Goal: Task Accomplishment & Management: Use online tool/utility

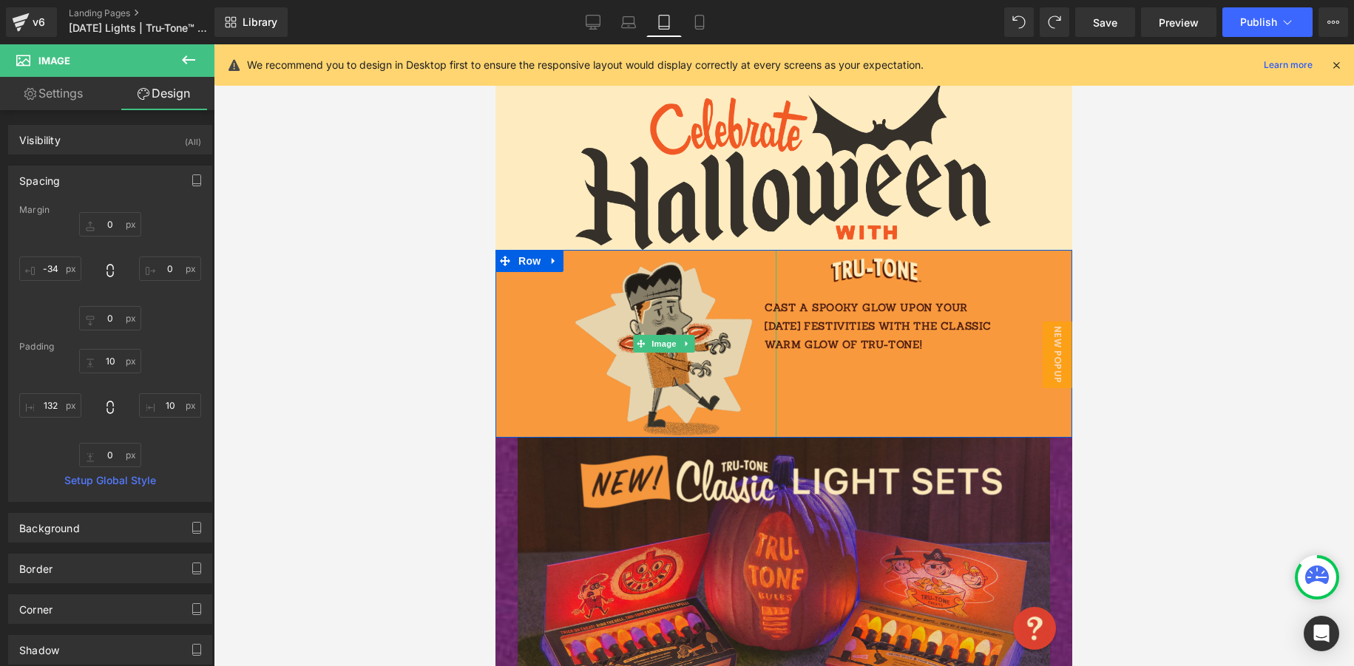
click at [578, 320] on img at bounding box center [664, 344] width 225 height 189
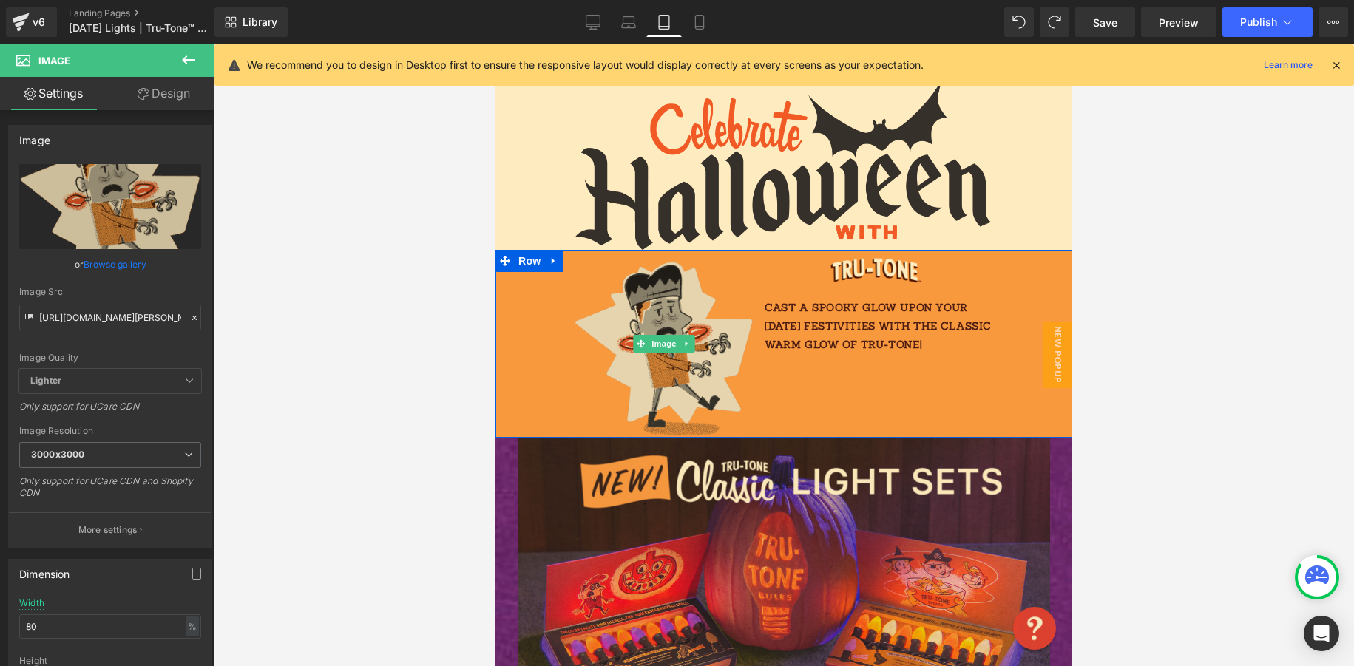
click at [578, 325] on img at bounding box center [664, 344] width 225 height 189
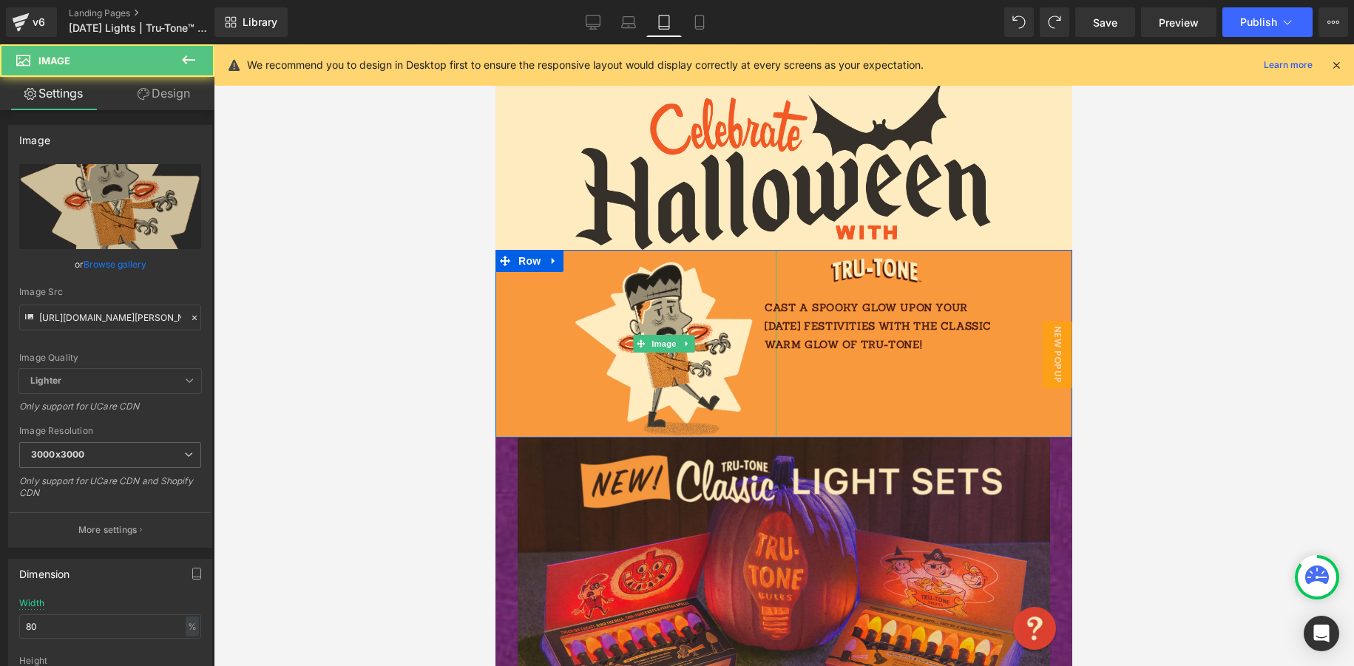
click at [501, 334] on div at bounding box center [635, 344] width 281 height 189
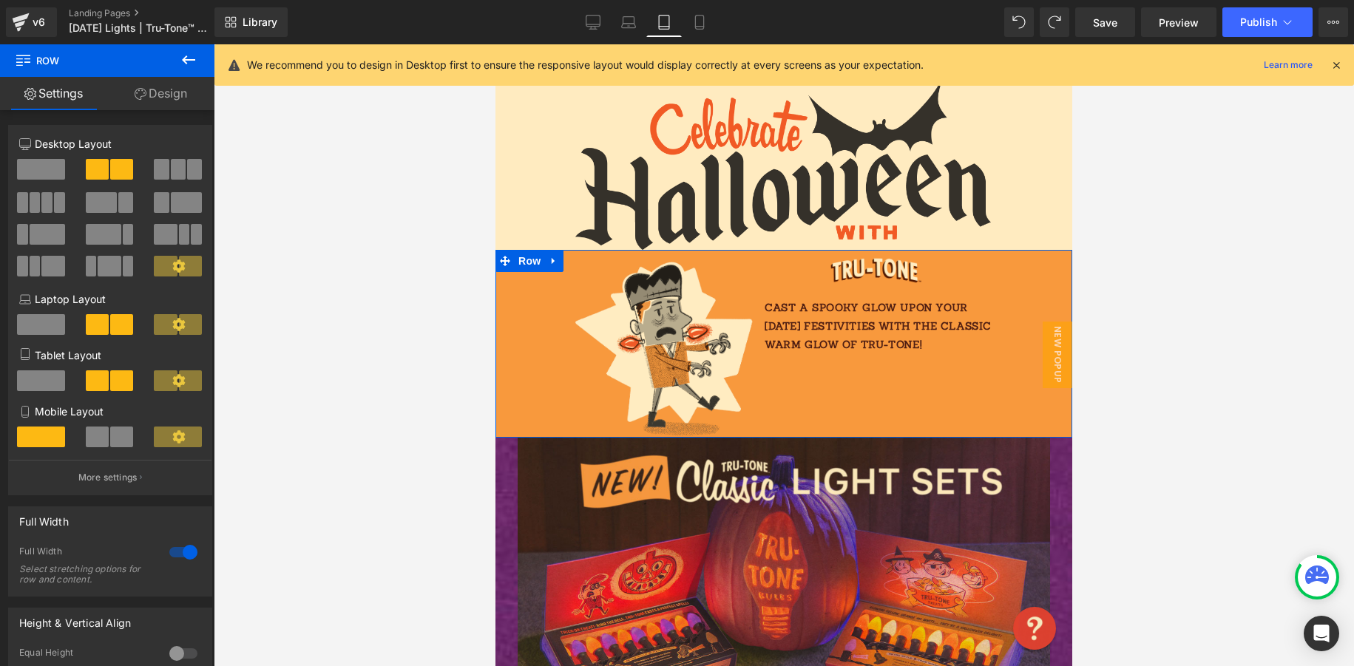
drag, startPoint x: 499, startPoint y: 333, endPoint x: 447, endPoint y: 334, distance: 51.8
click at [495, 334] on html "Skip to content Your cart is empty SHOP NOW Have an account? Log in to check ou…" at bounding box center [783, 355] width 577 height 622
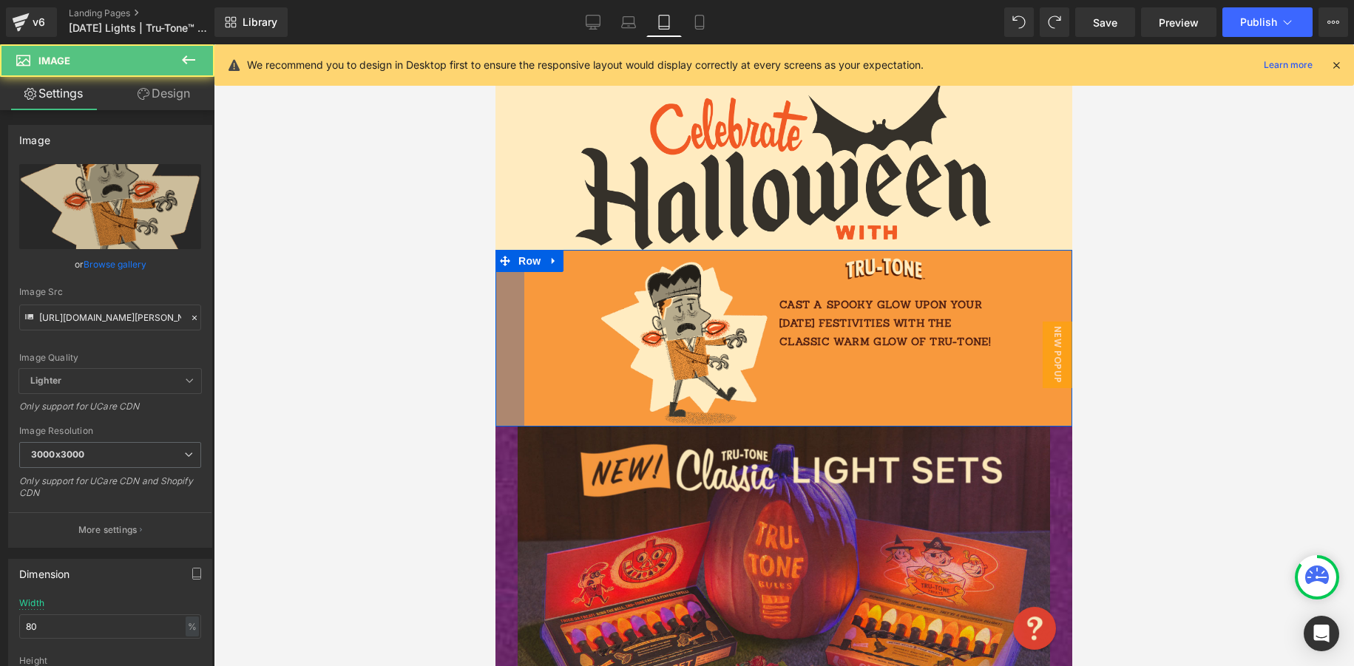
click at [525, 336] on div "Image" at bounding box center [657, 338] width 267 height 177
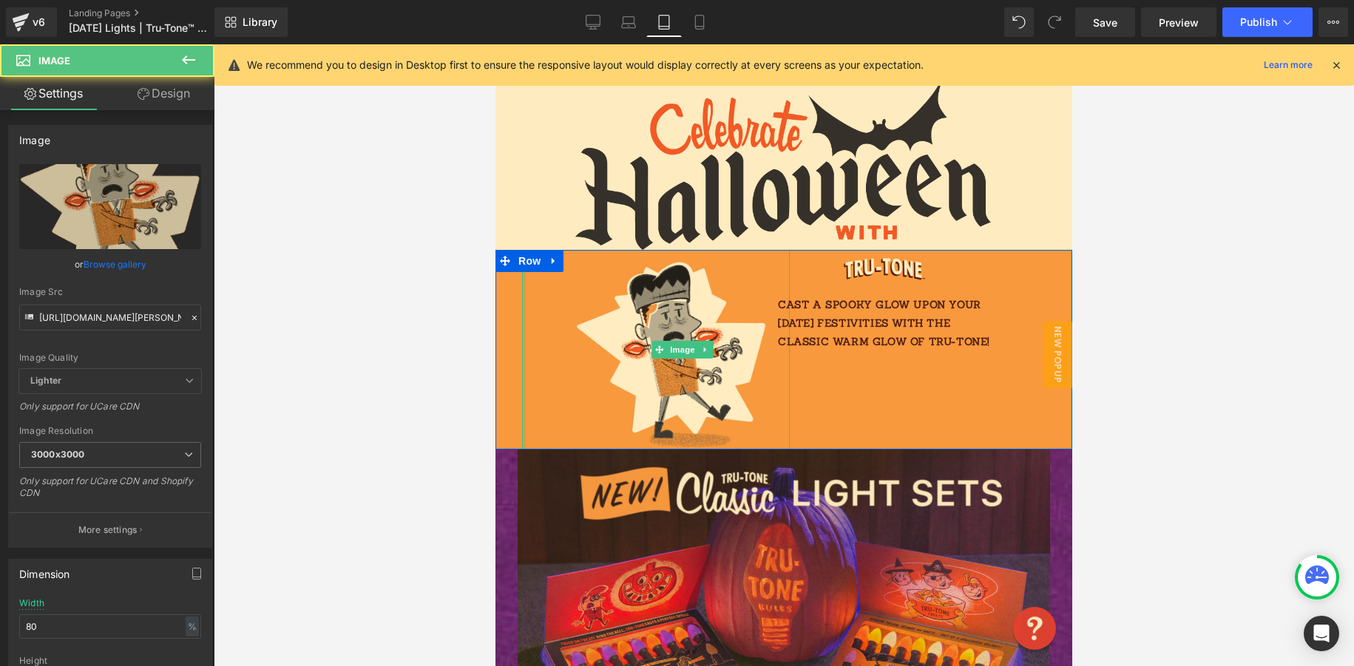
drag, startPoint x: 522, startPoint y: 334, endPoint x: 466, endPoint y: 335, distance: 56.2
click at [495, 335] on html "Skip to content Your cart is empty SHOP NOW Have an account? Log in to check ou…" at bounding box center [783, 355] width 577 height 622
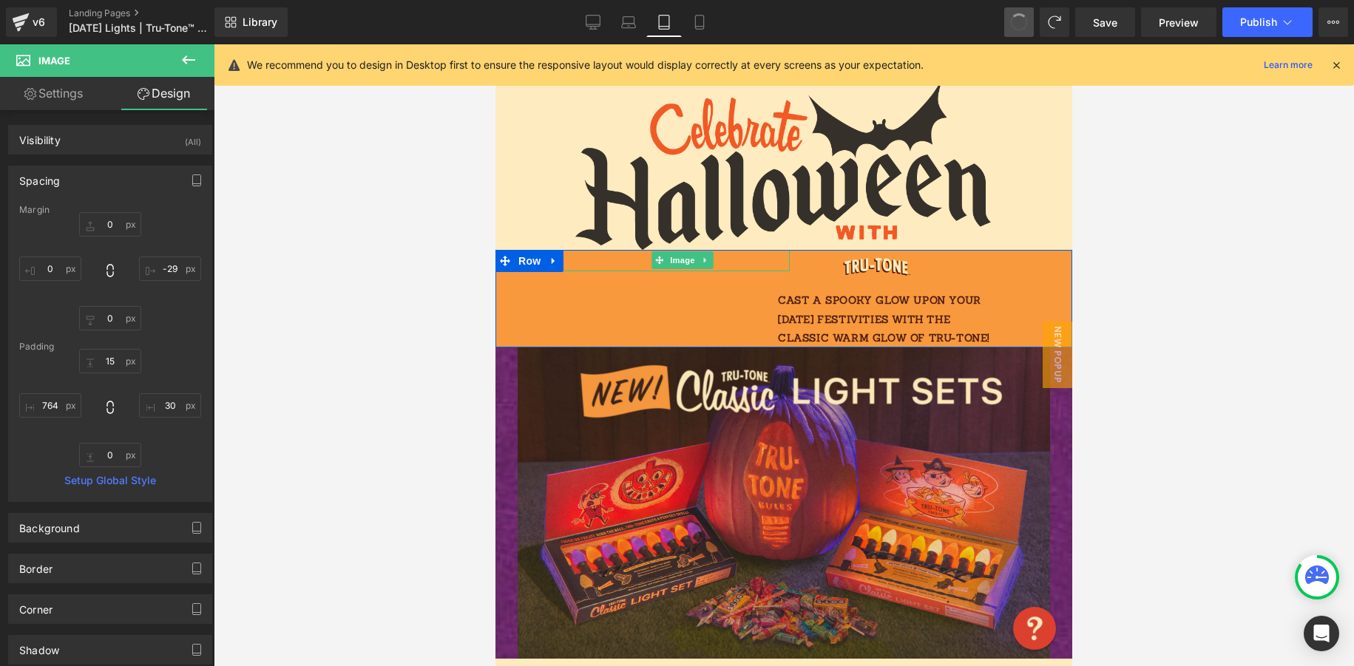
type input "0"
type input "-29"
type input "0"
type input "15"
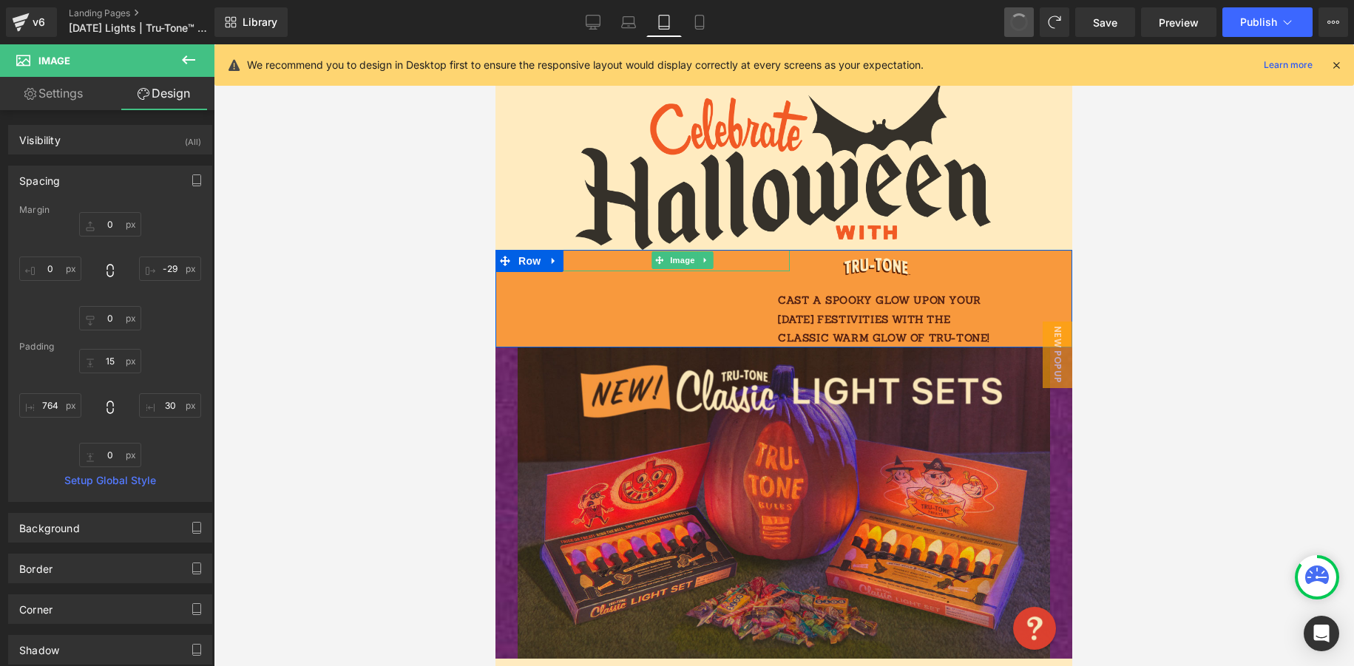
type input "30"
type input "0"
type input "764"
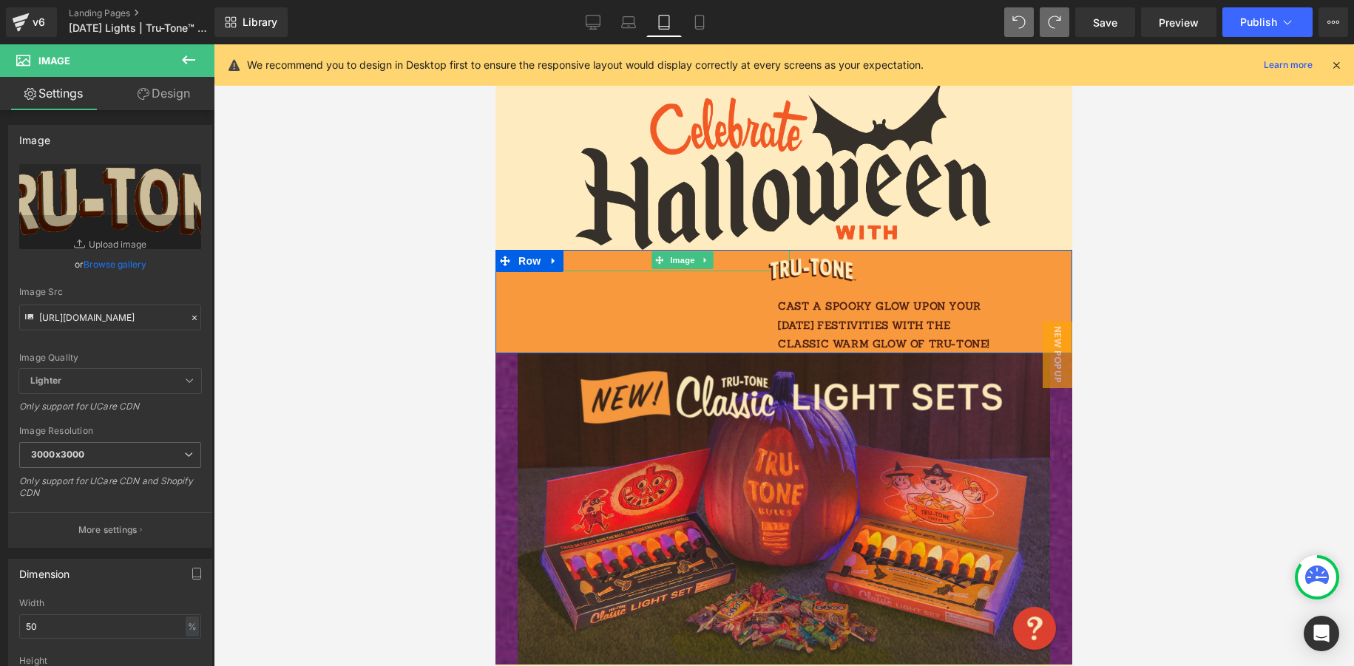
type input "70"
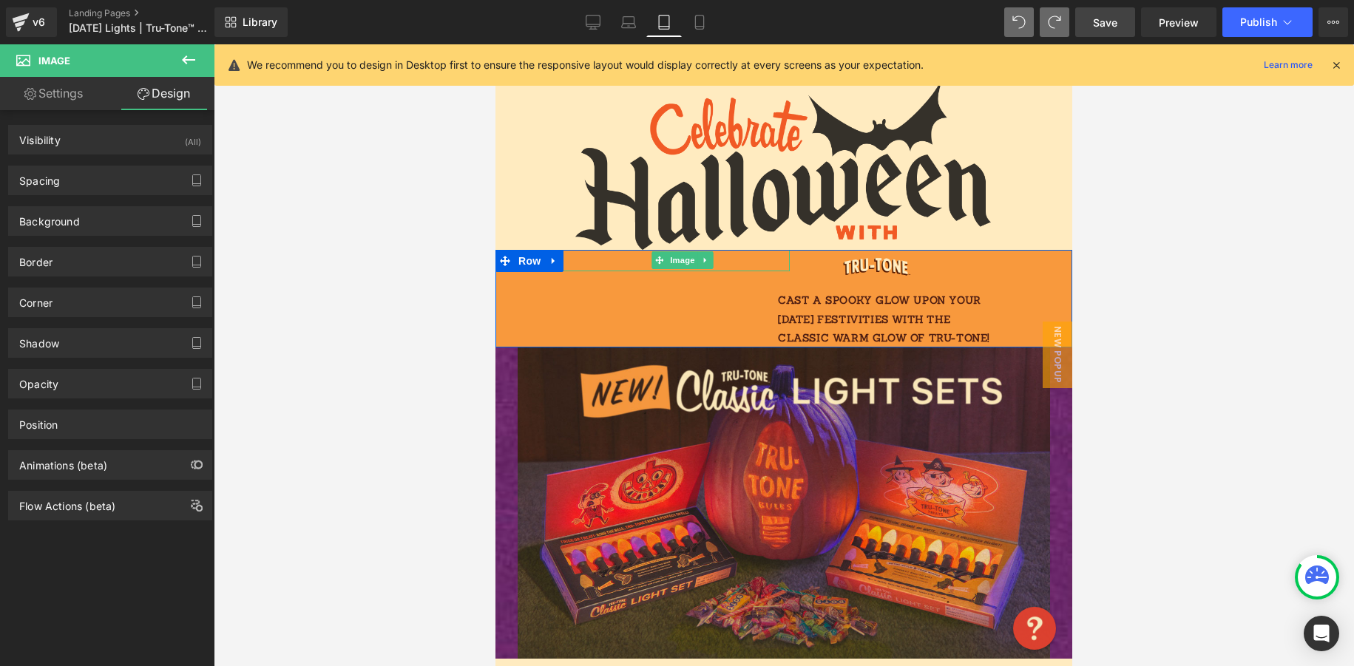
click at [1103, 20] on span "Save" at bounding box center [1105, 23] width 24 height 16
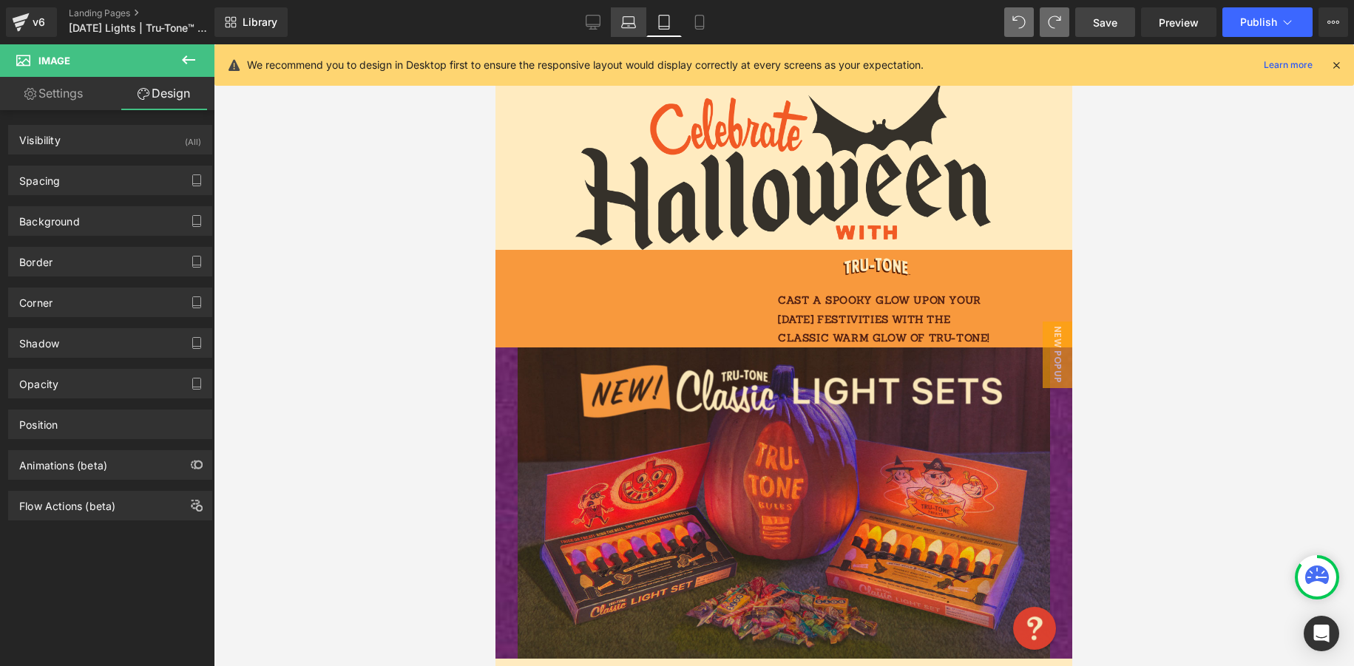
click at [615, 25] on link "Laptop" at bounding box center [628, 22] width 35 height 30
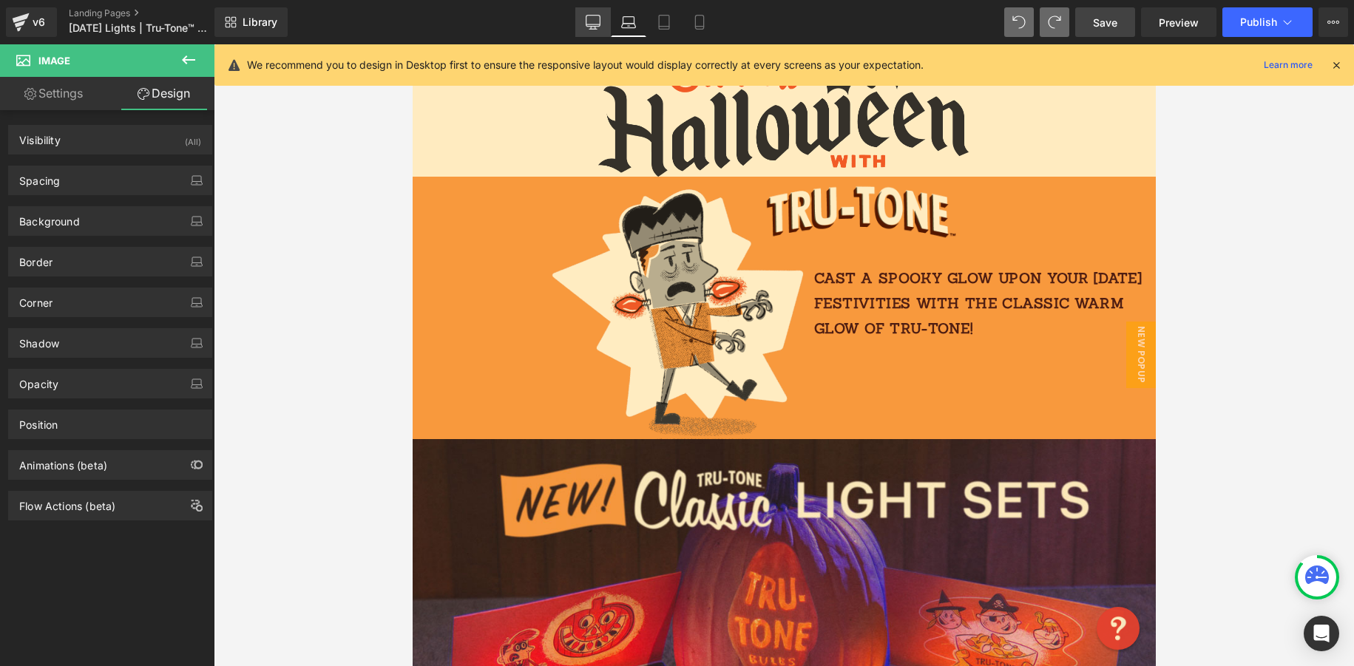
click at [589, 20] on icon at bounding box center [593, 22] width 15 height 15
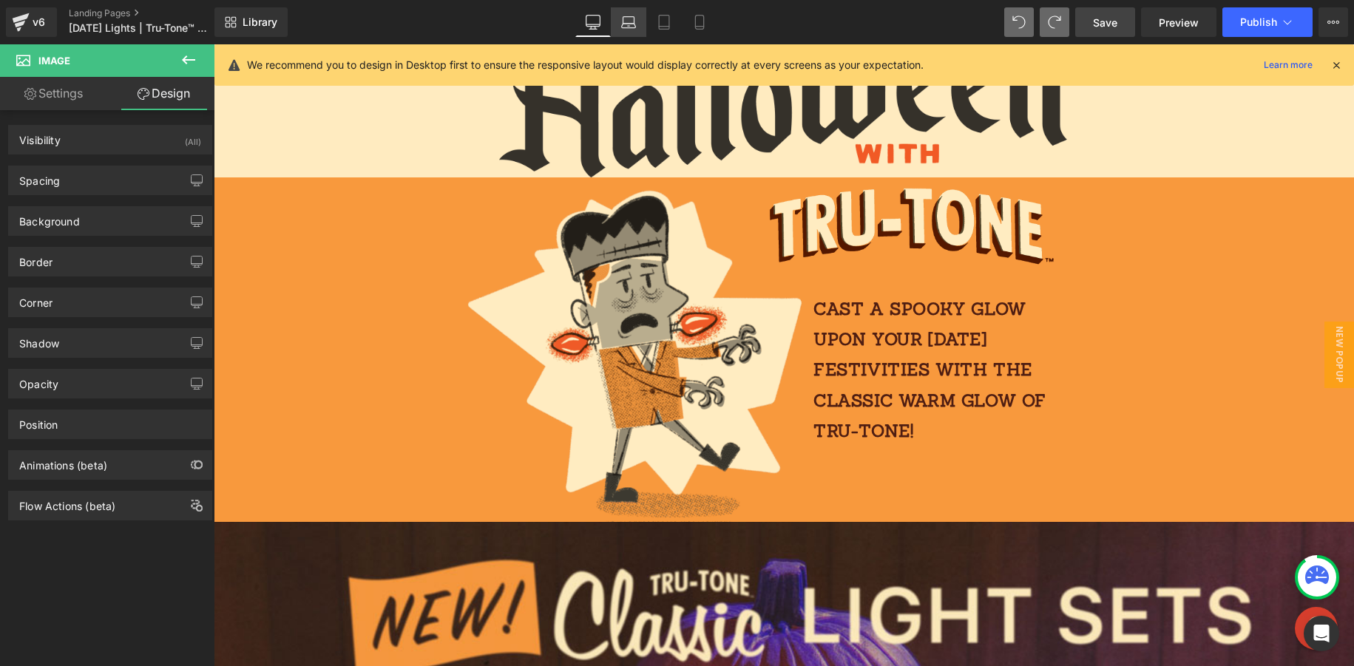
click at [623, 24] on icon at bounding box center [628, 22] width 15 height 15
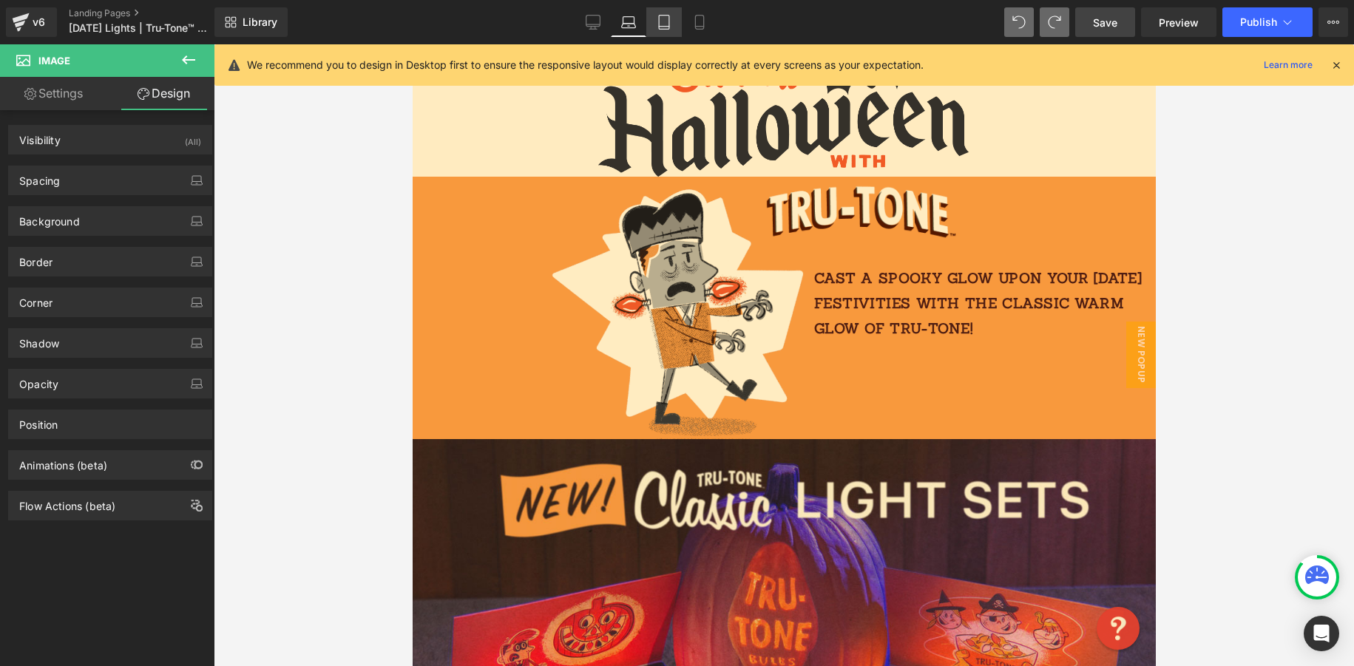
click at [664, 25] on icon at bounding box center [664, 22] width 15 height 15
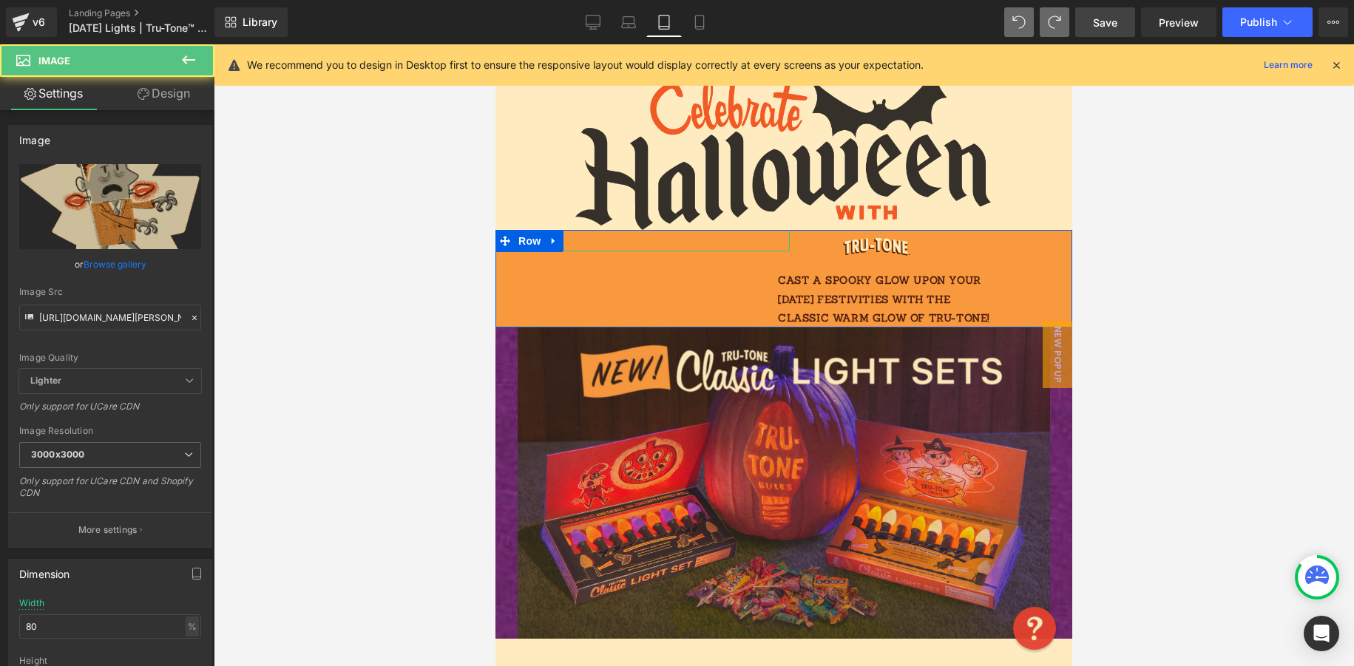
click at [710, 241] on img at bounding box center [815, 245] width 587 height 11
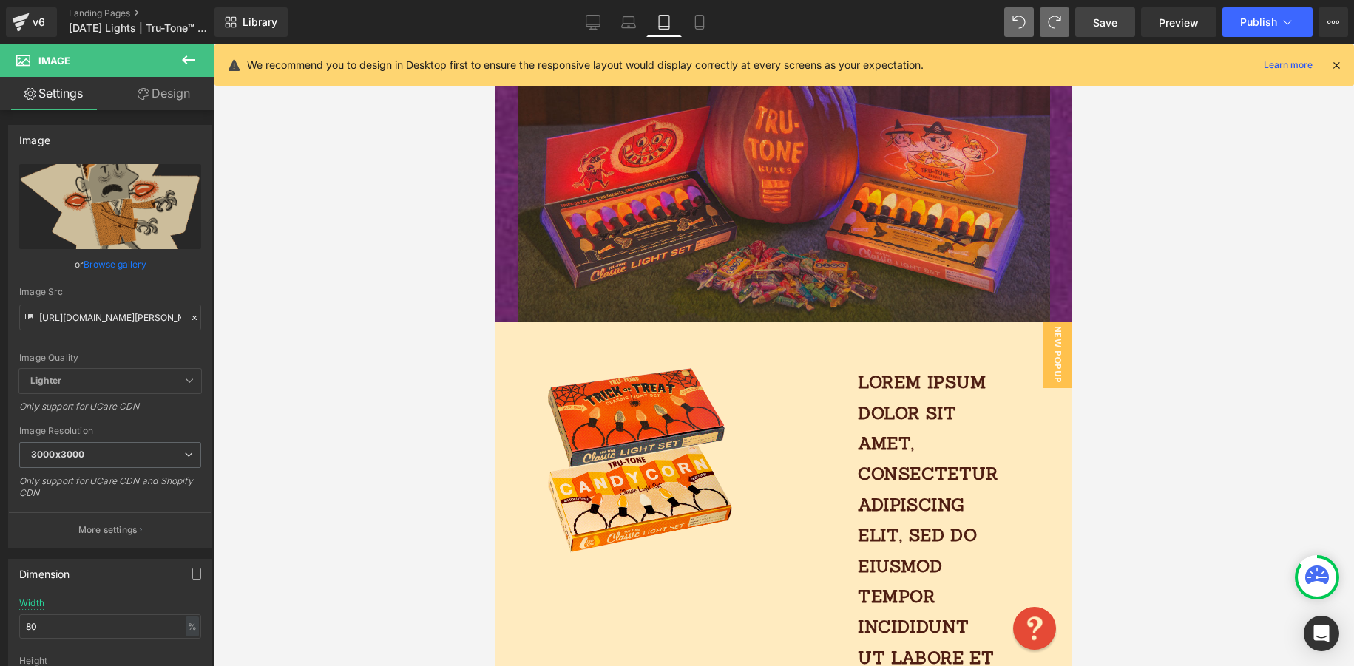
scroll to position [0, 0]
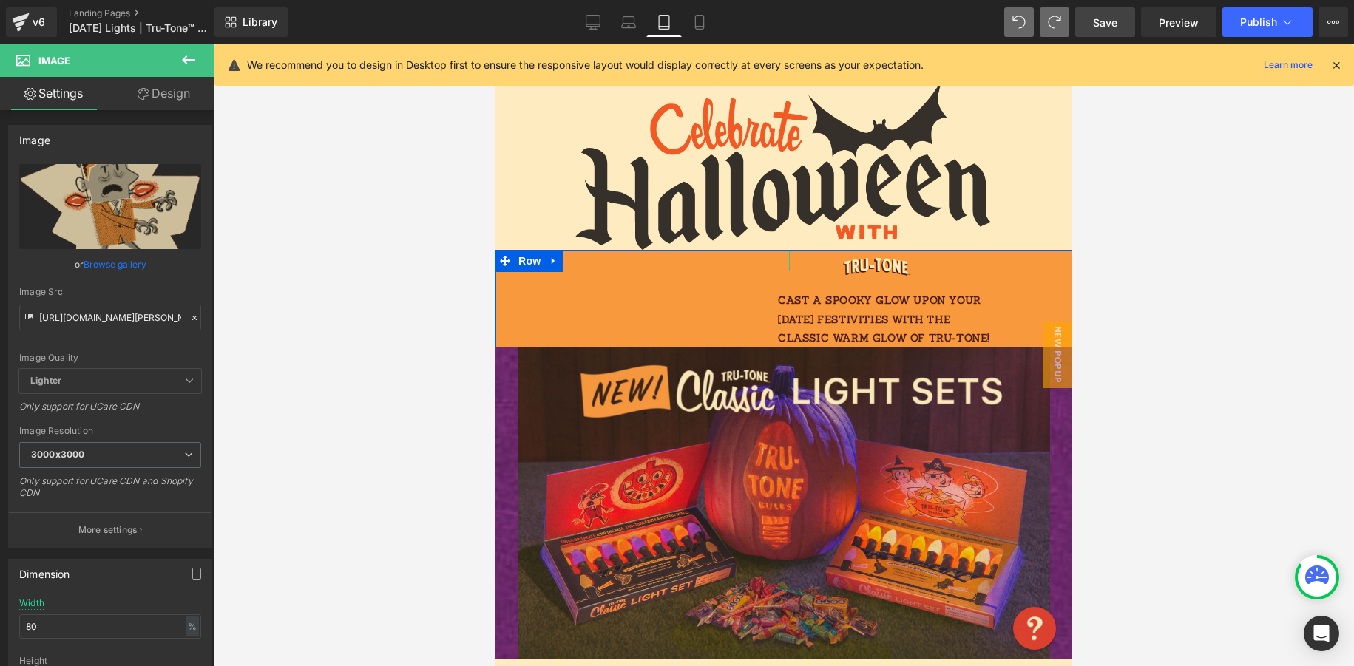
click at [708, 264] on img at bounding box center [815, 265] width 587 height 11
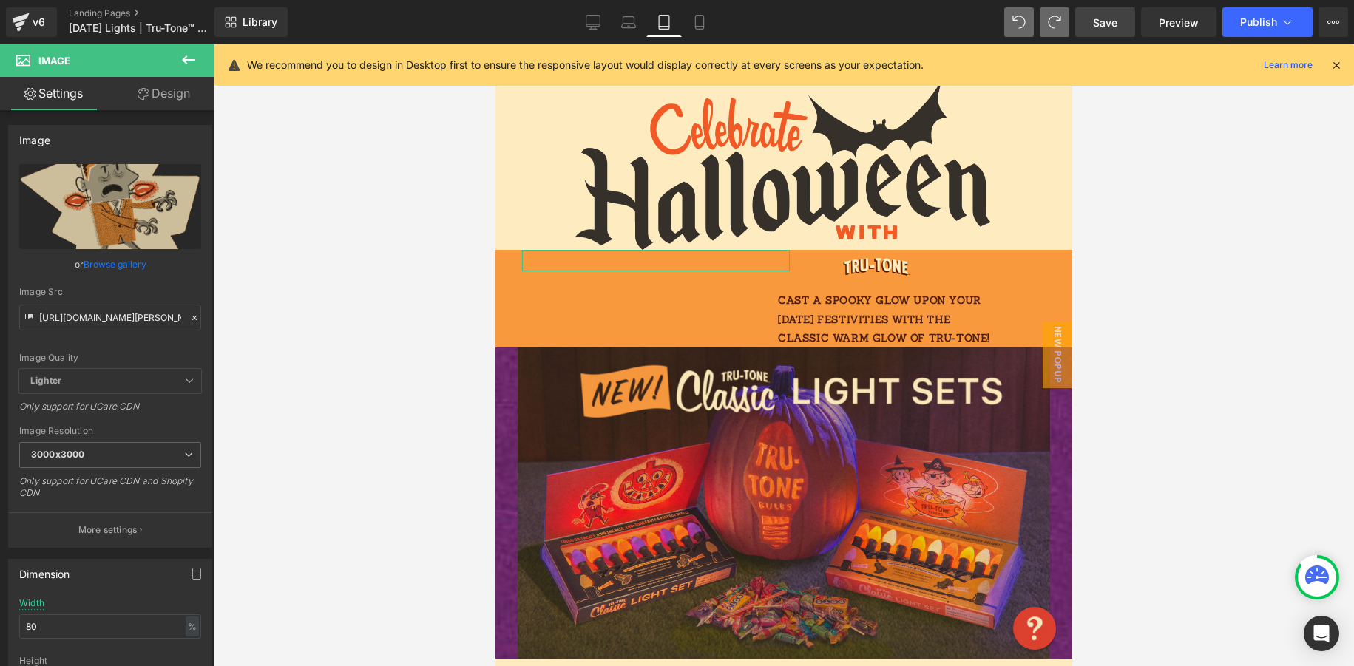
drag, startPoint x: 176, startPoint y: 95, endPoint x: 165, endPoint y: 122, distance: 29.5
click at [177, 94] on link "Design" at bounding box center [163, 93] width 107 height 33
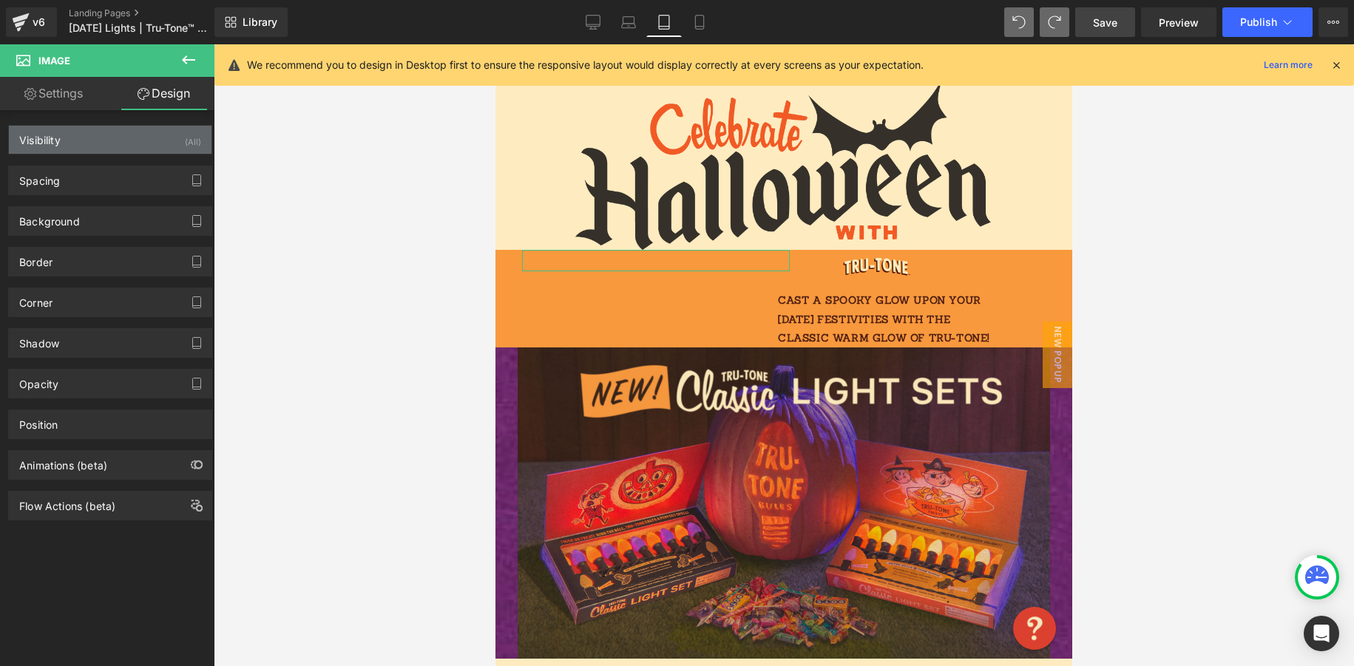
type input "0"
type input "-29"
type input "0"
type input "15"
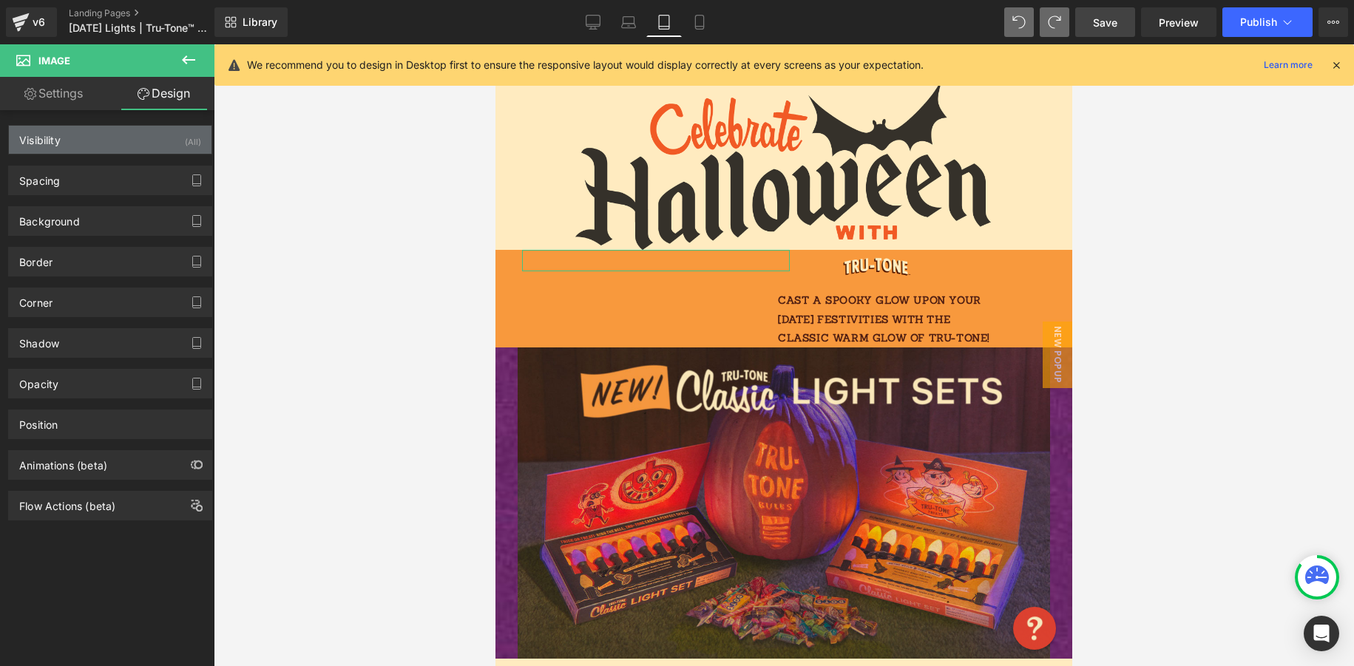
type input "30"
type input "0"
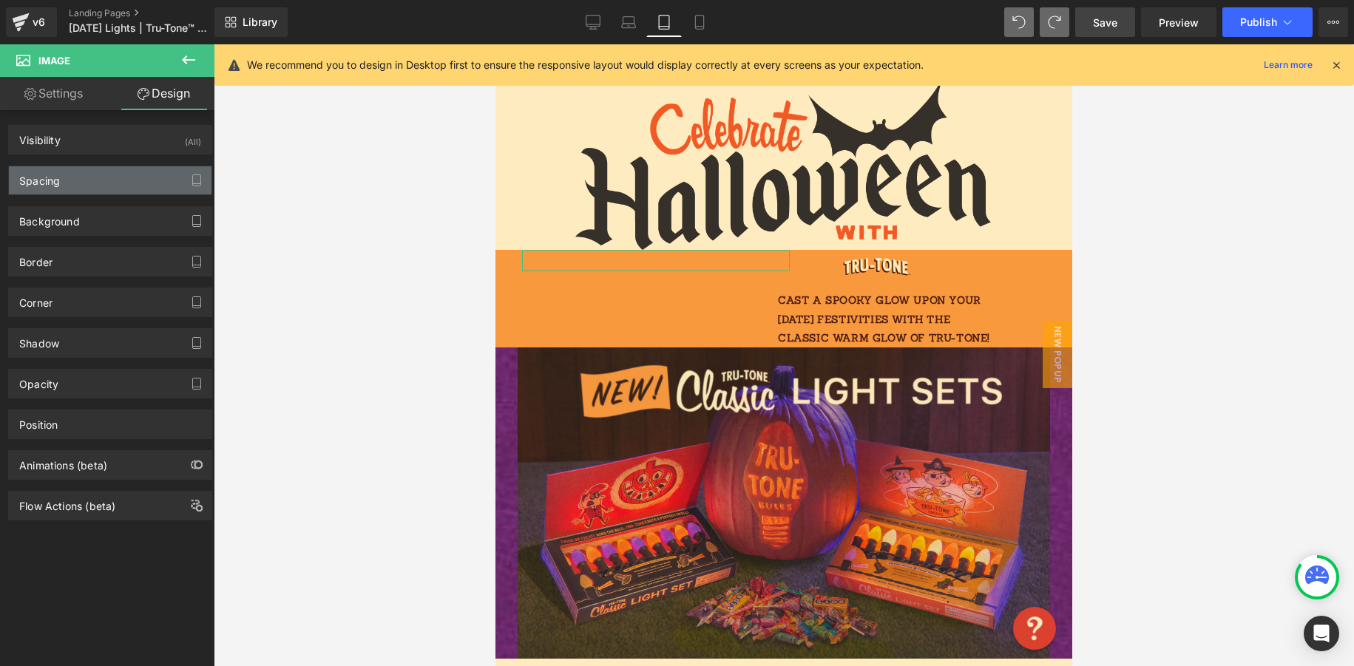
click at [113, 178] on div "Spacing" at bounding box center [110, 180] width 203 height 28
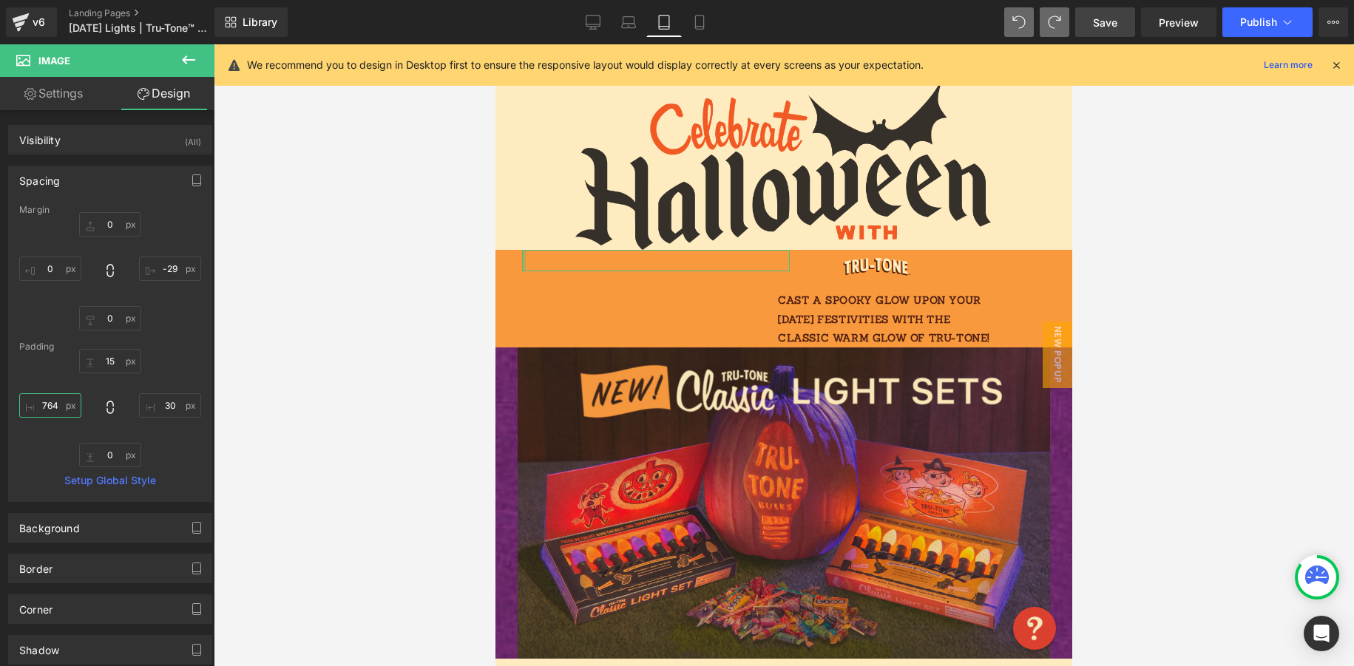
drag, startPoint x: 53, startPoint y: 404, endPoint x: 30, endPoint y: 403, distance: 22.9
click at [30, 403] on input "764" at bounding box center [50, 405] width 62 height 24
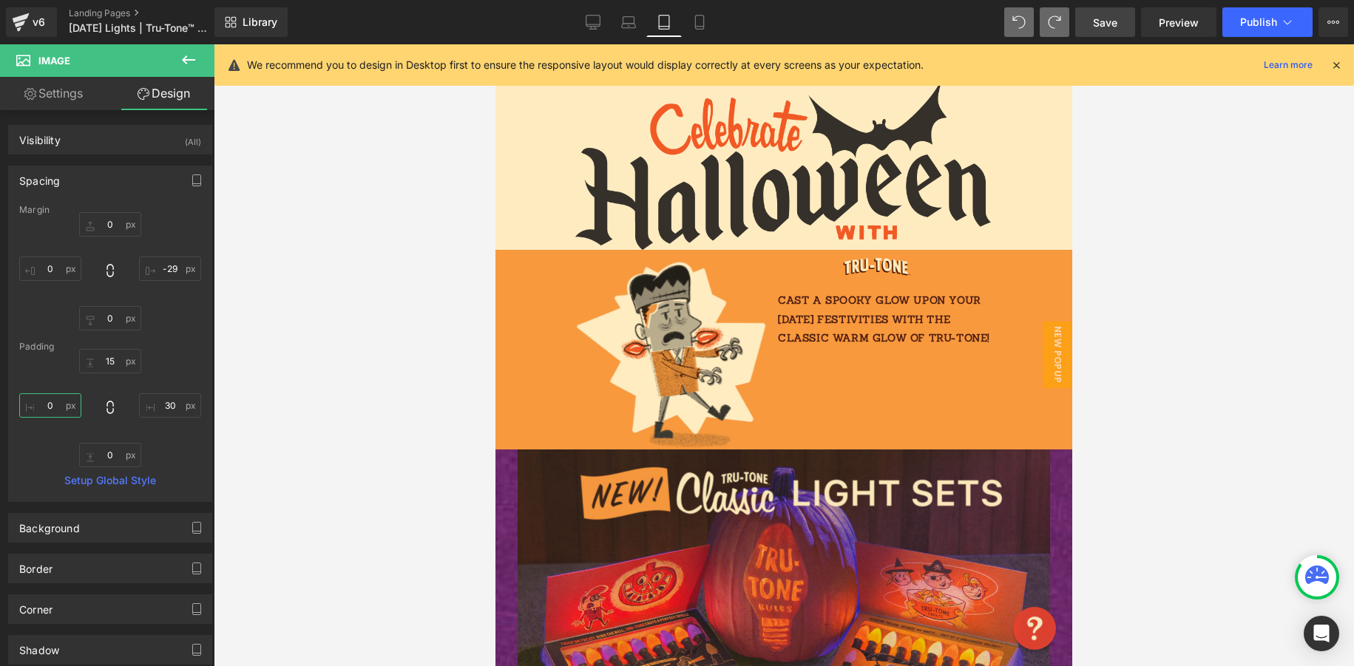
type input "0"
click at [169, 407] on input "30" at bounding box center [170, 405] width 62 height 24
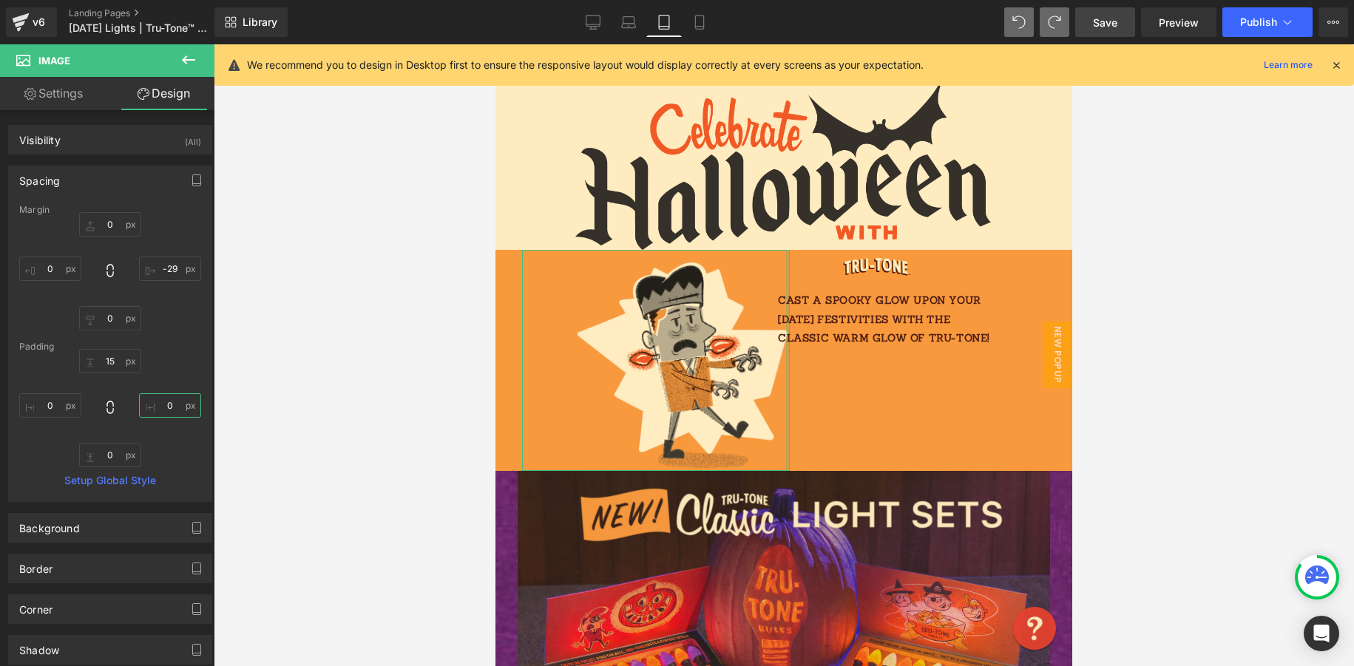
click at [167, 404] on input "0" at bounding box center [170, 405] width 62 height 24
type input "20"
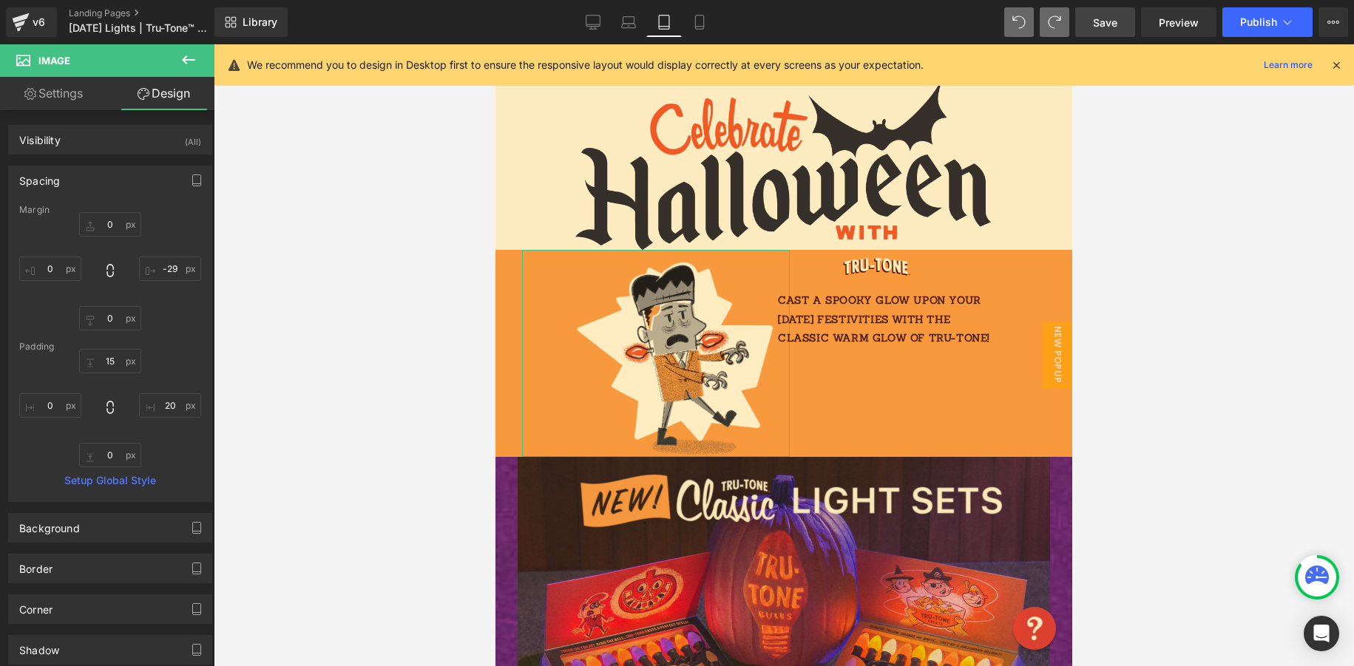
click at [56, 96] on link "Settings" at bounding box center [53, 93] width 107 height 33
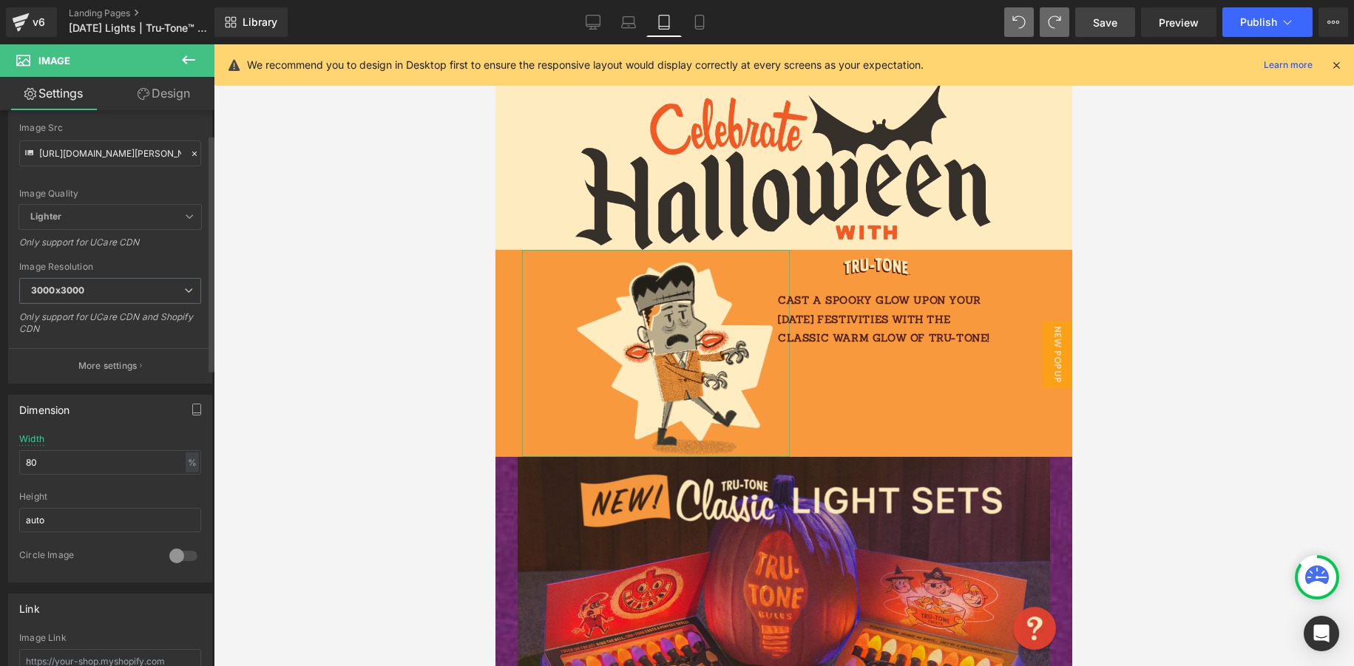
scroll to position [224, 0]
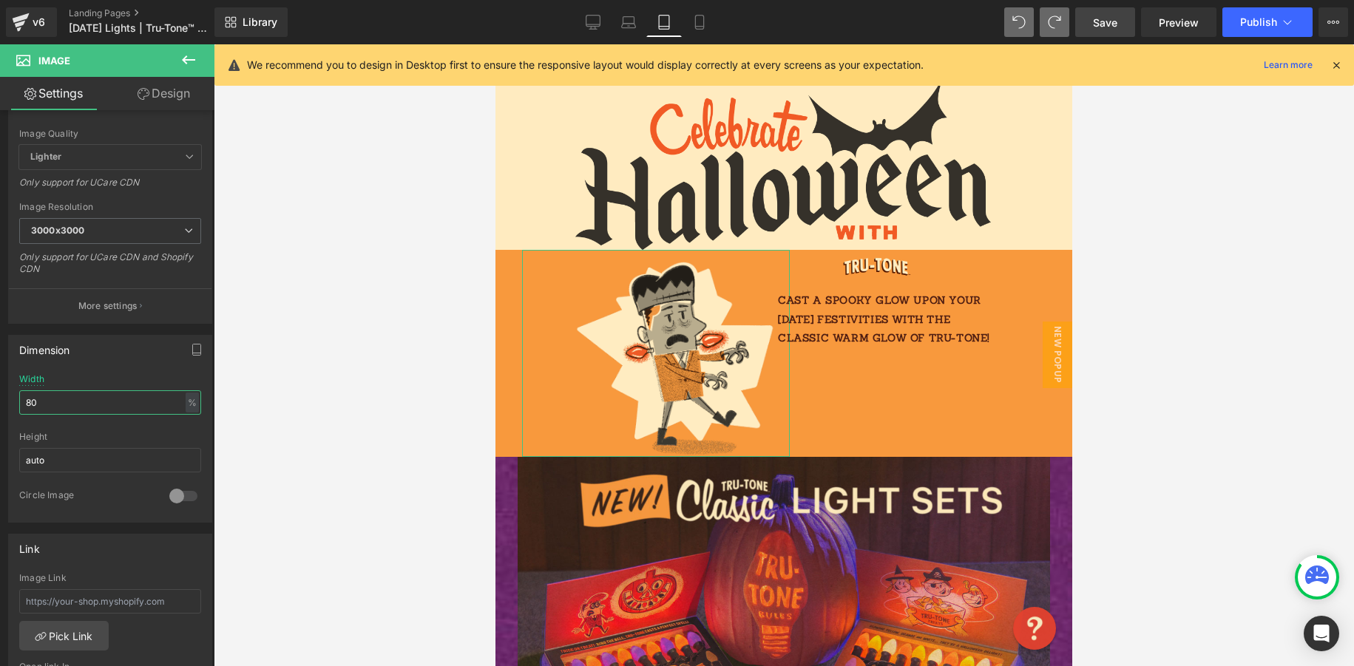
drag, startPoint x: 32, startPoint y: 402, endPoint x: -16, endPoint y: 398, distance: 48.2
click at [0, 398] on html "Text Block You are previewing how the will restyle your page. You can not edit …" at bounding box center [677, 333] width 1354 height 666
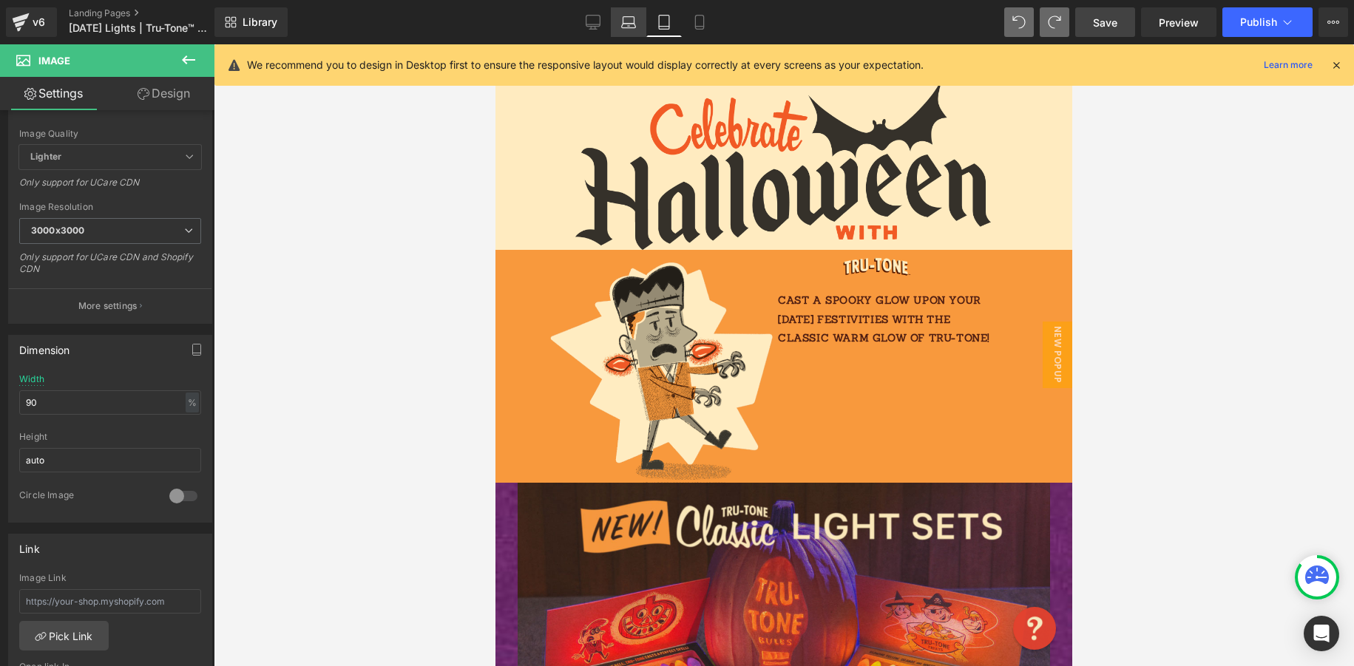
click at [634, 20] on icon at bounding box center [628, 22] width 15 height 15
type input "65"
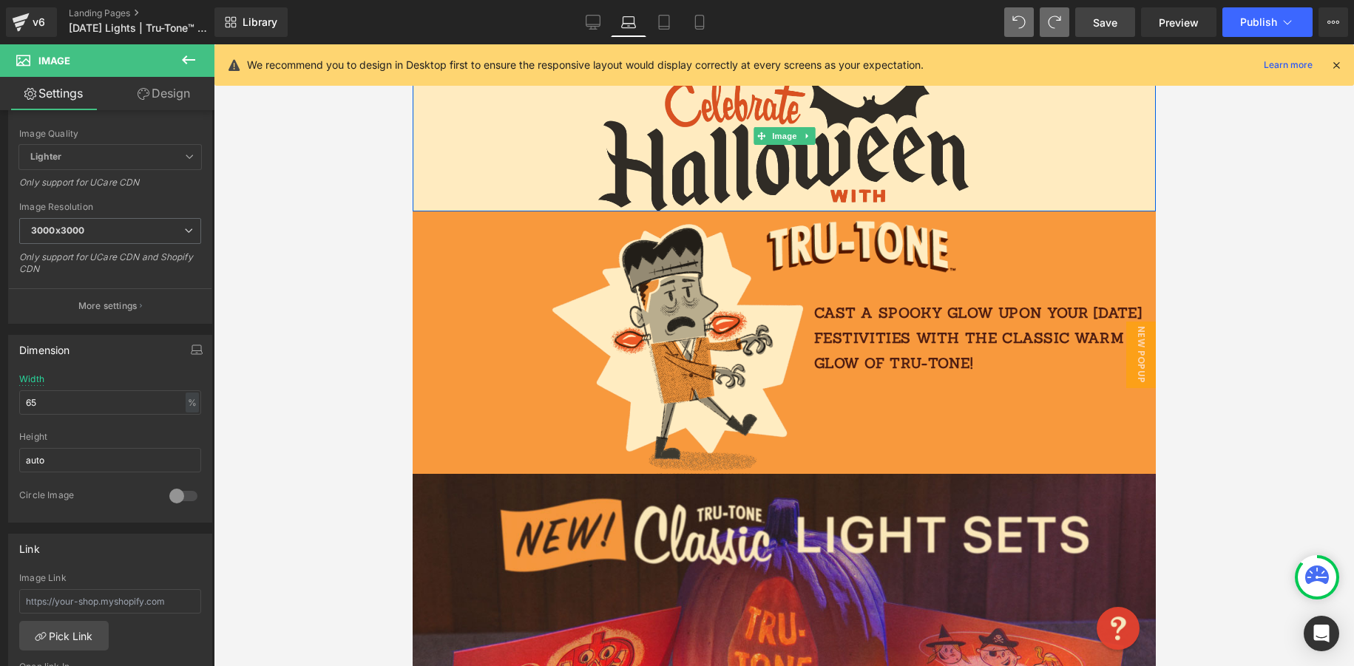
scroll to position [0, 0]
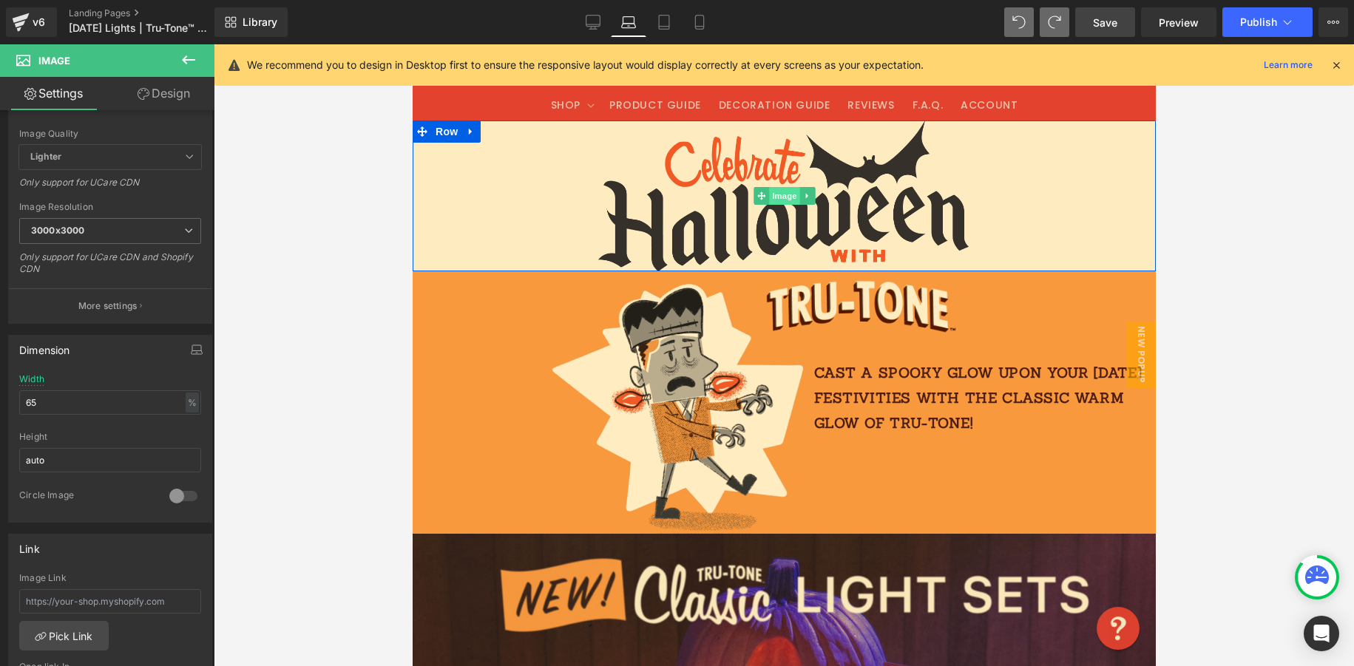
click at [782, 189] on span "Image" at bounding box center [783, 196] width 31 height 18
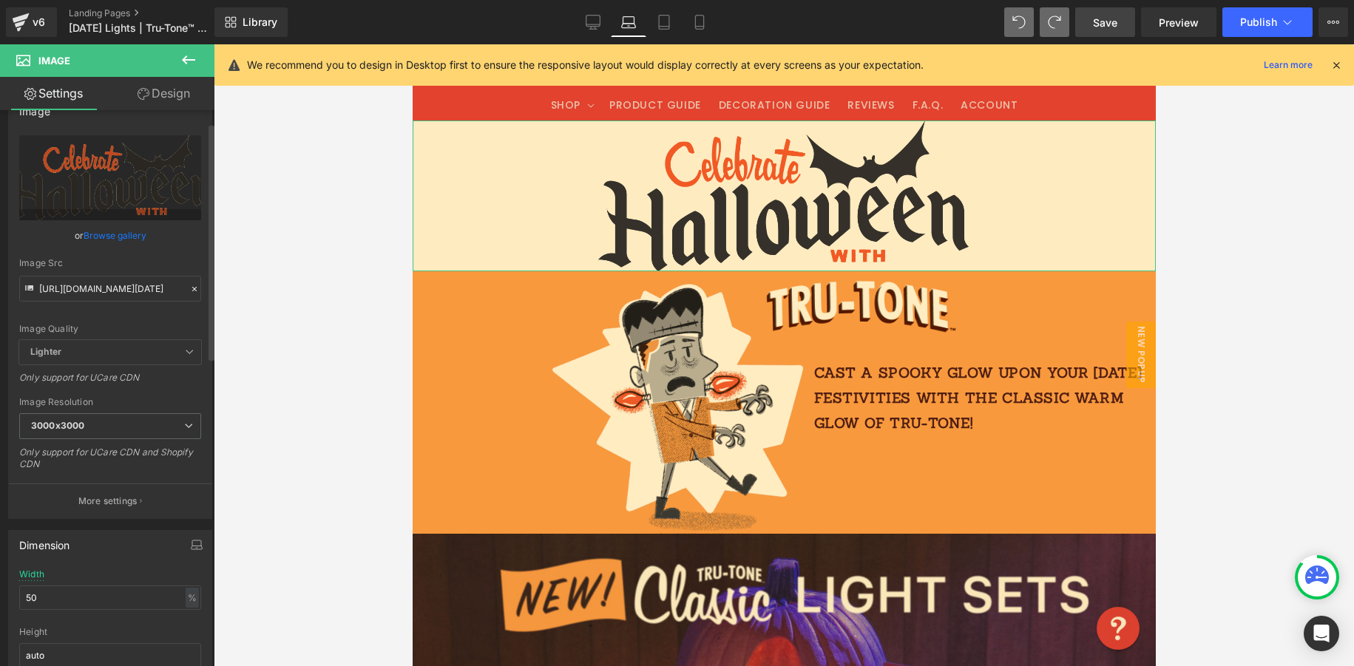
scroll to position [30, 0]
drag, startPoint x: 57, startPoint y: 593, endPoint x: 14, endPoint y: 561, distance: 53.4
click at [12, 592] on div "50% Width 50 % % px auto Height auto 0 Circle Image" at bounding box center [110, 642] width 203 height 148
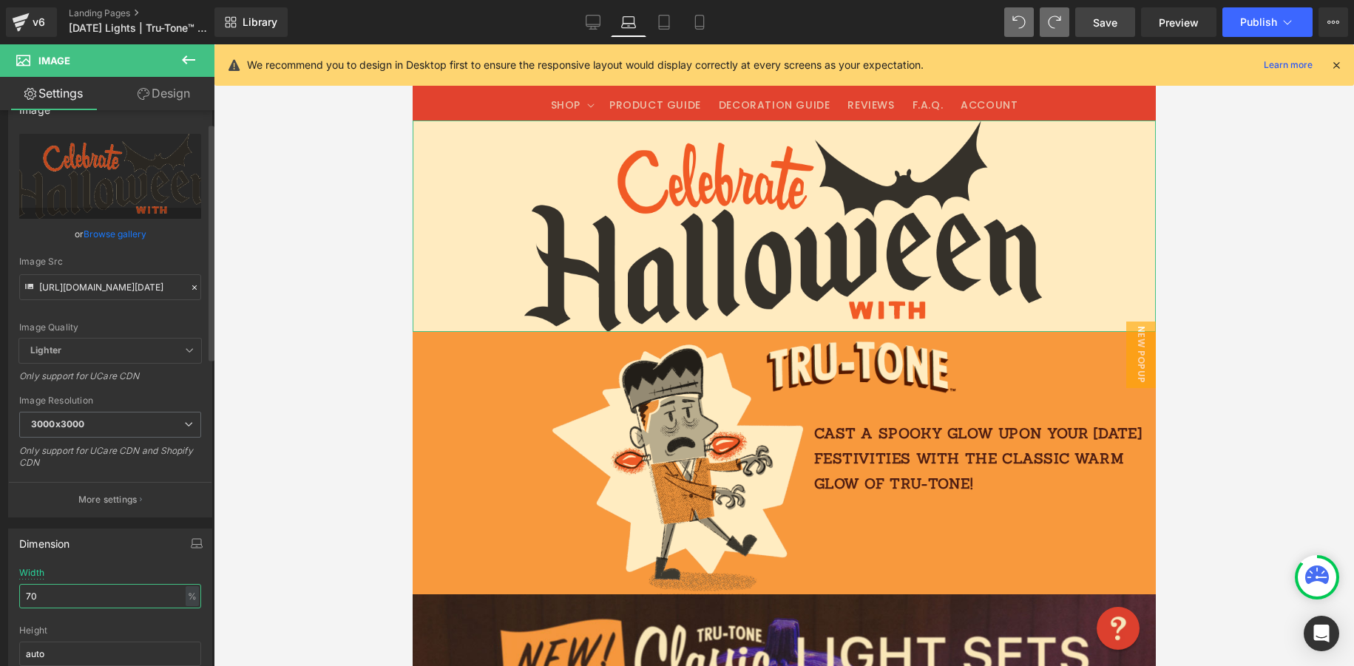
drag, startPoint x: 58, startPoint y: 596, endPoint x: 1, endPoint y: 592, distance: 57.8
click at [1, 592] on div "Dimension 70% Width 70 % % px auto Height auto 0 Circle Image" at bounding box center [110, 617] width 221 height 199
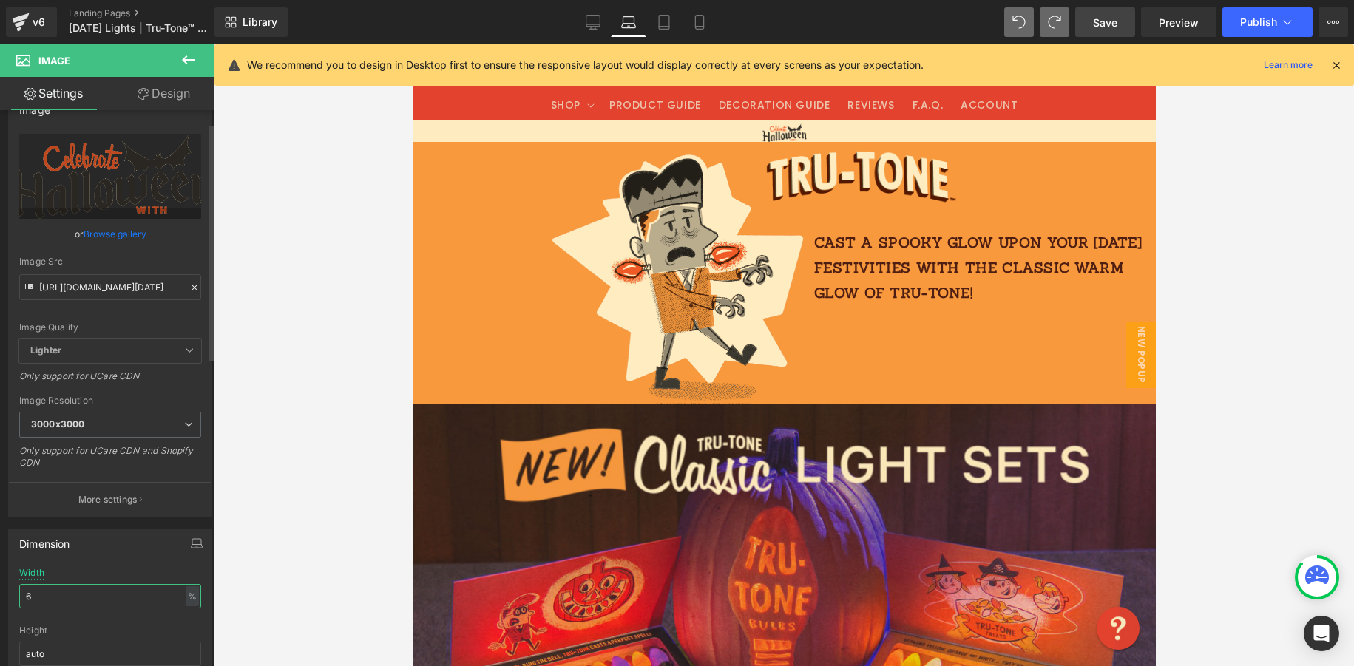
type input "65"
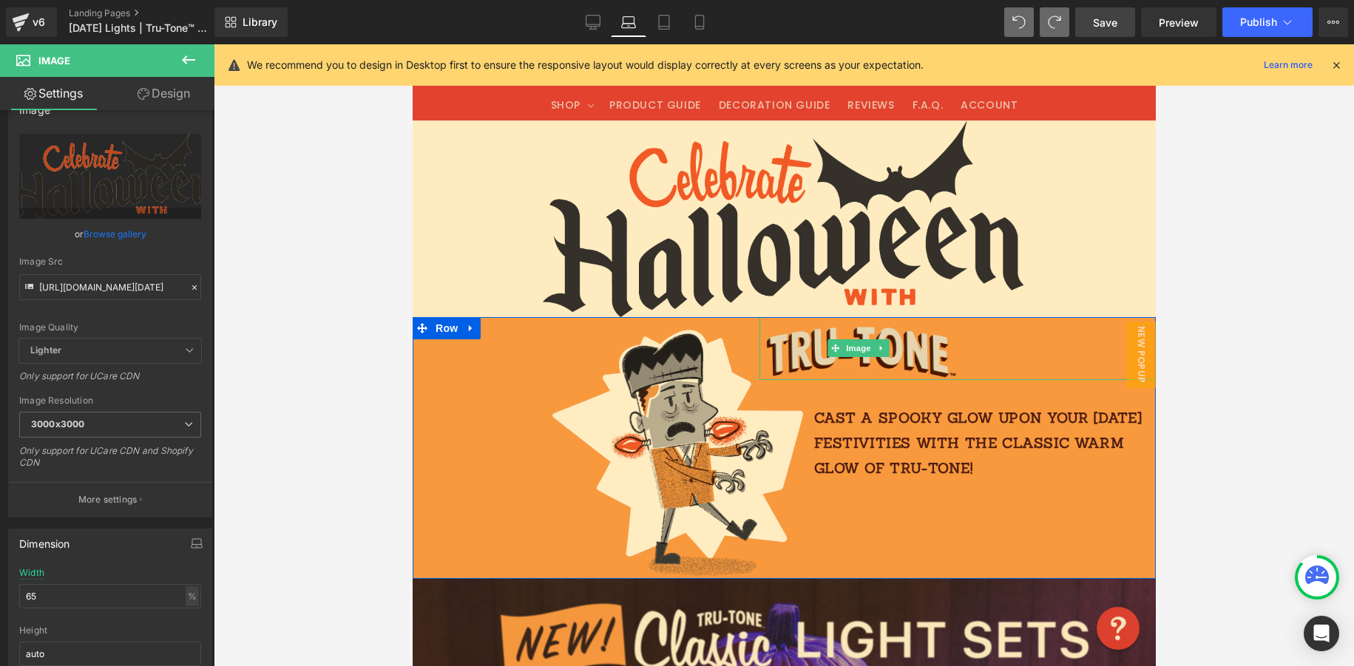
click at [907, 330] on img at bounding box center [858, 348] width 198 height 63
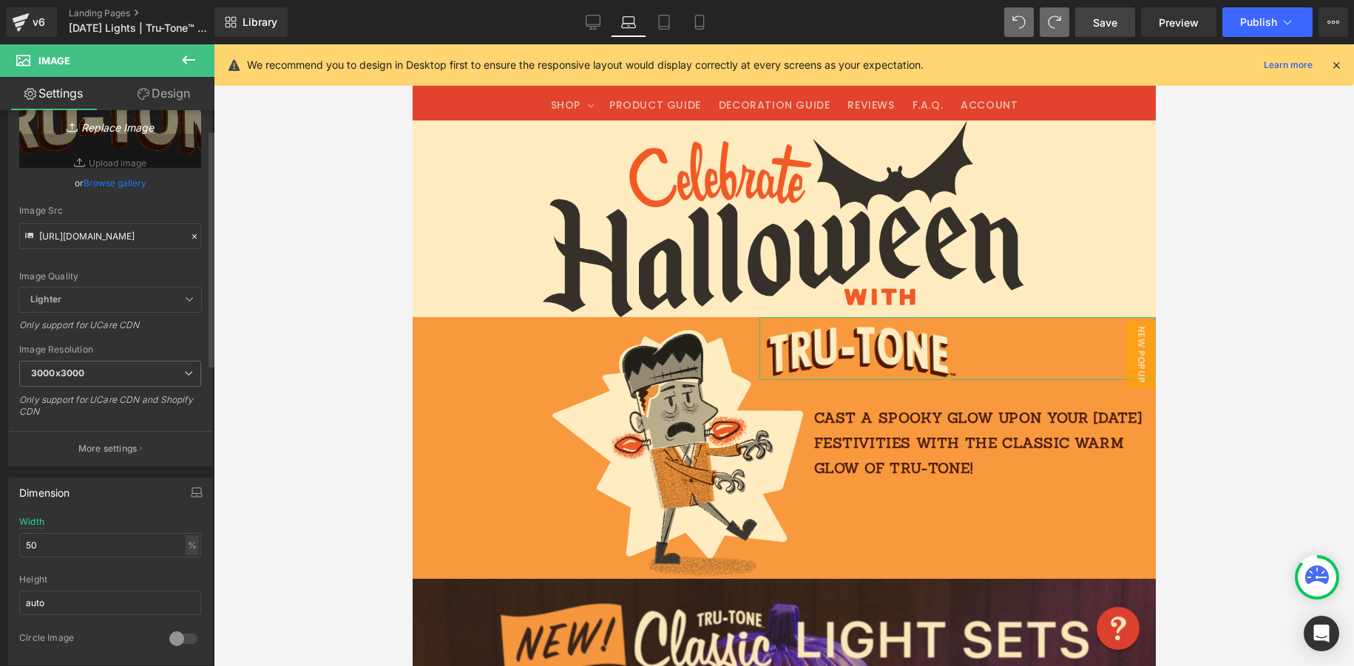
scroll to position [46, 0]
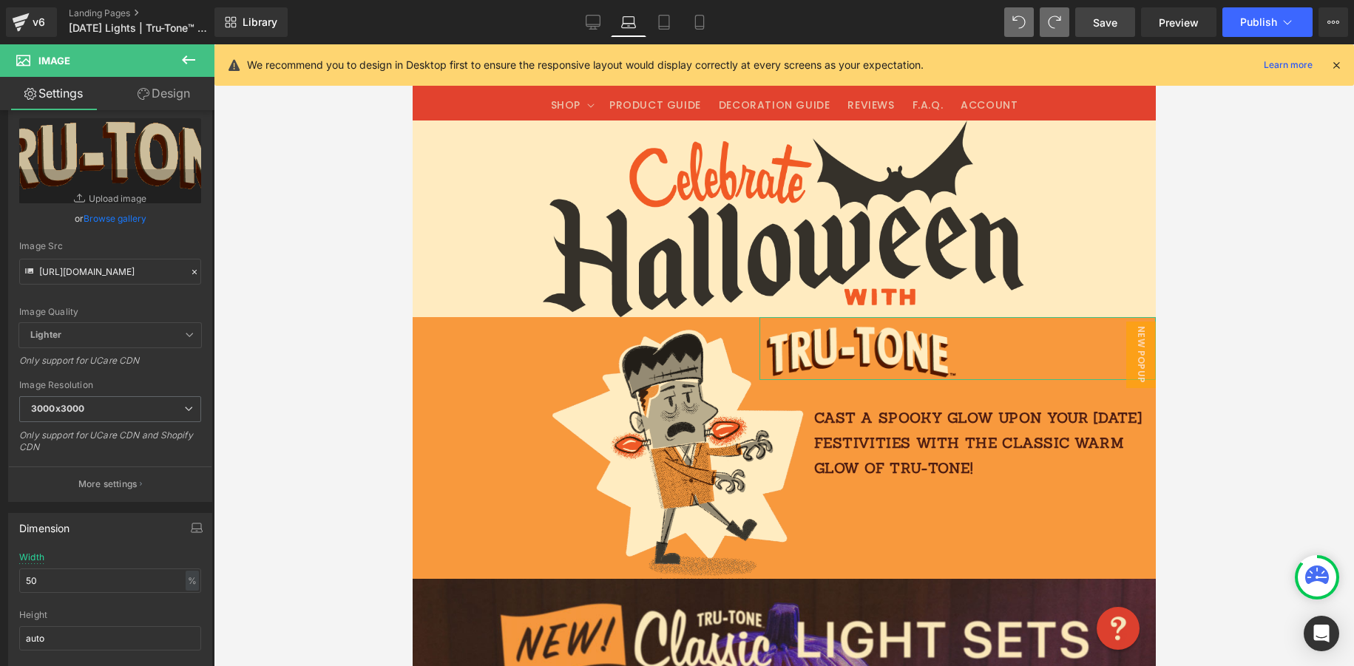
click at [171, 94] on link "Design" at bounding box center [163, 93] width 107 height 33
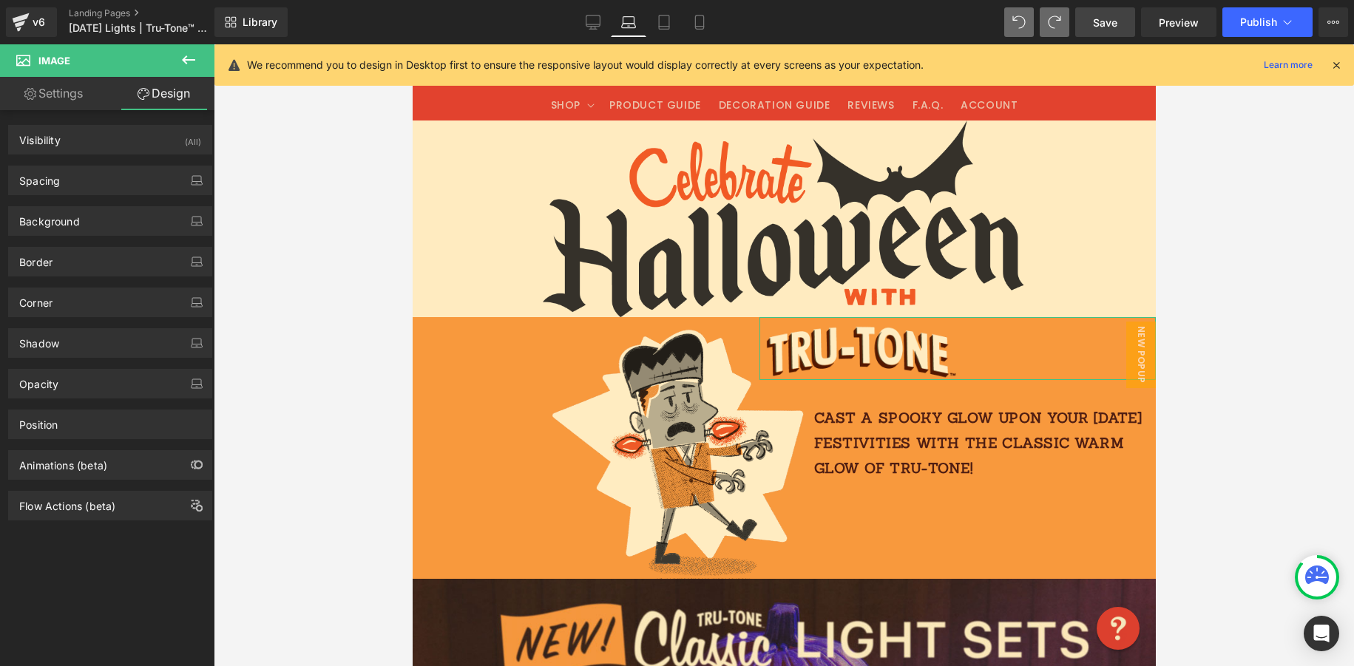
drag, startPoint x: 88, startPoint y: 182, endPoint x: 84, endPoint y: 203, distance: 21.8
click at [88, 182] on div "Spacing" at bounding box center [110, 180] width 203 height 28
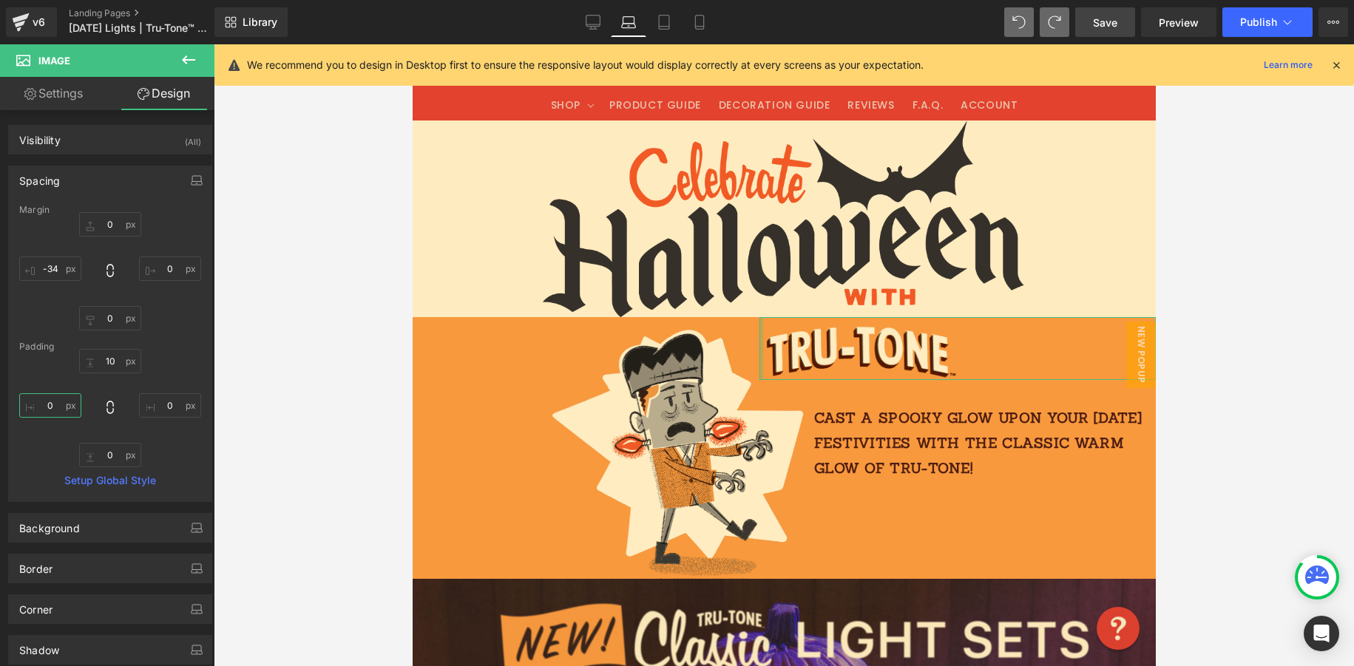
drag, startPoint x: 51, startPoint y: 405, endPoint x: 60, endPoint y: 402, distance: 9.6
click at [60, 402] on input "0" at bounding box center [50, 405] width 62 height 24
type input "2"
click at [50, 271] on input "-34" at bounding box center [50, 269] width 62 height 24
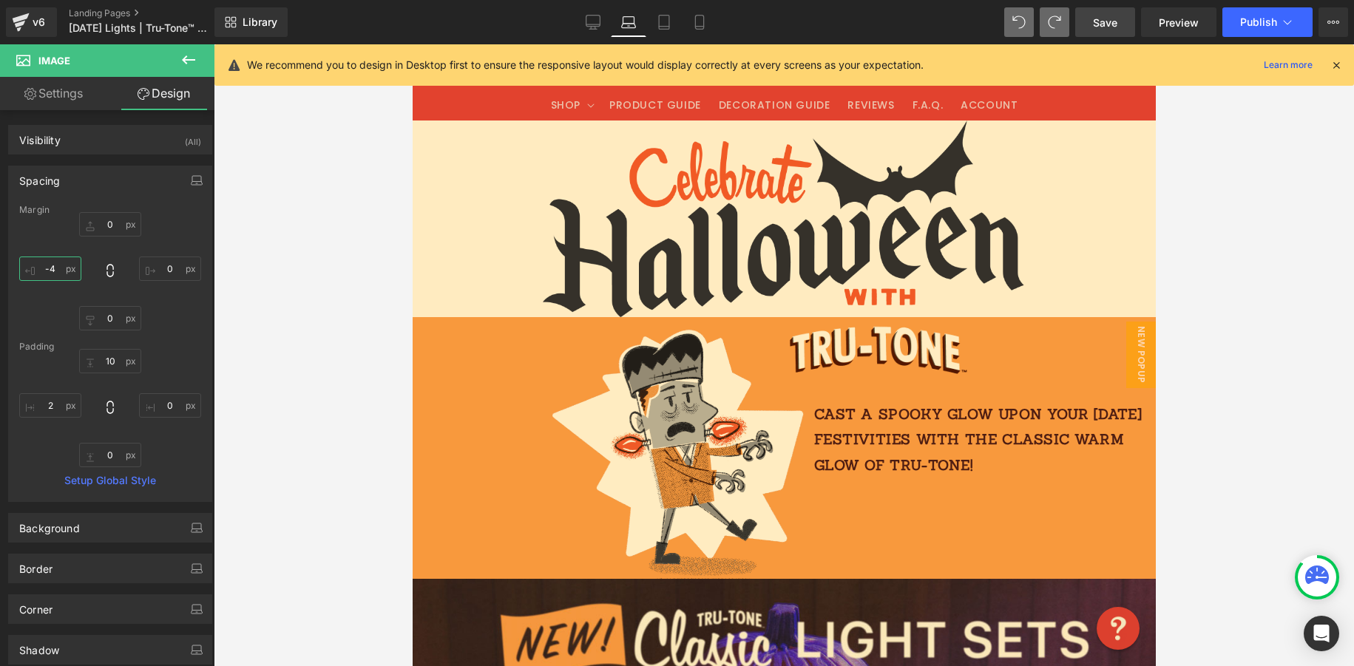
type input "-"
click at [55, 265] on input "text" at bounding box center [50, 269] width 62 height 24
drag, startPoint x: 41, startPoint y: 268, endPoint x: 52, endPoint y: 267, distance: 10.4
click at [41, 268] on input "text" at bounding box center [50, 269] width 62 height 24
click at [41, 260] on input "2" at bounding box center [50, 269] width 62 height 24
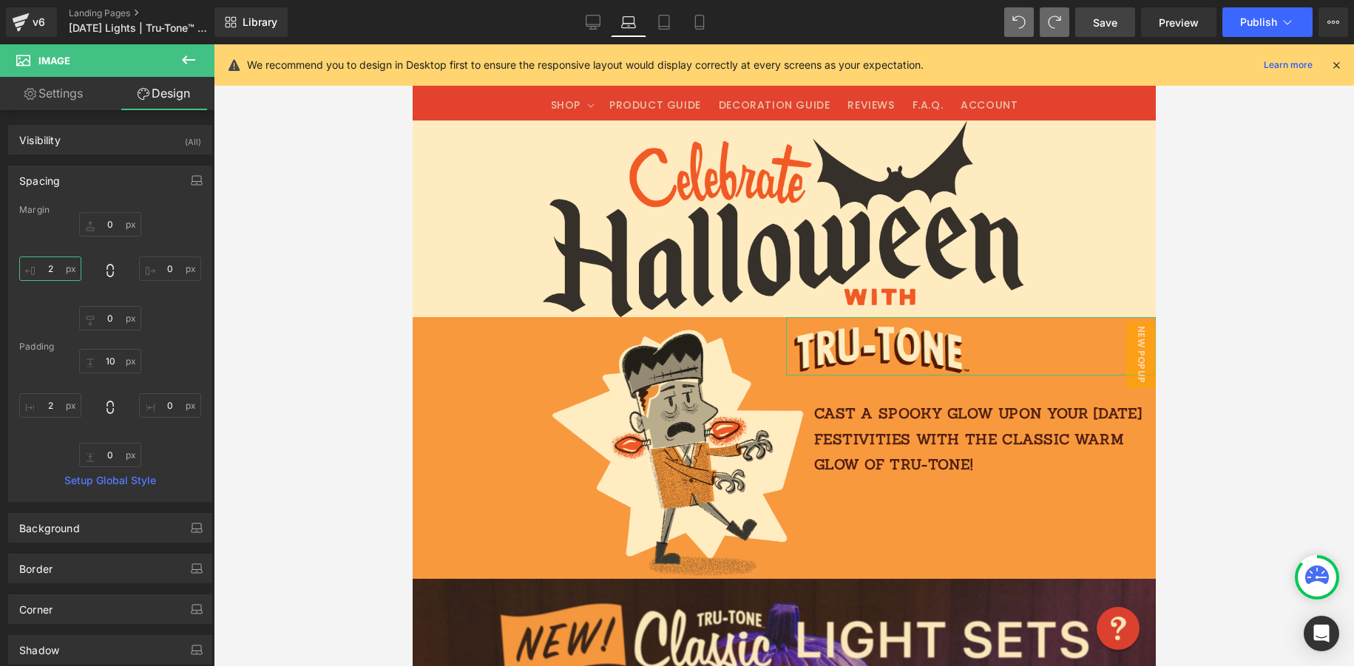
click at [51, 258] on input "2" at bounding box center [50, 269] width 62 height 24
drag, startPoint x: 53, startPoint y: 267, endPoint x: 64, endPoint y: 261, distance: 13.2
click at [55, 251] on div "0px 0 0px 0 0px 0 25px 25" at bounding box center [110, 271] width 182 height 118
click at [34, 267] on input "24" at bounding box center [50, 269] width 62 height 24
type input "12"
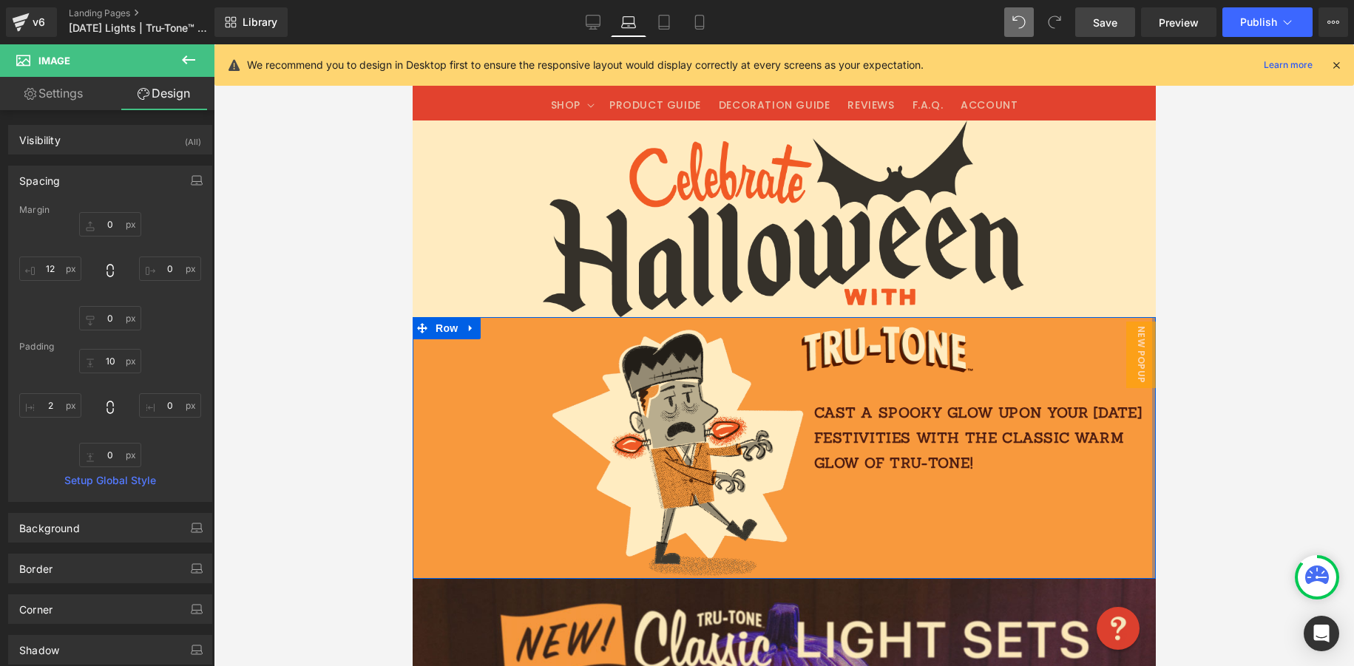
click at [1097, 409] on p "Cast a spooky glow upon your [DATE] festivities with the classic warm glow of T…" at bounding box center [980, 438] width 335 height 76
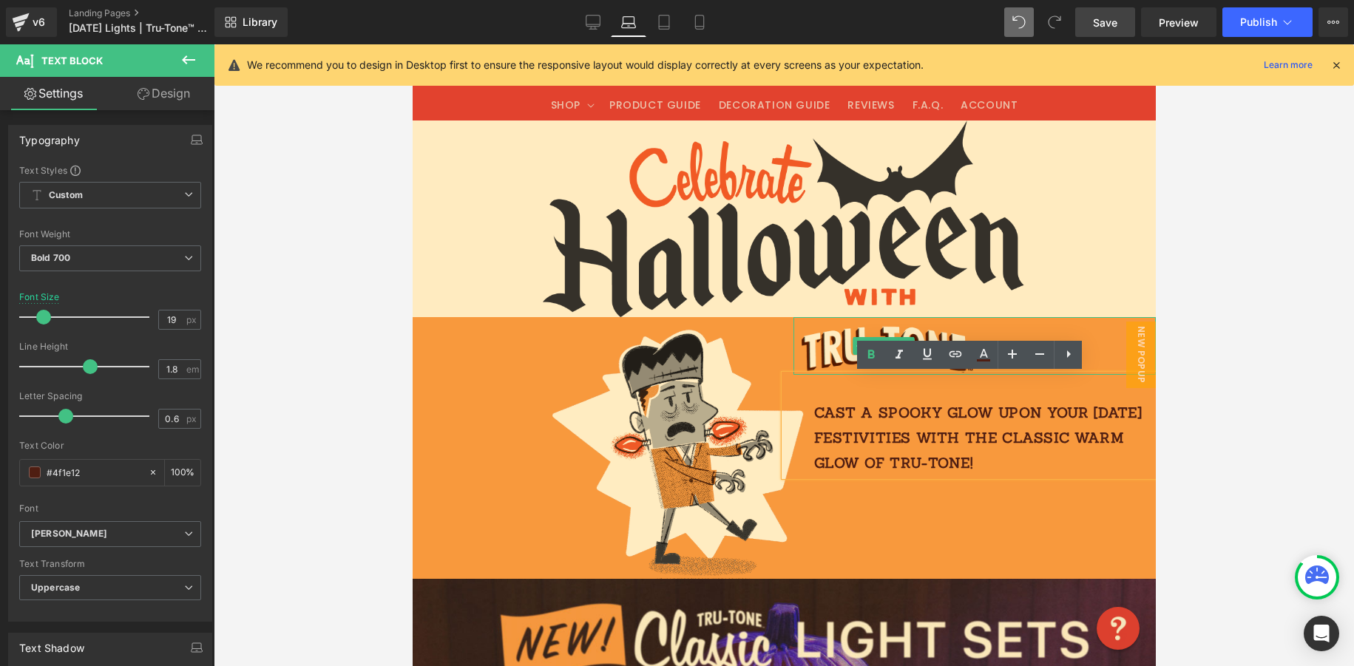
click at [1120, 348] on div at bounding box center [974, 346] width 363 height 58
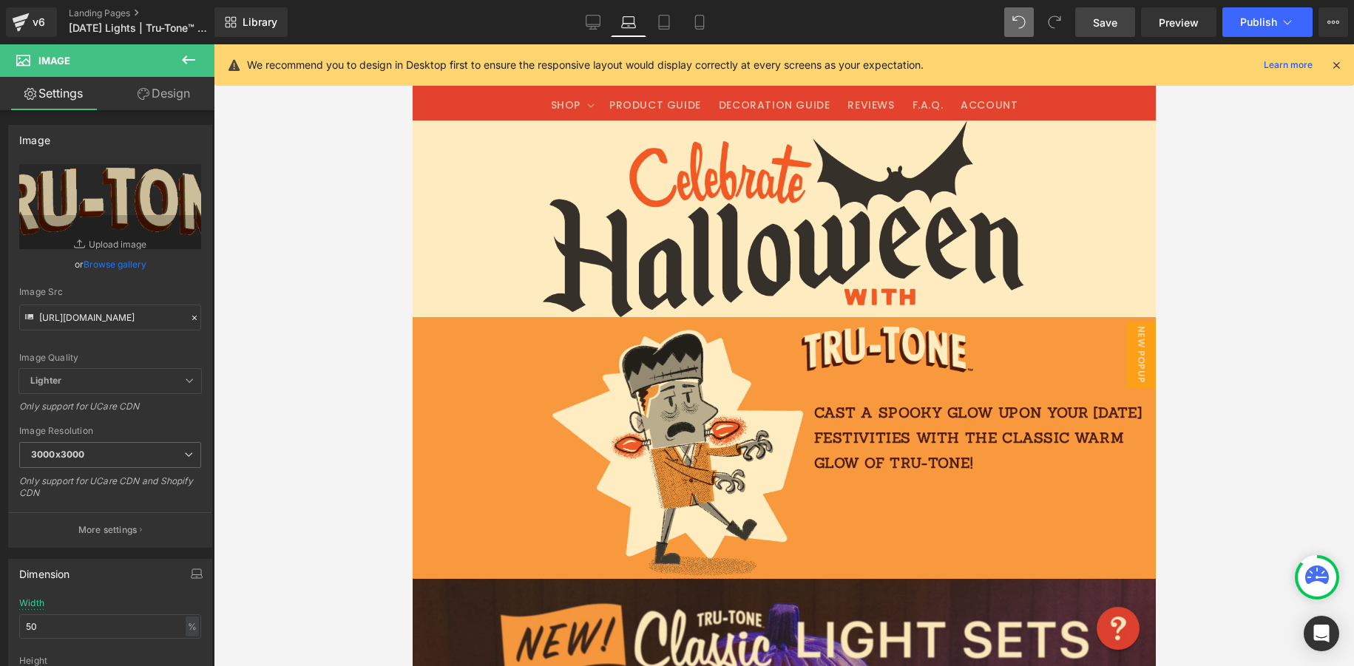
click at [1101, 21] on span "Save" at bounding box center [1105, 23] width 24 height 16
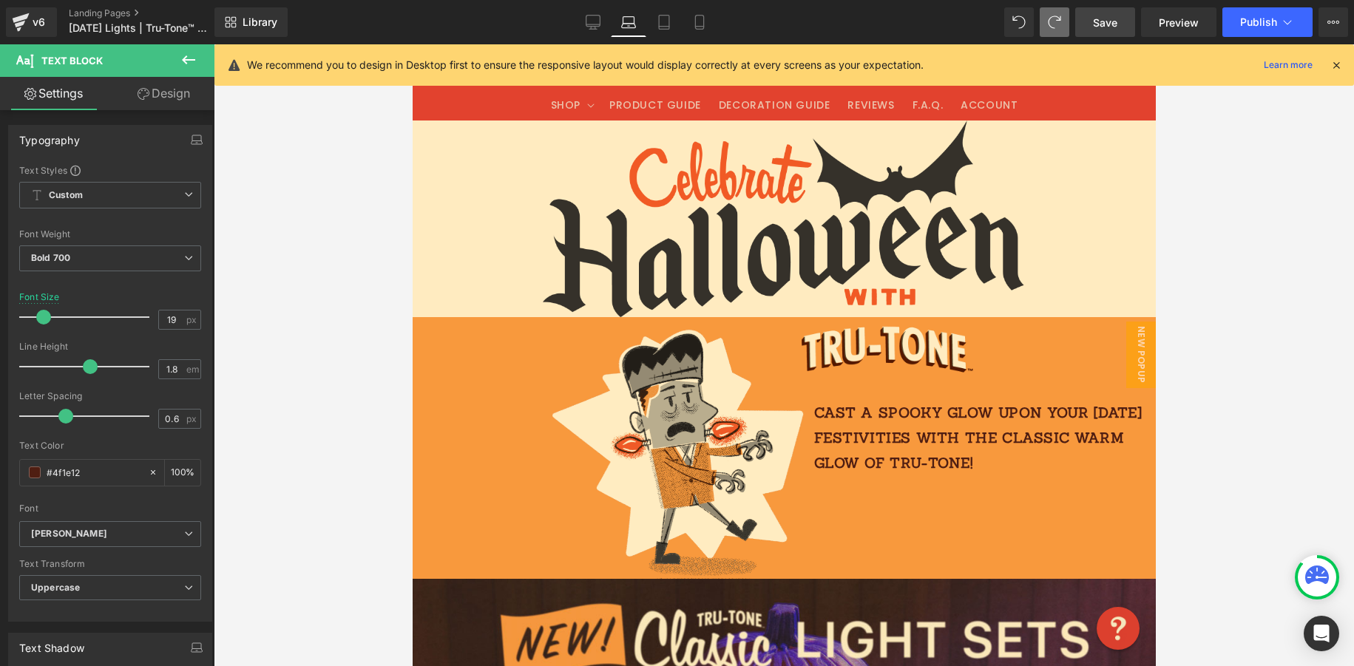
click at [175, 98] on link "Design" at bounding box center [163, 93] width 107 height 33
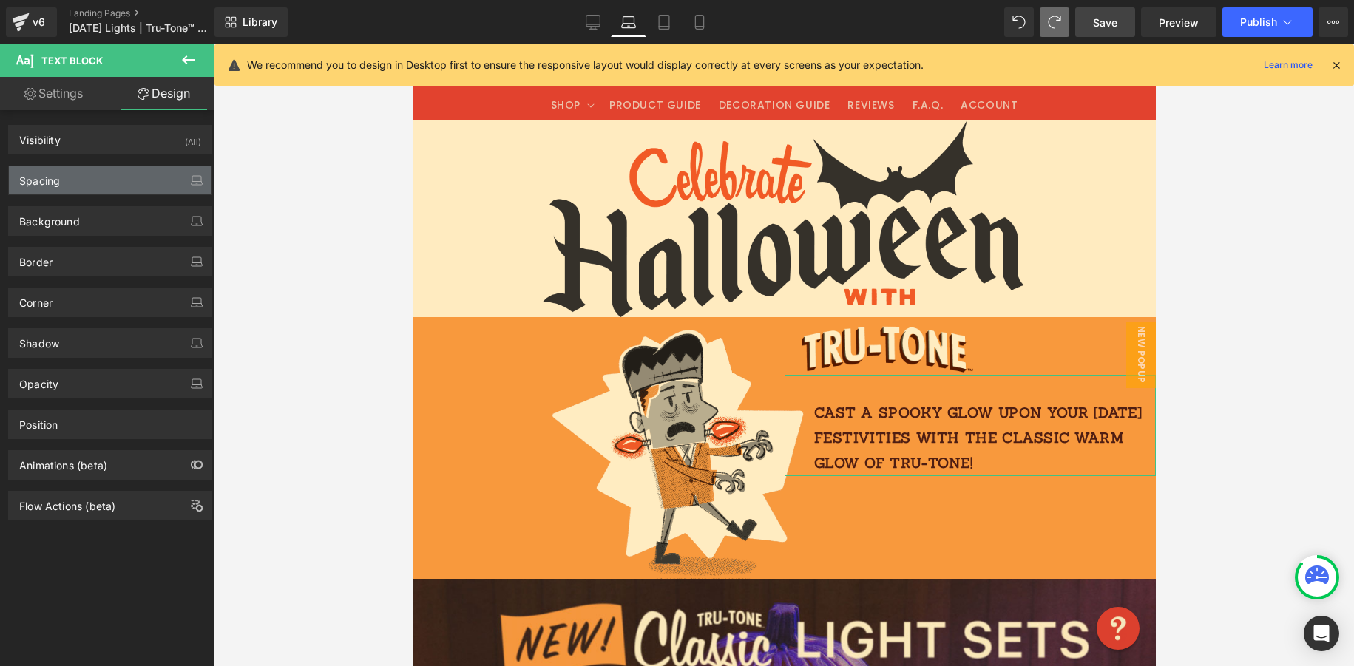
click at [81, 175] on div "Spacing" at bounding box center [110, 180] width 203 height 28
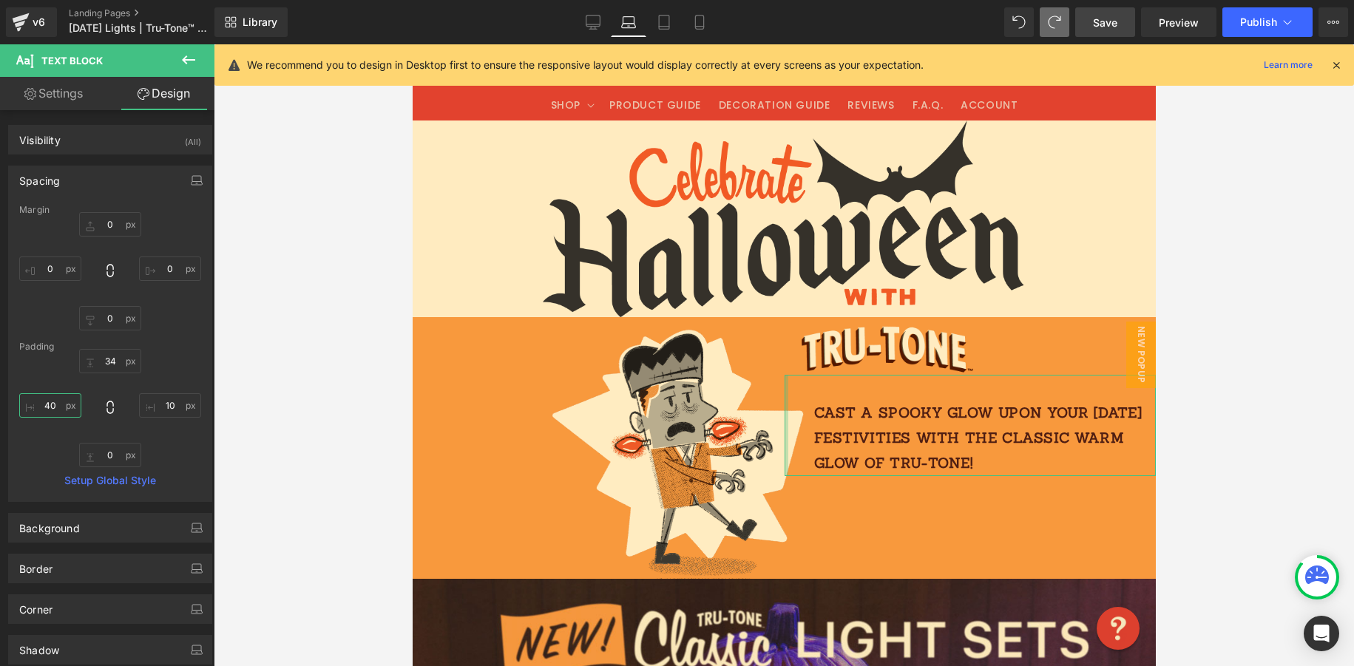
drag, startPoint x: 53, startPoint y: 402, endPoint x: 33, endPoint y: 402, distance: 19.2
click at [35, 402] on input "40" at bounding box center [50, 405] width 62 height 24
click at [160, 401] on input "10" at bounding box center [170, 405] width 62 height 24
drag, startPoint x: 160, startPoint y: 401, endPoint x: 172, endPoint y: 401, distance: 11.1
click at [158, 401] on input "10" at bounding box center [170, 405] width 62 height 24
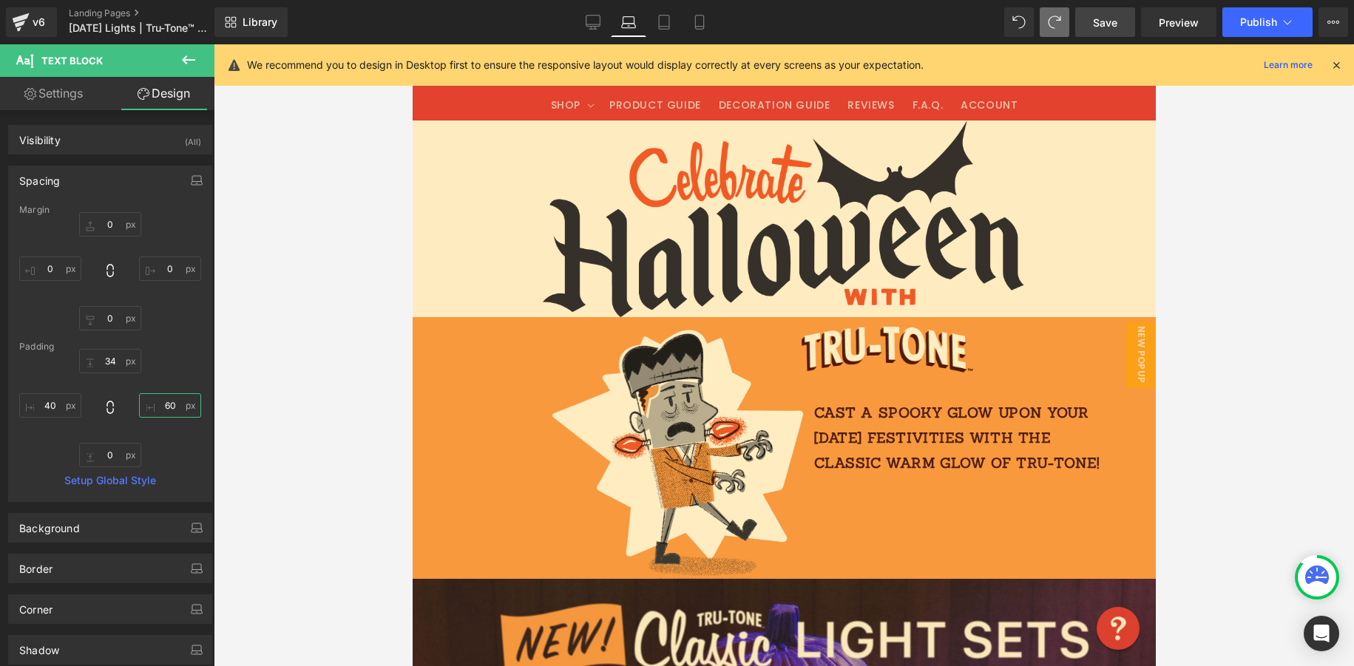
type input "6"
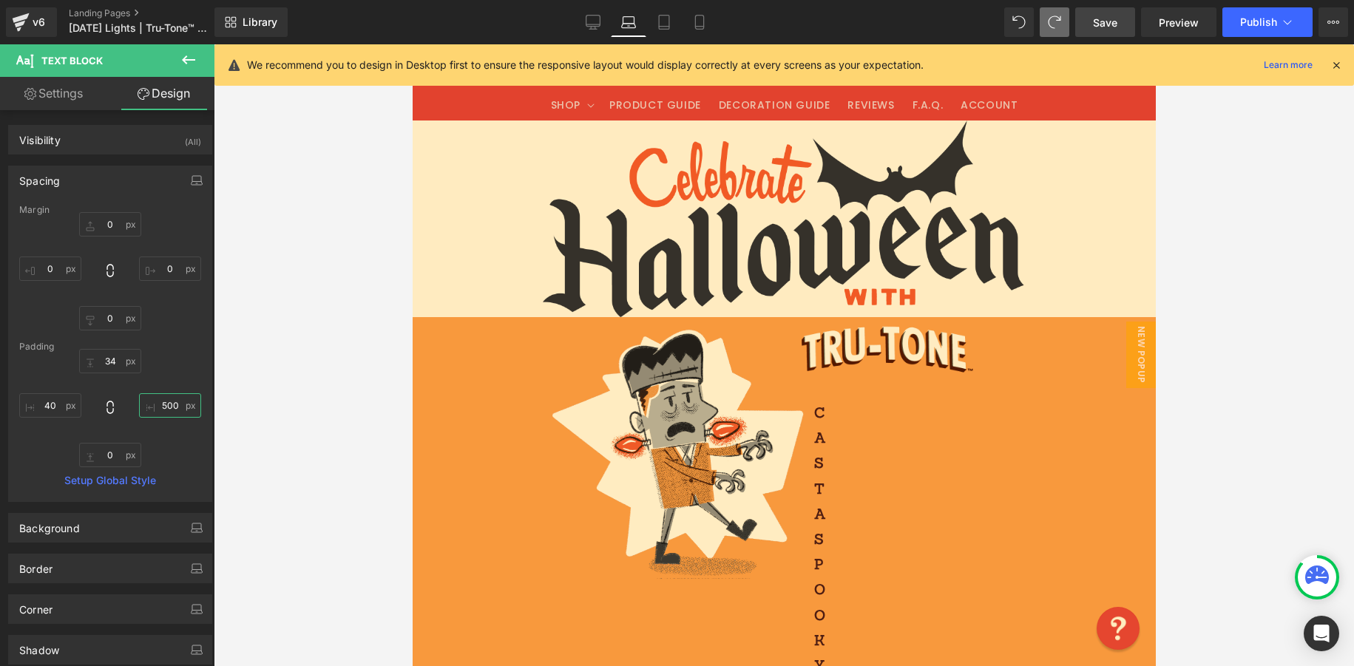
type input "50"
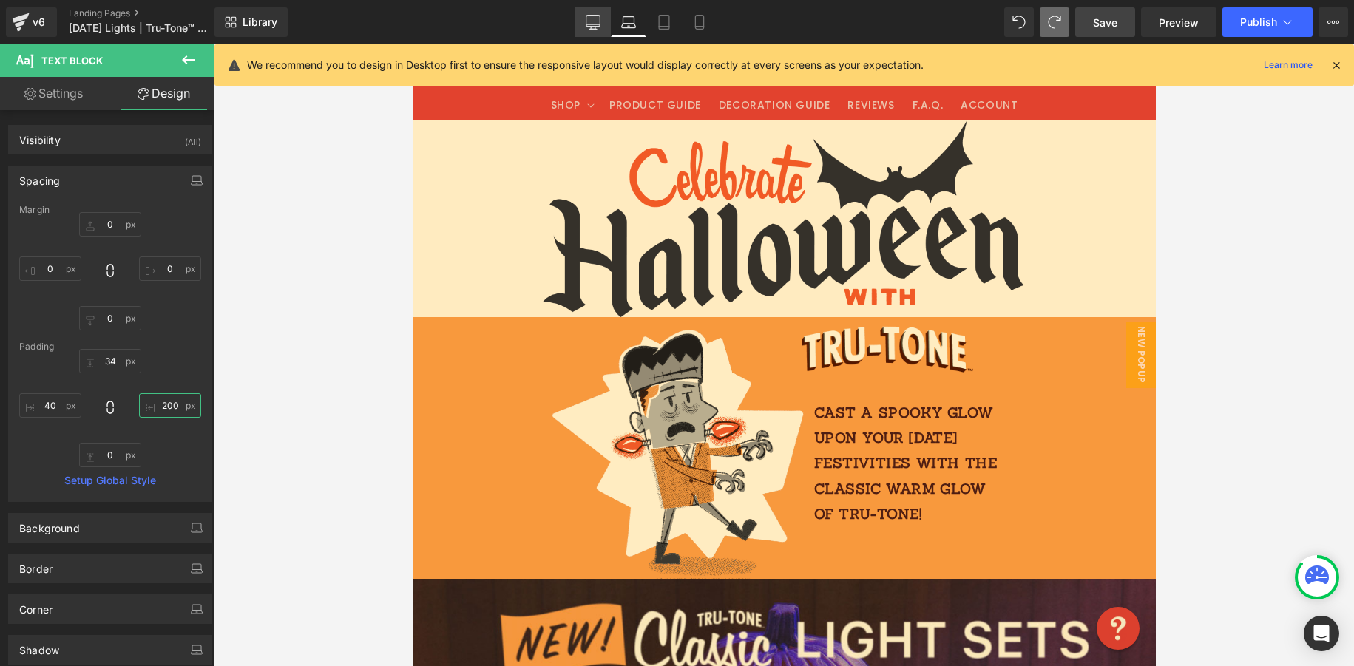
type input "200"
click at [592, 24] on icon at bounding box center [593, 24] width 14 height 0
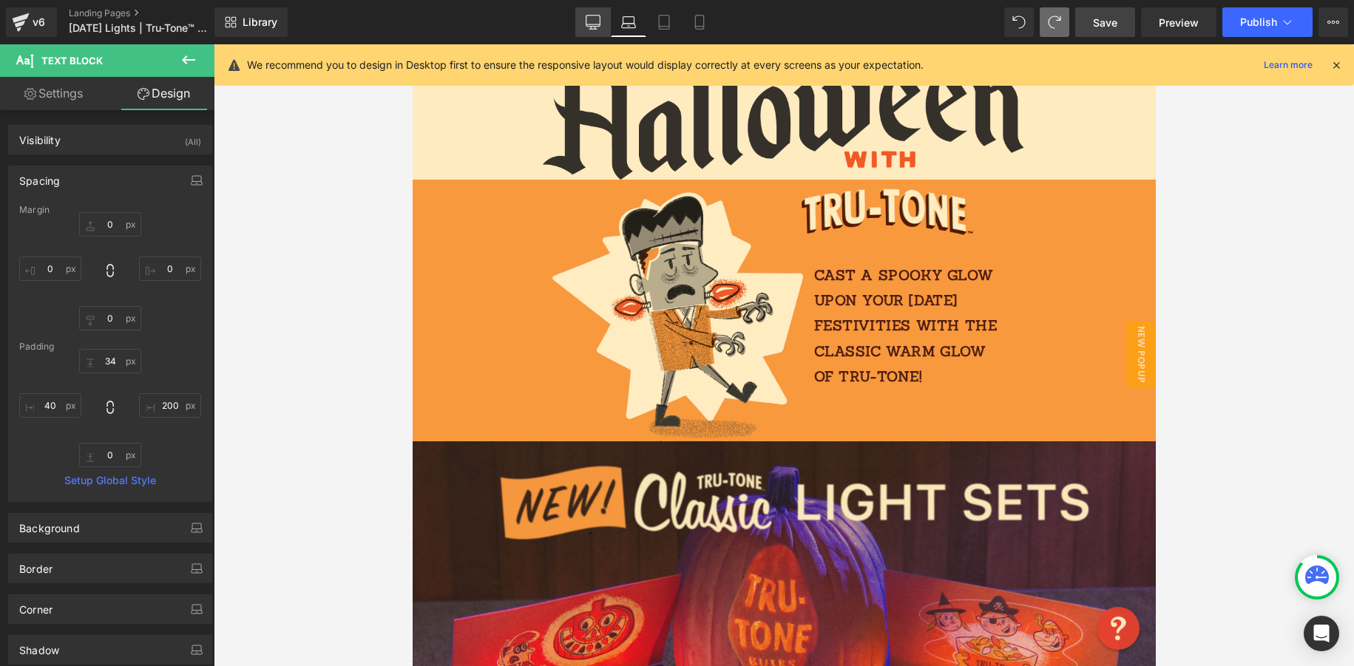
type input "0"
type input "34"
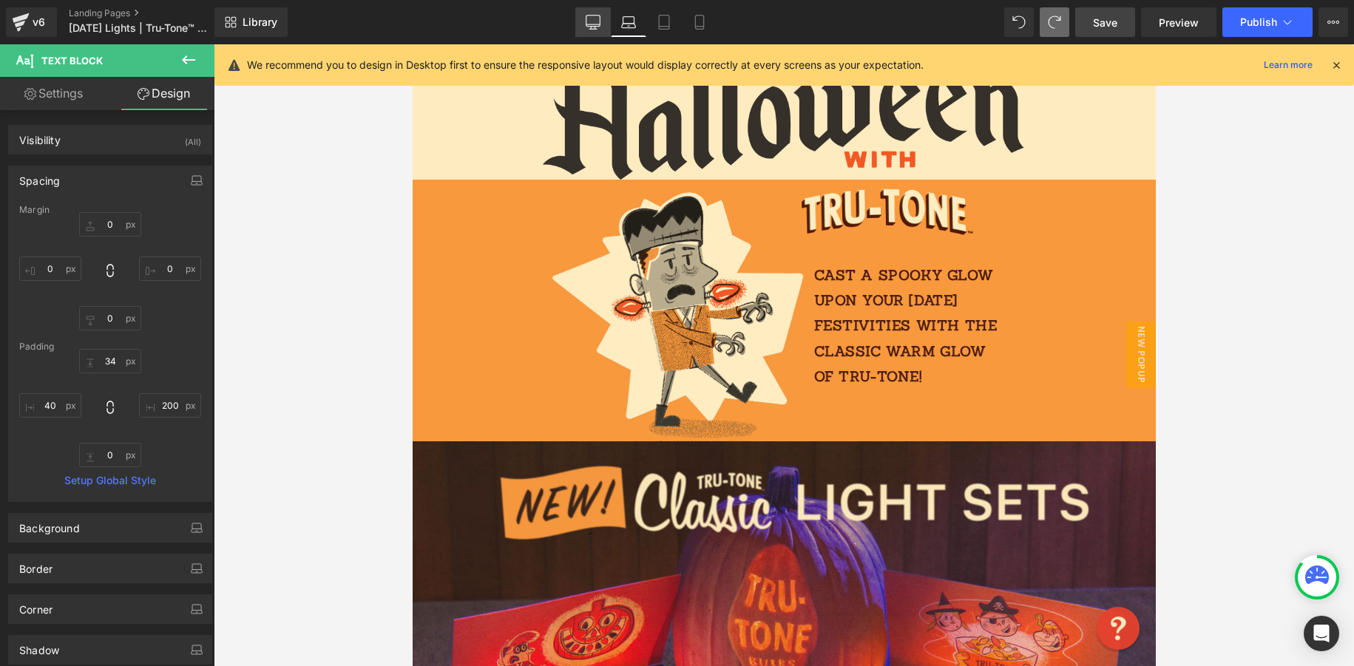
type input "400"
type input "0"
type input "40"
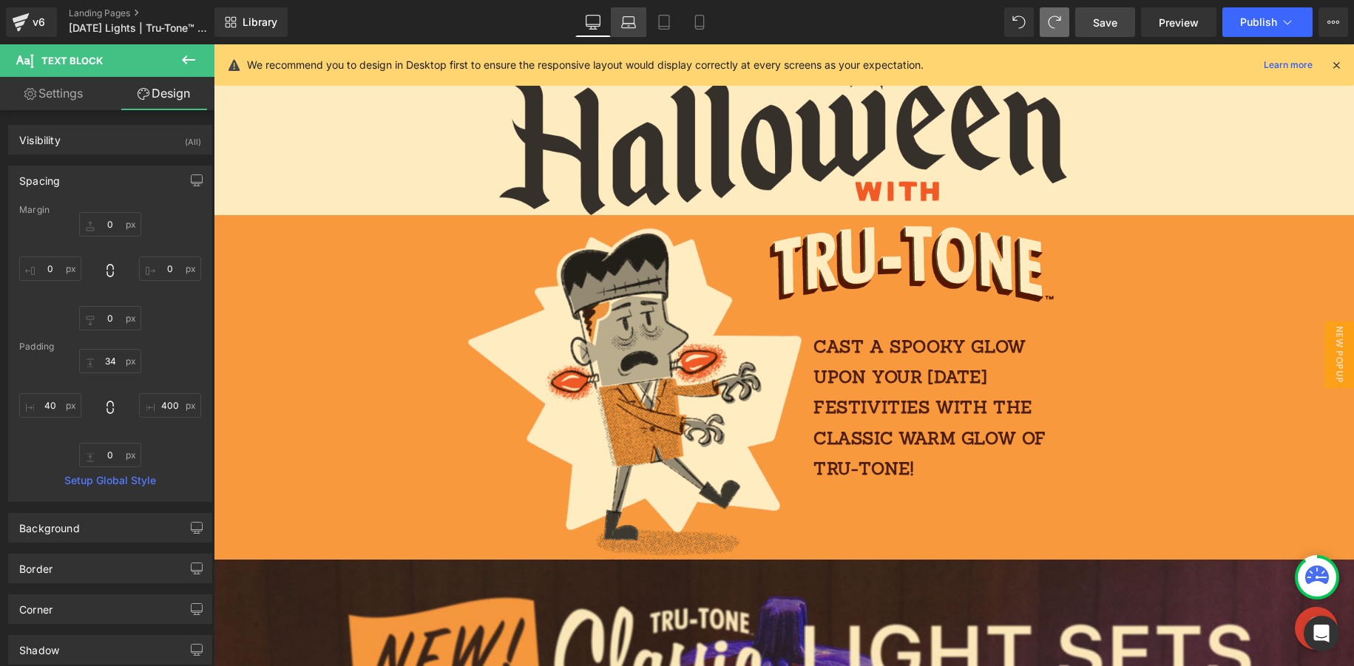
click at [629, 22] on icon at bounding box center [628, 22] width 15 height 15
type input "0"
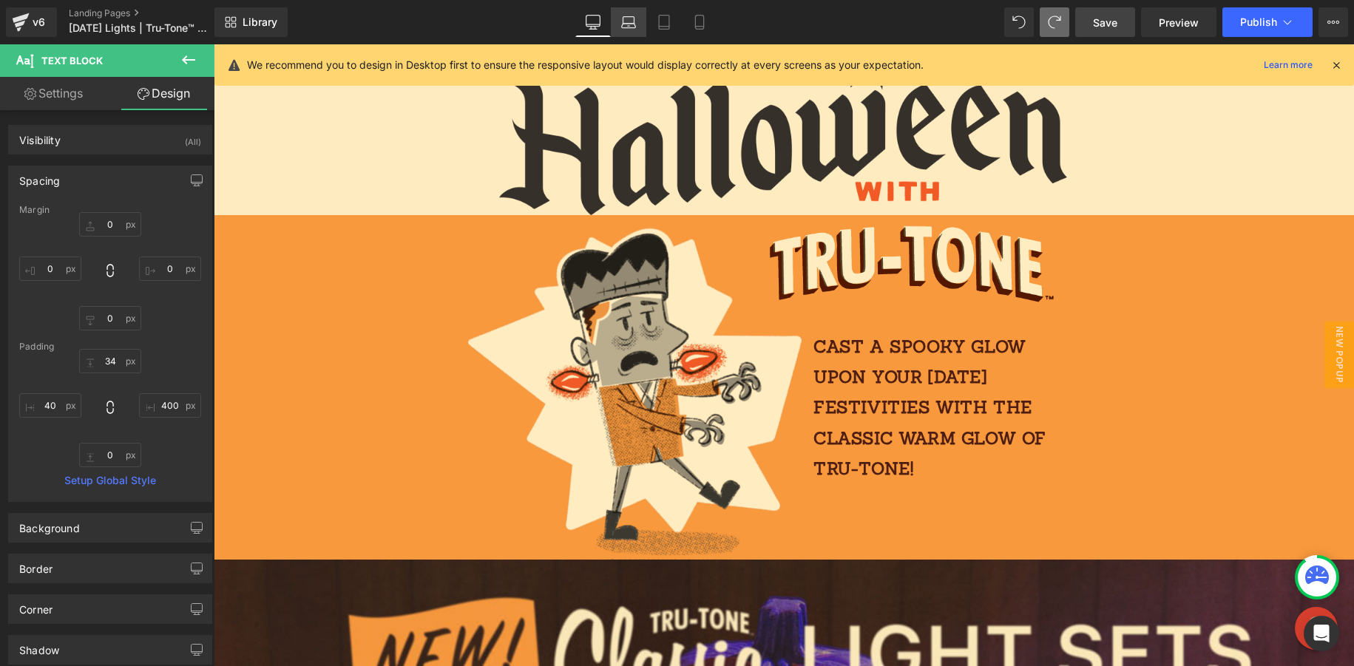
type input "34"
type input "200"
type input "0"
type input "40"
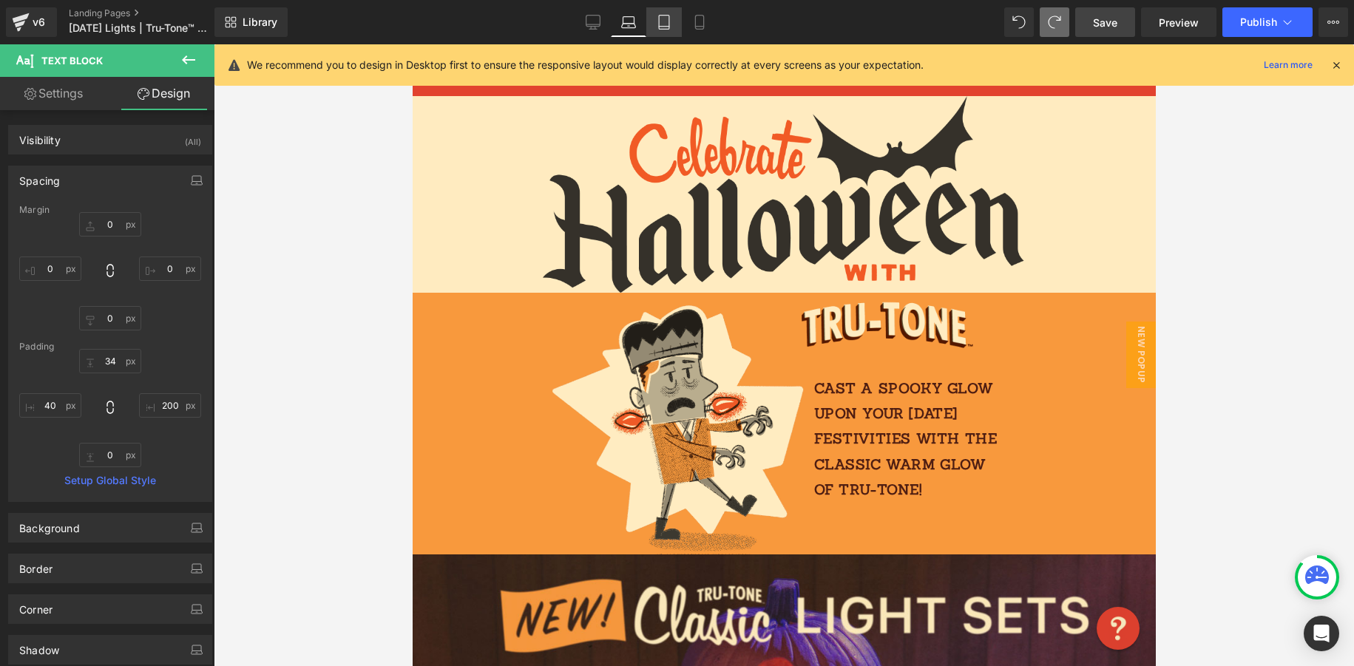
click at [666, 24] on icon at bounding box center [664, 22] width 15 height 15
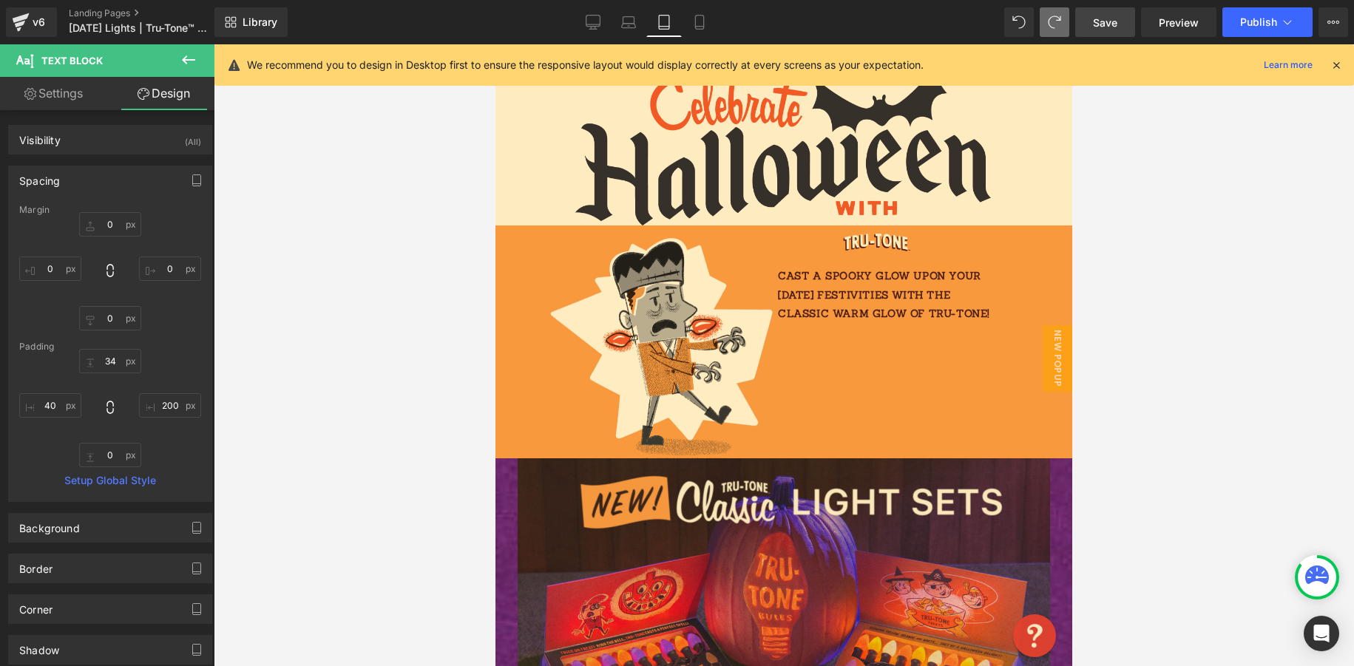
type input "0"
type input "20"
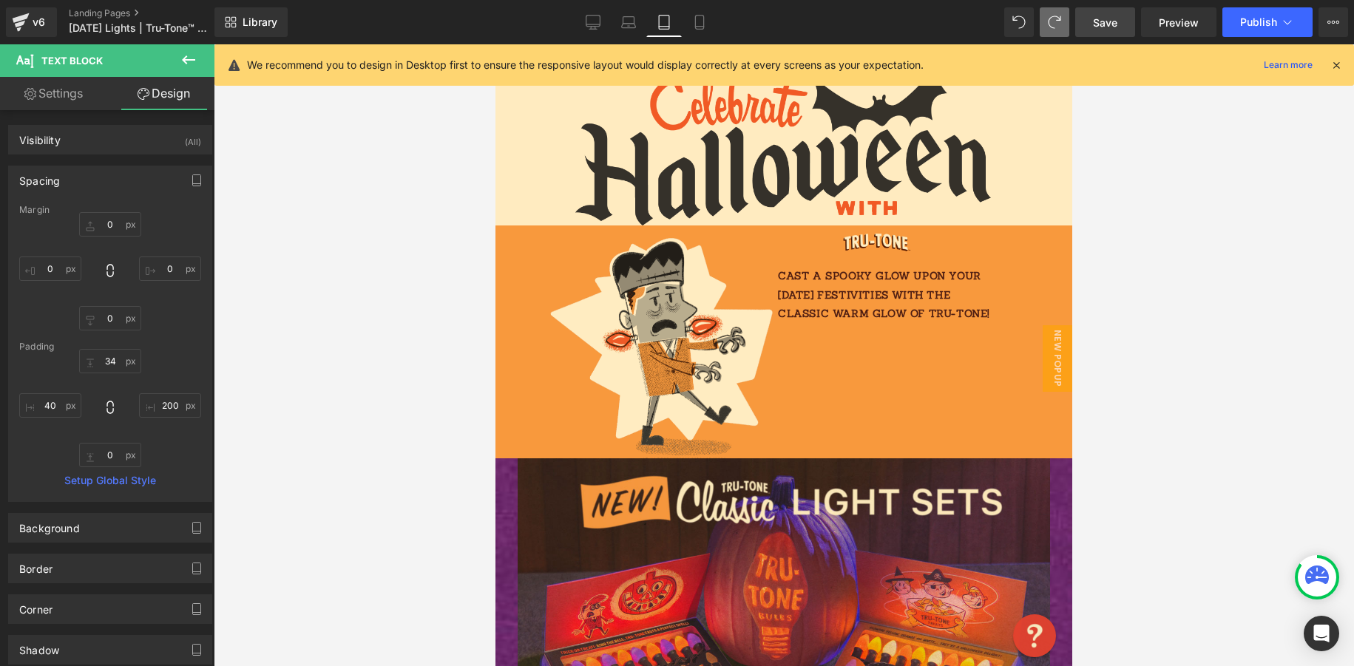
type input "20"
type input "0"
type input "13"
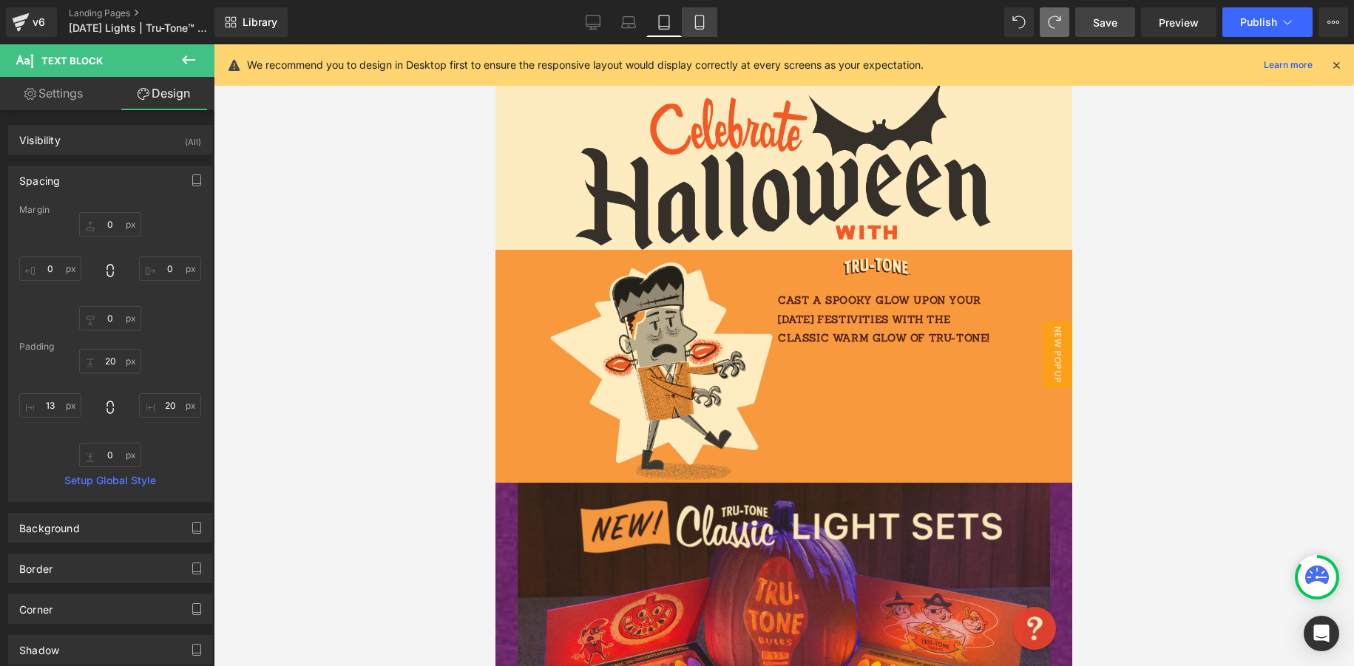
click at [697, 21] on icon at bounding box center [699, 22] width 15 height 15
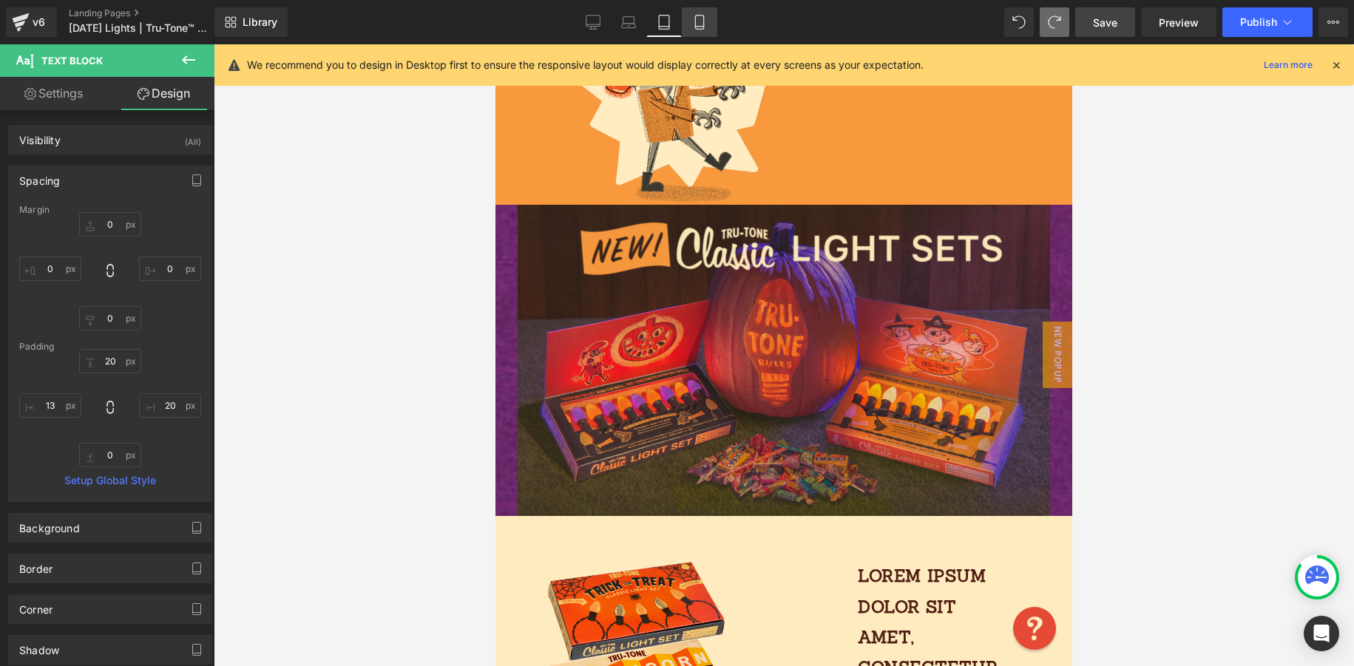
type input "0"
type input "34"
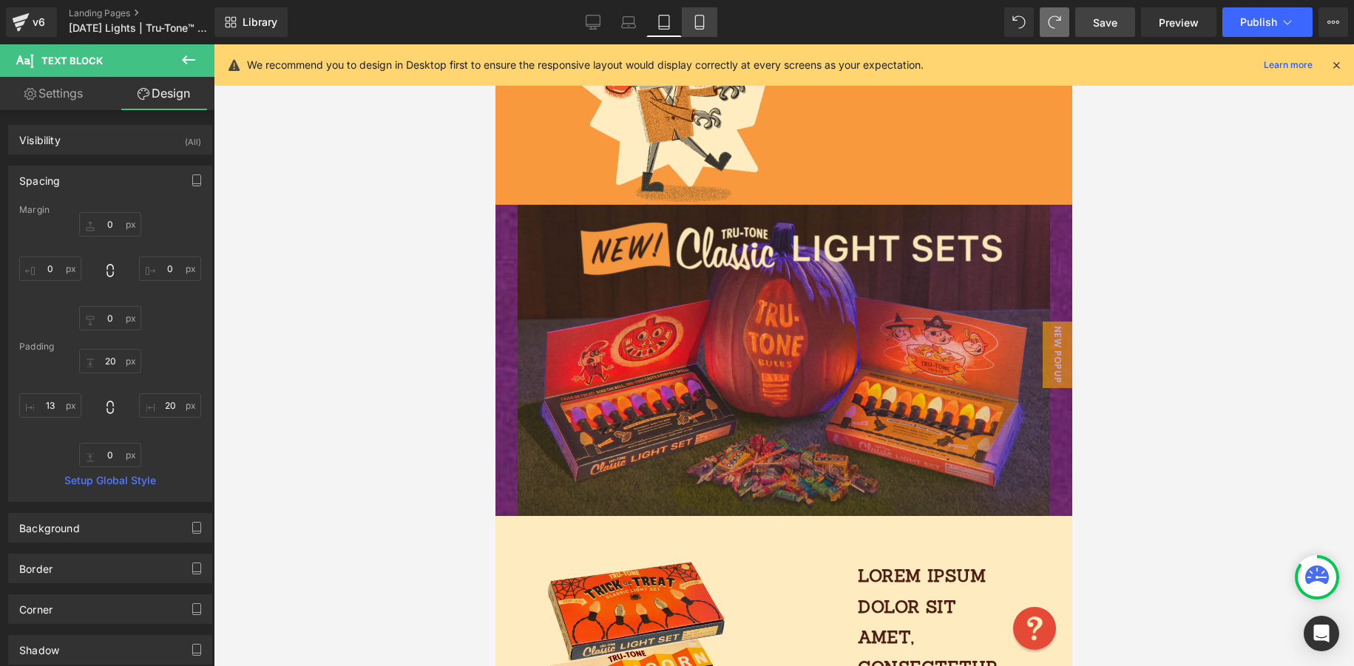
type input "400"
type input "0"
type input "40"
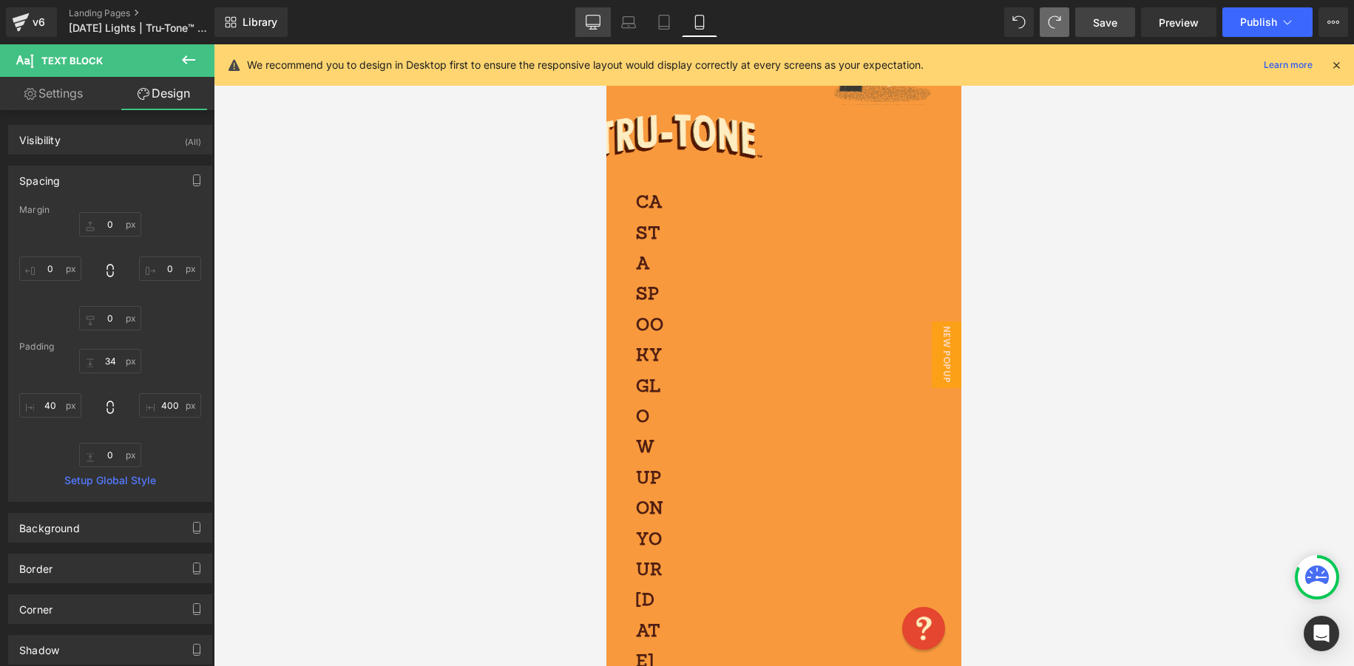
click at [588, 24] on icon at bounding box center [593, 22] width 15 height 15
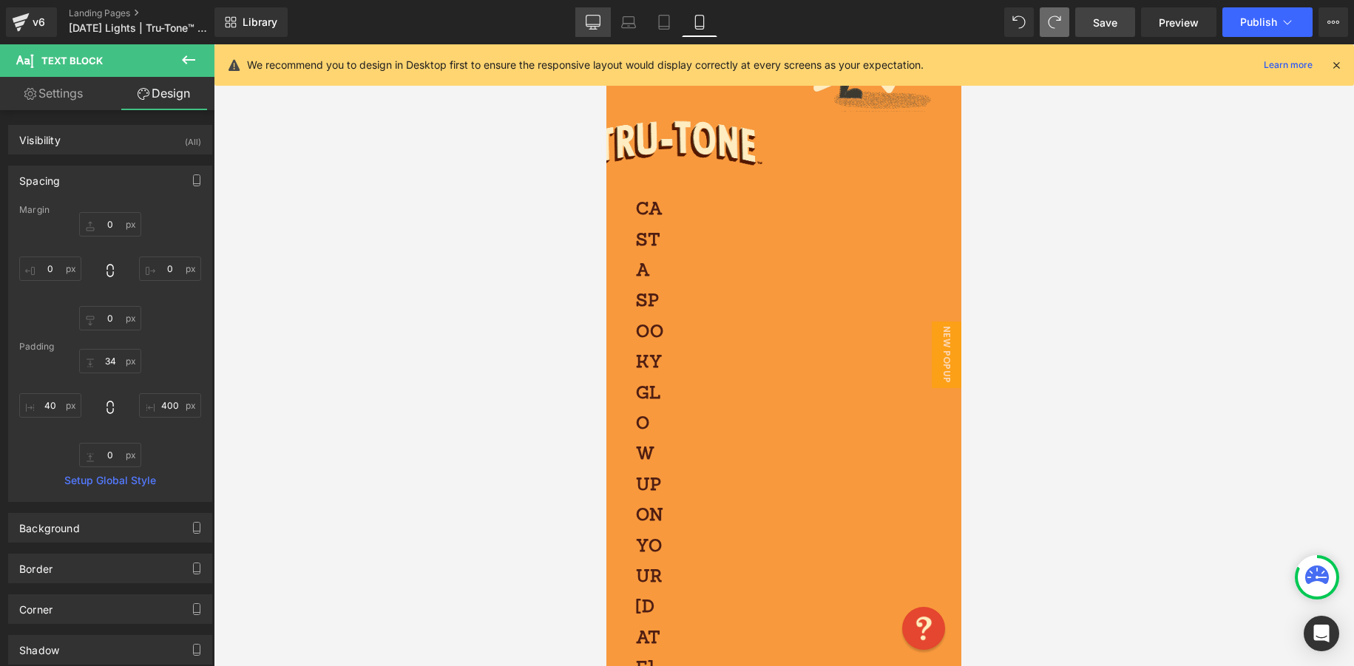
type input "0"
type input "34"
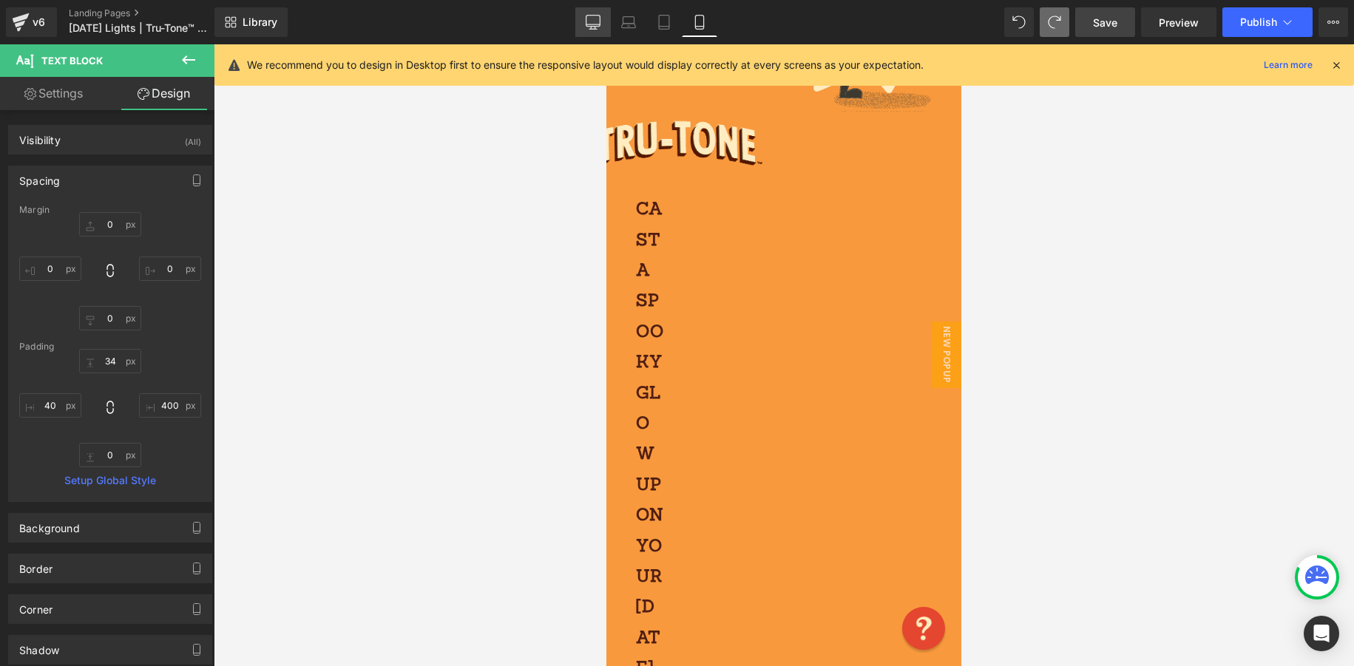
type input "400"
type input "0"
type input "40"
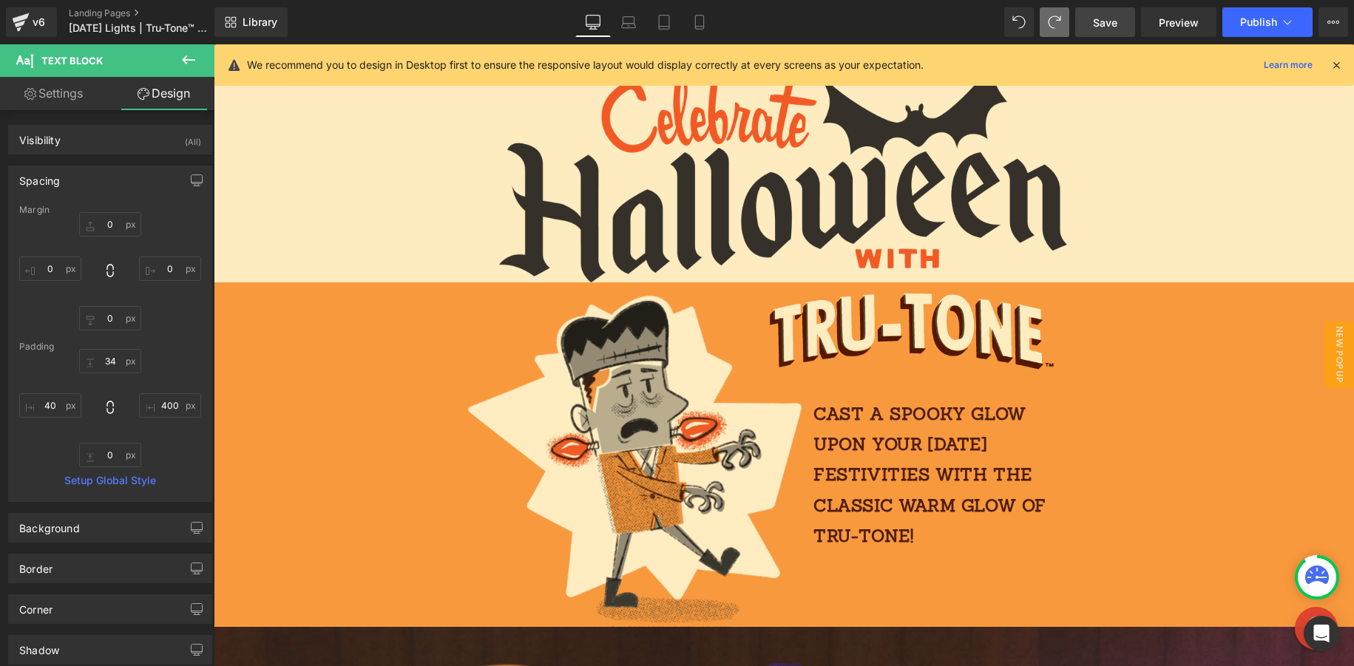
scroll to position [71, 0]
click at [632, 22] on icon at bounding box center [628, 22] width 15 height 15
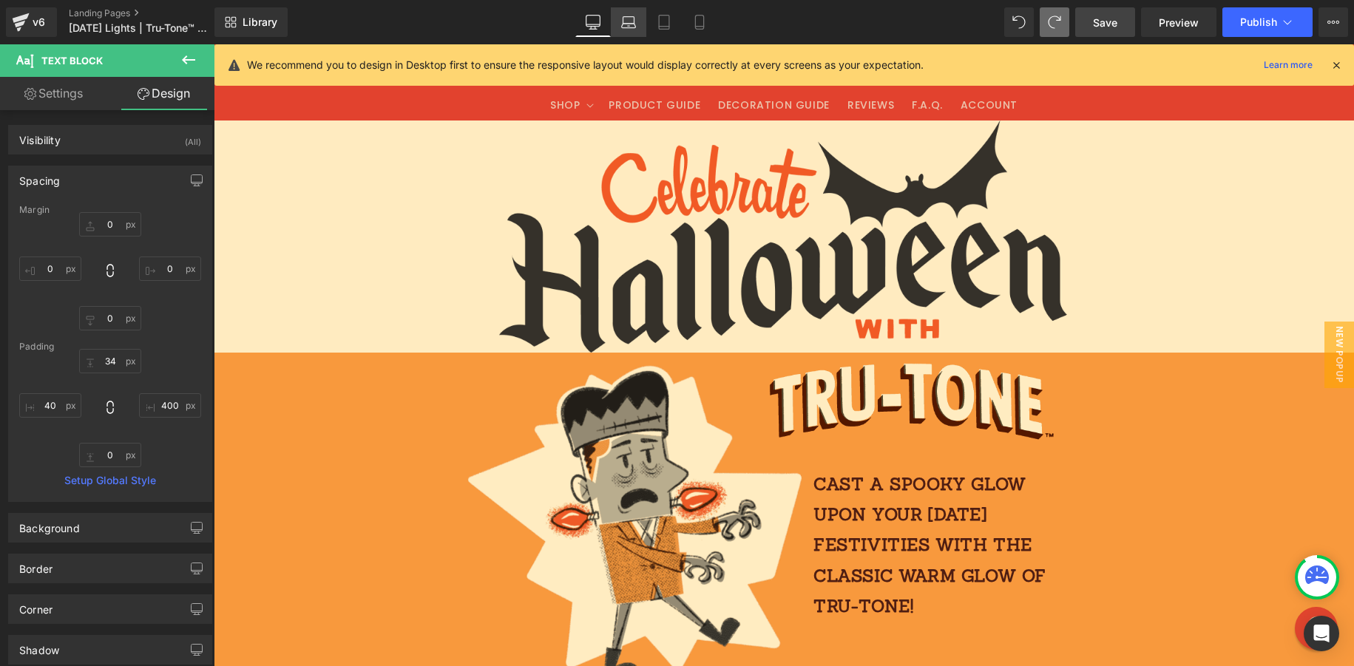
type input "0"
type input "34"
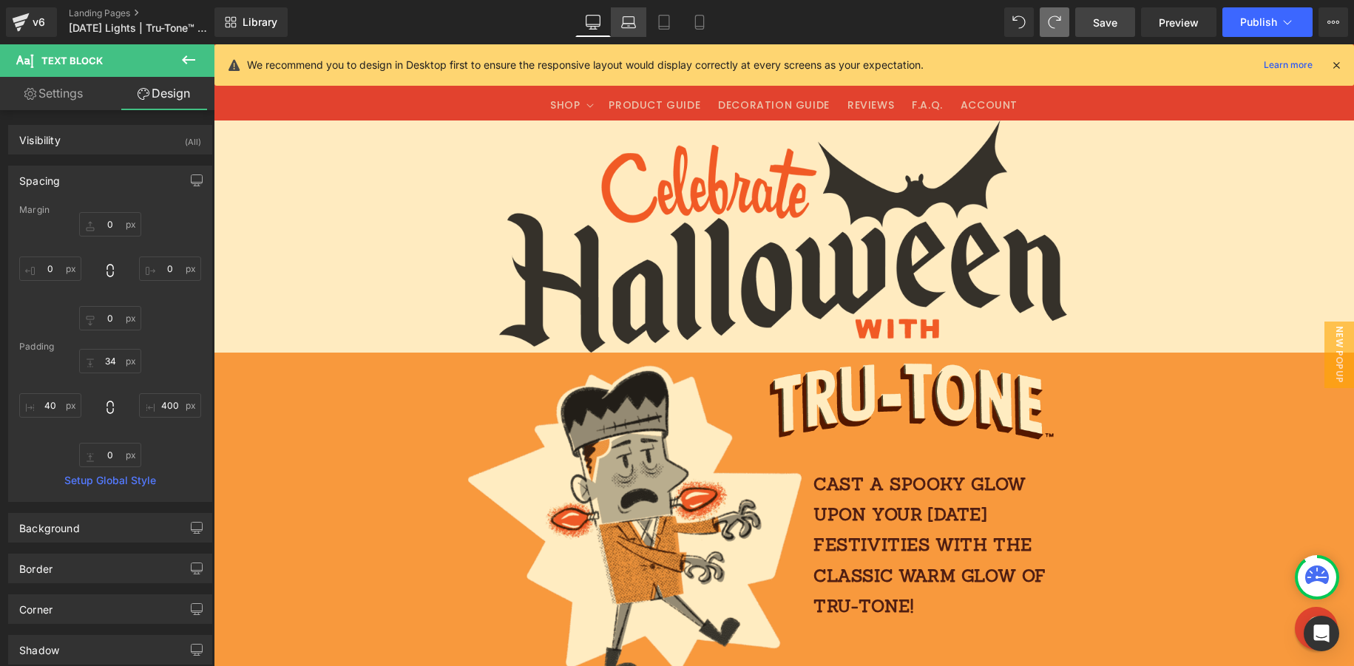
type input "200"
type input "0"
type input "40"
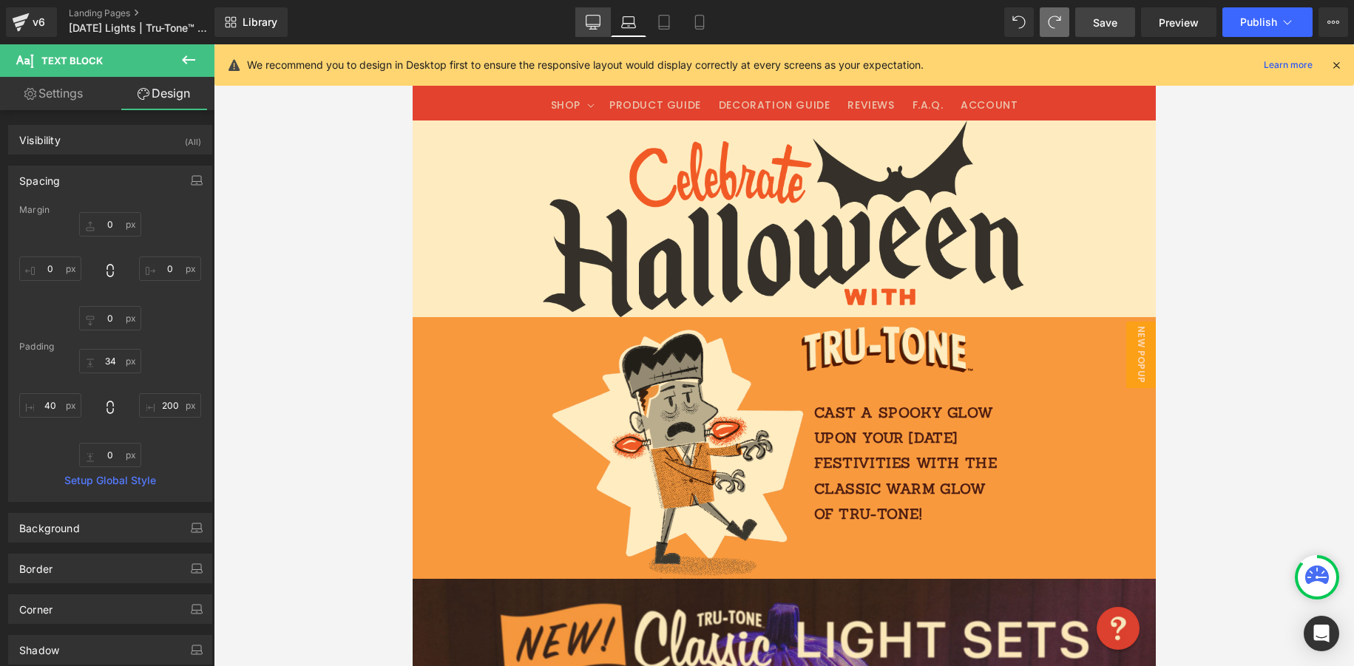
click at [595, 25] on icon at bounding box center [593, 22] width 15 height 15
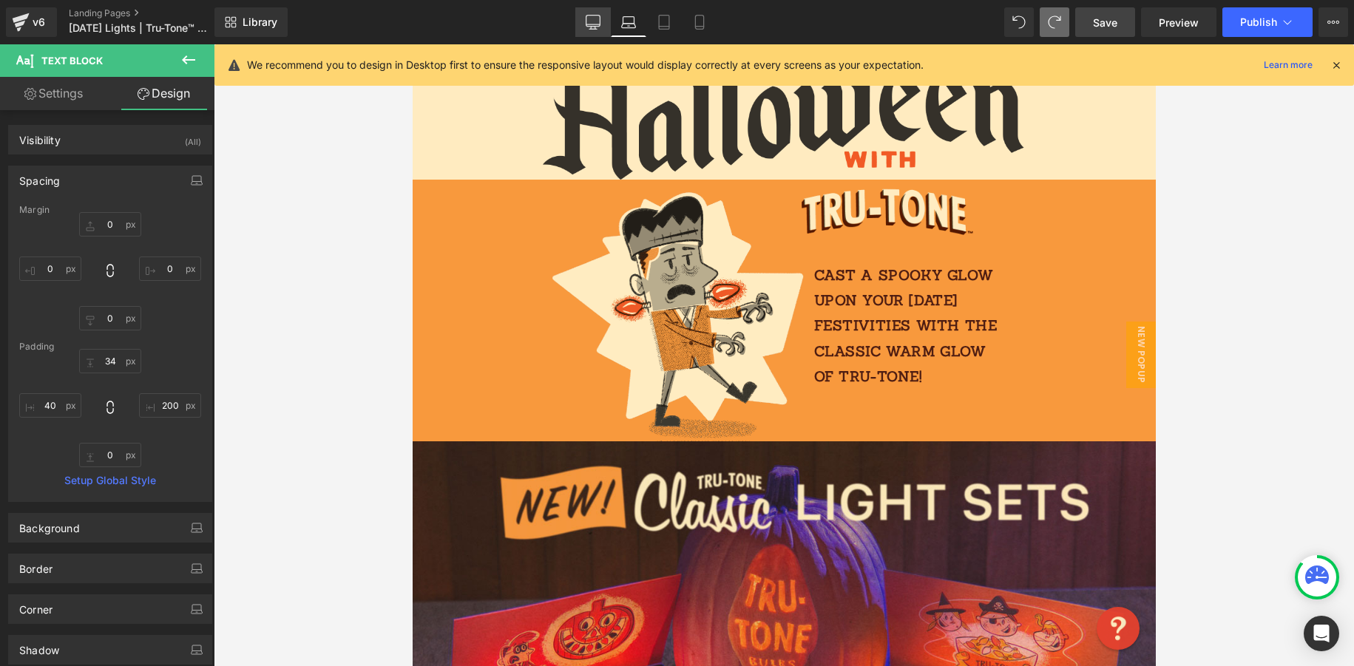
type input "0"
type input "34"
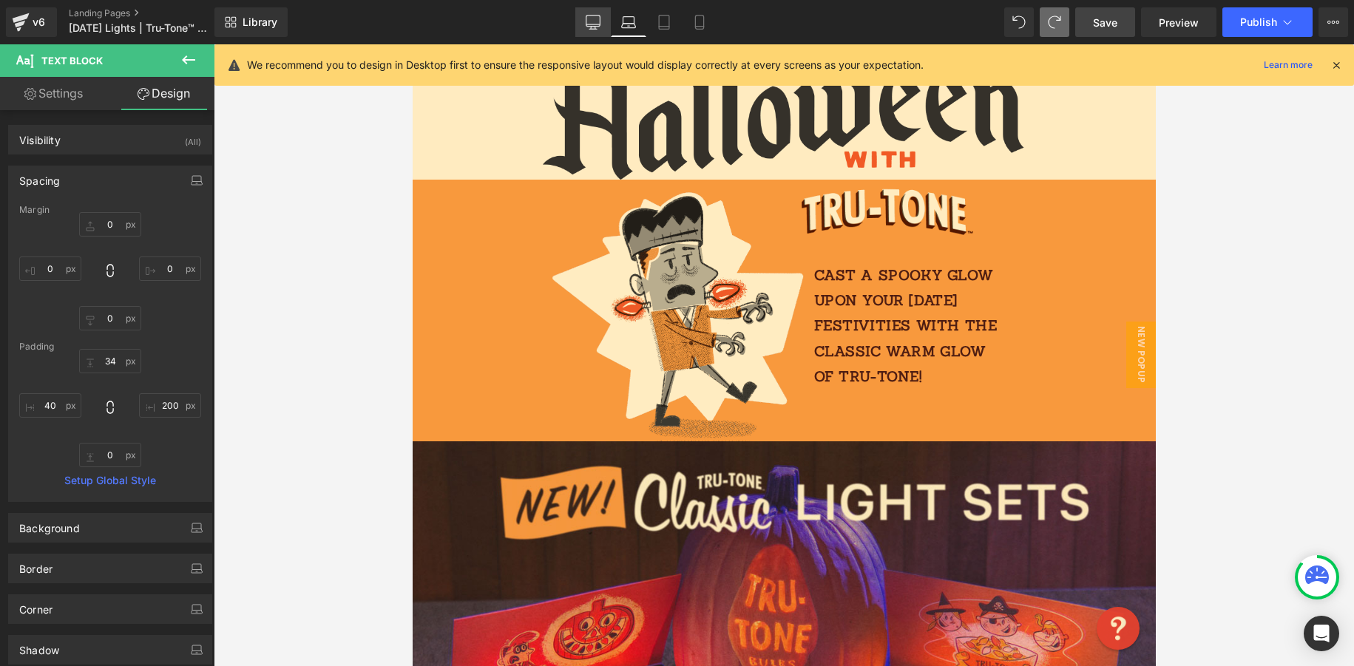
type input "400"
type input "0"
type input "40"
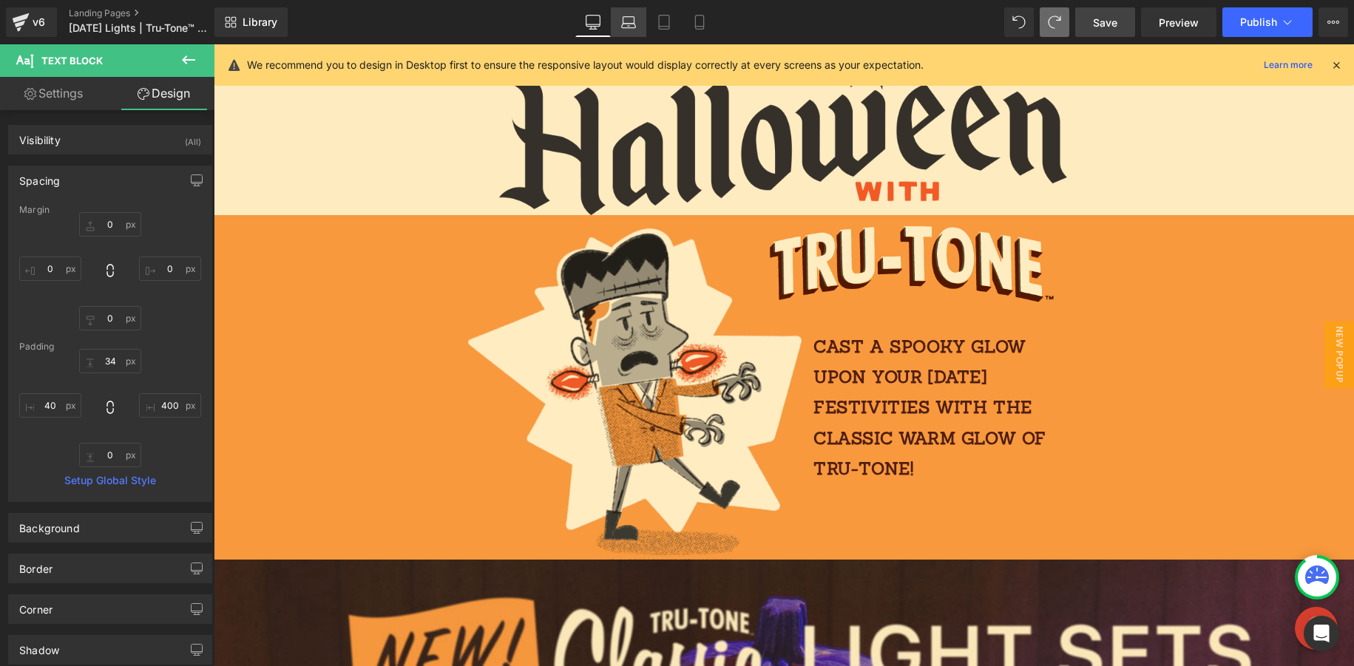
click at [628, 26] on icon at bounding box center [628, 26] width 2 height 0
type input "0"
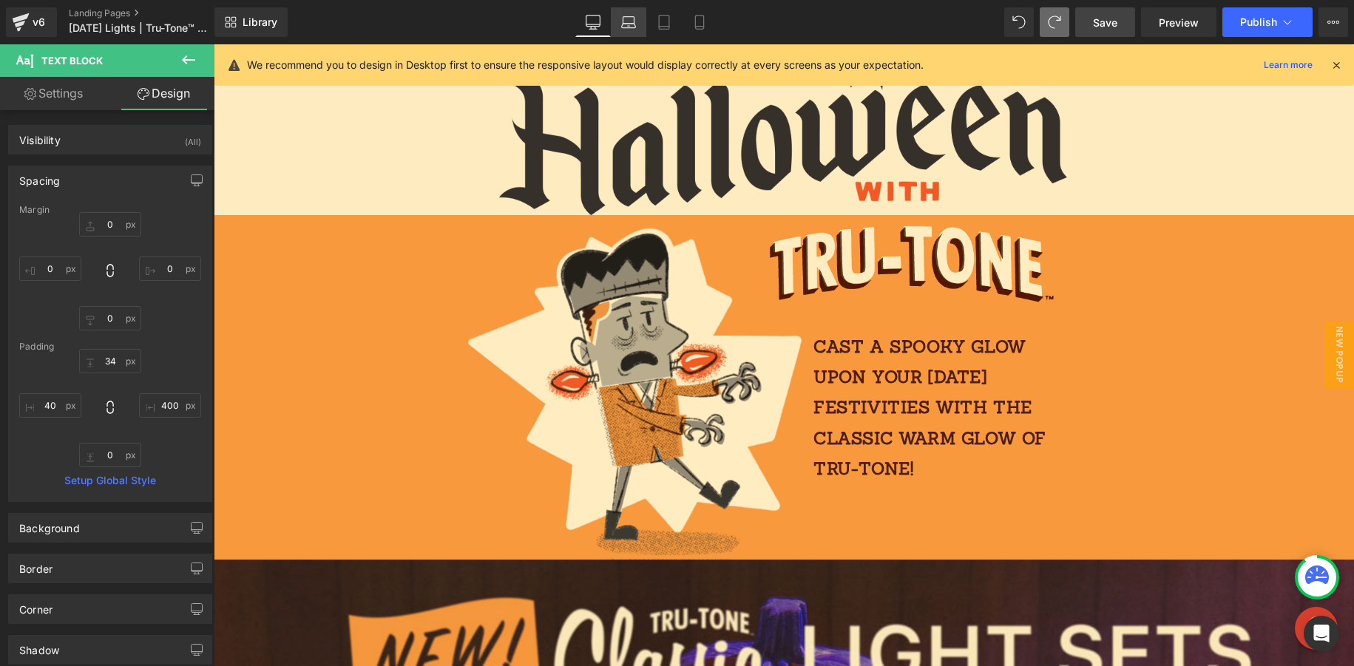
type input "34"
type input "200"
type input "0"
type input "40"
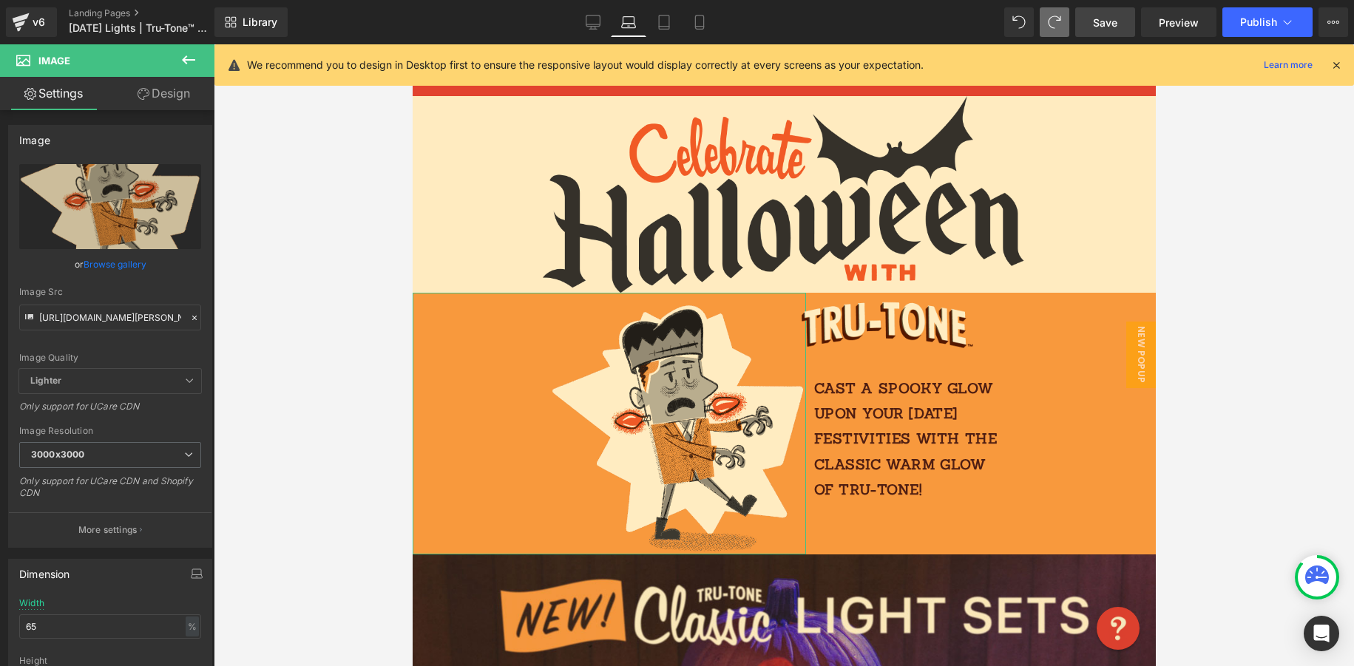
drag, startPoint x: 48, startPoint y: 624, endPoint x: -5, endPoint y: 623, distance: 53.3
click at [0, 623] on html "Text Block You are previewing how the will restyle your page. You can not edit …" at bounding box center [677, 333] width 1354 height 666
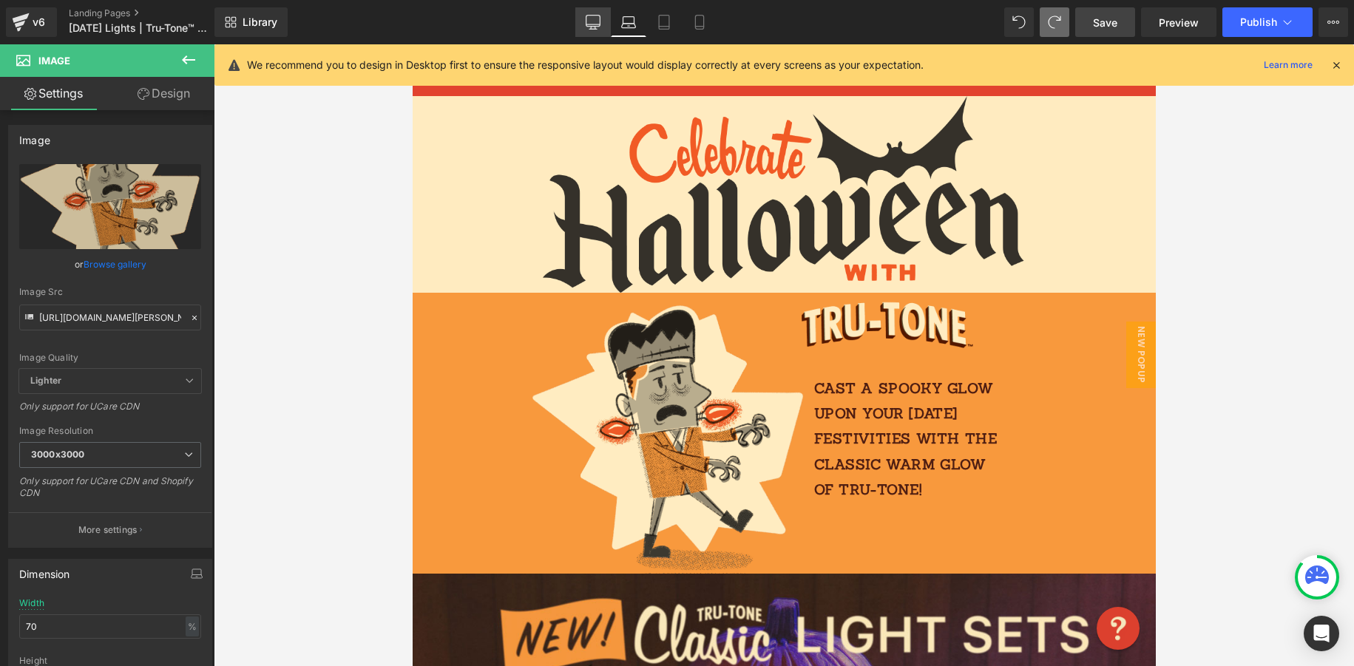
click at [592, 23] on icon at bounding box center [593, 22] width 15 height 15
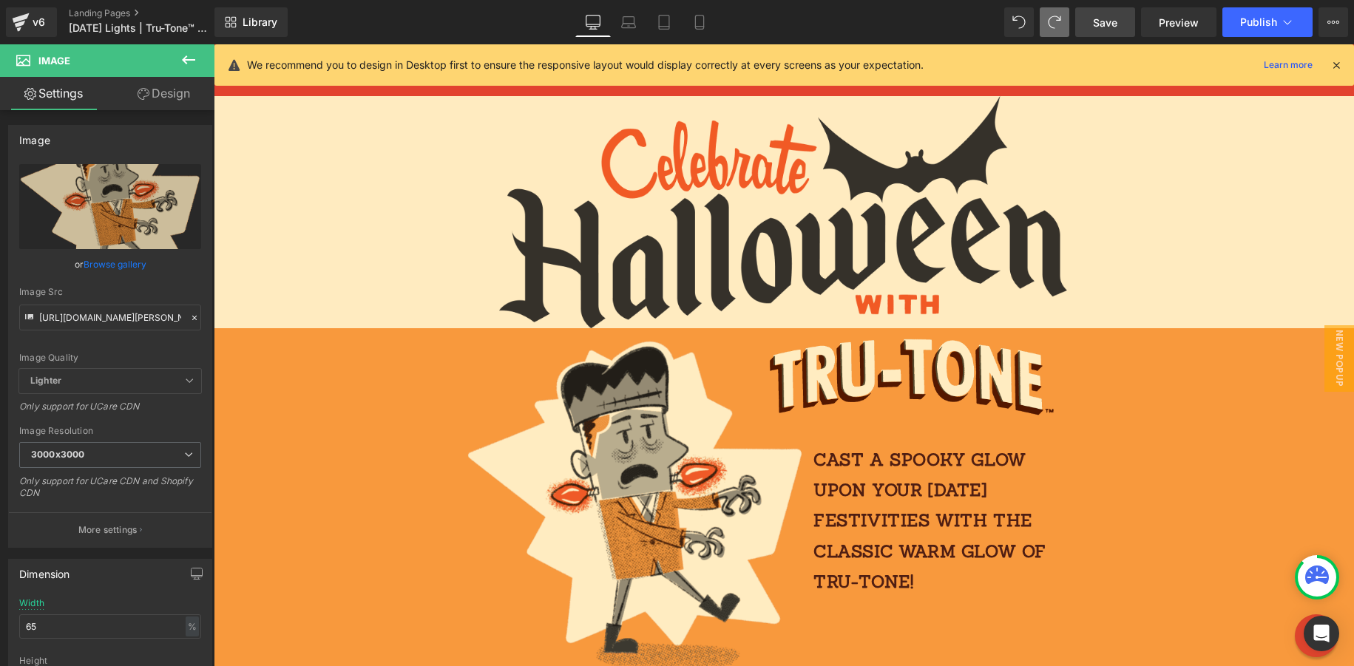
scroll to position [129, 0]
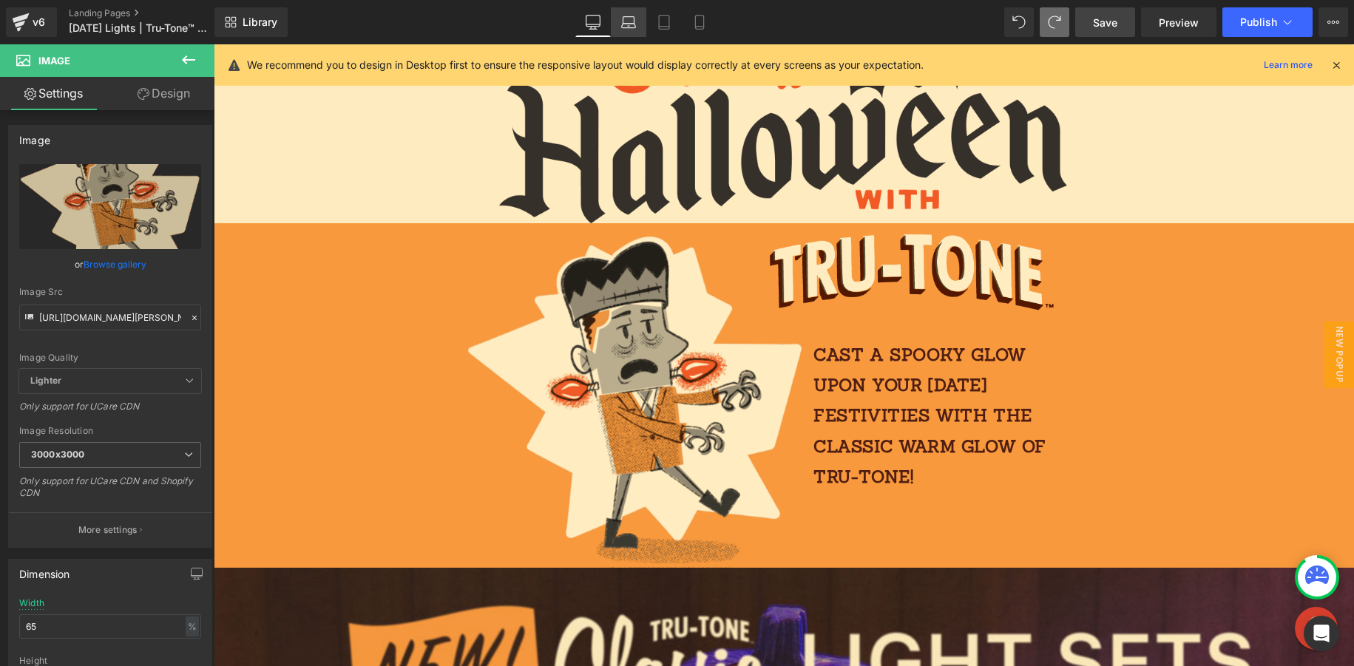
click at [632, 24] on icon at bounding box center [628, 22] width 15 height 15
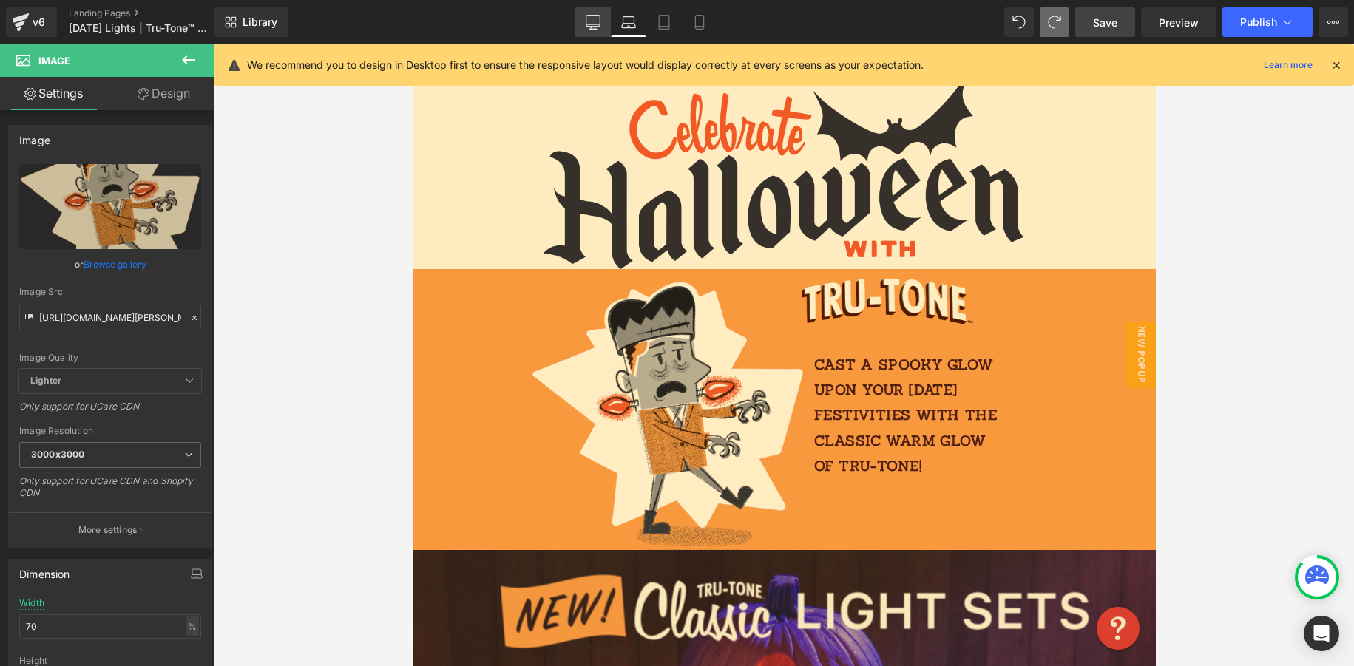
click at [592, 23] on icon at bounding box center [593, 22] width 15 height 15
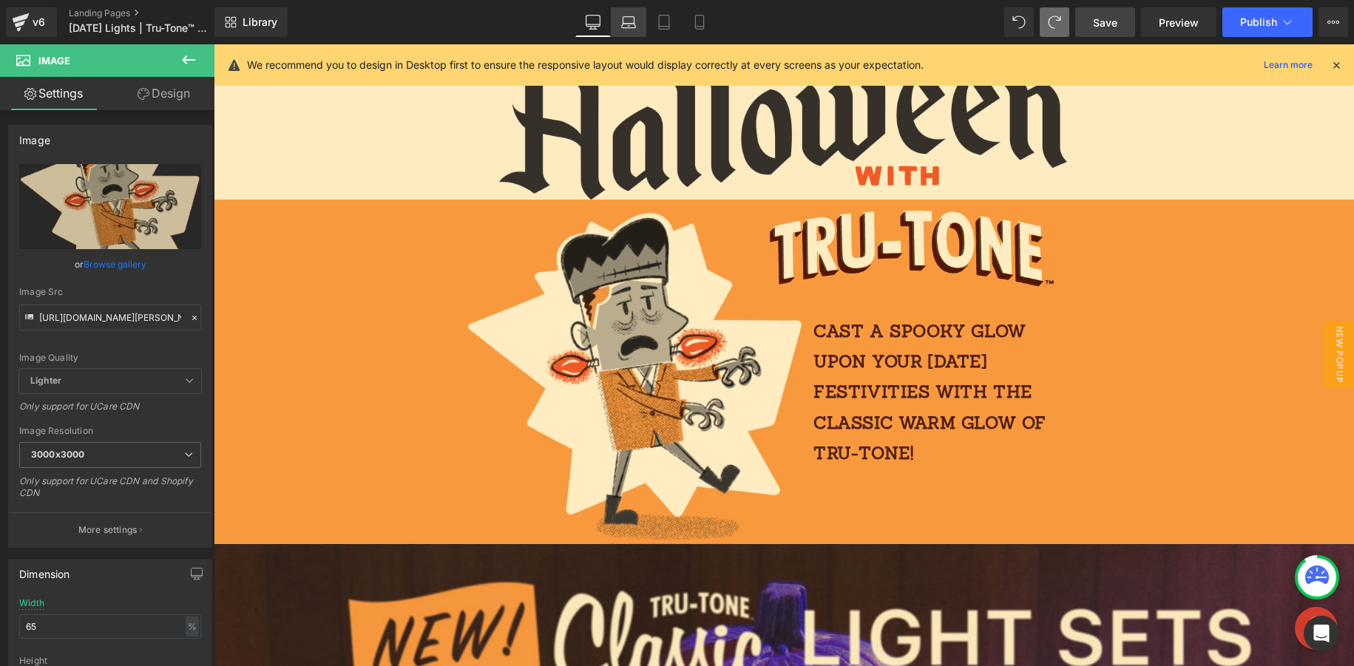
click at [632, 27] on icon at bounding box center [628, 26] width 14 height 4
type input "70"
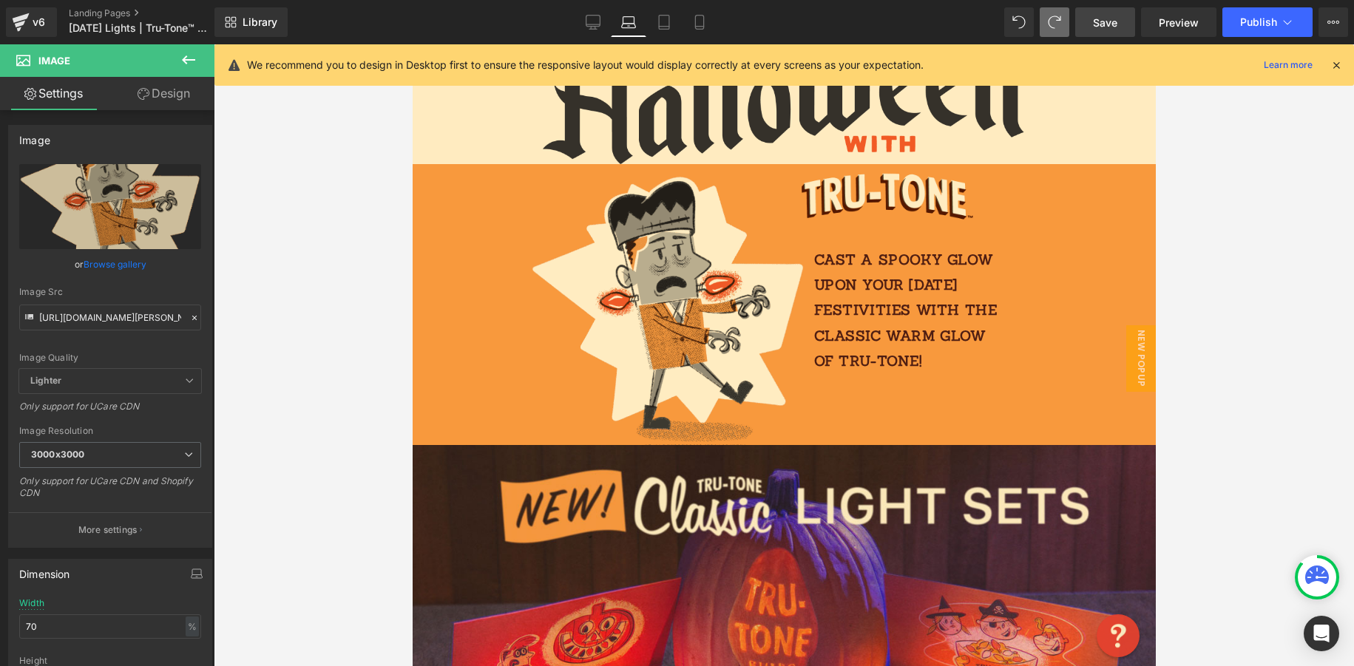
scroll to position [72, 0]
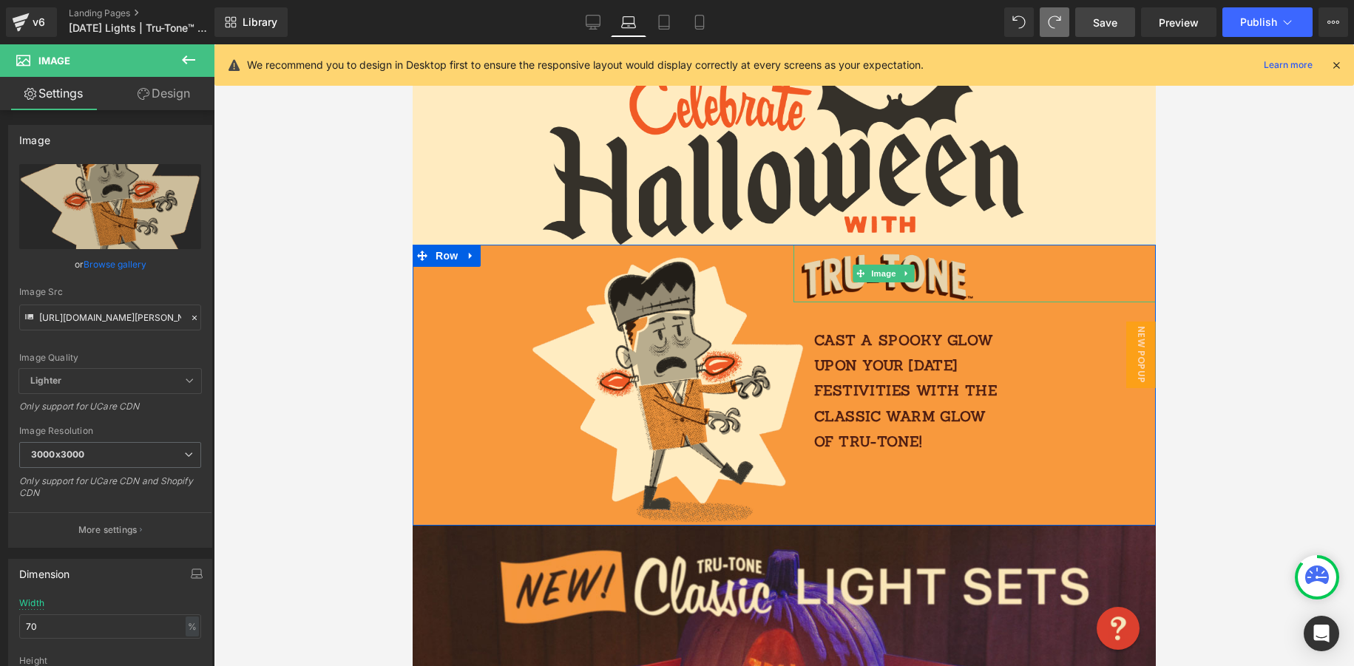
click at [904, 257] on img at bounding box center [883, 274] width 181 height 58
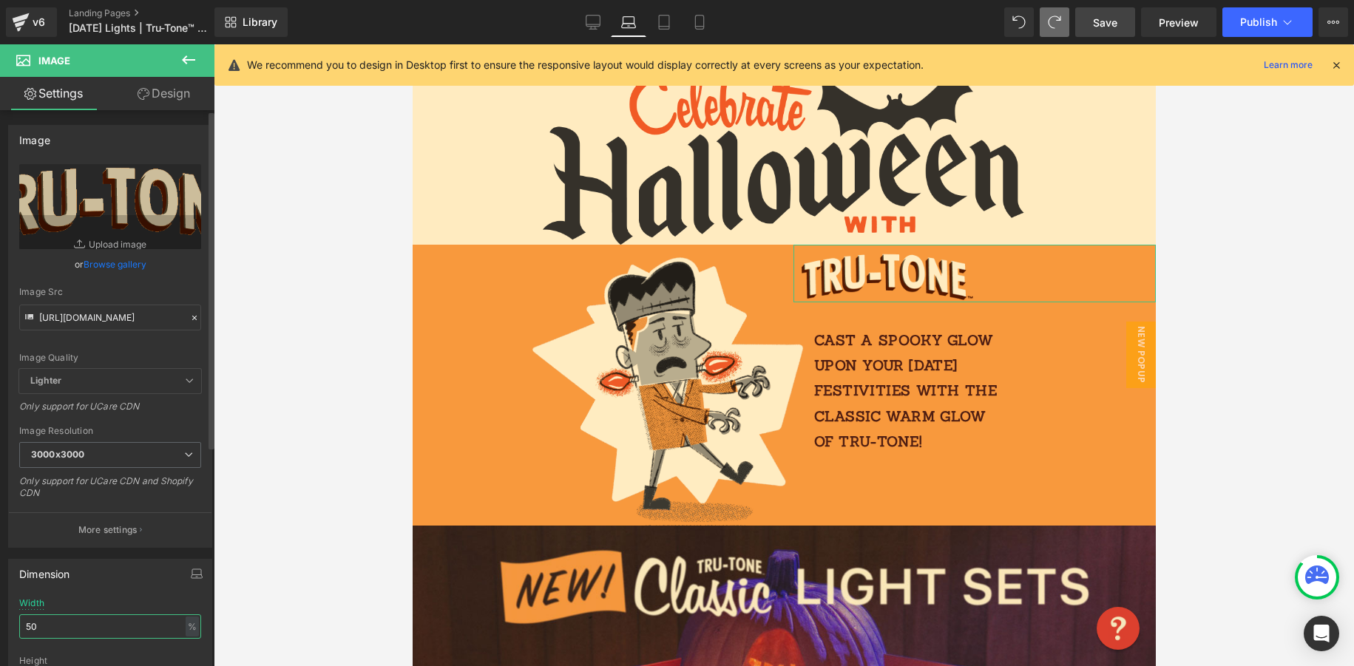
drag, startPoint x: 16, startPoint y: 627, endPoint x: 0, endPoint y: 622, distance: 17.1
click at [13, 626] on div "50% Width 50 % % px auto Height auto 0 Circle Image" at bounding box center [110, 672] width 203 height 148
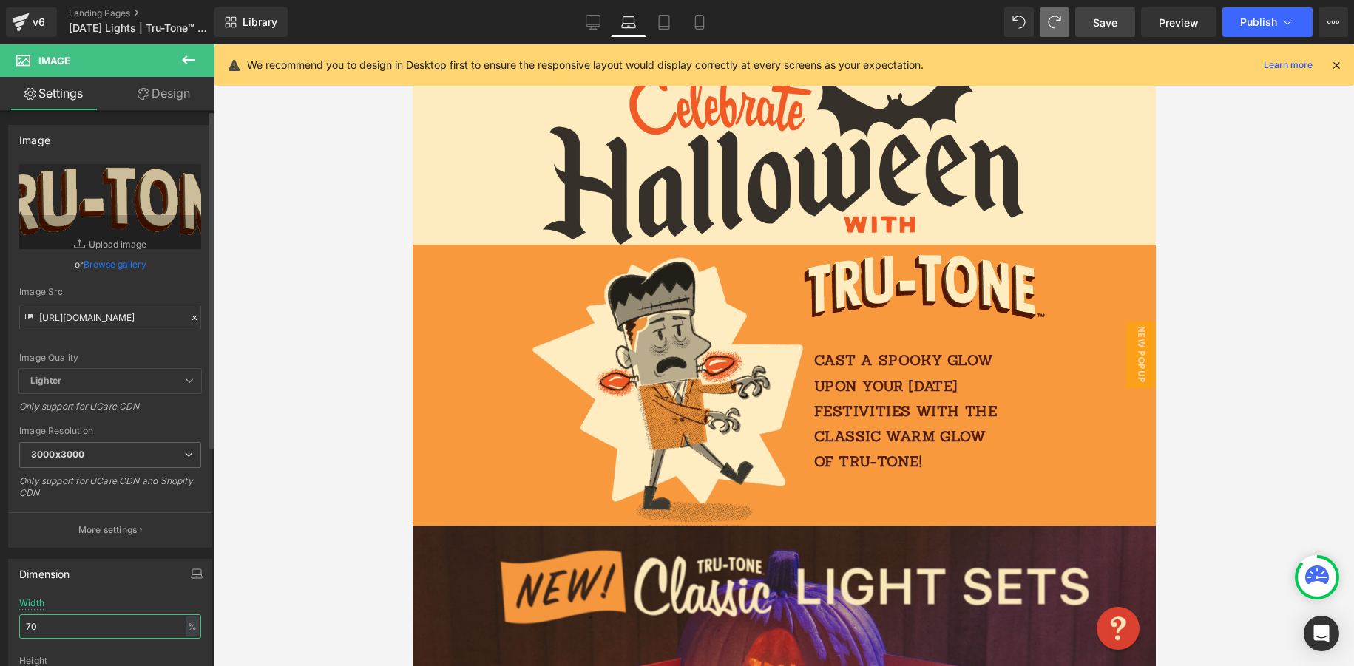
type input "7"
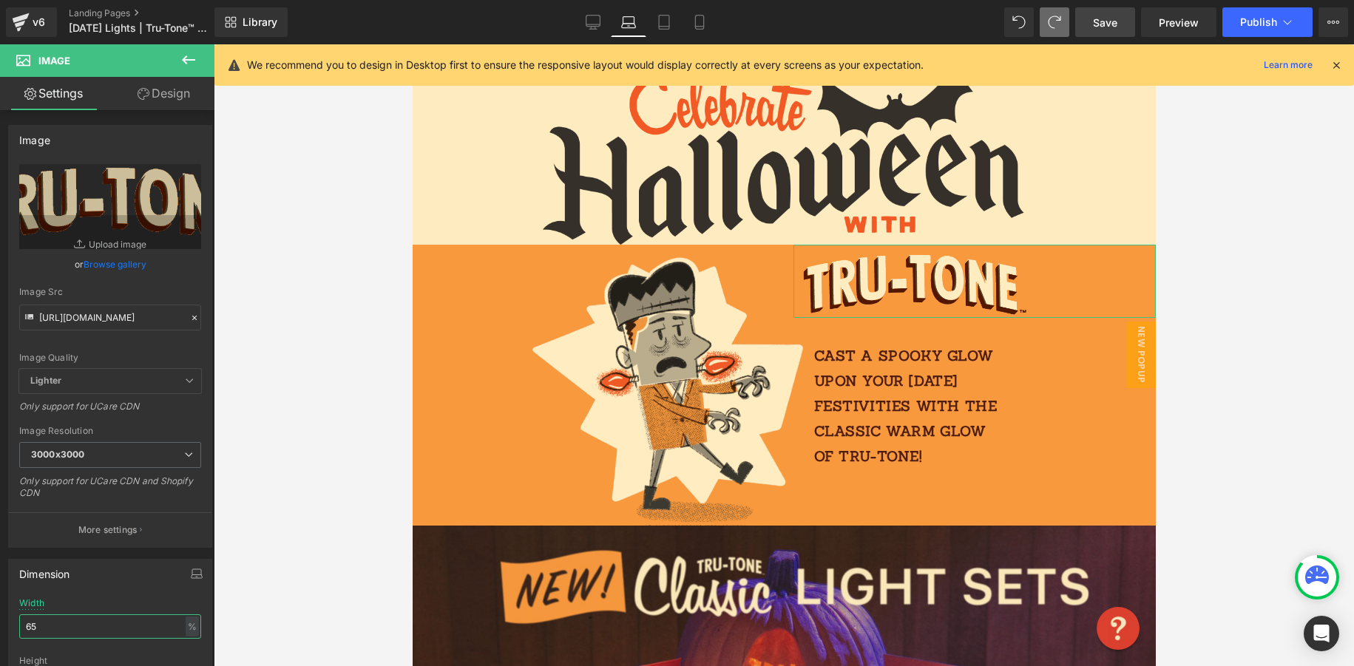
type input "65"
drag, startPoint x: 163, startPoint y: 92, endPoint x: 148, endPoint y: 123, distance: 34.7
click at [163, 92] on link "Design" at bounding box center [163, 93] width 107 height 33
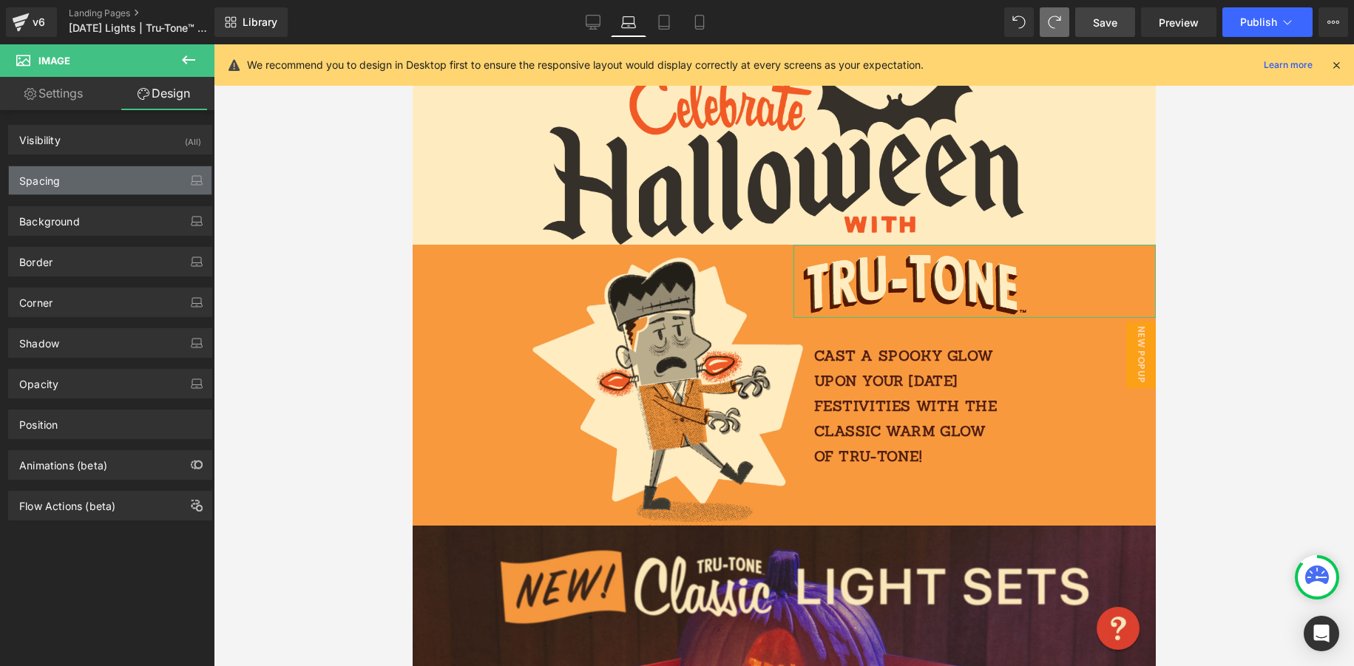
click at [80, 184] on div "Spacing" at bounding box center [110, 180] width 203 height 28
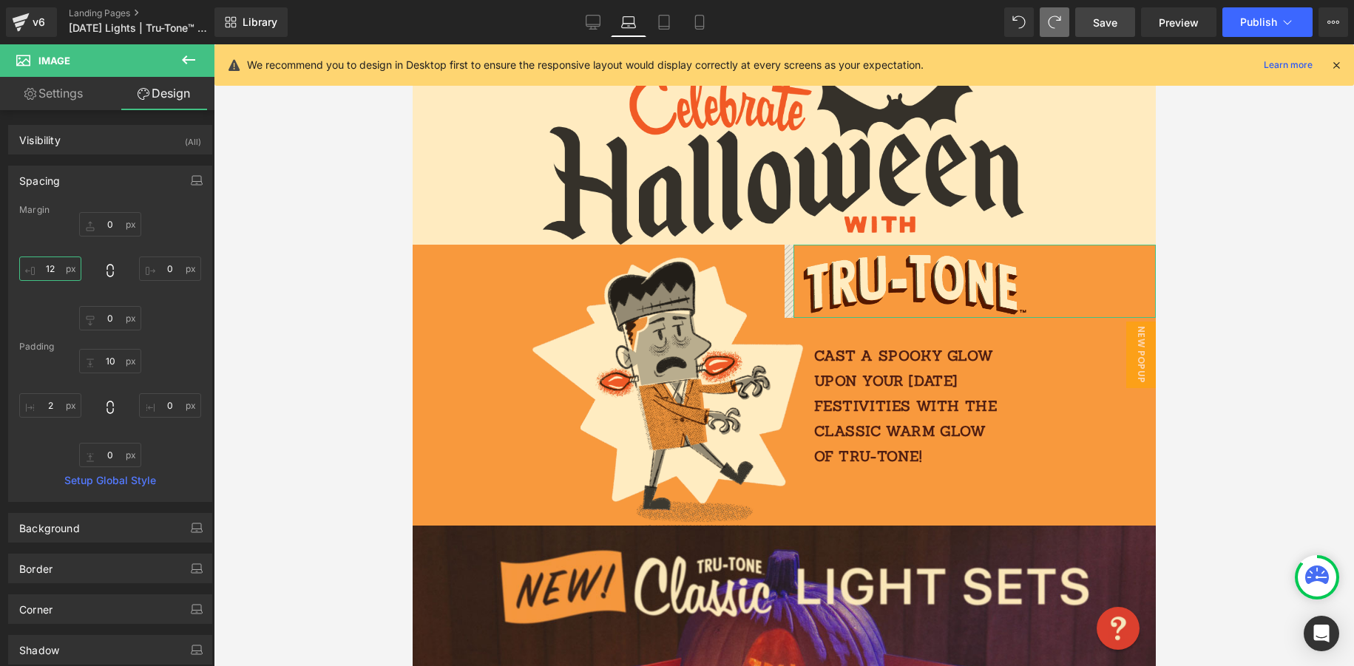
drag, startPoint x: 58, startPoint y: 272, endPoint x: 30, endPoint y: 271, distance: 28.1
click at [30, 271] on input "12" at bounding box center [50, 269] width 62 height 24
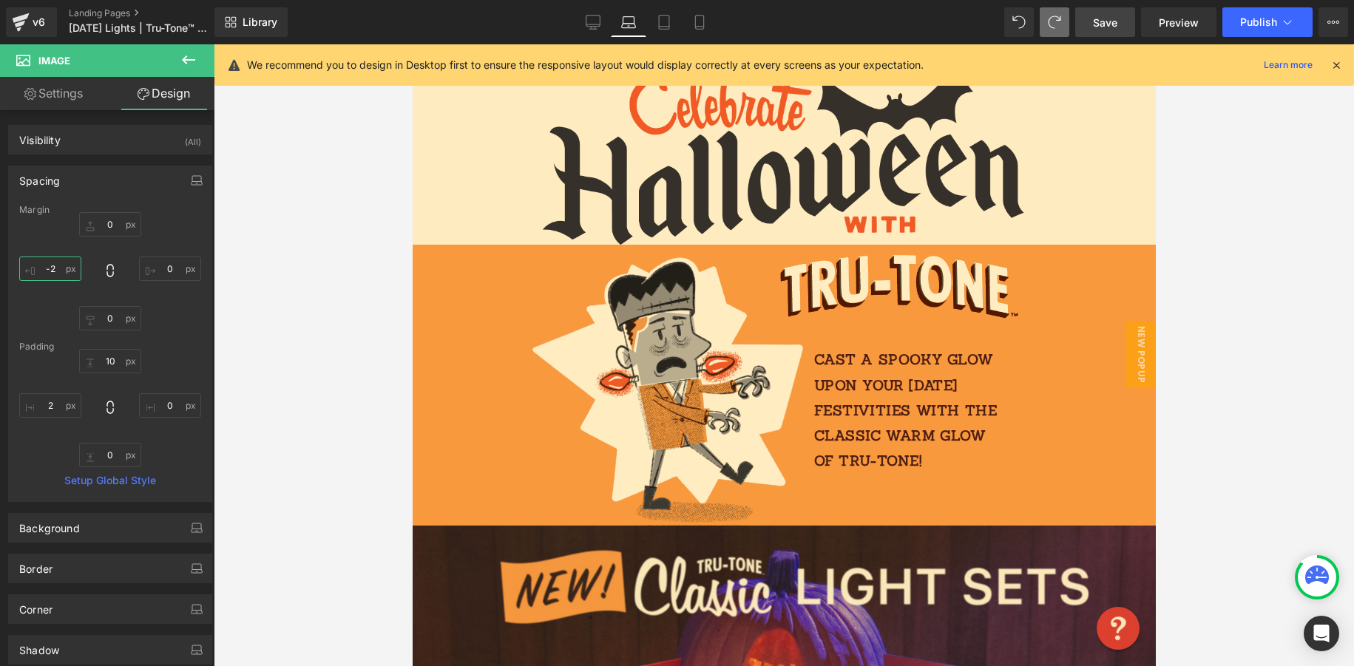
type input "-"
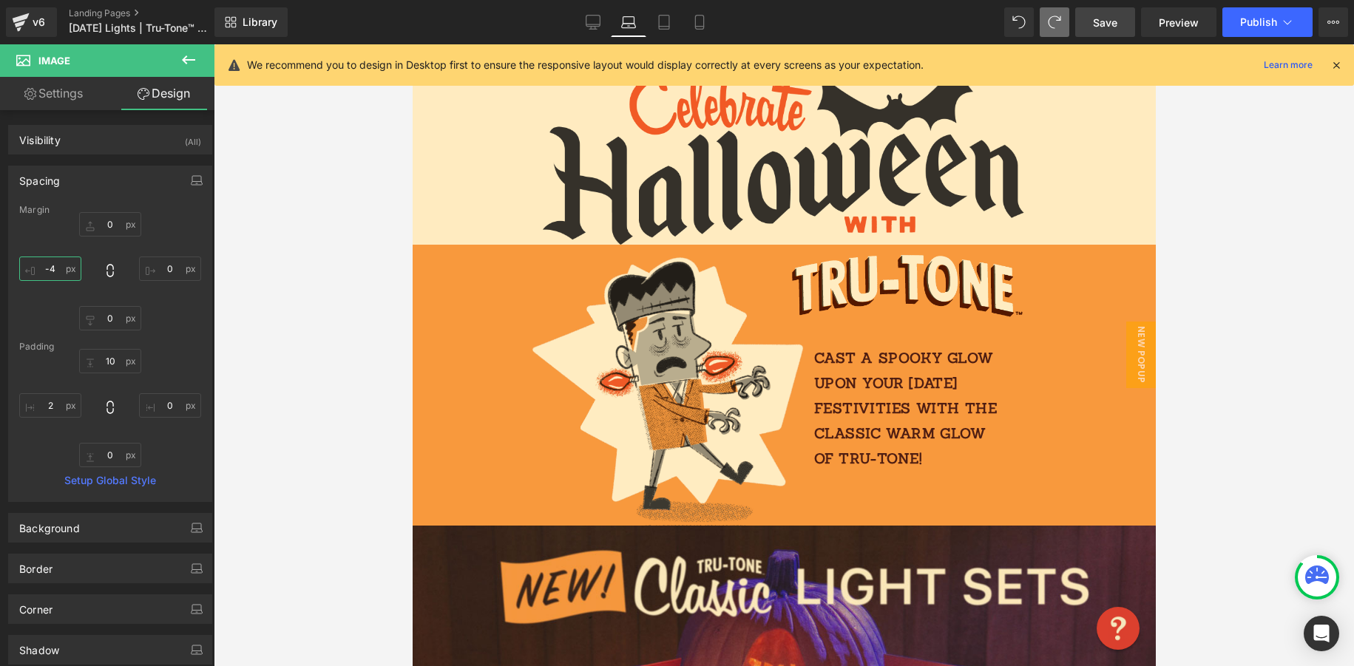
type input "-45"
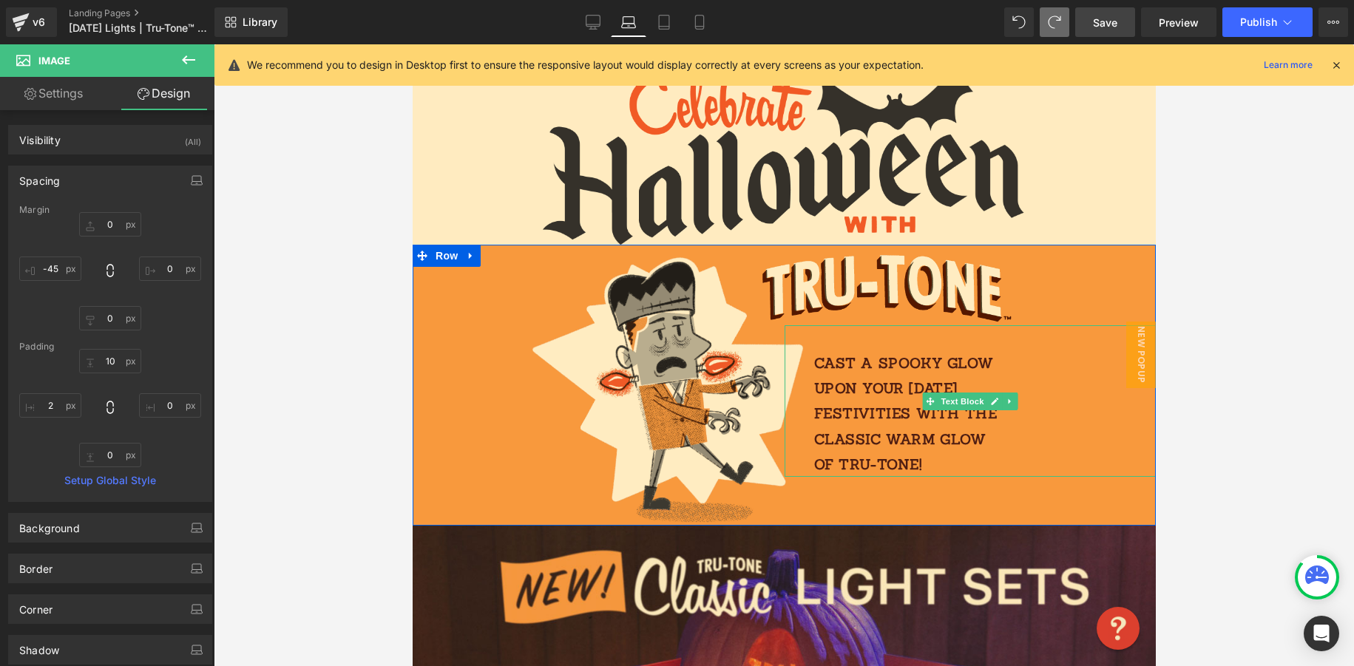
click at [949, 345] on div "Cast a spooky glow upon your [DATE] festivities with the classic warm glow of T…" at bounding box center [970, 401] width 372 height 152
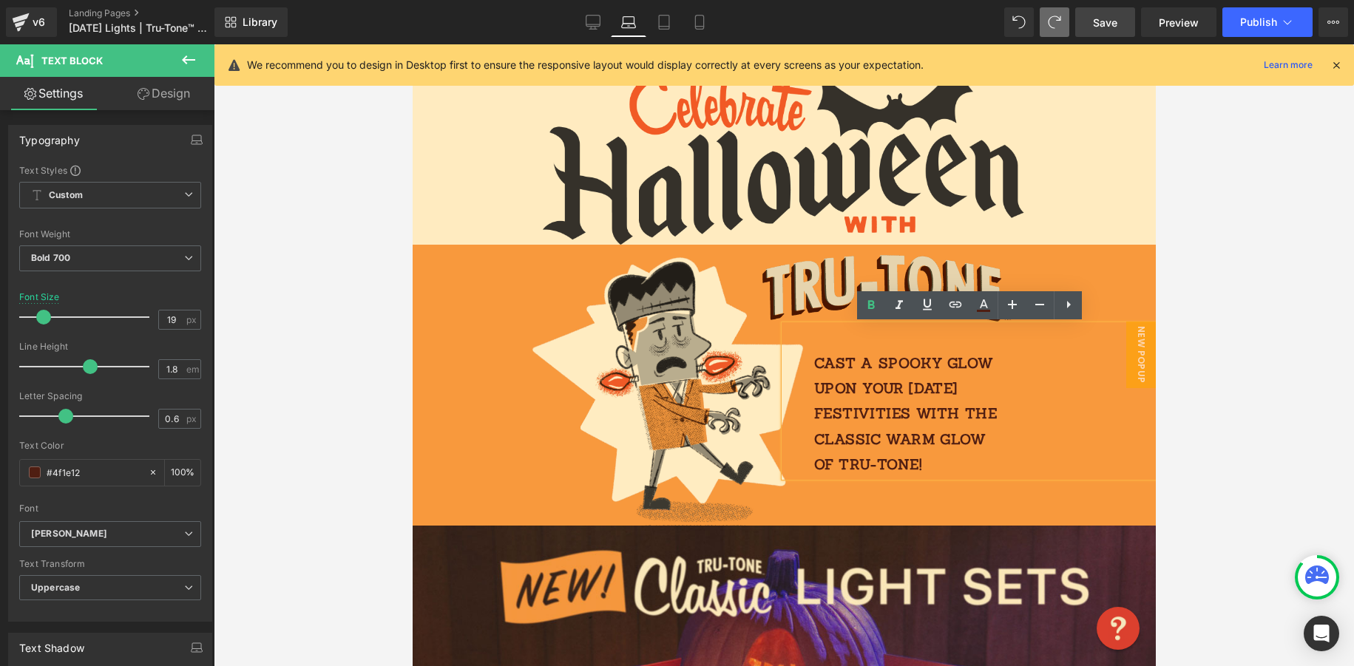
click at [825, 319] on img at bounding box center [882, 285] width 263 height 81
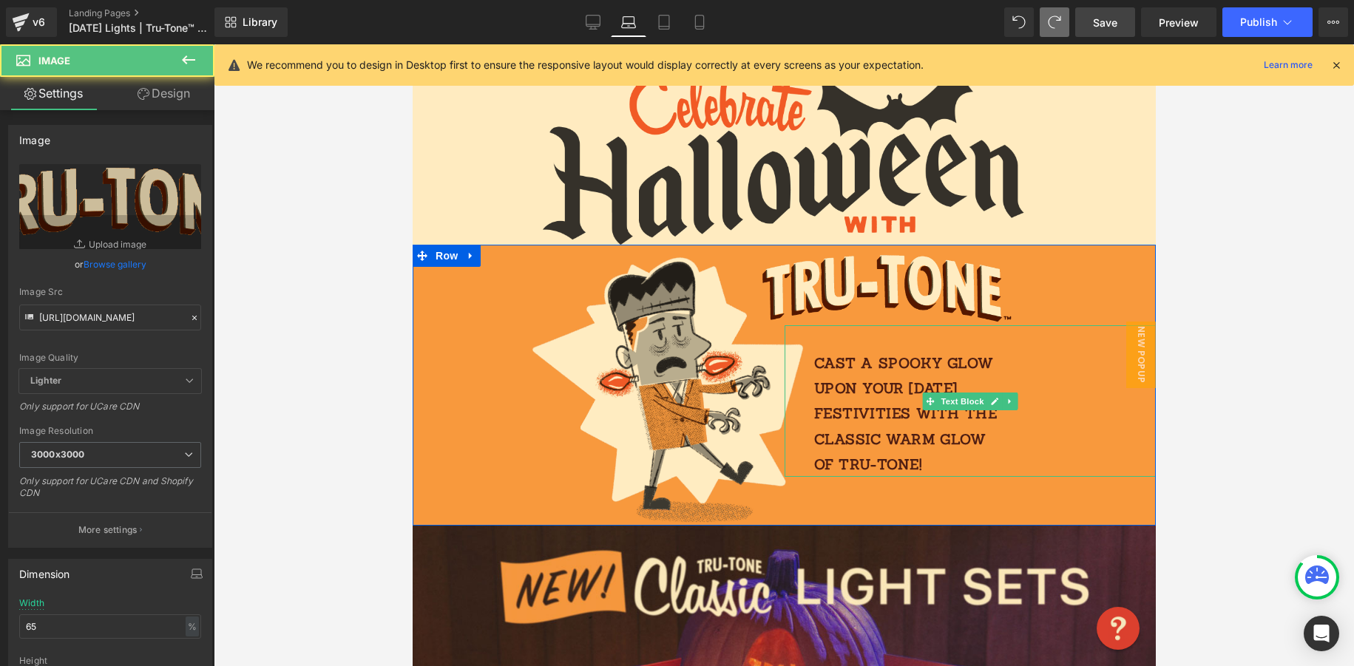
click at [833, 332] on div "Cast a spooky glow upon your [DATE] festivities with the classic warm glow of T…" at bounding box center [970, 401] width 372 height 152
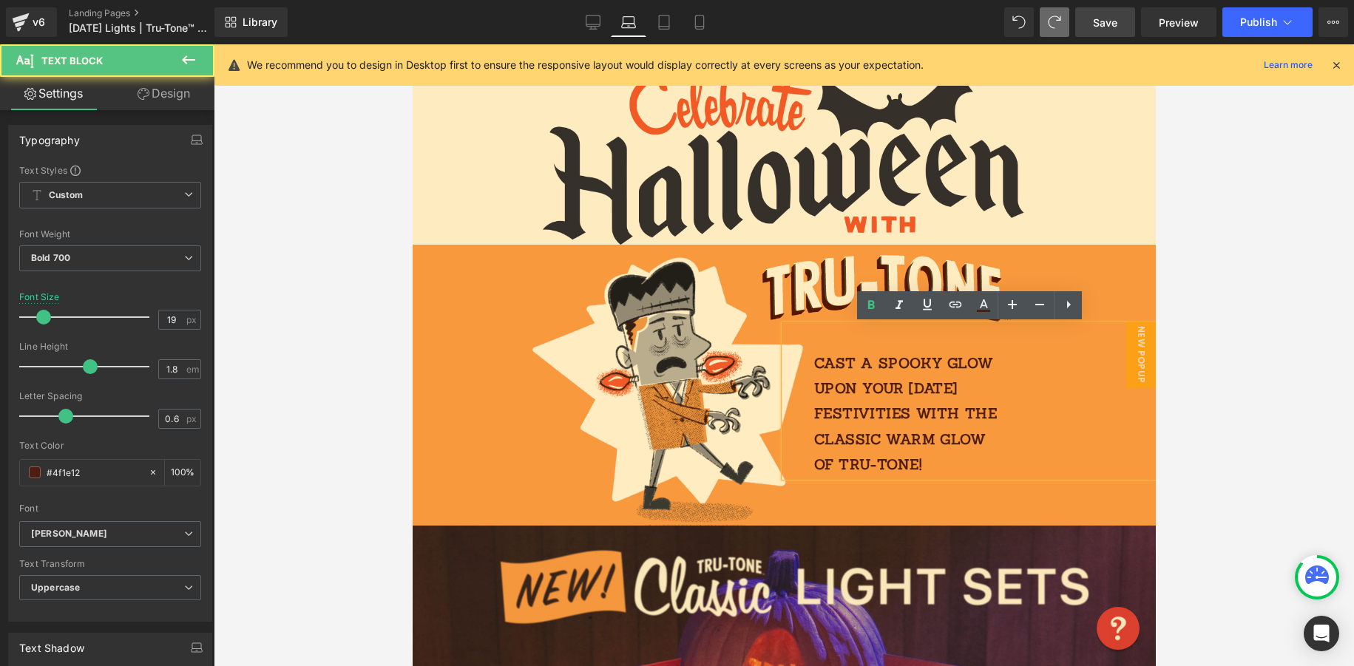
click at [839, 325] on div "Cast a spooky glow upon your [DATE] festivities with the classic warm glow of T…" at bounding box center [970, 401] width 372 height 152
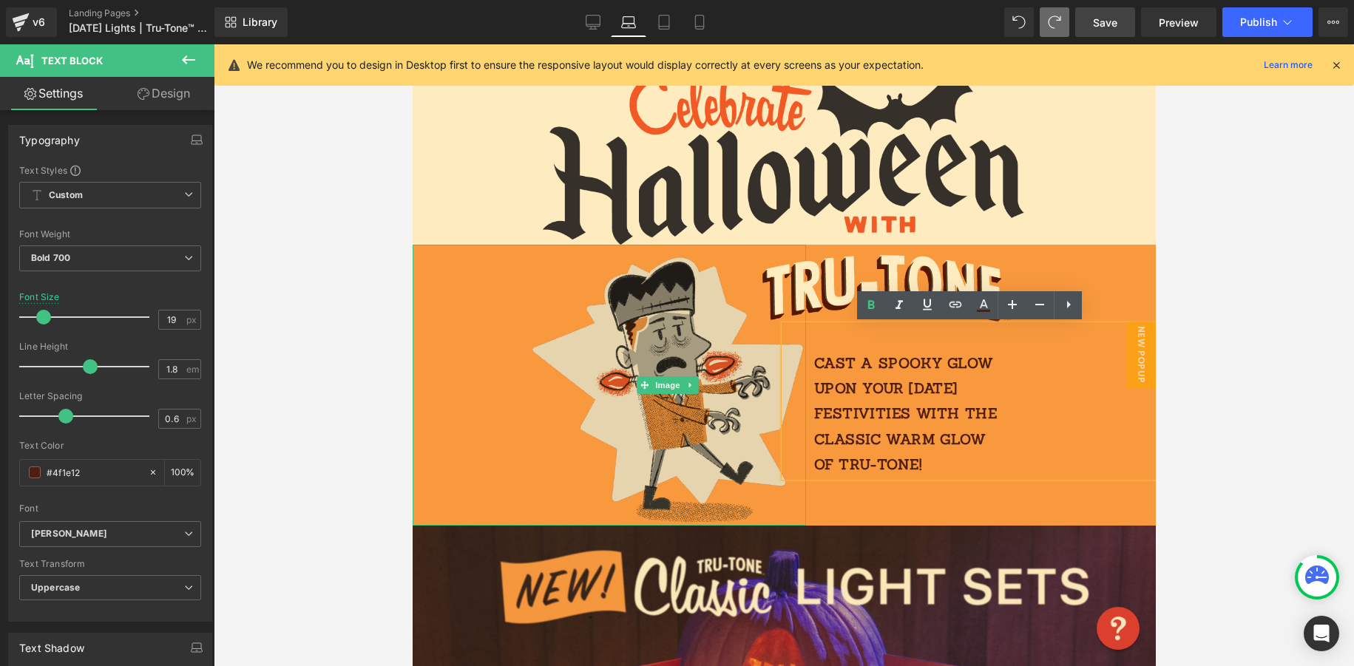
drag, startPoint x: 739, startPoint y: 343, endPoint x: 763, endPoint y: 341, distance: 24.5
click at [739, 343] on img at bounding box center [666, 385] width 275 height 281
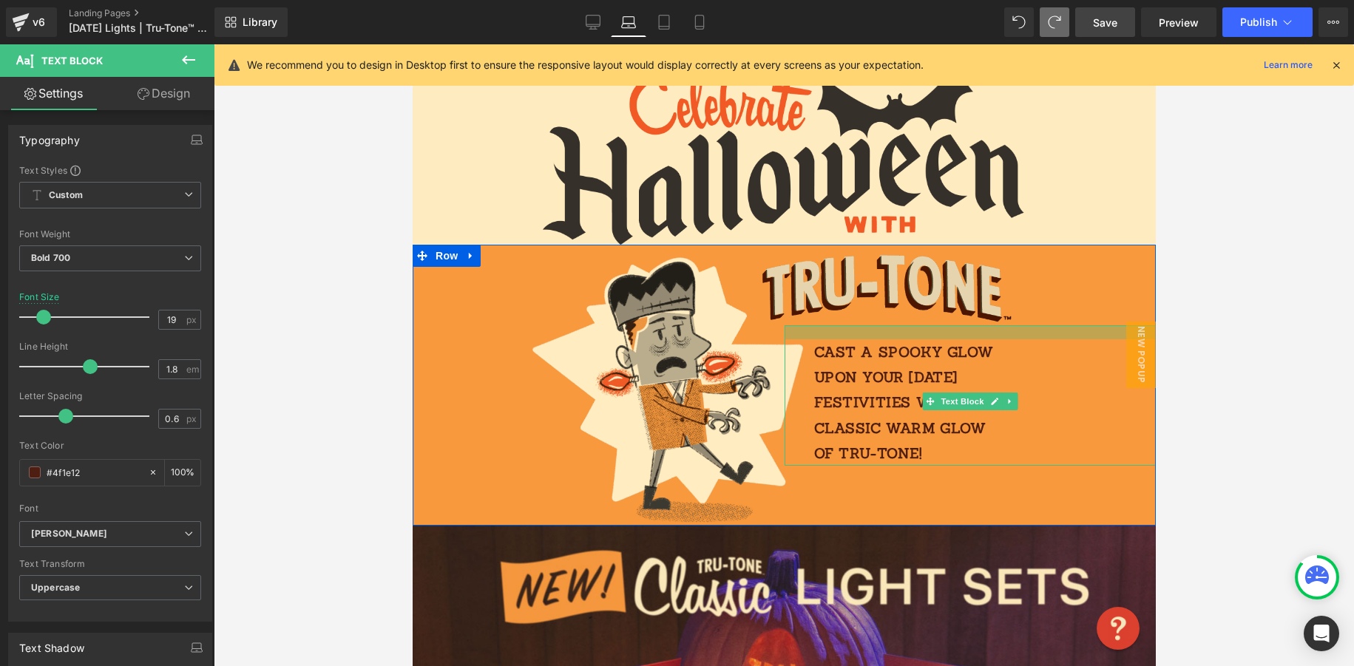
drag, startPoint x: 834, startPoint y: 328, endPoint x: 848, endPoint y: 308, distance: 23.8
click at [829, 316] on div "Image Cast a spooky glow upon your Halloween festivities with the classic warm …" at bounding box center [970, 355] width 372 height 221
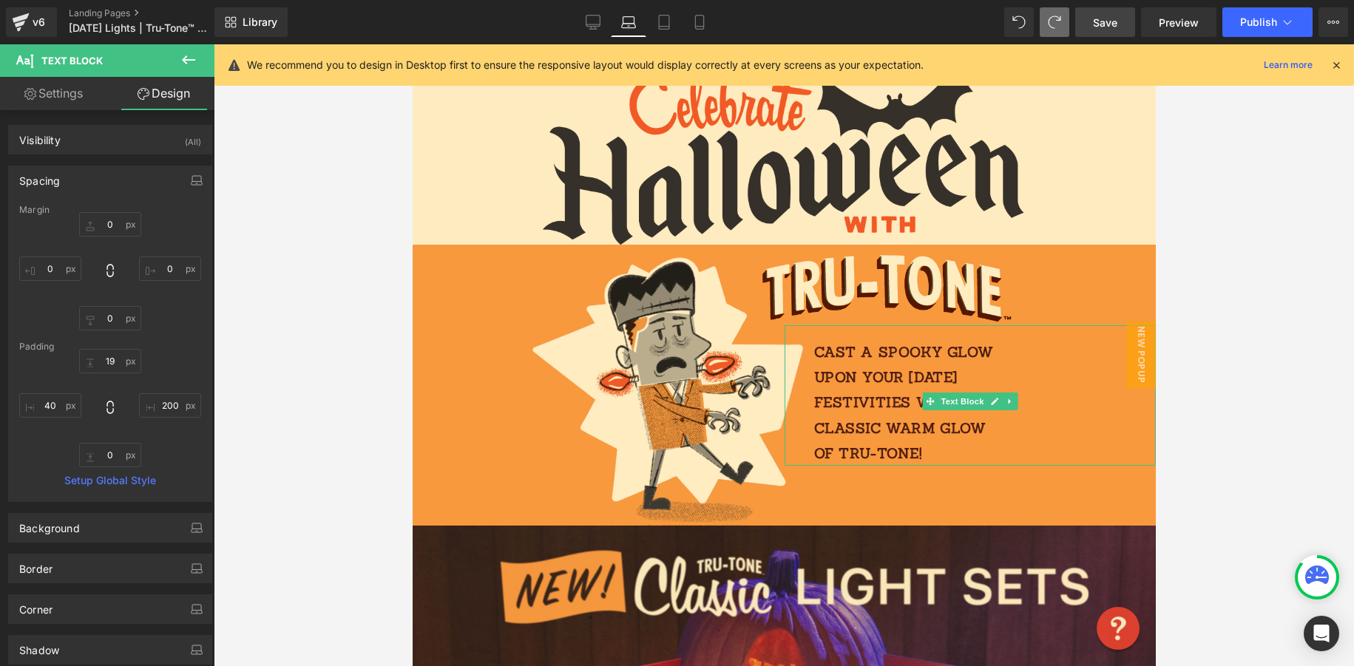
click at [1110, 21] on span "Save" at bounding box center [1105, 23] width 24 height 16
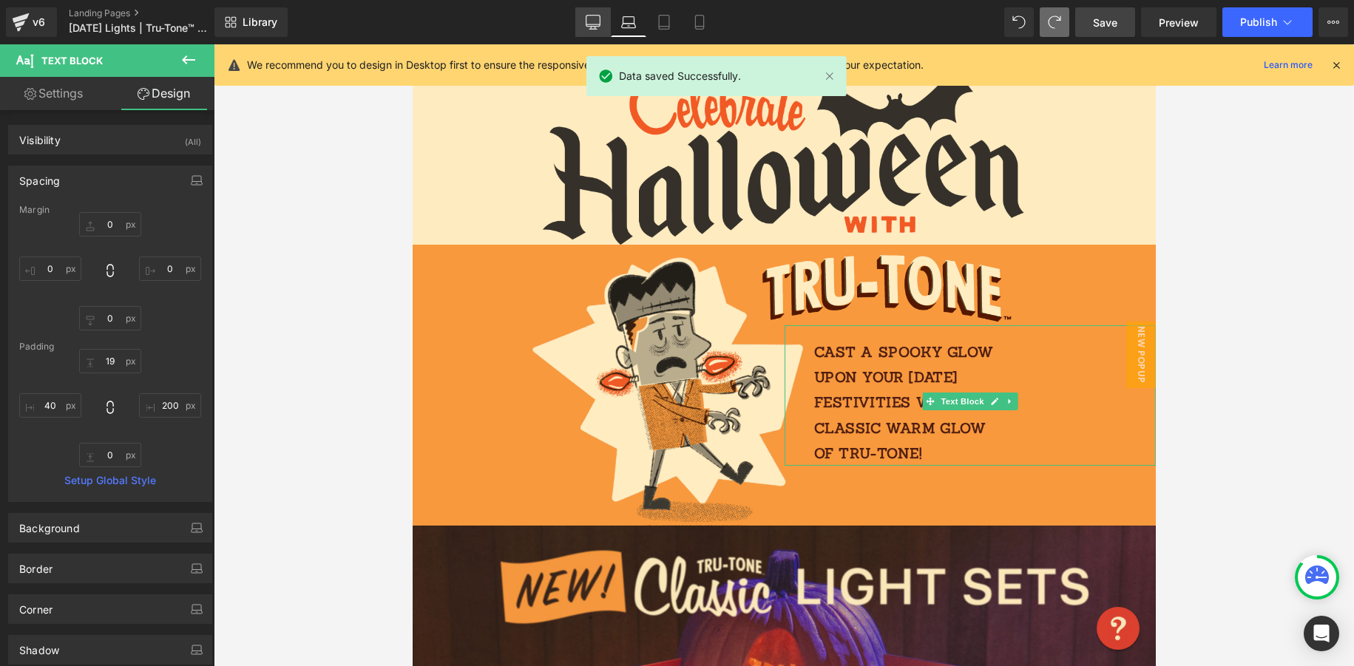
click at [593, 23] on icon at bounding box center [593, 22] width 15 height 15
type input "0"
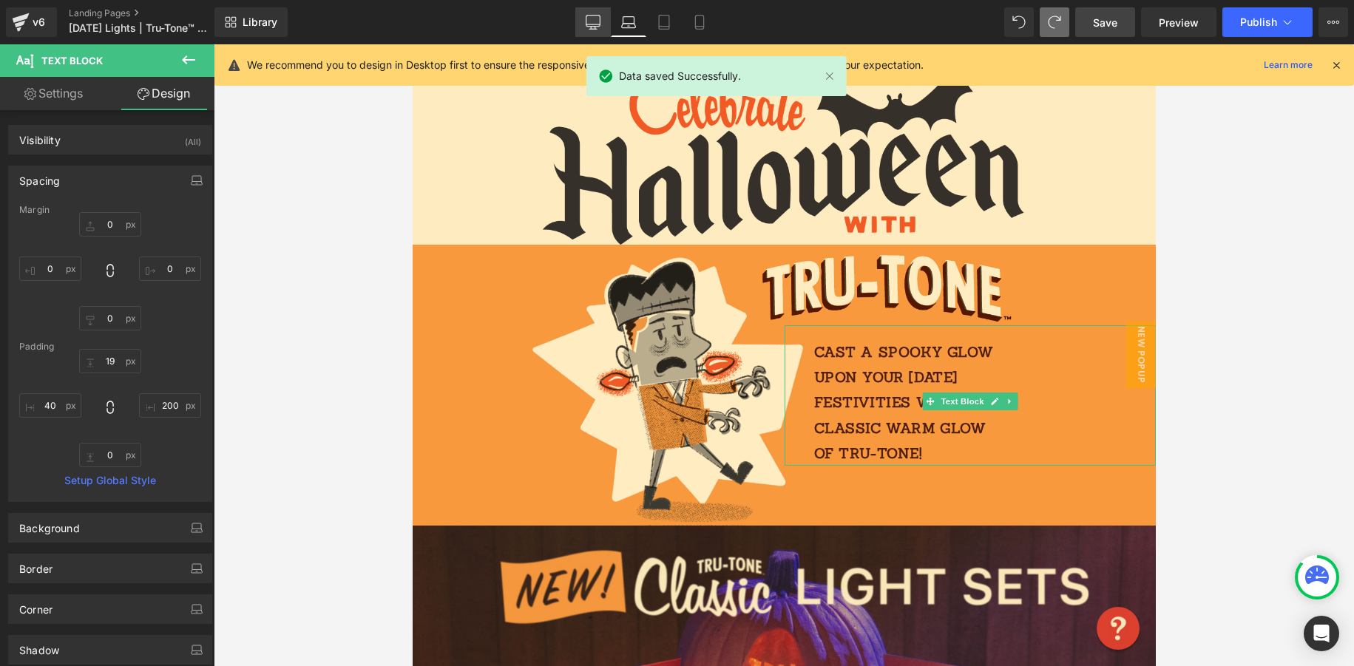
type input "34"
type input "400"
type input "0"
type input "40"
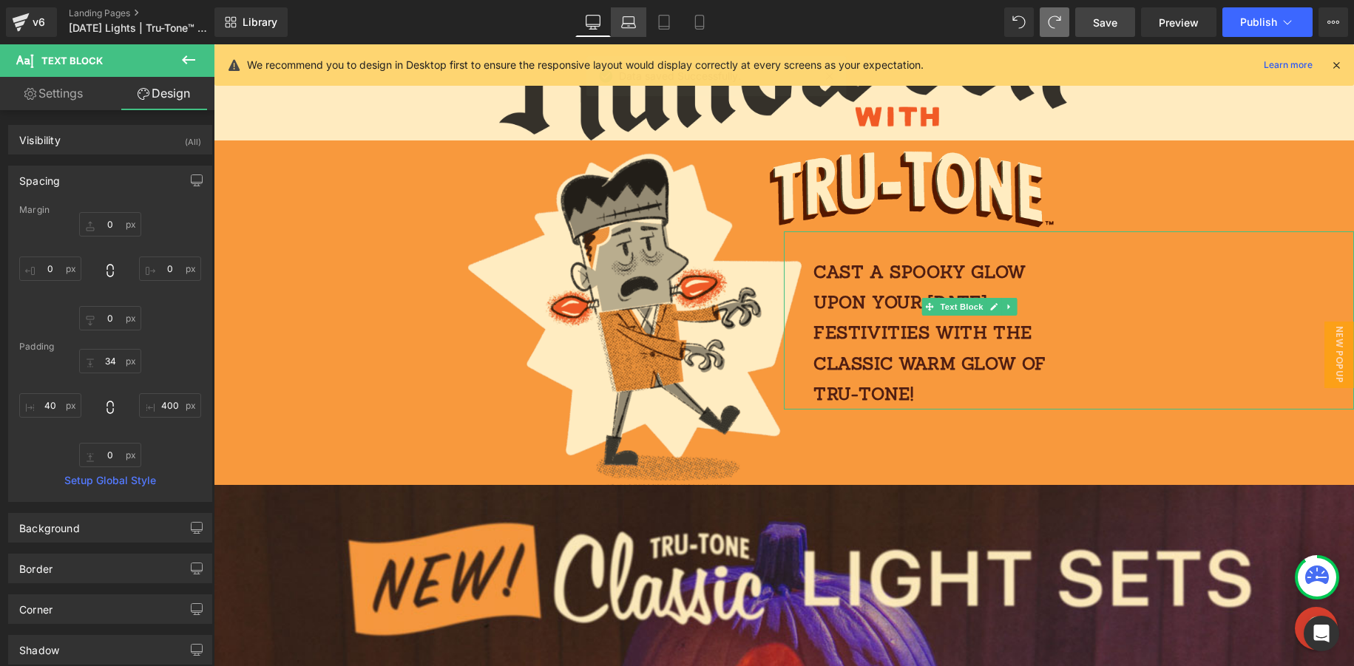
click at [632, 23] on icon at bounding box center [628, 22] width 15 height 15
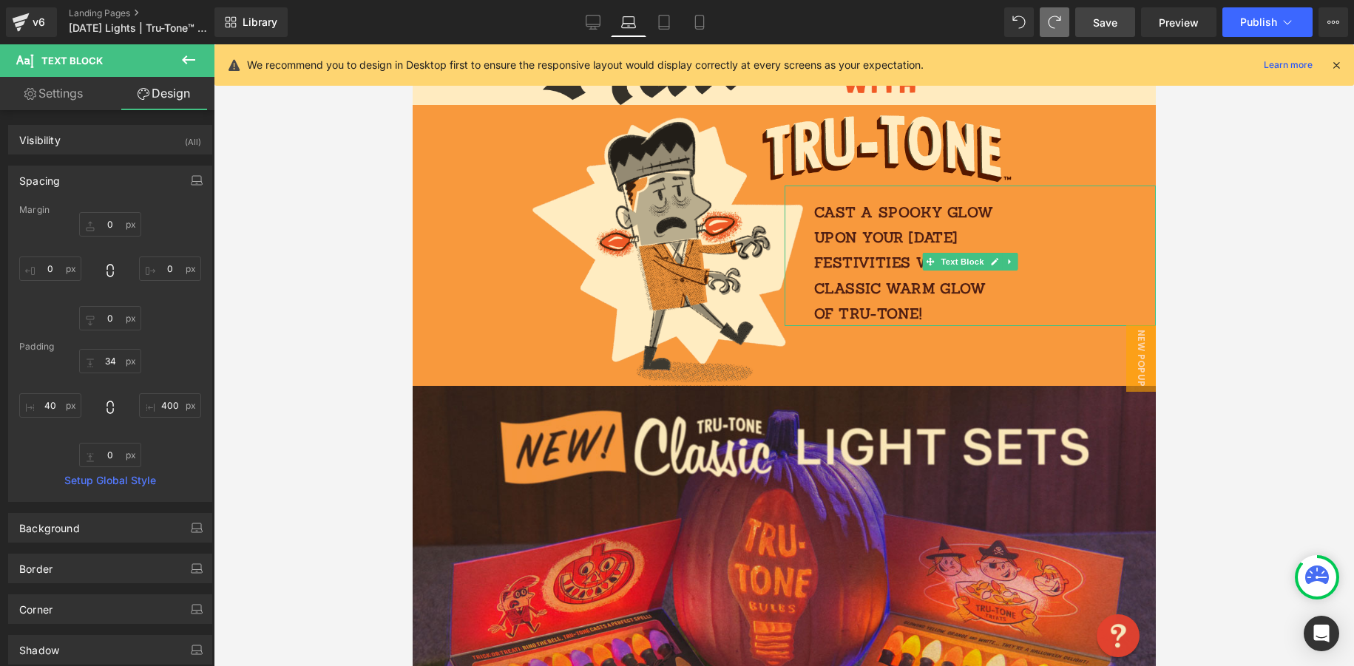
type input "0"
type input "19"
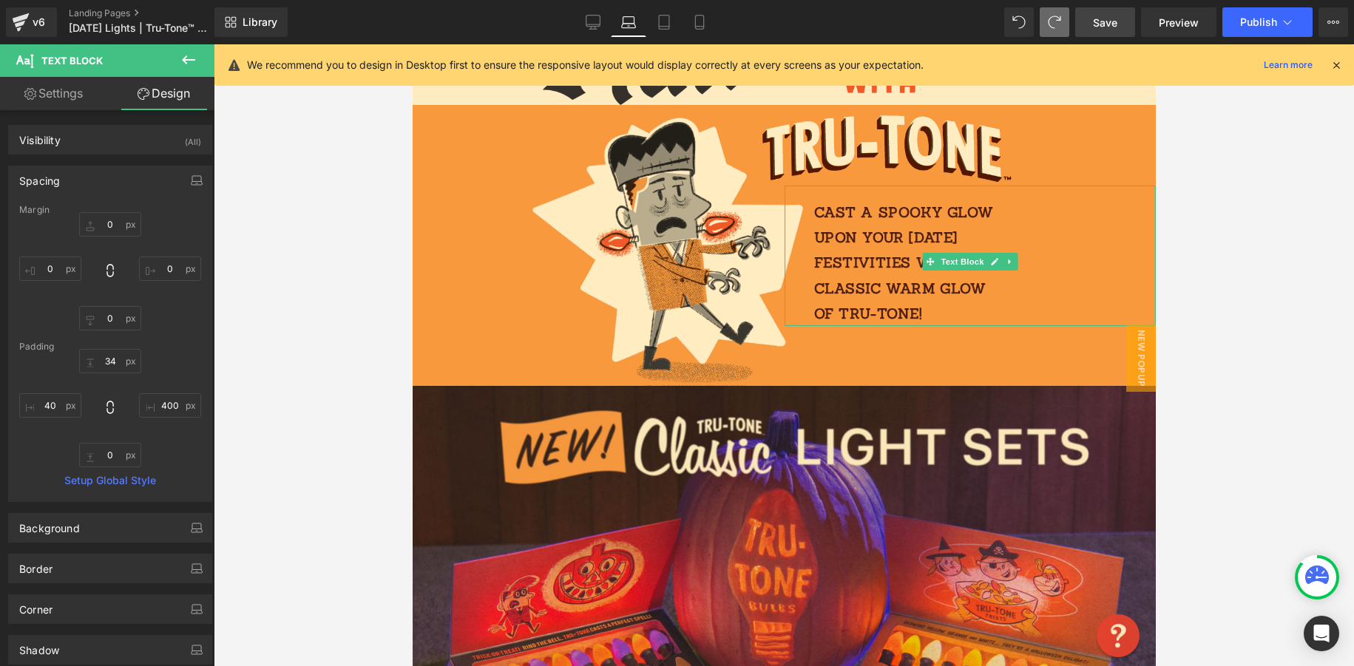
type input "200"
type input "0"
type input "40"
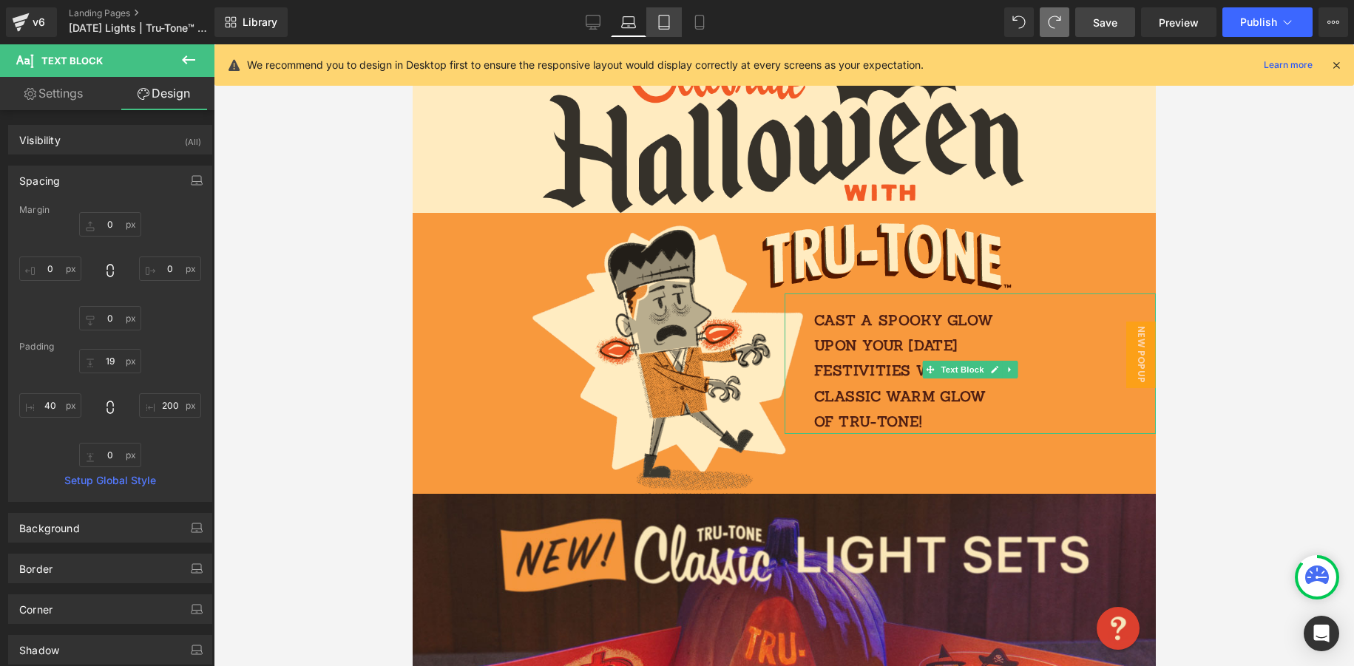
click at [661, 23] on icon at bounding box center [664, 22] width 15 height 15
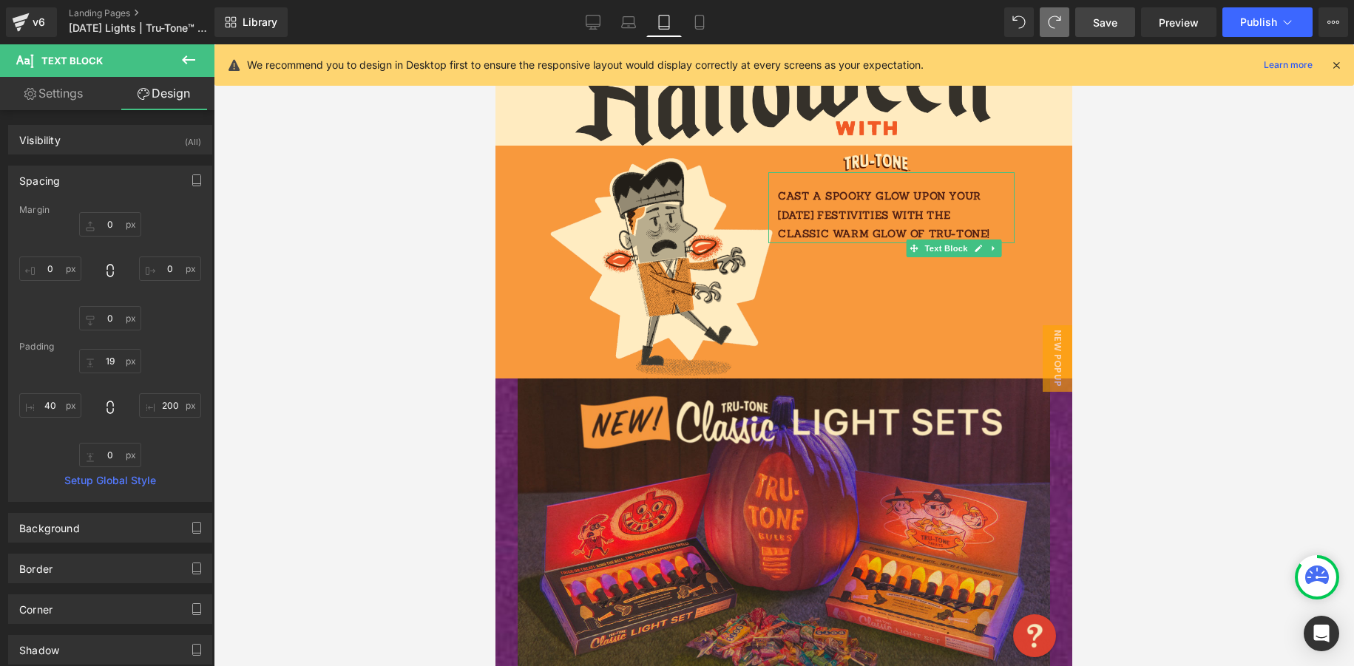
type input "0"
type input "20"
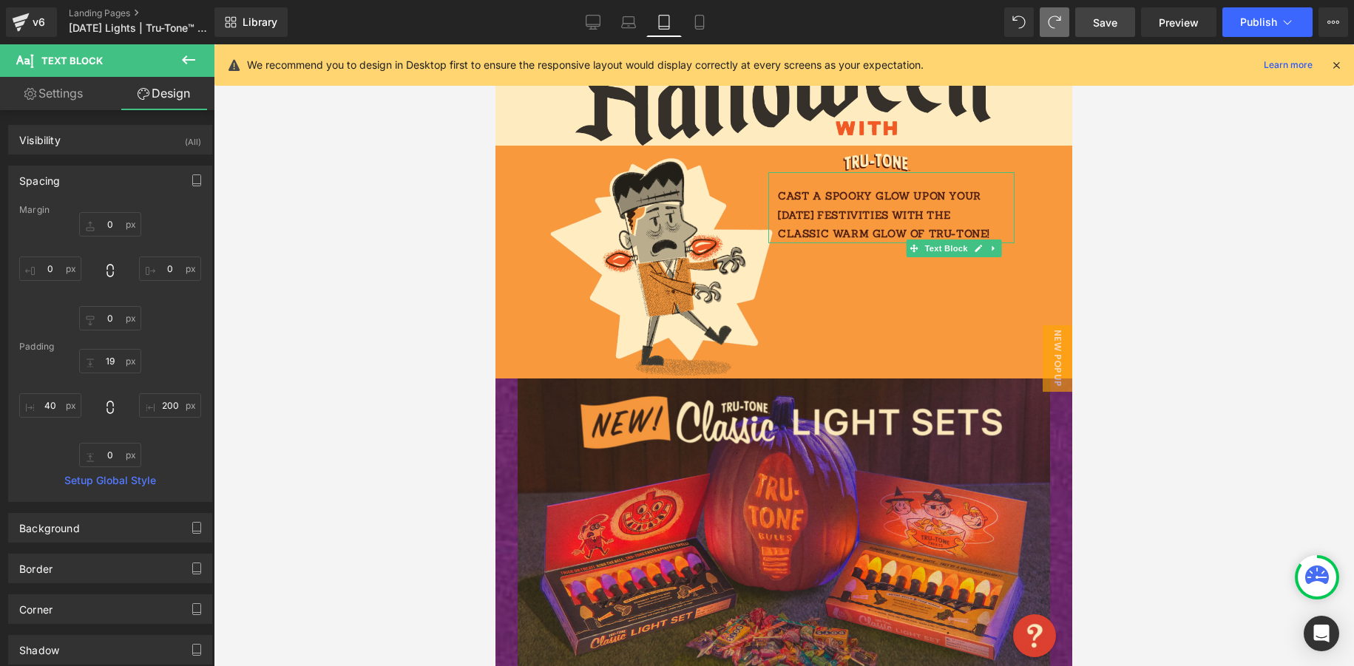
type input "20"
type input "0"
type input "13"
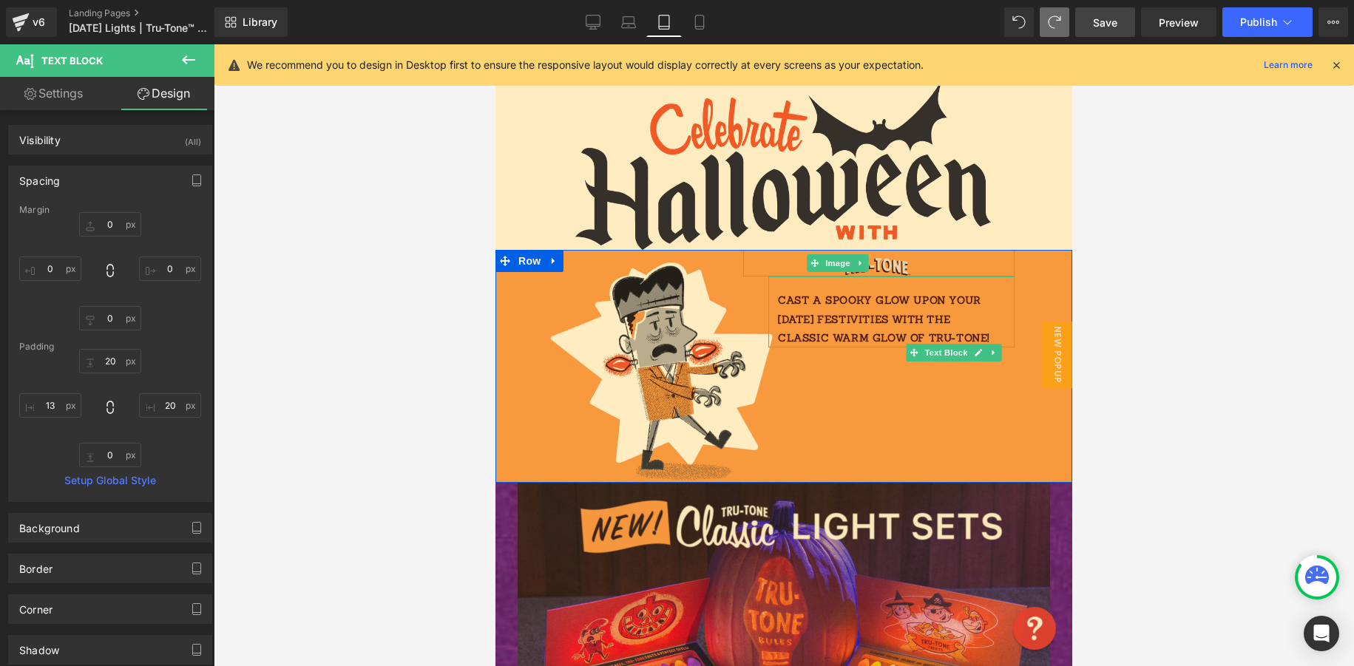
click at [894, 264] on img at bounding box center [838, 263] width 190 height 27
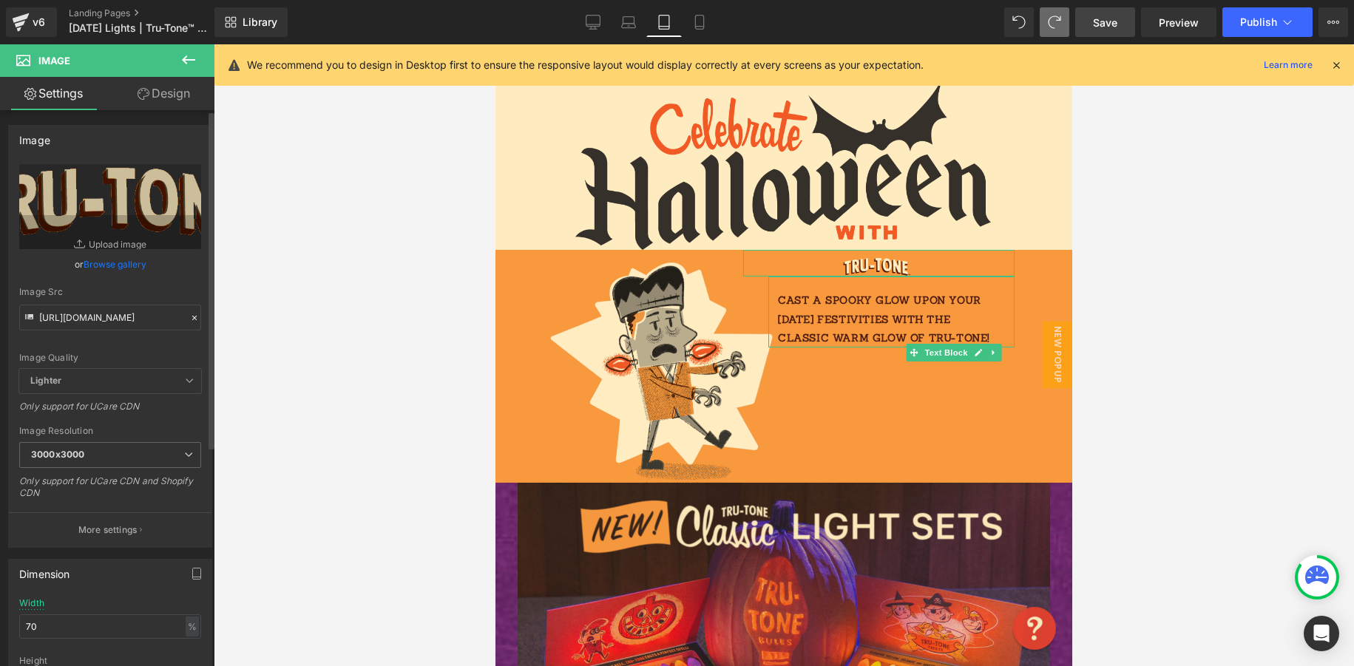
drag, startPoint x: 25, startPoint y: 626, endPoint x: 17, endPoint y: 626, distance: 8.1
click at [22, 626] on input "70" at bounding box center [110, 627] width 182 height 24
click at [180, 95] on link "Design" at bounding box center [163, 93] width 107 height 33
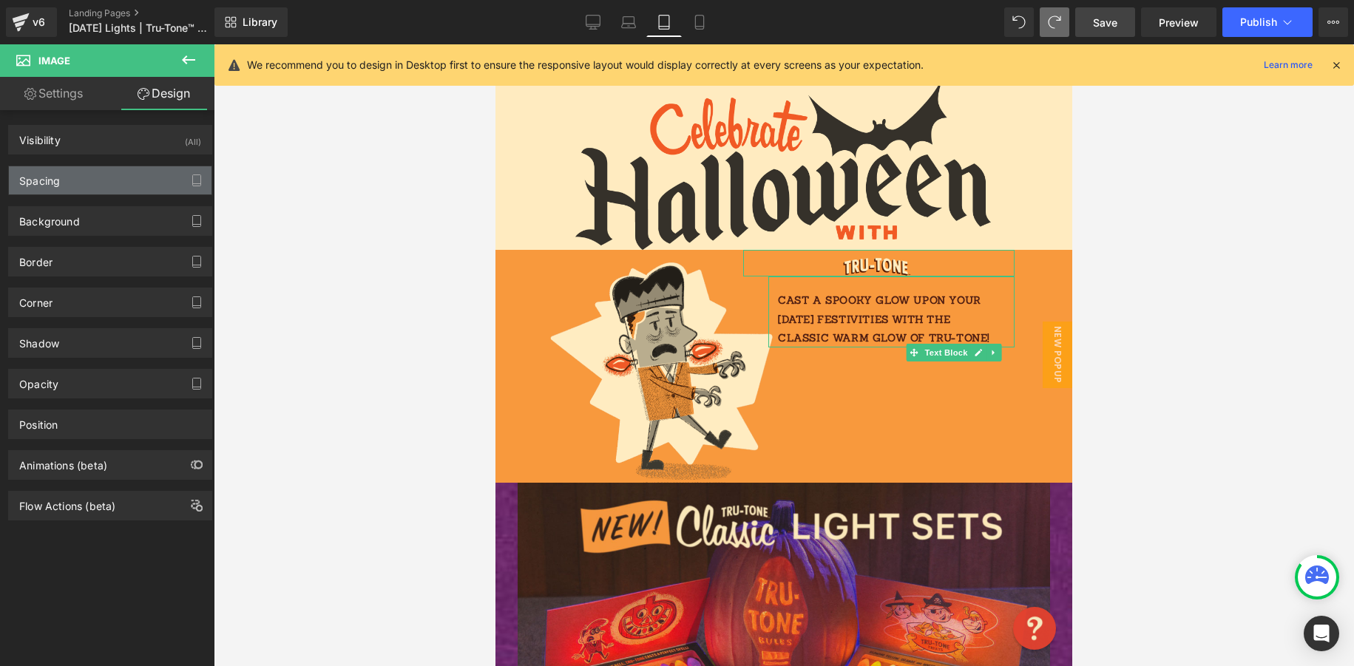
click at [103, 173] on div "Spacing" at bounding box center [110, 180] width 203 height 28
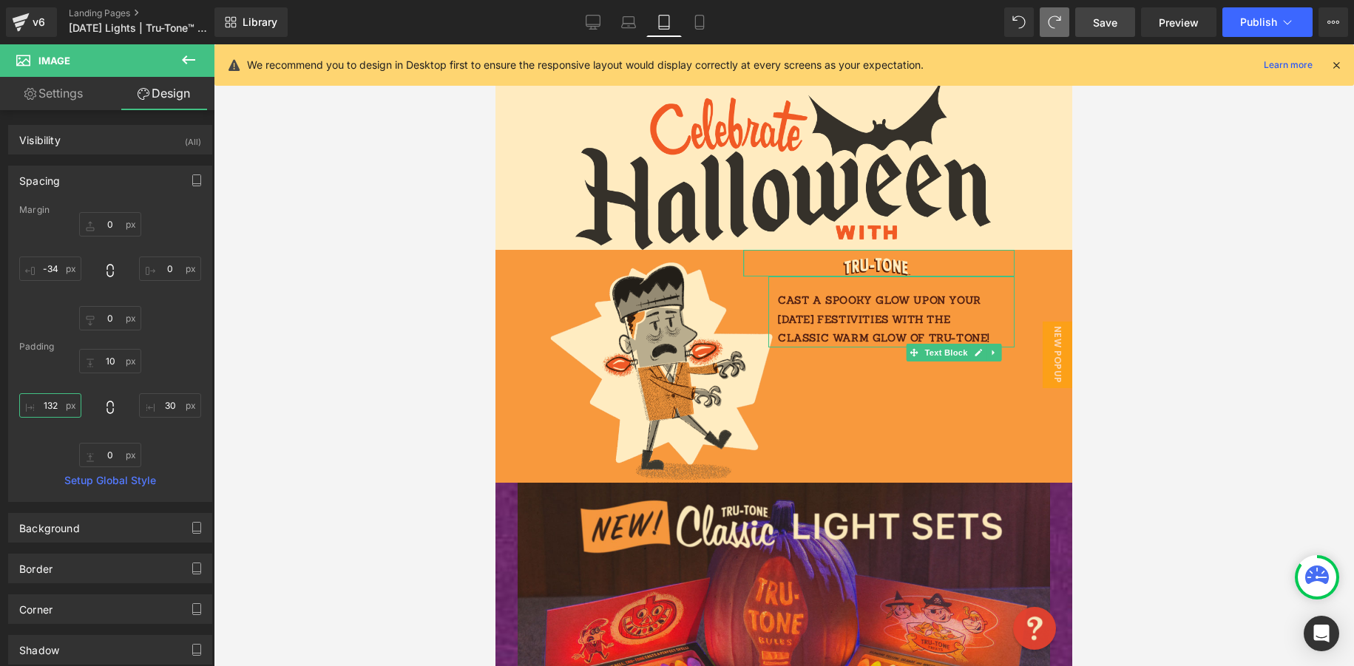
click at [53, 407] on input "132" at bounding box center [50, 405] width 62 height 24
click at [56, 265] on input "-34" at bounding box center [50, 269] width 62 height 24
click at [56, 409] on input "132" at bounding box center [50, 405] width 62 height 24
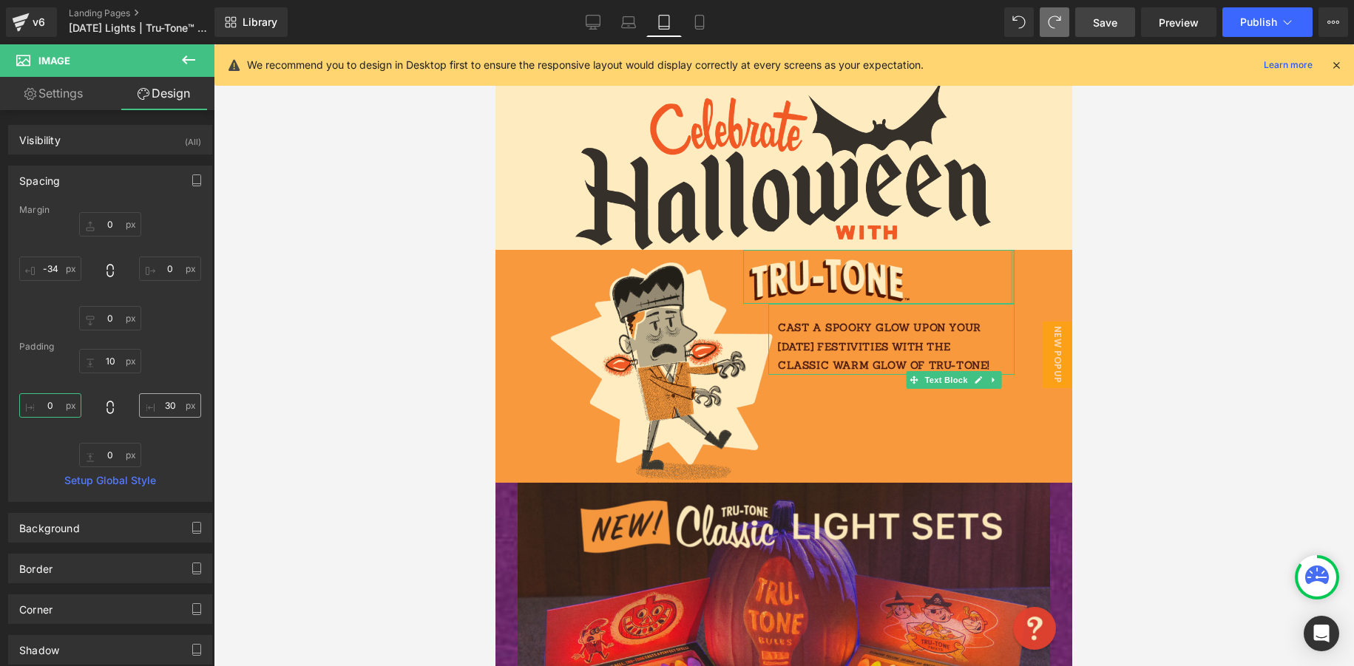
type input "0"
drag, startPoint x: 157, startPoint y: 410, endPoint x: 172, endPoint y: 409, distance: 14.8
click at [172, 409] on input "30" at bounding box center [170, 405] width 62 height 24
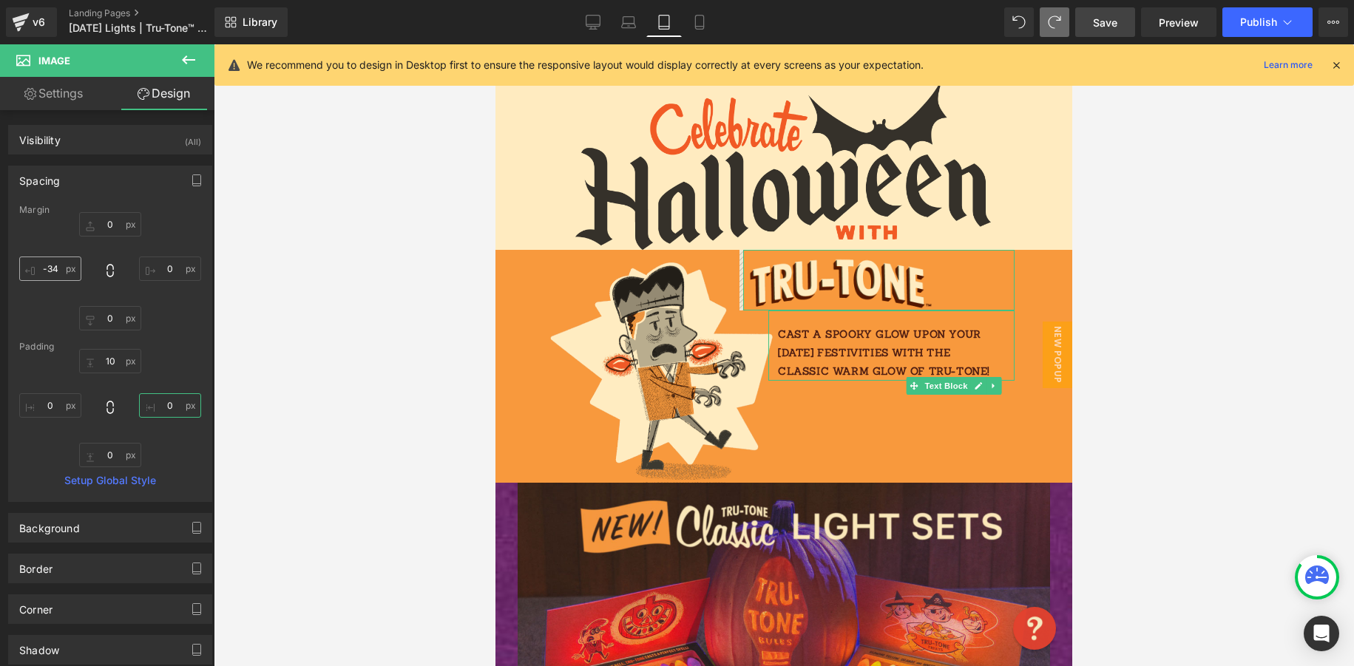
type input "0"
click at [64, 266] on input "-34" at bounding box center [50, 269] width 62 height 24
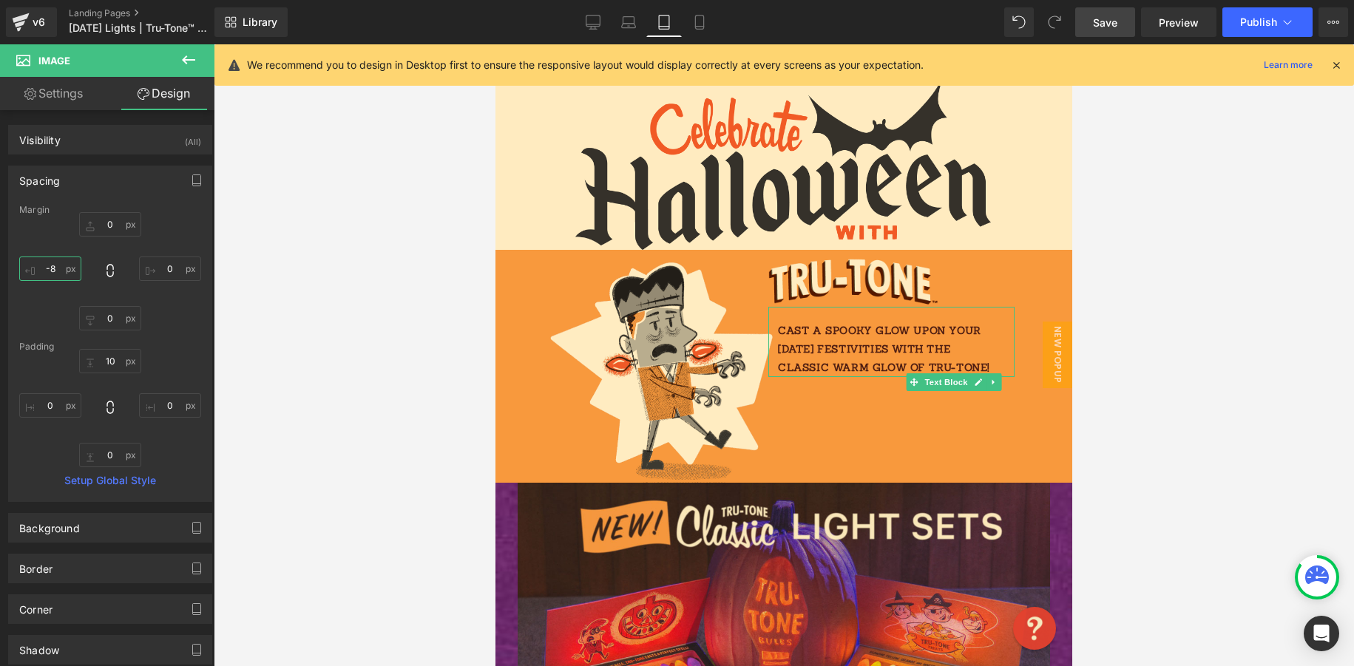
type input "-"
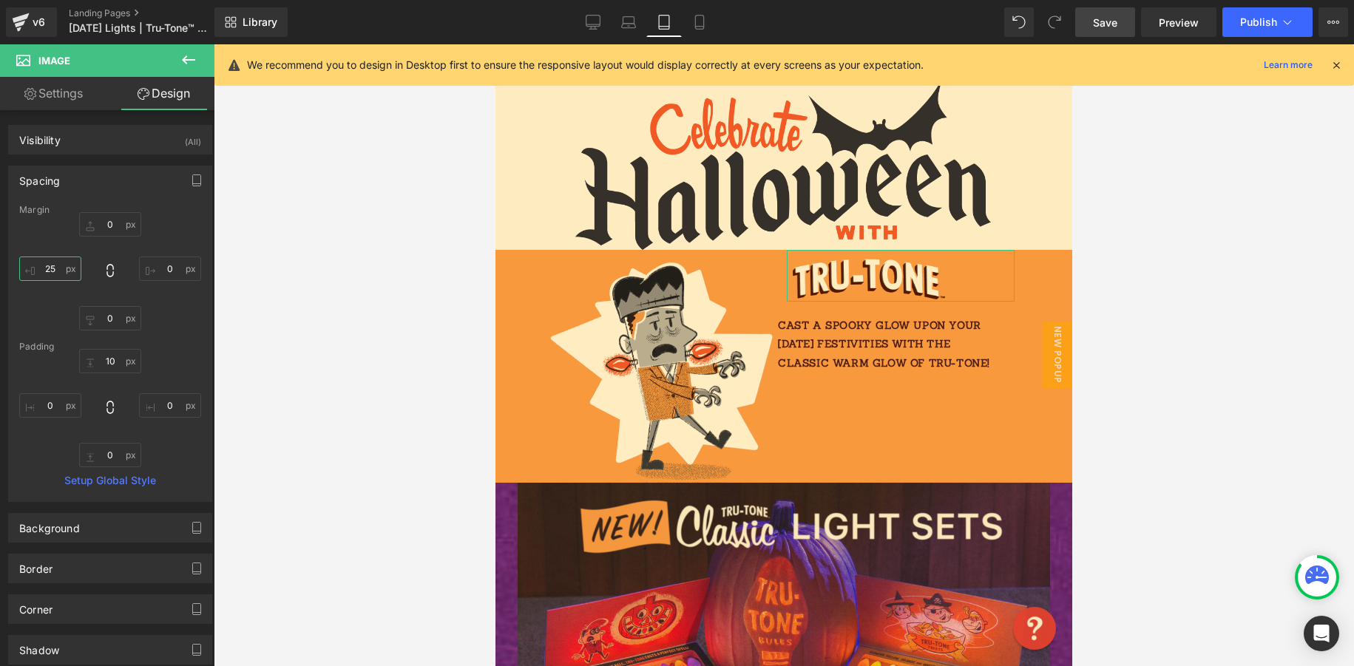
type input "25"
drag, startPoint x: 69, startPoint y: 98, endPoint x: 69, endPoint y: 107, distance: 8.9
click at [68, 98] on link "Settings" at bounding box center [53, 93] width 107 height 33
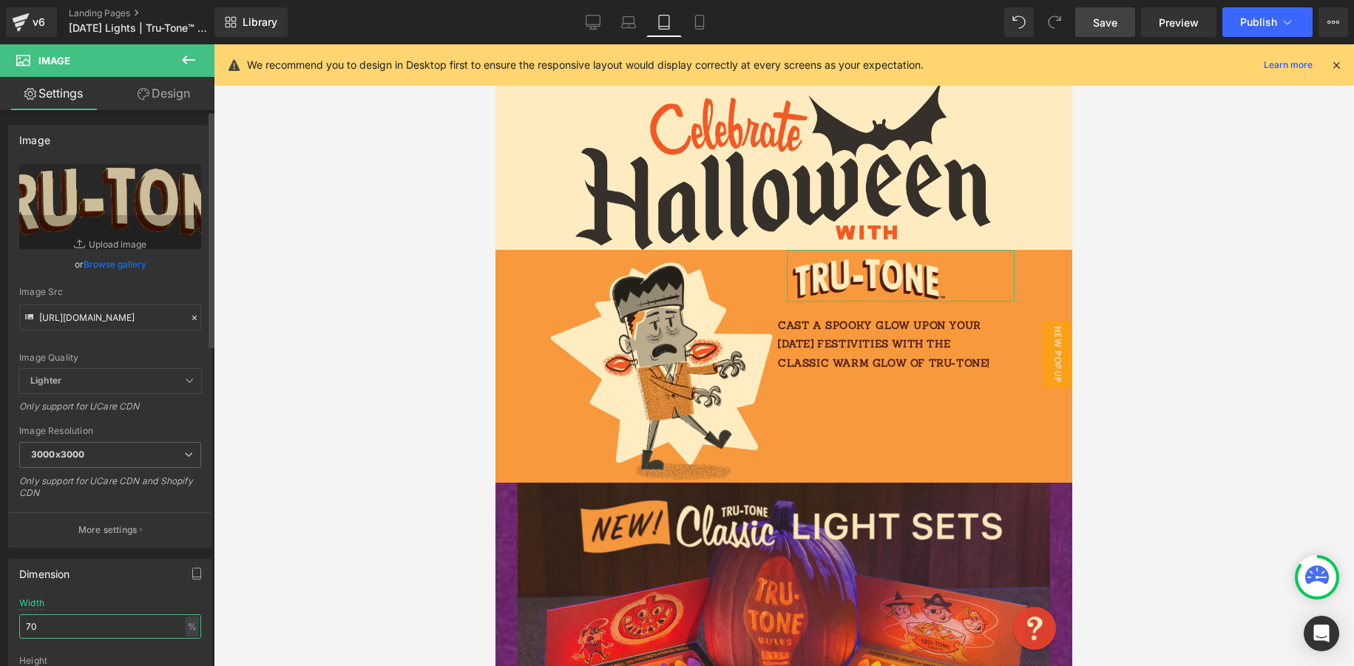
click at [13, 626] on div "70% Width 70 % % px auto Height auto 0 Circle Image" at bounding box center [110, 672] width 203 height 148
type input "8"
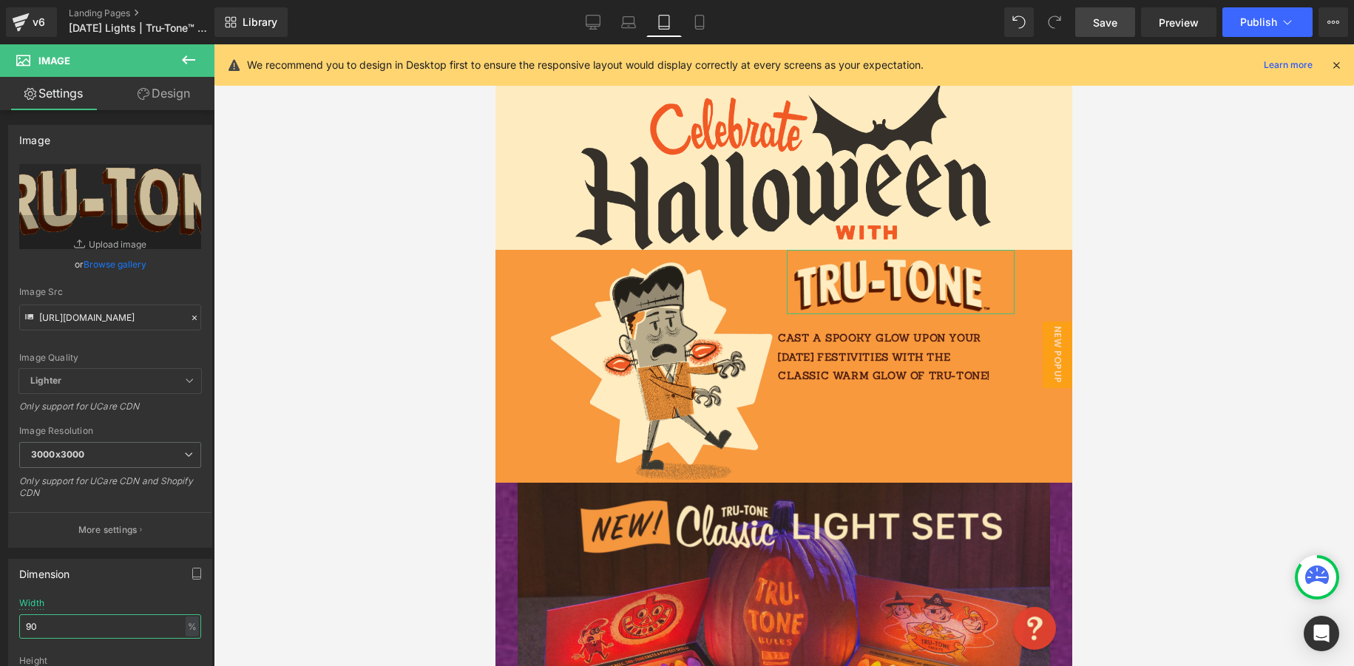
type input "90"
click at [179, 89] on link "Design" at bounding box center [163, 93] width 107 height 33
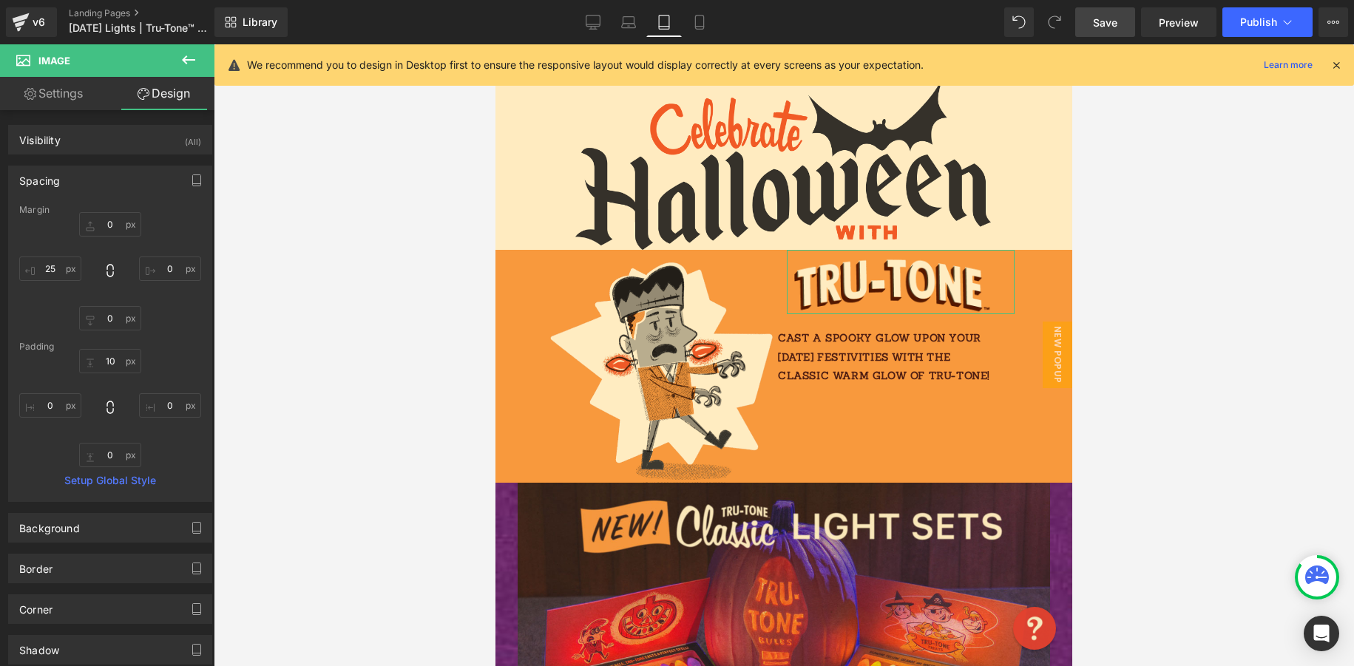
type input "0"
type input "25"
type input "10"
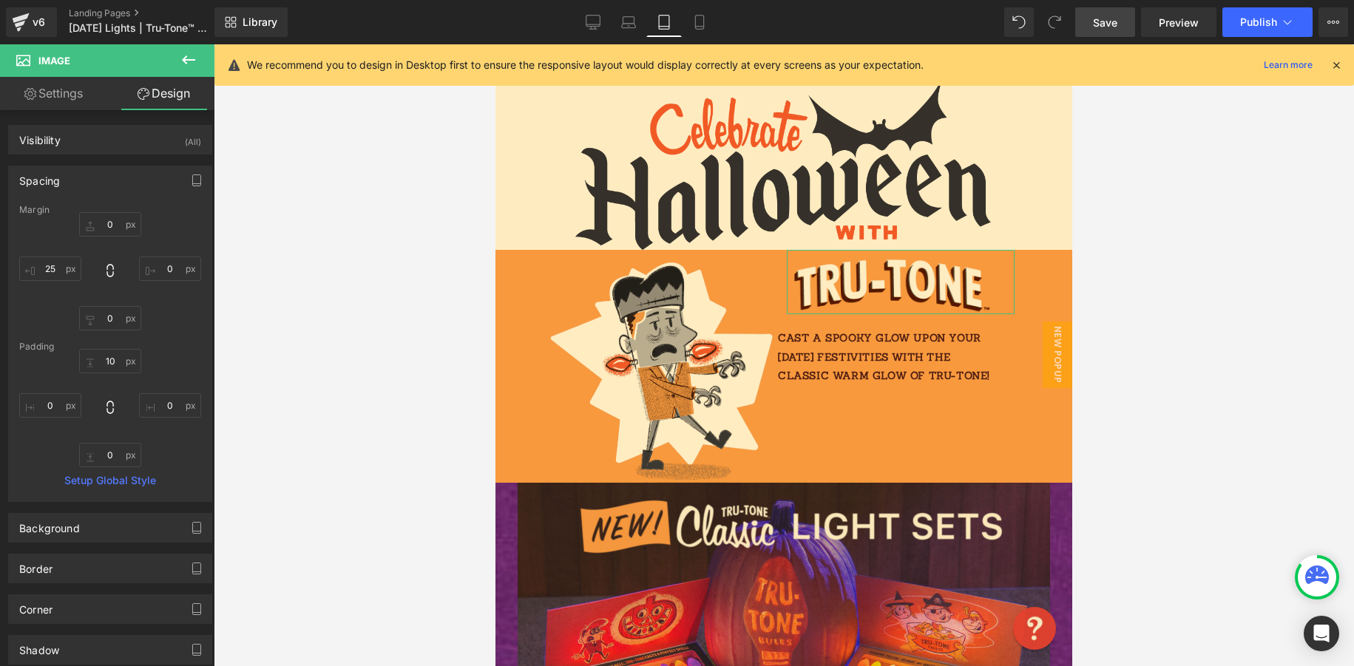
type input "0"
drag, startPoint x: 60, startPoint y: 268, endPoint x: 35, endPoint y: 269, distance: 25.2
click at [33, 269] on input "25" at bounding box center [50, 269] width 62 height 24
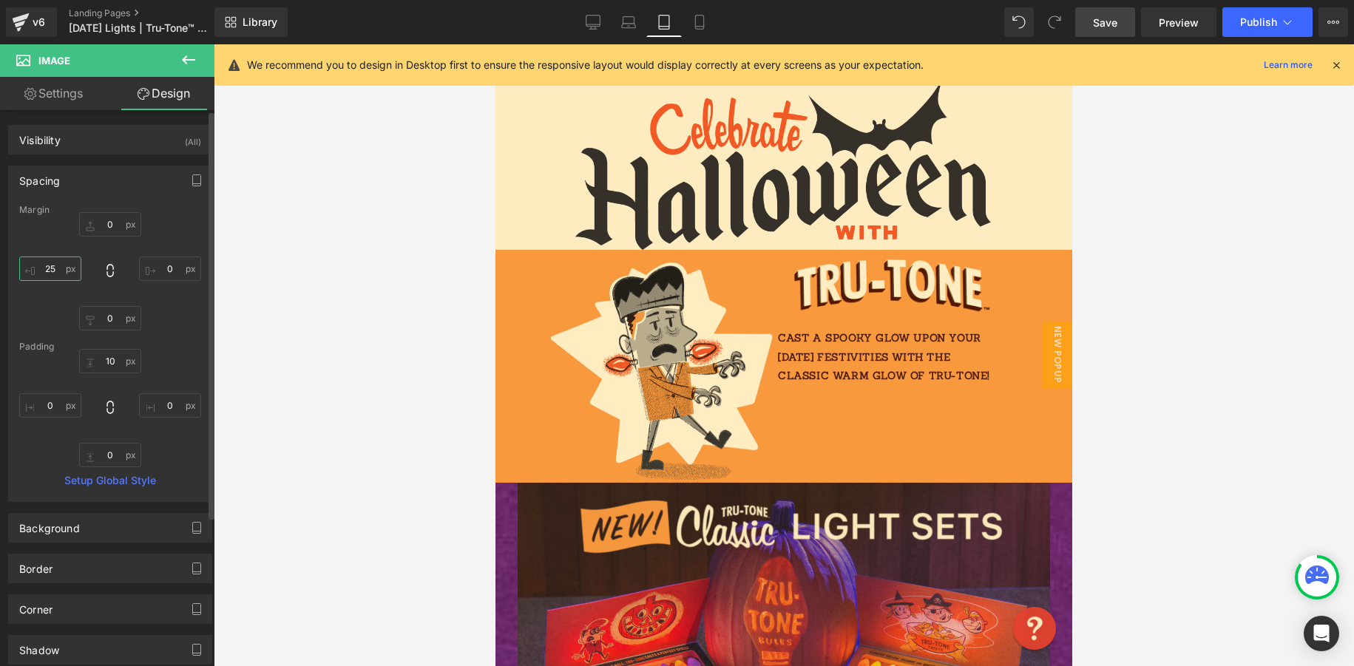
type input "0"
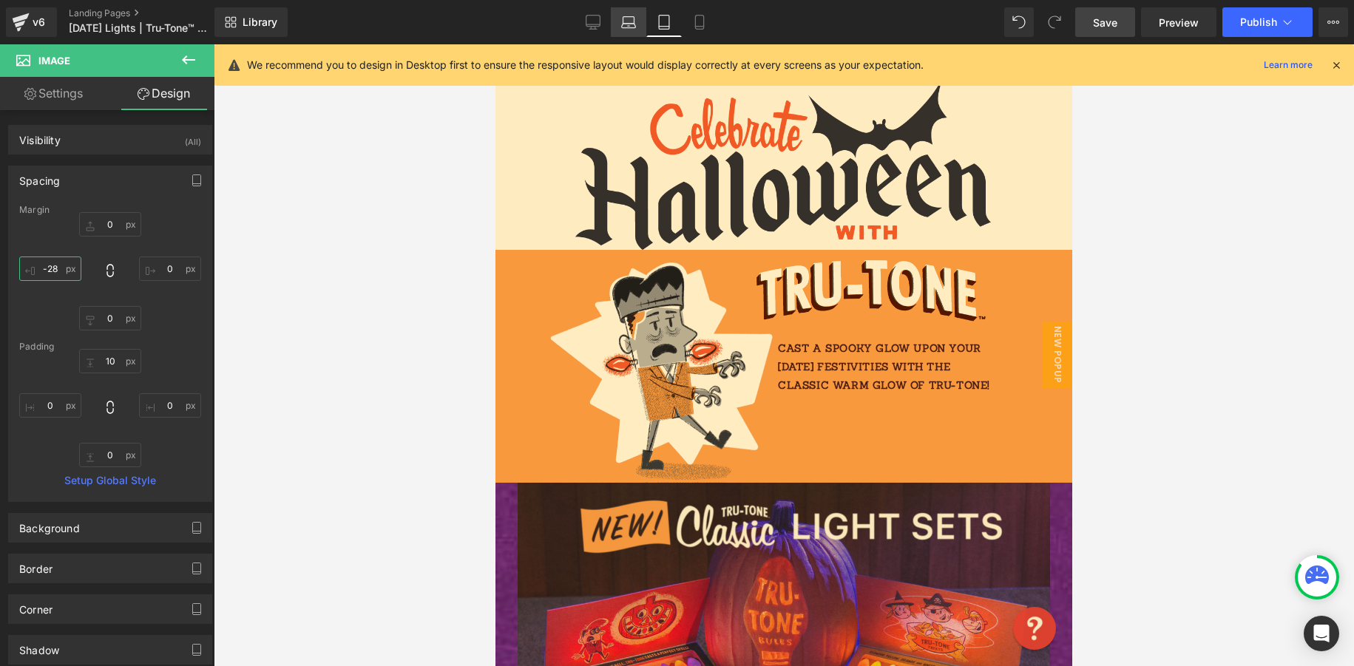
type input "-28"
click at [629, 21] on icon at bounding box center [628, 22] width 15 height 15
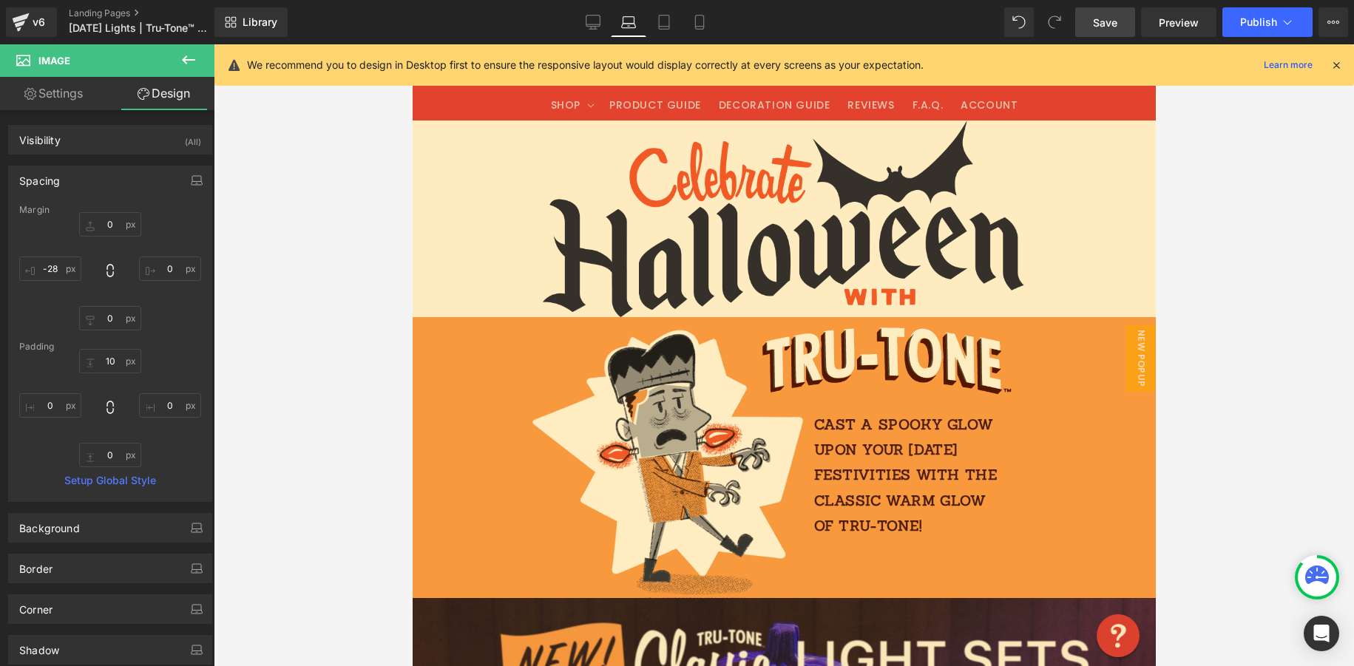
type input "0"
type input "-45"
type input "10"
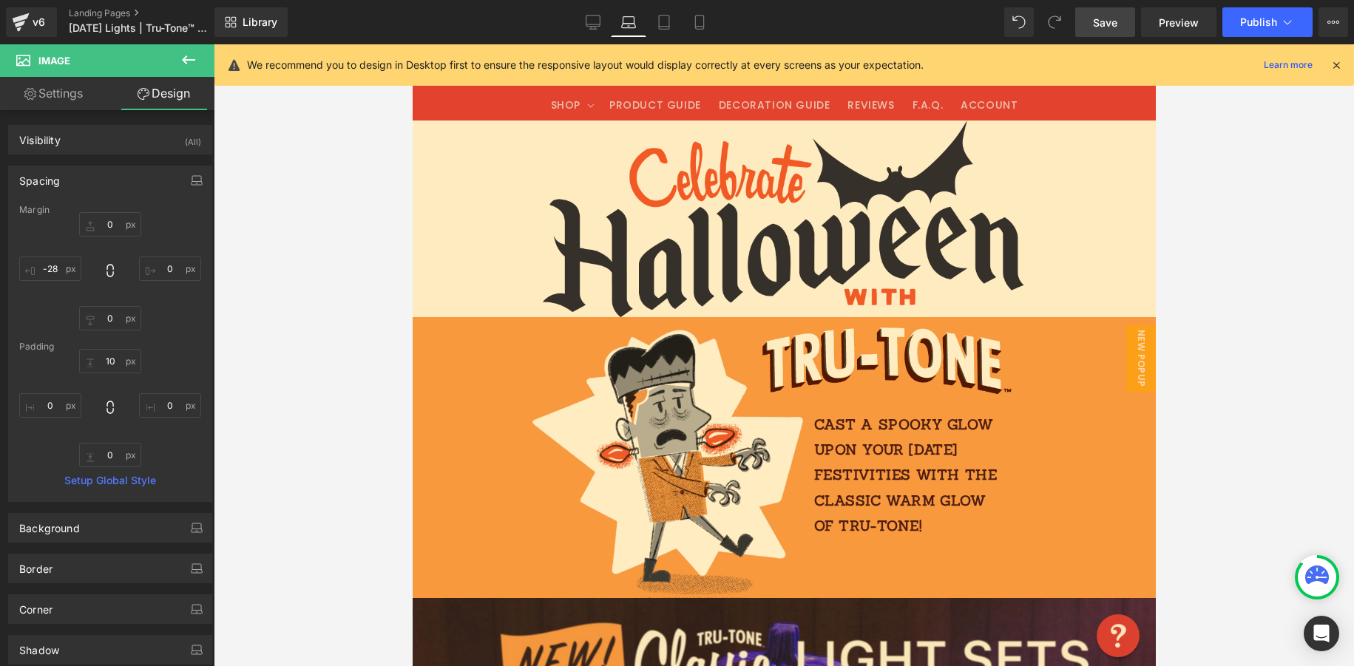
type input "0"
type input "0.934168"
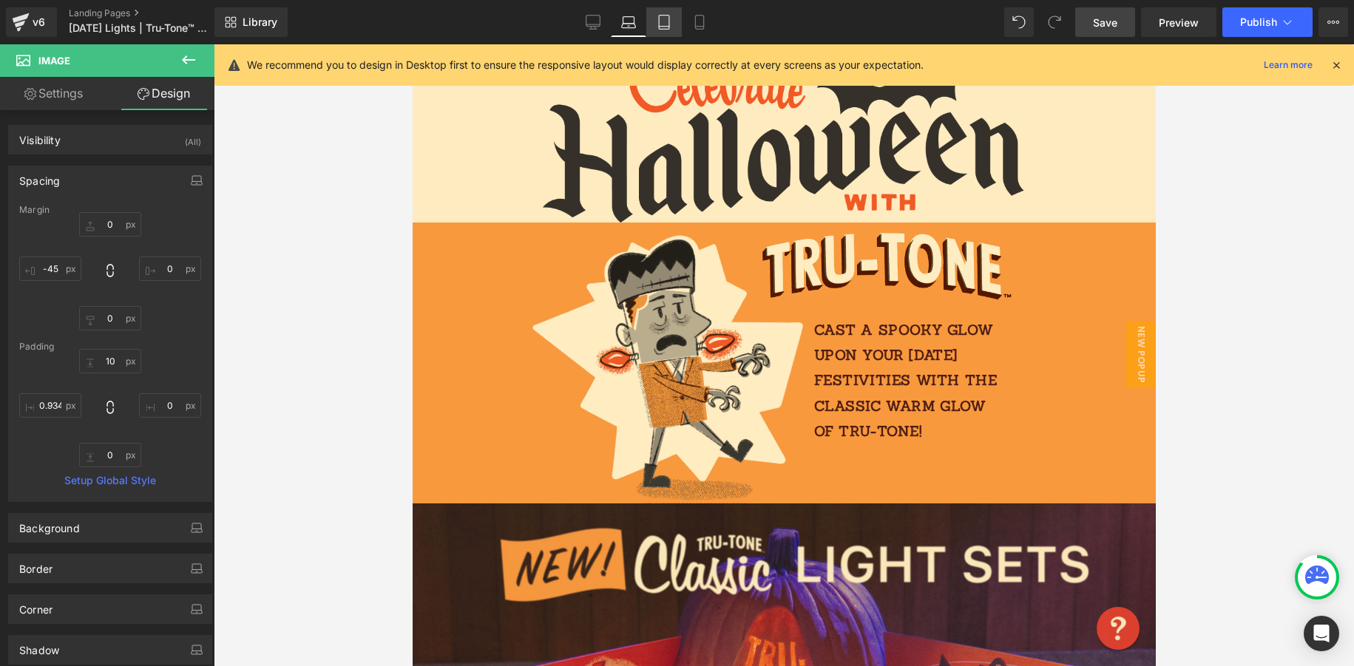
click at [660, 23] on icon at bounding box center [664, 22] width 15 height 15
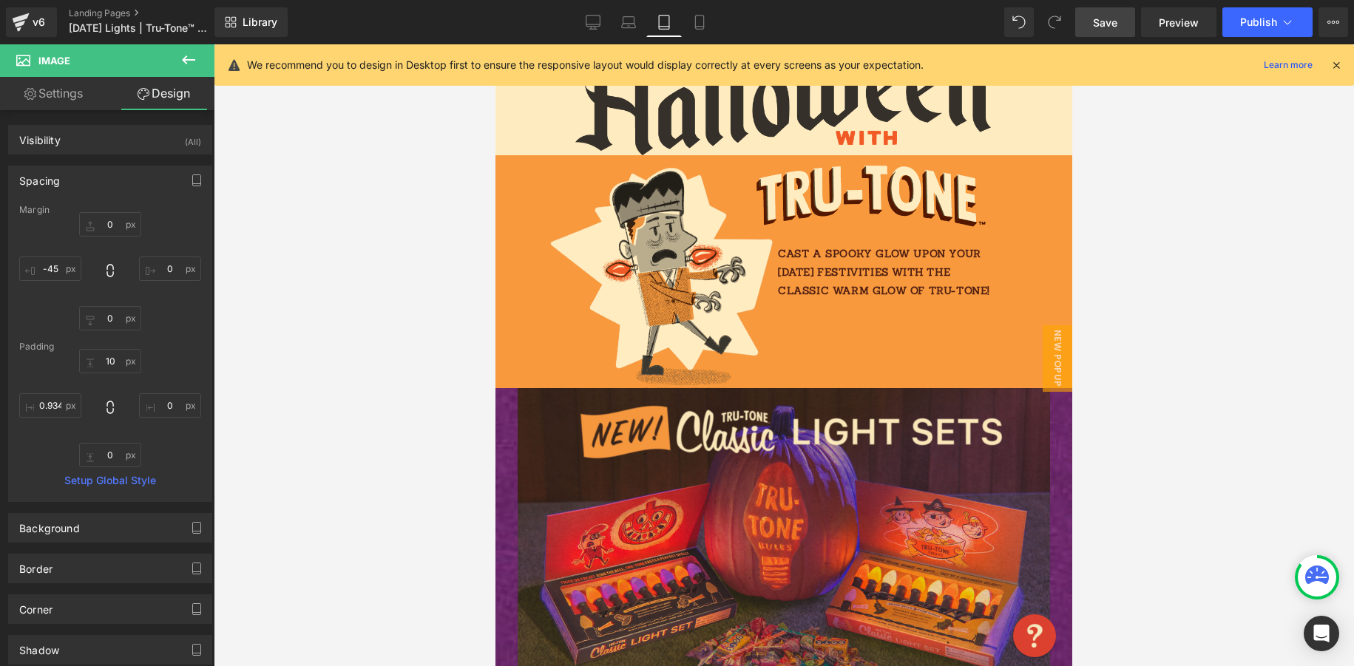
type input "0"
type input "-28"
type input "10"
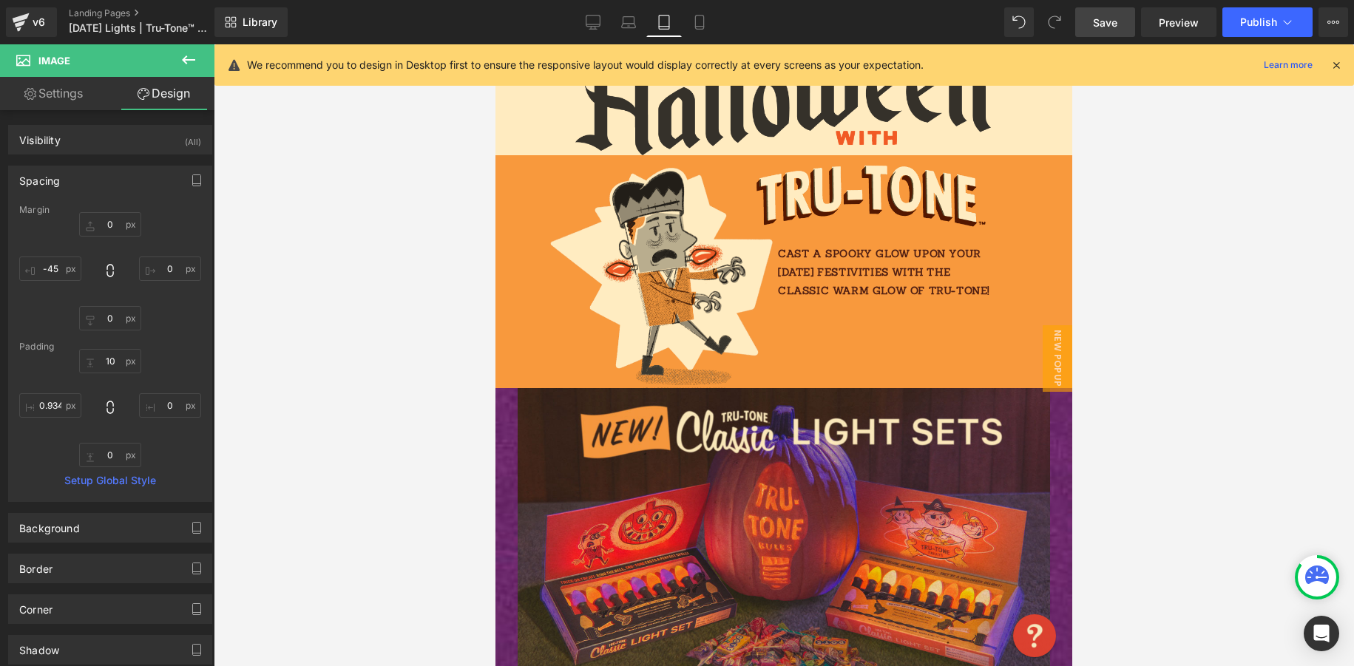
type input "0"
type input "1.06072"
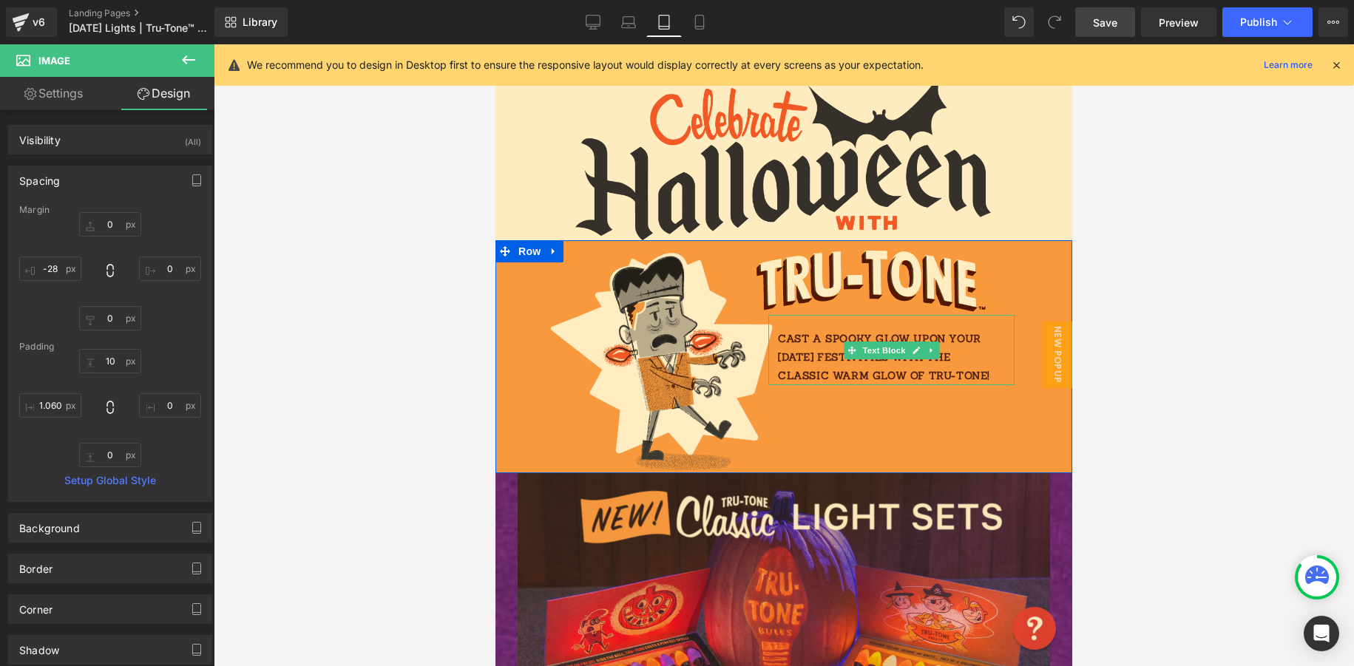
click at [966, 331] on p "Cast a spooky glow upon your [DATE] festivities with the classic warm glow of T…" at bounding box center [889, 358] width 222 height 56
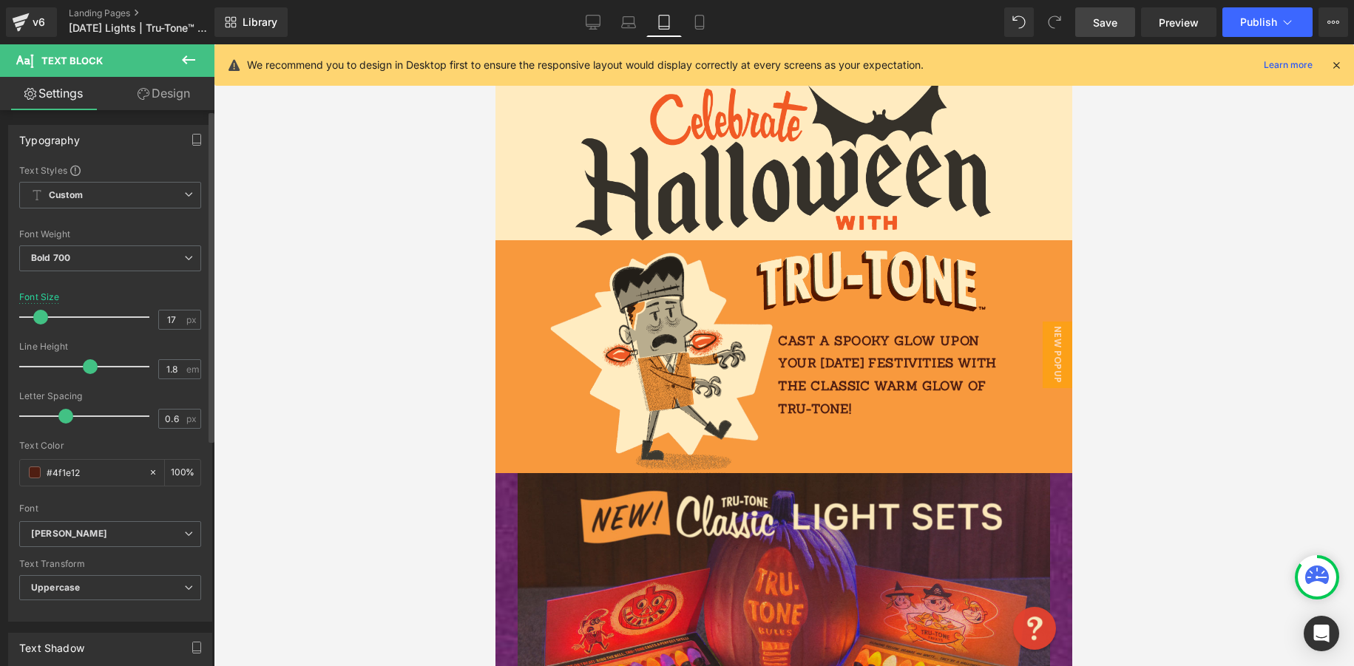
type input "16"
drag, startPoint x: 37, startPoint y: 314, endPoint x: 69, endPoint y: 316, distance: 31.8
click at [39, 314] on span at bounding box center [40, 317] width 15 height 15
click at [170, 95] on link "Design" at bounding box center [163, 93] width 107 height 33
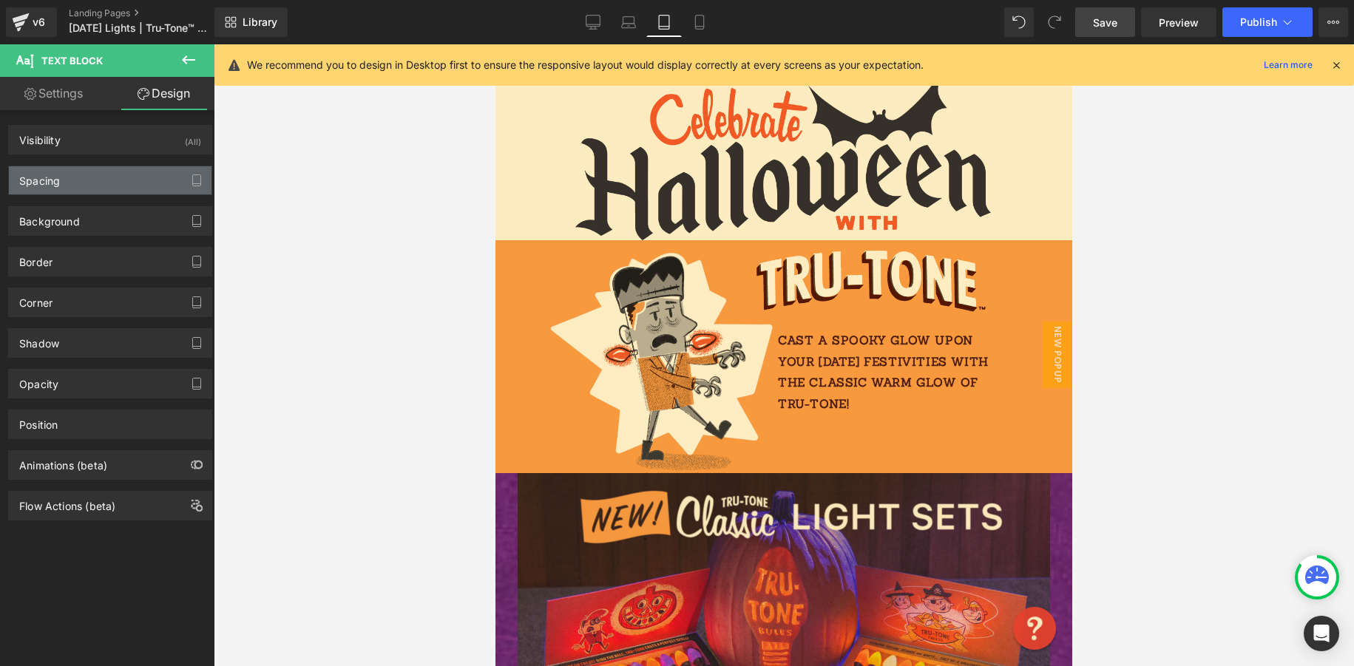
click at [103, 189] on div "Spacing" at bounding box center [110, 180] width 203 height 28
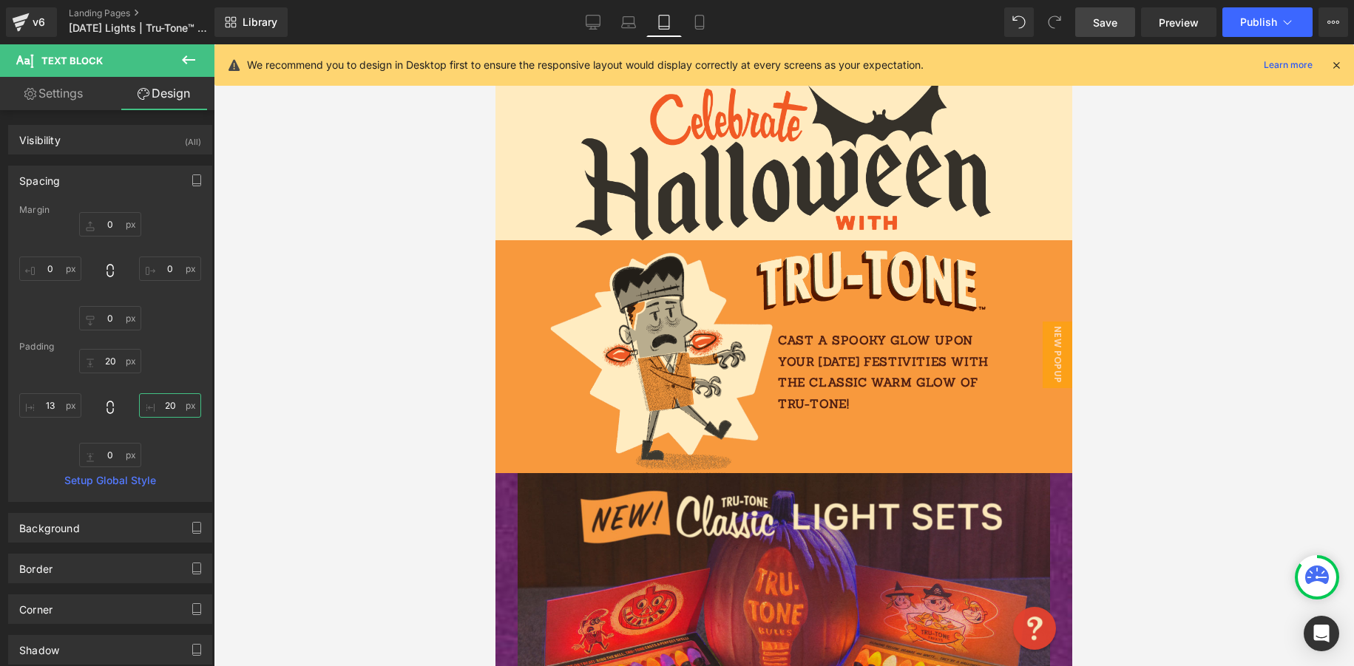
drag, startPoint x: 169, startPoint y: 406, endPoint x: 146, endPoint y: 406, distance: 22.2
click at [148, 406] on input "20" at bounding box center [170, 405] width 62 height 24
type input "1"
type input "80"
drag, startPoint x: 114, startPoint y: 361, endPoint x: 91, endPoint y: 358, distance: 23.1
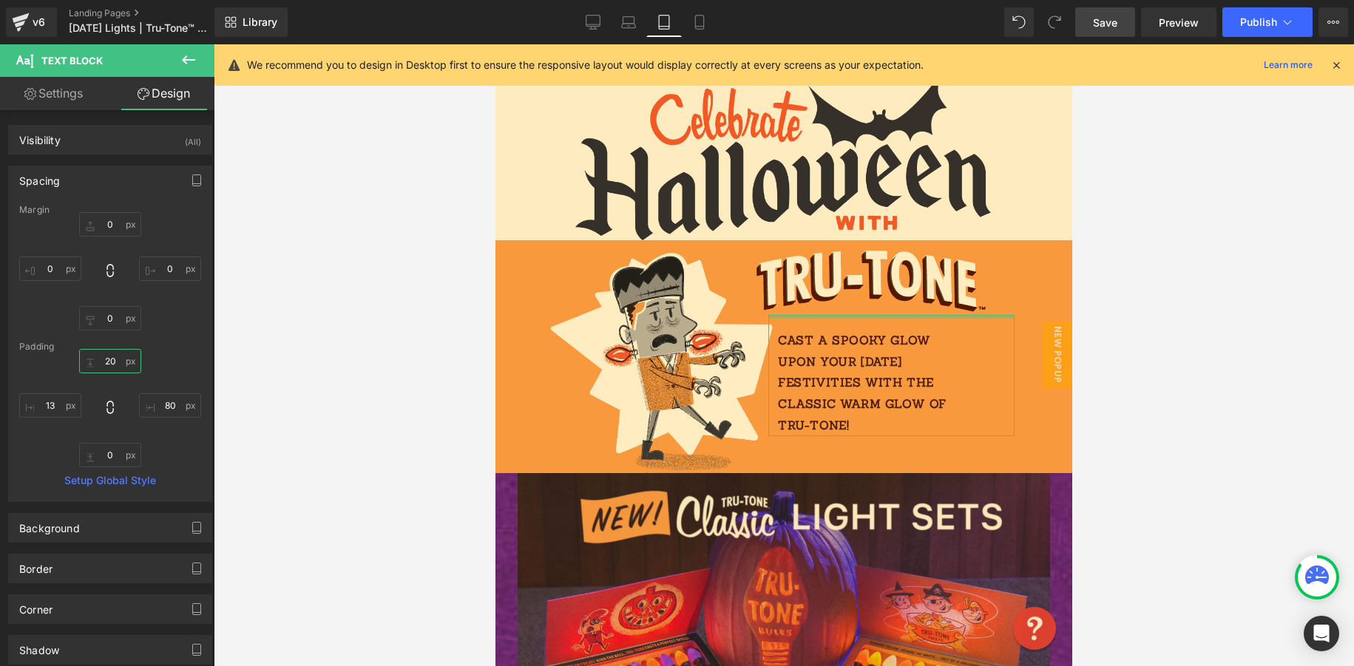
click at [92, 358] on input "20" at bounding box center [110, 361] width 62 height 24
type input "8"
drag, startPoint x: 51, startPoint y: 402, endPoint x: 50, endPoint y: 386, distance: 15.6
click at [38, 402] on input "13" at bounding box center [50, 405] width 62 height 24
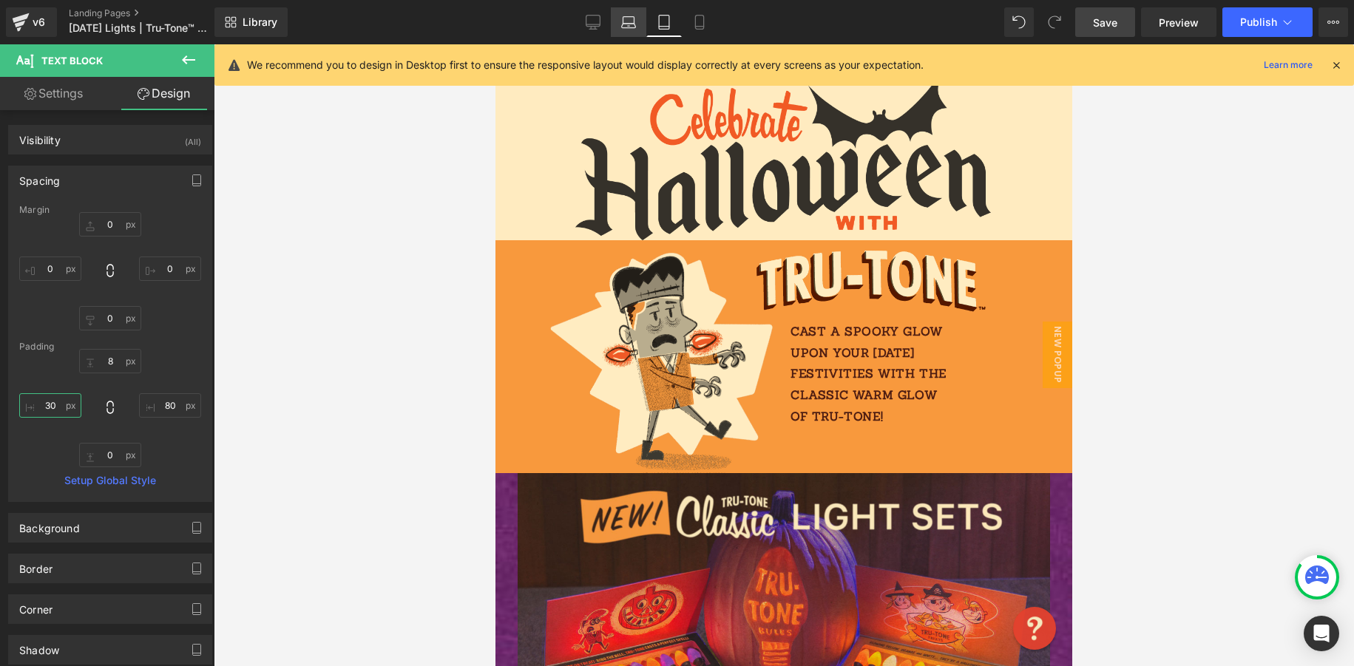
type input "30"
click at [627, 21] on icon at bounding box center [628, 22] width 15 height 15
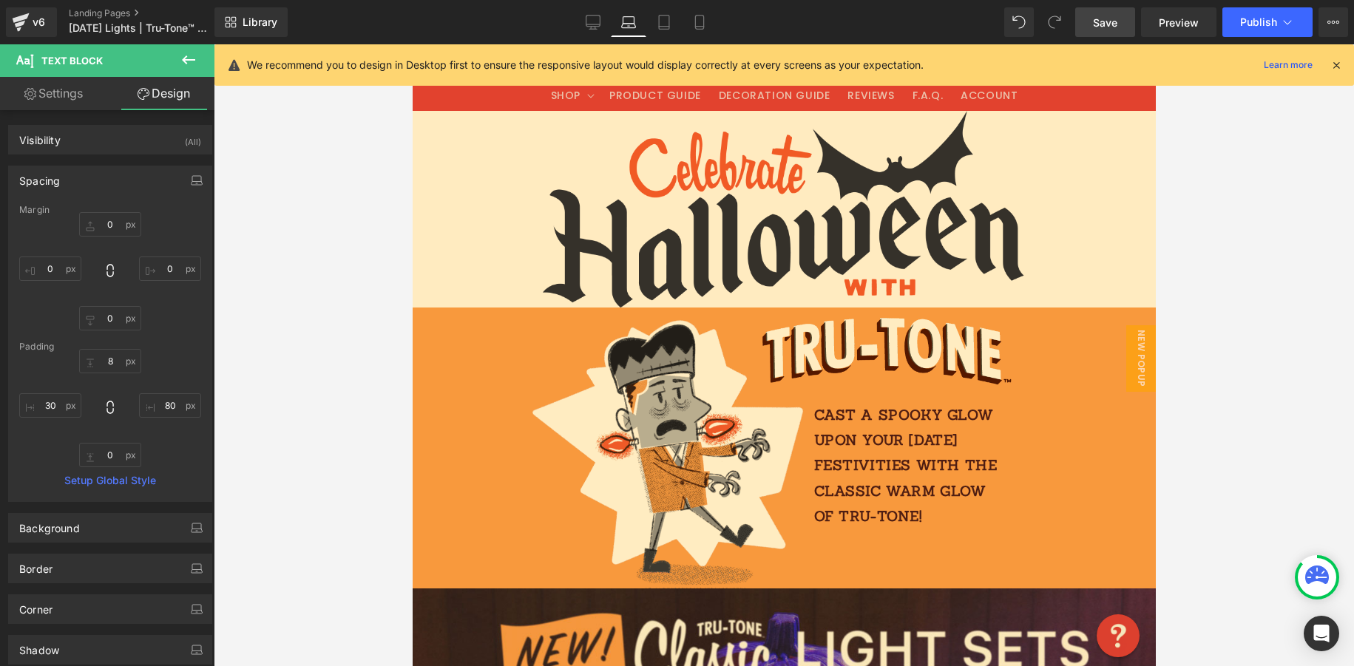
type input "0"
type input "19"
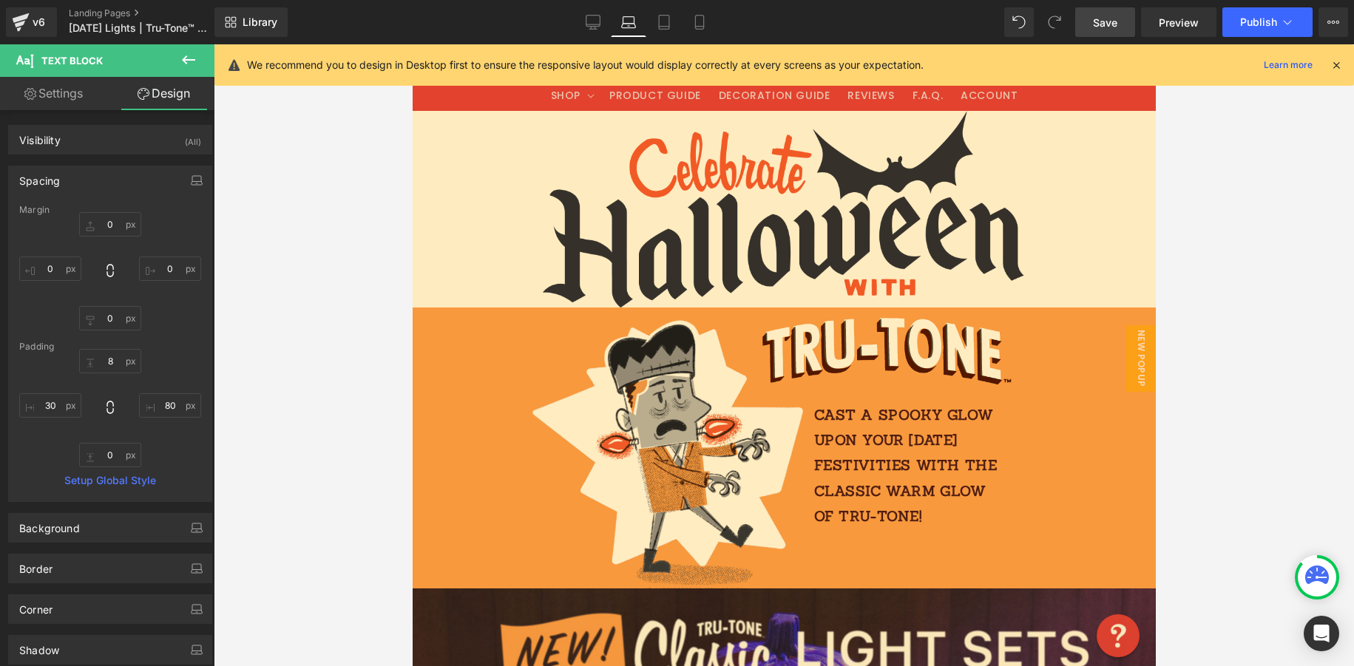
type input "200"
type input "0"
type input "40"
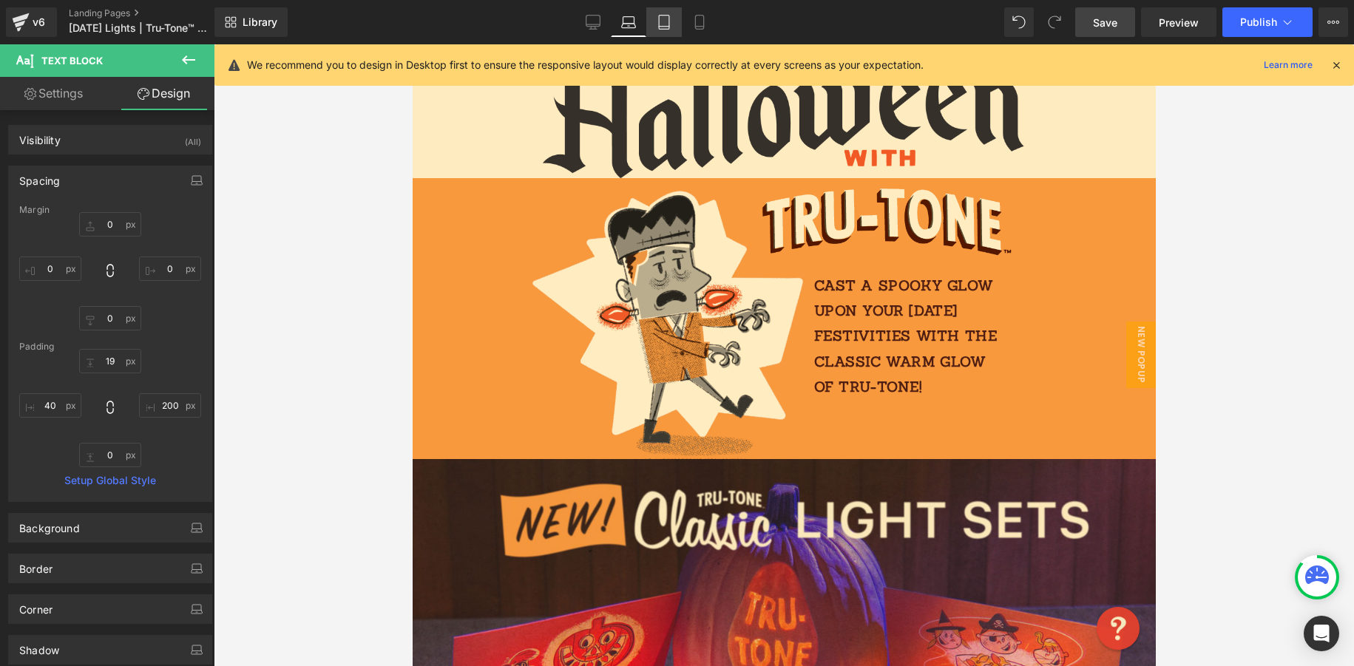
click at [666, 21] on icon at bounding box center [664, 22] width 15 height 15
type input "0"
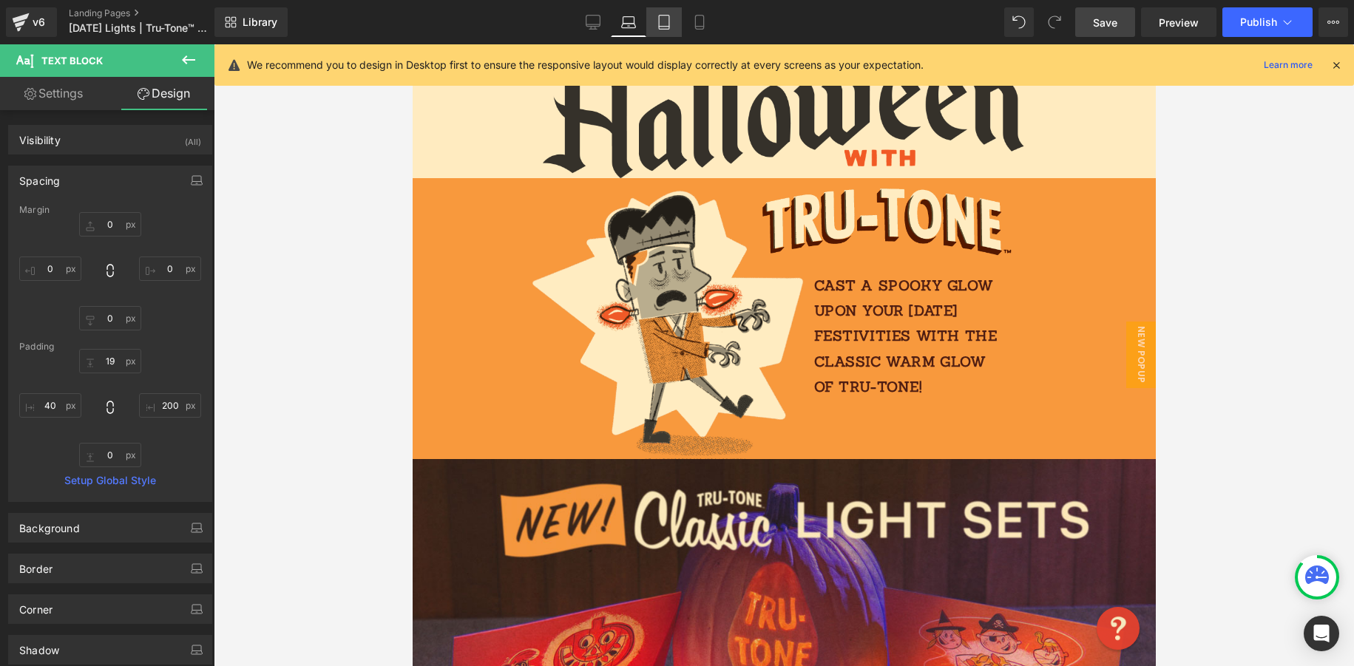
type input "8"
type input "80"
type input "0"
type input "30"
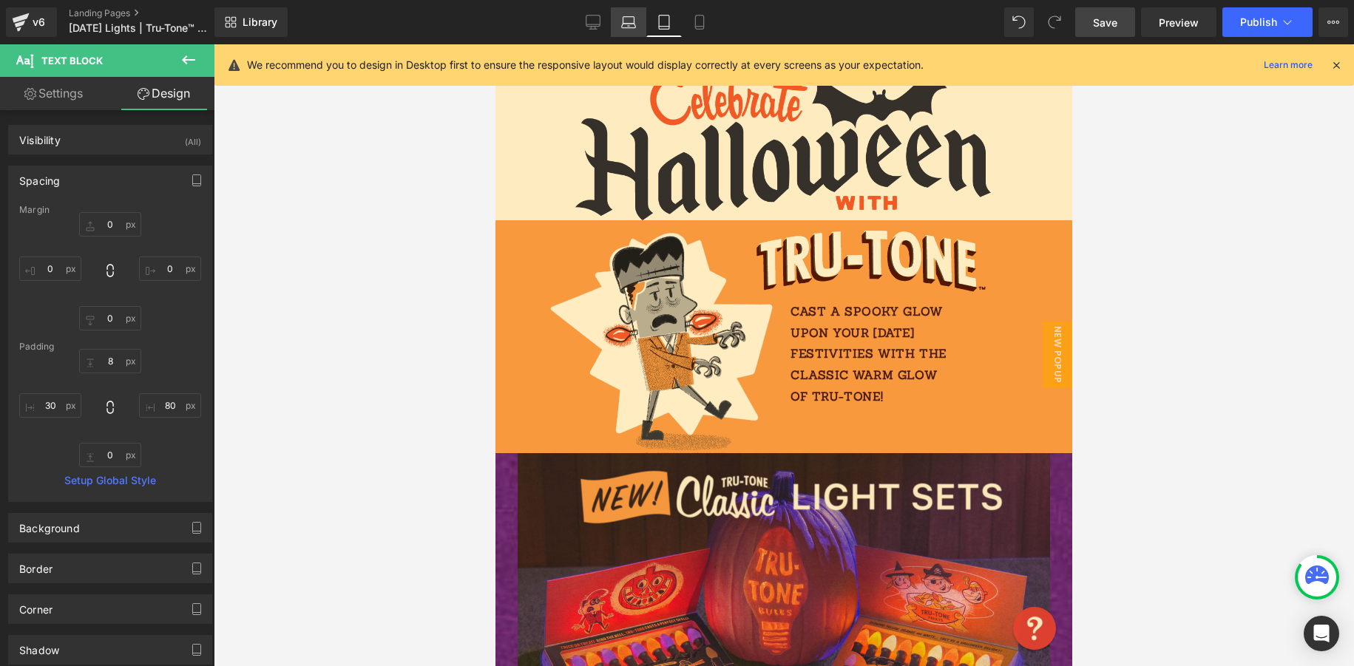
click at [632, 24] on icon at bounding box center [628, 26] width 14 height 4
type input "0"
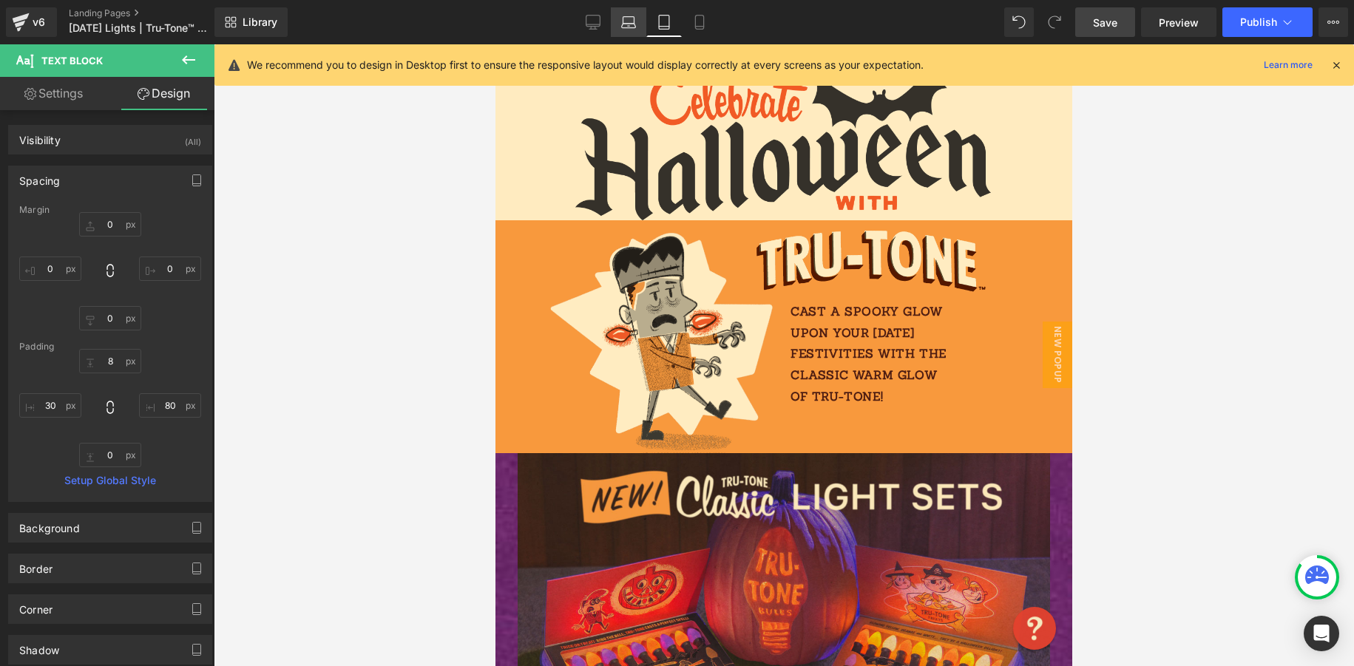
type input "19"
type input "200"
type input "0"
type input "40"
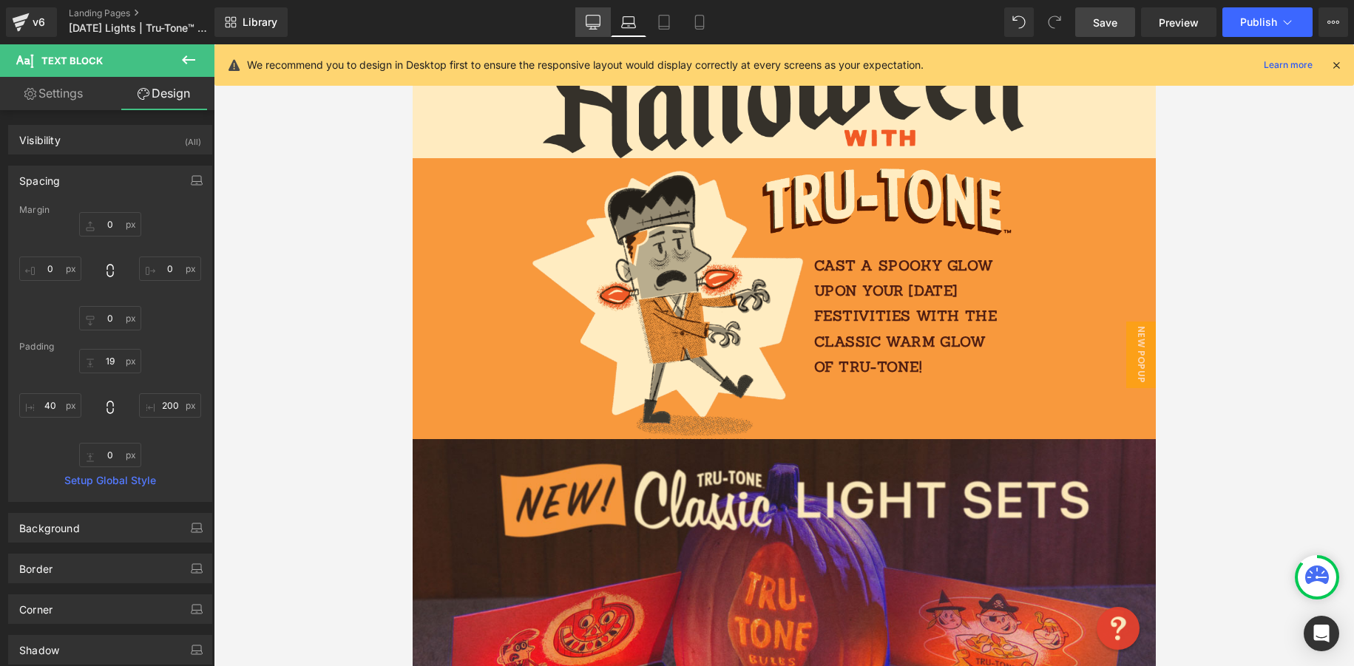
click at [601, 21] on link "Desktop" at bounding box center [592, 22] width 35 height 30
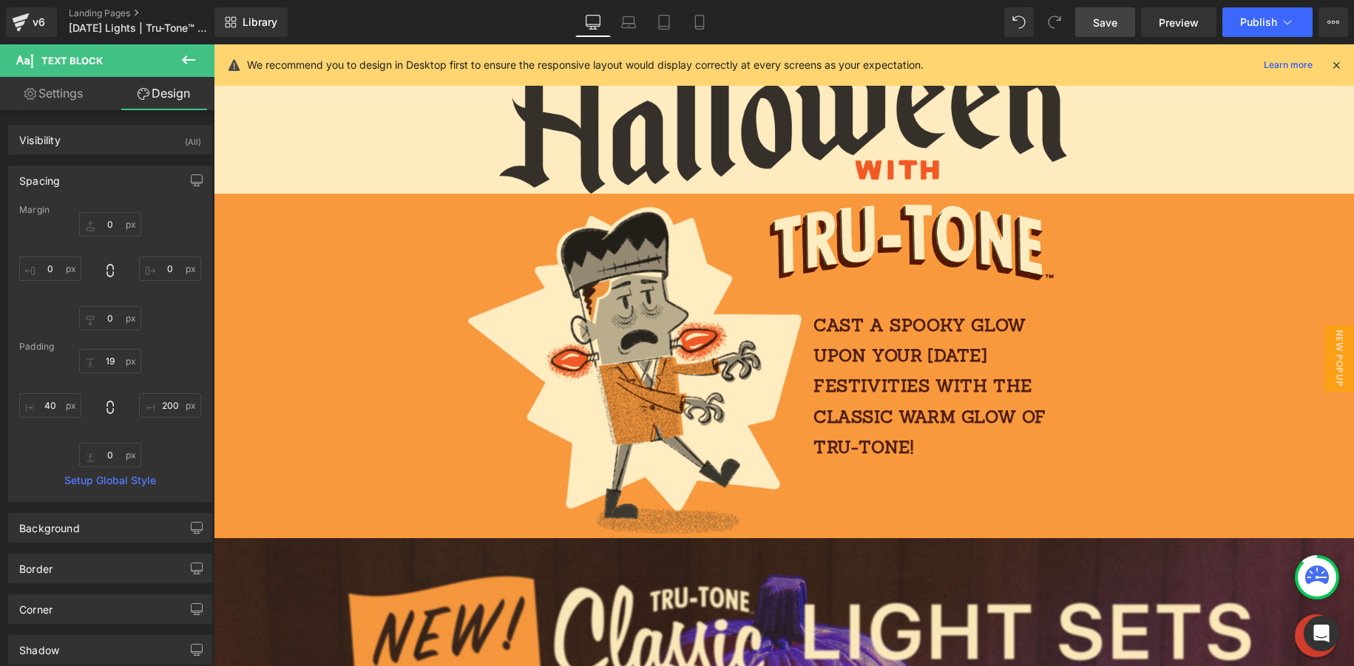
type input "0"
type input "34"
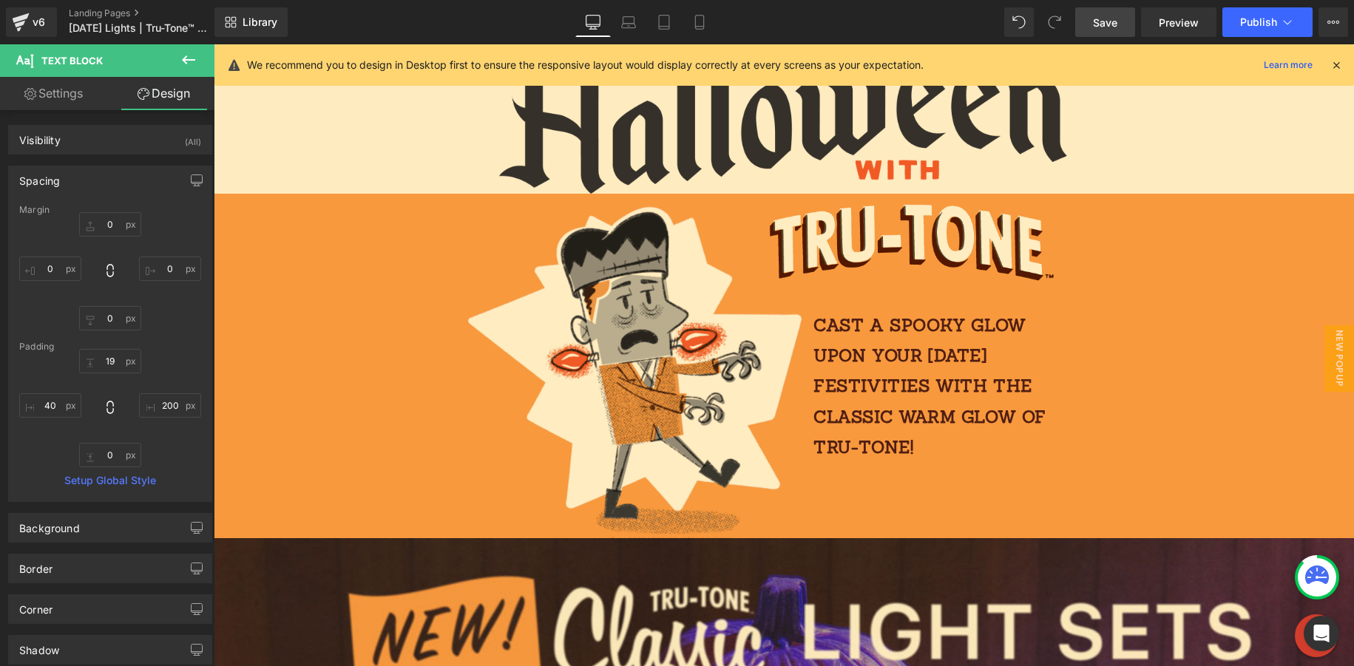
type input "400"
type input "0"
type input "40"
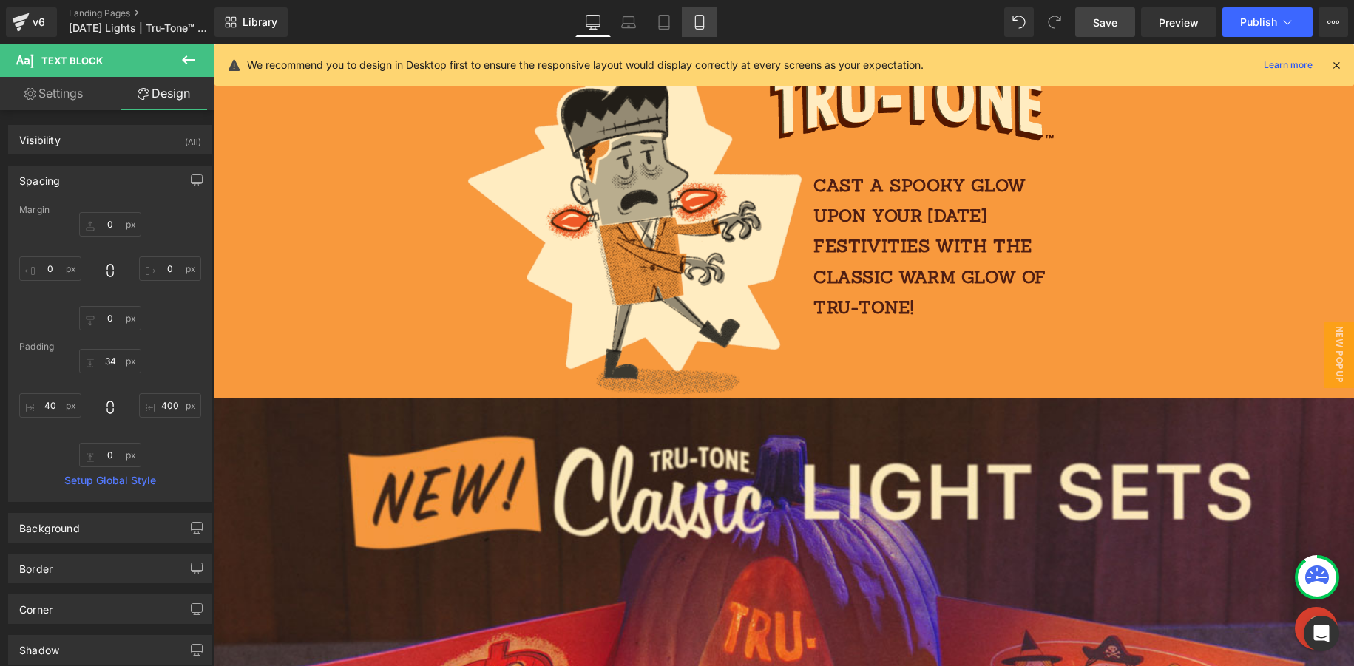
click at [699, 21] on icon at bounding box center [699, 22] width 15 height 15
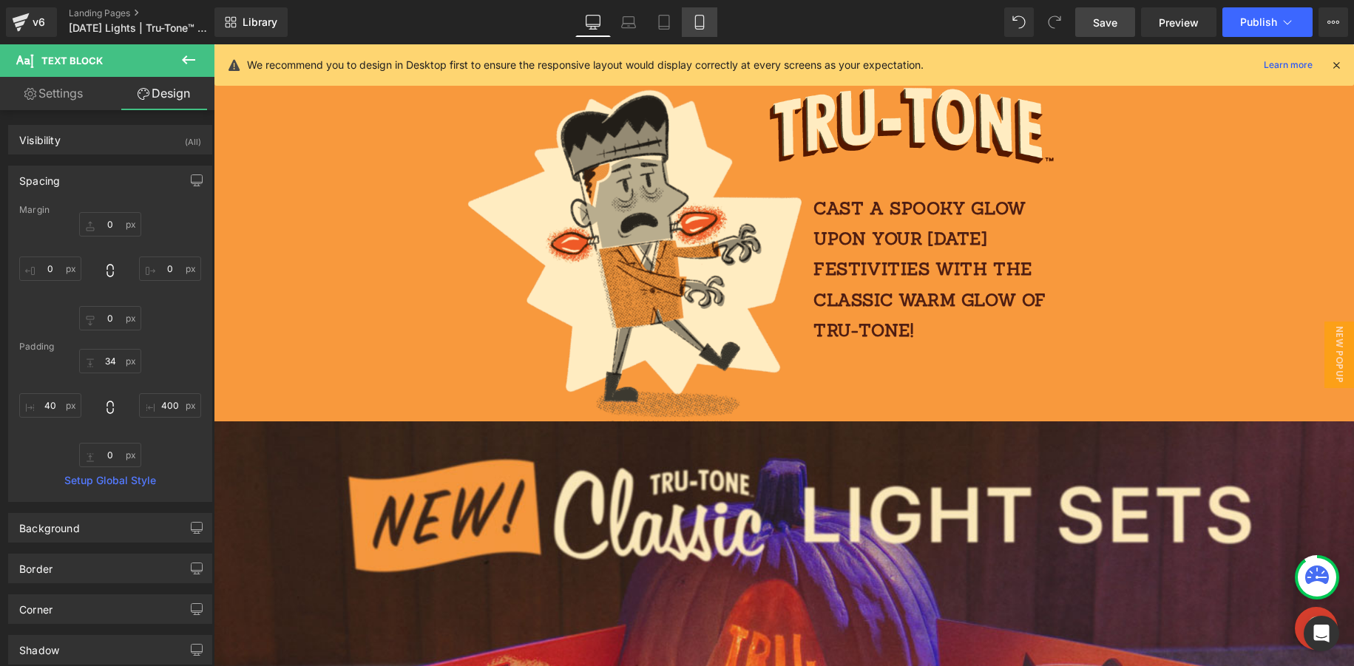
type input "0"
type input "34"
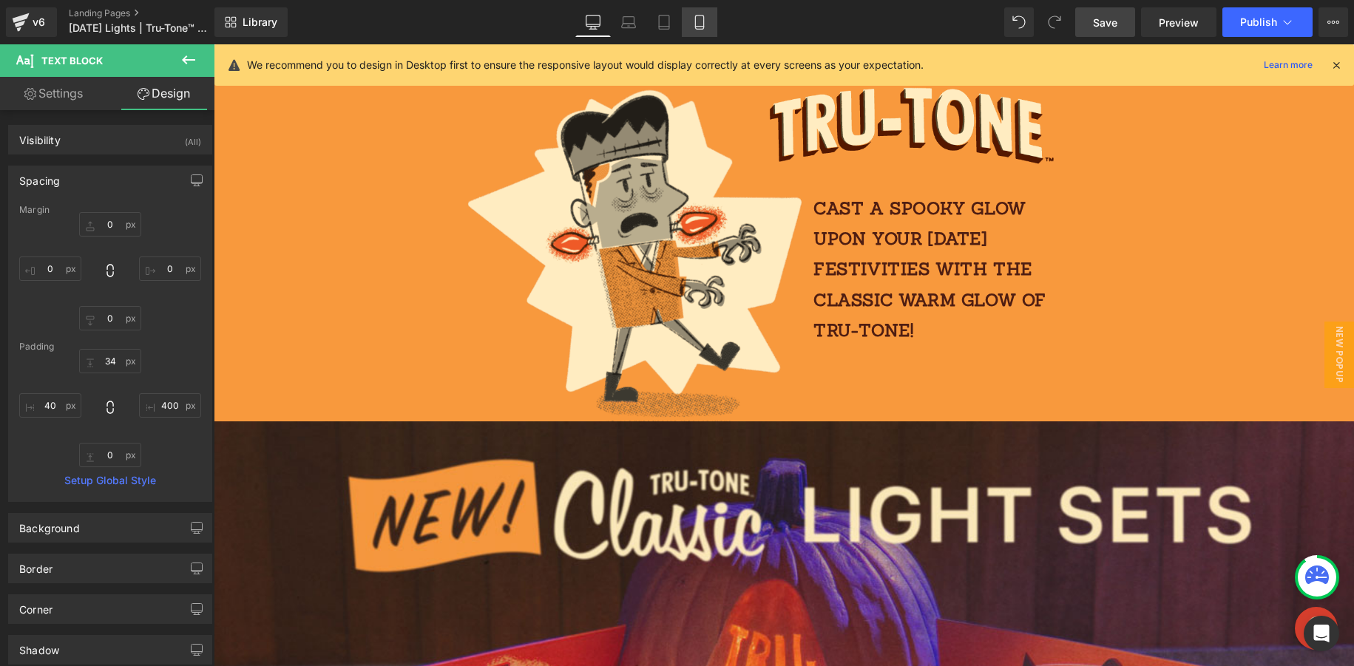
type input "400"
type input "0"
type input "40"
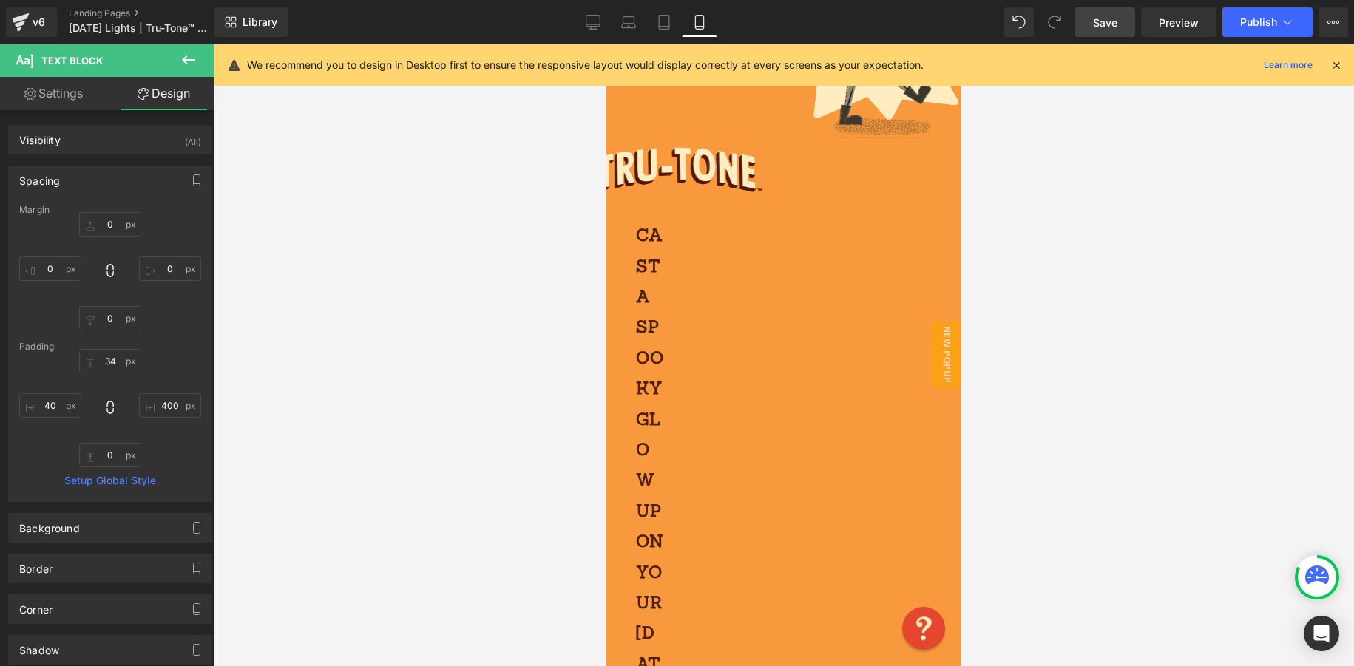
scroll to position [0, 0]
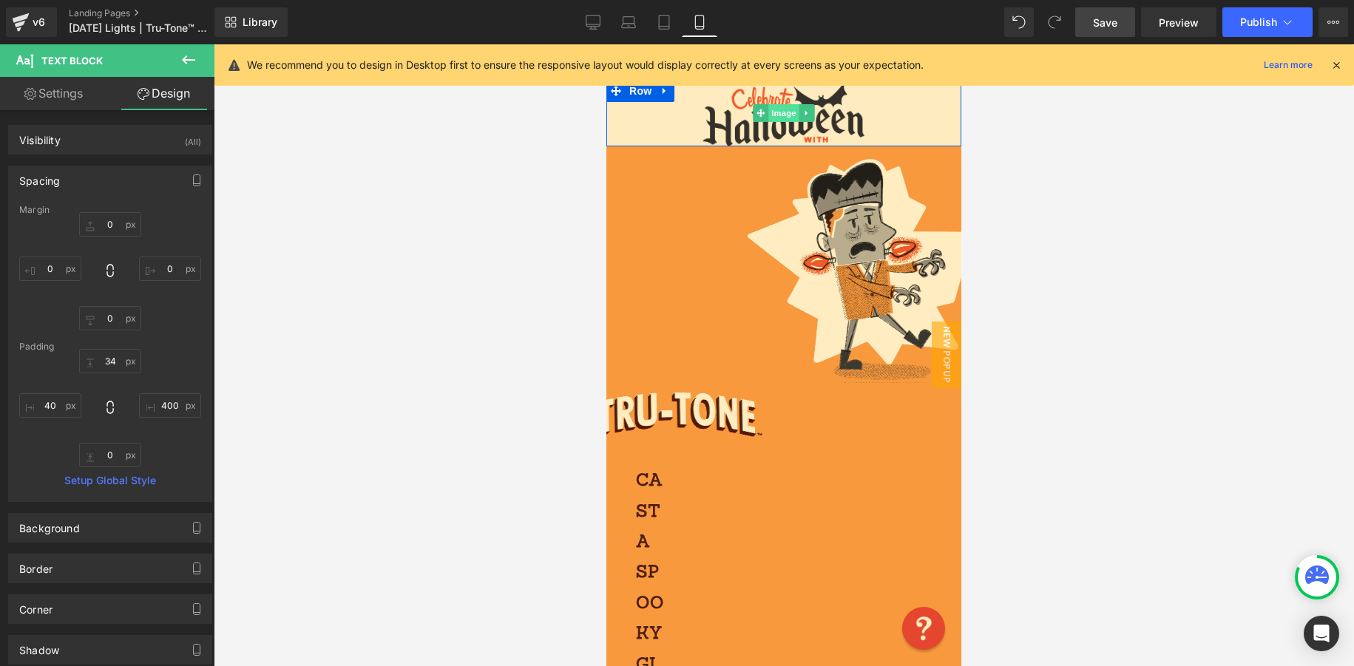
click at [785, 118] on span "Image" at bounding box center [783, 113] width 31 height 18
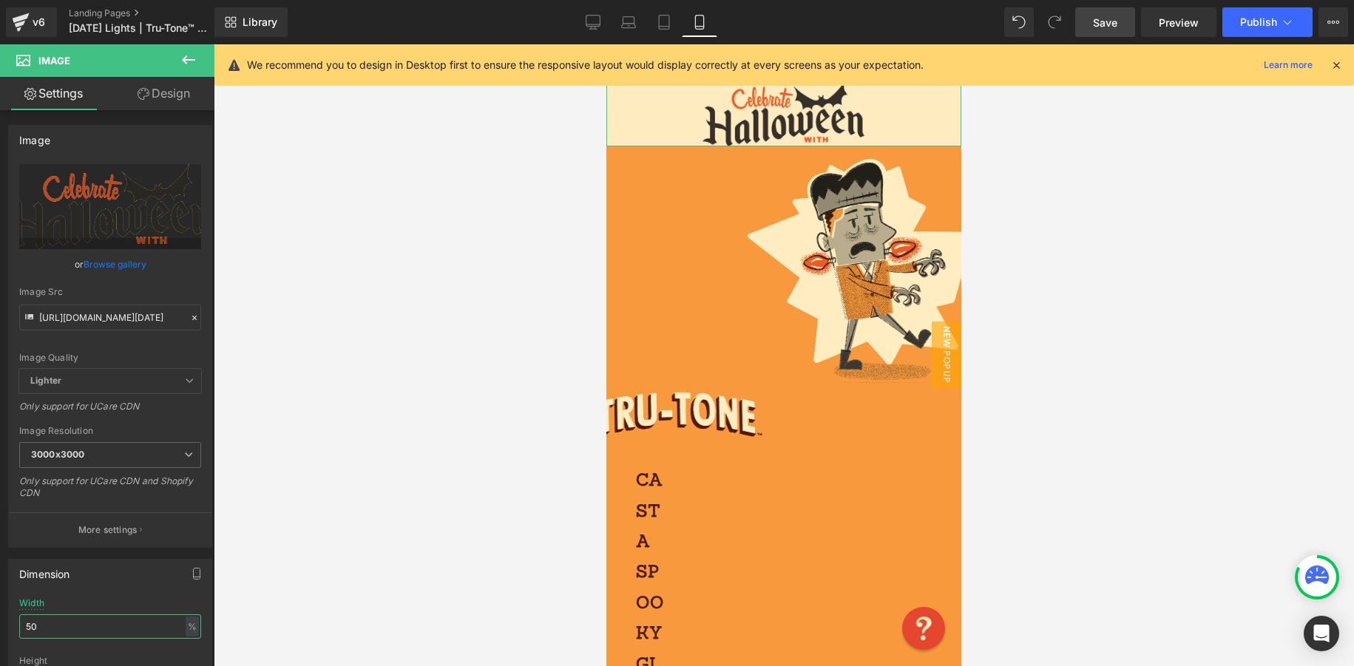
drag, startPoint x: 45, startPoint y: 632, endPoint x: -17, endPoint y: 624, distance: 62.6
click at [0, 624] on html "Image You are previewing how the will restyle your page. You can not edit Eleme…" at bounding box center [677, 333] width 1354 height 666
type input "90"
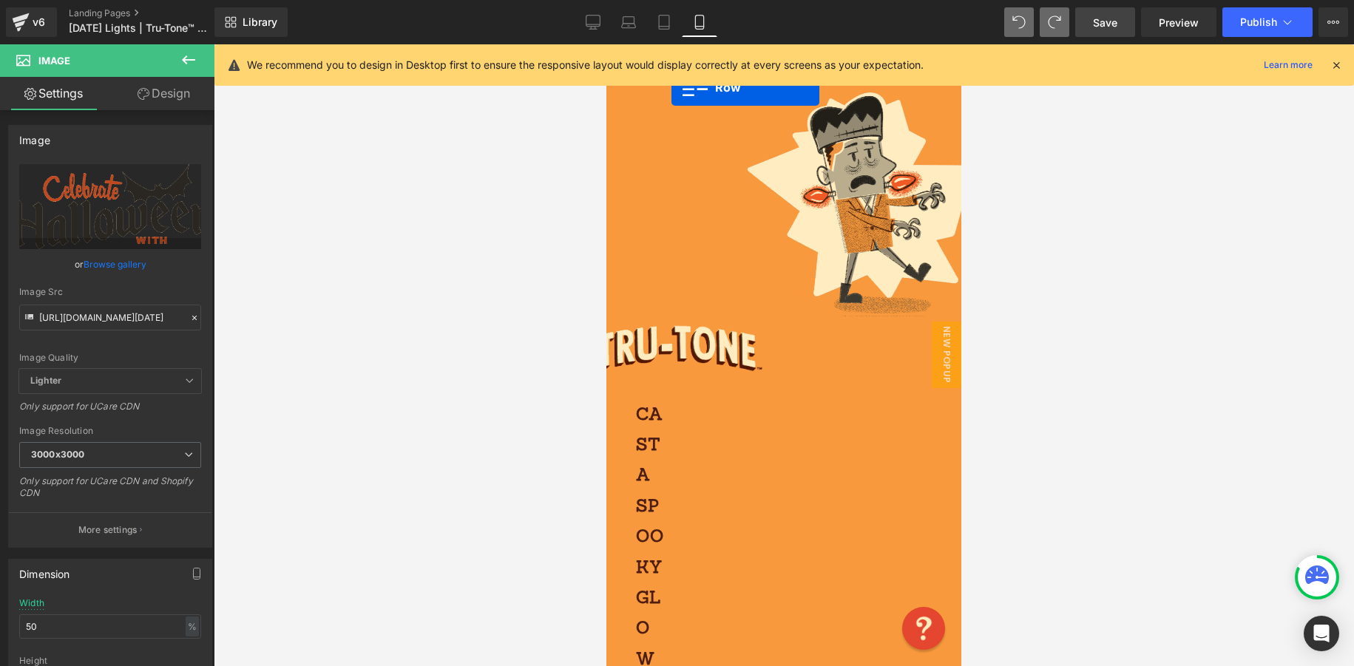
drag, startPoint x: 643, startPoint y: 265, endPoint x: 671, endPoint y: 88, distance: 179.6
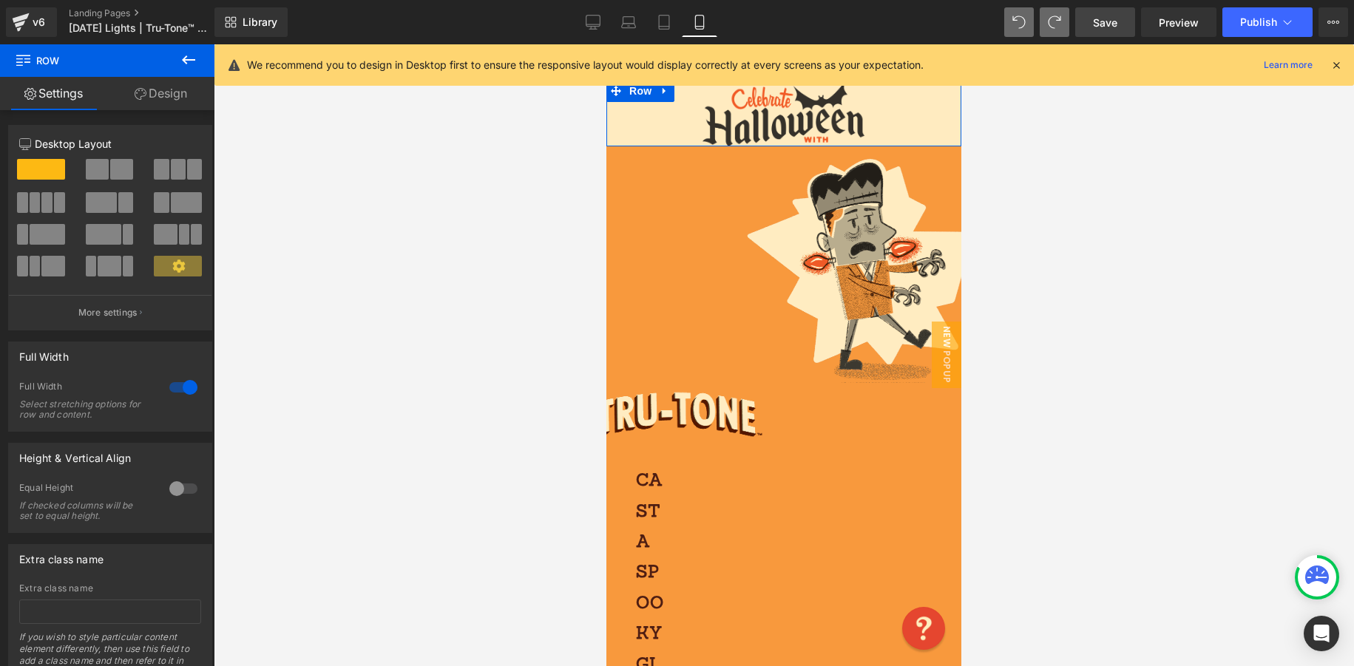
click at [119, 167] on span at bounding box center [121, 169] width 23 height 21
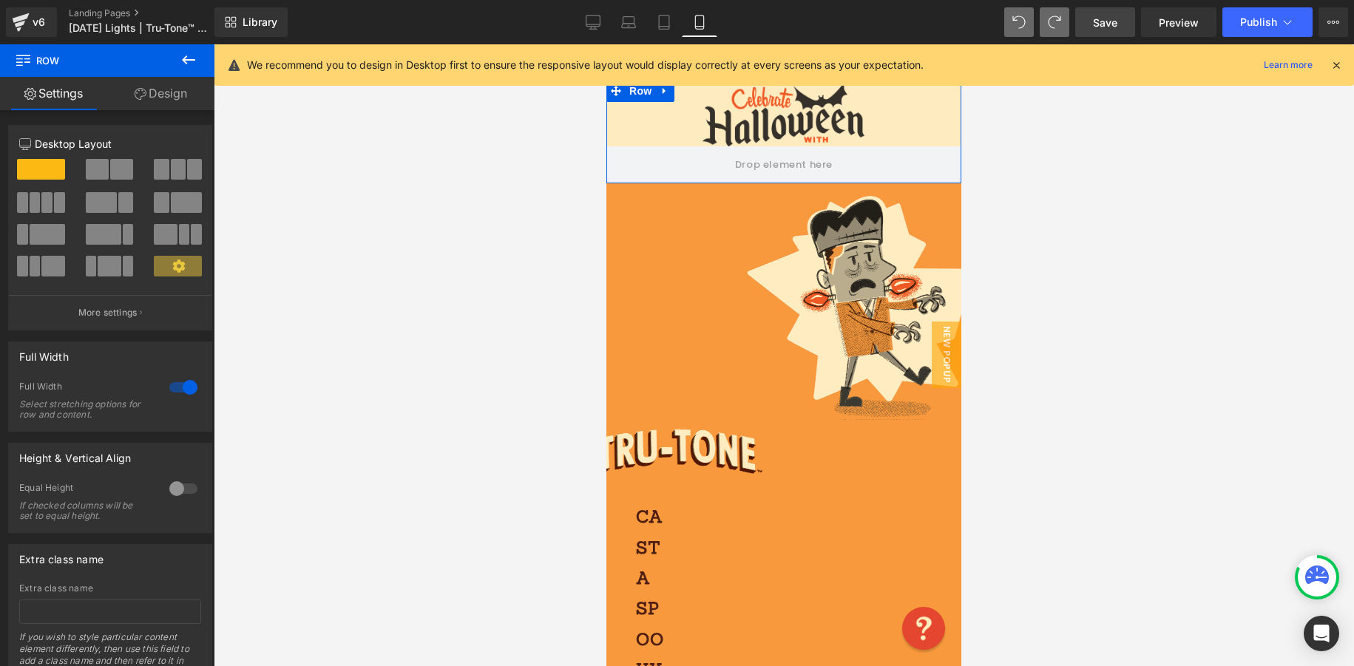
scroll to position [40, 0]
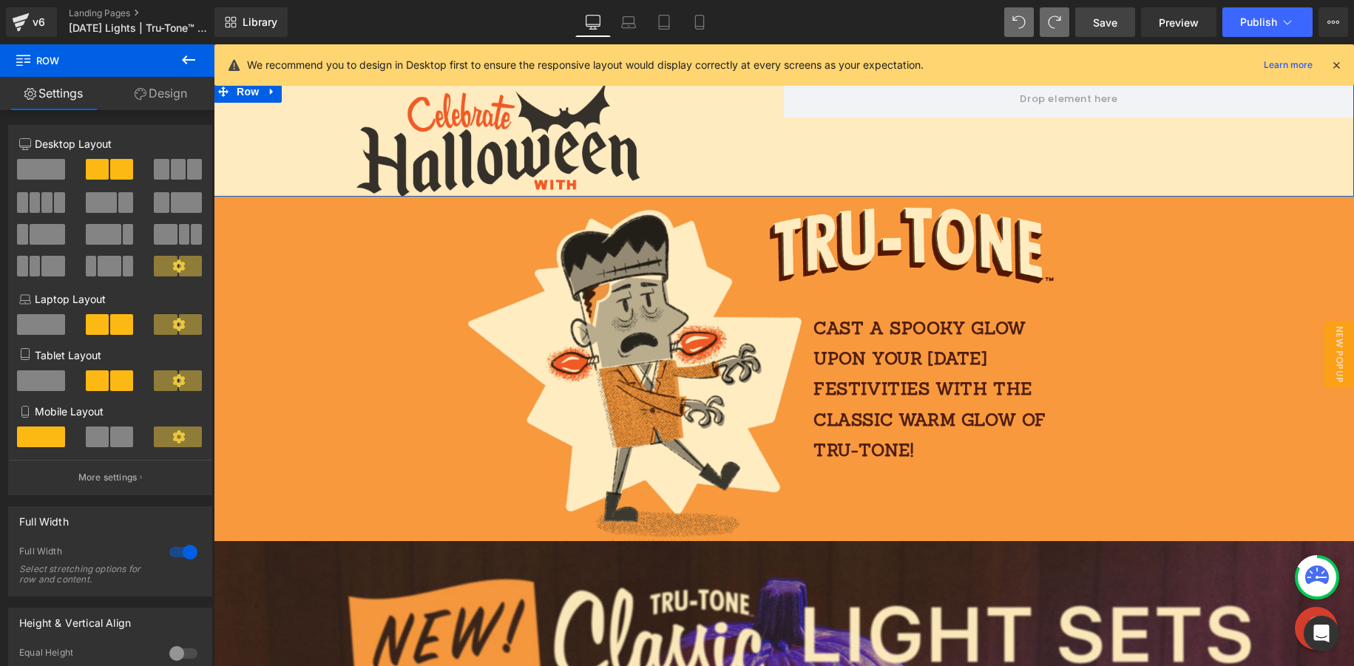
click at [41, 169] on span at bounding box center [41, 169] width 48 height 21
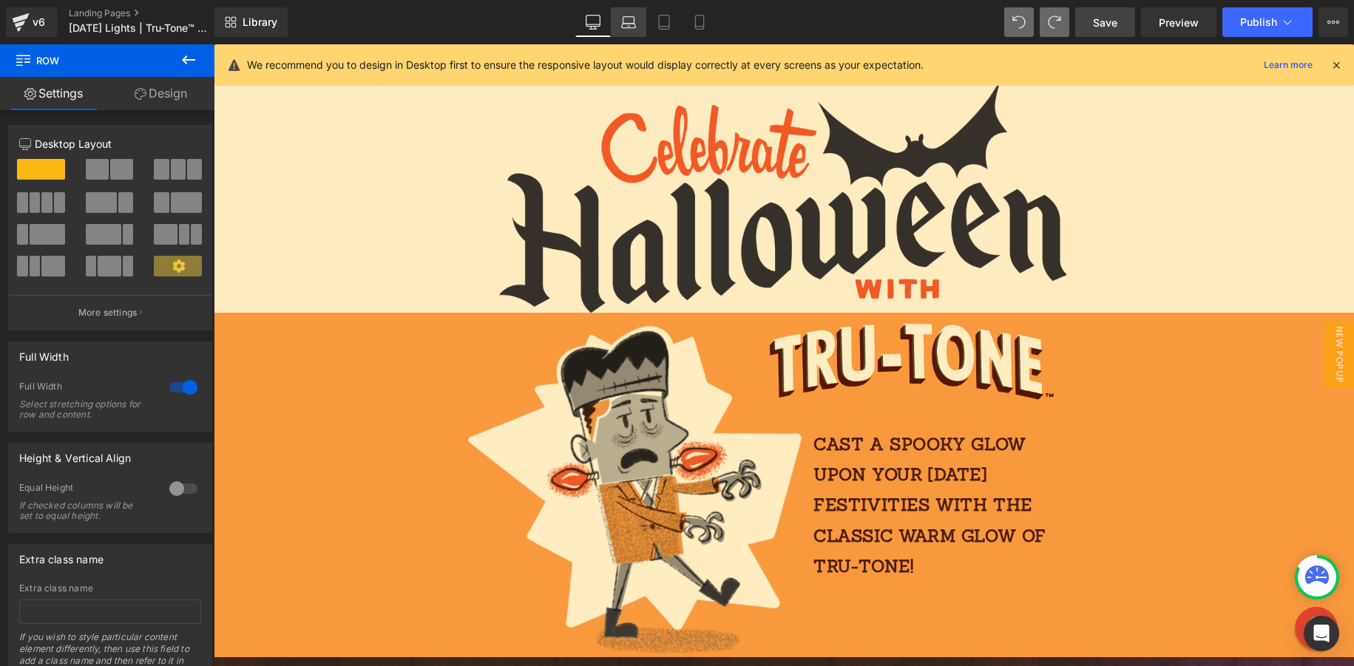
click at [628, 24] on icon at bounding box center [628, 26] width 14 height 4
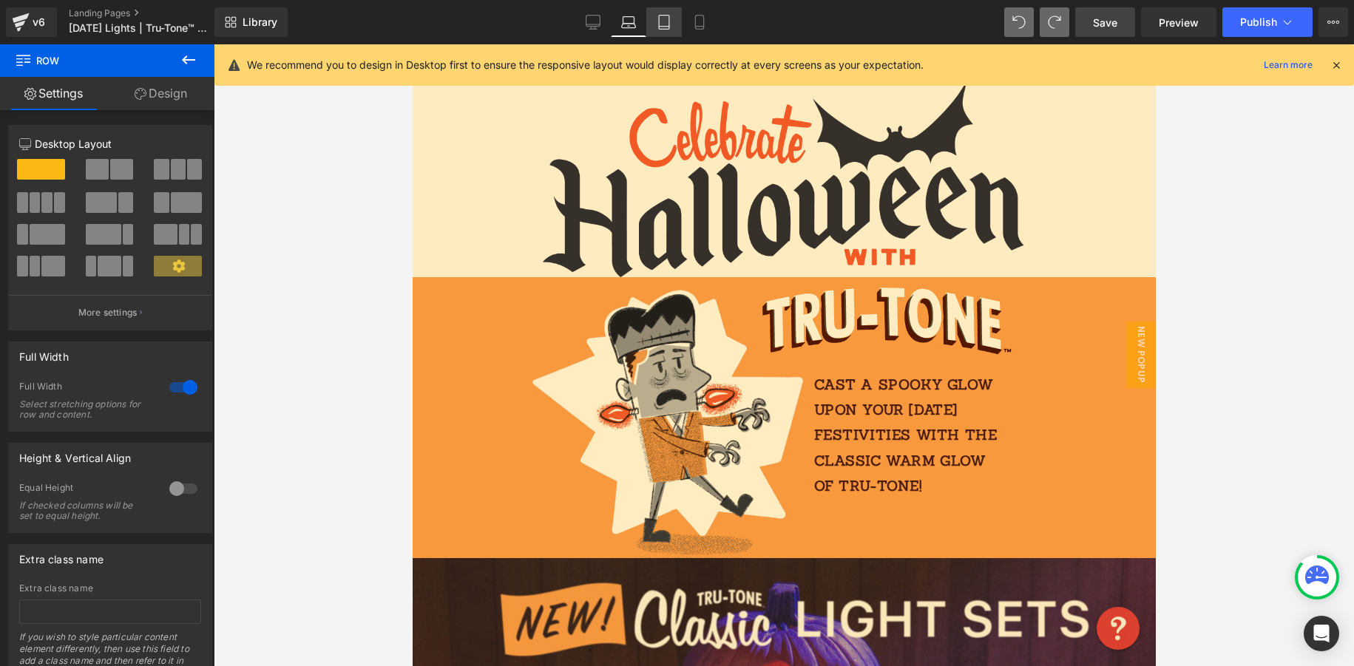
click at [666, 25] on icon at bounding box center [664, 22] width 15 height 15
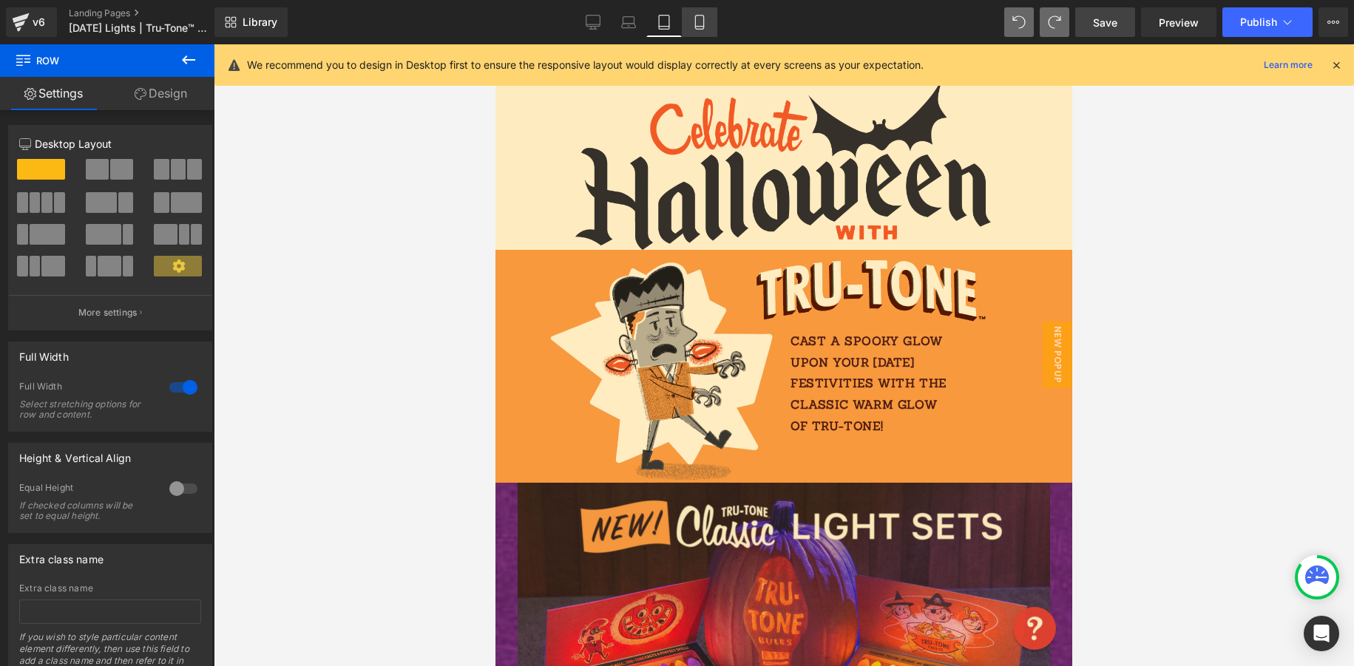
click at [707, 24] on link "Mobile" at bounding box center [699, 22] width 35 height 30
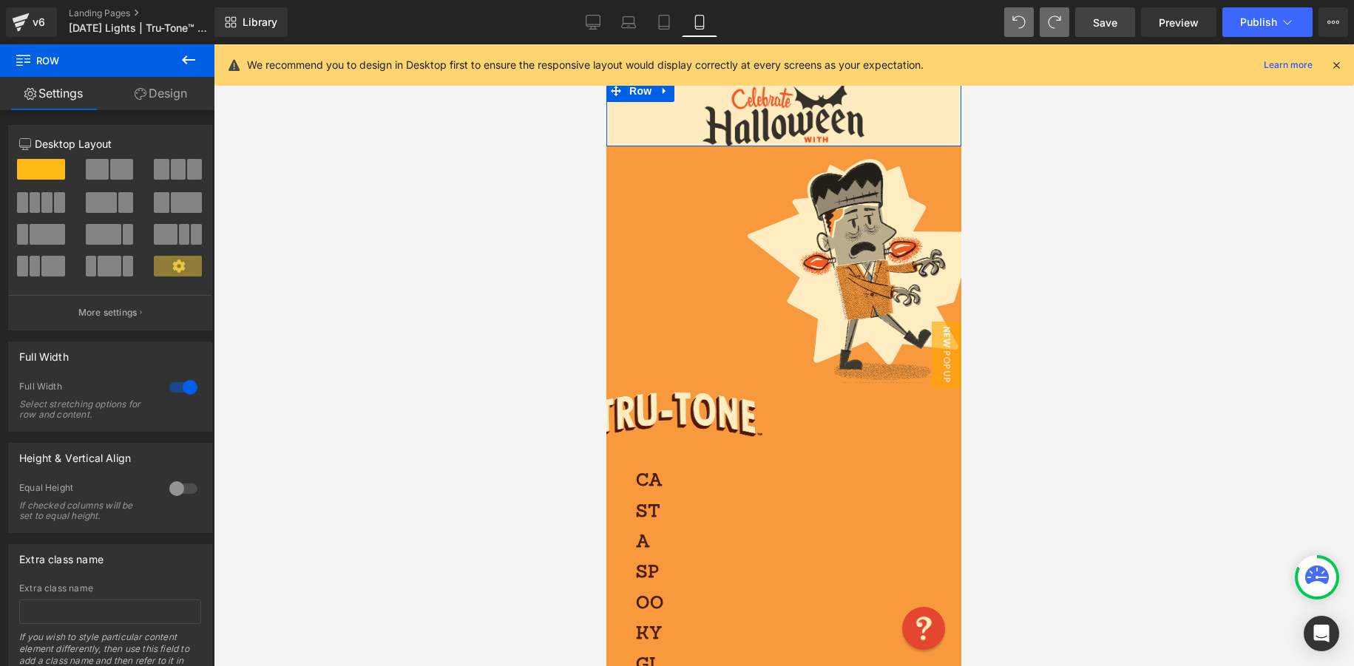
click at [129, 315] on p "More settings" at bounding box center [107, 312] width 59 height 13
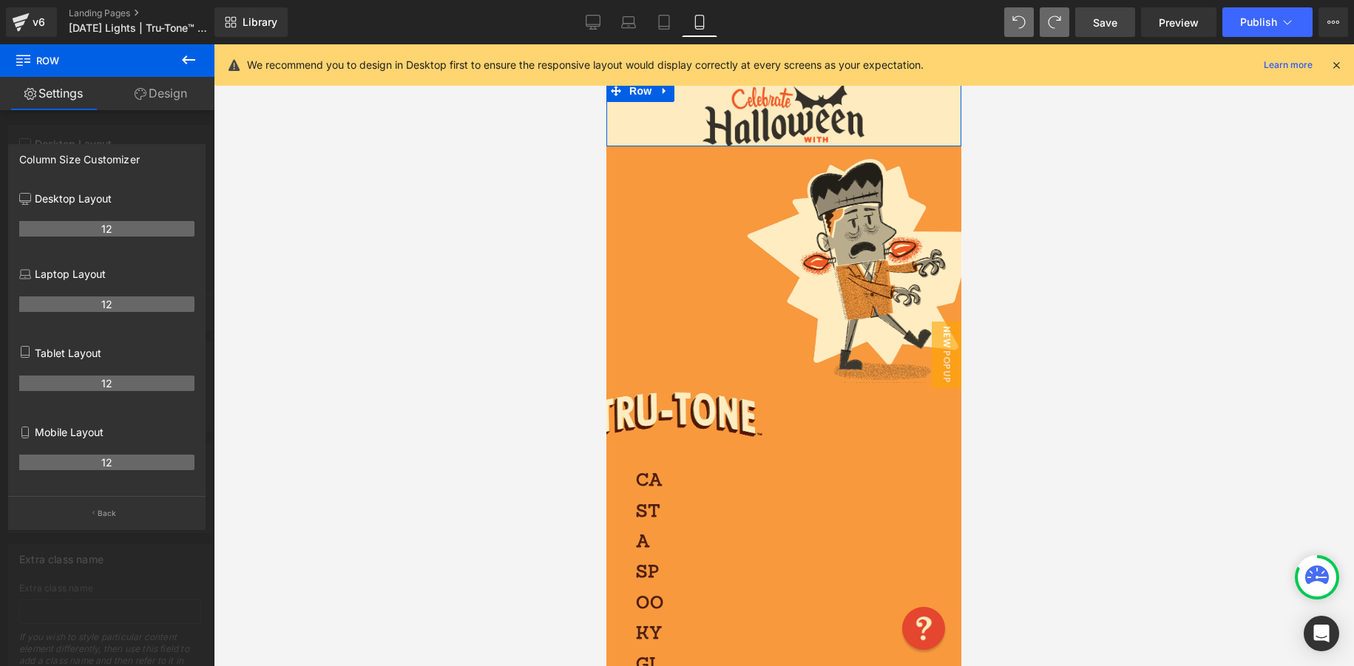
click at [128, 460] on th "12" at bounding box center [106, 463] width 175 height 16
click at [75, 96] on link "Settings" at bounding box center [53, 93] width 107 height 33
click at [189, 58] on icon at bounding box center [189, 60] width 18 height 18
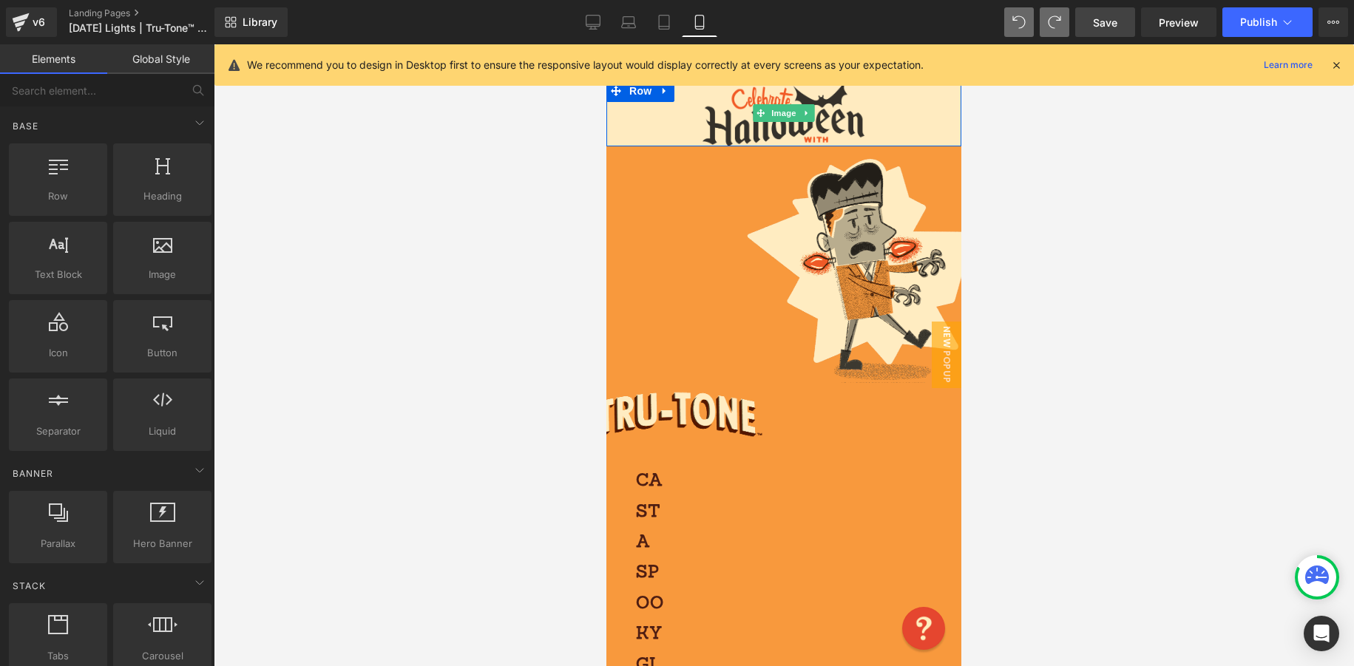
click at [691, 124] on div at bounding box center [783, 113] width 355 height 67
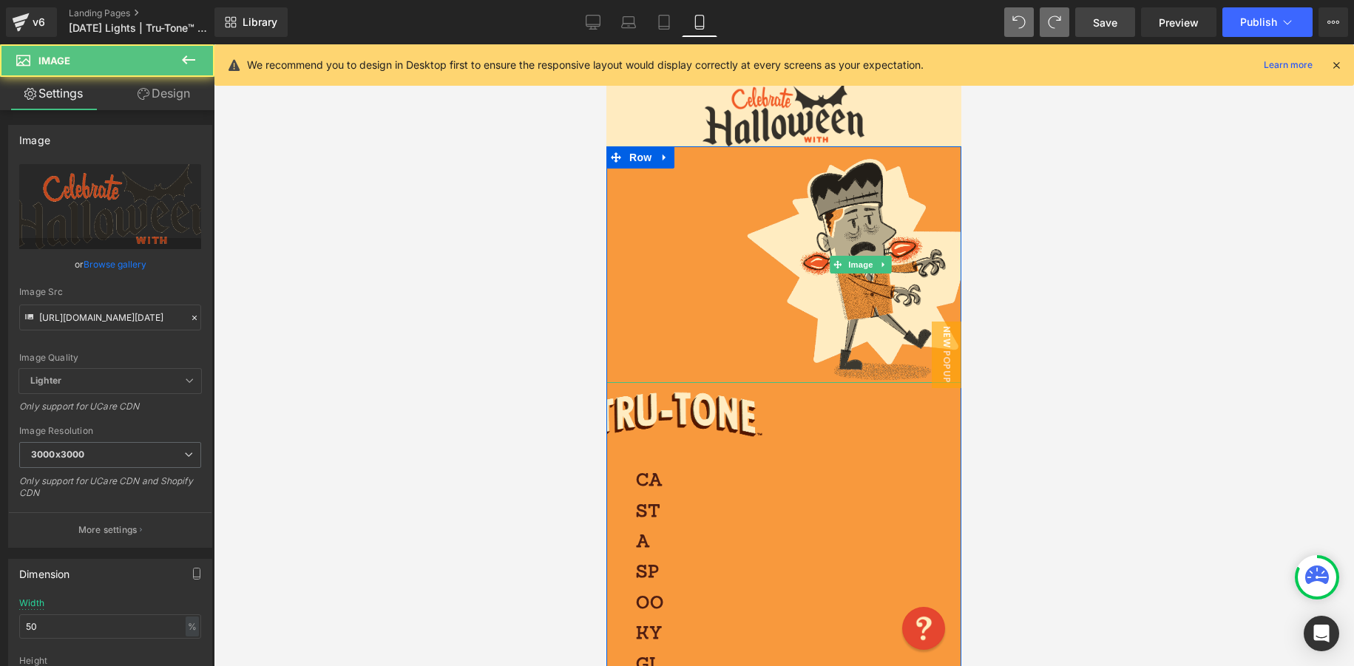
click at [674, 197] on div at bounding box center [794, 264] width 376 height 237
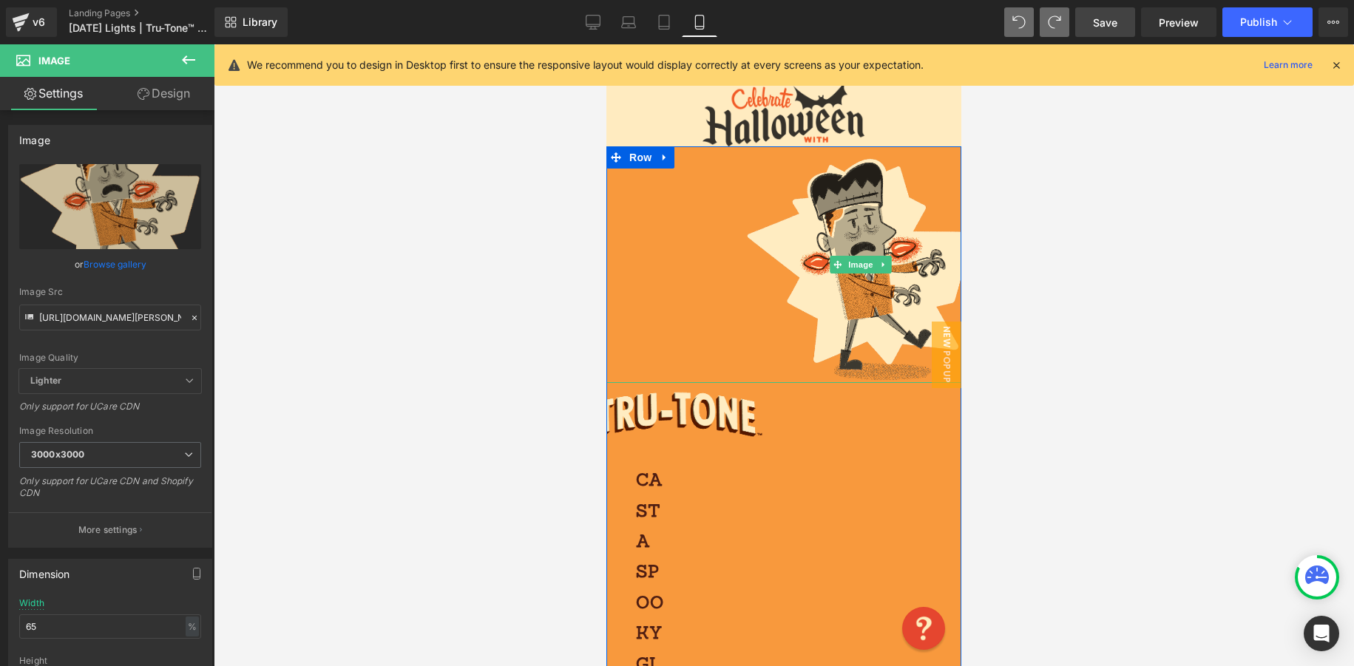
click at [633, 170] on div at bounding box center [794, 264] width 376 height 237
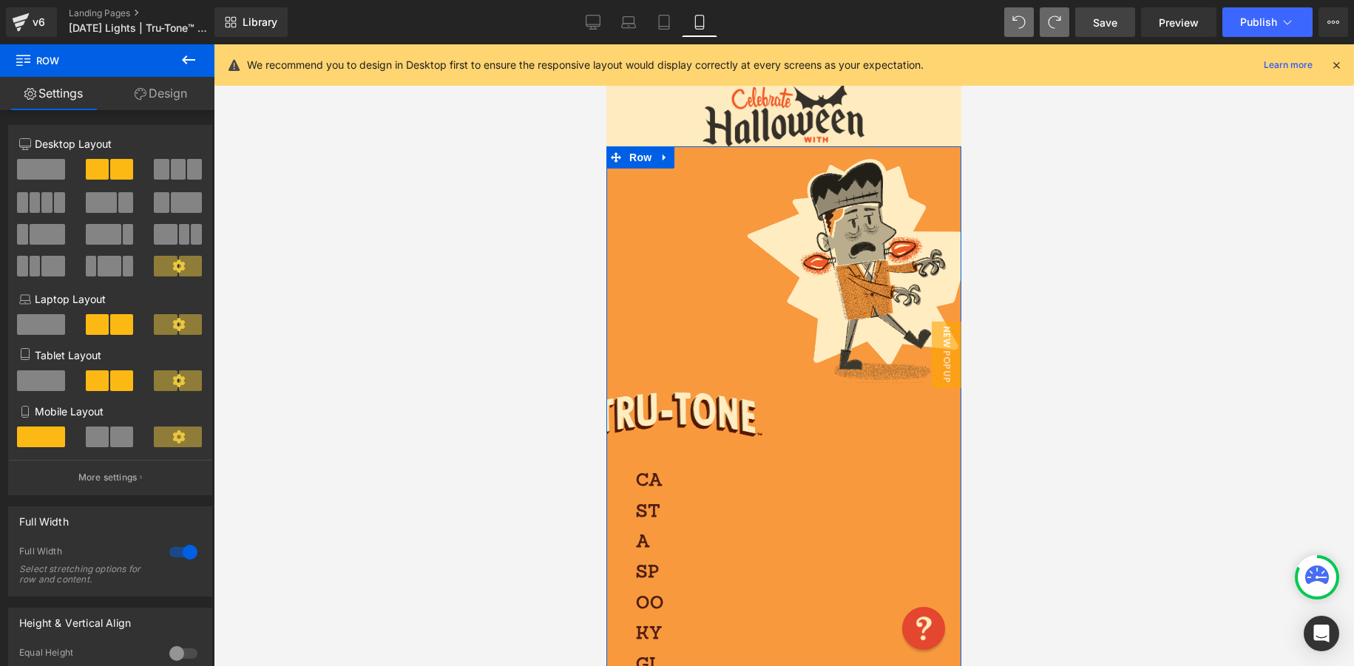
click at [63, 323] on button at bounding box center [42, 325] width 50 height 22
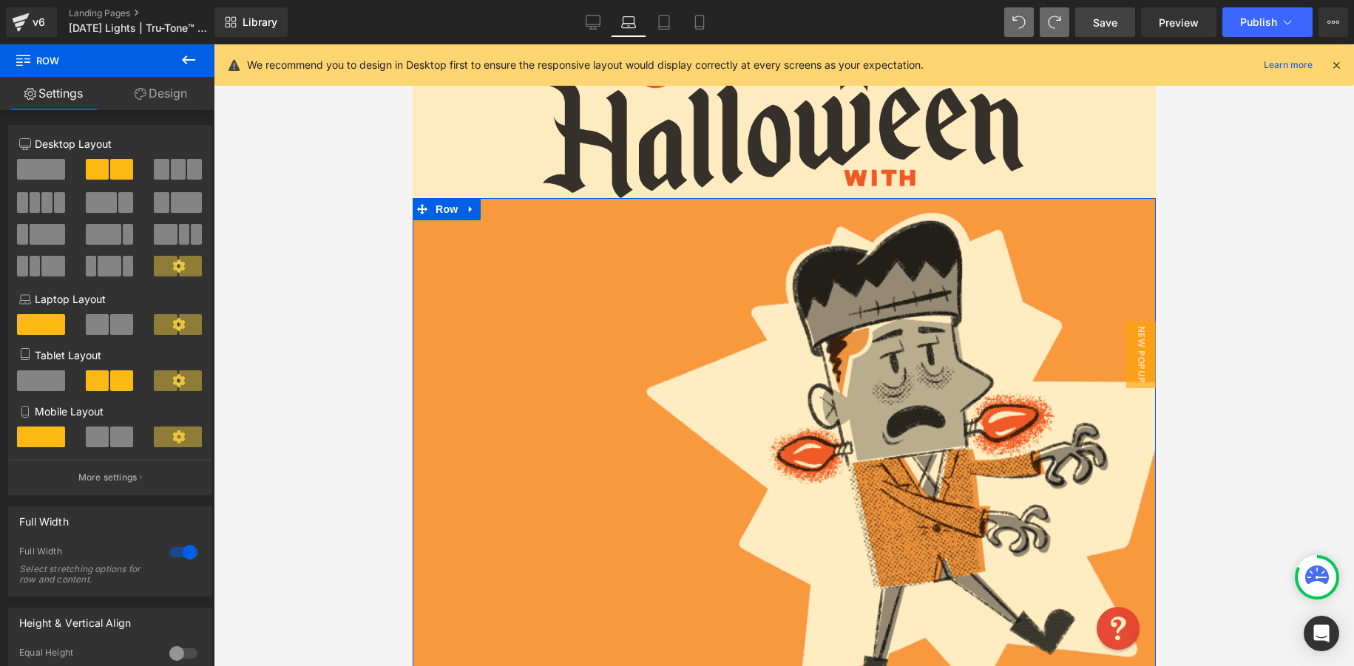
click at [115, 323] on span at bounding box center [121, 324] width 23 height 21
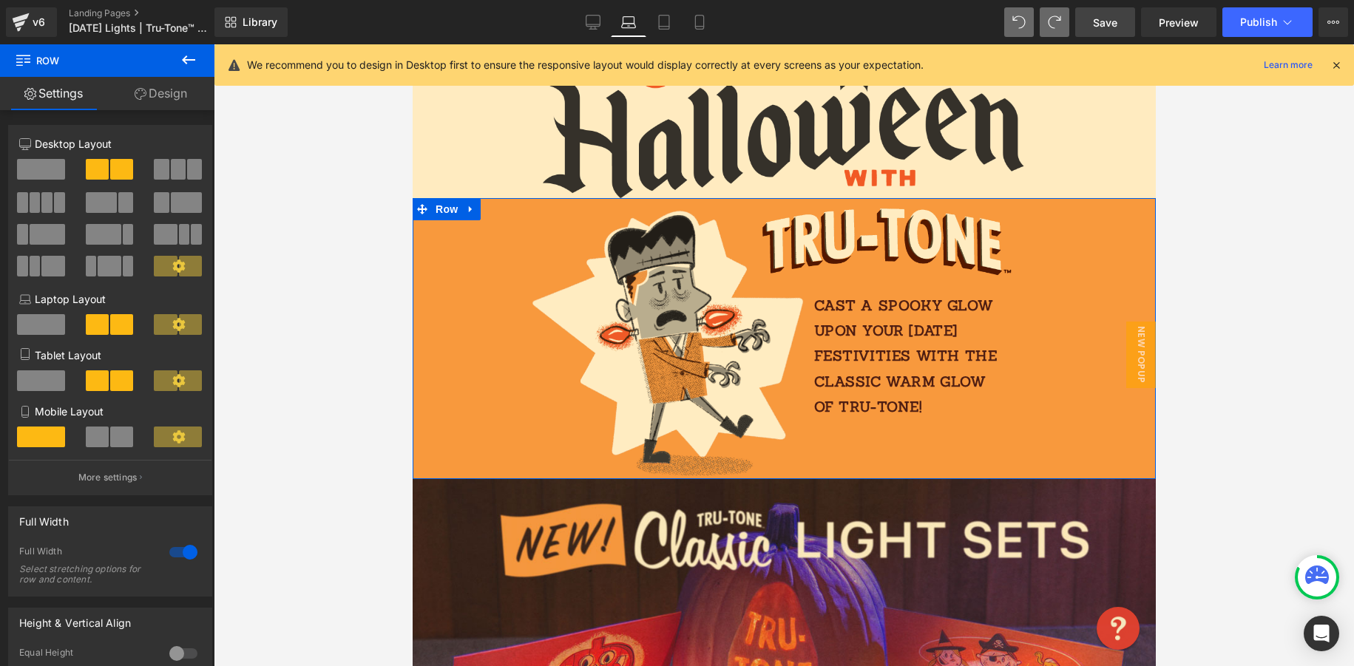
click at [122, 436] on span at bounding box center [121, 437] width 23 height 21
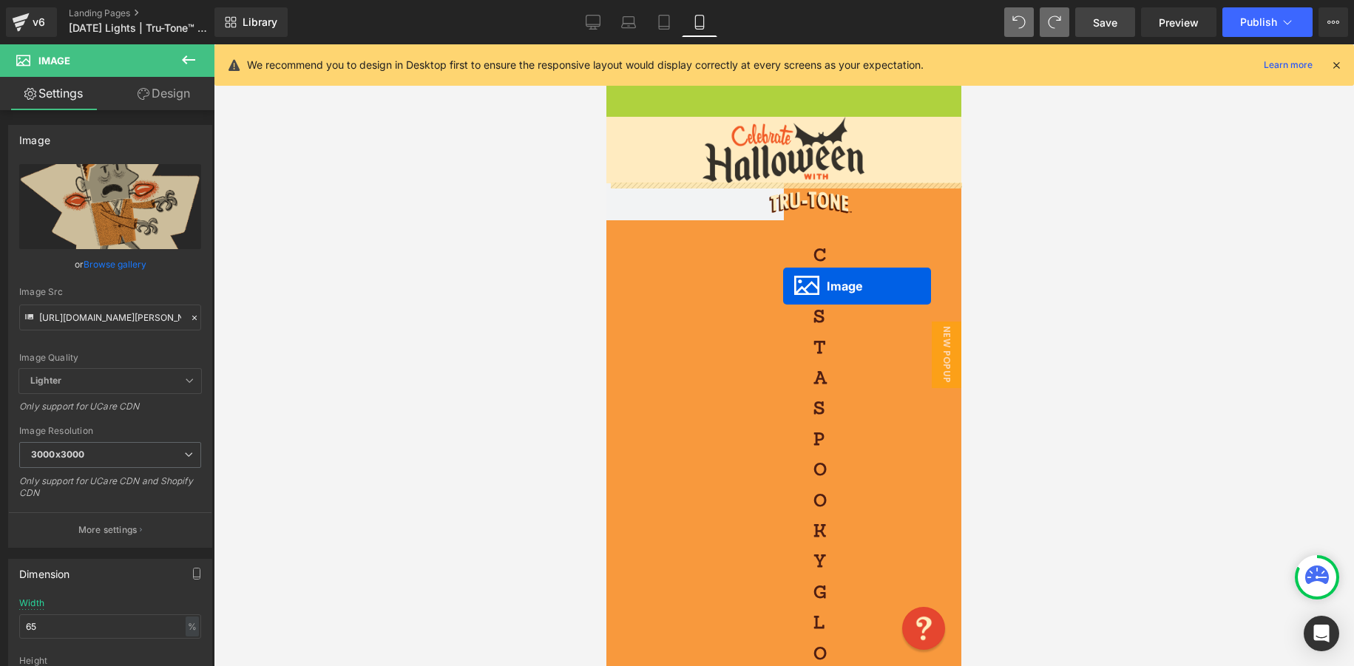
drag, startPoint x: 861, startPoint y: 197, endPoint x: 784, endPoint y: 285, distance: 116.3
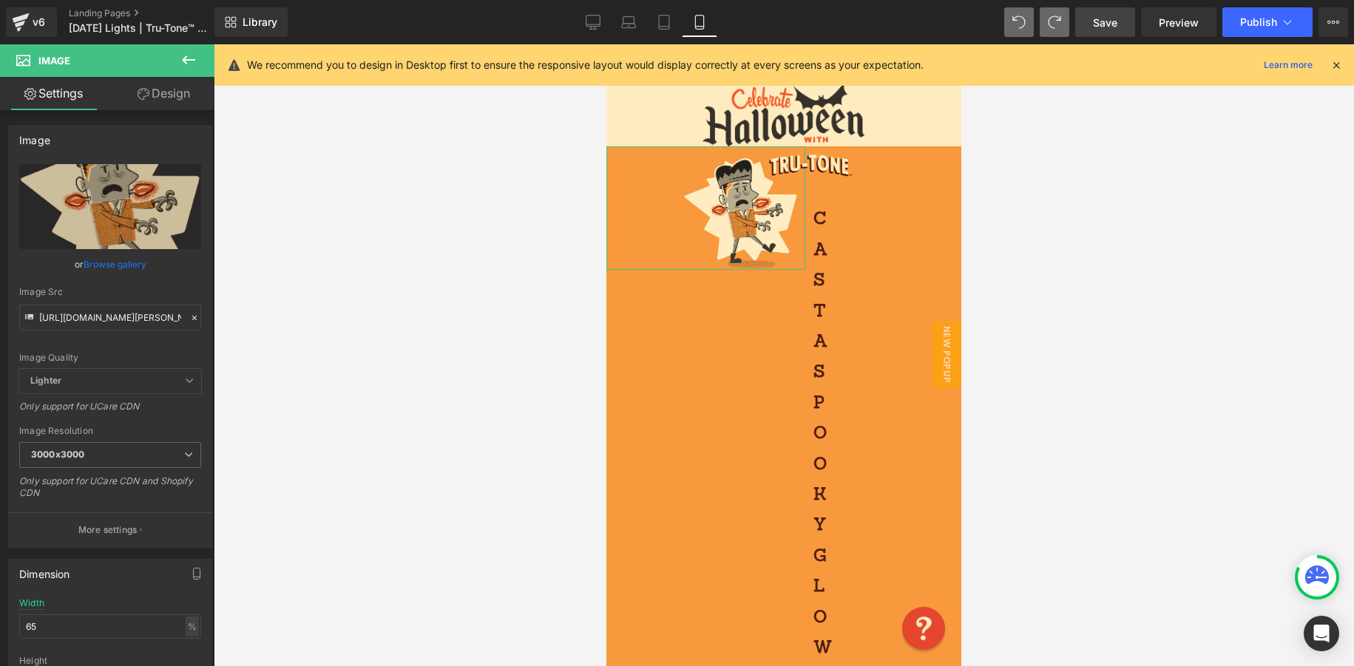
click at [169, 97] on link "Design" at bounding box center [163, 93] width 107 height 33
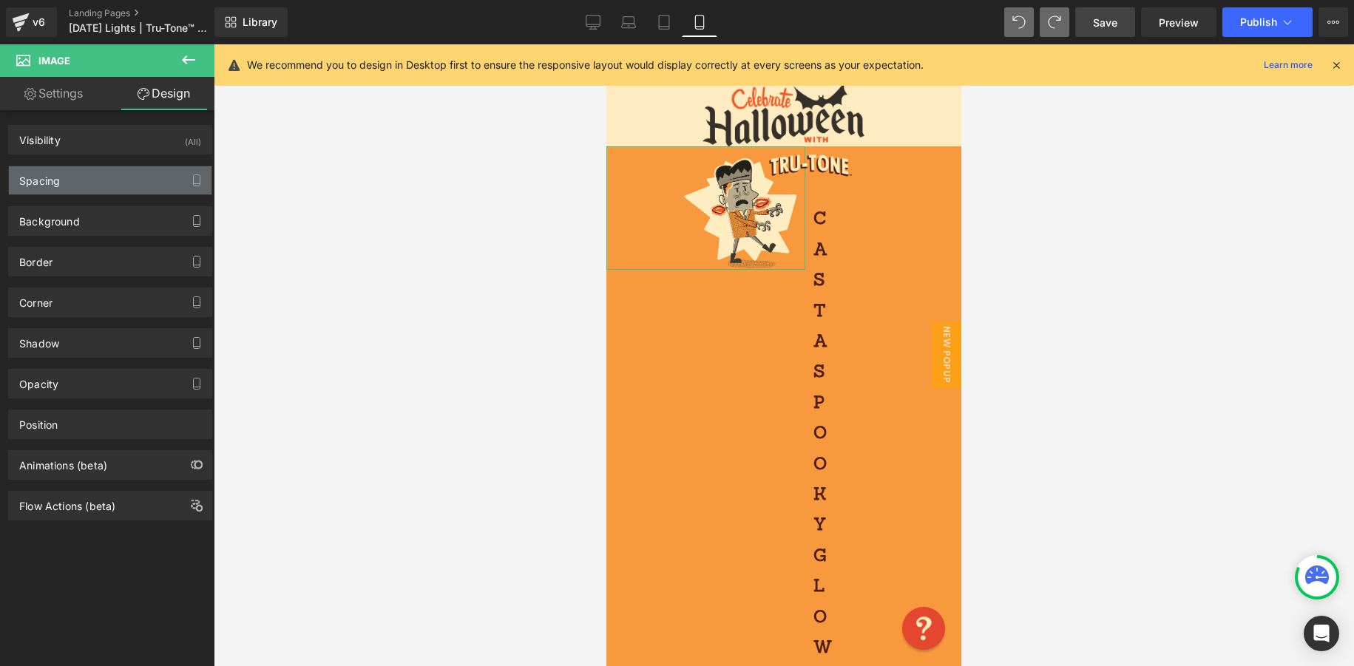
click at [97, 175] on div "Spacing" at bounding box center [110, 180] width 203 height 28
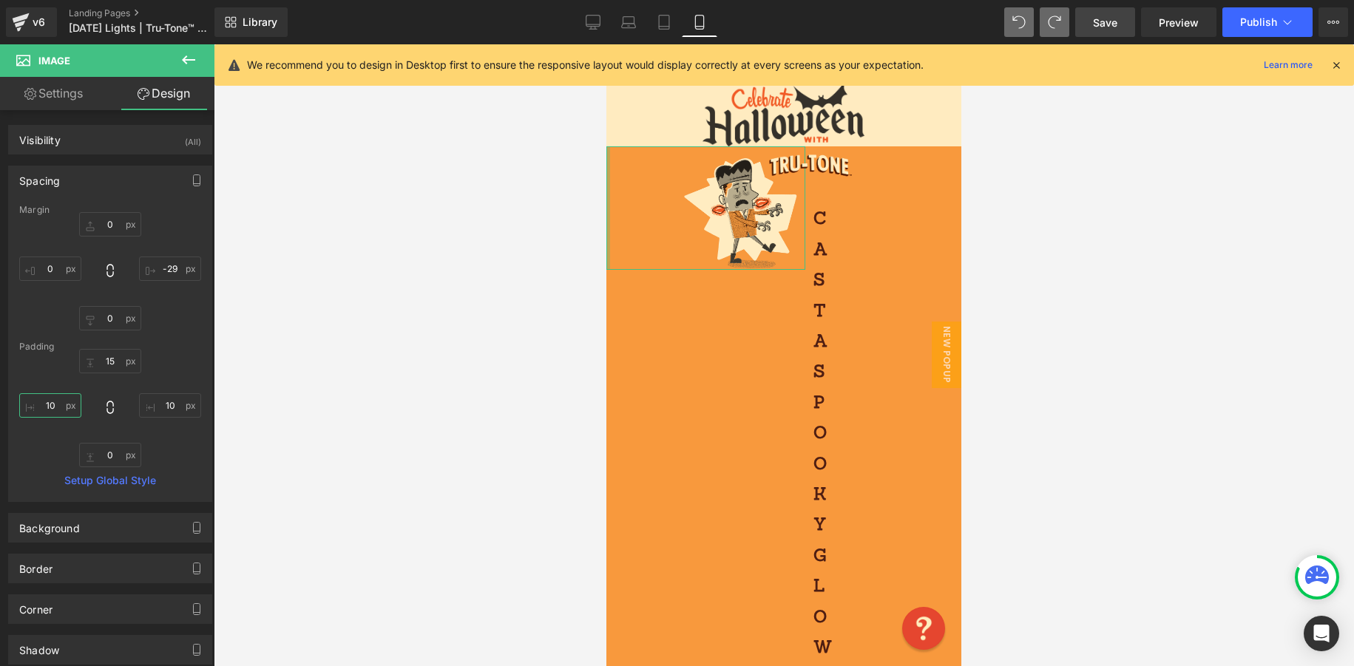
drag, startPoint x: 67, startPoint y: 407, endPoint x: 39, endPoint y: 403, distance: 27.7
click at [34, 407] on input "10" at bounding box center [50, 405] width 62 height 24
type input "0"
click at [166, 406] on input "10" at bounding box center [170, 405] width 62 height 24
type input "0"
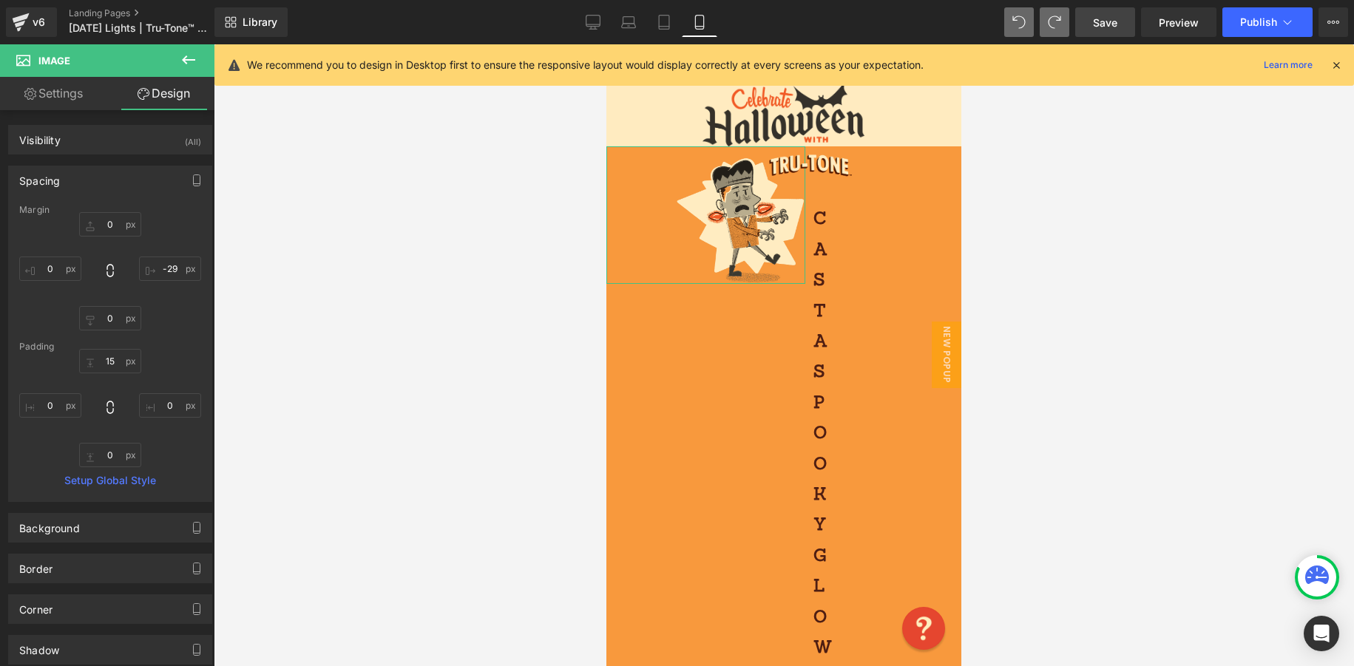
click at [95, 107] on link "Settings" at bounding box center [53, 93] width 107 height 33
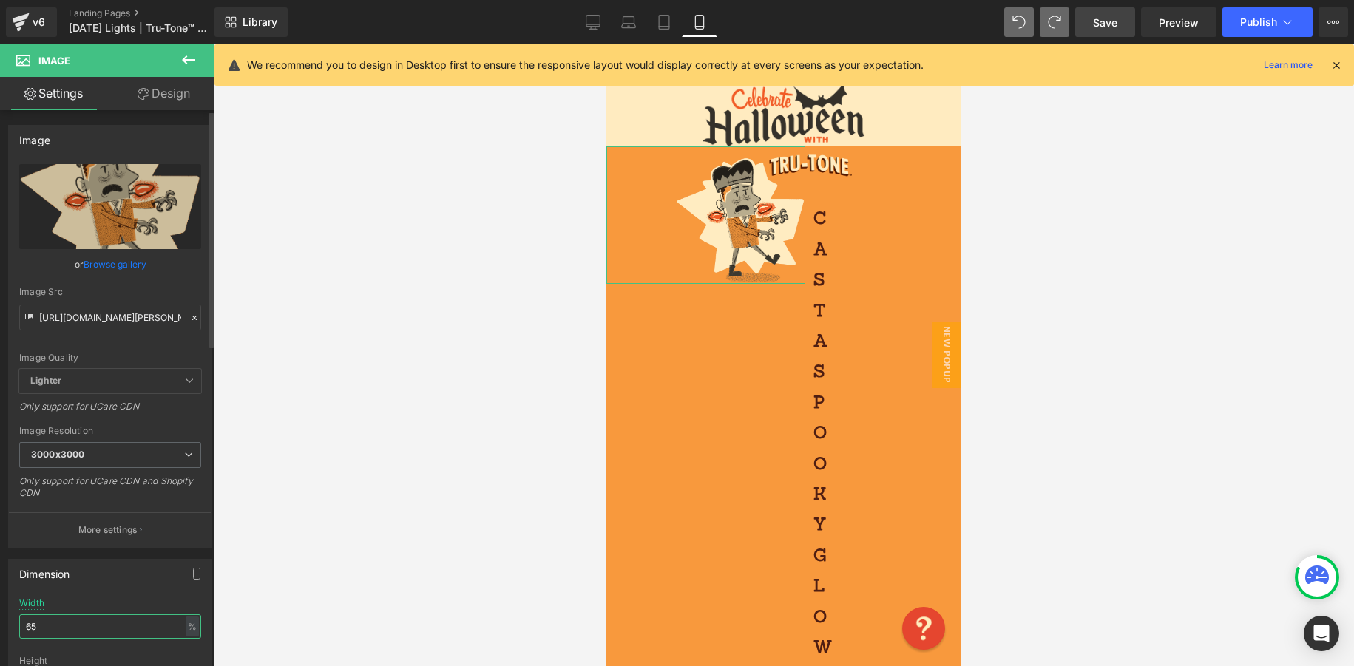
click at [1, 626] on div "Dimension 65% Width 65 % % px auto Height auto 0 Circle Image" at bounding box center [110, 647] width 221 height 199
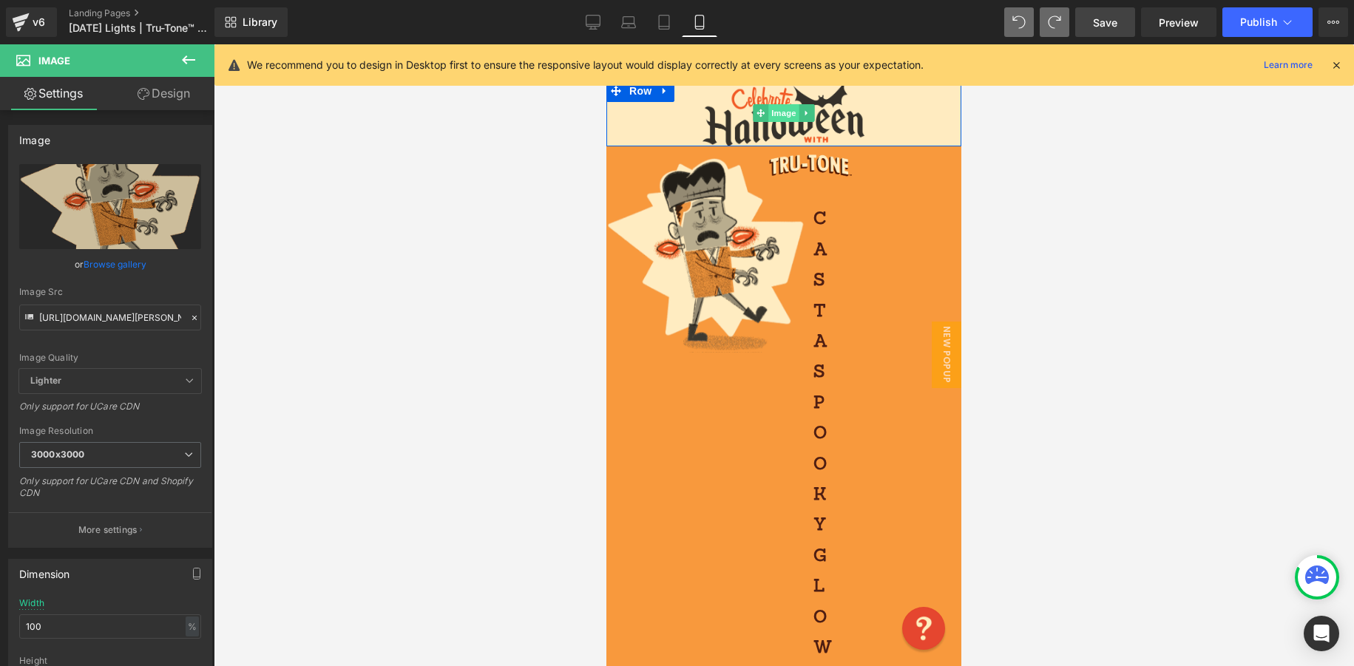
click at [782, 117] on span "Image" at bounding box center [783, 113] width 31 height 18
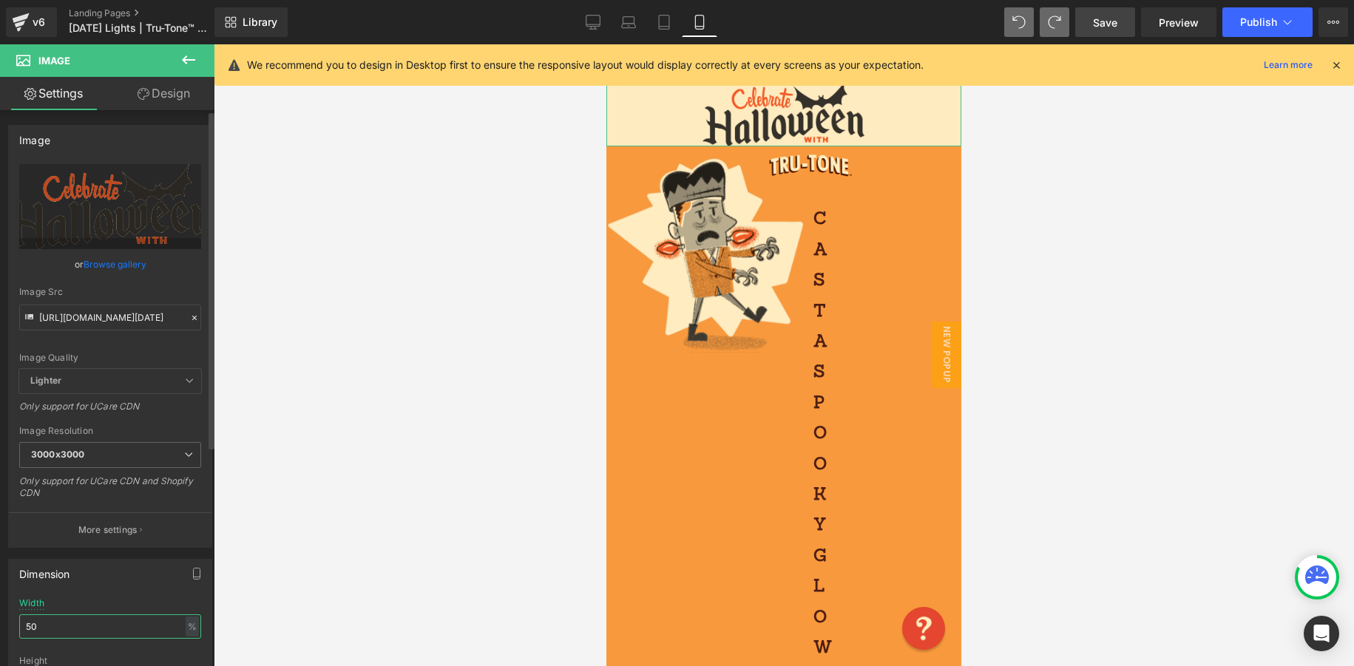
drag, startPoint x: 63, startPoint y: 620, endPoint x: 15, endPoint y: 623, distance: 48.2
click at [15, 623] on div "50% Width 50 % % px auto Height auto 0 Circle Image" at bounding box center [110, 672] width 203 height 148
click at [24, 626] on input "50" at bounding box center [110, 627] width 182 height 24
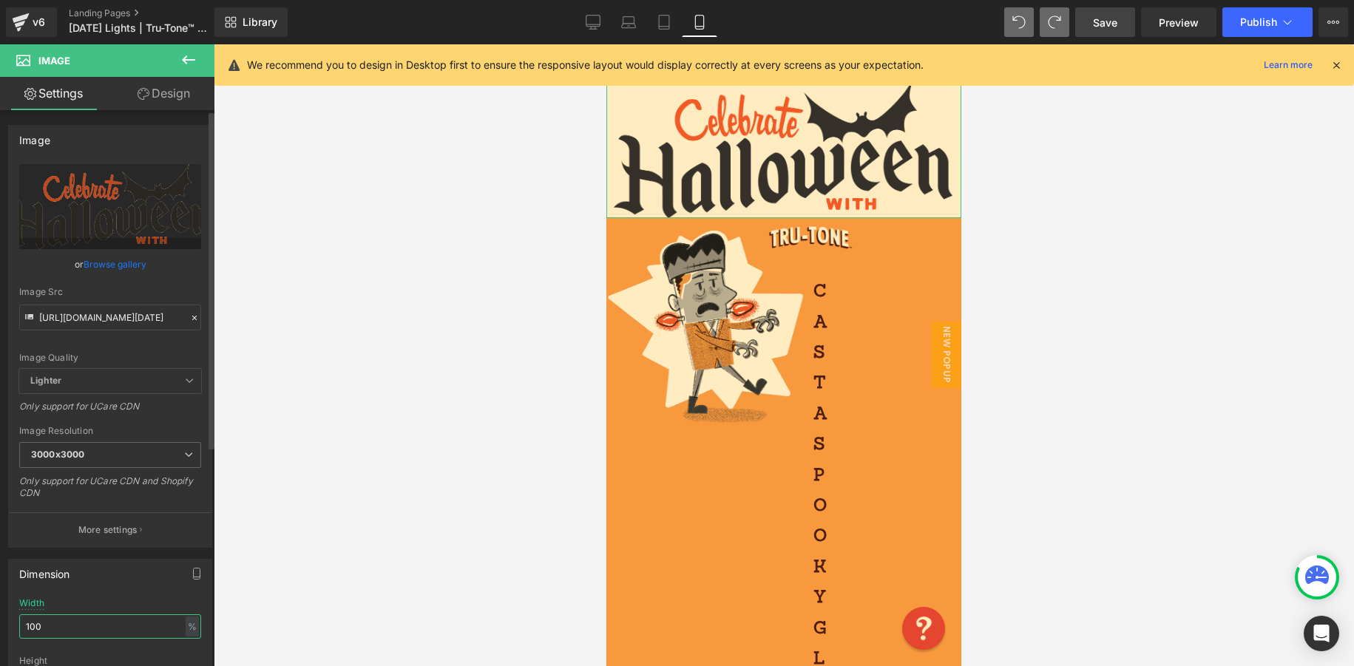
drag, startPoint x: 73, startPoint y: 626, endPoint x: 14, endPoint y: 621, distance: 59.3
click at [17, 621] on div "100% Width 100 % % px auto Height auto 0 Circle Image" at bounding box center [110, 672] width 203 height 148
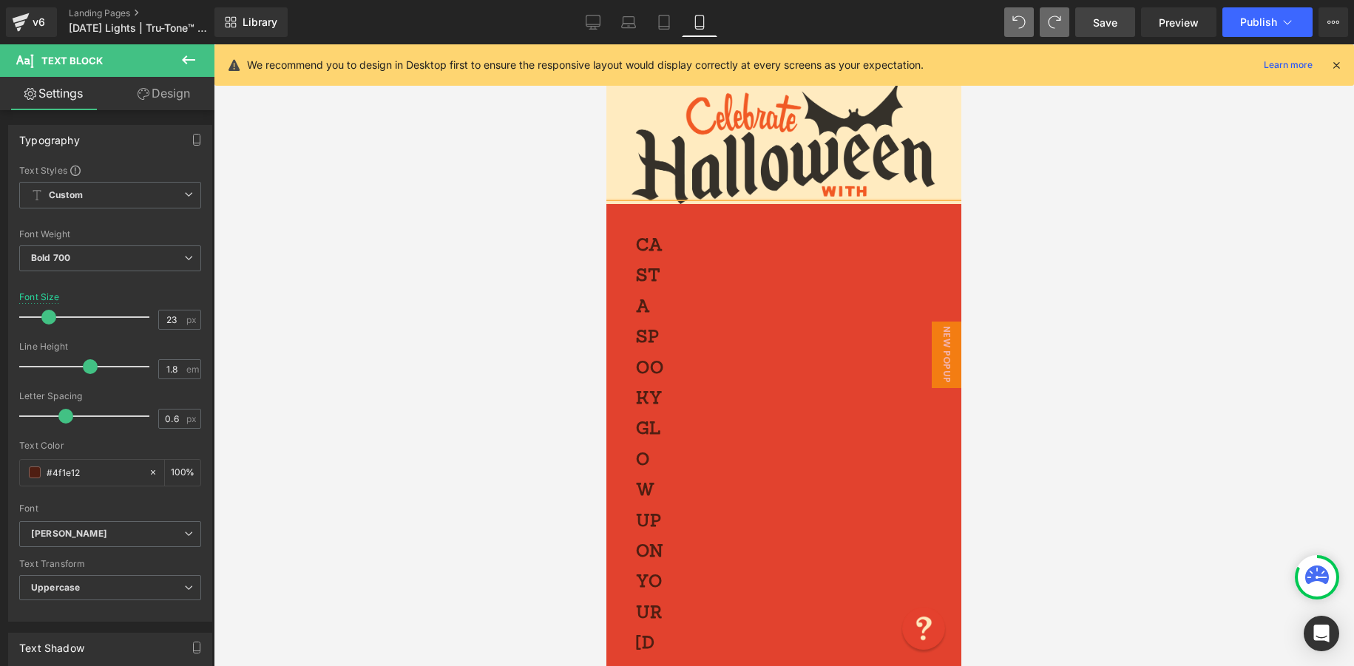
click at [1030, 215] on div at bounding box center [784, 355] width 1140 height 622
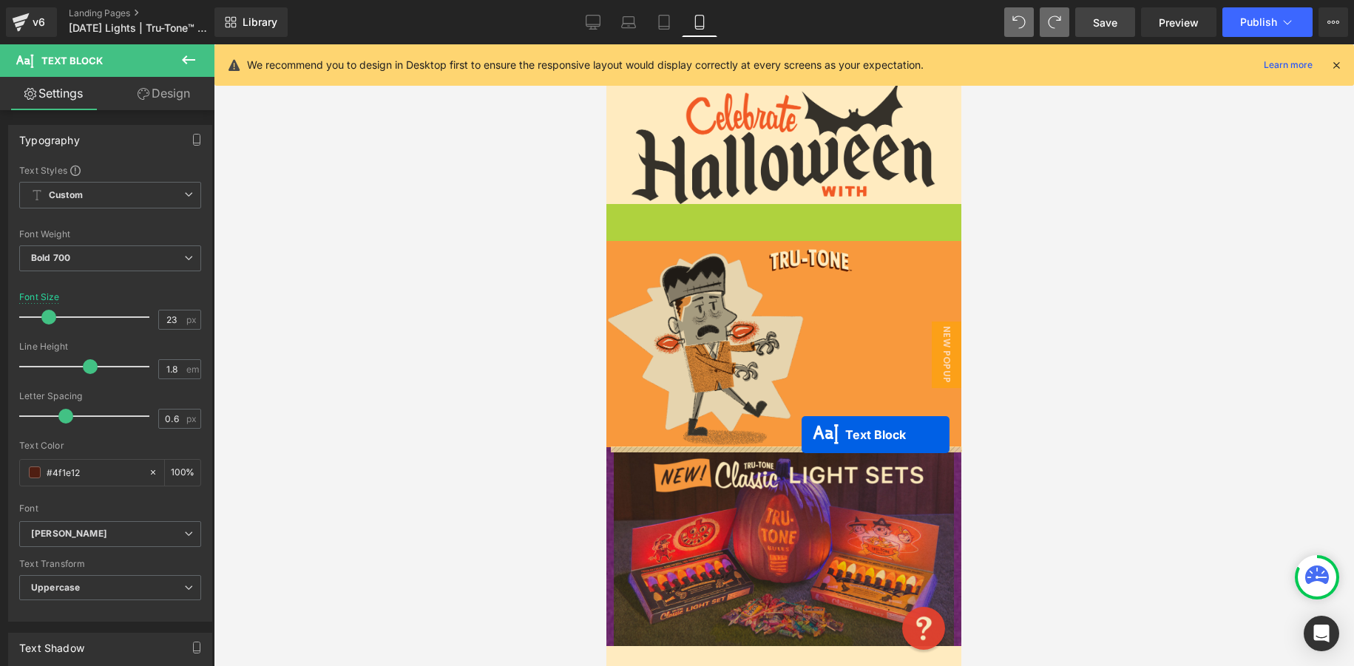
drag, startPoint x: 748, startPoint y: 208, endPoint x: 802, endPoint y: 435, distance: 233.2
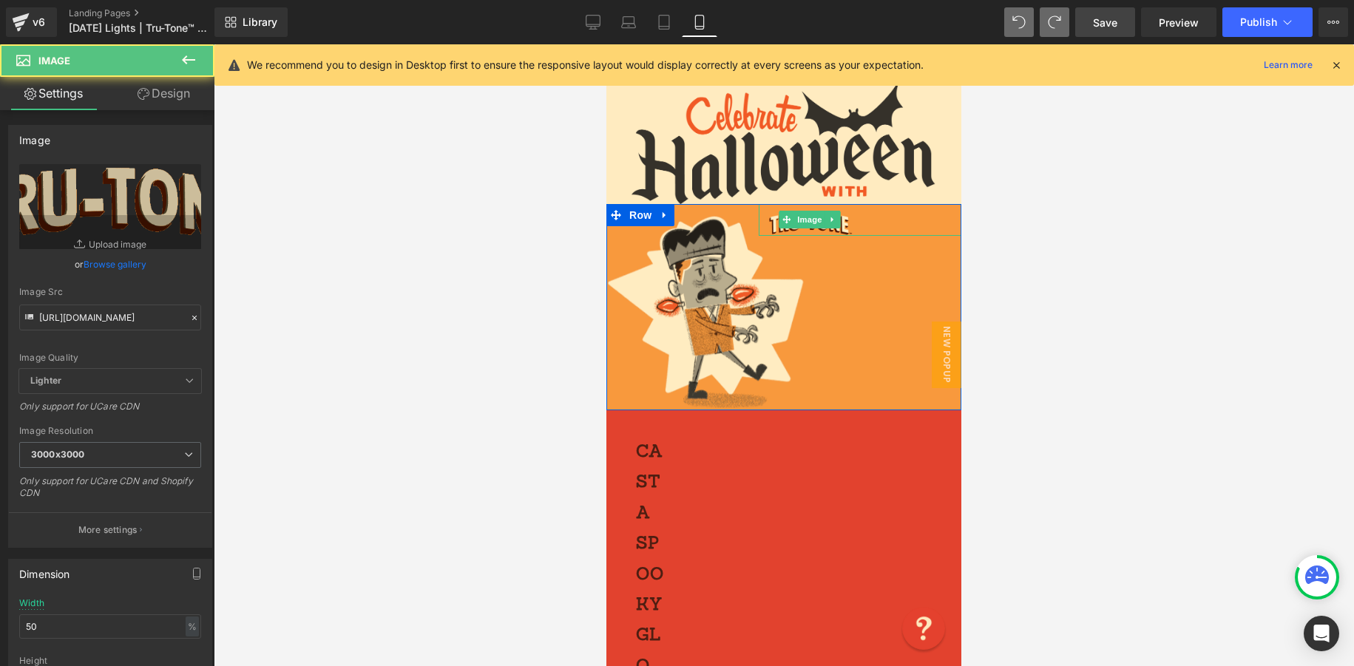
click at [883, 226] on div at bounding box center [860, 220] width 203 height 32
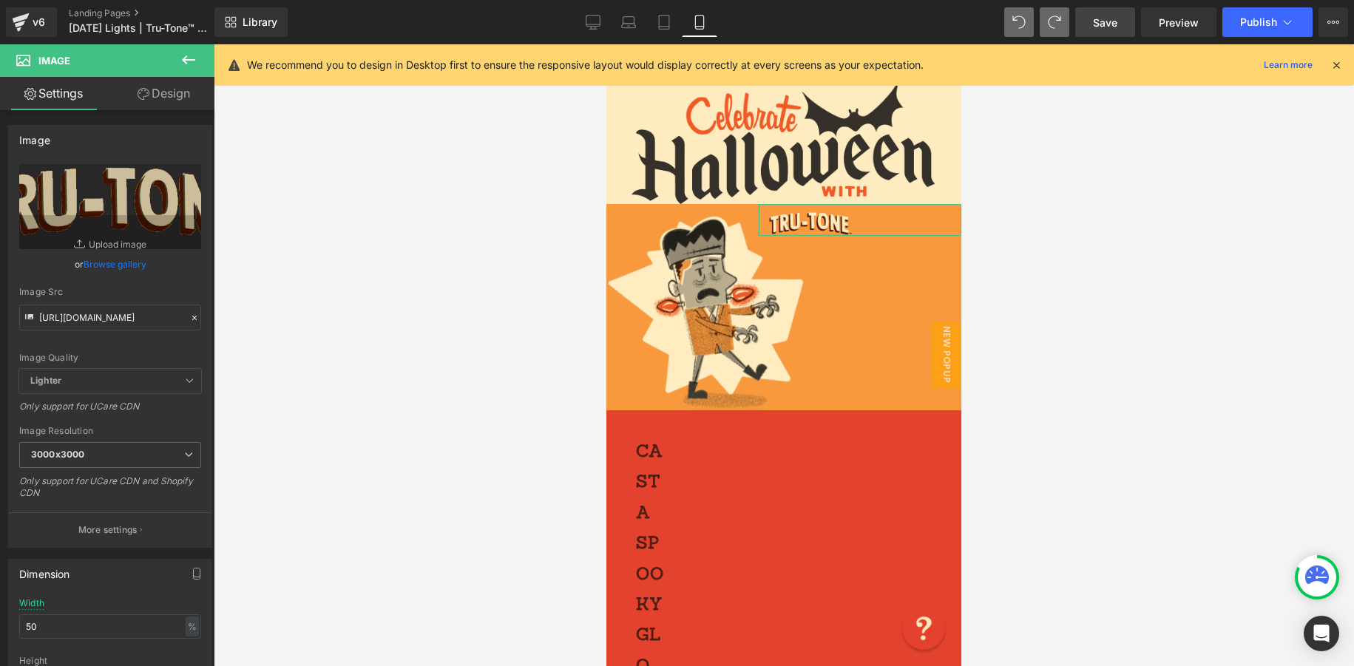
drag, startPoint x: 15, startPoint y: 626, endPoint x: -23, endPoint y: 623, distance: 37.8
click at [0, 623] on html "Text Block You are previewing how the will restyle your page. You can not edit …" at bounding box center [677, 333] width 1354 height 666
drag, startPoint x: 34, startPoint y: 626, endPoint x: 1, endPoint y: 625, distance: 33.3
click at [1, 626] on div "Dimension 100% Width 100 % % px auto Height auto 0 Circle Image" at bounding box center [110, 647] width 221 height 199
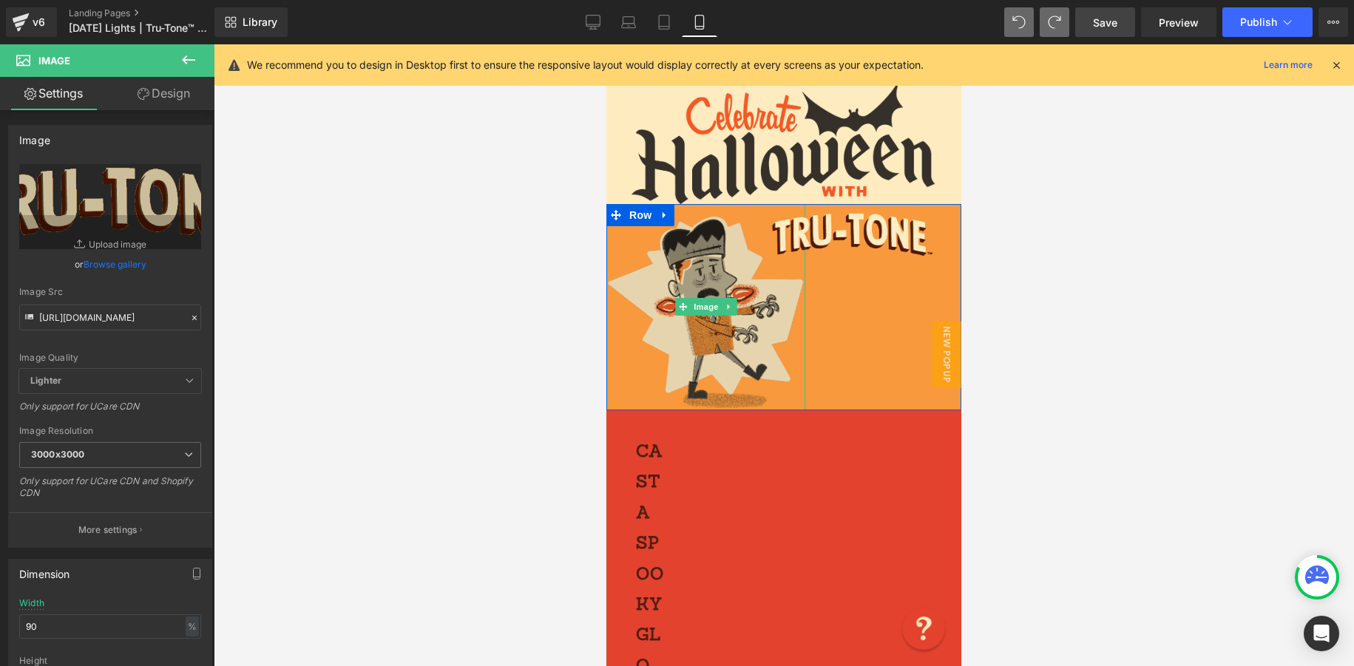
click at [708, 273] on img at bounding box center [705, 307] width 199 height 206
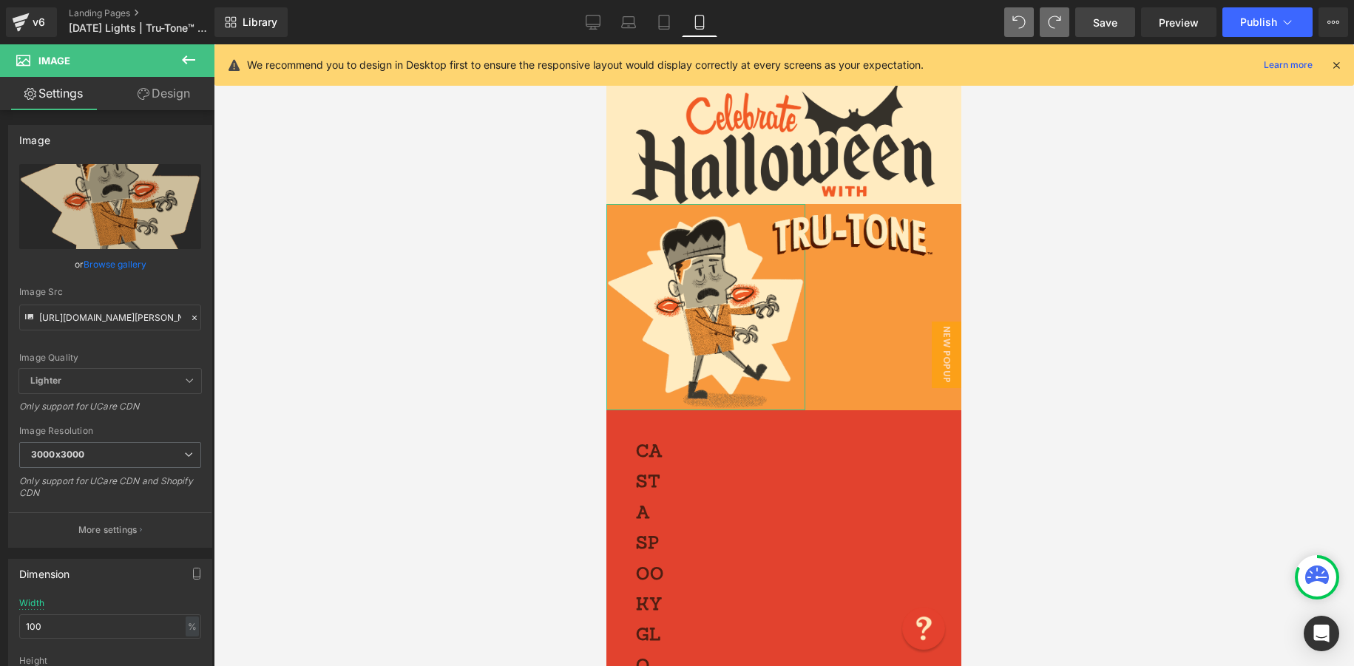
click at [168, 95] on link "Design" at bounding box center [163, 93] width 107 height 33
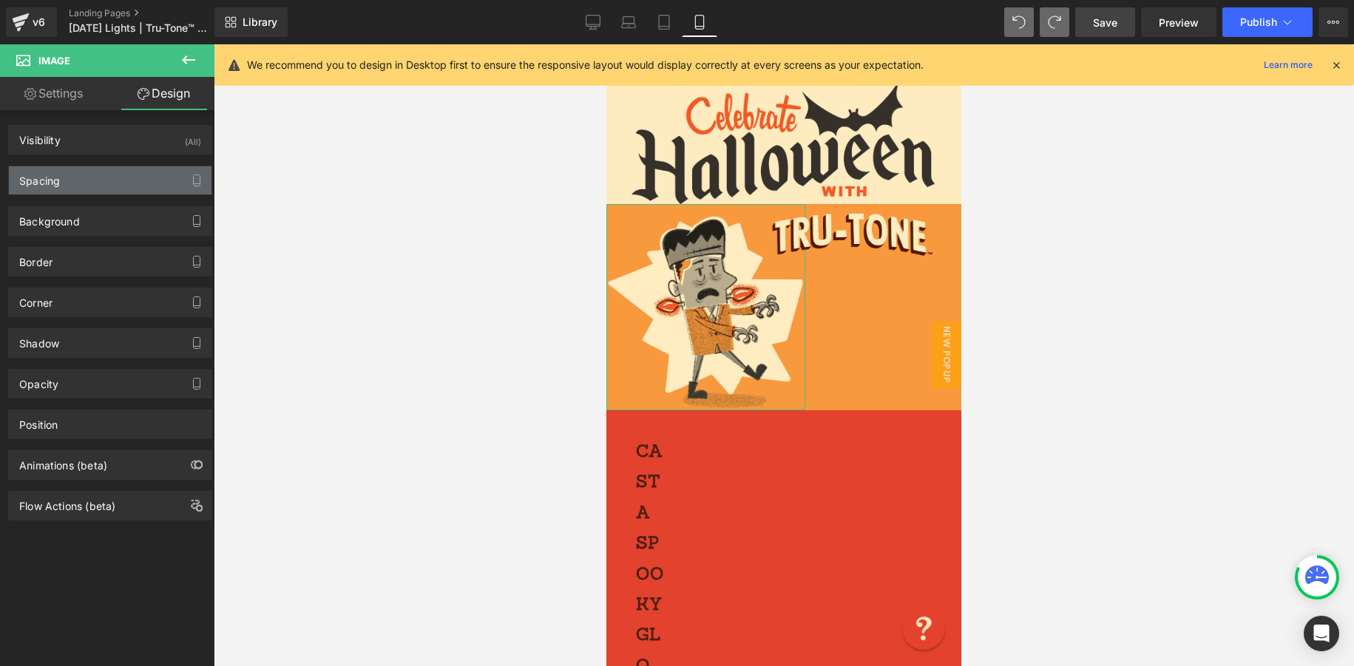
click at [109, 187] on div "Spacing" at bounding box center [110, 180] width 203 height 28
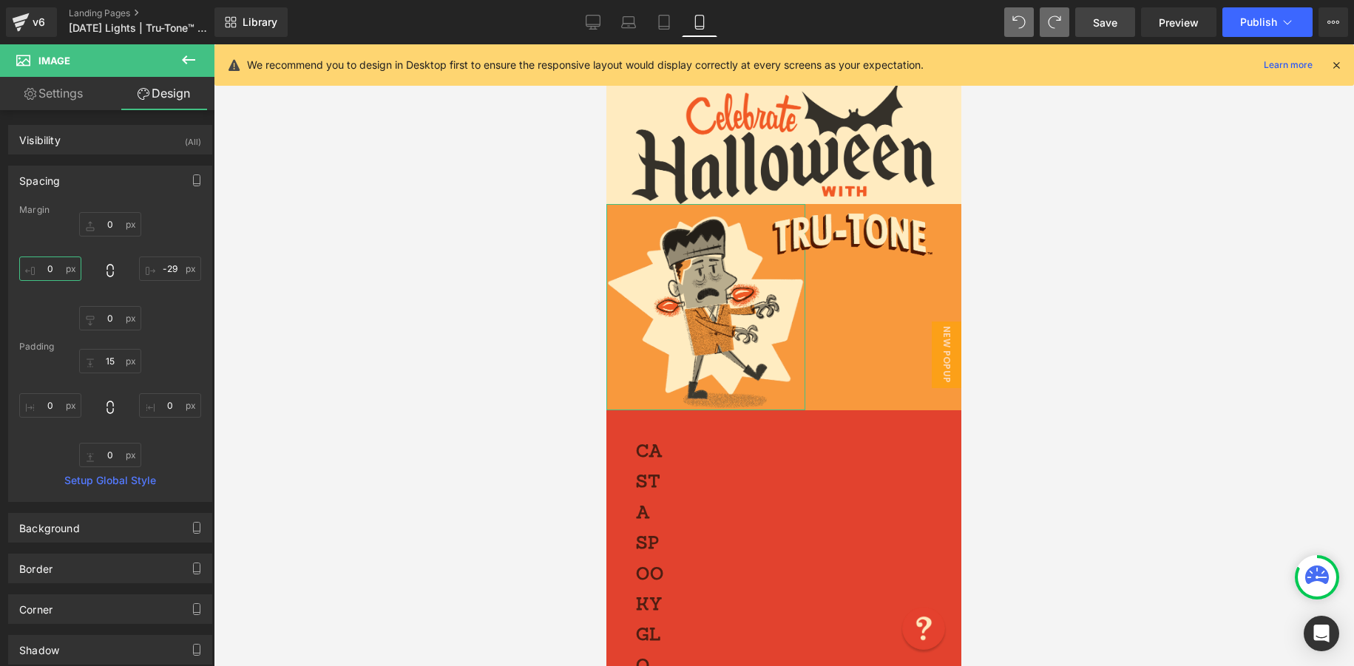
click at [40, 265] on input "0" at bounding box center [50, 269] width 62 height 24
click at [166, 268] on input "-29" at bounding box center [170, 269] width 62 height 24
click at [46, 265] on input "0" at bounding box center [50, 269] width 62 height 24
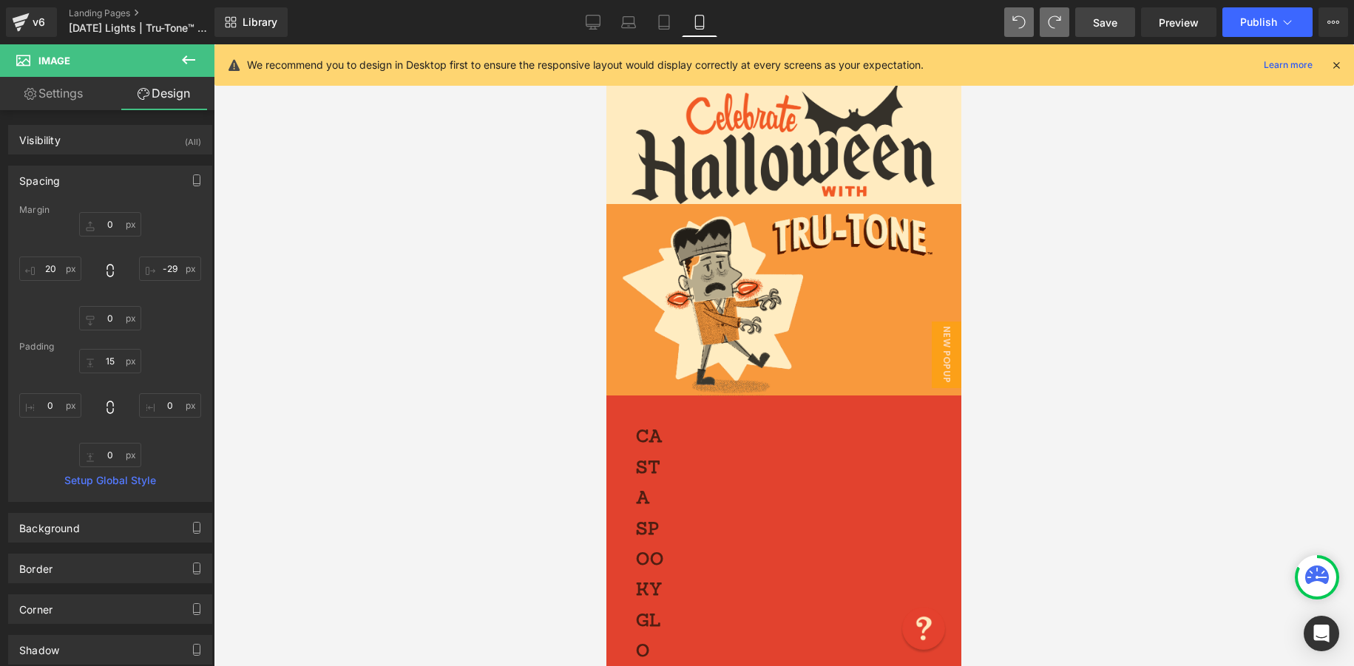
click at [1115, 27] on span "Save" at bounding box center [1105, 23] width 24 height 16
click at [592, 21] on icon at bounding box center [593, 22] width 15 height 15
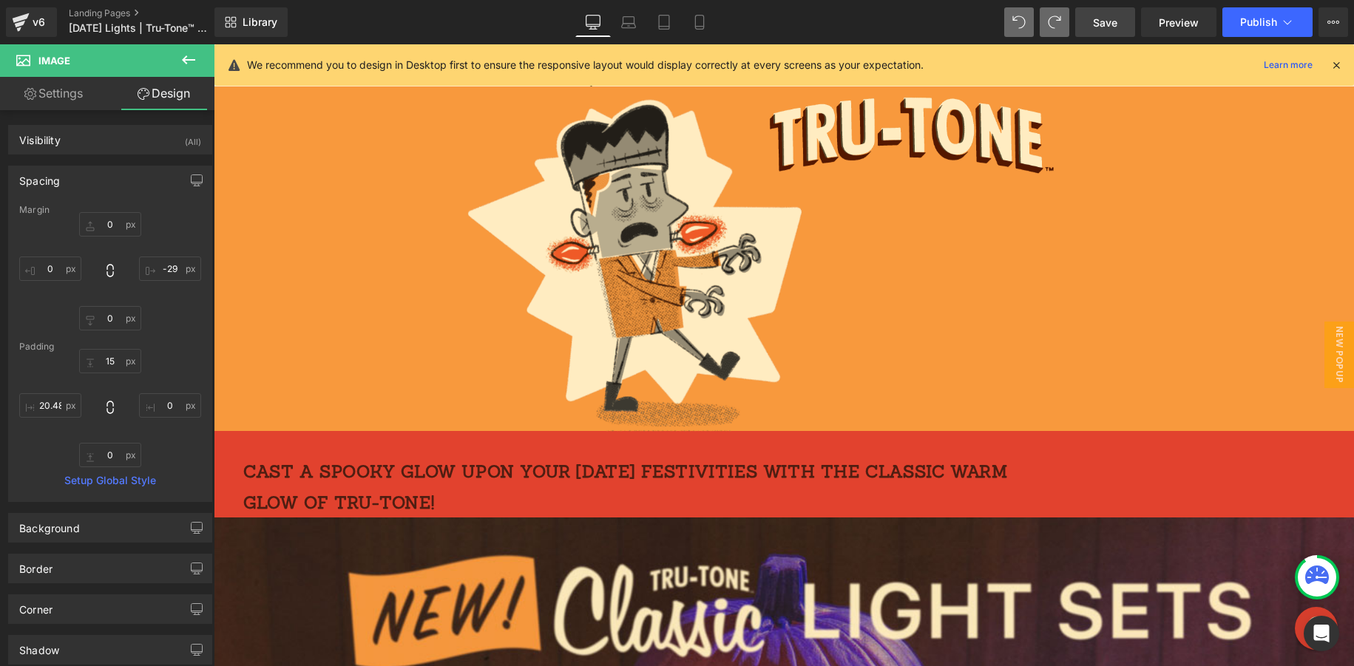
scroll to position [264, 0]
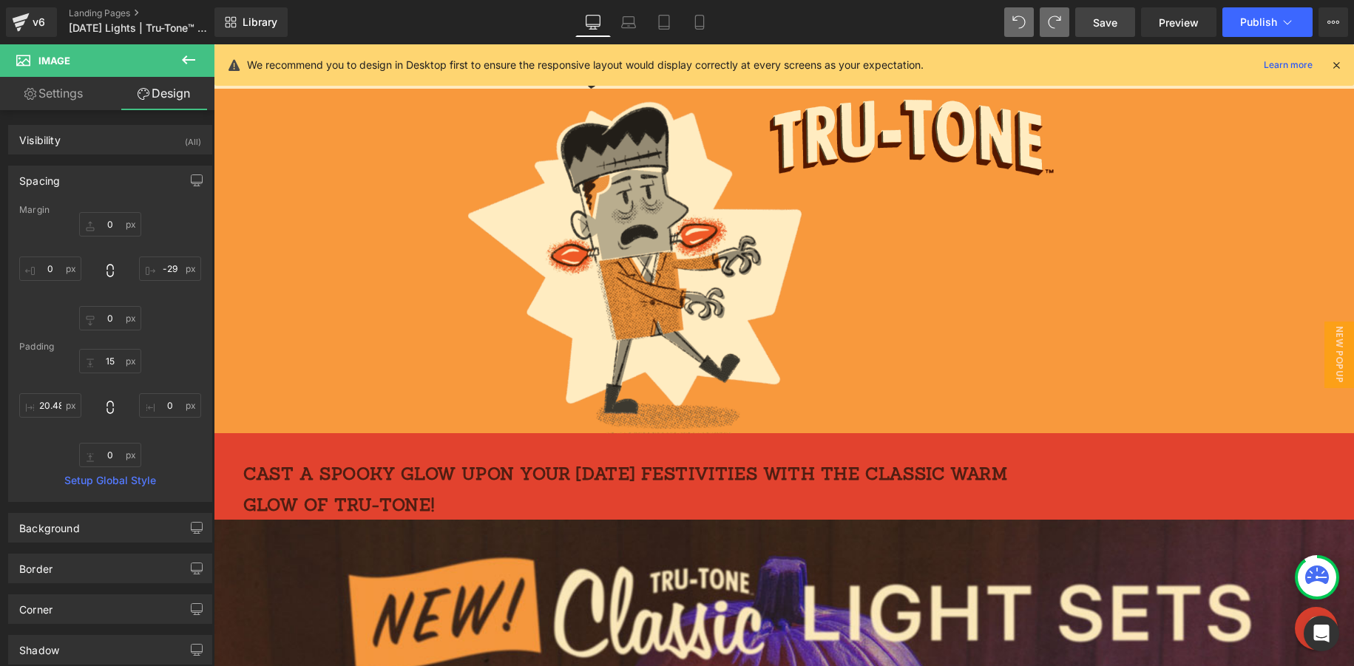
click at [328, 473] on p "Cast a spooky glow upon your [DATE] festivities with the classic warm glow of T…" at bounding box center [650, 488] width 815 height 61
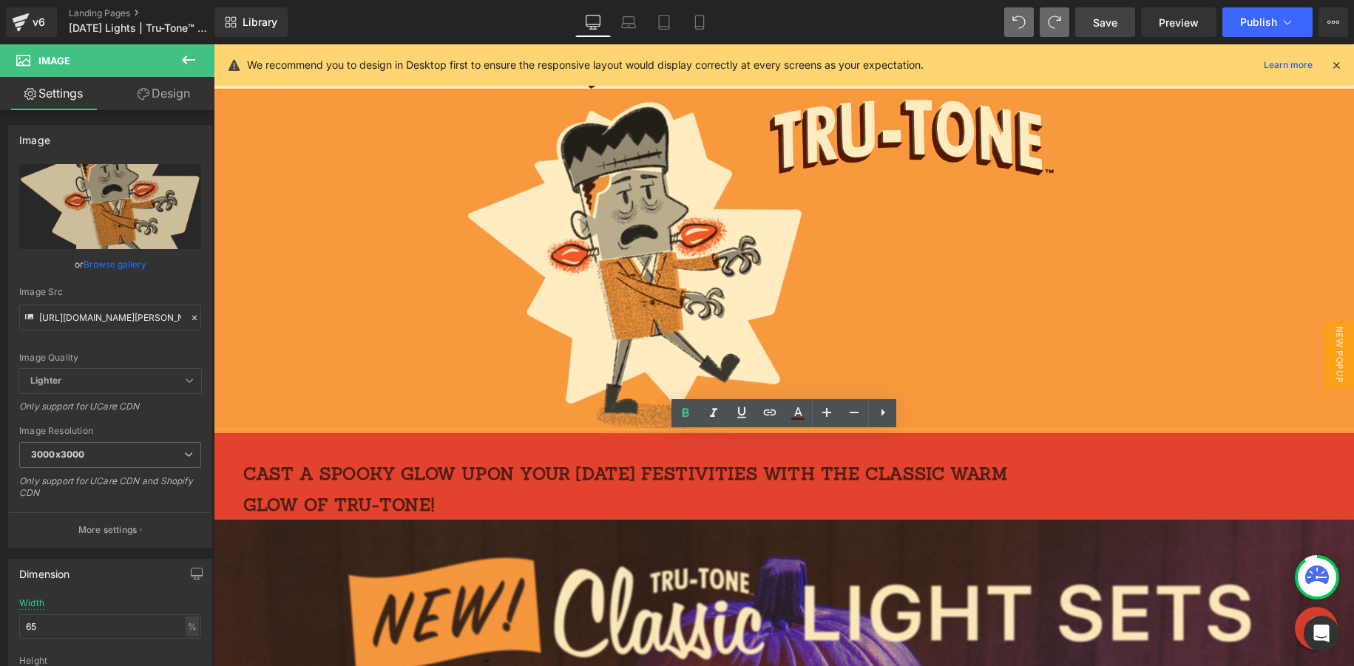
click at [333, 498] on p "Cast a spooky glow upon your [DATE] festivities with the classic warm glow of T…" at bounding box center [650, 488] width 815 height 61
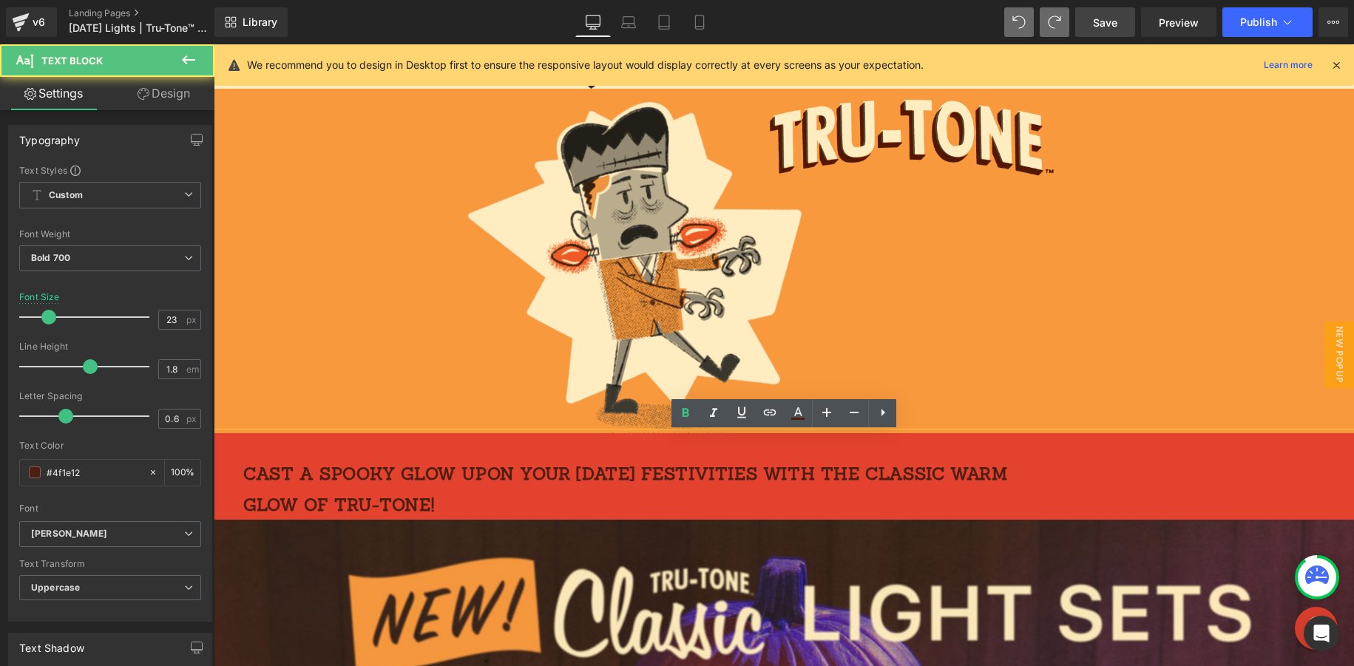
click at [410, 365] on div at bounding box center [510, 261] width 592 height 345
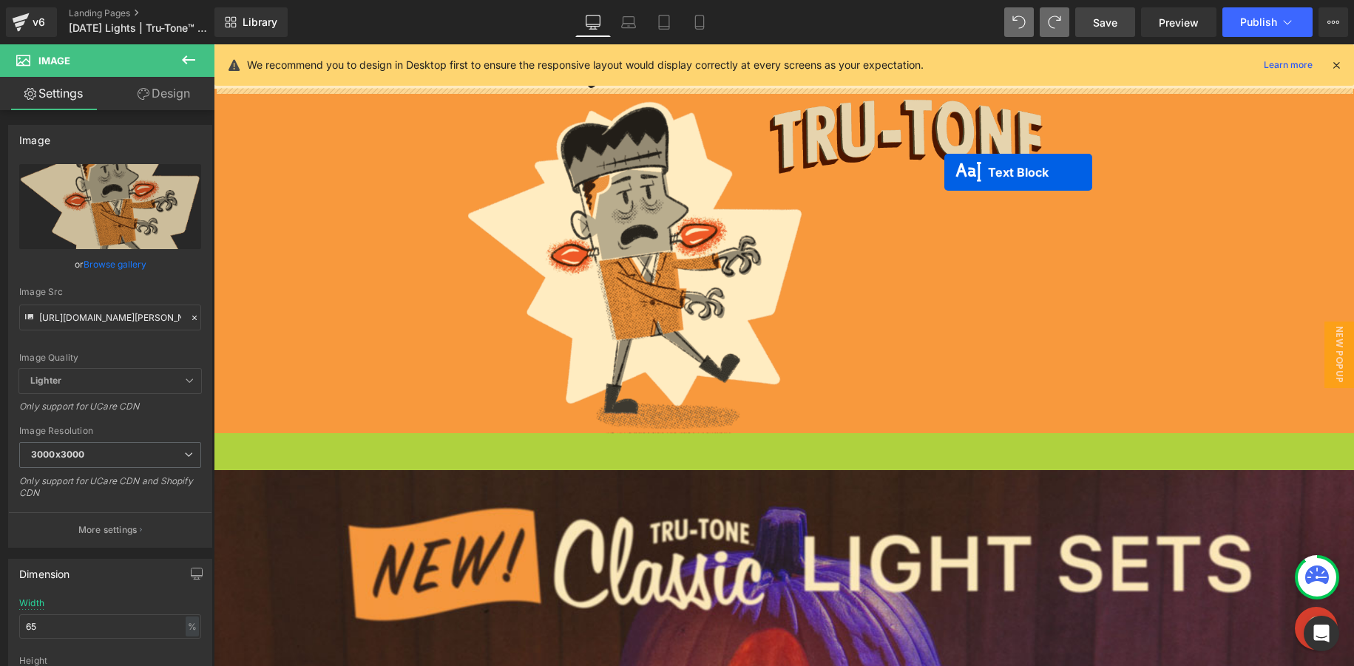
drag, startPoint x: 748, startPoint y: 470, endPoint x: 944, endPoint y: 172, distance: 357.1
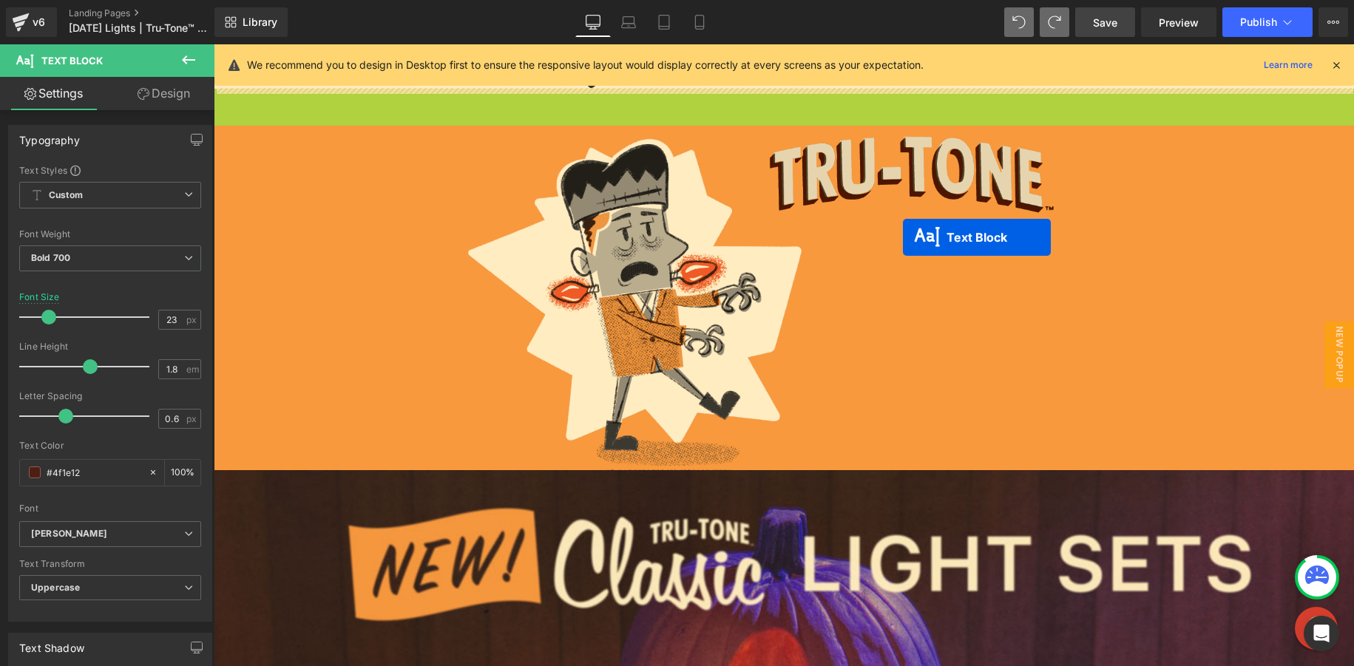
drag, startPoint x: 742, startPoint y: 128, endPoint x: 920, endPoint y: 234, distance: 206.6
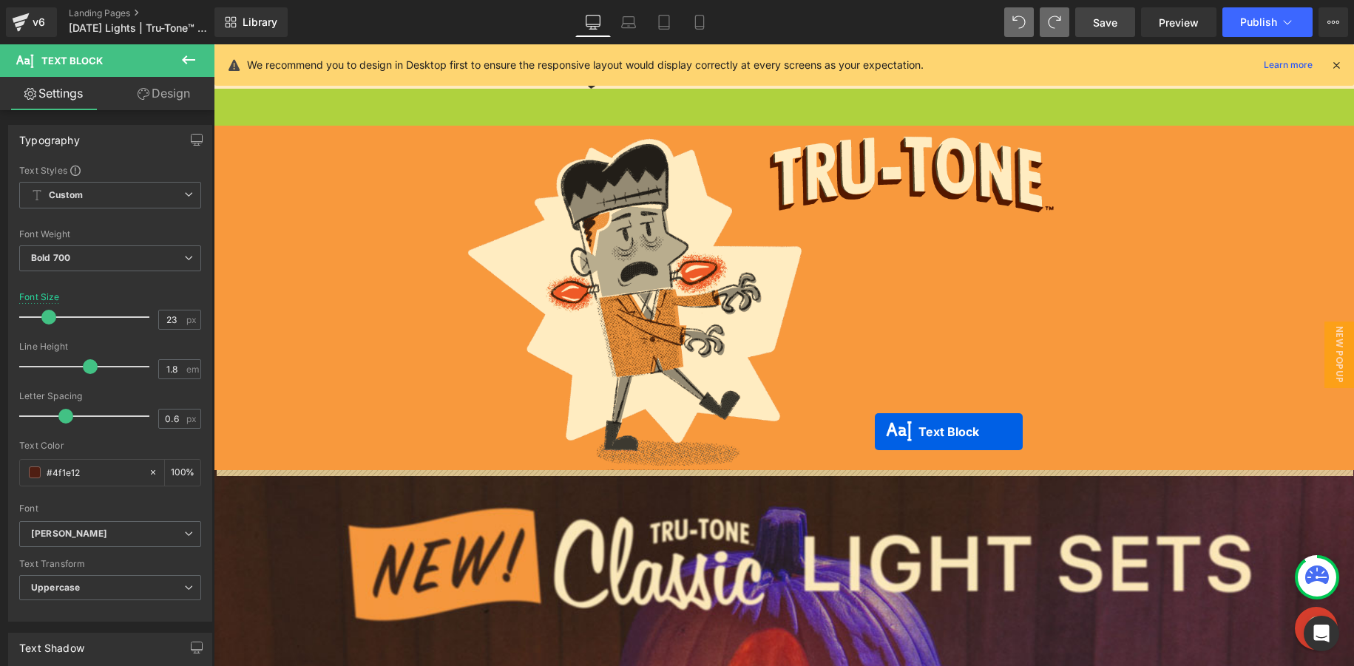
drag, startPoint x: 745, startPoint y: 131, endPoint x: 875, endPoint y: 432, distance: 327.9
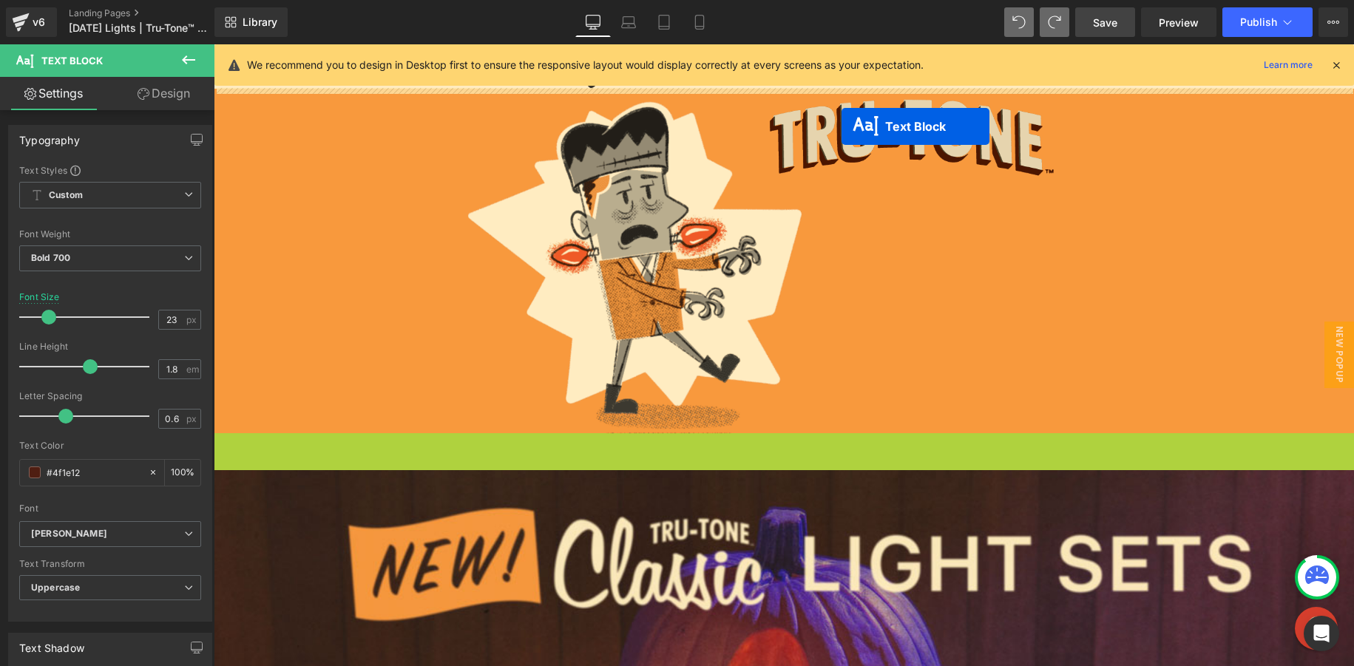
drag, startPoint x: 746, startPoint y: 477, endPoint x: 841, endPoint y: 127, distance: 362.4
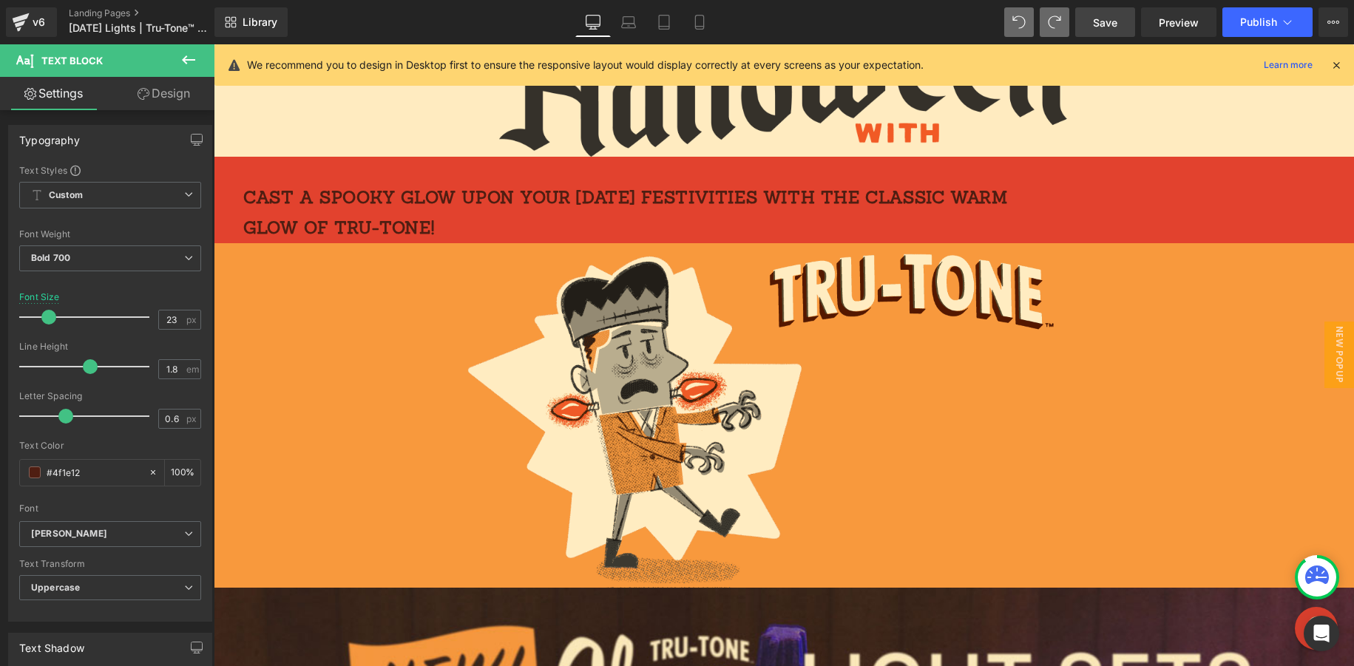
scroll to position [194, 0]
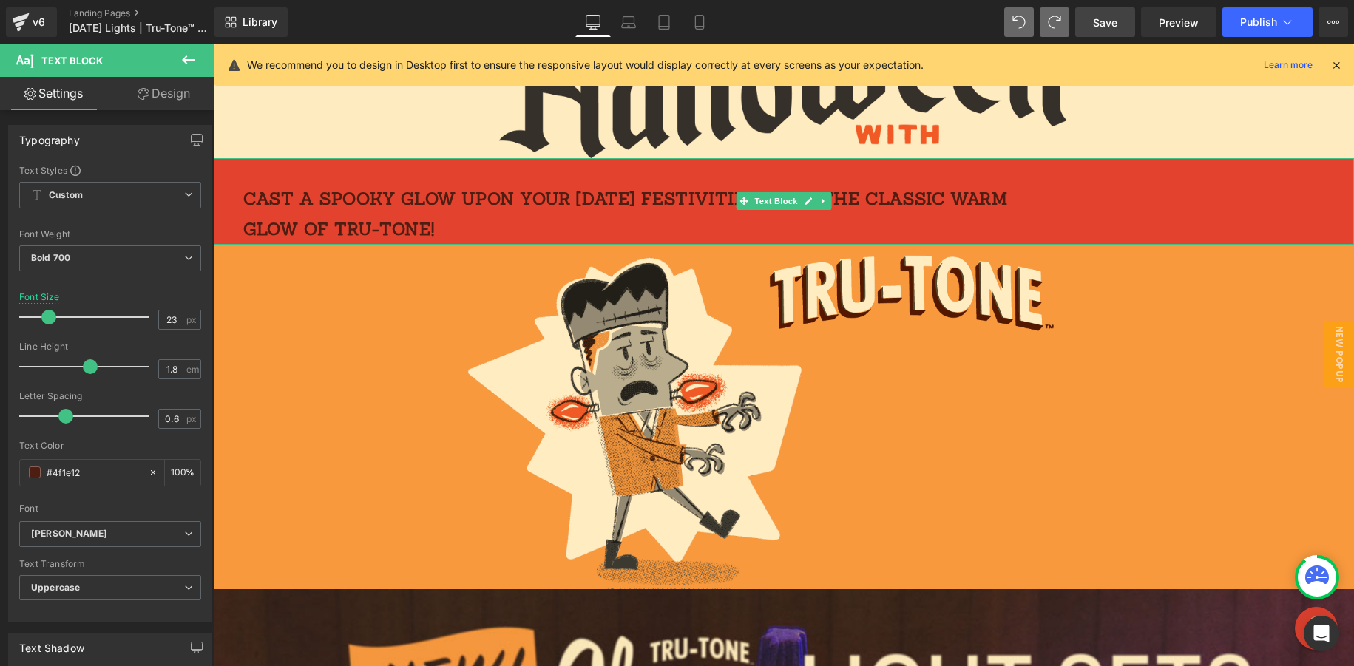
click at [409, 243] on div "Cast a spooky glow upon your Halloween festivities with the classic warm glow o…" at bounding box center [784, 201] width 1140 height 87
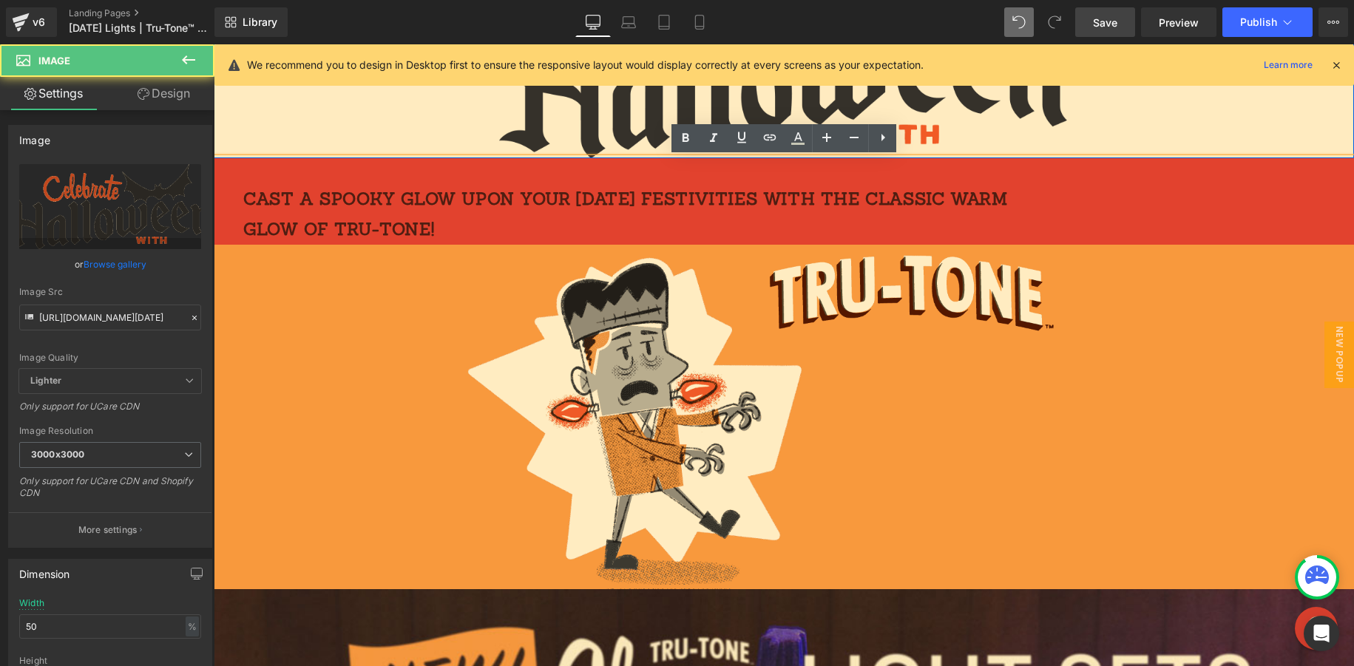
click at [325, 126] on div at bounding box center [784, 42] width 1140 height 232
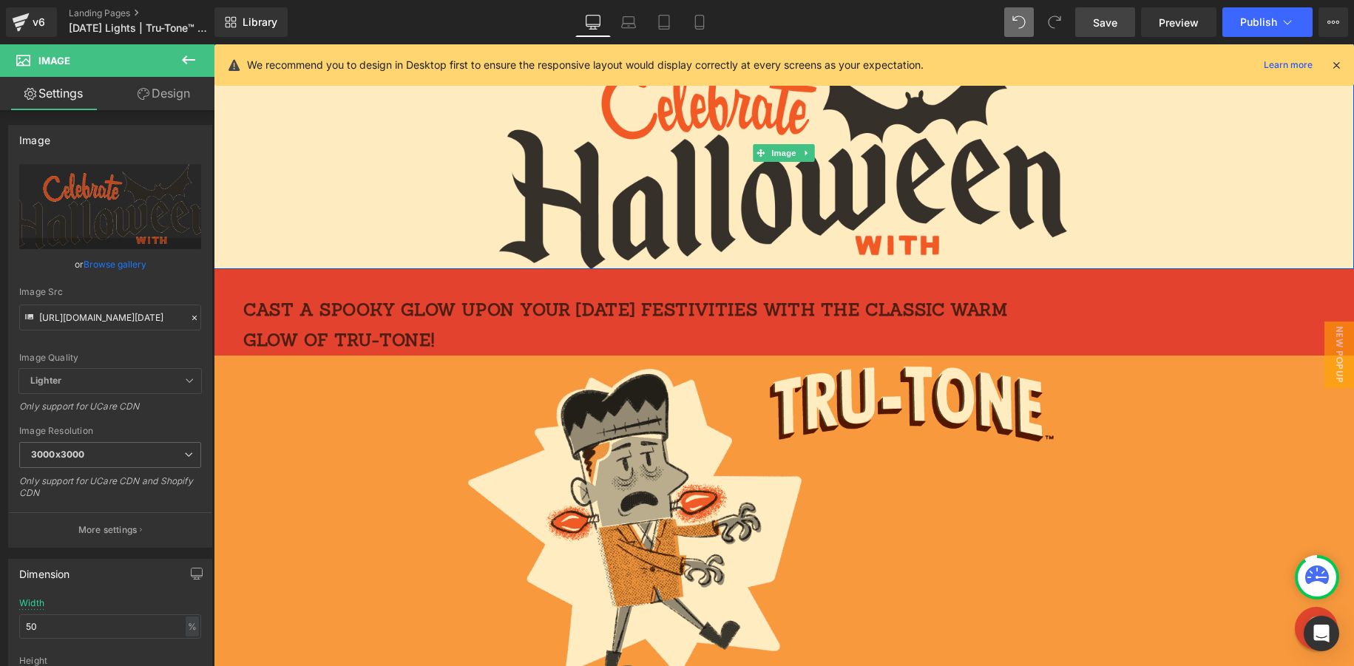
scroll to position [58, 0]
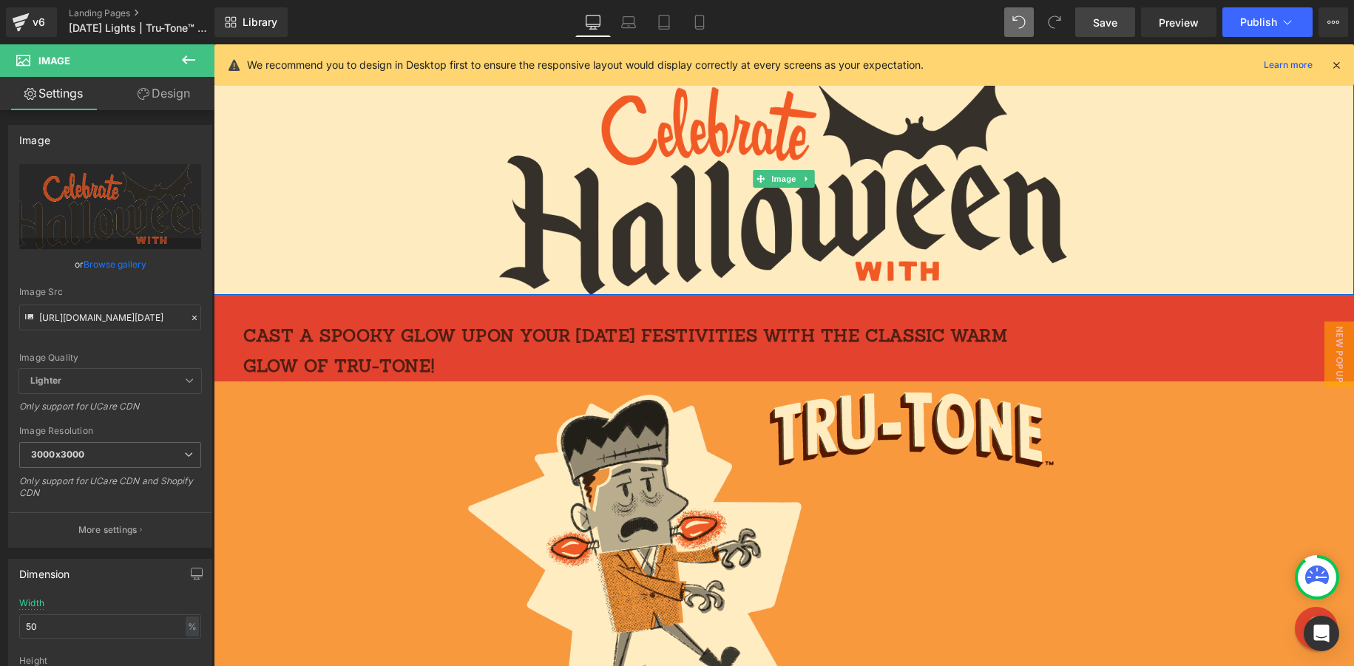
click at [308, 121] on div at bounding box center [784, 179] width 1140 height 232
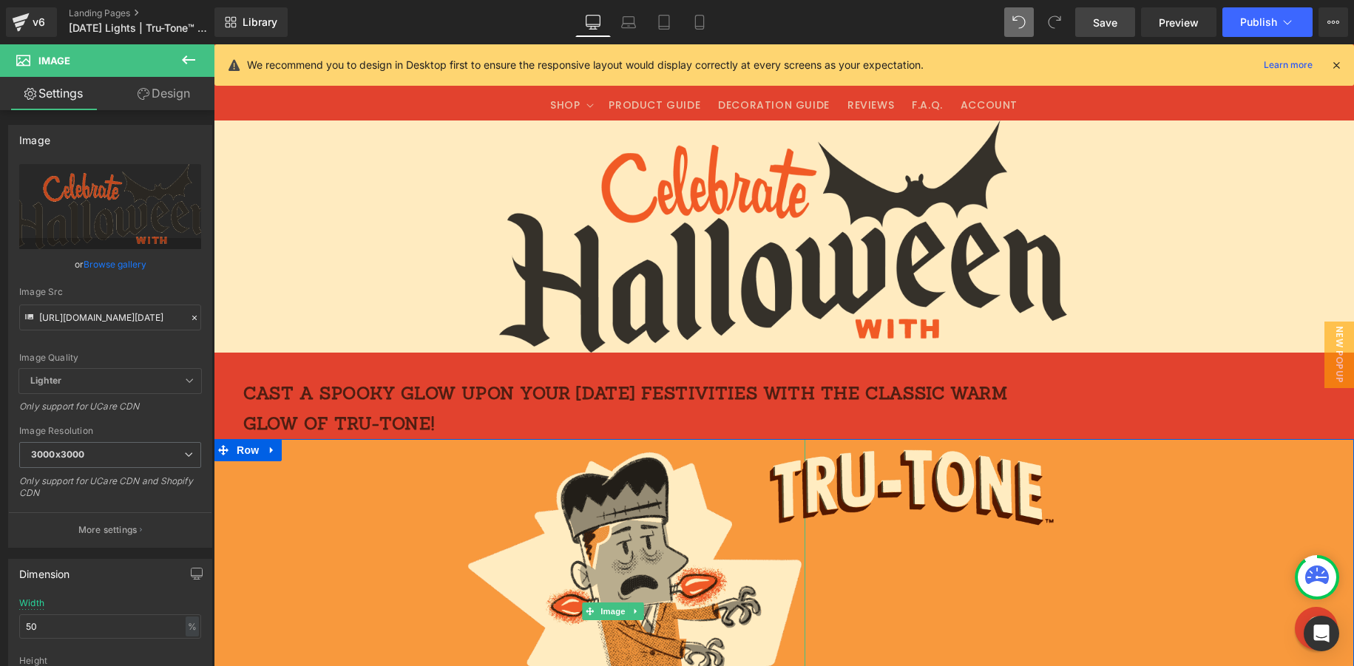
click at [246, 470] on div at bounding box center [510, 611] width 592 height 345
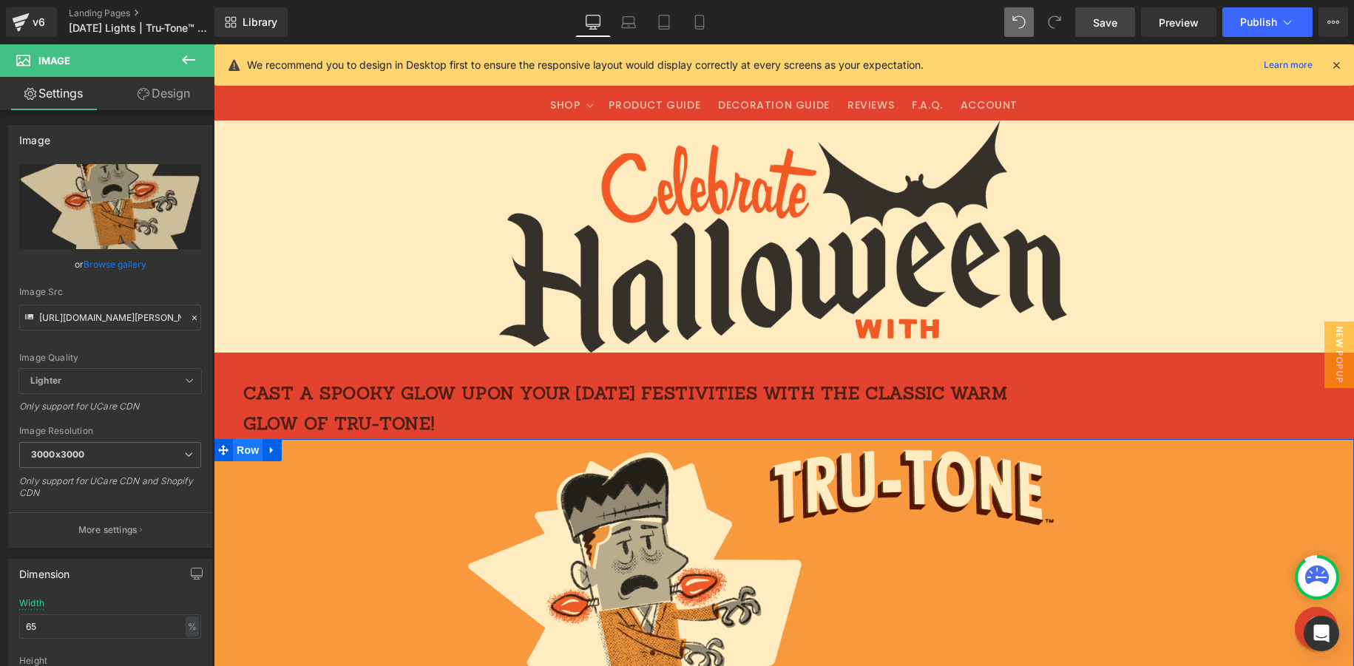
click at [250, 453] on span "Row" at bounding box center [248, 450] width 30 height 22
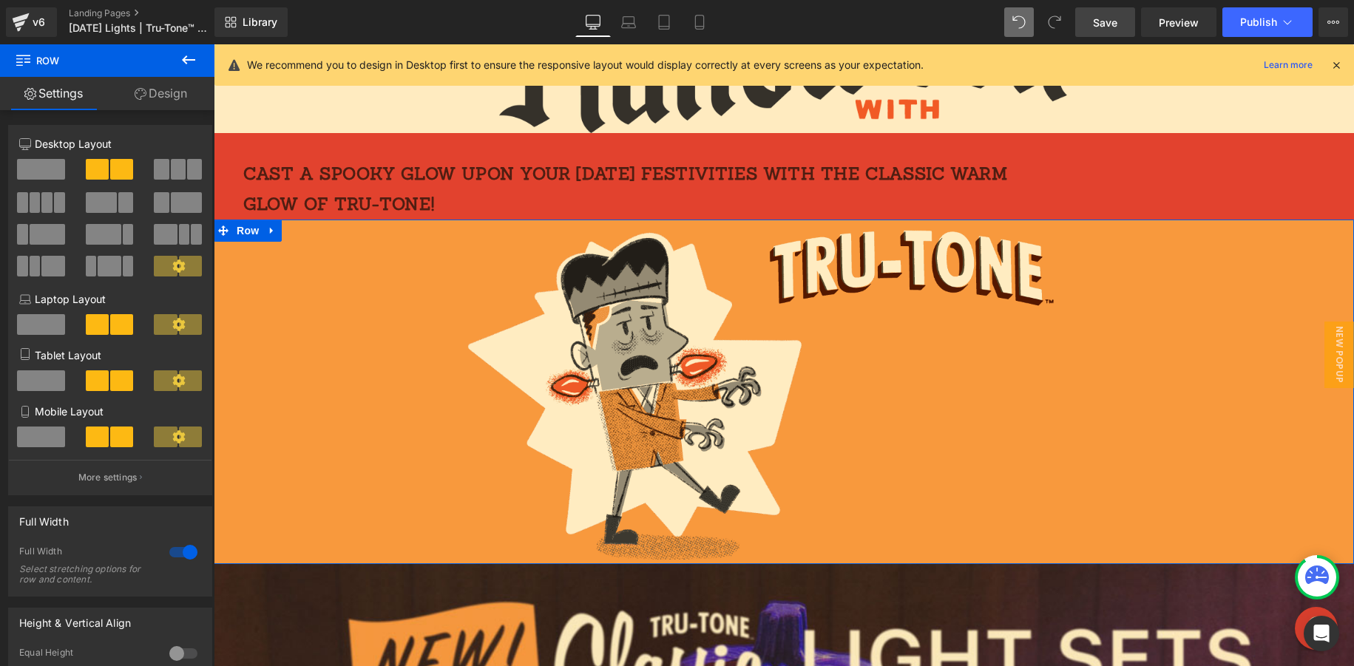
scroll to position [211, 0]
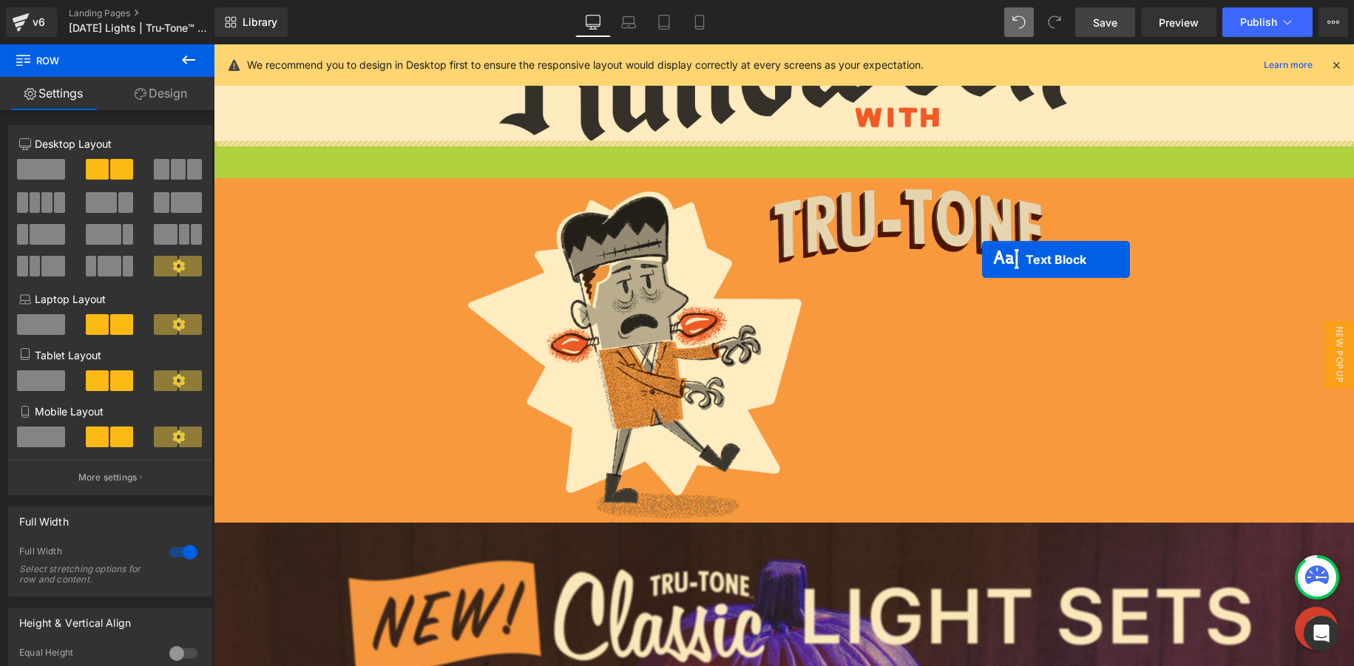
drag, startPoint x: 745, startPoint y: 183, endPoint x: 983, endPoint y: 260, distance: 249.5
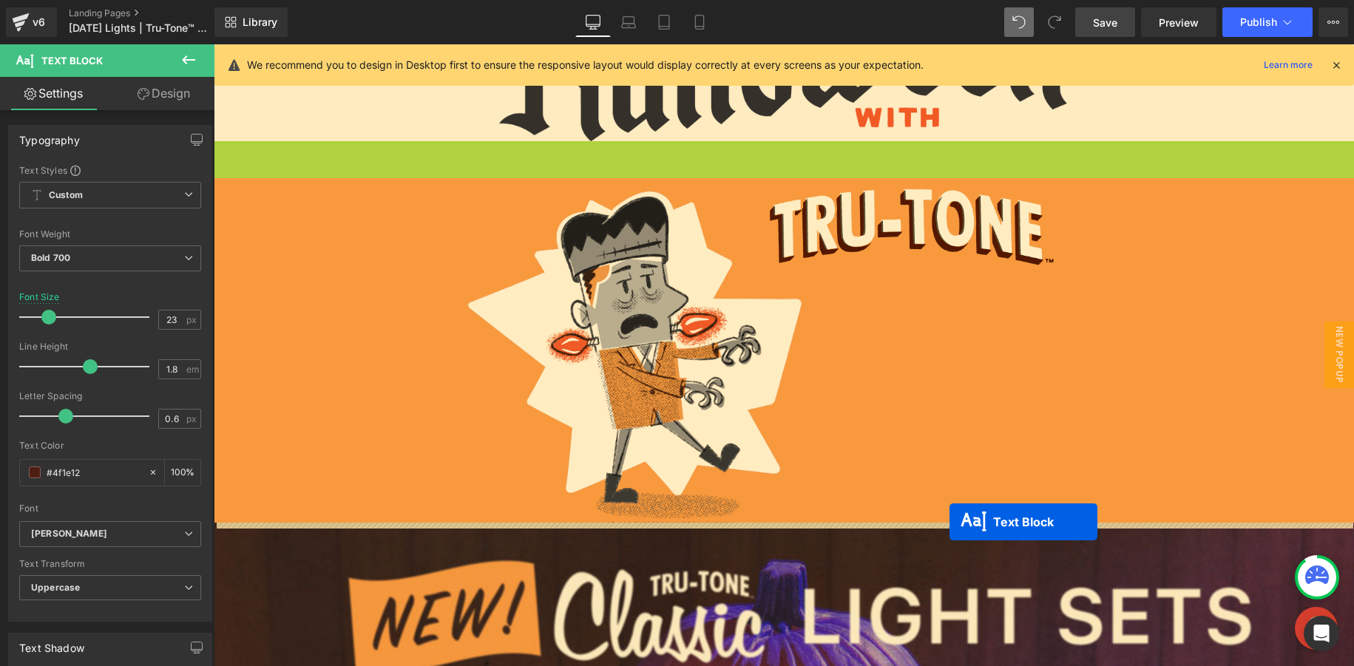
drag, startPoint x: 754, startPoint y: 189, endPoint x: 949, endPoint y: 522, distance: 385.8
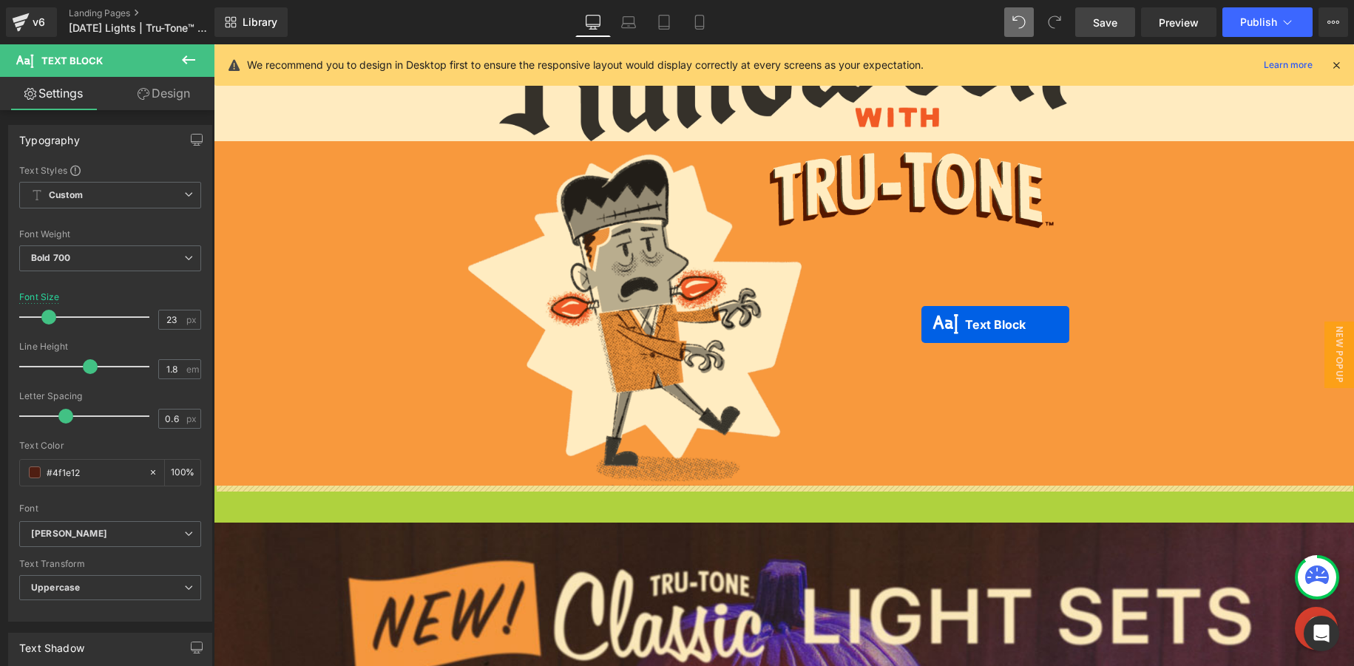
drag, startPoint x: 747, startPoint y: 528, endPoint x: 927, endPoint y: 327, distance: 270.2
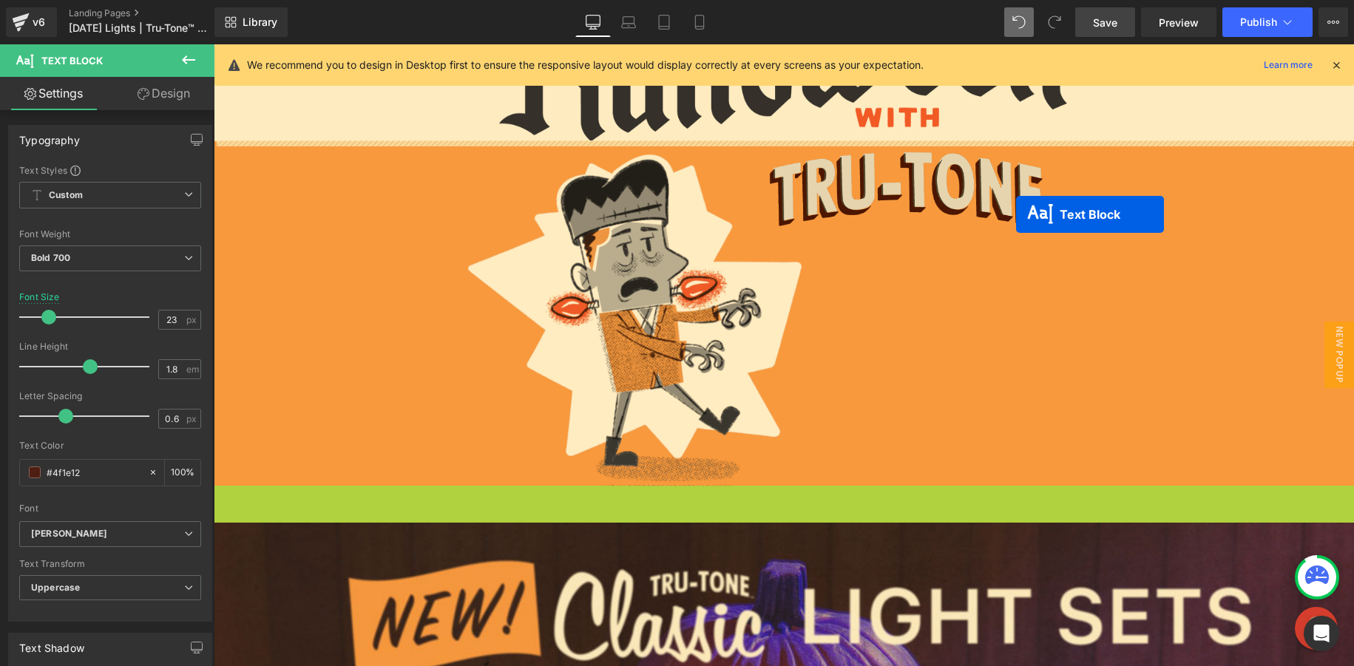
drag, startPoint x: 750, startPoint y: 521, endPoint x: 1016, endPoint y: 214, distance: 405.7
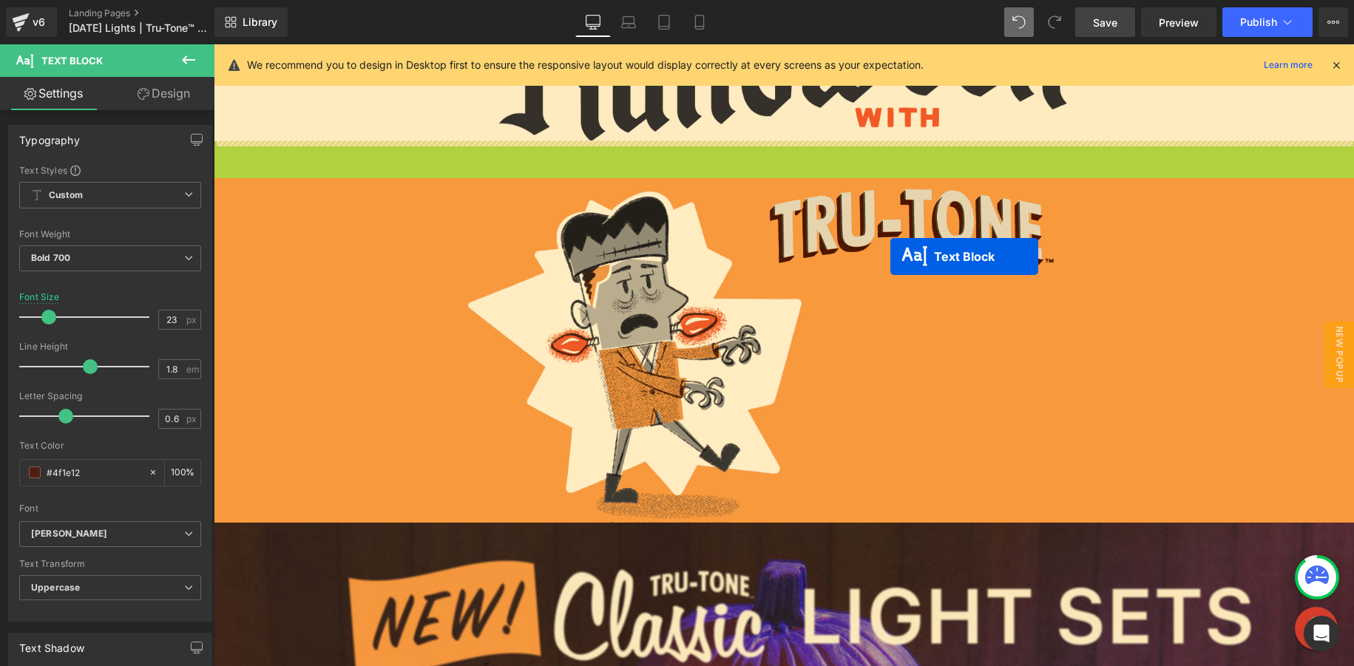
drag, startPoint x: 744, startPoint y: 180, endPoint x: 899, endPoint y: 253, distance: 171.7
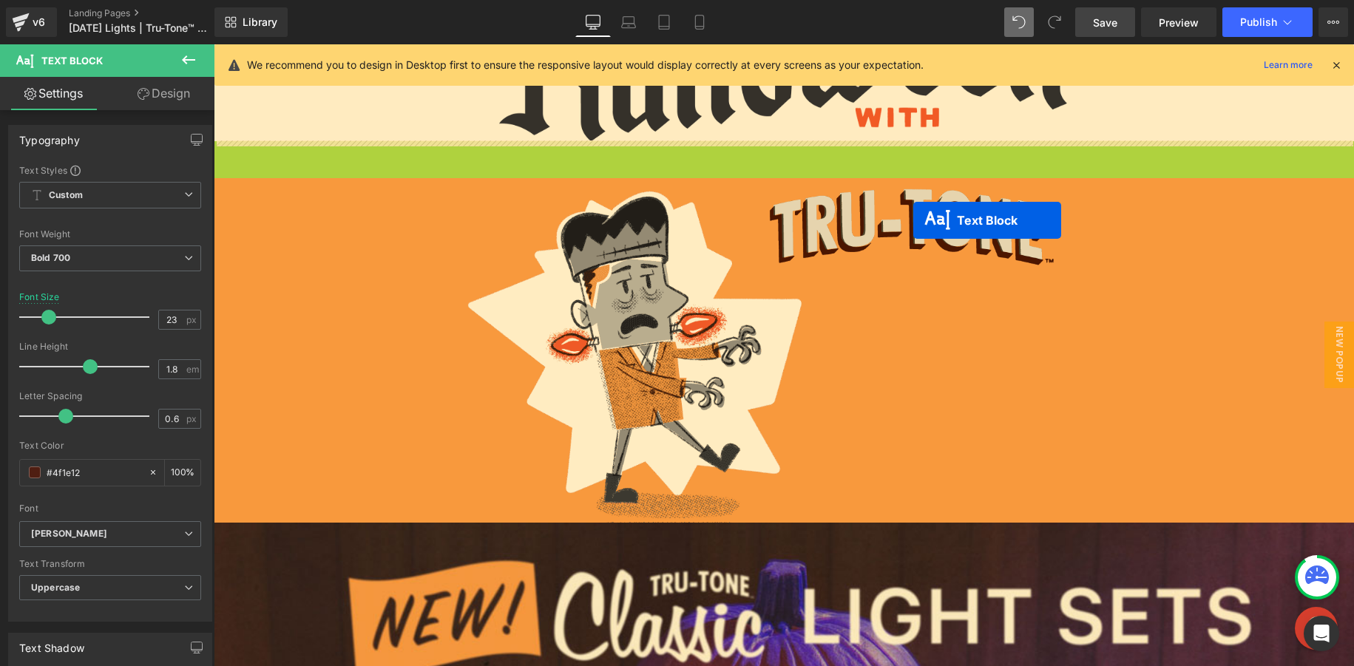
drag, startPoint x: 745, startPoint y: 181, endPoint x: 913, endPoint y: 220, distance: 173.1
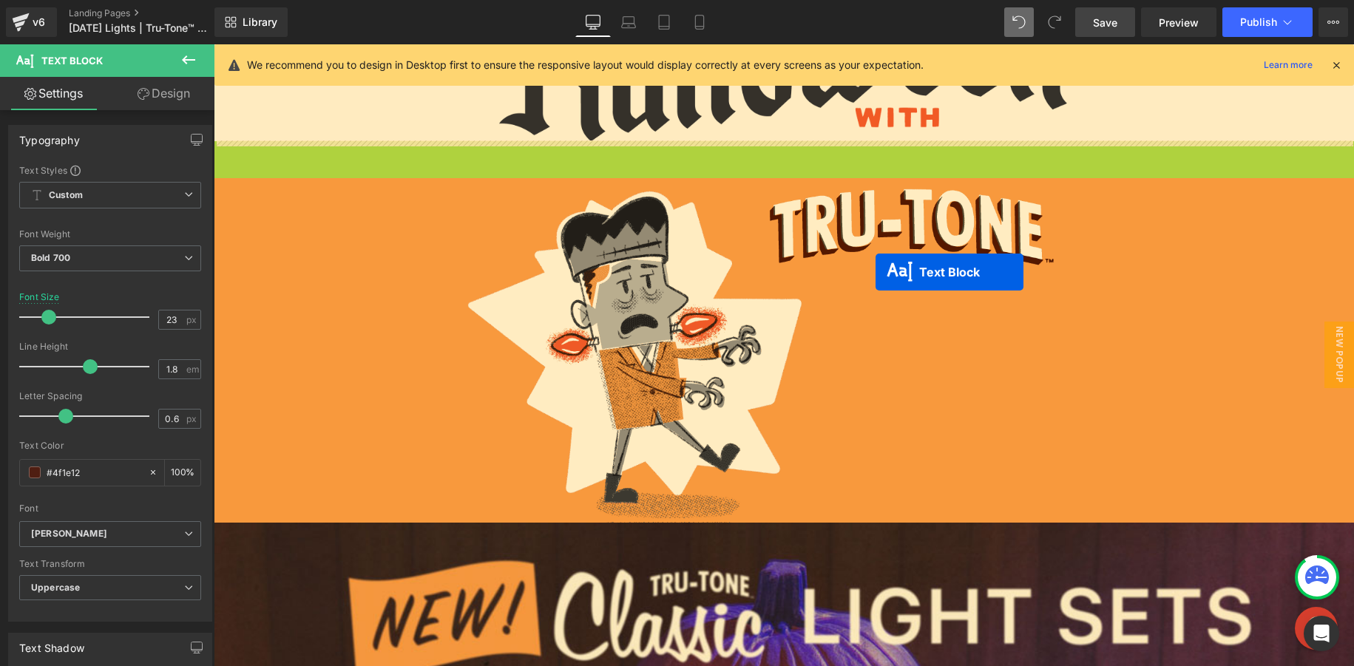
drag, startPoint x: 743, startPoint y: 185, endPoint x: 876, endPoint y: 271, distance: 157.7
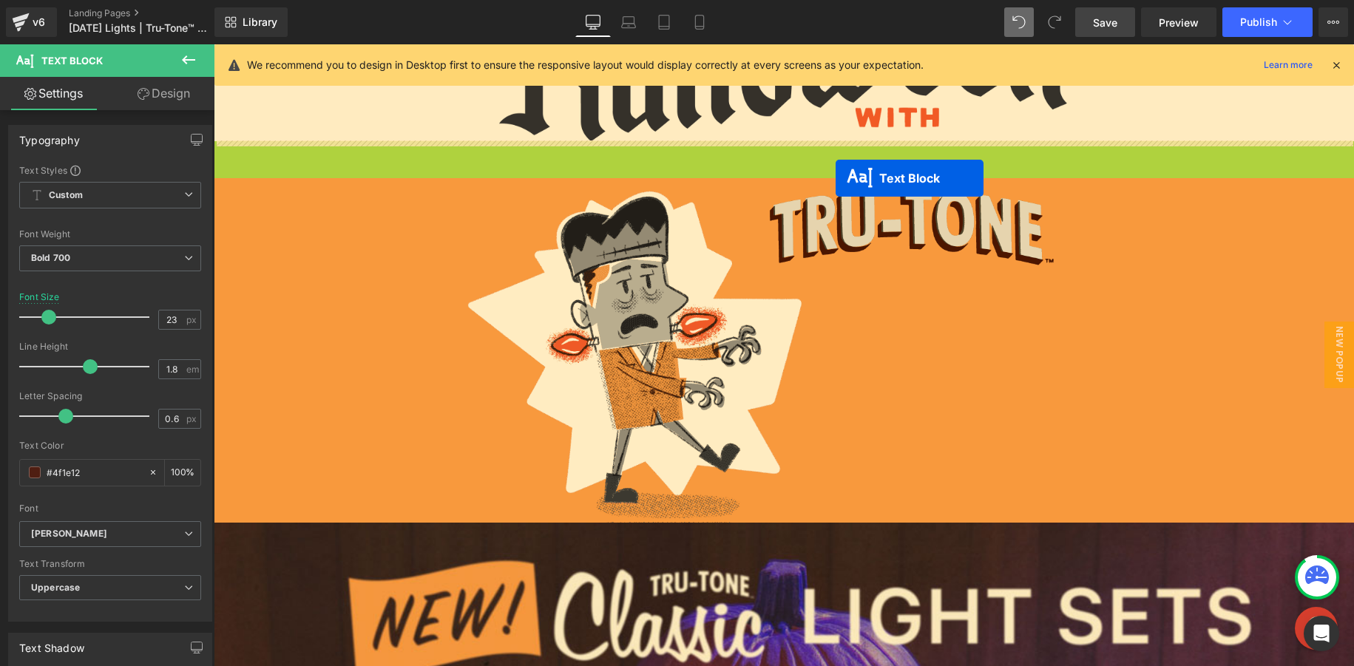
drag, startPoint x: 742, startPoint y: 183, endPoint x: 836, endPoint y: 179, distance: 93.3
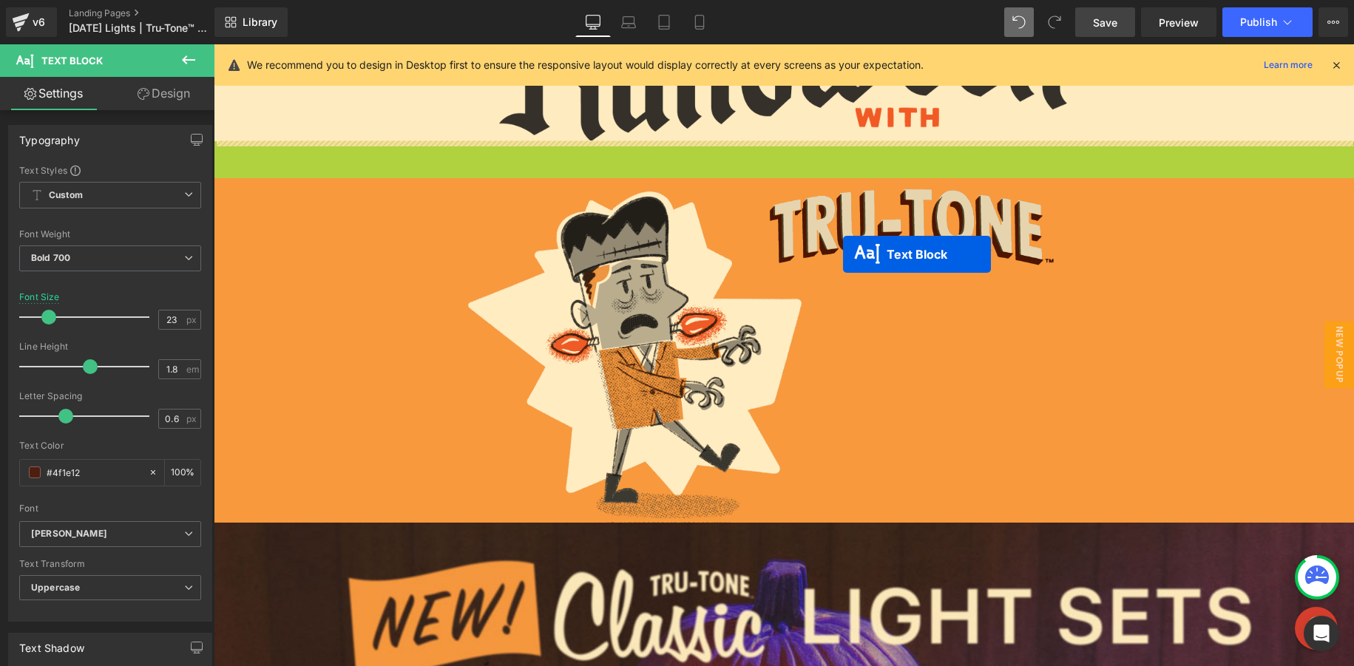
drag, startPoint x: 756, startPoint y: 189, endPoint x: 843, endPoint y: 252, distance: 107.4
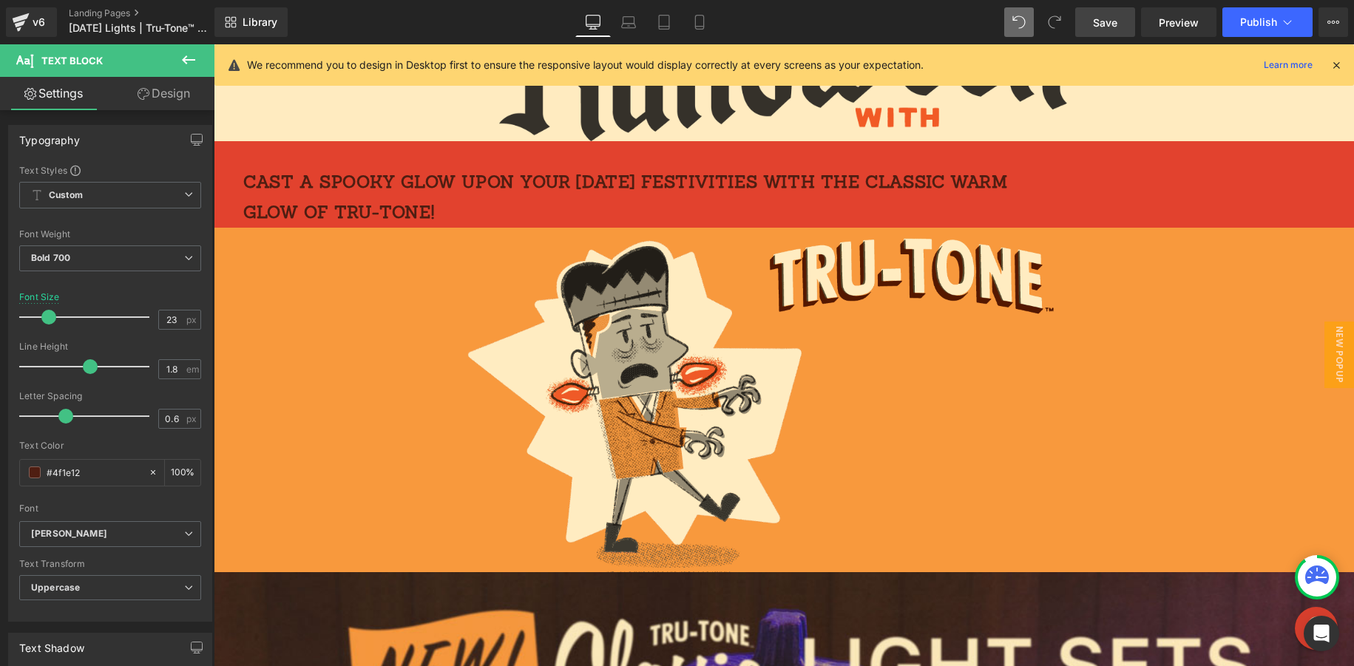
click at [1333, 61] on icon at bounding box center [1336, 64] width 13 height 13
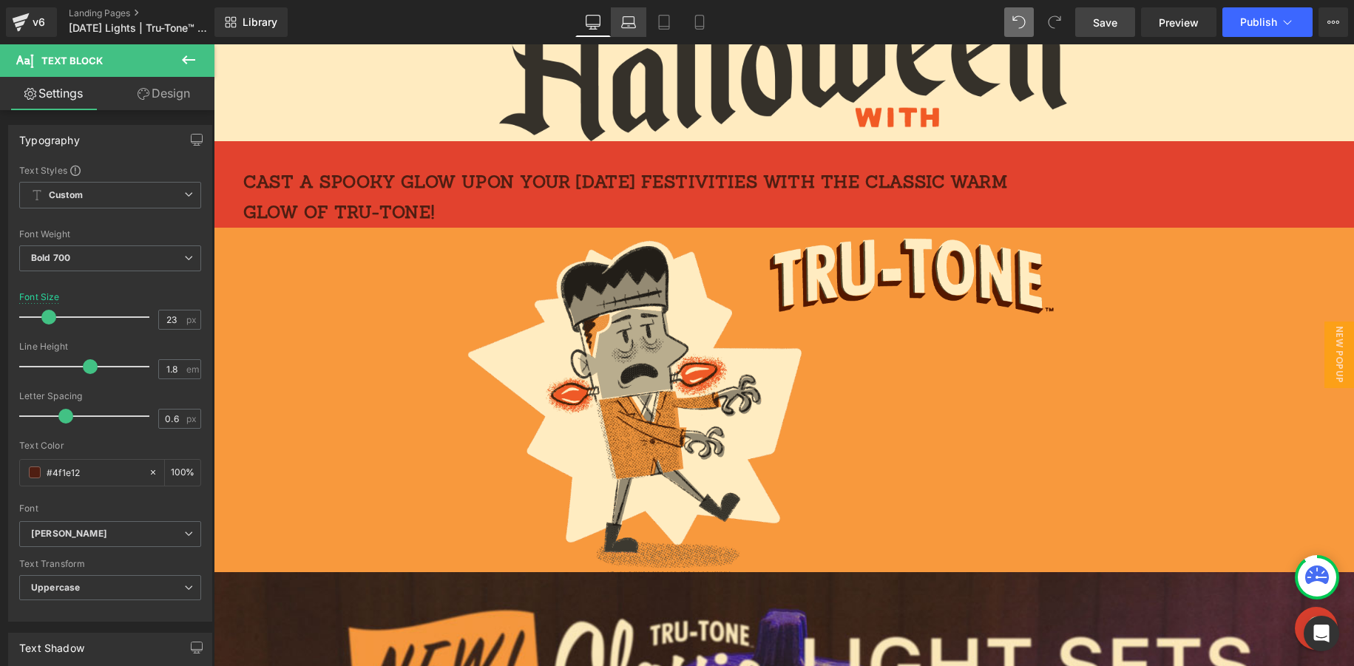
click at [633, 24] on icon at bounding box center [628, 22] width 15 height 15
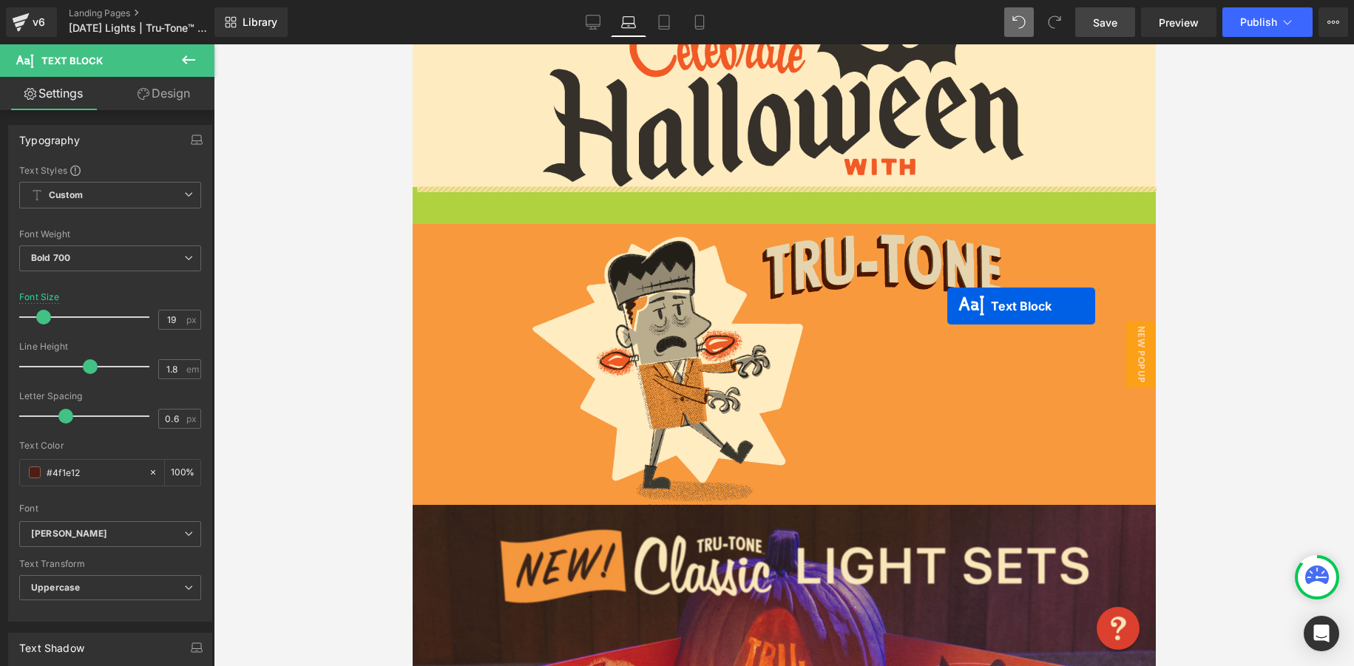
drag, startPoint x: 744, startPoint y: 217, endPoint x: 946, endPoint y: 308, distance: 221.1
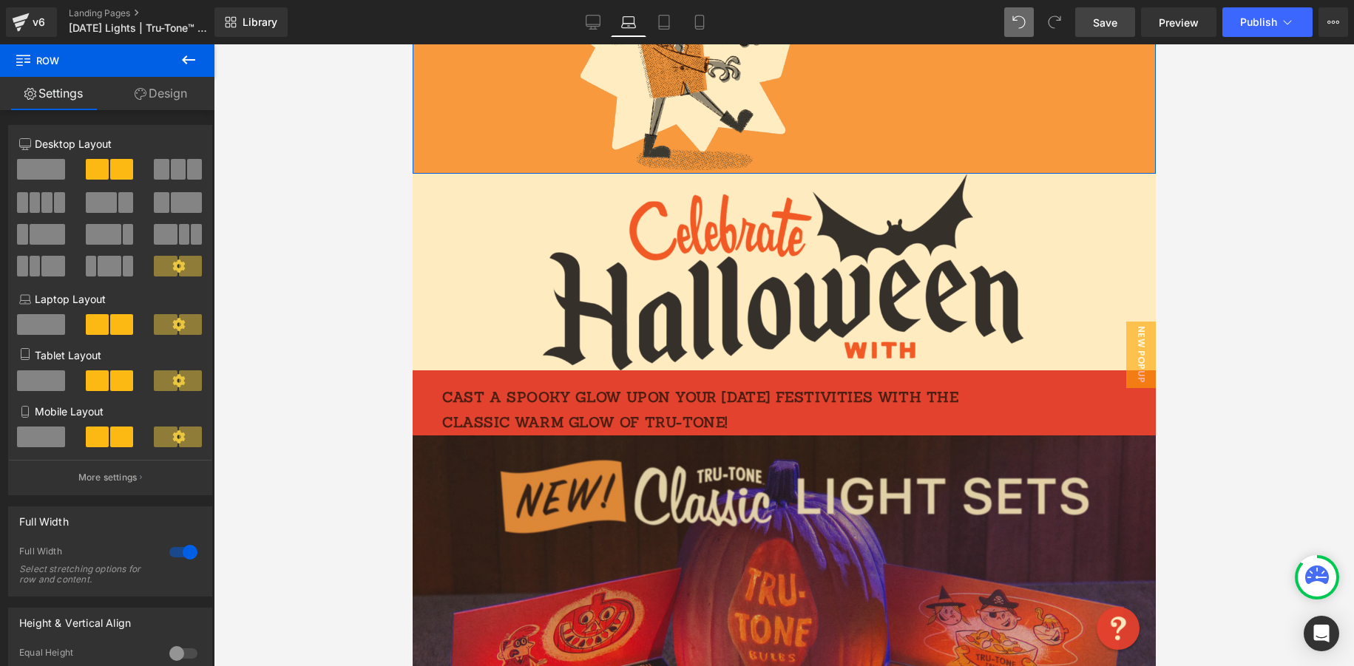
scroll to position [0, 0]
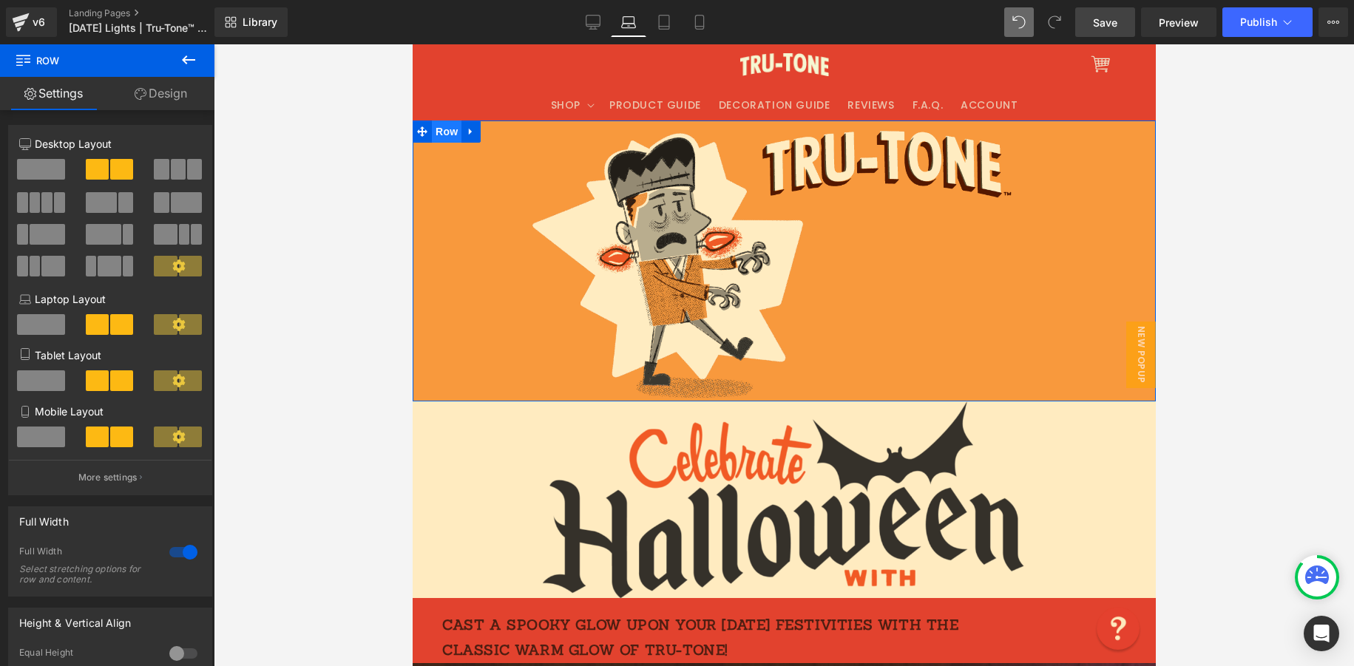
click at [446, 132] on span "Row" at bounding box center [446, 132] width 30 height 22
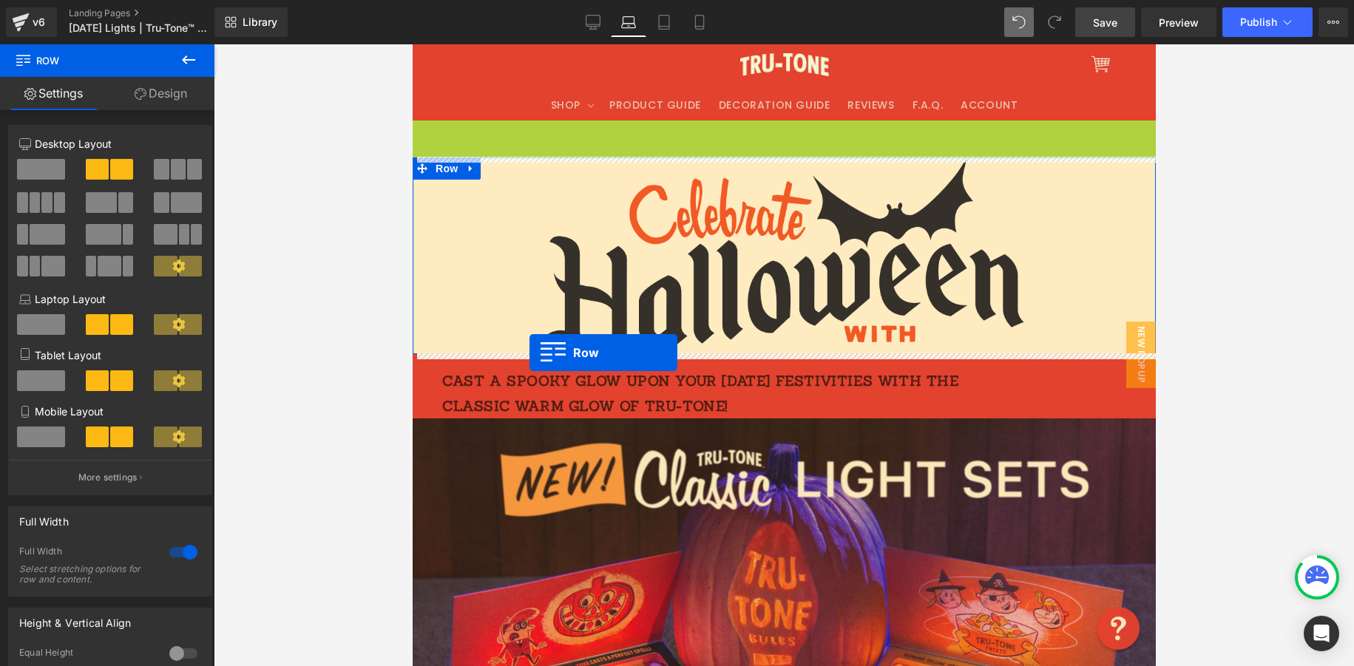
drag, startPoint x: 424, startPoint y: 132, endPoint x: 528, endPoint y: 353, distance: 244.5
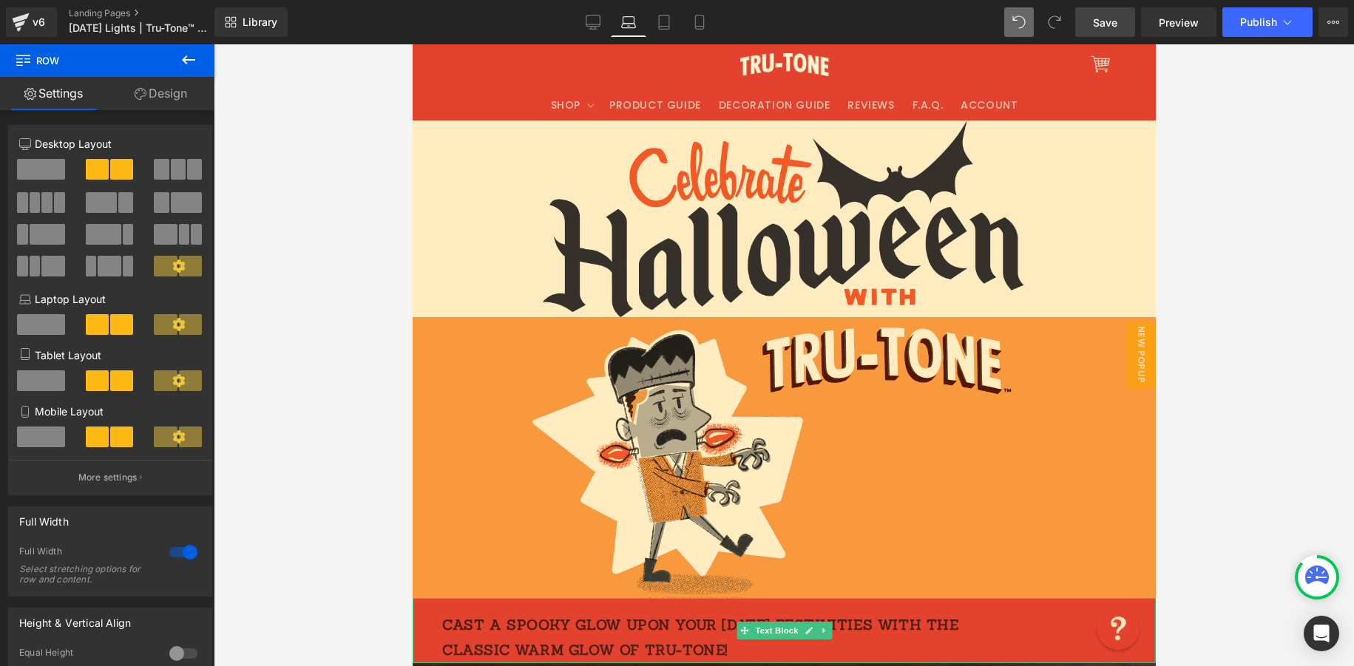
click at [430, 627] on div "Cast a spooky glow upon your [DATE] festivities with the classic warm glow of T…" at bounding box center [783, 630] width 743 height 64
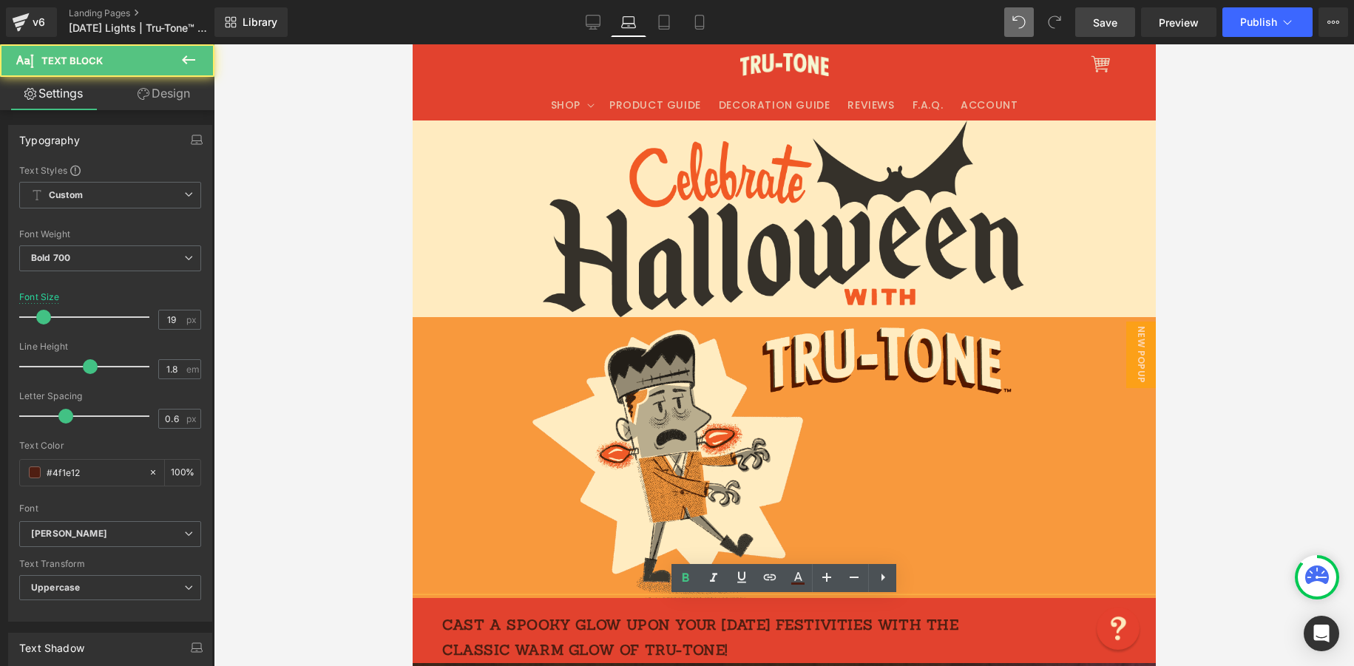
click at [447, 586] on div at bounding box center [608, 457] width 393 height 281
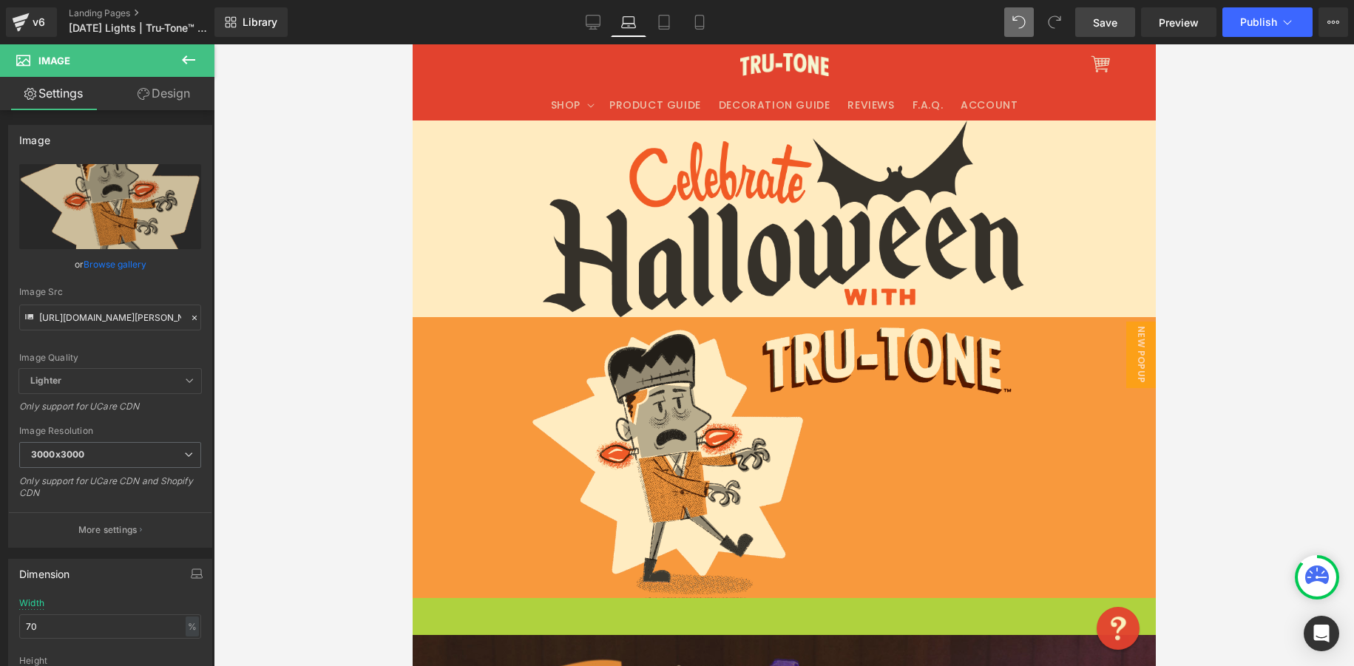
scroll to position [89, 0]
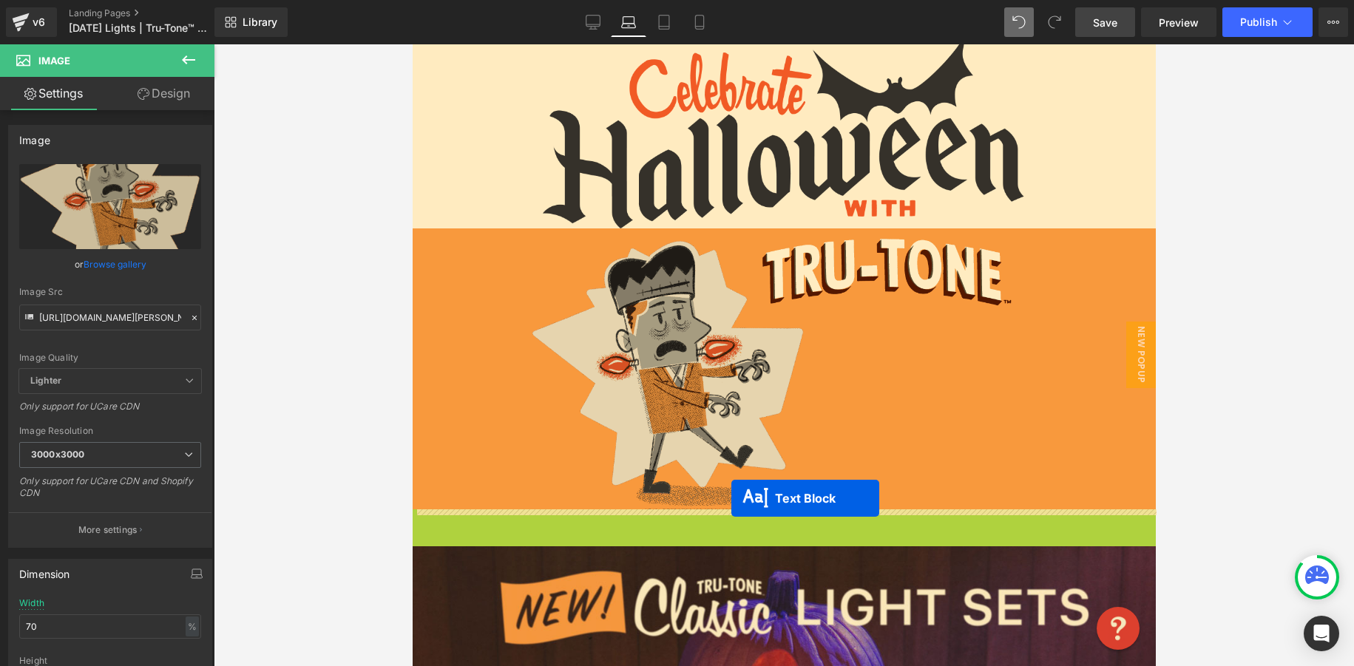
drag, startPoint x: 740, startPoint y: 626, endPoint x: 728, endPoint y: 498, distance: 129.3
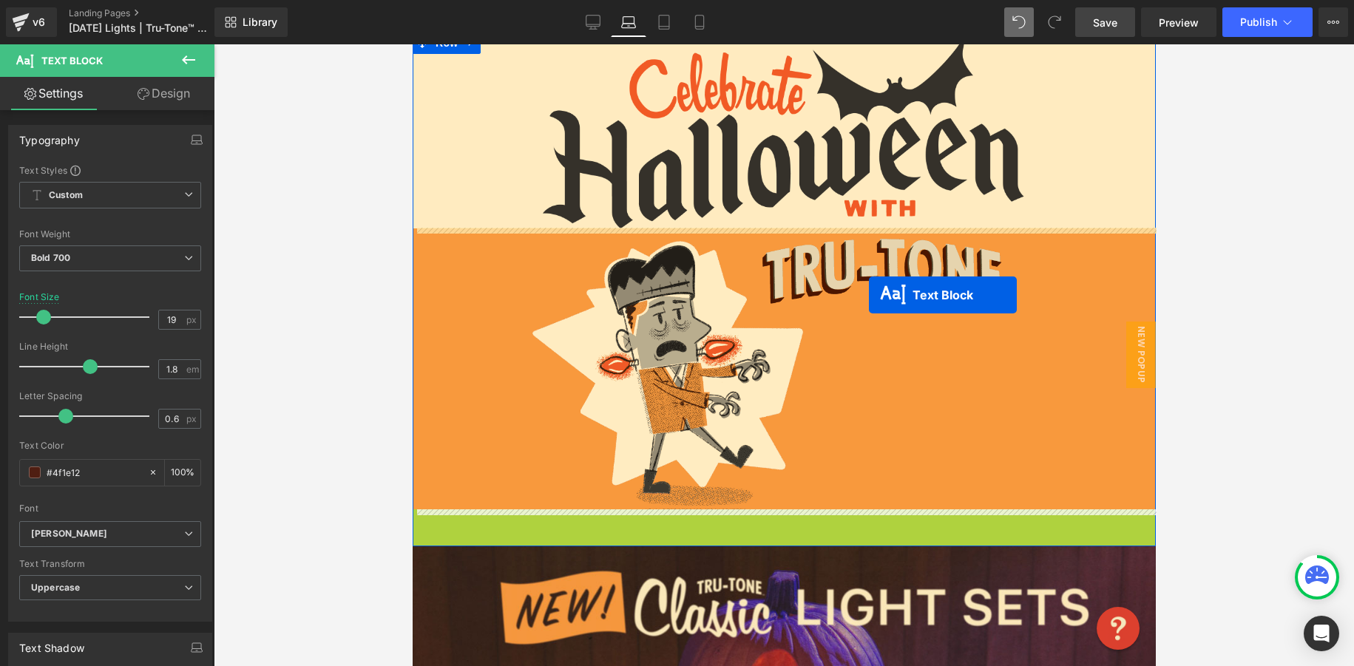
drag, startPoint x: 748, startPoint y: 543, endPoint x: 872, endPoint y: 295, distance: 277.1
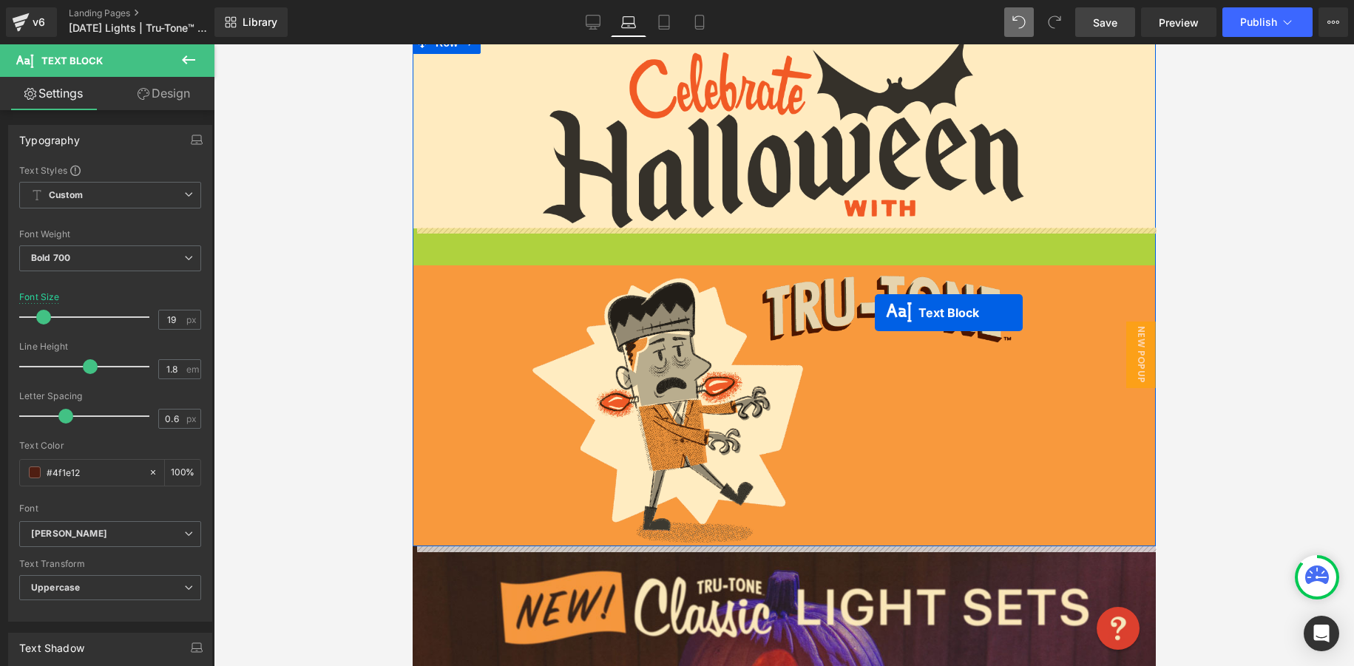
drag, startPoint x: 738, startPoint y: 259, endPoint x: 874, endPoint y: 311, distance: 145.6
drag, startPoint x: 743, startPoint y: 263, endPoint x: 910, endPoint y: 323, distance: 176.8
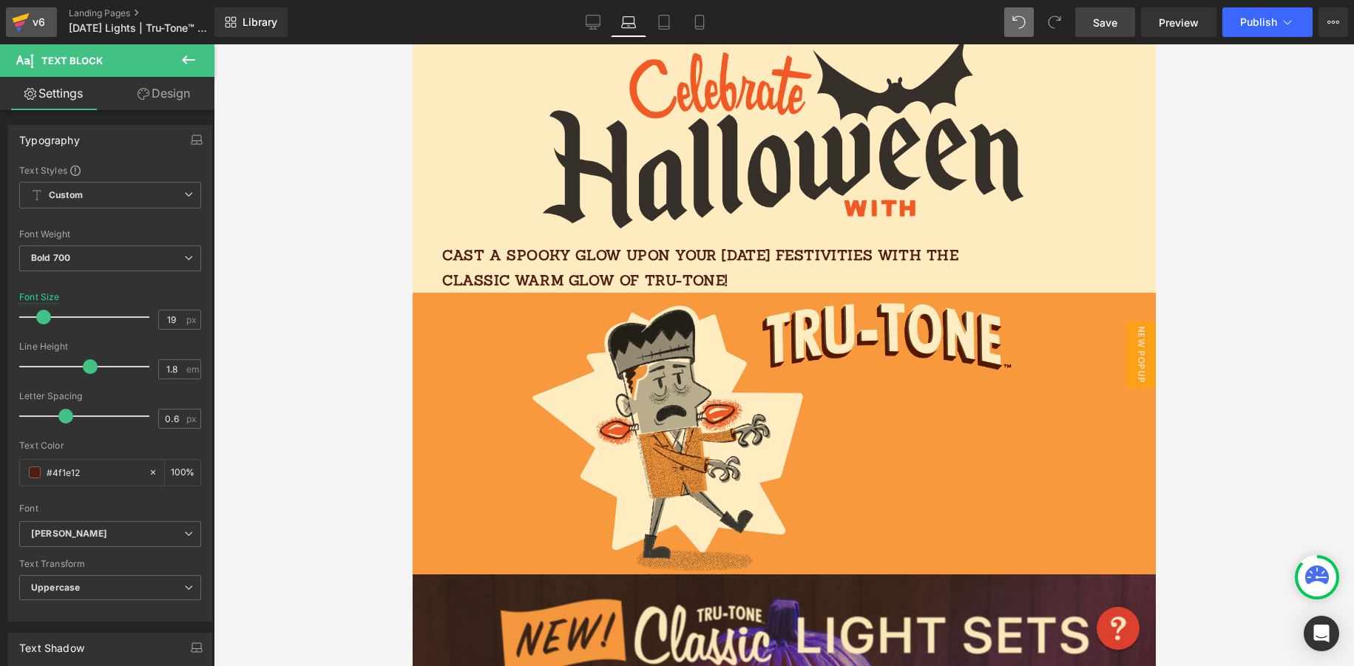
click at [28, 16] on icon at bounding box center [21, 22] width 18 height 37
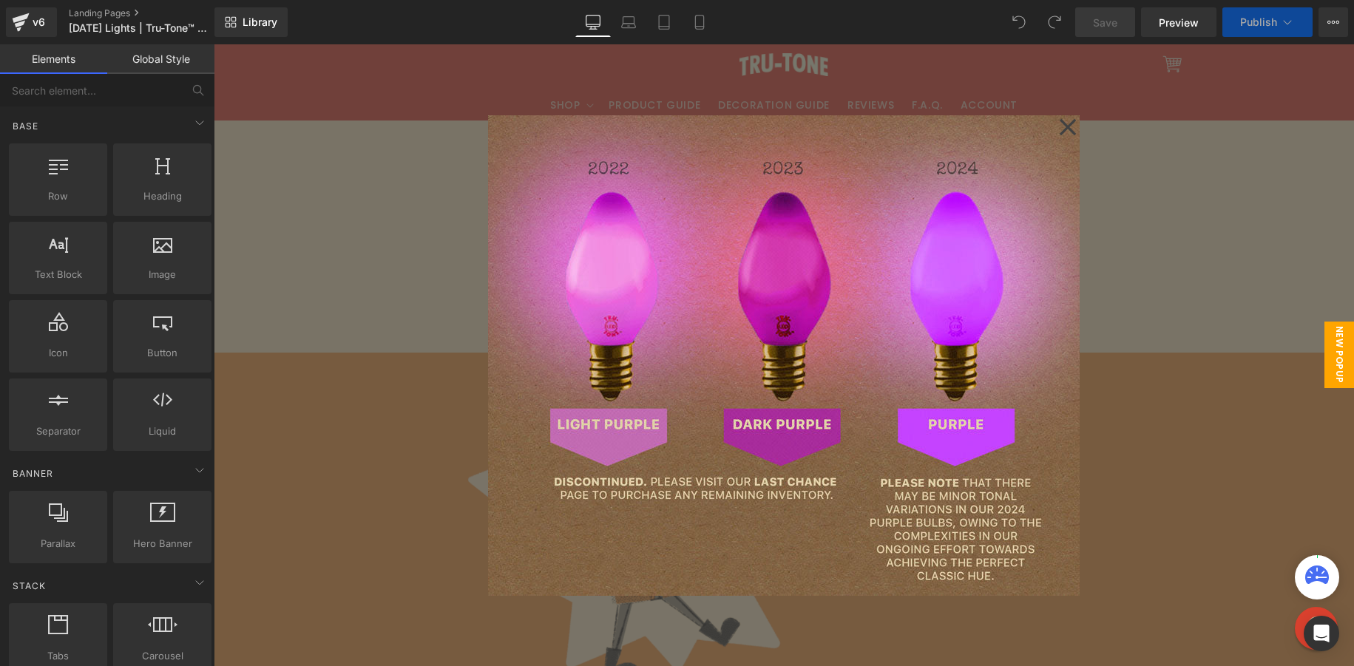
click at [1072, 121] on icon at bounding box center [1068, 126] width 16 height 16
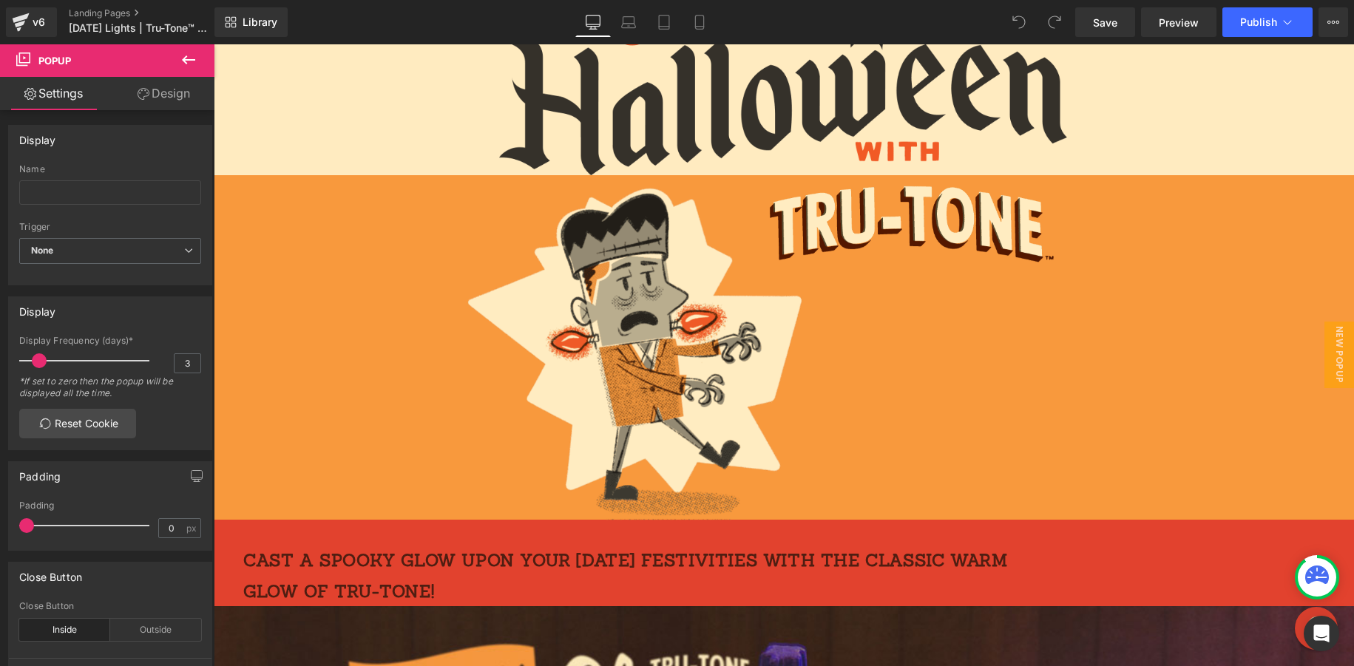
scroll to position [176, 0]
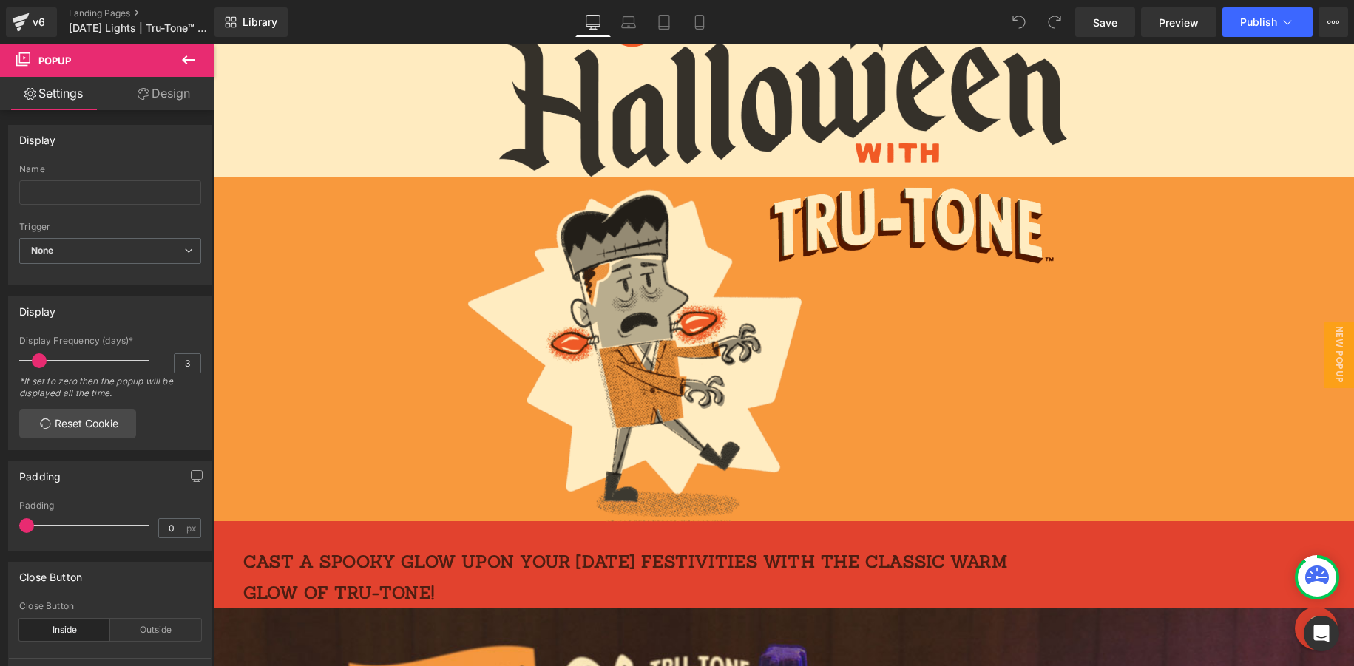
click at [273, 575] on p "Cast a spooky glow upon your [DATE] festivities with the classic warm glow of T…" at bounding box center [650, 576] width 815 height 61
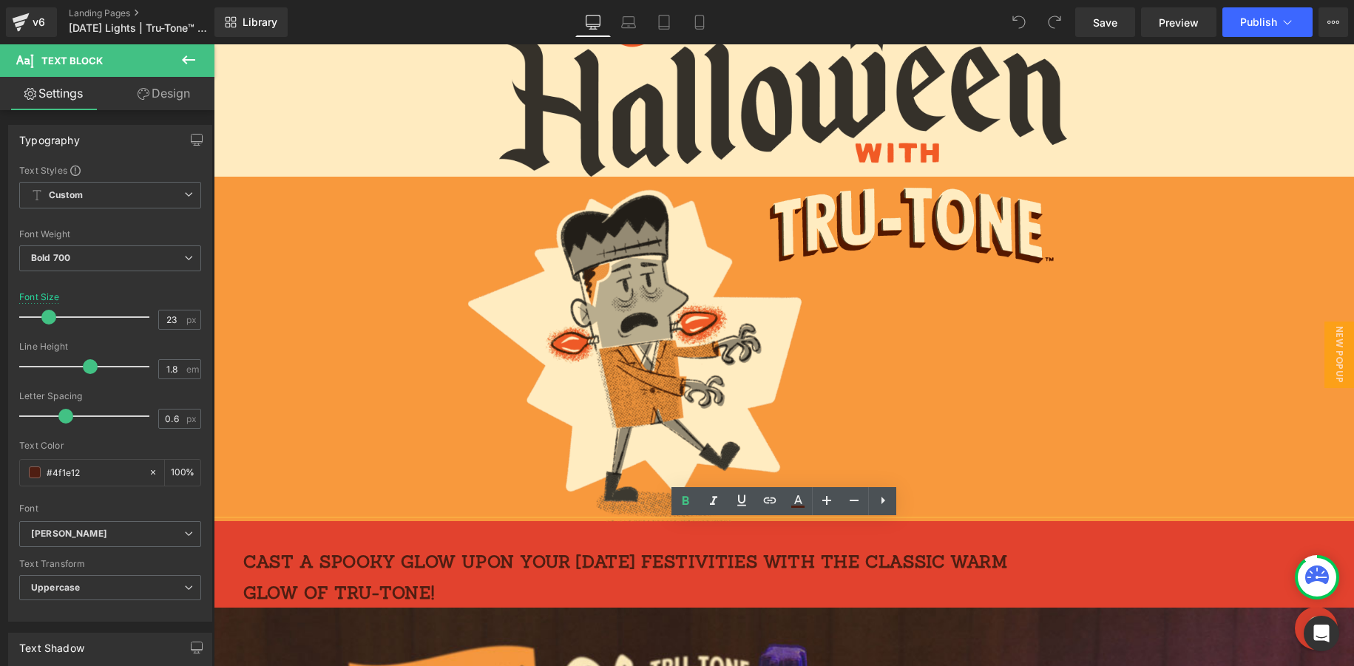
click at [694, 581] on p "Cast a spooky glow upon your [DATE] festivities with the classic warm glow of T…" at bounding box center [650, 576] width 815 height 61
click at [1034, 455] on div "Image Image Row" at bounding box center [784, 349] width 1140 height 345
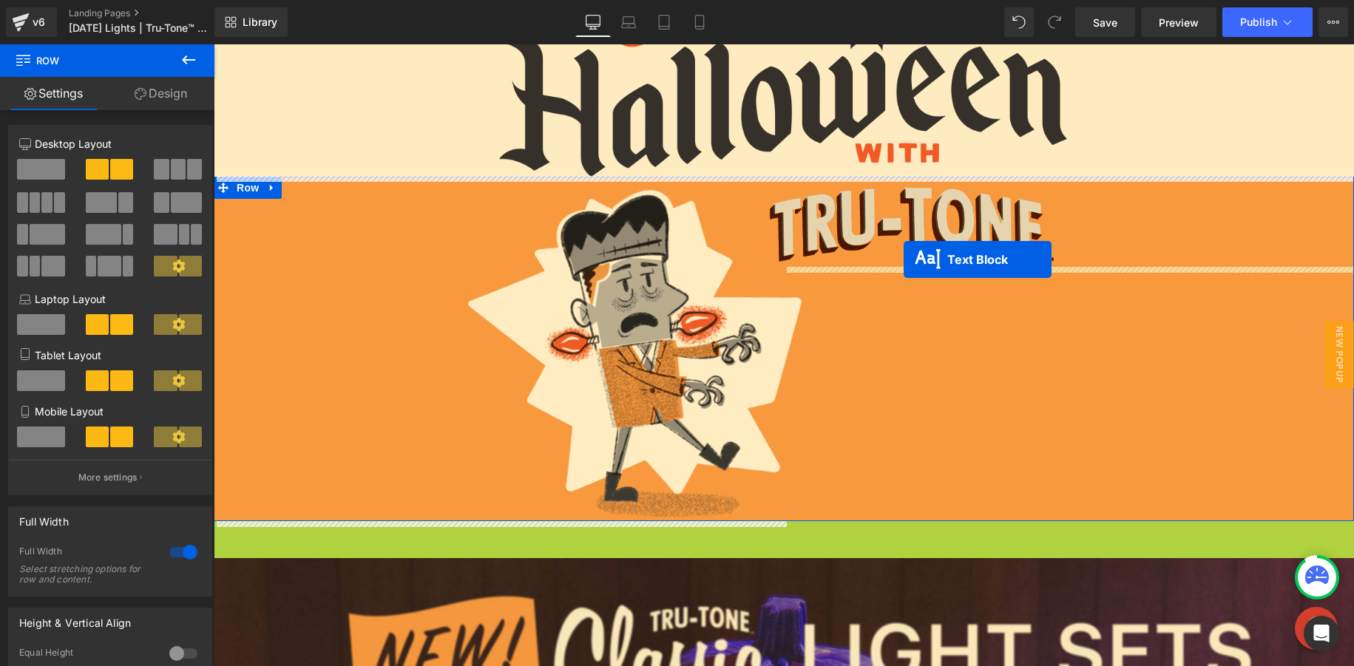
drag, startPoint x: 743, startPoint y: 567, endPoint x: 910, endPoint y: 258, distance: 351.0
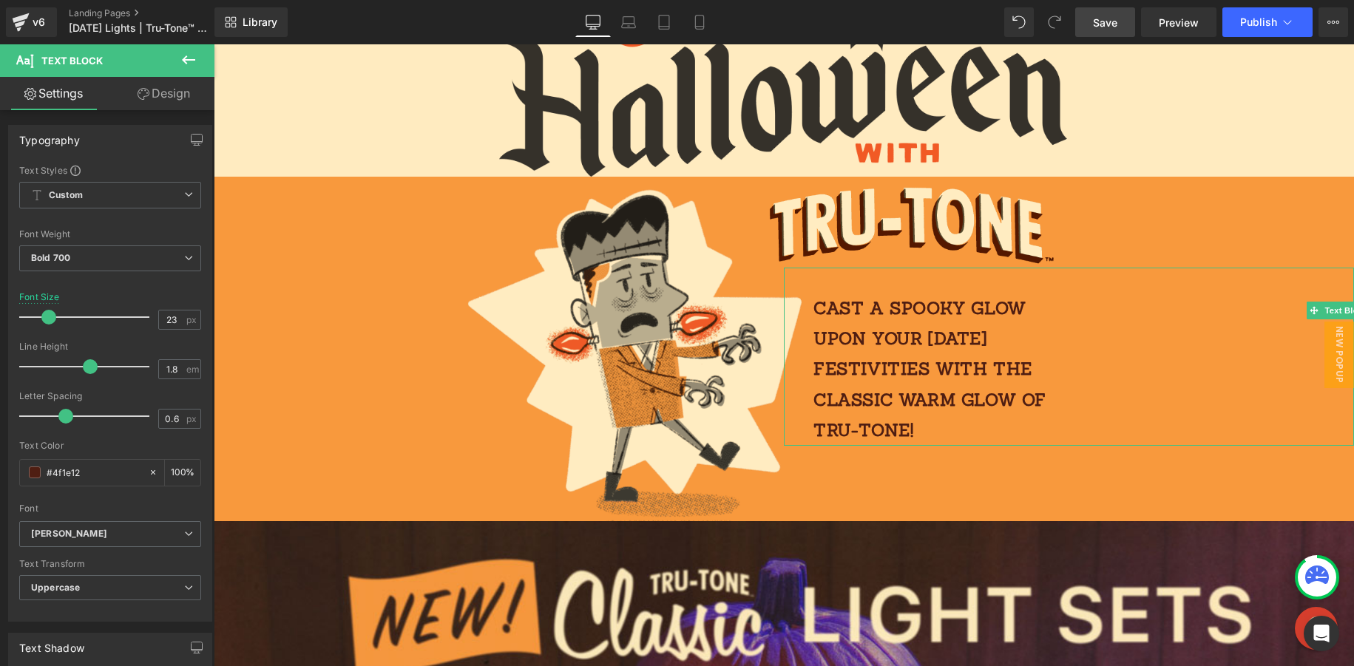
click at [1115, 19] on span "Save" at bounding box center [1105, 23] width 24 height 16
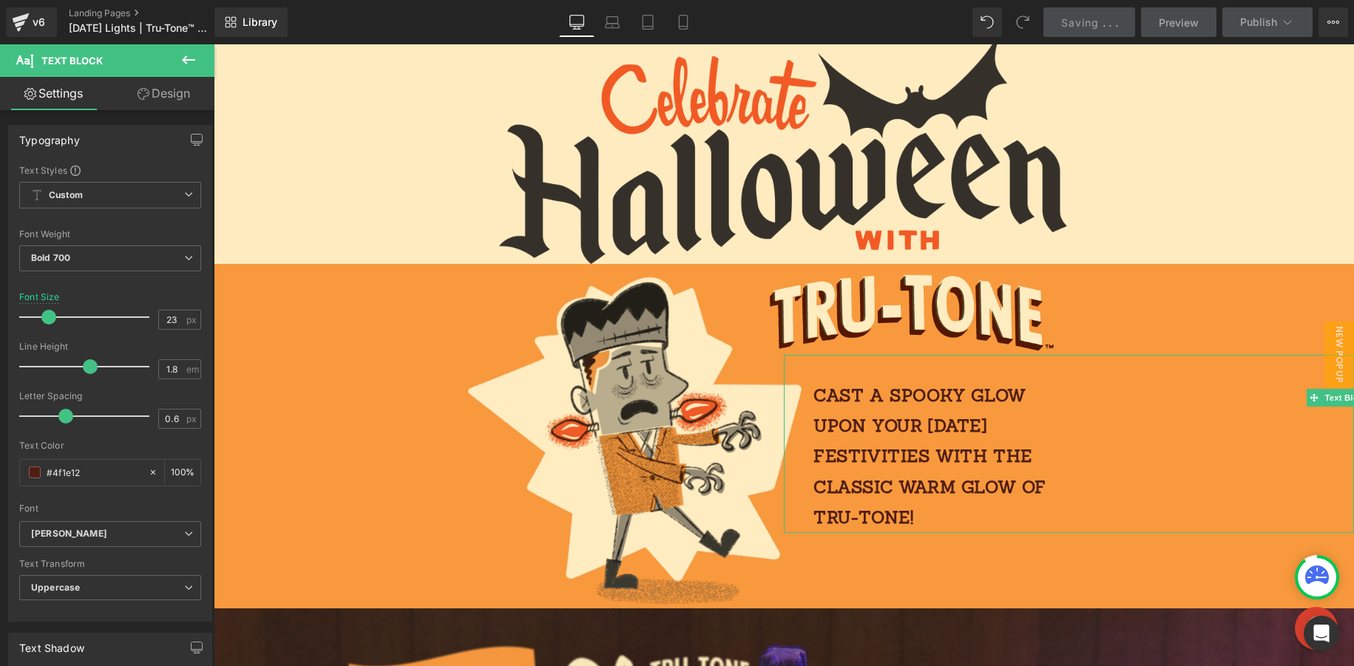
scroll to position [0, 0]
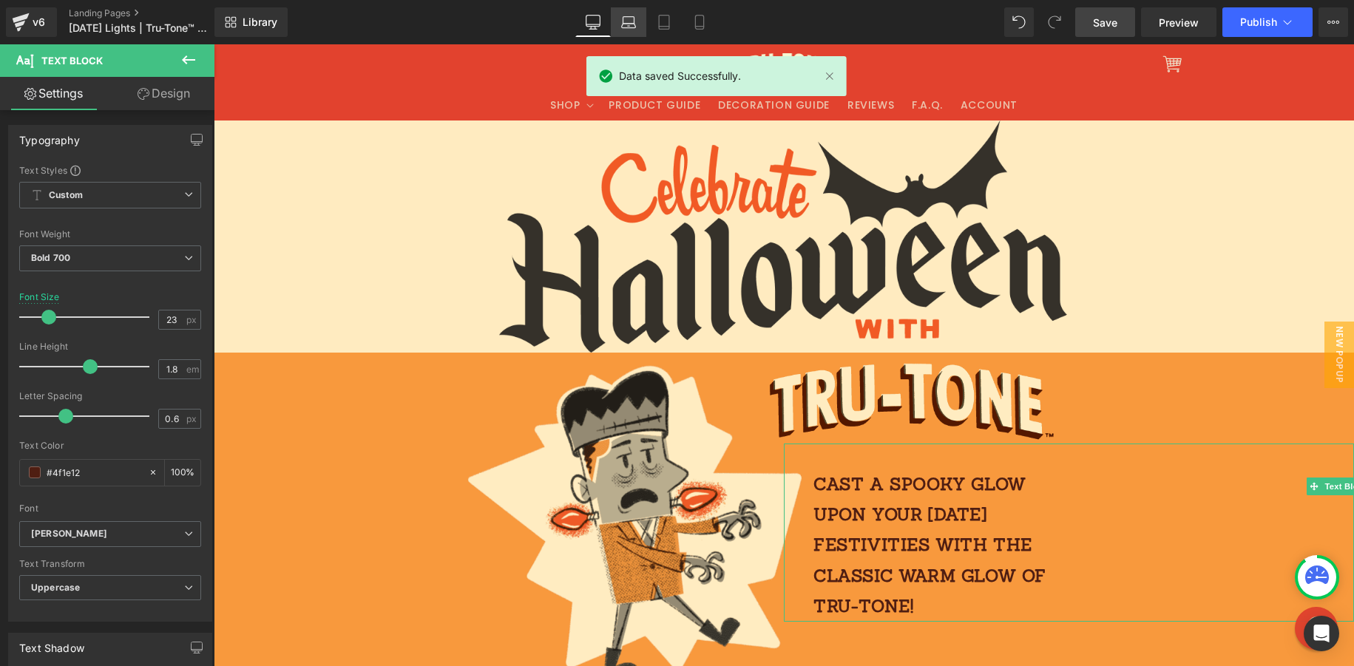
click at [627, 28] on icon at bounding box center [628, 22] width 15 height 15
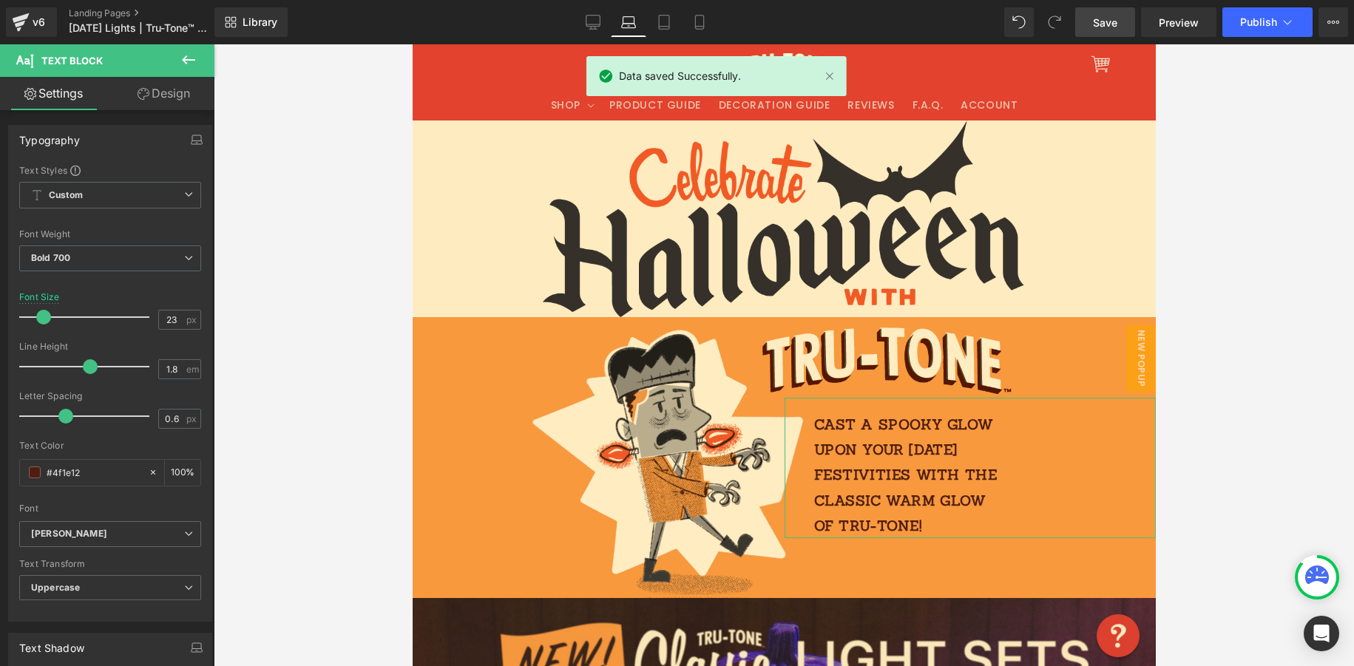
scroll to position [81, 0]
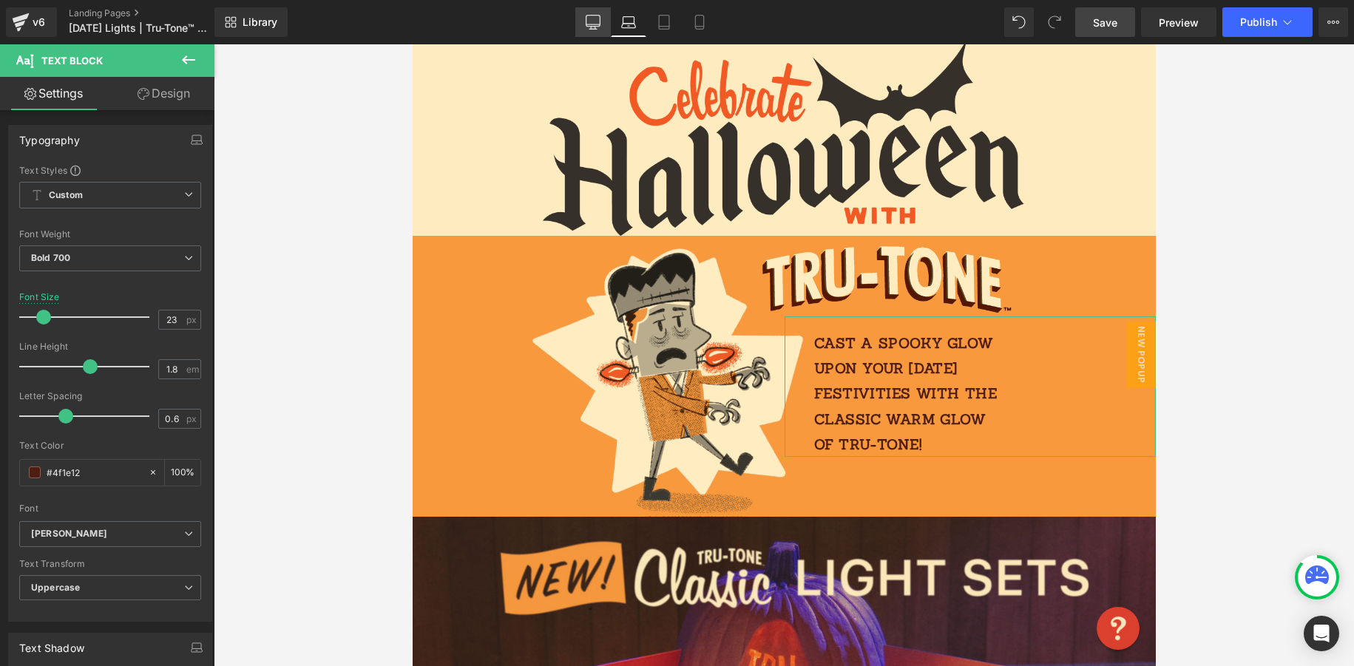
click at [595, 22] on icon at bounding box center [593, 22] width 15 height 15
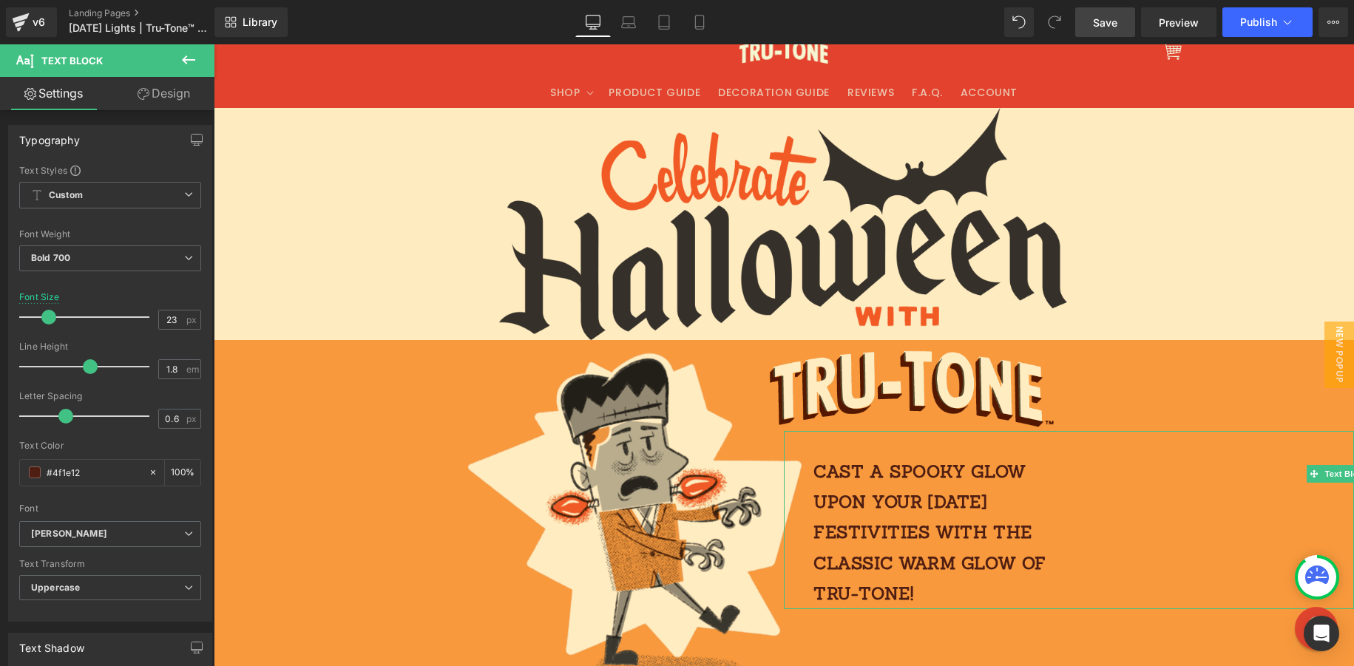
scroll to position [0, 0]
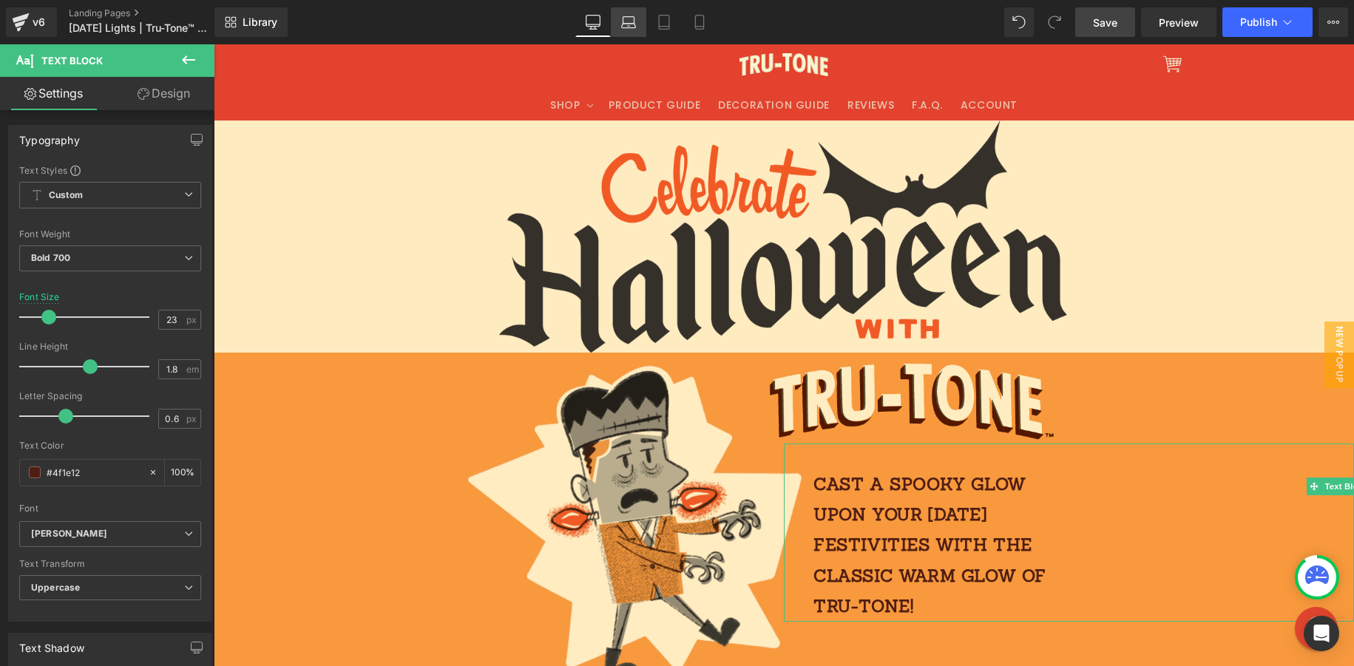
click at [626, 27] on icon at bounding box center [628, 26] width 14 height 4
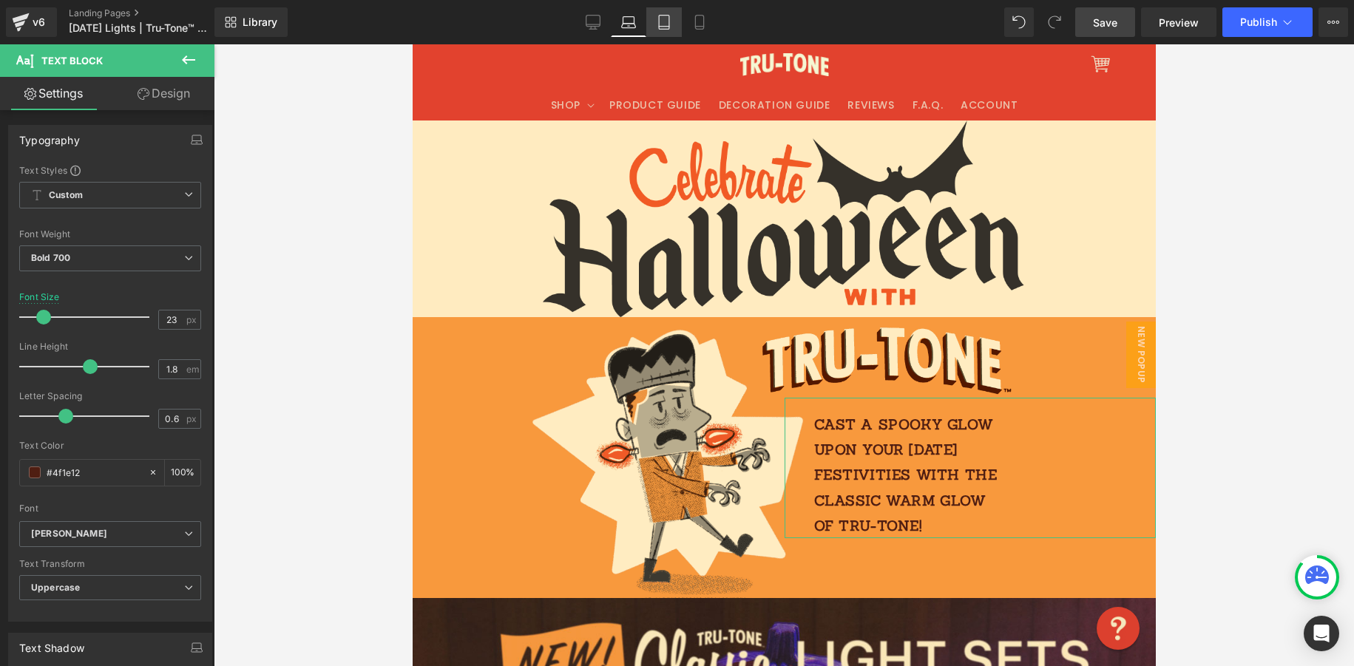
click at [668, 24] on icon at bounding box center [664, 23] width 10 height 14
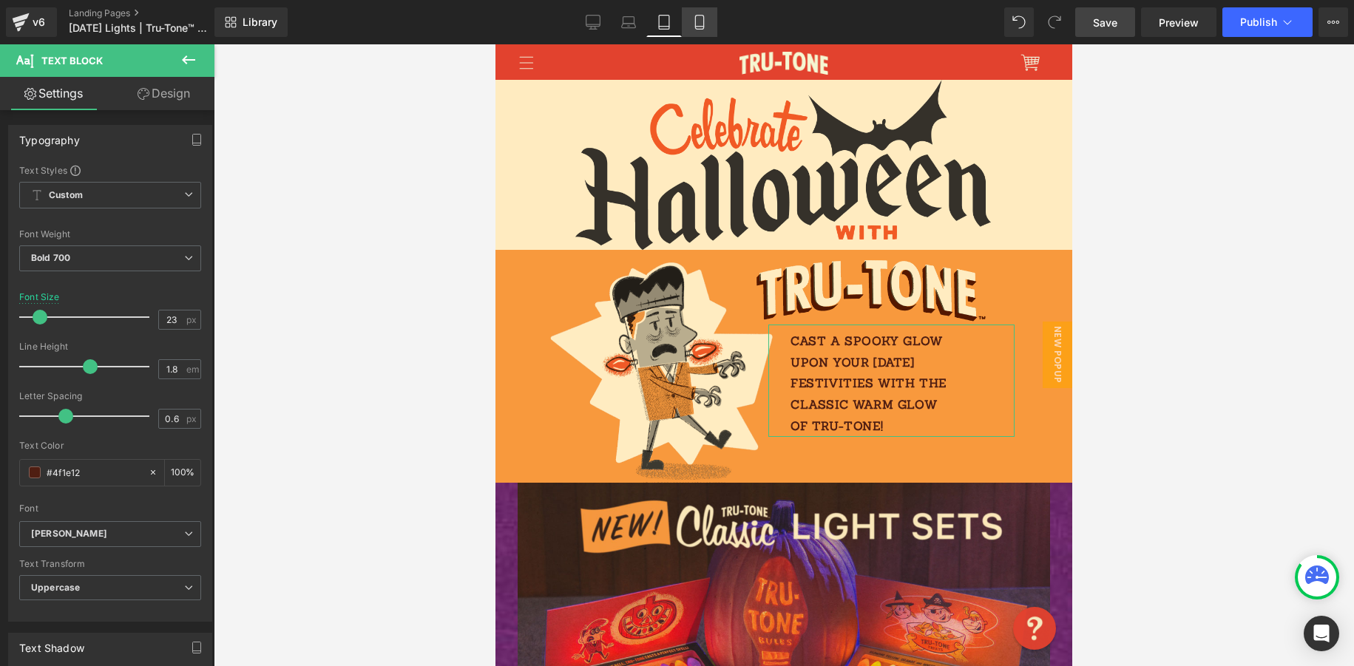
click at [701, 24] on icon at bounding box center [699, 22] width 15 height 15
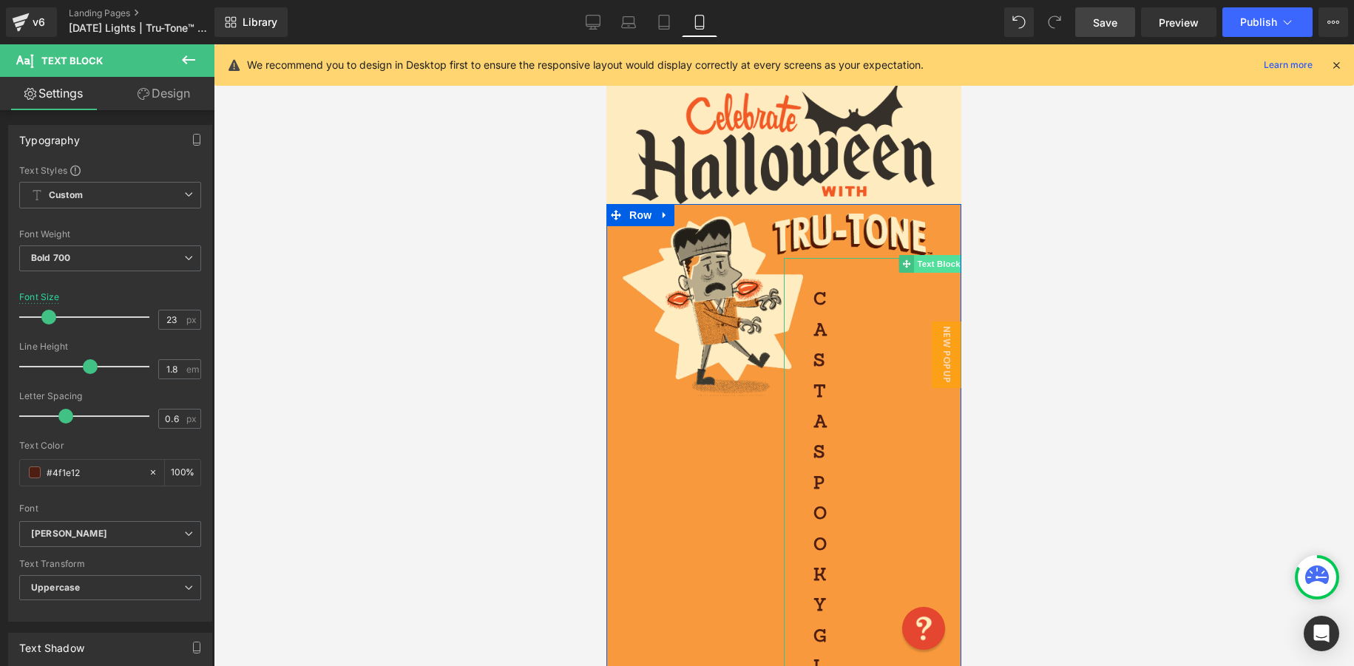
click at [945, 263] on span "Text Block" at bounding box center [938, 264] width 49 height 18
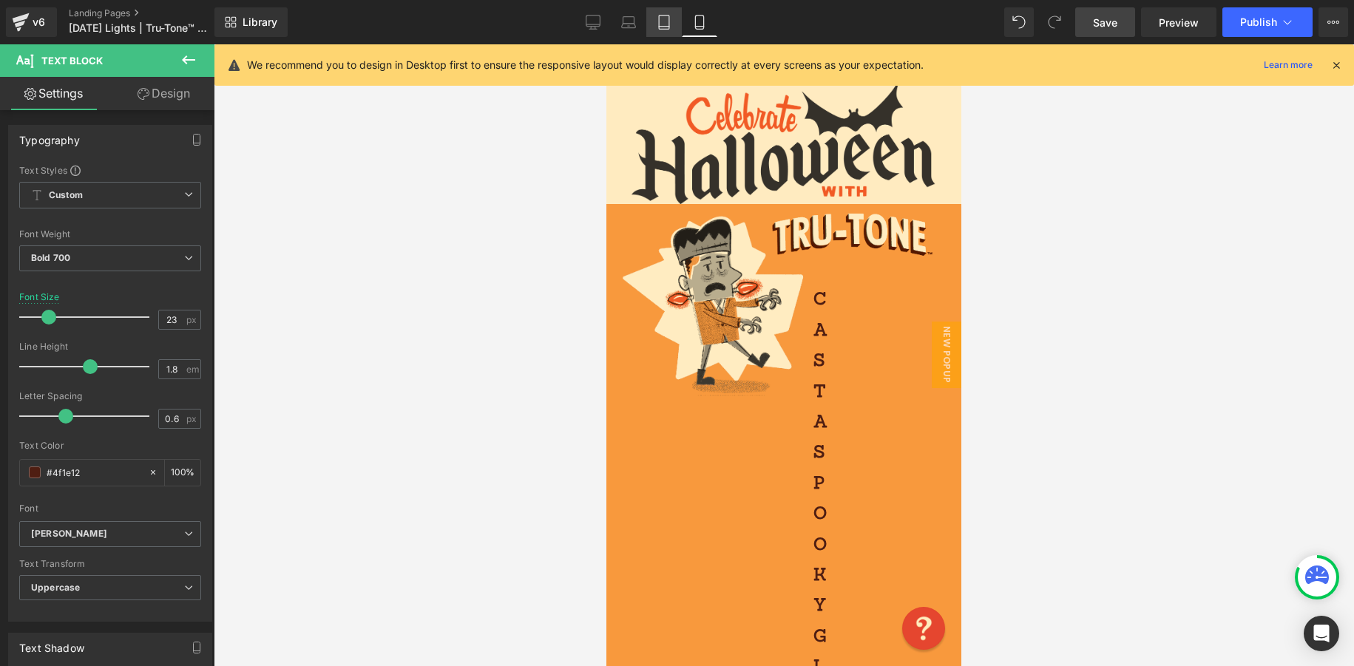
click at [674, 36] on link "Tablet" at bounding box center [663, 22] width 35 height 30
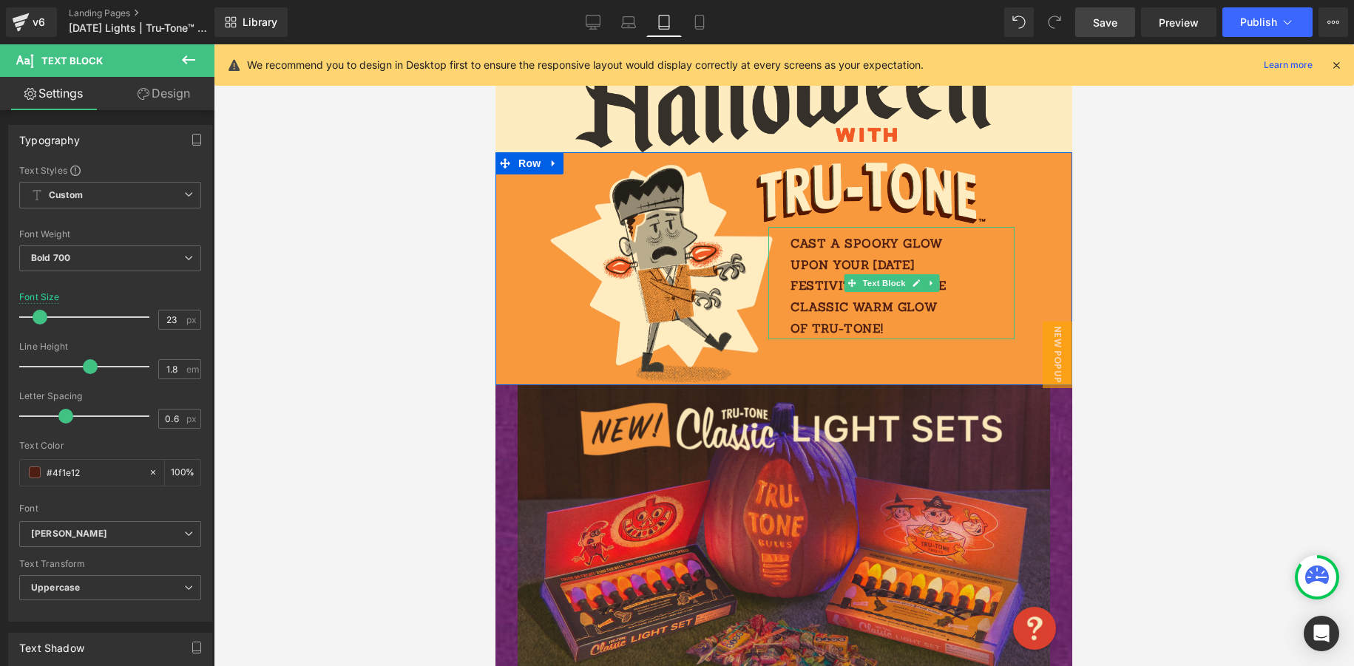
click at [934, 282] on icon at bounding box center [931, 283] width 8 height 9
click at [921, 284] on icon at bounding box center [923, 283] width 8 height 8
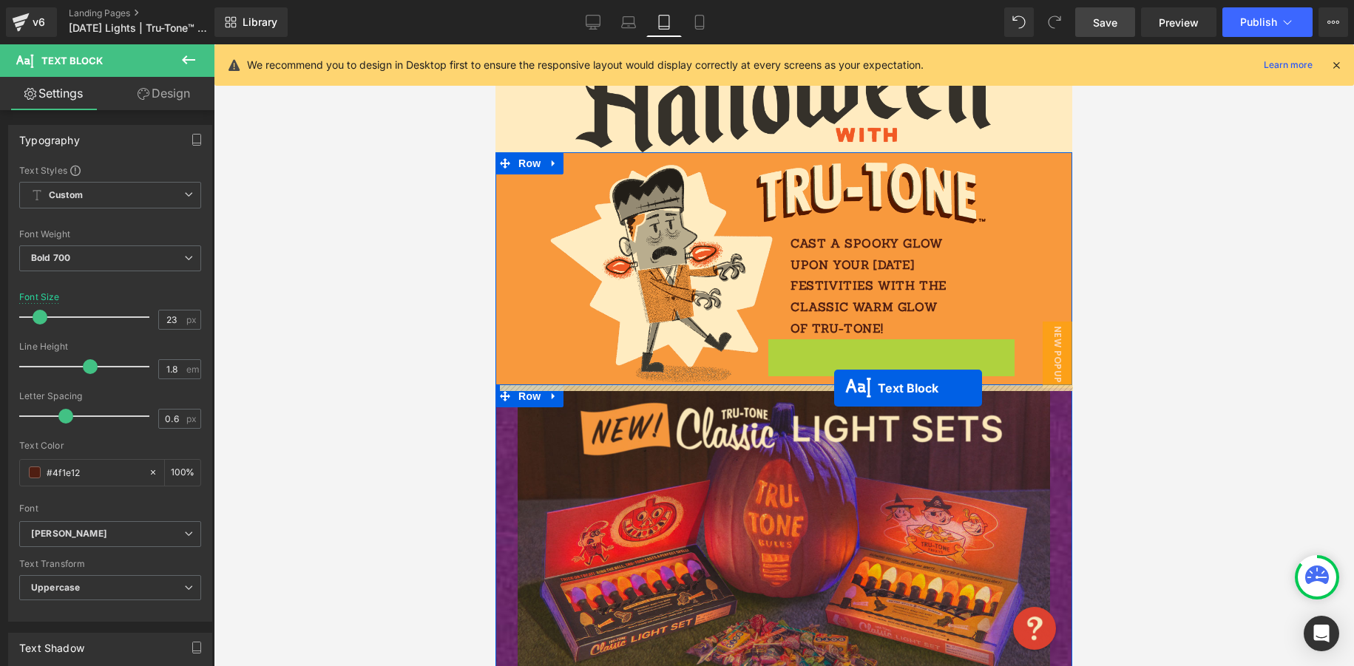
drag, startPoint x: 850, startPoint y: 396, endPoint x: 851, endPoint y: 388, distance: 8.2
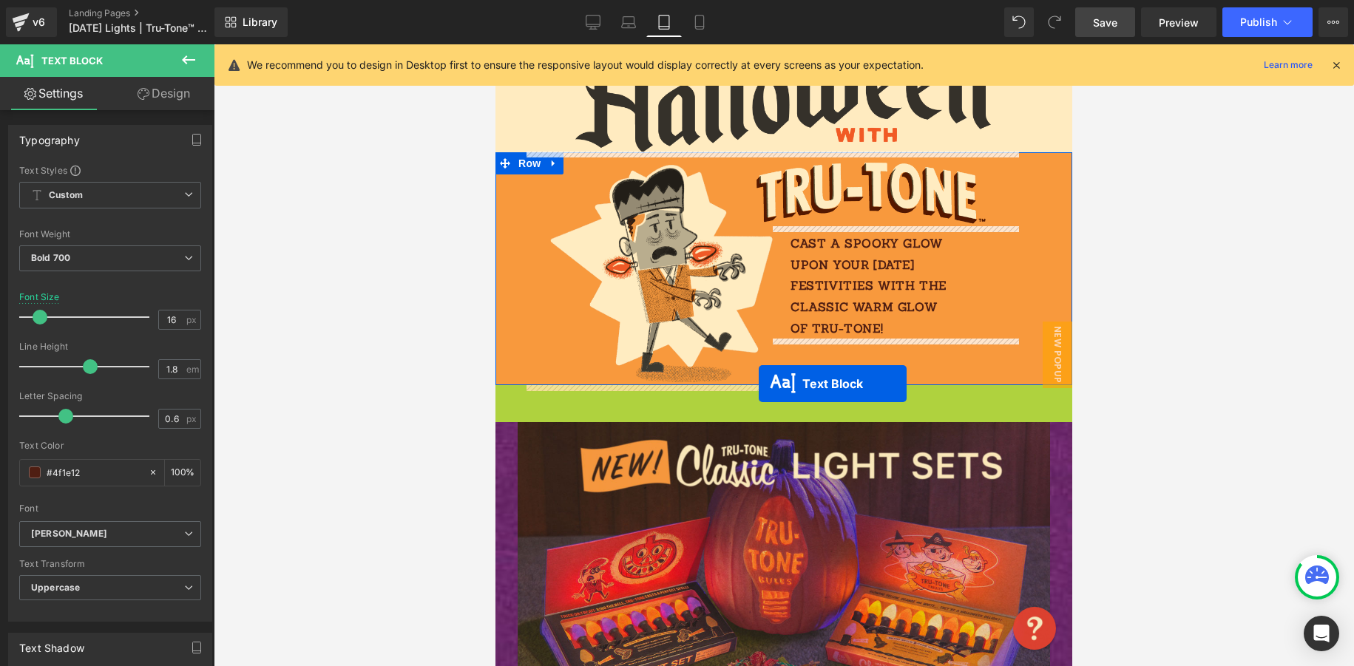
drag, startPoint x: 746, startPoint y: 408, endPoint x: 757, endPoint y: 385, distance: 26.1
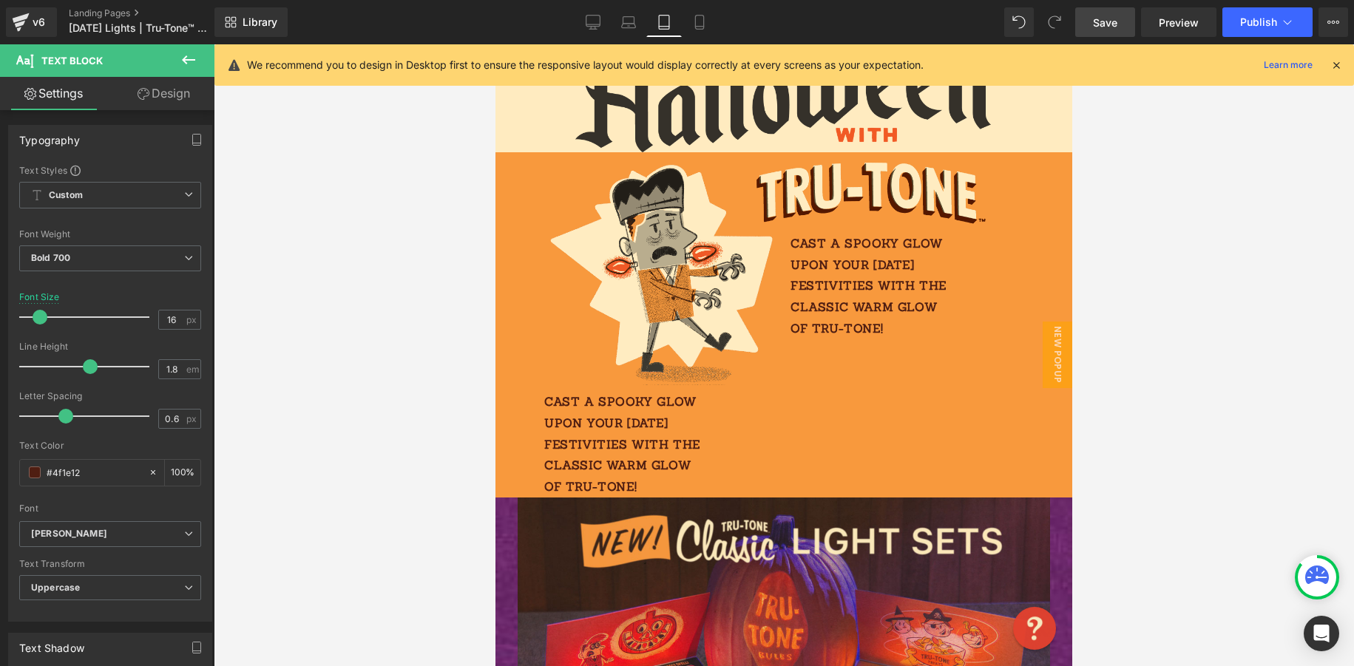
click at [196, 53] on icon at bounding box center [189, 60] width 18 height 18
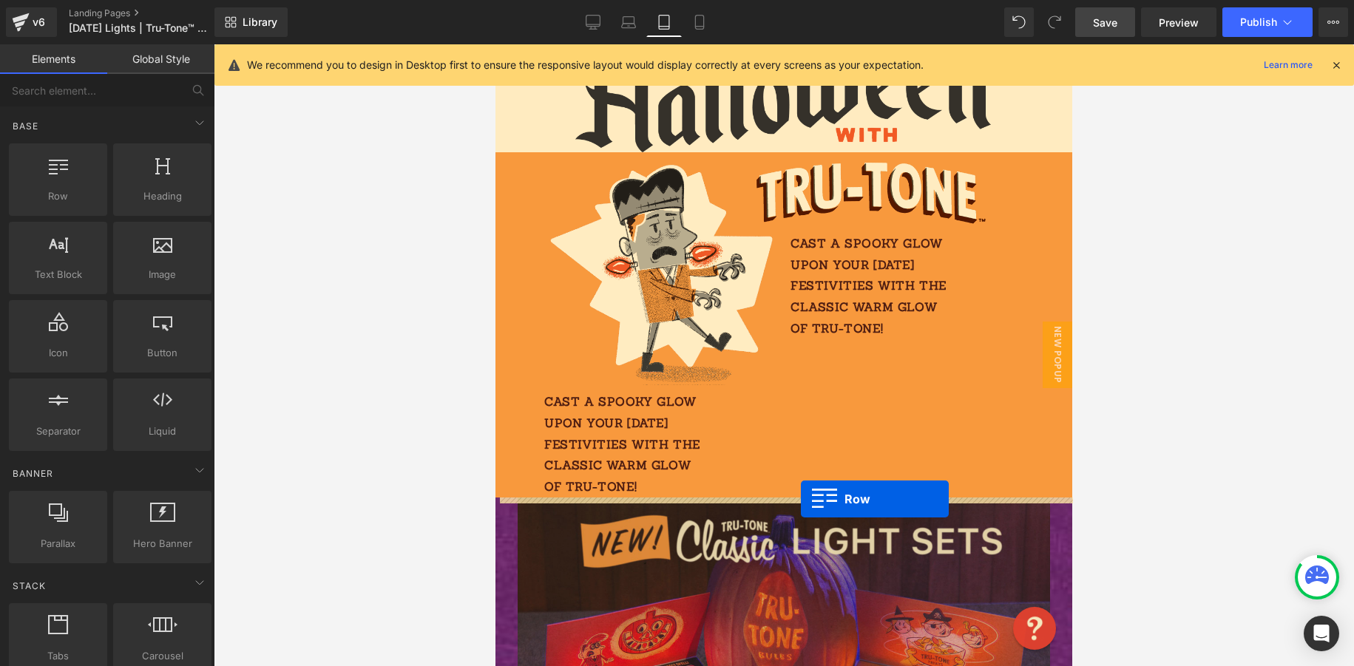
drag, startPoint x: 565, startPoint y: 226, endPoint x: 801, endPoint y: 499, distance: 361.3
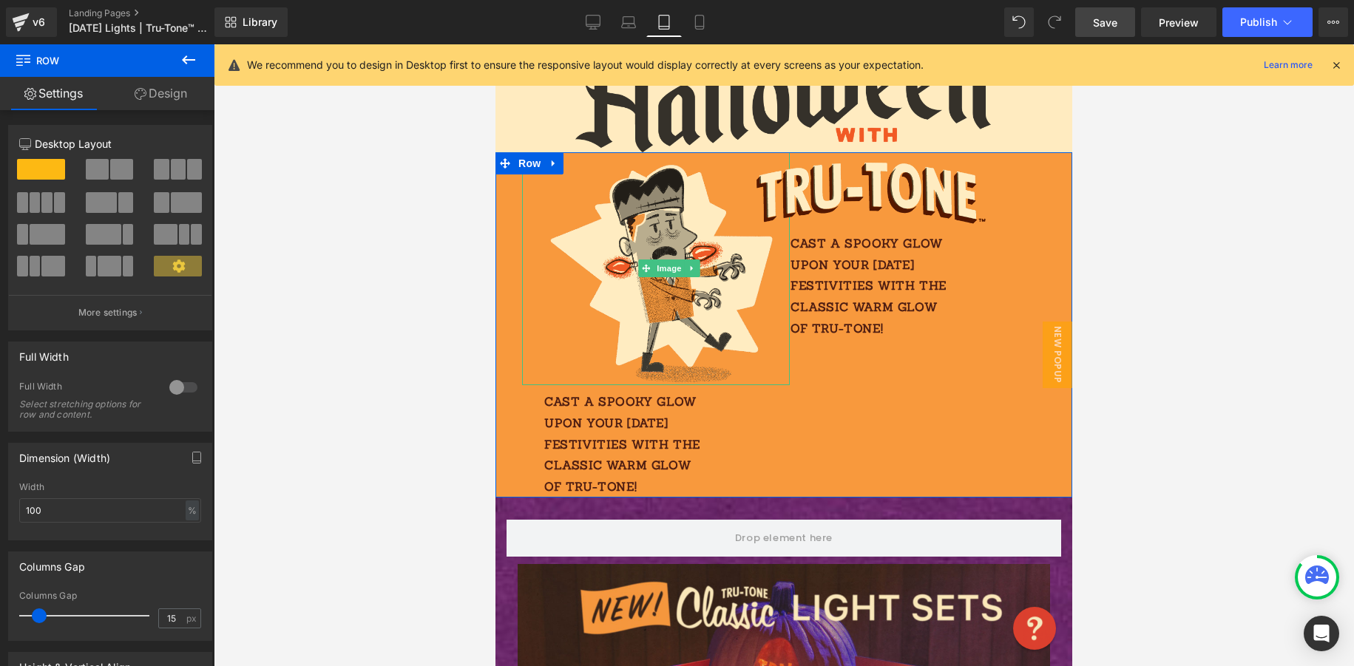
click at [544, 237] on div at bounding box center [656, 268] width 268 height 233
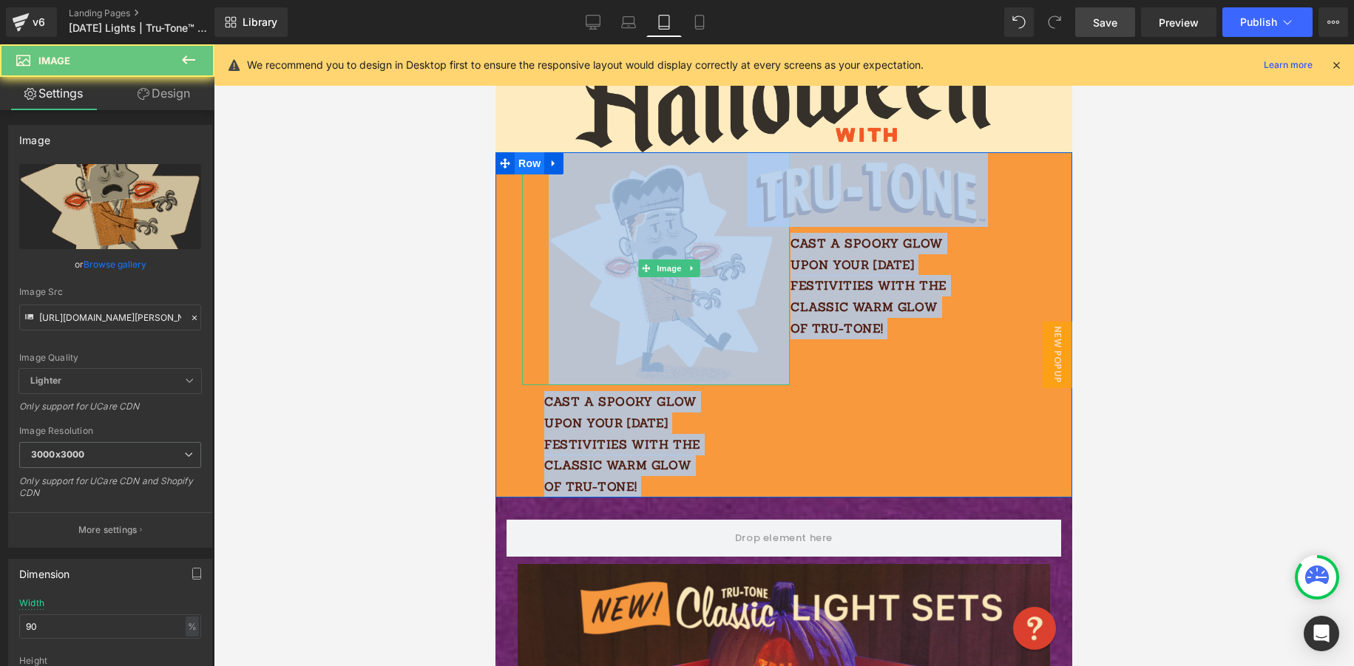
drag, startPoint x: 532, startPoint y: 178, endPoint x: 523, endPoint y: 171, distance: 12.1
click at [523, 171] on div "Image Cast a spooky glow upon your Halloween festivities with the classic warm …" at bounding box center [783, 324] width 577 height 345
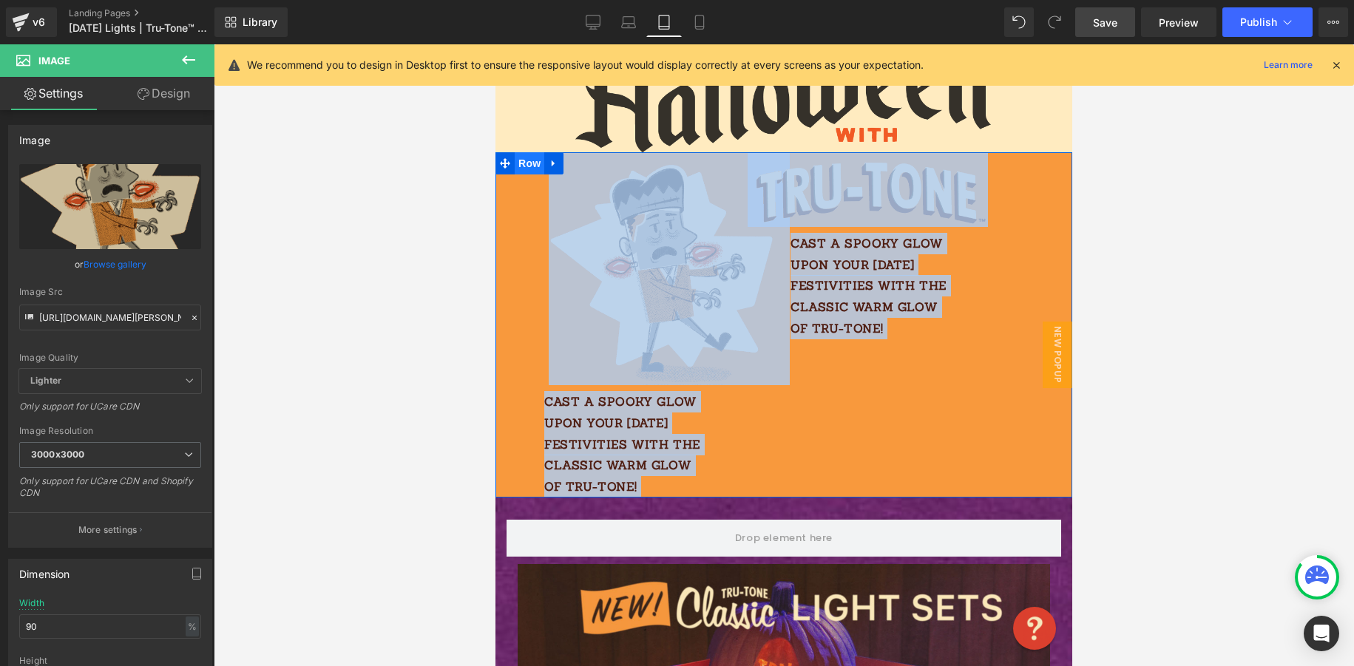
click at [521, 162] on span "Row" at bounding box center [530, 163] width 30 height 22
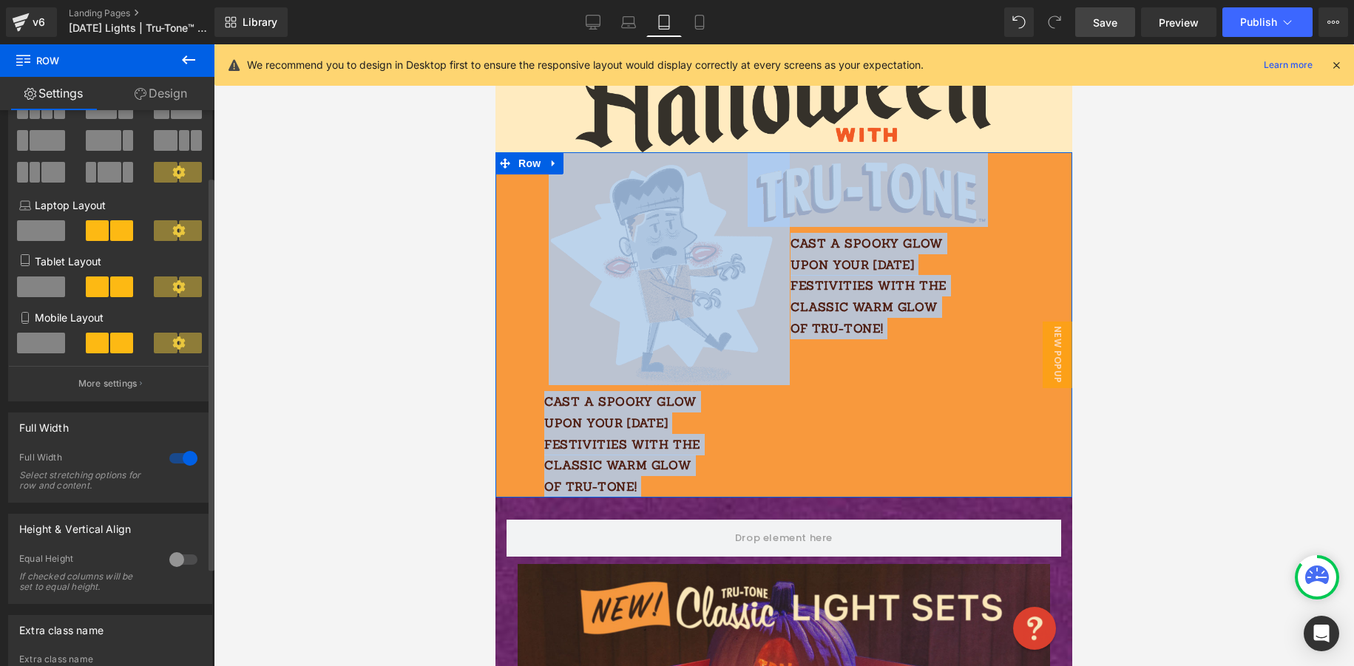
scroll to position [232, 0]
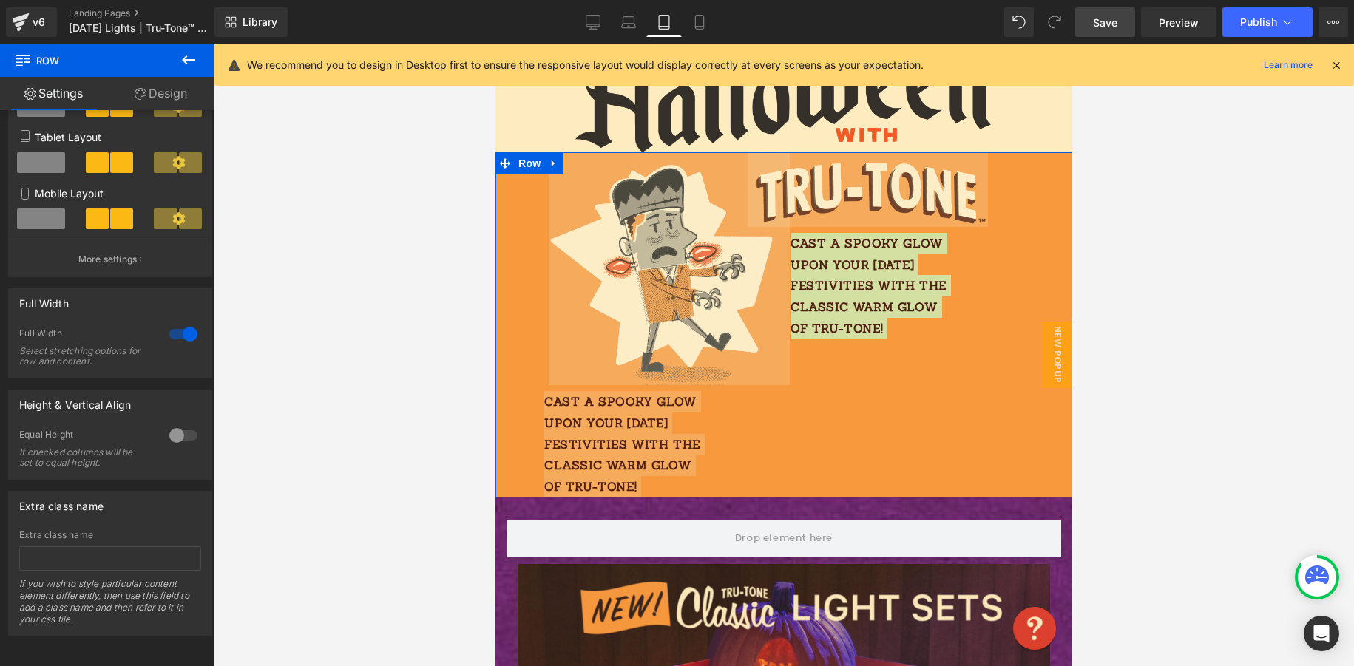
click at [165, 92] on link "Design" at bounding box center [160, 93] width 107 height 33
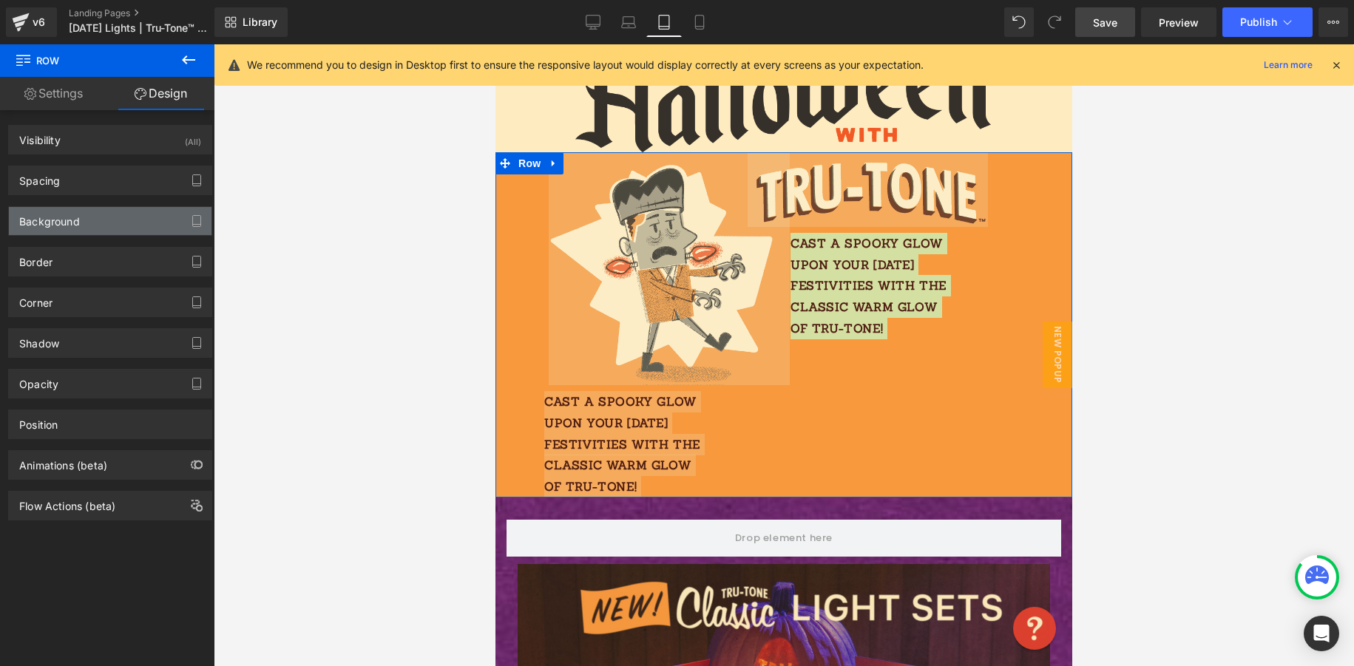
click at [104, 221] on div "Background" at bounding box center [110, 221] width 203 height 28
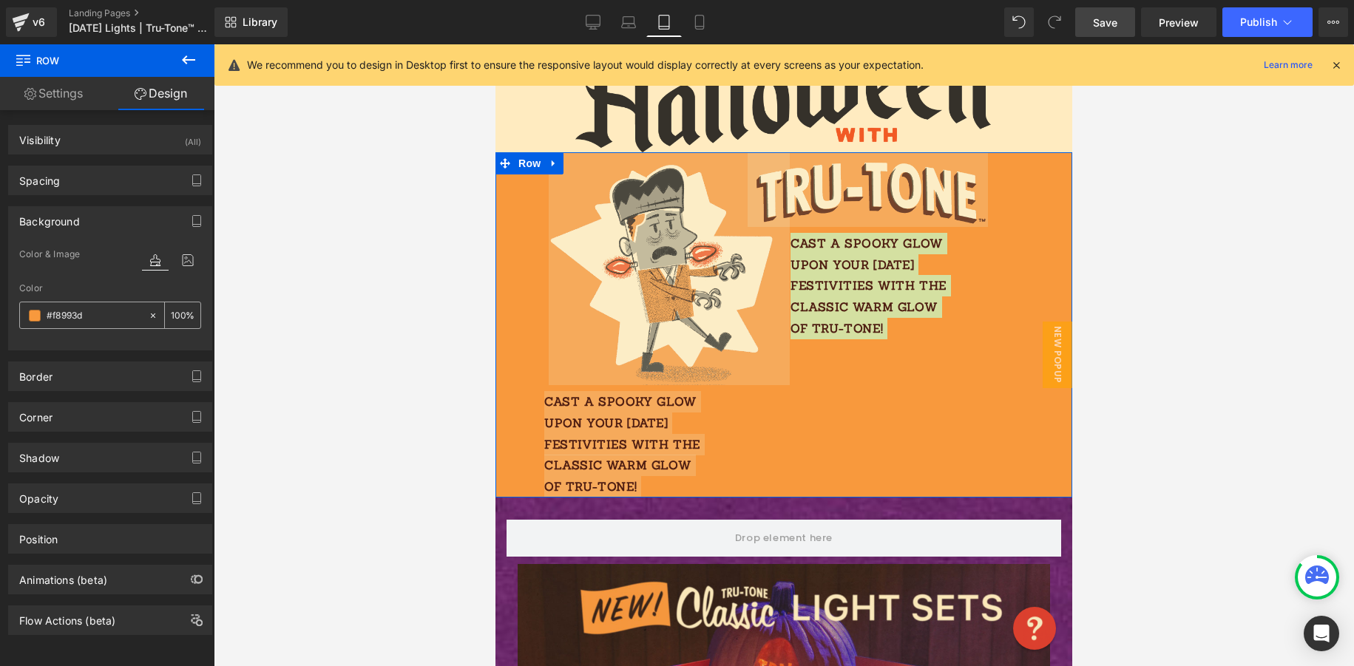
drag, startPoint x: 89, startPoint y: 318, endPoint x: 28, endPoint y: 311, distance: 61.8
click at [28, 312] on div "#f8993d" at bounding box center [84, 315] width 128 height 26
drag, startPoint x: 98, startPoint y: 314, endPoint x: 21, endPoint y: 315, distance: 76.9
click at [25, 315] on div "#f8993d" at bounding box center [84, 315] width 128 height 26
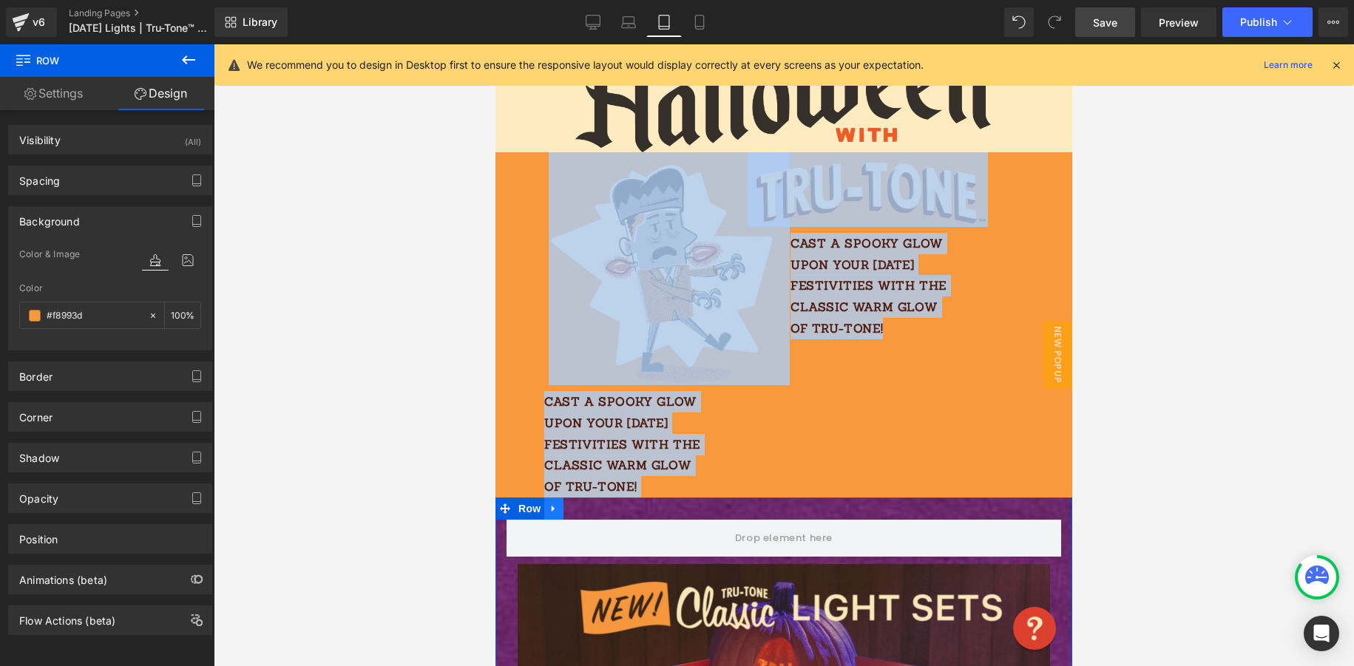
click at [552, 512] on icon at bounding box center [554, 509] width 10 height 11
click at [591, 508] on icon at bounding box center [592, 509] width 10 height 11
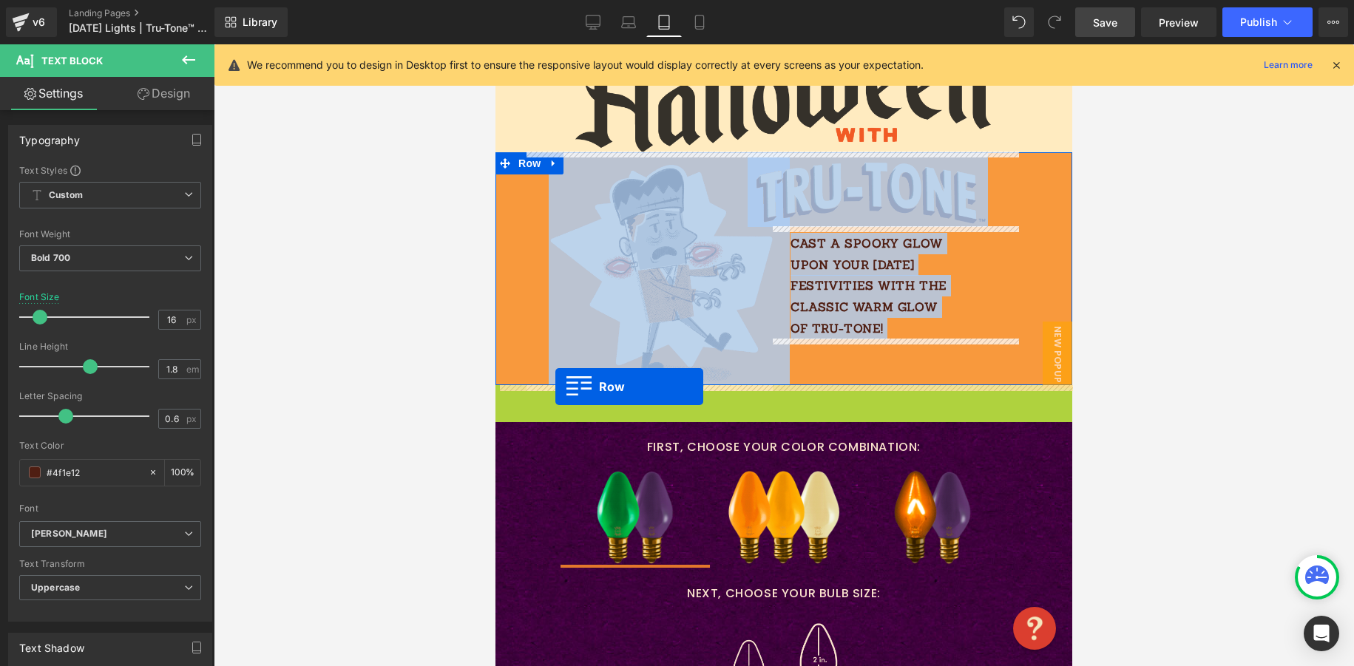
drag, startPoint x: 503, startPoint y: 399, endPoint x: 555, endPoint y: 387, distance: 53.7
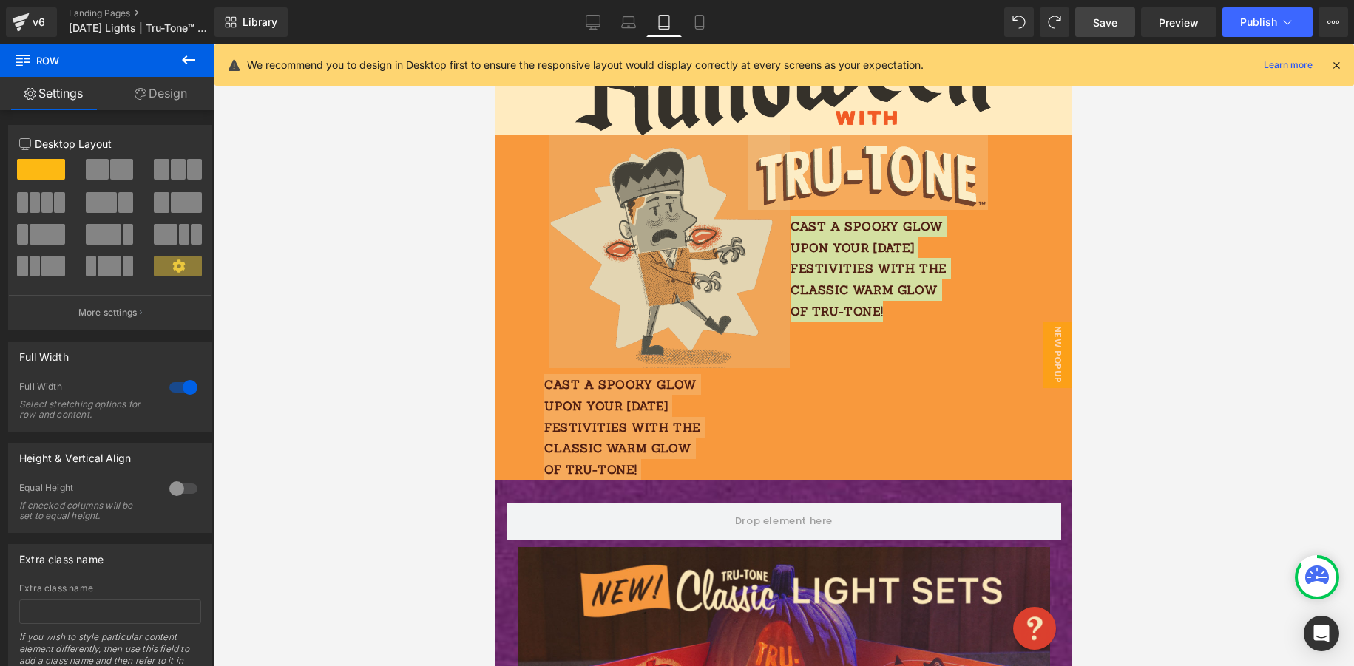
scroll to position [0, 0]
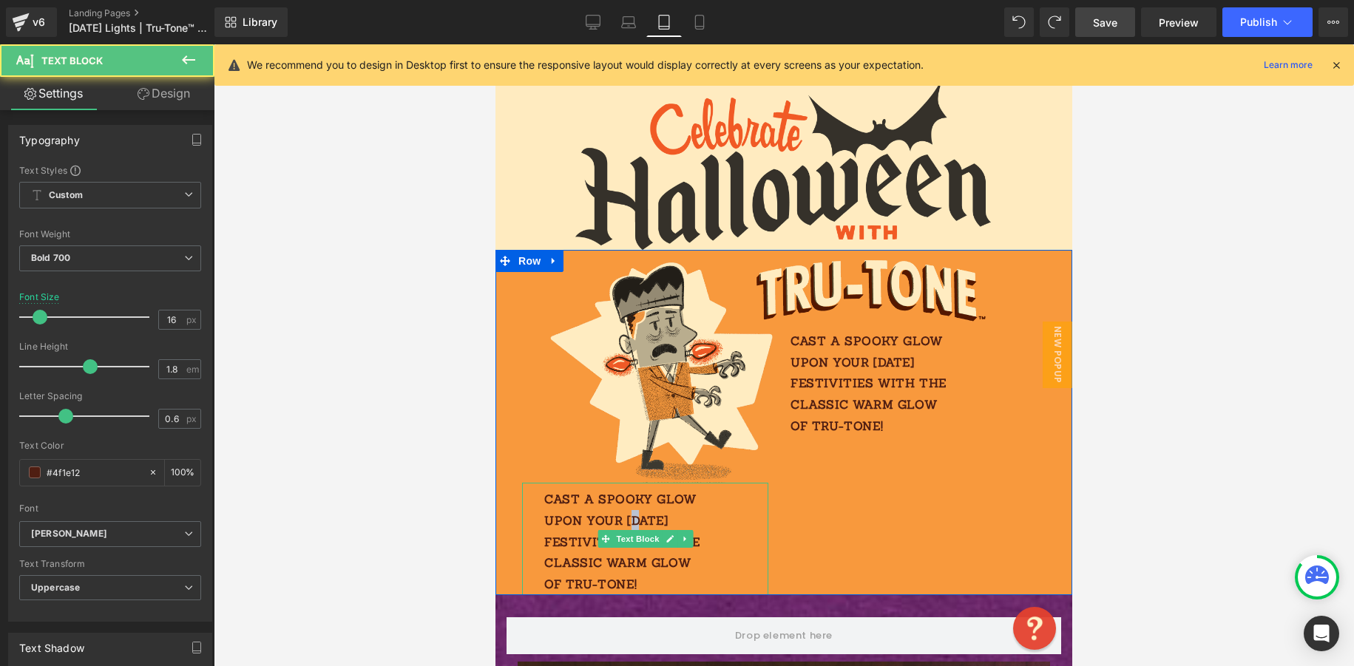
click at [640, 510] on p "Cast a spooky glow upon your [DATE] festivities with the classic warm glow of T…" at bounding box center [626, 542] width 165 height 106
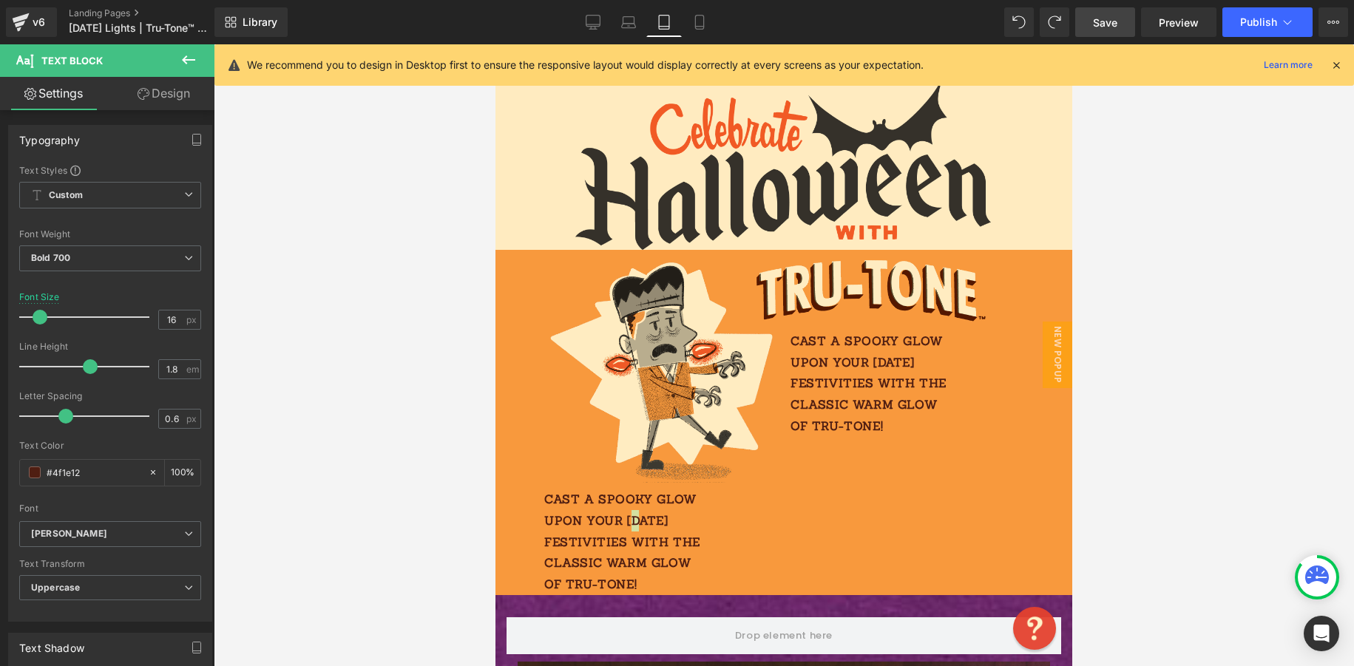
click at [163, 93] on link "Design" at bounding box center [163, 93] width 107 height 33
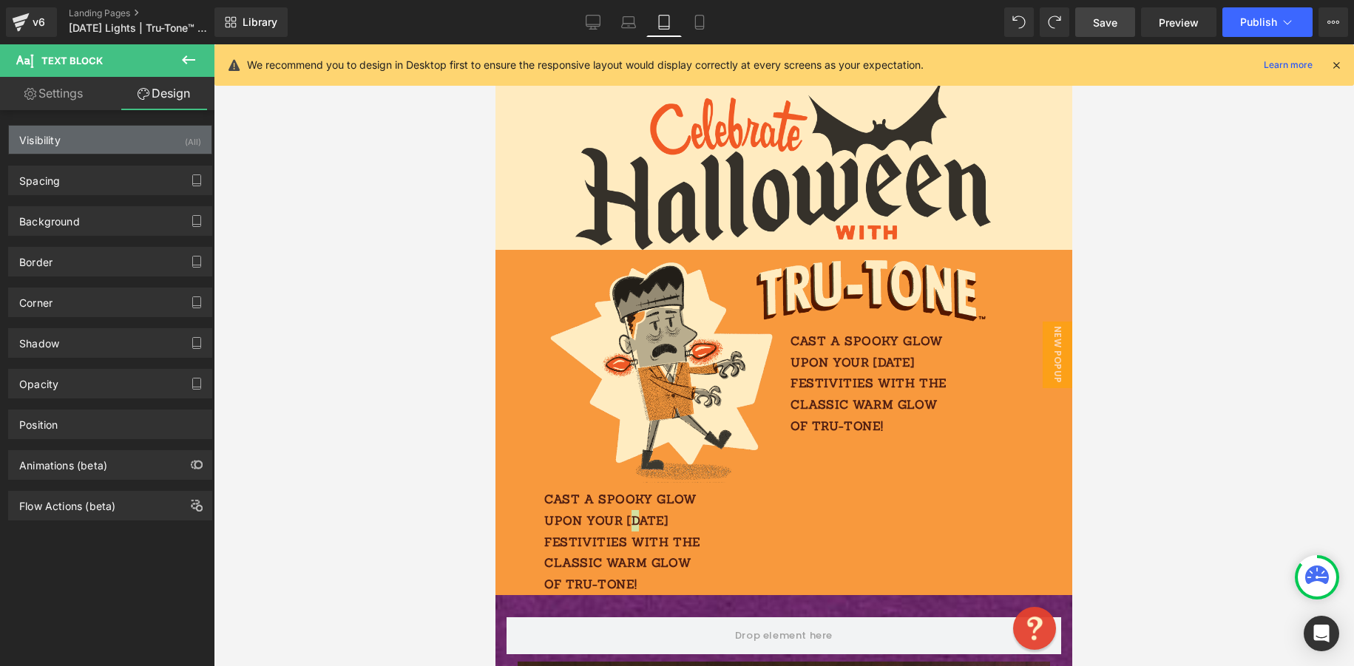
click at [129, 135] on div "Visibility (All)" at bounding box center [110, 140] width 203 height 28
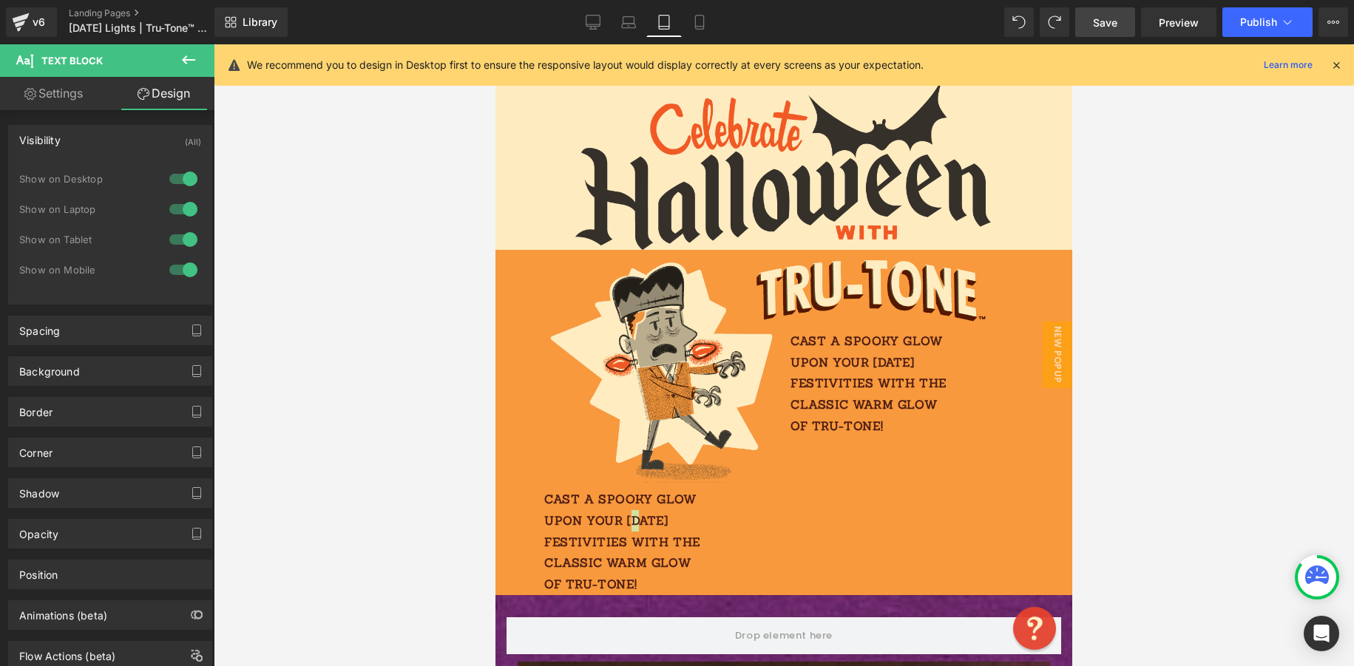
click at [180, 180] on div at bounding box center [183, 179] width 35 height 24
click at [184, 211] on div at bounding box center [183, 209] width 35 height 24
click at [186, 240] on div at bounding box center [183, 240] width 35 height 24
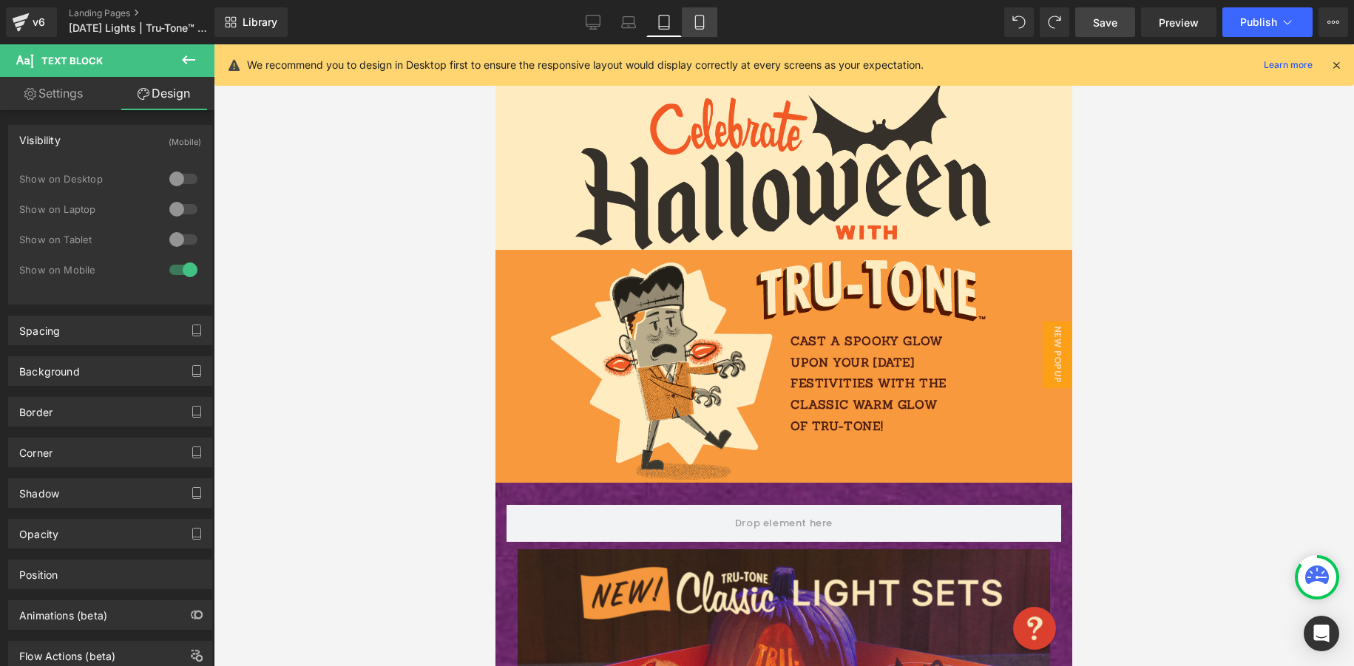
click at [692, 18] on link "Mobile" at bounding box center [699, 22] width 35 height 30
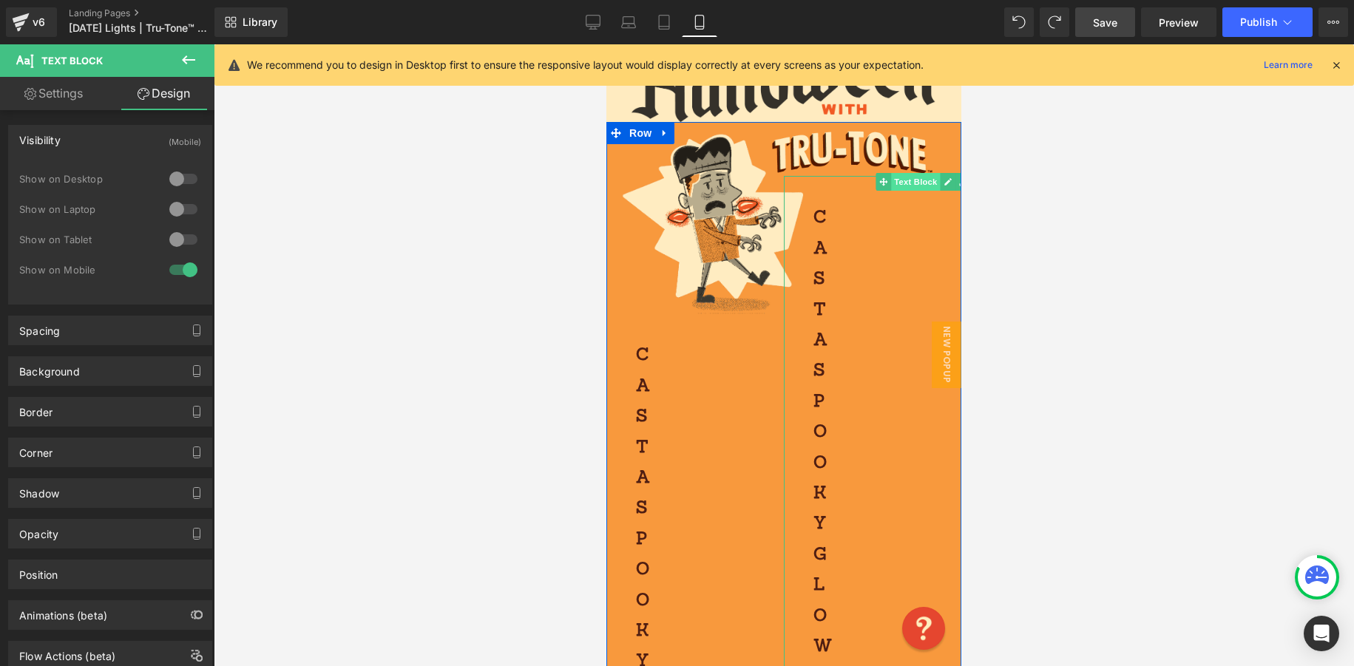
click at [929, 186] on span "Text Block" at bounding box center [915, 182] width 49 height 18
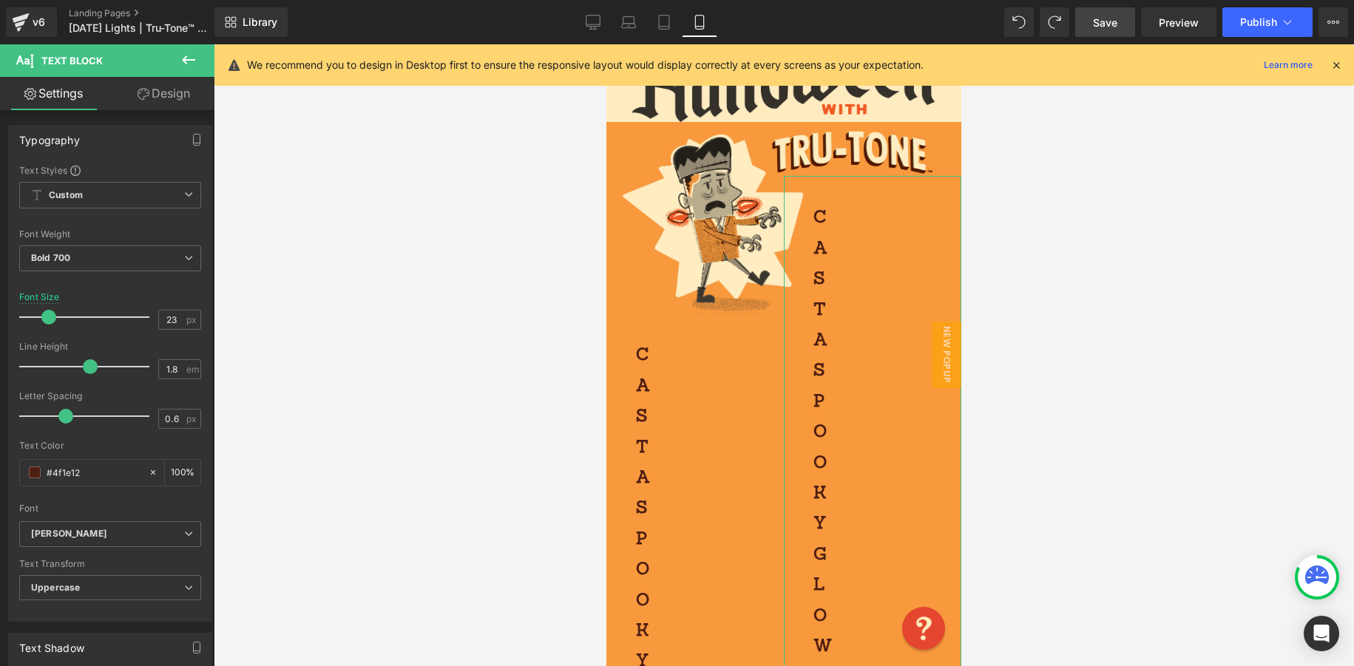
click at [179, 100] on link "Design" at bounding box center [163, 93] width 107 height 33
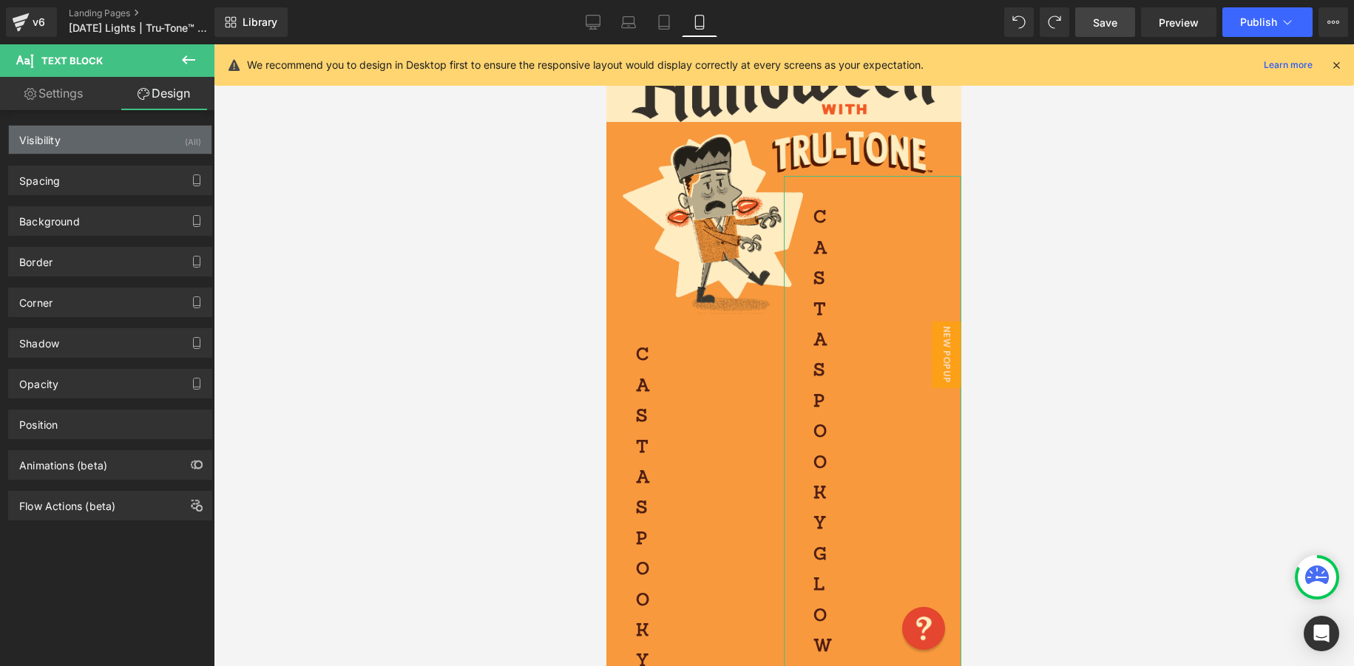
click at [135, 146] on div "Visibility (All)" at bounding box center [110, 140] width 203 height 28
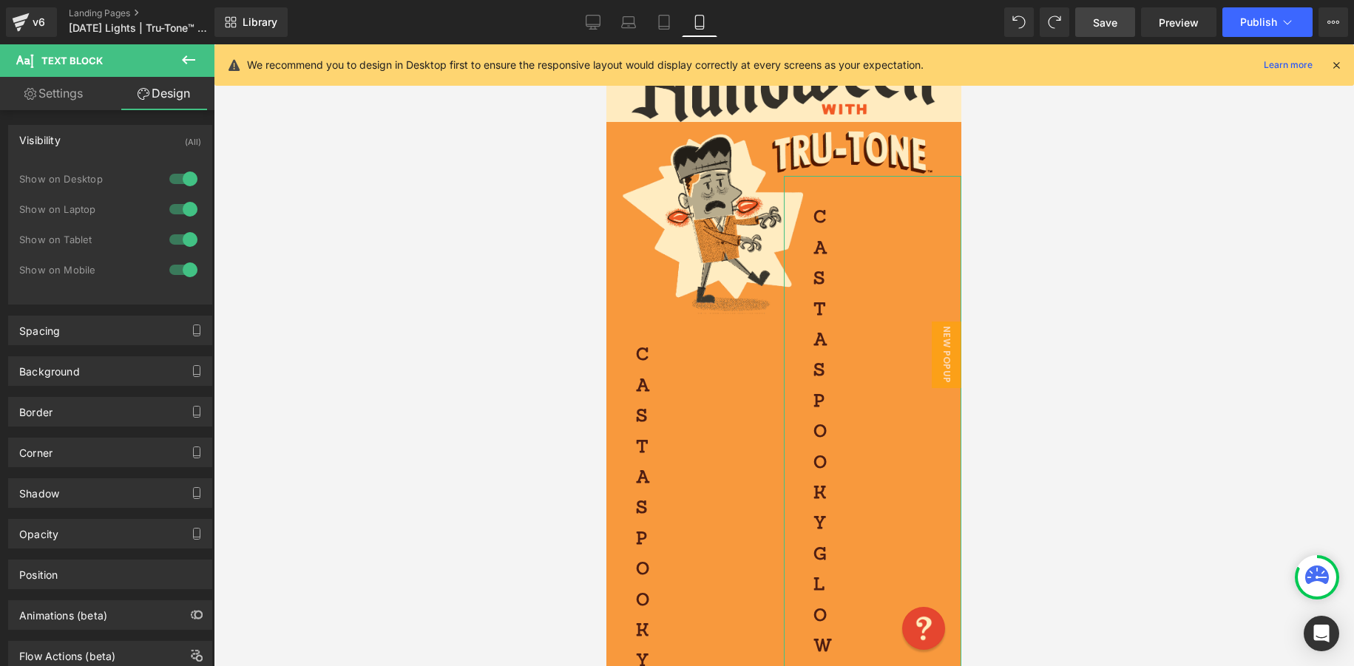
click at [183, 271] on div at bounding box center [183, 270] width 35 height 24
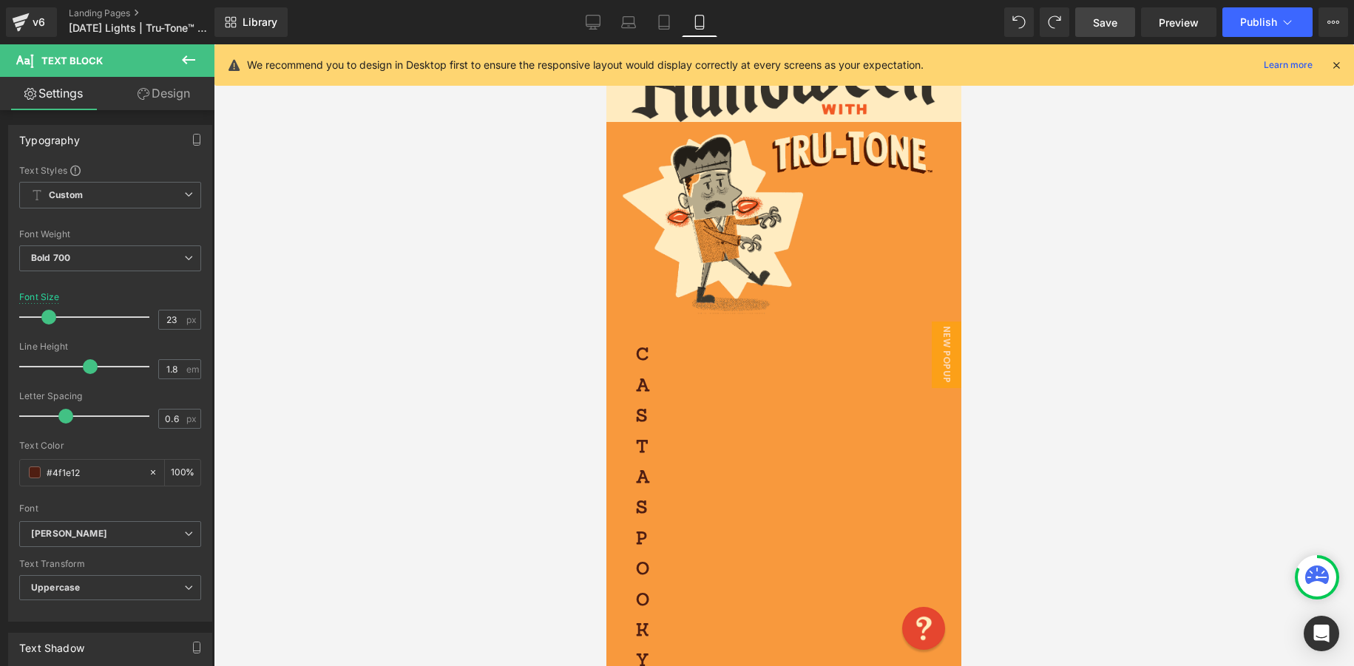
drag, startPoint x: 169, startPoint y: 89, endPoint x: 166, endPoint y: 104, distance: 16.0
click at [169, 88] on link "Design" at bounding box center [163, 93] width 107 height 33
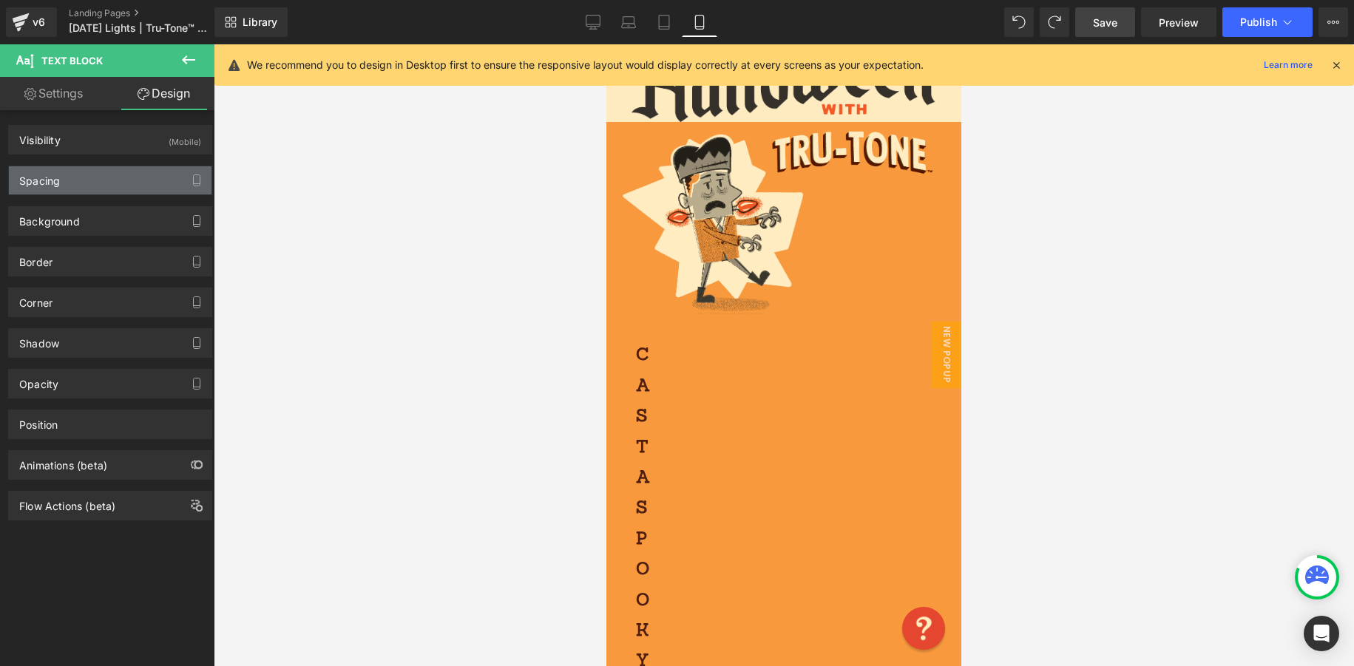
click at [100, 175] on div "Spacing" at bounding box center [110, 180] width 203 height 28
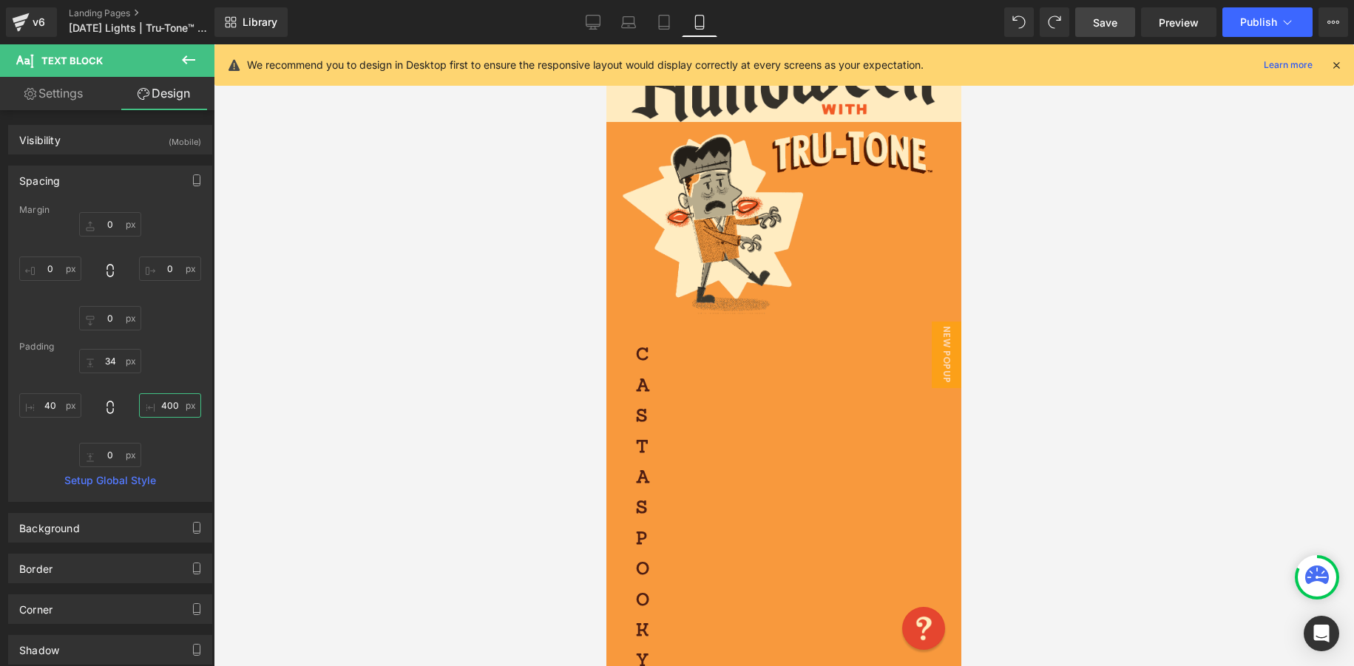
click at [168, 407] on input "400" at bounding box center [170, 405] width 62 height 24
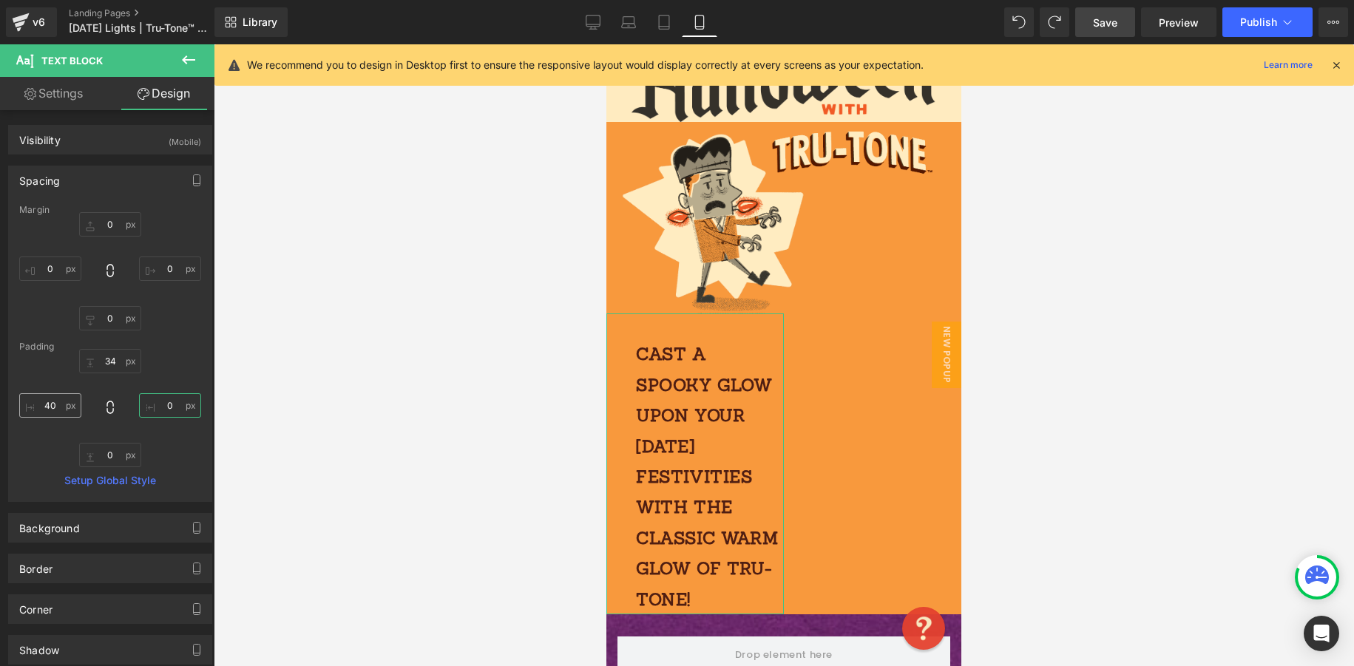
type input "0"
click at [58, 407] on input "40" at bounding box center [50, 405] width 62 height 24
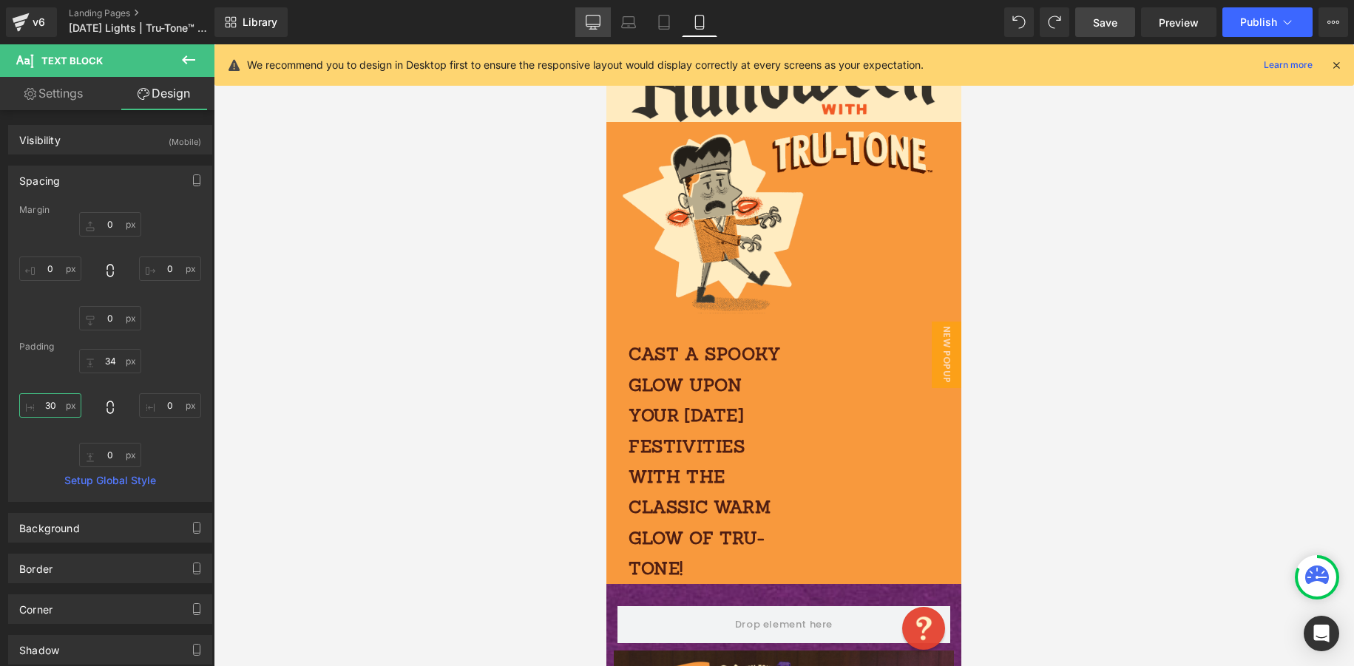
type input "30"
click at [588, 26] on icon at bounding box center [593, 22] width 15 height 15
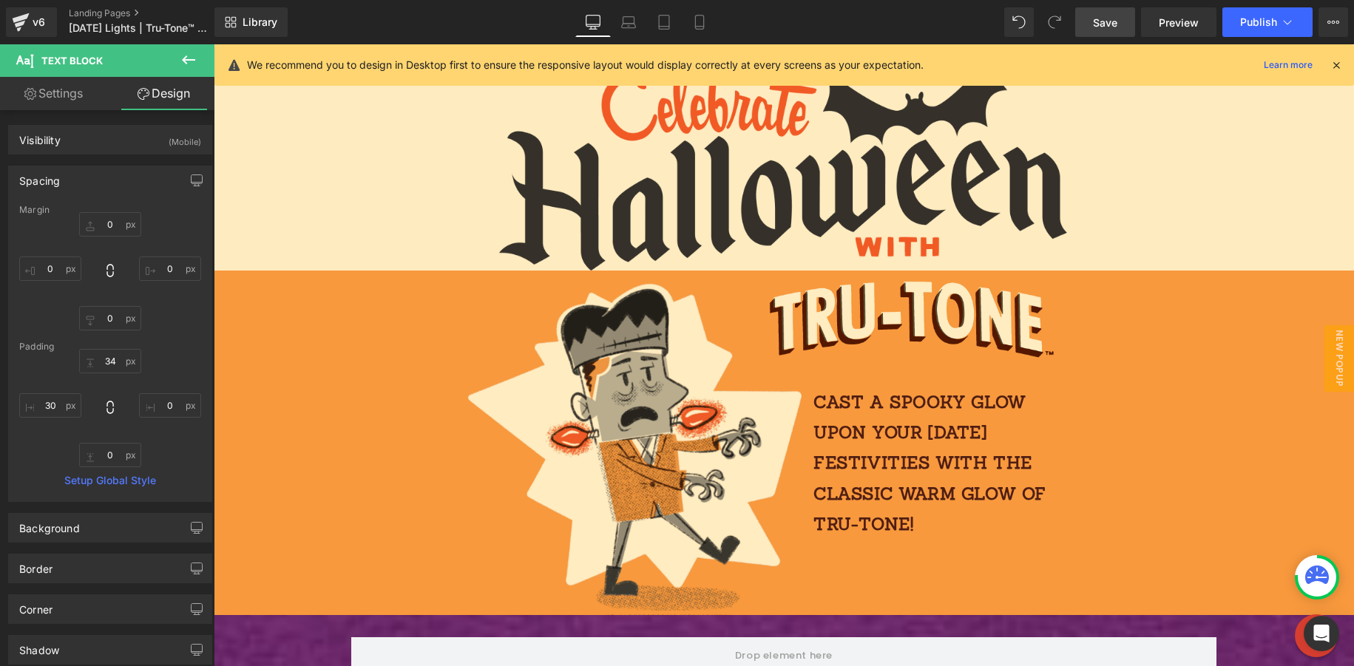
scroll to position [0, 0]
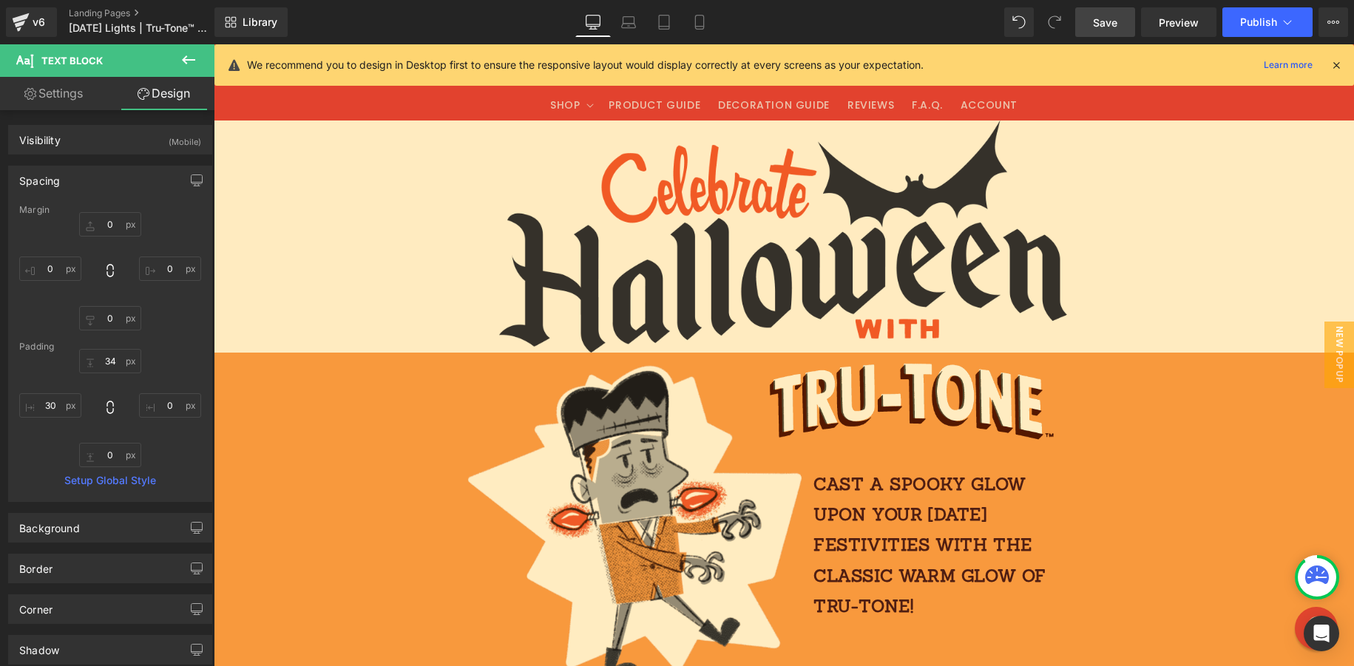
click at [1094, 22] on link "Save" at bounding box center [1105, 22] width 60 height 30
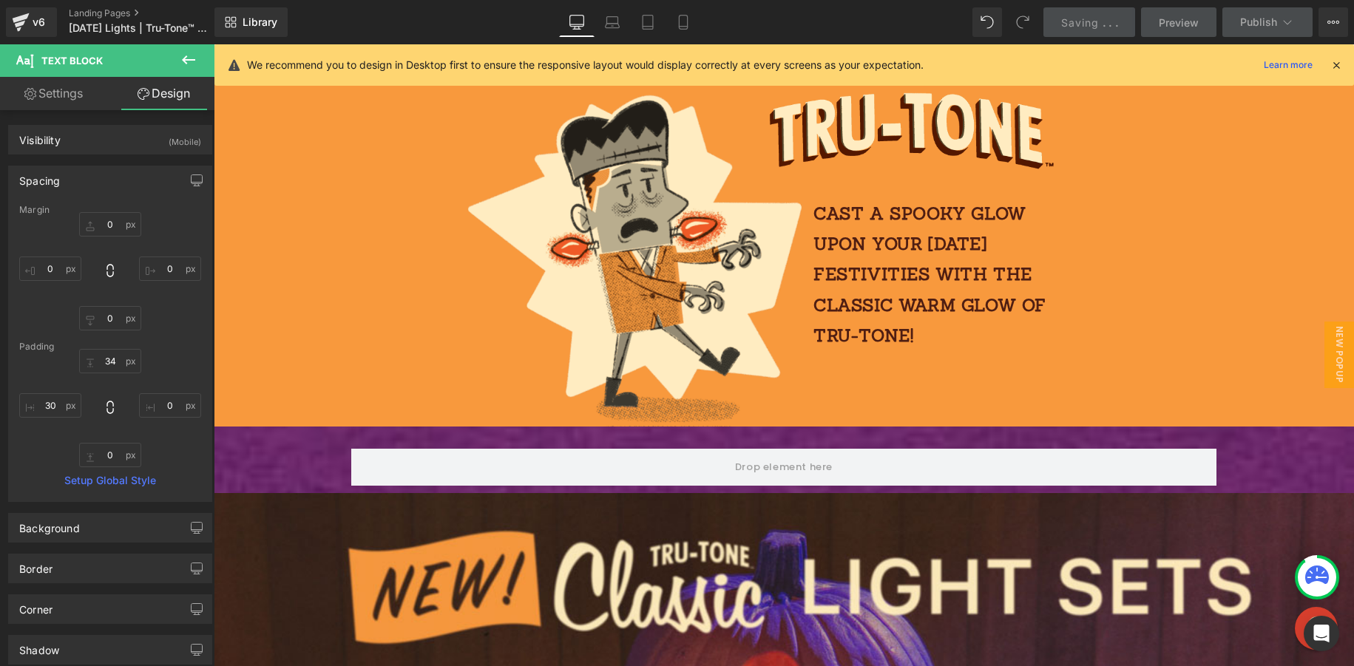
scroll to position [202, 0]
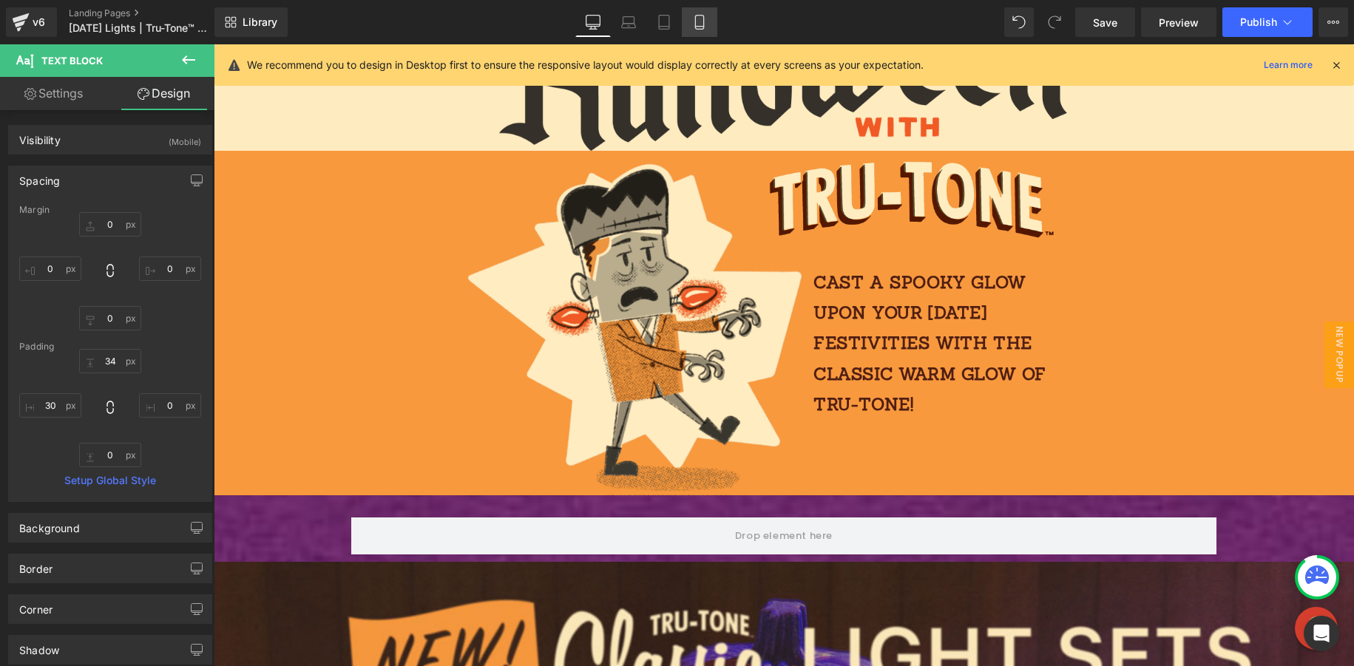
click at [701, 21] on icon at bounding box center [699, 22] width 15 height 15
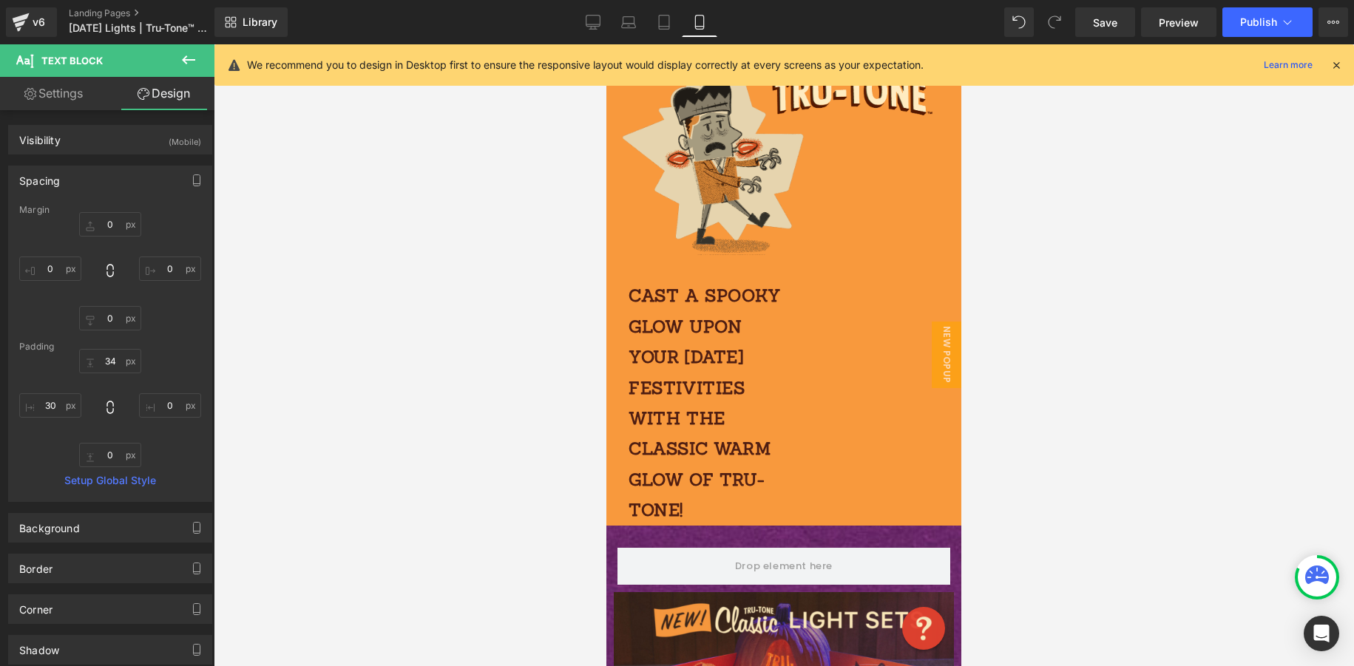
scroll to position [130, 0]
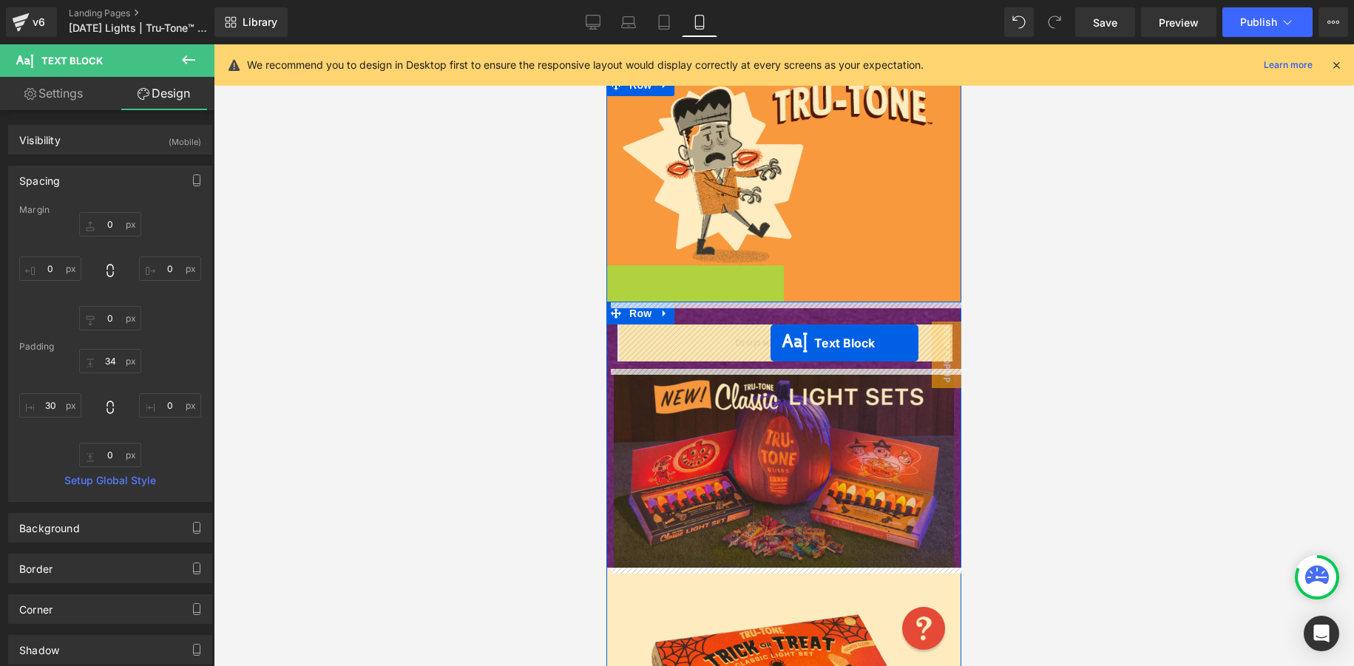
drag, startPoint x: 657, startPoint y: 415, endPoint x: 771, endPoint y: 343, distance: 134.6
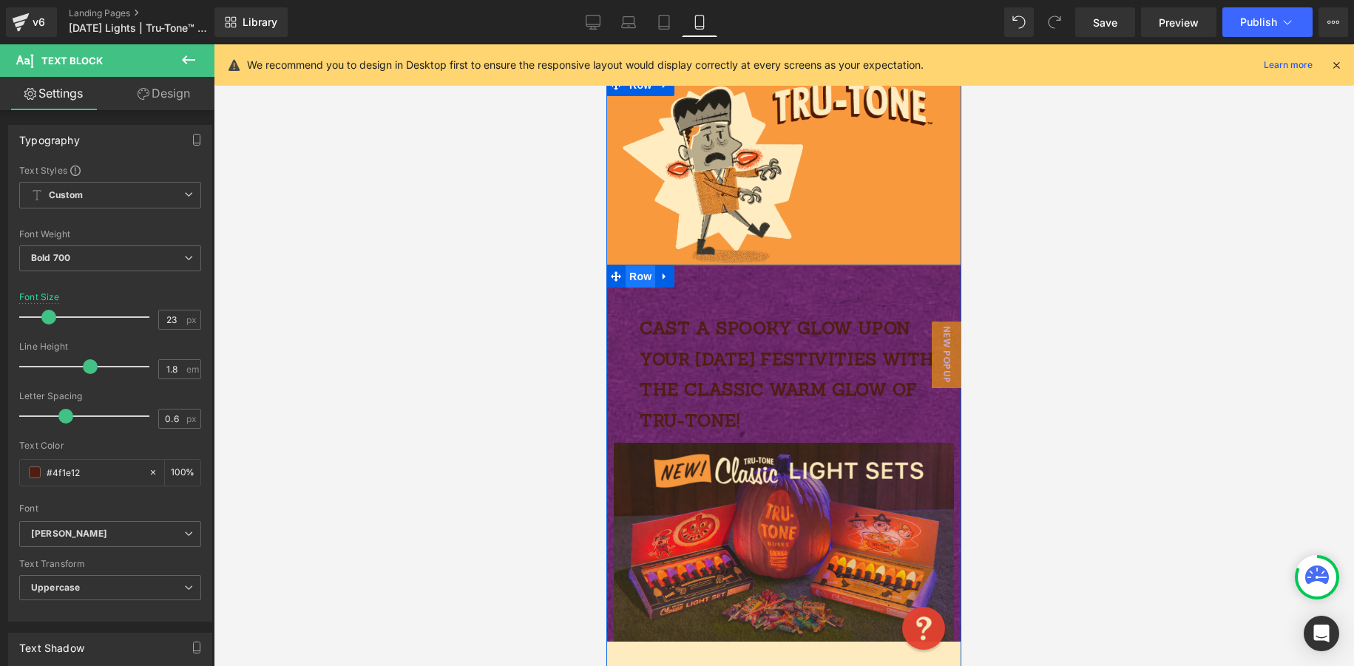
click at [646, 276] on span "Row" at bounding box center [641, 276] width 30 height 22
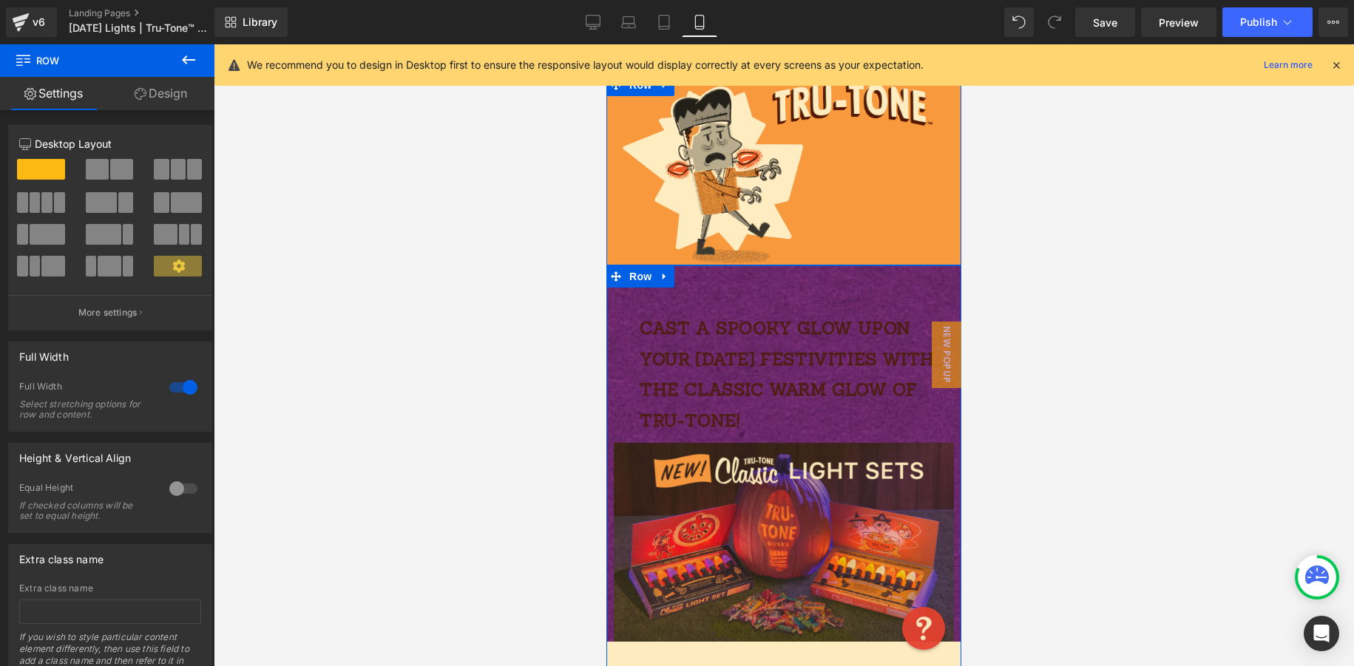
click at [165, 95] on link "Design" at bounding box center [160, 93] width 107 height 33
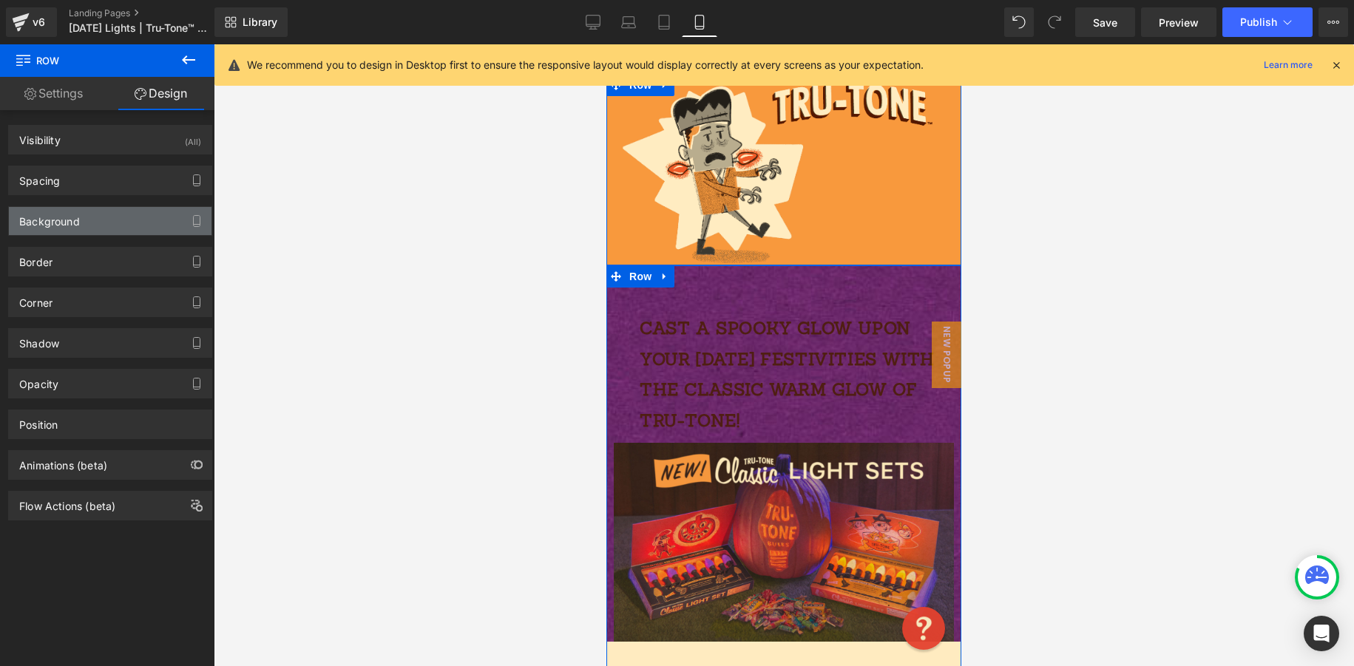
click at [84, 220] on div "Background" at bounding box center [110, 221] width 203 height 28
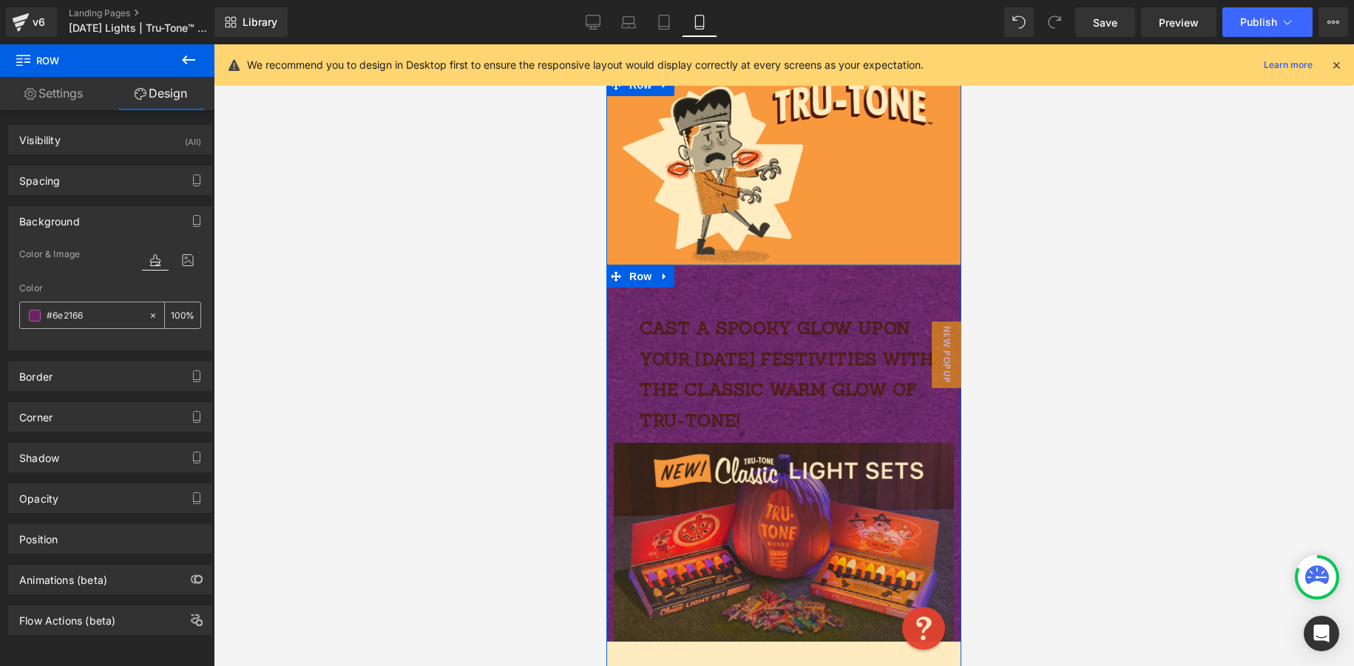
click at [152, 315] on div at bounding box center [156, 315] width 17 height 26
click at [180, 252] on icon at bounding box center [188, 260] width 27 height 19
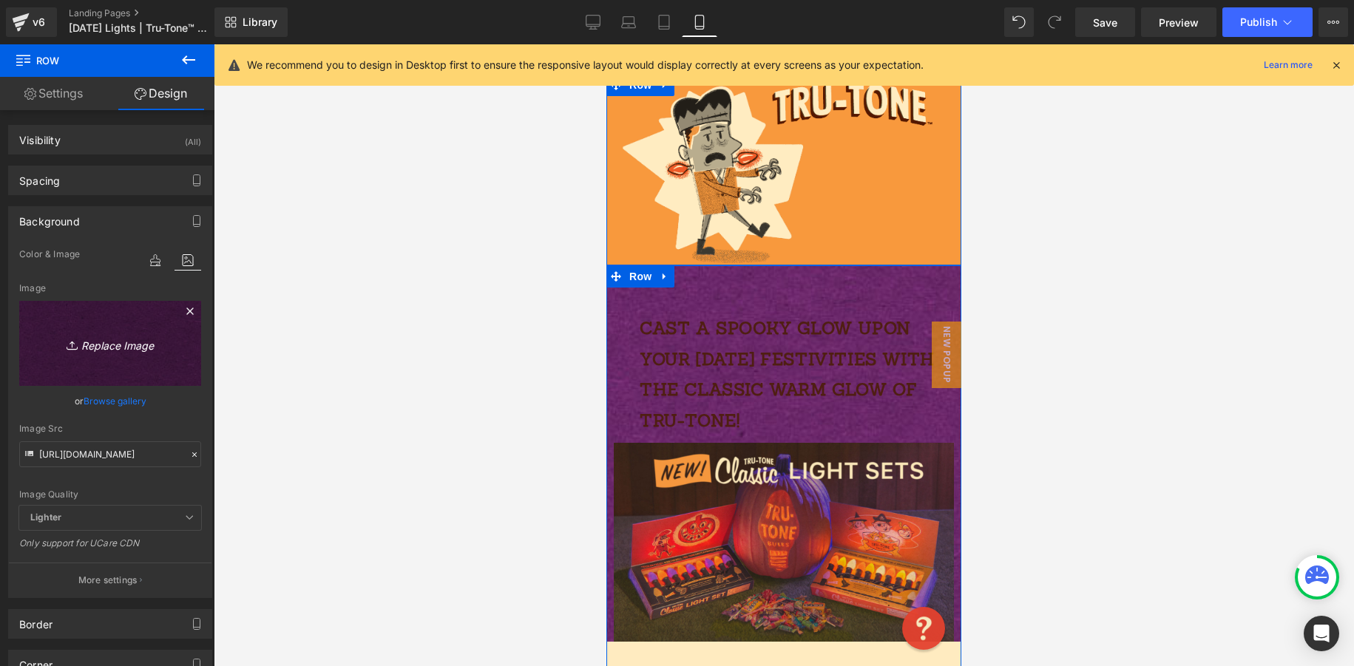
click at [181, 311] on icon at bounding box center [190, 311] width 18 height 18
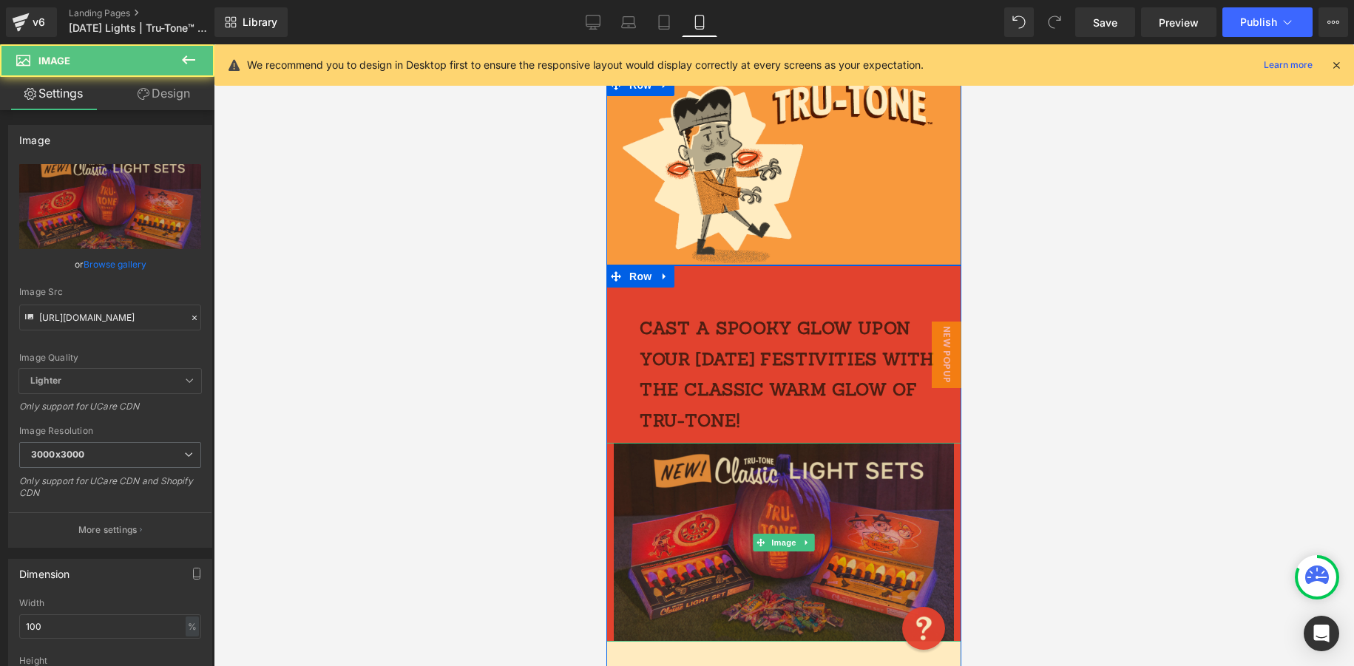
click at [819, 467] on img at bounding box center [783, 542] width 355 height 199
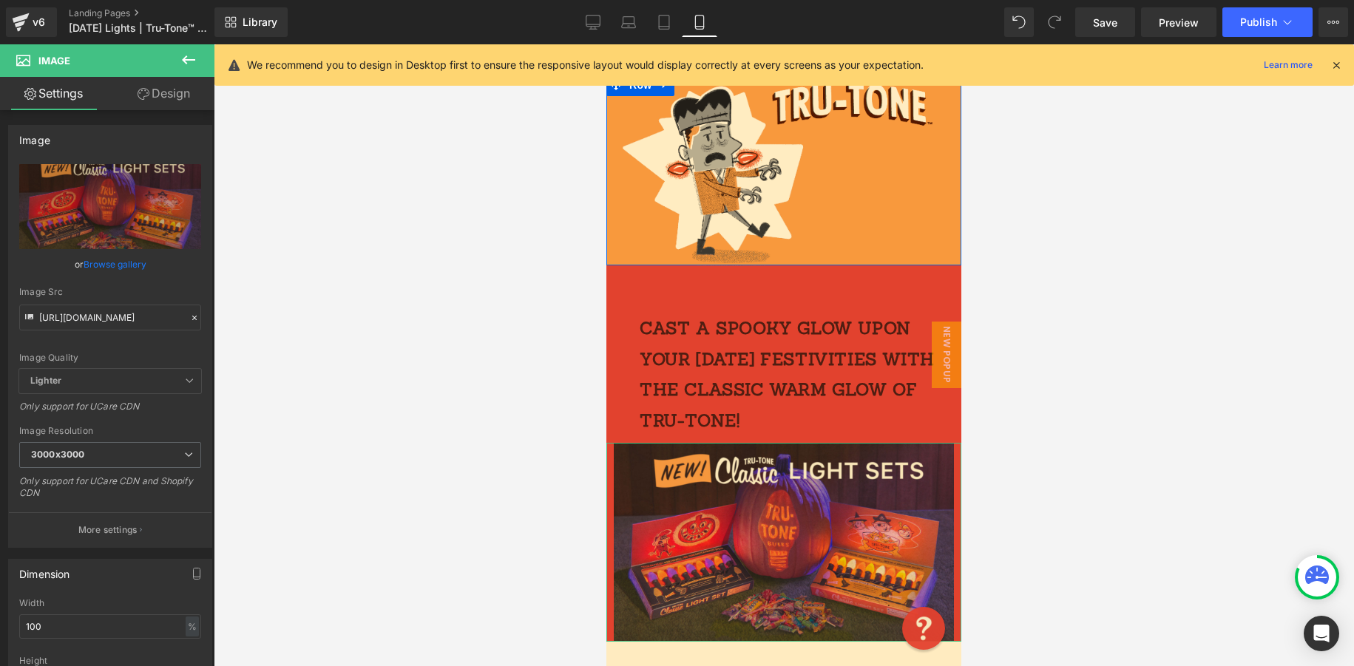
click at [176, 95] on link "Design" at bounding box center [163, 93] width 107 height 33
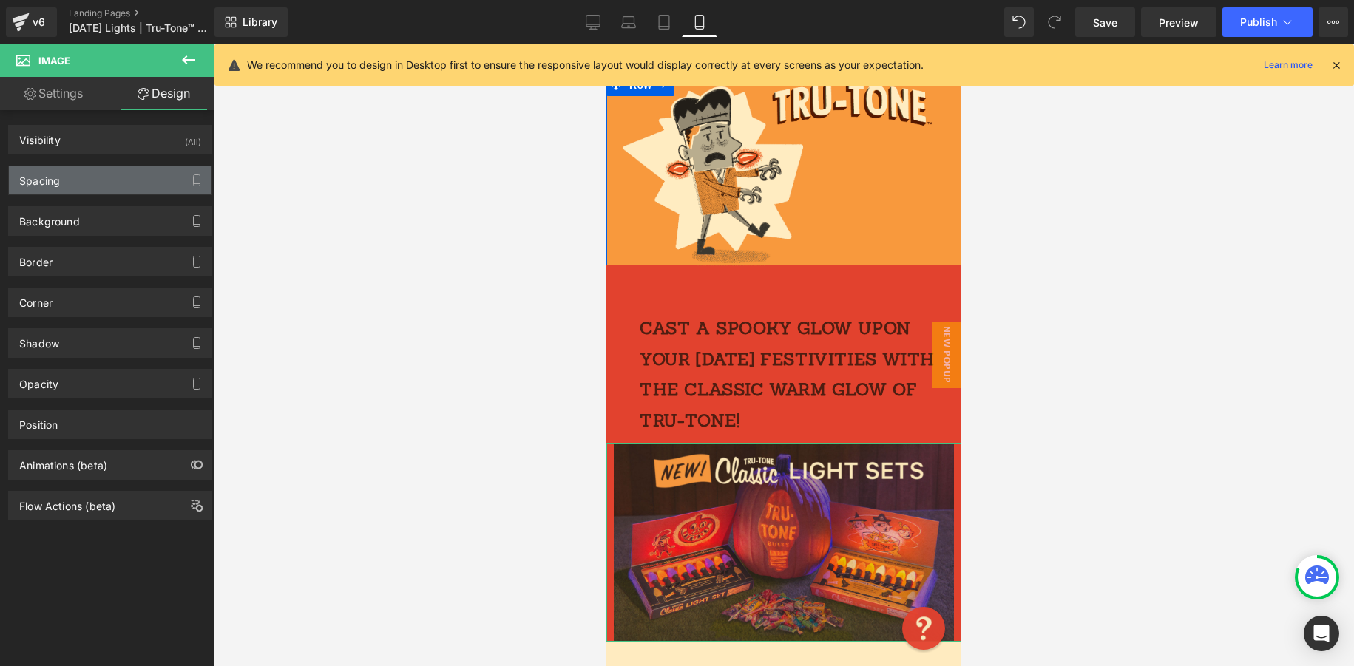
click at [70, 179] on div "Spacing" at bounding box center [110, 180] width 203 height 28
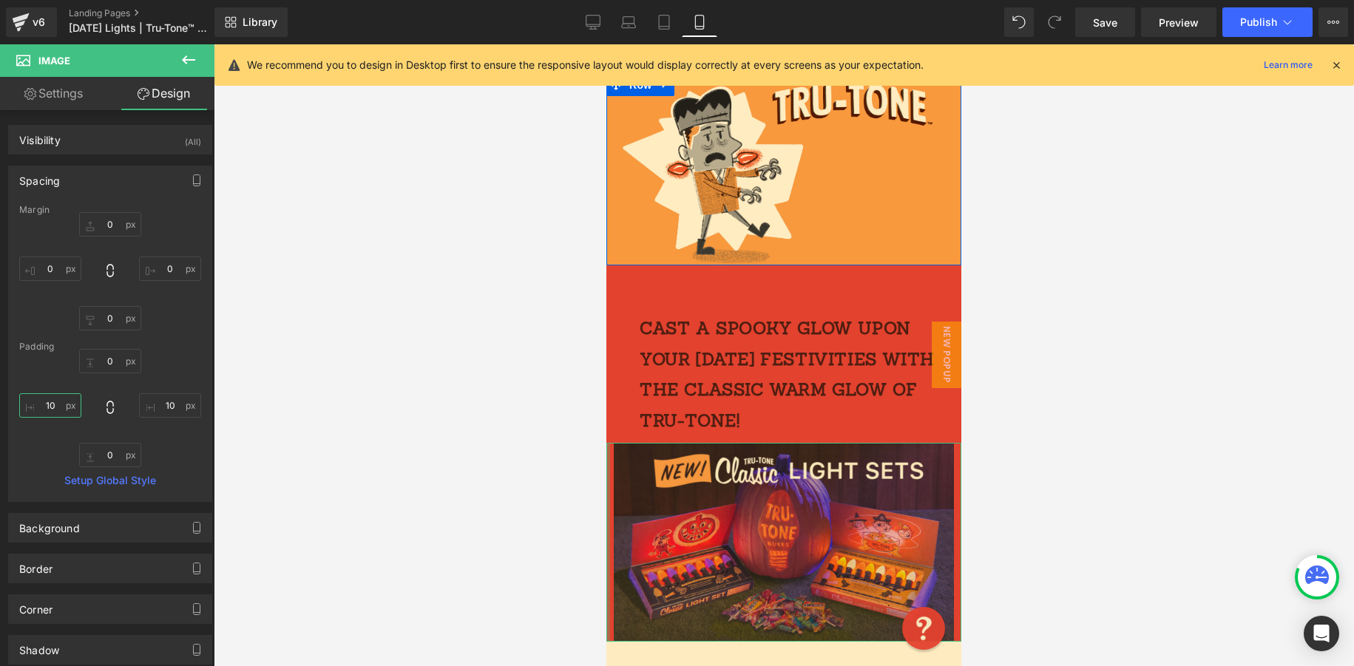
drag, startPoint x: 60, startPoint y: 406, endPoint x: 34, endPoint y: 407, distance: 25.9
click at [42, 407] on input "10" at bounding box center [50, 405] width 62 height 24
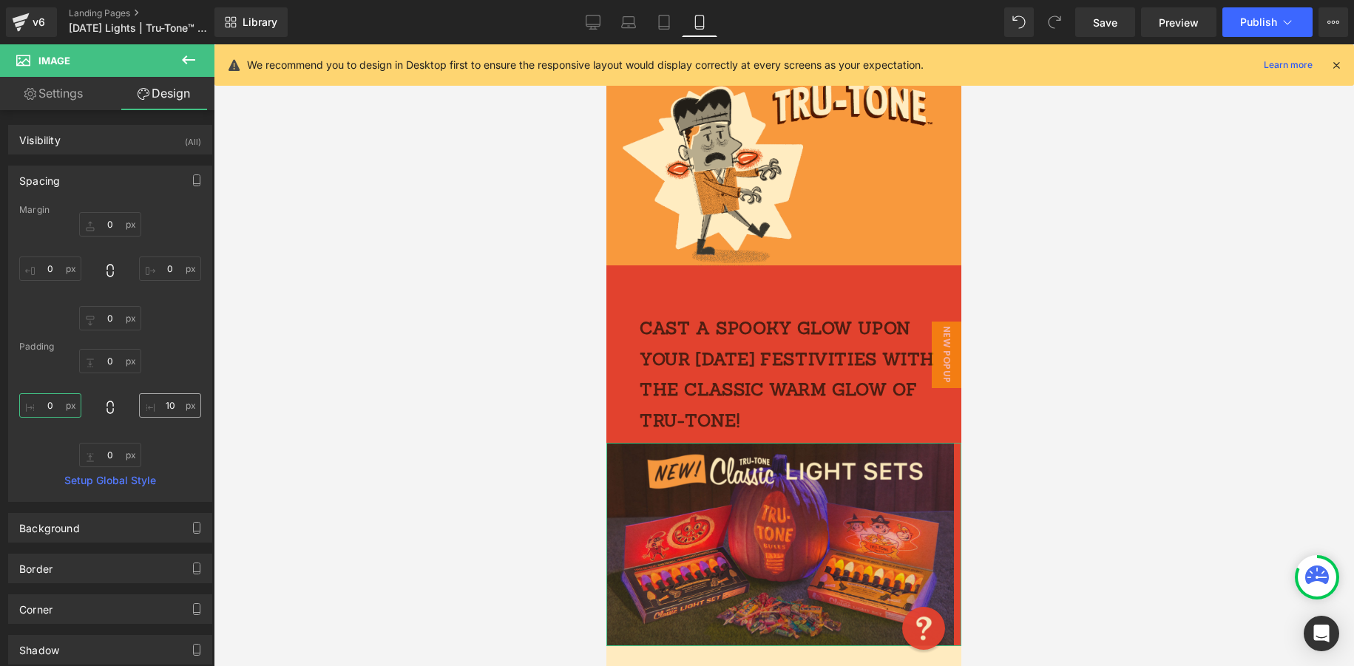
type input "0"
click at [169, 411] on input "10" at bounding box center [170, 405] width 62 height 24
type input "0"
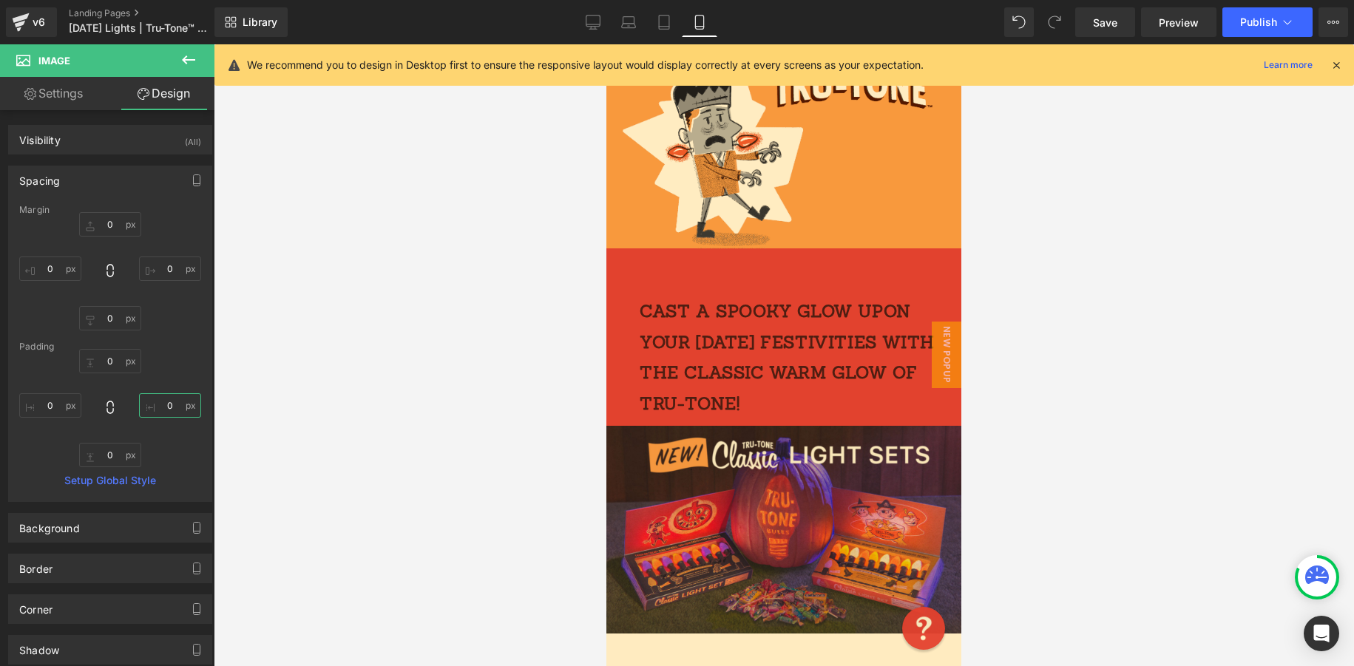
scroll to position [0, 0]
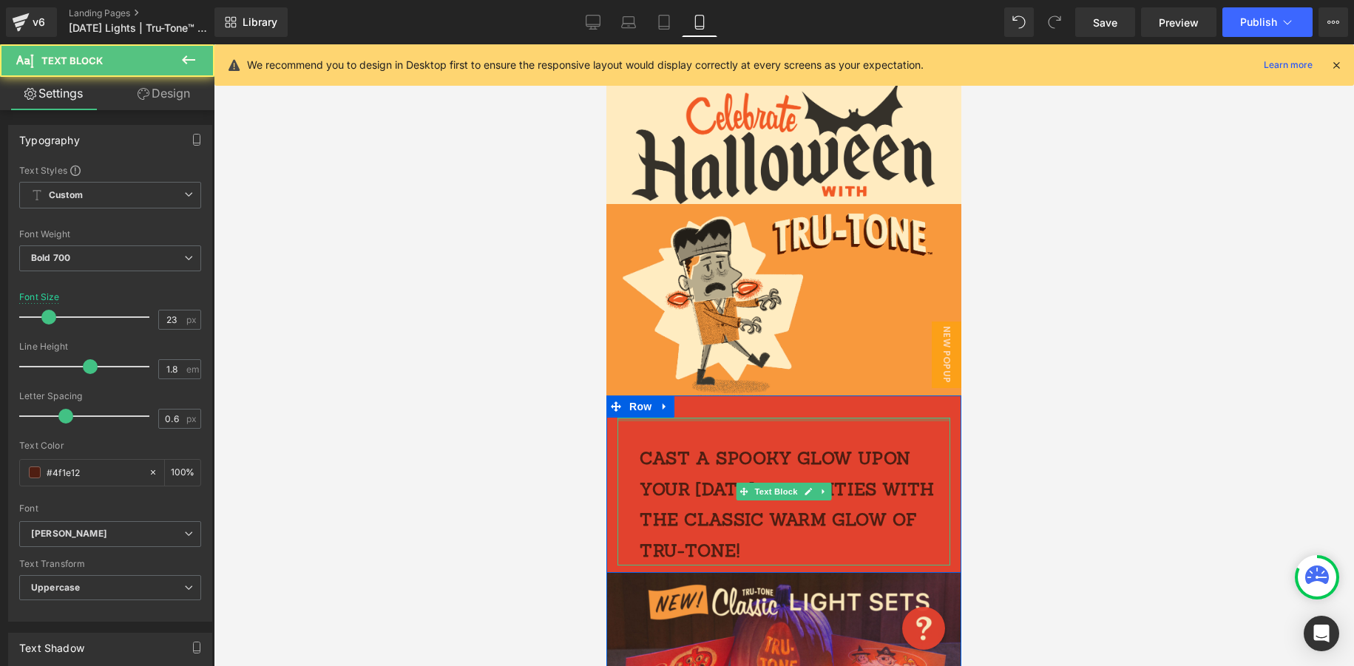
click at [759, 421] on div at bounding box center [783, 420] width 333 height 4
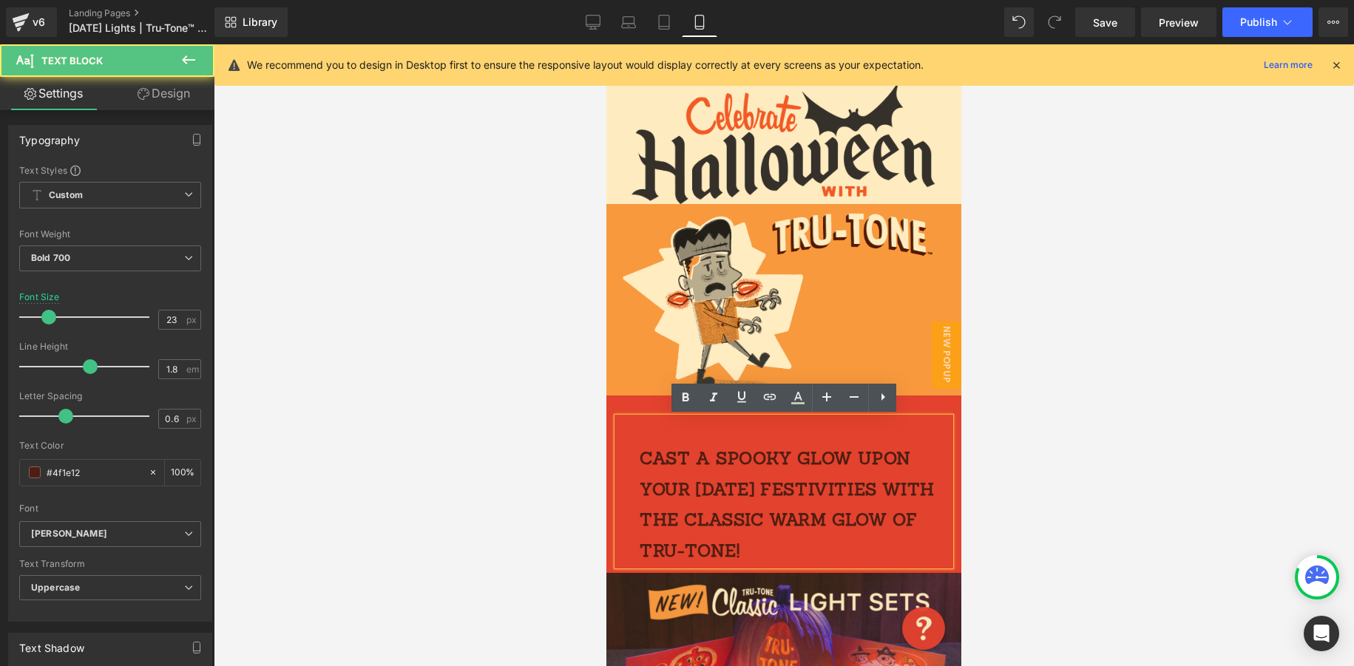
drag, startPoint x: 717, startPoint y: 416, endPoint x: 653, endPoint y: 419, distance: 63.6
click at [656, 418] on div "Cast a spooky glow upon your [DATE] festivities with the classic warm glow of T…" at bounding box center [783, 492] width 333 height 148
click at [650, 413] on div "Cast a spooky glow upon your Halloween festivities with the classic warm glow o…" at bounding box center [783, 484] width 355 height 177
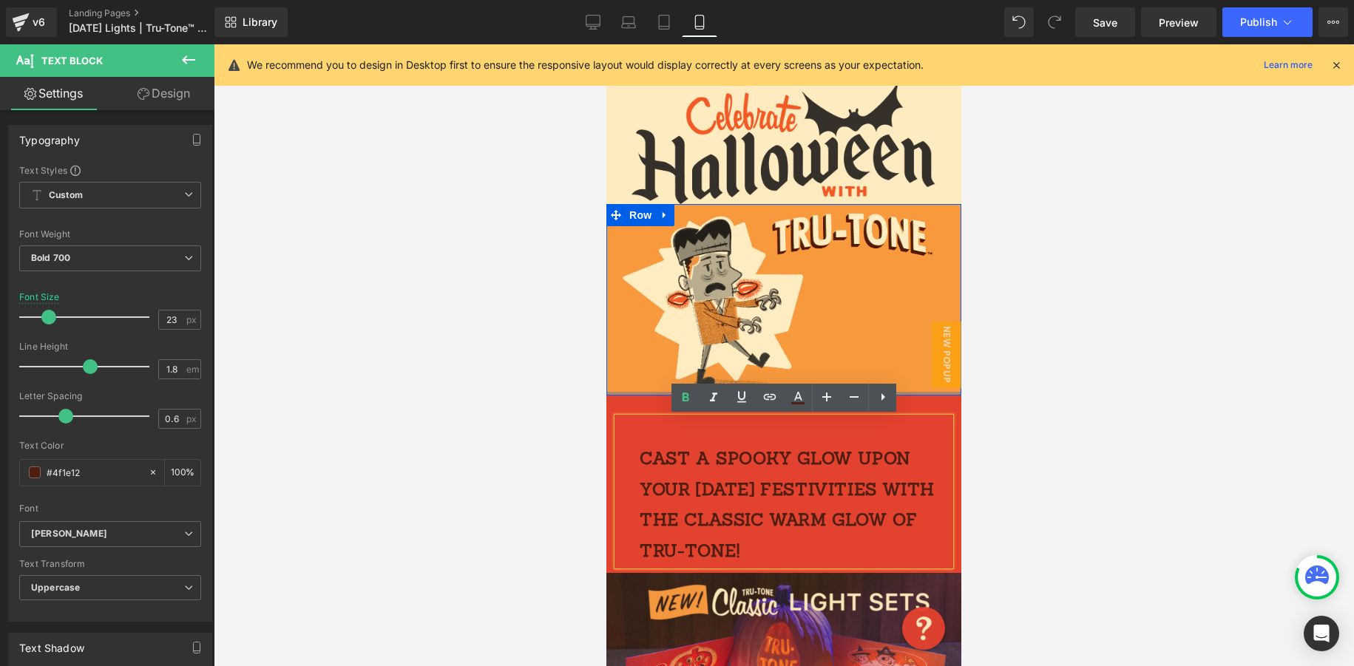
click at [566, 402] on div at bounding box center [784, 355] width 1140 height 622
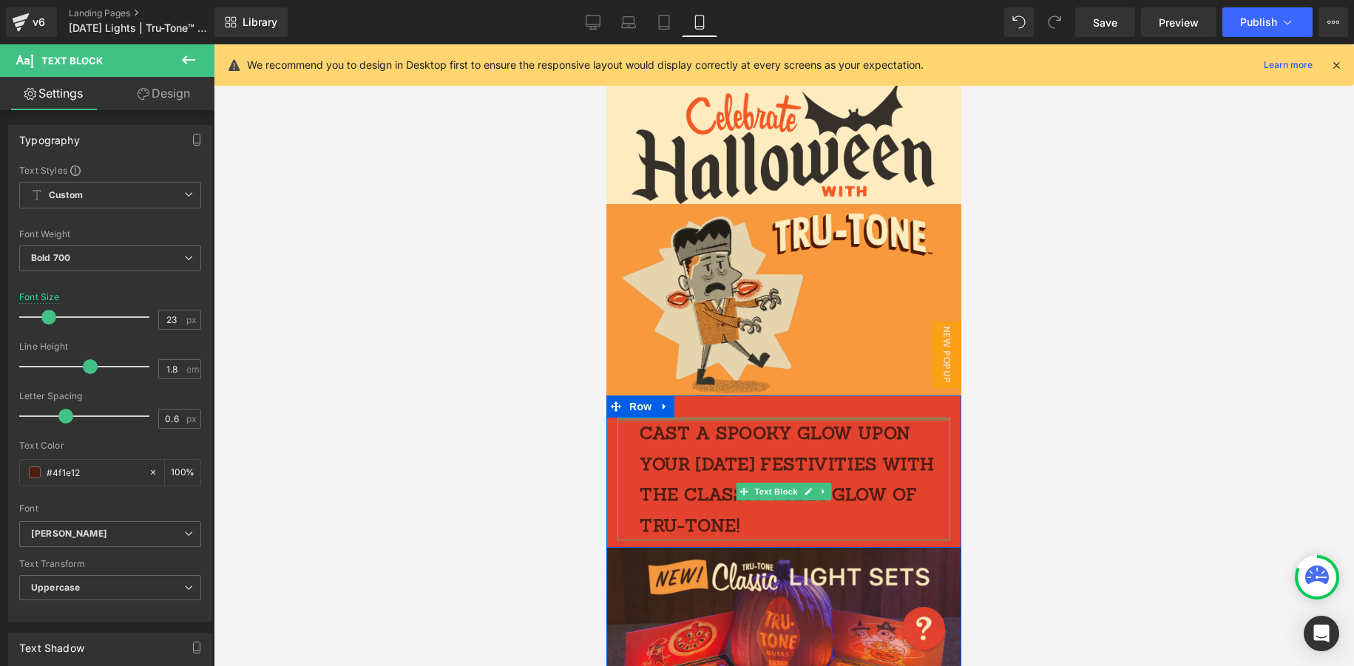
drag, startPoint x: 731, startPoint y: 420, endPoint x: 734, endPoint y: 382, distance: 37.8
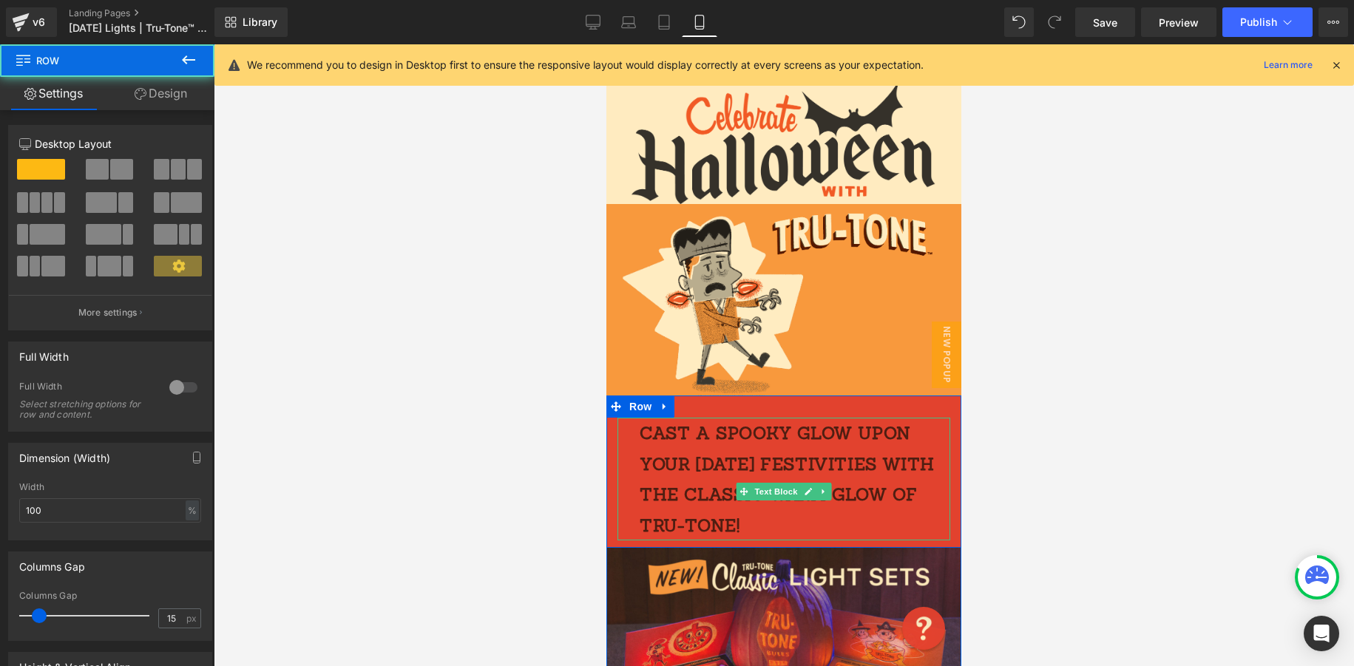
click at [748, 403] on div "Cast a spooky glow upon your Halloween festivities with the classic warm glow o…" at bounding box center [783, 472] width 355 height 152
click at [752, 400] on div "Cast a spooky glow upon your Halloween festivities with the classic warm glow o…" at bounding box center [783, 472] width 355 height 152
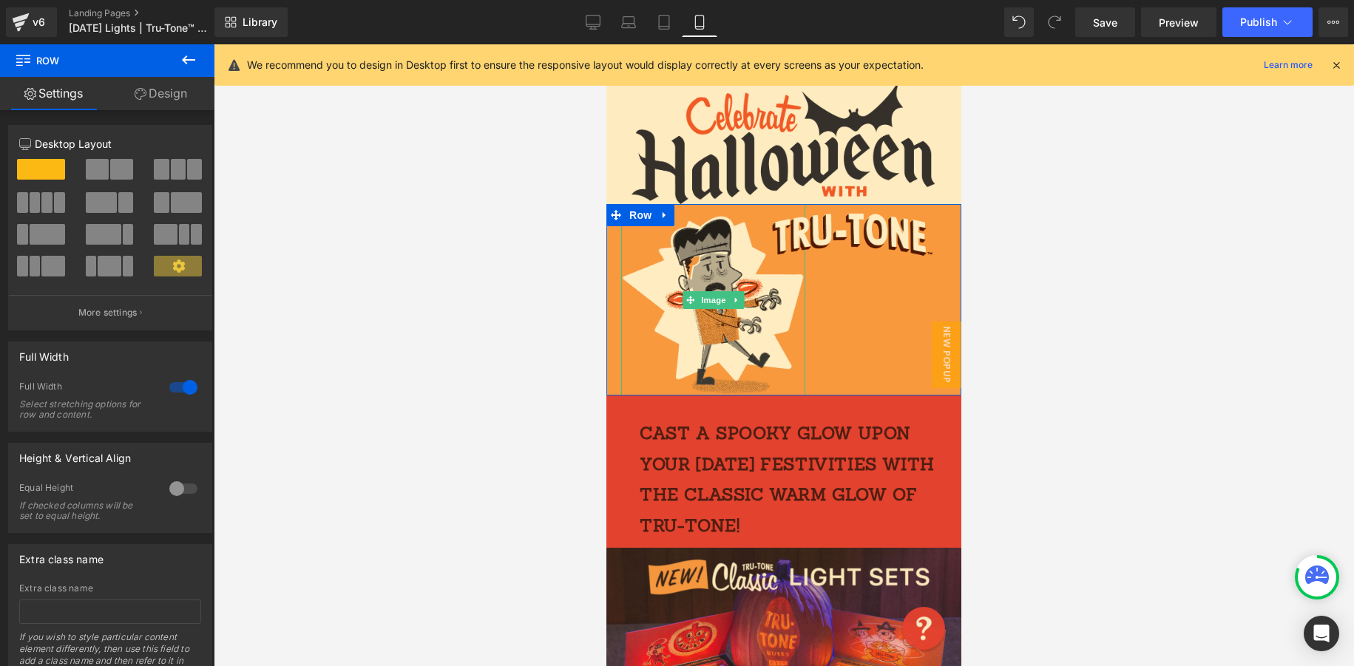
drag, startPoint x: 752, startPoint y: 396, endPoint x: 776, endPoint y: 393, distance: 24.6
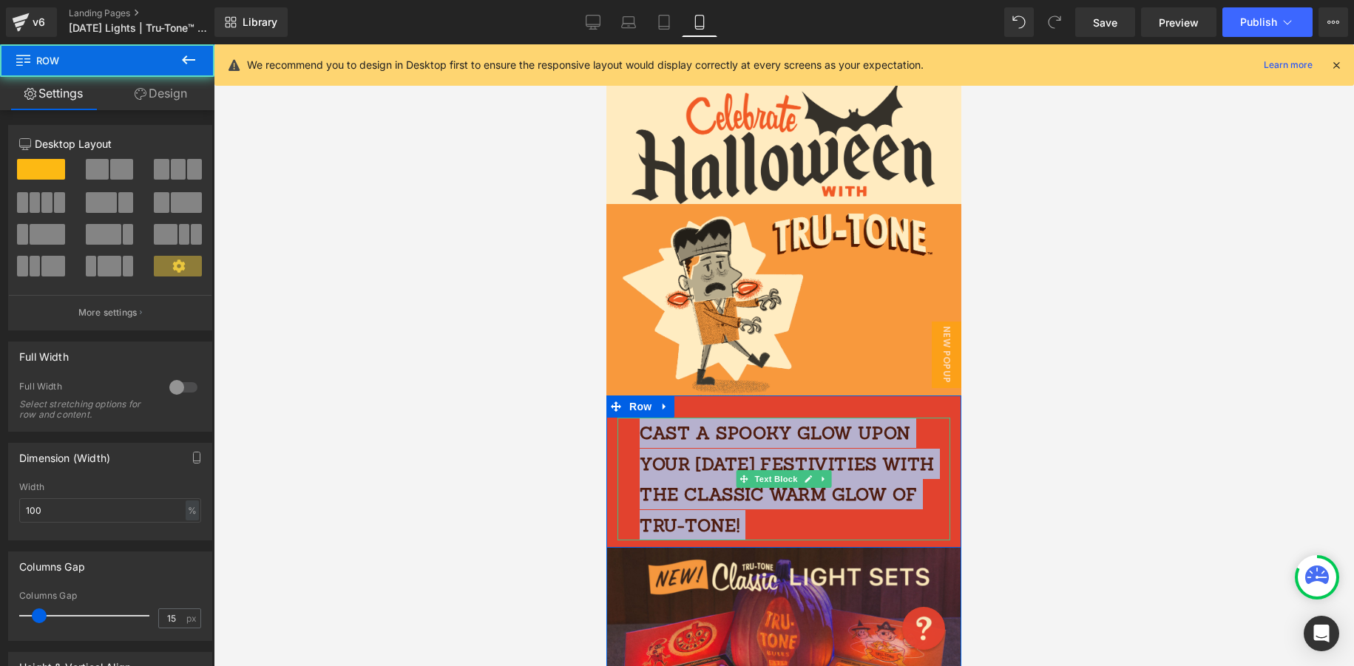
drag, startPoint x: 820, startPoint y: 399, endPoint x: 817, endPoint y: 422, distance: 22.4
click at [817, 424] on div "Cast a spooky glow upon your Halloween festivities with the classic warm glow o…" at bounding box center [783, 472] width 355 height 152
click at [835, 408] on div "Cast a spooky glow upon your Halloween festivities with the classic warm glow o…" at bounding box center [783, 472] width 355 height 152
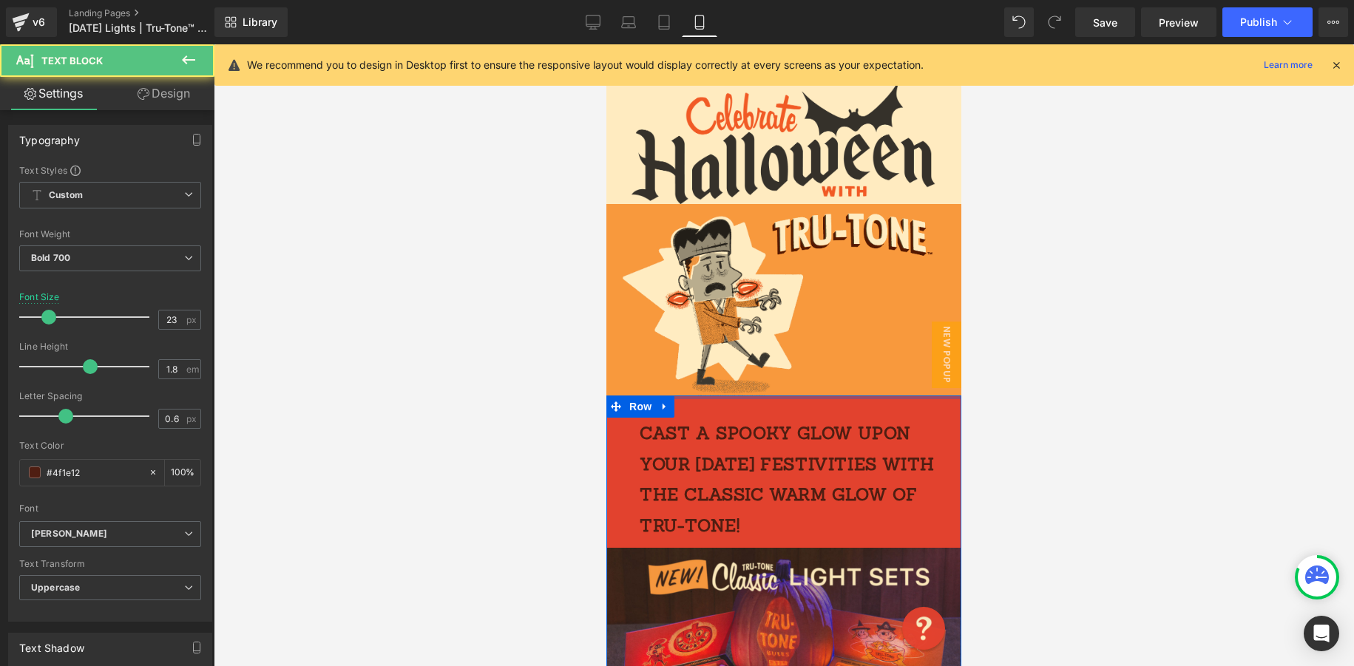
drag, startPoint x: 839, startPoint y: 418, endPoint x: 836, endPoint y: 399, distance: 18.6
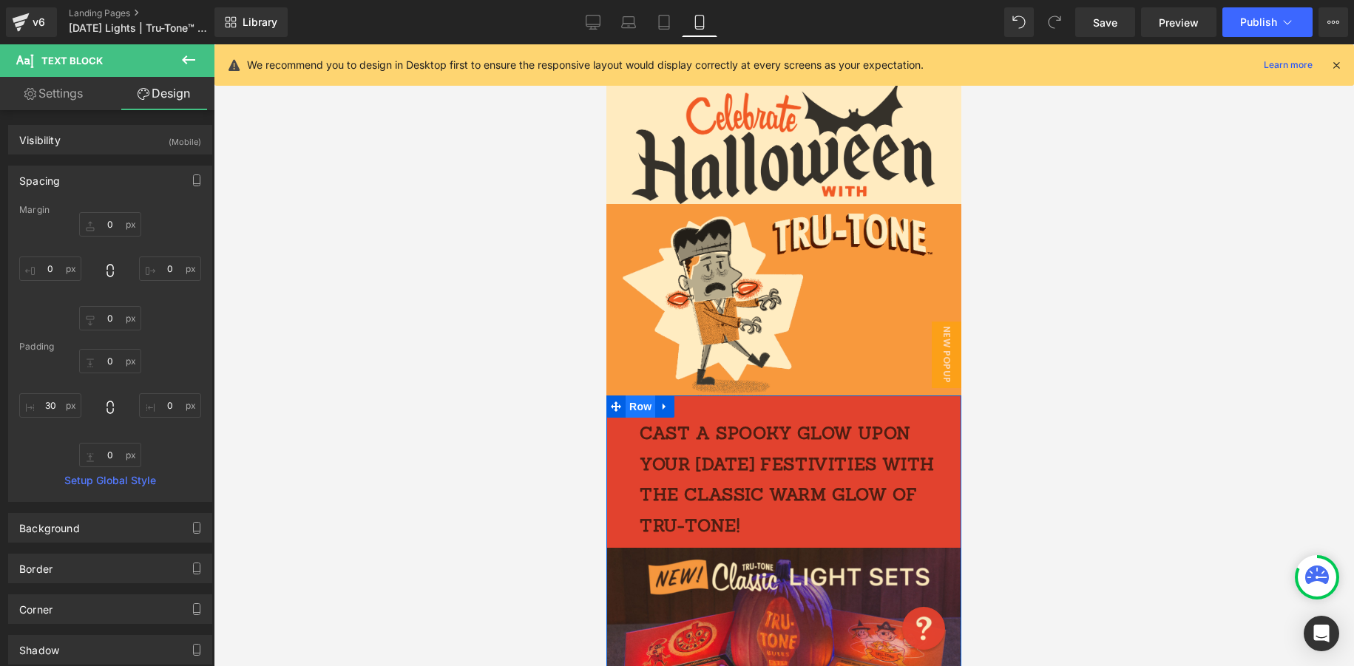
click at [646, 408] on span "Row" at bounding box center [641, 407] width 30 height 22
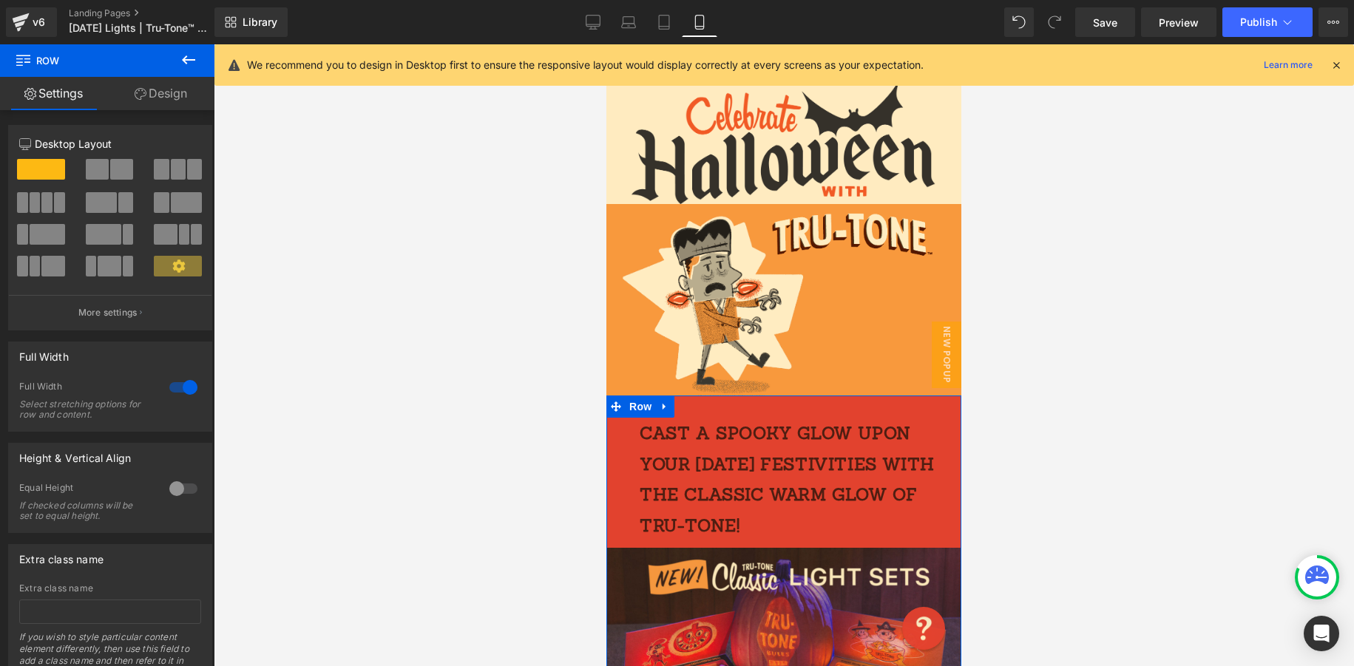
drag, startPoint x: 173, startPoint y: 96, endPoint x: 133, endPoint y: 118, distance: 45.3
click at [173, 96] on link "Design" at bounding box center [160, 93] width 107 height 33
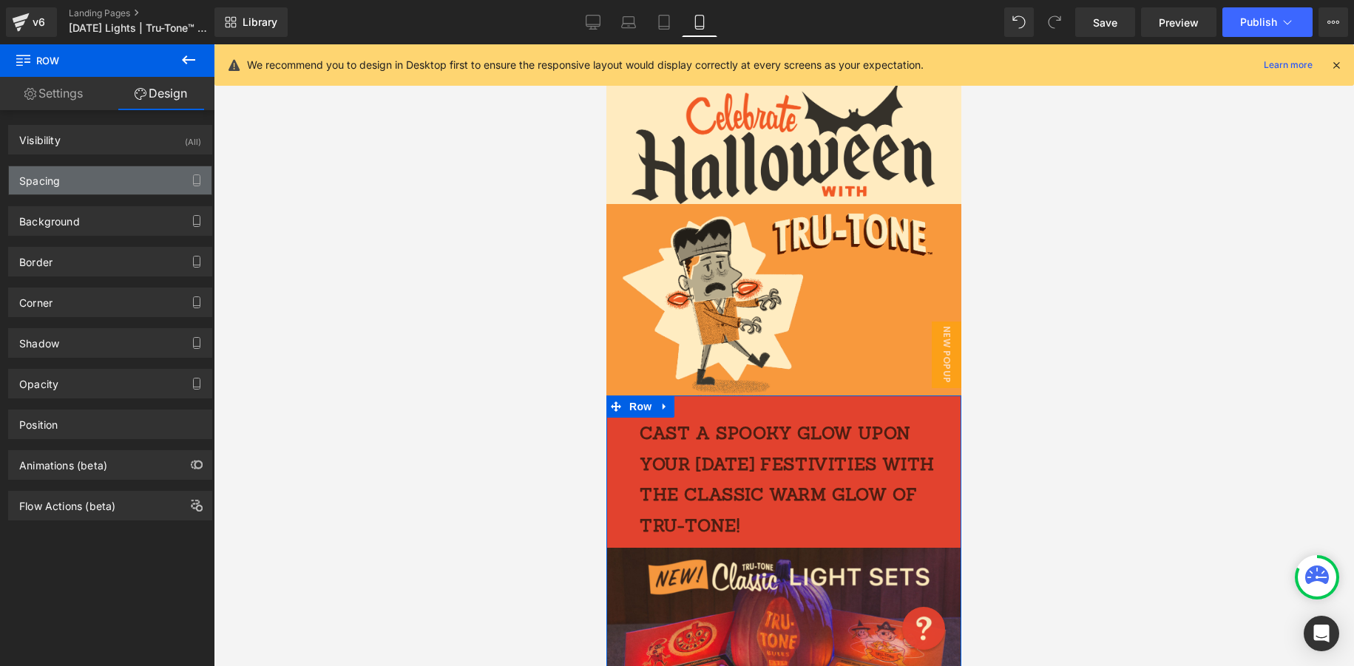
click at [80, 168] on div "Spacing Margin 0 auto 0 auto Padding 0 0 0 0 Setup Global Style" at bounding box center [110, 175] width 221 height 41
click at [75, 186] on div "Spacing" at bounding box center [110, 180] width 203 height 28
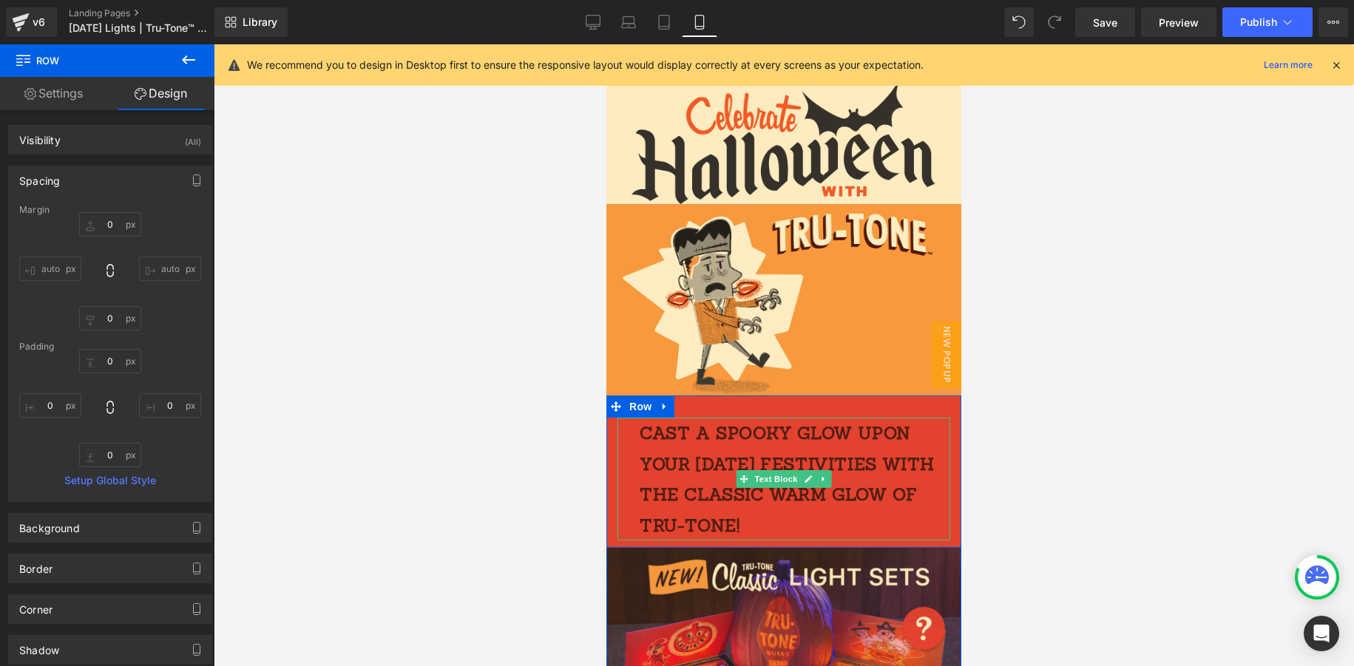
click at [735, 458] on p "Cast a spooky glow upon your [DATE] festivities with the classic warm glow of T…" at bounding box center [795, 479] width 311 height 123
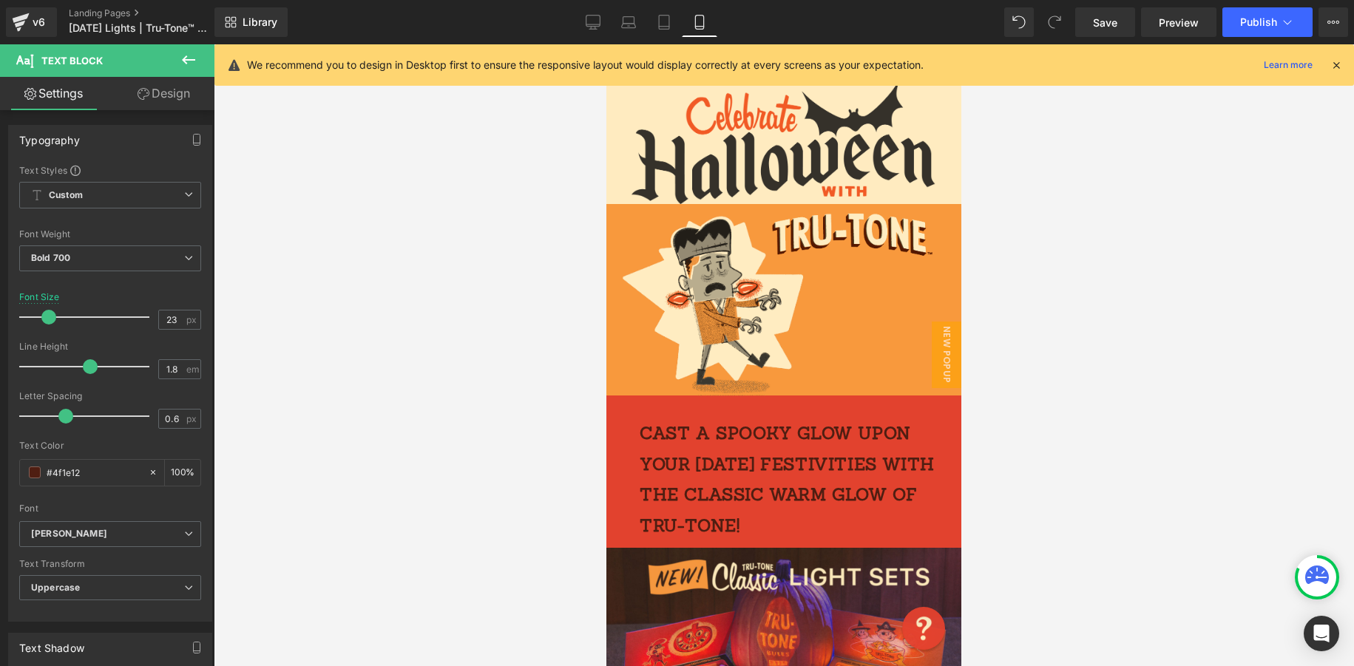
click at [162, 100] on link "Design" at bounding box center [163, 93] width 107 height 33
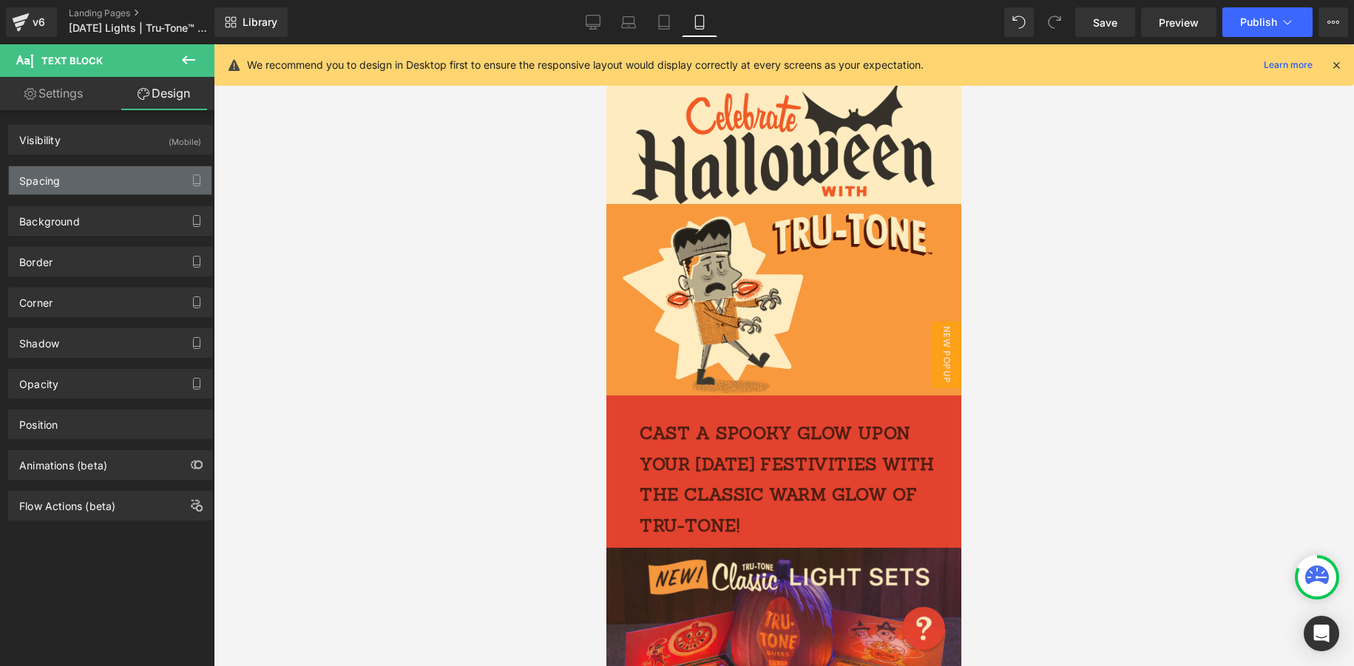
click at [93, 180] on div "Spacing" at bounding box center [110, 180] width 203 height 28
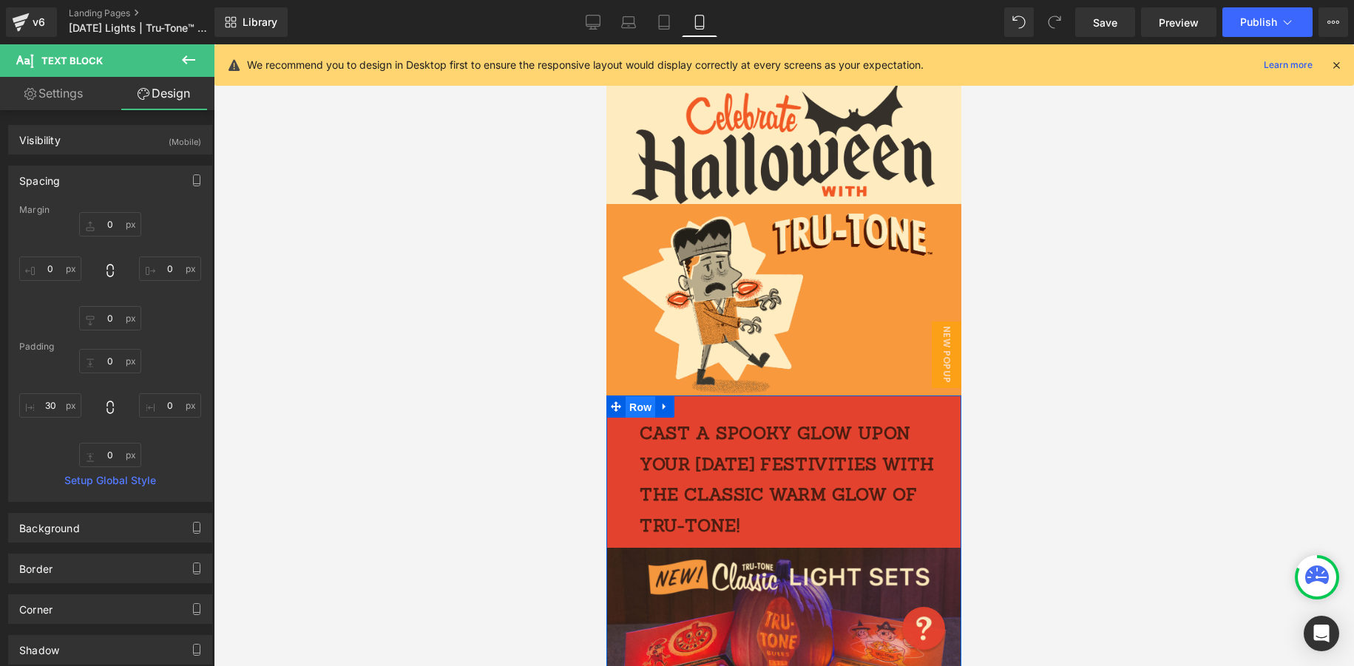
click at [644, 412] on span "Row" at bounding box center [641, 407] width 30 height 22
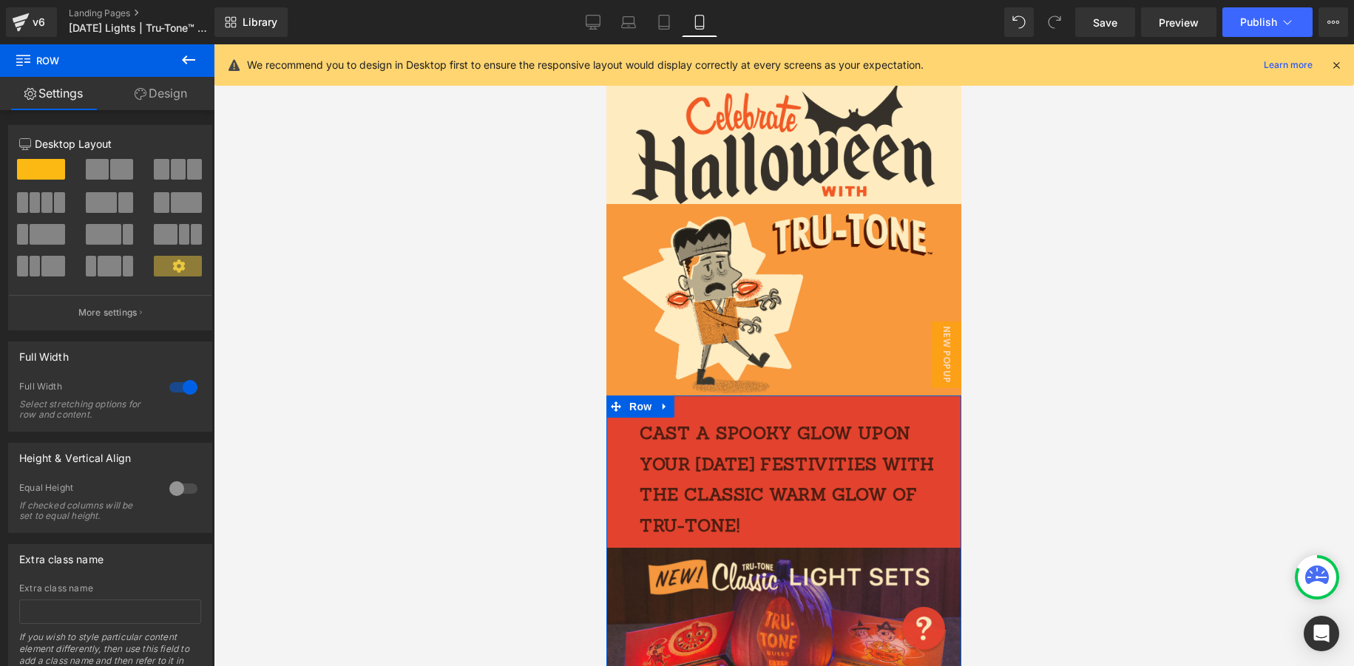
click at [173, 93] on link "Design" at bounding box center [160, 93] width 107 height 33
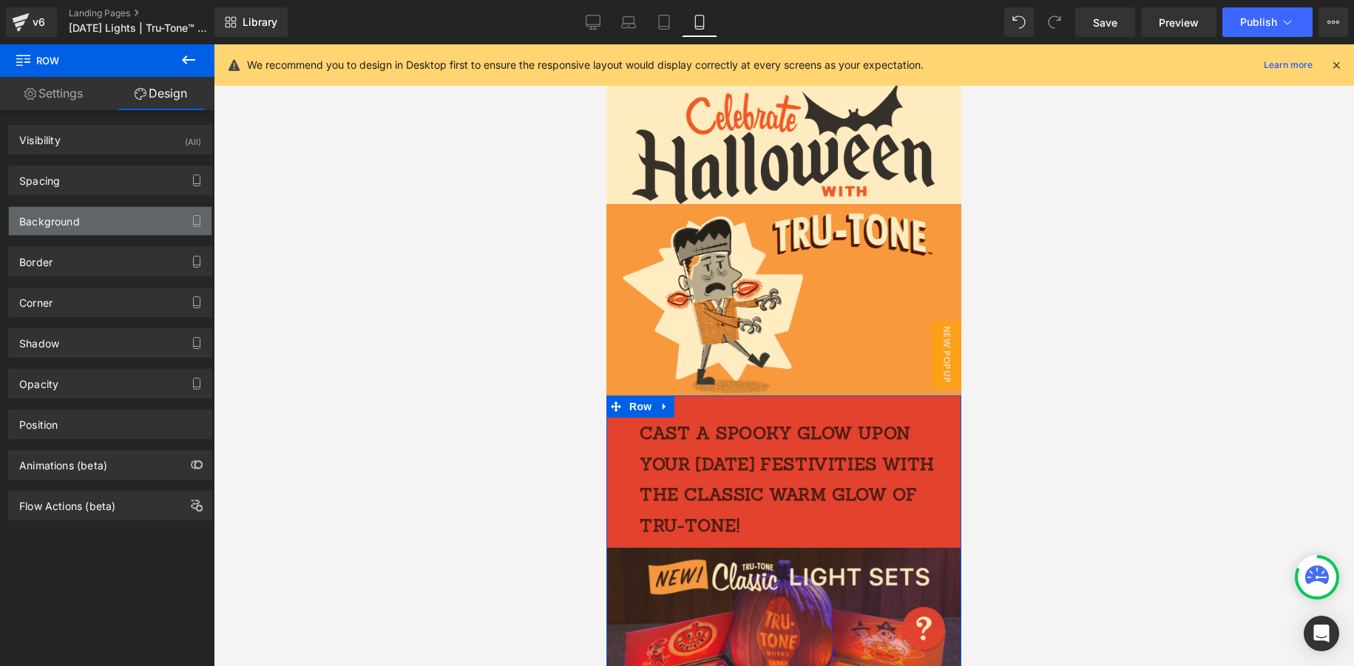
click at [101, 223] on div "Background" at bounding box center [110, 221] width 203 height 28
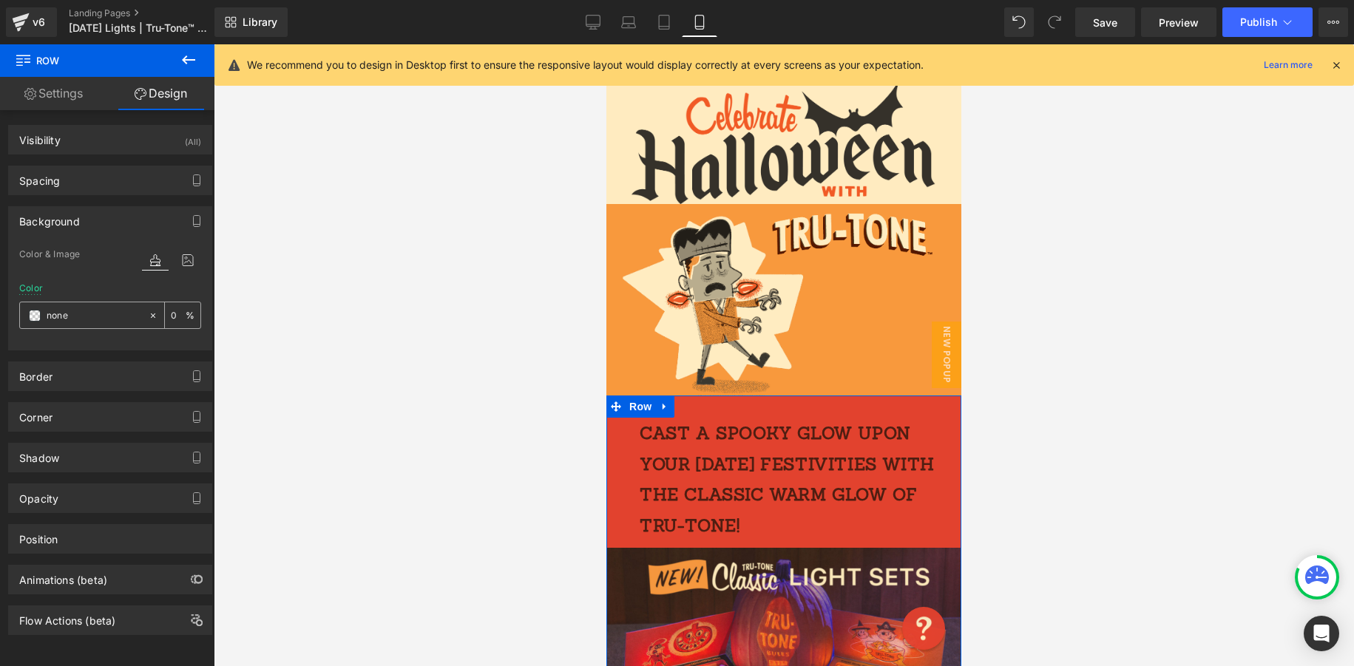
click at [104, 320] on input "text" at bounding box center [94, 316] width 95 height 16
paste input "f15a24"
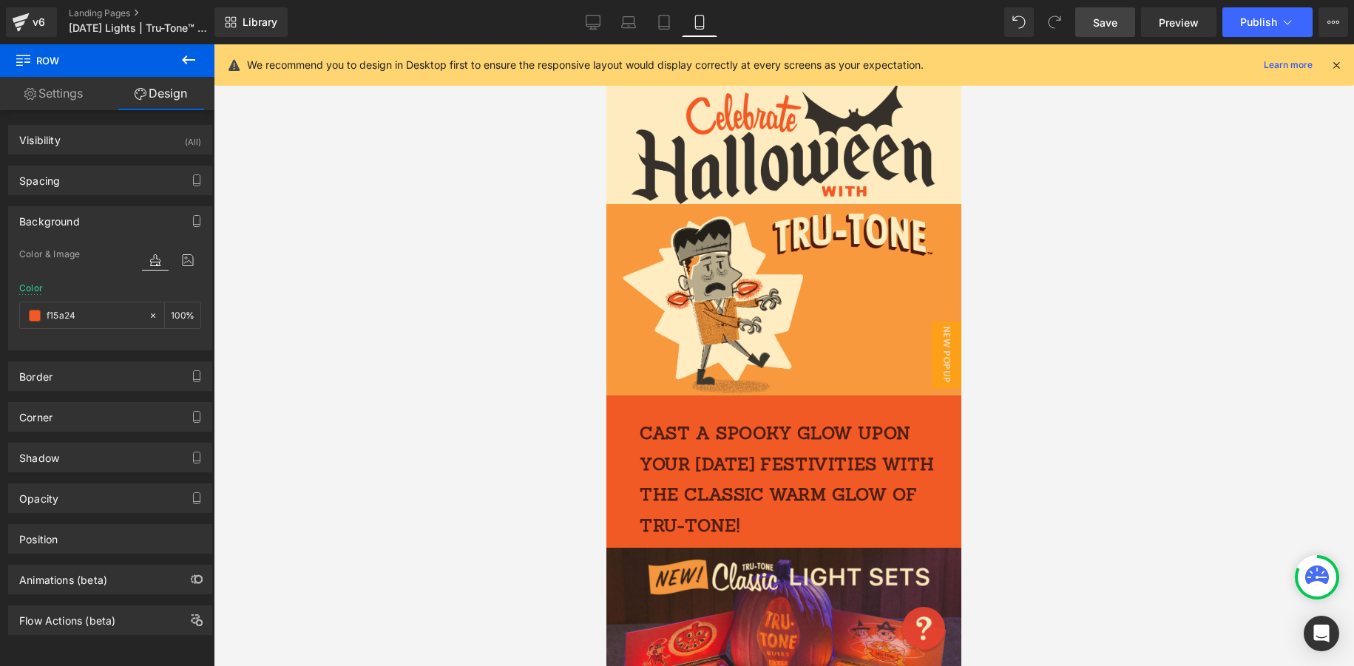
type input "f15a24"
click at [1093, 21] on link "Save" at bounding box center [1105, 22] width 60 height 30
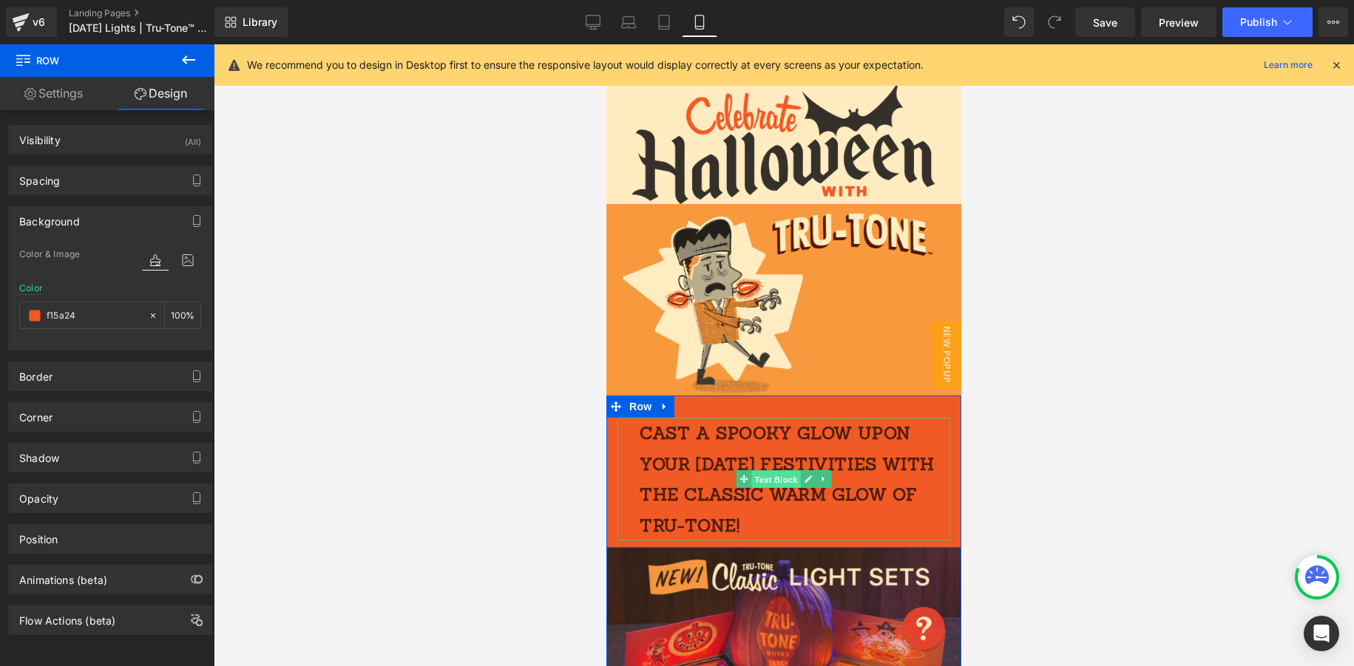
click at [777, 480] on span "Text Block" at bounding box center [775, 480] width 49 height 18
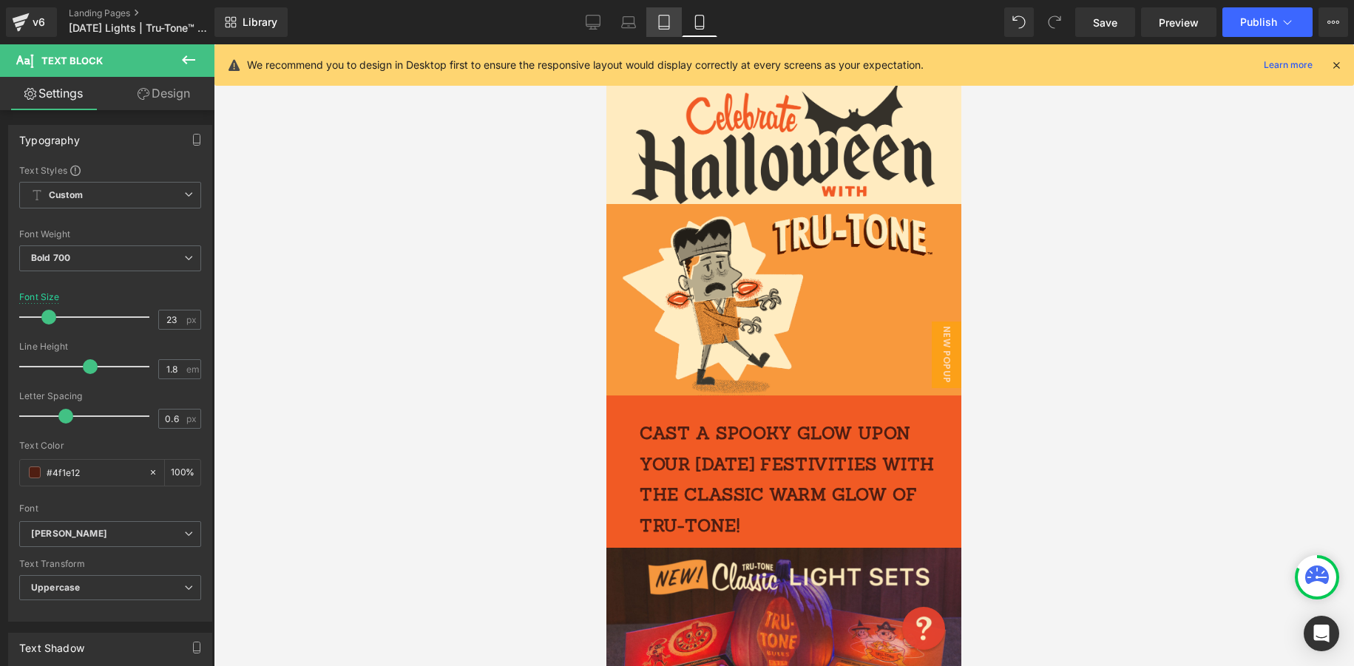
click at [670, 18] on icon at bounding box center [664, 22] width 15 height 15
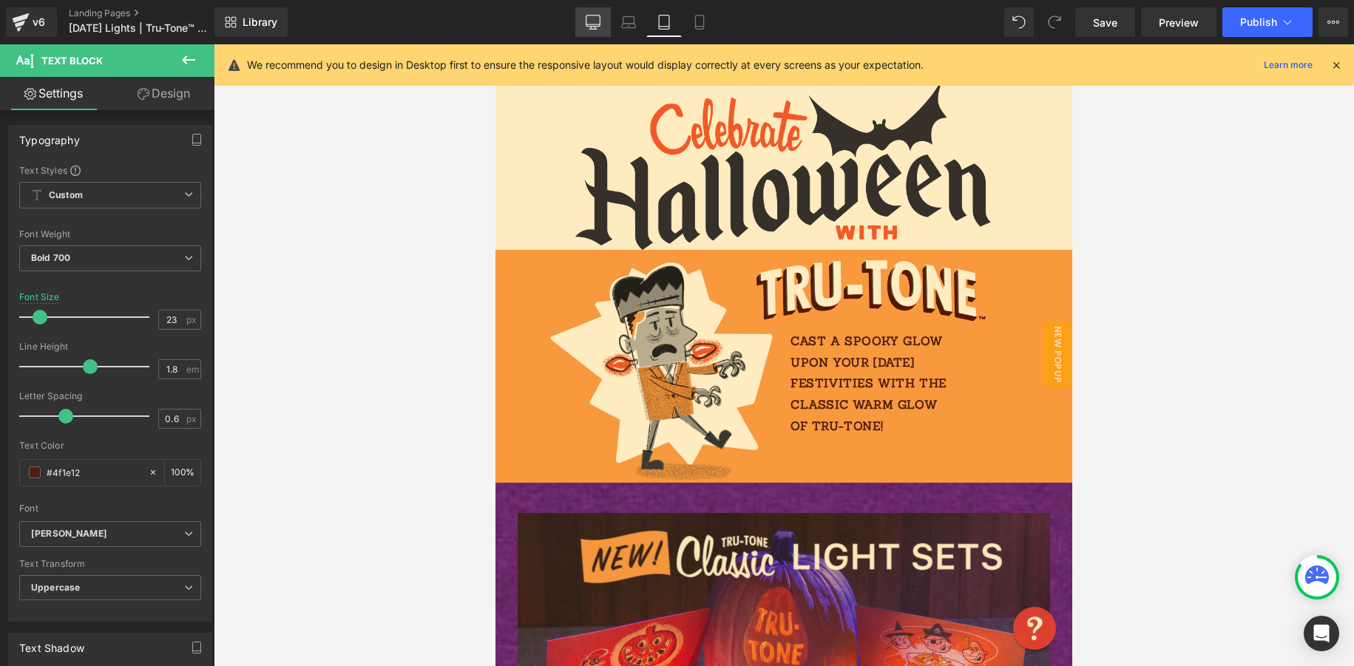
click at [586, 27] on icon at bounding box center [593, 22] width 15 height 15
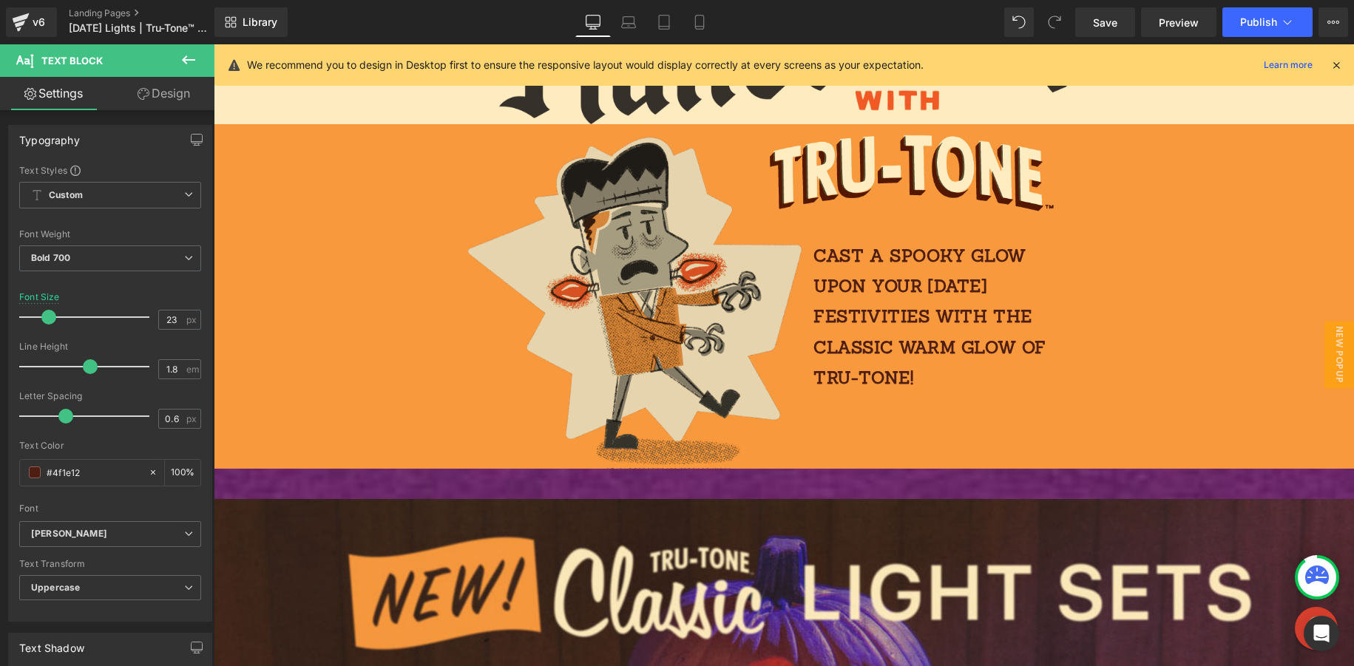
scroll to position [343, 0]
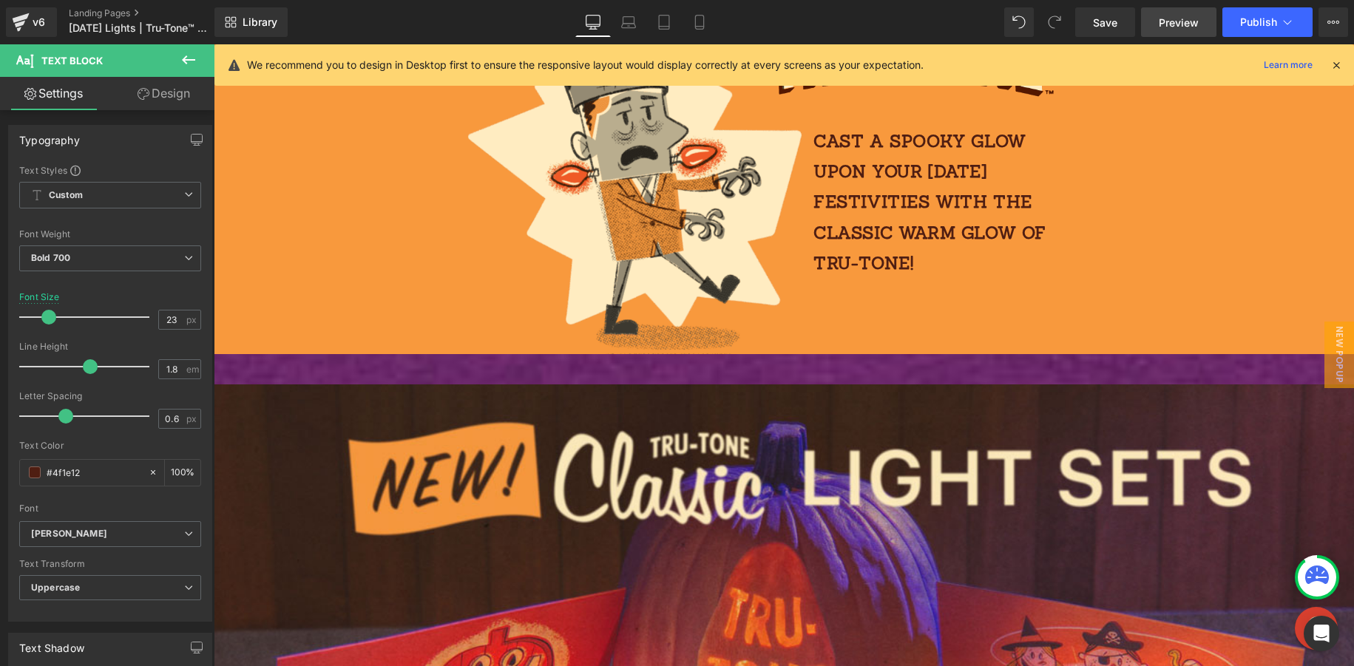
click at [1182, 17] on span "Preview" at bounding box center [1179, 23] width 40 height 16
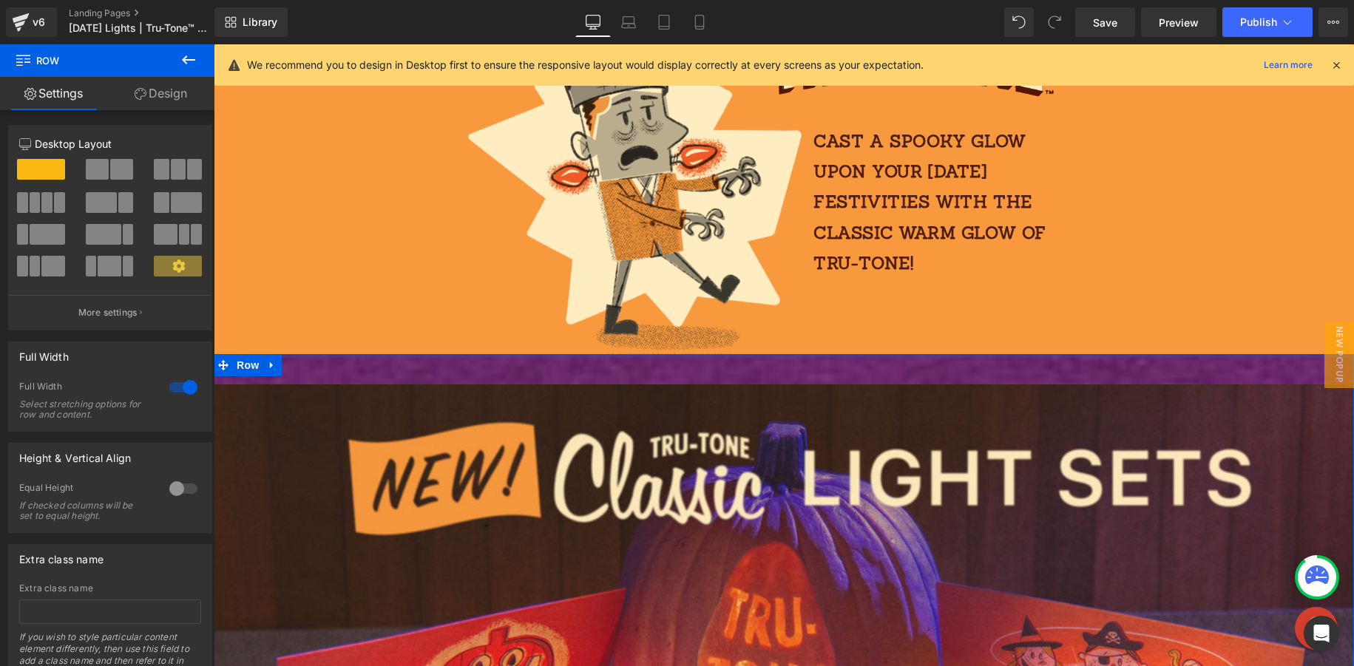
drag, startPoint x: 322, startPoint y: 358, endPoint x: 330, endPoint y: 291, distance: 67.8
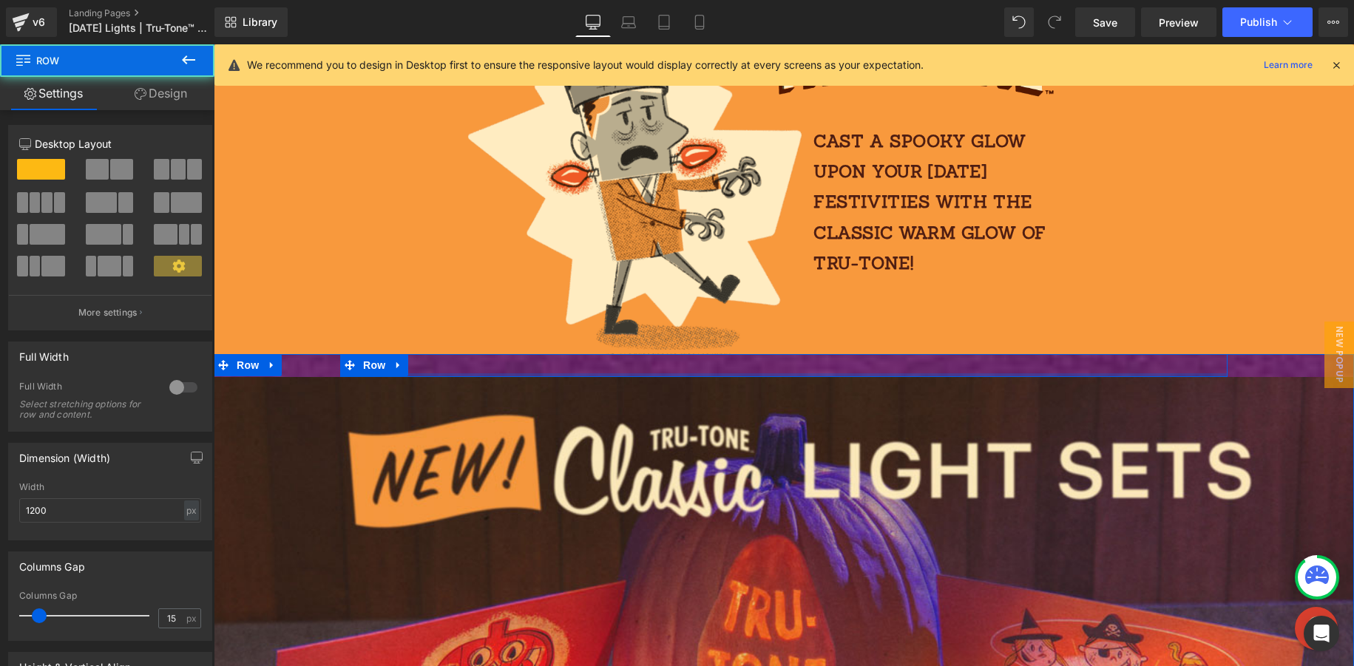
drag, startPoint x: 389, startPoint y: 379, endPoint x: 408, endPoint y: 359, distance: 28.3
click at [402, 359] on div "Cast a spooky glow upon your Halloween festivities with the classic warm glow o…" at bounding box center [783, 365] width 887 height 23
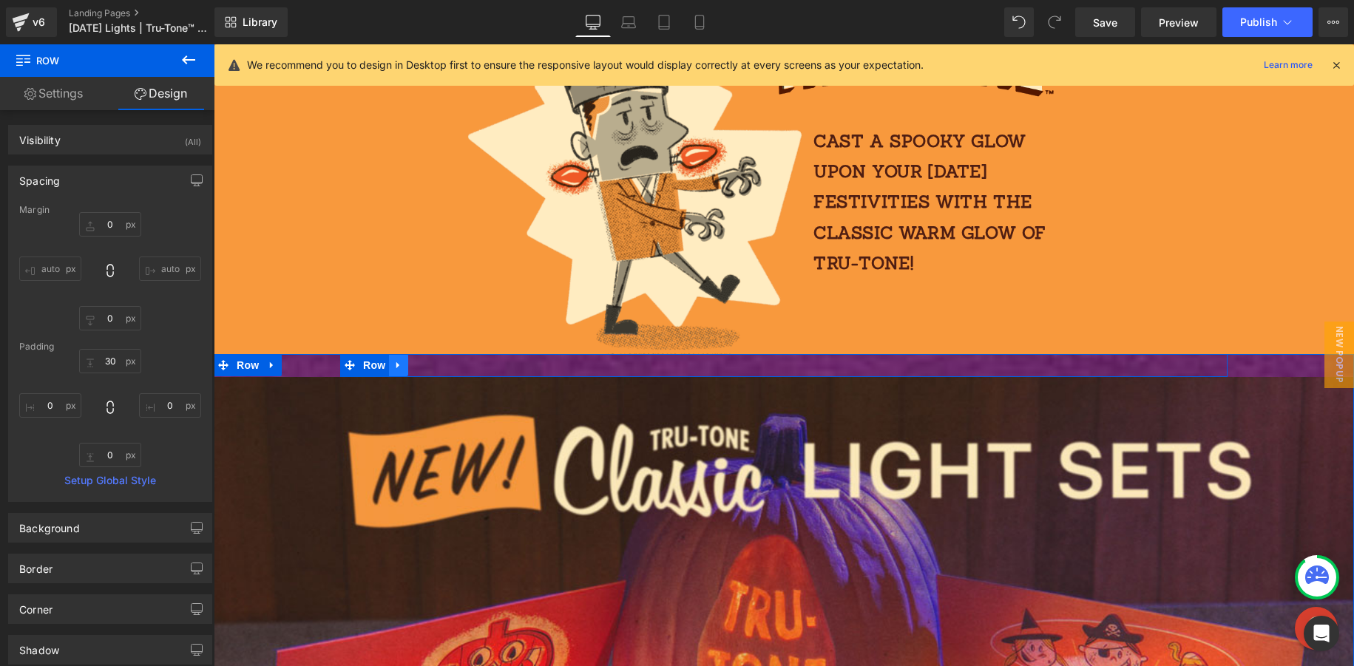
click at [399, 366] on icon at bounding box center [398, 365] width 10 height 11
click at [436, 365] on icon at bounding box center [437, 365] width 10 height 10
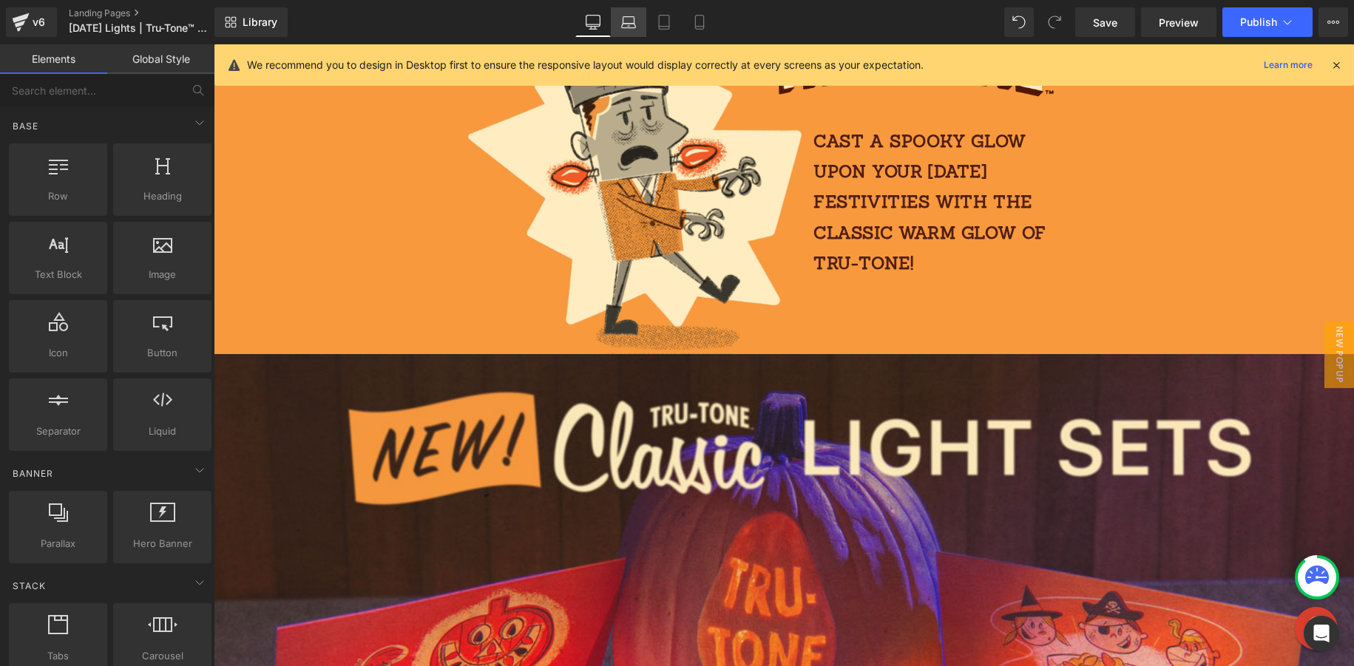
click at [631, 32] on link "Laptop" at bounding box center [628, 22] width 35 height 30
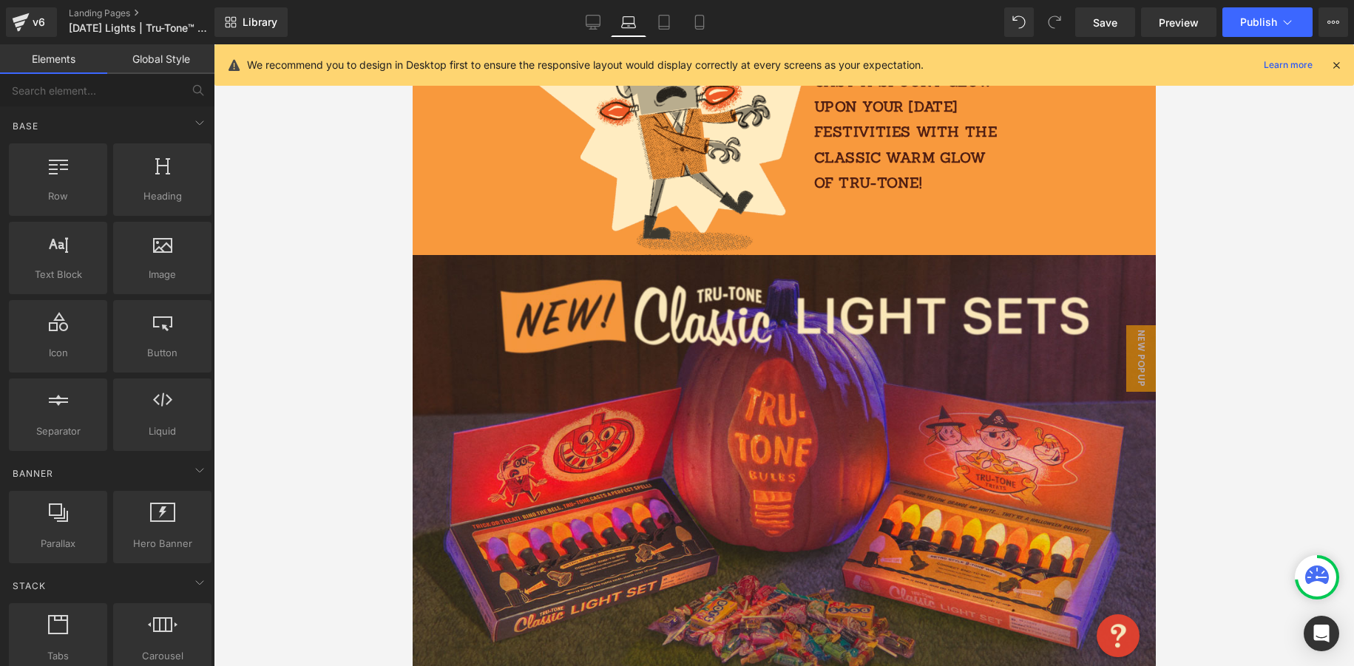
scroll to position [445, 0]
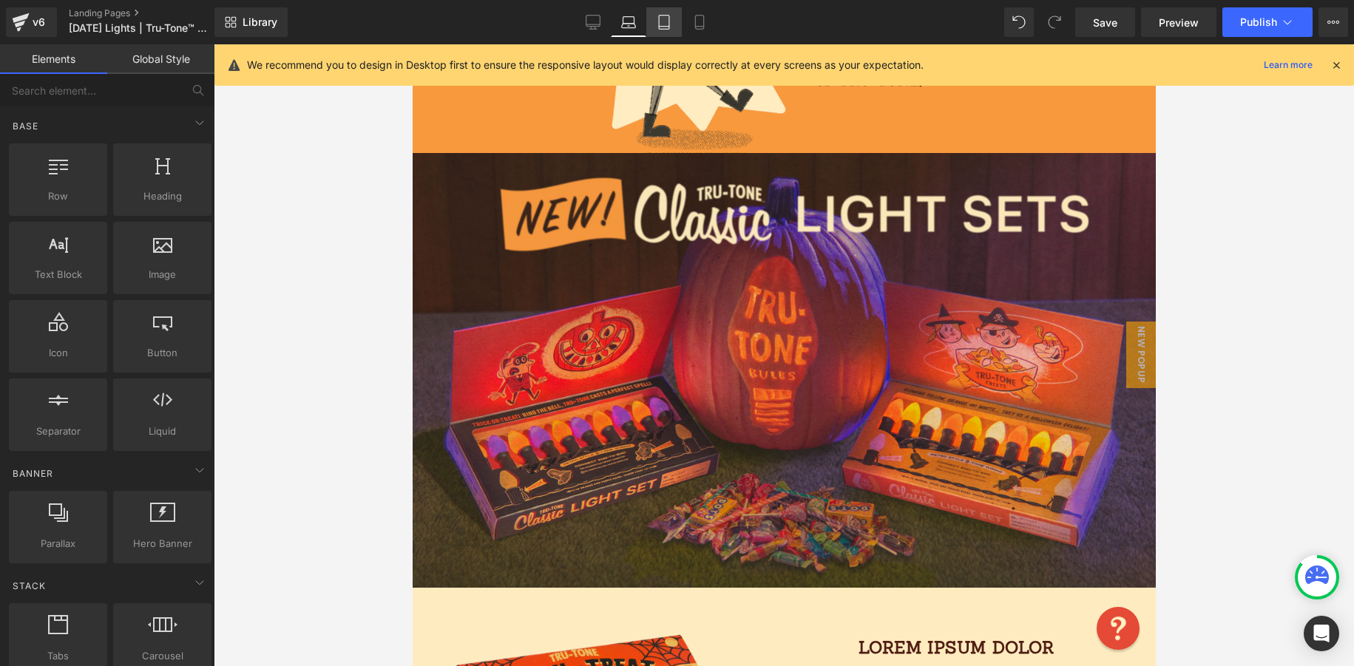
click at [673, 30] on link "Tablet" at bounding box center [663, 22] width 35 height 30
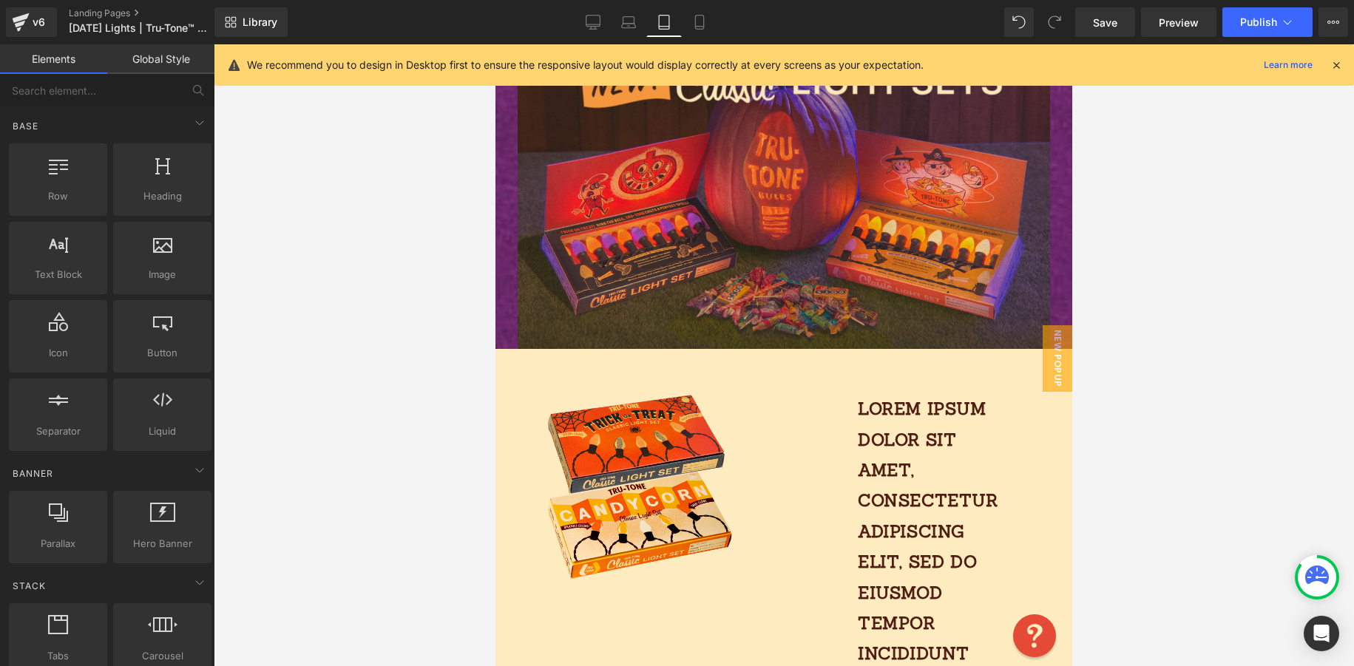
scroll to position [383, 0]
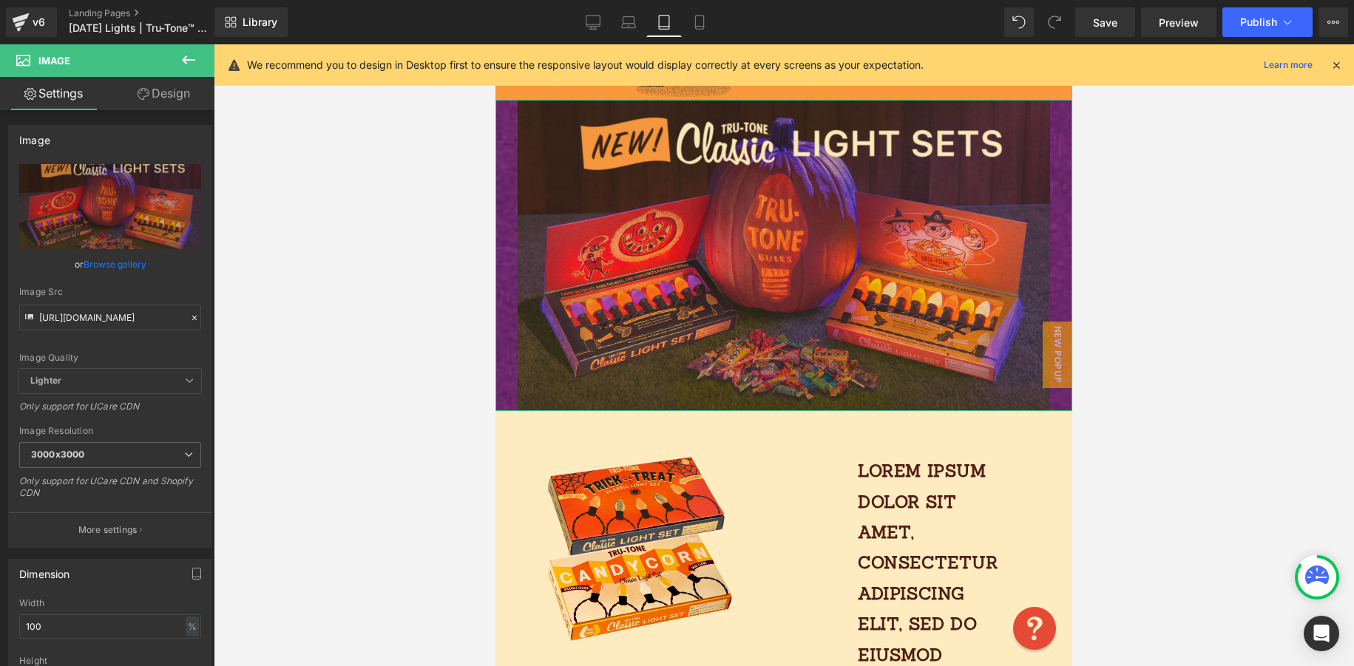
click at [171, 103] on link "Design" at bounding box center [163, 93] width 107 height 33
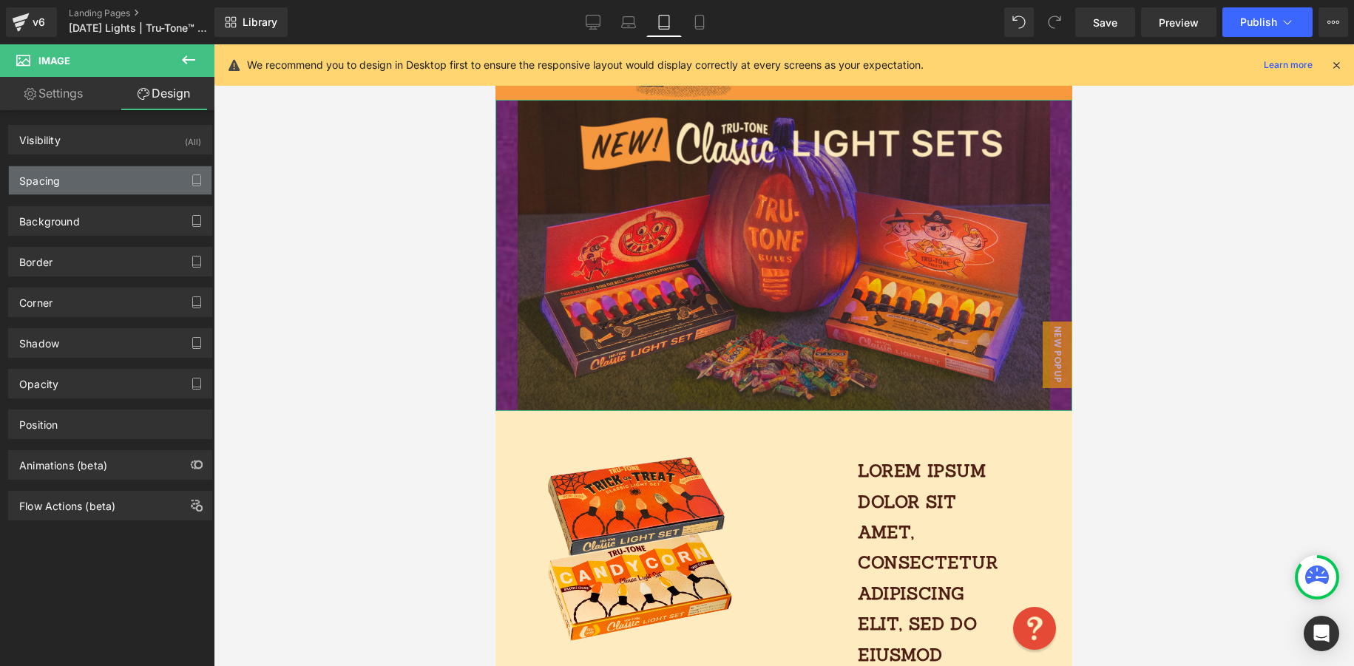
click at [121, 183] on div "Spacing" at bounding box center [110, 180] width 203 height 28
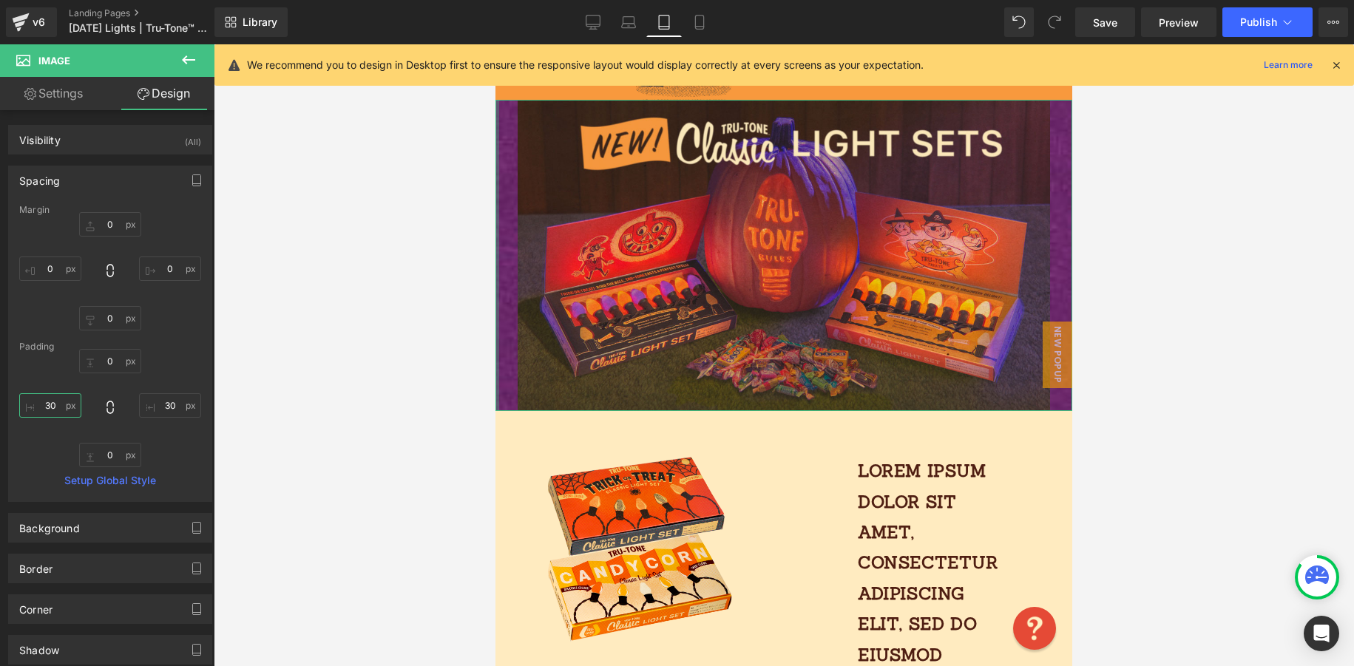
drag, startPoint x: 55, startPoint y: 406, endPoint x: 40, endPoint y: 405, distance: 15.5
click at [45, 405] on input "text" at bounding box center [50, 405] width 62 height 24
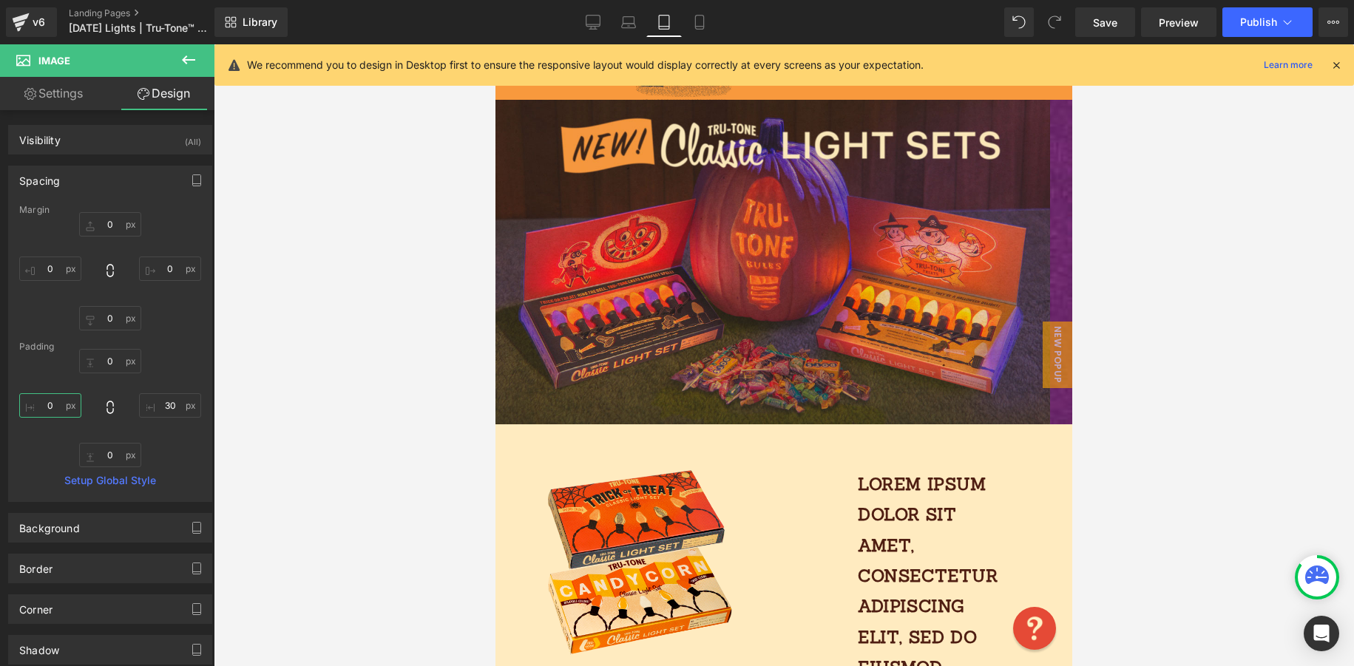
type input "0"
click at [161, 408] on input "text" at bounding box center [170, 405] width 62 height 24
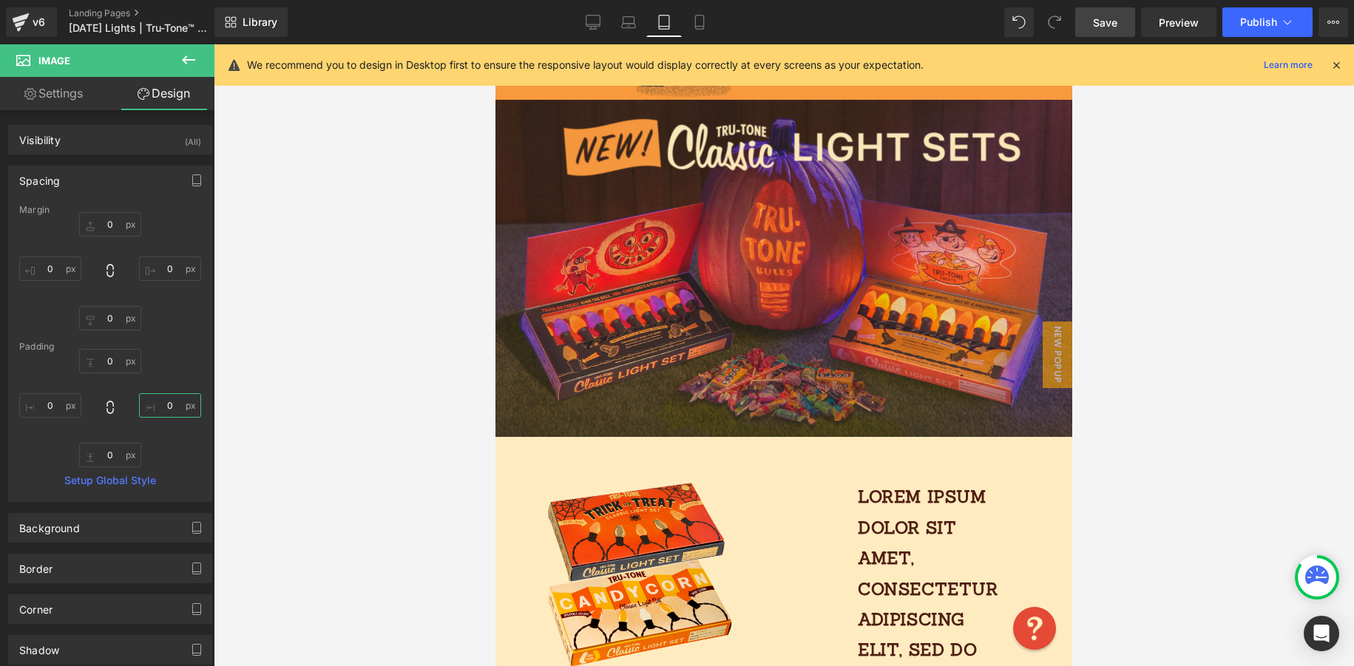
type input "0"
click at [1094, 28] on span "Save" at bounding box center [1105, 23] width 24 height 16
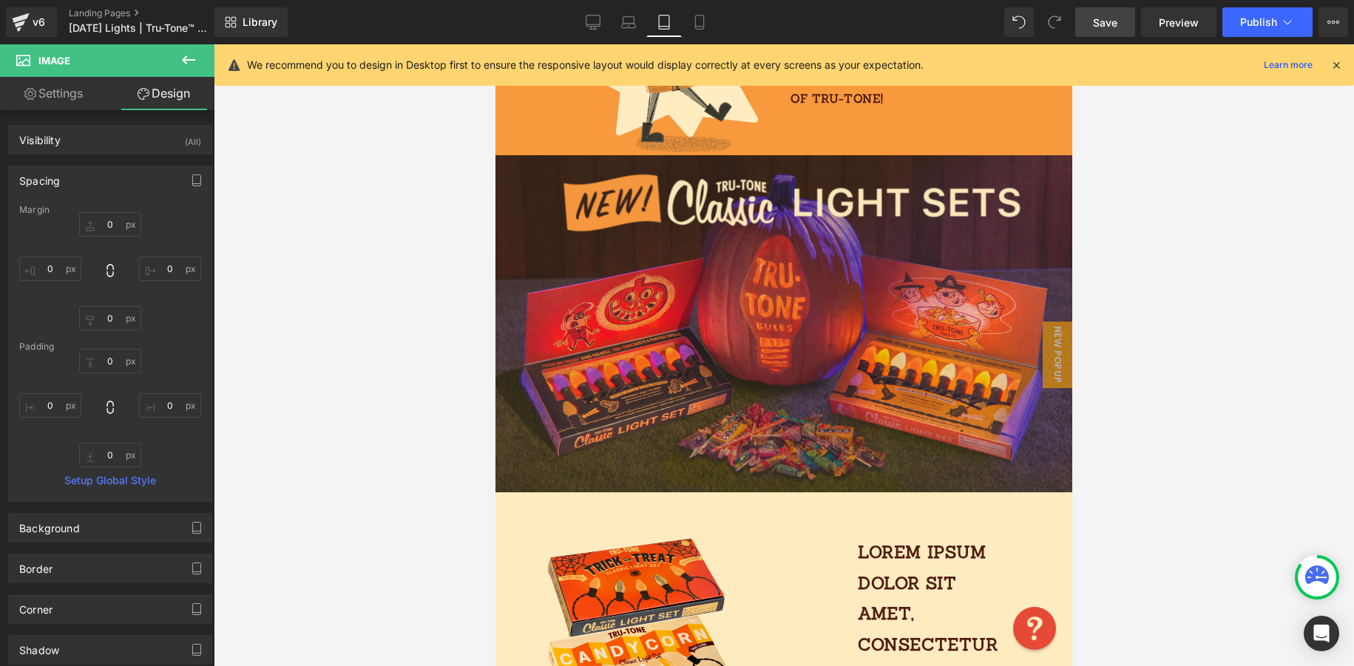
scroll to position [331, 0]
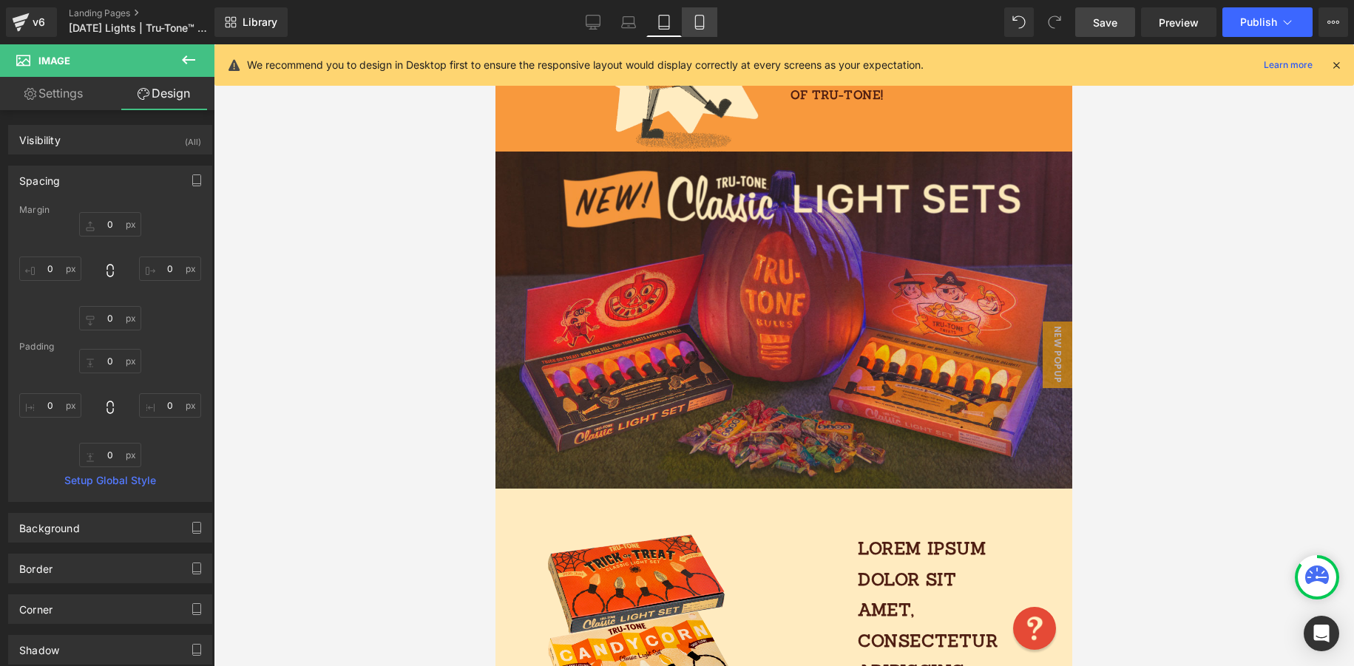
click at [700, 22] on icon at bounding box center [699, 22] width 15 height 15
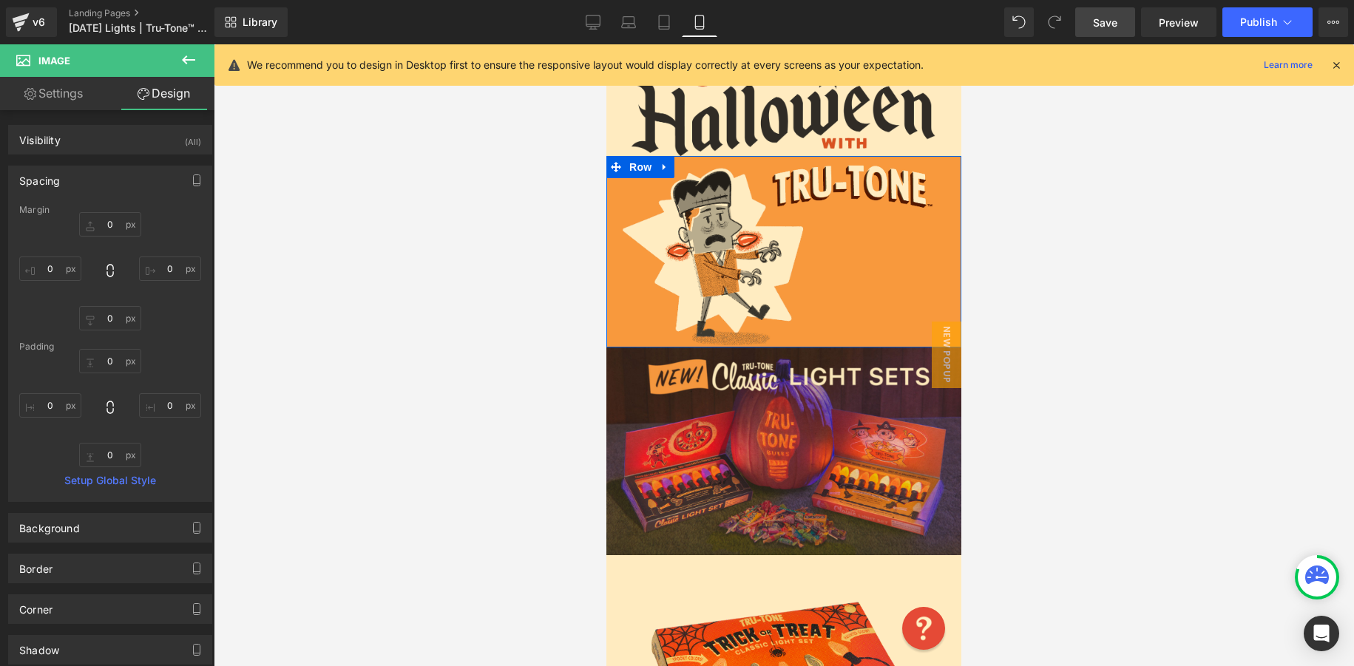
scroll to position [0, 0]
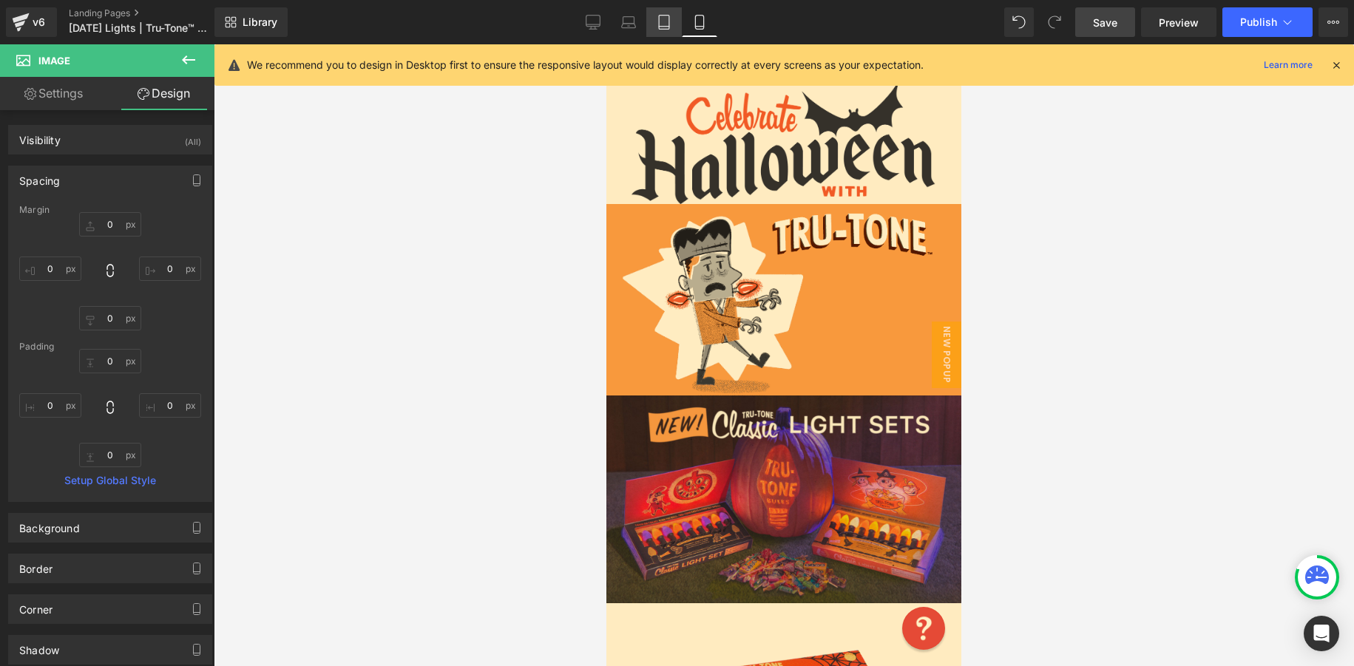
click at [667, 27] on icon at bounding box center [664, 22] width 15 height 15
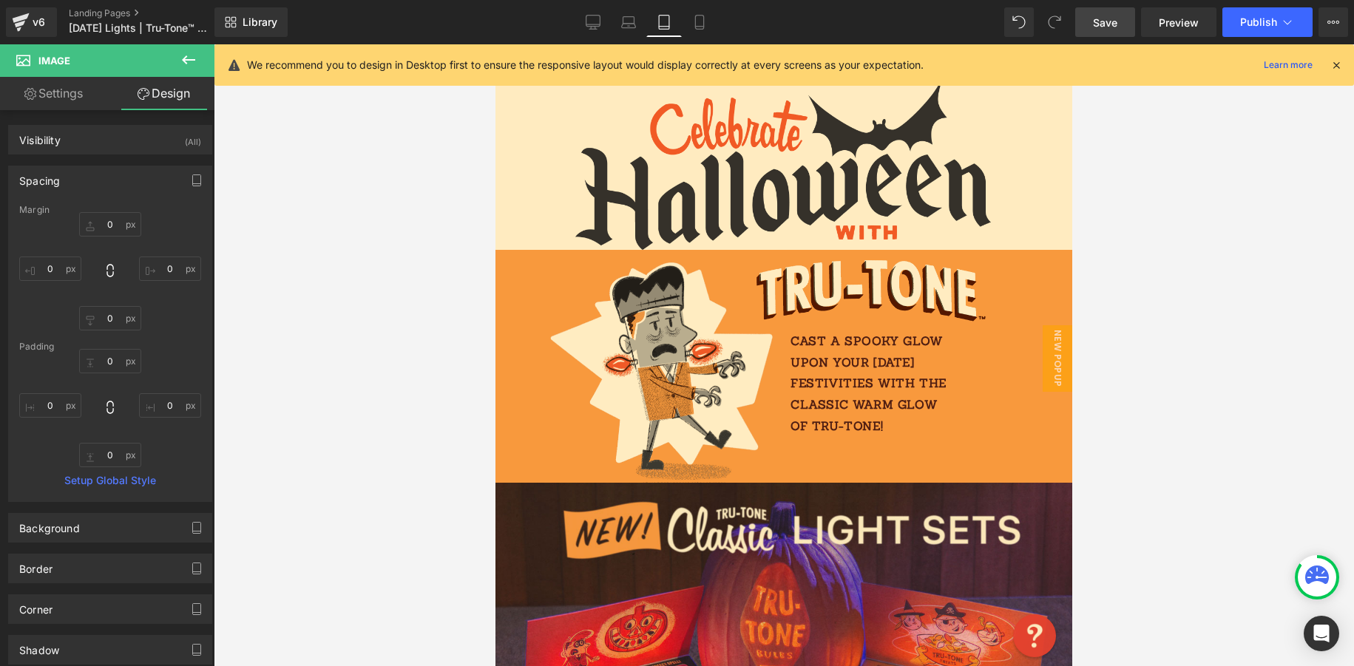
scroll to position [163, 0]
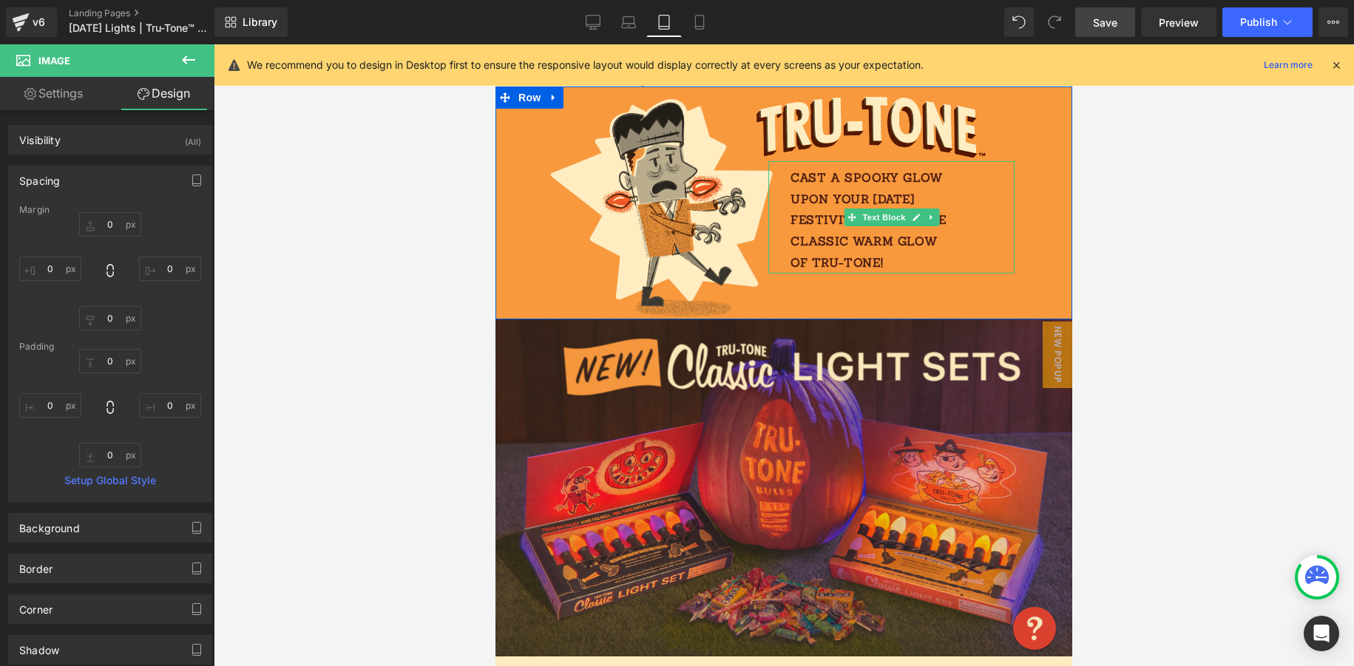
click at [875, 187] on p "Cast a spooky glow upon your [DATE] festivities with the classic warm glow of T…" at bounding box center [873, 220] width 165 height 106
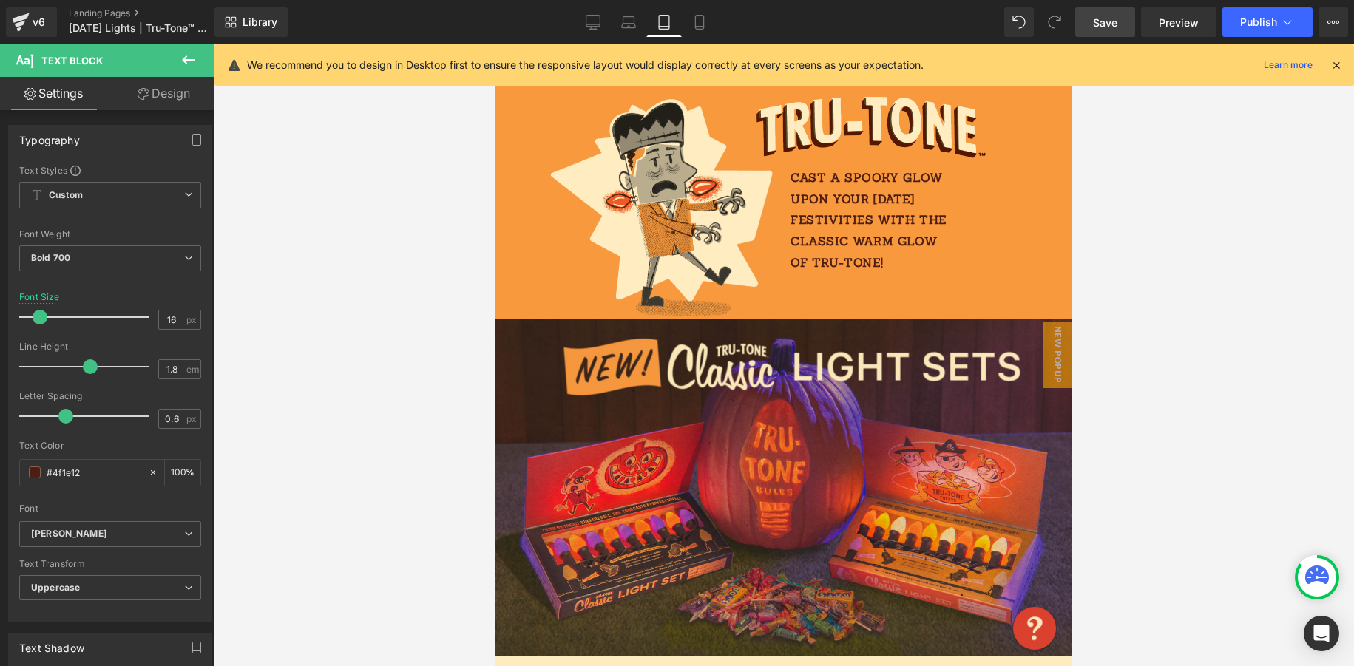
click at [175, 94] on link "Design" at bounding box center [163, 93] width 107 height 33
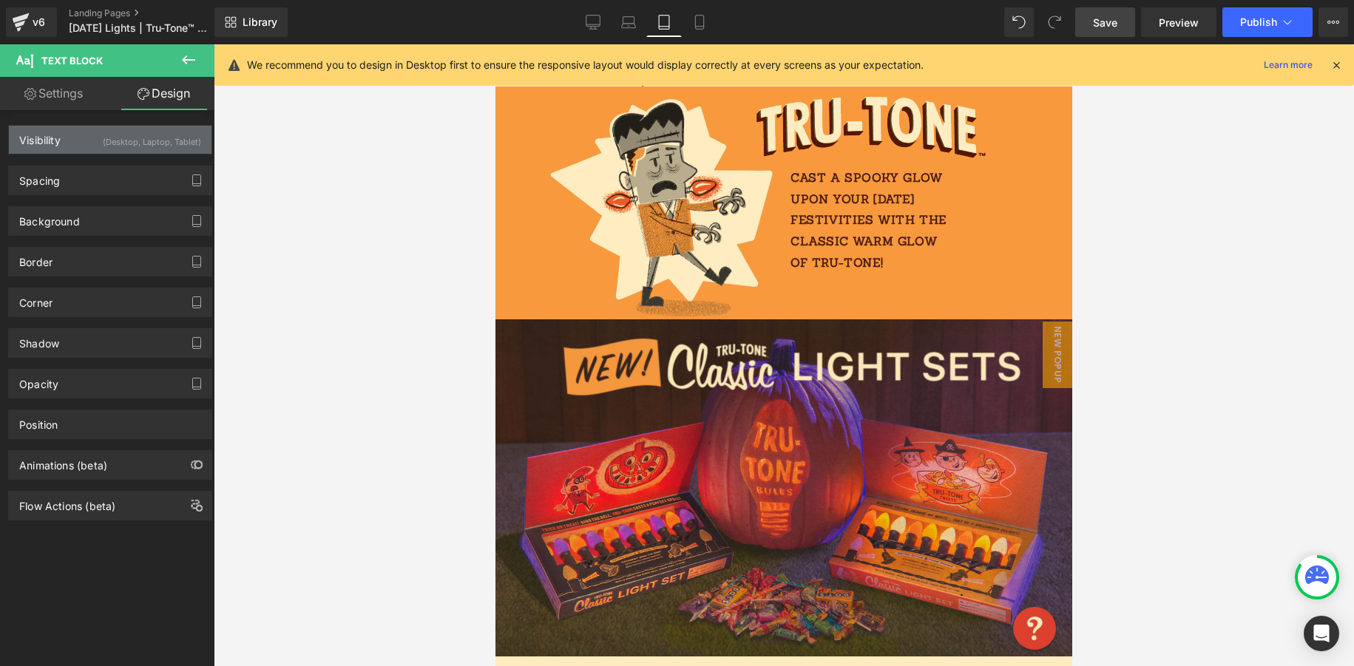
click at [111, 144] on div "(Desktop, Laptop, Tablet)" at bounding box center [152, 138] width 98 height 24
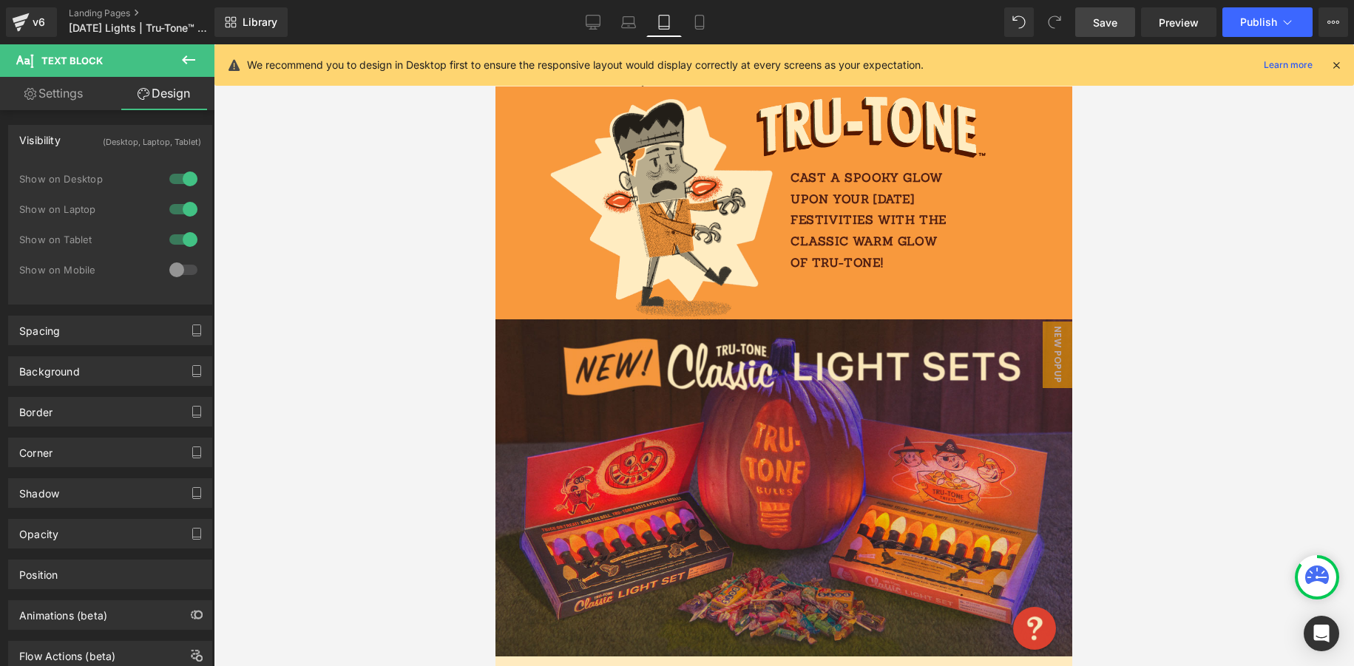
click at [186, 263] on div at bounding box center [183, 270] width 35 height 24
click at [700, 27] on icon at bounding box center [699, 27] width 8 height 0
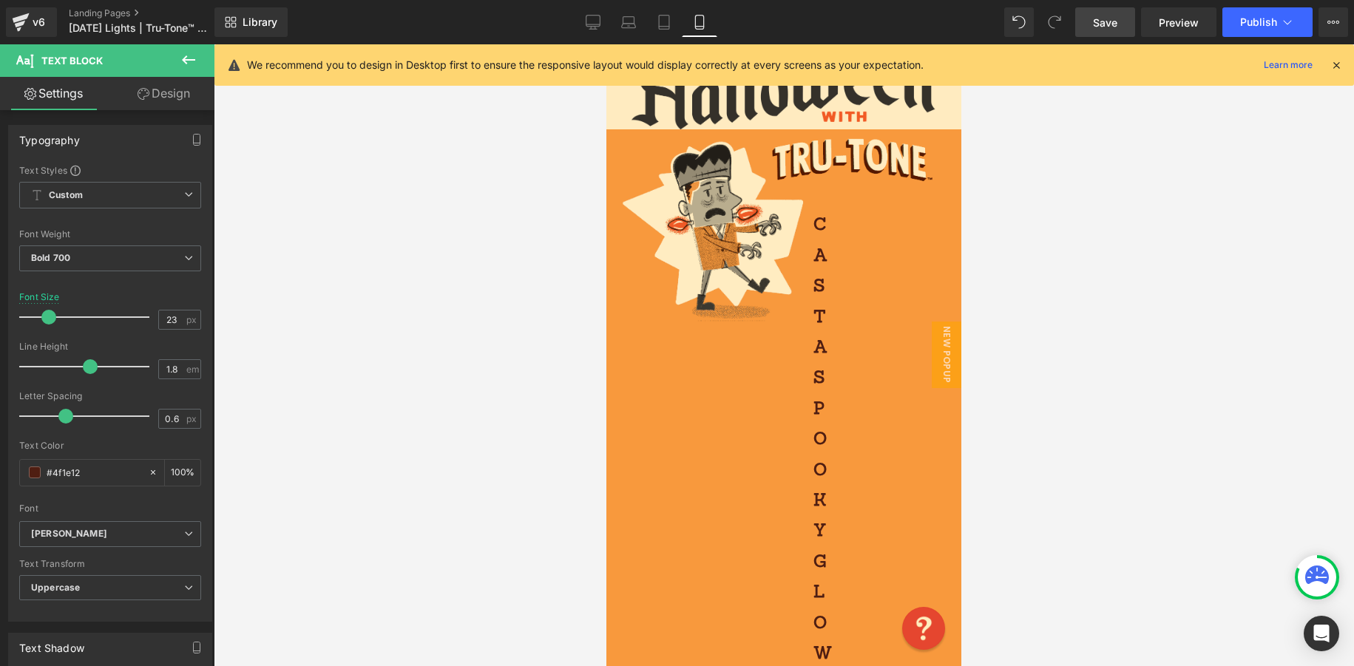
click at [174, 92] on link "Design" at bounding box center [163, 93] width 107 height 33
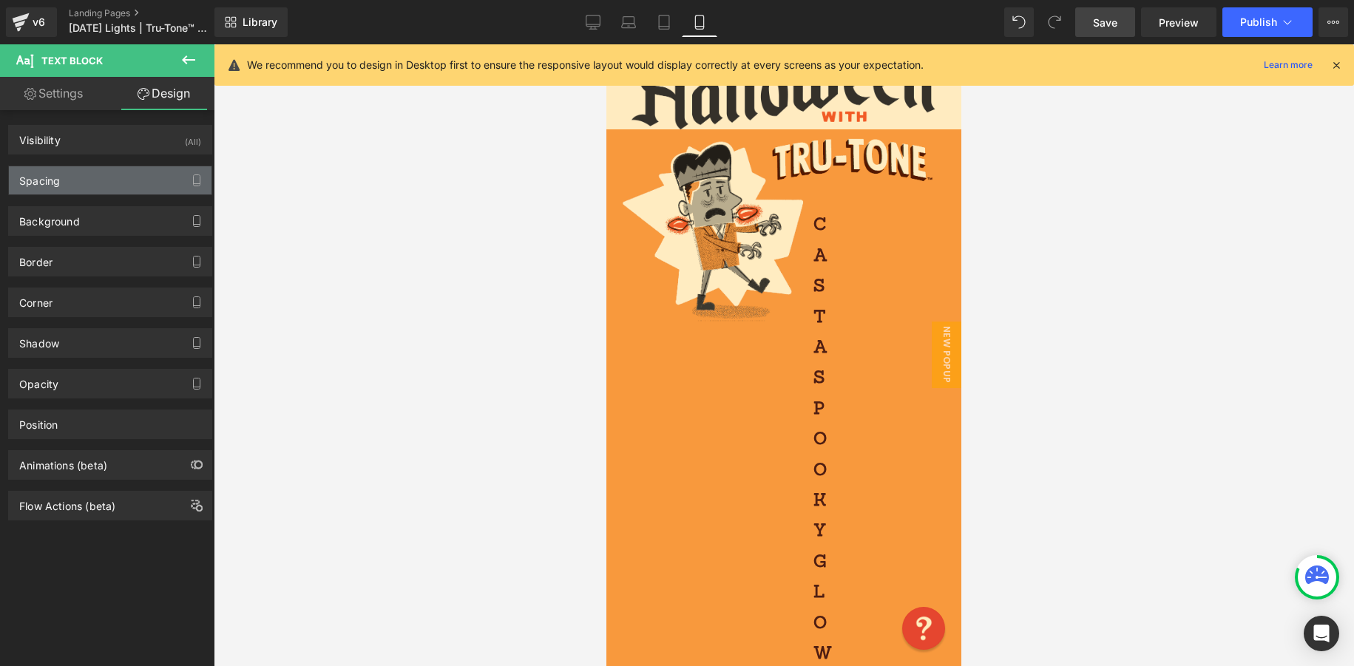
click at [94, 186] on div "Spacing" at bounding box center [110, 180] width 203 height 28
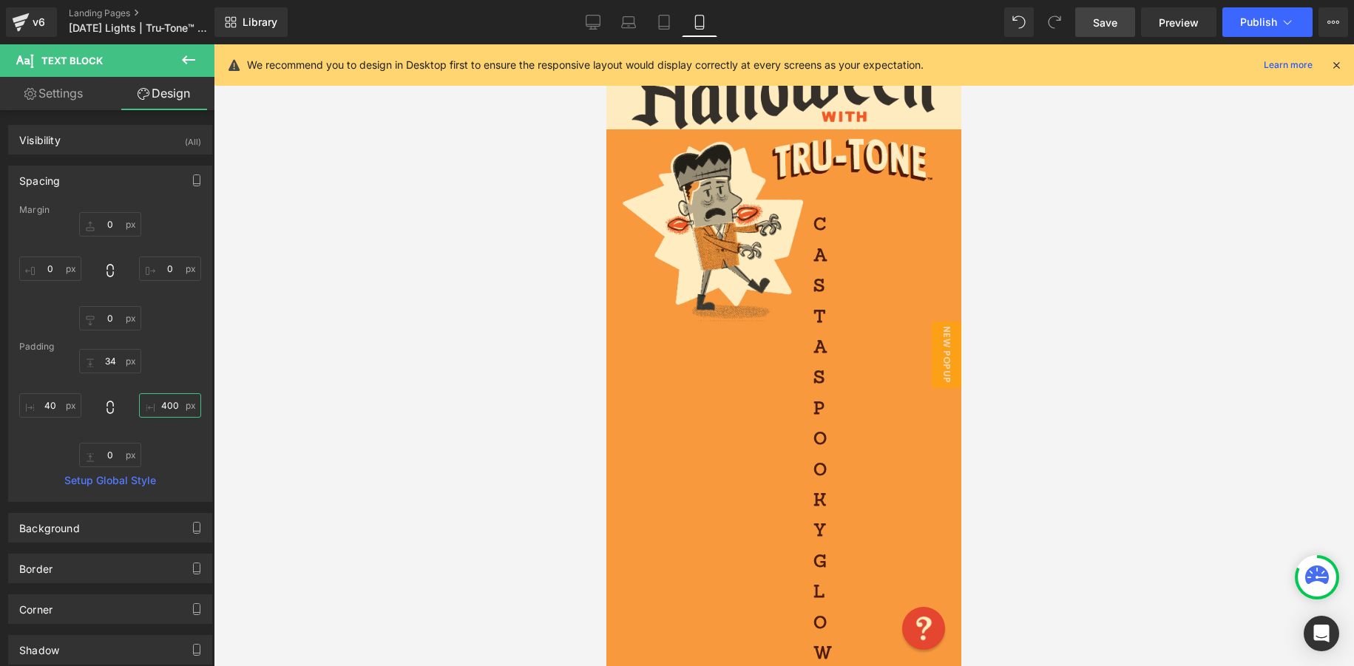
click at [170, 411] on input "400" at bounding box center [170, 405] width 62 height 24
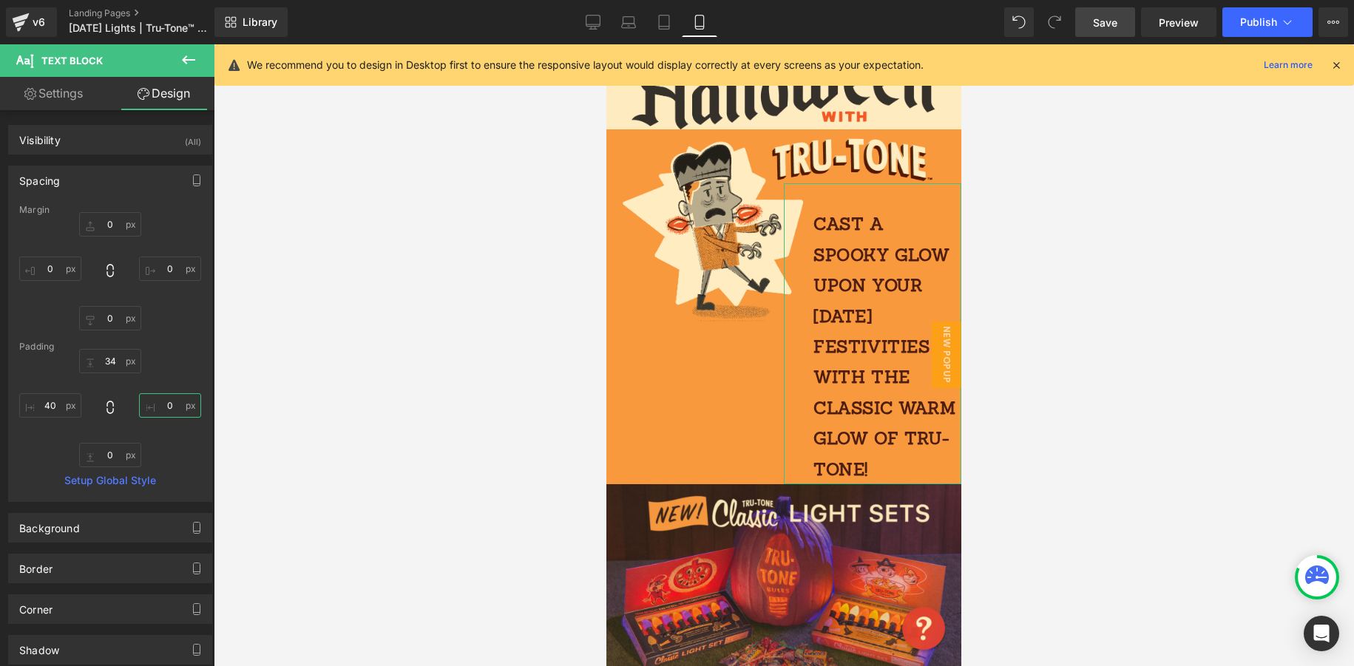
type input "0"
click at [79, 96] on link "Settings" at bounding box center [53, 93] width 107 height 33
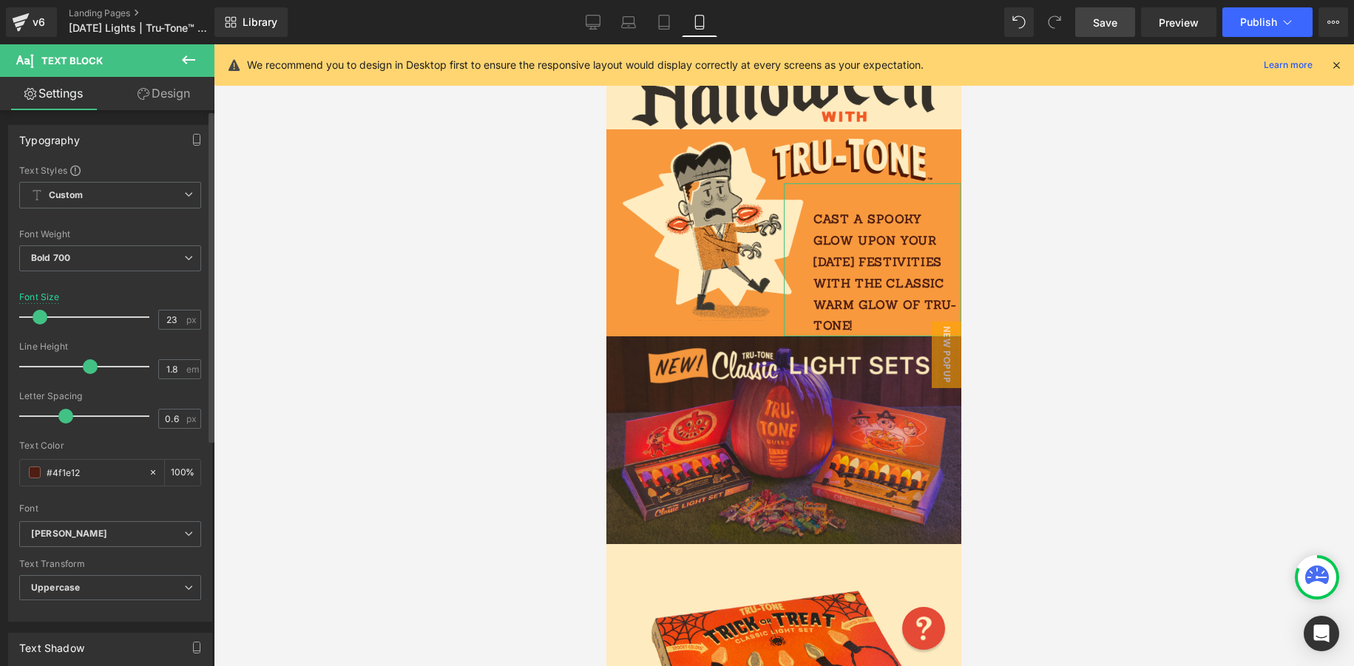
click at [37, 315] on span at bounding box center [40, 317] width 15 height 15
click at [184, 92] on link "Design" at bounding box center [163, 93] width 107 height 33
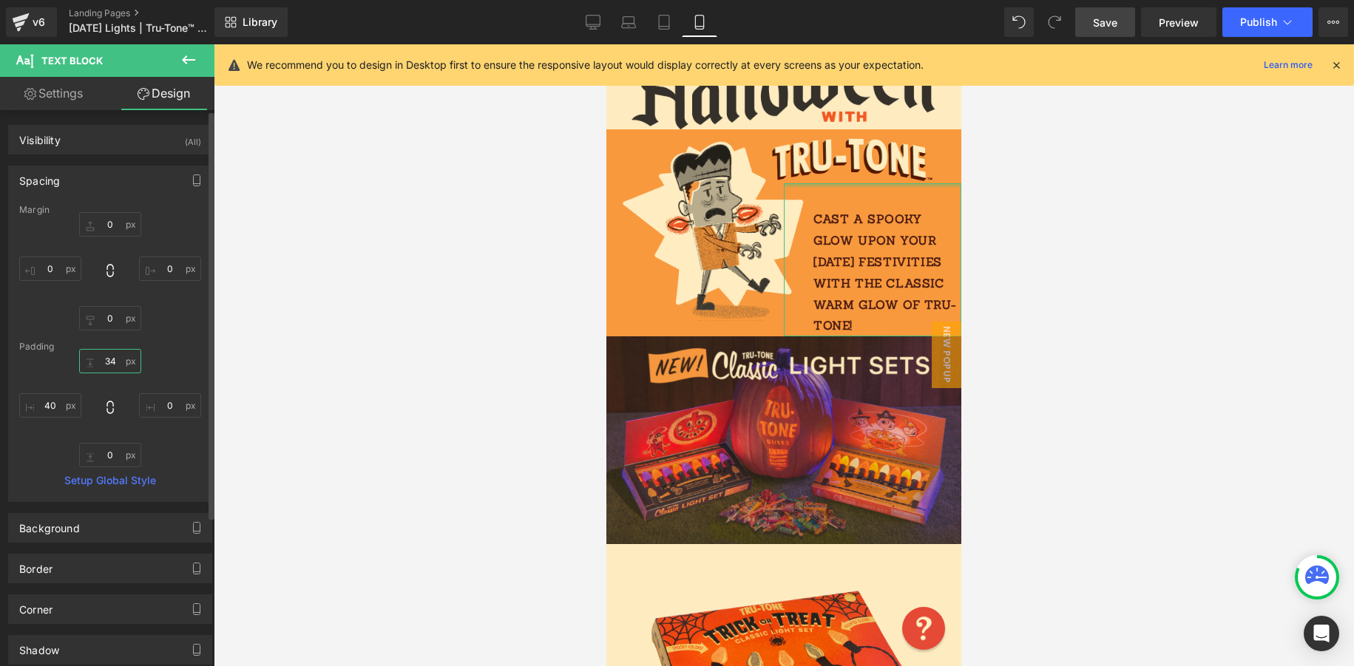
drag, startPoint x: 116, startPoint y: 359, endPoint x: 92, endPoint y: 359, distance: 24.4
click at [92, 359] on input "34" at bounding box center [110, 361] width 62 height 24
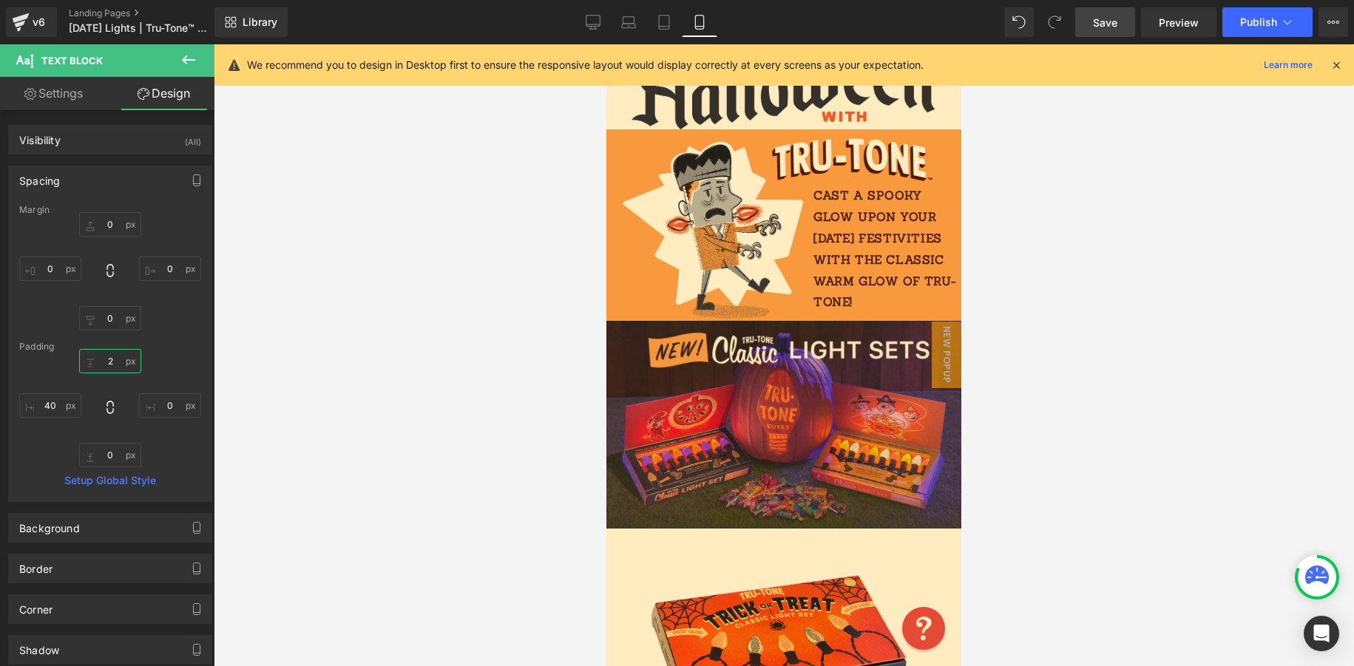
type input "2"
click at [1110, 19] on span "Save" at bounding box center [1105, 23] width 24 height 16
click at [665, 21] on icon at bounding box center [664, 22] width 15 height 15
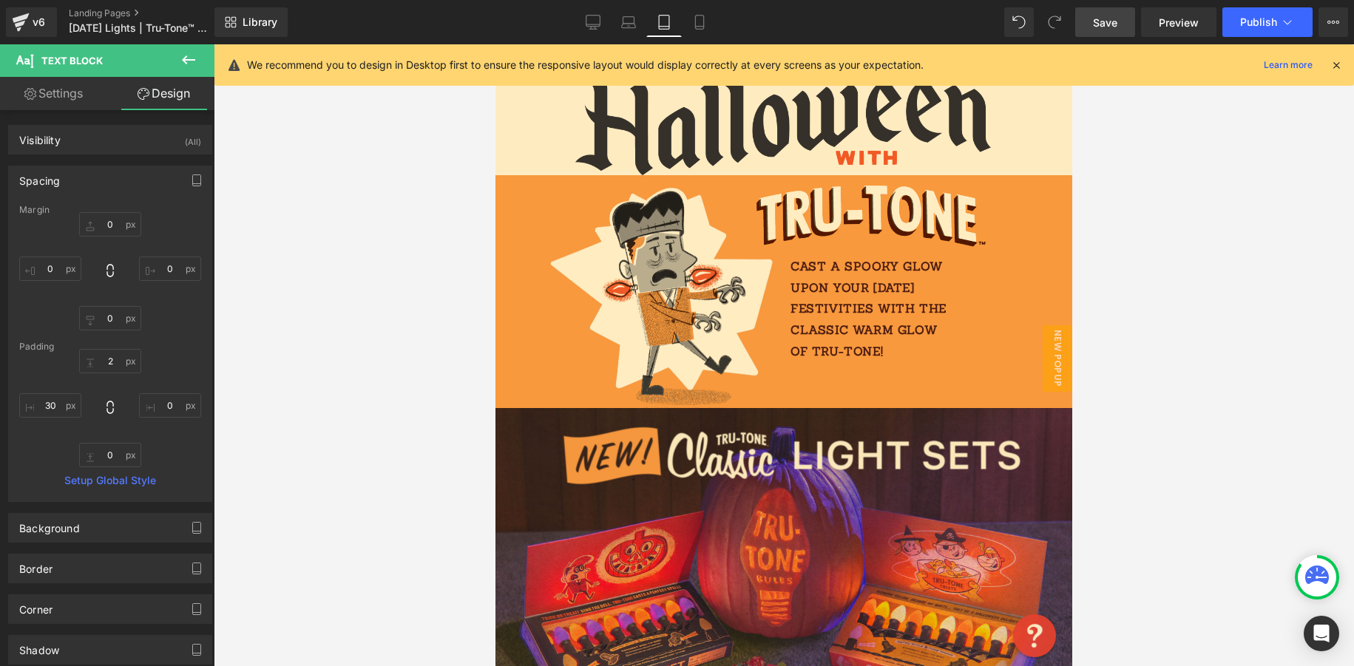
scroll to position [172, 0]
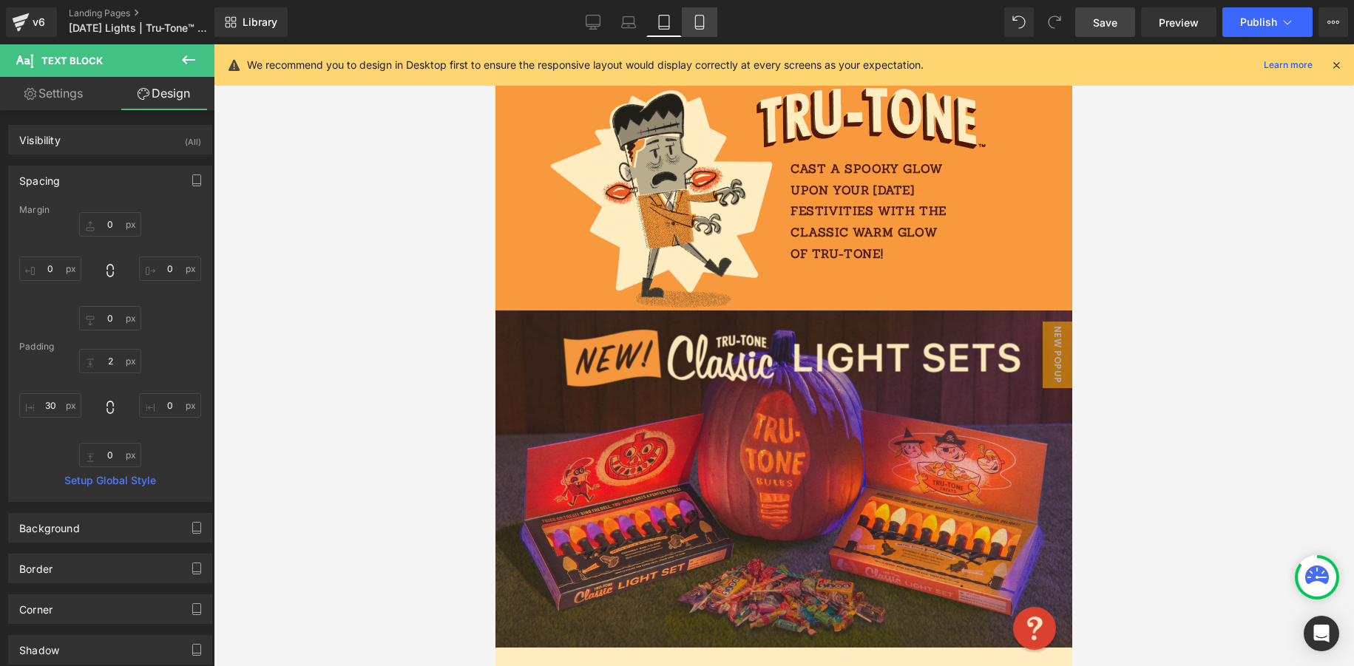
click at [703, 14] on link "Mobile" at bounding box center [699, 22] width 35 height 30
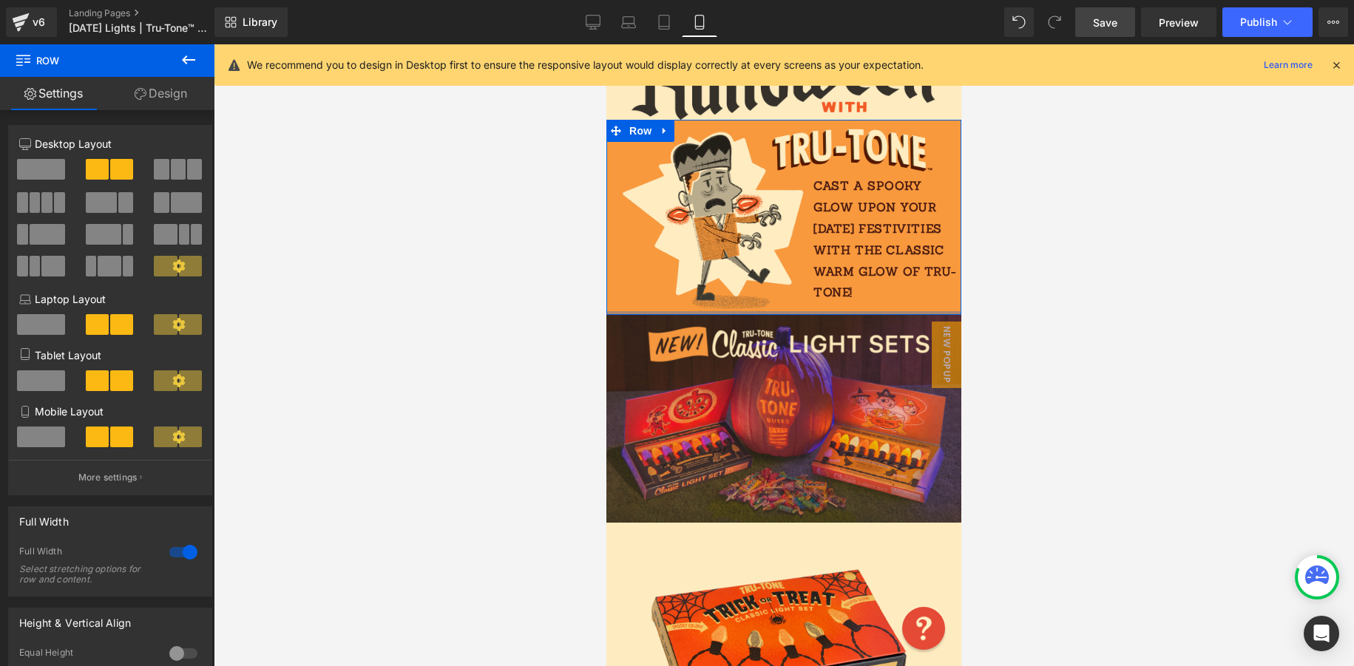
drag, startPoint x: 611, startPoint y: 308, endPoint x: 589, endPoint y: 331, distance: 30.9
click at [606, 331] on html "Skip to content Your cart is empty SHOP NOW Have an account? Log in to check ou…" at bounding box center [783, 271] width 355 height 622
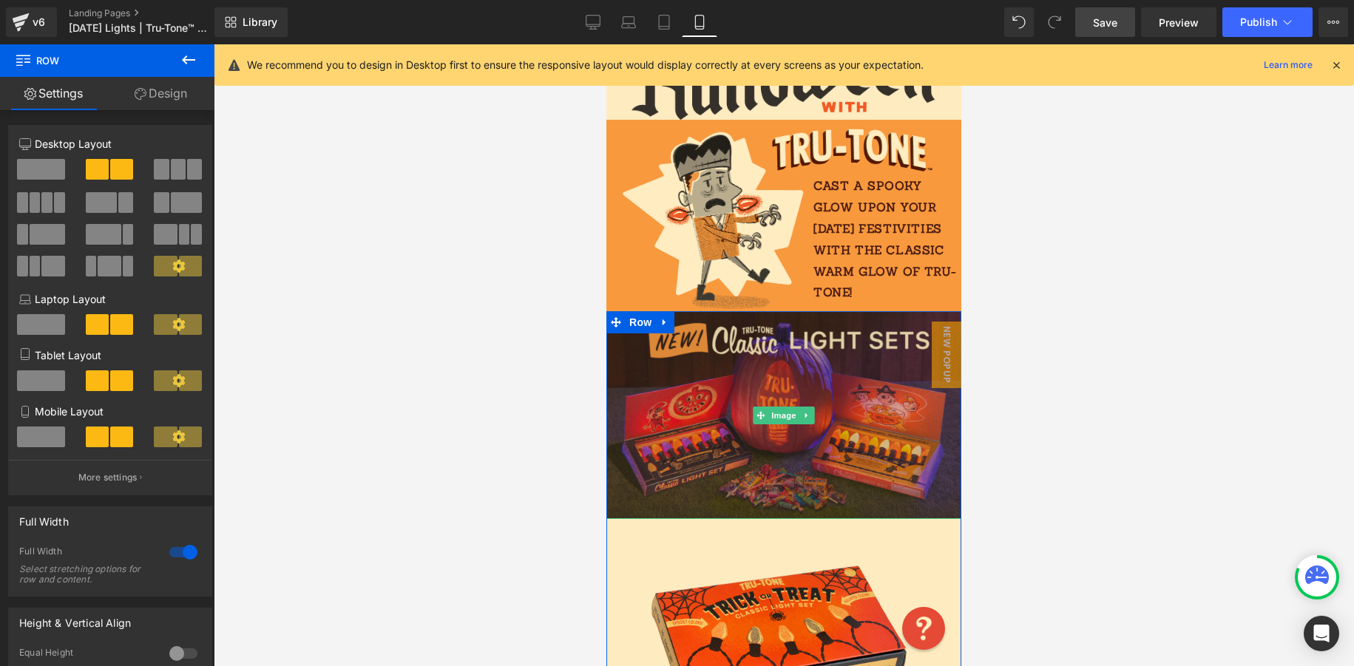
drag, startPoint x: 903, startPoint y: 308, endPoint x: 925, endPoint y: 310, distance: 22.3
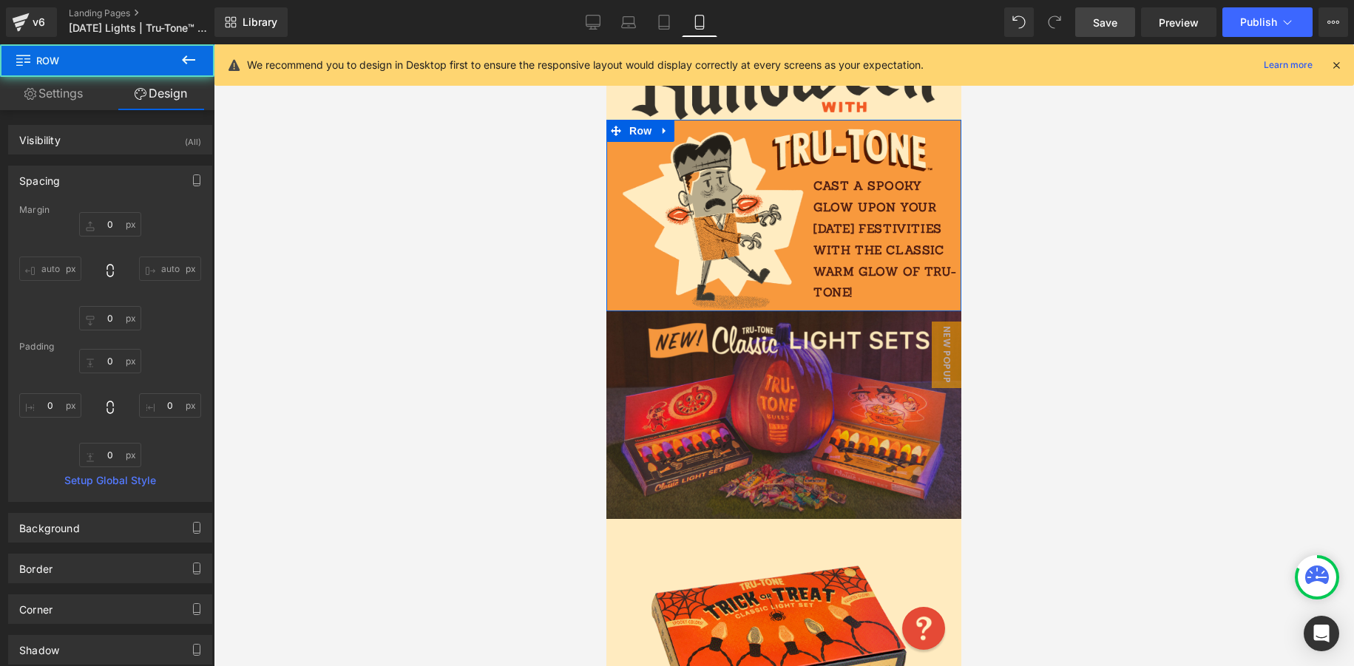
click at [932, 303] on div "Image Image Cast a spooky glow upon your Halloween festivities with the classic…" at bounding box center [783, 216] width 355 height 192
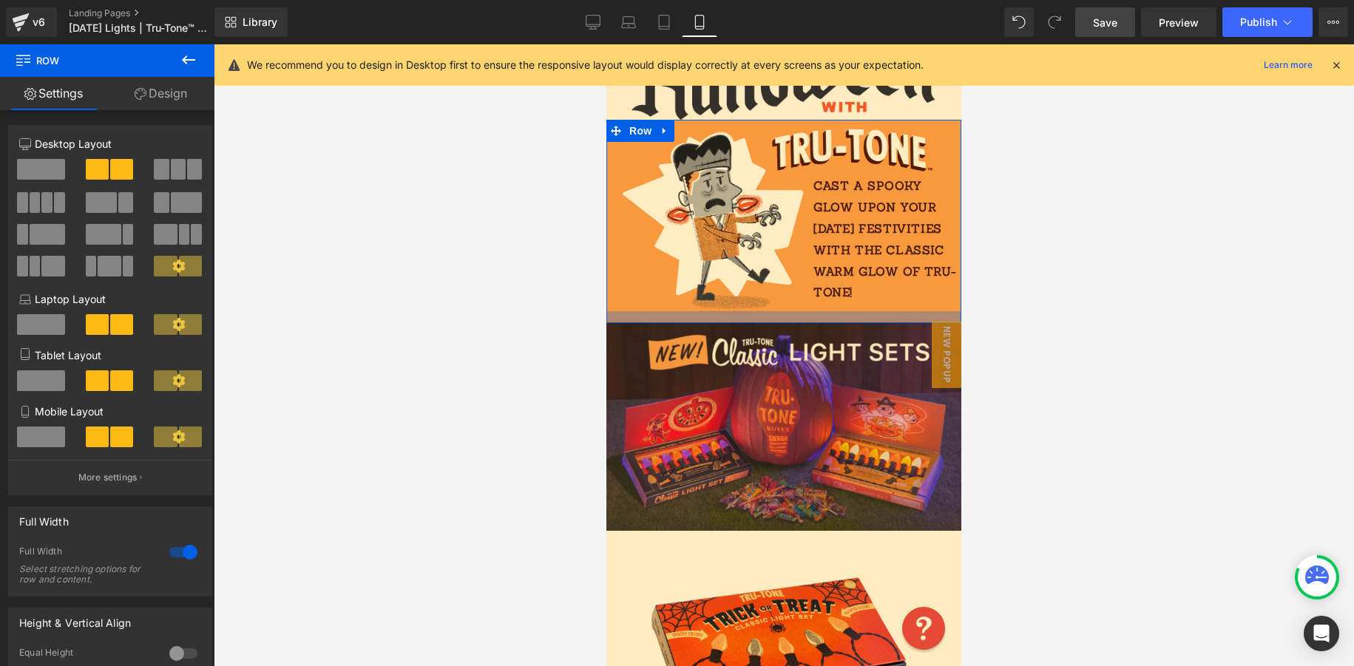
drag, startPoint x: 941, startPoint y: 310, endPoint x: 934, endPoint y: 319, distance: 12.1
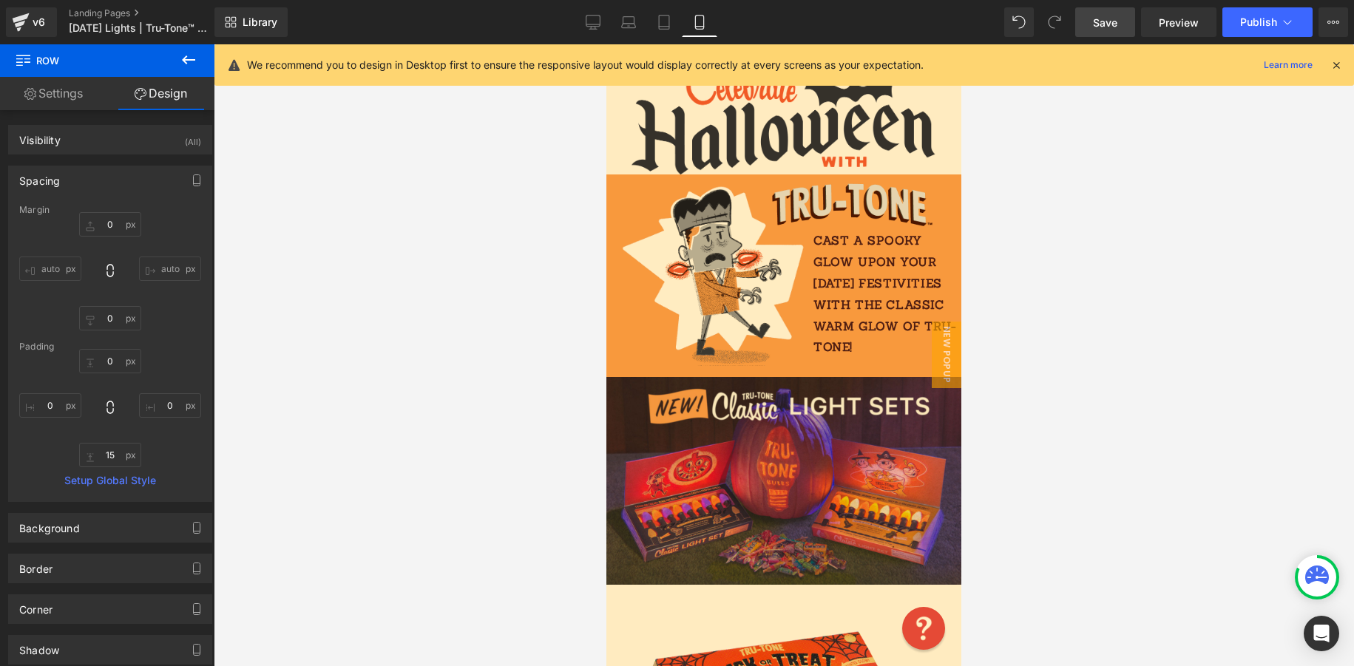
scroll to position [0, 0]
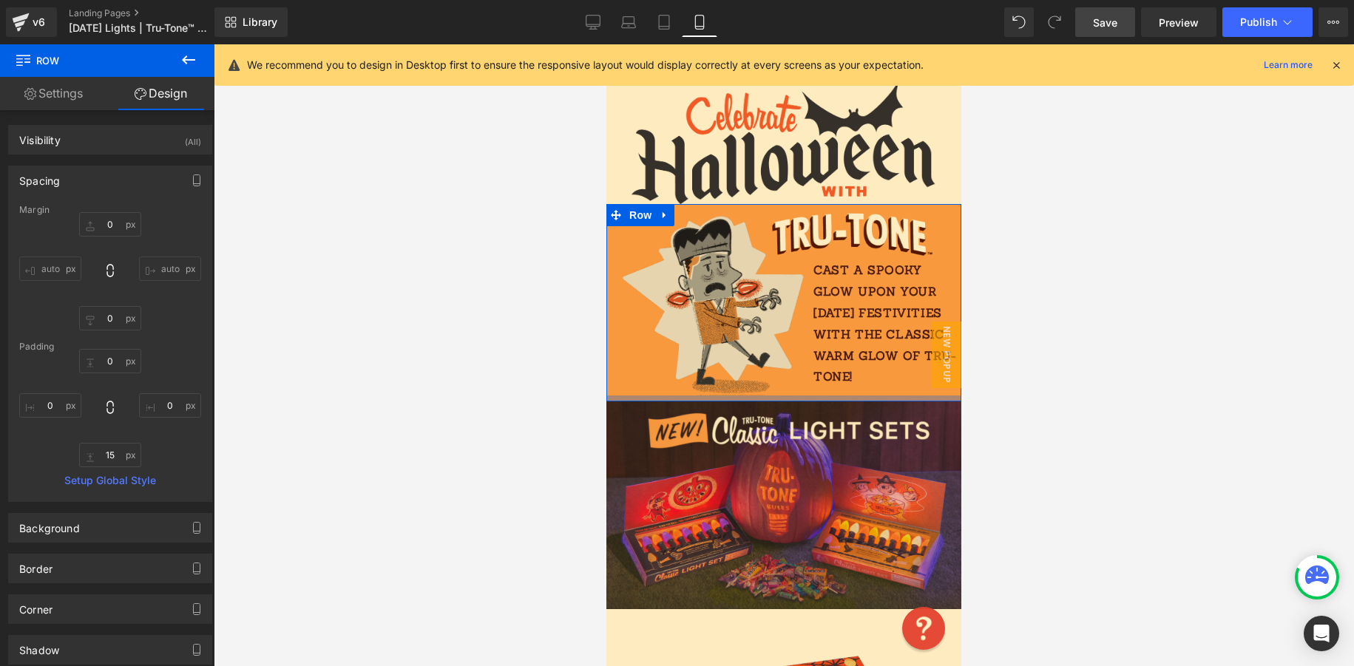
drag, startPoint x: 653, startPoint y: 401, endPoint x: 694, endPoint y: 382, distance: 44.7
click at [655, 396] on div at bounding box center [783, 399] width 355 height 6
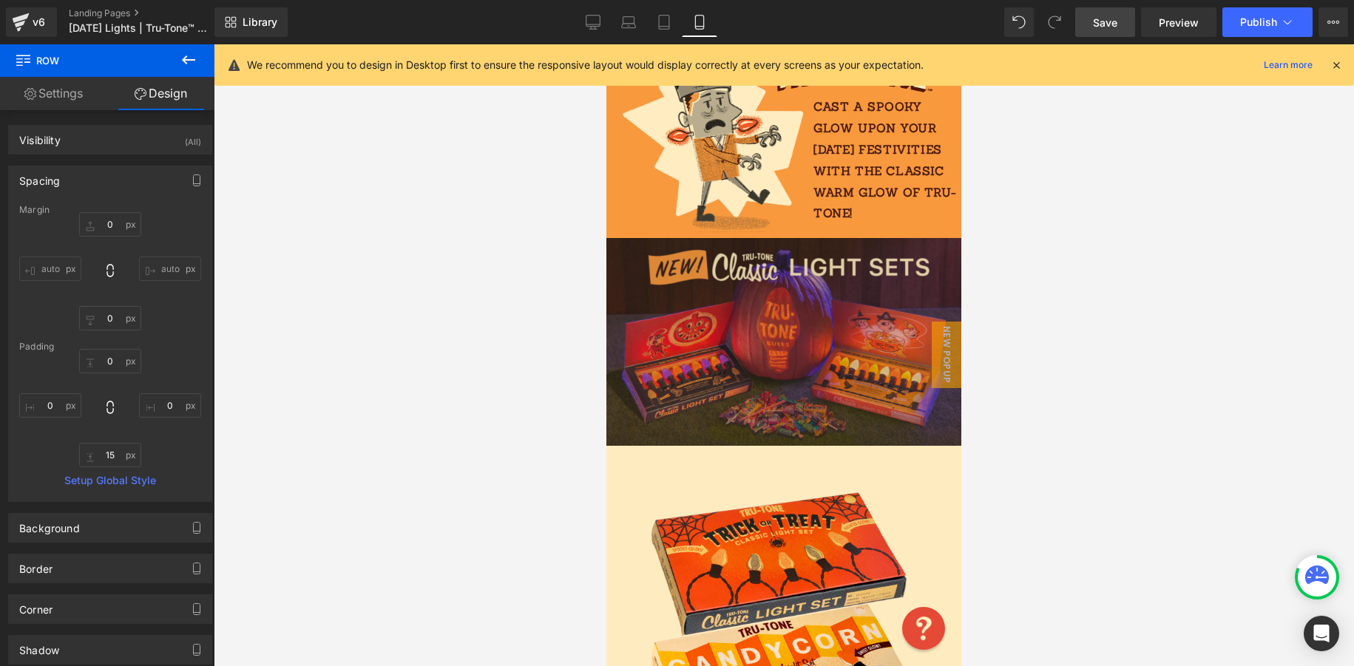
scroll to position [158, 0]
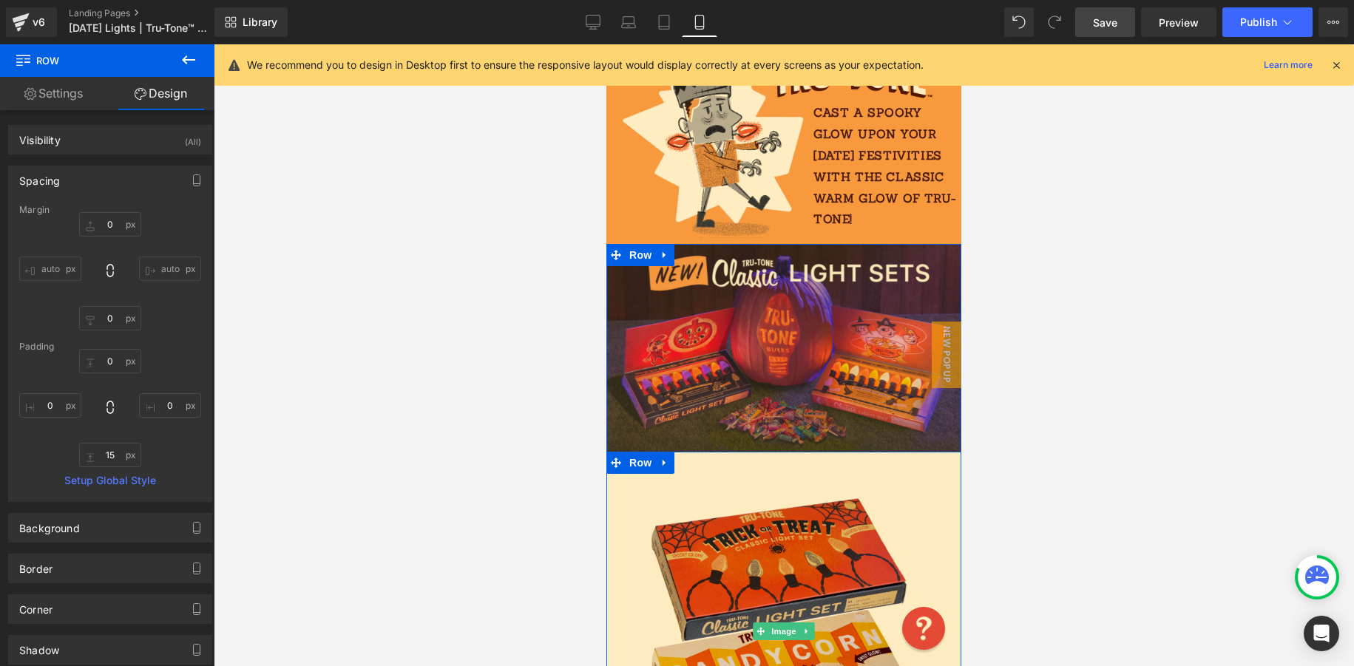
click at [775, 467] on img at bounding box center [784, 631] width 284 height 359
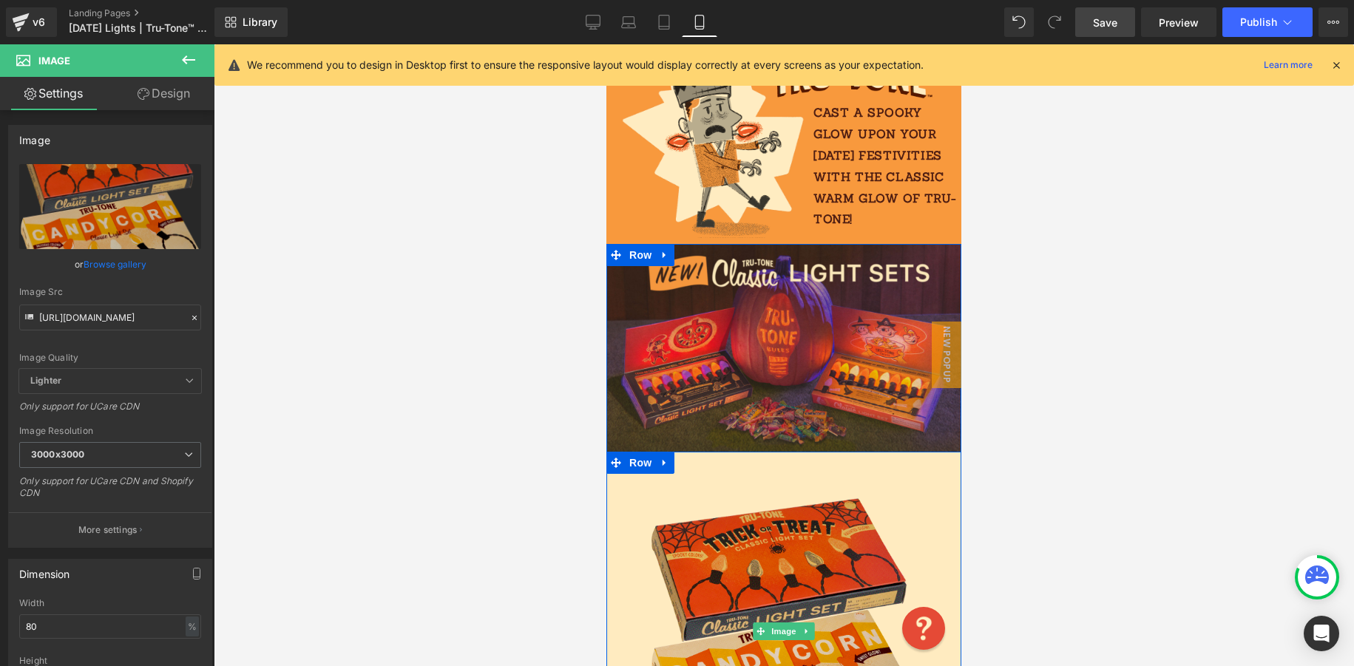
click at [762, 513] on img at bounding box center [784, 631] width 284 height 359
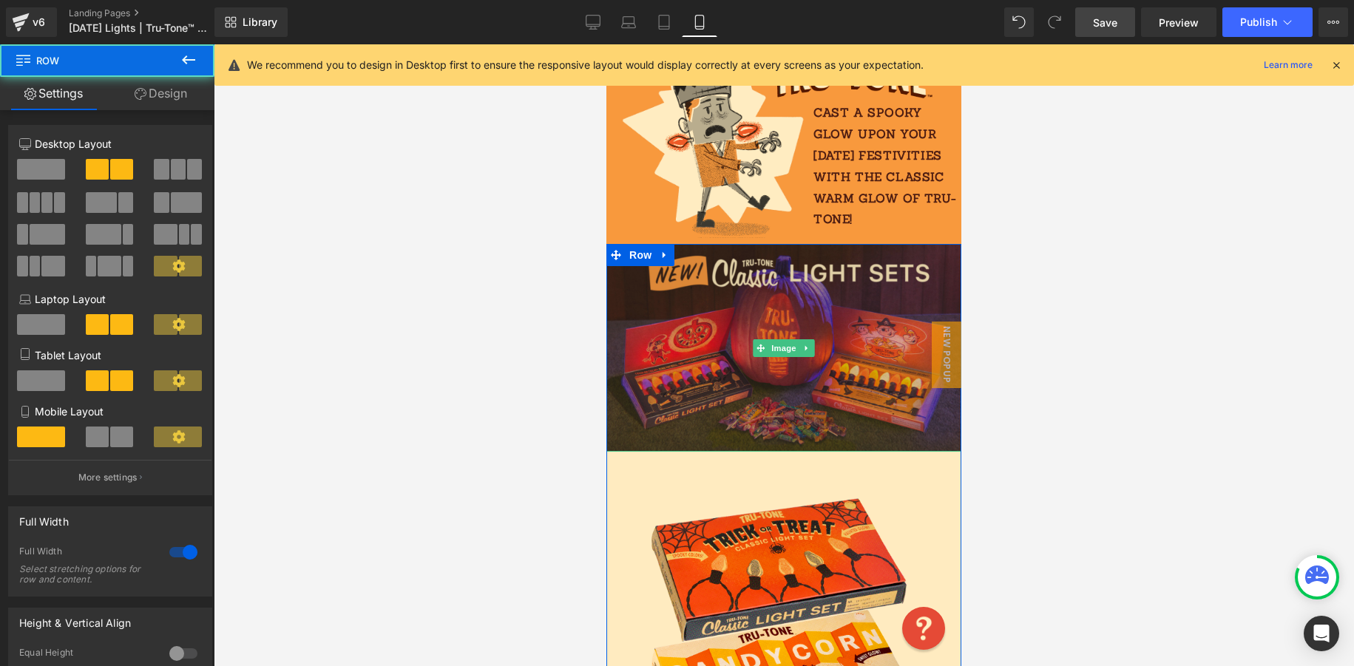
drag, startPoint x: 791, startPoint y: 456, endPoint x: 811, endPoint y: 421, distance: 40.1
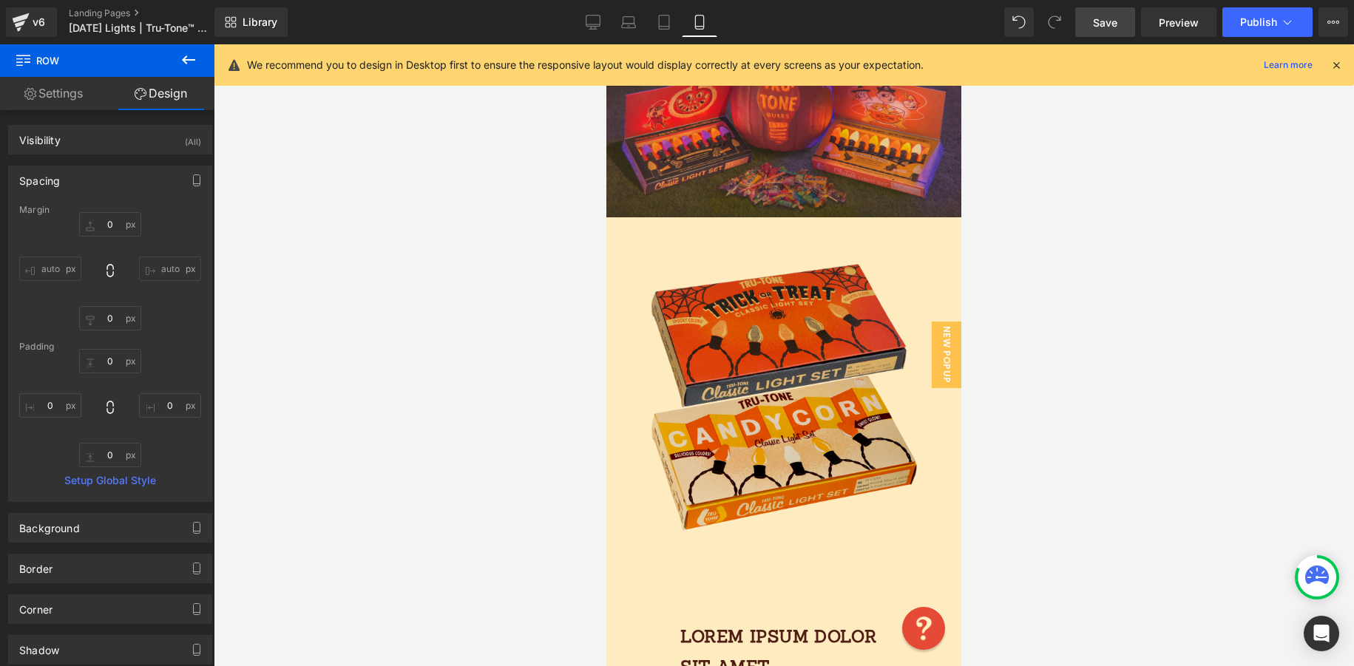
scroll to position [406, 0]
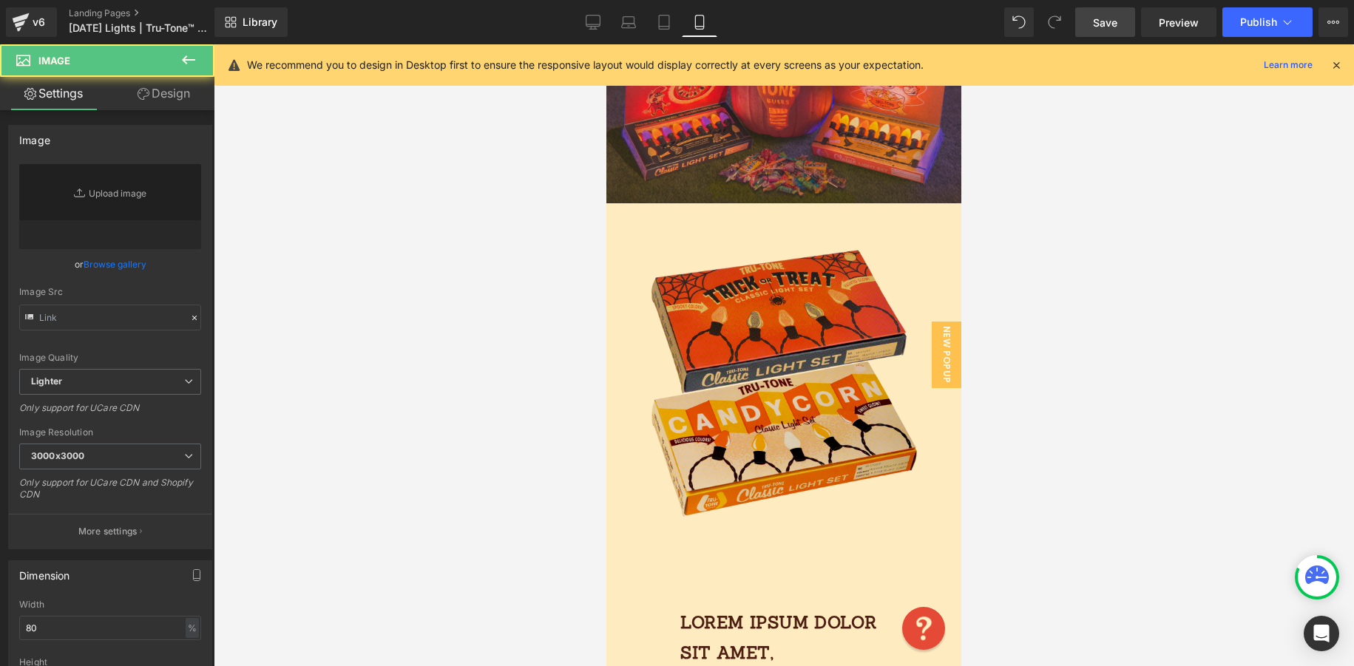
click at [793, 526] on img at bounding box center [784, 382] width 284 height 359
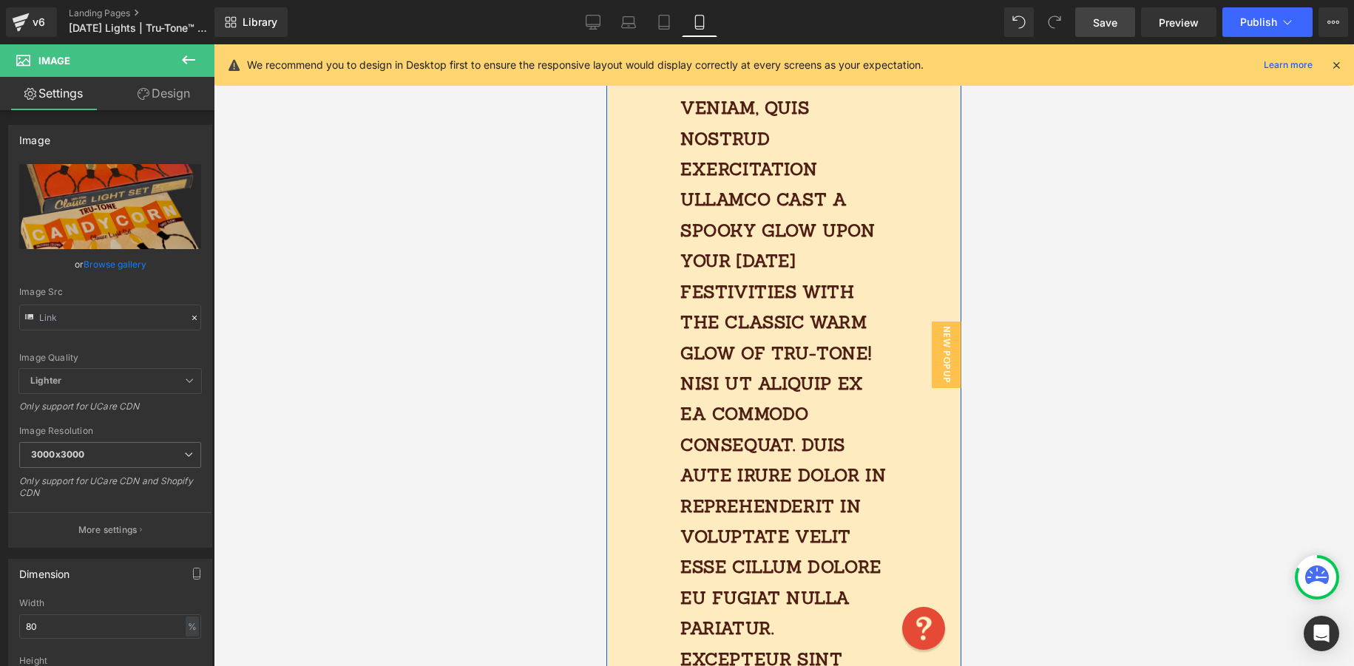
scroll to position [1197, 0]
click at [901, 257] on div "Lorem ipsum dolor sit amet, consectetur adipiscing elit, sed do eiusmod tempor …" at bounding box center [783, 330] width 355 height 1116
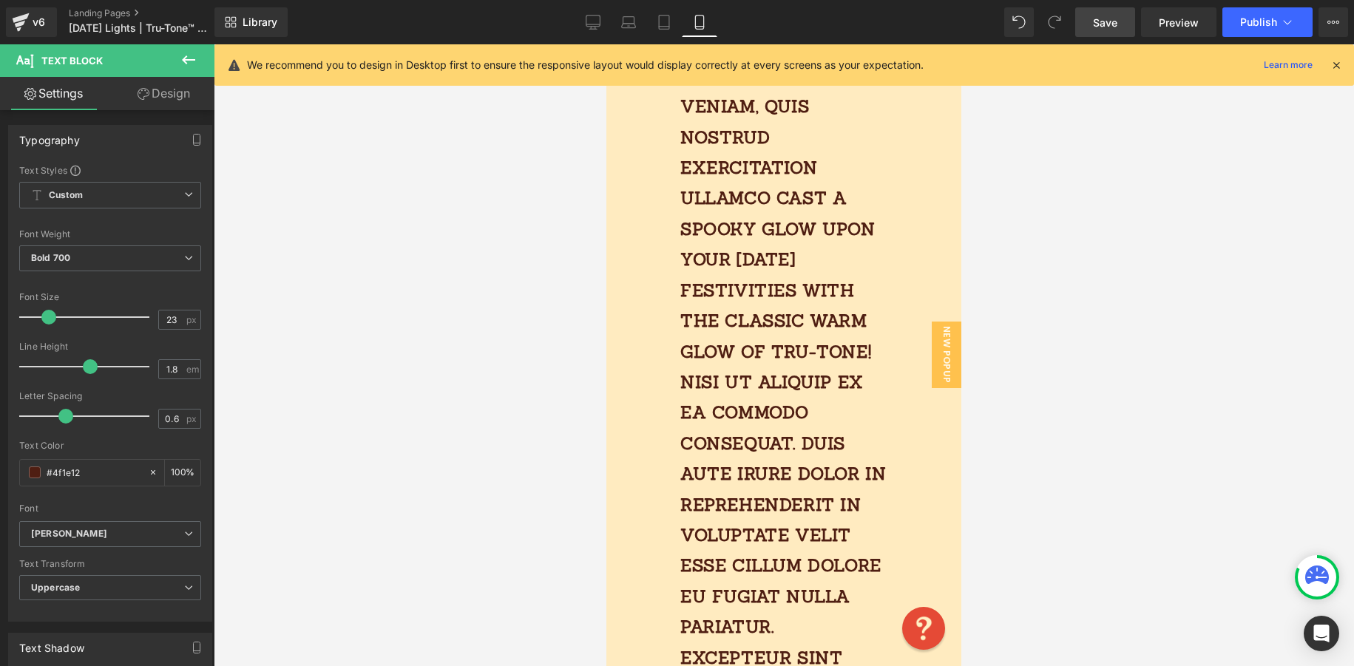
click at [166, 98] on link "Design" at bounding box center [163, 93] width 107 height 33
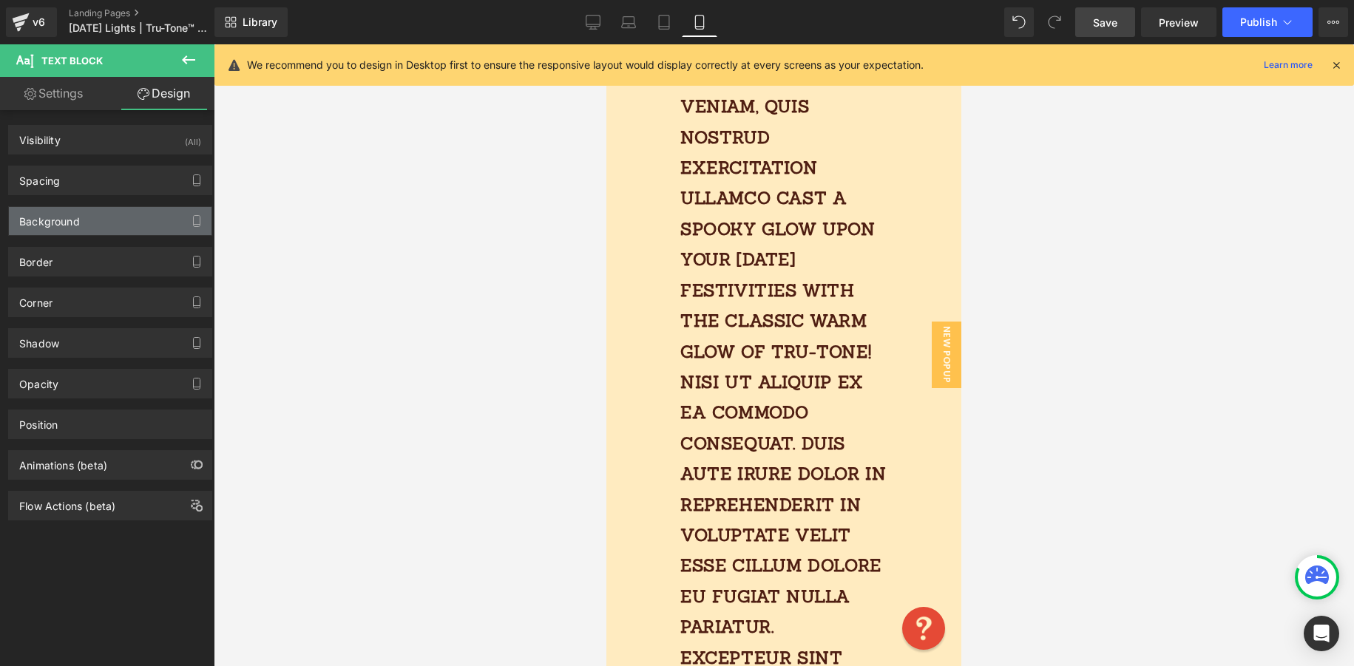
click at [65, 223] on div "Background" at bounding box center [49, 217] width 61 height 21
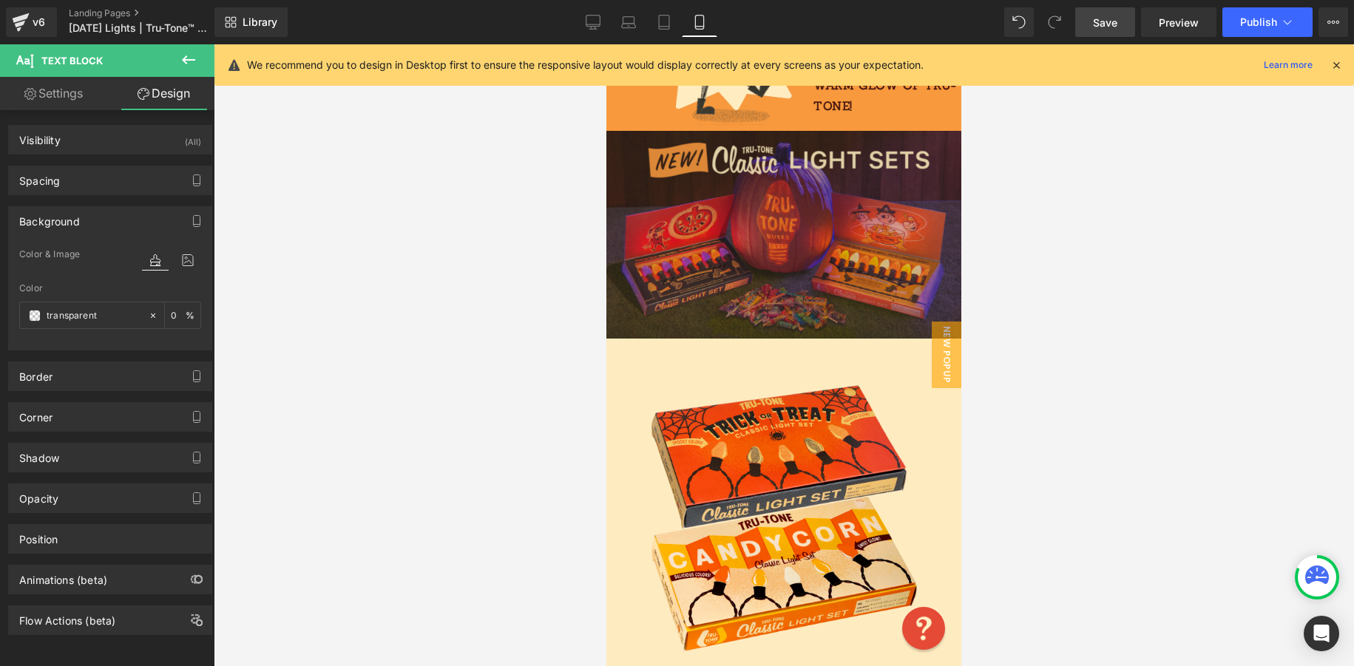
scroll to position [285, 0]
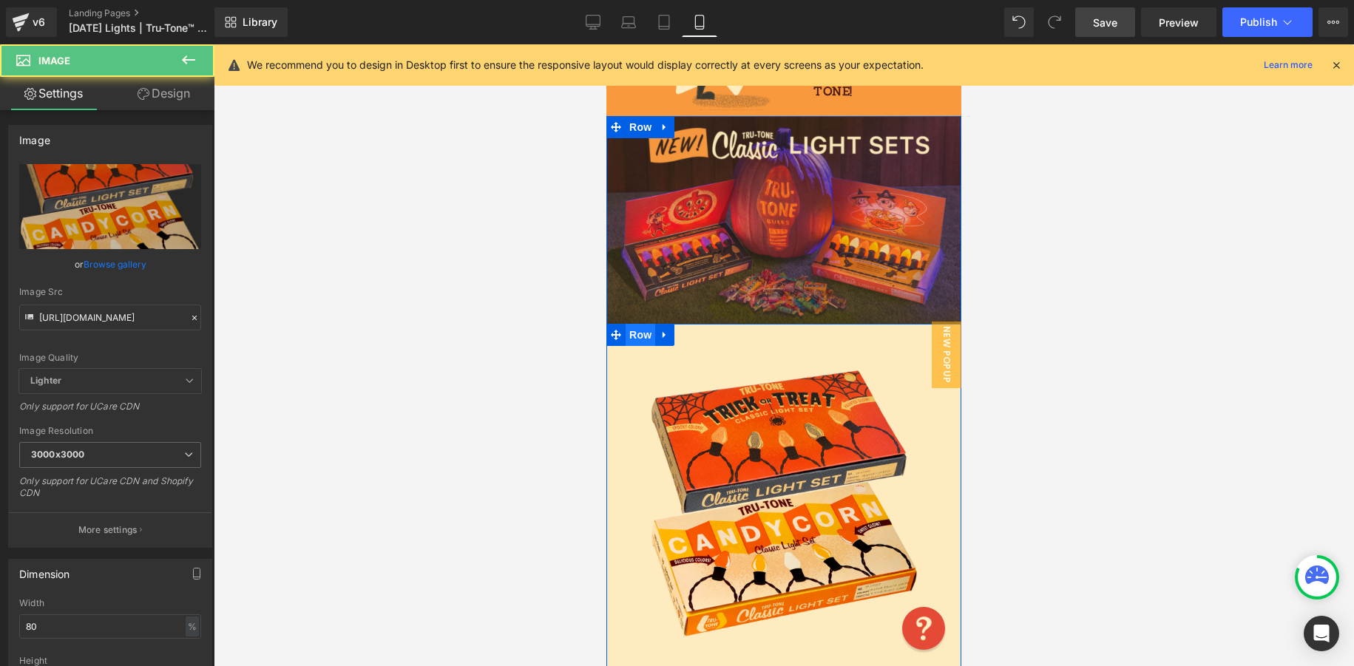
click at [636, 336] on span "Row" at bounding box center [641, 335] width 30 height 22
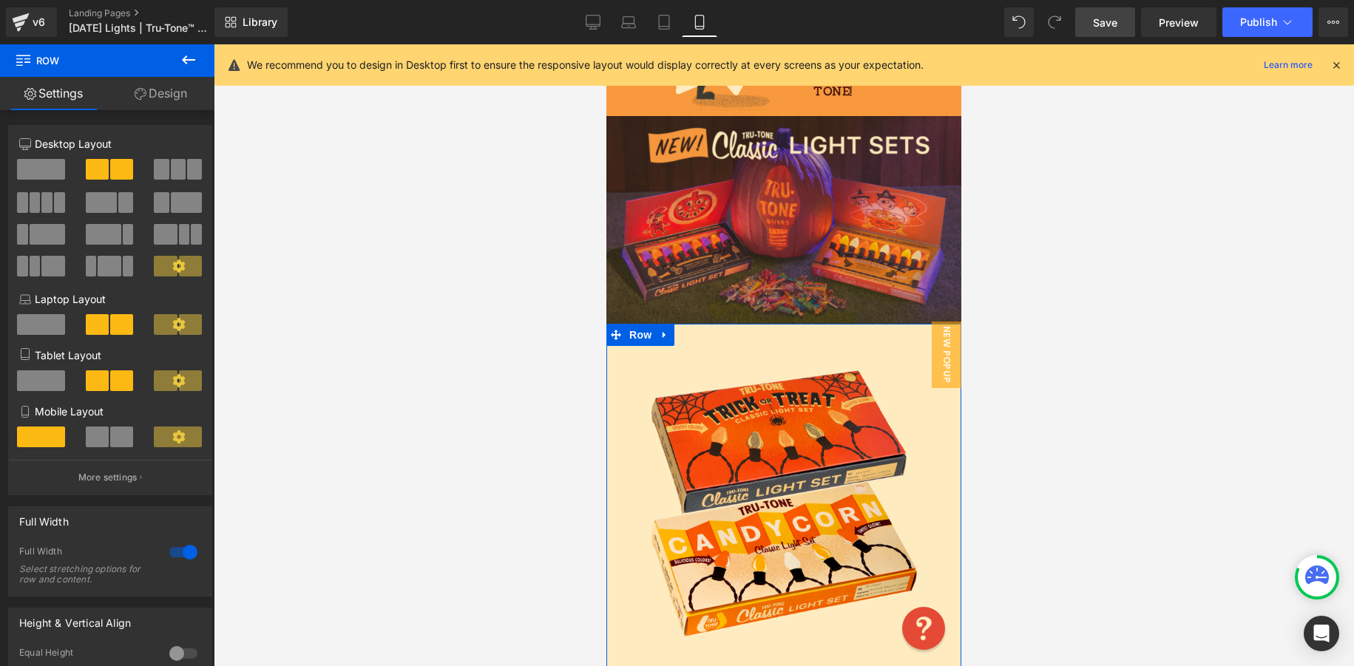
click at [172, 104] on link "Design" at bounding box center [160, 93] width 107 height 33
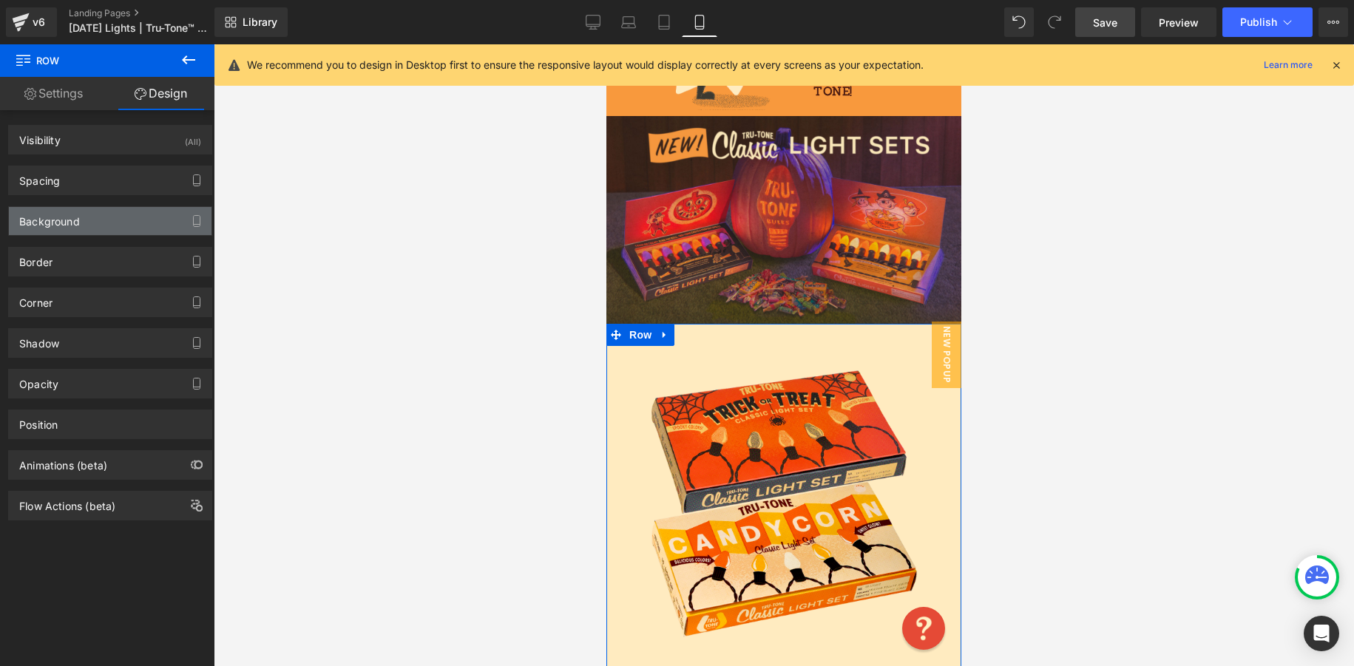
click at [104, 220] on div "Background" at bounding box center [110, 221] width 203 height 28
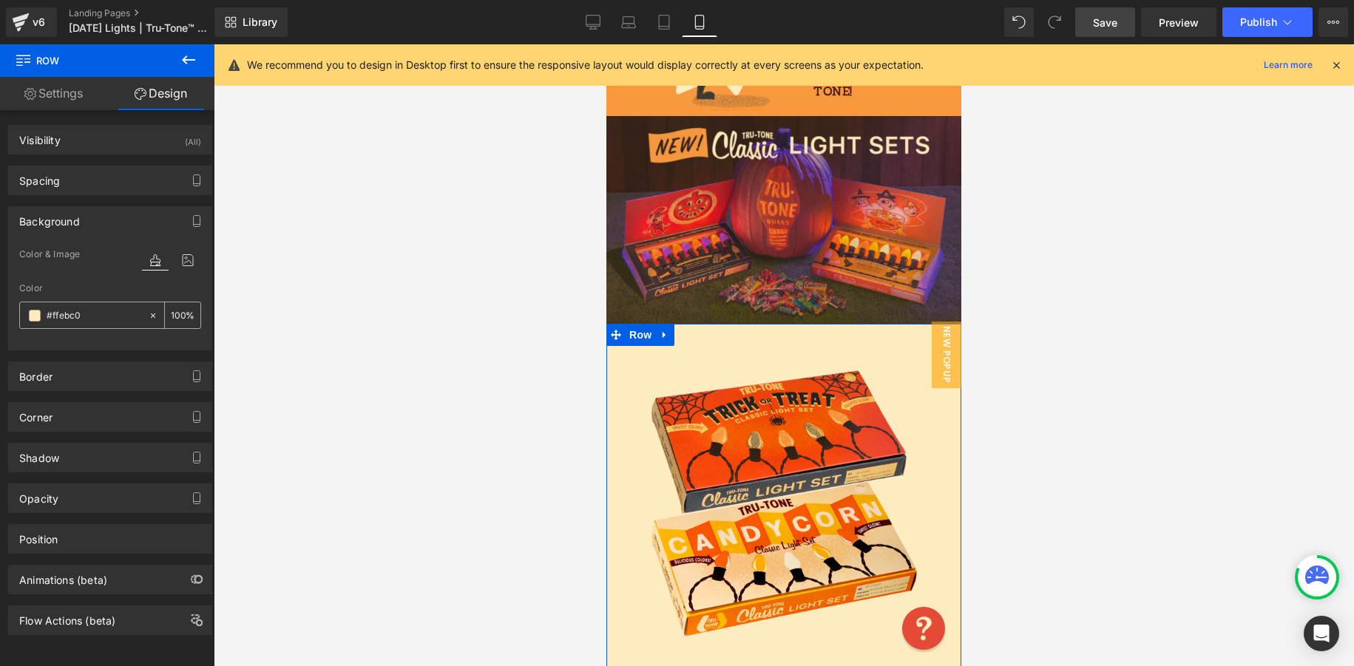
drag, startPoint x: 41, startPoint y: 314, endPoint x: 21, endPoint y: 311, distance: 20.8
click at [24, 314] on div "#ffebc0" at bounding box center [84, 315] width 128 height 26
drag, startPoint x: 110, startPoint y: 316, endPoint x: 39, endPoint y: 316, distance: 71.0
click at [39, 318] on div "#ffebc0" at bounding box center [84, 315] width 128 height 26
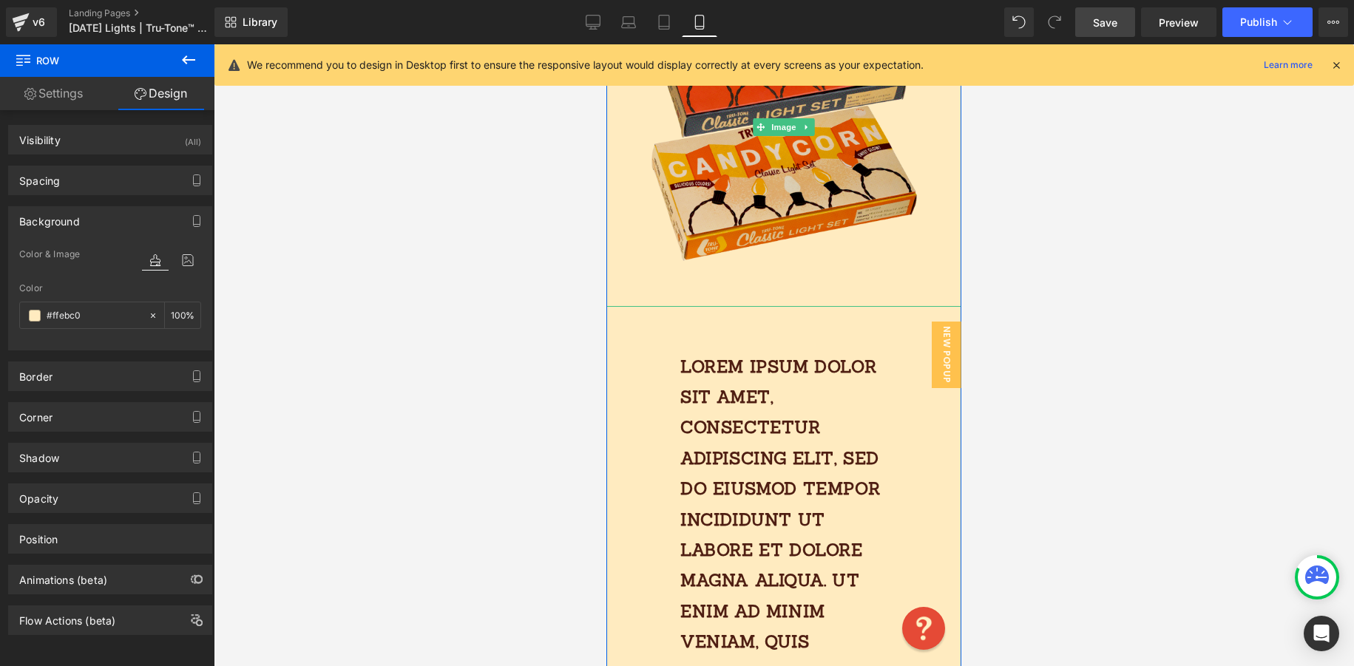
scroll to position [654, 0]
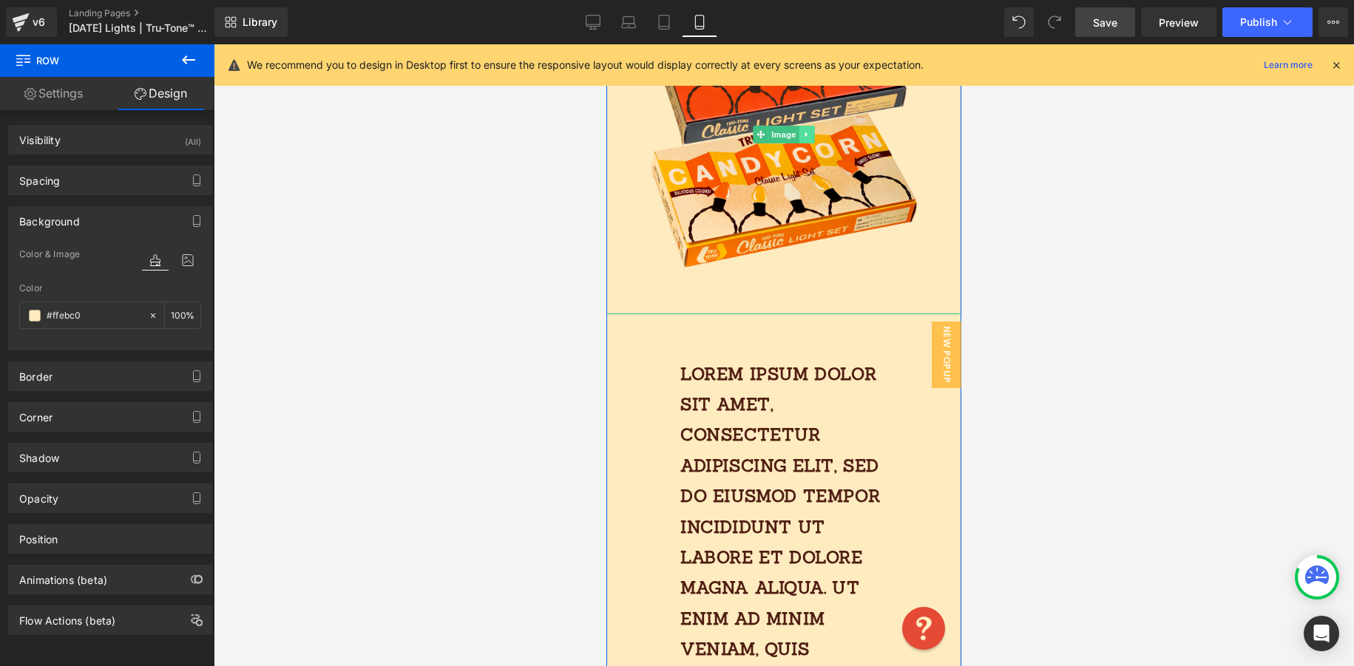
click at [813, 132] on link at bounding box center [807, 135] width 16 height 18
click at [802, 138] on icon at bounding box center [799, 134] width 8 height 8
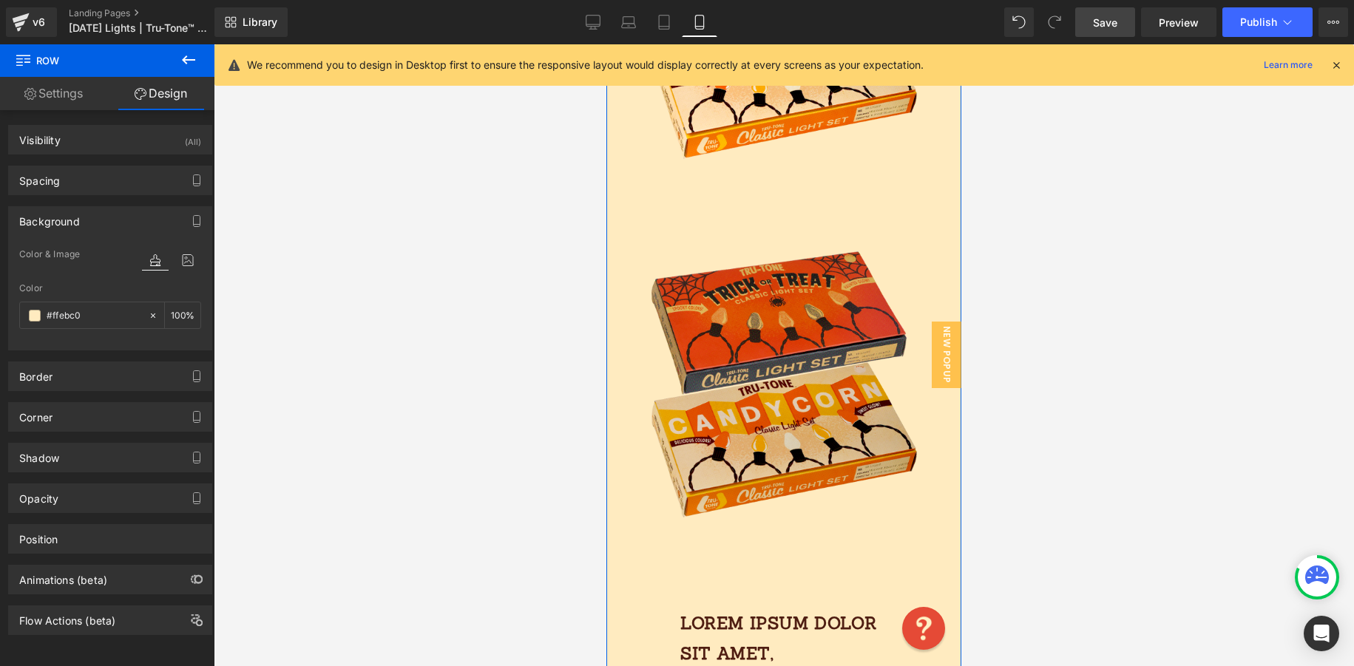
scroll to position [838, 0]
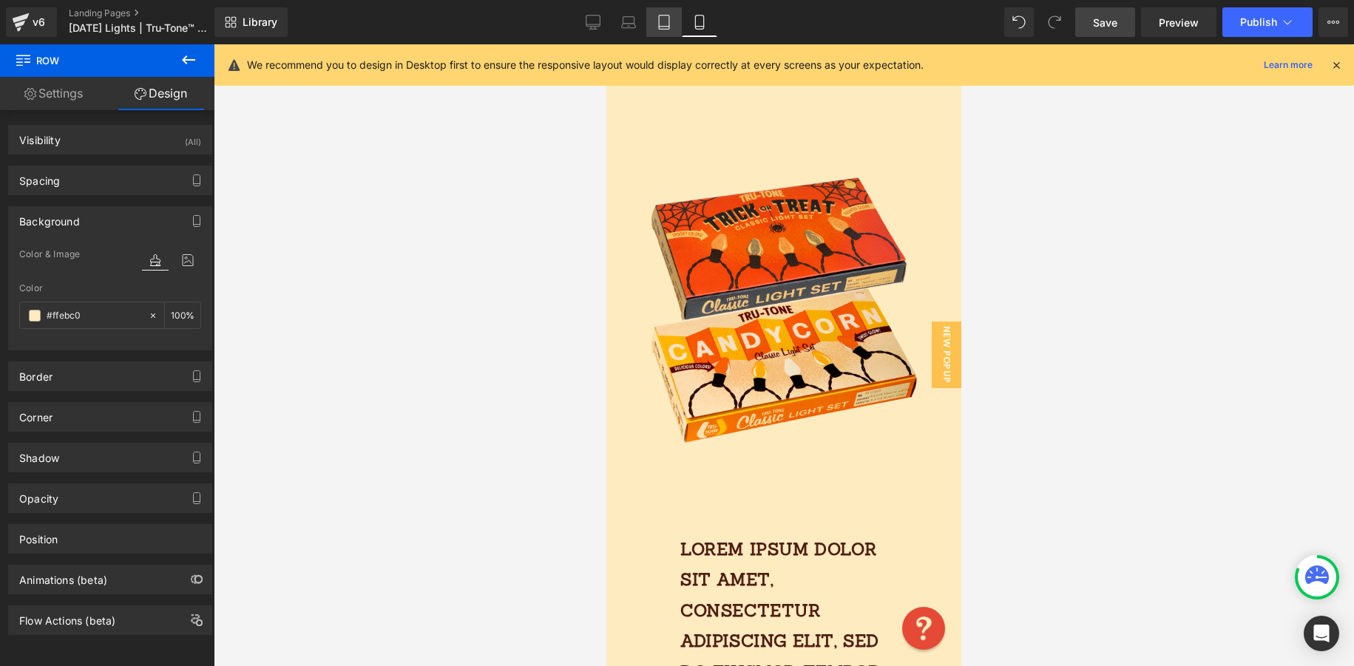
click at [661, 29] on icon at bounding box center [664, 23] width 10 height 14
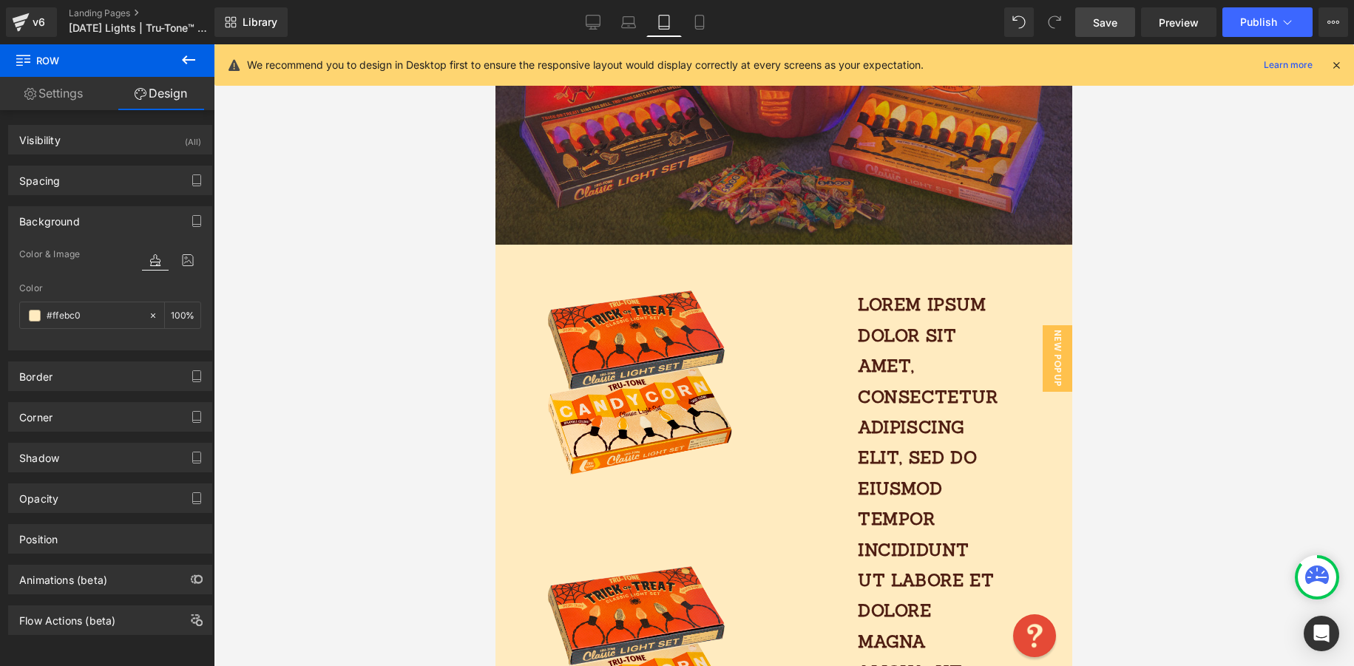
scroll to position [573, 0]
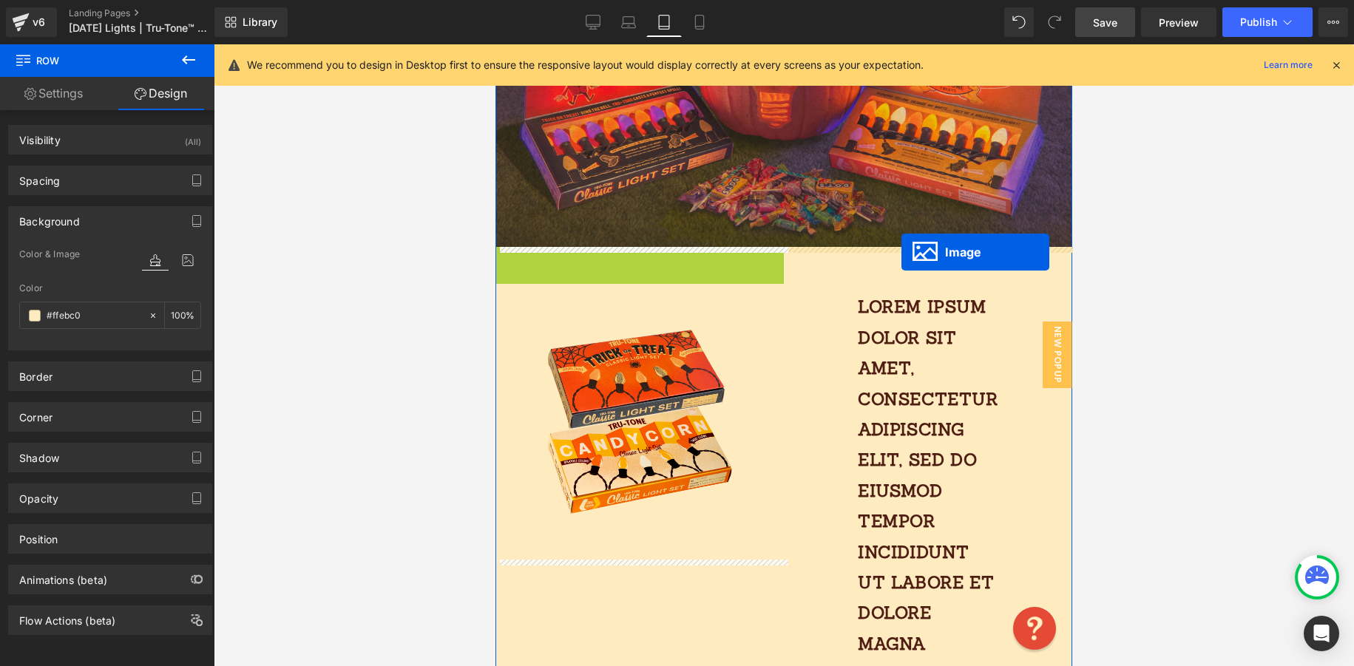
drag, startPoint x: 598, startPoint y: 382, endPoint x: 901, endPoint y: 252, distance: 329.6
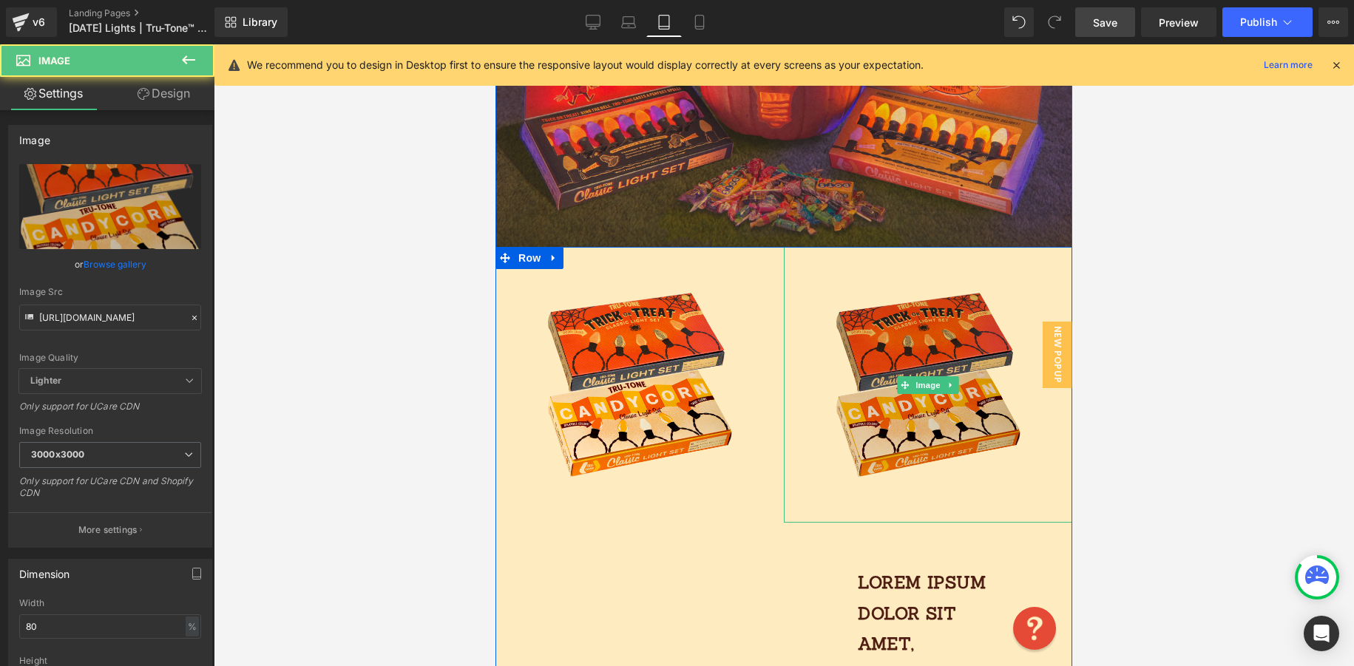
click at [952, 356] on img at bounding box center [928, 385] width 231 height 276
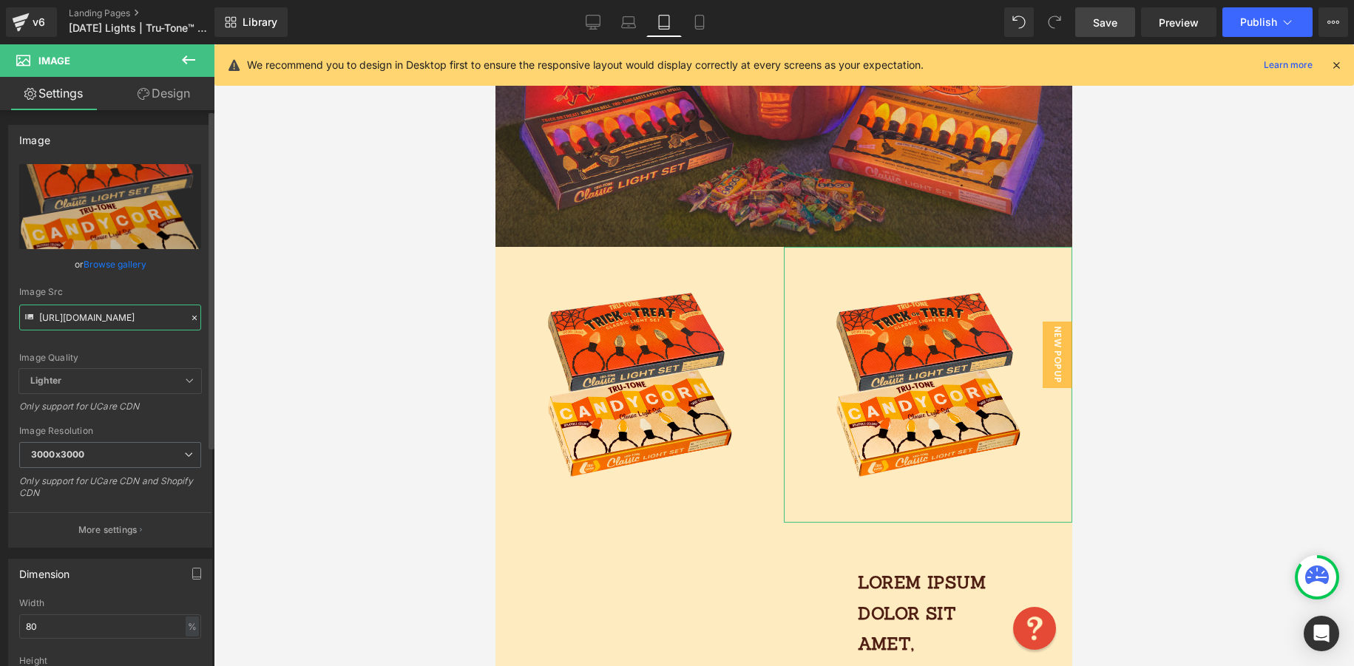
click at [178, 314] on input "[URL][DOMAIN_NAME]" at bounding box center [110, 318] width 182 height 26
click at [189, 317] on icon at bounding box center [194, 318] width 10 height 10
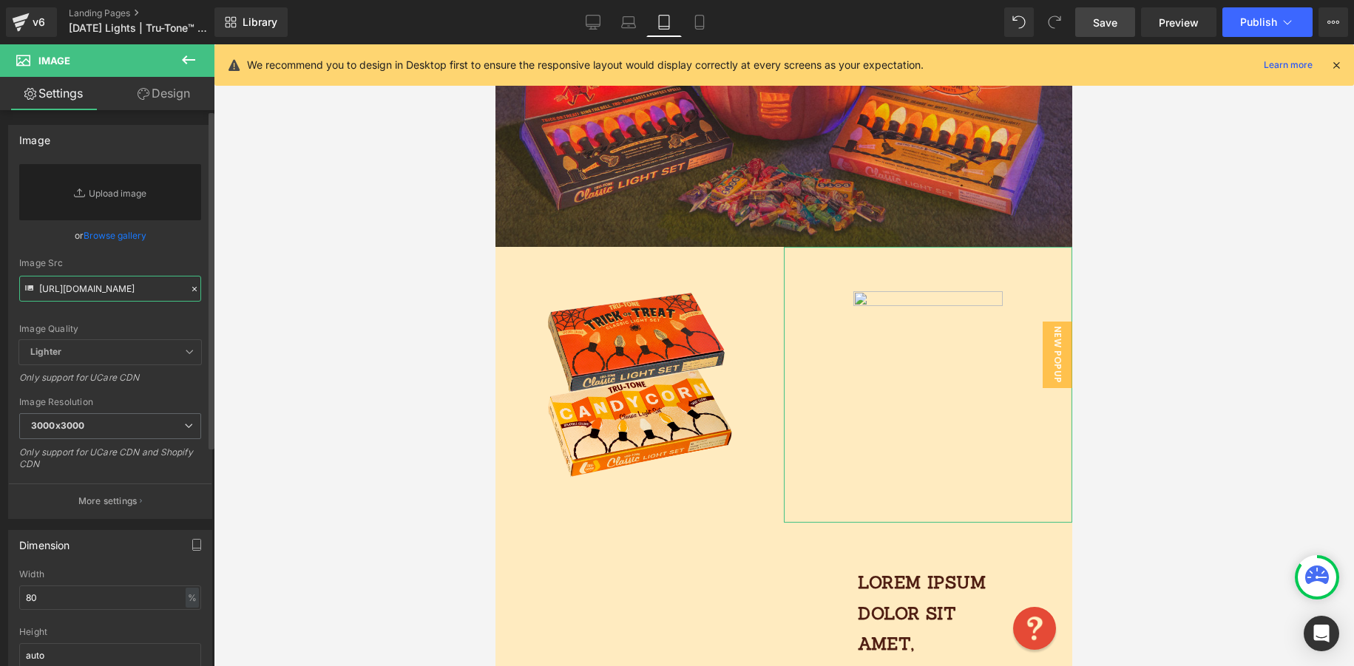
click at [129, 288] on input "[URL][DOMAIN_NAME]" at bounding box center [110, 289] width 182 height 26
paste input "https://cdn.shopify.com/s/files/1/0723/1969/7189/files/2-spooky-sets.png?v=1755…"
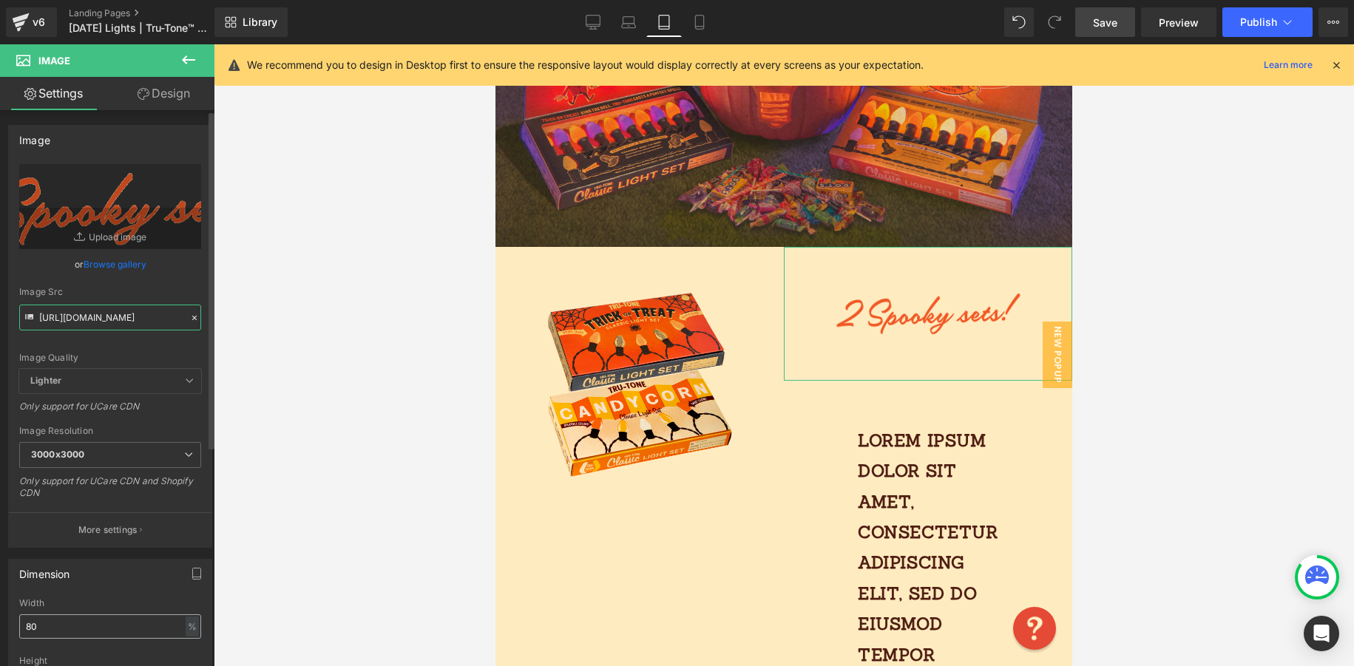
type input "[URL][DOMAIN_NAME]"
drag, startPoint x: 60, startPoint y: 627, endPoint x: 3, endPoint y: 585, distance: 70.8
click at [12, 626] on div "80% Width 80 % % px auto Height auto 0 Circle Image" at bounding box center [110, 672] width 203 height 148
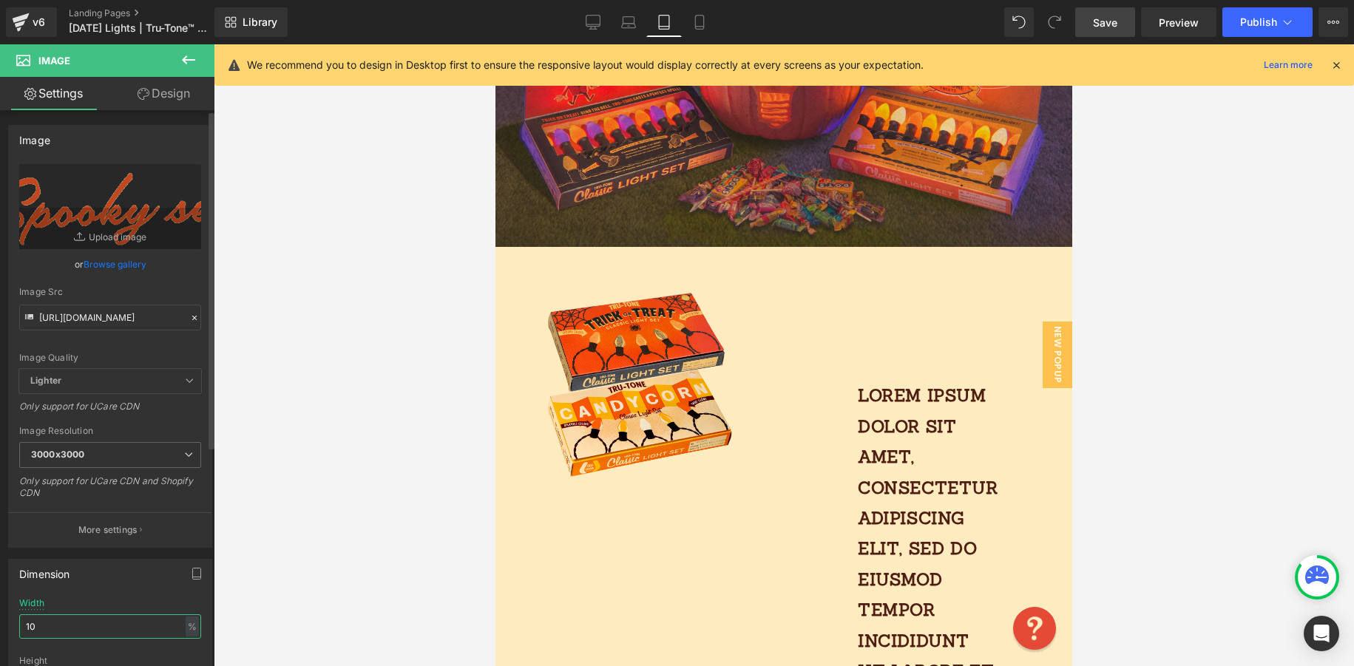
type input "100"
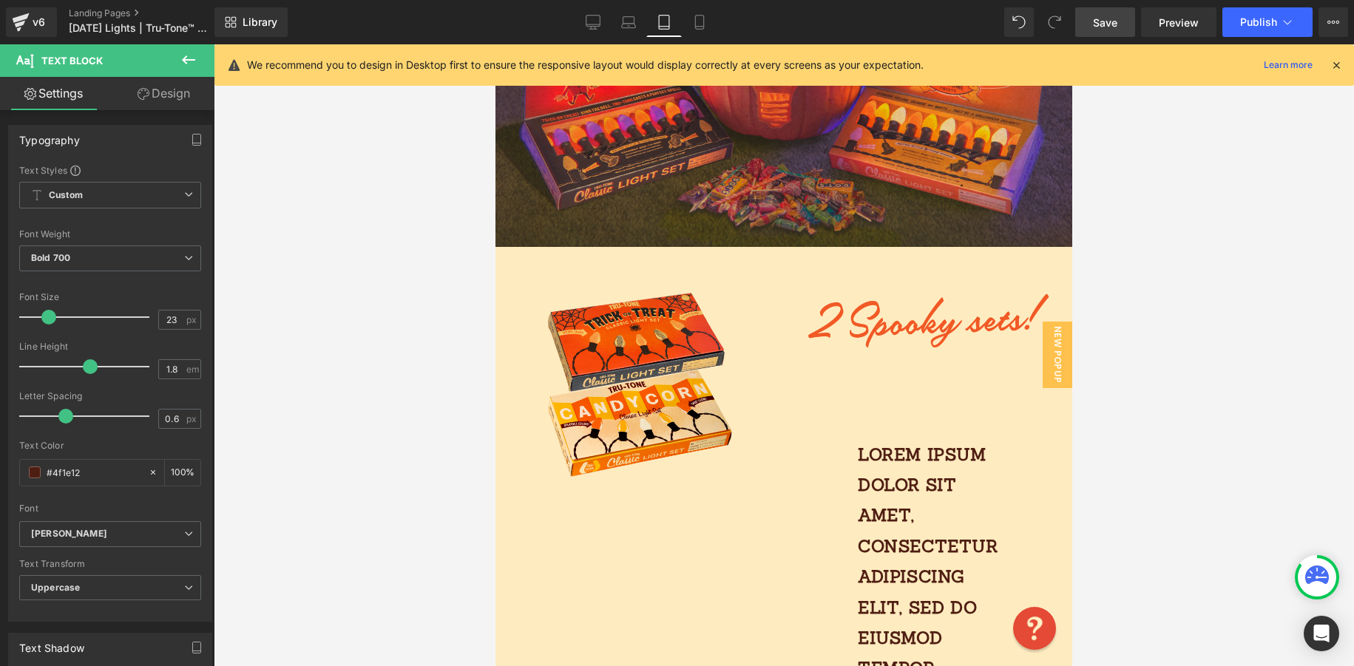
click at [158, 93] on link "Design" at bounding box center [163, 93] width 107 height 33
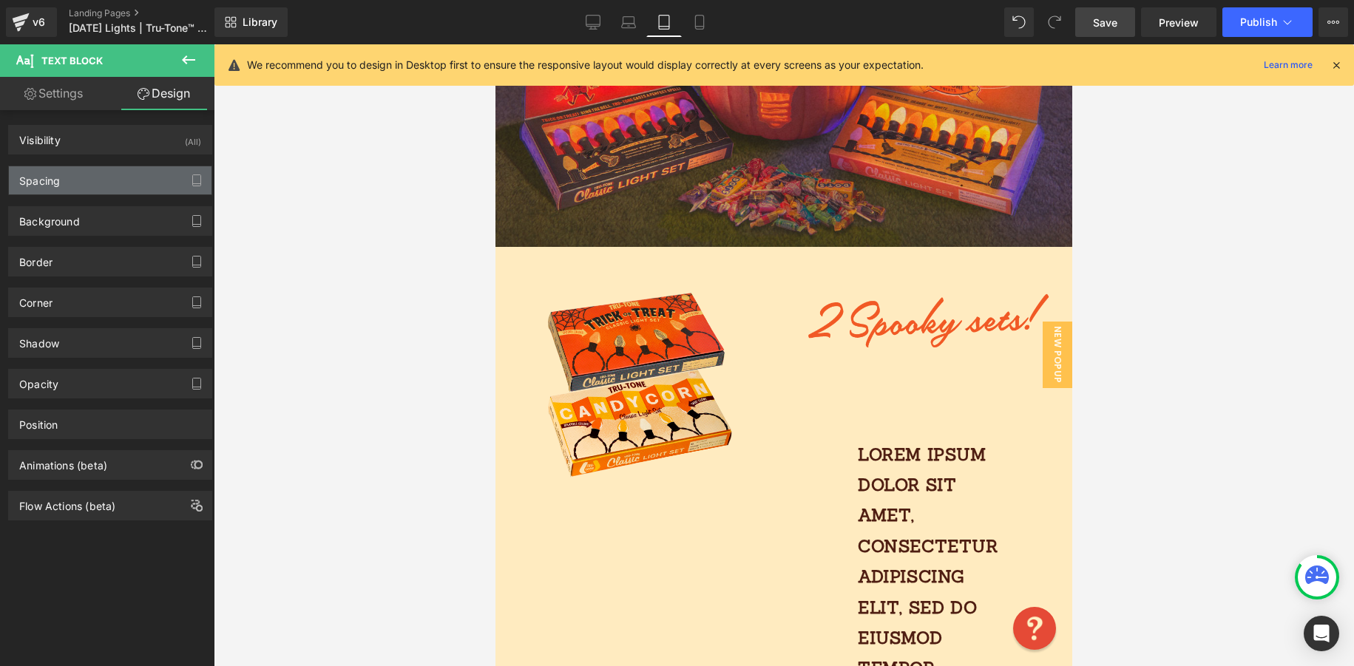
click at [90, 179] on div "Spacing" at bounding box center [110, 180] width 203 height 28
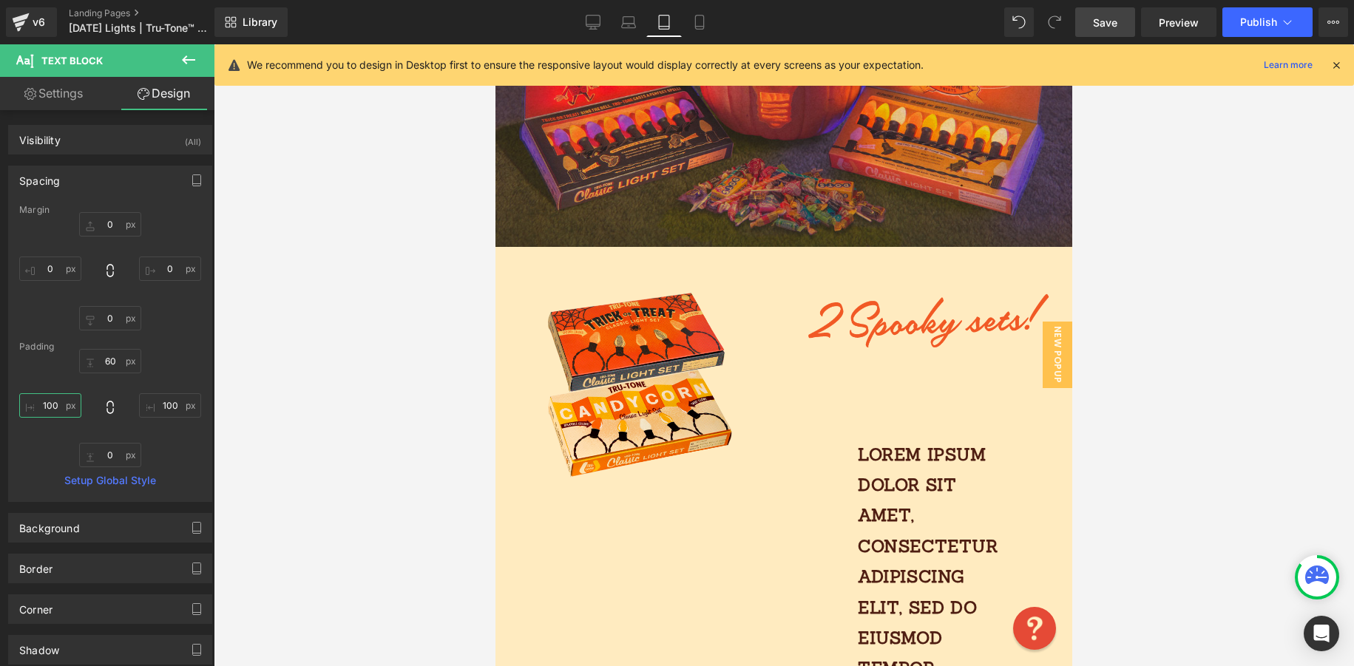
drag, startPoint x: 64, startPoint y: 406, endPoint x: 14, endPoint y: 401, distance: 50.6
click at [14, 402] on div "Margin 0 0 0 0 Padding 60 100 0 100 Setup Global Style" at bounding box center [110, 353] width 203 height 297
click at [118, 354] on input "60" at bounding box center [110, 361] width 62 height 24
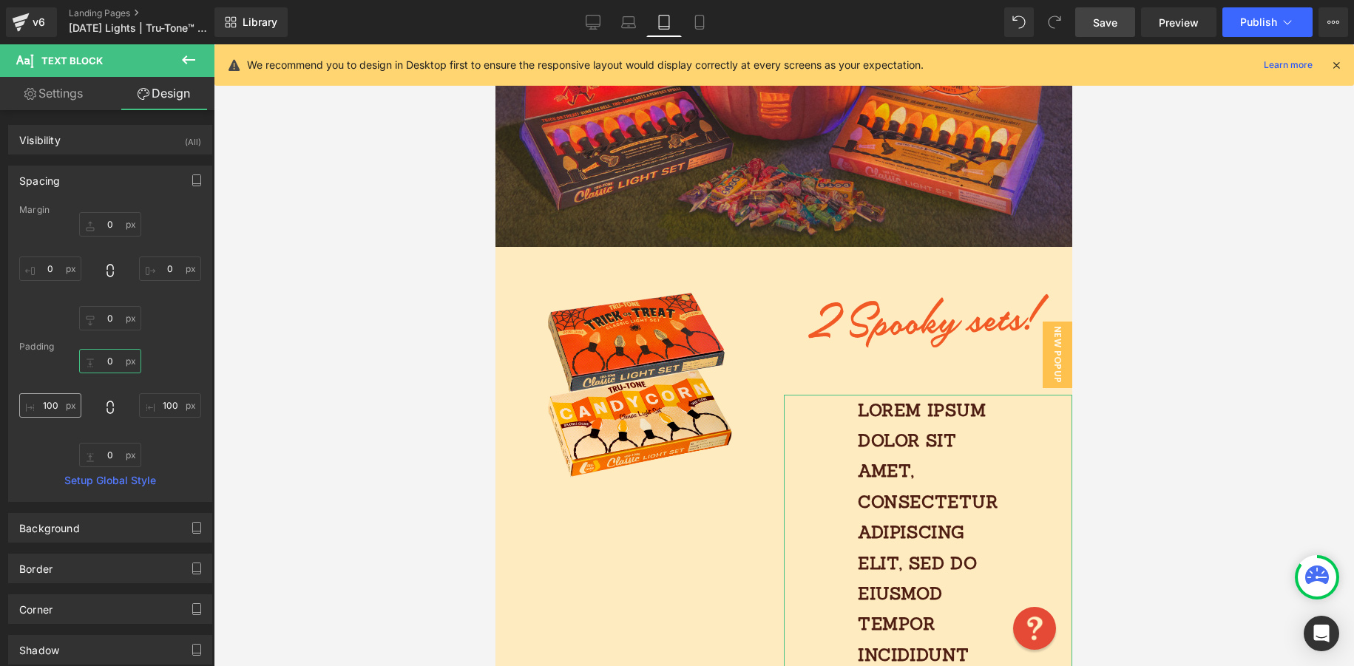
type input "0"
click at [61, 406] on input "100" at bounding box center [50, 405] width 62 height 24
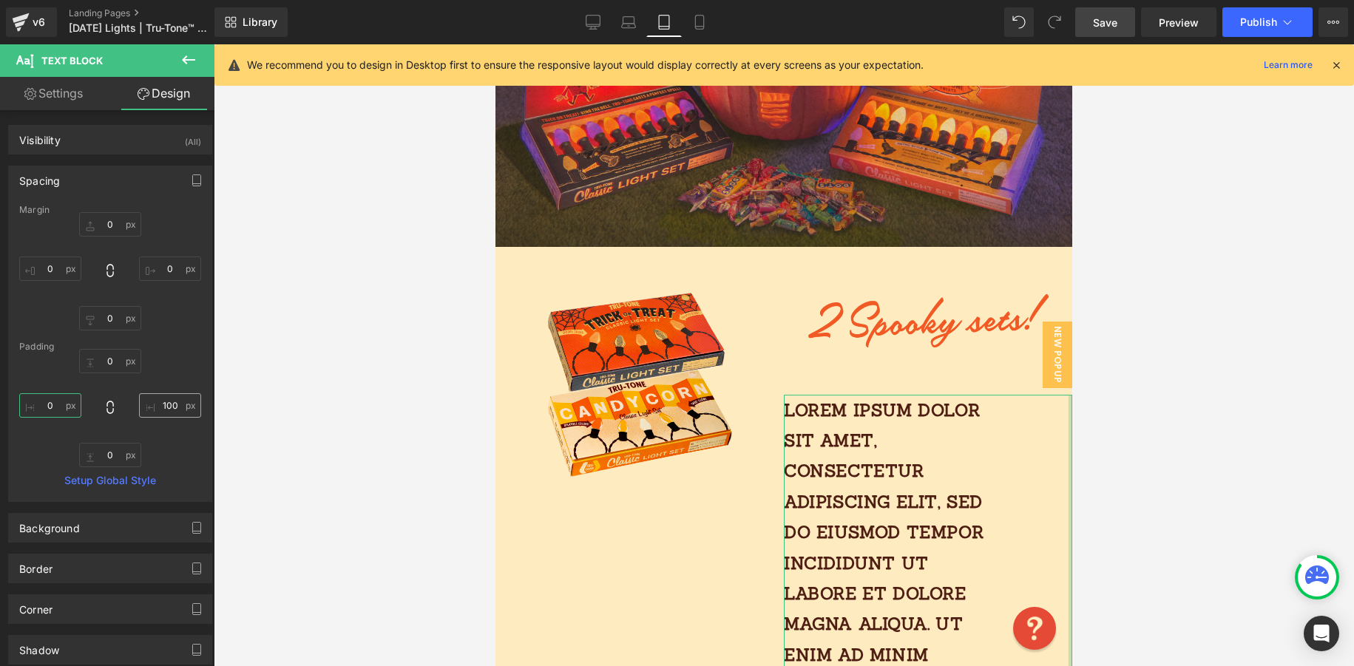
type input "0"
click at [173, 409] on input "100" at bounding box center [170, 405] width 62 height 24
type input "0"
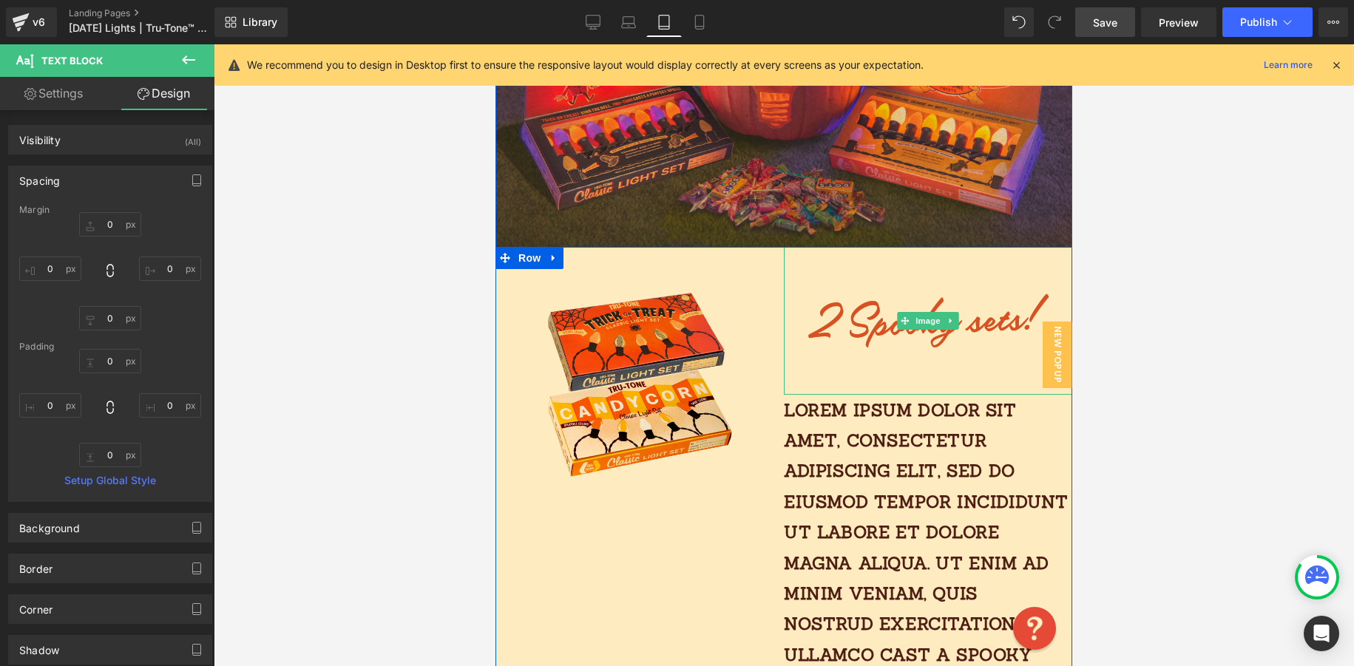
click at [874, 339] on img at bounding box center [928, 320] width 288 height 147
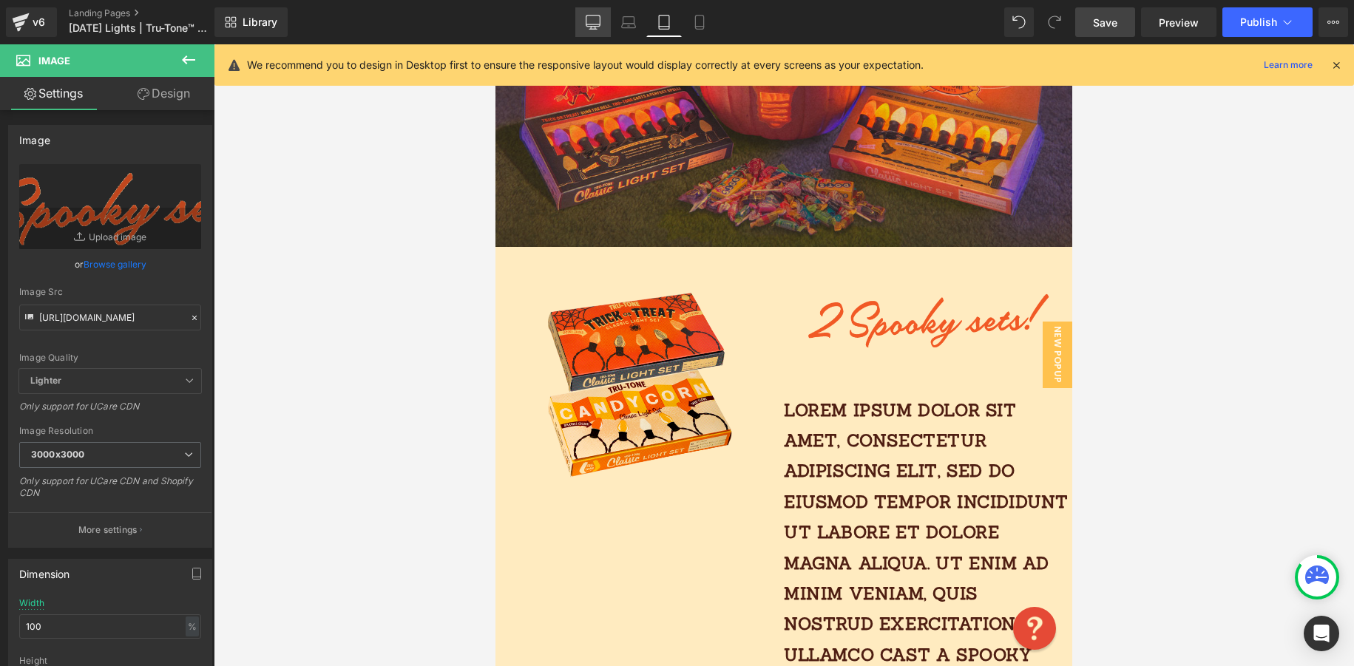
click at [608, 18] on link "Desktop" at bounding box center [592, 22] width 35 height 30
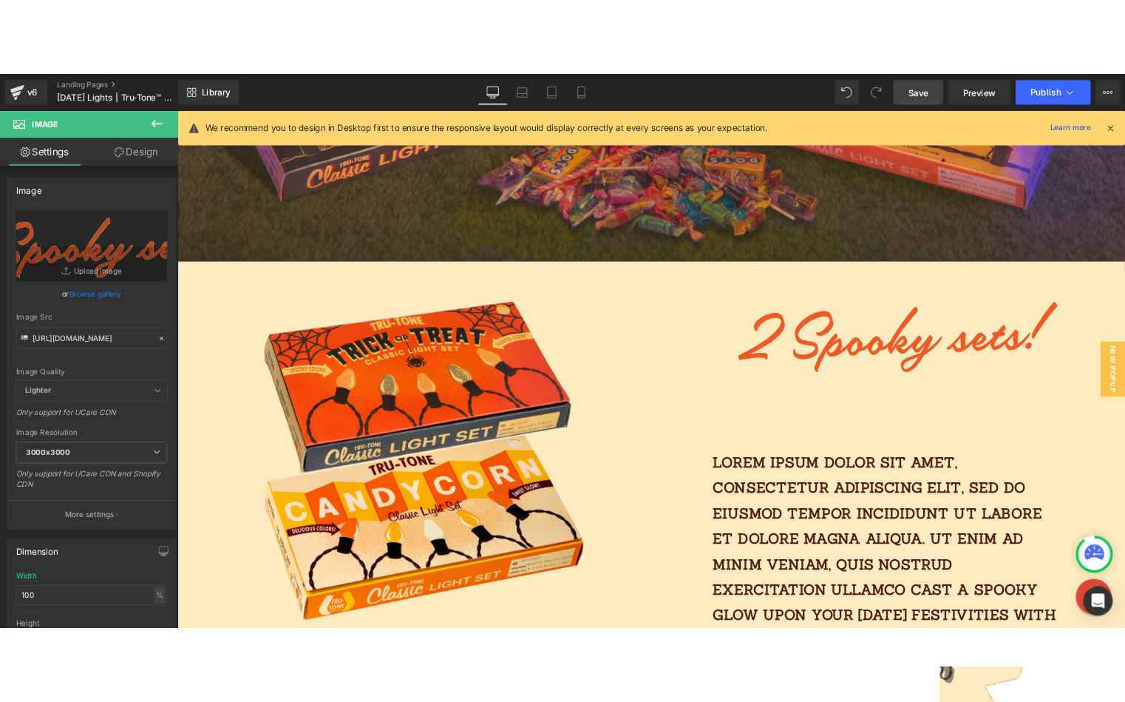
scroll to position [1117, 0]
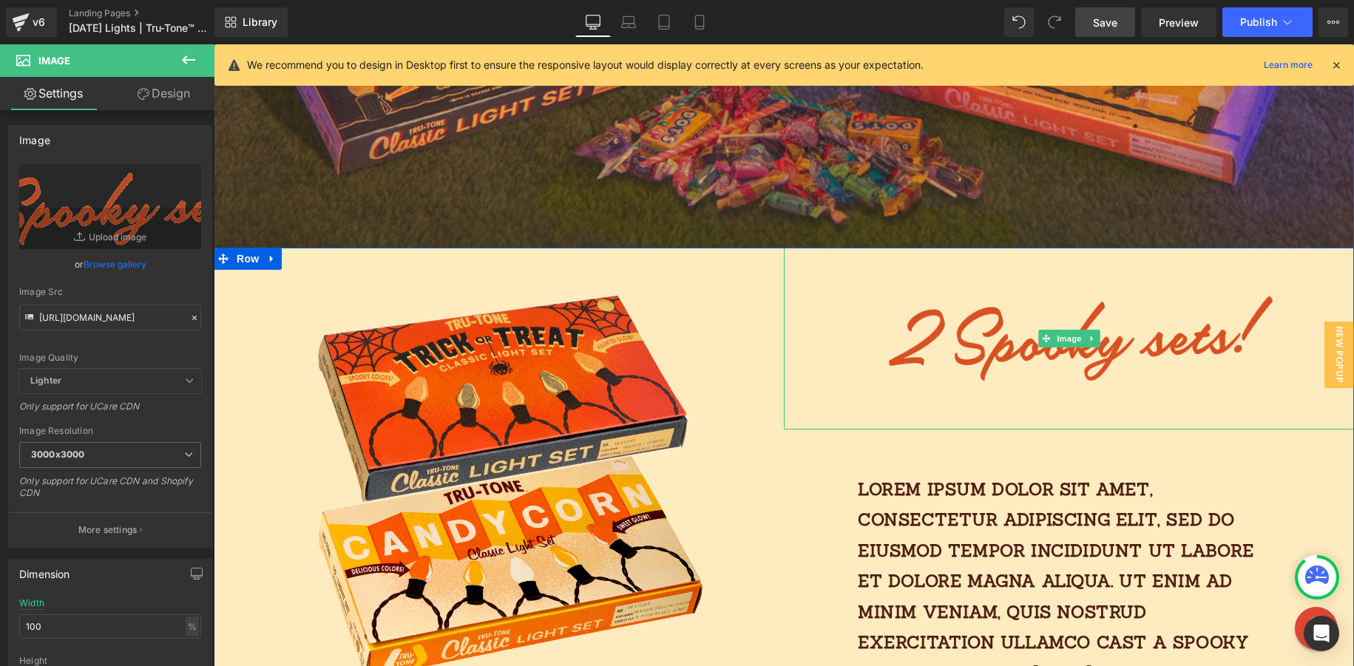
click at [1005, 399] on img at bounding box center [1069, 339] width 456 height 182
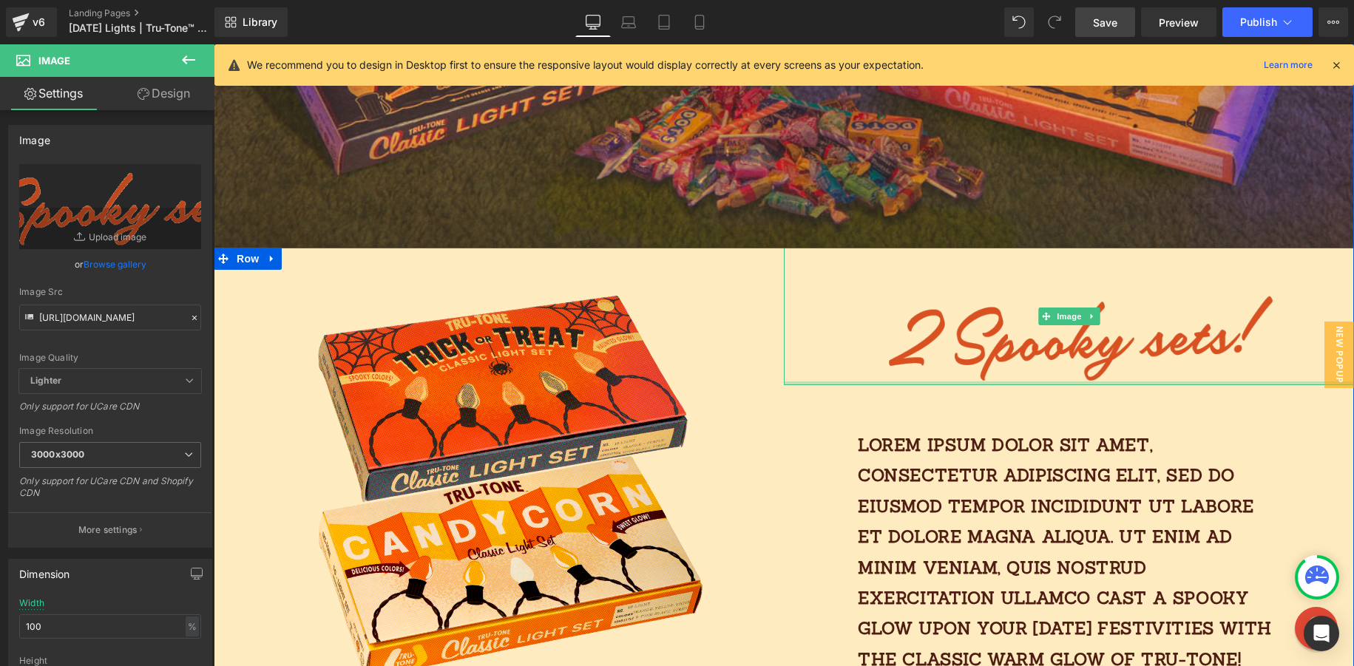
drag, startPoint x: 1029, startPoint y: 425, endPoint x: 995, endPoint y: 261, distance: 167.7
click at [1002, 330] on div "Image" at bounding box center [1069, 317] width 570 height 138
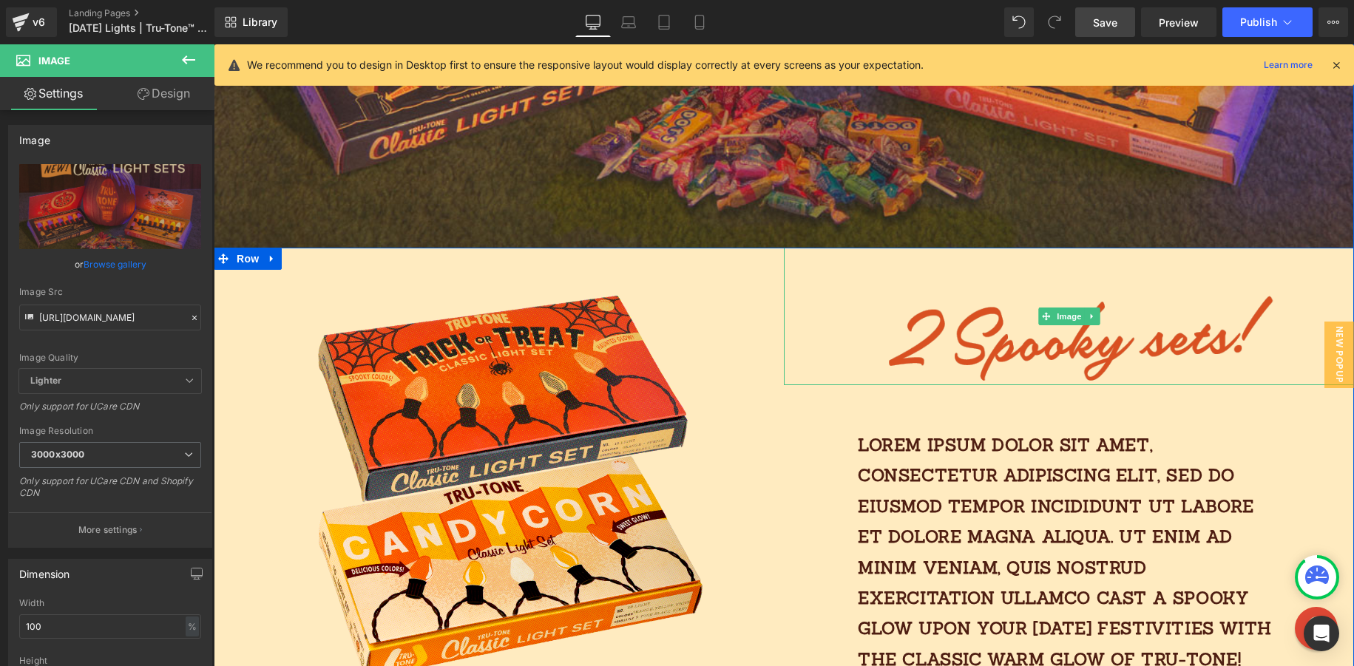
click at [980, 263] on img at bounding box center [1069, 317] width 456 height 138
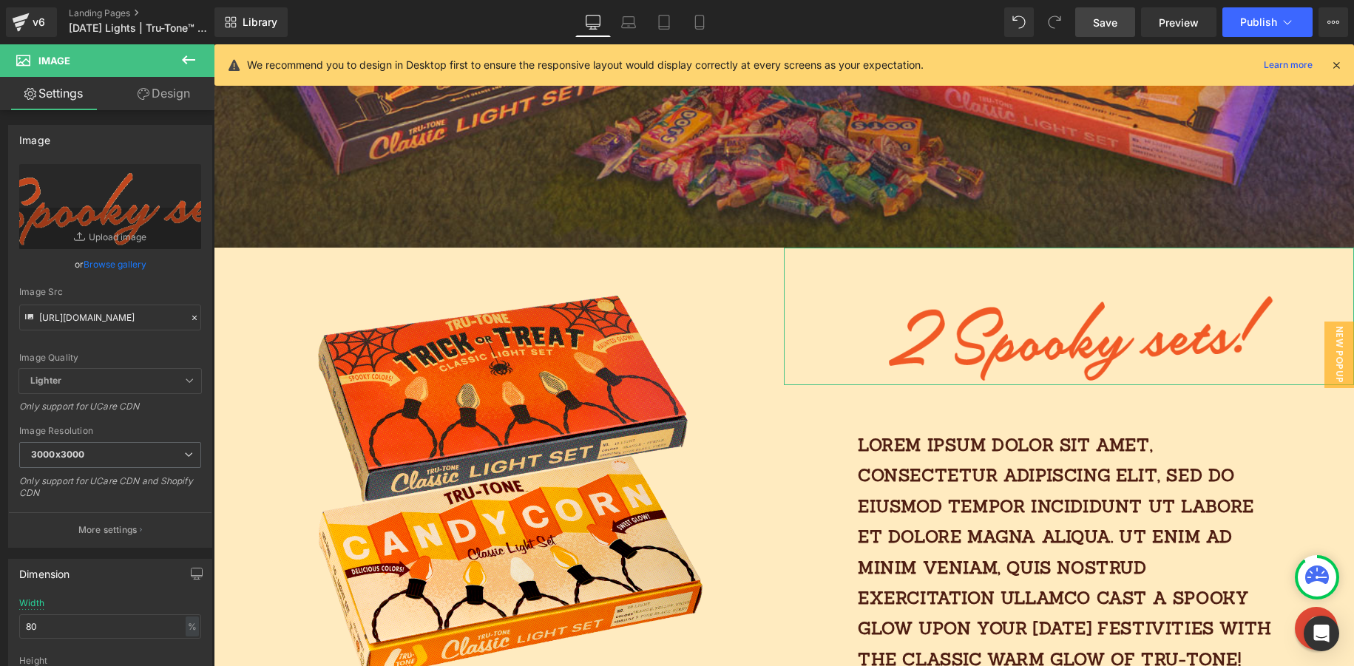
click at [168, 108] on link "Design" at bounding box center [163, 93] width 107 height 33
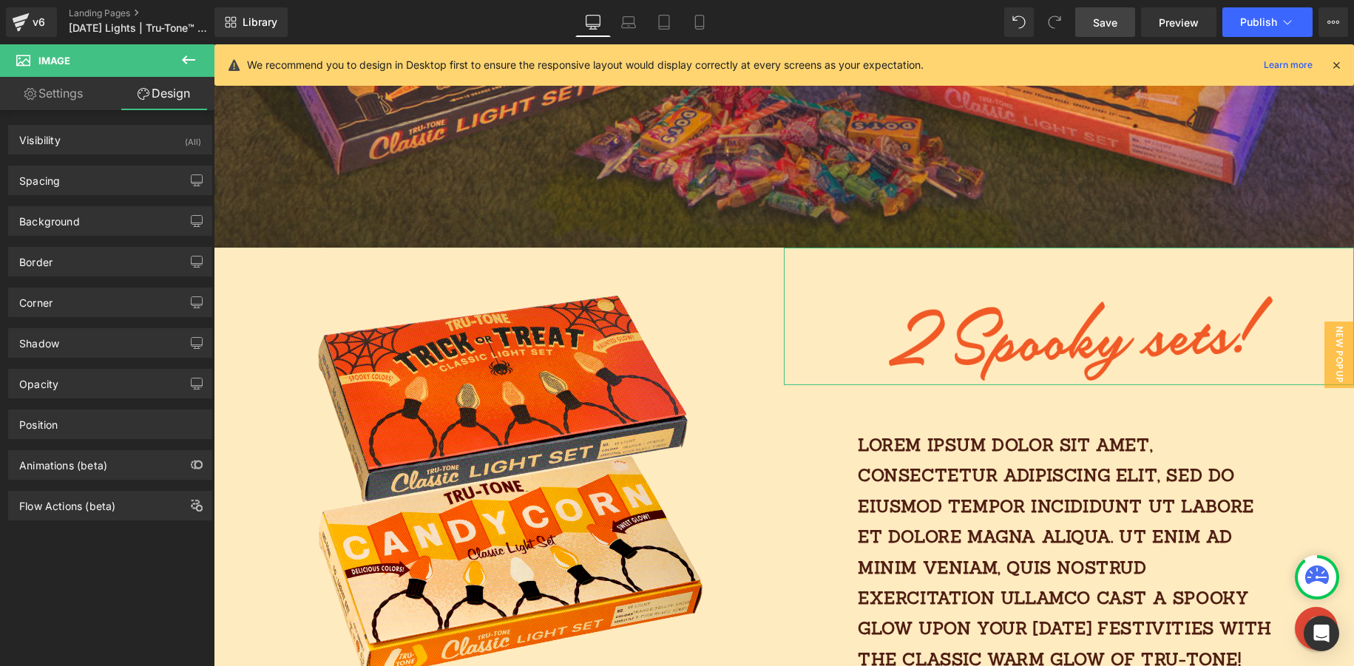
click at [109, 159] on div "Spacing Margin 0 0 0 0 Padding 60 30 0 60 Setup Global Style" at bounding box center [110, 175] width 221 height 41
click at [109, 179] on div "Spacing" at bounding box center [110, 180] width 203 height 28
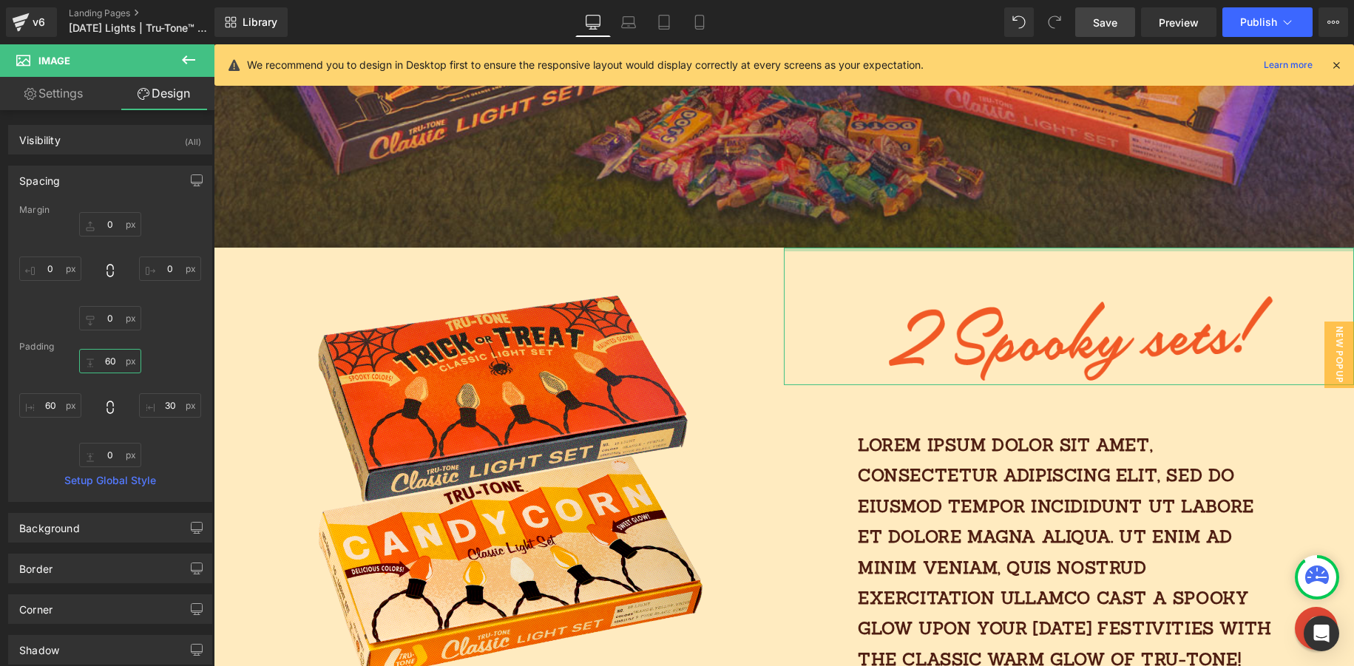
click at [104, 364] on input "60" at bounding box center [110, 361] width 62 height 24
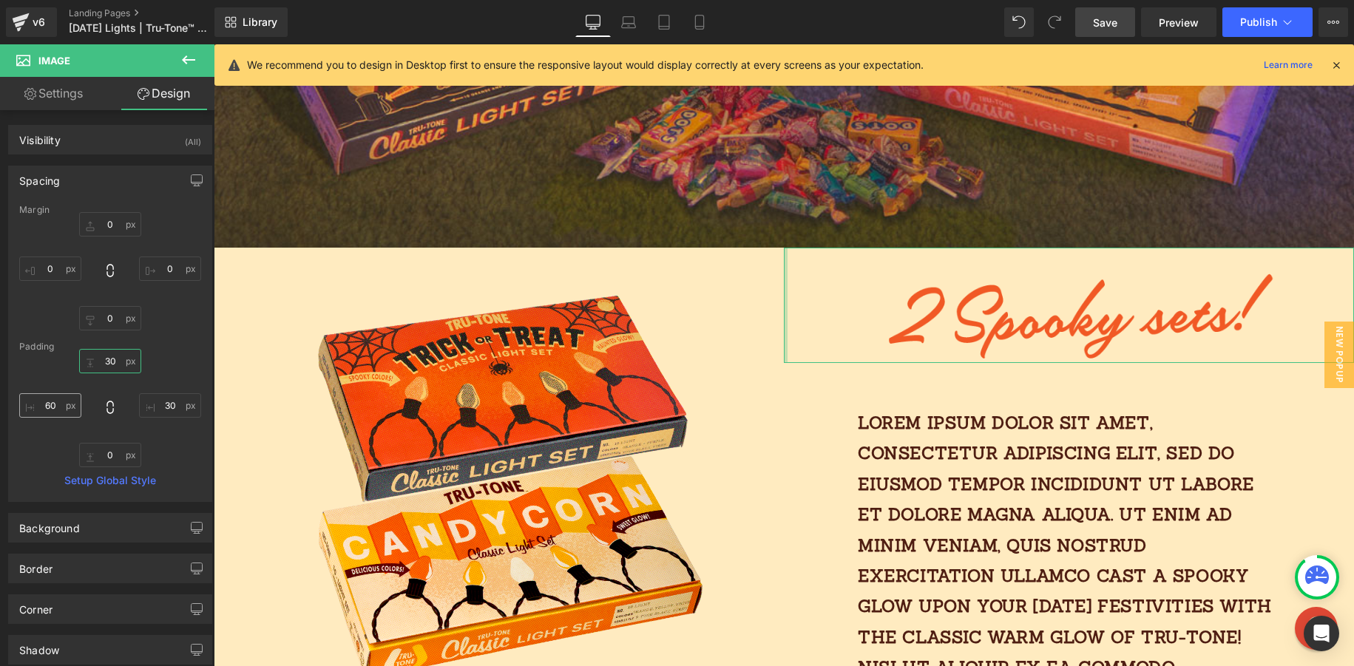
type input "30"
click at [60, 403] on input "60" at bounding box center [50, 405] width 62 height 24
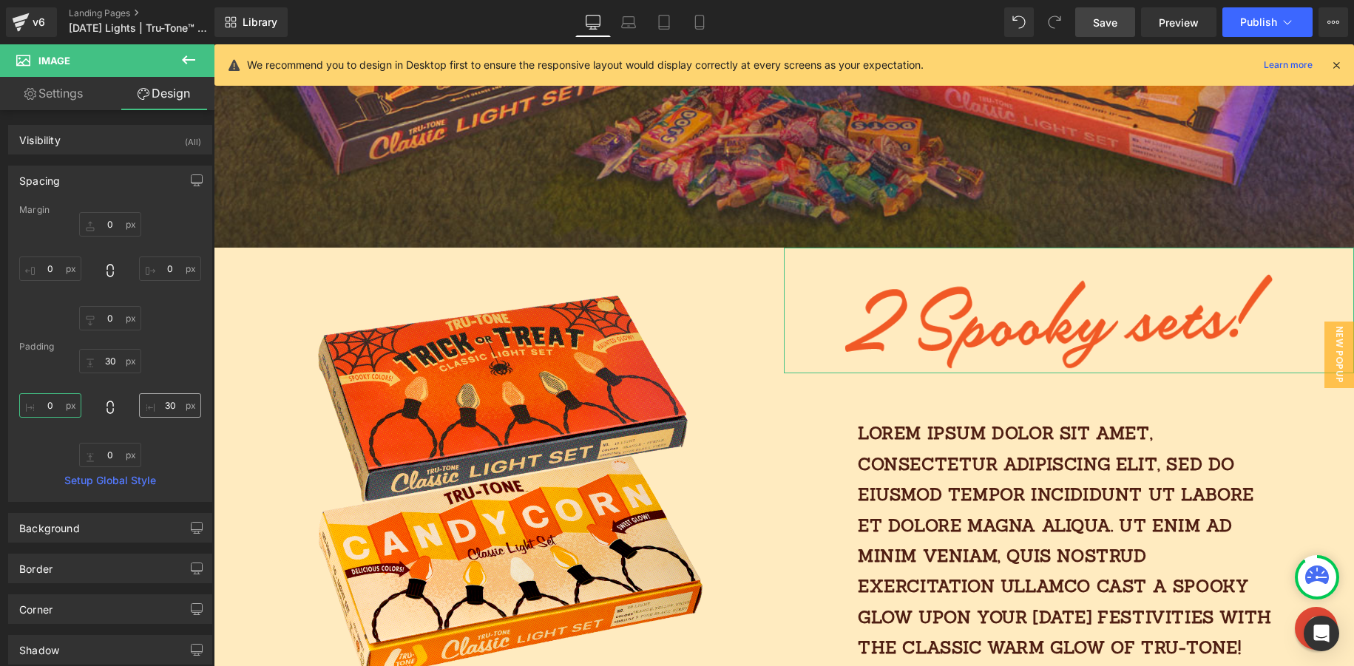
type input "0"
click at [160, 407] on input "30" at bounding box center [170, 405] width 62 height 24
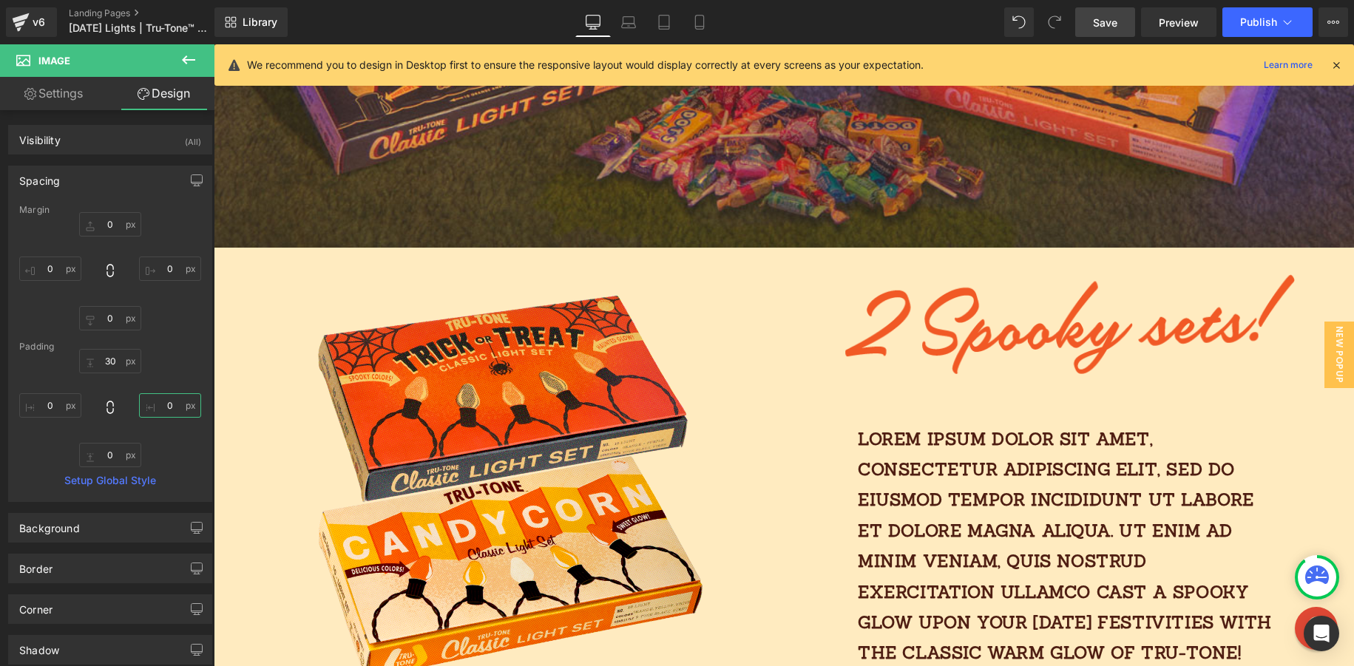
type input "0"
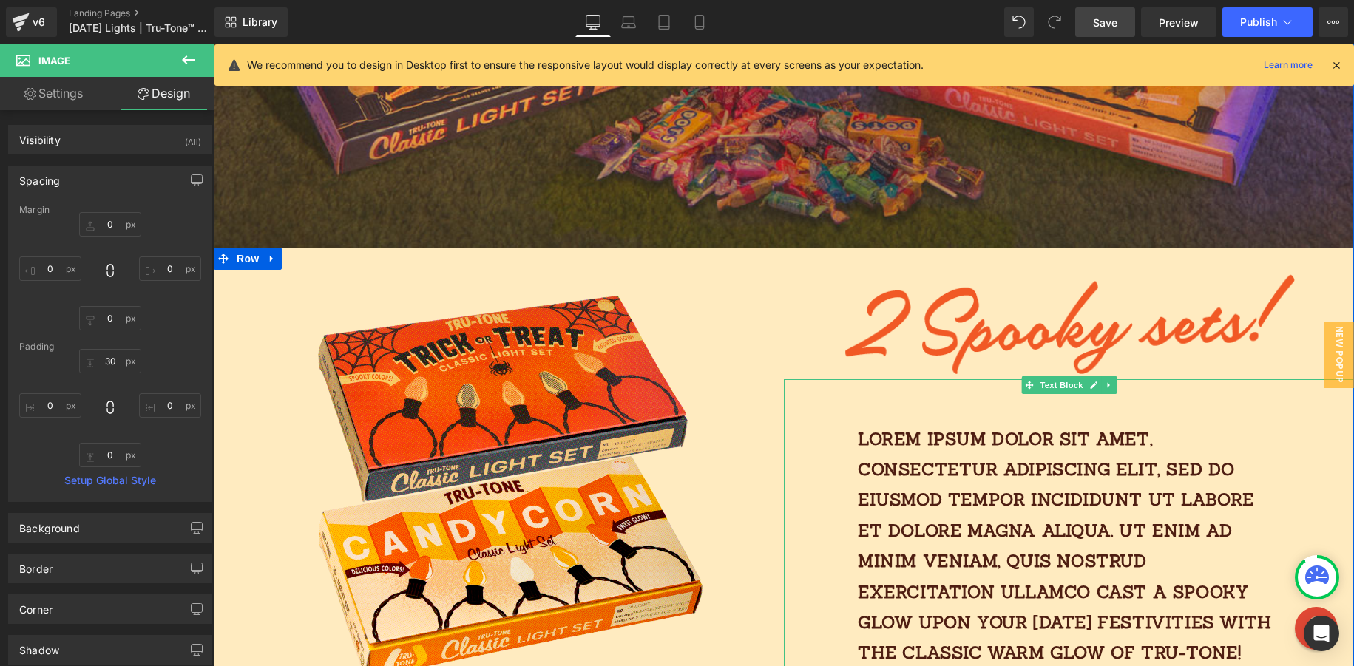
click at [1031, 414] on div "Lorem ipsum dolor sit amet, consectetur adipiscing elit, sed do eiusmod tempor …" at bounding box center [1069, 646] width 570 height 535
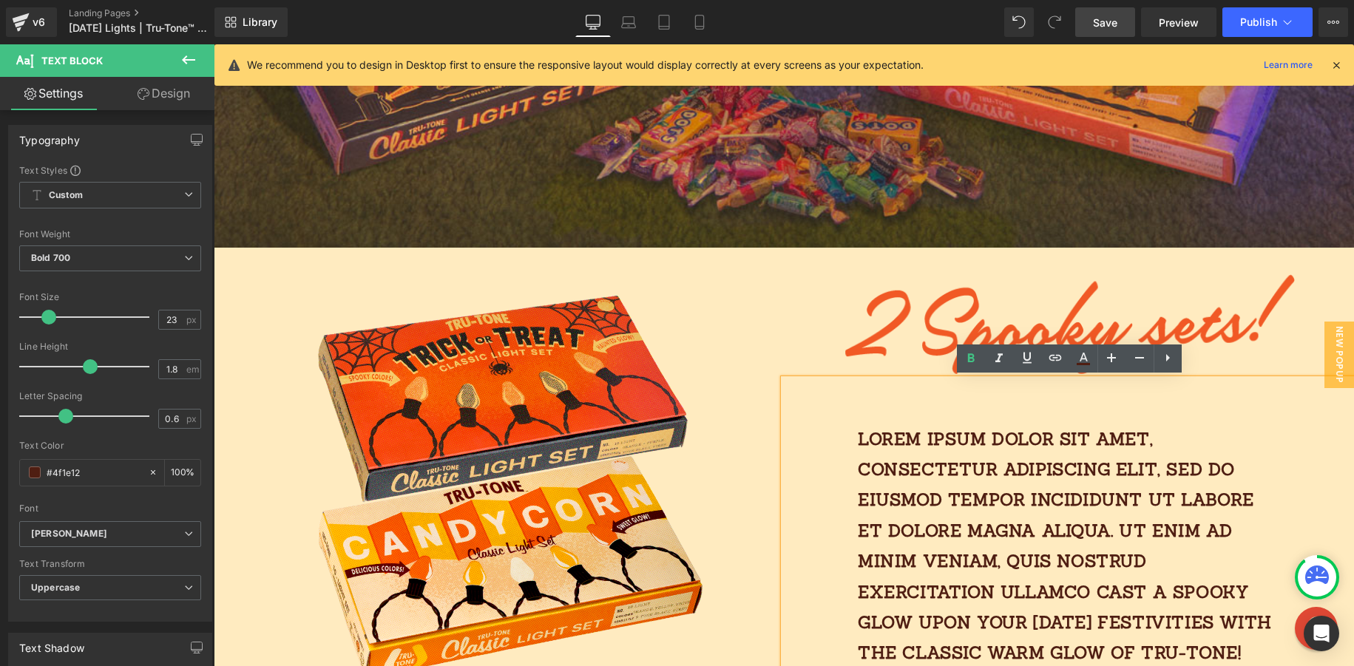
click at [961, 388] on div "Lorem ipsum dolor sit amet, consectetur adipiscing elit, sed do eiusmod tempor …" at bounding box center [1069, 646] width 570 height 535
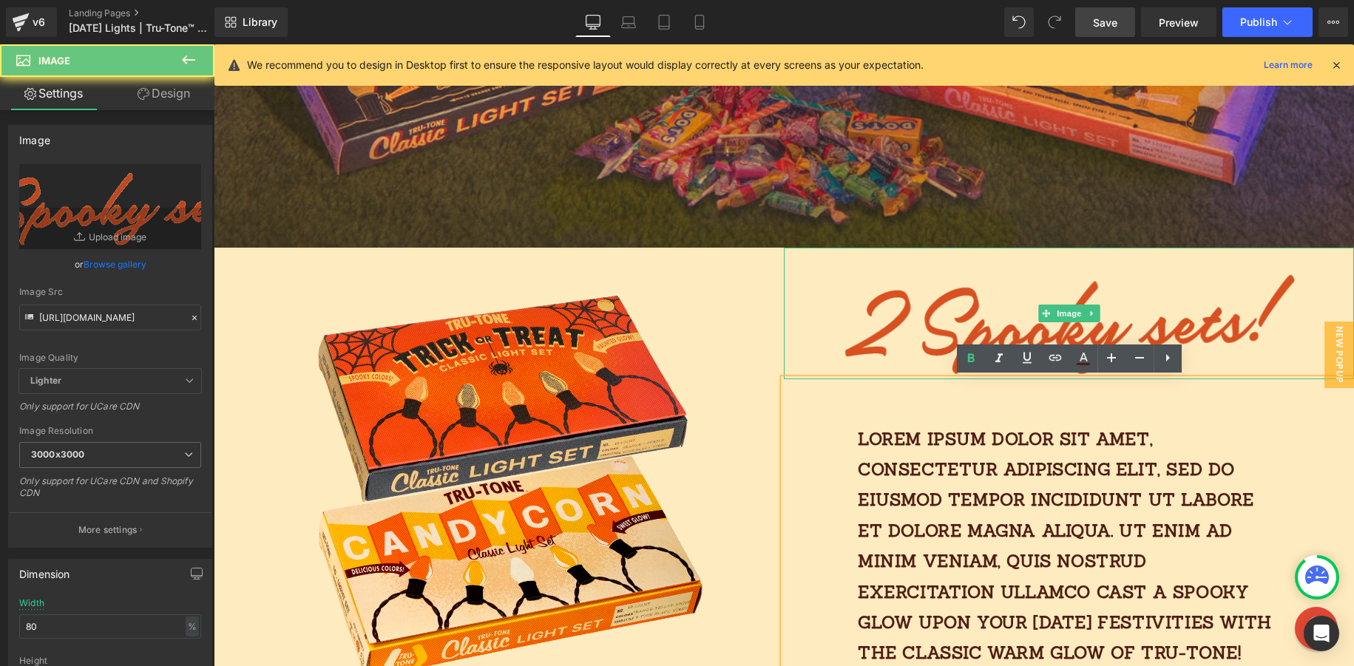
click at [847, 356] on img at bounding box center [1069, 314] width 456 height 132
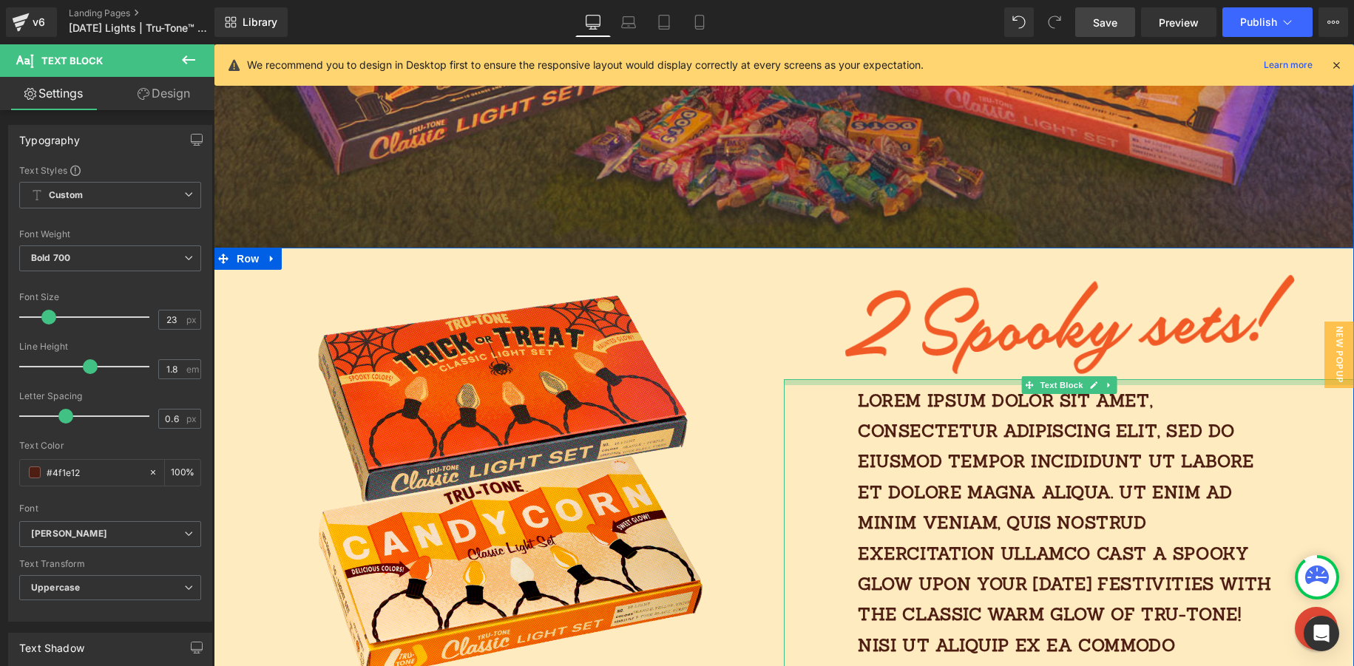
drag, startPoint x: 1001, startPoint y: 382, endPoint x: 800, endPoint y: 351, distance: 203.5
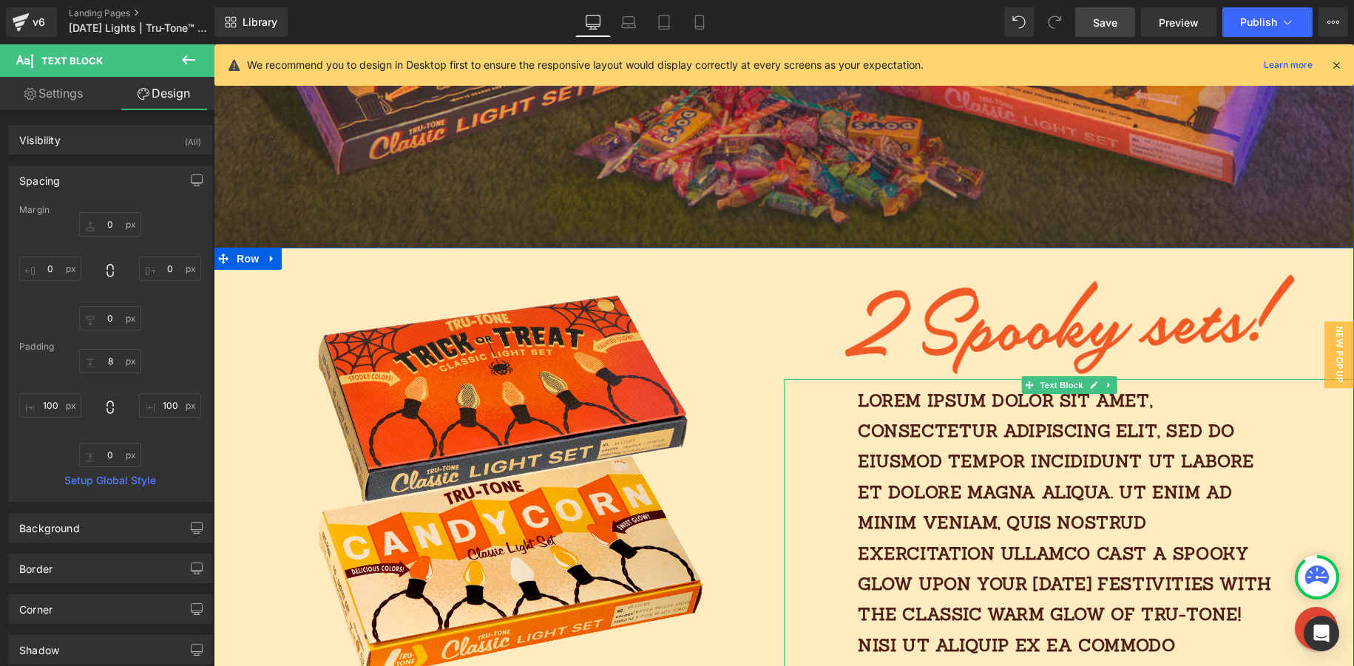
click at [893, 470] on p "Lorem ipsum dolor sit amet, consectetur adipiscing elit, sed do eiusmod tempor …" at bounding box center [1069, 630] width 422 height 490
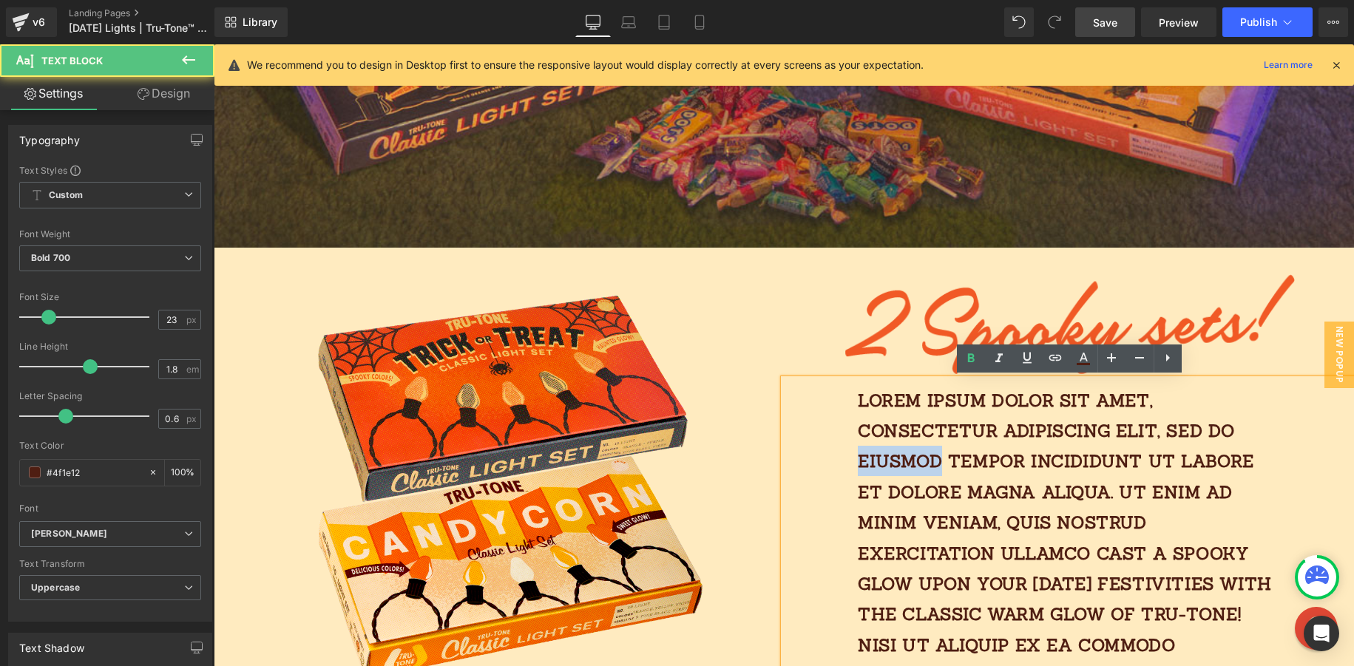
click at [893, 470] on p "Lorem ipsum dolor sit amet, consectetur adipiscing elit, sed do eiusmod tempor …" at bounding box center [1069, 630] width 422 height 490
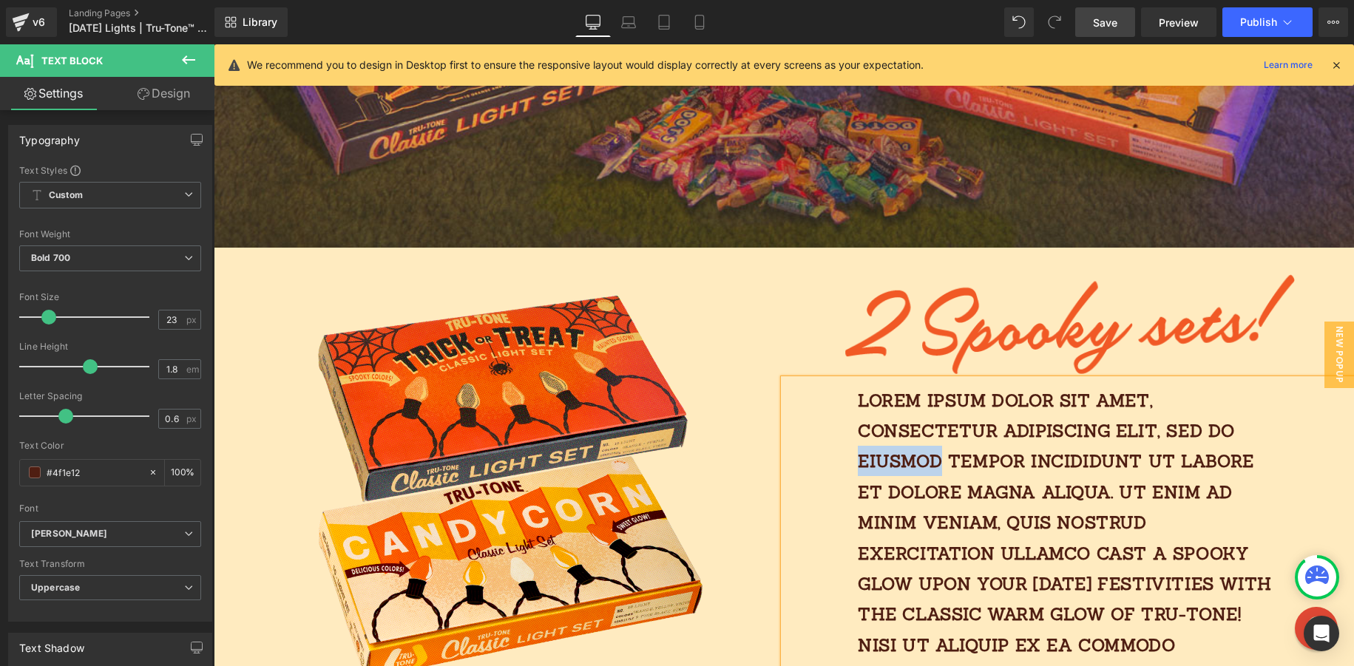
paste div
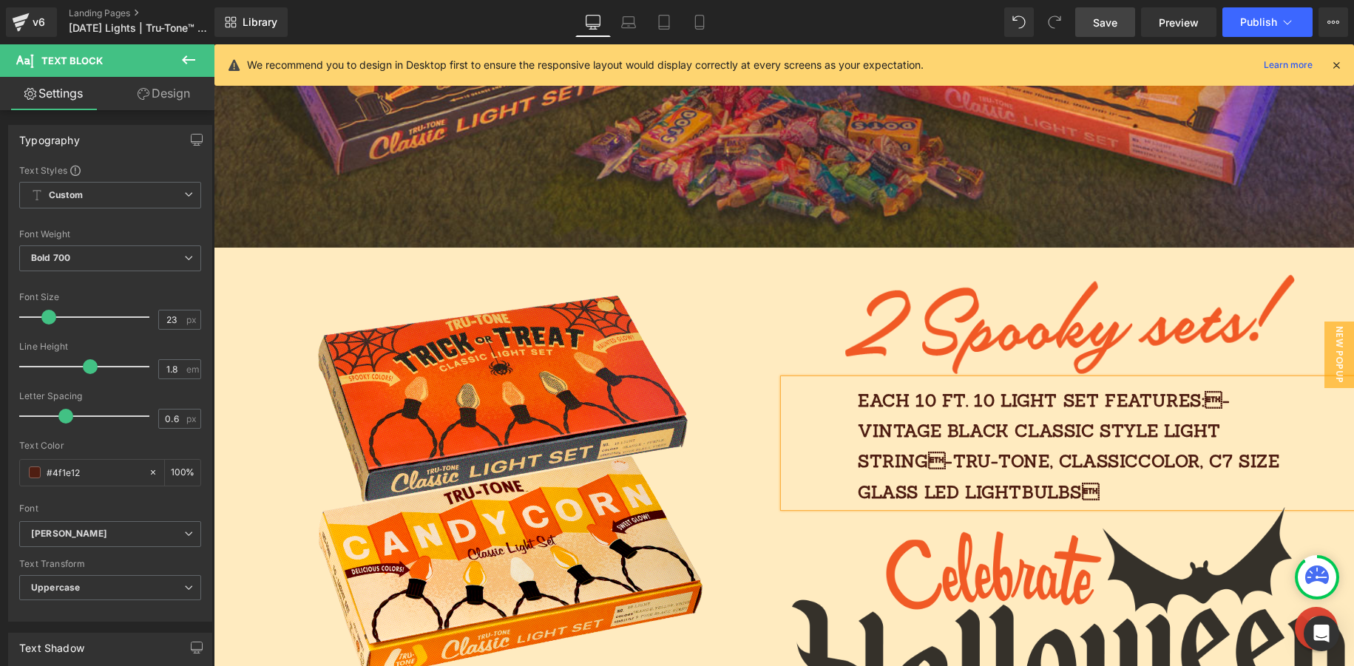
click at [815, 394] on div "Each 10 FT. 10 light SET features:-vintage black classic style light string-T…" at bounding box center [1069, 443] width 570 height 129
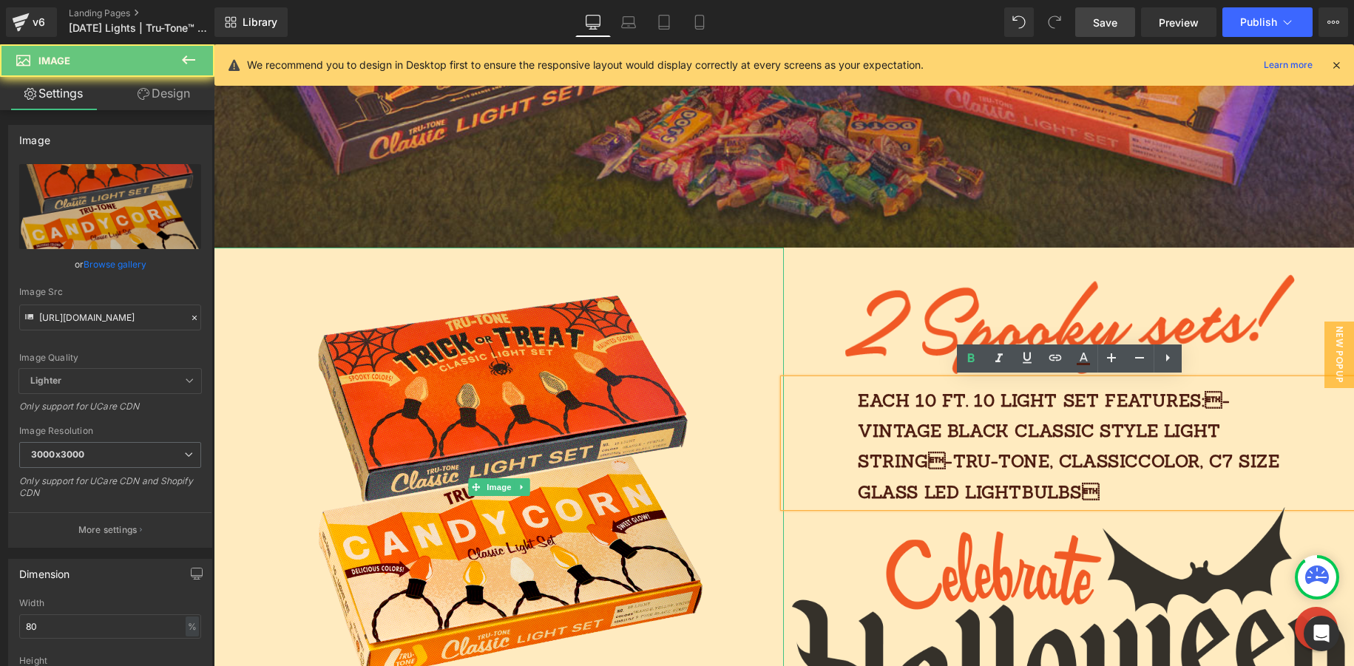
drag, startPoint x: 756, startPoint y: 413, endPoint x: 776, endPoint y: 410, distance: 20.2
click at [756, 413] on div at bounding box center [499, 488] width 570 height 480
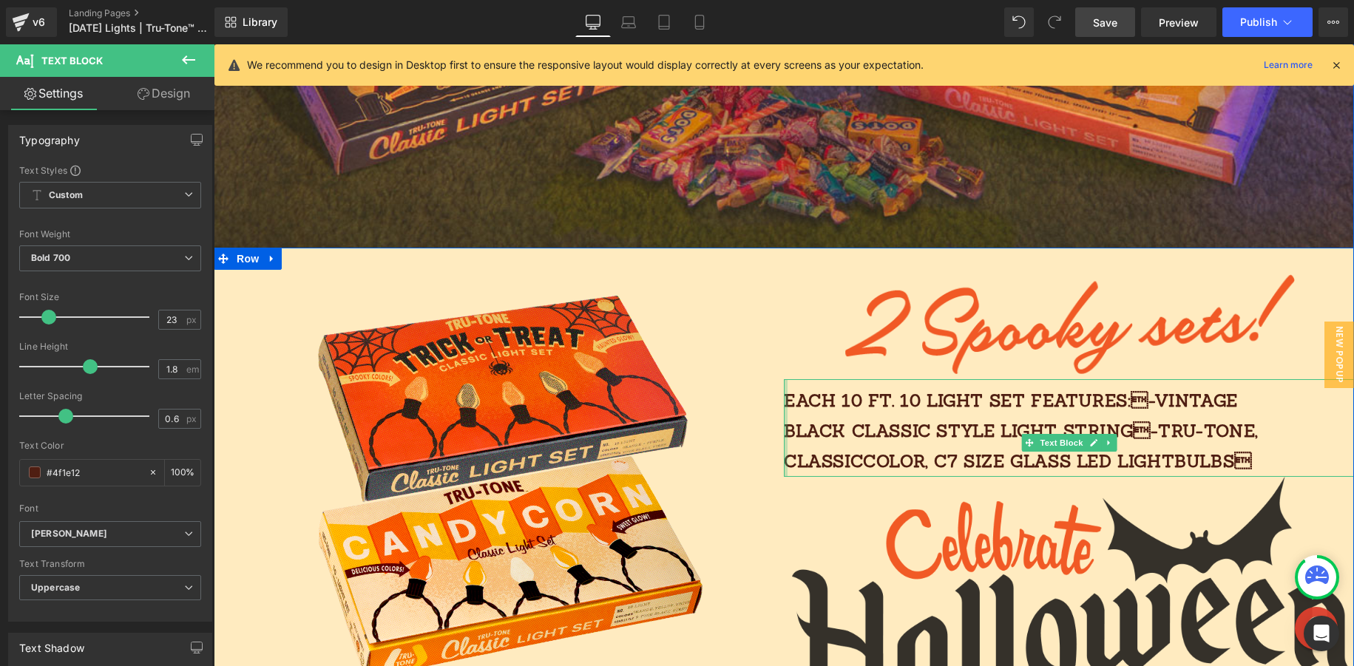
drag, startPoint x: 787, startPoint y: 405, endPoint x: 728, endPoint y: 399, distance: 59.5
click at [689, 406] on div "Image Image Each 10 FT. 10 light SET features:-vintage black classic style lig…" at bounding box center [784, 592] width 1140 height 688
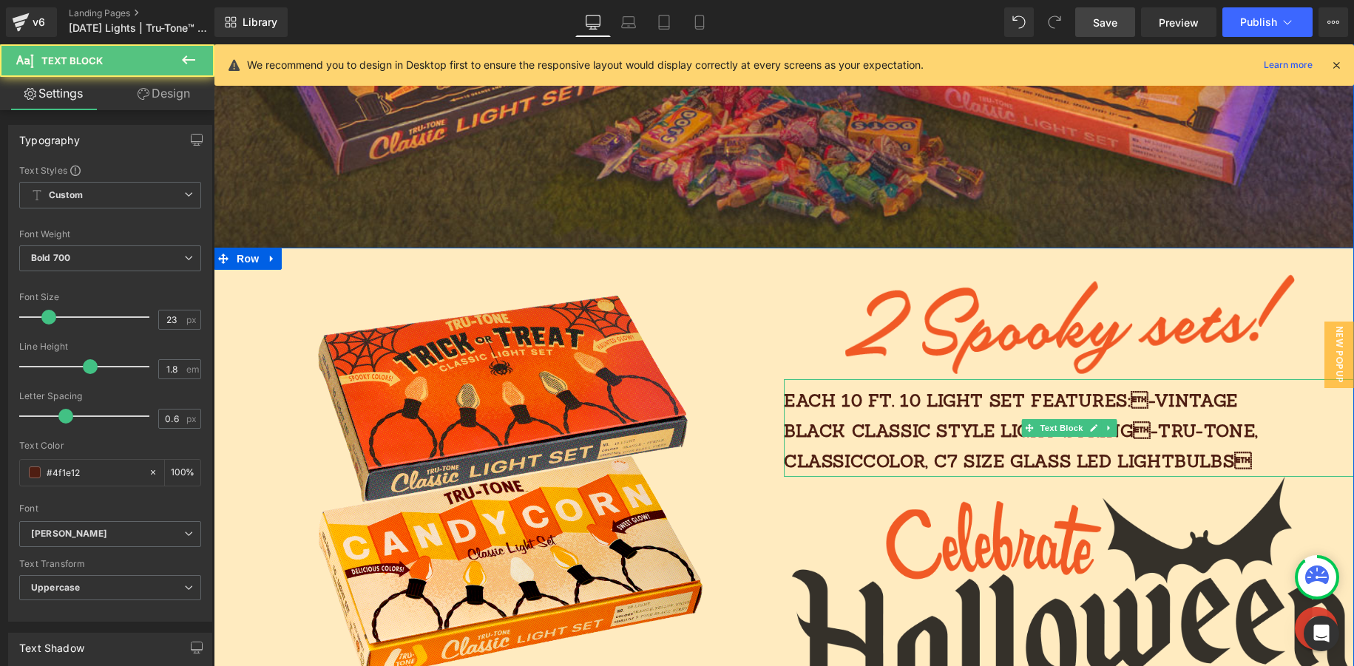
click at [1138, 402] on p "Each 10 FT. 10 light SET features:-vintage black classic style light string-T…" at bounding box center [1032, 431] width 496 height 92
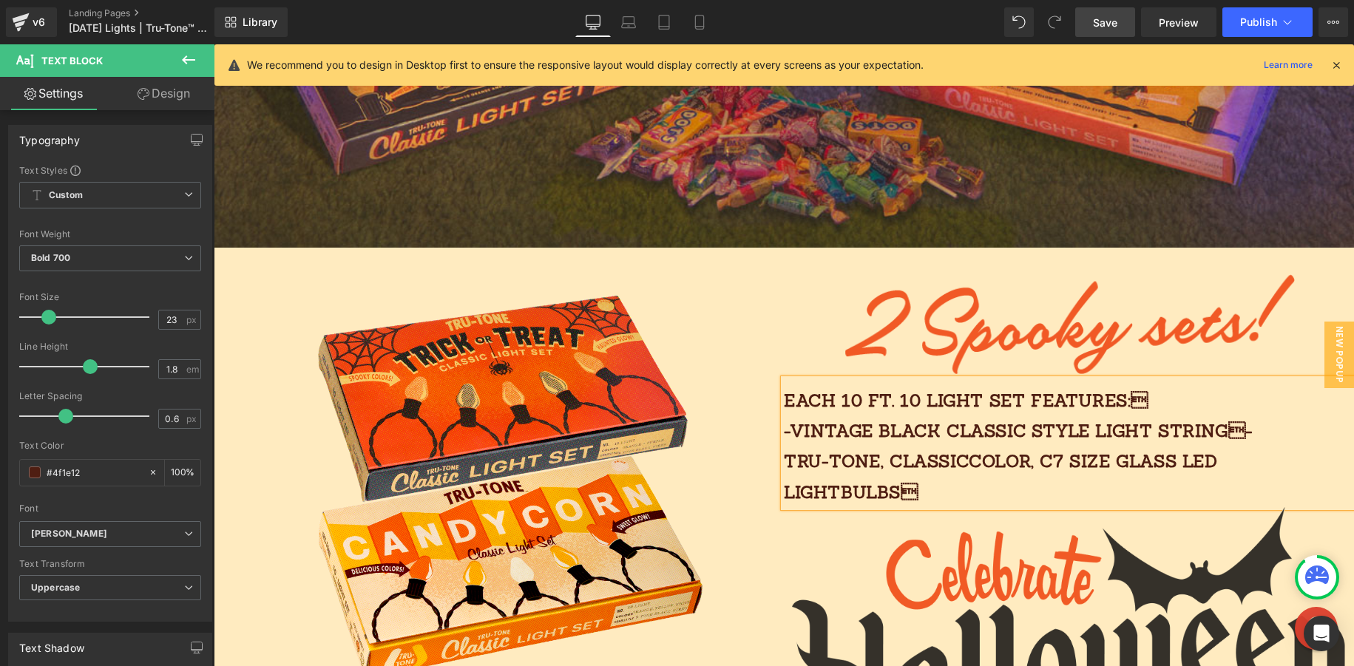
click at [1232, 425] on p "Each 10 FT. 10 light SET features: -vintage black classic style light string-…" at bounding box center [1032, 446] width 496 height 123
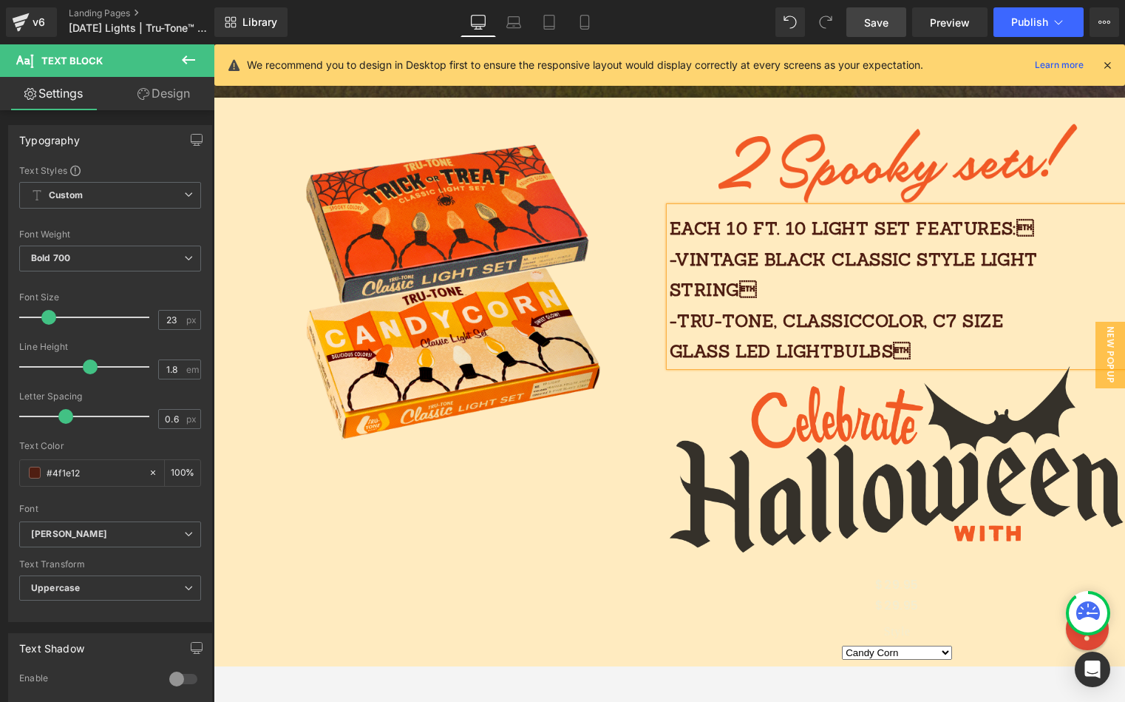
click at [1120, 207] on div at bounding box center [898, 152] width 456 height 109
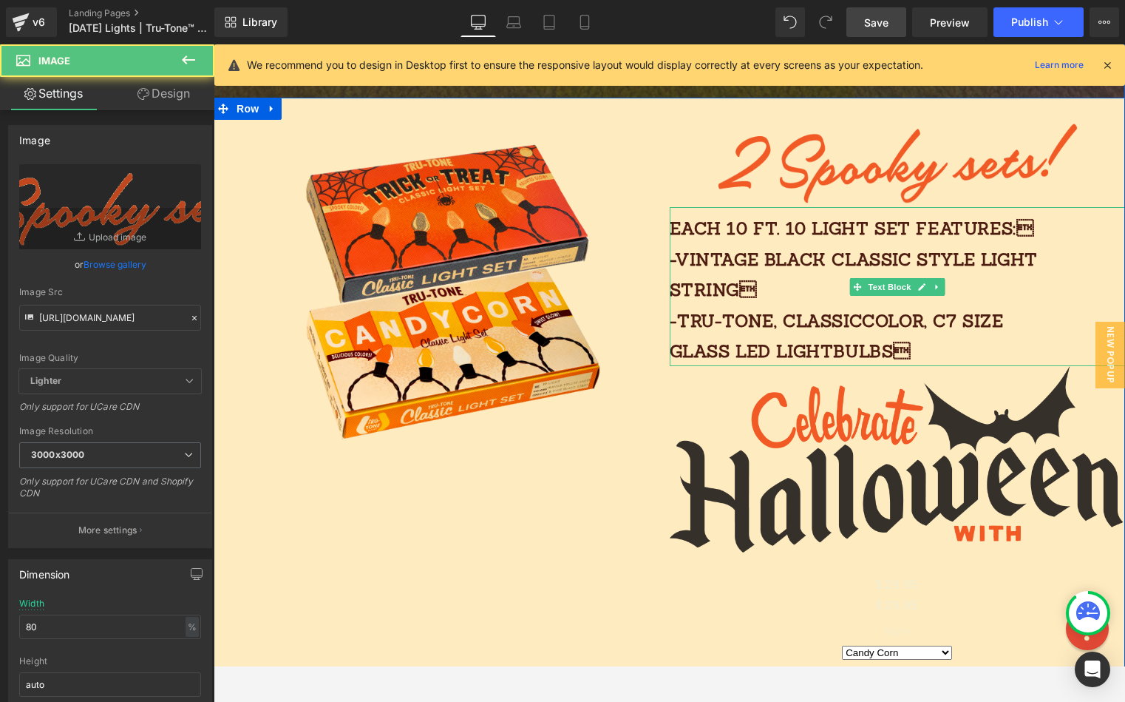
click at [1094, 277] on div "Each 10 FT. 10 light SET features: -vintage black classic style light string …" at bounding box center [898, 286] width 456 height 159
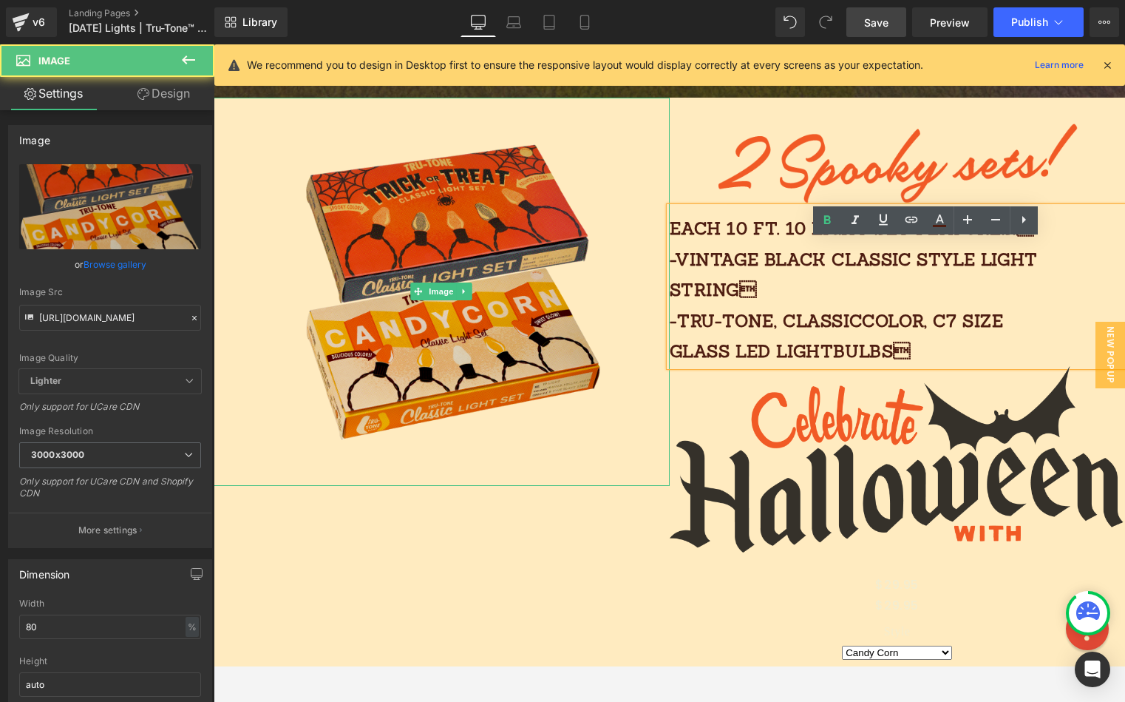
drag, startPoint x: 611, startPoint y: 512, endPoint x: 646, endPoint y: 496, distance: 38.7
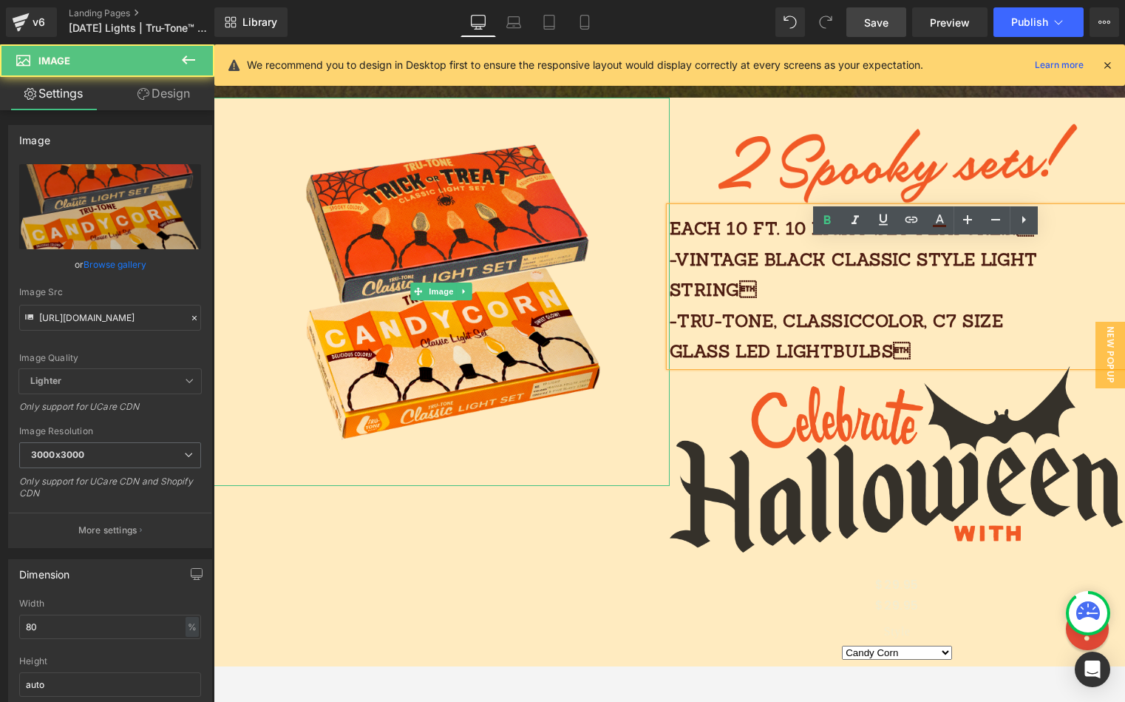
click at [611, 486] on img at bounding box center [442, 292] width 365 height 388
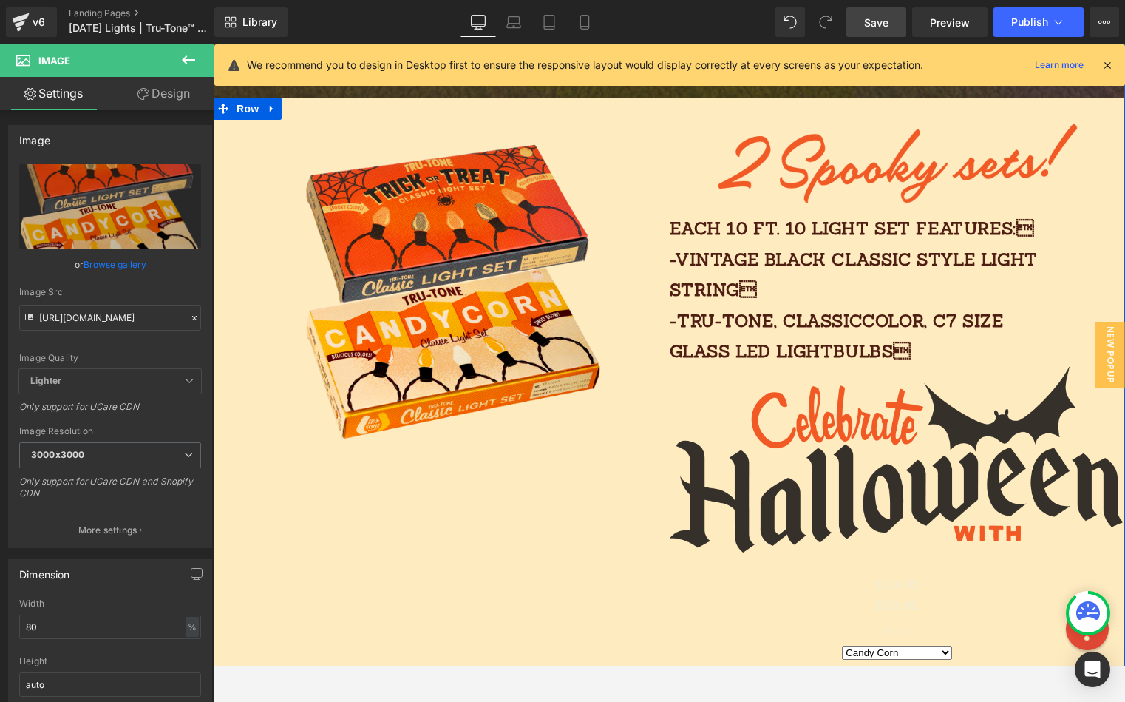
click at [784, 366] on p "Each 10 FT. 10 light SET features: -vintage black classic style light string …" at bounding box center [861, 289] width 382 height 153
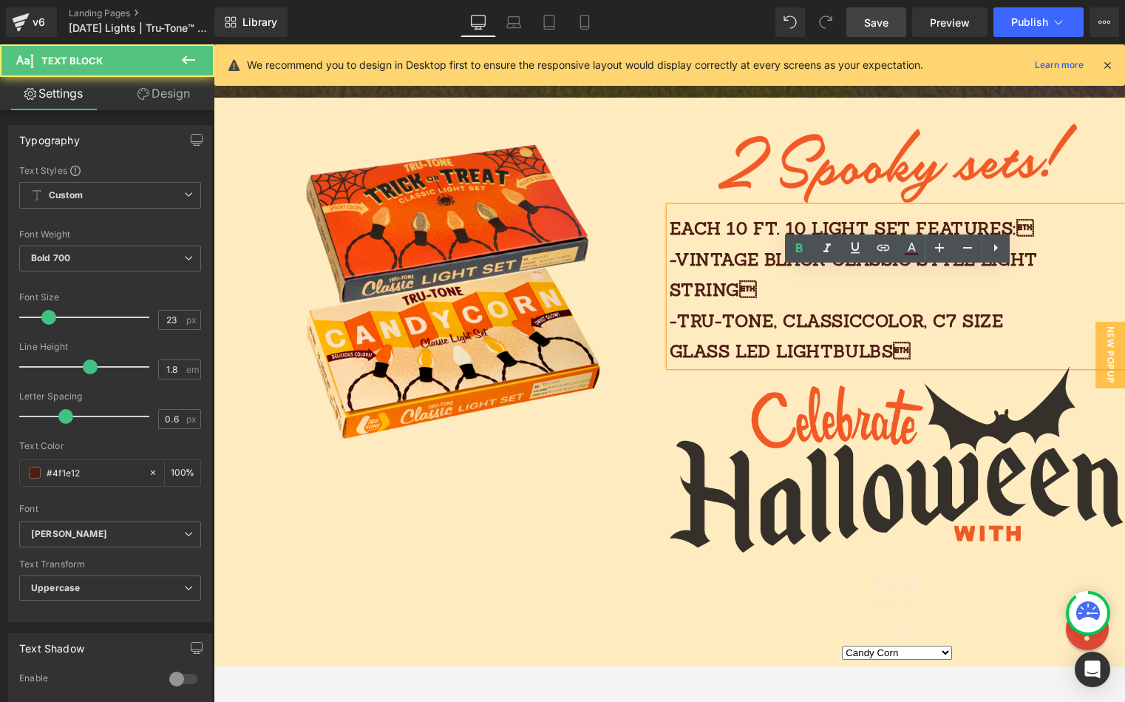
click at [214, 44] on div at bounding box center [214, 44] width 0 height 0
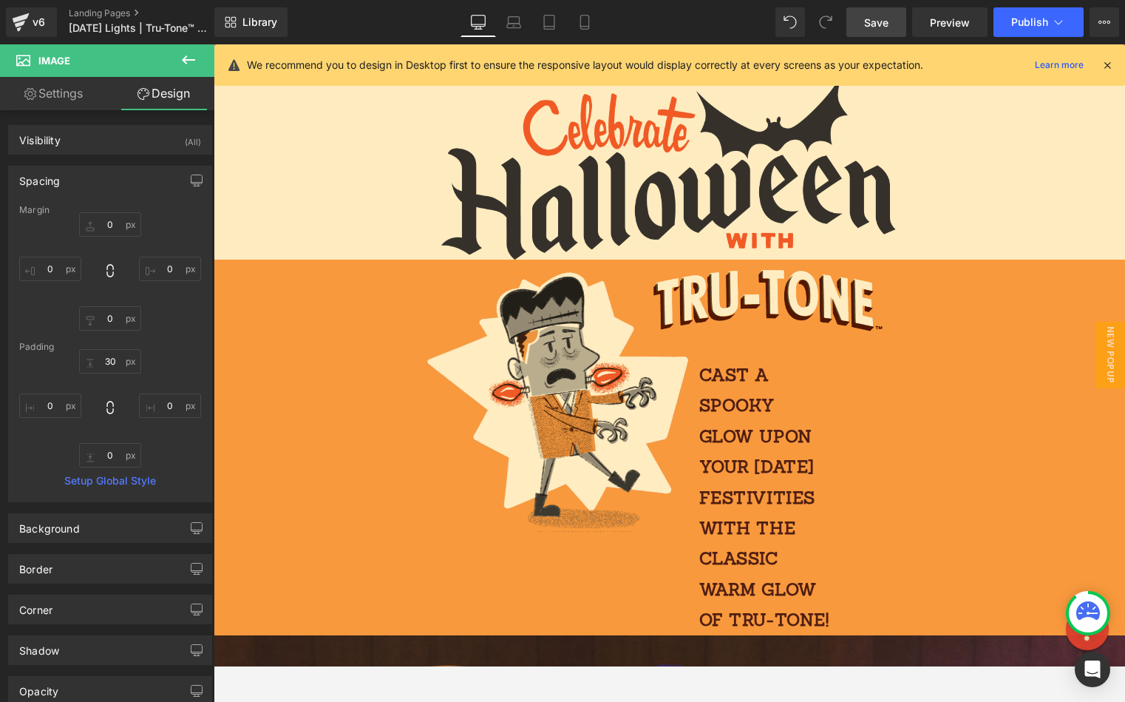
scroll to position [0, 0]
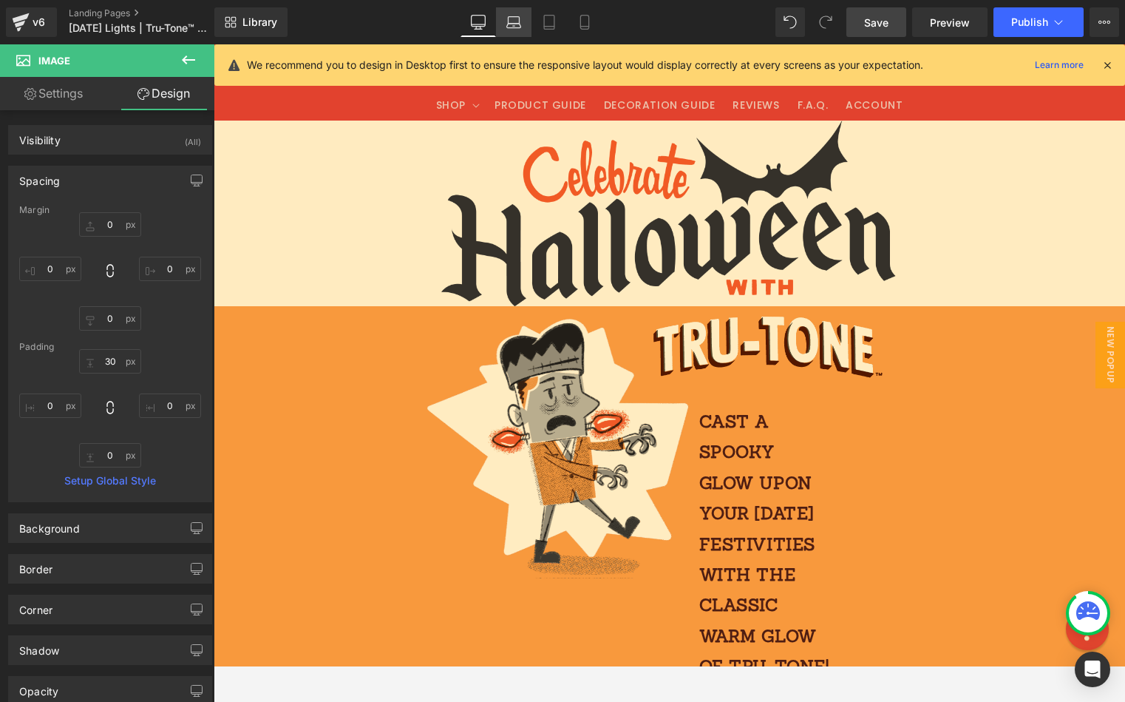
click at [505, 24] on link "Laptop" at bounding box center [513, 22] width 35 height 30
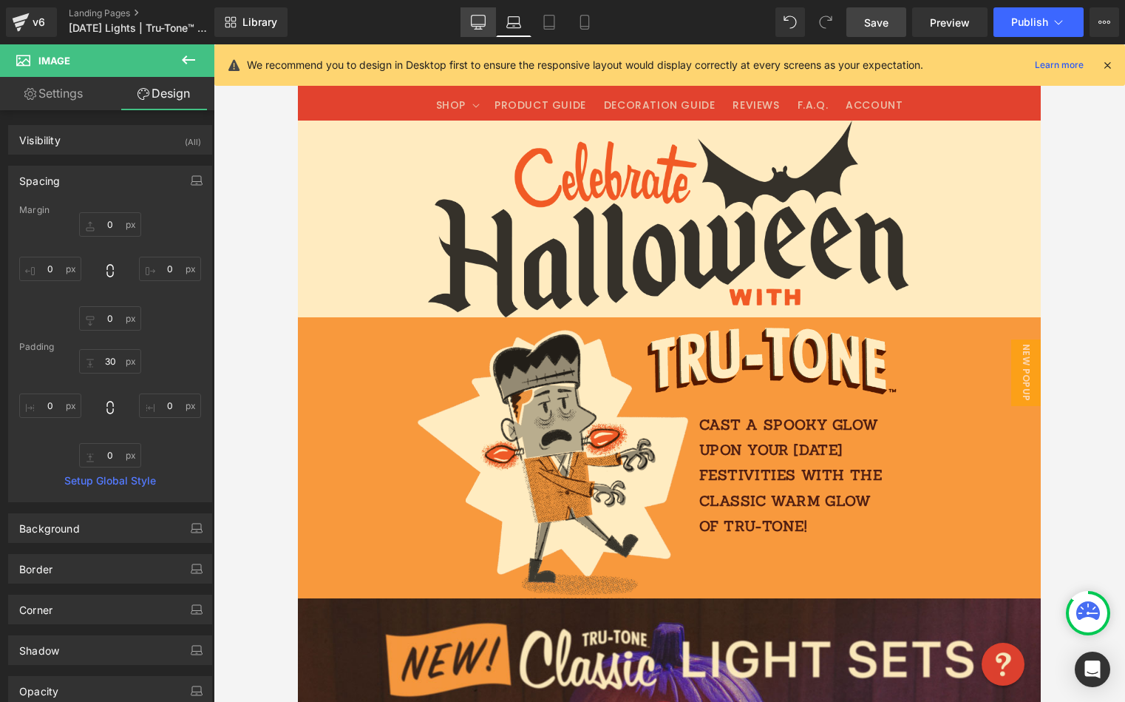
click at [482, 20] on icon at bounding box center [478, 22] width 15 height 15
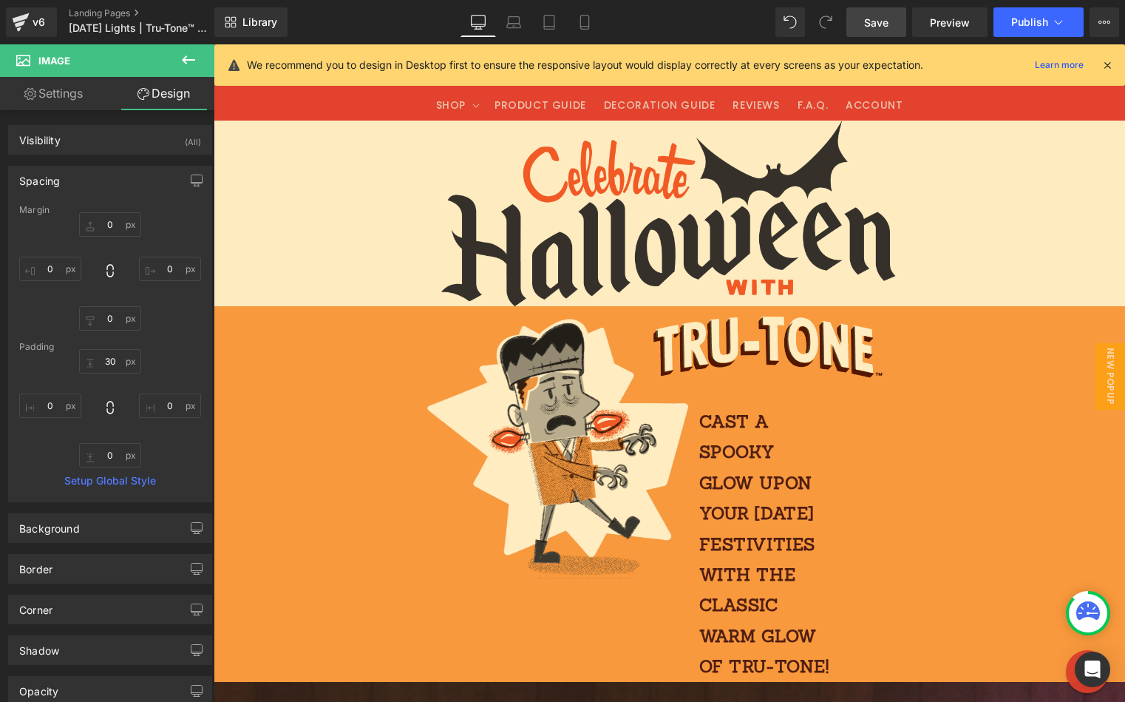
scroll to position [319, 0]
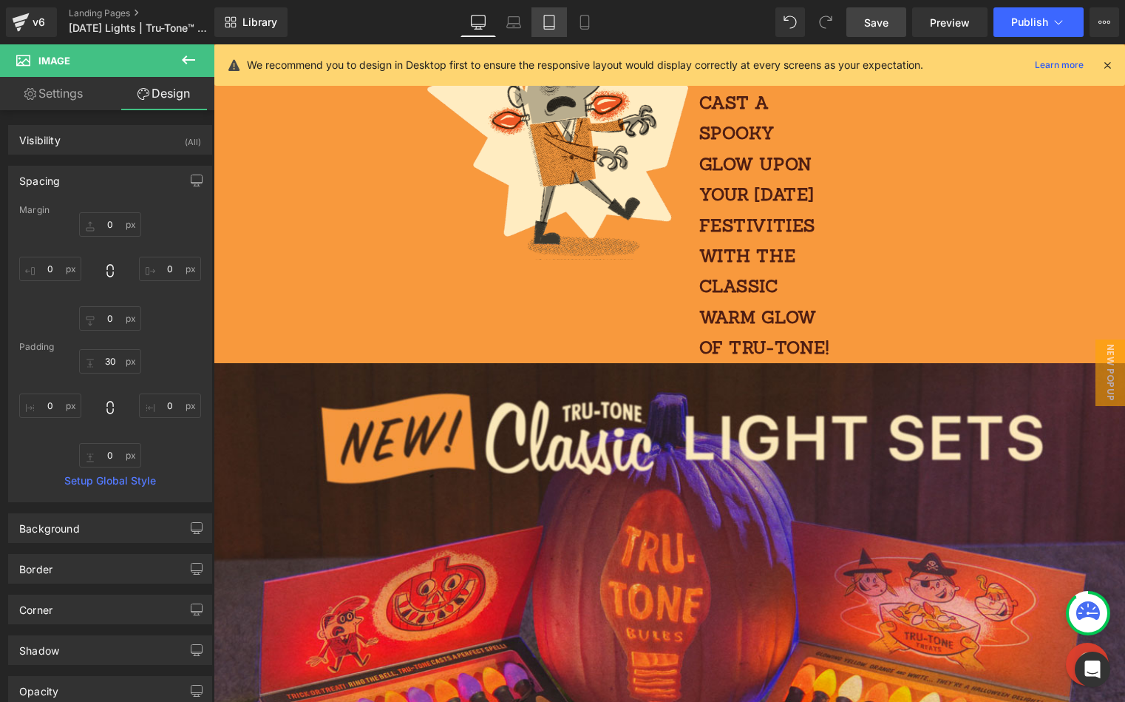
click at [546, 21] on icon at bounding box center [549, 22] width 15 height 15
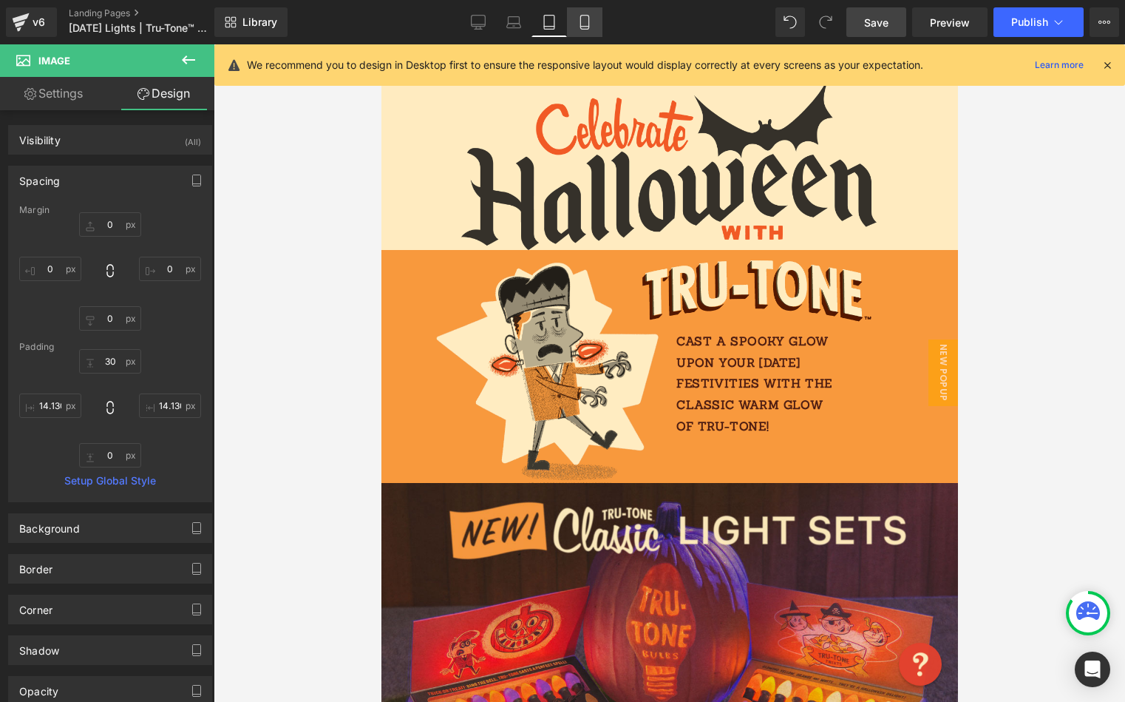
click at [577, 20] on link "Mobile" at bounding box center [584, 22] width 35 height 30
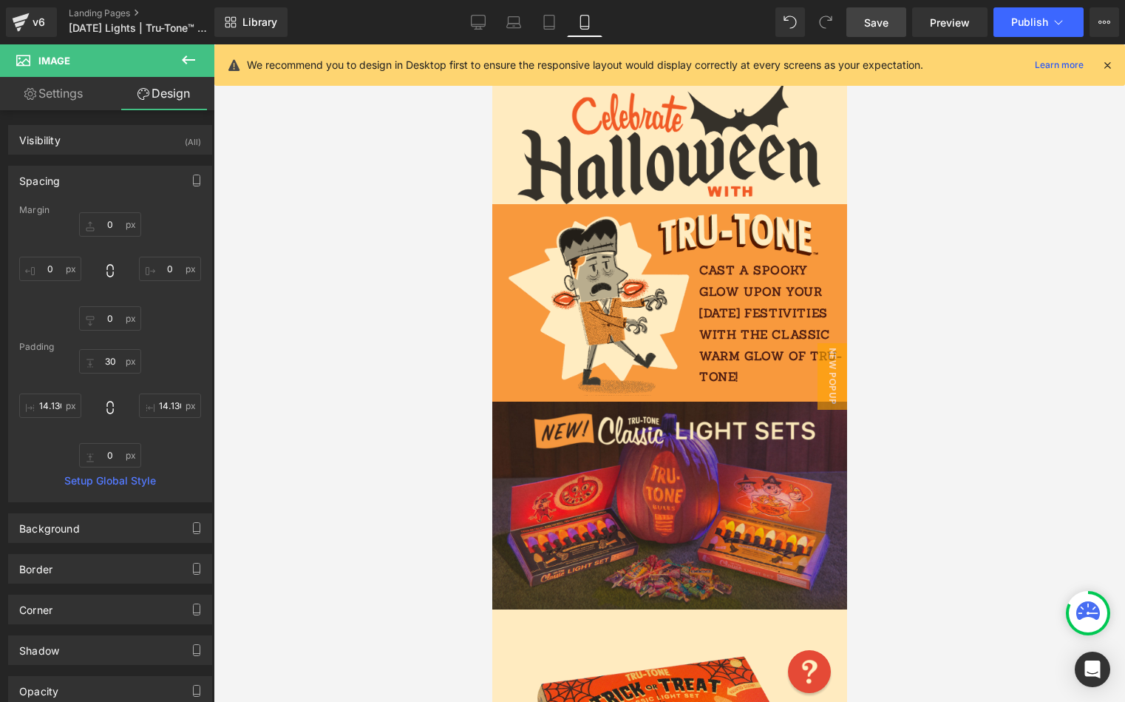
scroll to position [87, 0]
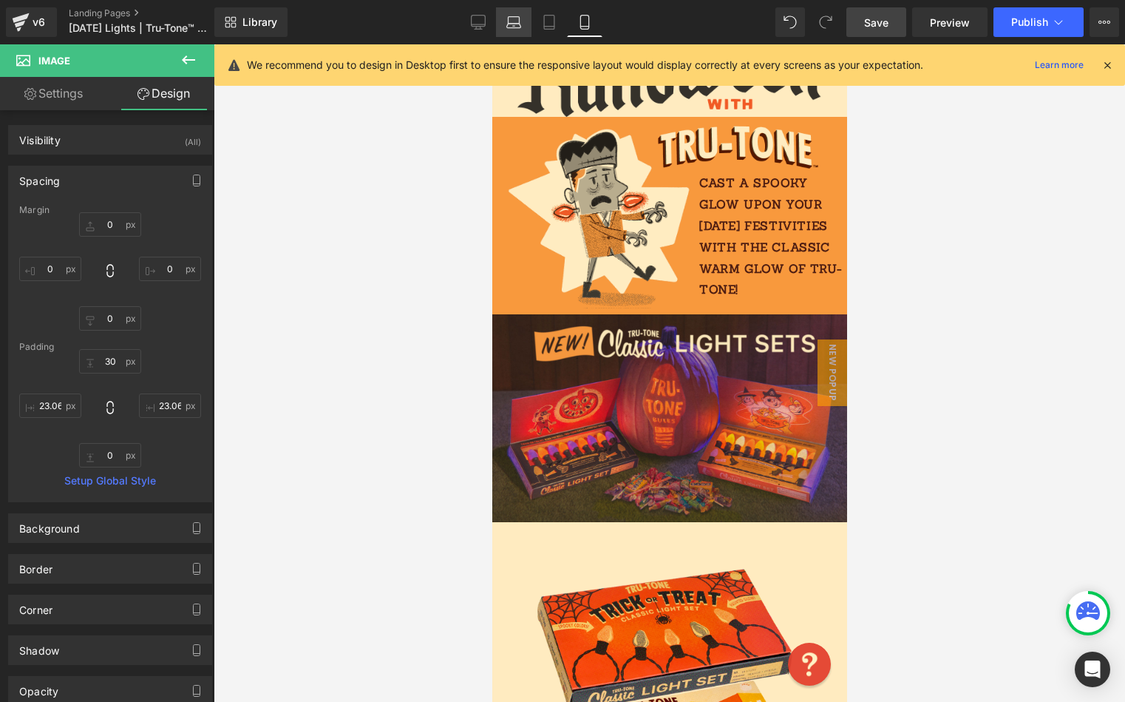
click at [529, 24] on link "Laptop" at bounding box center [513, 22] width 35 height 30
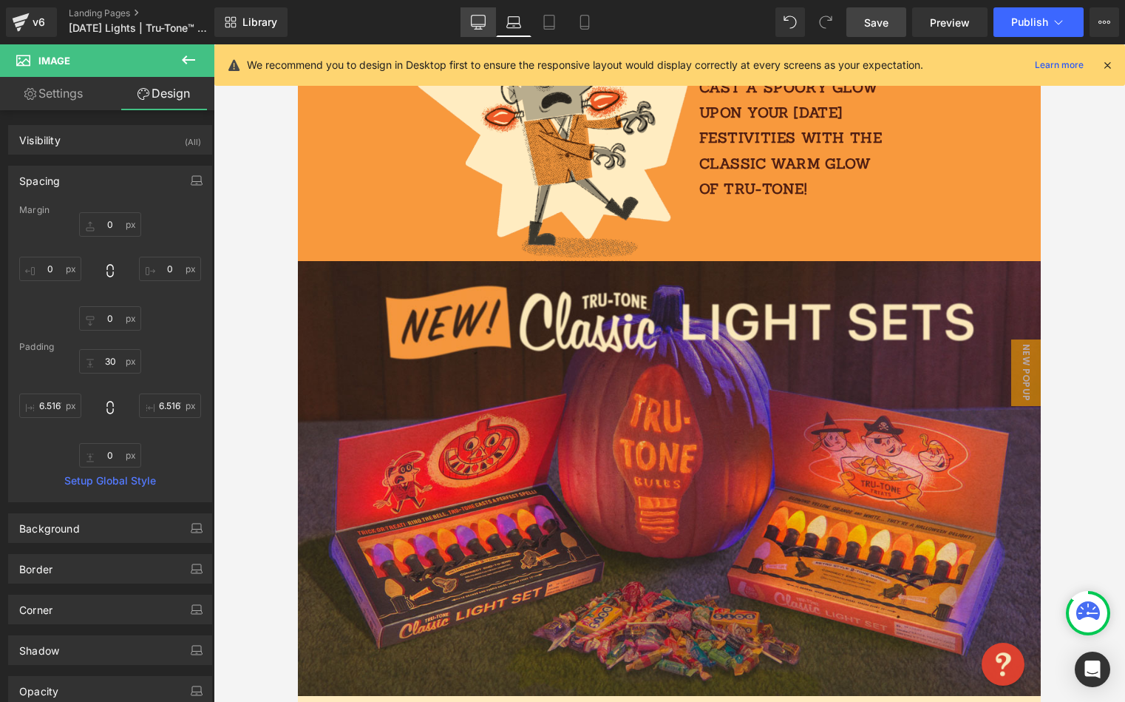
click at [487, 26] on link "Desktop" at bounding box center [478, 22] width 35 height 30
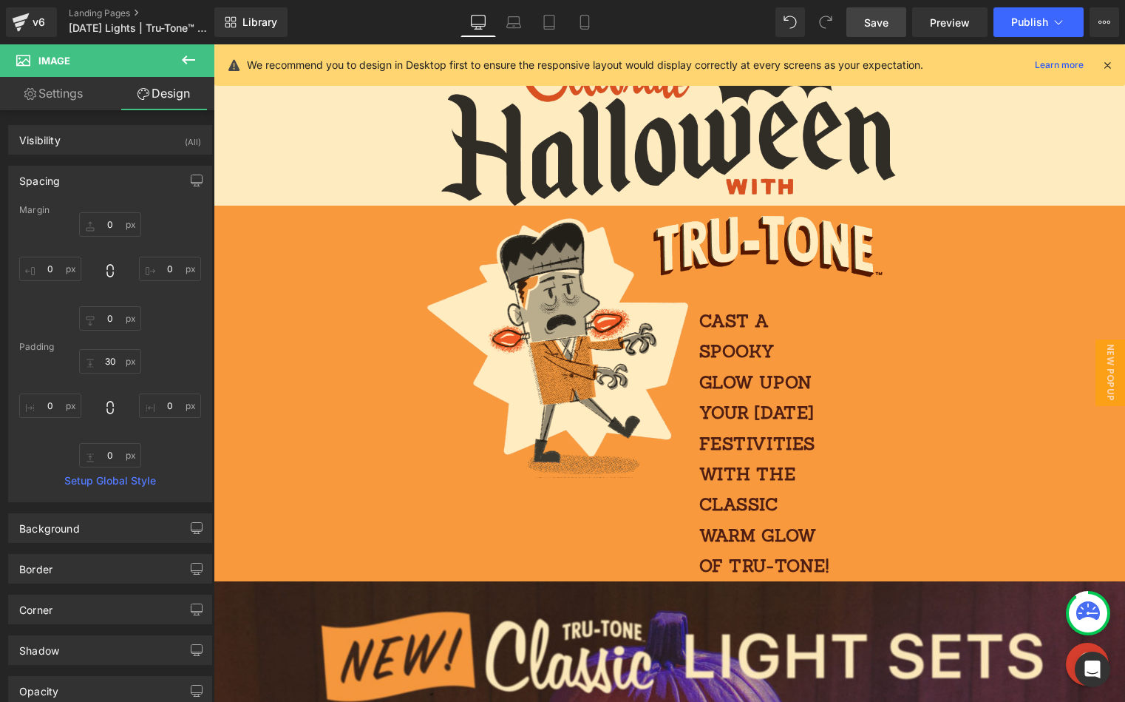
scroll to position [0, 0]
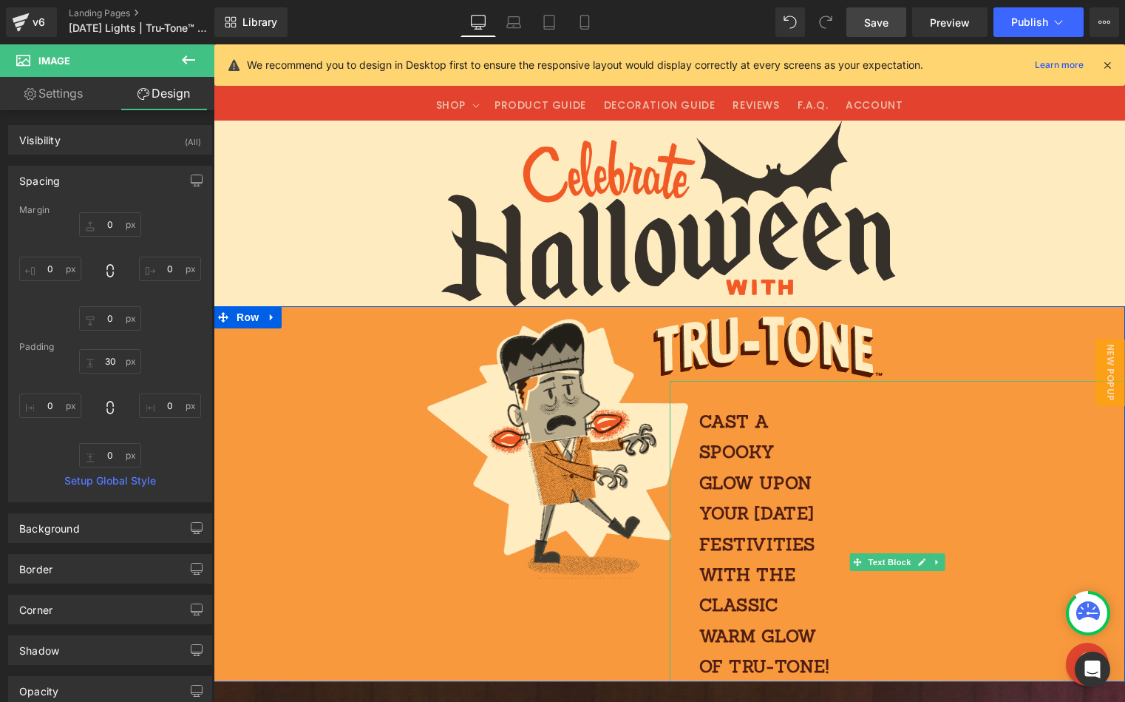
click at [799, 430] on p "Cast a spooky glow upon your [DATE] festivities with the classic warm glow of T…" at bounding box center [765, 544] width 131 height 276
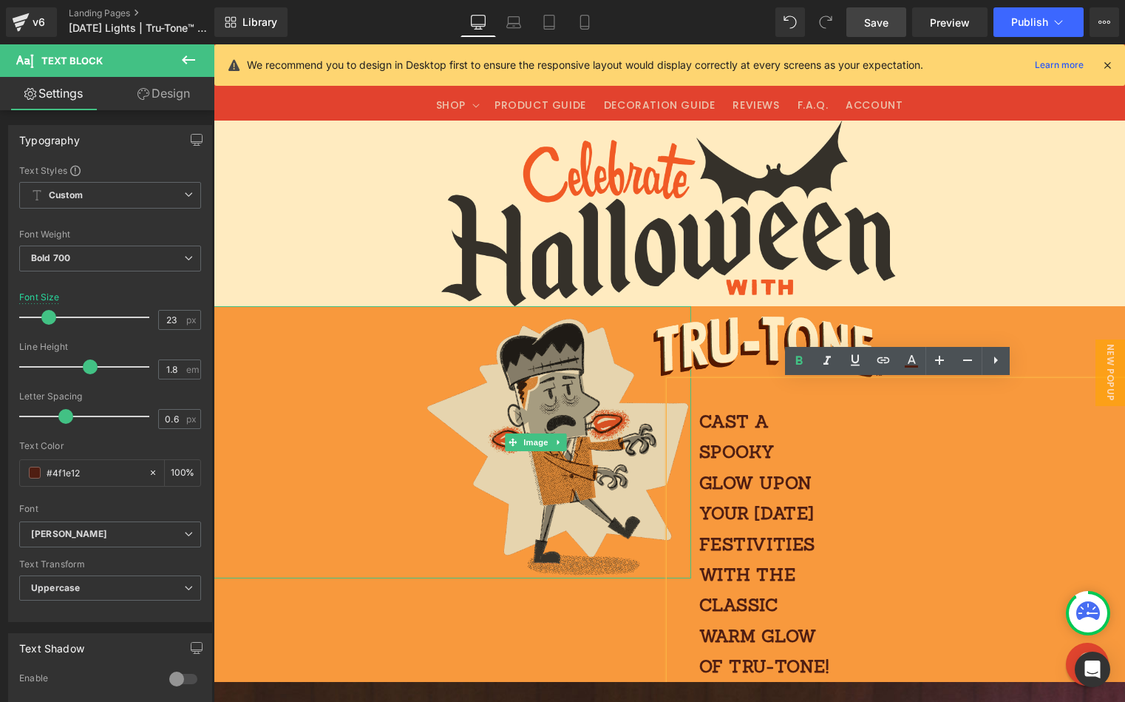
click at [519, 381] on img at bounding box center [536, 442] width 311 height 272
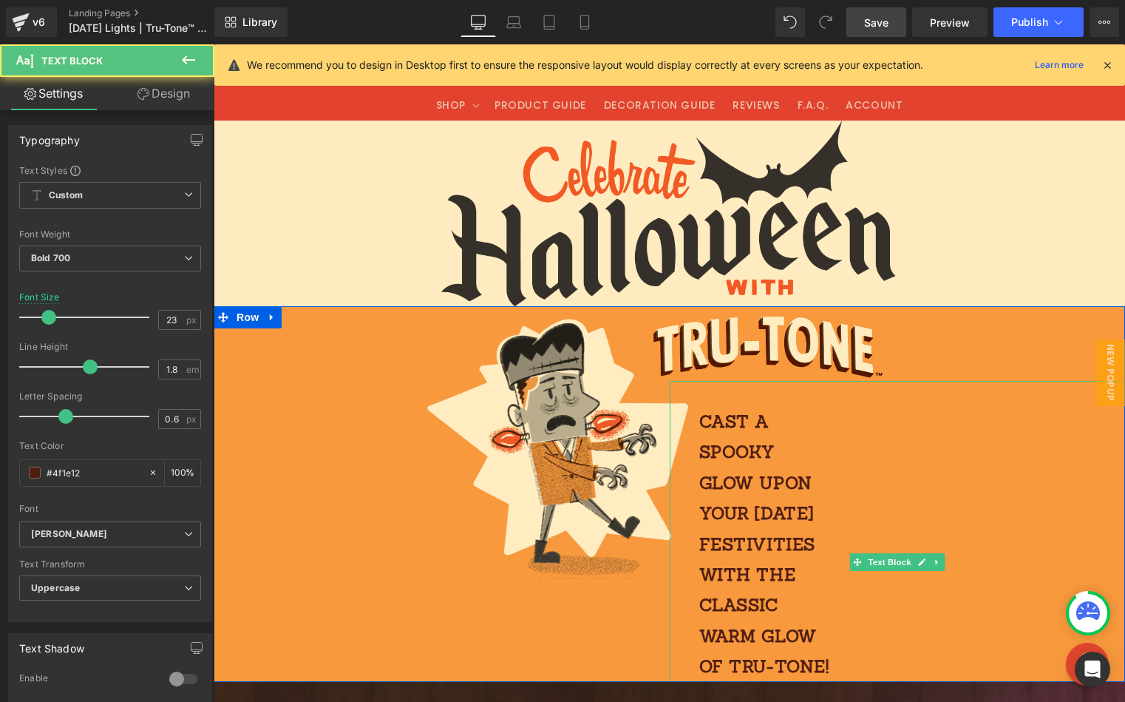
click at [882, 487] on div "Cast a spooky glow upon your [DATE] festivities with the classic warm glow of T…" at bounding box center [898, 531] width 456 height 301
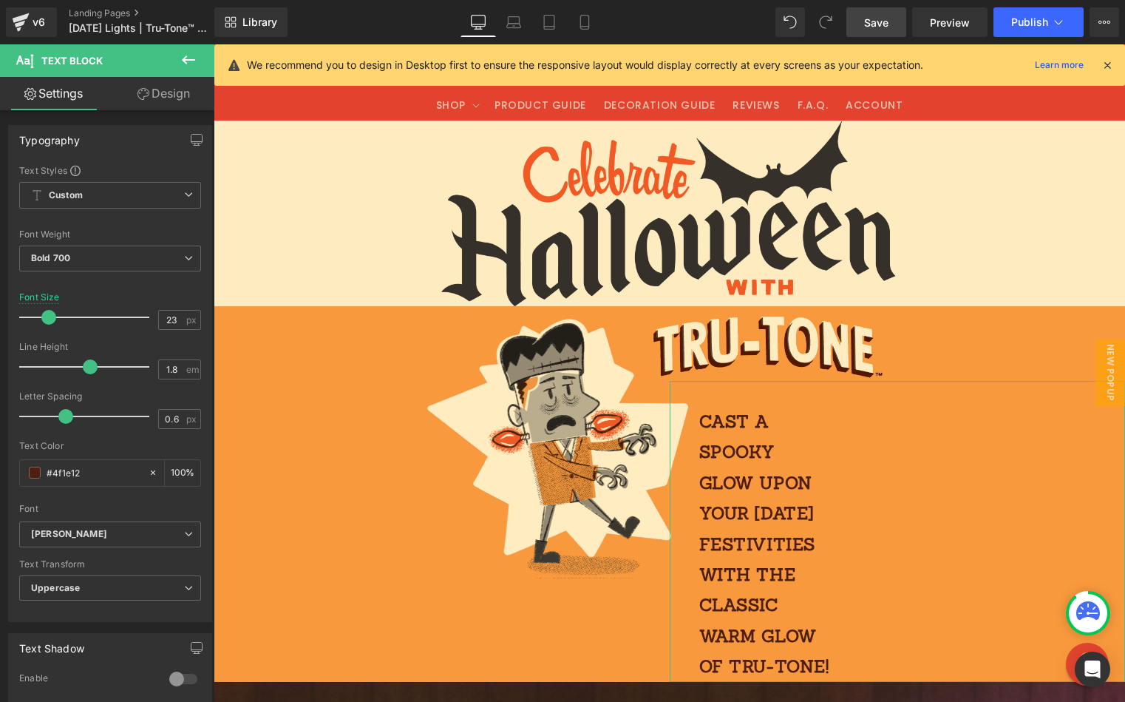
click at [167, 89] on link "Design" at bounding box center [163, 93] width 107 height 33
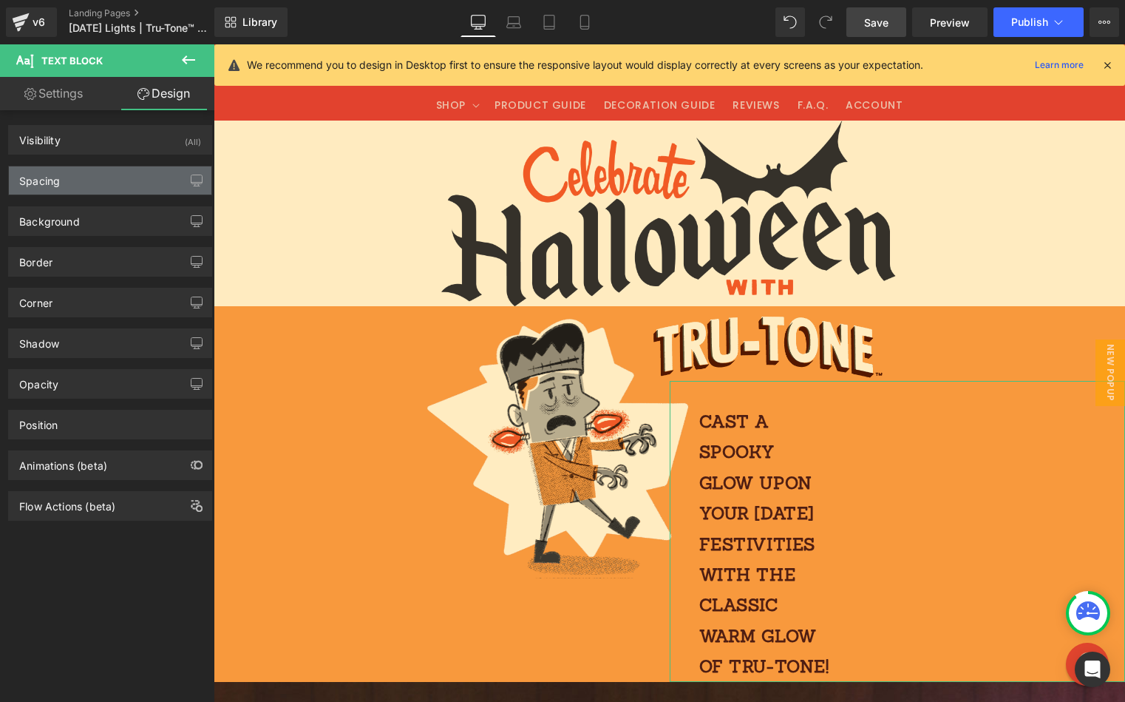
click at [92, 186] on div "Spacing" at bounding box center [110, 180] width 203 height 28
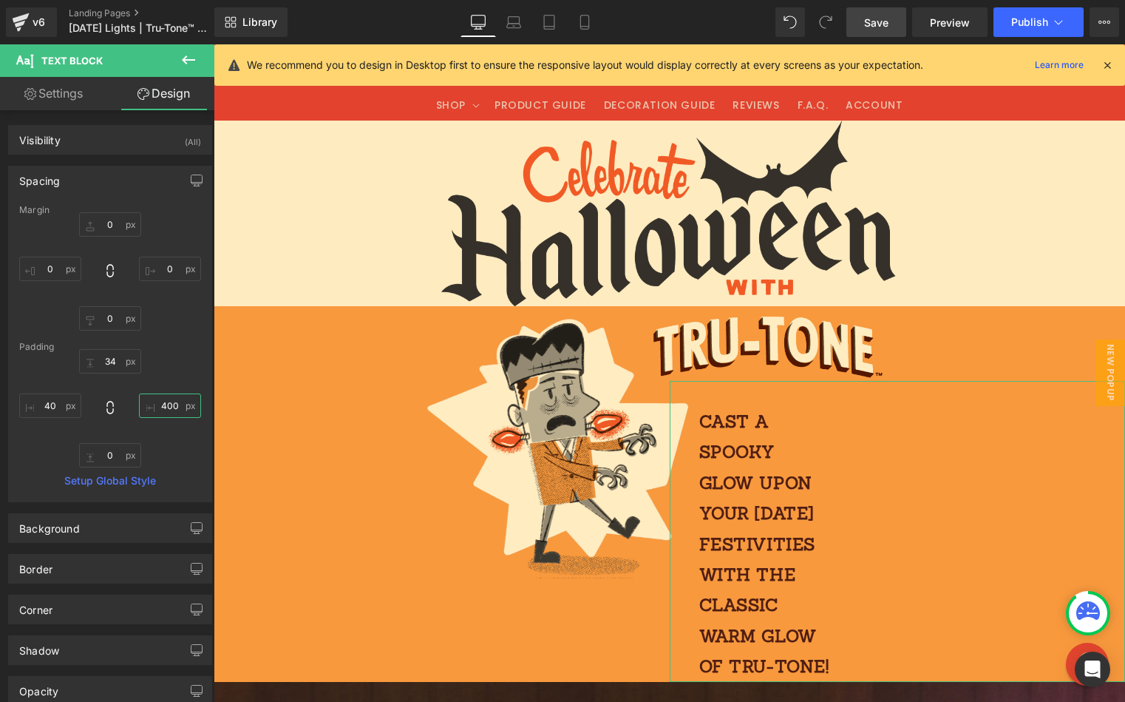
click at [166, 409] on input "400" at bounding box center [170, 405] width 62 height 24
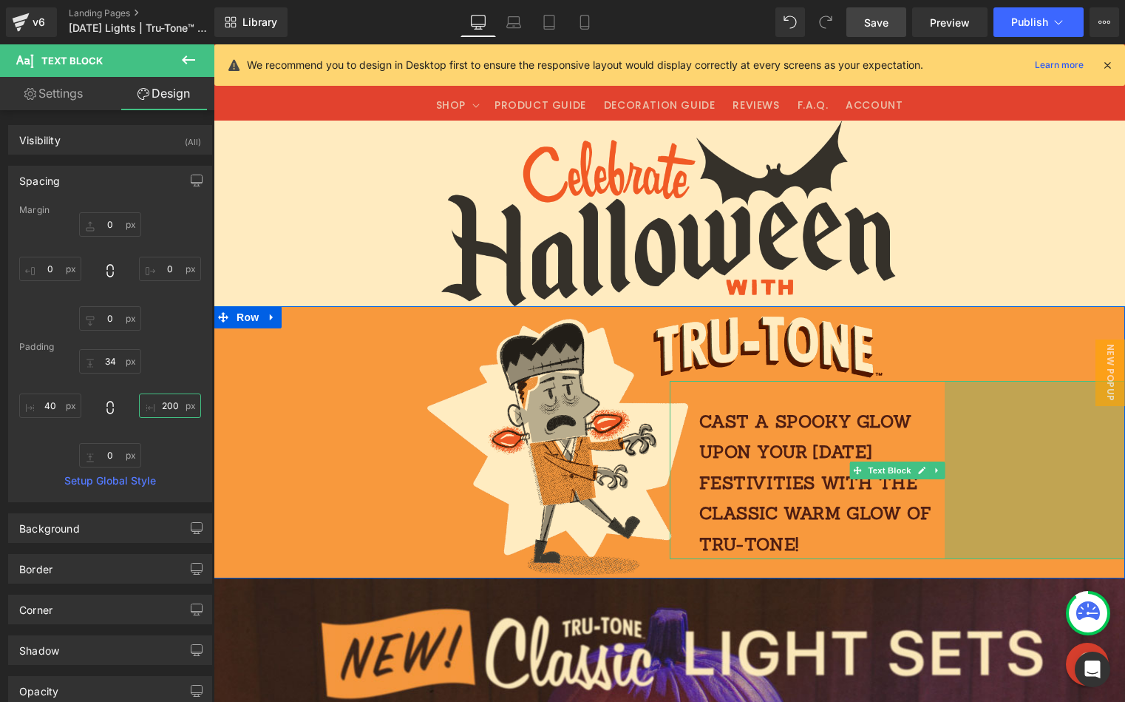
drag, startPoint x: 1013, startPoint y: 439, endPoint x: 980, endPoint y: 441, distance: 33.3
click at [981, 441] on div "244px" at bounding box center [1035, 470] width 180 height 178
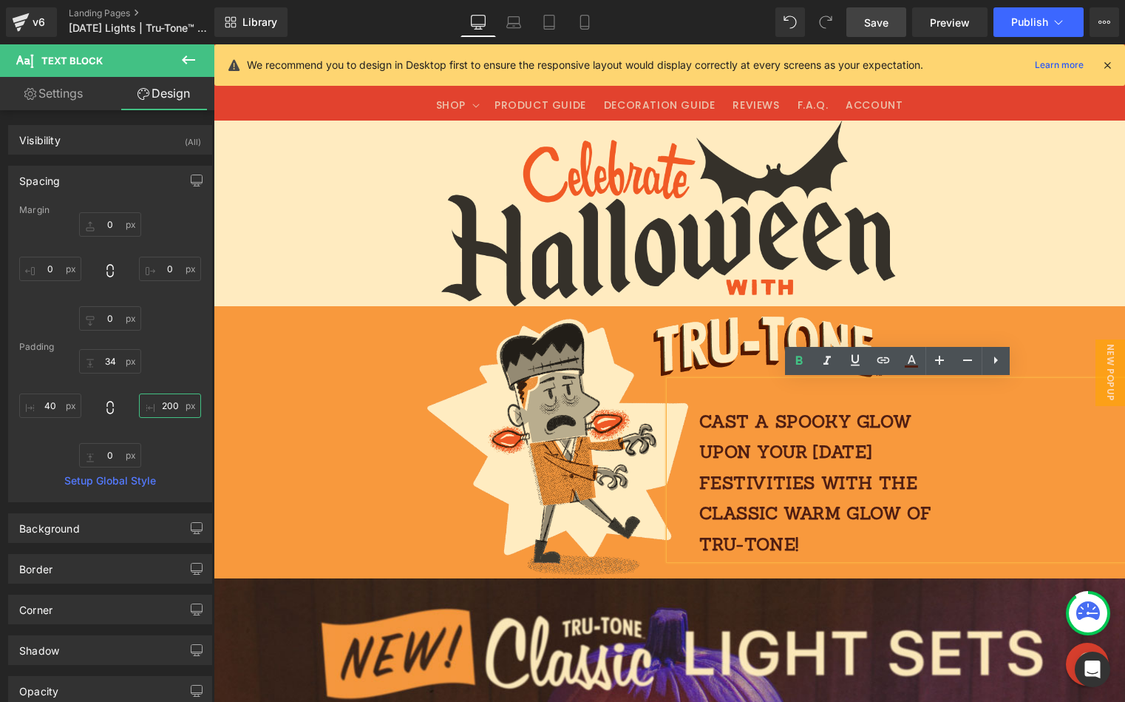
type input "244px"
click at [874, 27] on span "Save" at bounding box center [876, 23] width 24 height 16
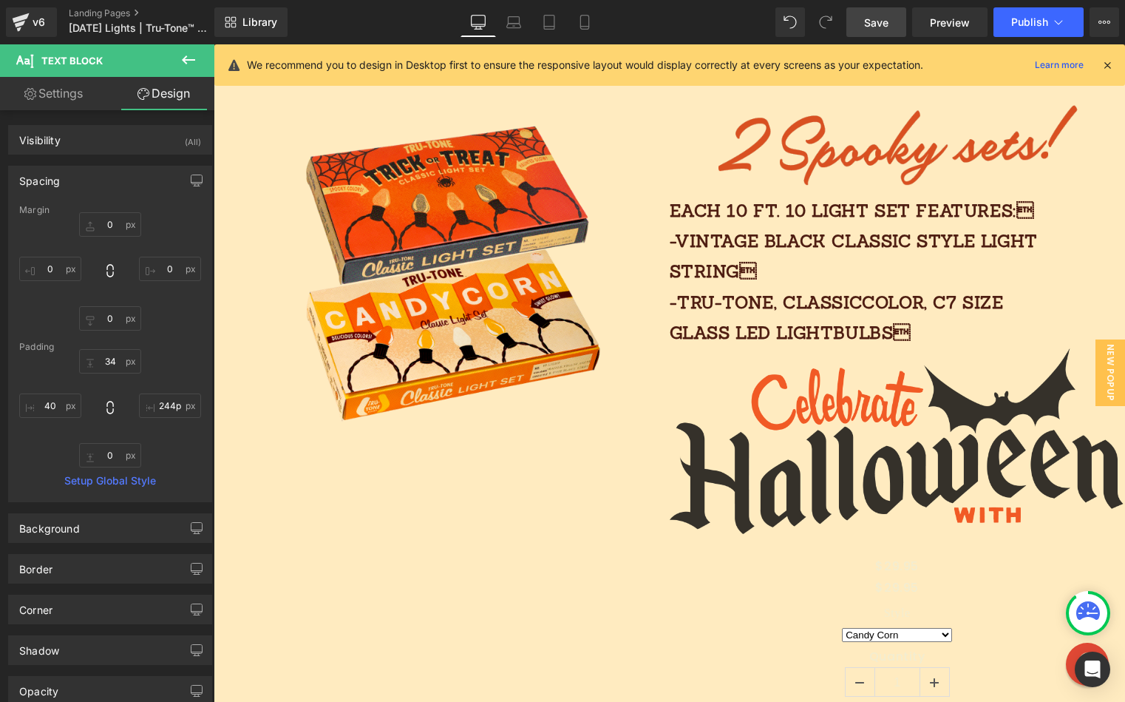
scroll to position [1035, 0]
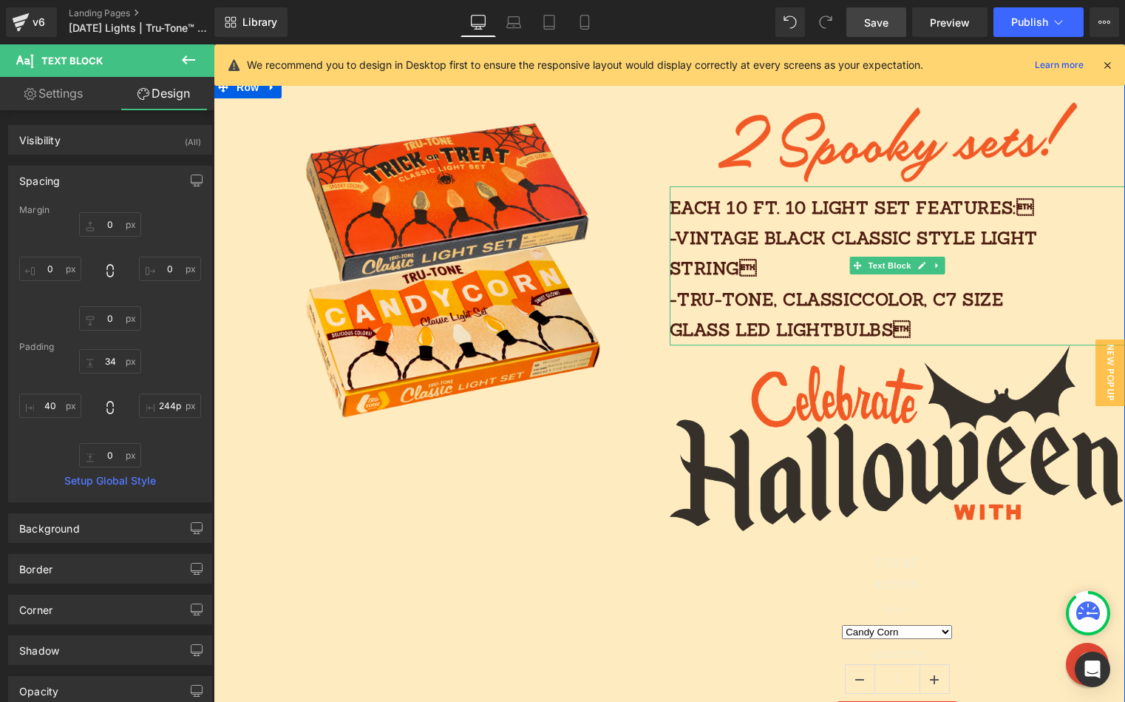
click at [1058, 211] on div "Each 10 FT. 10 light SET features: -vintage black classic style light string …" at bounding box center [898, 265] width 456 height 159
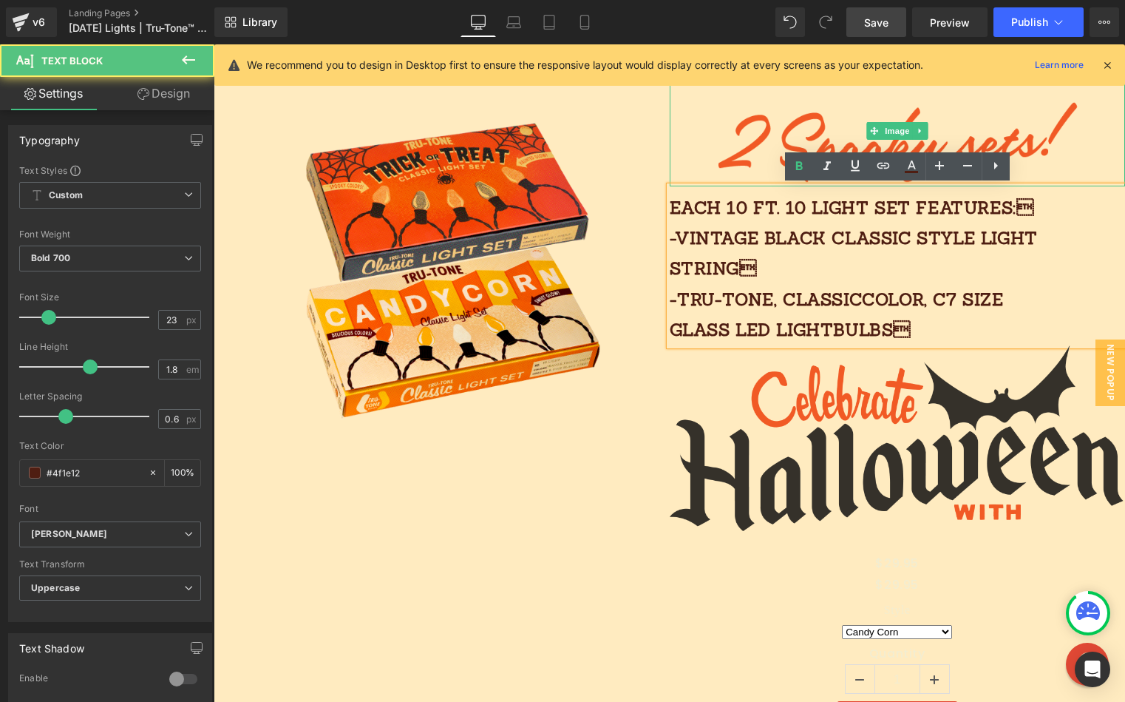
drag, startPoint x: 1116, startPoint y: 166, endPoint x: 1092, endPoint y: 188, distance: 32.4
click at [1111, 166] on div at bounding box center [898, 130] width 456 height 109
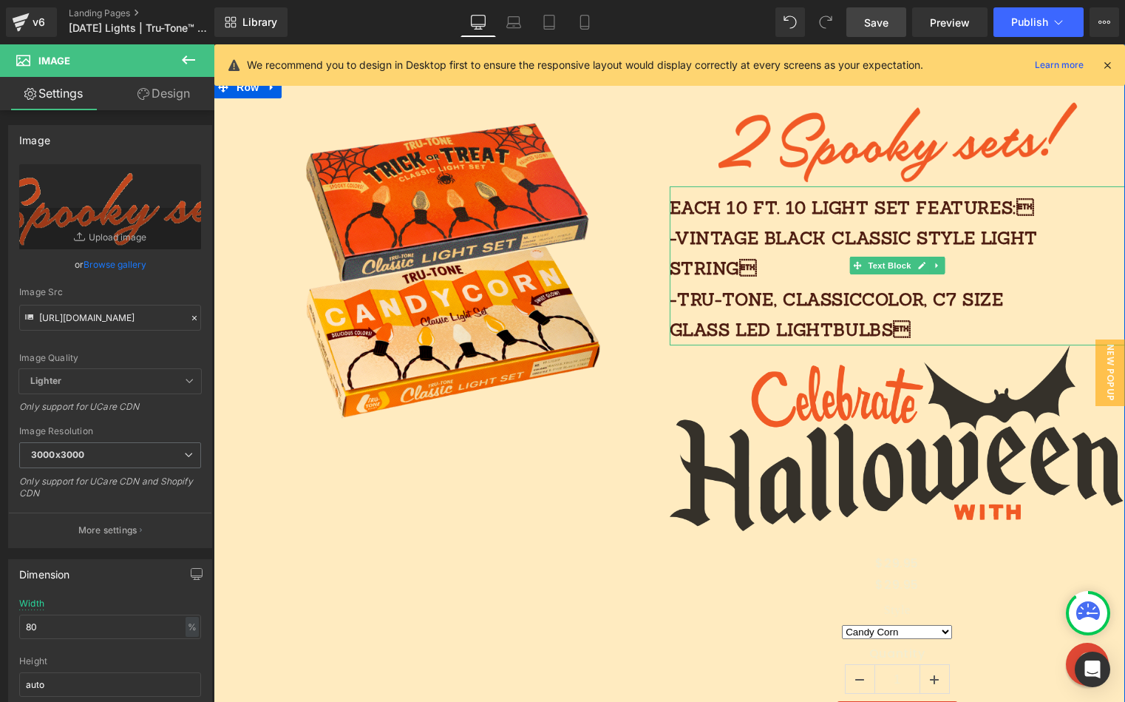
scroll to position [1032, 0]
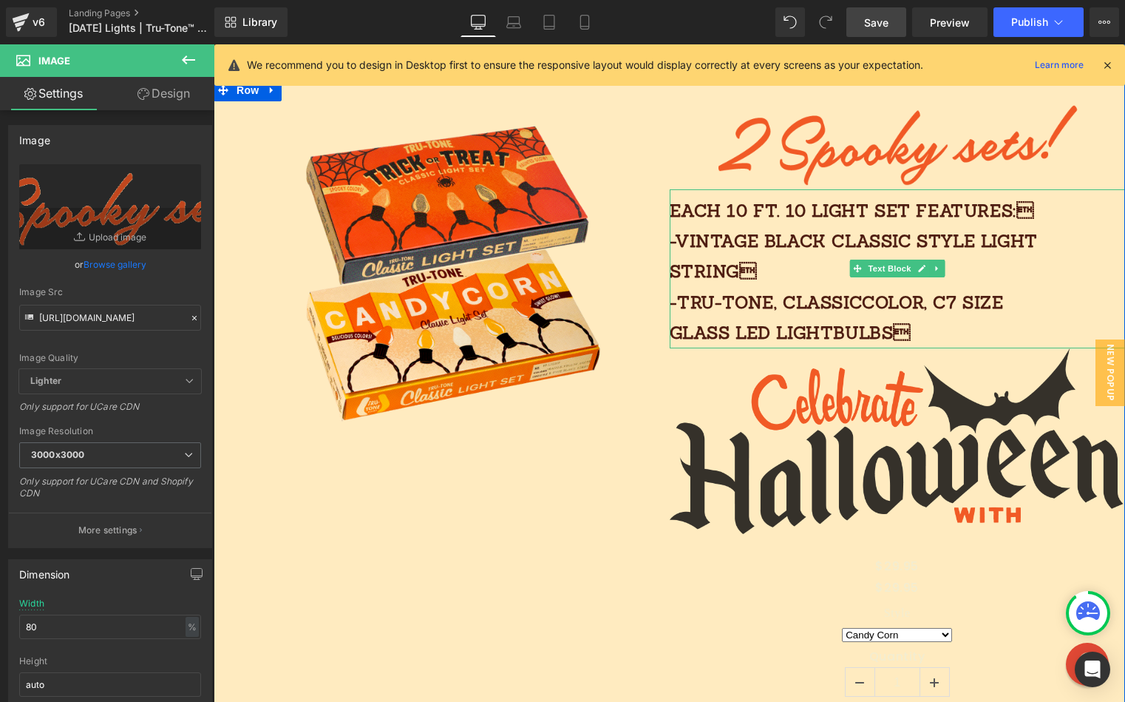
click at [1049, 217] on p "Each 10 FT. 10 light SET features: -vintage black classic style light string …" at bounding box center [861, 271] width 382 height 153
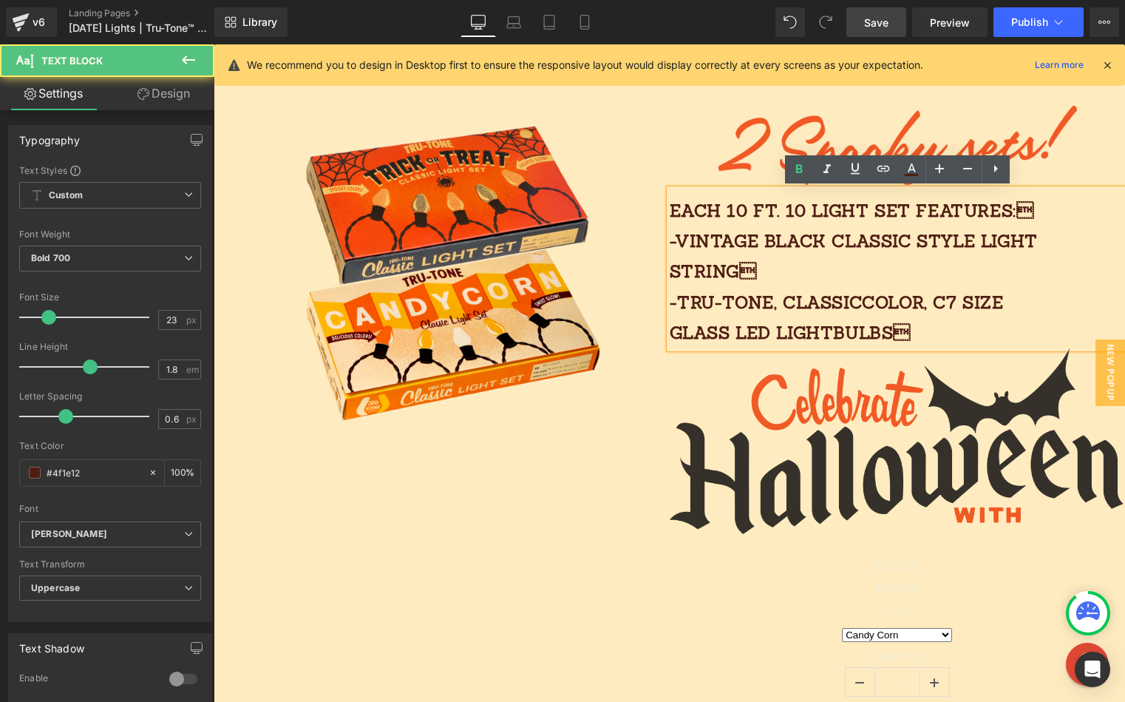
click at [1097, 169] on div at bounding box center [898, 133] width 456 height 109
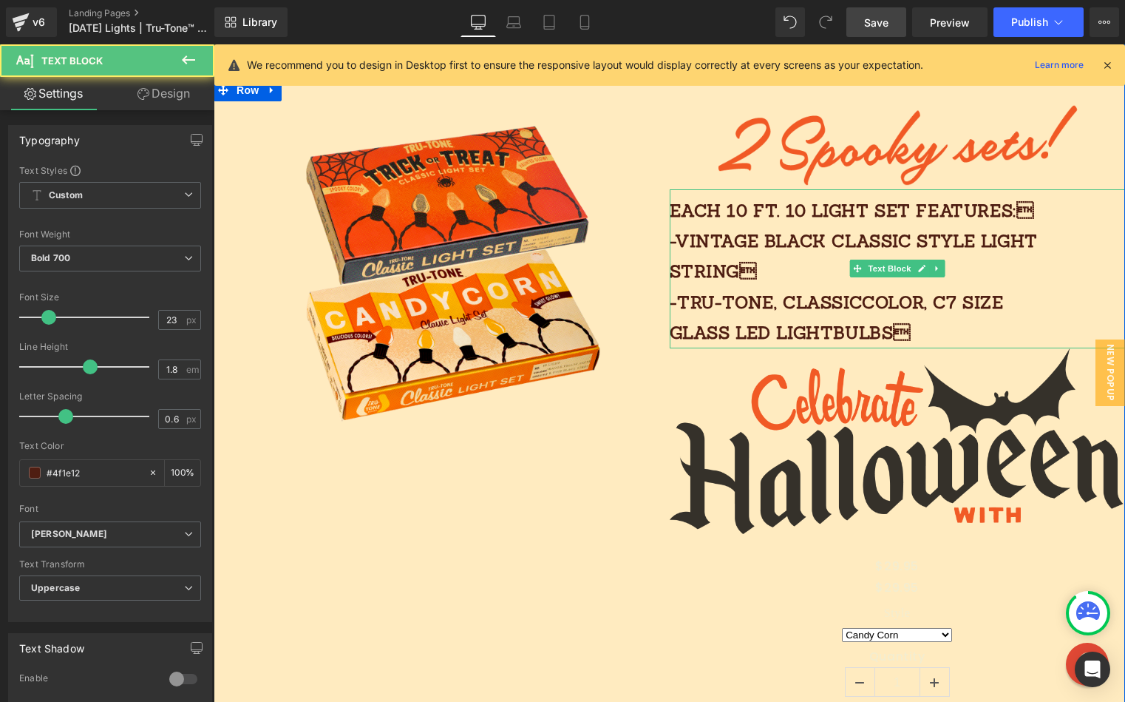
click at [804, 258] on p "Each 10 FT. 10 light SET features: -vintage black classic style light string …" at bounding box center [861, 271] width 382 height 153
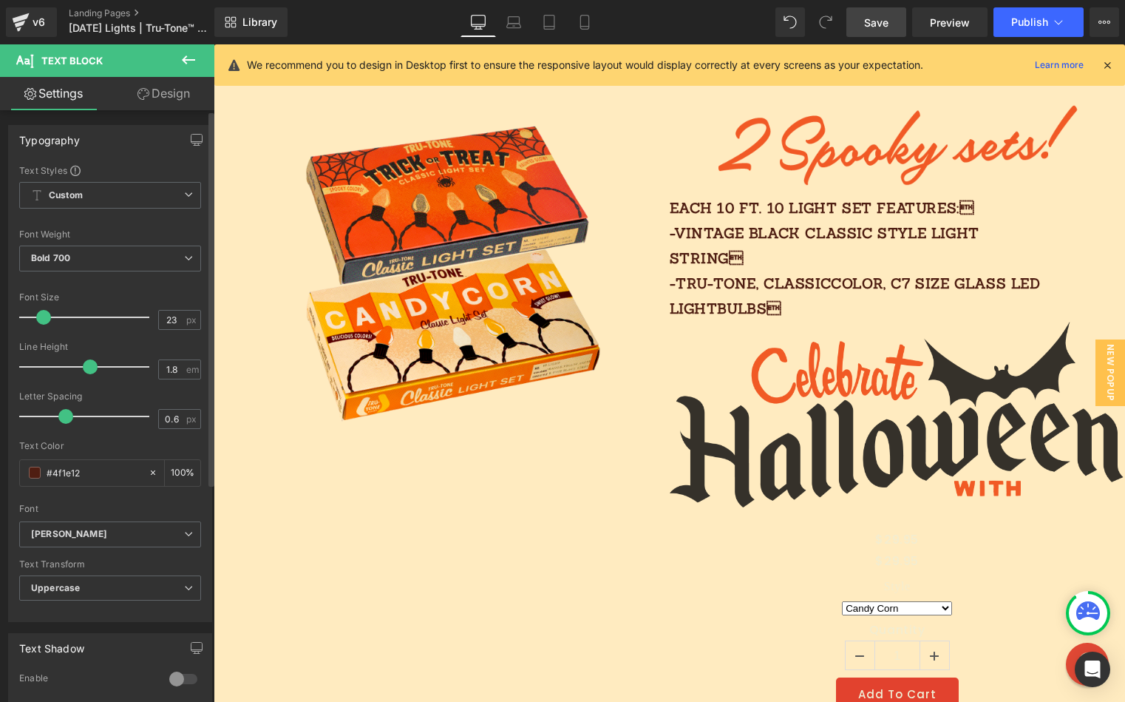
click at [38, 316] on span at bounding box center [43, 317] width 15 height 15
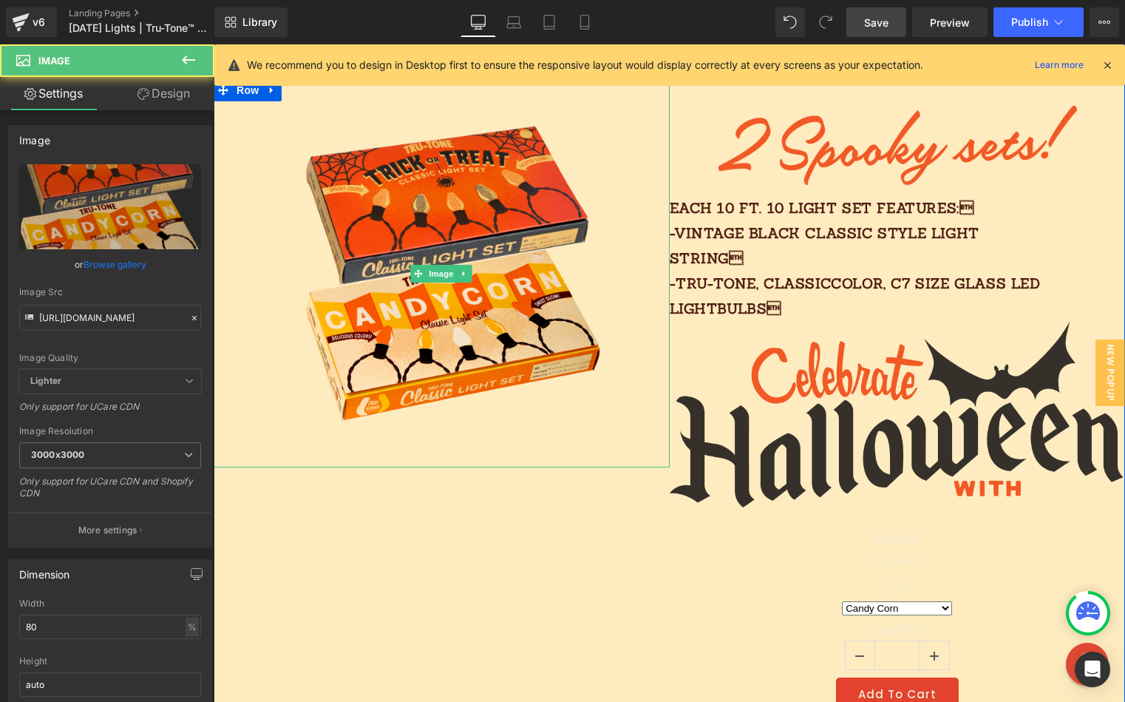
click at [663, 328] on div at bounding box center [442, 273] width 456 height 388
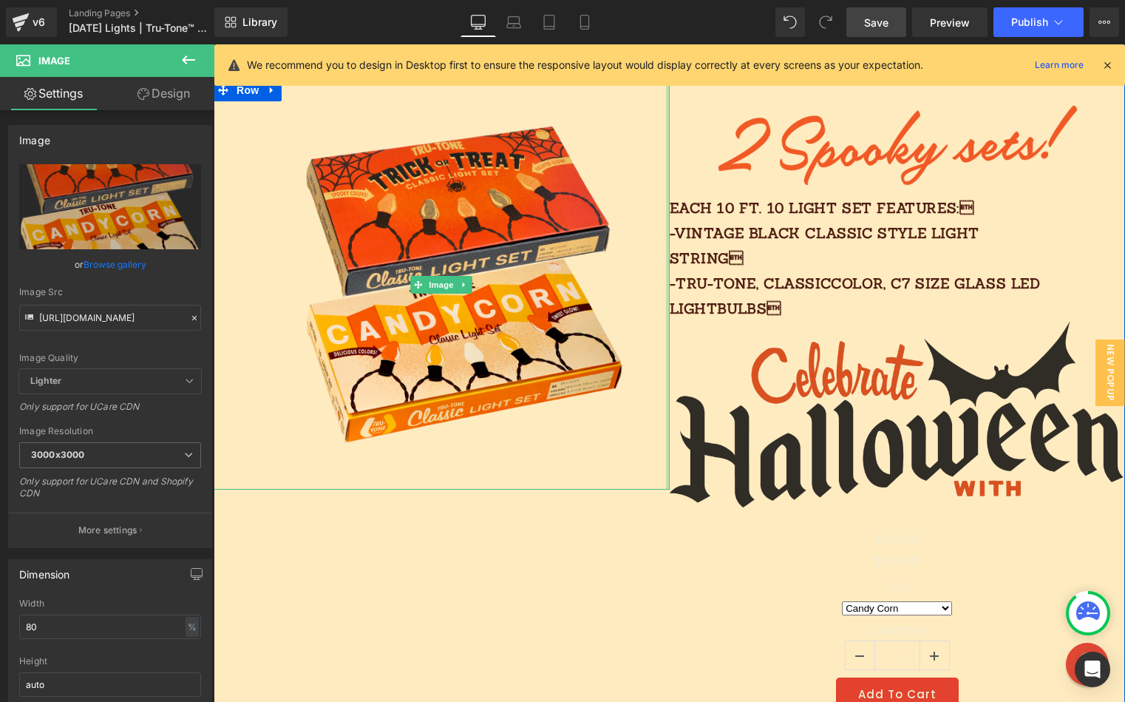
drag, startPoint x: 666, startPoint y: 323, endPoint x: 703, endPoint y: 331, distance: 37.9
click at [713, 330] on div "Image Image Each 10 FT. 10 light SET features: -vintage black classic style li…" at bounding box center [670, 406] width 912 height 654
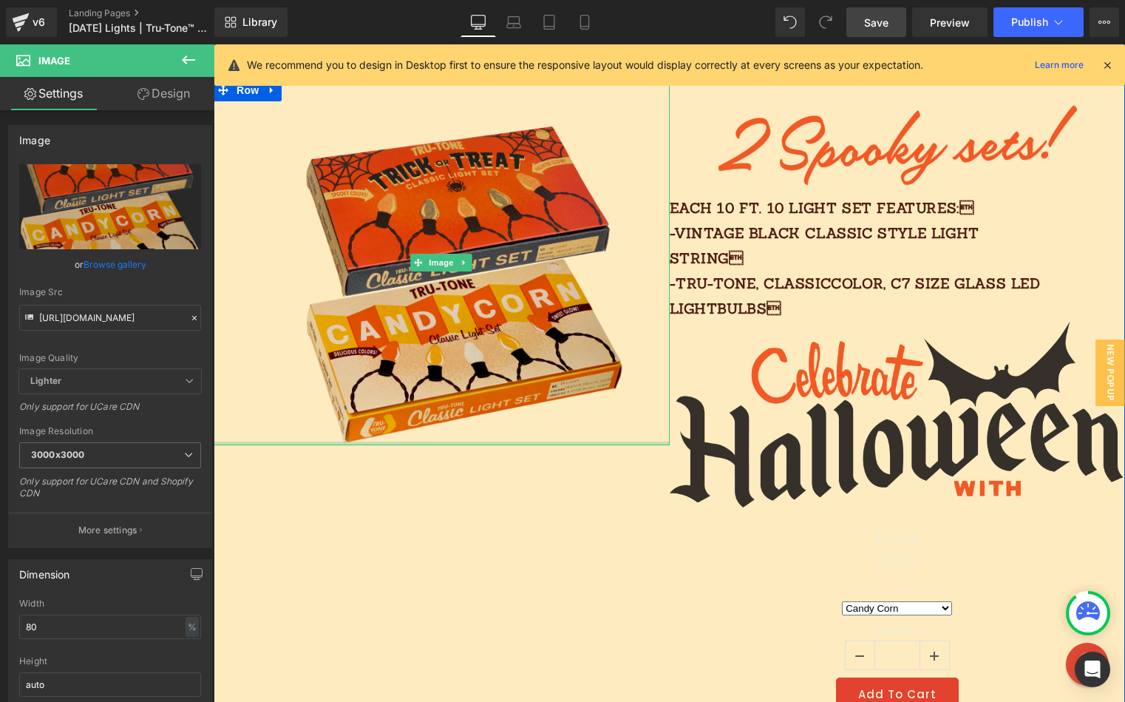
drag, startPoint x: 581, startPoint y: 489, endPoint x: 573, endPoint y: 376, distance: 113.4
click at [573, 391] on div "Image" at bounding box center [442, 262] width 456 height 366
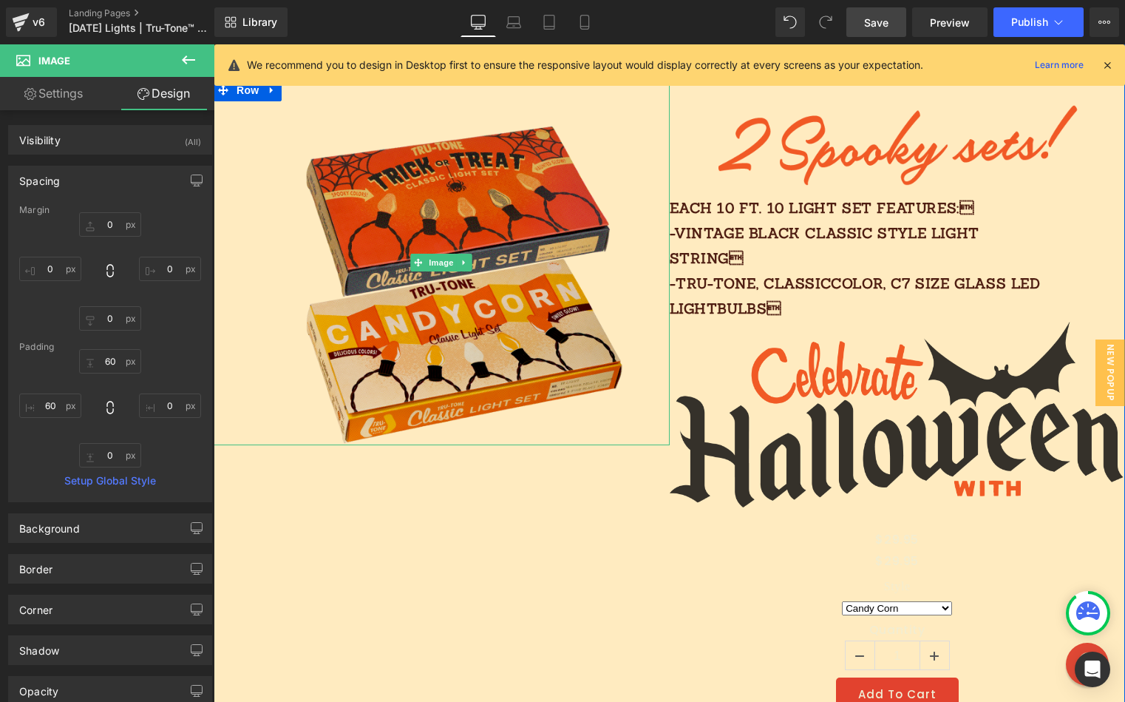
click at [557, 95] on img at bounding box center [442, 262] width 365 height 366
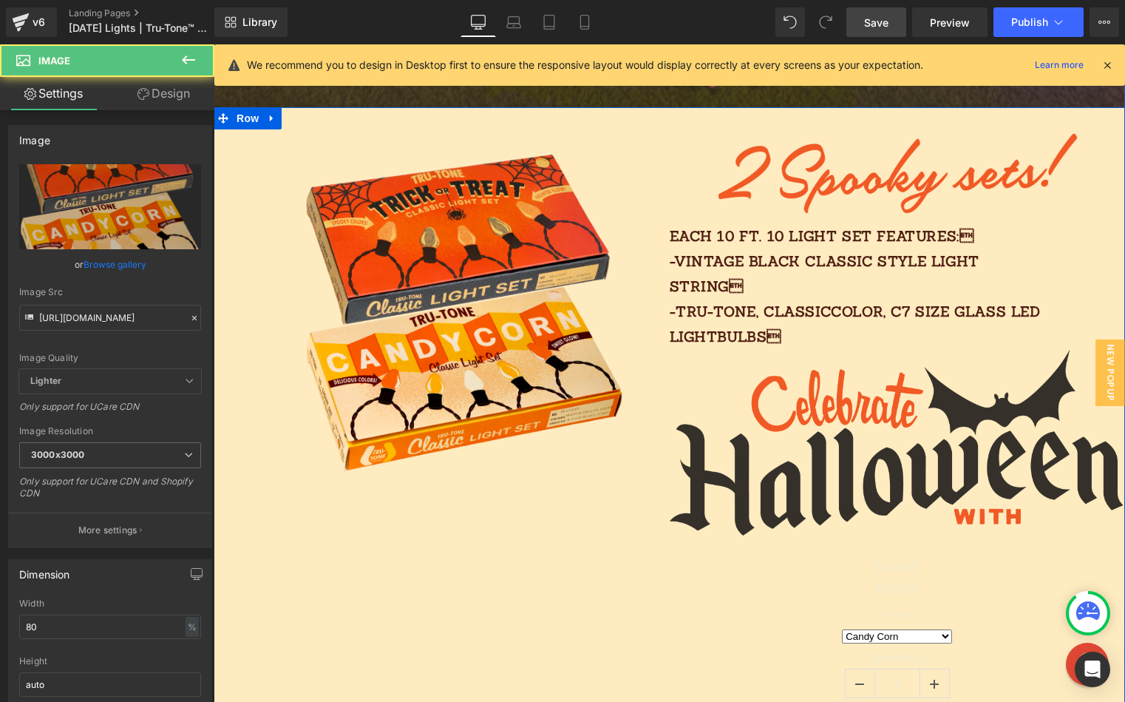
scroll to position [986, 0]
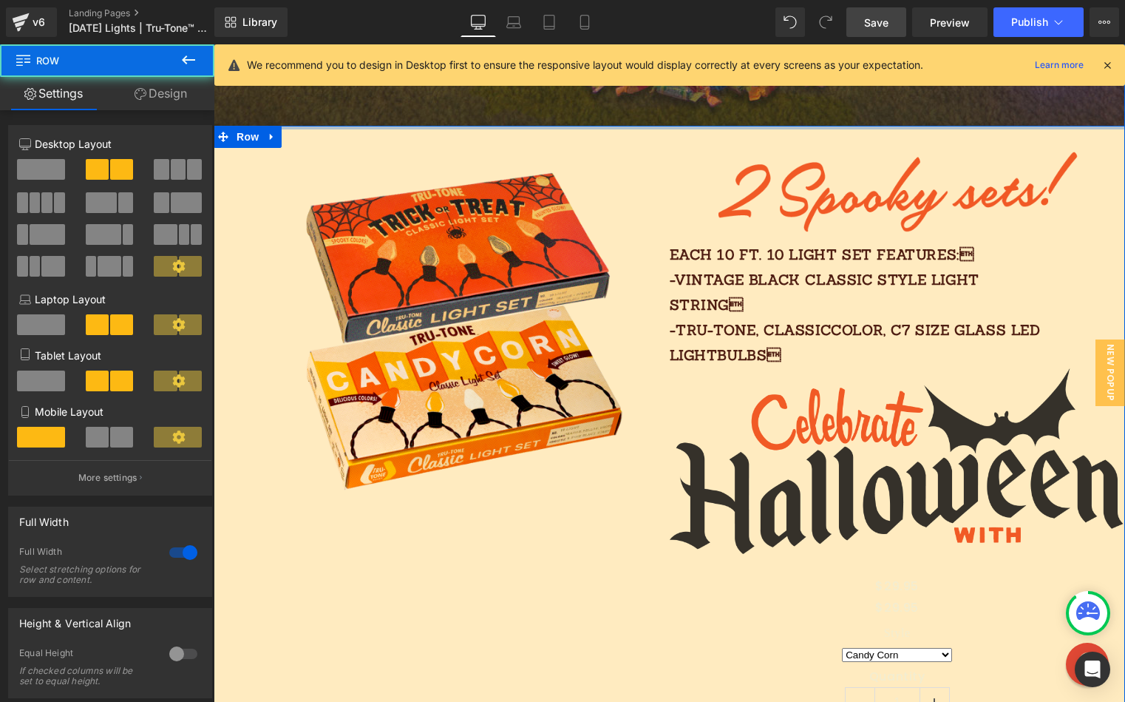
drag, startPoint x: 555, startPoint y: 128, endPoint x: 552, endPoint y: 121, distance: 8.3
click at [552, 114] on div "Image Image Image Each 10 FT. 10 light SET features: -vintage black classic st…" at bounding box center [670, 187] width 912 height 1188
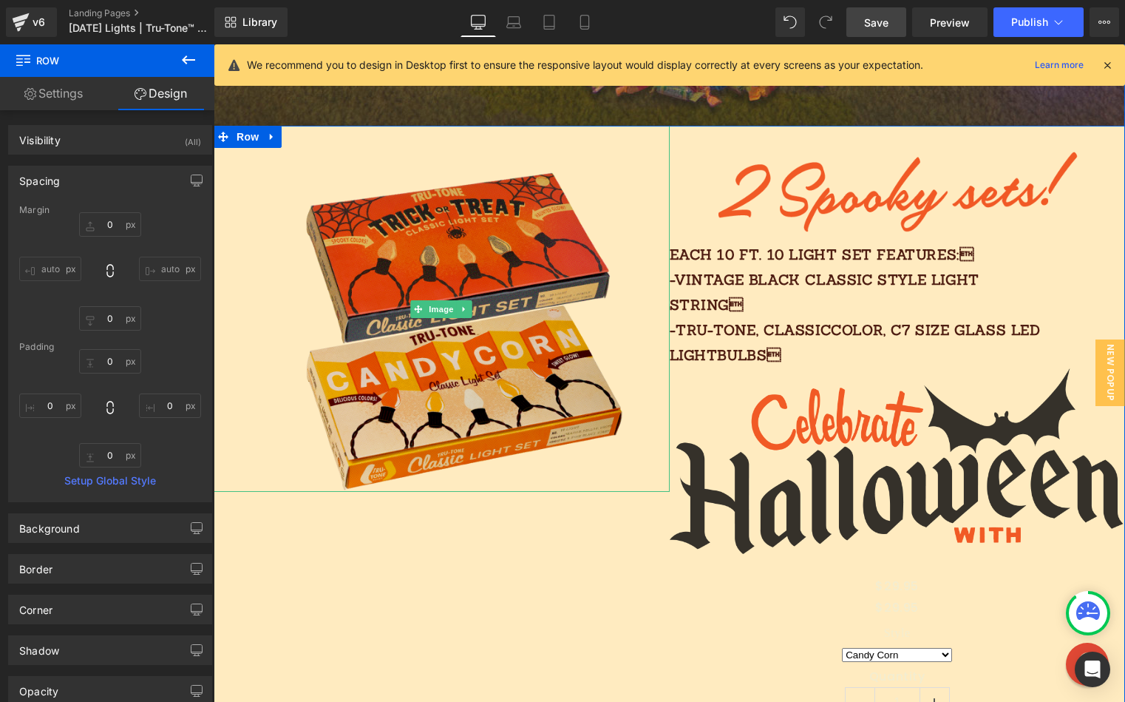
click at [539, 180] on img at bounding box center [442, 309] width 365 height 366
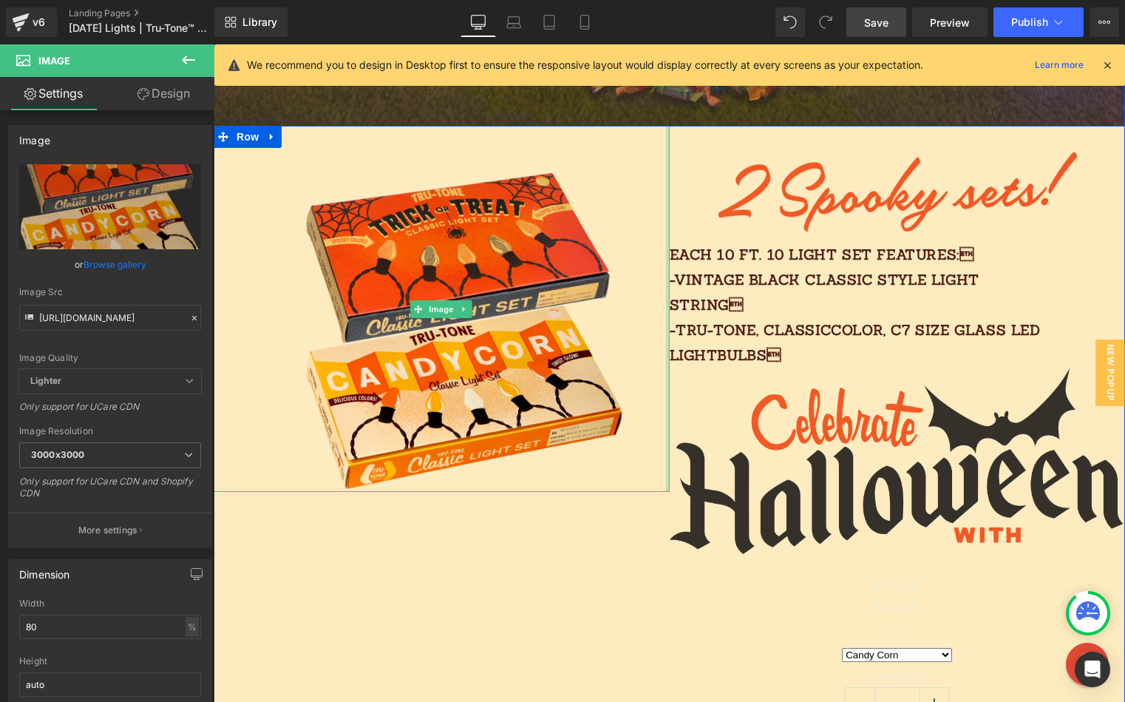
drag, startPoint x: 666, startPoint y: 145, endPoint x: 705, endPoint y: 151, distance: 38.9
click at [705, 151] on div "Image Image Each 10 FT. 10 light SET features: -vintage black classic style li…" at bounding box center [670, 453] width 912 height 654
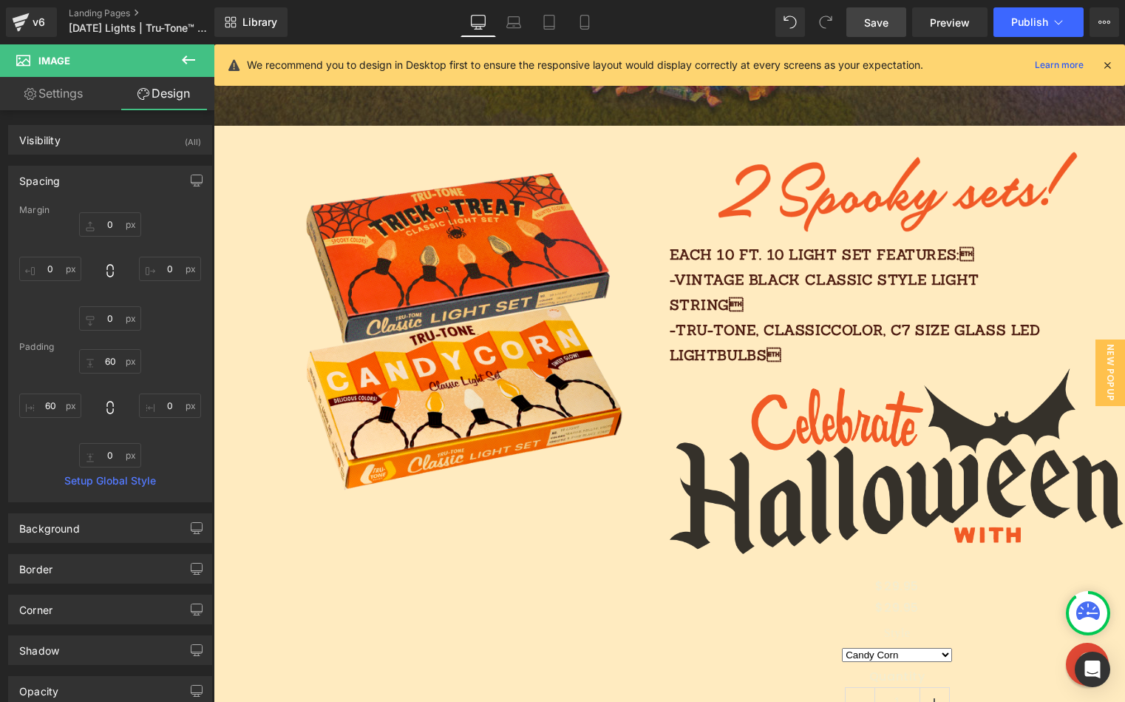
click at [893, 28] on link "Save" at bounding box center [877, 22] width 60 height 30
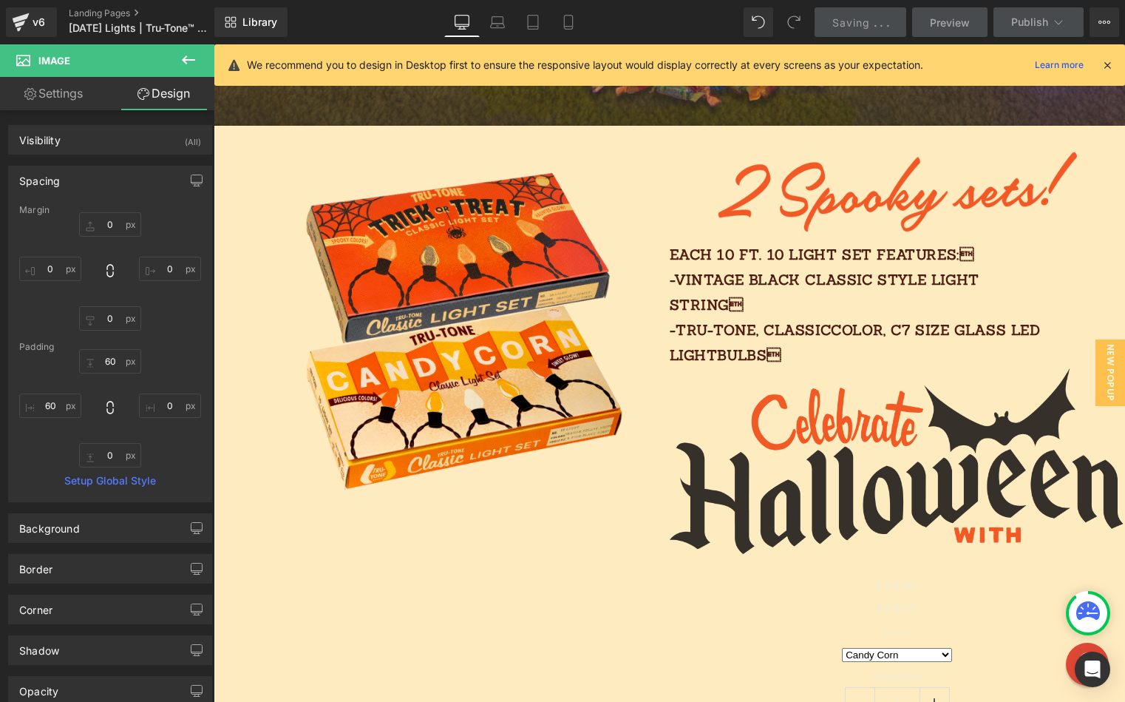
click at [1107, 63] on icon at bounding box center [1107, 64] width 13 height 13
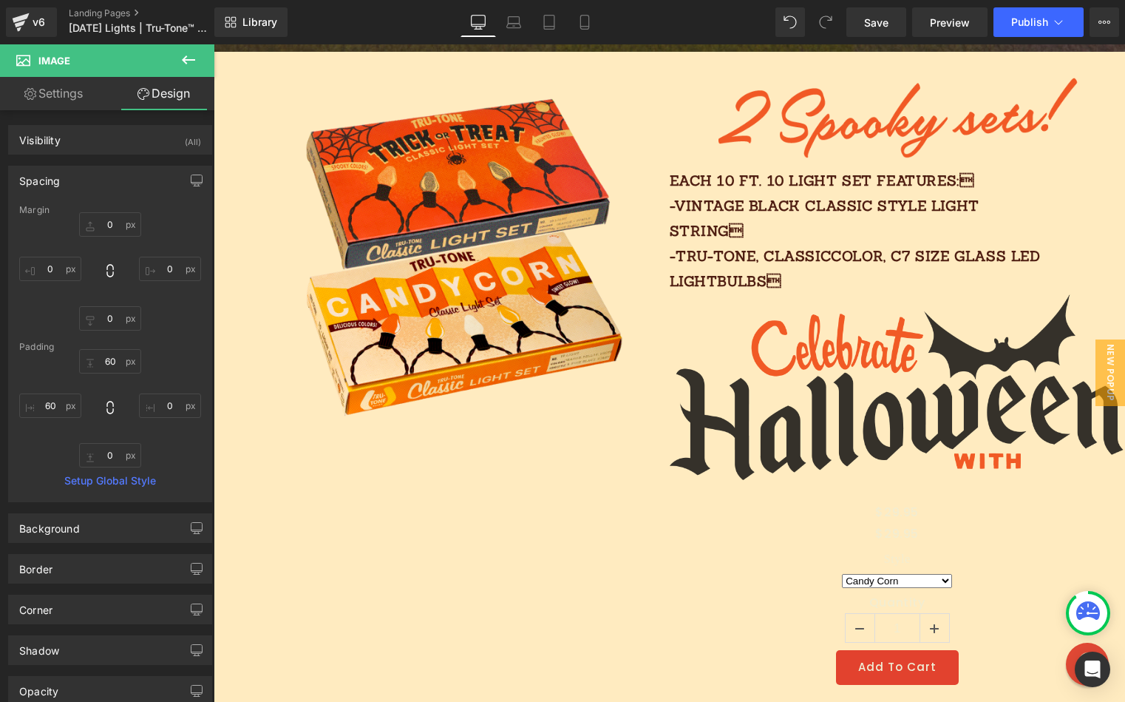
scroll to position [1060, 0]
click at [188, 58] on icon at bounding box center [189, 60] width 18 height 18
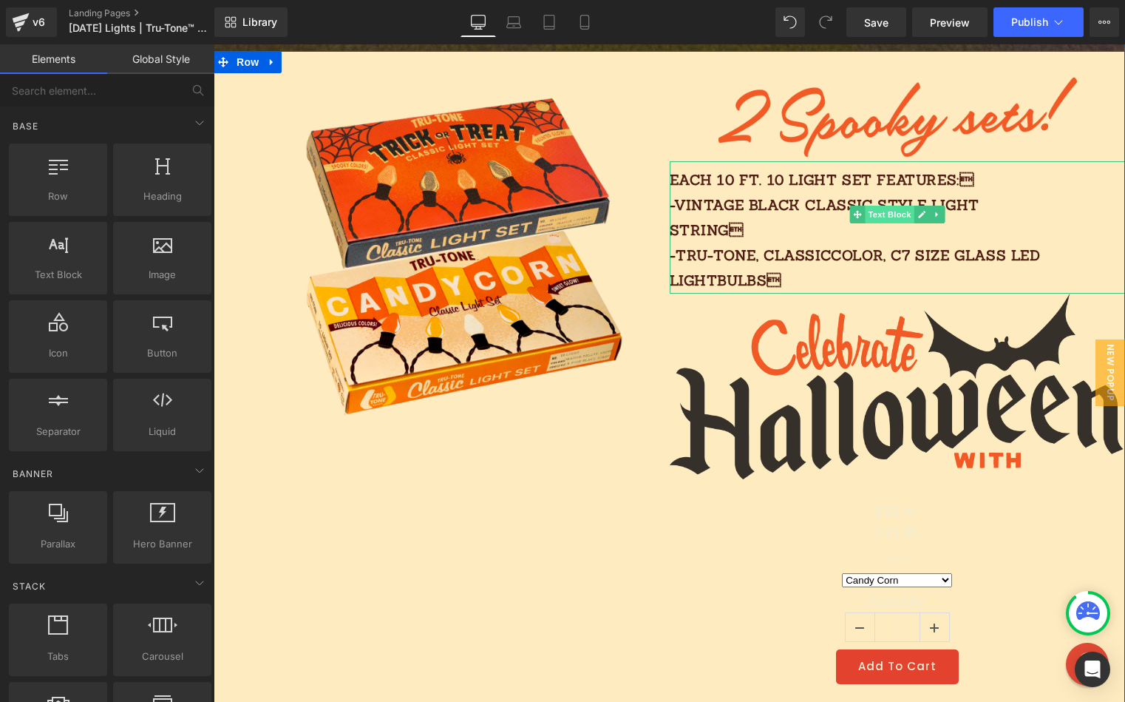
click at [896, 215] on span "Text Block" at bounding box center [889, 215] width 49 height 18
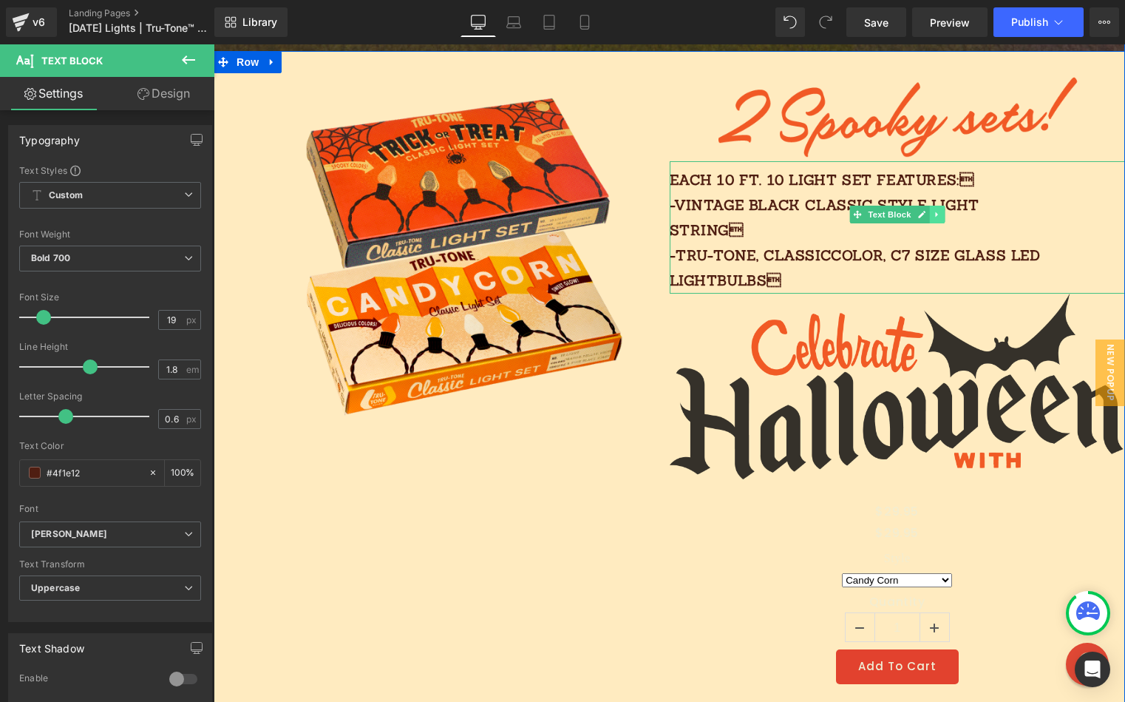
click at [930, 215] on link at bounding box center [938, 215] width 16 height 18
click at [929, 215] on icon at bounding box center [930, 214] width 8 height 8
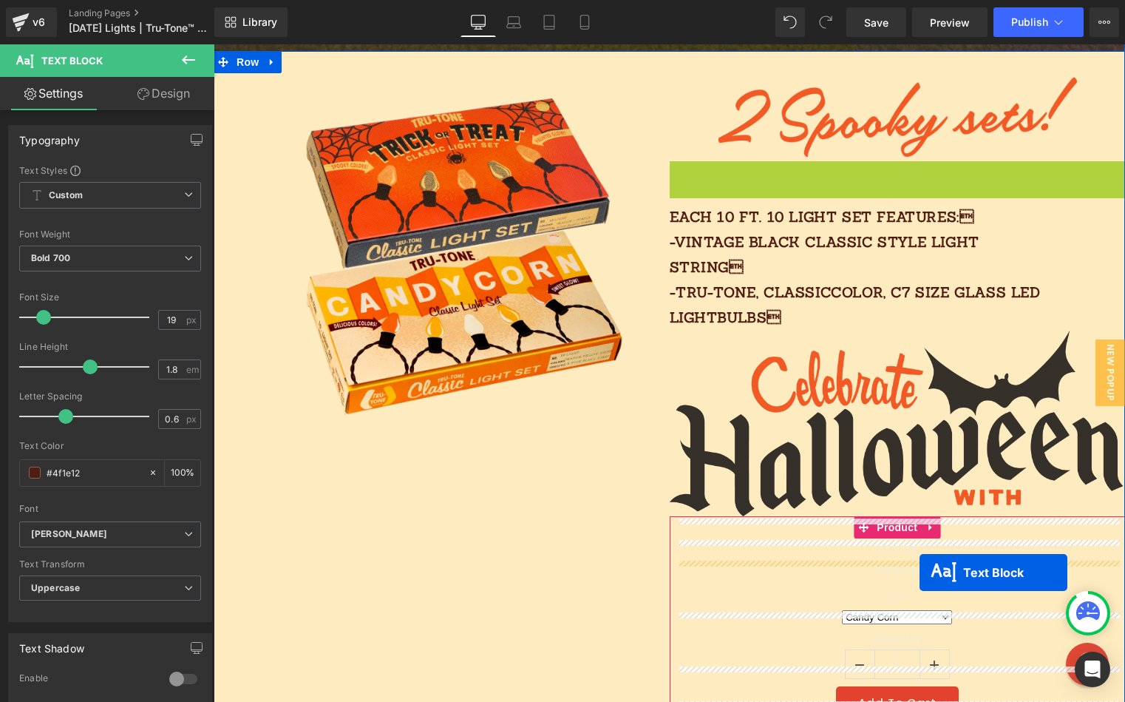
drag, startPoint x: 836, startPoint y: 214, endPoint x: 919, endPoint y: 572, distance: 368.3
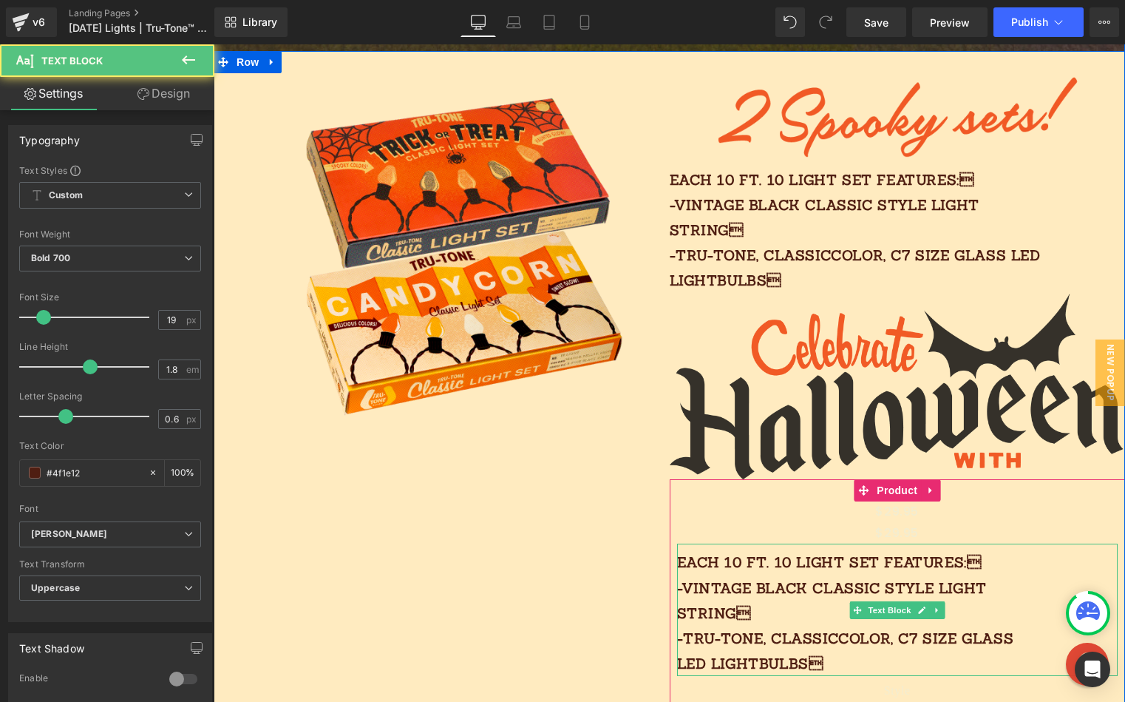
click at [867, 560] on p "Each 10 FT. 10 light SET features: -vintage black classic style light string …" at bounding box center [861, 612] width 368 height 126
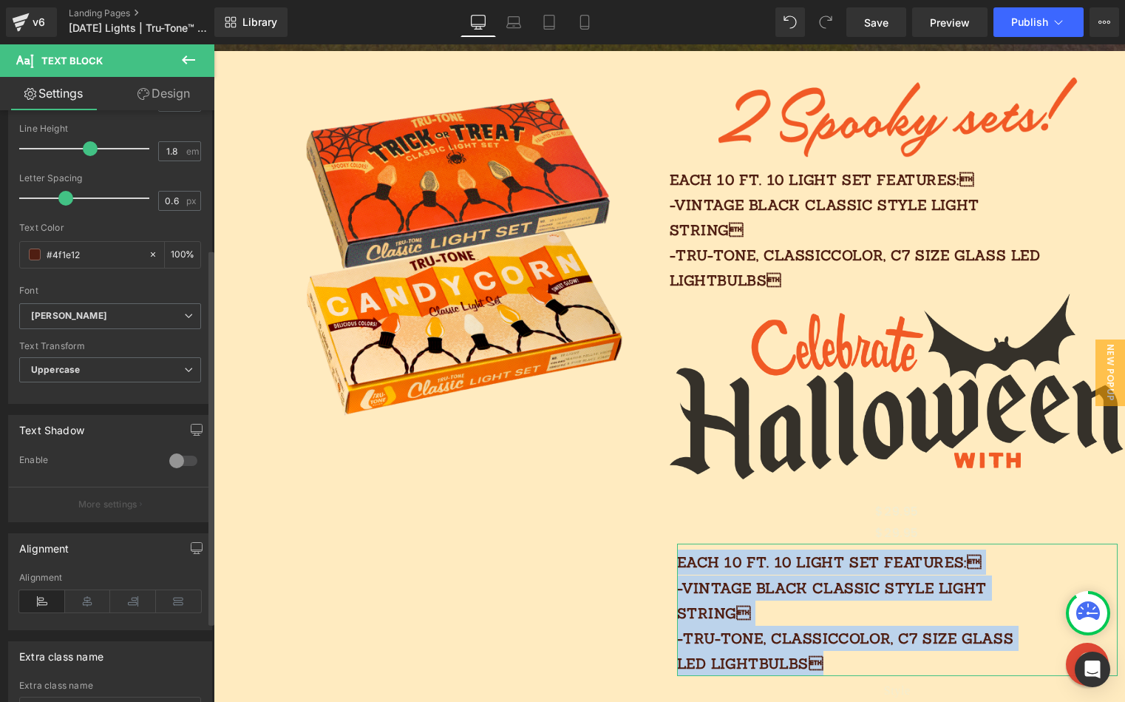
scroll to position [345, 0]
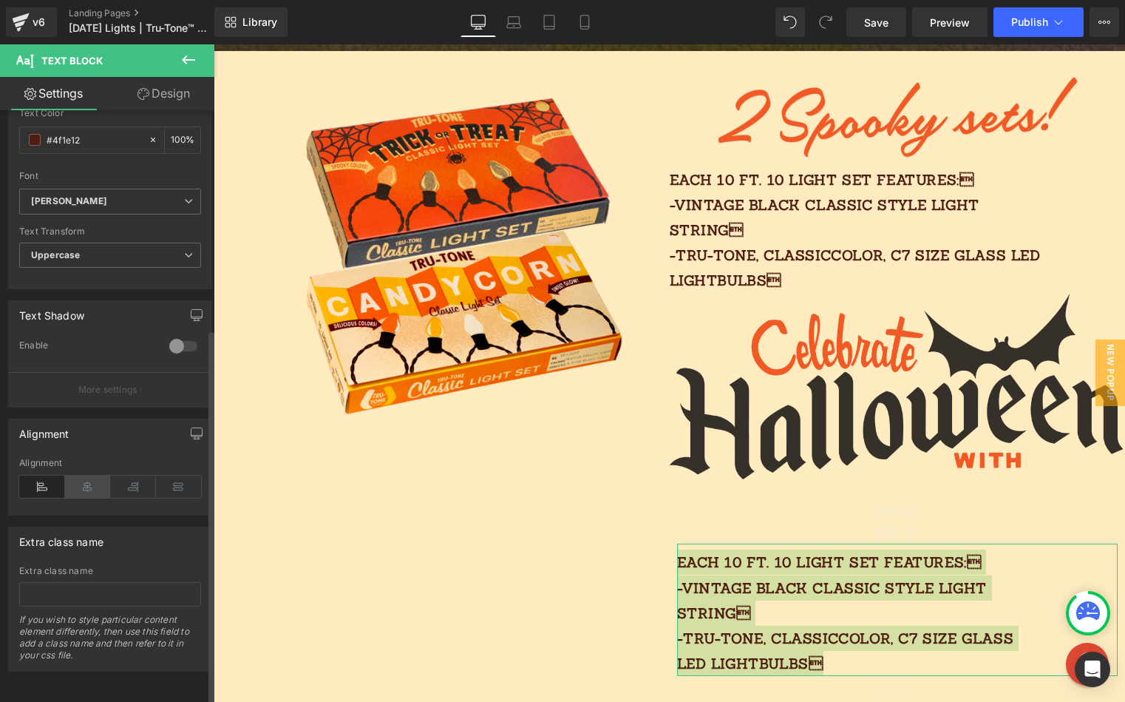
click at [81, 475] on icon at bounding box center [88, 486] width 46 height 22
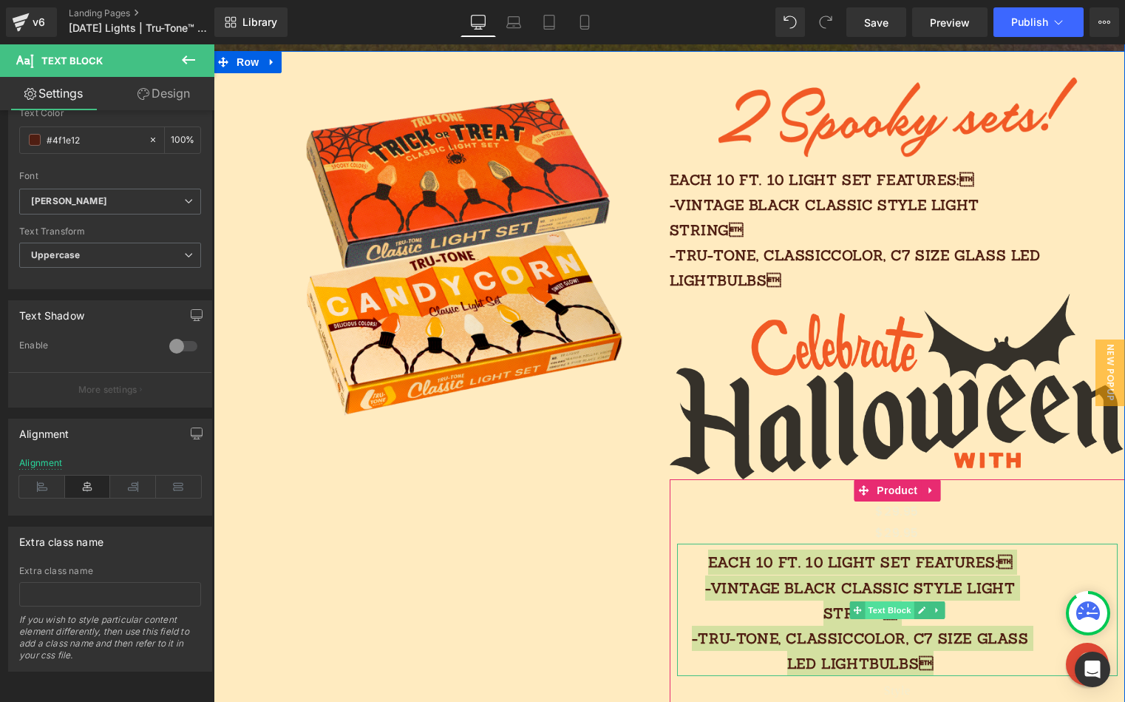
click at [887, 601] on span "Text Block" at bounding box center [889, 610] width 49 height 18
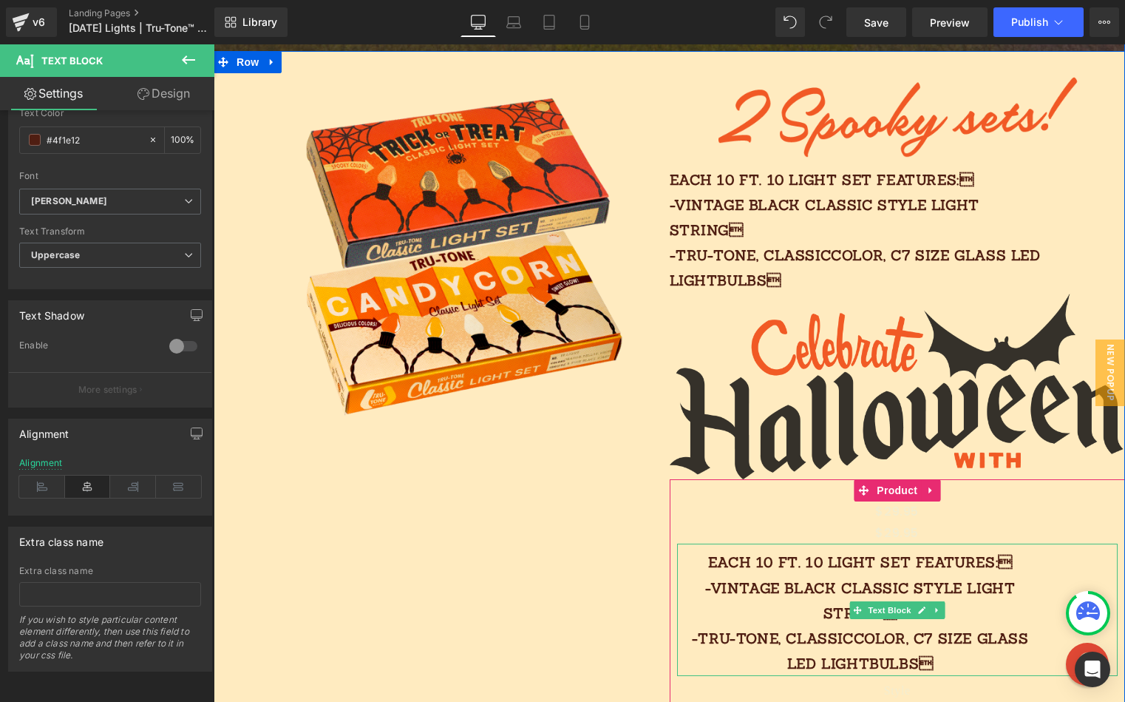
click at [856, 563] on p "Each 10 FT. 10 light SET features: -vintage black classic style light string …" at bounding box center [861, 612] width 368 height 126
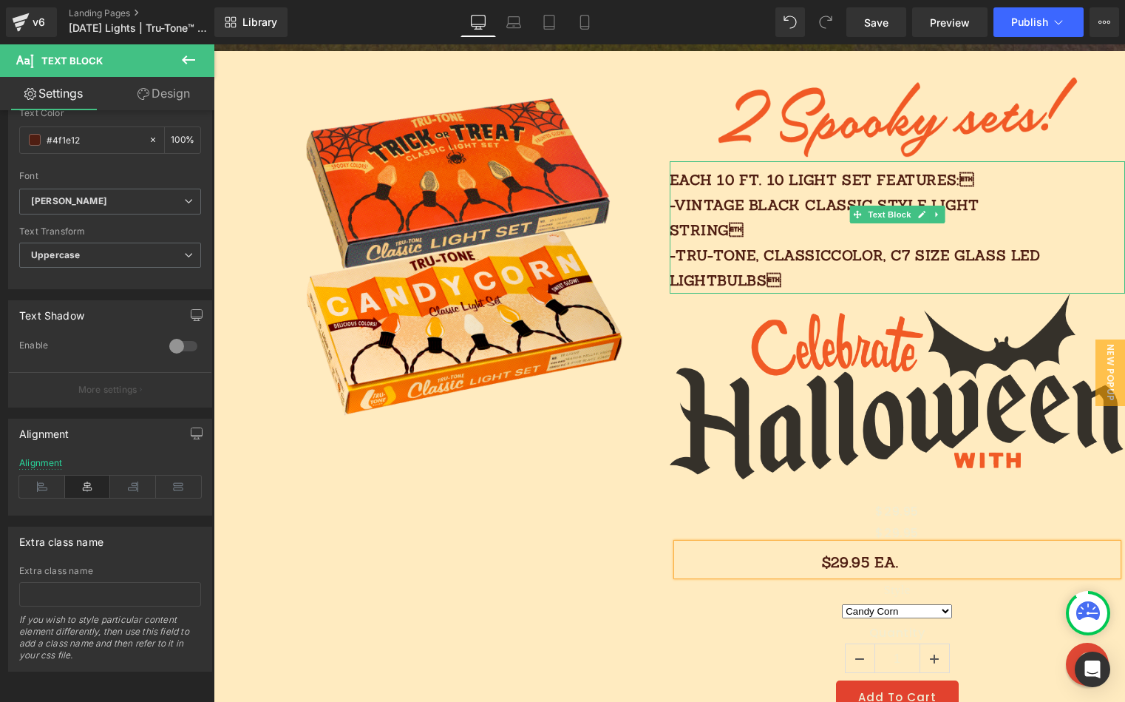
click at [711, 179] on p "Each 10 FT. 10 light SET features: -vintage black classic style light string …" at bounding box center [861, 230] width 382 height 126
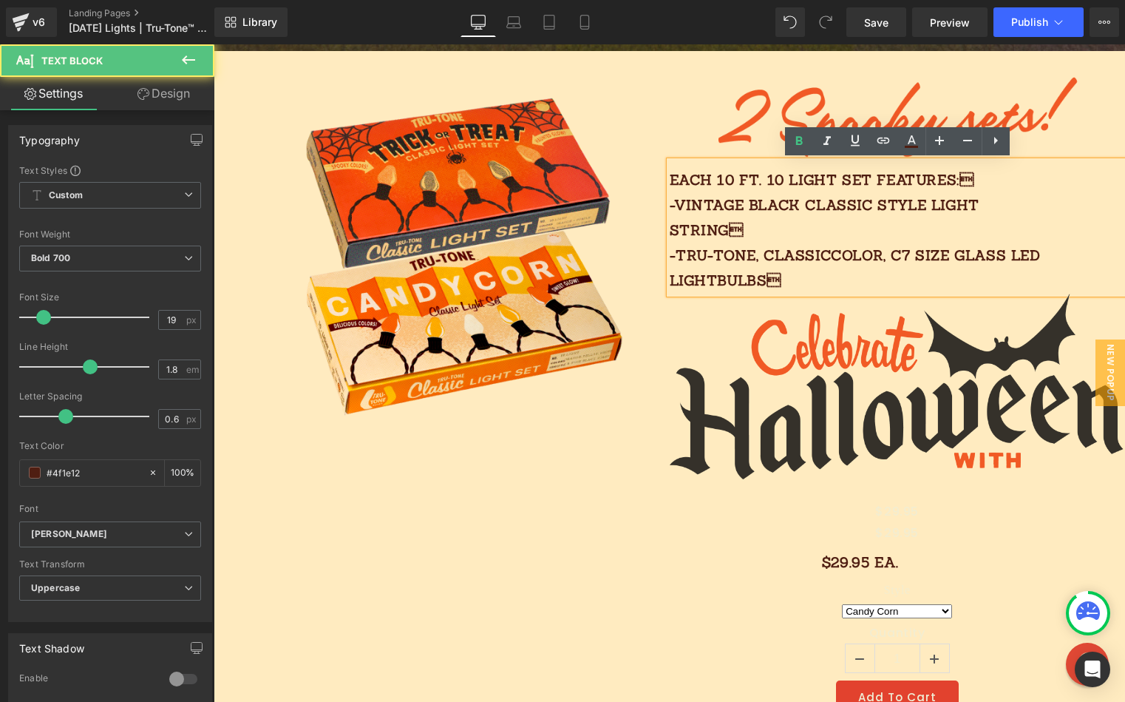
click at [751, 192] on p "Each 10 FT. 10 light SET features: -vintage black classic style light string …" at bounding box center [861, 230] width 382 height 126
click at [804, 252] on p "Each 10 FT. 10 light SET features: -vintage black classic style light string …" at bounding box center [861, 230] width 382 height 126
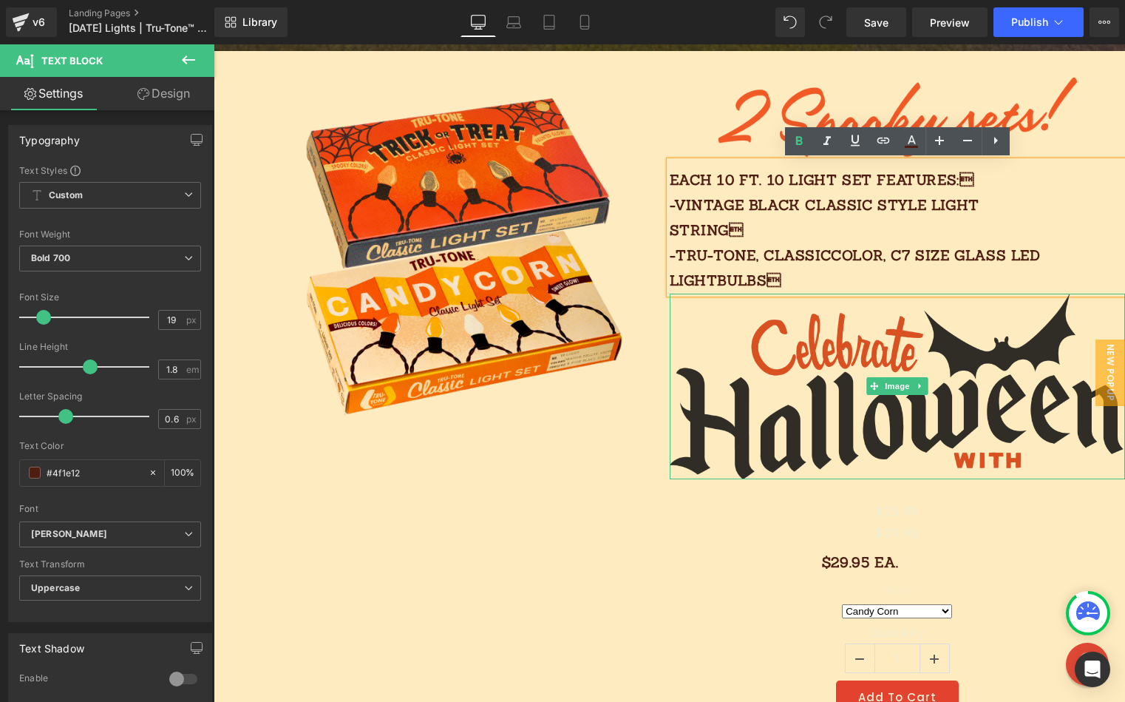
click at [889, 336] on img at bounding box center [898, 387] width 456 height 186
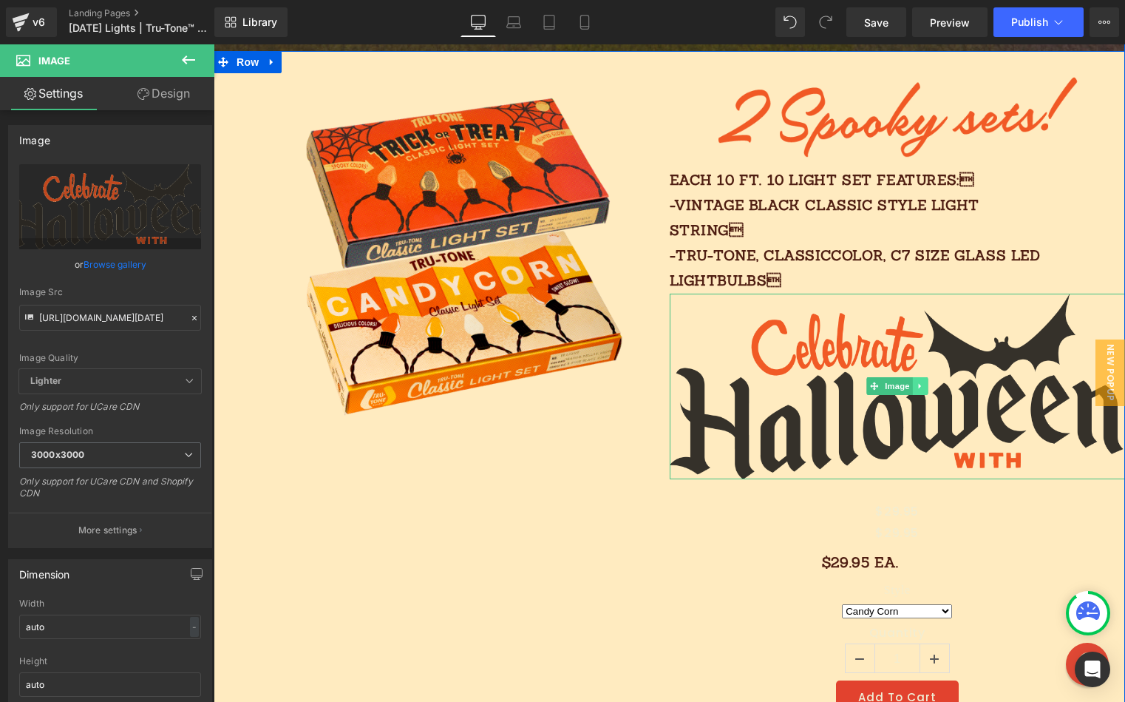
click at [921, 384] on icon at bounding box center [919, 386] width 2 height 5
click at [929, 382] on icon at bounding box center [928, 386] width 8 height 9
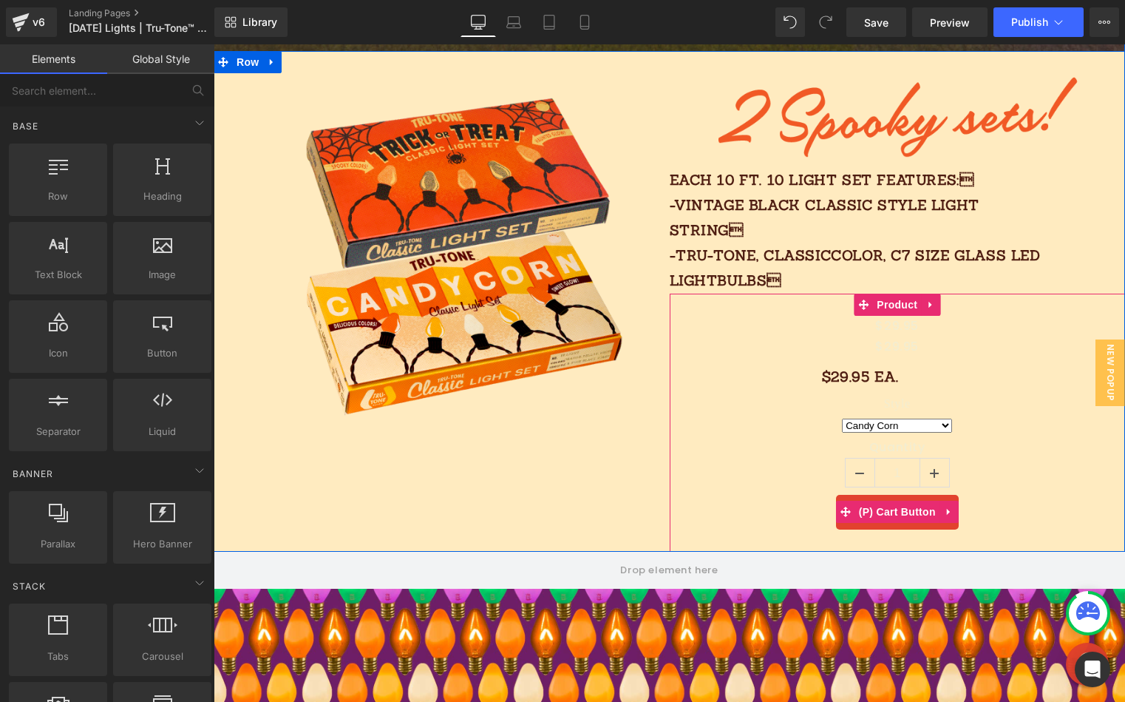
click at [935, 501] on button "Add To Cart" at bounding box center [897, 512] width 123 height 35
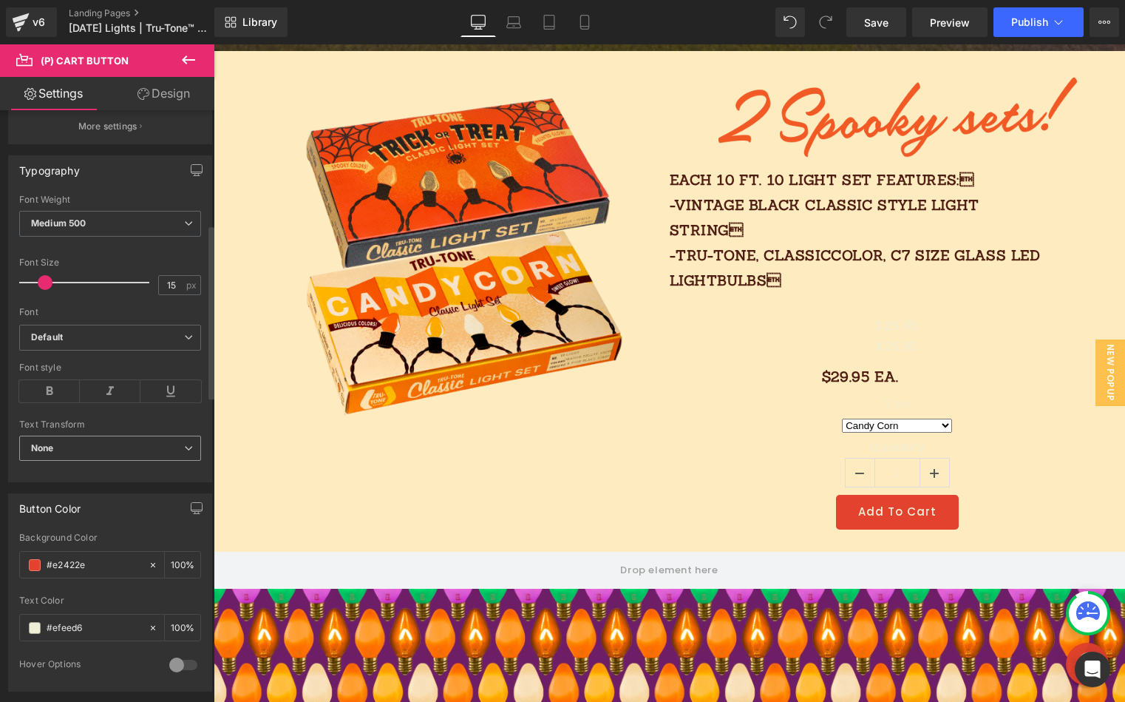
scroll to position [387, 0]
click at [108, 333] on b "Default" at bounding box center [107, 336] width 153 height 13
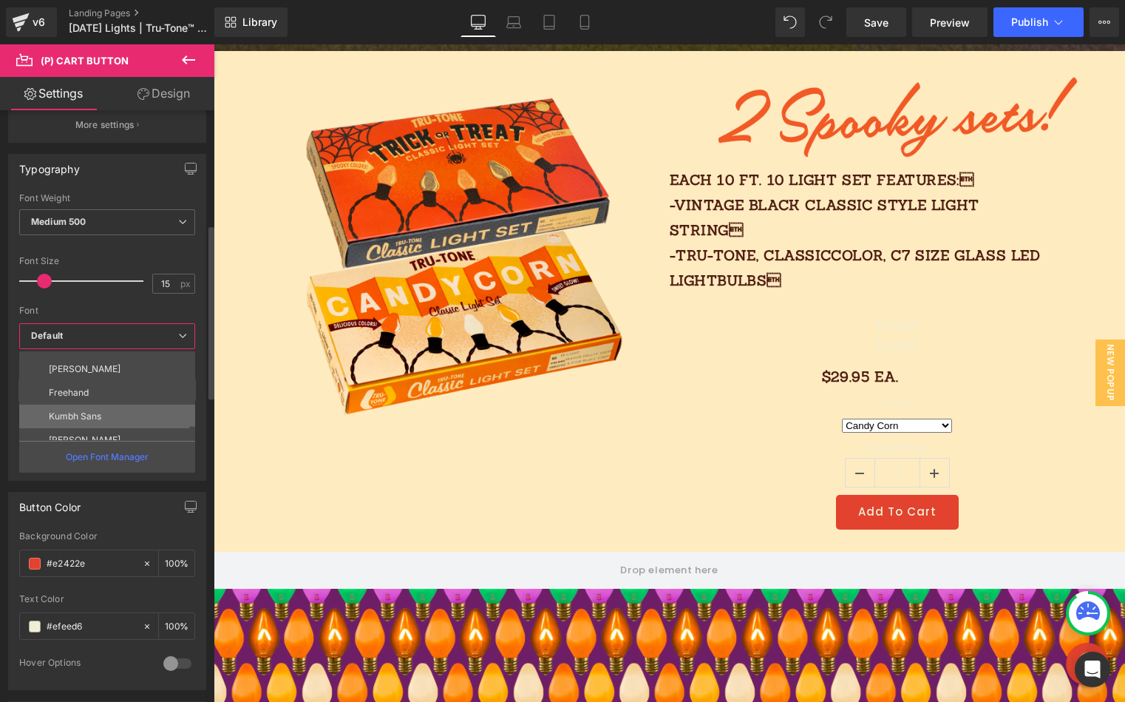
scroll to position [195, 0]
click at [93, 423] on li "[PERSON_NAME]" at bounding box center [110, 428] width 183 height 24
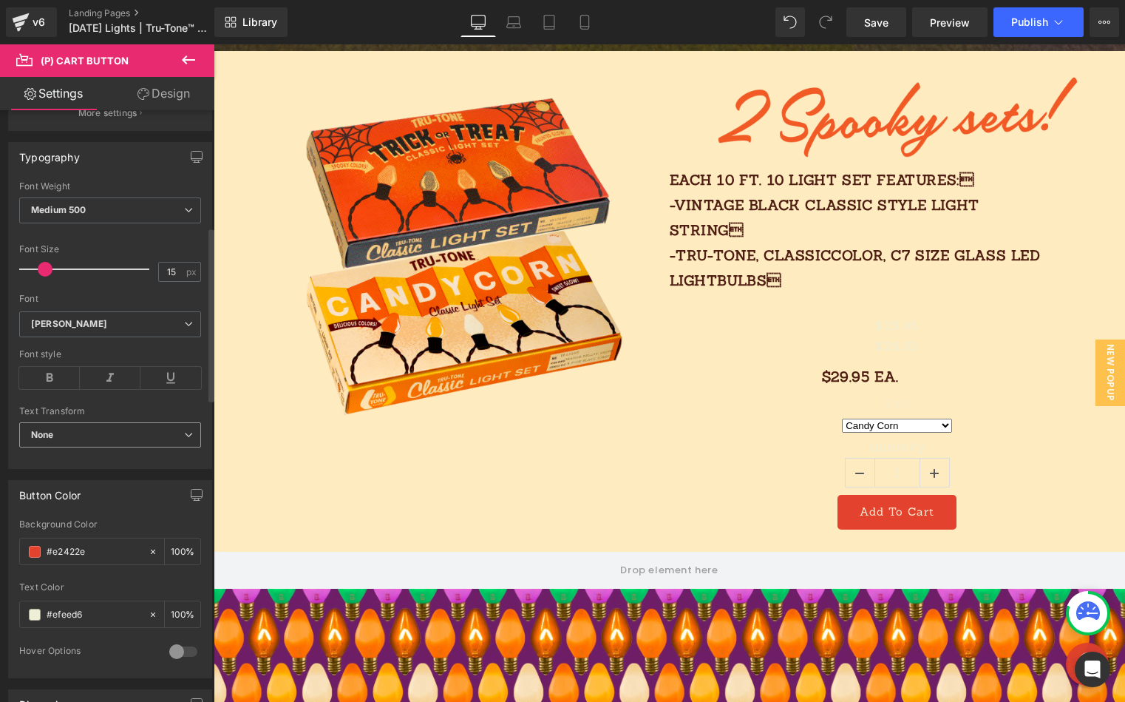
scroll to position [402, 0]
click at [73, 431] on span "None" at bounding box center [110, 433] width 182 height 26
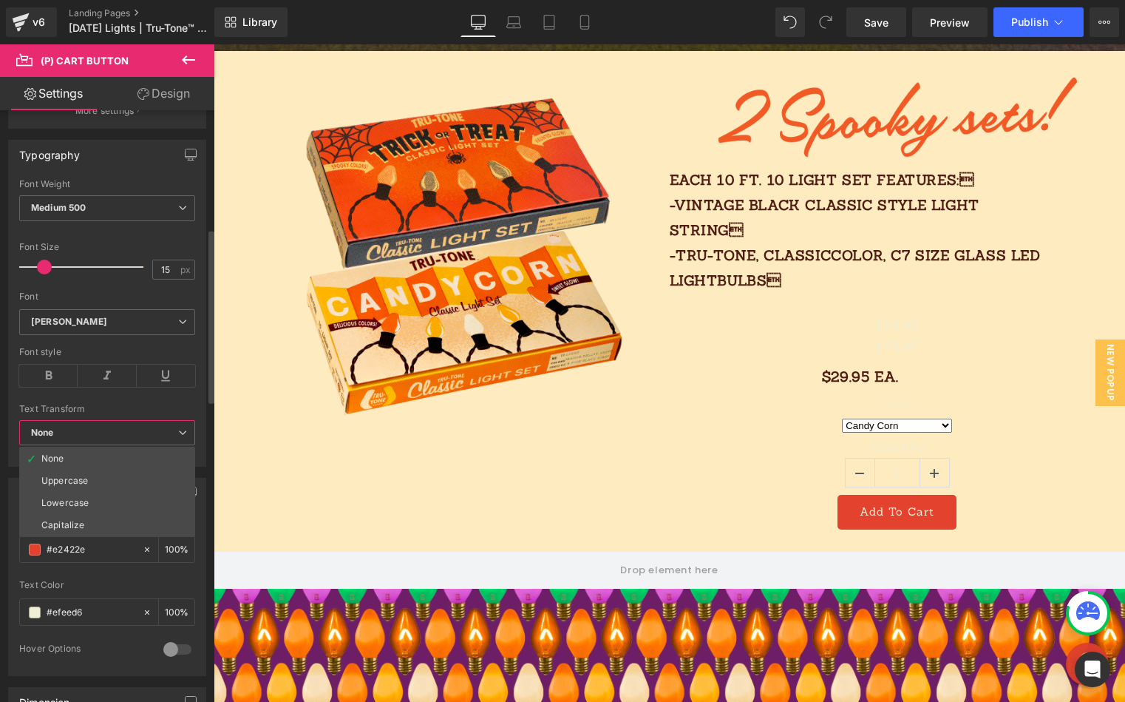
click at [71, 521] on div "Capitalize" at bounding box center [62, 525] width 43 height 10
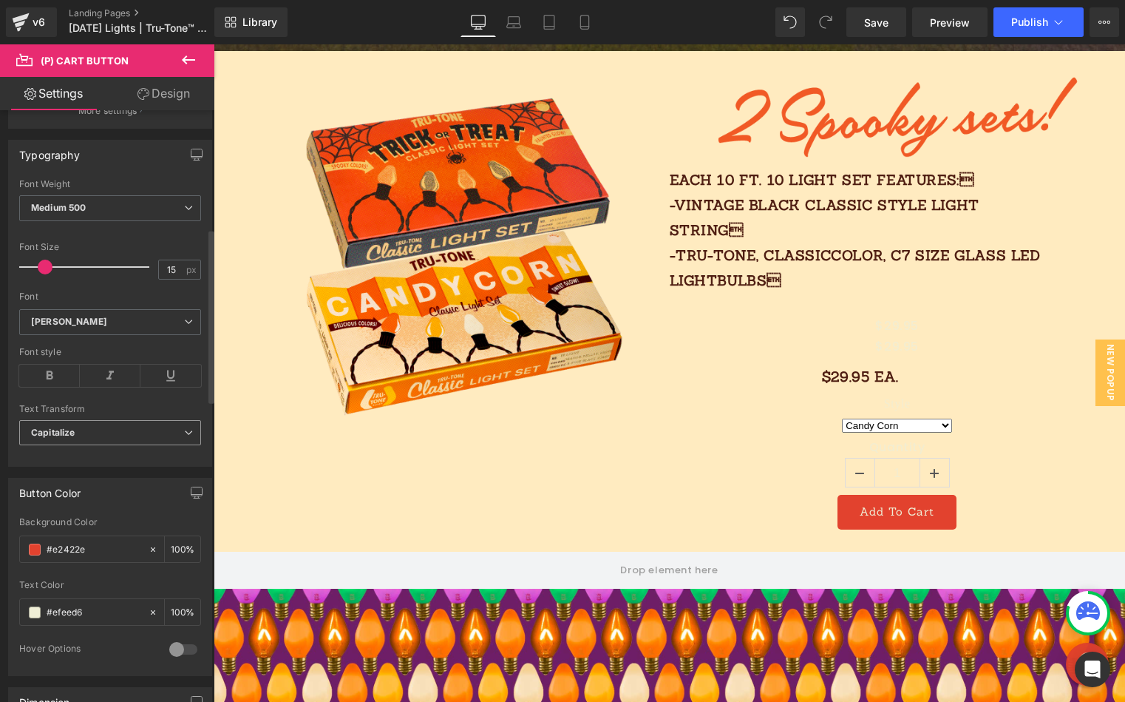
click at [85, 437] on span "Capitalize" at bounding box center [110, 433] width 182 height 26
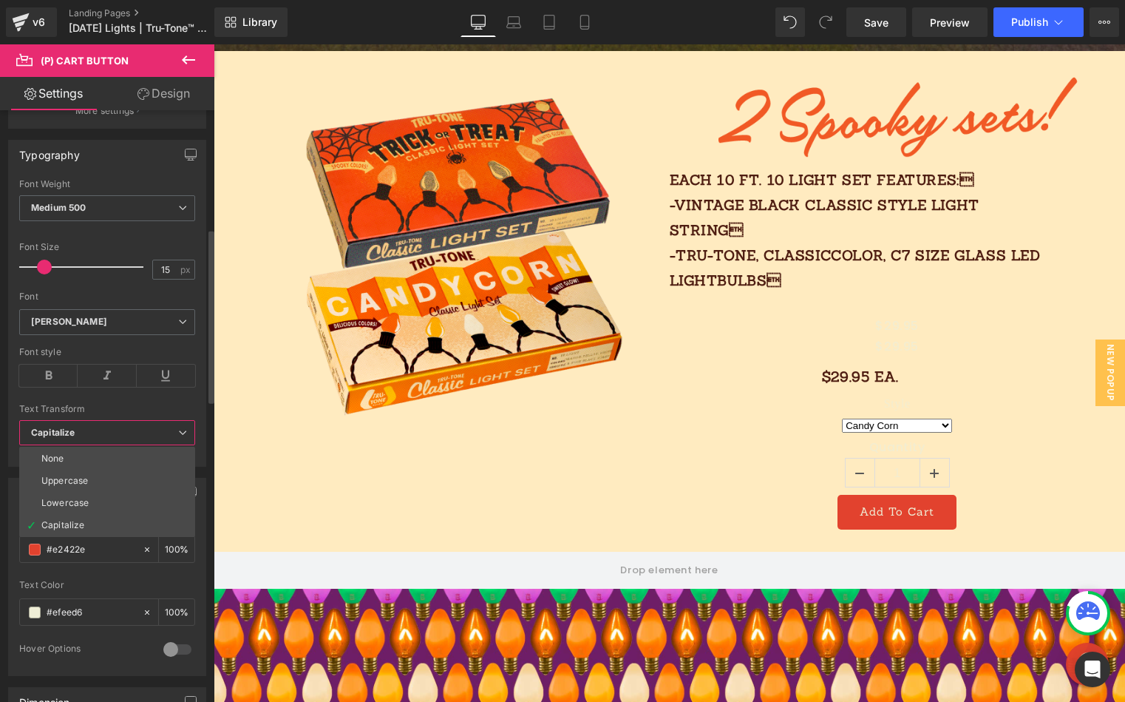
click at [76, 436] on span "Capitalize" at bounding box center [107, 433] width 176 height 26
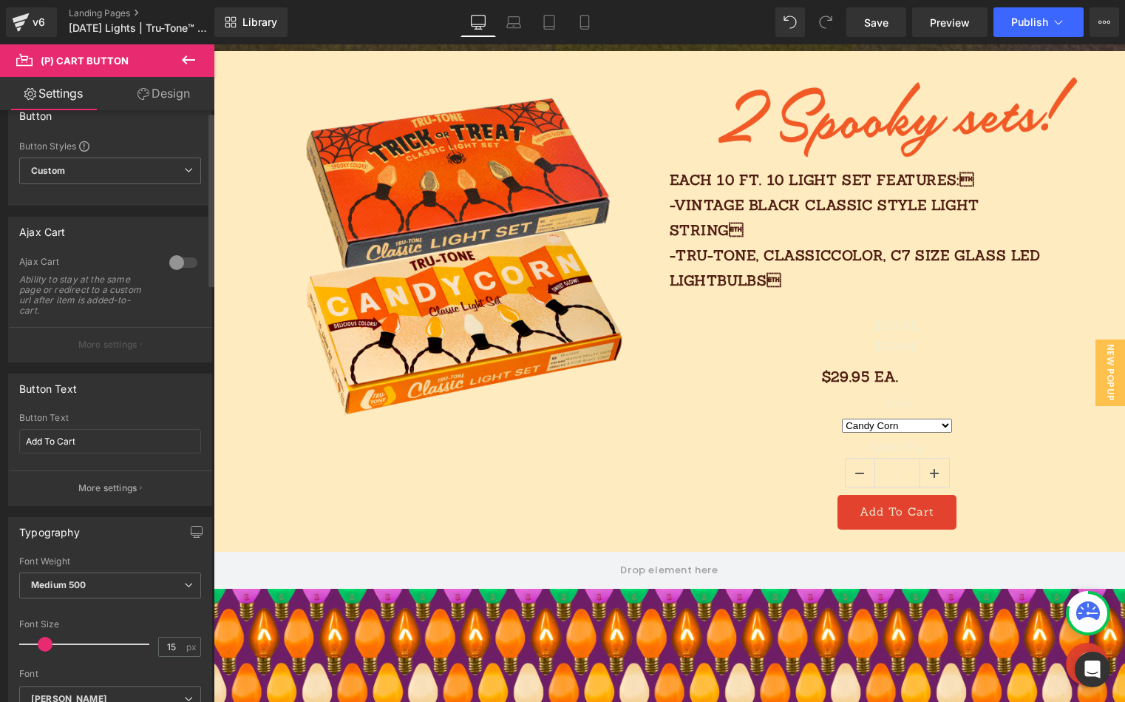
scroll to position [26, 0]
click at [84, 439] on input "Add To Cart" at bounding box center [110, 439] width 182 height 24
drag, startPoint x: 84, startPoint y: 440, endPoint x: -64, endPoint y: 421, distance: 149.9
click at [0, 421] on html "Text Block You are previewing how the will restyle your page. You can not edit …" at bounding box center [562, 351] width 1125 height 702
type input "ADD TO CART"
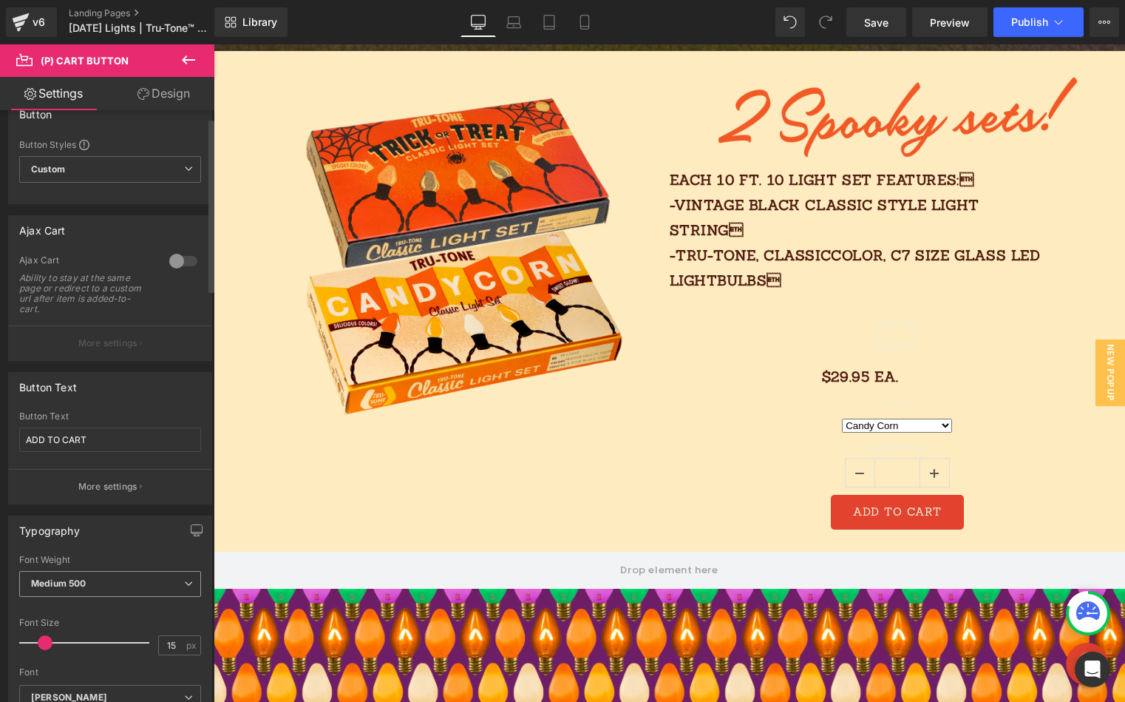
click at [100, 573] on span "Medium 500" at bounding box center [110, 584] width 182 height 26
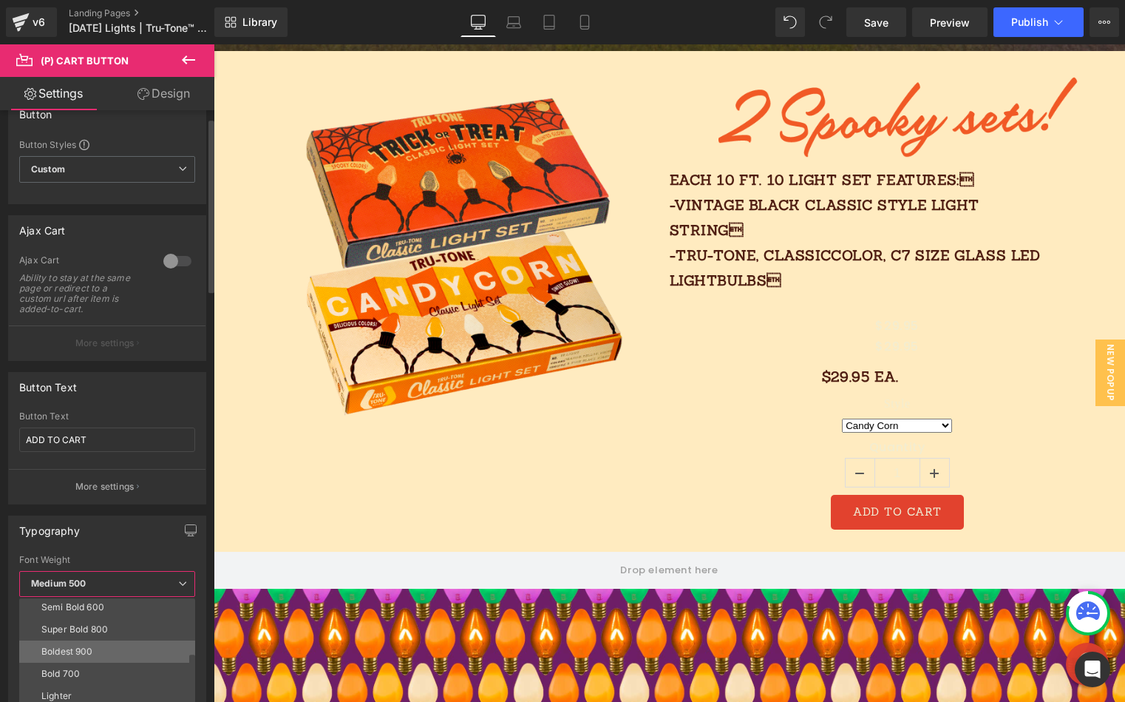
scroll to position [112, 0]
click at [85, 651] on div "Boldest 900" at bounding box center [67, 652] width 52 height 10
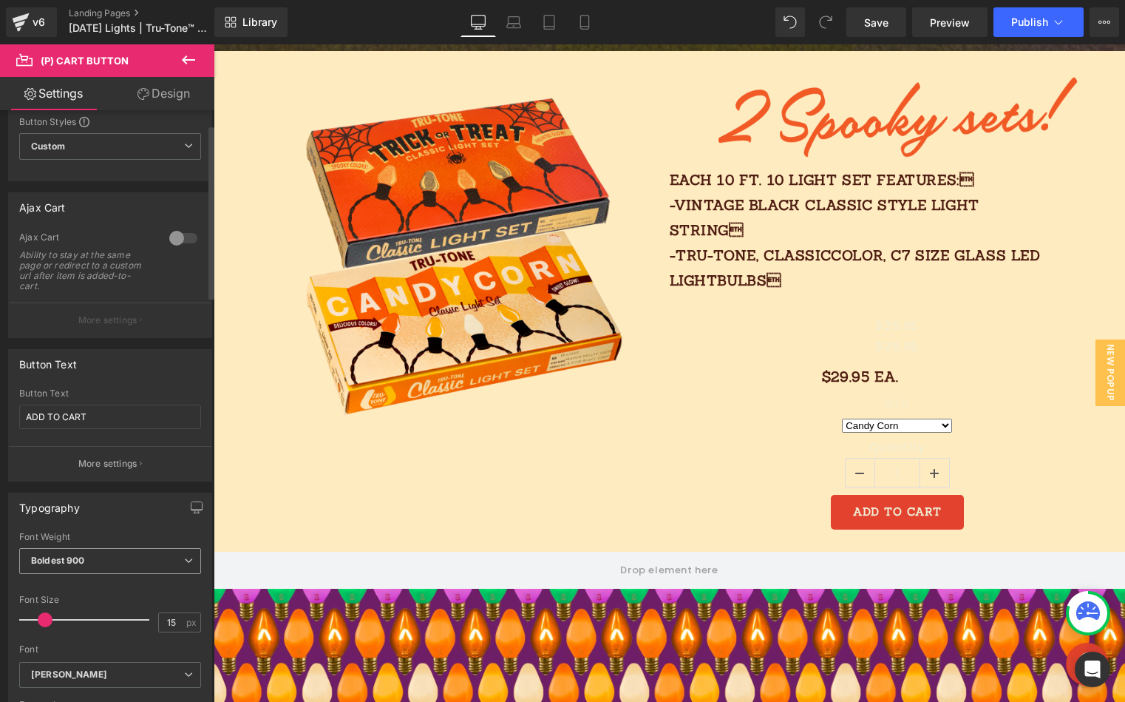
scroll to position [45, 0]
click at [97, 565] on span "Boldest 900" at bounding box center [110, 565] width 182 height 26
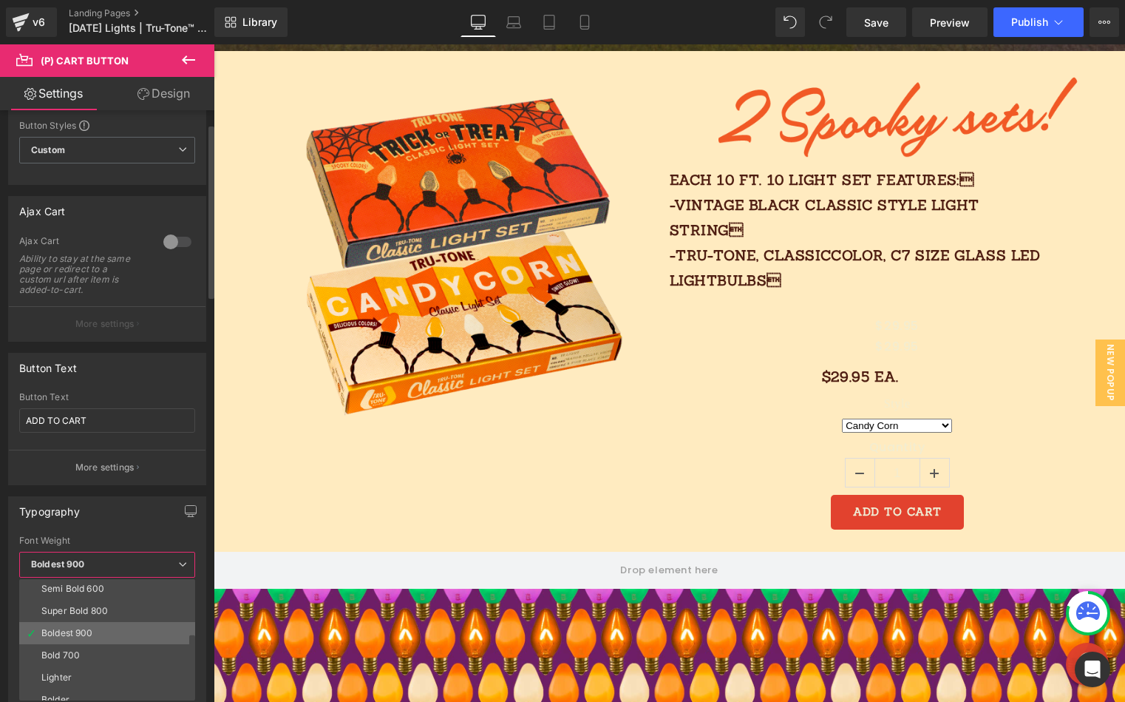
scroll to position [123, 0]
drag, startPoint x: 78, startPoint y: 643, endPoint x: 77, endPoint y: 681, distance: 38.5
click at [77, 666] on div "Thin 100 Semi Thin 200 Light 300 Regular 400 Medium 500 Semi Bold 600 Super Bol…" at bounding box center [110, 639] width 183 height 121
click at [70, 666] on li "Bolder" at bounding box center [110, 689] width 183 height 22
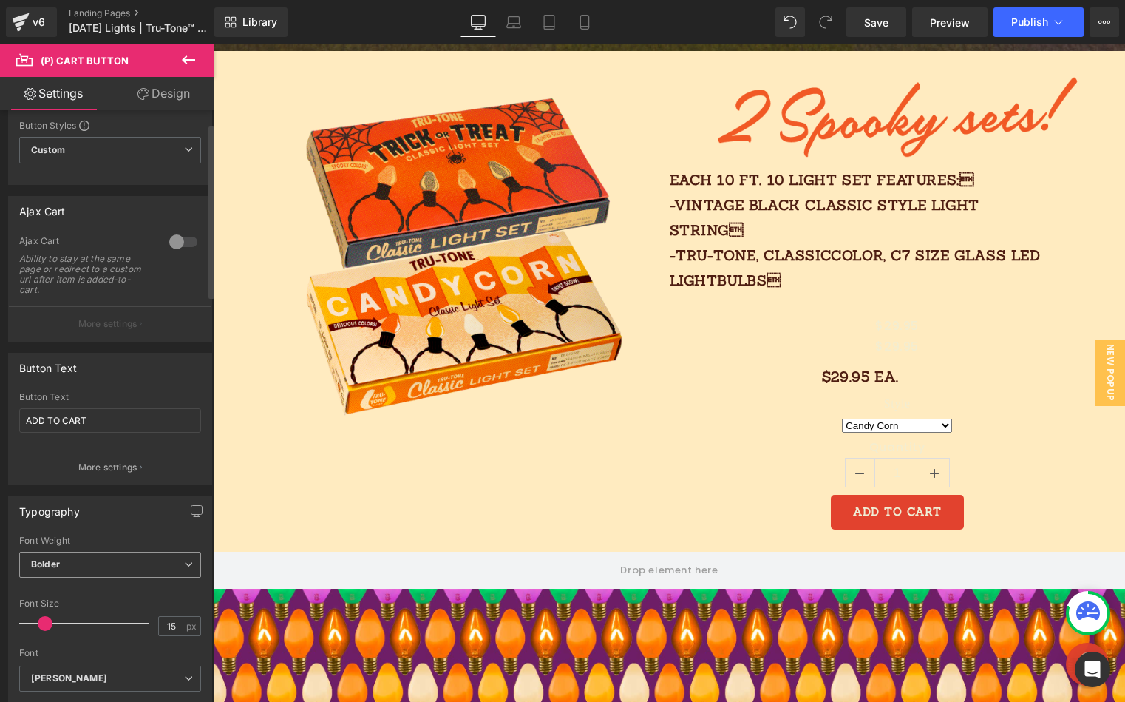
click at [103, 563] on span "Bolder" at bounding box center [110, 565] width 182 height 26
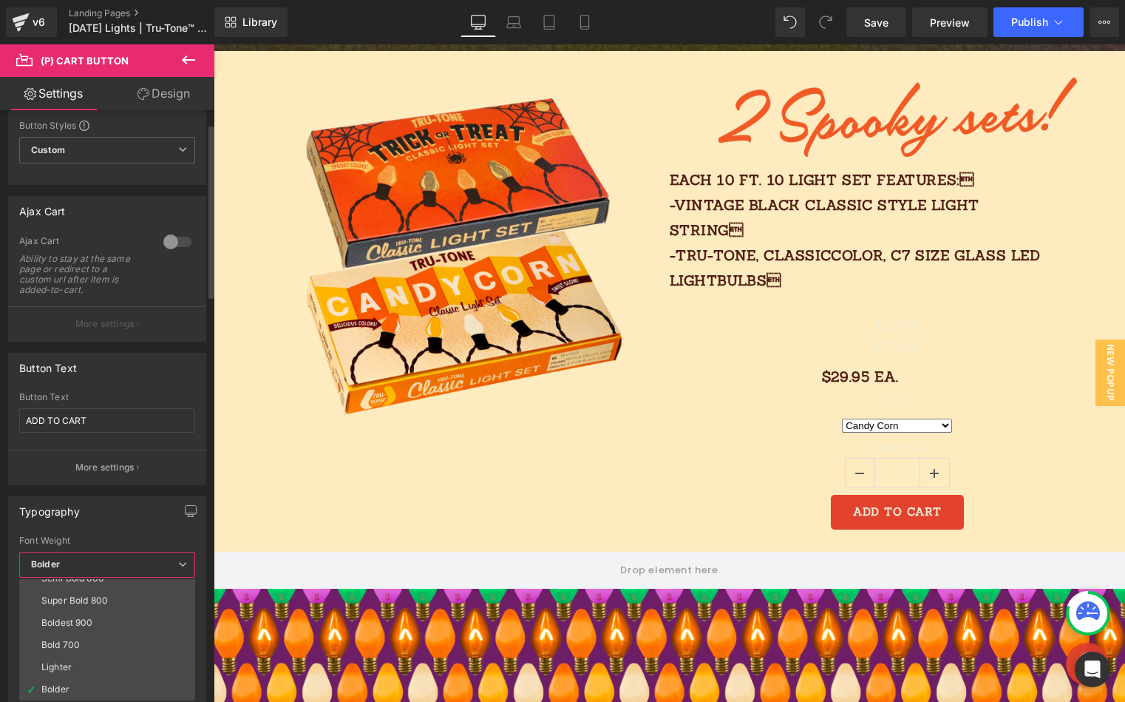
click at [94, 603] on div "Super Bold 800" at bounding box center [74, 600] width 67 height 10
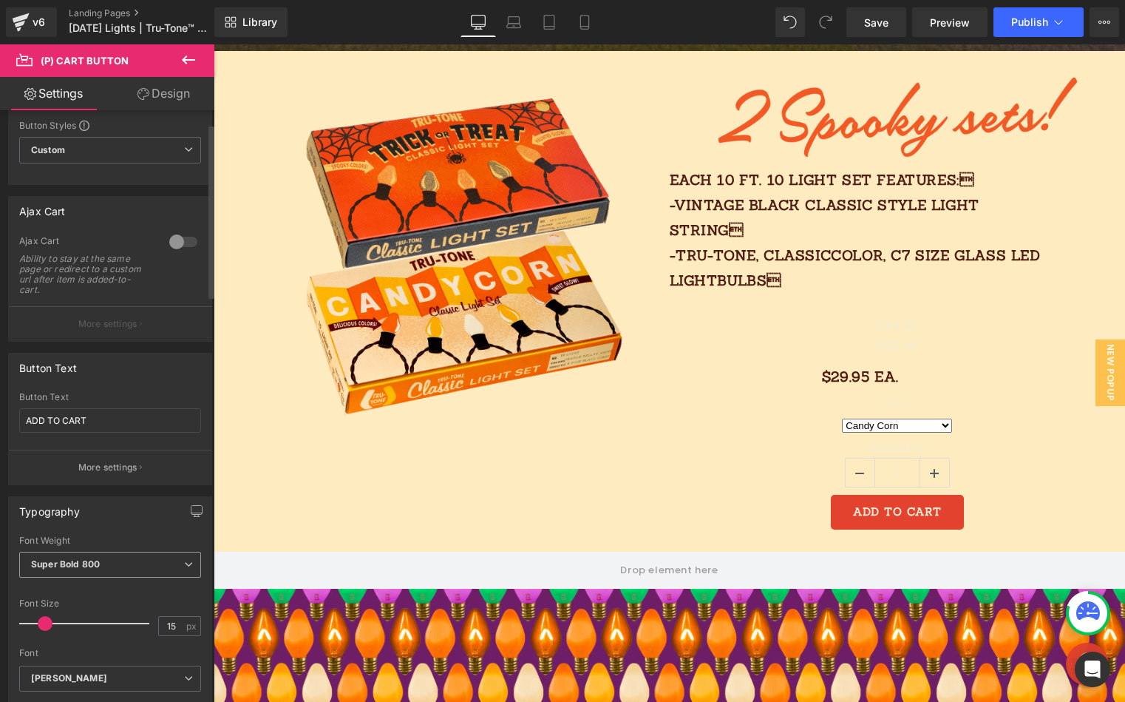
click at [108, 565] on span "Super Bold 800" at bounding box center [110, 565] width 182 height 26
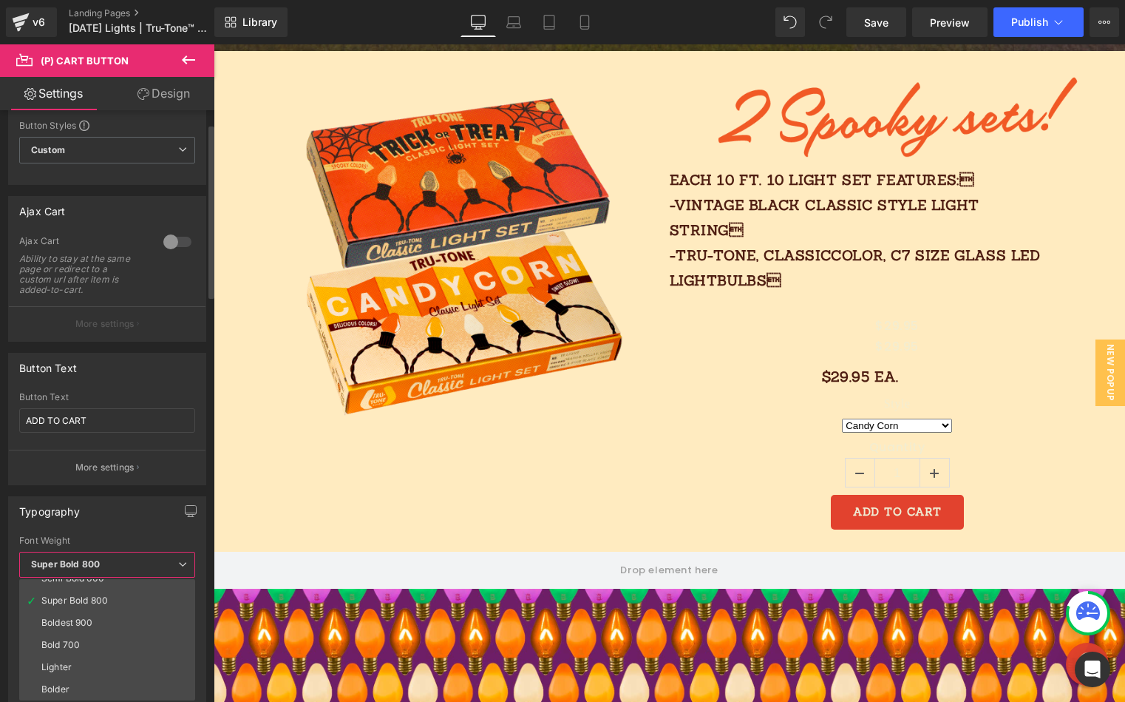
click at [83, 646] on li "Bold 700" at bounding box center [110, 645] width 183 height 22
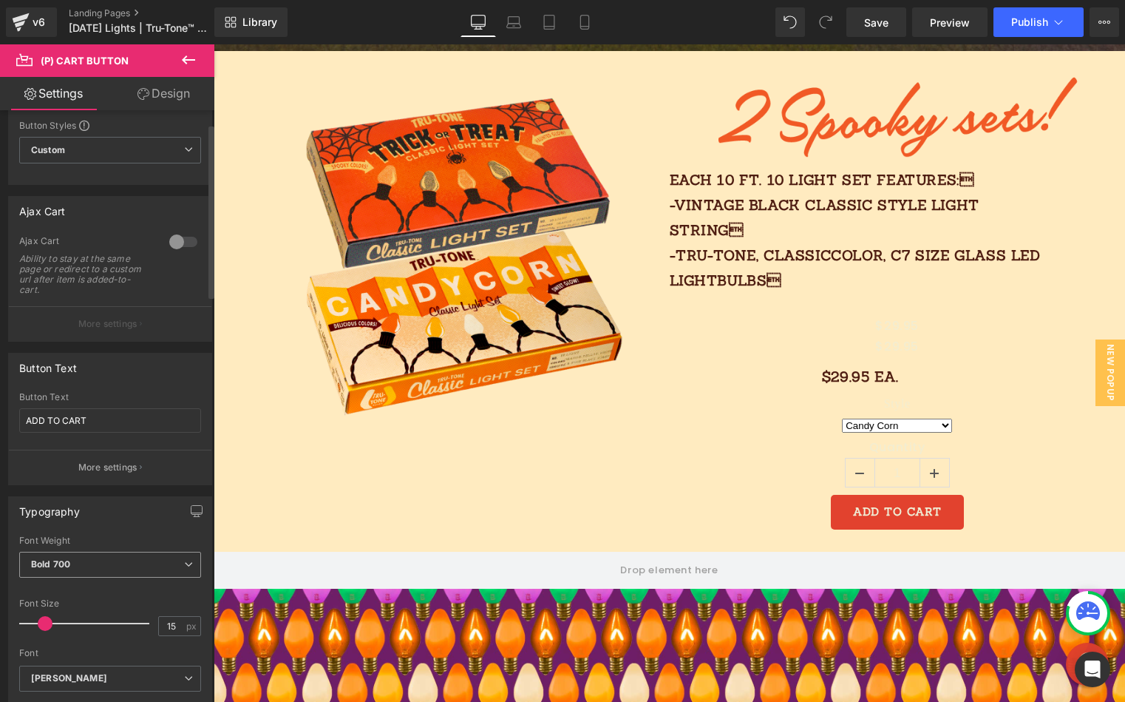
click at [98, 566] on span "Bold 700" at bounding box center [110, 565] width 182 height 26
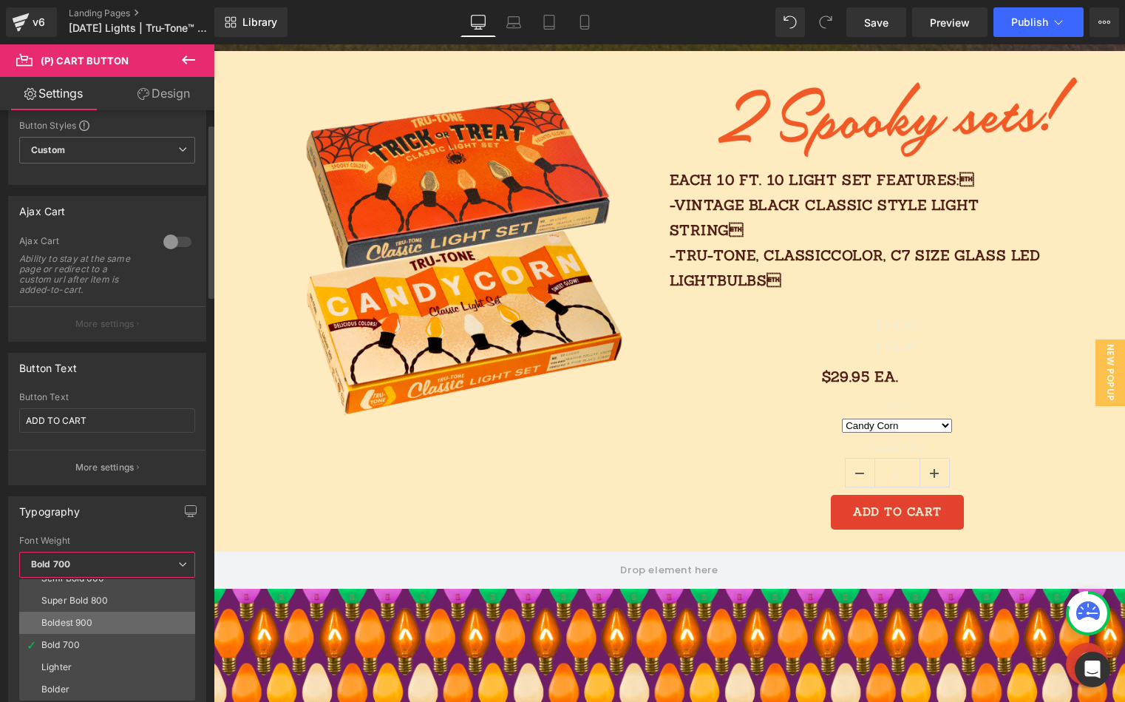
click at [84, 615] on li "Boldest 900" at bounding box center [110, 623] width 183 height 22
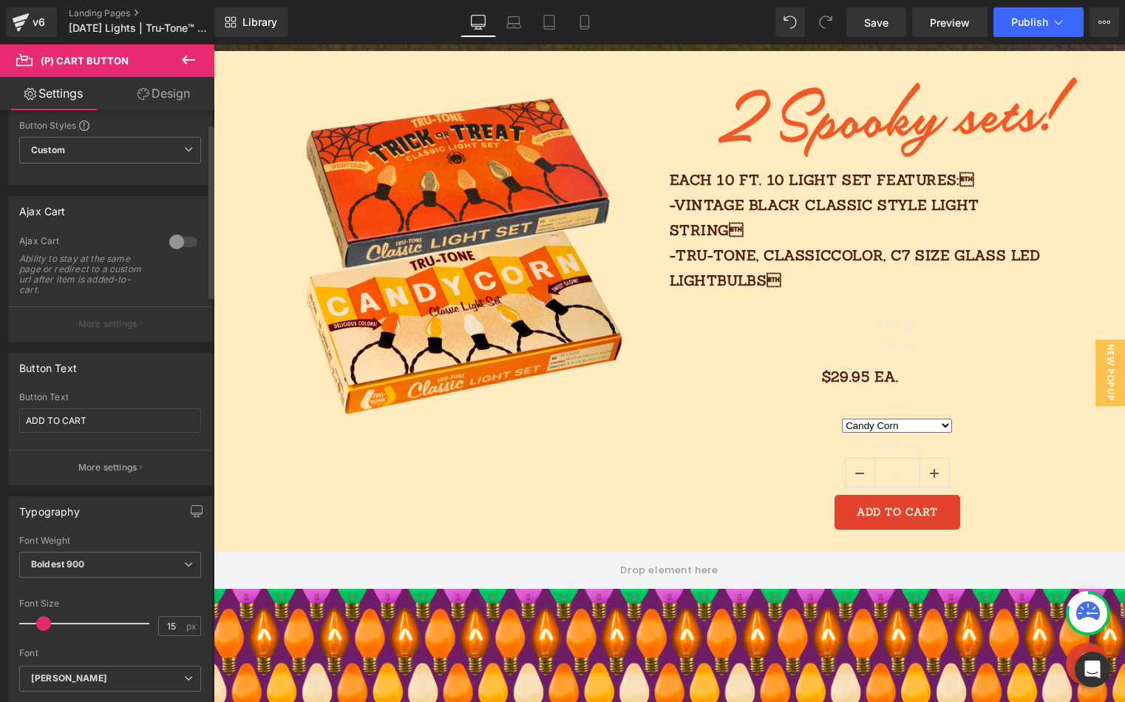
click at [44, 623] on span at bounding box center [43, 623] width 15 height 15
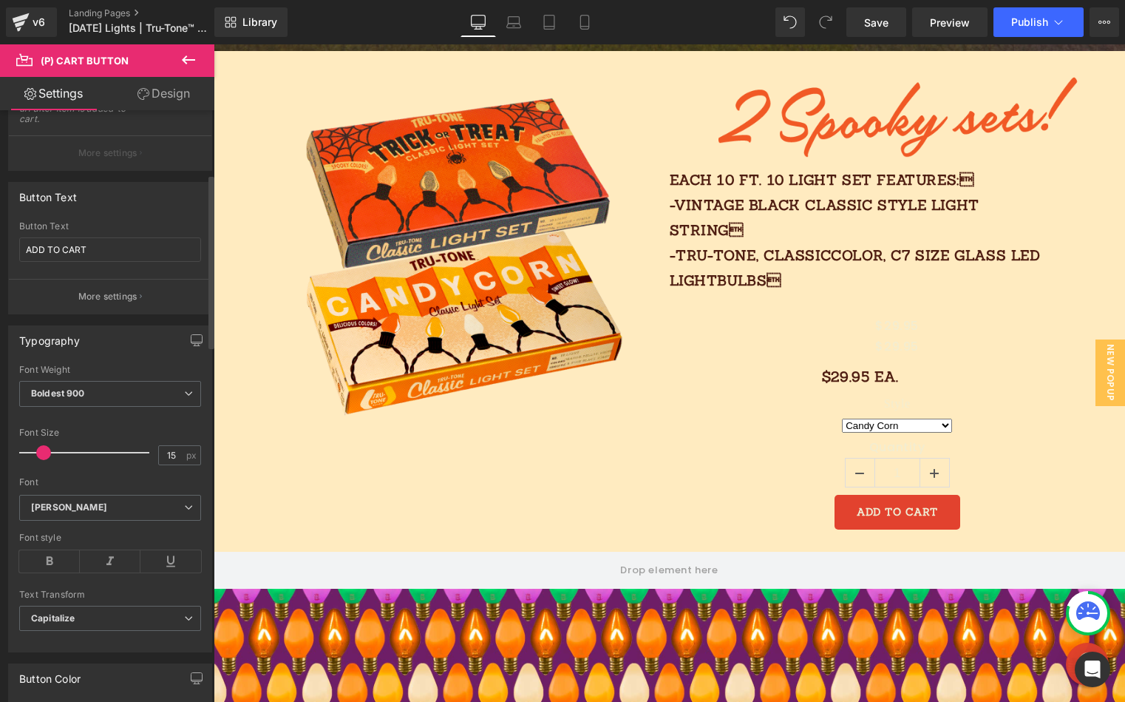
scroll to position [218, 0]
click at [41, 563] on icon at bounding box center [49, 559] width 61 height 22
click at [105, 560] on icon at bounding box center [110, 559] width 61 height 22
click at [54, 563] on icon at bounding box center [49, 559] width 61 height 22
click at [56, 564] on icon at bounding box center [49, 559] width 61 height 22
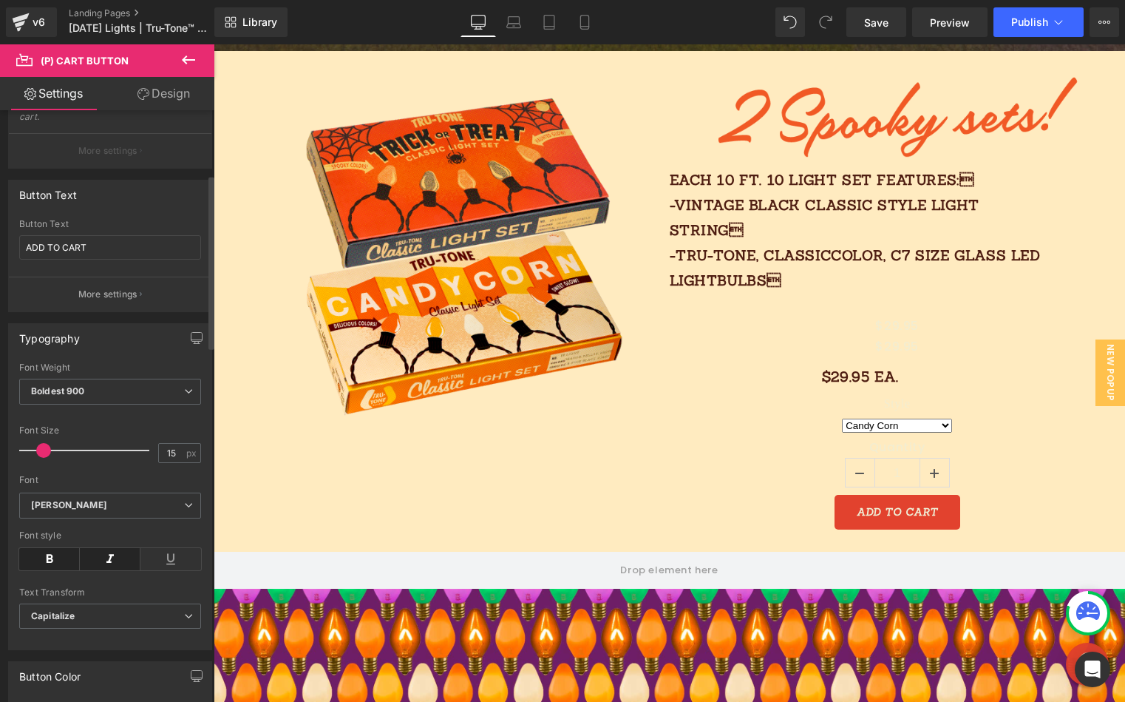
click at [100, 563] on icon at bounding box center [110, 559] width 61 height 22
click at [50, 564] on icon at bounding box center [49, 559] width 61 height 22
click at [41, 563] on icon at bounding box center [49, 559] width 61 height 22
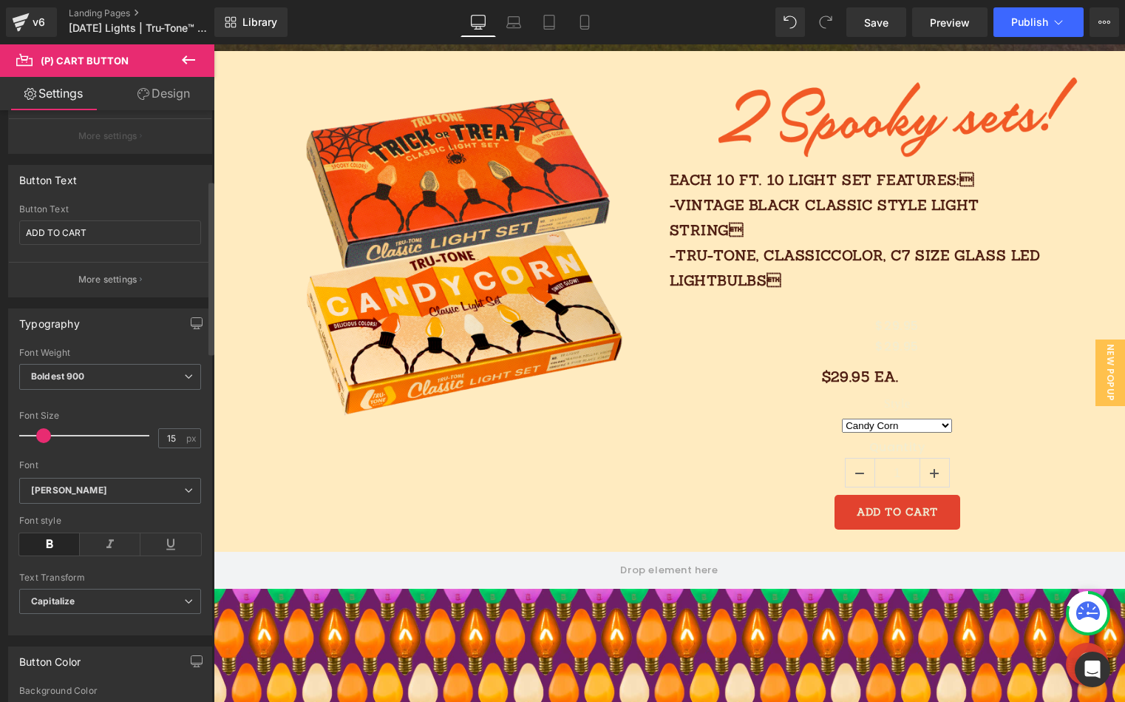
scroll to position [237, 0]
click at [91, 595] on span "Capitalize" at bounding box center [110, 597] width 182 height 26
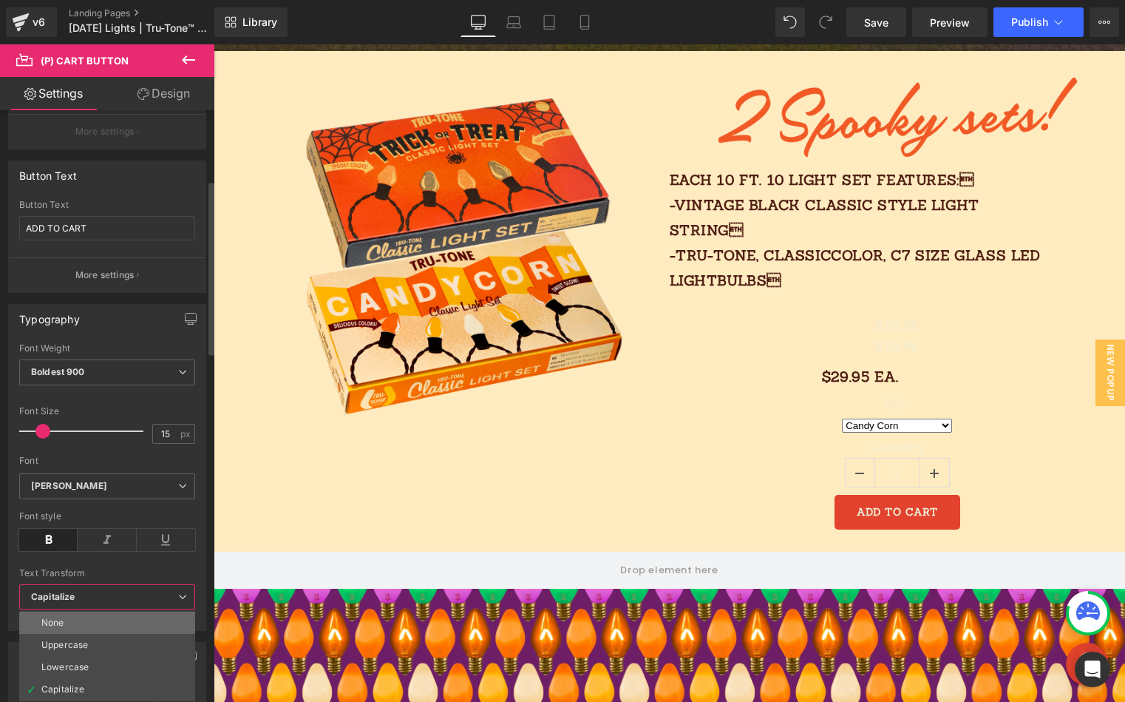
click at [67, 620] on li "None" at bounding box center [107, 623] width 176 height 22
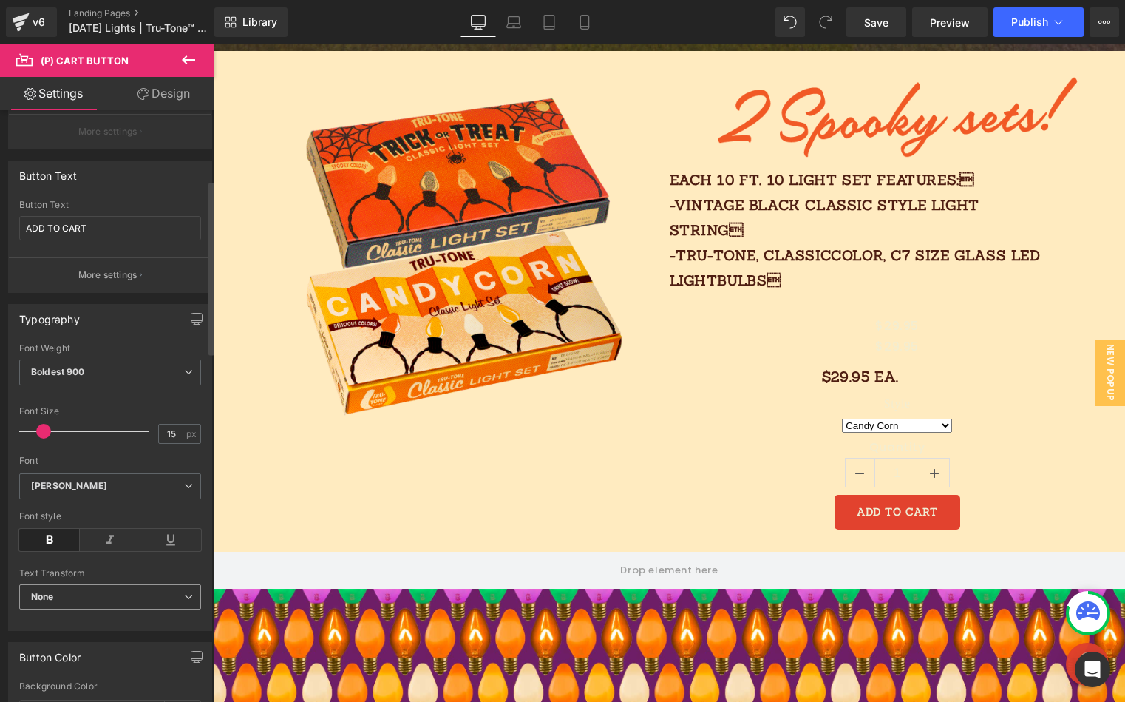
click at [85, 595] on span "None" at bounding box center [110, 597] width 182 height 26
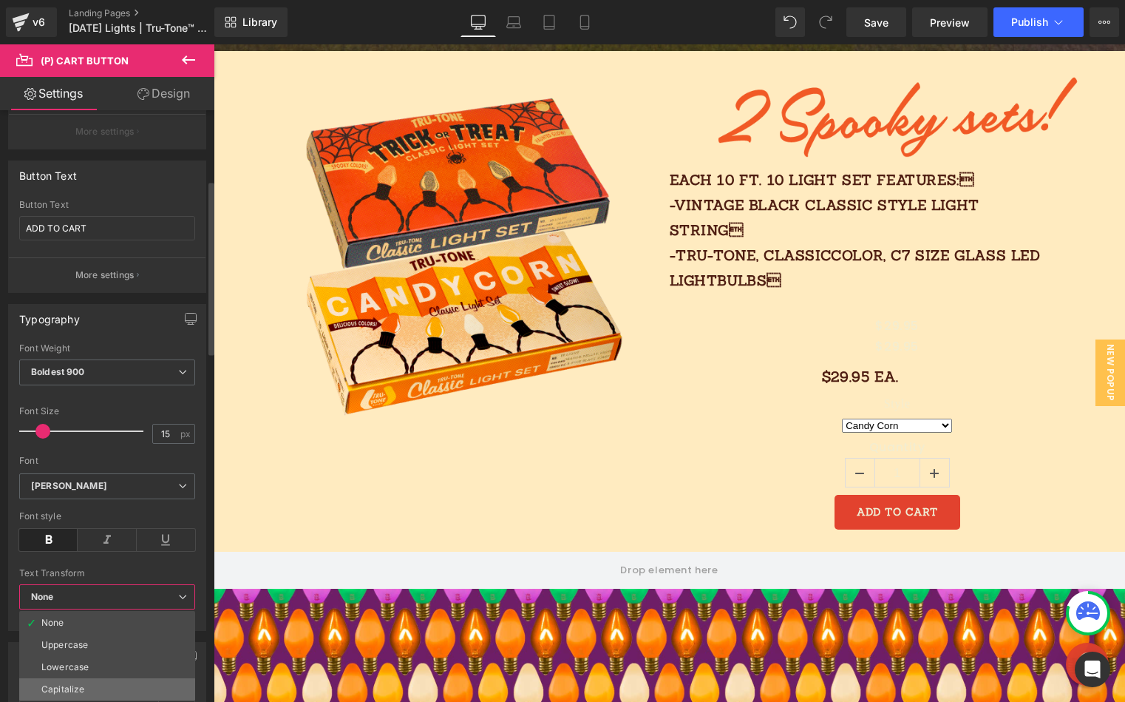
click at [63, 666] on div "Capitalize" at bounding box center [62, 689] width 43 height 10
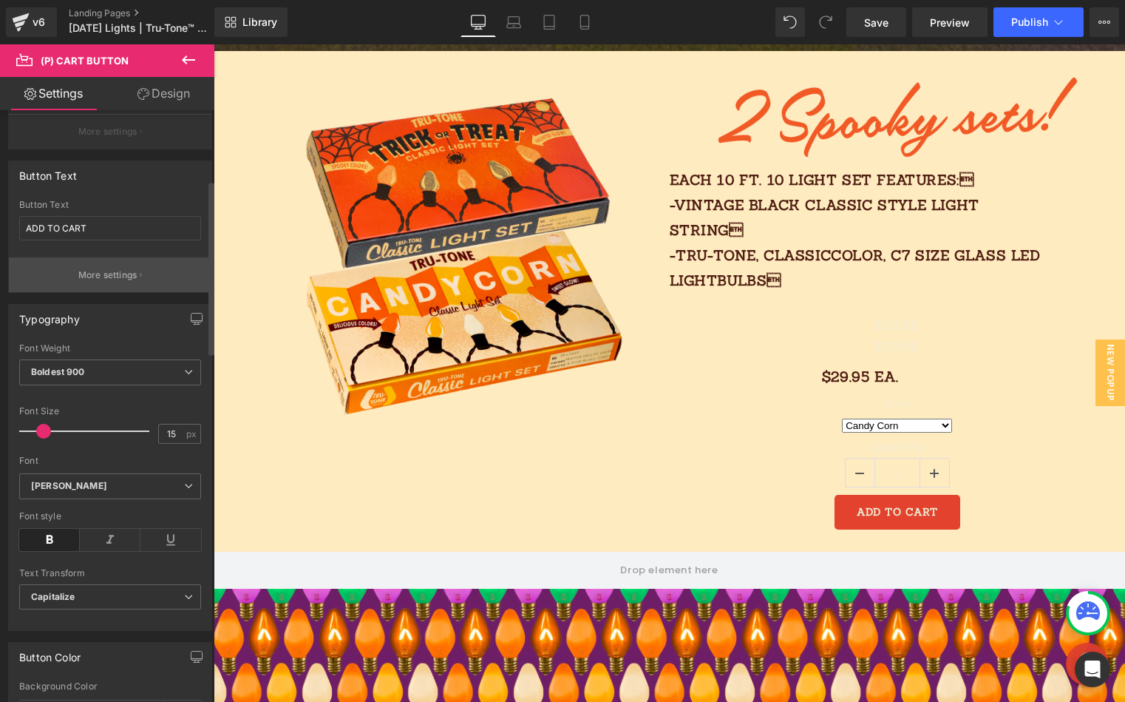
click at [109, 270] on p "More settings" at bounding box center [107, 274] width 59 height 13
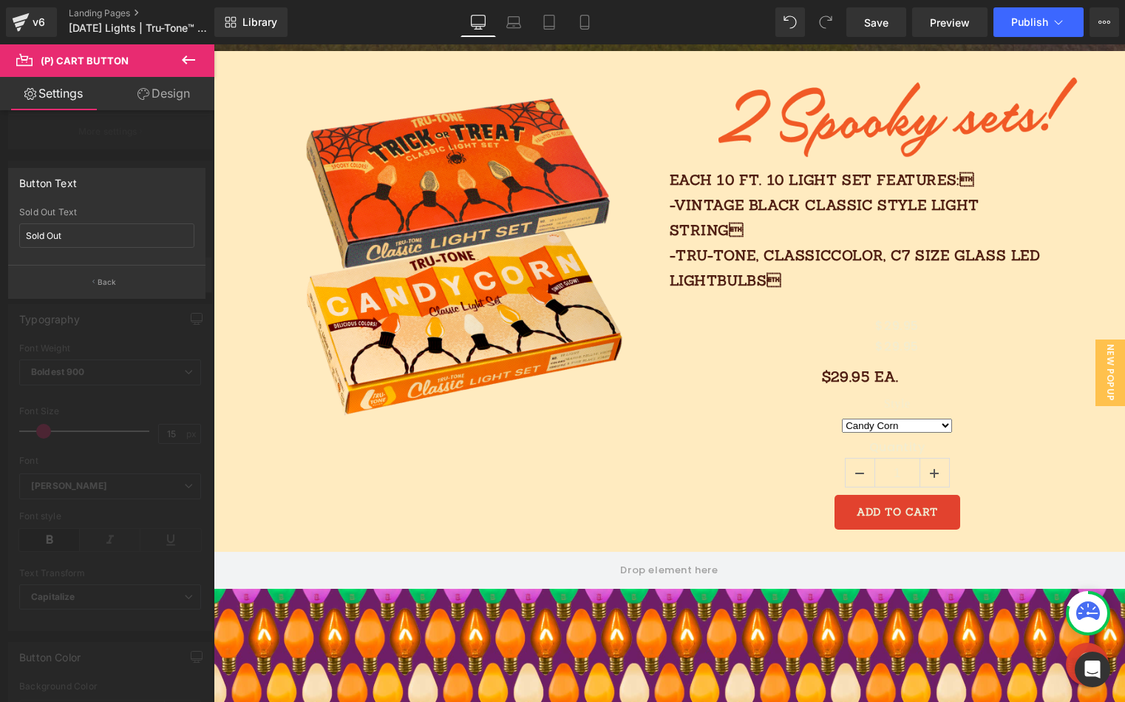
drag, startPoint x: 101, startPoint y: 282, endPoint x: 92, endPoint y: 279, distance: 9.4
click at [94, 280] on button "Back" at bounding box center [106, 281] width 197 height 33
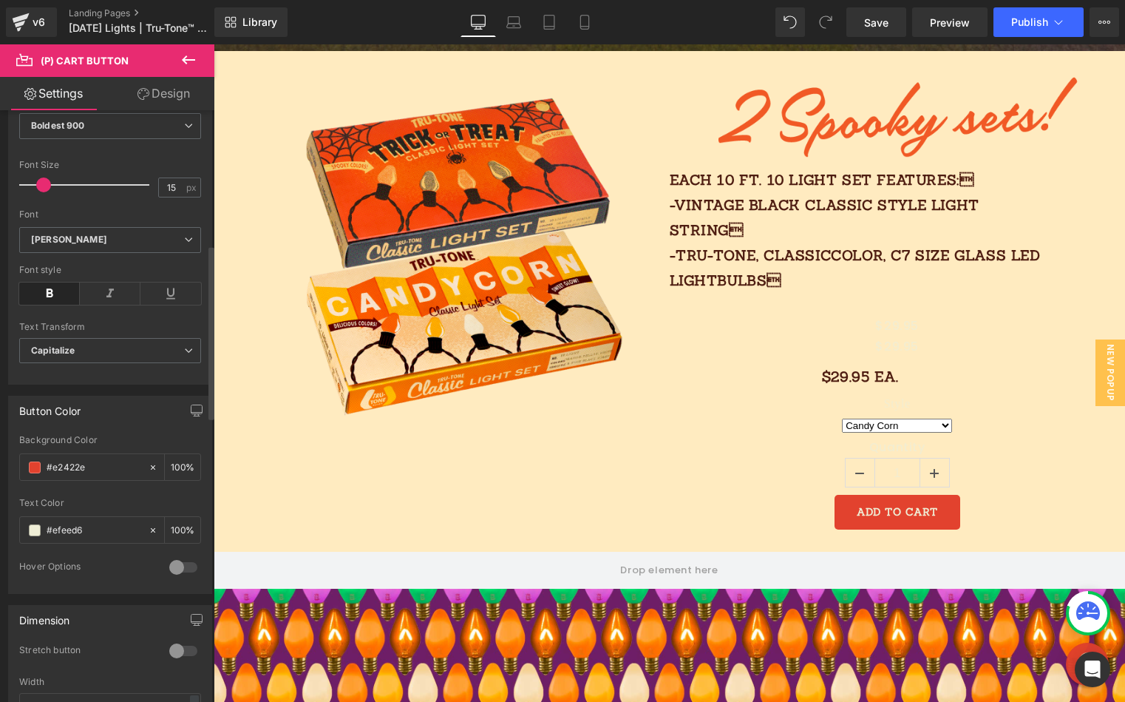
scroll to position [481, 0]
click at [118, 529] on input "#efeed6" at bounding box center [94, 532] width 95 height 16
drag, startPoint x: 56, startPoint y: 528, endPoint x: 22, endPoint y: 525, distance: 34.1
click at [26, 525] on div "#efeed6" at bounding box center [84, 532] width 128 height 26
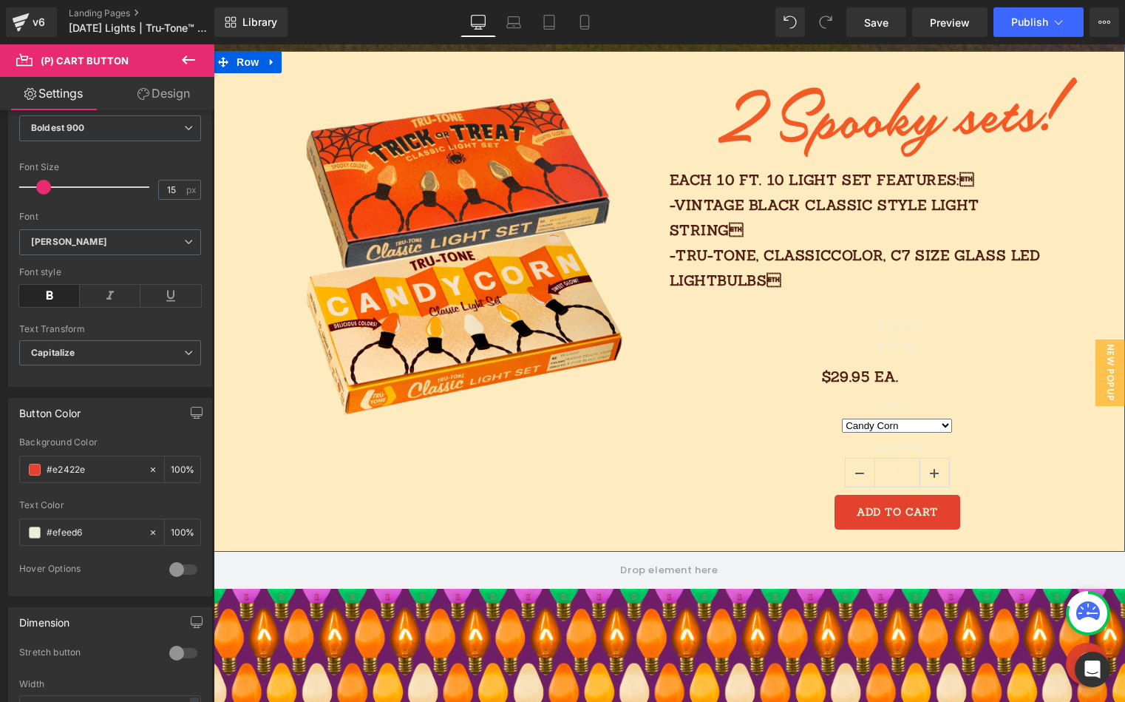
paste input "Each 10 FT. 10 light SET features:-vintage black classic style light string-T…"
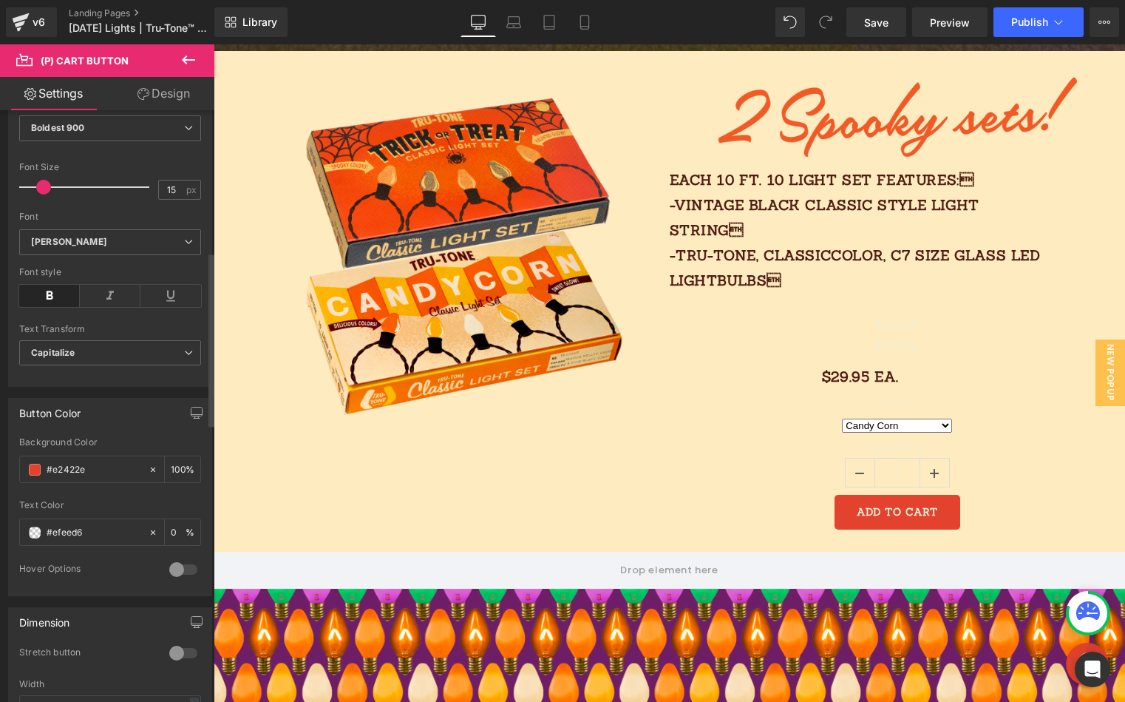
scroll to position [0, 0]
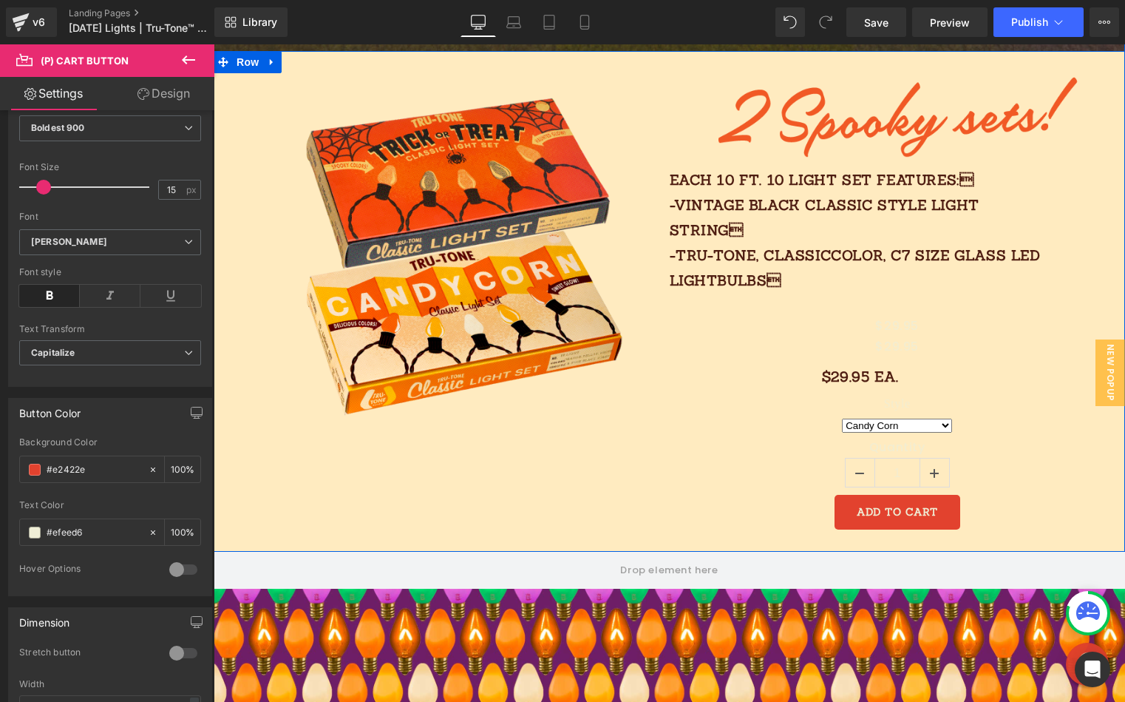
paste input "ffebc0"
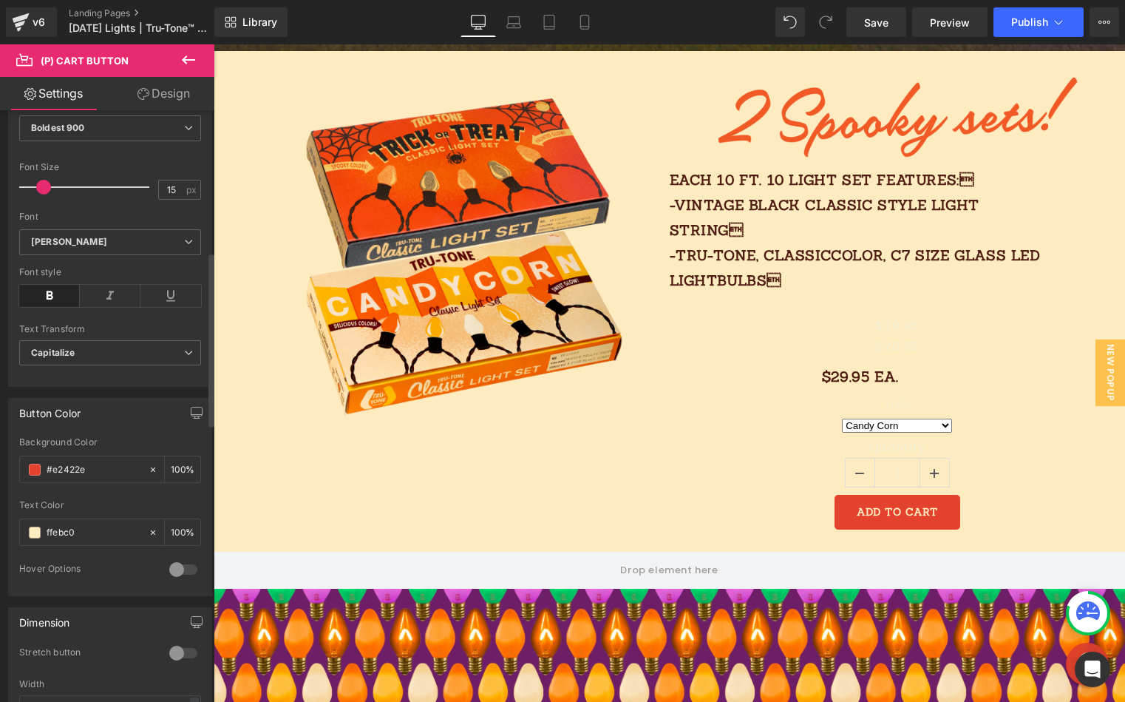
type input "ffebc0"
drag, startPoint x: 65, startPoint y: 472, endPoint x: 16, endPoint y: 467, distance: 49.1
click at [16, 467] on div "#e2422e Background Color #e2422e 100 % #efeed6 Text Color ffebc0 100 % 0 Hover …" at bounding box center [110, 516] width 203 height 158
paste input "35312a"
type input "35312a"
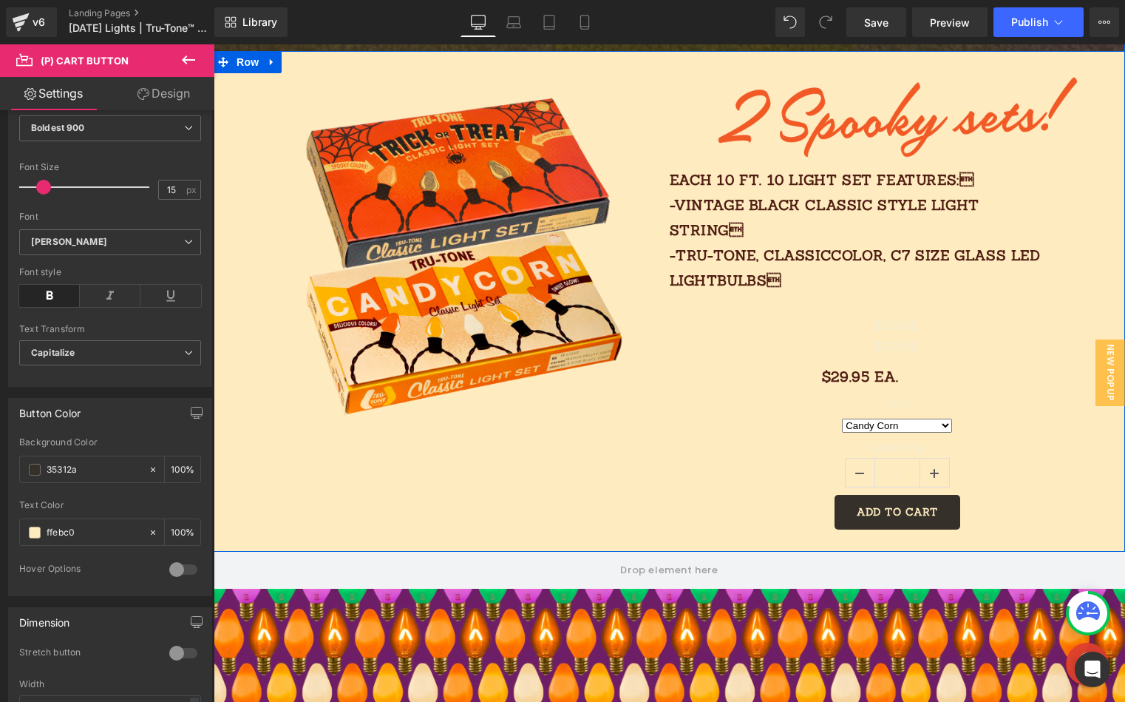
click at [553, 453] on div "Image Image Each 10 FT. 10 light SET features: -vintage black classic style li…" at bounding box center [670, 301] width 912 height 500
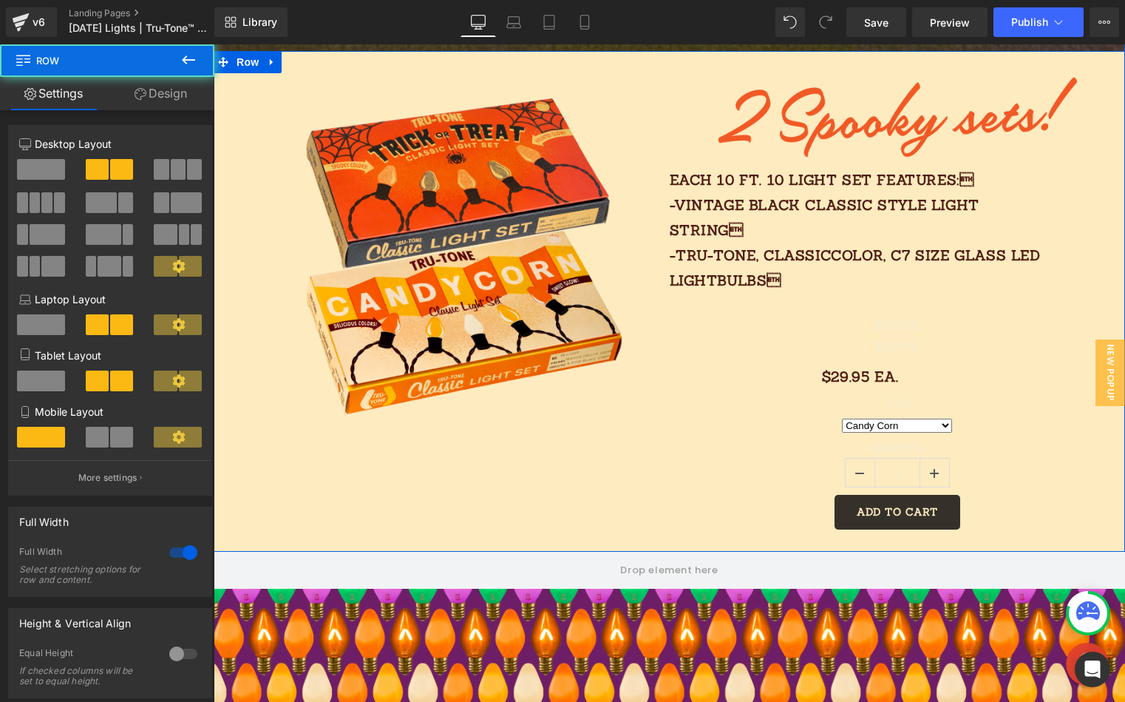
click at [772, 237] on p "Each 10 FT. 10 light SET features: -vintage black classic style light string …" at bounding box center [861, 230] width 382 height 126
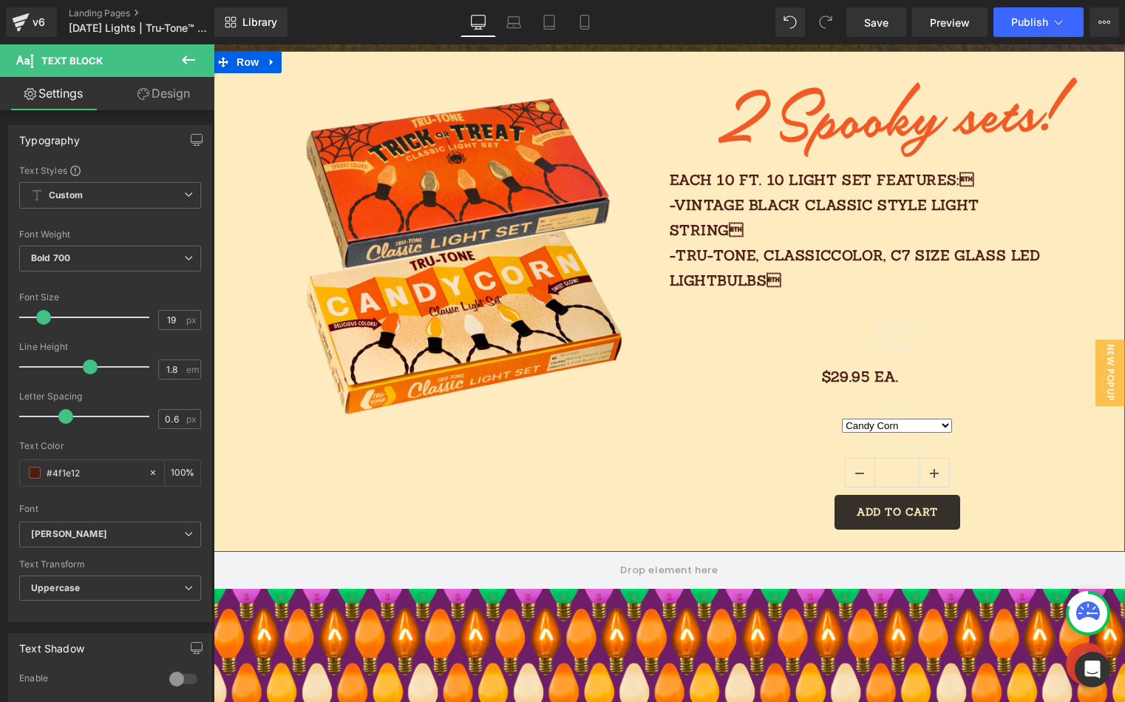
click at [660, 440] on div "Image Image Each 10 FT. 10 light SET features: -vintage black classic style li…" at bounding box center [670, 301] width 912 height 500
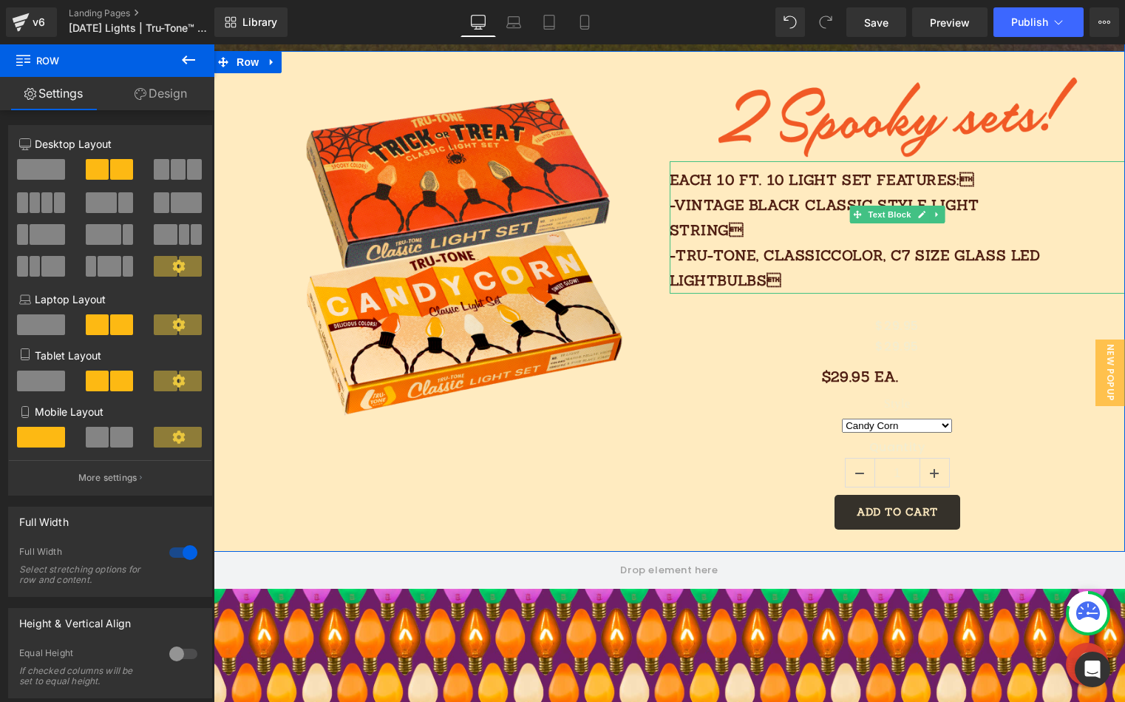
click at [753, 255] on p "Each 10 FT. 10 light SET features: -vintage black classic style light string …" at bounding box center [861, 230] width 382 height 126
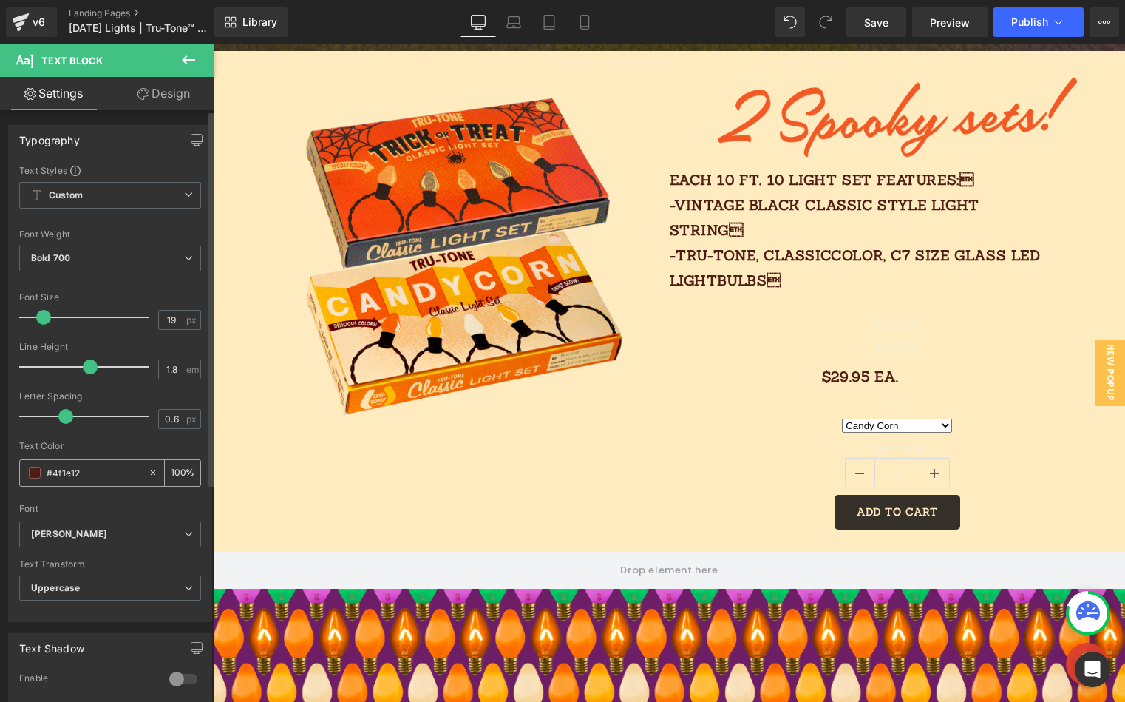
drag, startPoint x: 98, startPoint y: 472, endPoint x: 28, endPoint y: 471, distance: 70.3
click at [28, 471] on div "#4f1e12" at bounding box center [84, 473] width 128 height 26
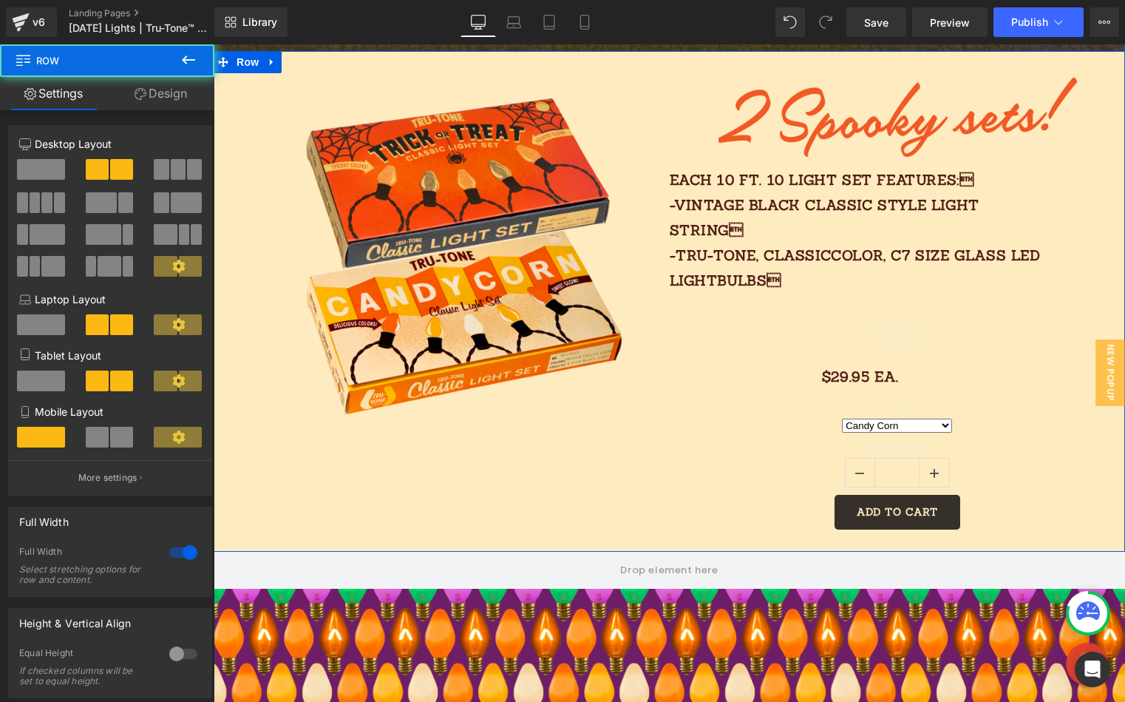
click at [552, 498] on div "Image Image Each 10 FT. 10 light SET features: -vintage black classic style li…" at bounding box center [670, 301] width 912 height 500
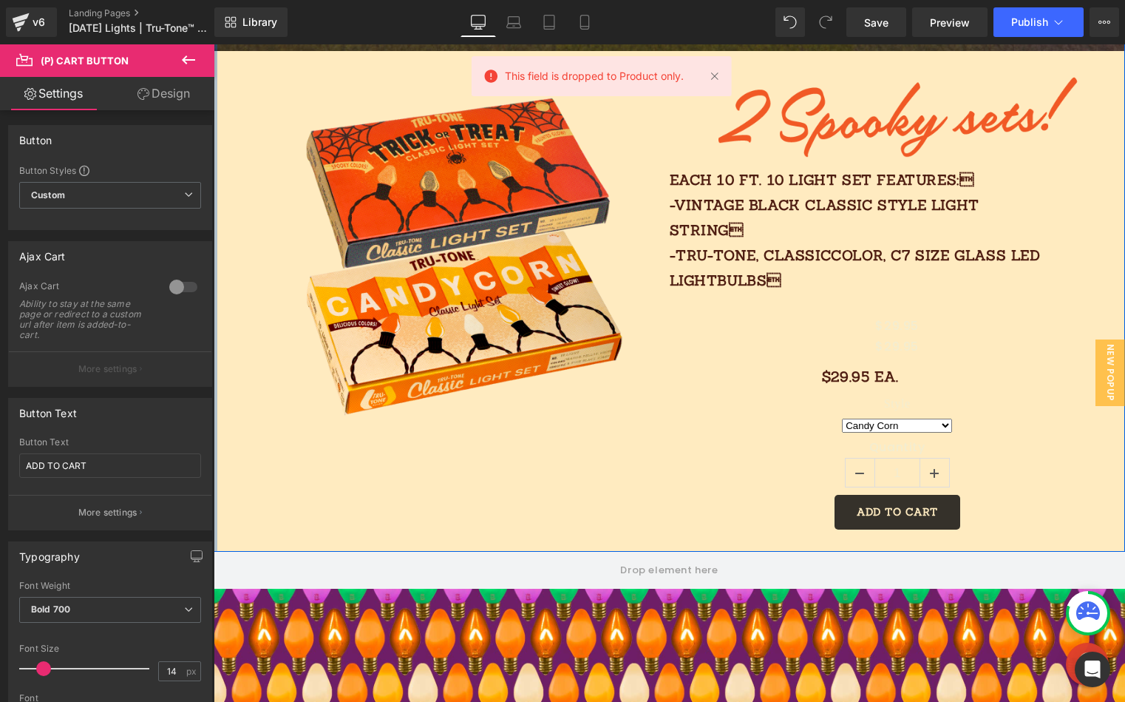
click at [178, 106] on link "Design" at bounding box center [163, 93] width 107 height 33
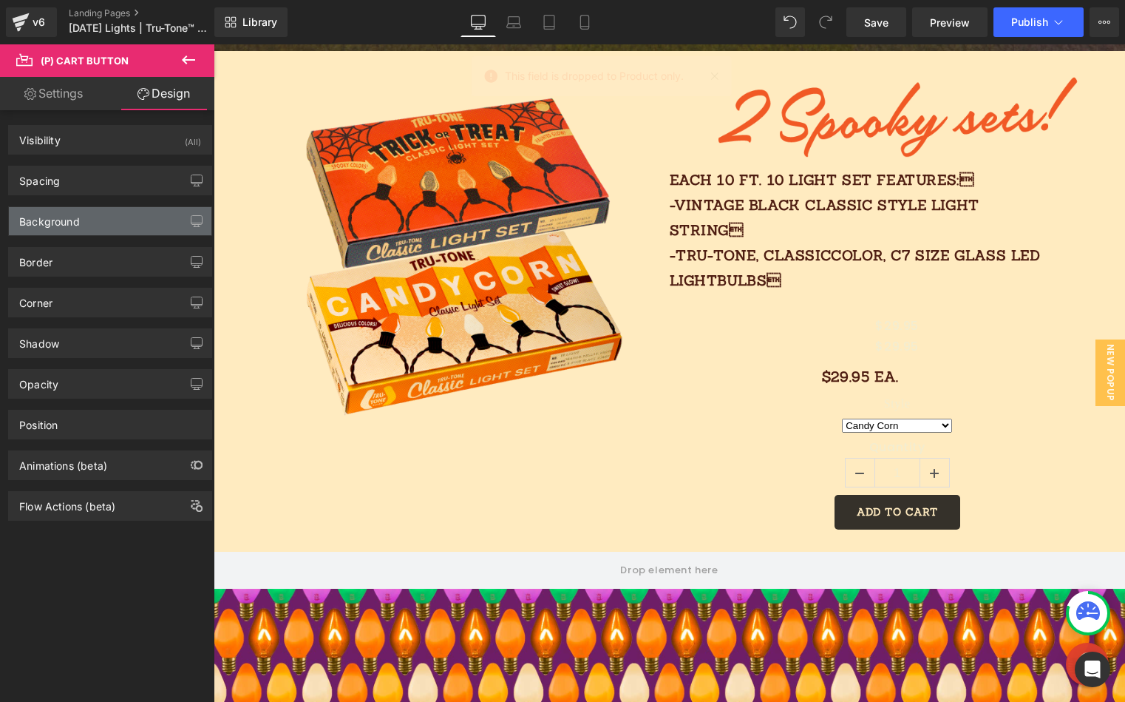
click at [87, 227] on div "Background" at bounding box center [110, 221] width 203 height 28
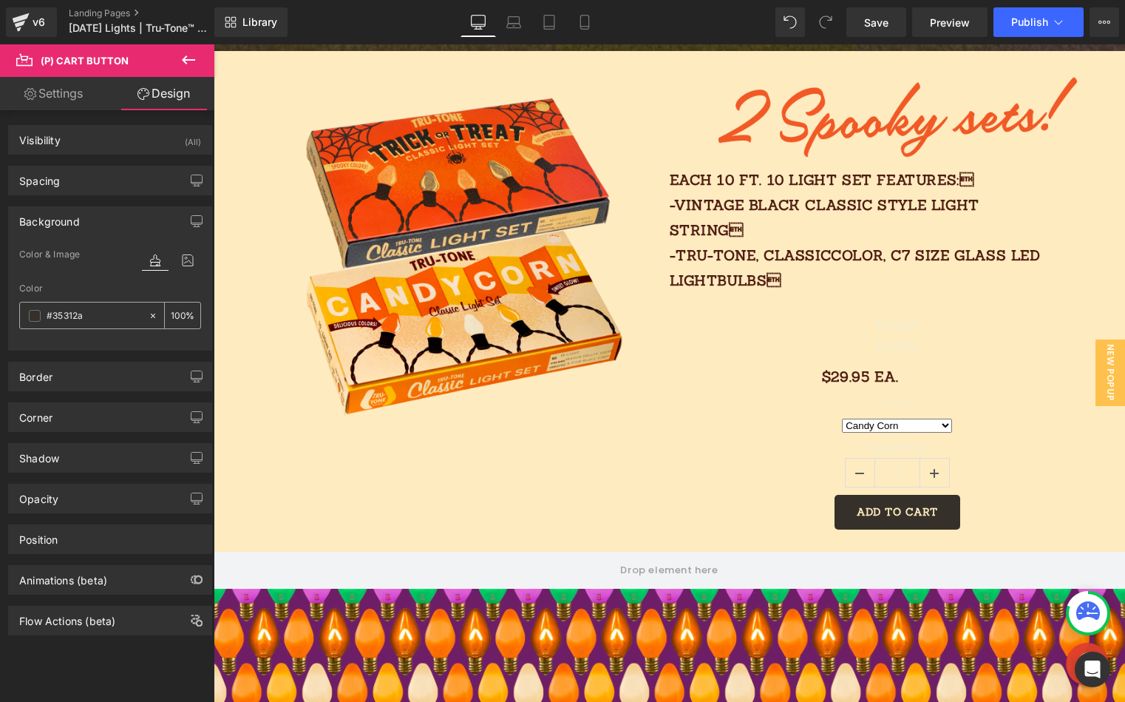
drag, startPoint x: 122, startPoint y: 319, endPoint x: 32, endPoint y: 314, distance: 90.4
click at [32, 314] on div "#35312a" at bounding box center [84, 315] width 128 height 26
click at [110, 320] on input "#35312a" at bounding box center [94, 316] width 95 height 16
paste input "4f1e12"
type input "#4f1e12"
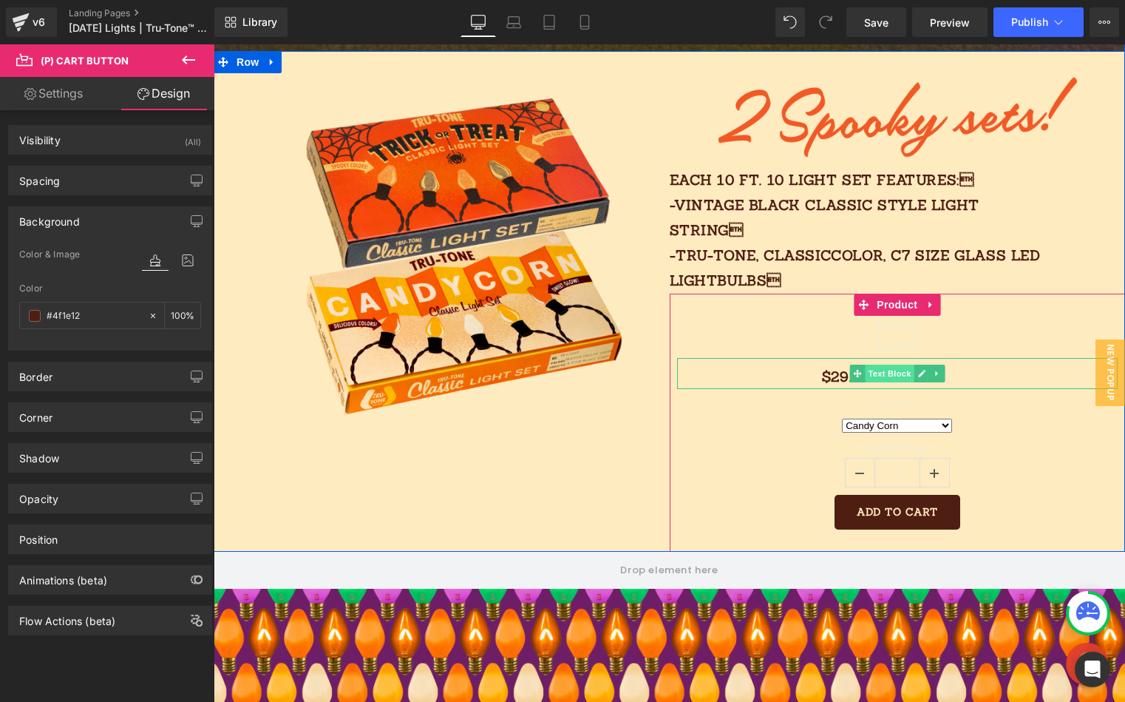
click at [901, 365] on span "Text Block" at bounding box center [889, 374] width 49 height 18
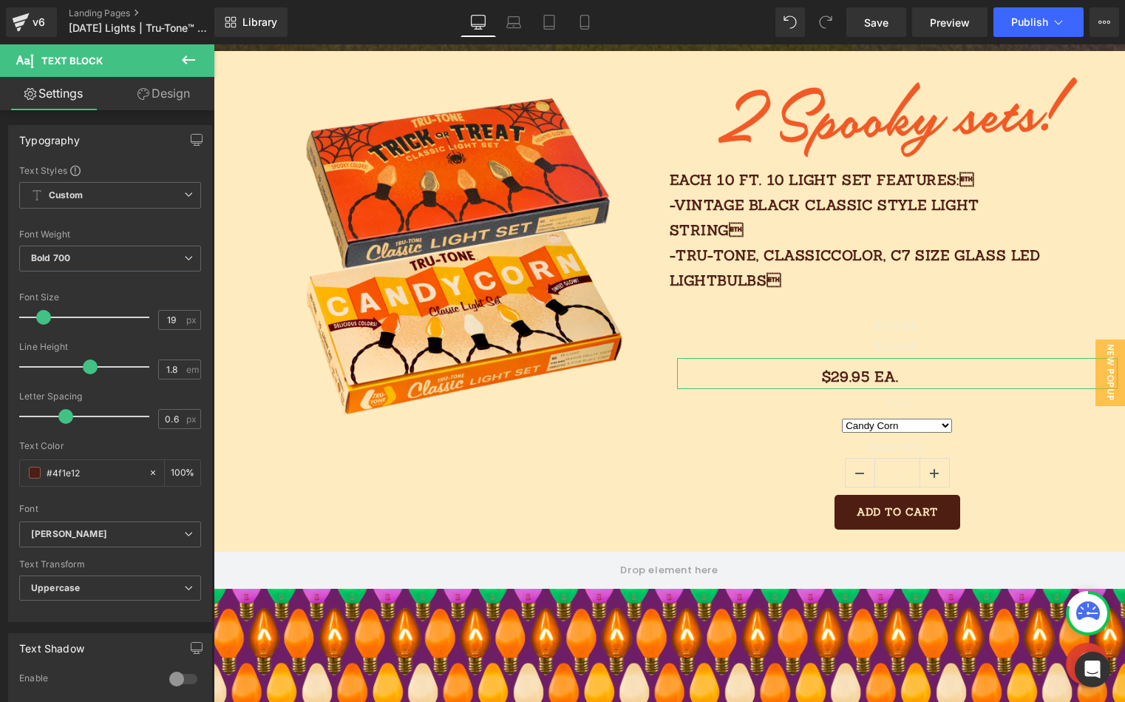
click at [173, 97] on link "Design" at bounding box center [163, 93] width 107 height 33
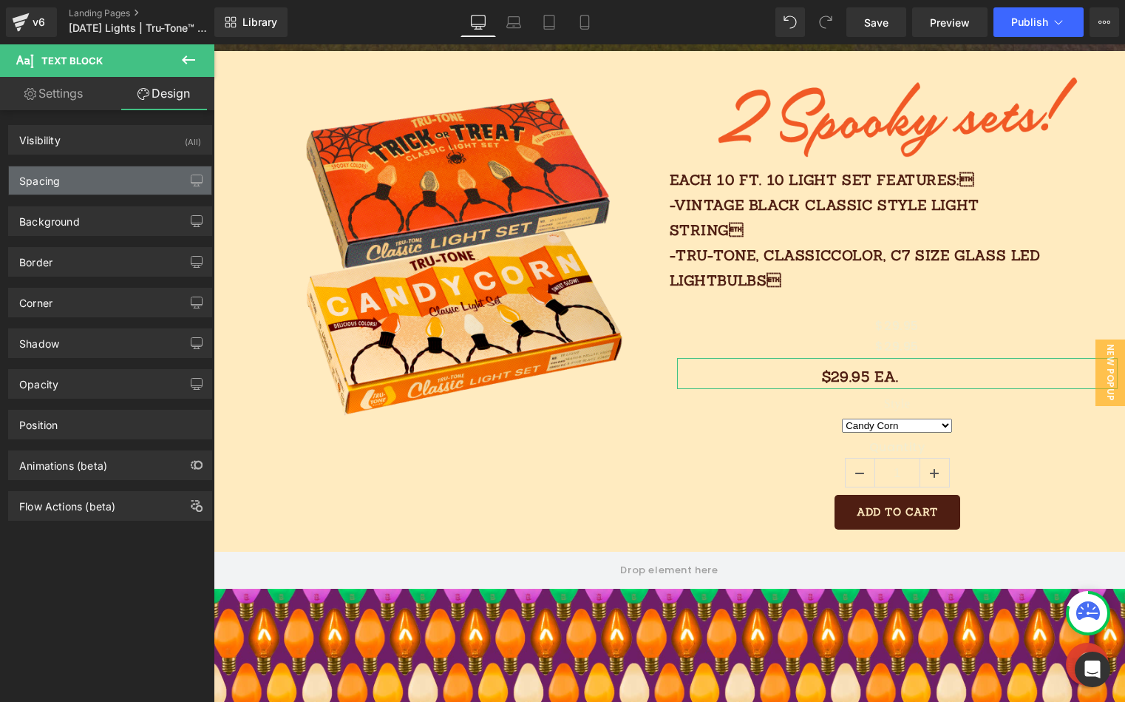
click at [65, 183] on div "Spacing" at bounding box center [110, 180] width 203 height 28
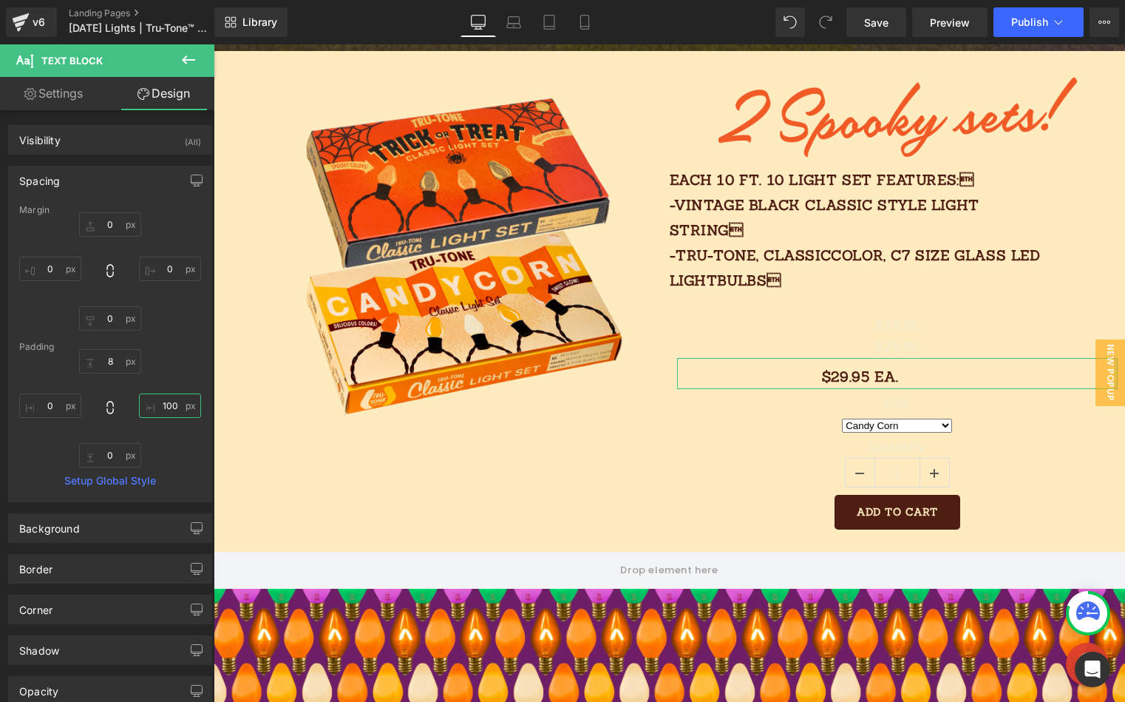
click at [173, 407] on input "100" at bounding box center [170, 405] width 62 height 24
type input "0"
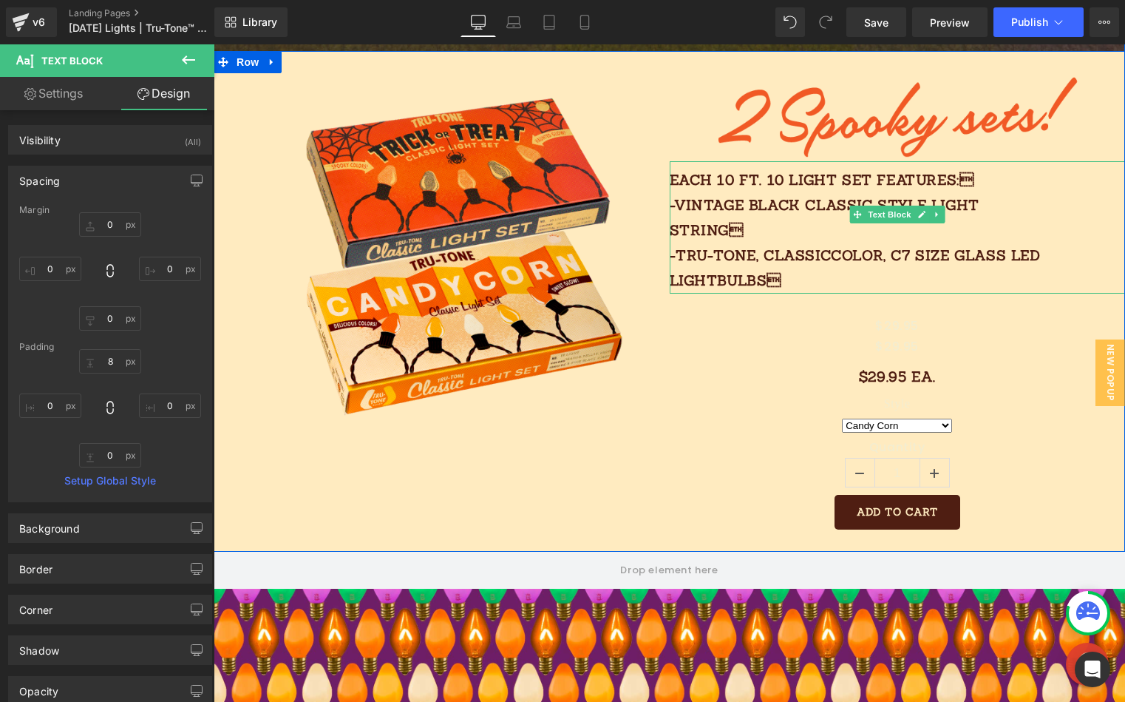
click at [976, 197] on p "Each 10 FT. 10 light SET features: -vintage black classic style light string …" at bounding box center [861, 230] width 382 height 126
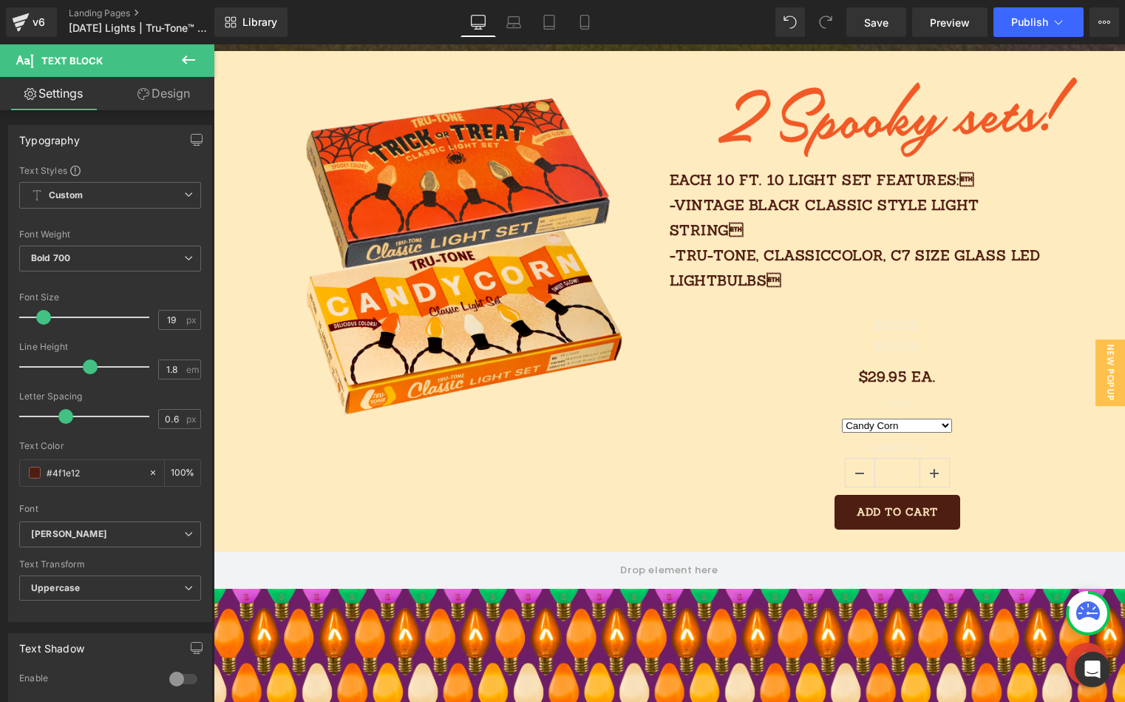
drag, startPoint x: 182, startPoint y: 101, endPoint x: 165, endPoint y: 115, distance: 22.1
click at [182, 101] on link "Design" at bounding box center [163, 93] width 107 height 33
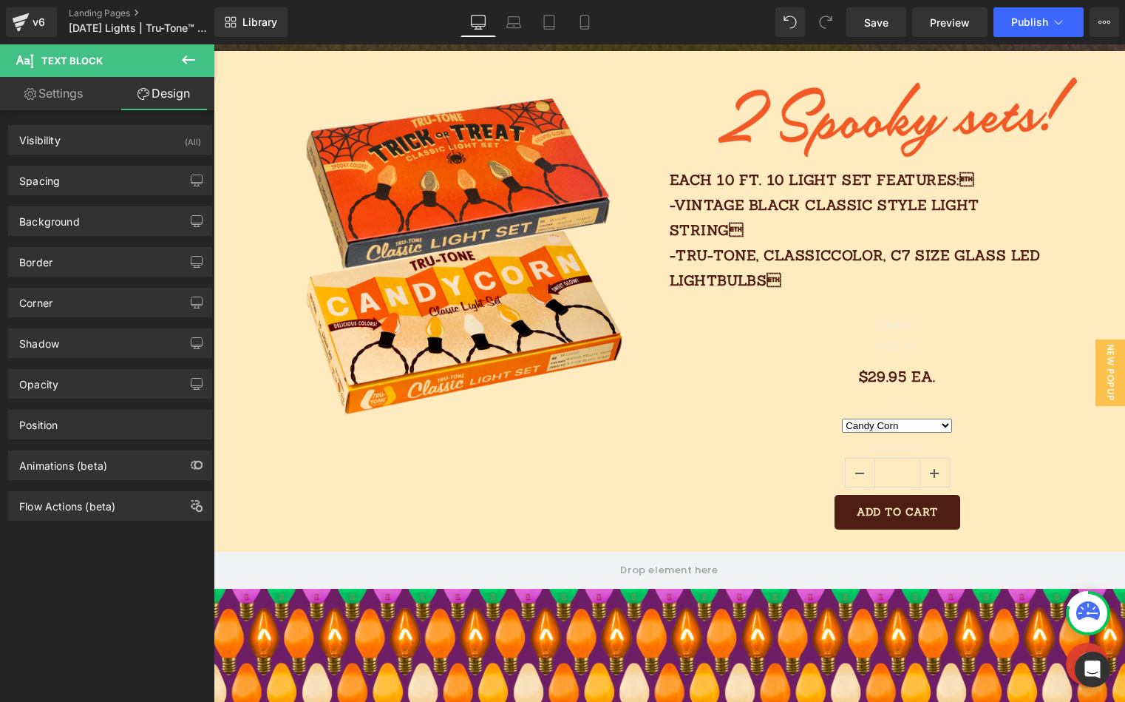
drag, startPoint x: 121, startPoint y: 174, endPoint x: 119, endPoint y: 194, distance: 20.8
click at [121, 174] on div "Spacing" at bounding box center [110, 180] width 203 height 28
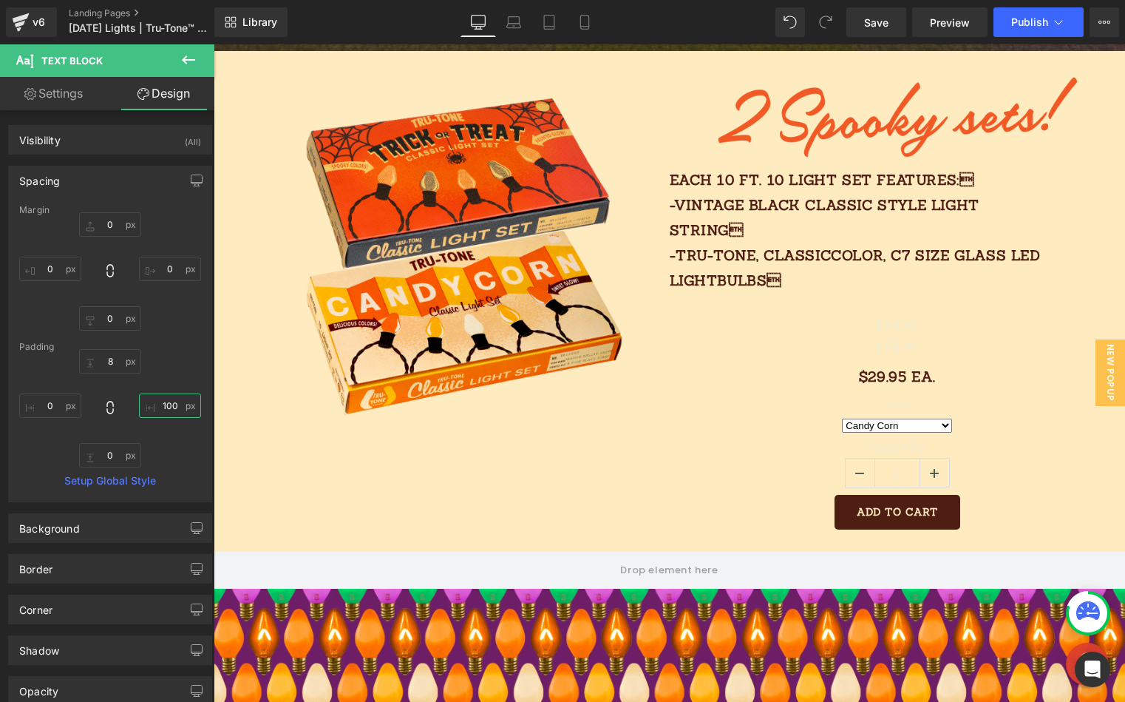
click at [165, 399] on input "text" at bounding box center [170, 405] width 62 height 24
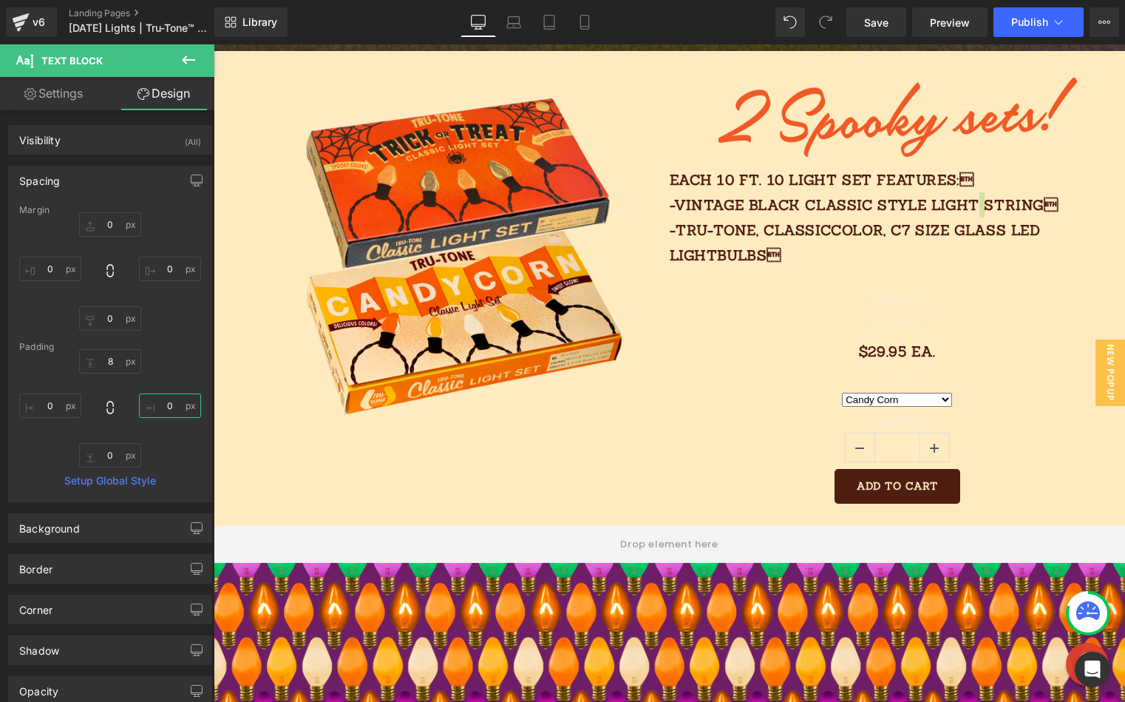
type input "0`"
type input "0"
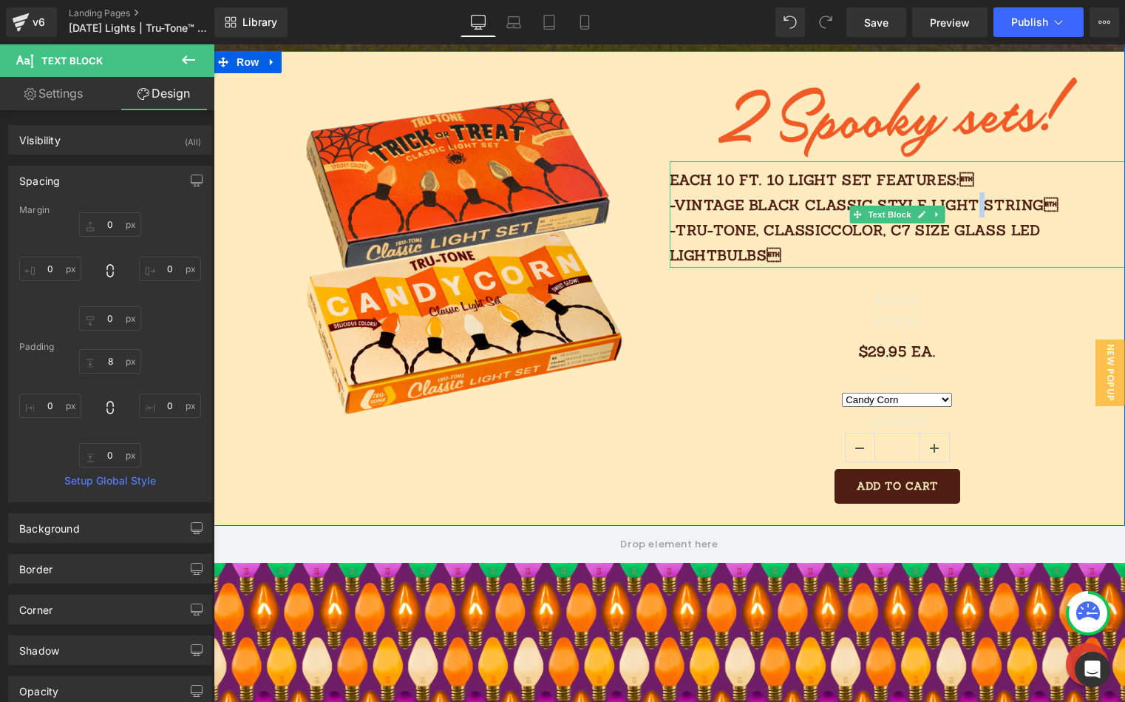
click at [1072, 243] on p "Each 10 FT. 10 light SET features: -vintage black classic style light string …" at bounding box center [898, 217] width 456 height 101
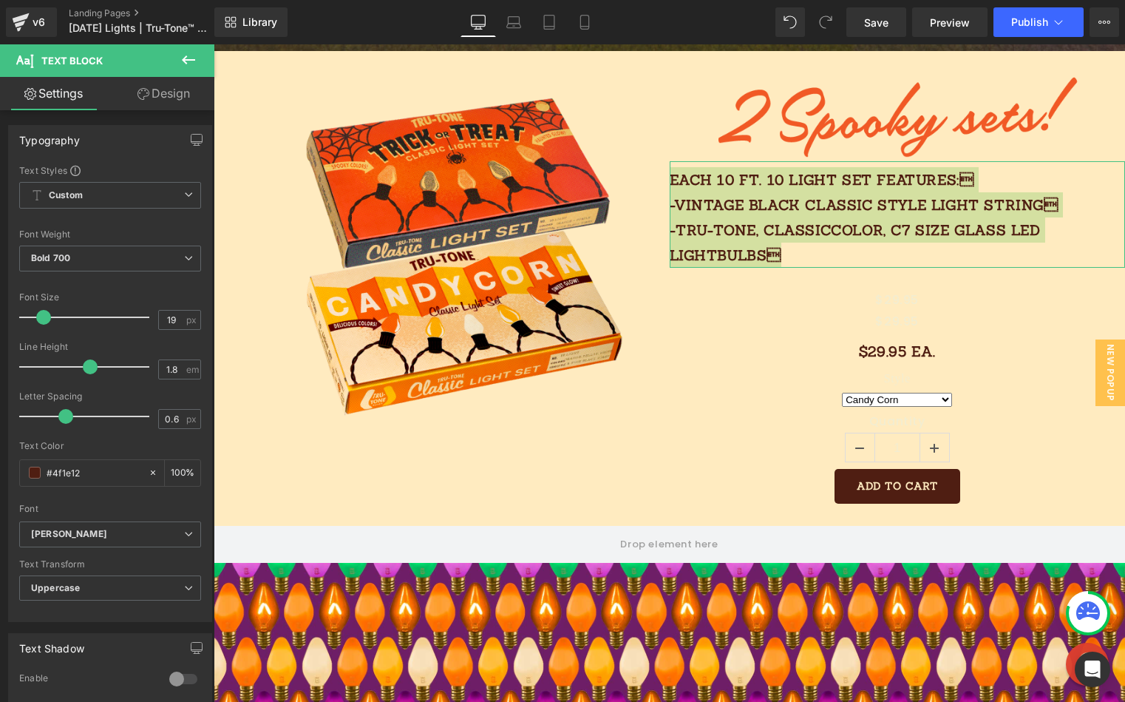
click at [181, 94] on link "Design" at bounding box center [163, 93] width 107 height 33
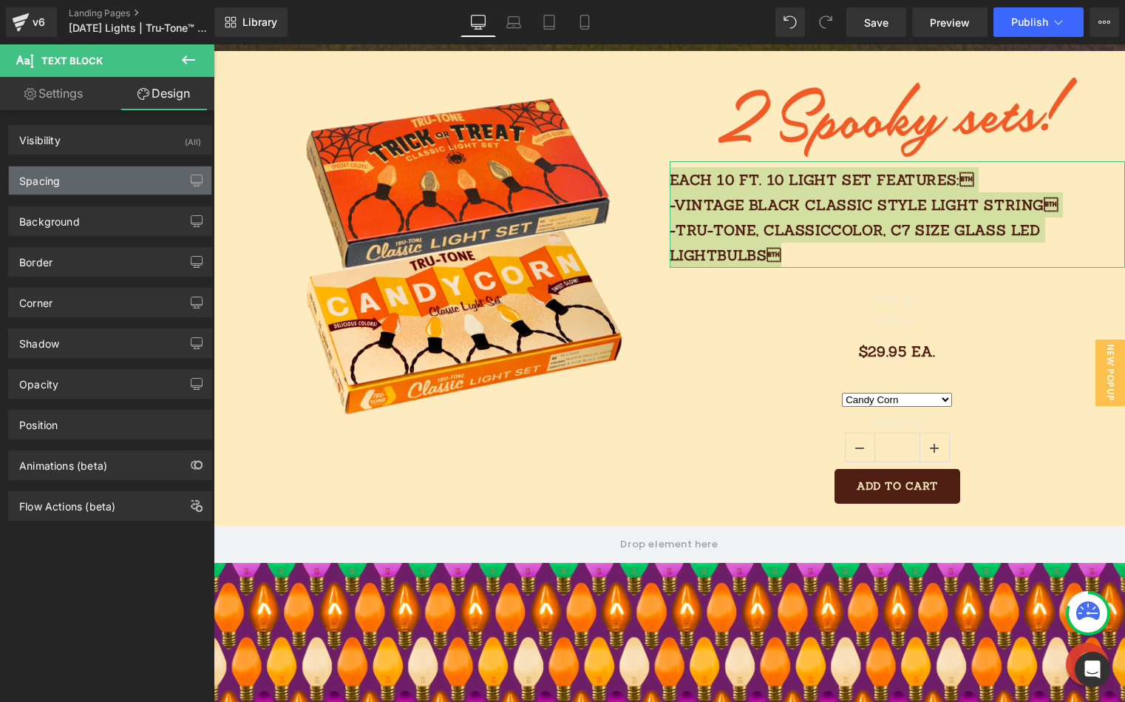
click at [78, 189] on div "Spacing" at bounding box center [110, 180] width 203 height 28
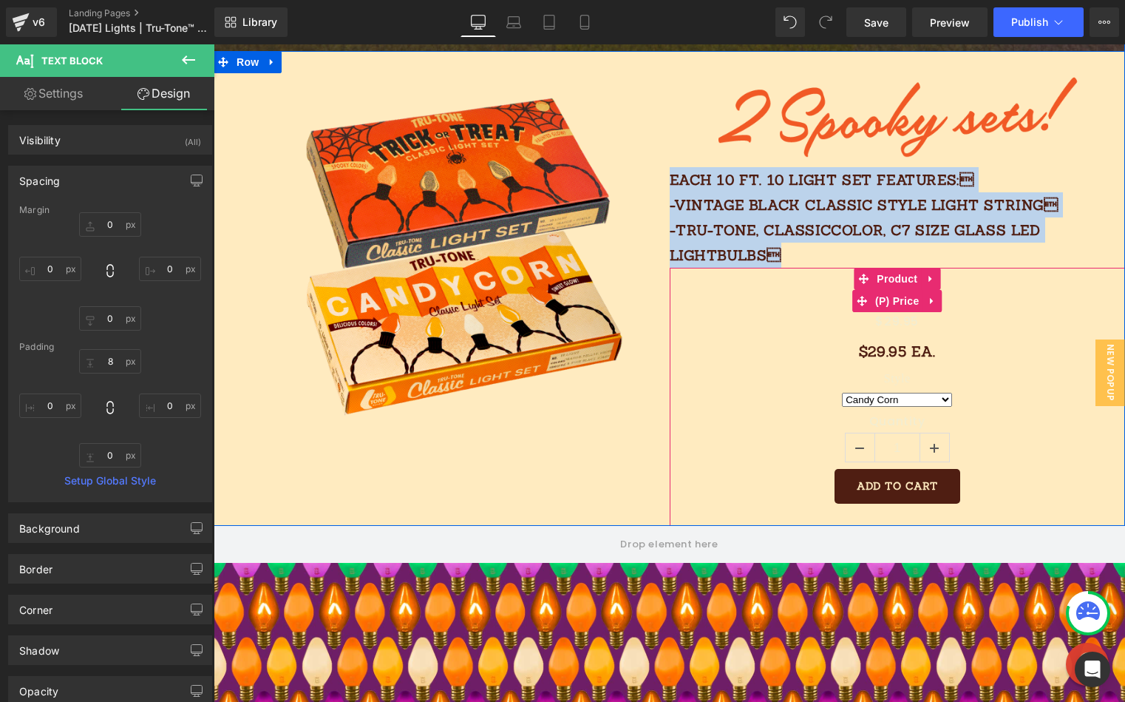
click at [744, 303] on div "$0 $29.95" at bounding box center [897, 300] width 441 height 21
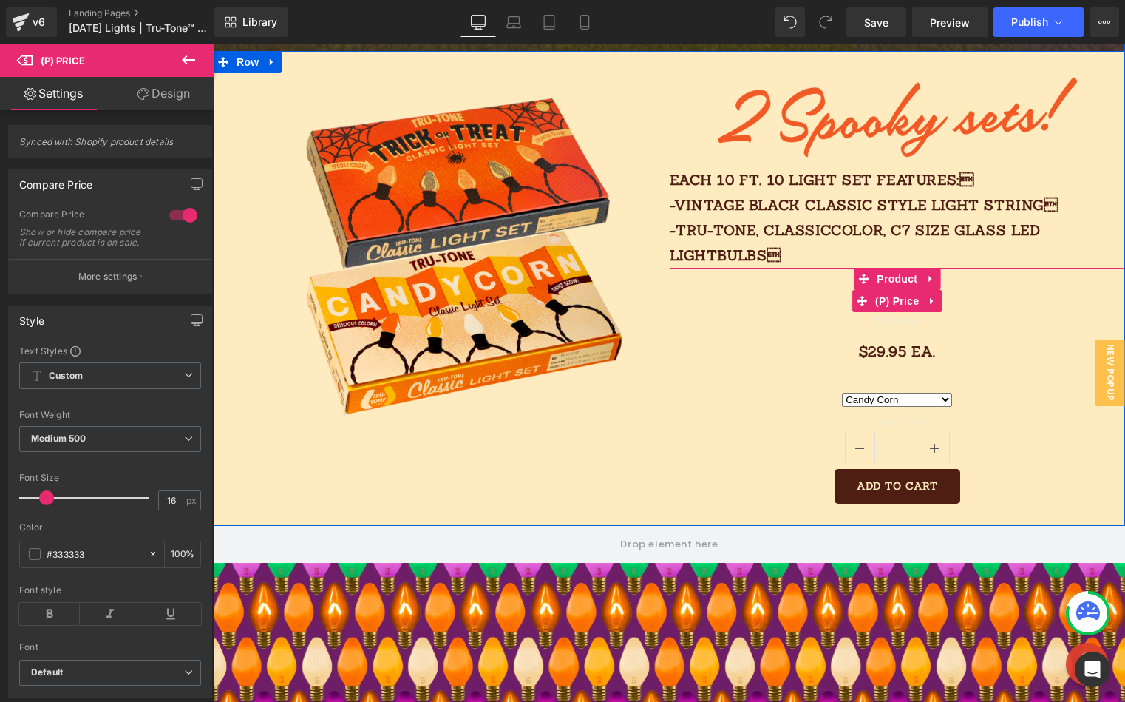
click at [1015, 305] on div "$0 $29.95" at bounding box center [897, 300] width 441 height 21
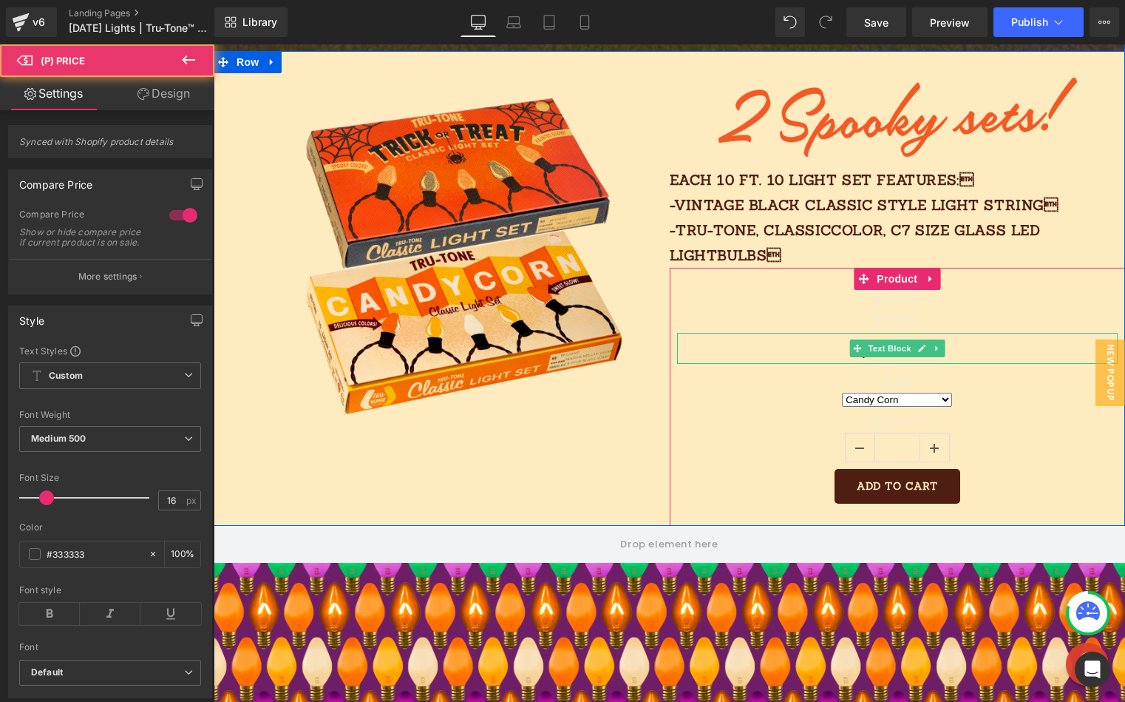
click at [1023, 347] on p "$29.95 Ea." at bounding box center [897, 351] width 441 height 25
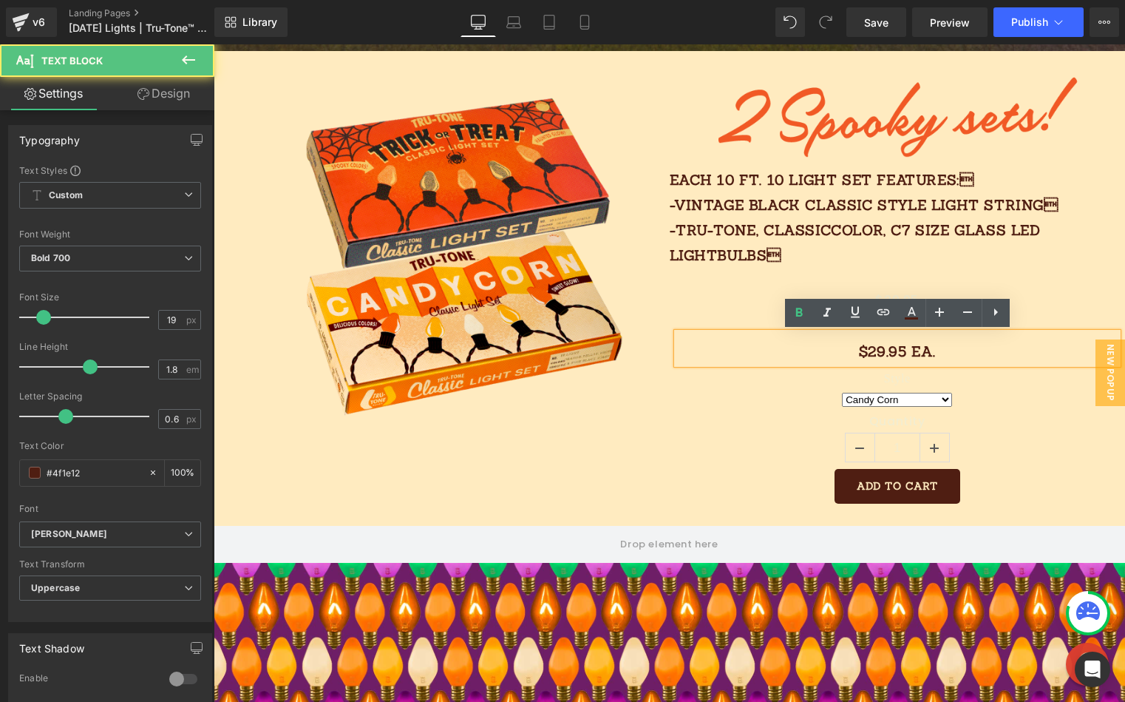
click at [1009, 277] on div "$0 $29.95 (P) Price $0 $29.95 (P) Price $29.95 Ea. Text Block Style Candy Corn …" at bounding box center [898, 397] width 456 height 258
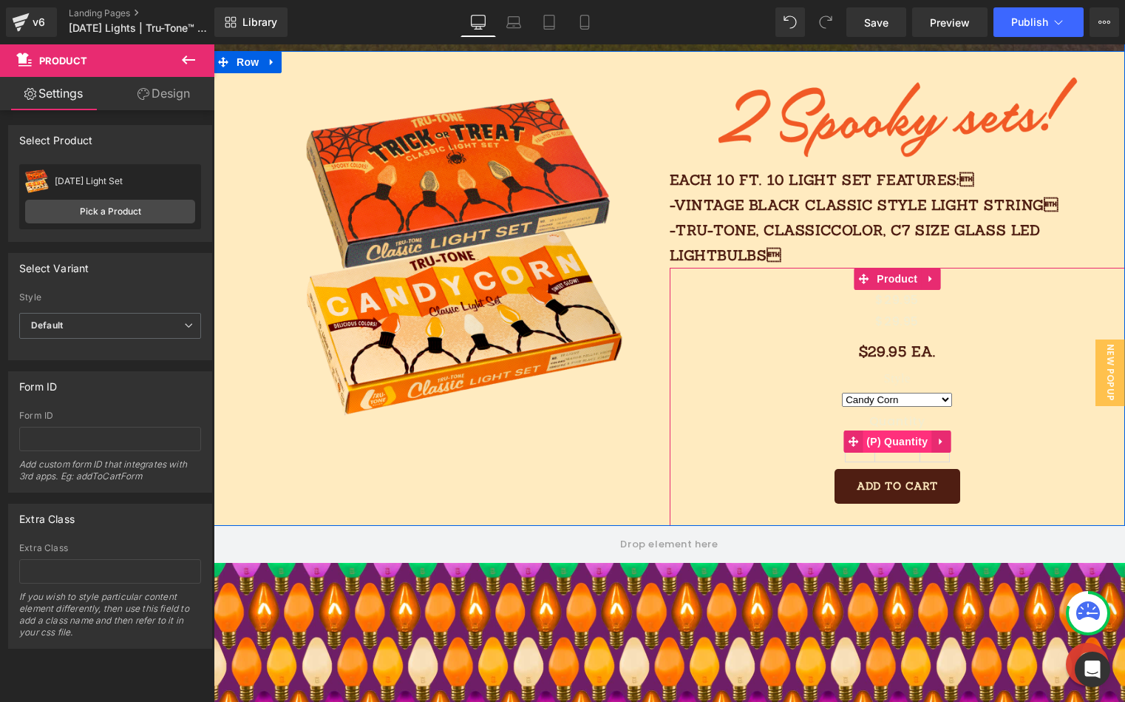
click at [901, 439] on span "(P) Quantity" at bounding box center [897, 441] width 69 height 22
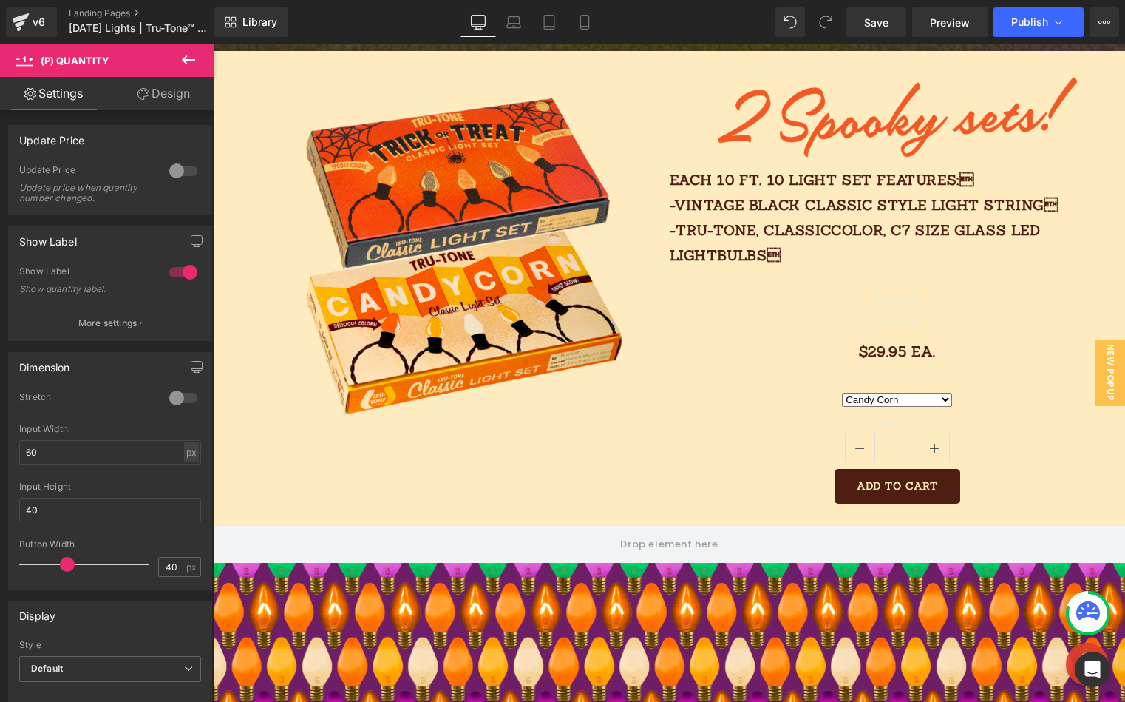
click at [172, 93] on link "Design" at bounding box center [163, 93] width 107 height 33
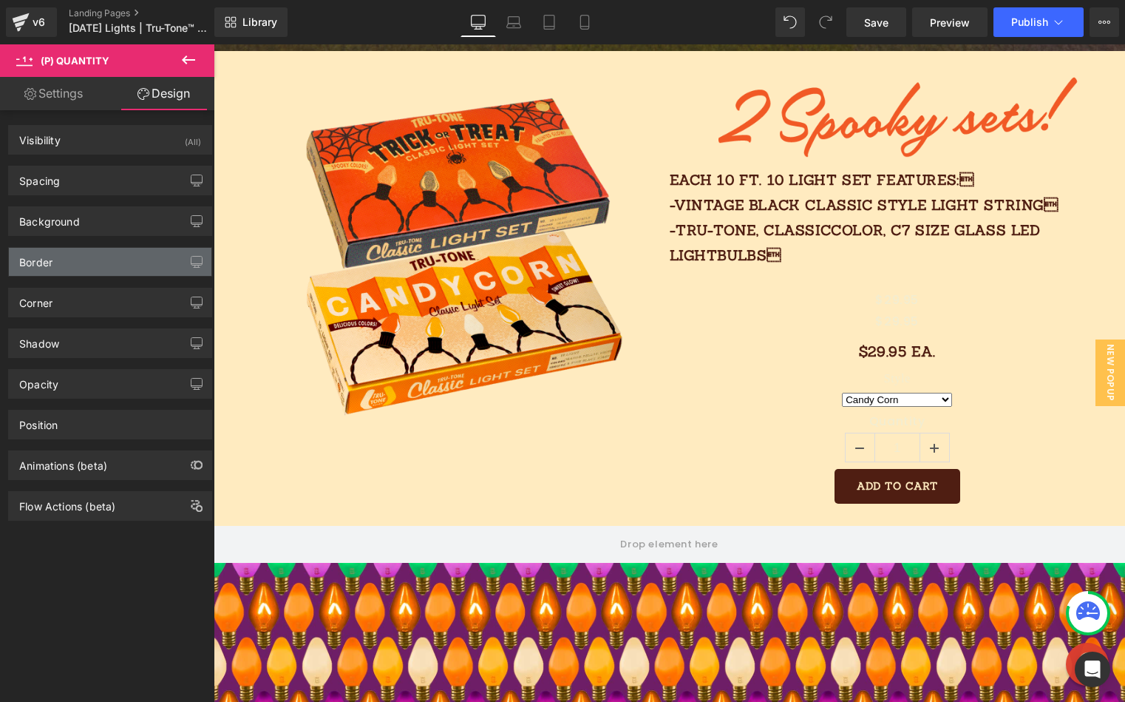
click at [81, 257] on div "Border" at bounding box center [110, 262] width 203 height 28
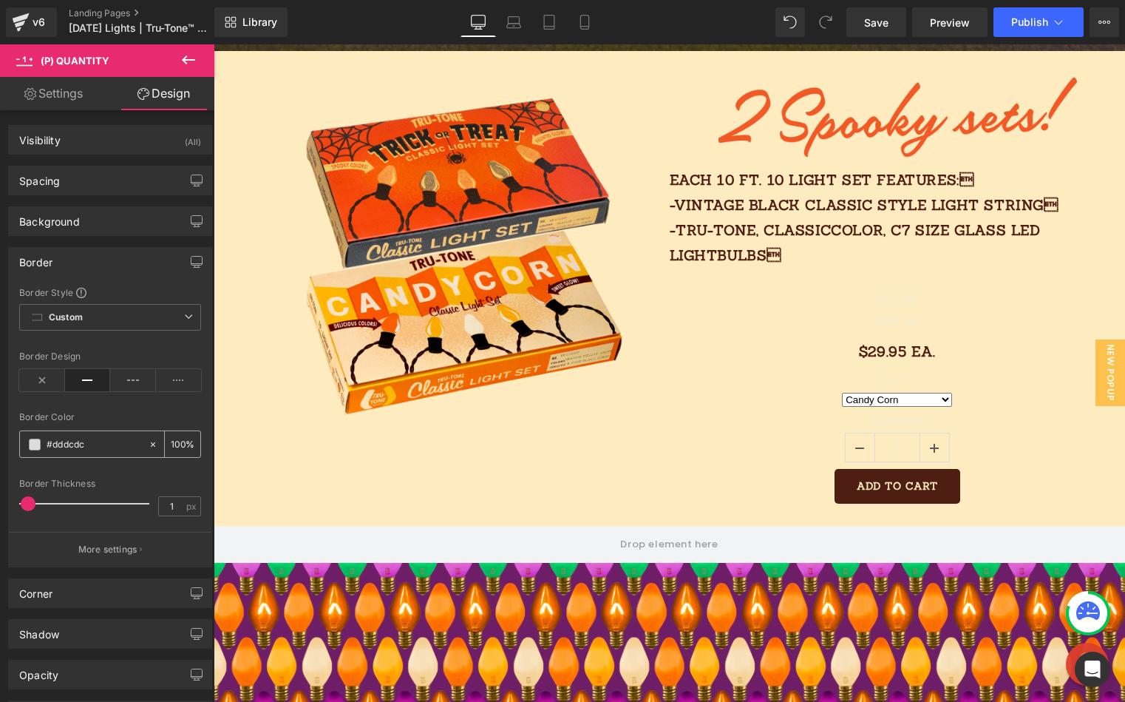
click at [32, 441] on div "#dddcdc" at bounding box center [84, 444] width 128 height 26
drag, startPoint x: 87, startPoint y: 443, endPoint x: 47, endPoint y: 442, distance: 39.9
click at [60, 442] on input "#dddcdc" at bounding box center [94, 444] width 95 height 16
paste input "4f1e12"
type input "#4f1e12"
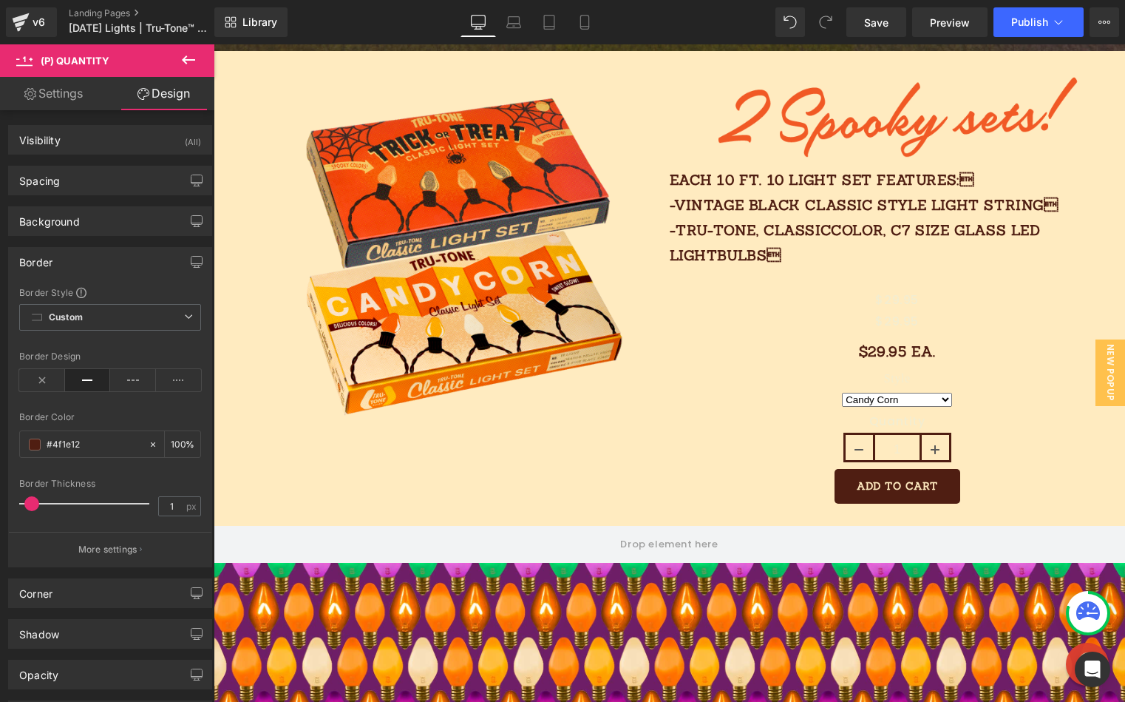
click at [31, 504] on span at bounding box center [31, 503] width 15 height 15
drag, startPoint x: 40, startPoint y: 498, endPoint x: 29, endPoint y: 495, distance: 11.5
click at [29, 495] on div at bounding box center [88, 504] width 123 height 30
click at [86, 553] on p "More settings" at bounding box center [107, 549] width 59 height 13
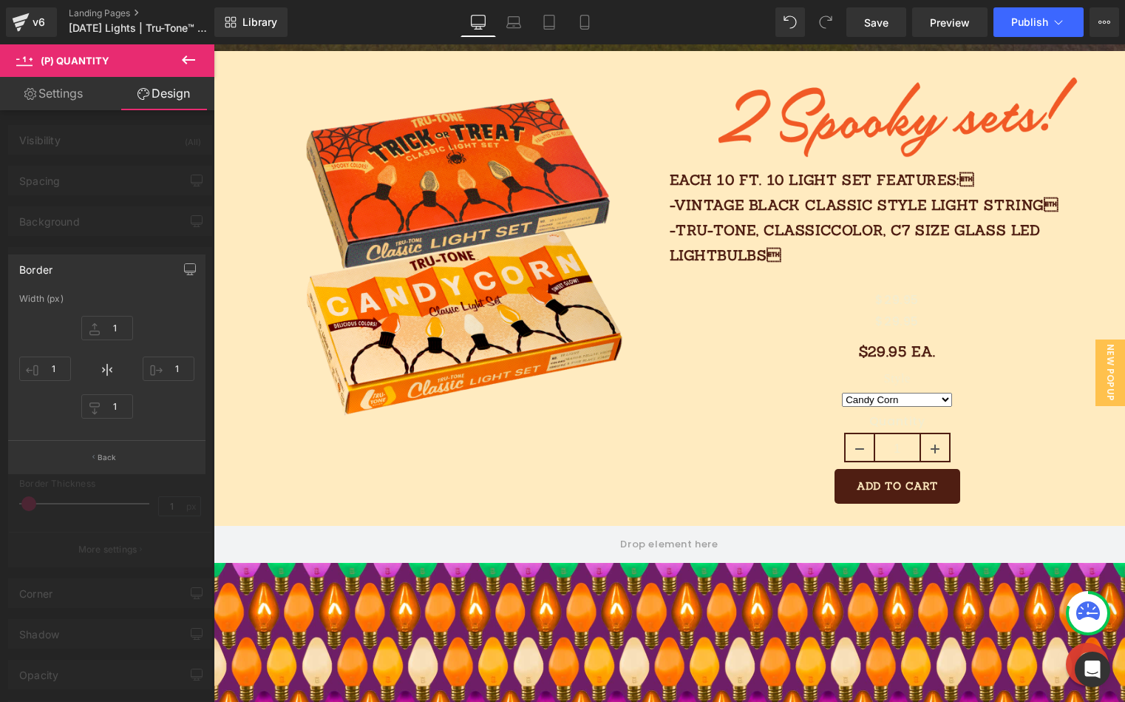
click at [113, 461] on p "Back" at bounding box center [107, 457] width 19 height 11
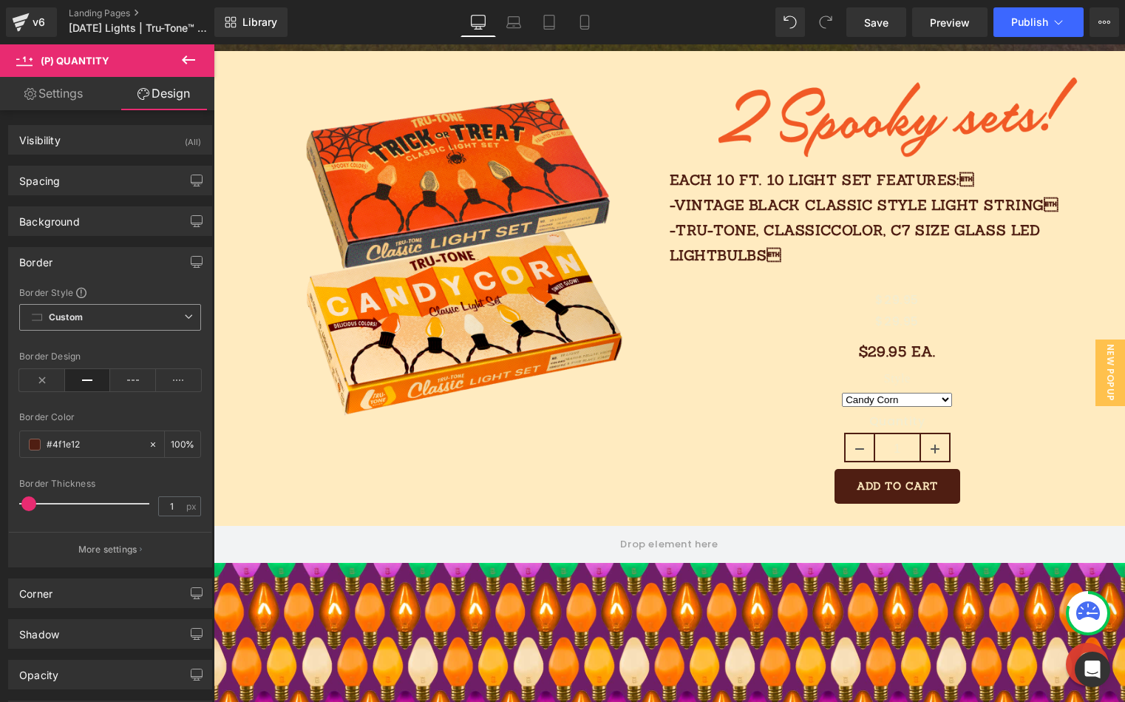
click at [92, 317] on span "Custom Setup Global Style" at bounding box center [110, 317] width 182 height 27
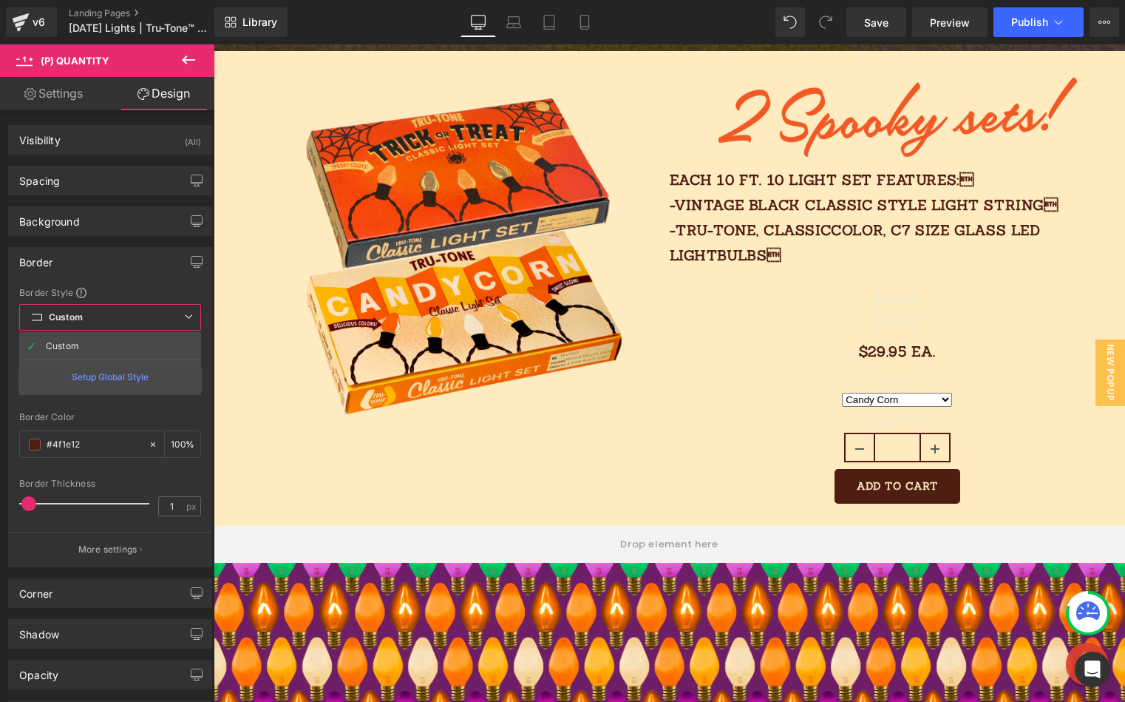
click at [132, 282] on div "Border Border Style Custom Custom Setup Global Style Custom Setup Global Style …" at bounding box center [110, 407] width 204 height 320
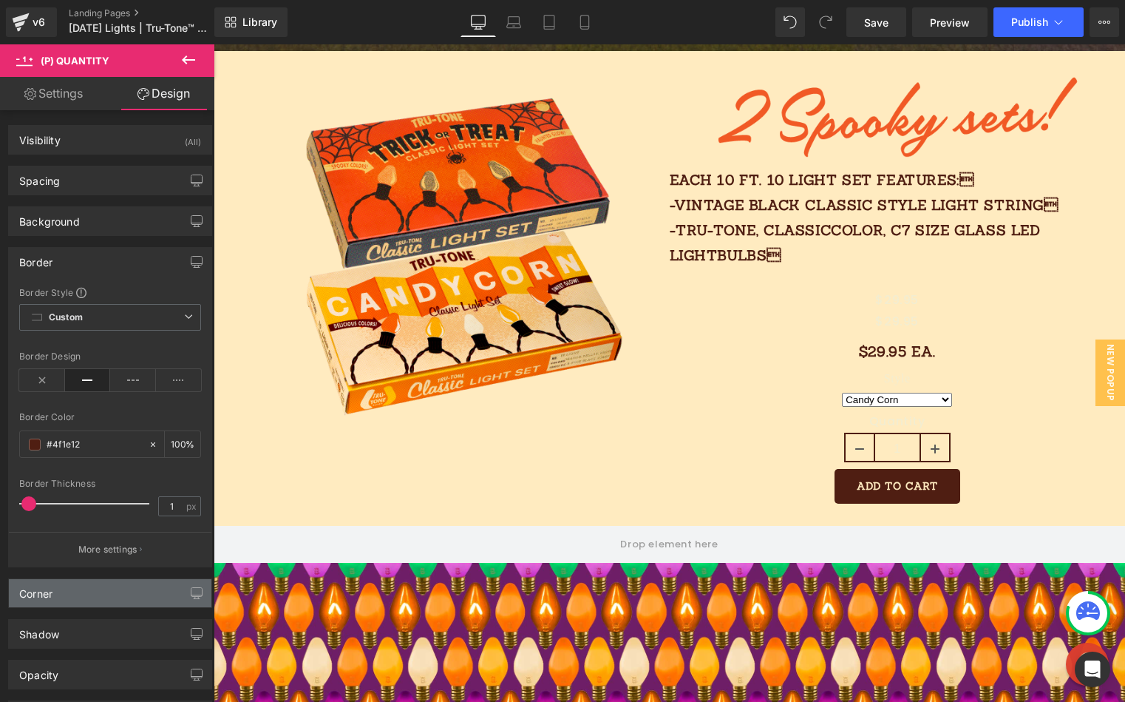
click at [102, 590] on div "Corner" at bounding box center [110, 593] width 203 height 28
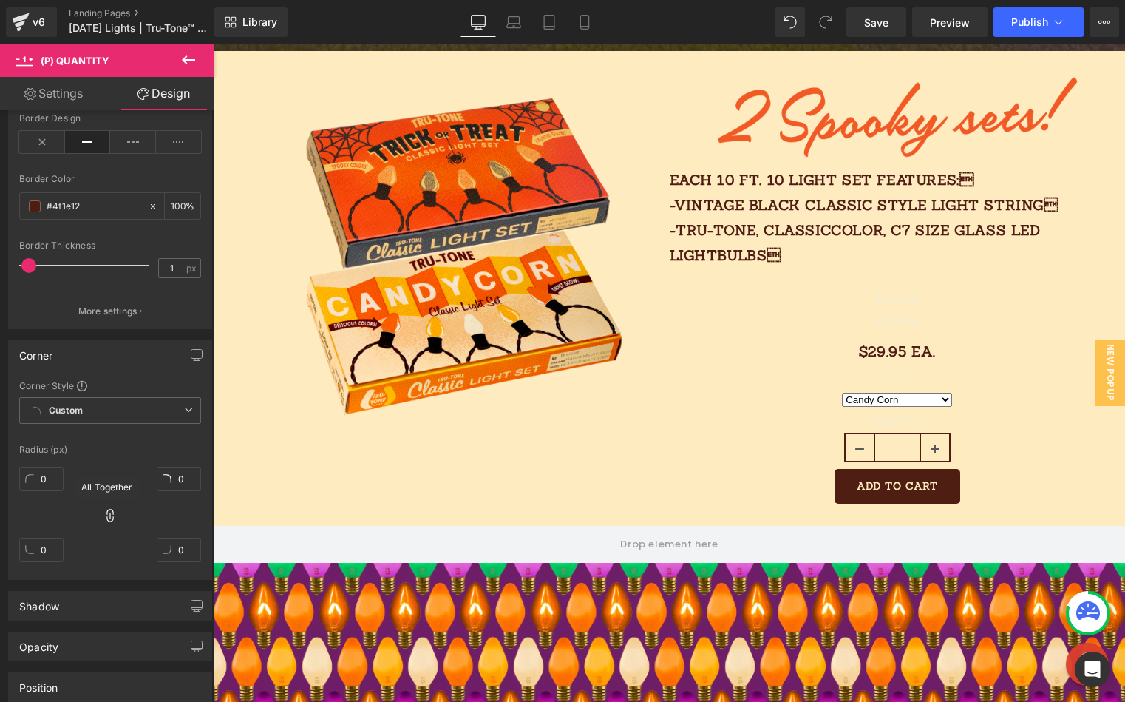
scroll to position [240, 0]
drag, startPoint x: 106, startPoint y: 514, endPoint x: 112, endPoint y: 524, distance: 12.3
click at [112, 526] on div "0 0 0 0" at bounding box center [110, 517] width 182 height 118
click at [101, 492] on div "0 0 0 0" at bounding box center [110, 517] width 182 height 118
drag, startPoint x: 107, startPoint y: 512, endPoint x: 116, endPoint y: 526, distance: 16.0
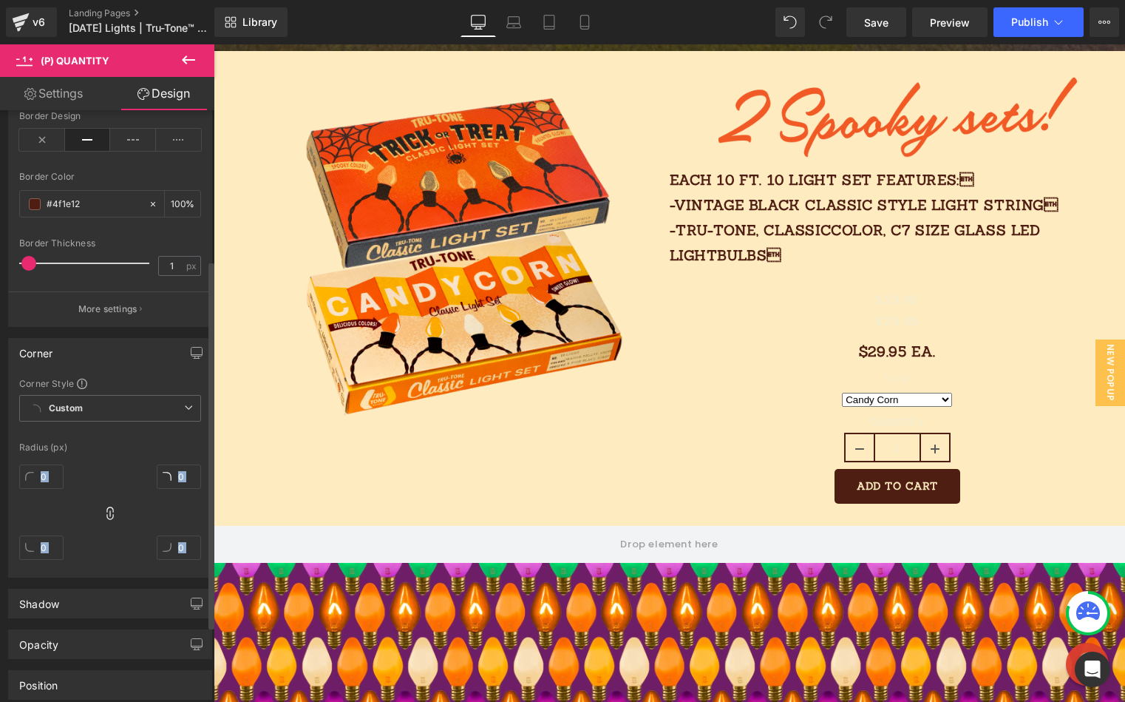
click at [115, 546] on div "0 0 0 0" at bounding box center [110, 517] width 182 height 118
drag, startPoint x: 173, startPoint y: 484, endPoint x: 173, endPoint y: 495, distance: 11.1
click at [173, 502] on div "0" at bounding box center [179, 481] width 44 height 47
drag, startPoint x: 178, startPoint y: 477, endPoint x: 175, endPoint y: 463, distance: 14.5
click at [175, 463] on div "0" at bounding box center [179, 481] width 44 height 47
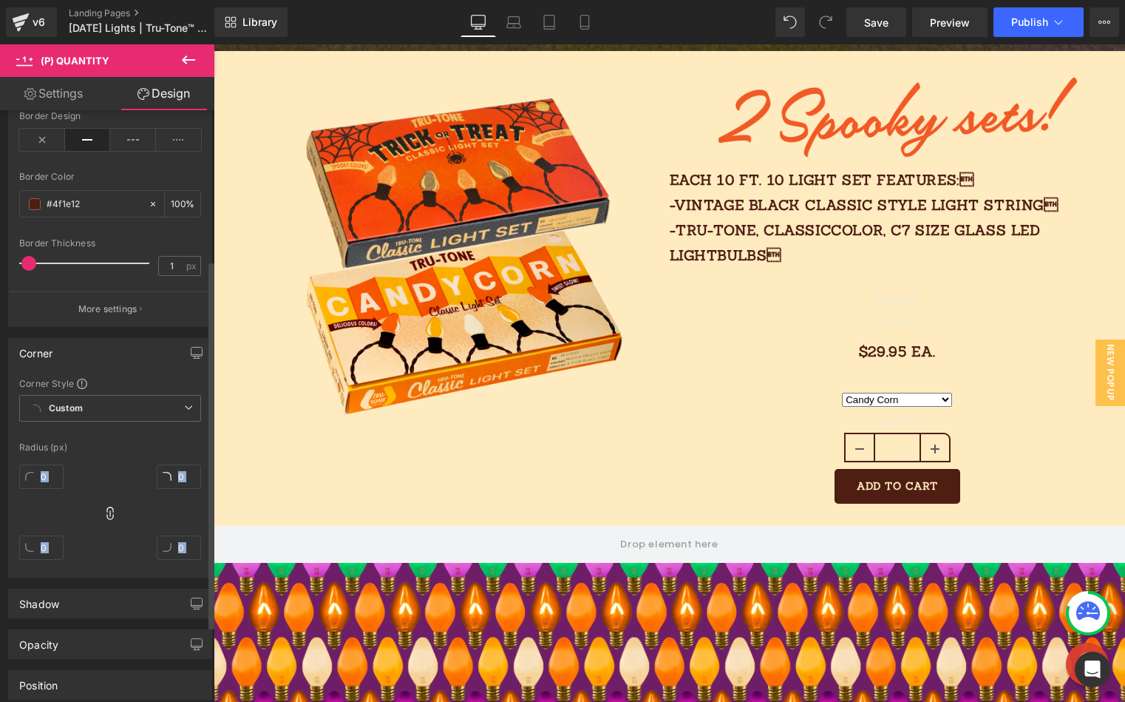
drag, startPoint x: 110, startPoint y: 512, endPoint x: 119, endPoint y: 498, distance: 17.2
click at [119, 497] on div "0 0 0 0" at bounding box center [110, 517] width 182 height 118
click at [106, 0] on div "(P) Quantity You are previewing how the will restyle your page. You can not edi…" at bounding box center [562, 0] width 1125 height 0
click at [109, 526] on div "0 0 0 0" at bounding box center [110, 517] width 182 height 118
click at [109, 527] on div "0 0 0 0" at bounding box center [110, 517] width 182 height 118
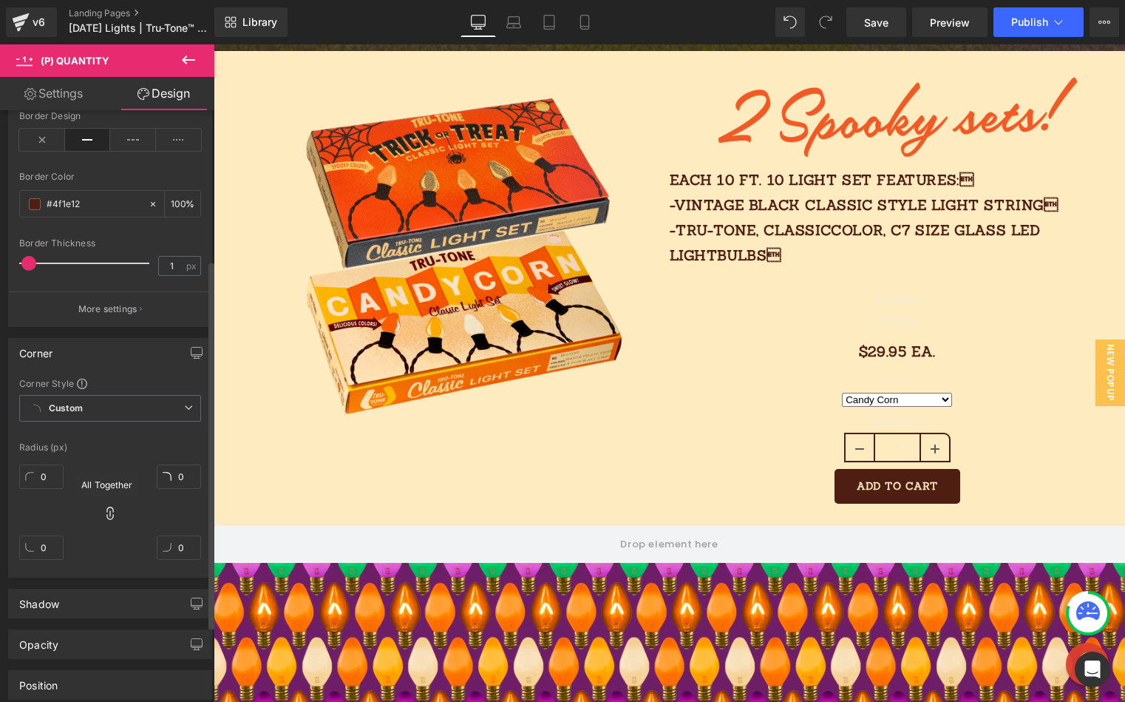
click at [109, 514] on icon at bounding box center [110, 513] width 15 height 15
drag, startPoint x: 163, startPoint y: 476, endPoint x: 155, endPoint y: 456, distance: 22.0
click at [158, 456] on div "Corner Style Custom Custom Setup Global Style Custom Setup Global Style Radius …" at bounding box center [110, 477] width 203 height 200
click at [107, 515] on icon at bounding box center [110, 513] width 15 height 15
drag, startPoint x: 172, startPoint y: 483, endPoint x: 172, endPoint y: 469, distance: 14.1
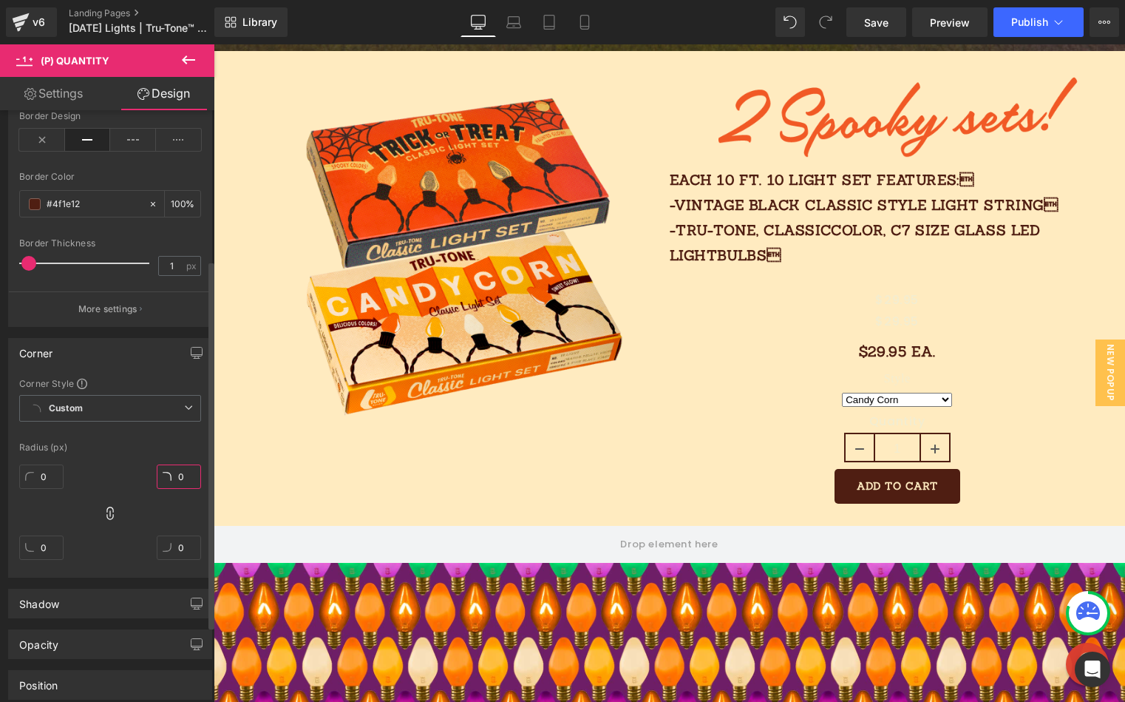
click at [172, 469] on input "0" at bounding box center [179, 476] width 44 height 24
drag, startPoint x: 169, startPoint y: 473, endPoint x: 138, endPoint y: 506, distance: 45.5
click at [170, 496] on div "0" at bounding box center [179, 481] width 44 height 47
click at [112, 513] on icon at bounding box center [110, 513] width 15 height 15
drag, startPoint x: 170, startPoint y: 484, endPoint x: 197, endPoint y: 450, distance: 43.8
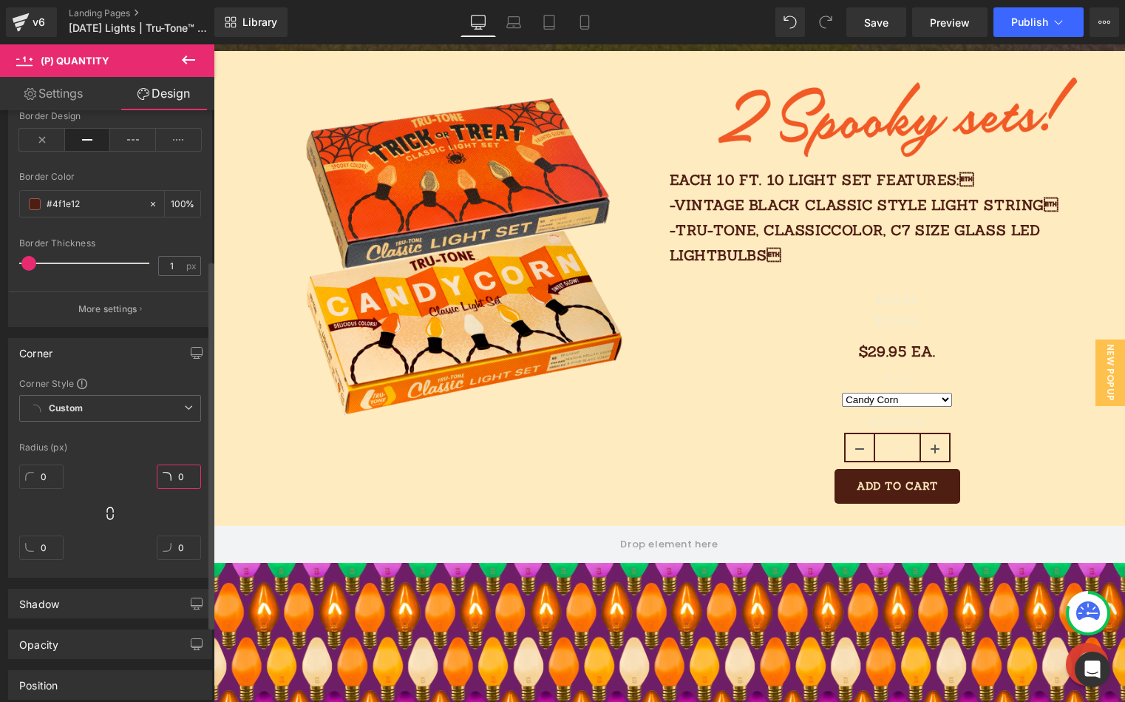
click at [199, 448] on div "Corner Style Custom Custom Setup Global Style Custom Setup Global Style Radius …" at bounding box center [110, 477] width 203 height 200
click at [107, 516] on icon at bounding box center [110, 513] width 15 height 15
click at [176, 471] on input "0" at bounding box center [179, 476] width 44 height 24
drag, startPoint x: 175, startPoint y: 478, endPoint x: 175, endPoint y: 454, distance: 23.7
click at [175, 454] on div "Corner Style Custom Custom Setup Global Style Custom Setup Global Style Radius …" at bounding box center [110, 477] width 203 height 200
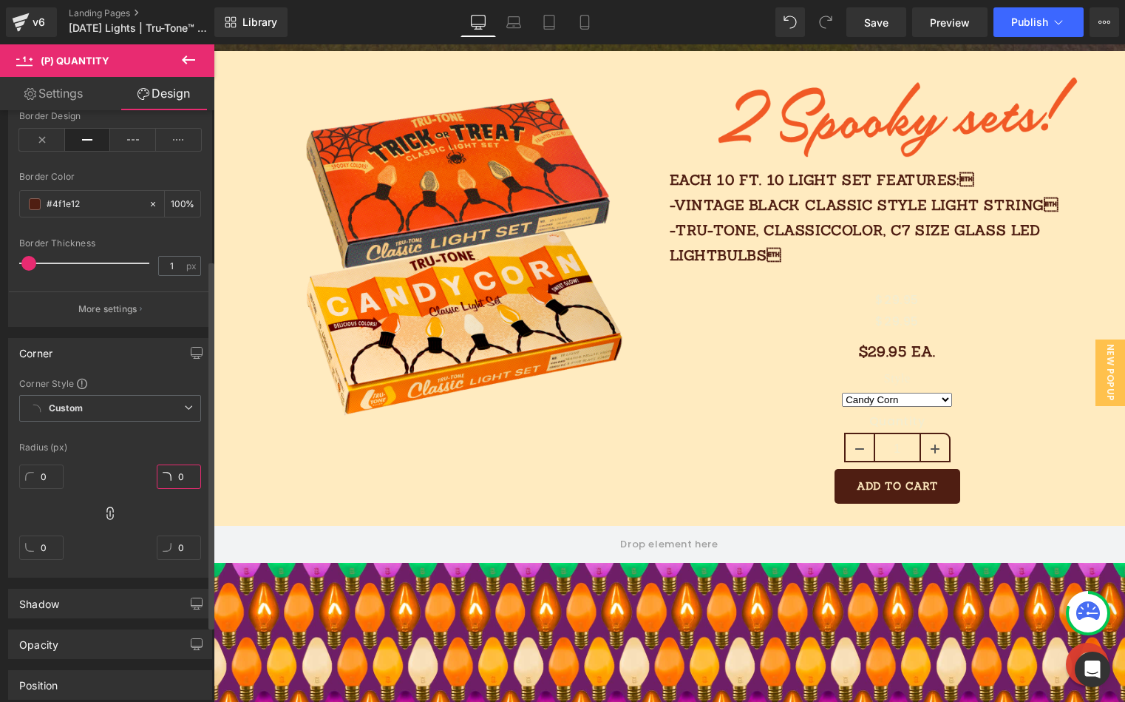
drag, startPoint x: 178, startPoint y: 484, endPoint x: 169, endPoint y: 498, distance: 16.6
click at [170, 498] on div "0" at bounding box center [179, 481] width 44 height 47
click at [169, 546] on input "0" at bounding box center [179, 547] width 44 height 24
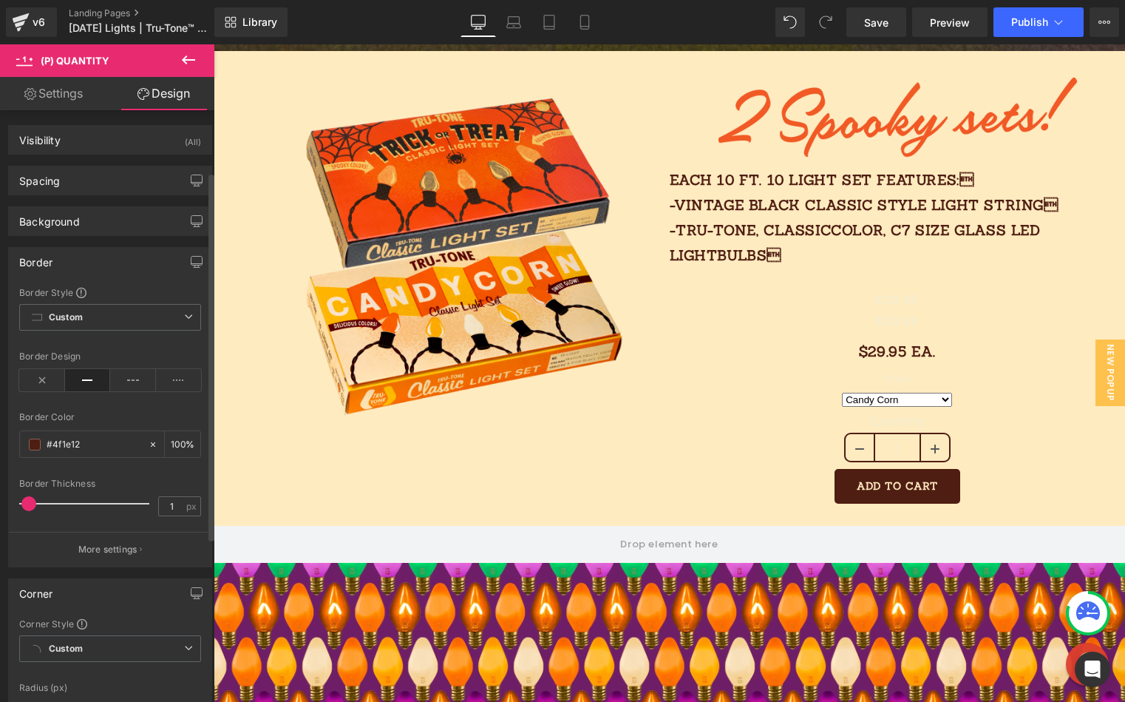
scroll to position [362, 0]
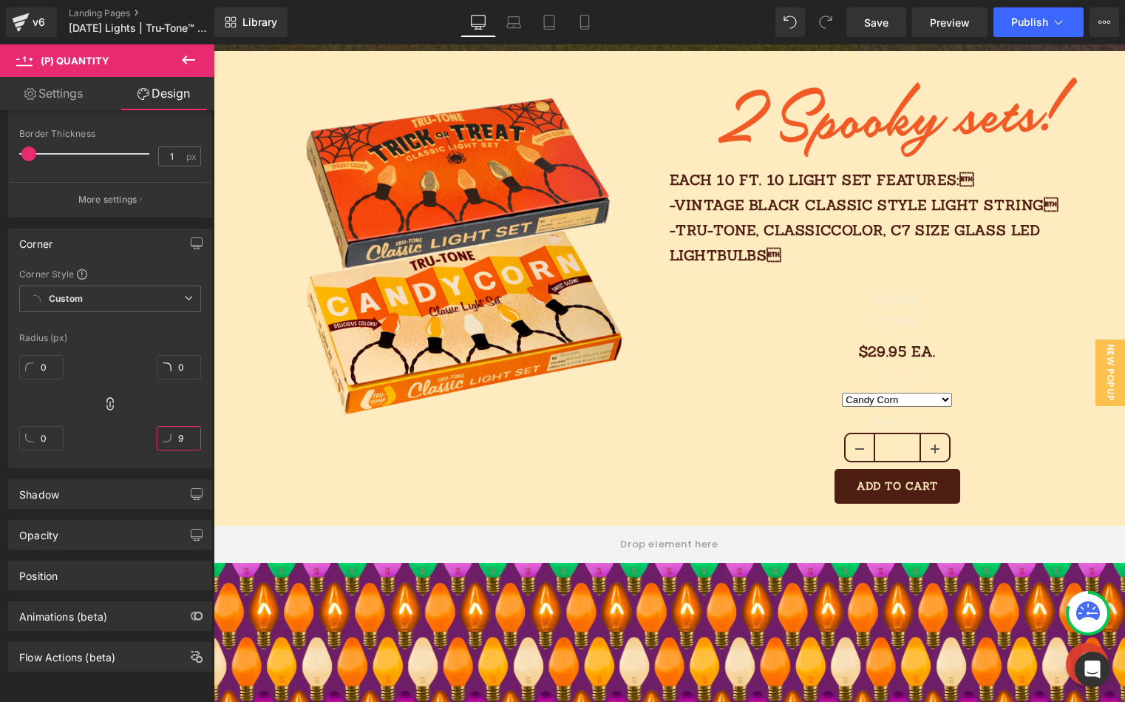
type input "9"
click at [61, 89] on link "Settings" at bounding box center [53, 93] width 107 height 33
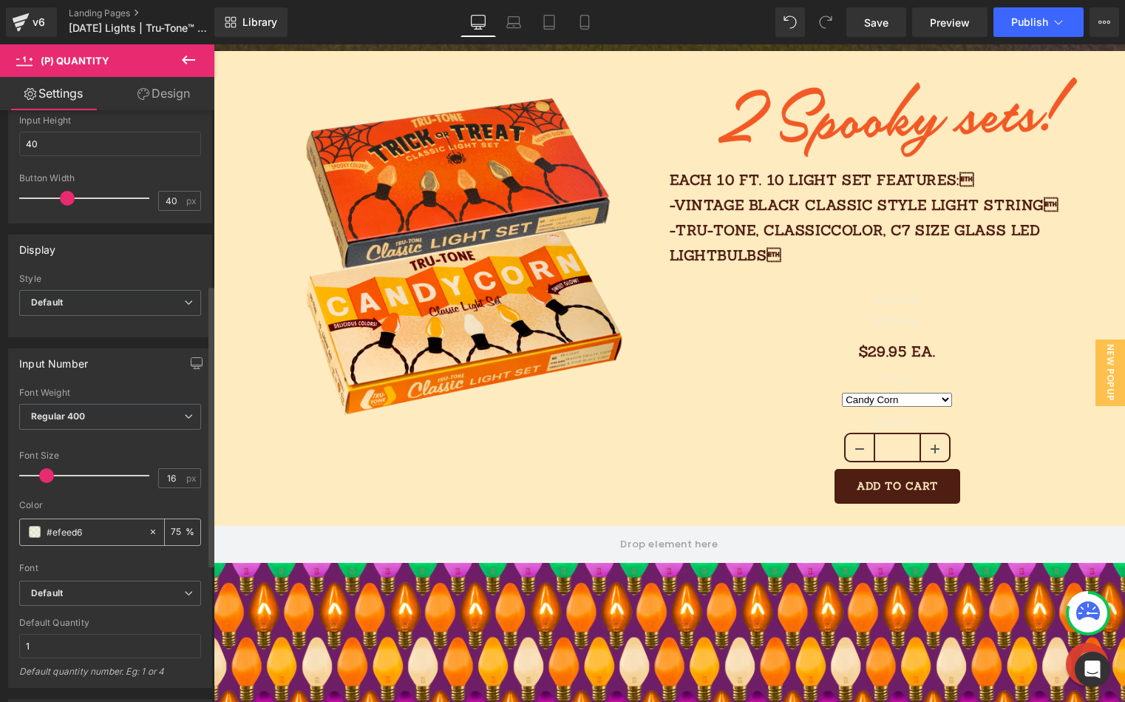
scroll to position [371, 0]
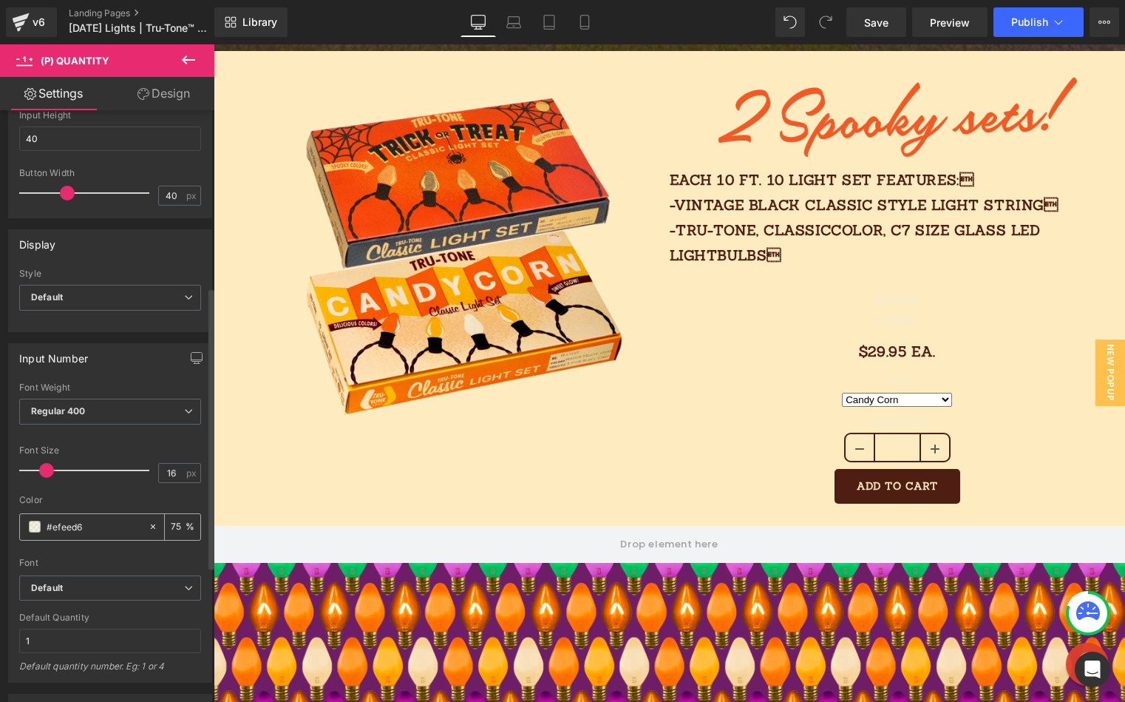
drag, startPoint x: 97, startPoint y: 528, endPoint x: 20, endPoint y: 520, distance: 77.3
click at [14, 522] on div "Thin 100 Semi Thin 200 Light 300 Regular 400 Medium 500 Semi Bold 600 Super Bol…" at bounding box center [110, 532] width 203 height 300
paste input "35312a"
type input "35312a"
click at [70, 594] on span "Default" at bounding box center [110, 588] width 182 height 26
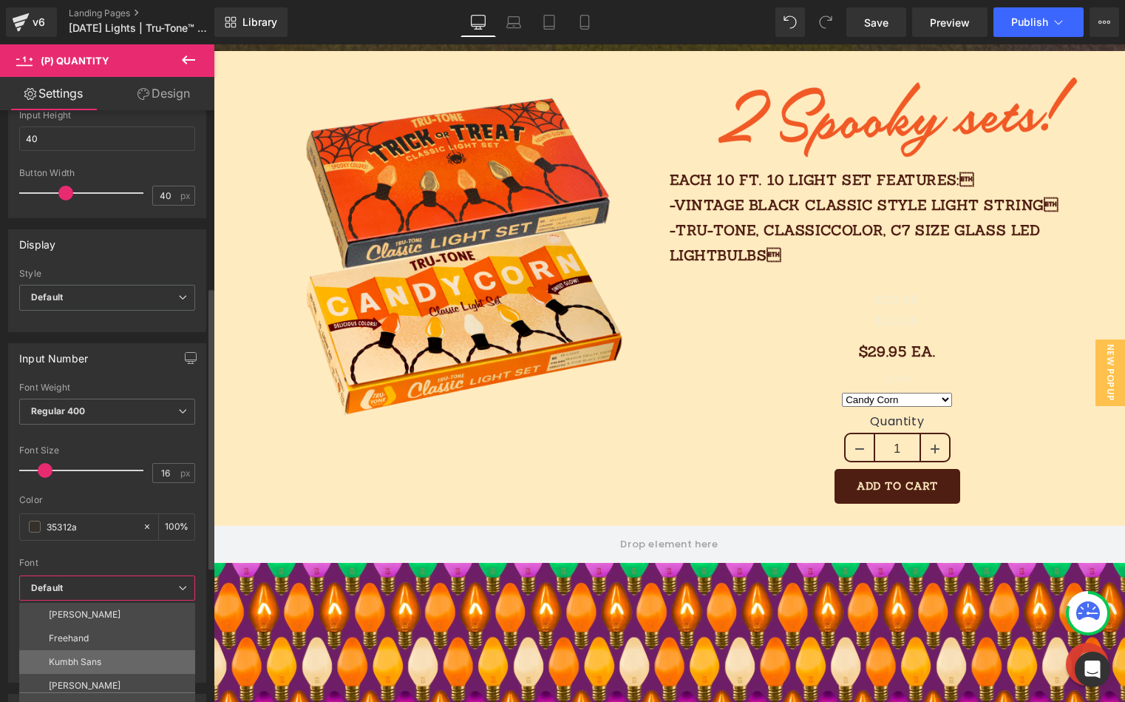
scroll to position [195, 0]
click at [71, 666] on li "[PERSON_NAME]" at bounding box center [110, 680] width 183 height 24
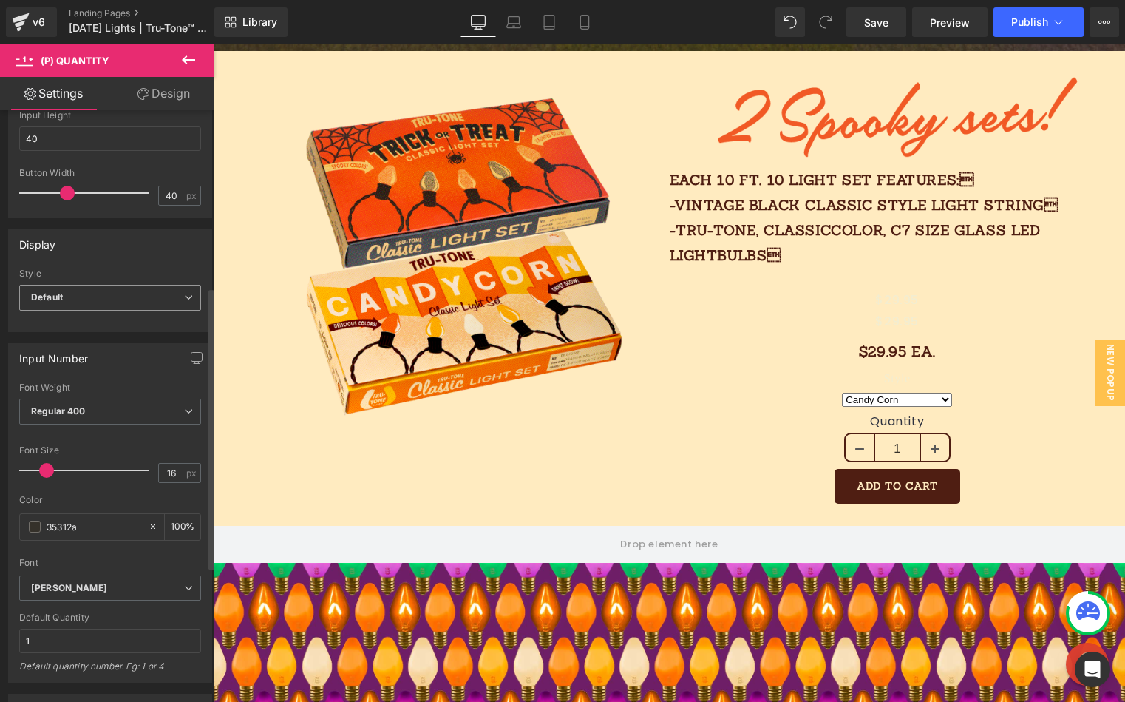
click at [69, 301] on span "Default" at bounding box center [110, 298] width 182 height 26
click at [98, 254] on div "Display" at bounding box center [110, 244] width 203 height 28
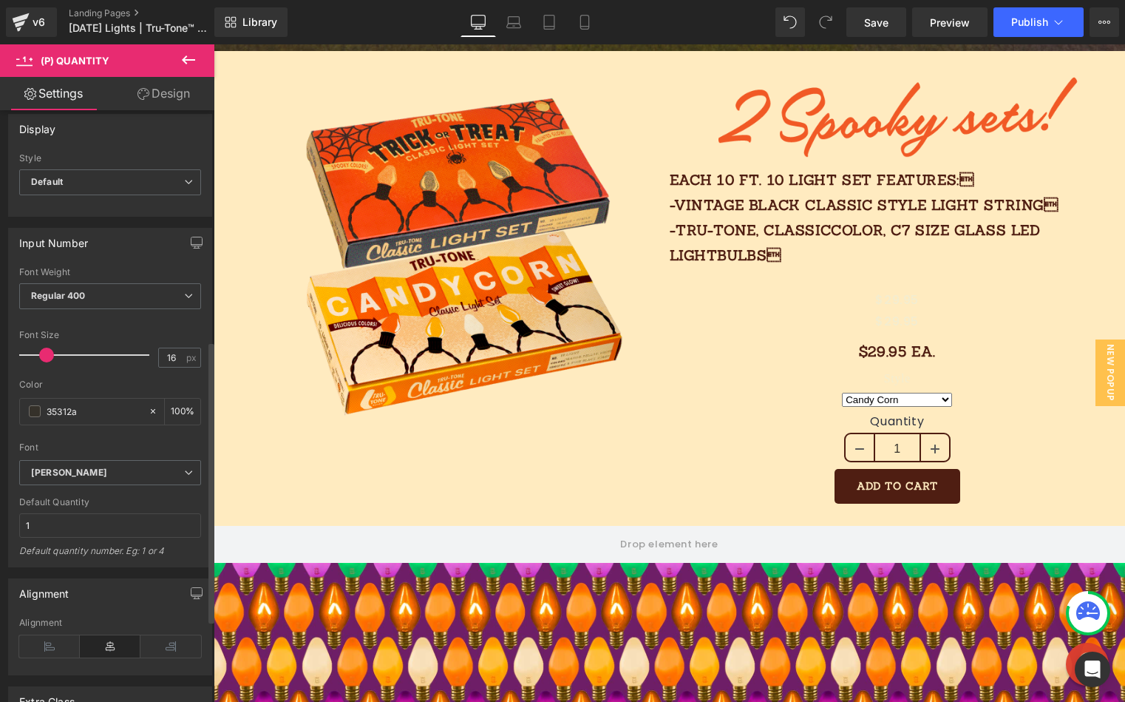
scroll to position [499, 0]
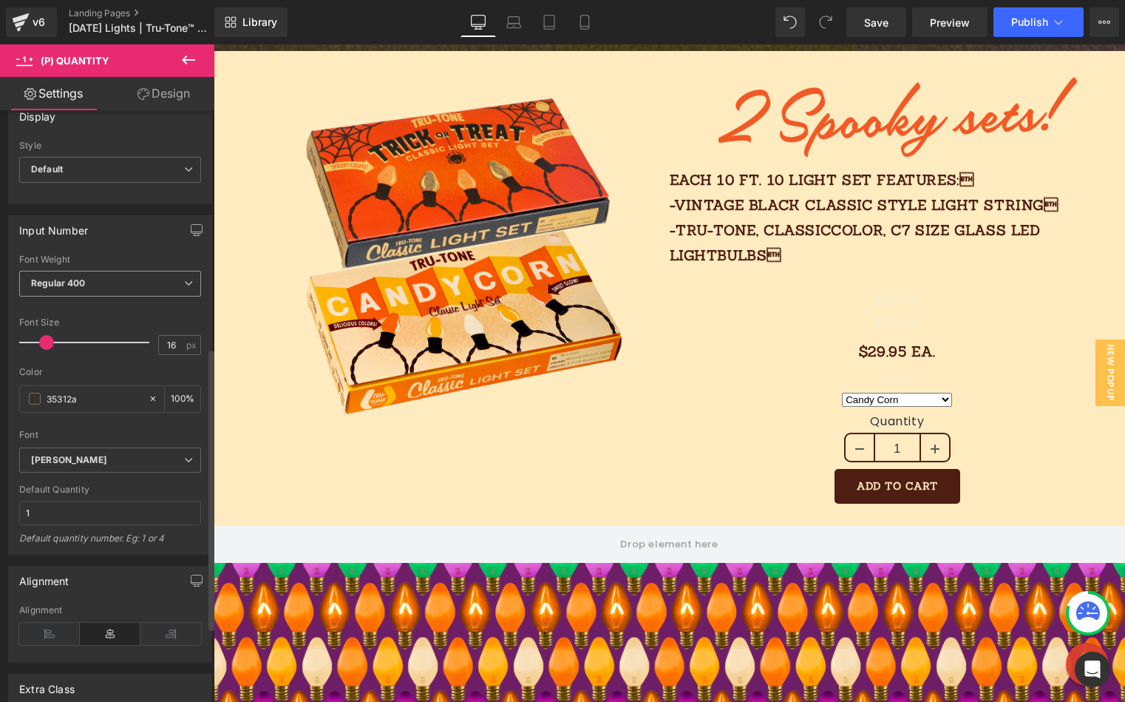
click at [80, 287] on b "Regular 400" at bounding box center [58, 282] width 55 height 11
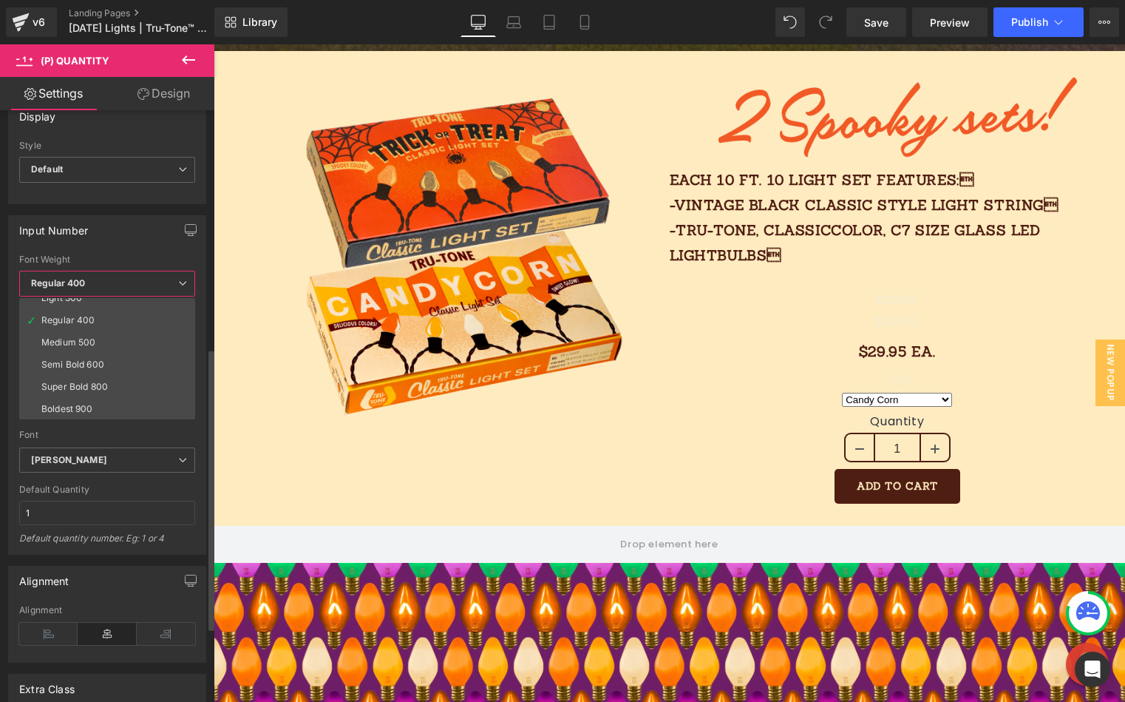
scroll to position [123, 0]
click at [89, 339] on div "Boldest 900" at bounding box center [67, 341] width 52 height 10
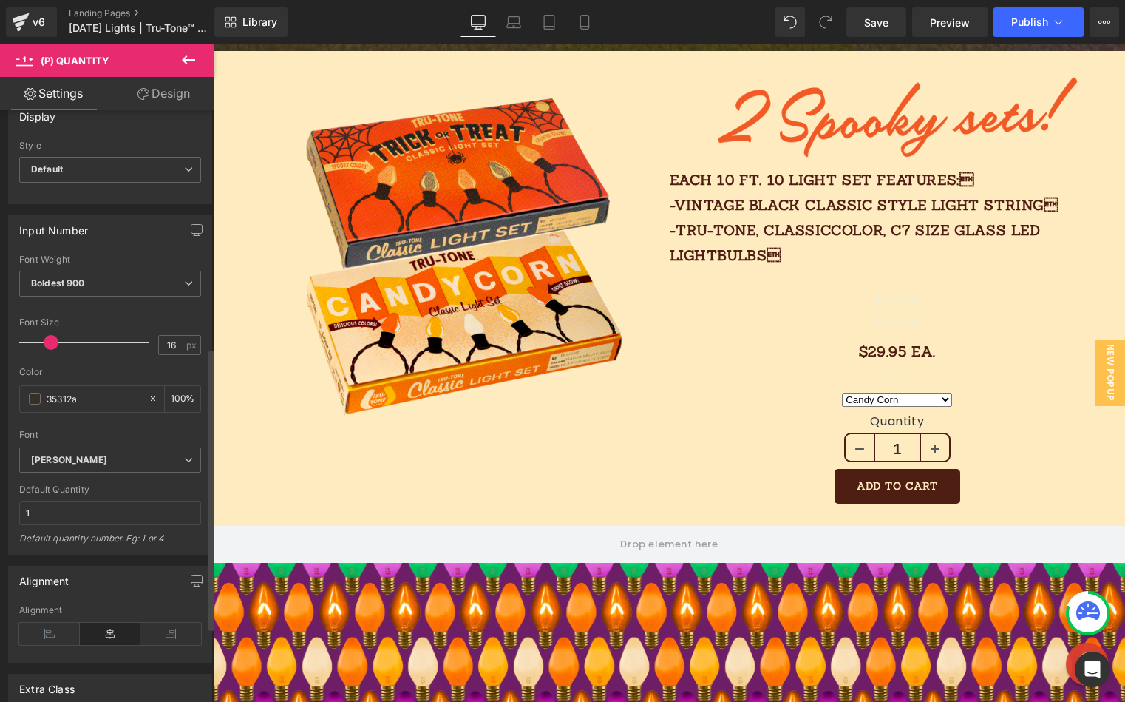
click at [47, 342] on span at bounding box center [51, 342] width 15 height 15
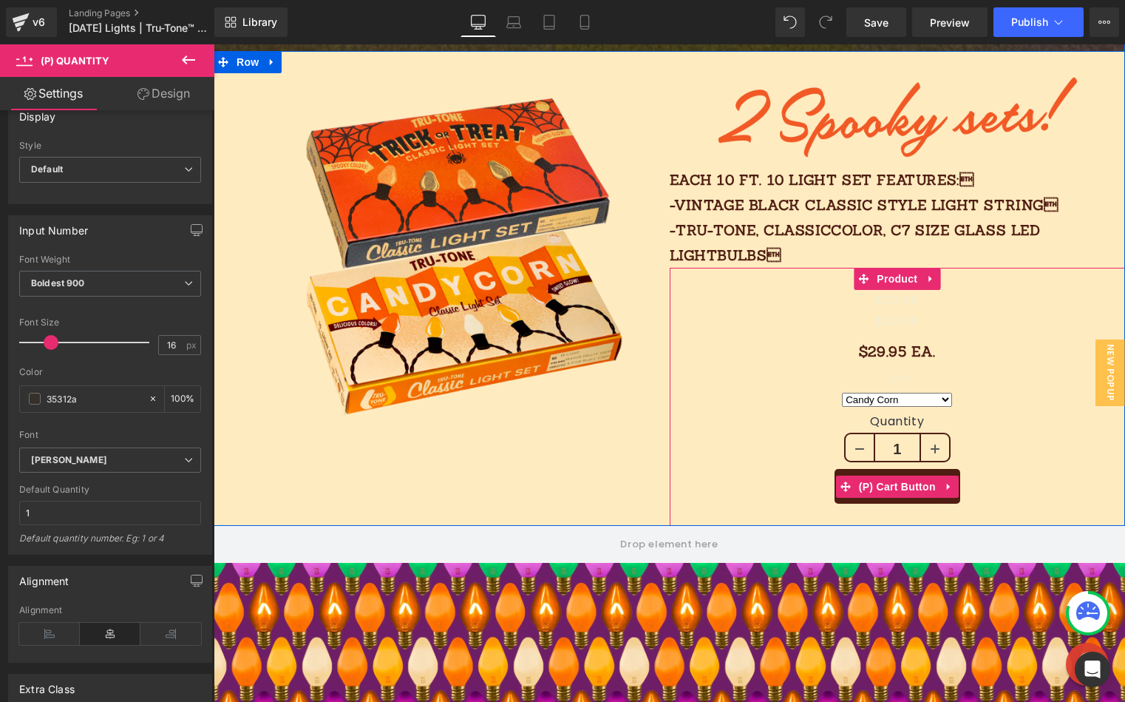
click at [940, 492] on link at bounding box center [949, 486] width 19 height 22
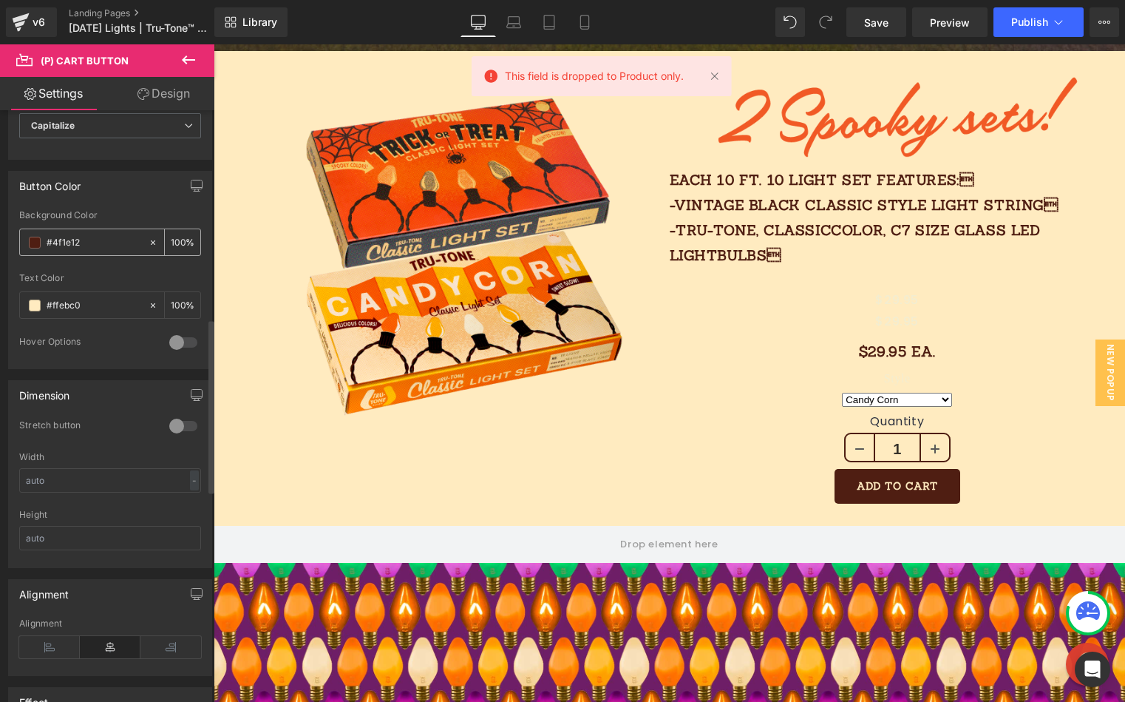
scroll to position [708, 0]
click at [121, 242] on input "#4f1e12" at bounding box center [94, 243] width 95 height 16
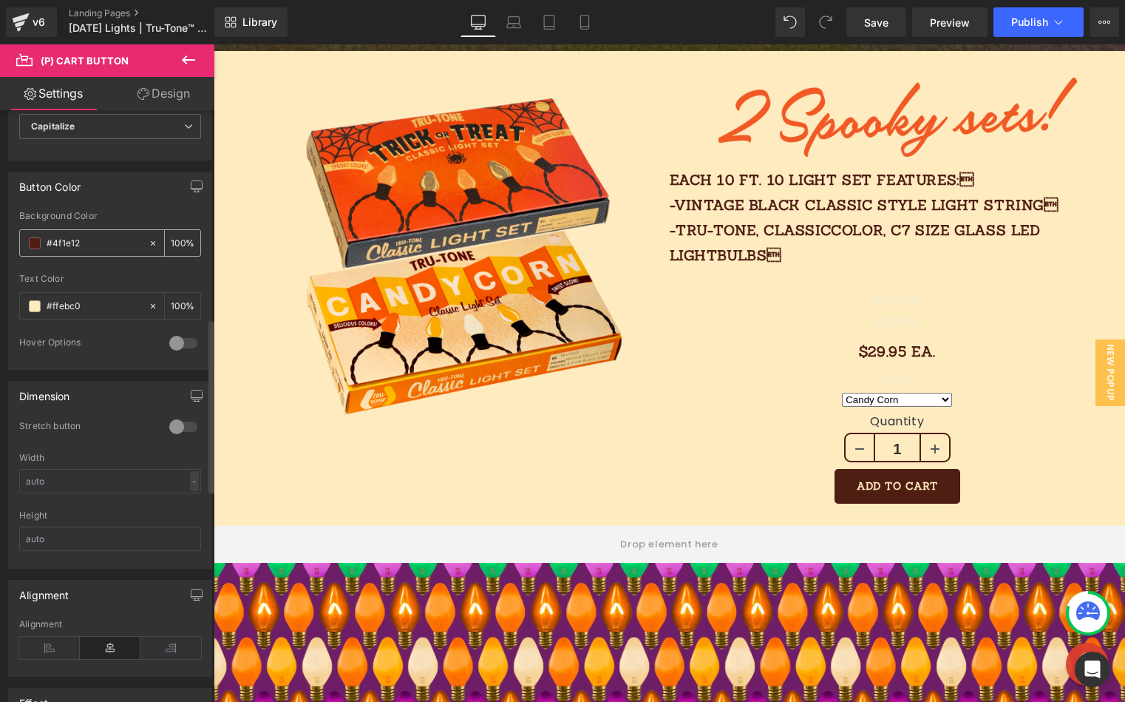
click at [148, 240] on icon at bounding box center [153, 243] width 10 height 10
click at [89, 245] on input "#4f1e12" at bounding box center [94, 243] width 95 height 16
drag, startPoint x: 100, startPoint y: 245, endPoint x: 18, endPoint y: 240, distance: 82.2
click at [15, 240] on div "rgb(79, 30, 18) Background Color #4f1e12 100 % rgba(255, 235, 192, 1) Text Colo…" at bounding box center [110, 290] width 203 height 158
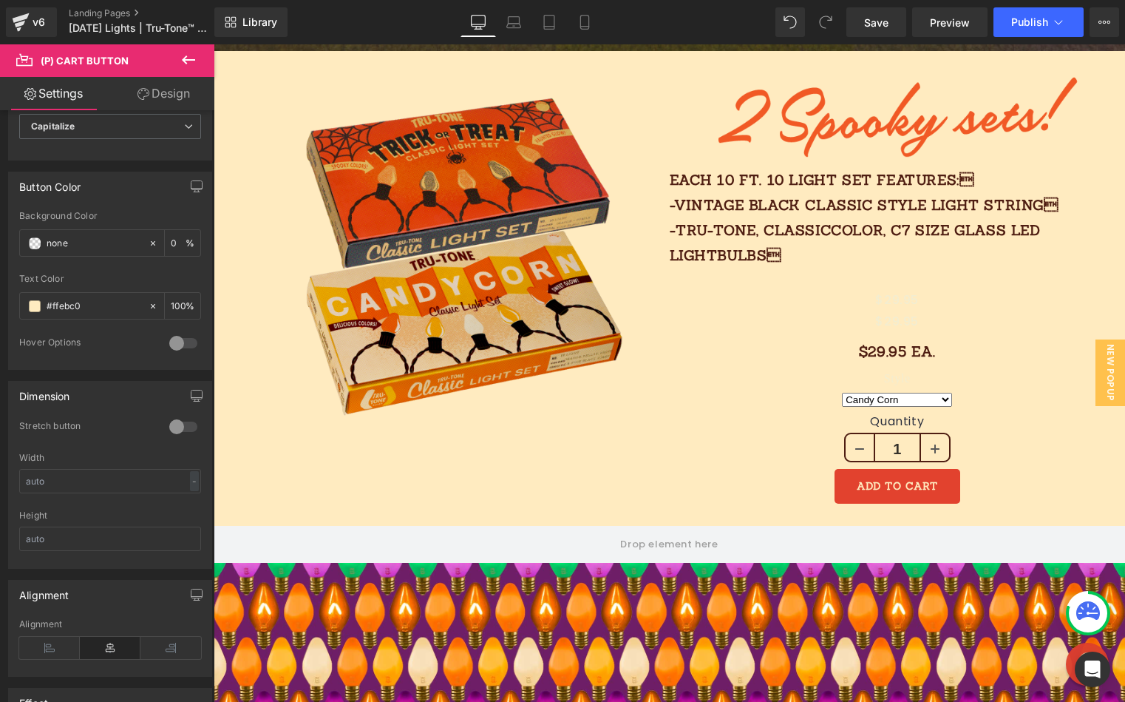
paste input "35312a"
type input "35312a"
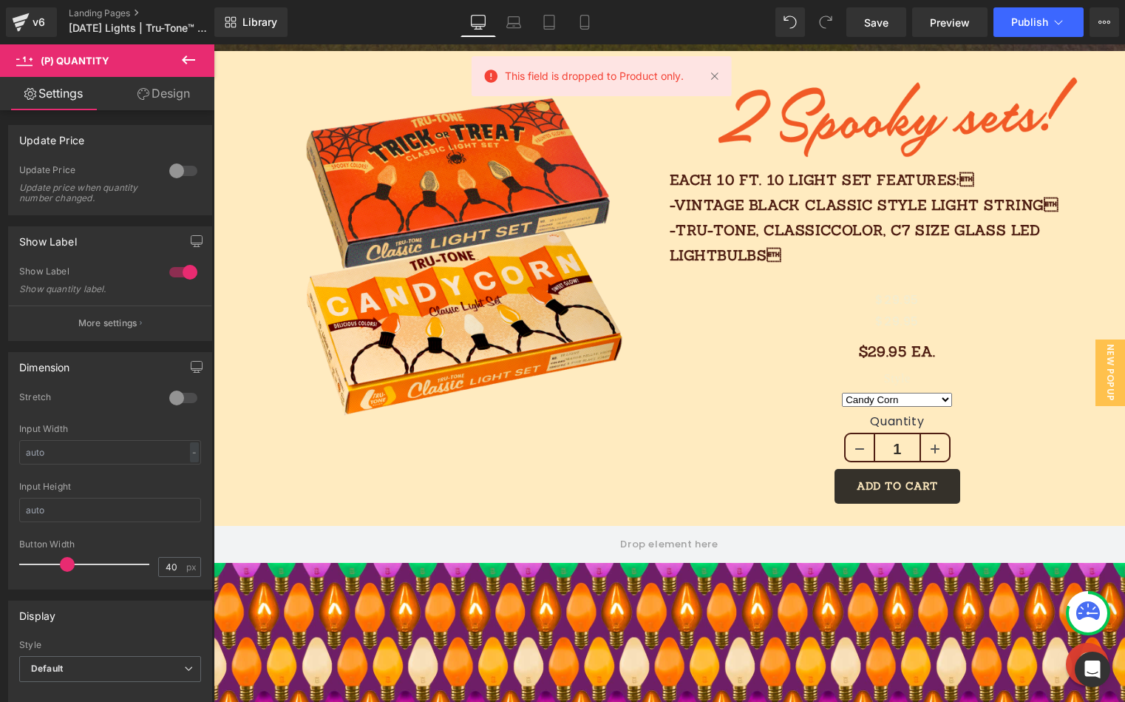
drag, startPoint x: 160, startPoint y: 104, endPoint x: 166, endPoint y: 132, distance: 28.6
click at [161, 104] on link "Design" at bounding box center [163, 93] width 107 height 33
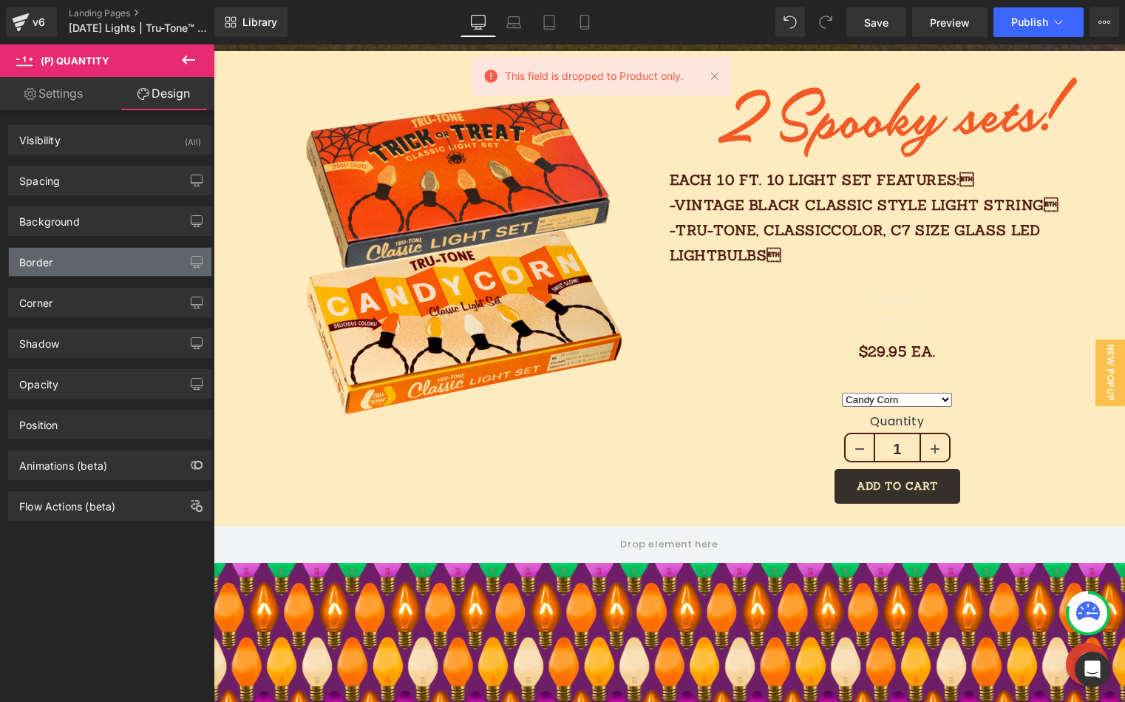
click at [72, 270] on div "Border" at bounding box center [110, 262] width 203 height 28
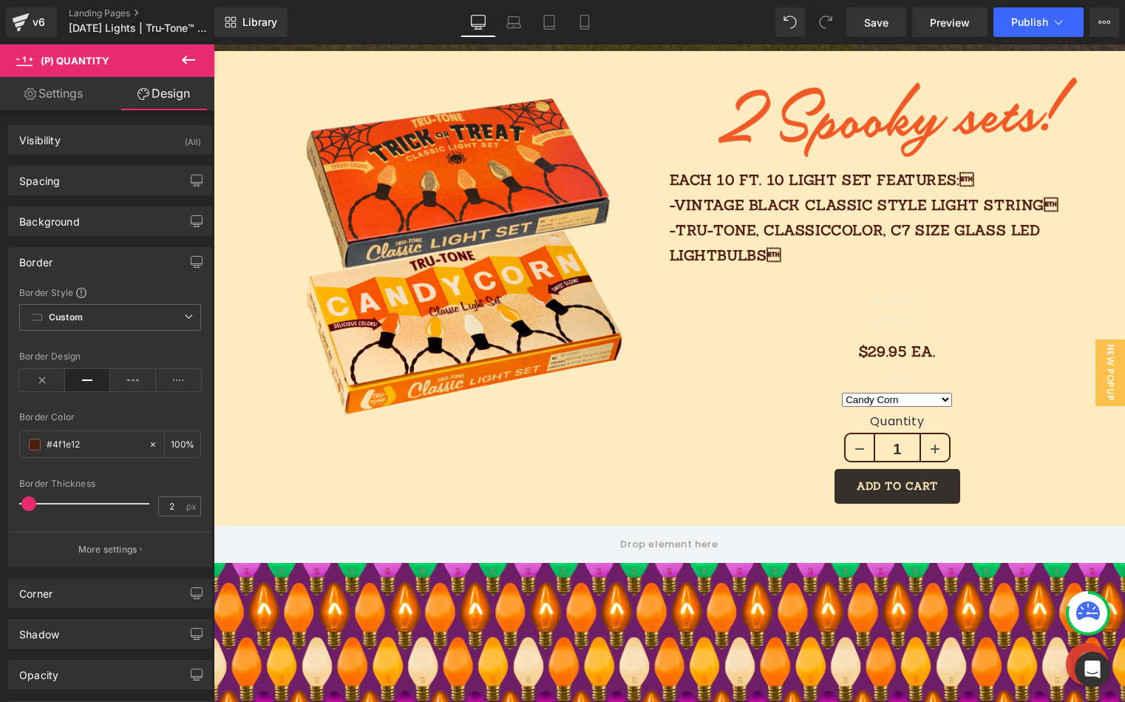
drag, startPoint x: 73, startPoint y: 445, endPoint x: 10, endPoint y: 444, distance: 62.9
click at [4, 444] on div "Border Border Style Custom Custom Setup Global Style Custom Setup Global Style …" at bounding box center [110, 401] width 221 height 331
click at [106, 433] on div "#4f1e12" at bounding box center [84, 444] width 128 height 26
click at [149, 445] on icon at bounding box center [153, 444] width 10 height 10
click at [106, 445] on input "#4f1e12" at bounding box center [94, 444] width 95 height 16
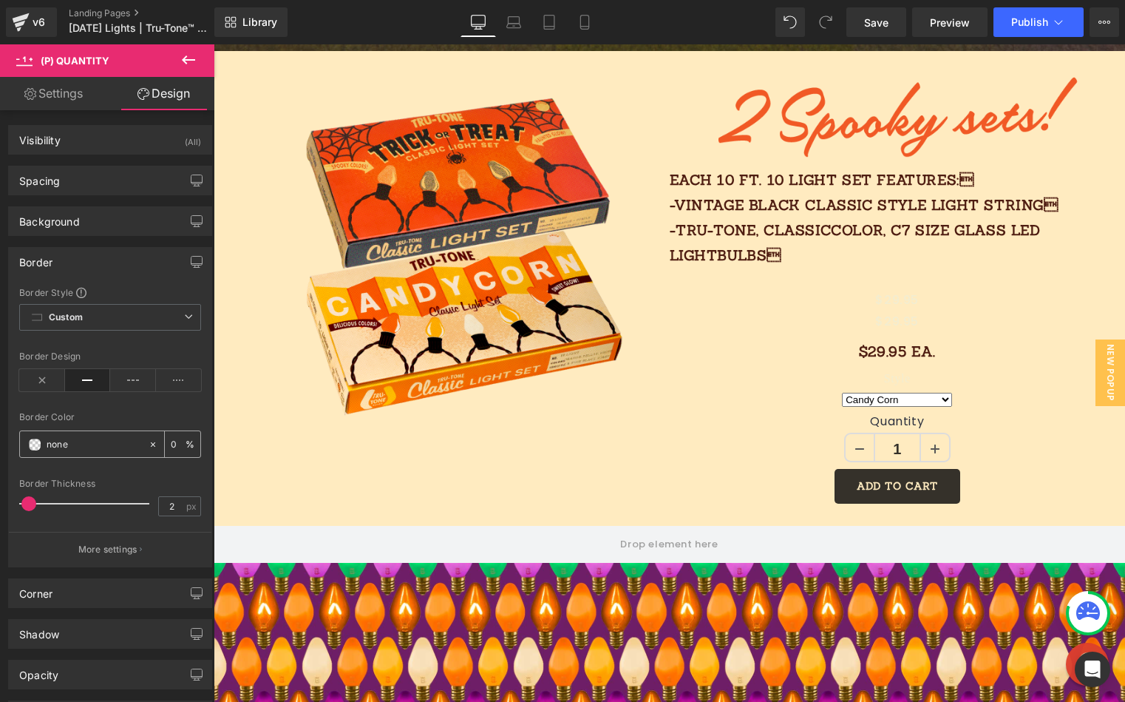
paste input "35312a"
type input "35312a"
click at [47, 99] on link "Settings" at bounding box center [53, 93] width 107 height 33
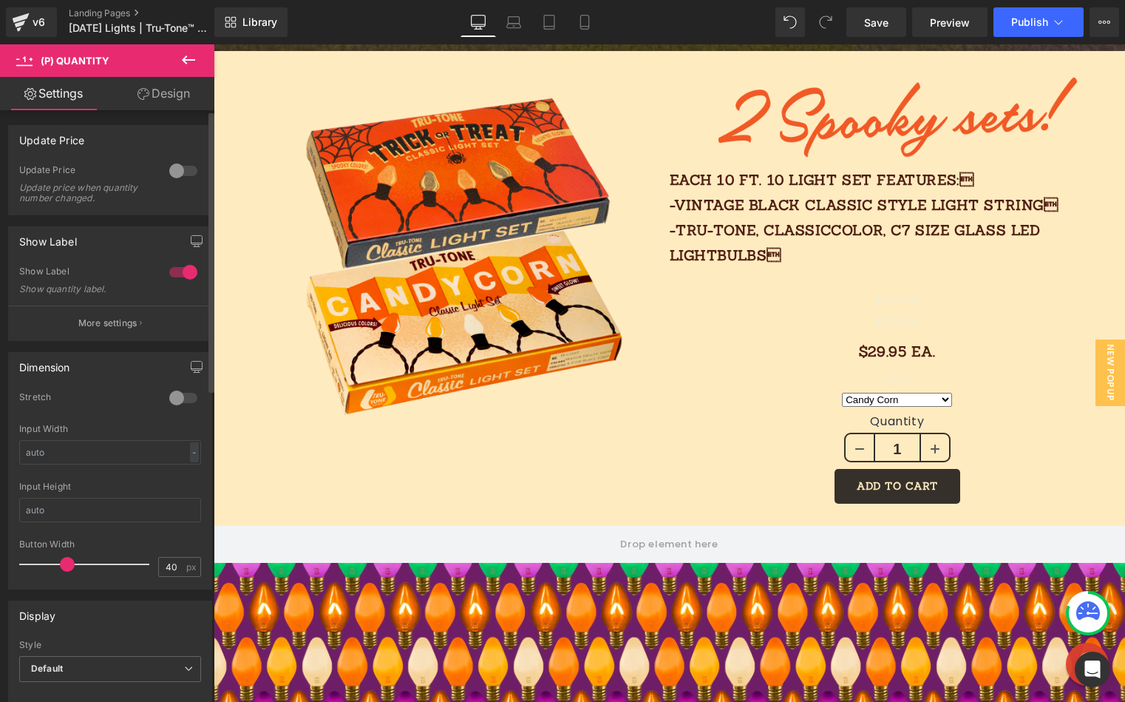
click at [137, 325] on button "More settings" at bounding box center [110, 322] width 203 height 35
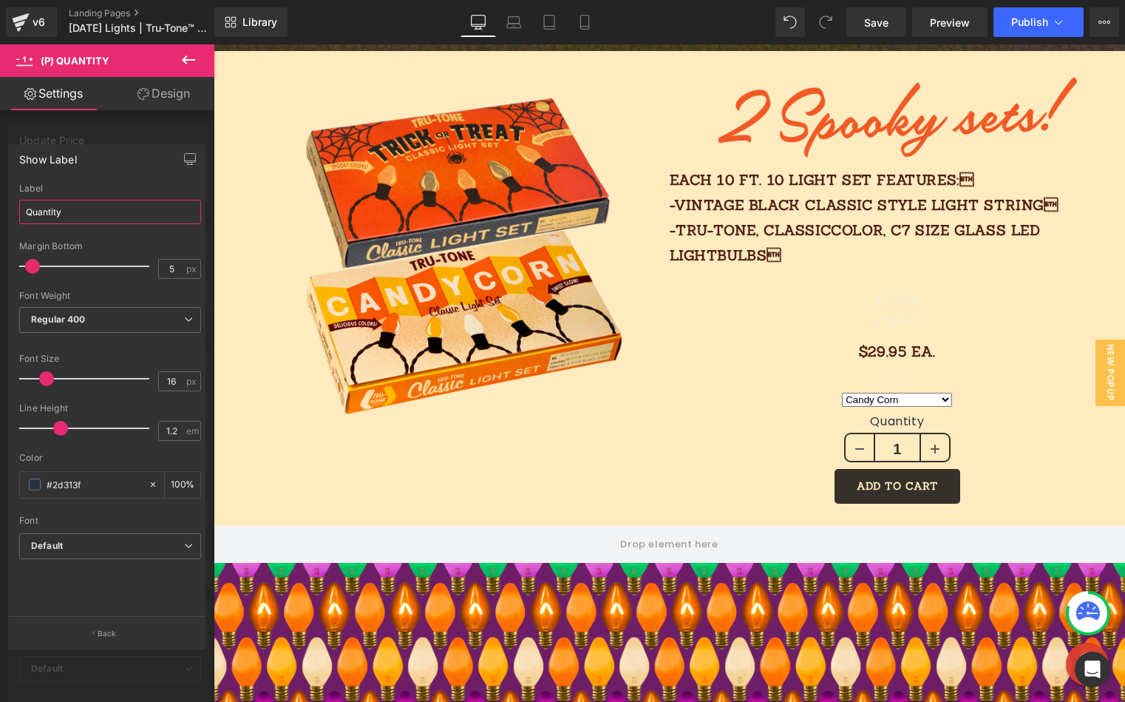
drag, startPoint x: 21, startPoint y: 211, endPoint x: 8, endPoint y: 209, distance: 13.4
click at [8, 209] on div "Show Label Quantity Label Quantity 5px Margin Bottom 5 px Thin 100 Semi Thin 20…" at bounding box center [106, 380] width 197 height 473
click at [95, 167] on div "Show Label" at bounding box center [107, 159] width 196 height 28
click at [104, 634] on p "Back" at bounding box center [107, 633] width 19 height 11
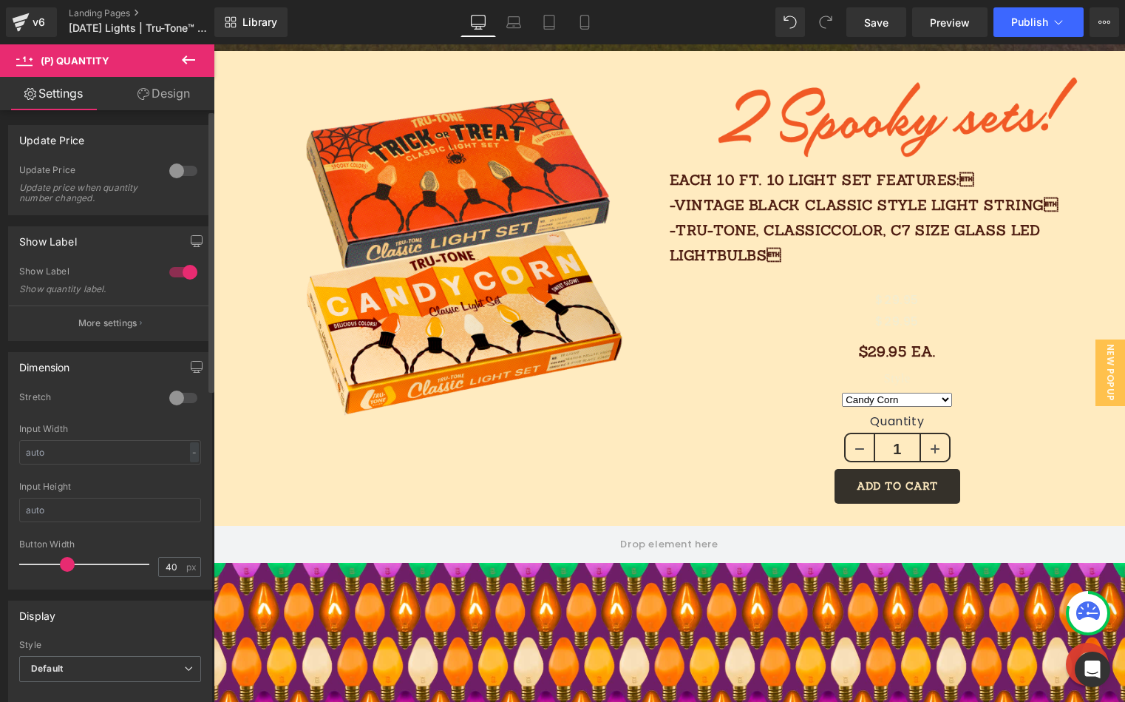
click at [175, 271] on div at bounding box center [183, 272] width 35 height 24
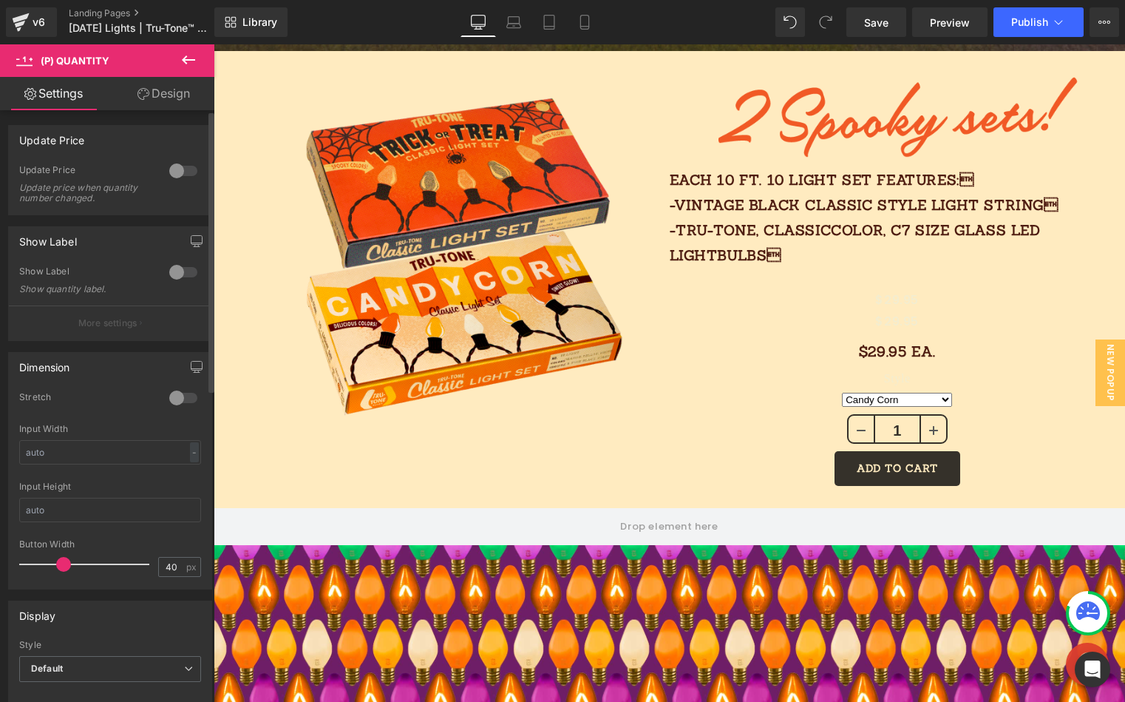
click at [64, 559] on span at bounding box center [63, 564] width 15 height 15
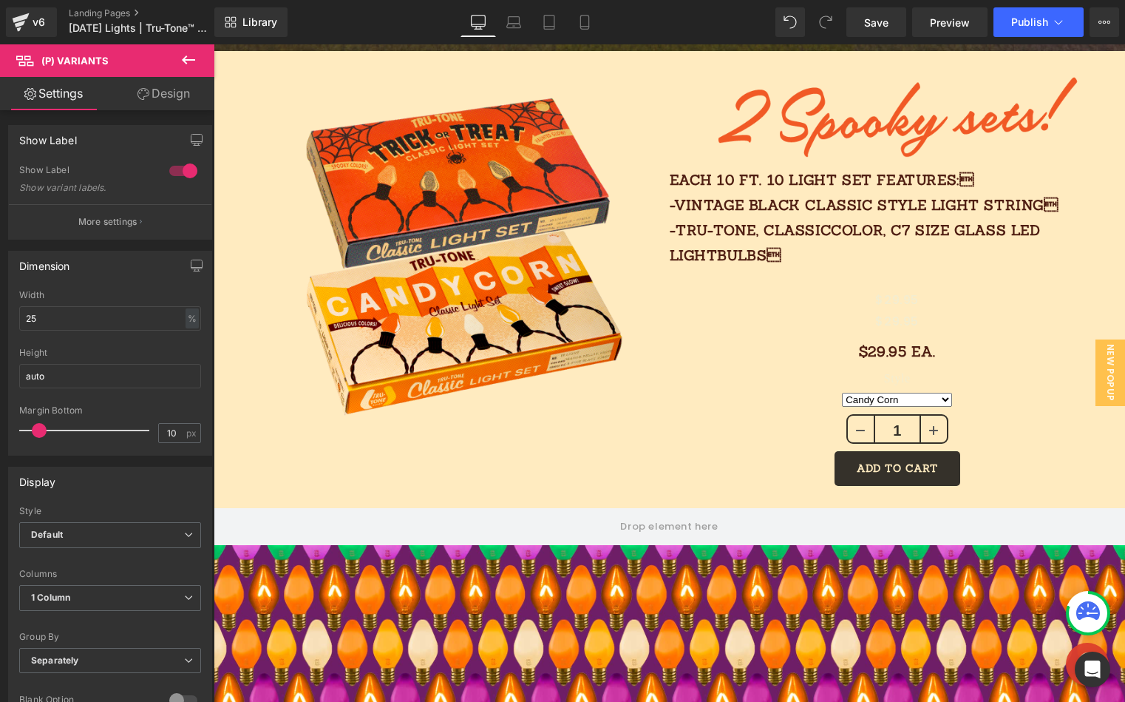
click at [157, 100] on link "Design" at bounding box center [163, 93] width 107 height 33
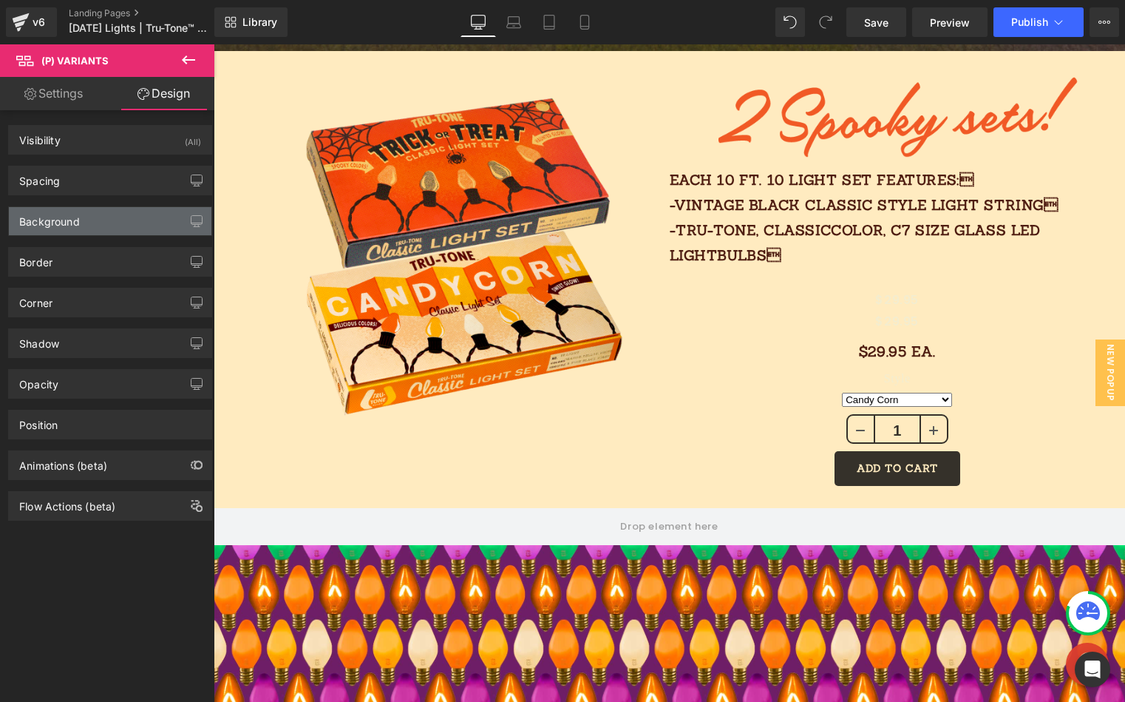
click at [87, 218] on div "Background" at bounding box center [110, 221] width 203 height 28
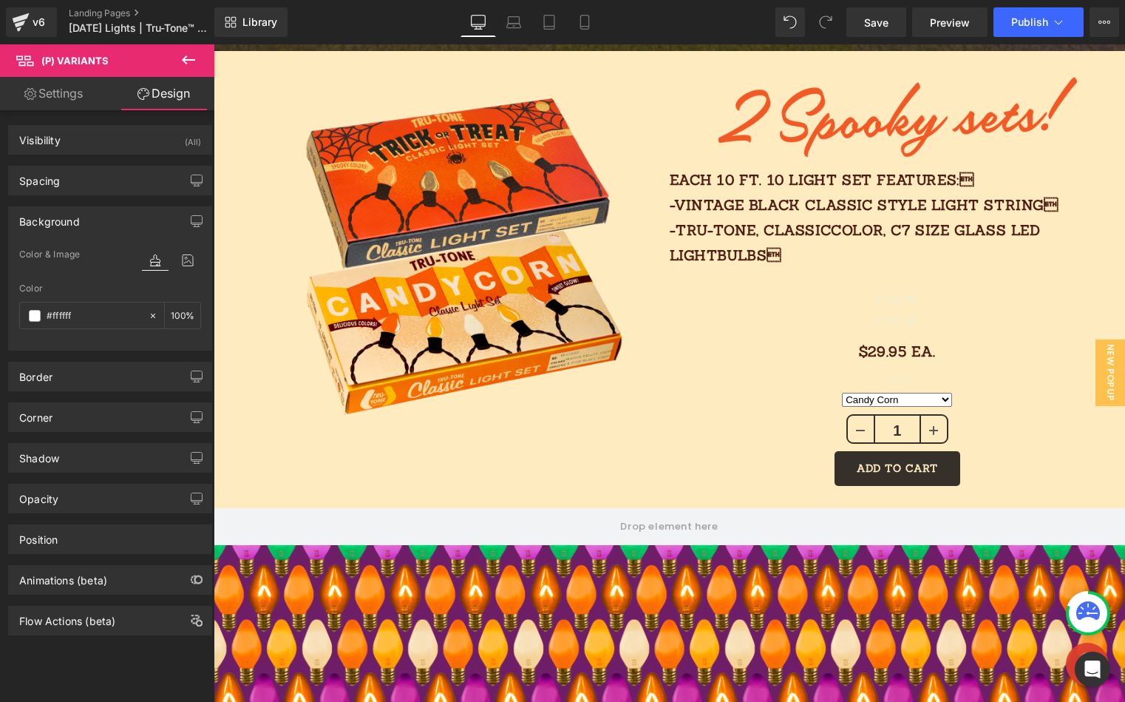
drag, startPoint x: 101, startPoint y: 317, endPoint x: 18, endPoint y: 308, distance: 83.3
click at [18, 308] on div "Color & Image color Color #ffffff 100 % Image Replace Image Upload image or Bro…" at bounding box center [110, 298] width 203 height 104
click at [120, 315] on input "#ffffff" at bounding box center [94, 316] width 95 height 16
click at [151, 316] on icon at bounding box center [153, 315] width 4 height 4
click at [87, 316] on input "#ffffff" at bounding box center [94, 316] width 95 height 16
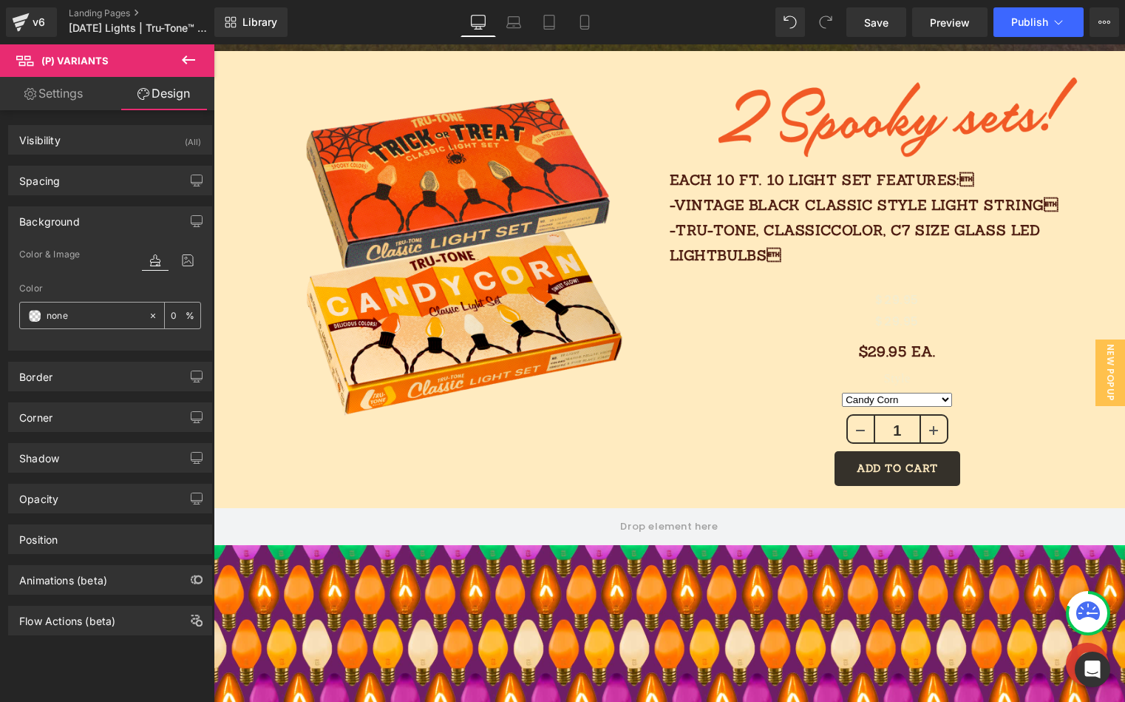
paste input "f15a24"
type input "f15a24"
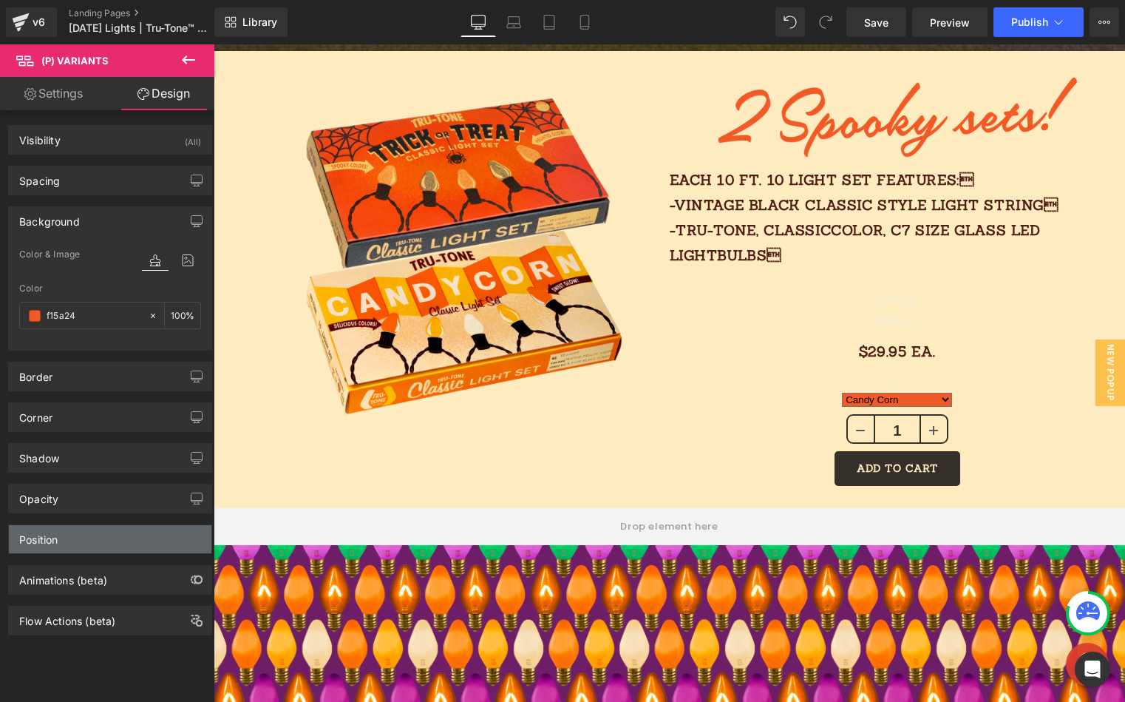
click at [70, 540] on div "Position" at bounding box center [110, 539] width 203 height 28
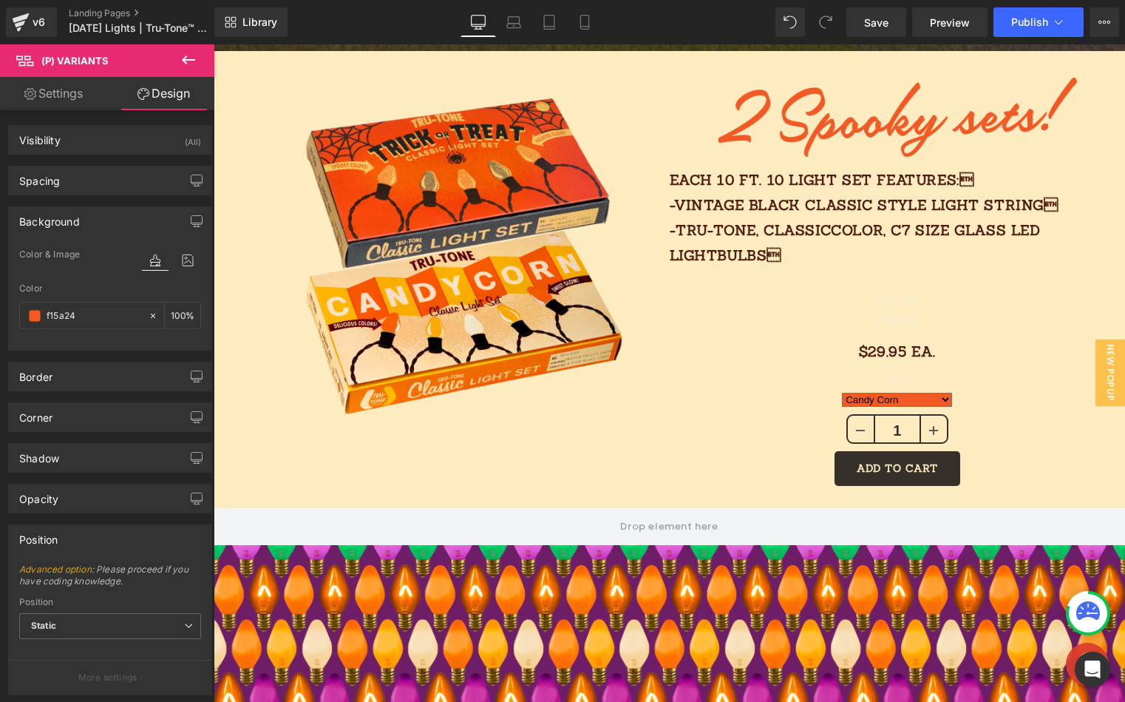
click at [77, 98] on link "Settings" at bounding box center [53, 93] width 107 height 33
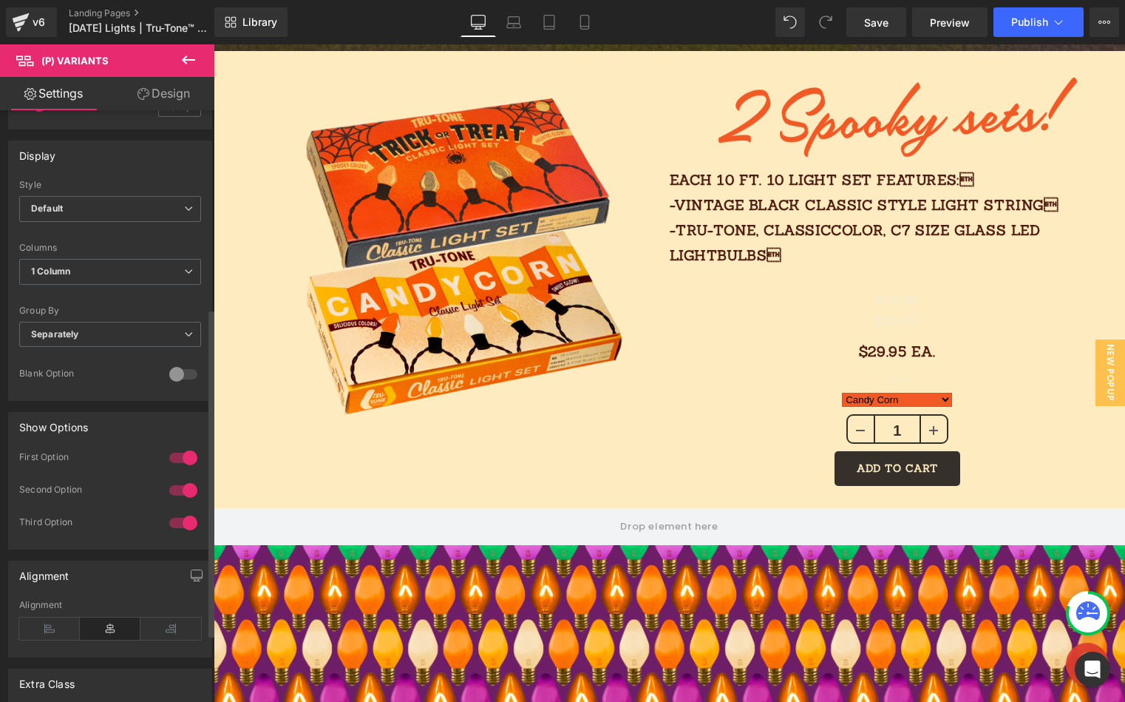
scroll to position [479, 0]
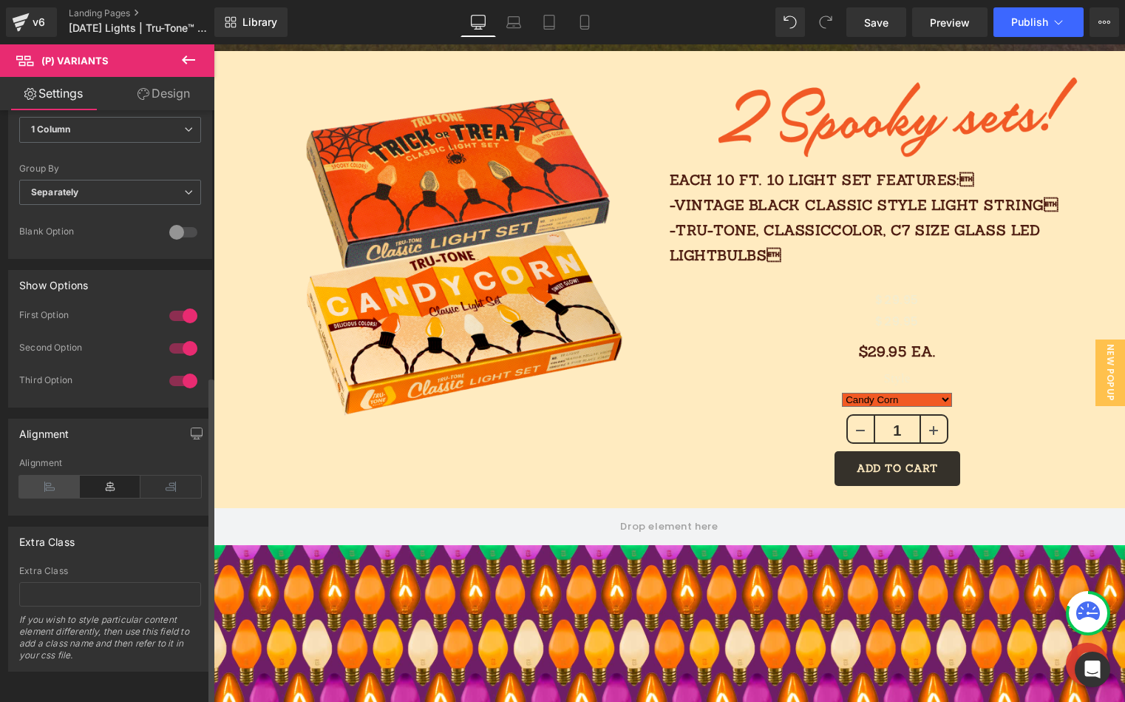
click at [58, 477] on icon at bounding box center [49, 486] width 61 height 22
click at [115, 475] on icon at bounding box center [110, 486] width 61 height 22
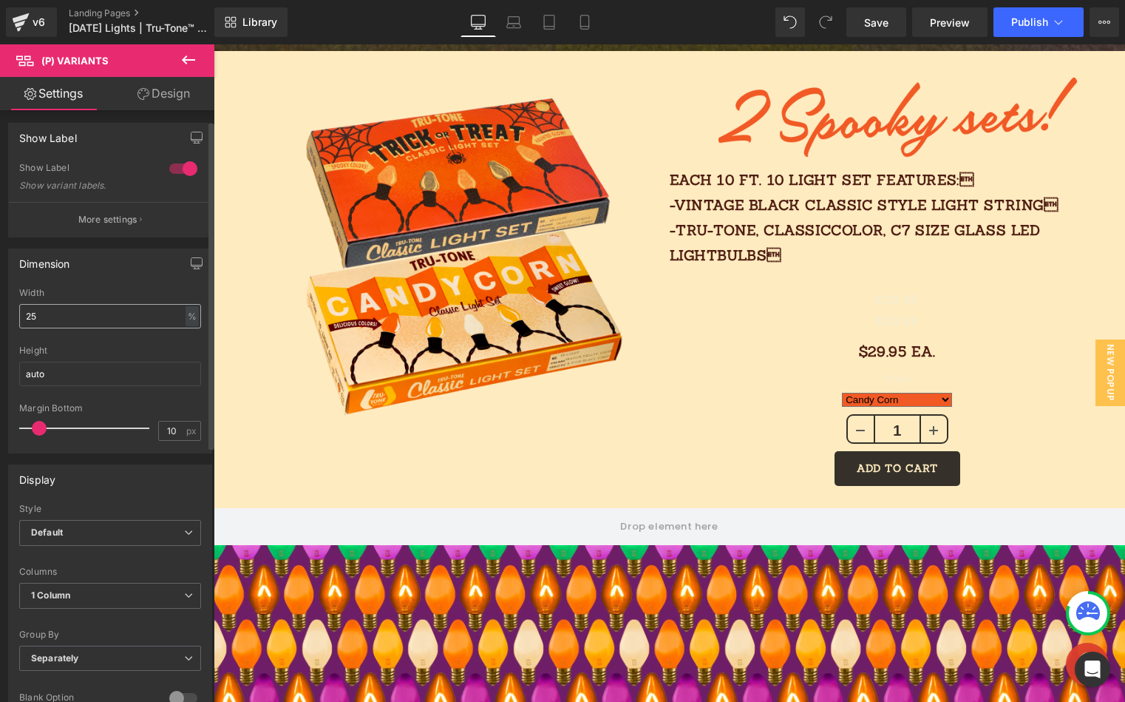
scroll to position [0, 0]
click at [94, 373] on input "auto" at bounding box center [110, 376] width 182 height 24
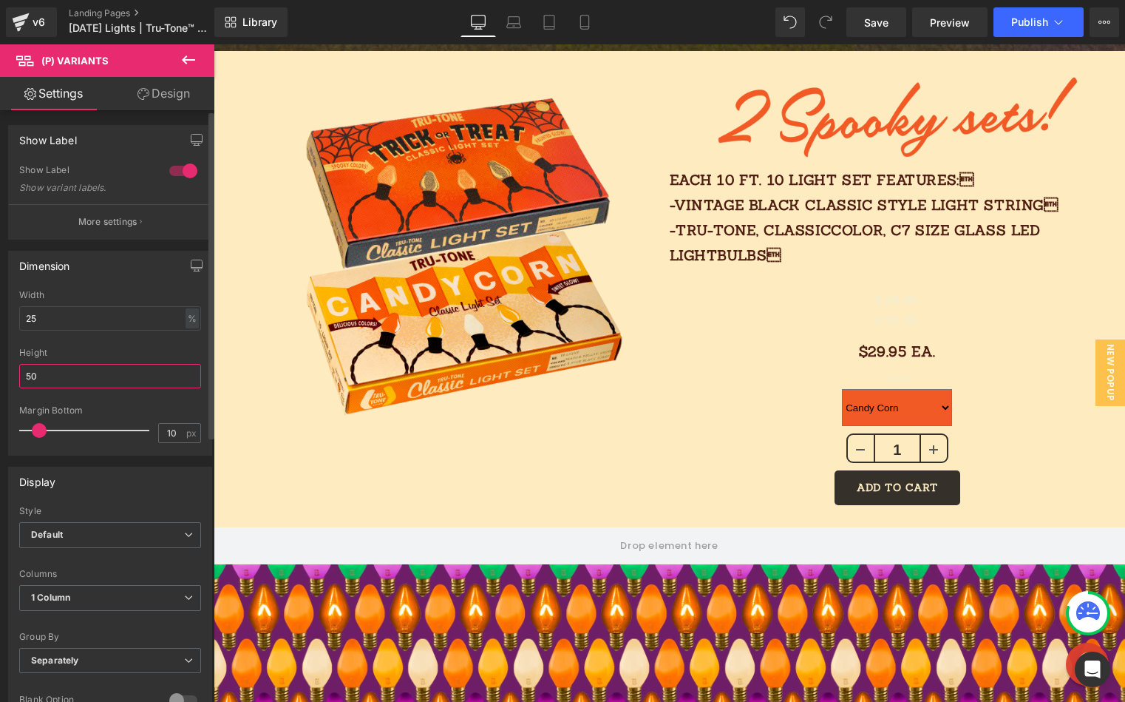
click at [158, 376] on input "50" at bounding box center [110, 376] width 182 height 24
drag, startPoint x: 65, startPoint y: 374, endPoint x: -5, endPoint y: 369, distance: 70.4
click at [0, 369] on html "(P) Variants You are previewing how the will restyle your page. You can not edi…" at bounding box center [562, 351] width 1125 height 702
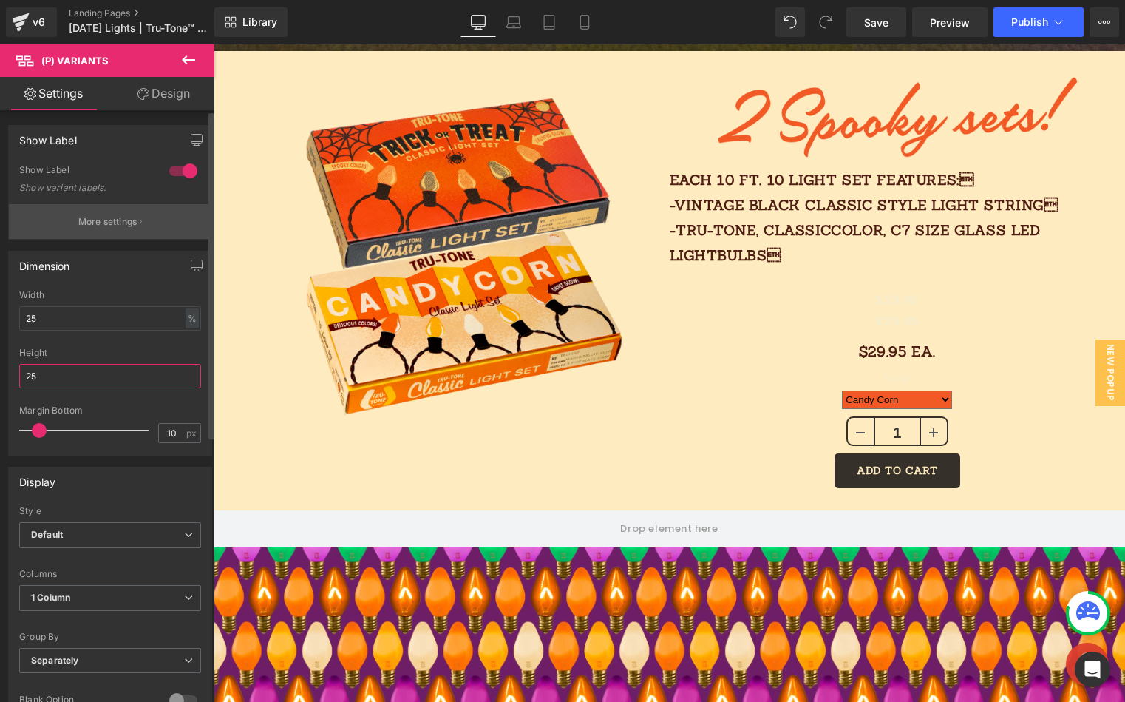
type input "25"
click at [126, 225] on p "More settings" at bounding box center [107, 221] width 59 height 13
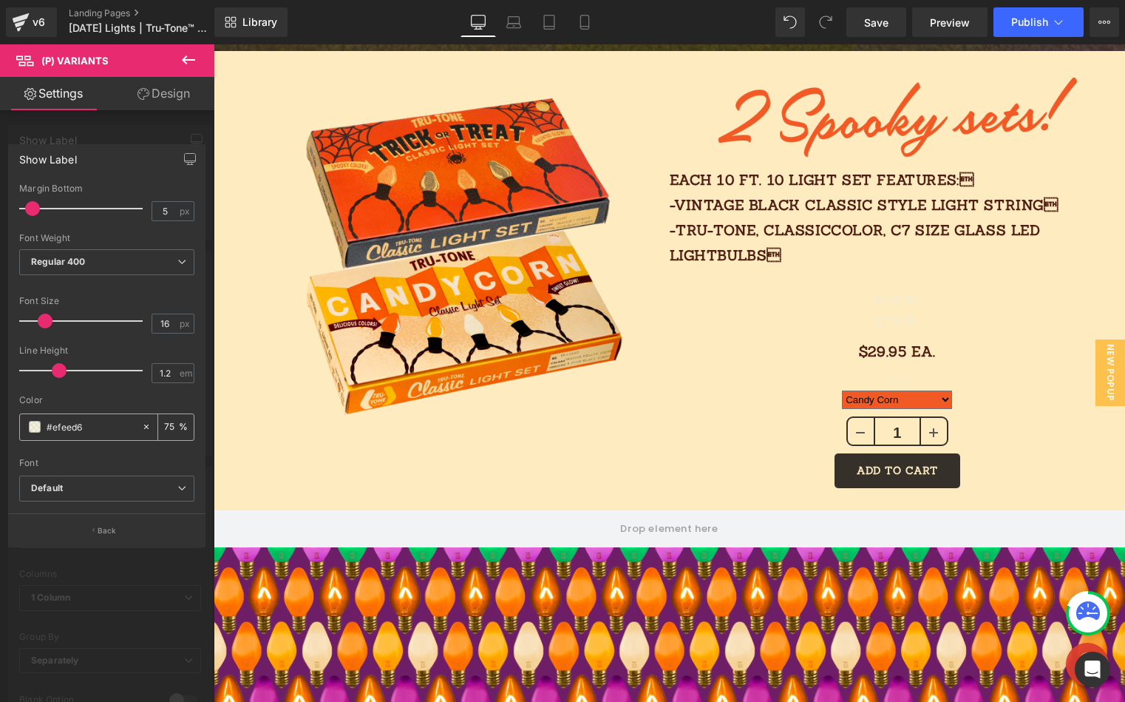
drag, startPoint x: 50, startPoint y: 427, endPoint x: 21, endPoint y: 422, distance: 29.3
click at [9, 424] on div "5px Margin Bottom 5 px Thin 100 Semi Thin 200 Light 300 Regular 400 Medium 500 …" at bounding box center [107, 348] width 196 height 330
paste input "ffebc0"
type input "ffebc0"
type input "100"
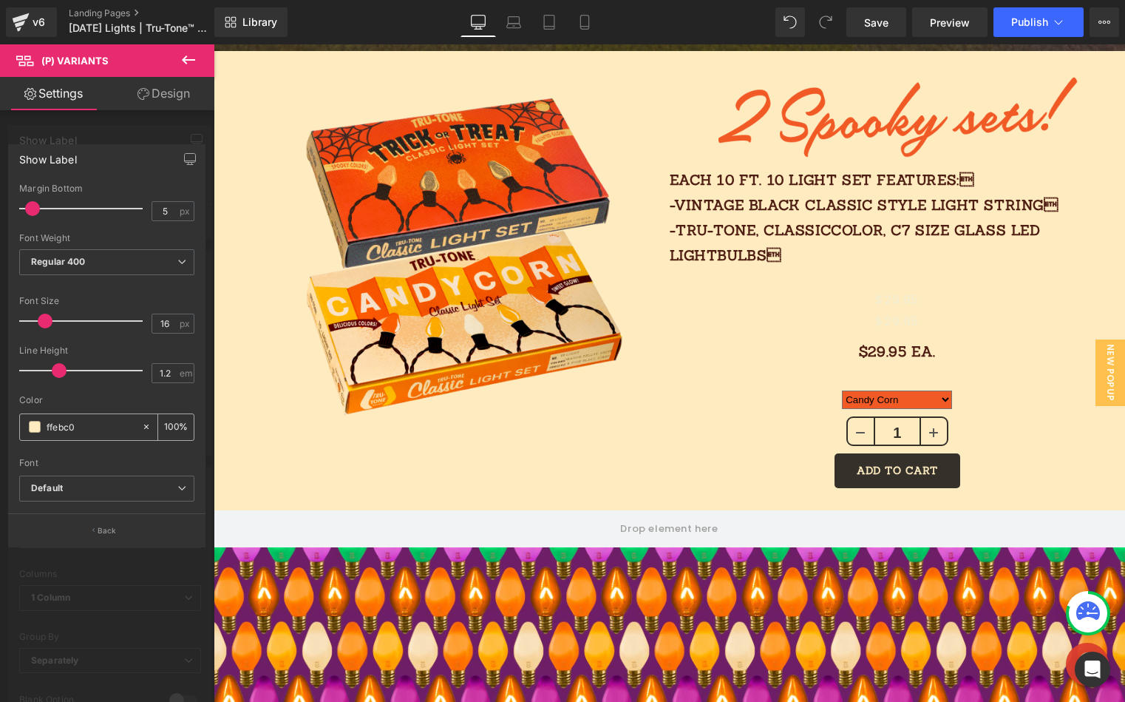
click at [107, 424] on input "ffebc0" at bounding box center [91, 427] width 88 height 16
drag, startPoint x: 90, startPoint y: 424, endPoint x: 33, endPoint y: 424, distance: 56.9
click at [38, 424] on div "ffebc0" at bounding box center [80, 427] width 121 height 26
type input "#ffebc0"
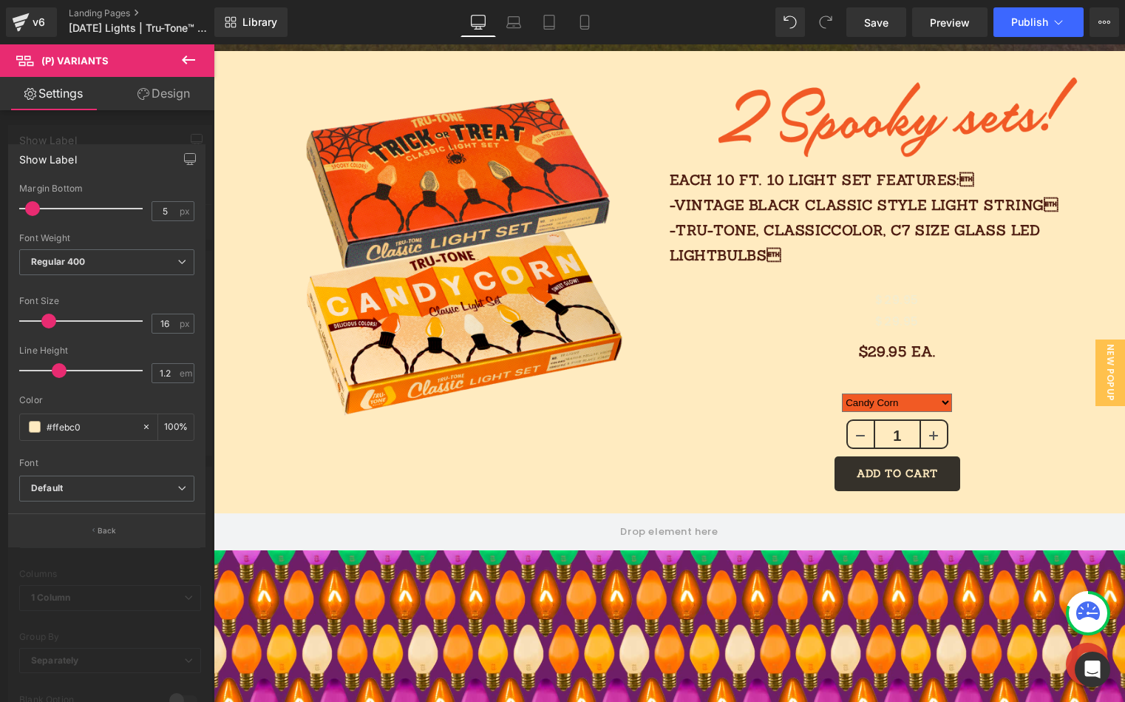
click at [48, 321] on span at bounding box center [48, 321] width 15 height 15
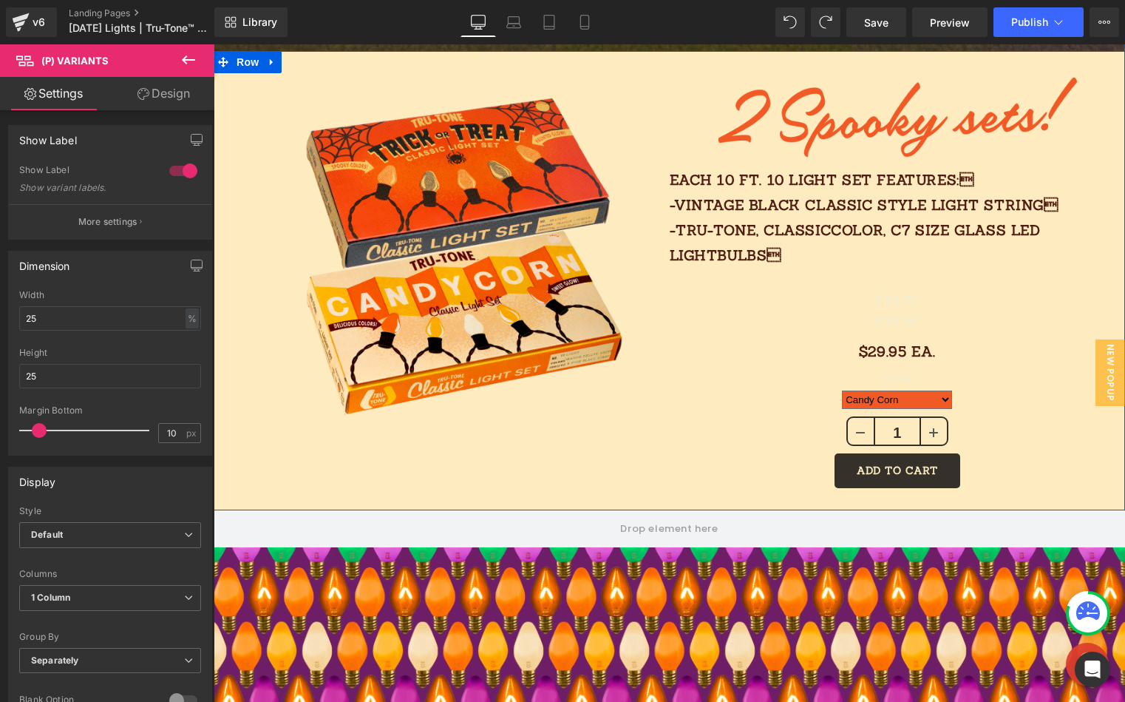
click at [702, 424] on div "1" at bounding box center [897, 434] width 441 height 37
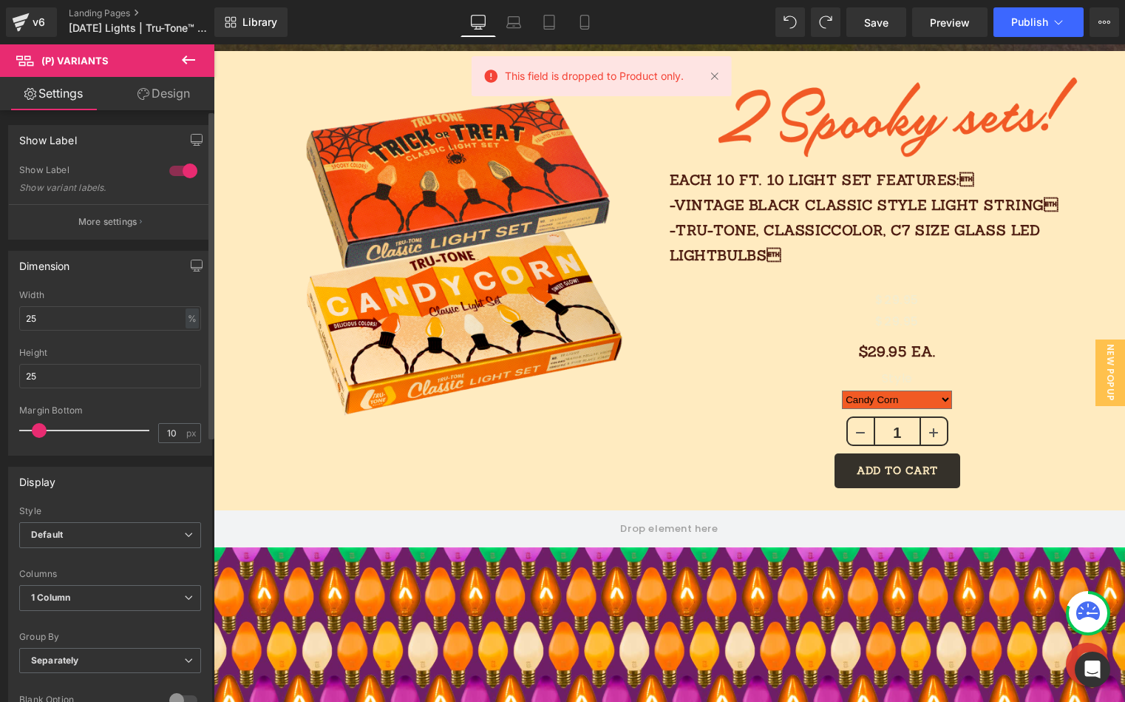
click at [182, 171] on div at bounding box center [183, 171] width 35 height 24
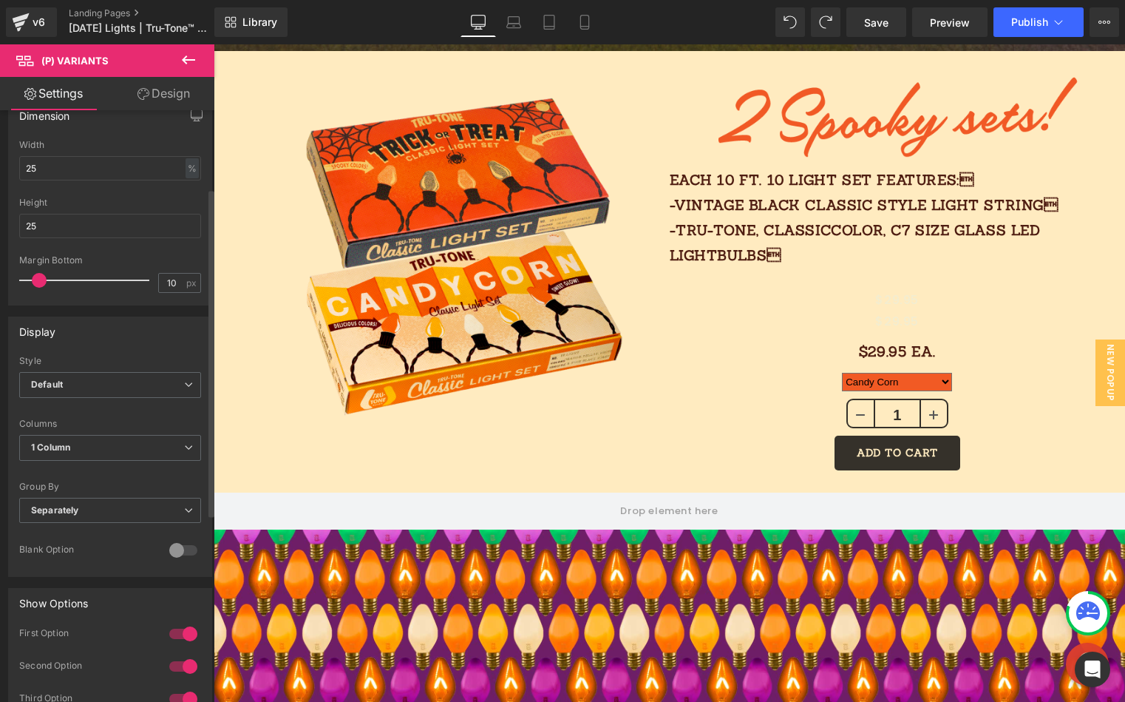
scroll to position [151, 0]
click at [80, 387] on span "Default" at bounding box center [110, 384] width 182 height 26
click at [87, 427] on li "Inline" at bounding box center [107, 433] width 176 height 22
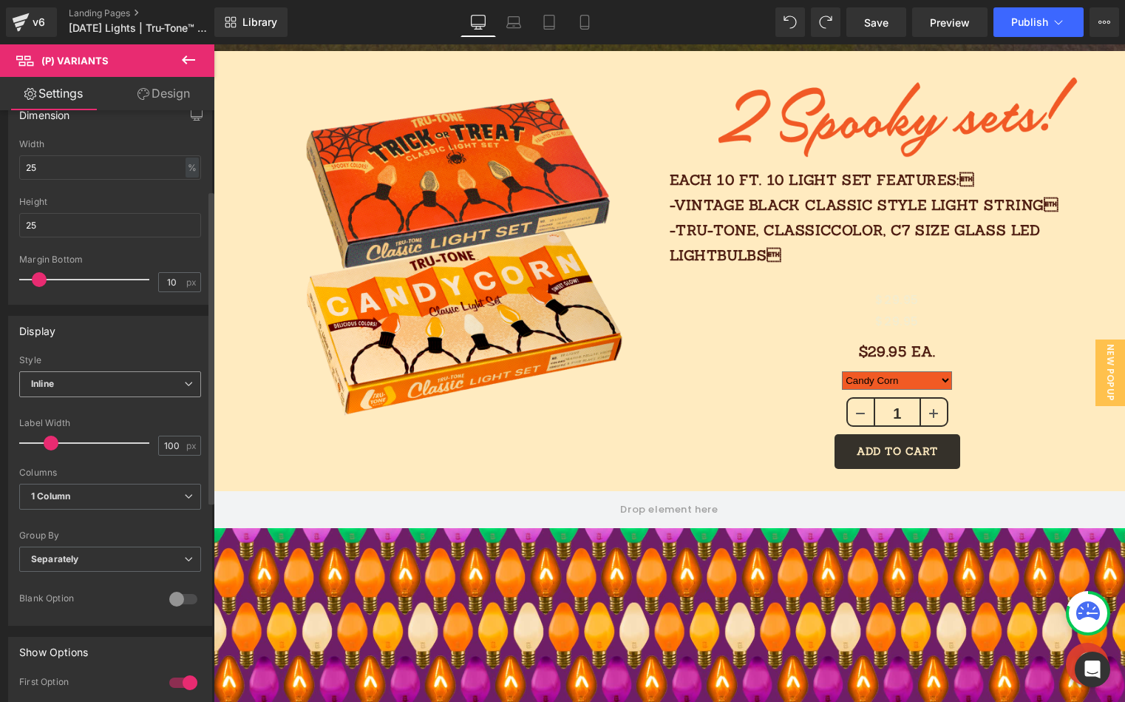
click at [84, 374] on span "Inline" at bounding box center [110, 384] width 182 height 26
click at [89, 408] on li "Default" at bounding box center [107, 410] width 176 height 22
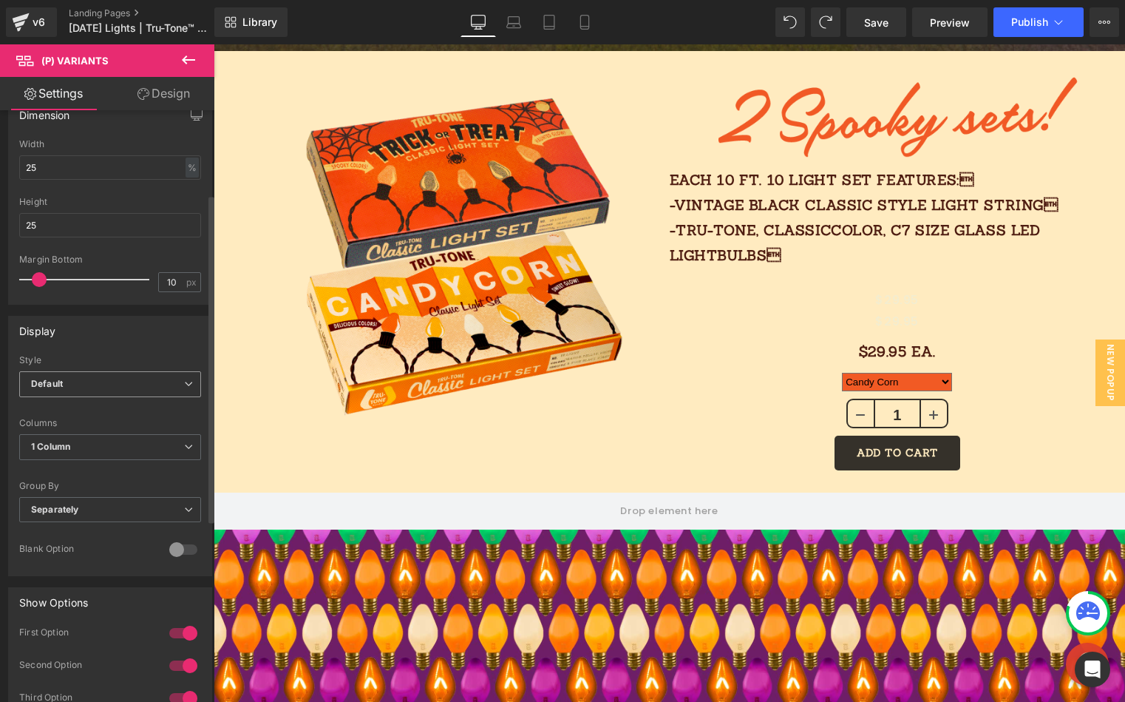
drag, startPoint x: 96, startPoint y: 376, endPoint x: 92, endPoint y: 385, distance: 10.3
click at [95, 377] on span "Default" at bounding box center [110, 384] width 182 height 26
click at [90, 421] on ul "Default Inline" at bounding box center [107, 422] width 176 height 46
click at [89, 426] on li "Inline" at bounding box center [107, 433] width 176 height 22
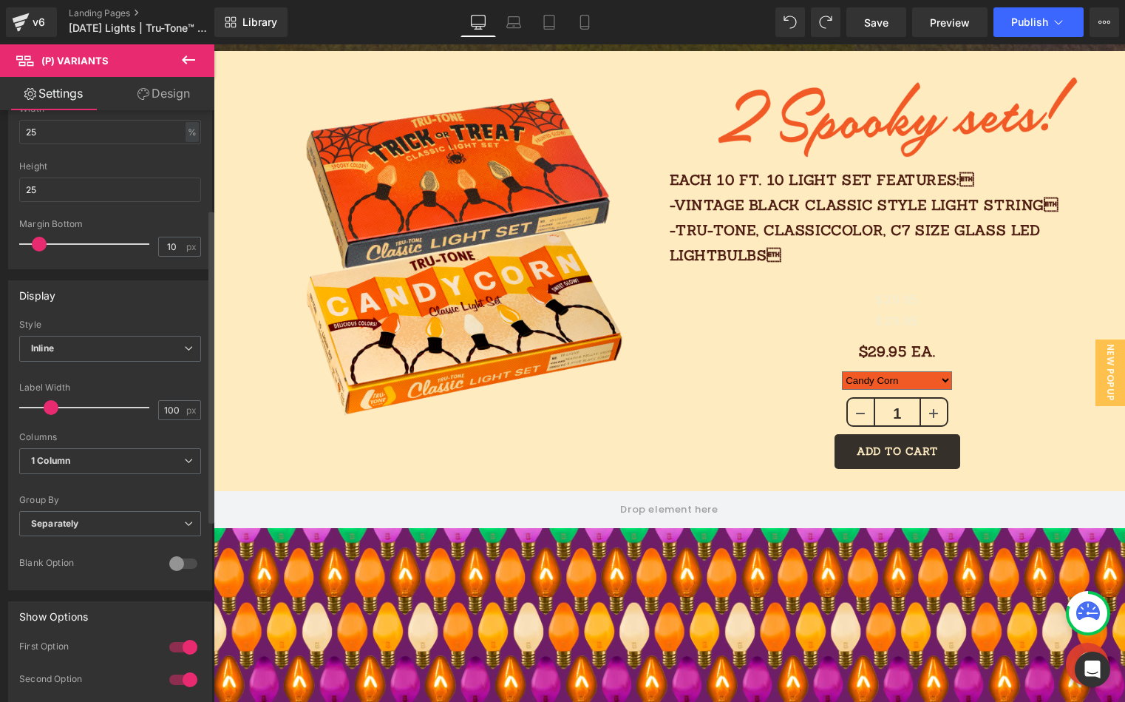
scroll to position [180, 0]
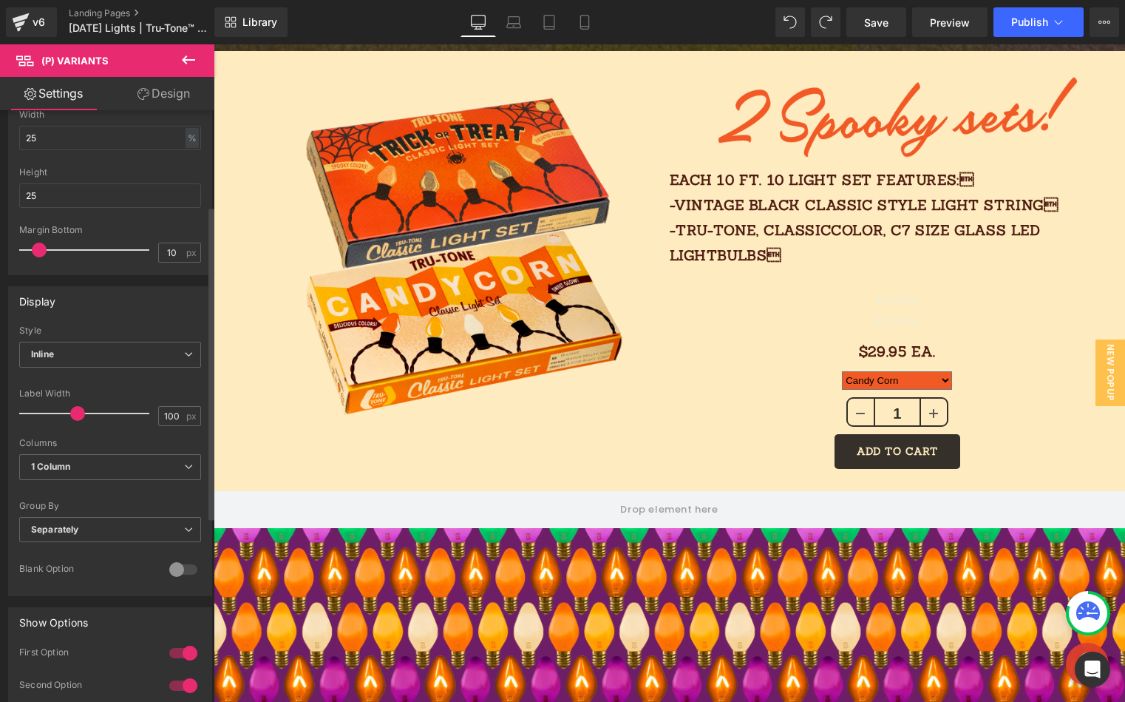
drag, startPoint x: 54, startPoint y: 413, endPoint x: 80, endPoint y: 413, distance: 25.9
click at [80, 413] on span at bounding box center [77, 413] width 15 height 15
drag, startPoint x: 72, startPoint y: 410, endPoint x: 55, endPoint y: 409, distance: 16.3
click at [54, 409] on span at bounding box center [50, 413] width 15 height 15
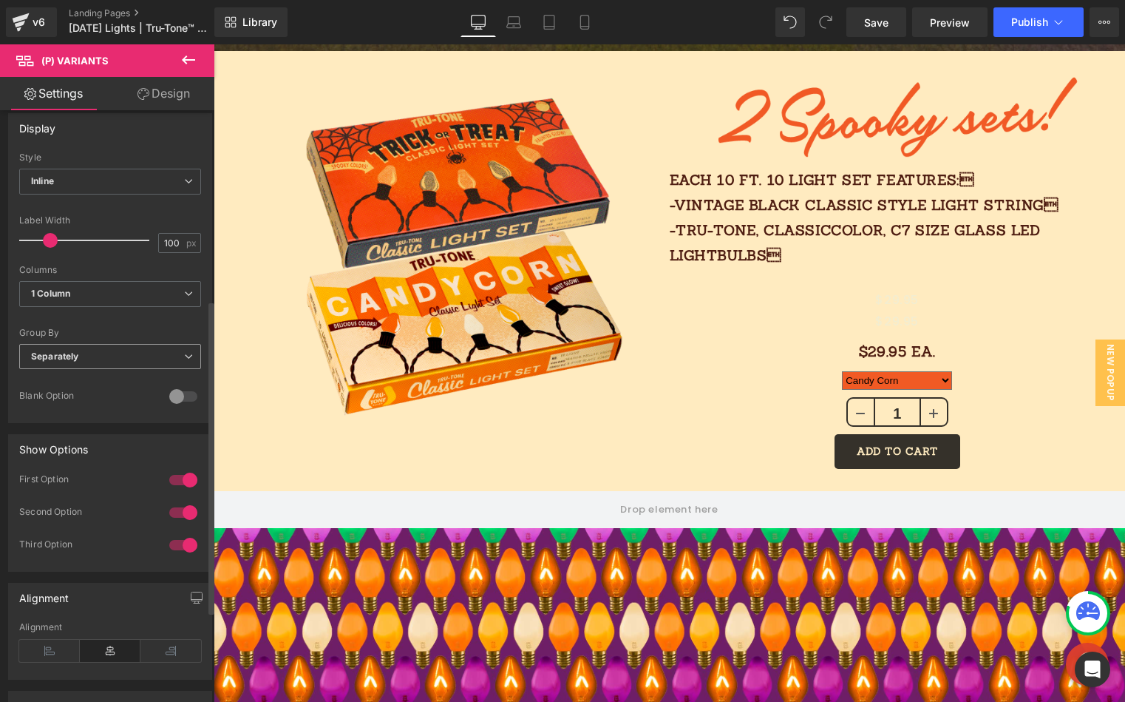
scroll to position [382, 0]
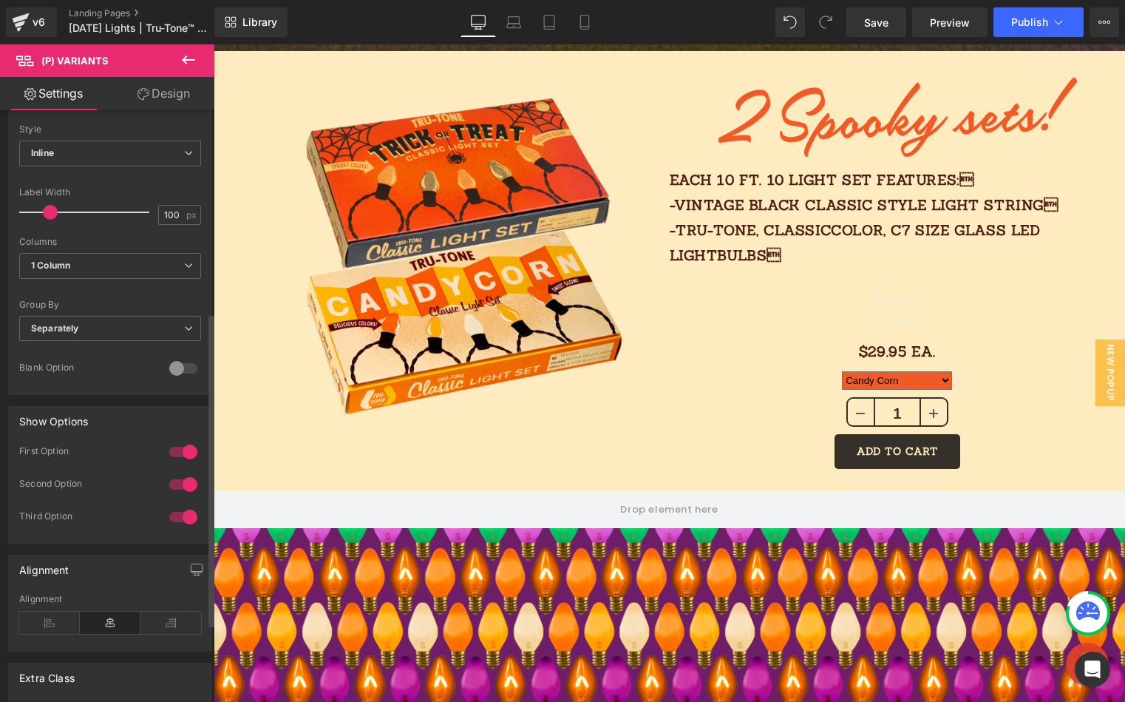
click at [180, 450] on div at bounding box center [183, 452] width 35 height 24
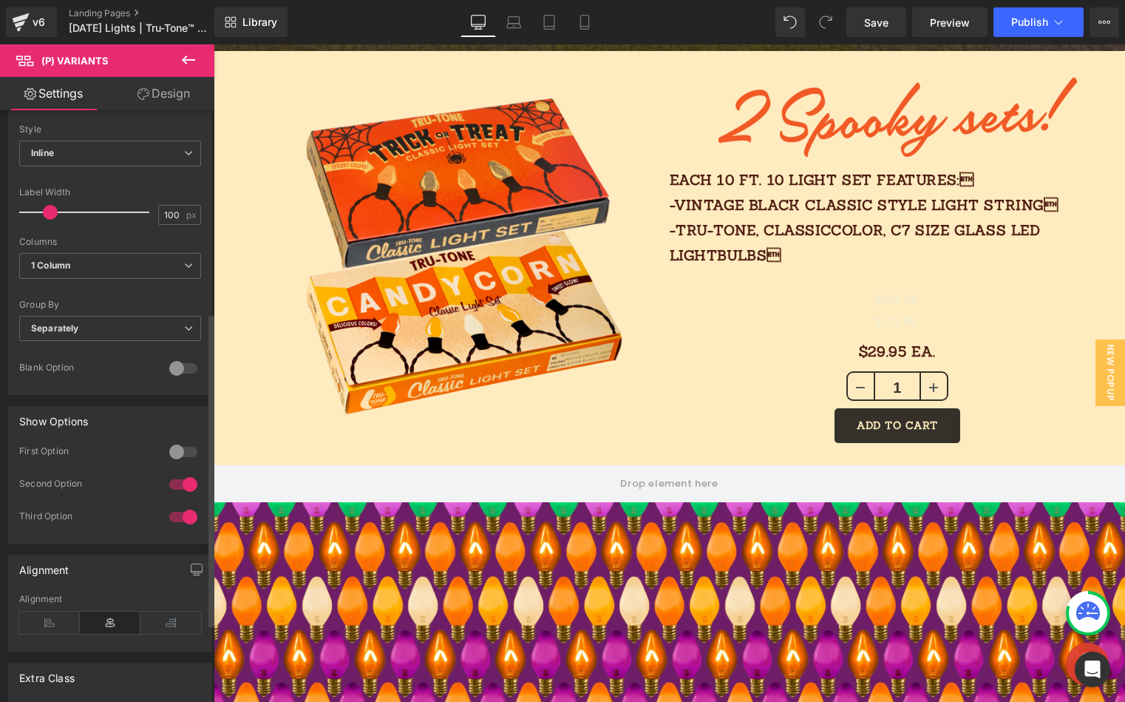
click at [182, 450] on div at bounding box center [183, 452] width 35 height 24
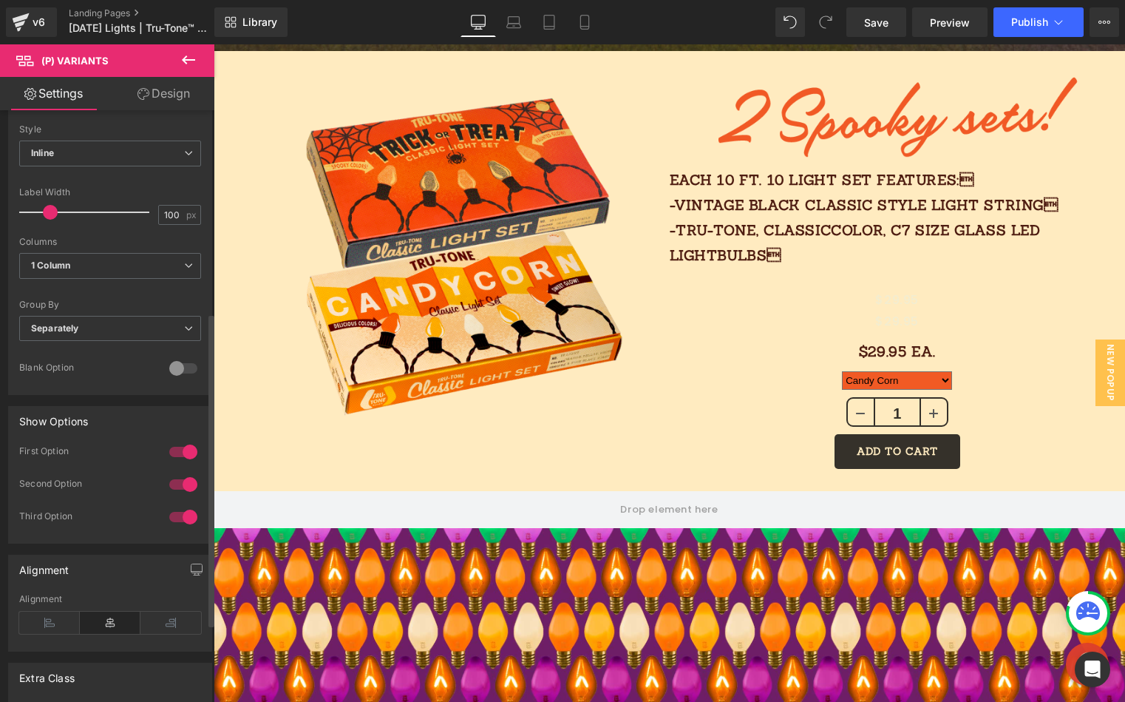
click at [181, 478] on div at bounding box center [183, 485] width 35 height 24
click at [180, 478] on div at bounding box center [183, 485] width 35 height 24
click at [186, 515] on div at bounding box center [183, 517] width 35 height 24
click at [186, 517] on div at bounding box center [183, 517] width 35 height 24
click at [177, 368] on div at bounding box center [183, 368] width 35 height 24
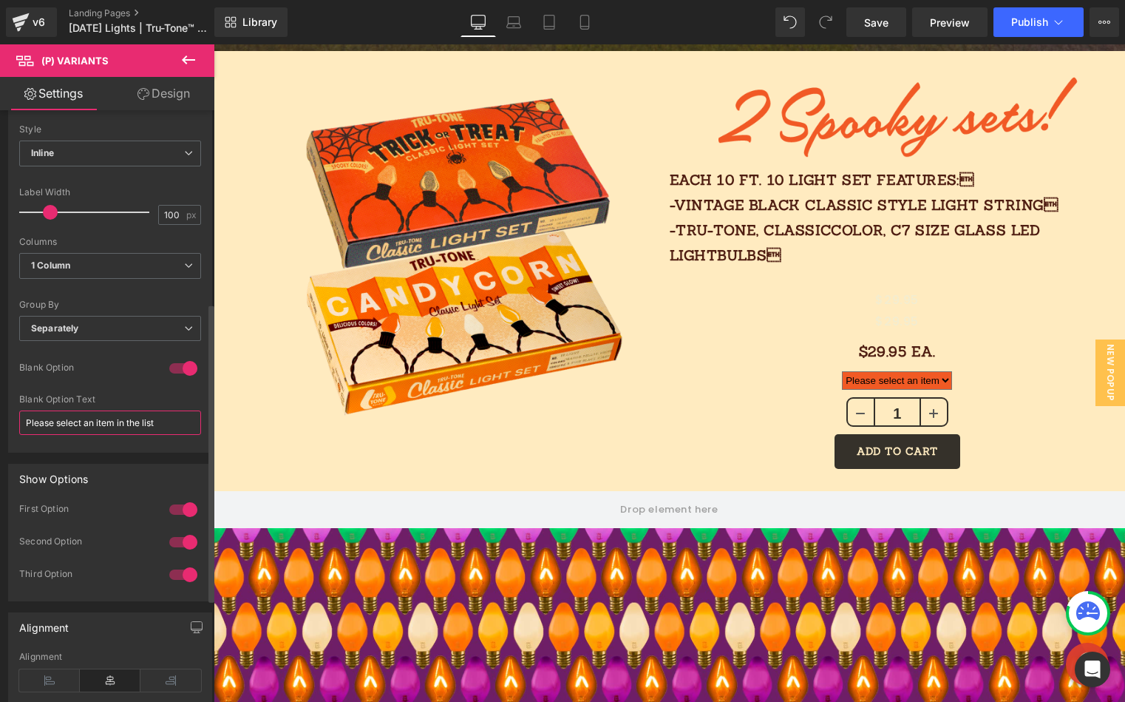
click at [155, 419] on input "Please select an item in the list" at bounding box center [110, 422] width 182 height 24
drag, startPoint x: 177, startPoint y: 424, endPoint x: 28, endPoint y: 406, distance: 149.7
click at [27, 407] on div "Blank Option Text Please select an item in the list" at bounding box center [110, 423] width 182 height 58
type input "SELECT SET"
click at [95, 326] on span "Separately" at bounding box center [110, 329] width 182 height 26
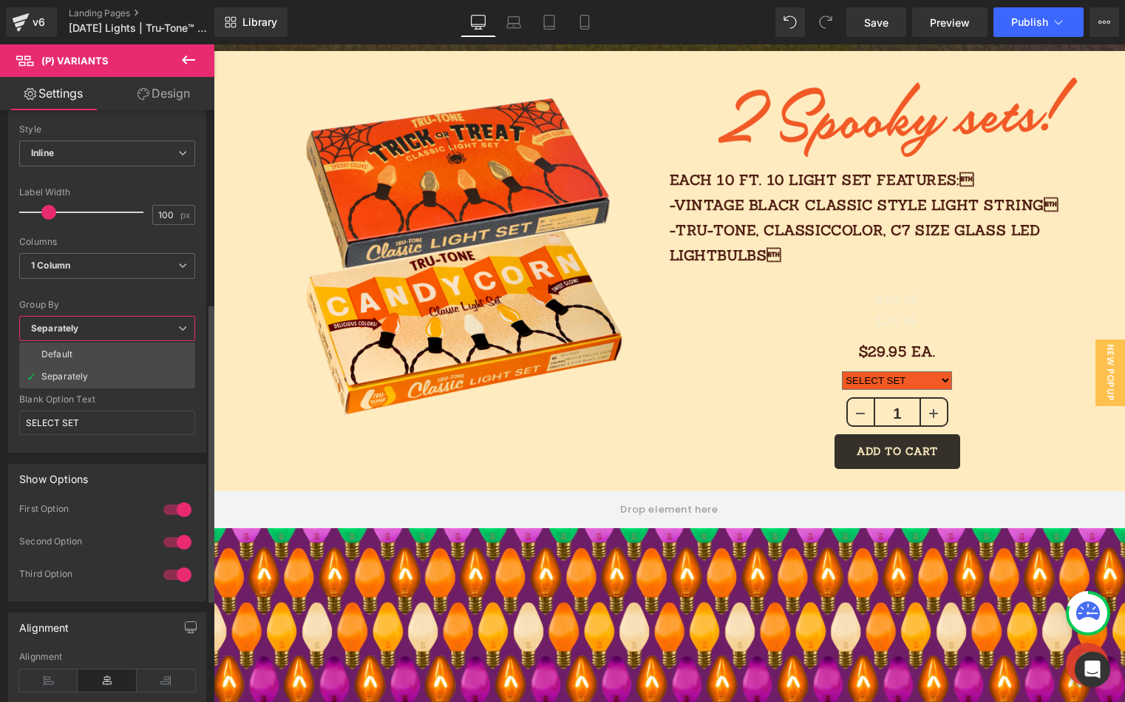
click at [97, 325] on span "Separately" at bounding box center [107, 329] width 176 height 26
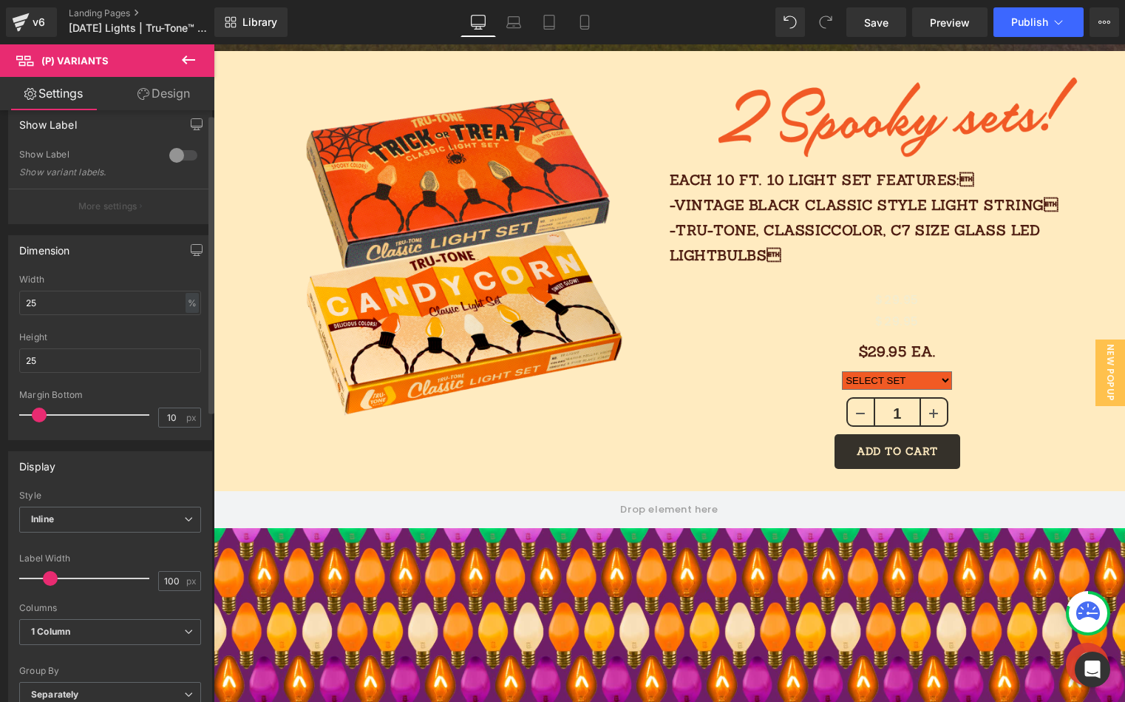
scroll to position [0, 0]
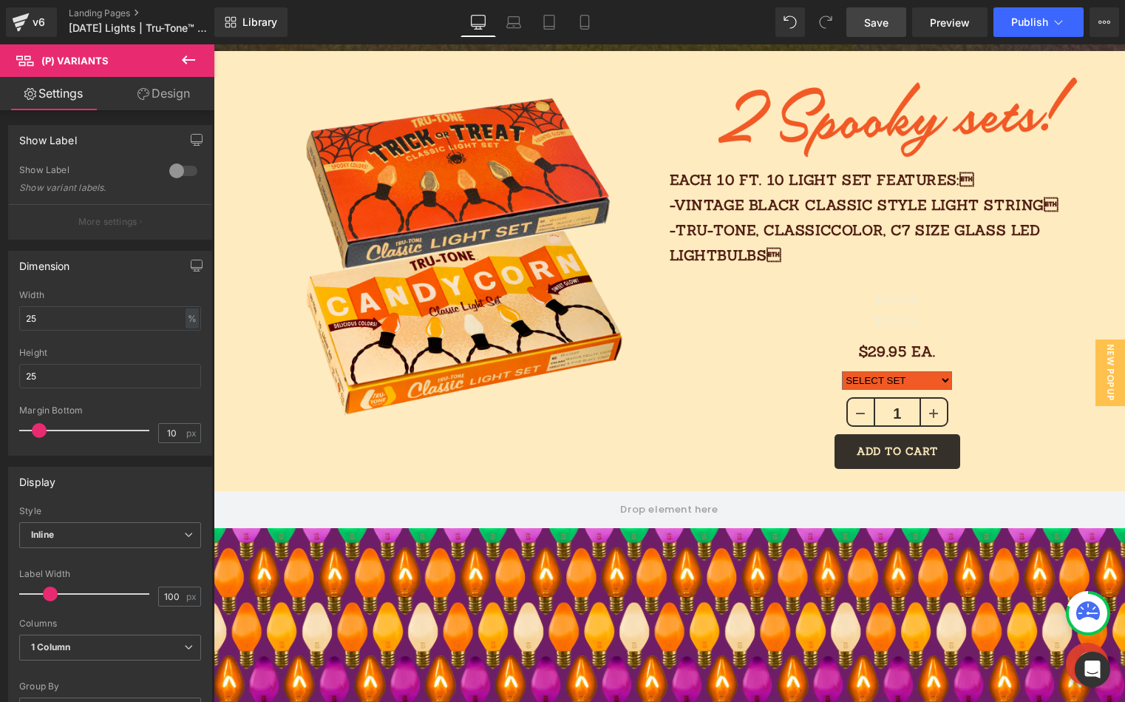
click at [885, 24] on span "Save" at bounding box center [876, 23] width 24 height 16
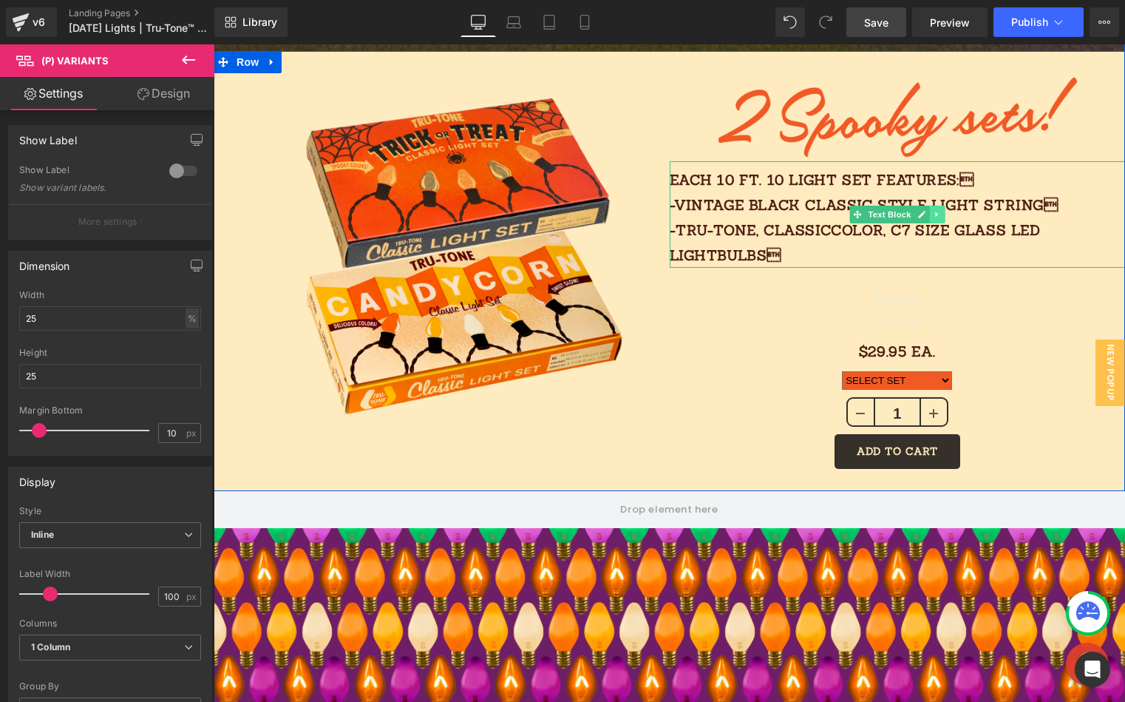
click at [938, 213] on icon at bounding box center [937, 214] width 8 height 9
click at [932, 214] on link at bounding box center [930, 215] width 16 height 18
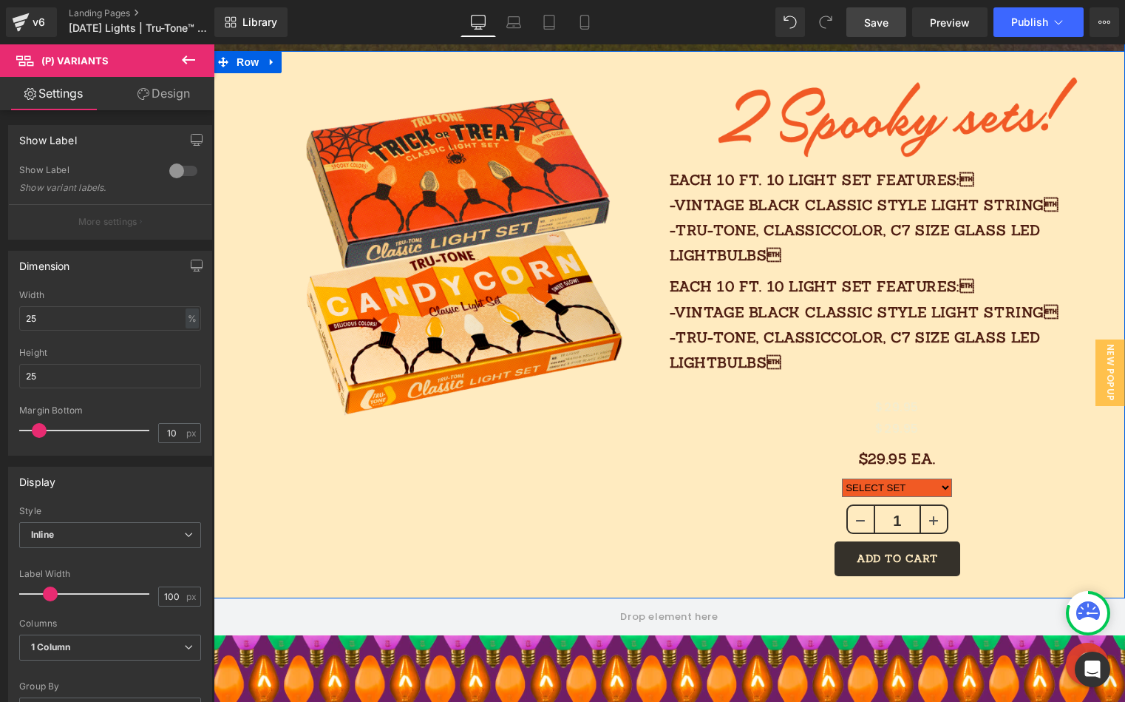
click at [827, 284] on p "Each 10 FT. 10 light SET features: -vintage black classic style light string …" at bounding box center [898, 324] width 456 height 101
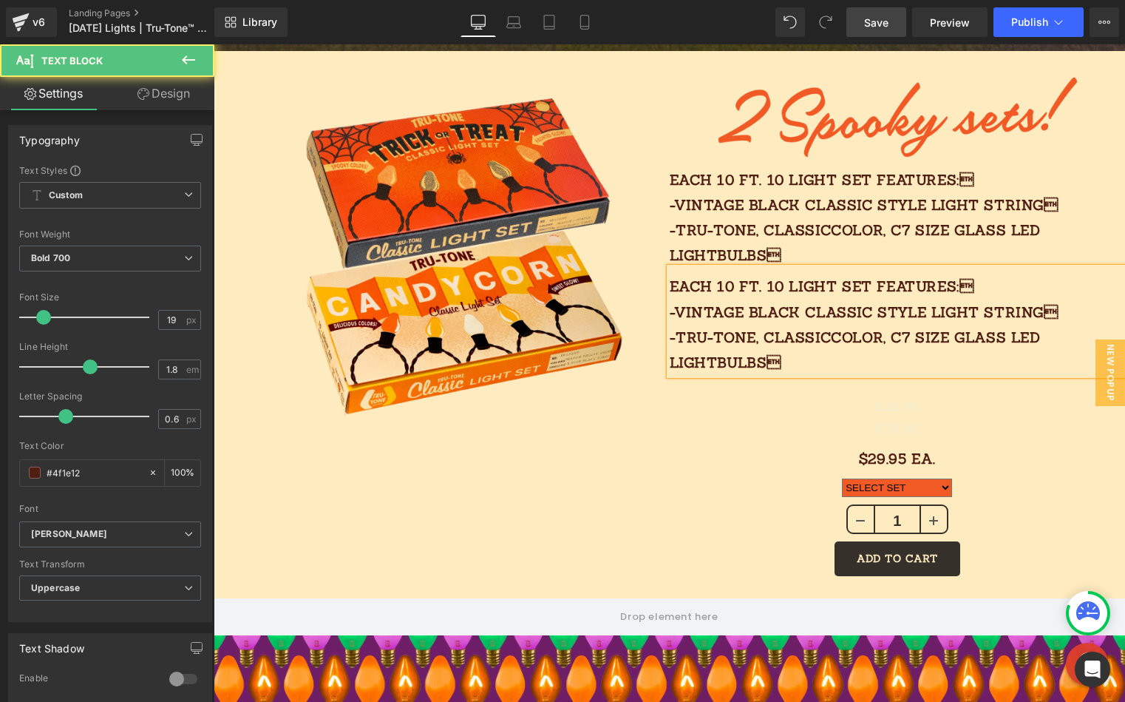
click at [740, 362] on p "Each 10 FT. 10 light SET features: -vintage black classic style light string …" at bounding box center [898, 324] width 456 height 101
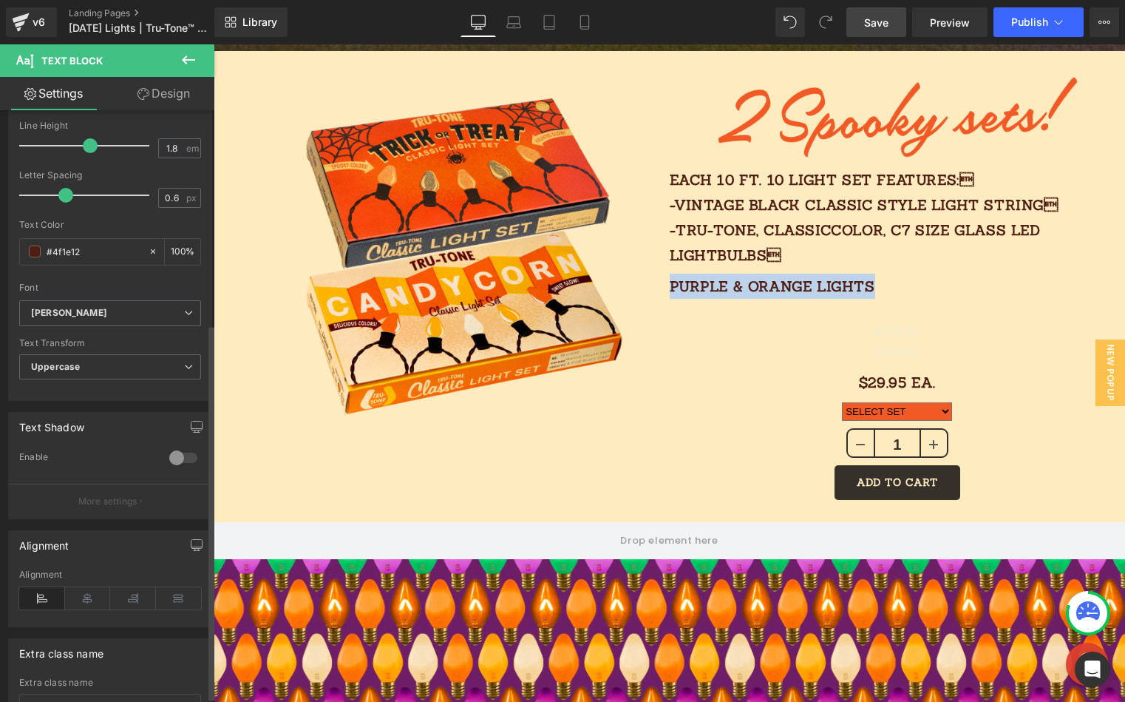
scroll to position [345, 0]
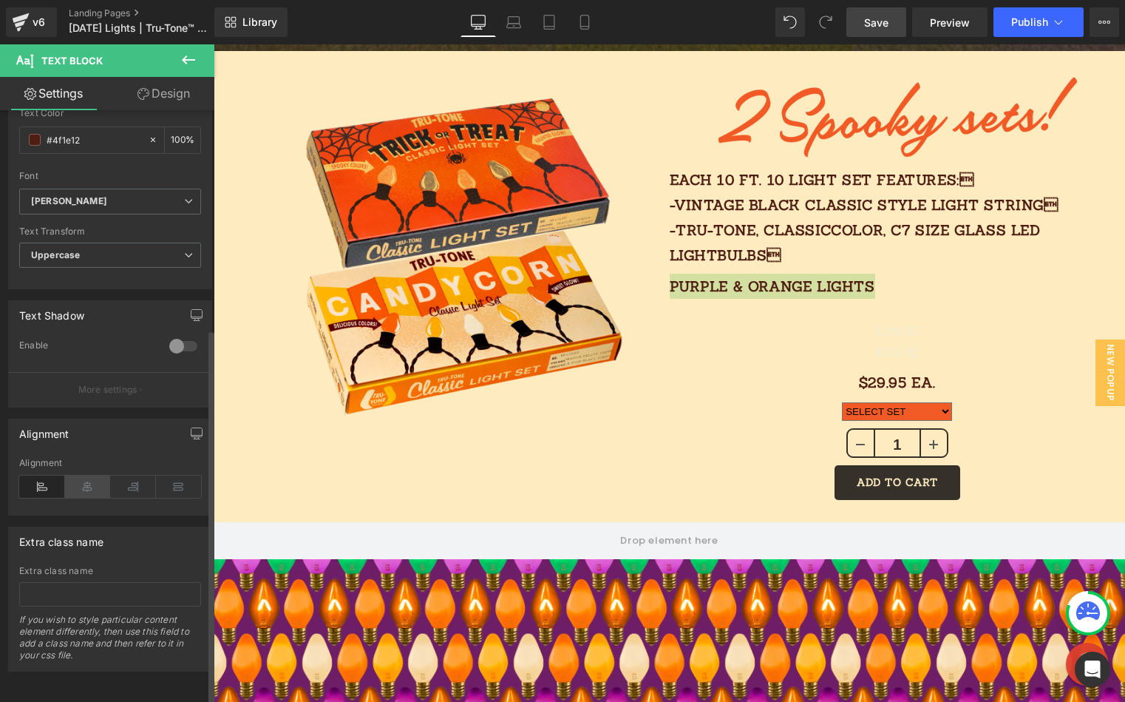
click at [92, 481] on icon at bounding box center [88, 486] width 46 height 22
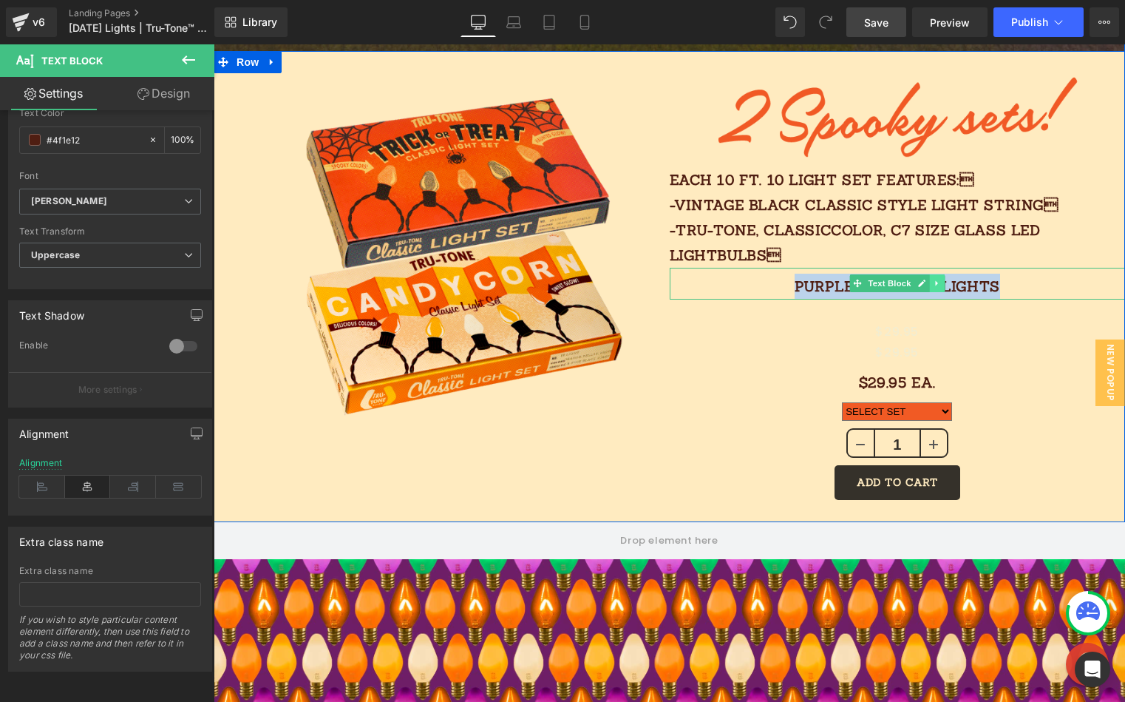
click at [938, 282] on icon at bounding box center [937, 283] width 8 height 9
click at [928, 284] on icon at bounding box center [930, 284] width 8 height 8
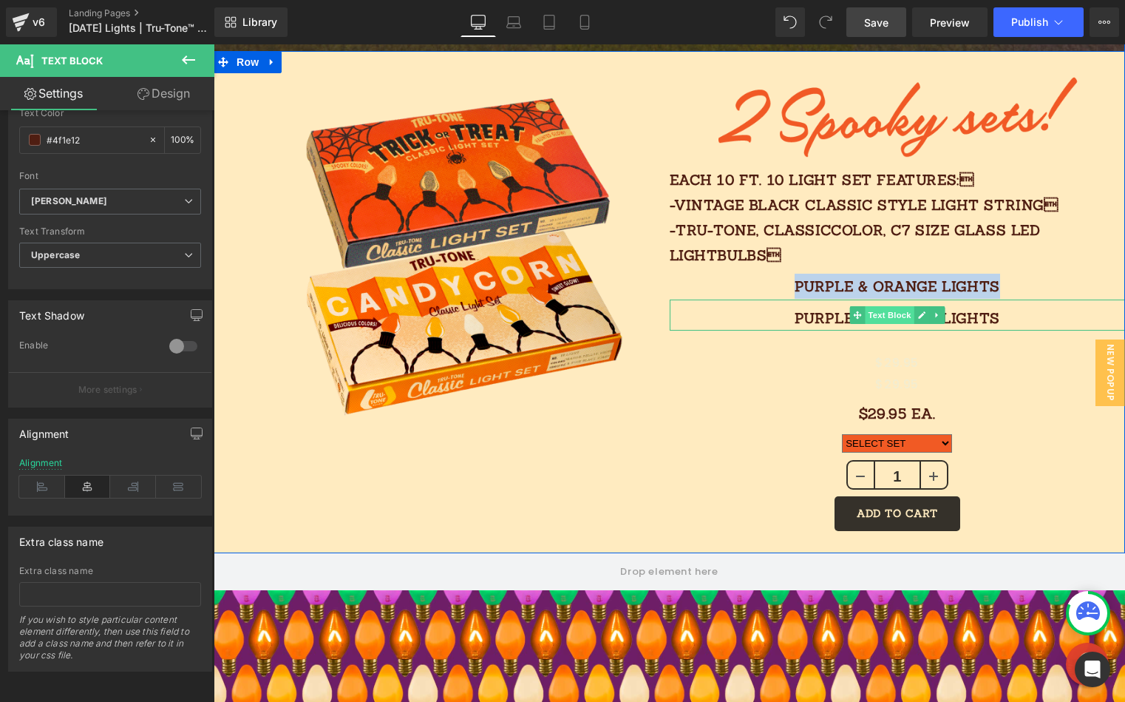
click at [909, 321] on span "Text Block" at bounding box center [889, 315] width 49 height 18
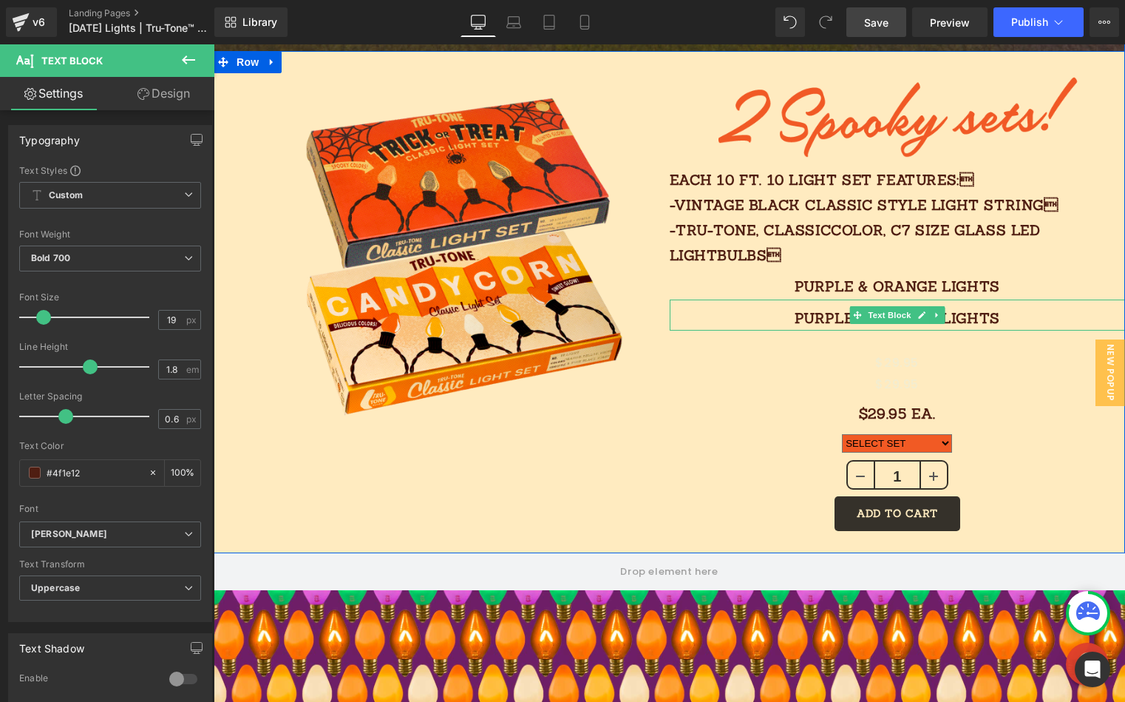
click at [810, 319] on p "PURPLE & ORANGE LIGHTS" at bounding box center [898, 317] width 456 height 25
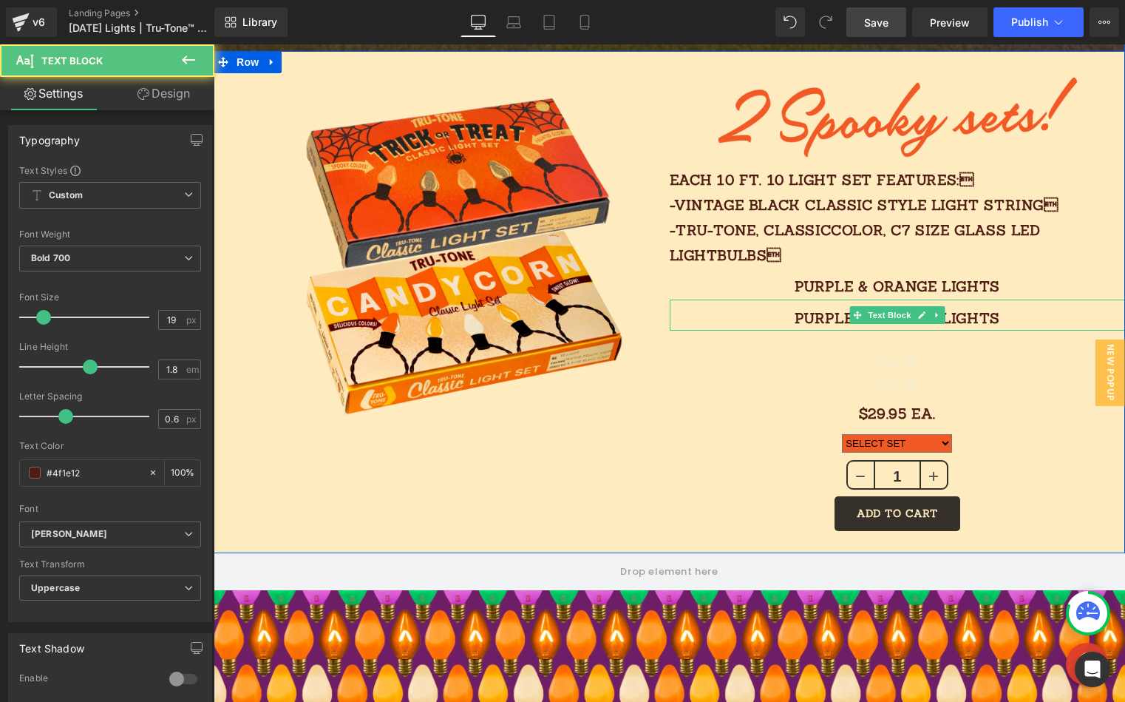
click at [830, 314] on p "PURPLE & ORANGE LIGHTS" at bounding box center [898, 317] width 456 height 25
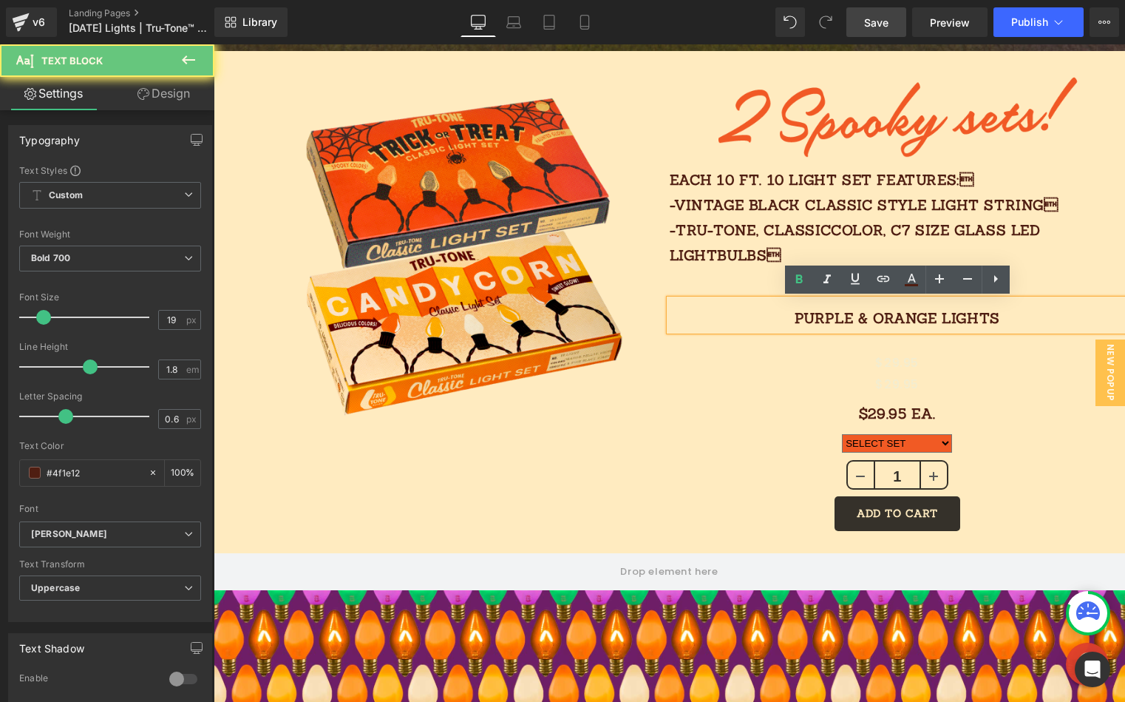
click at [830, 314] on p "PURPLE & ORANGE LIGHTS" at bounding box center [898, 317] width 456 height 25
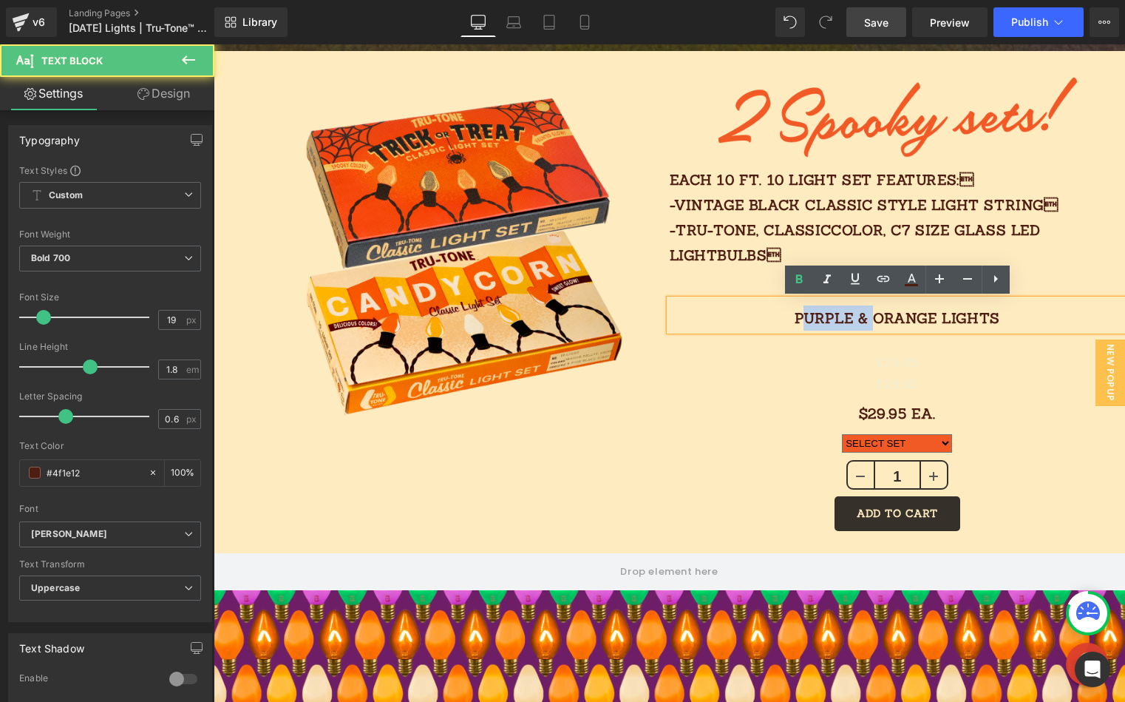
drag, startPoint x: 873, startPoint y: 318, endPoint x: 800, endPoint y: 312, distance: 73.4
click at [801, 316] on p "PURPLE & ORANGE LIGHTS" at bounding box center [898, 317] width 456 height 25
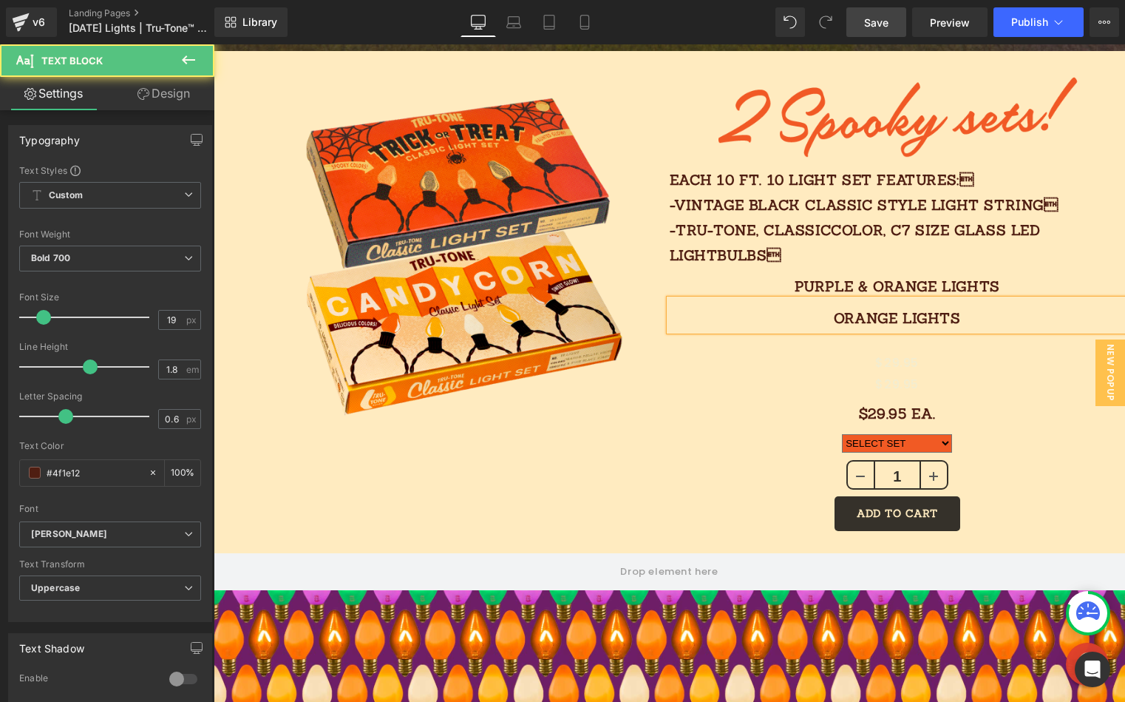
click at [893, 320] on p "ORANGE LIGHTS" at bounding box center [898, 317] width 456 height 25
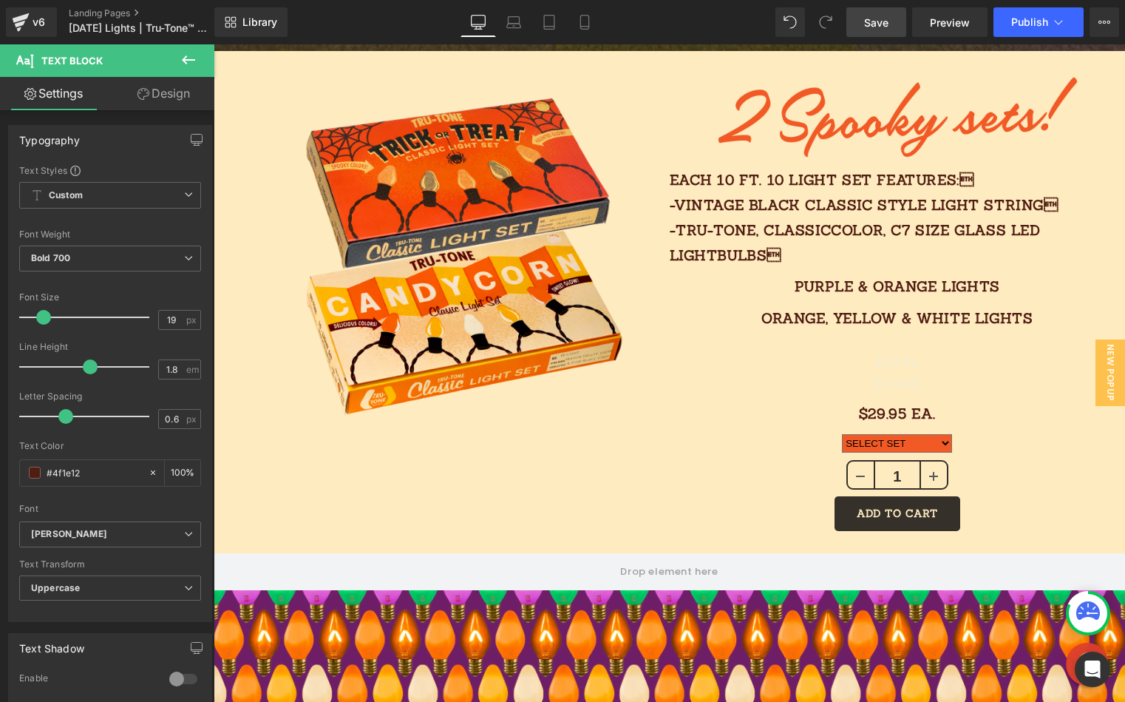
click at [887, 21] on span "Save" at bounding box center [876, 23] width 24 height 16
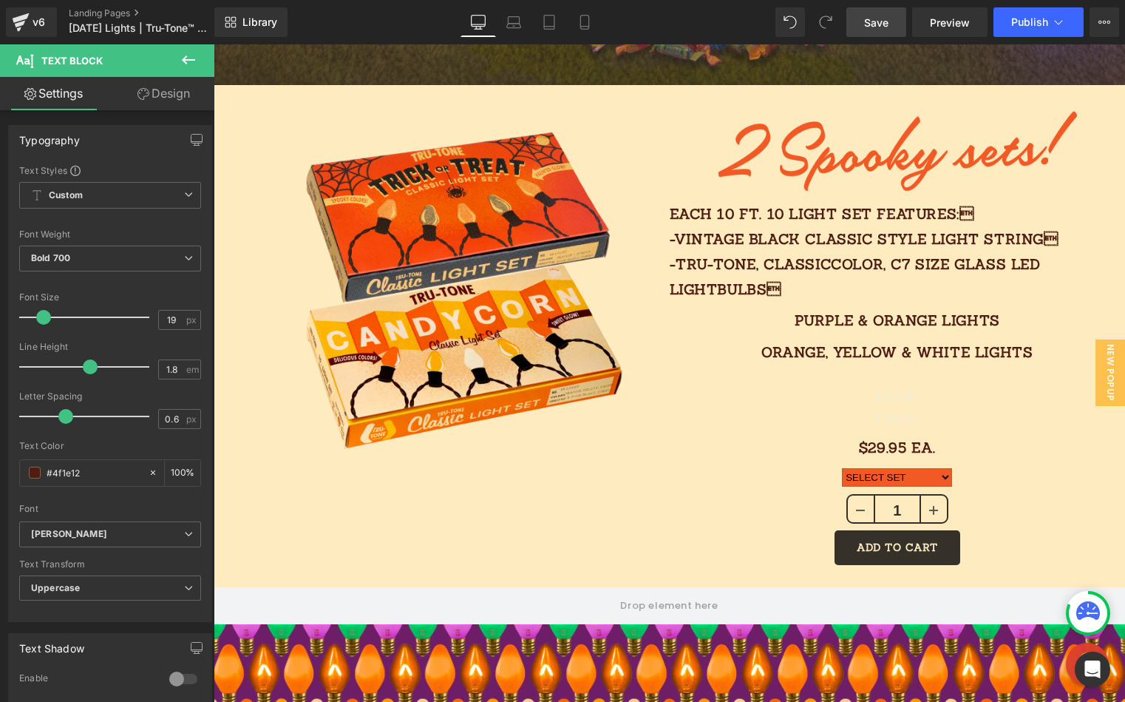
scroll to position [1027, 0]
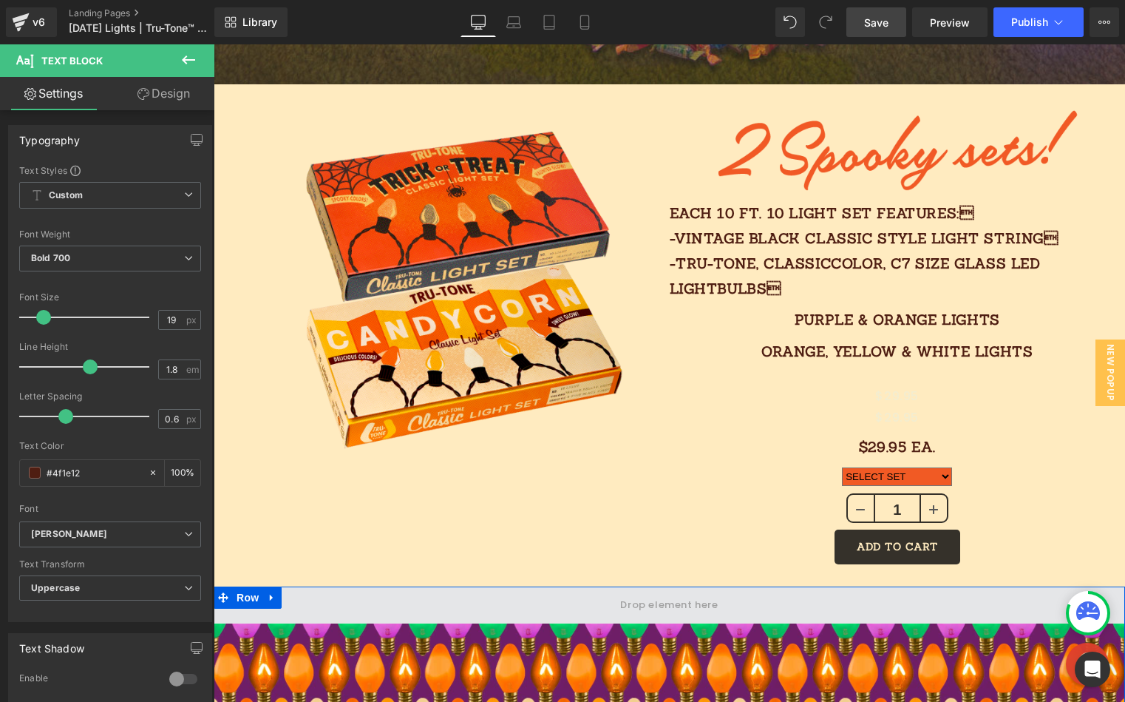
click at [439, 597] on span at bounding box center [670, 604] width 912 height 37
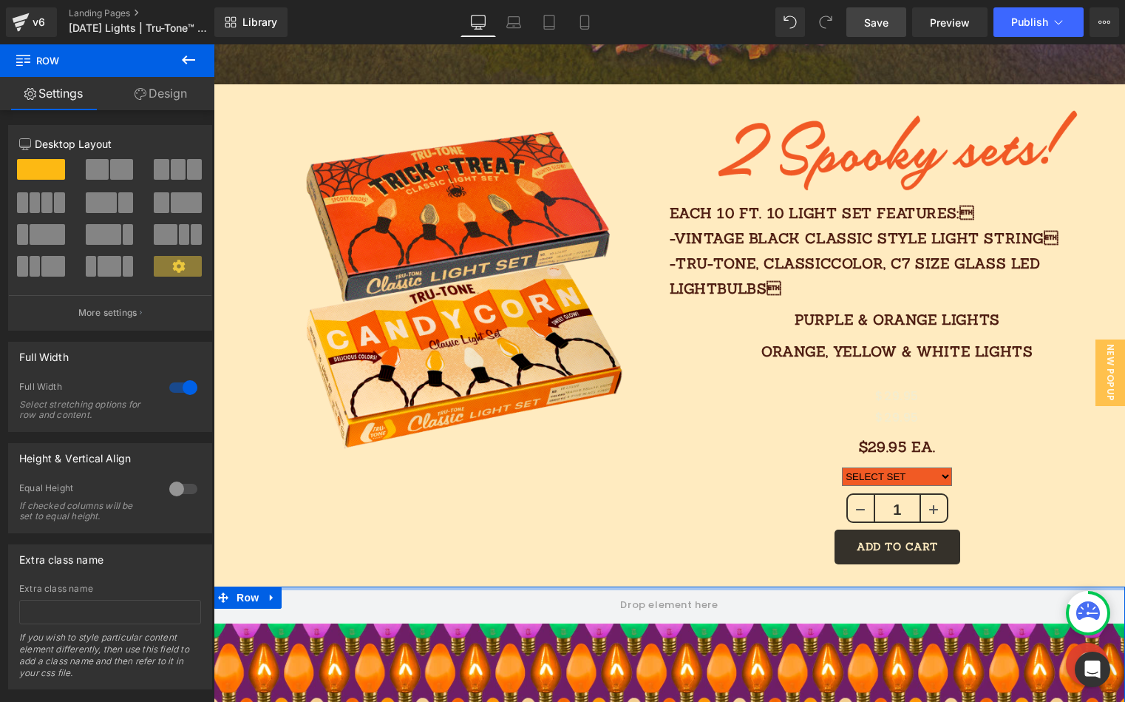
drag, startPoint x: 444, startPoint y: 586, endPoint x: 450, endPoint y: 565, distance: 22.1
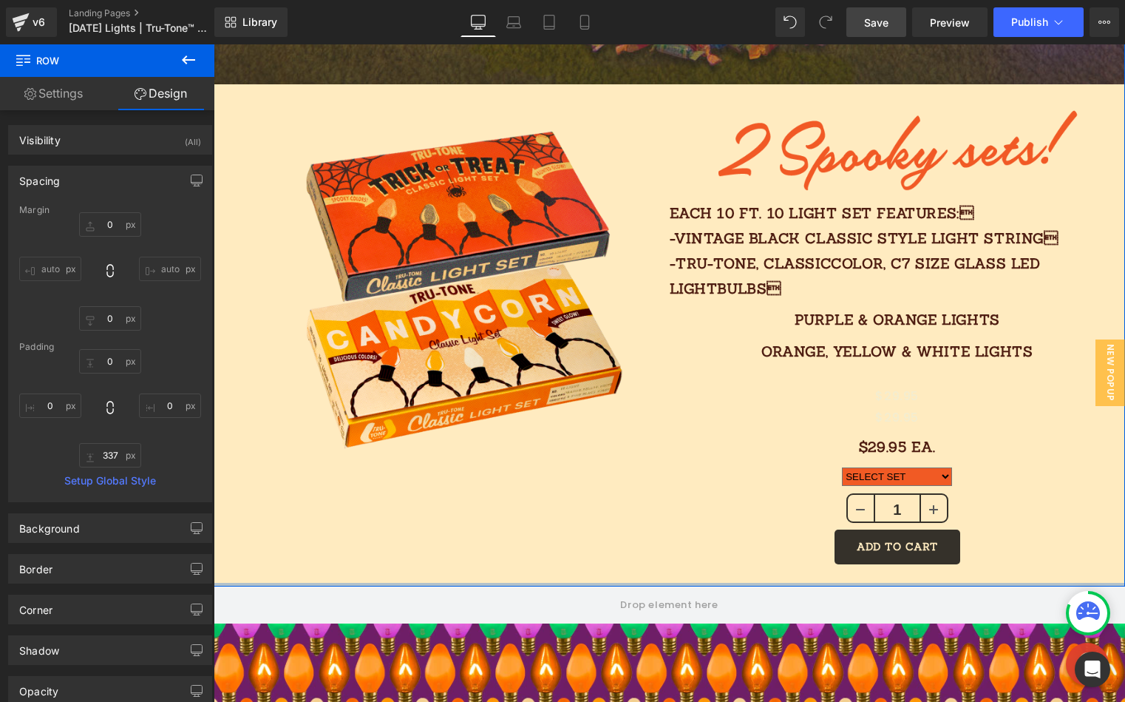
click at [419, 580] on div "Image Image Each 10 FT. 10 light SET features: -vintage black classic style li…" at bounding box center [670, 335] width 912 height 502
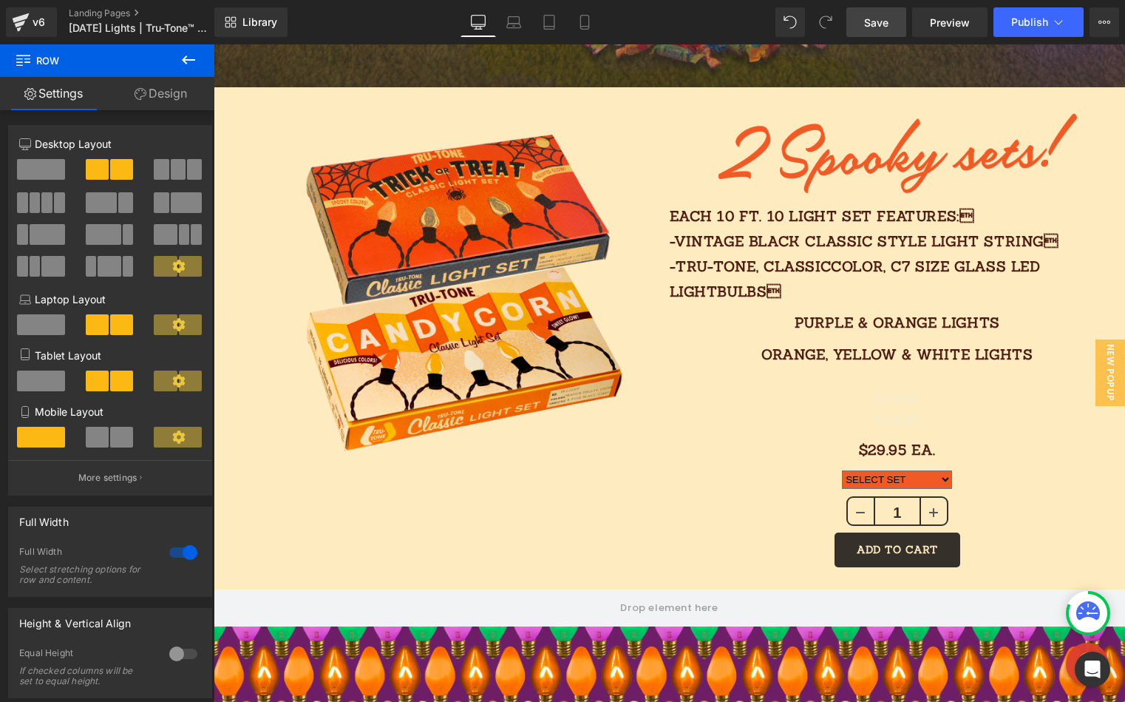
scroll to position [1029, 0]
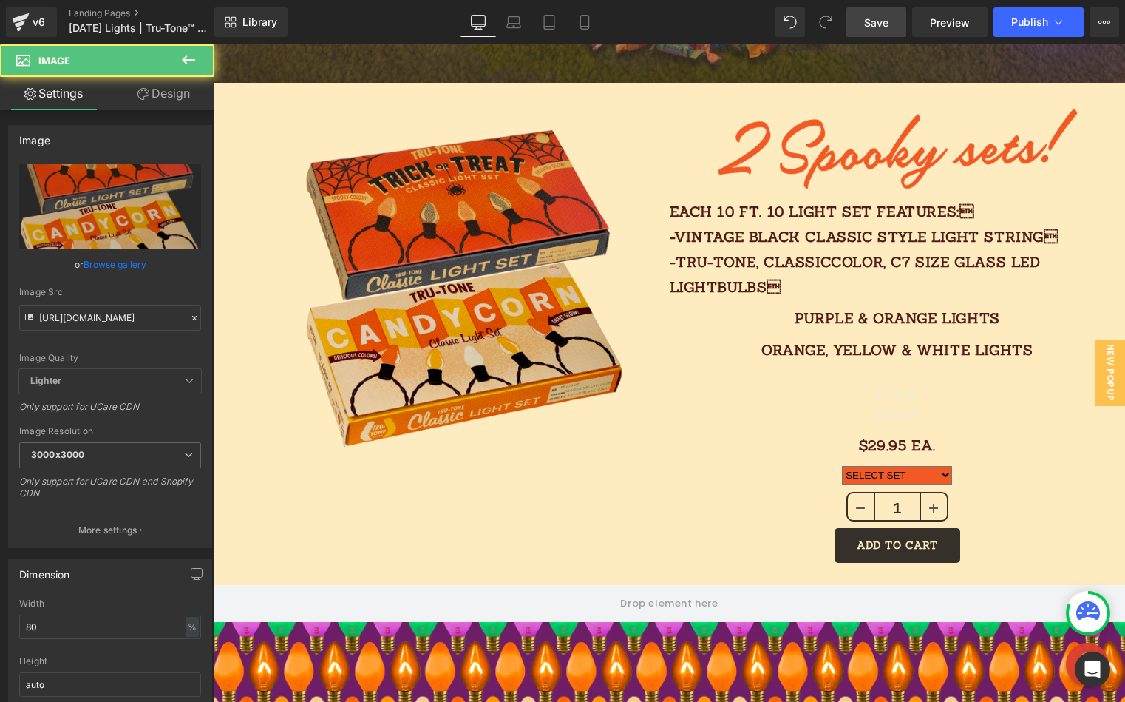
click at [600, 244] on img at bounding box center [442, 266] width 365 height 366
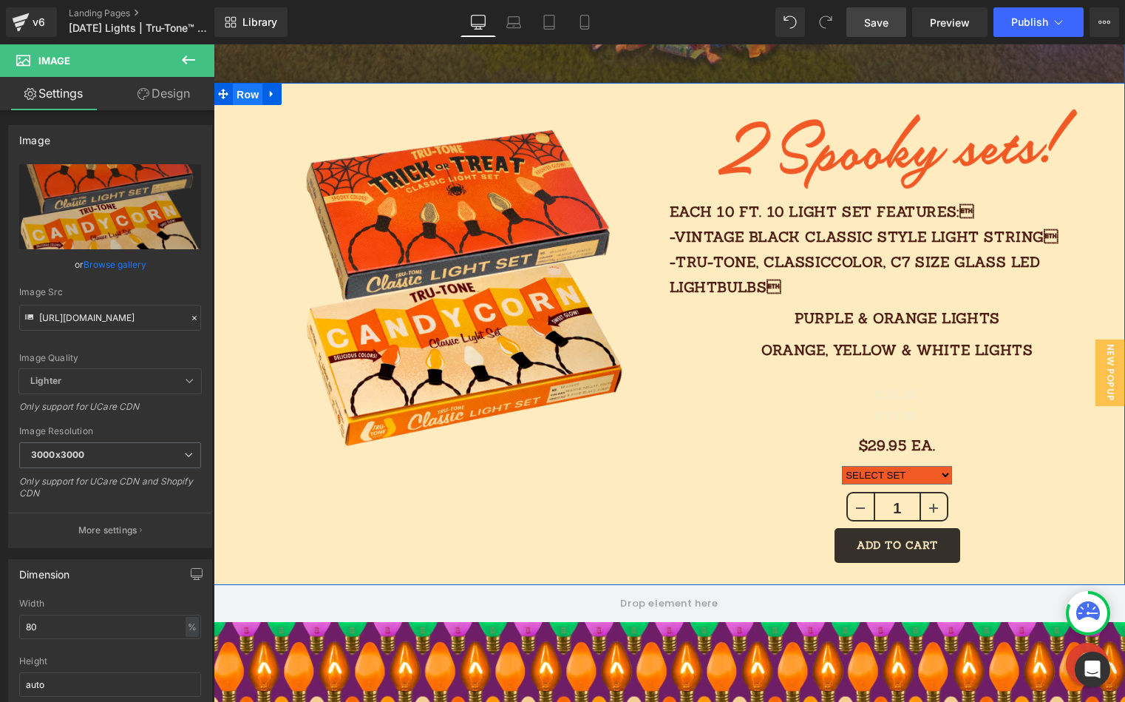
click at [245, 98] on span "Row" at bounding box center [248, 95] width 30 height 22
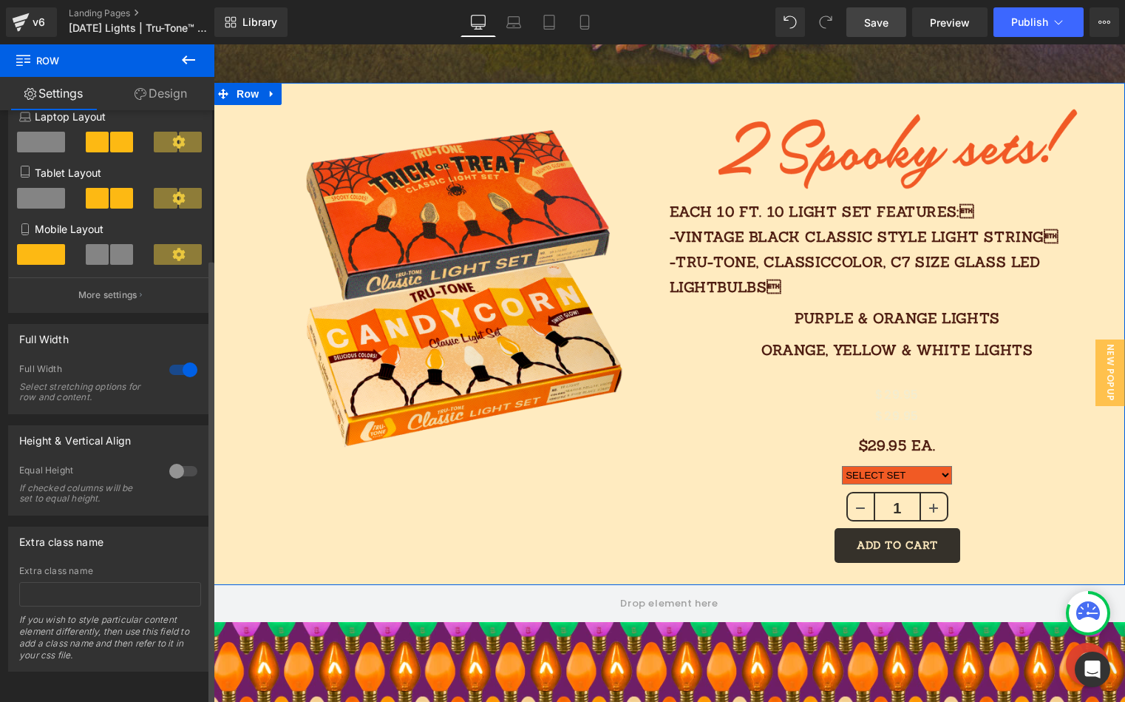
scroll to position [197, 0]
click at [179, 461] on div at bounding box center [183, 471] width 35 height 24
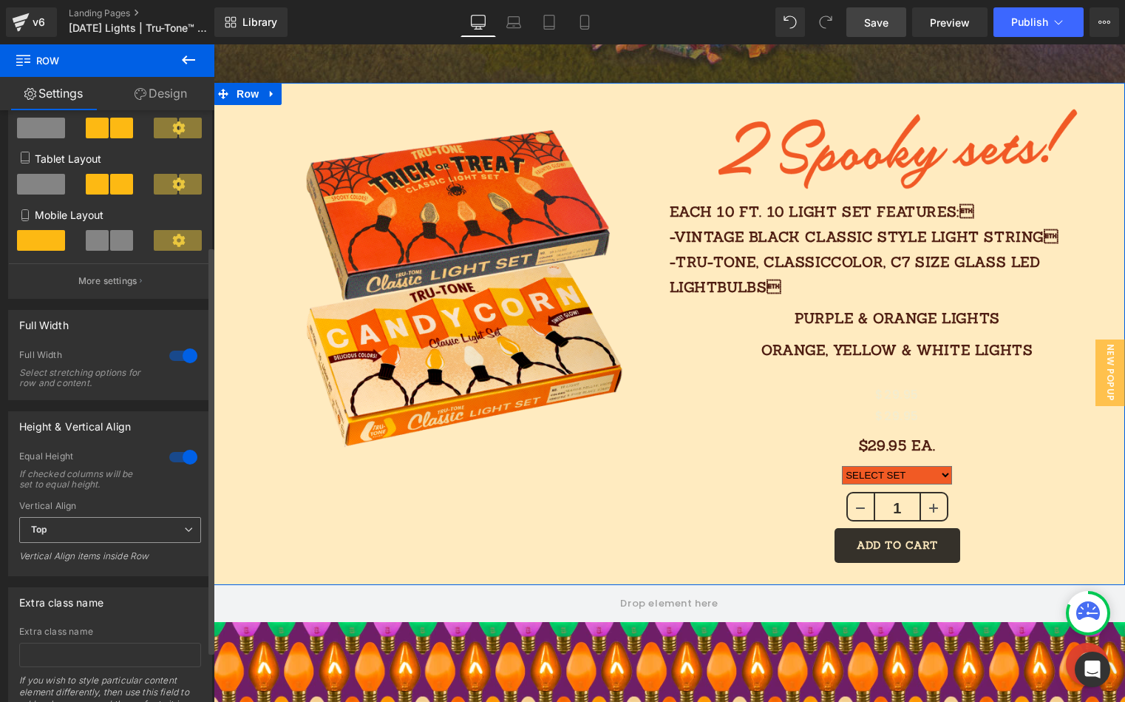
click at [97, 531] on span "Top" at bounding box center [110, 530] width 182 height 26
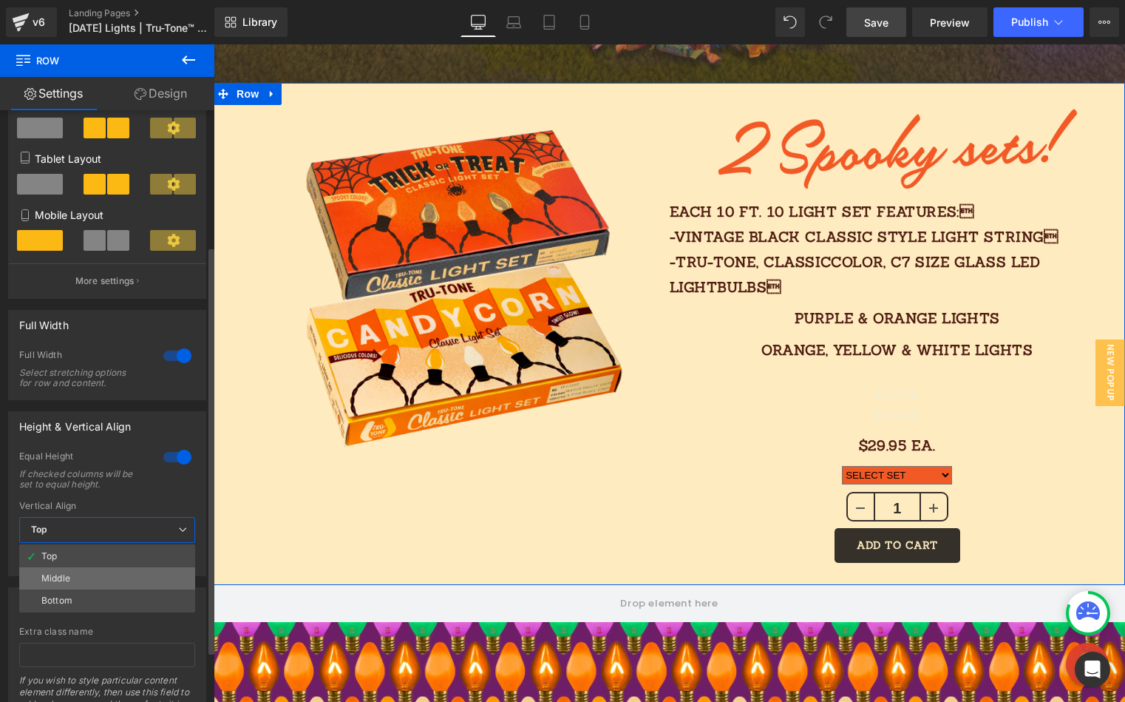
click at [75, 578] on li "Middle" at bounding box center [107, 578] width 176 height 22
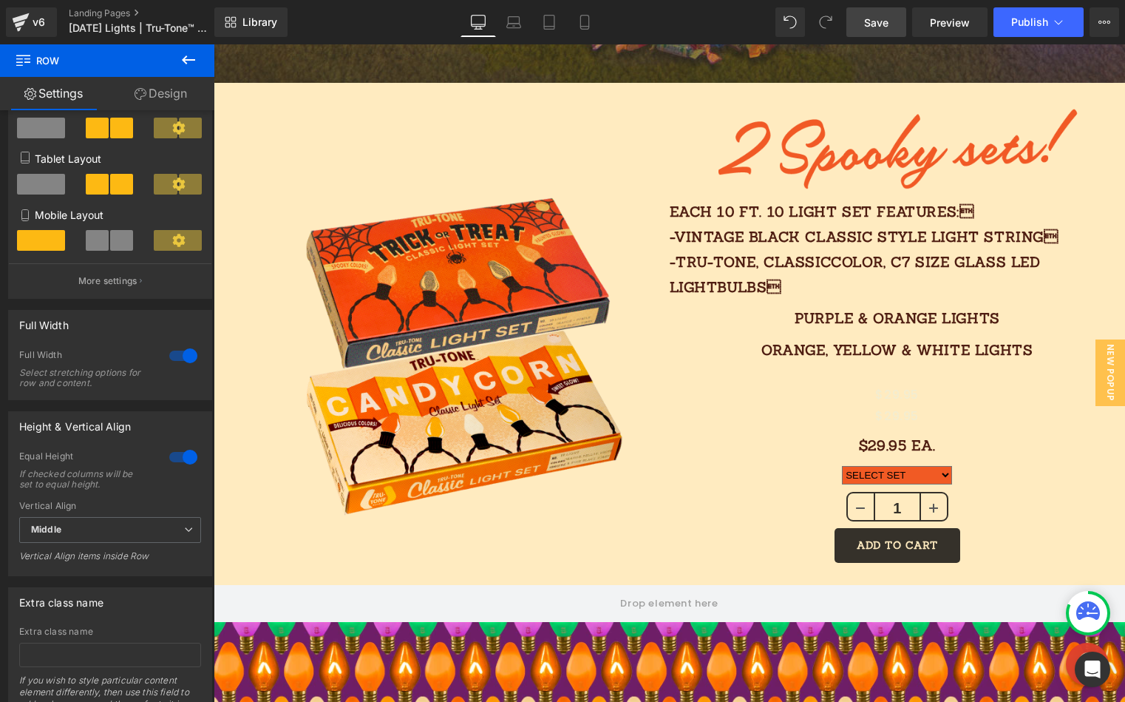
click at [870, 29] on span "Save" at bounding box center [876, 23] width 24 height 16
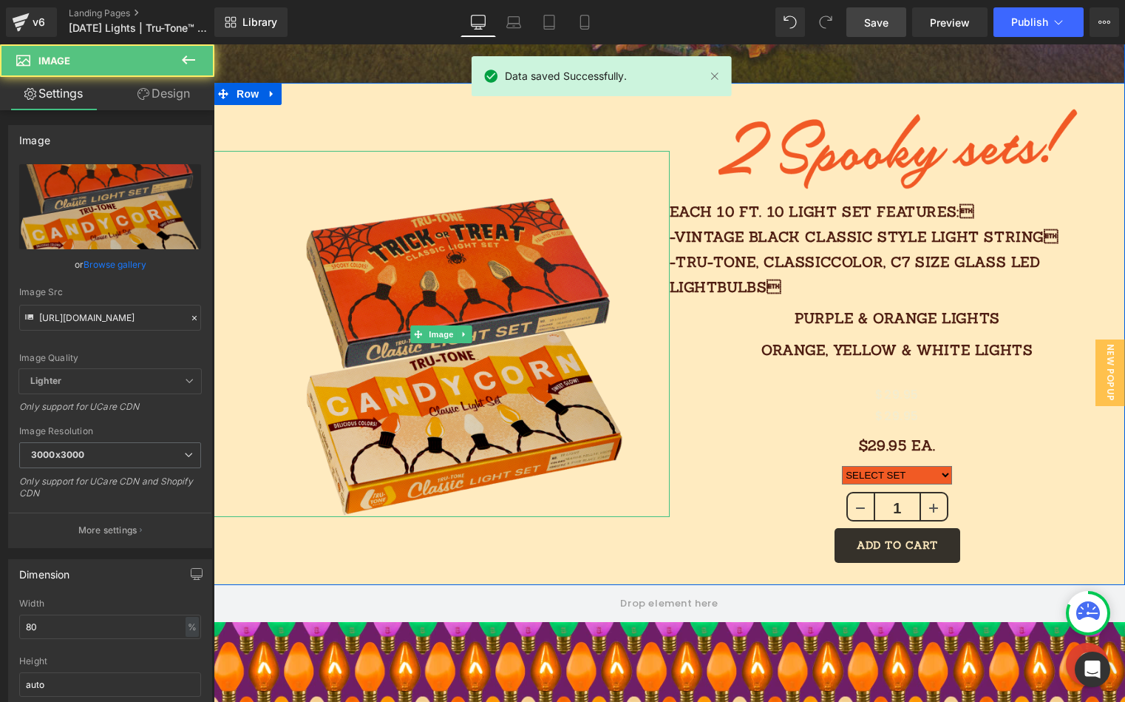
click at [536, 294] on img at bounding box center [442, 334] width 365 height 366
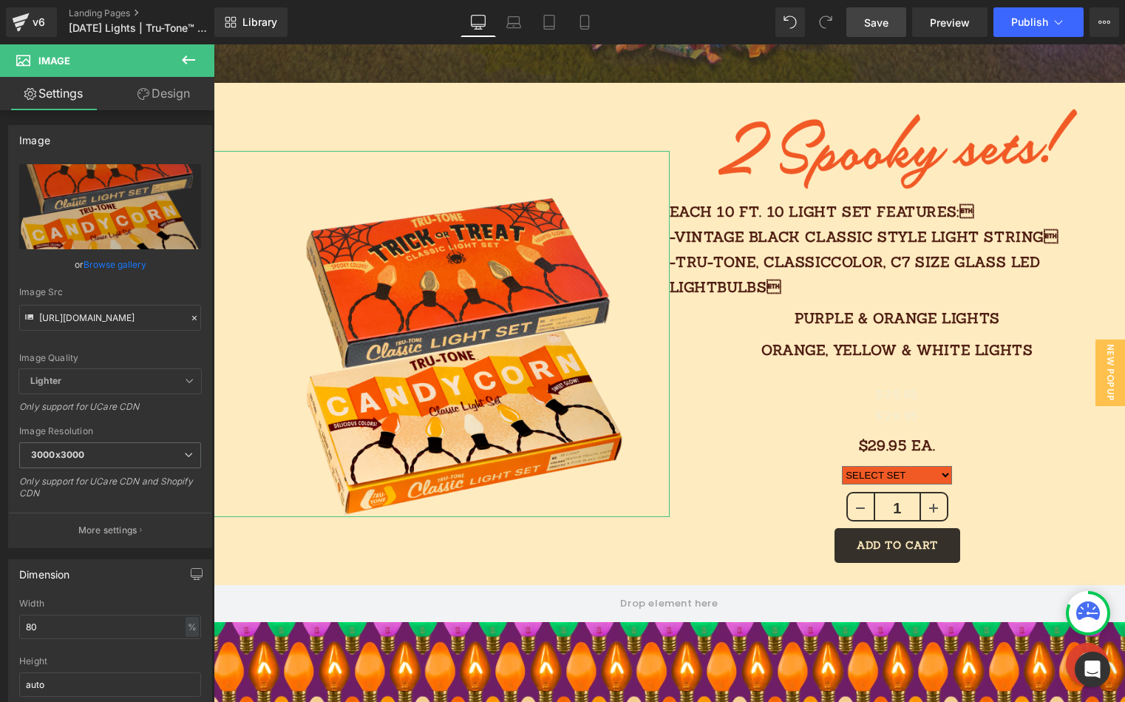
click at [149, 95] on link "Design" at bounding box center [163, 93] width 107 height 33
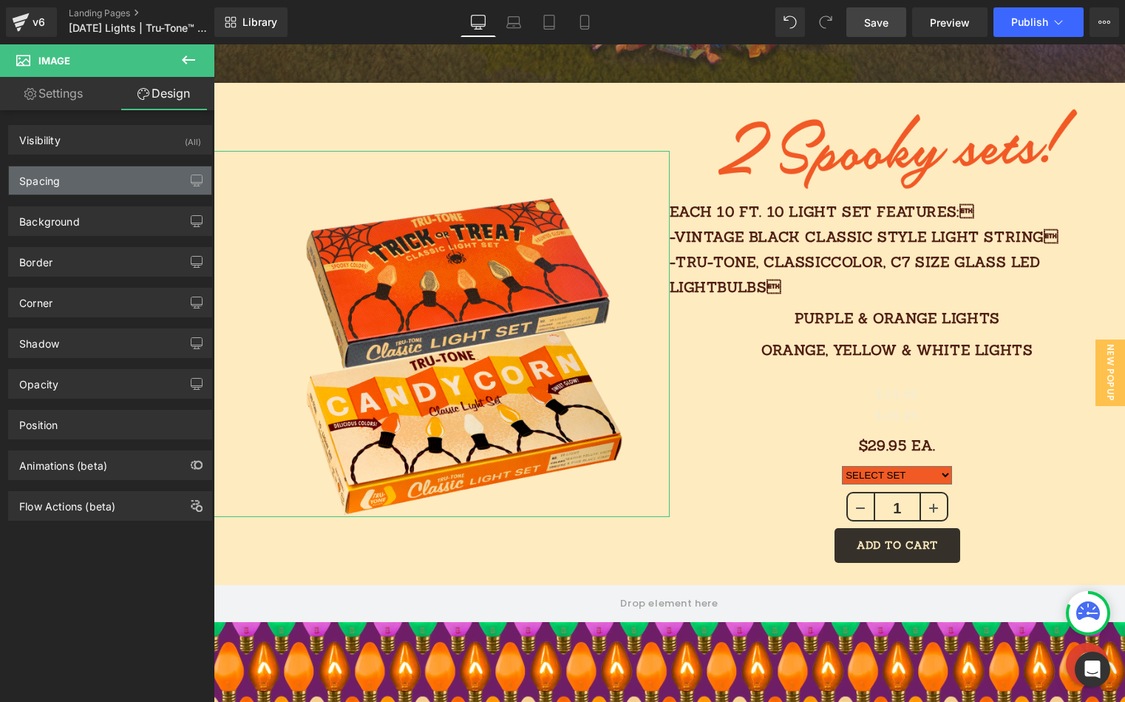
click at [103, 175] on div "Spacing" at bounding box center [110, 180] width 203 height 28
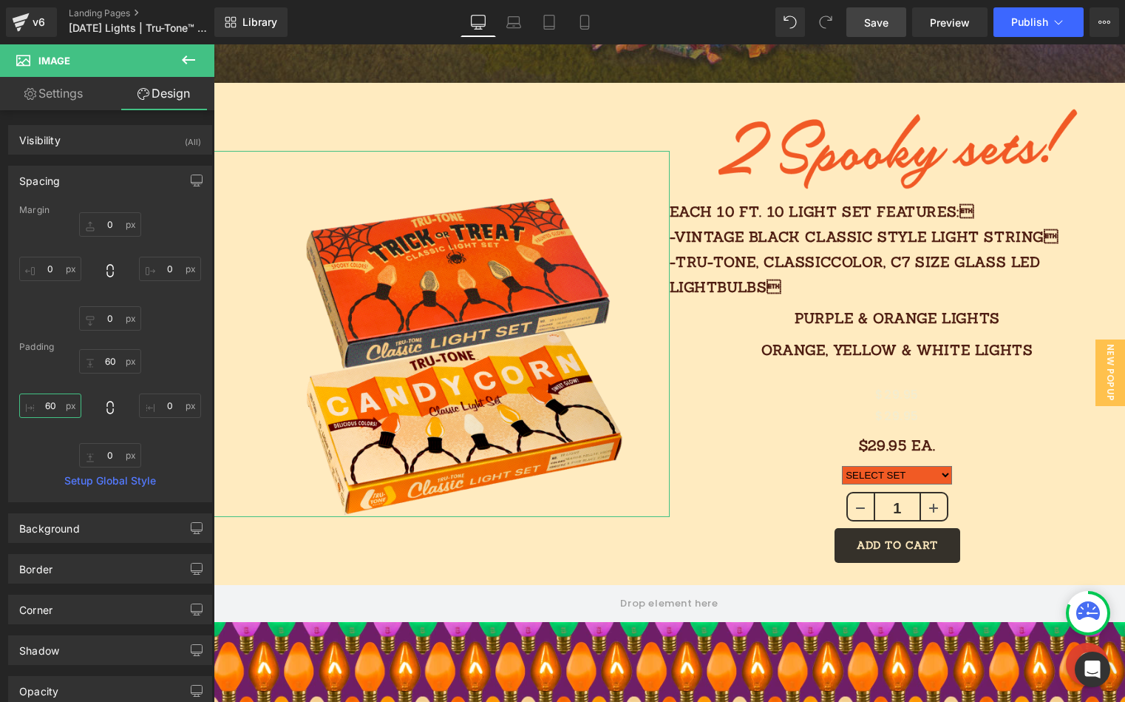
click at [56, 413] on input "60" at bounding box center [50, 405] width 62 height 24
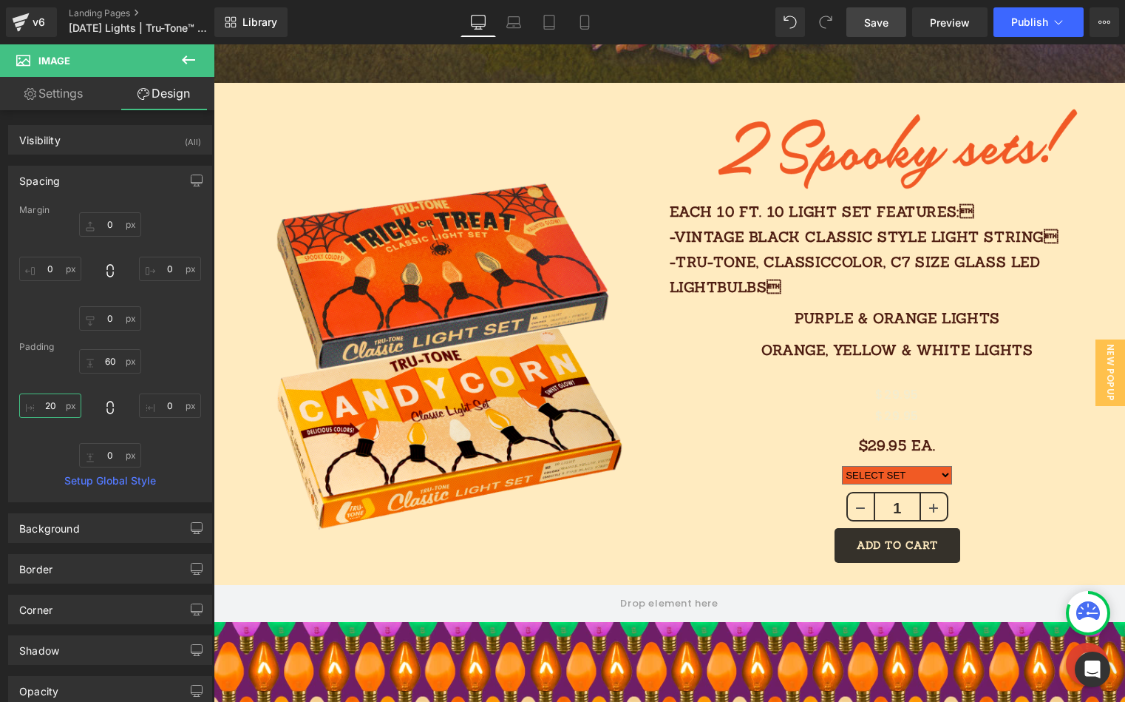
type input "20"
click at [880, 22] on span "Save" at bounding box center [876, 23] width 24 height 16
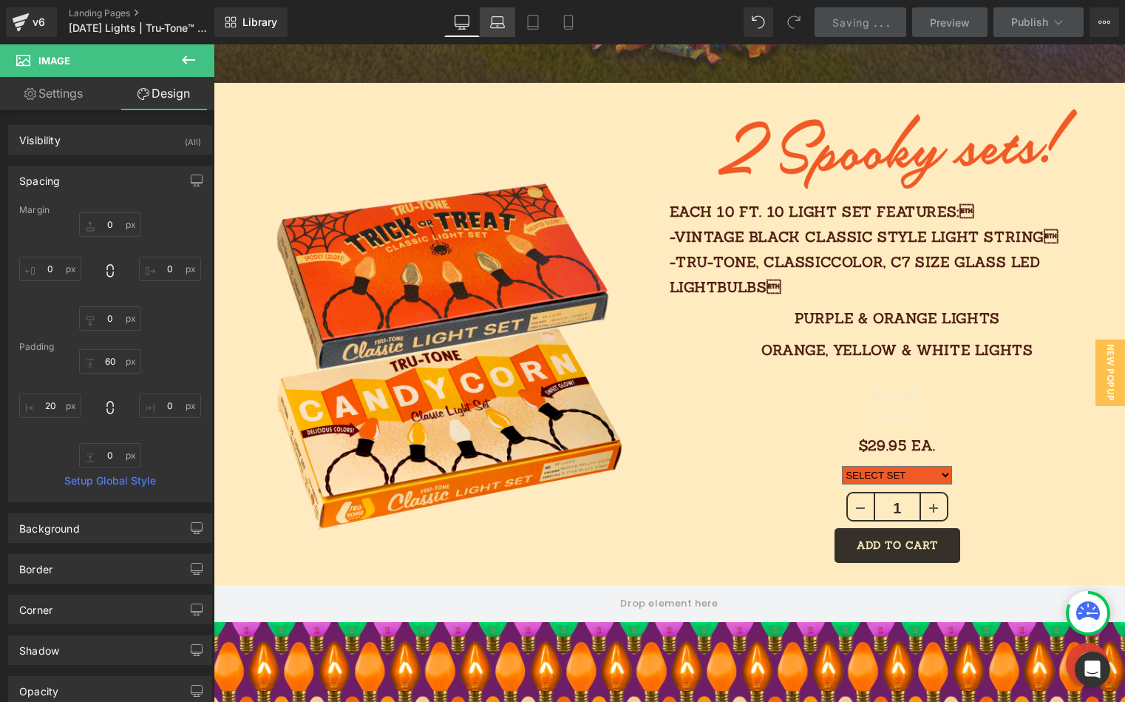
click at [501, 28] on icon at bounding box center [497, 22] width 15 height 15
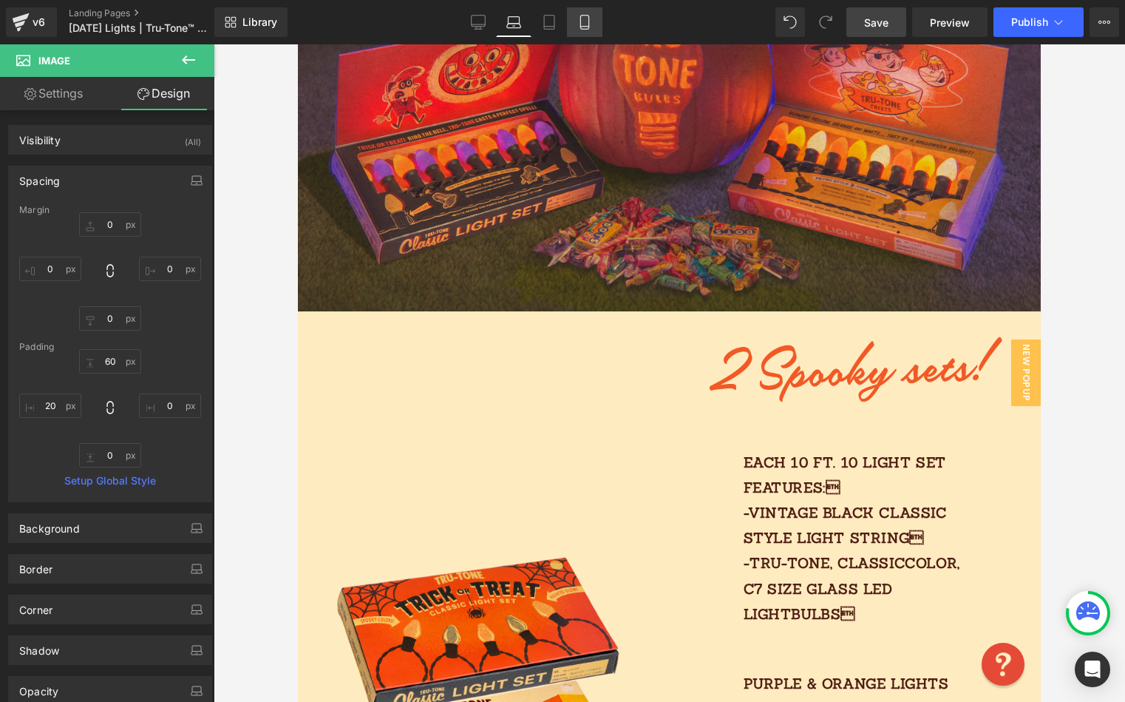
click at [590, 18] on icon at bounding box center [585, 22] width 15 height 15
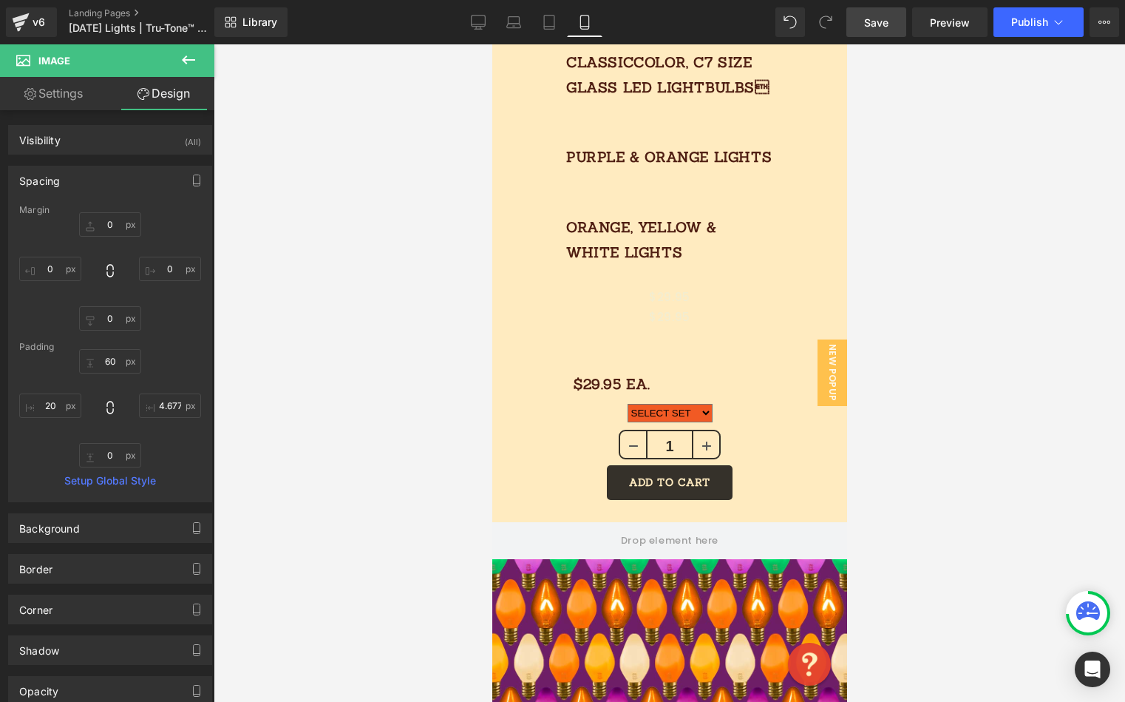
scroll to position [1109, 0]
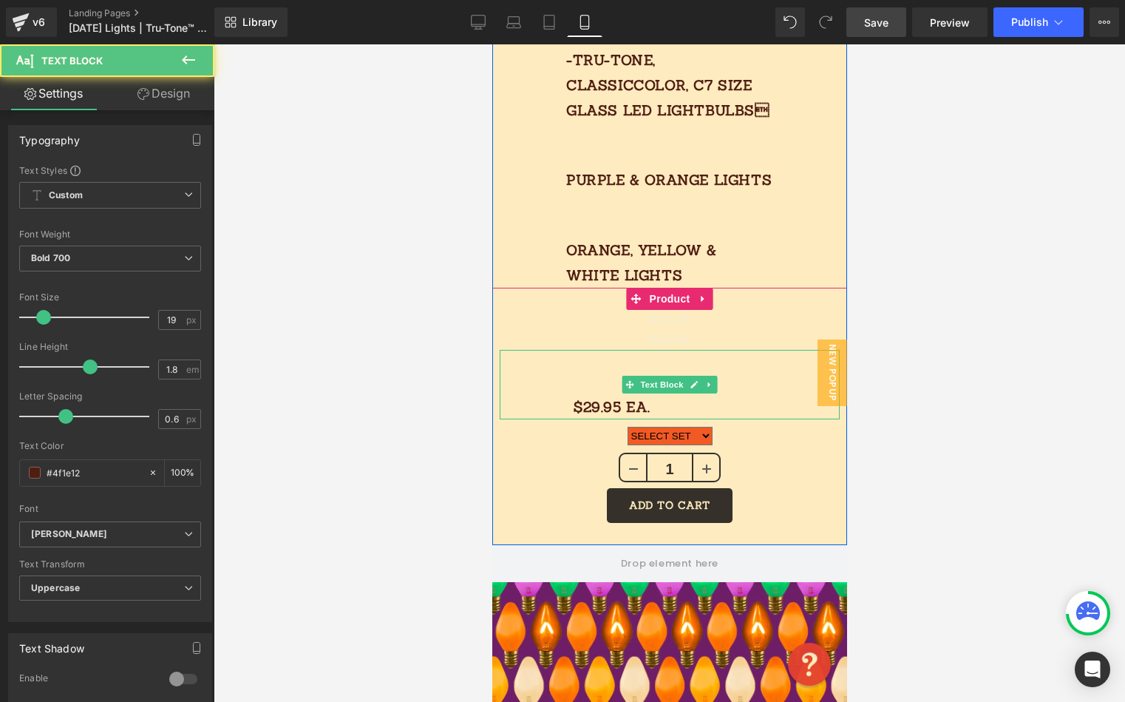
click at [675, 403] on p "$29.95 Ea." at bounding box center [669, 406] width 192 height 25
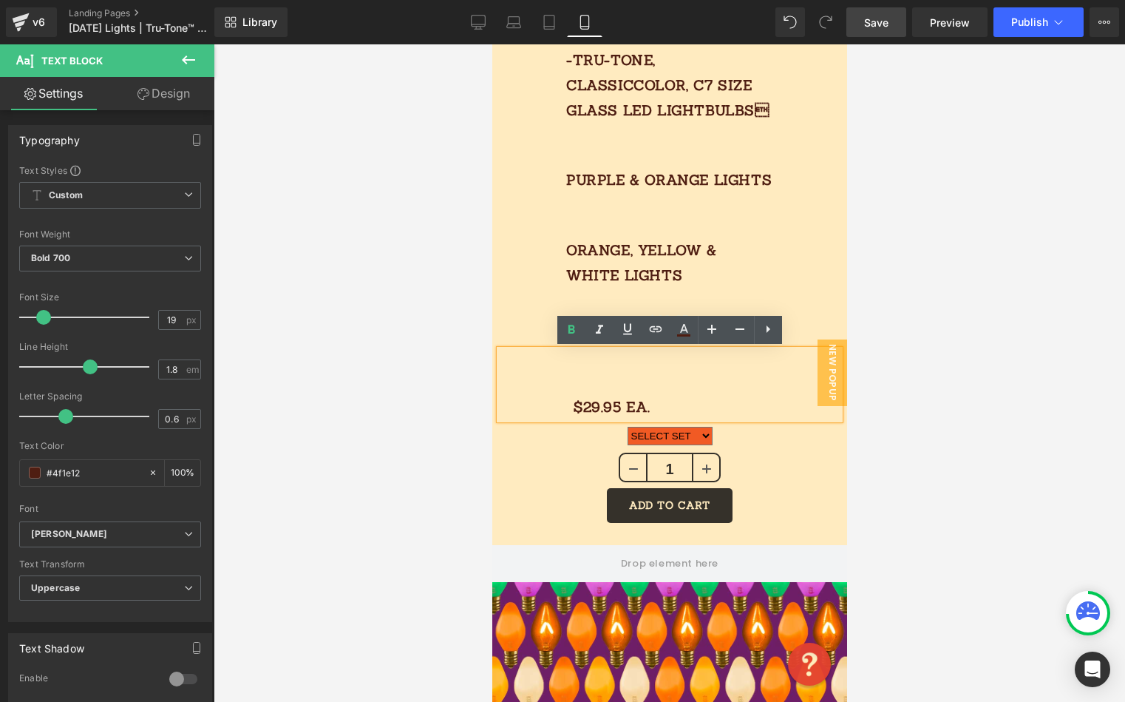
click at [573, 402] on p "$29.95 Ea." at bounding box center [669, 406] width 192 height 25
drag, startPoint x: 669, startPoint y: 316, endPoint x: 658, endPoint y: 324, distance: 13.3
click at [669, 316] on div "$0 $29.95 (P) Price" at bounding box center [669, 320] width 340 height 20
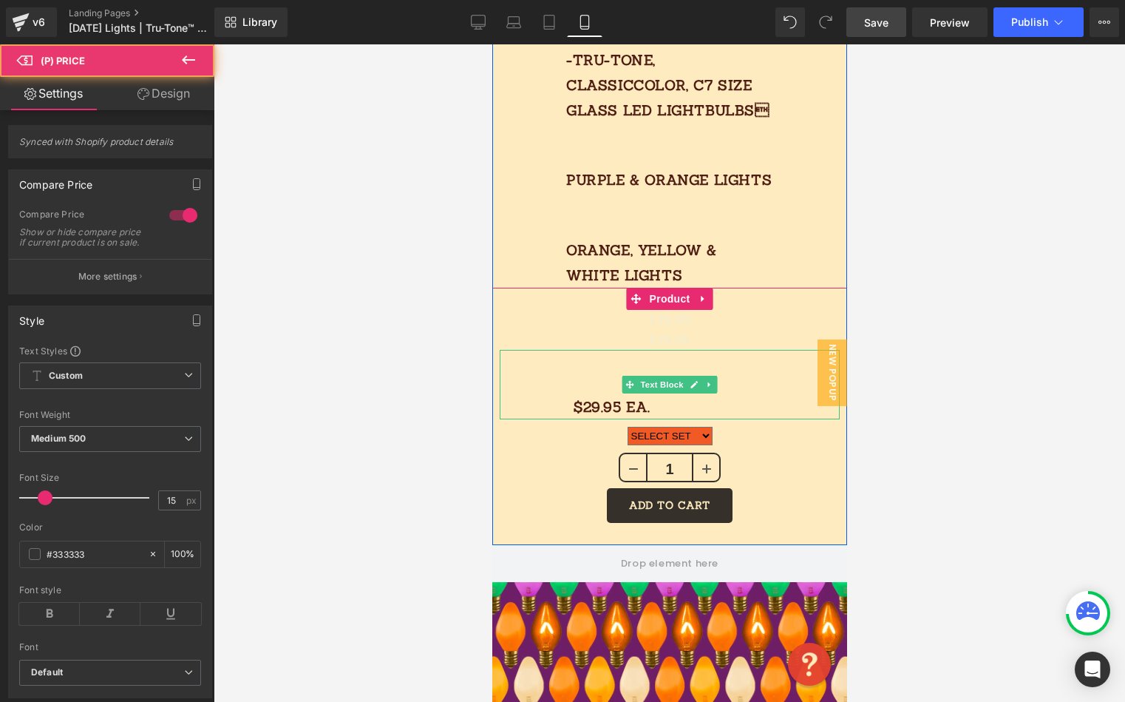
click at [626, 365] on div "$29.95 Ea." at bounding box center [669, 385] width 340 height 70
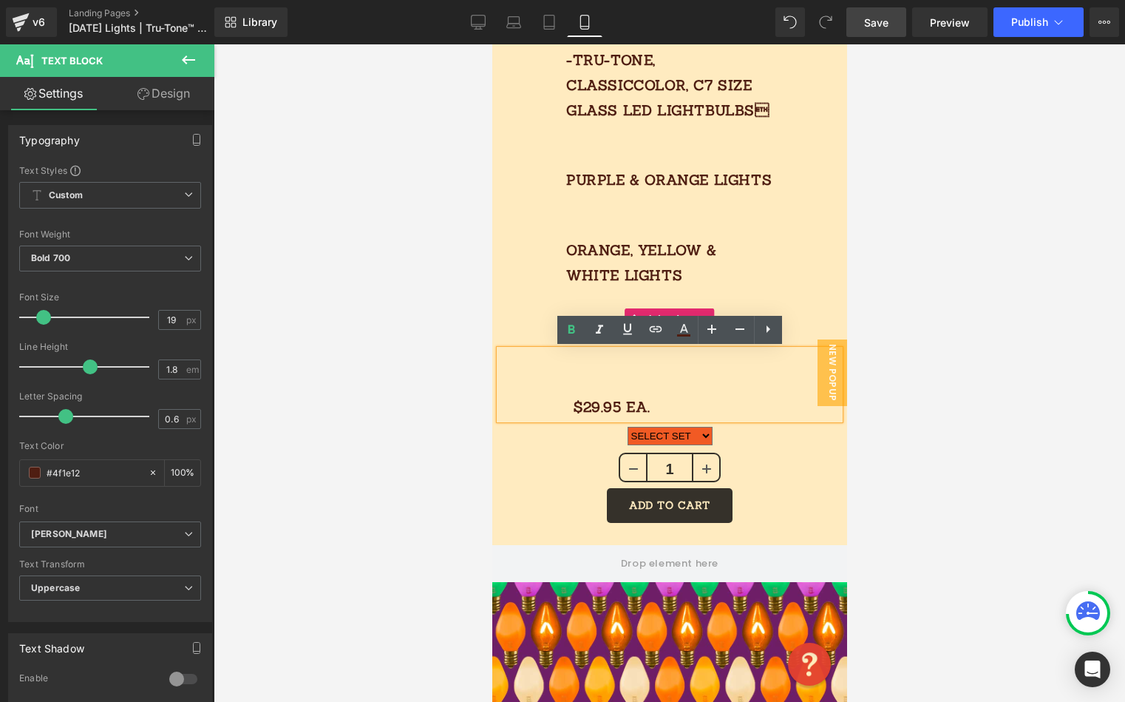
click at [535, 325] on div "$0 $29.95" at bounding box center [669, 320] width 340 height 20
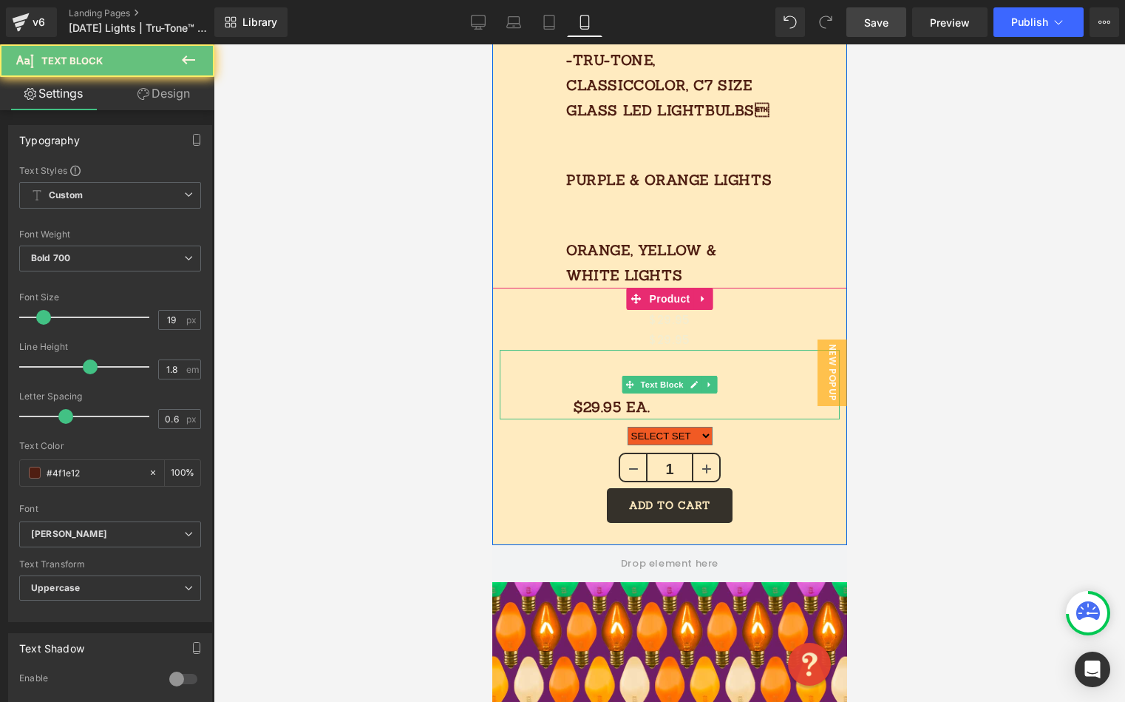
click at [621, 362] on div "$29.95 Ea." at bounding box center [669, 385] width 340 height 70
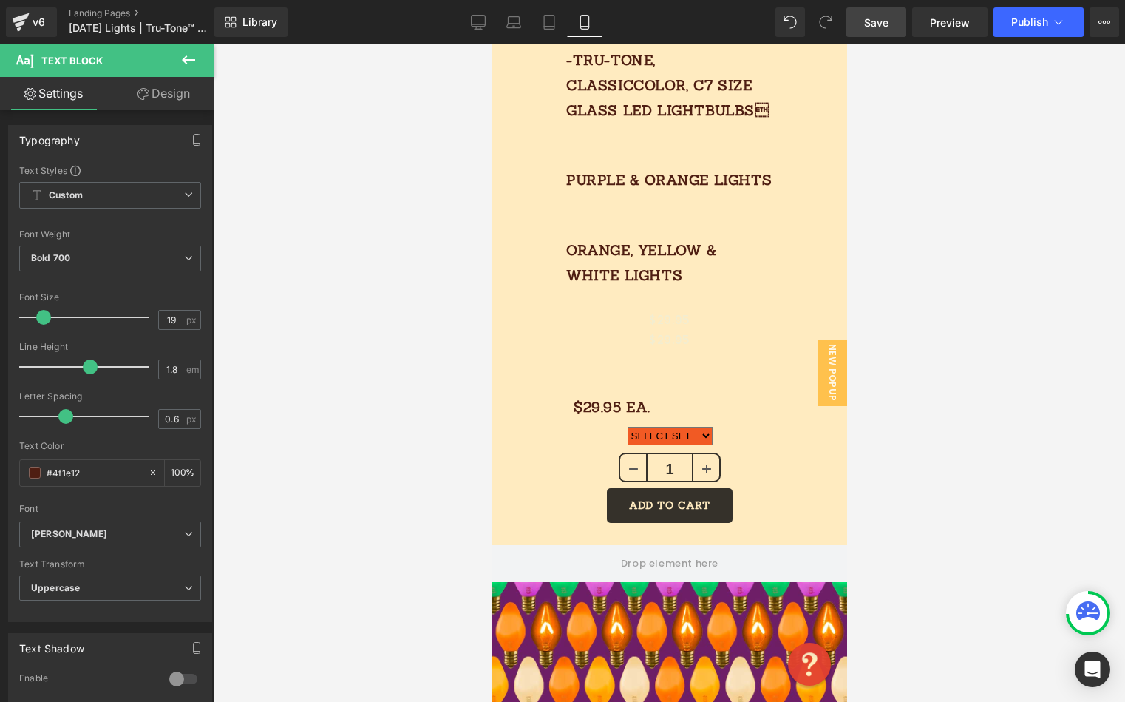
drag, startPoint x: 166, startPoint y: 92, endPoint x: 128, endPoint y: 155, distance: 73.7
click at [167, 92] on link "Design" at bounding box center [163, 93] width 107 height 33
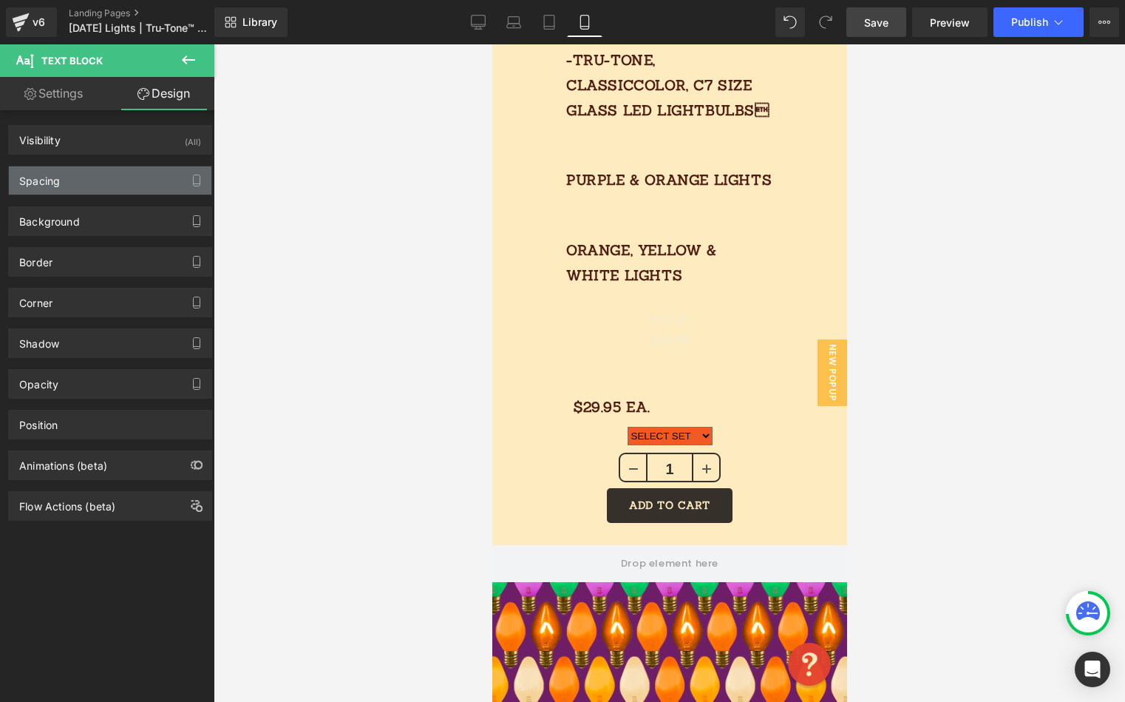
click at [68, 182] on div "Spacing" at bounding box center [110, 180] width 203 height 28
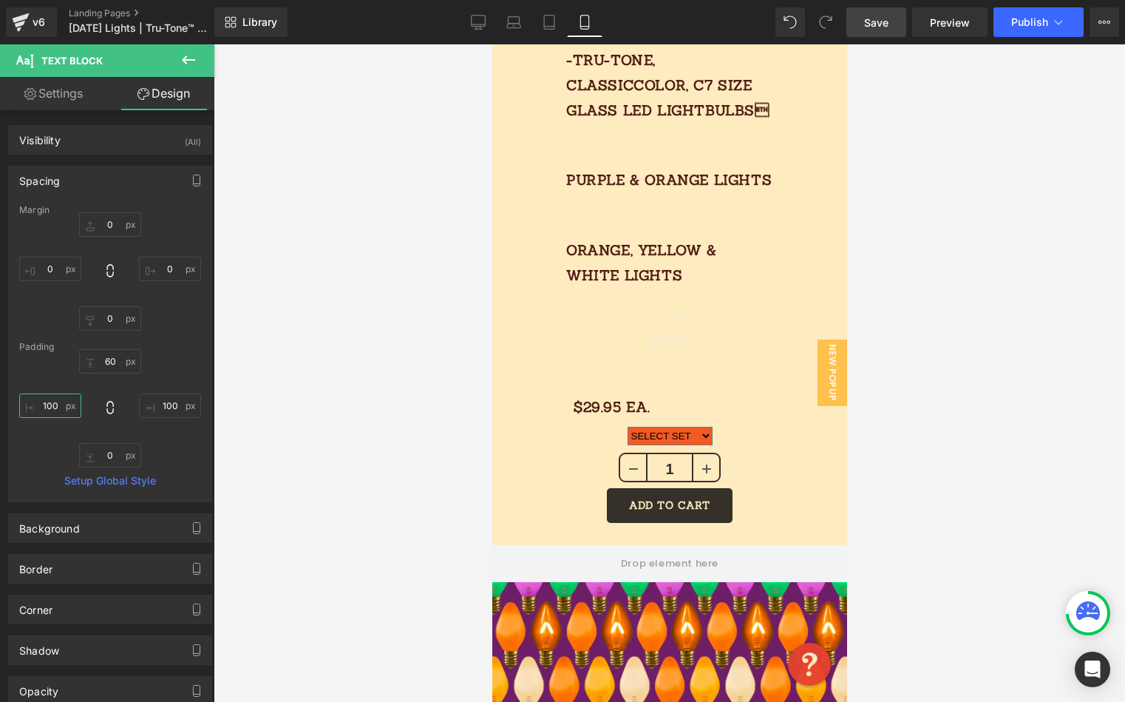
click at [53, 404] on input "100" at bounding box center [50, 405] width 62 height 24
type input "0"
click at [169, 403] on input "100" at bounding box center [170, 405] width 62 height 24
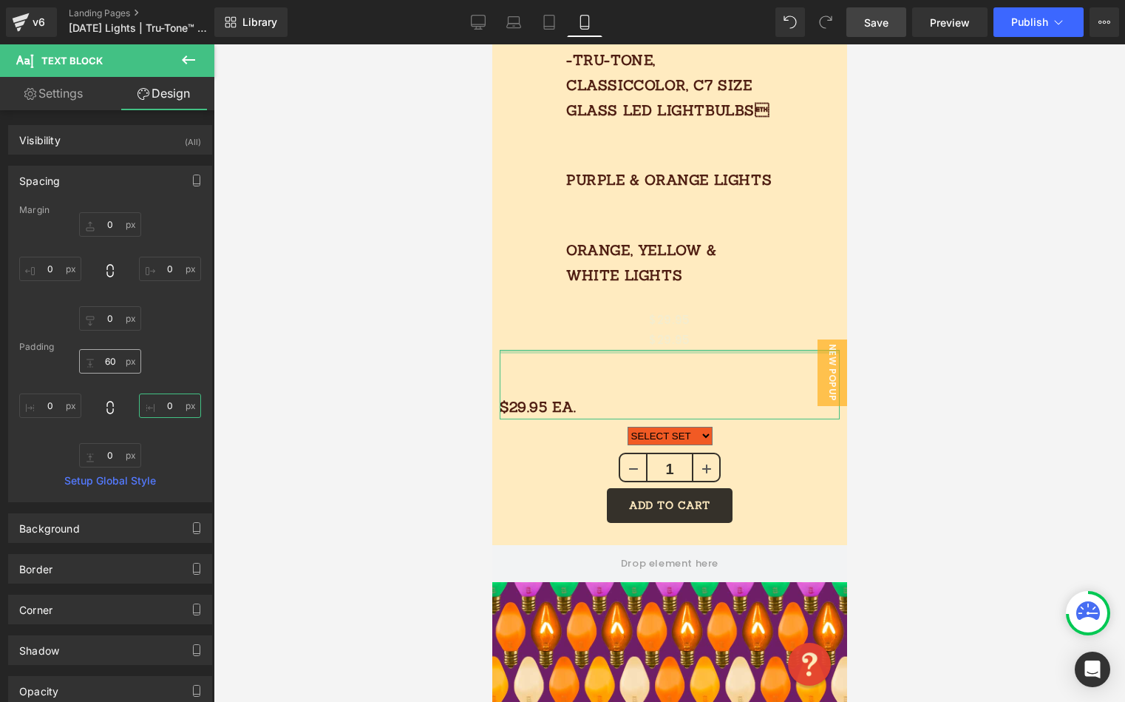
type input "0"
click at [137, 353] on input "60" at bounding box center [110, 361] width 62 height 24
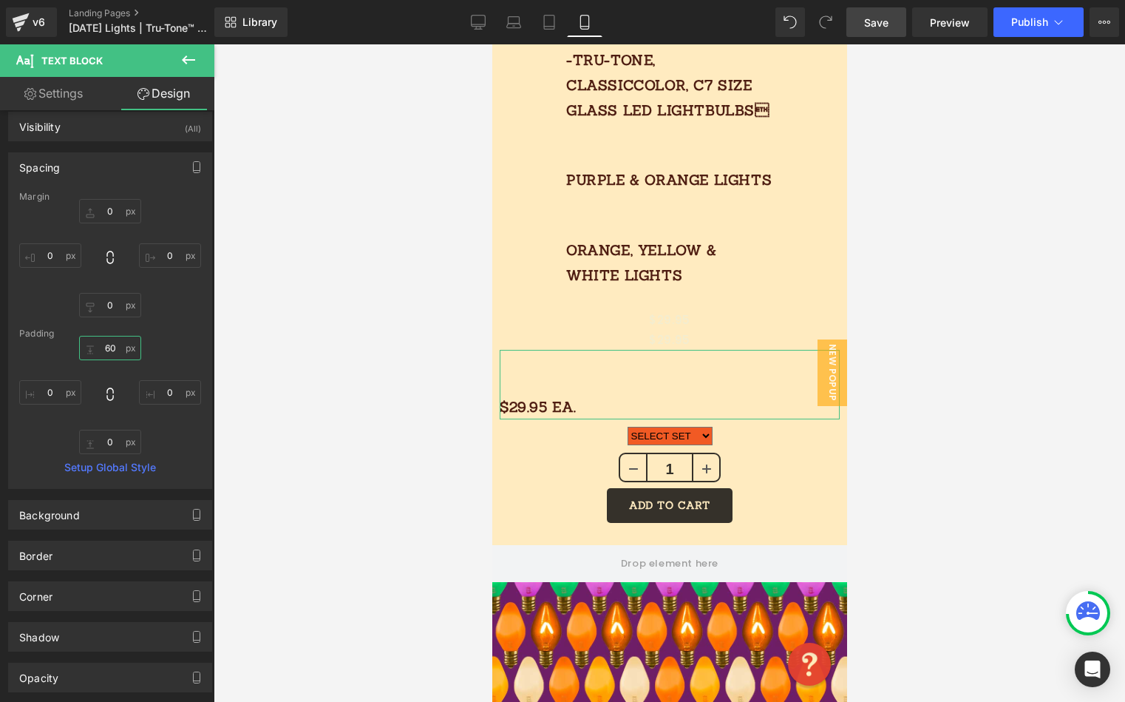
scroll to position [11, 0]
click at [50, 98] on link "Settings" at bounding box center [53, 93] width 107 height 33
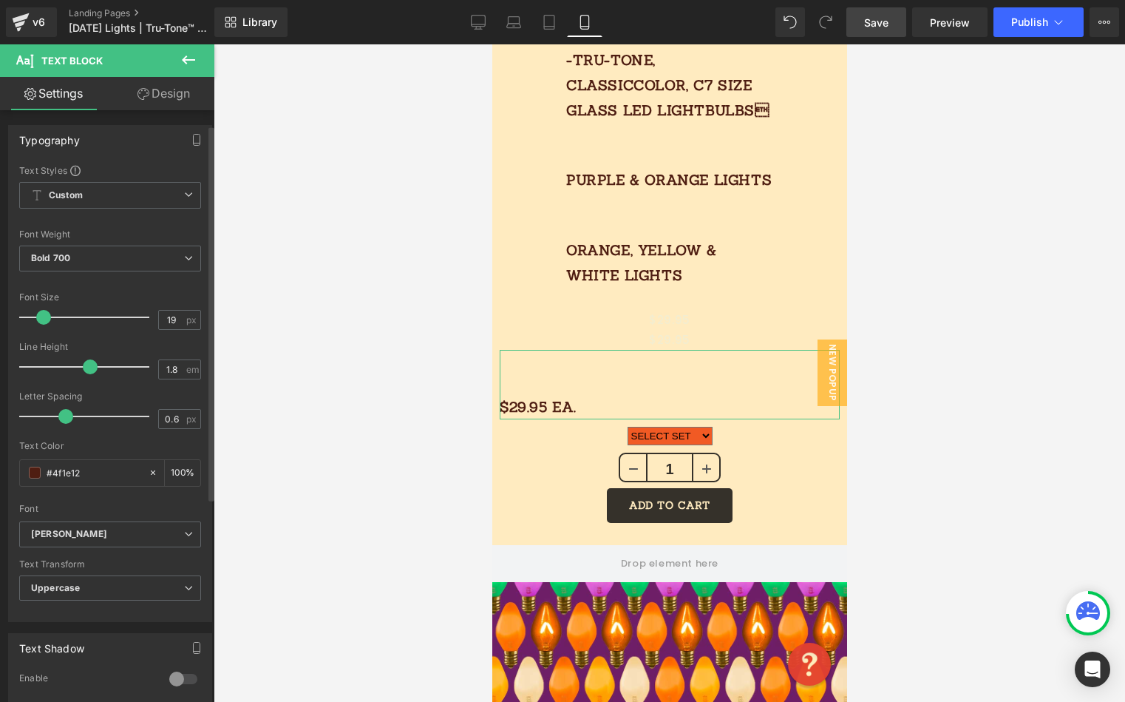
scroll to position [345, 0]
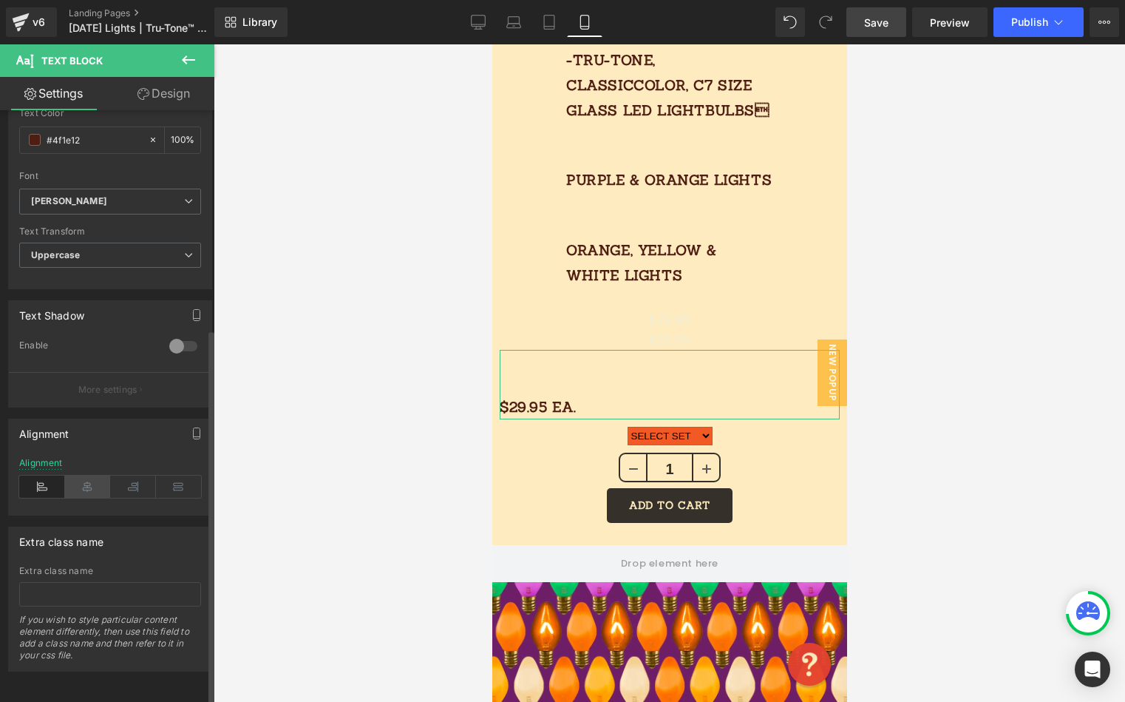
click at [96, 475] on icon at bounding box center [88, 486] width 46 height 22
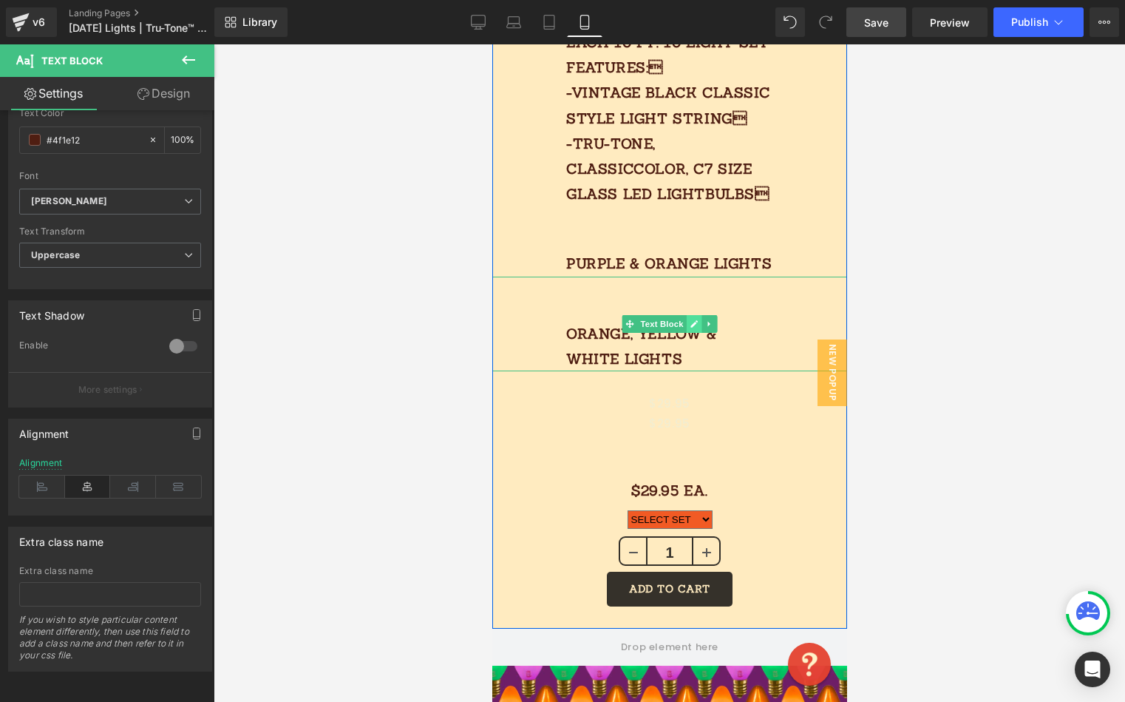
scroll to position [1018, 0]
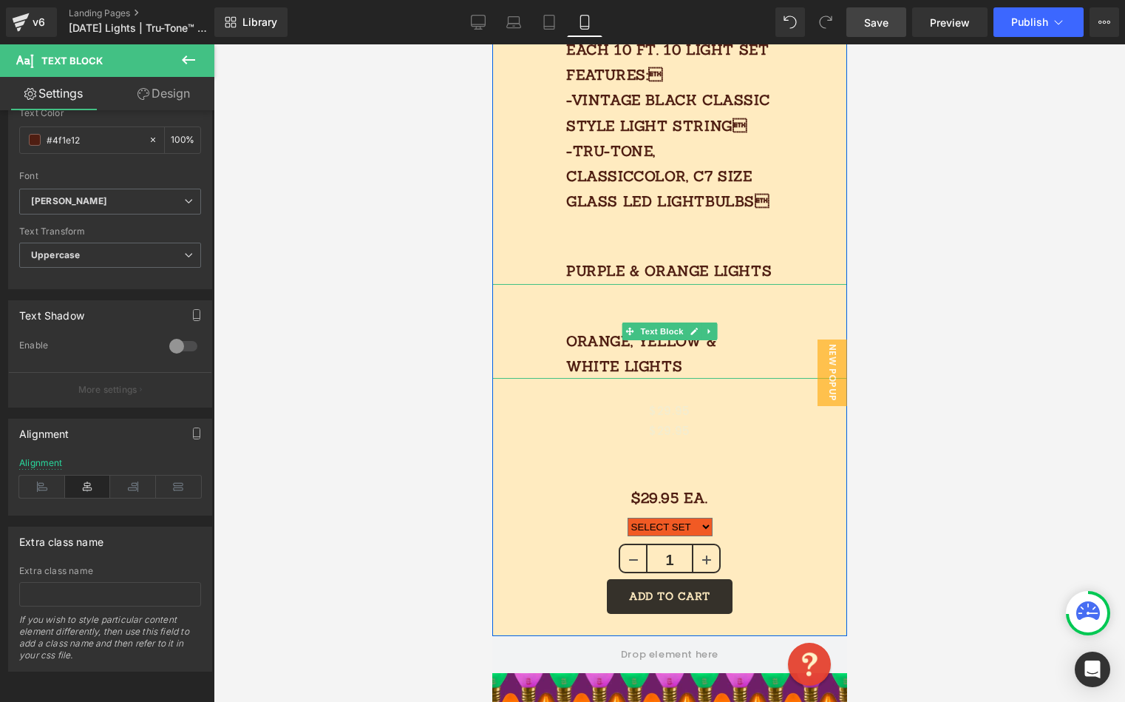
click at [660, 348] on p "ORANGE, YELLOW & WHITE LIGHTS" at bounding box center [669, 353] width 207 height 50
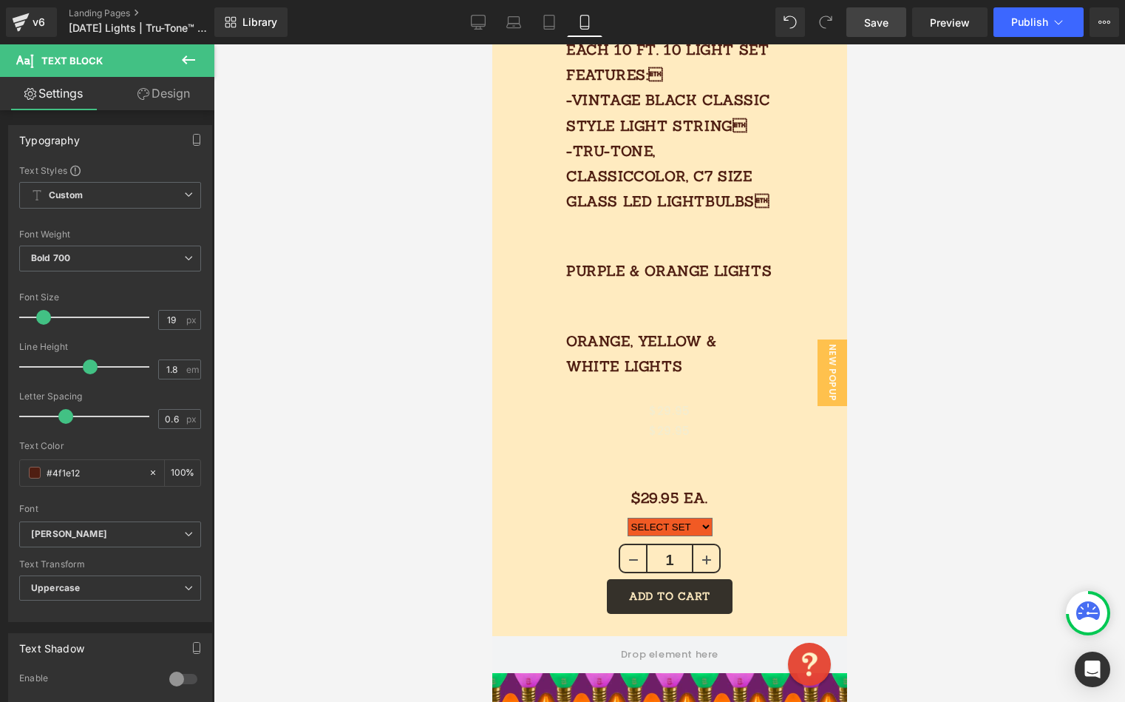
click at [163, 92] on link "Design" at bounding box center [163, 93] width 107 height 33
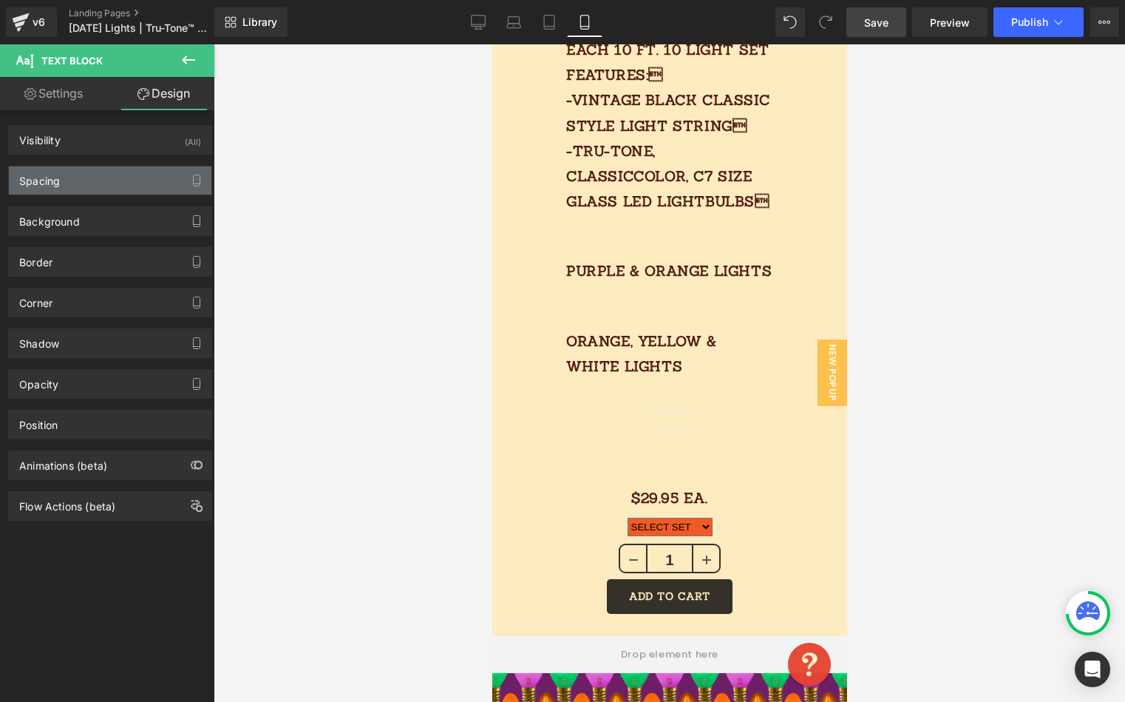
click at [98, 182] on div "Spacing" at bounding box center [110, 180] width 203 height 28
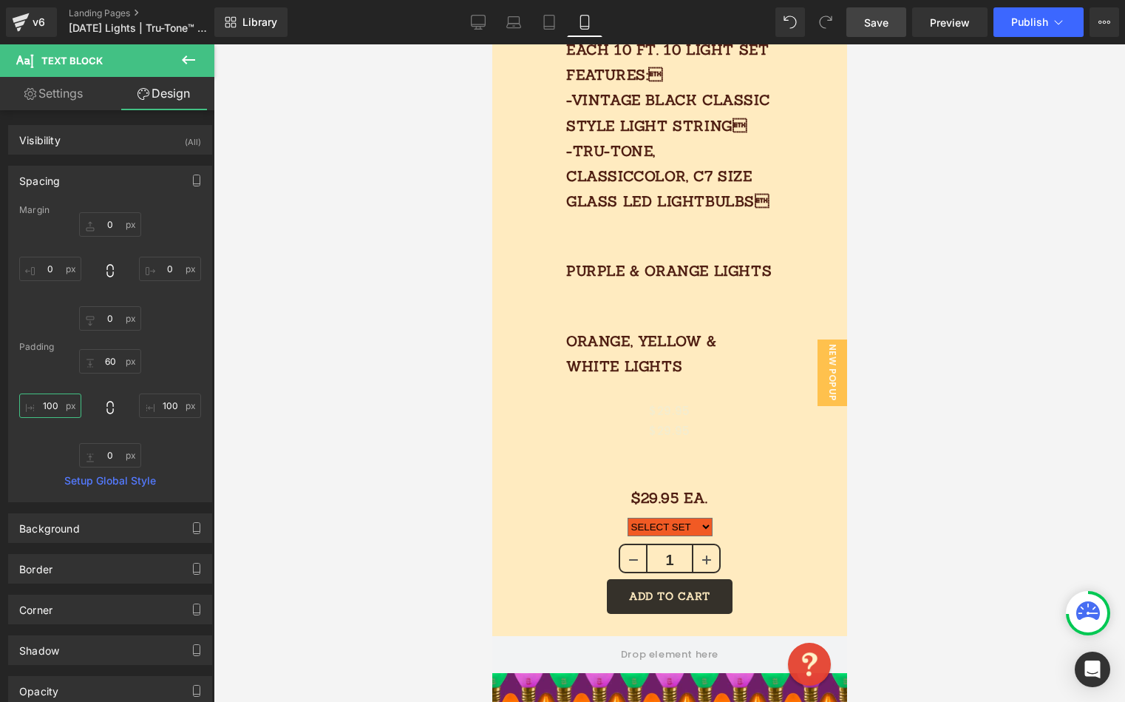
click at [51, 403] on input "100" at bounding box center [50, 405] width 62 height 24
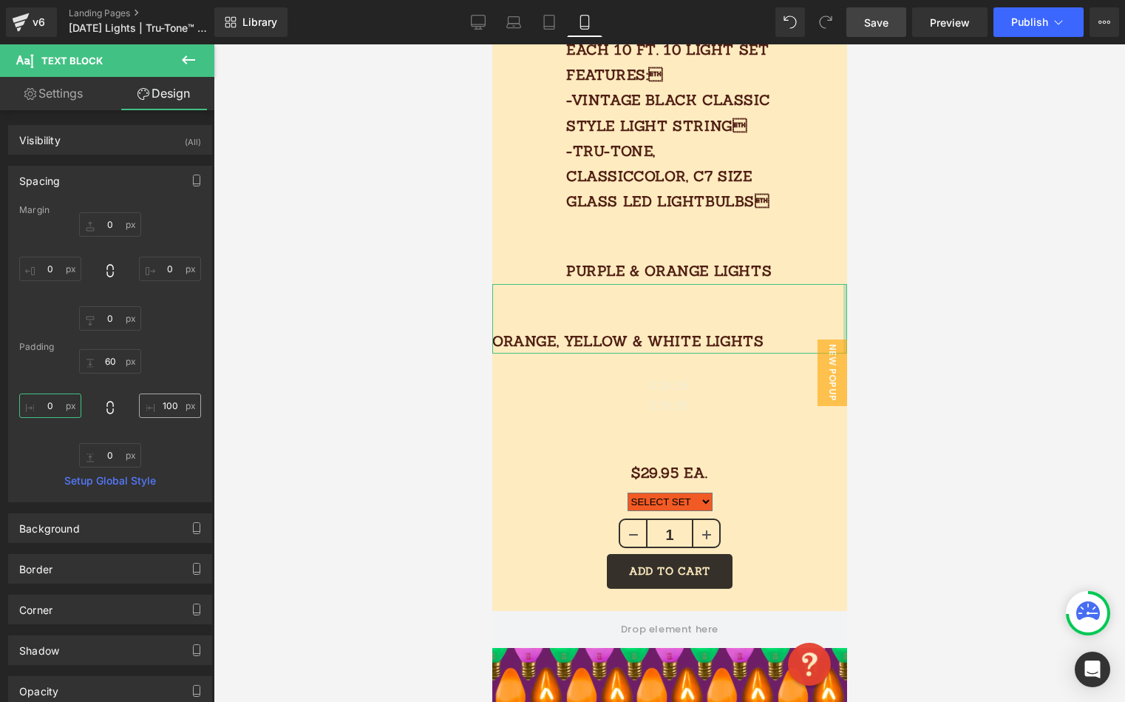
type input "0"
click at [172, 407] on input "100" at bounding box center [170, 405] width 62 height 24
type input "0"
click at [106, 359] on input "60" at bounding box center [110, 361] width 62 height 24
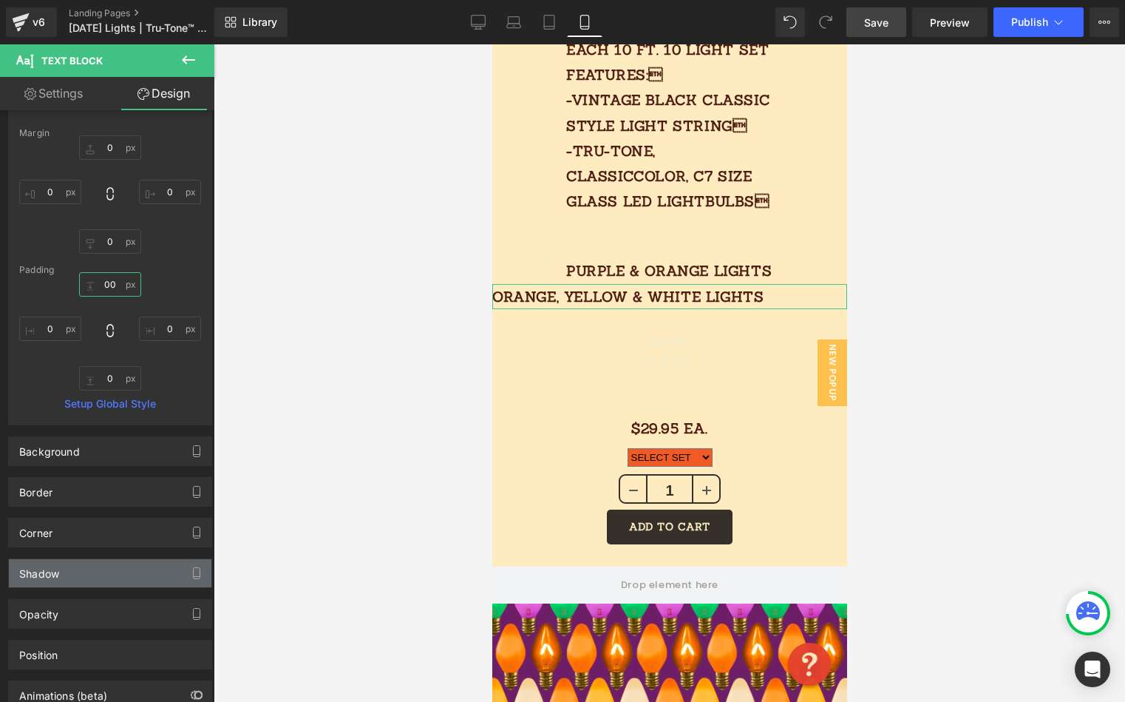
scroll to position [168, 0]
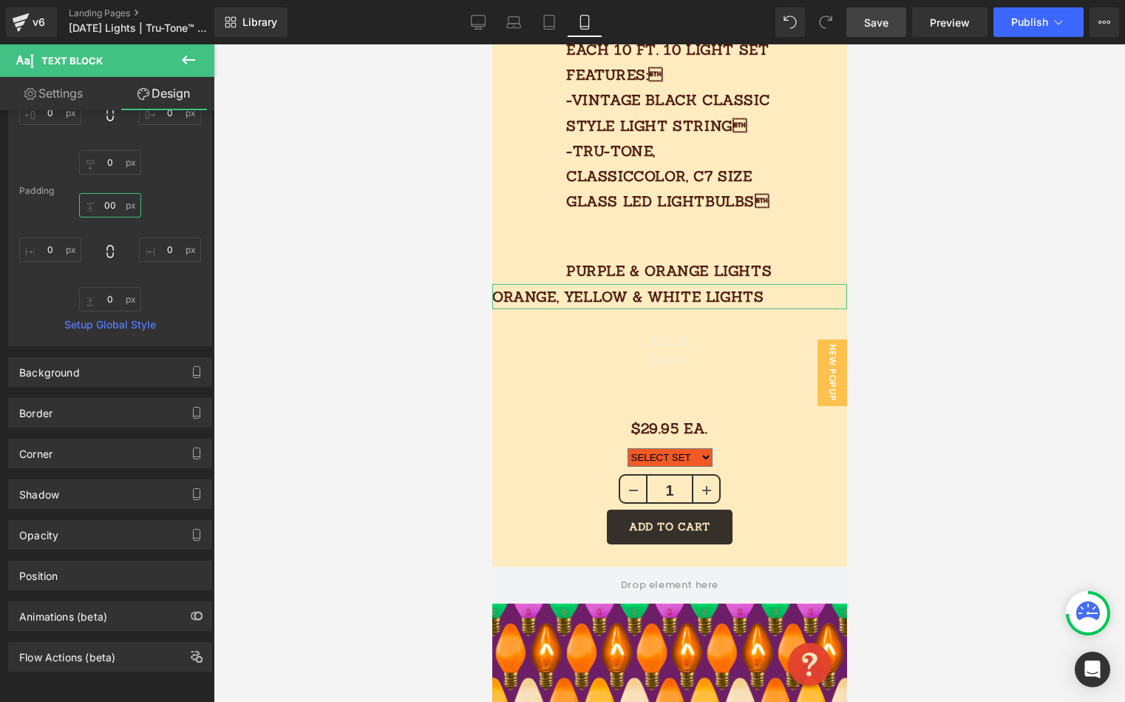
type input "00"
click at [89, 97] on link "Settings" at bounding box center [53, 93] width 107 height 33
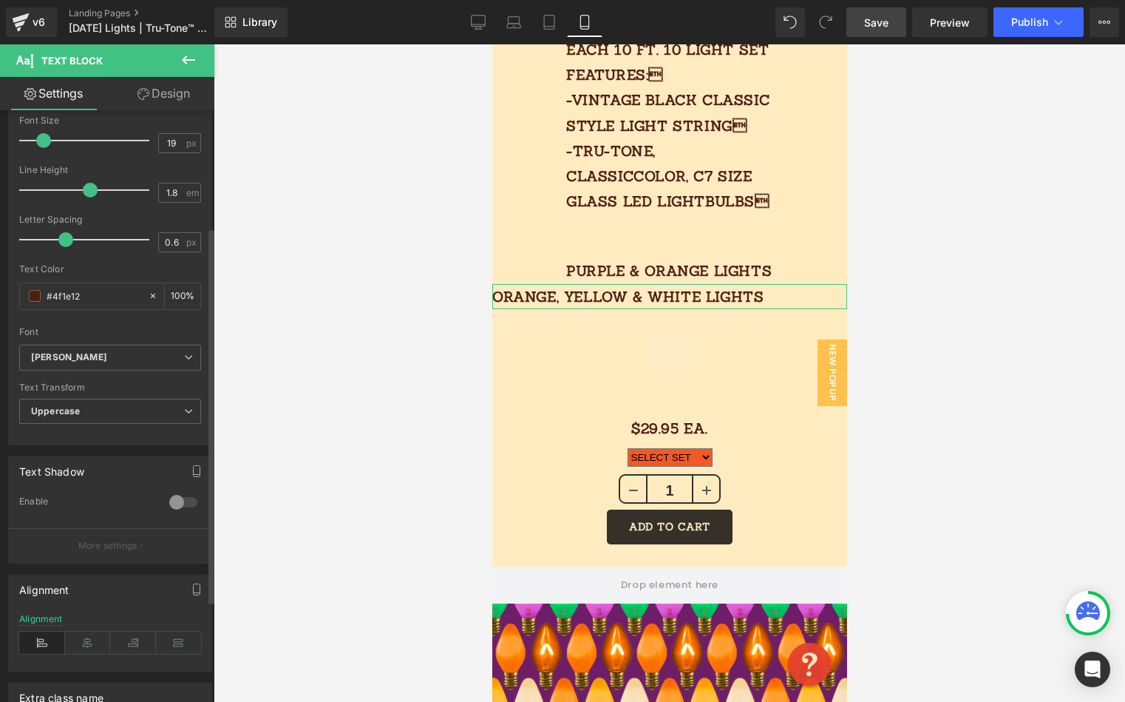
scroll to position [184, 0]
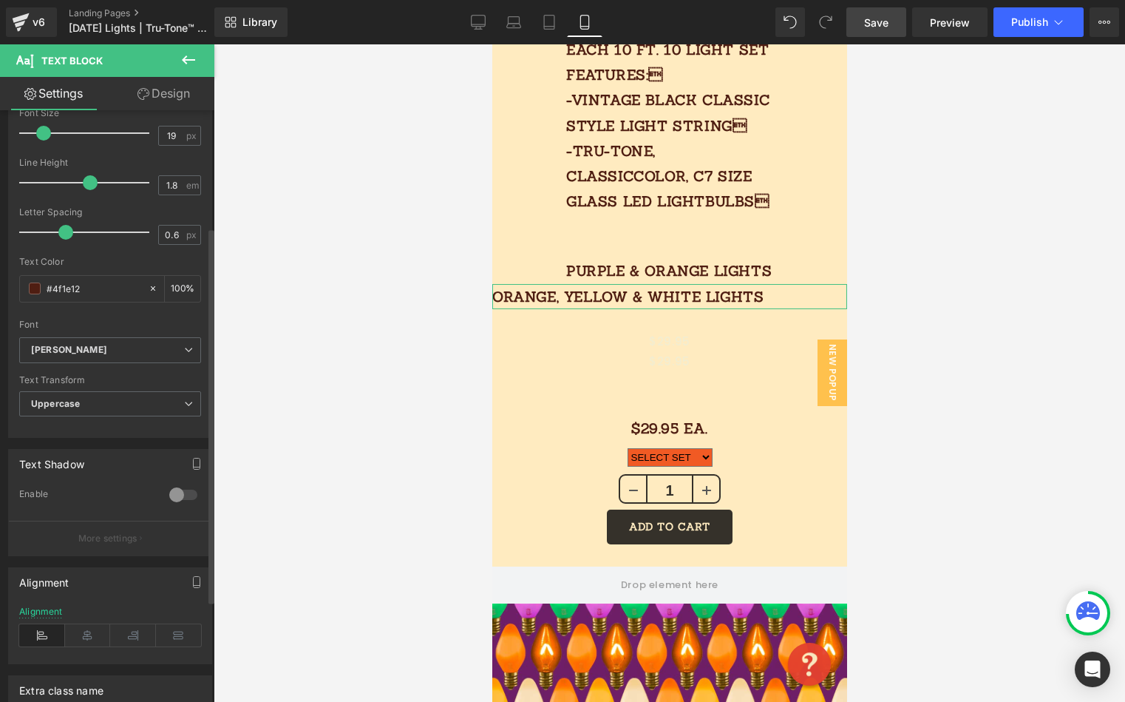
click at [86, 622] on div "Alignment" at bounding box center [110, 634] width 182 height 57
click at [87, 632] on icon at bounding box center [88, 635] width 46 height 22
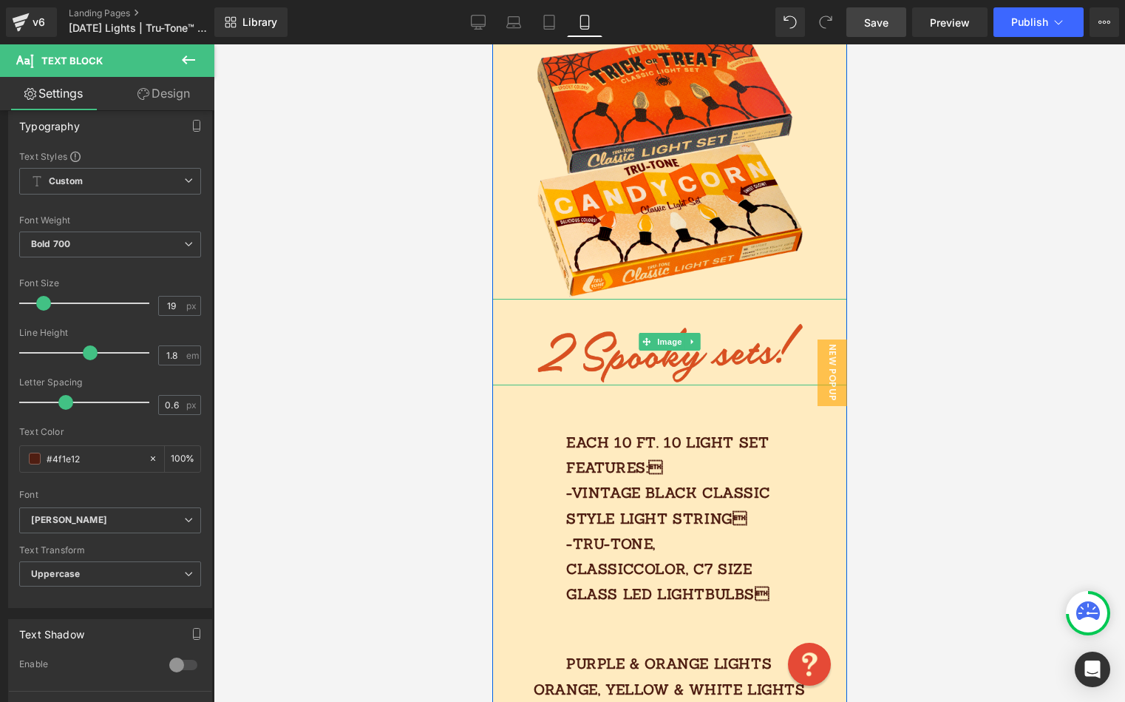
scroll to position [605, 0]
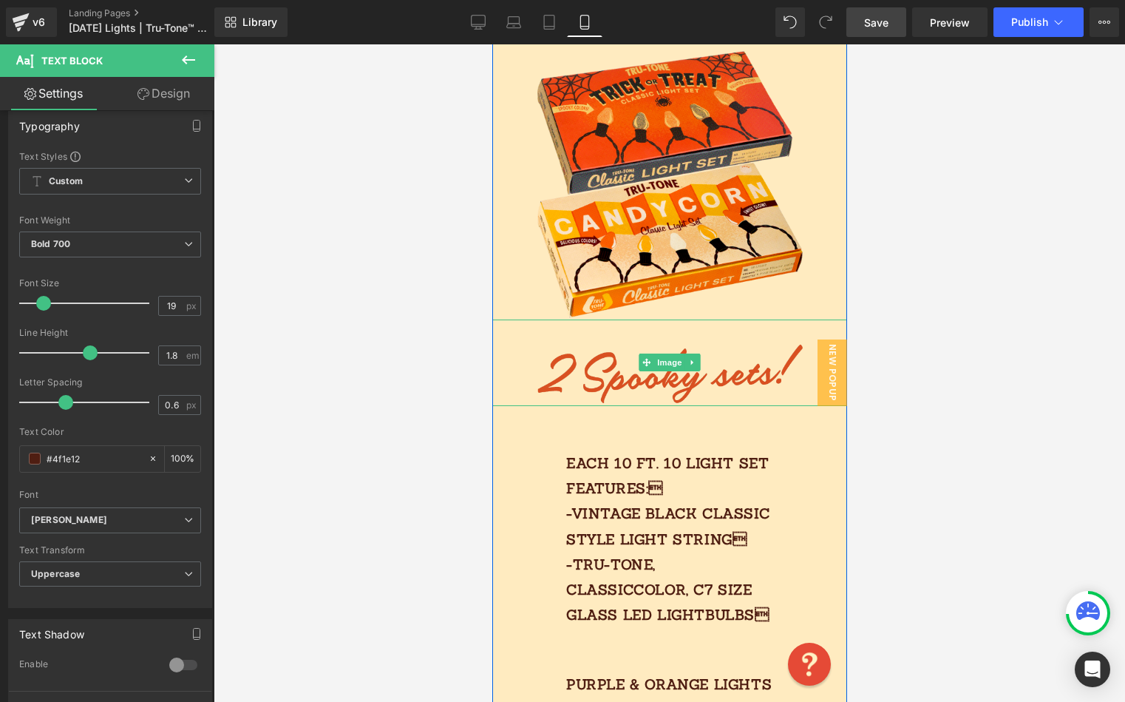
click at [723, 348] on img at bounding box center [669, 362] width 284 height 87
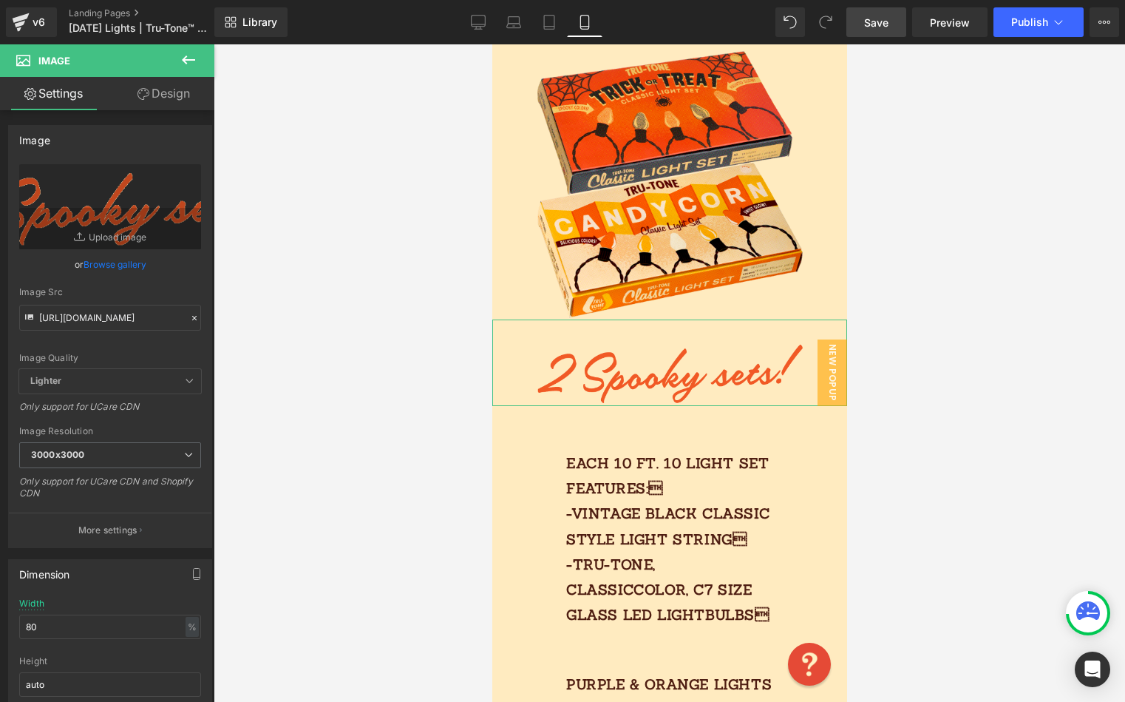
drag, startPoint x: 163, startPoint y: 104, endPoint x: 178, endPoint y: 98, distance: 15.9
click at [177, 92] on link "Design" at bounding box center [163, 93] width 107 height 33
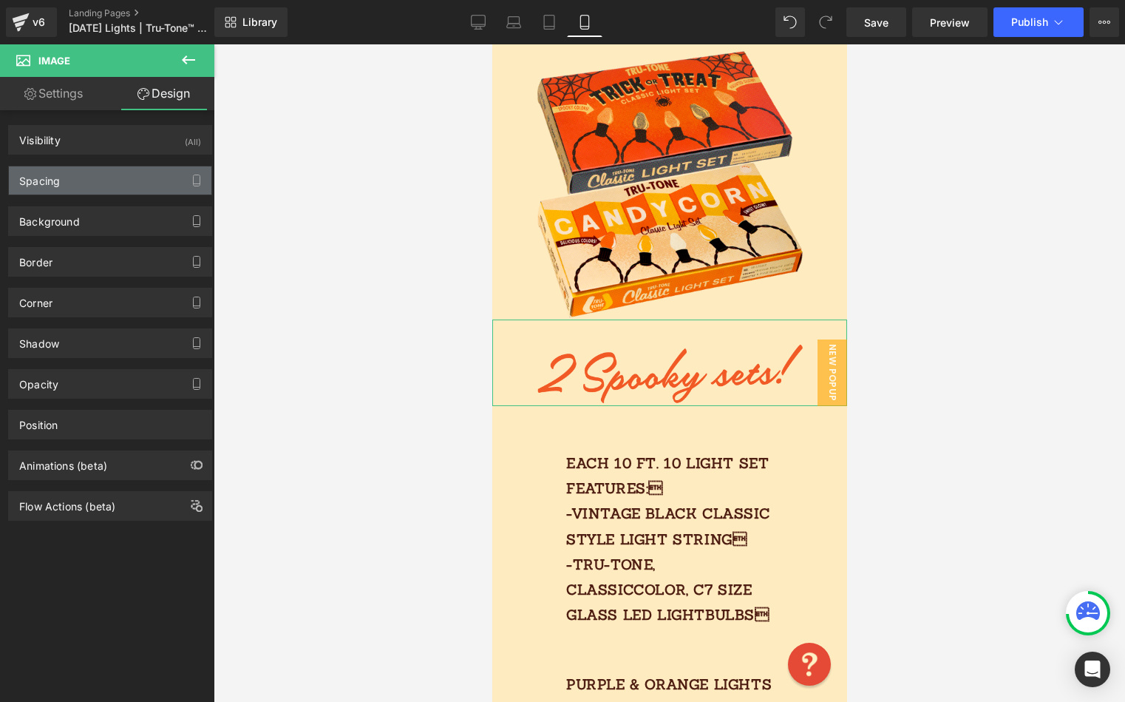
click at [75, 189] on div "Spacing" at bounding box center [110, 180] width 203 height 28
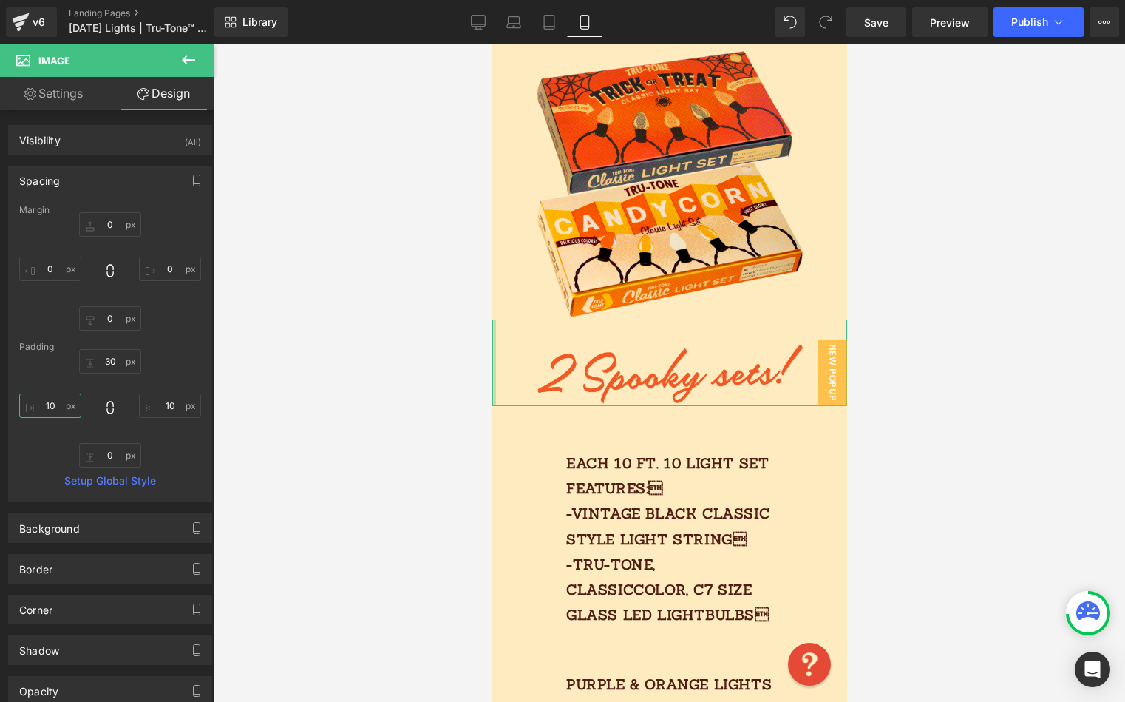
click at [59, 406] on input "10" at bounding box center [50, 405] width 62 height 24
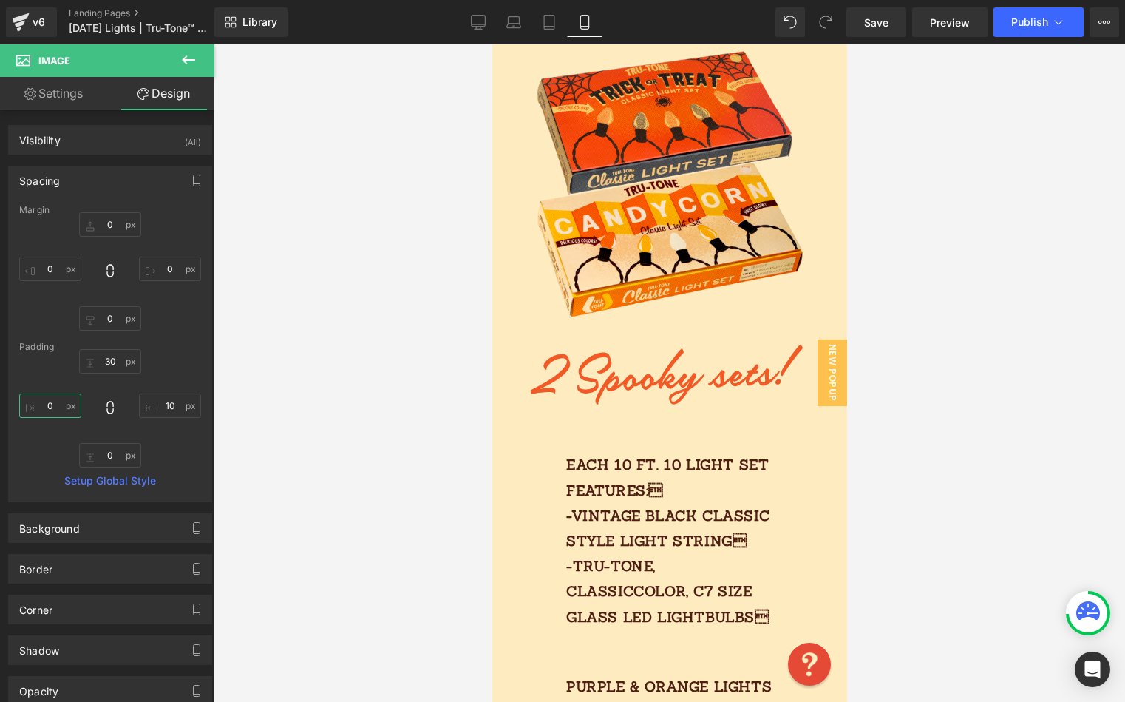
type input "0"
click at [166, 407] on input "10" at bounding box center [170, 405] width 62 height 24
type input "0"
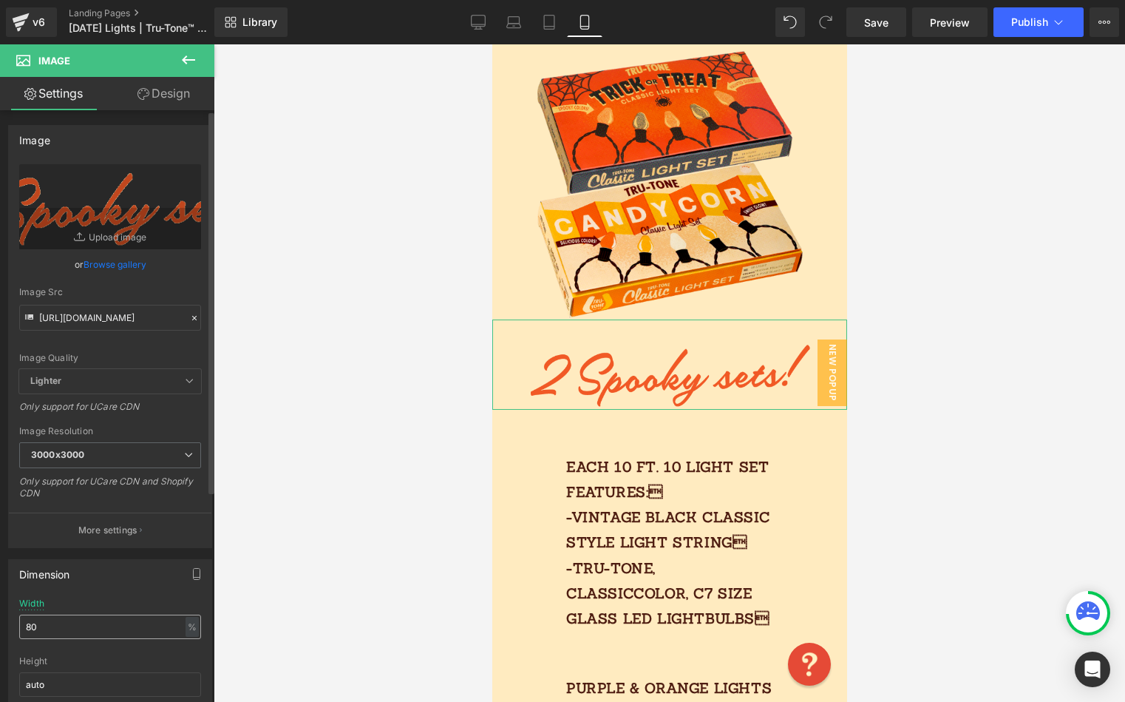
scroll to position [4, 0]
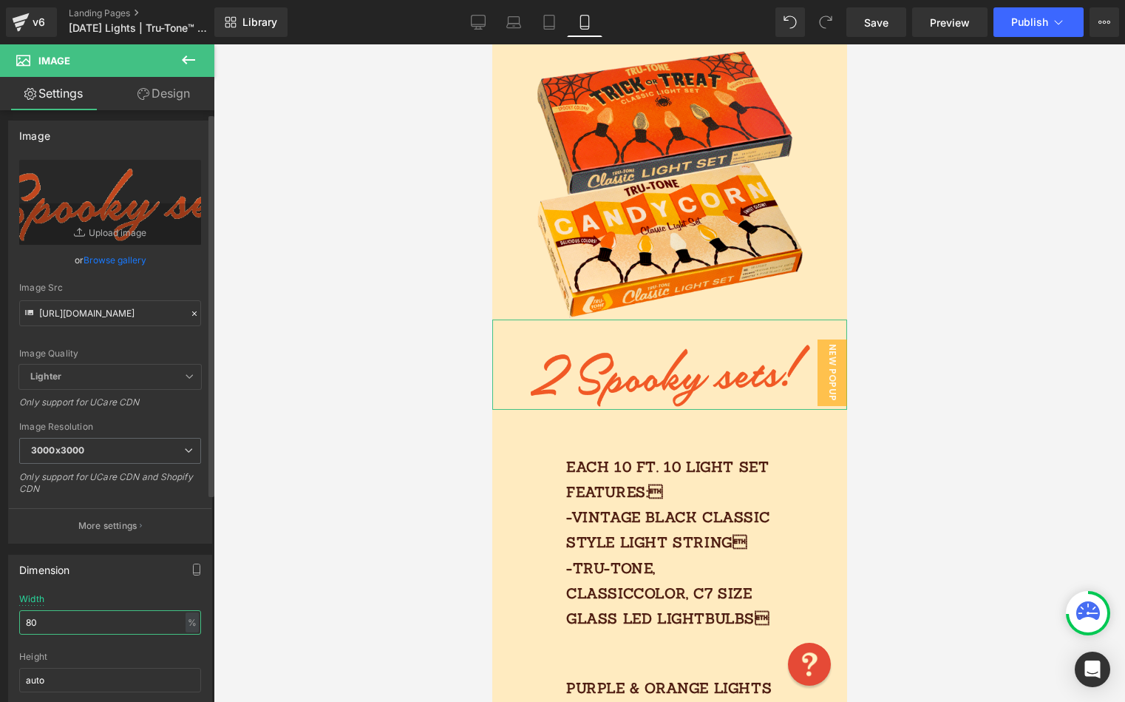
drag, startPoint x: 29, startPoint y: 618, endPoint x: 21, endPoint y: 618, distance: 8.1
click at [22, 618] on input "80" at bounding box center [110, 622] width 182 height 24
type input "90"
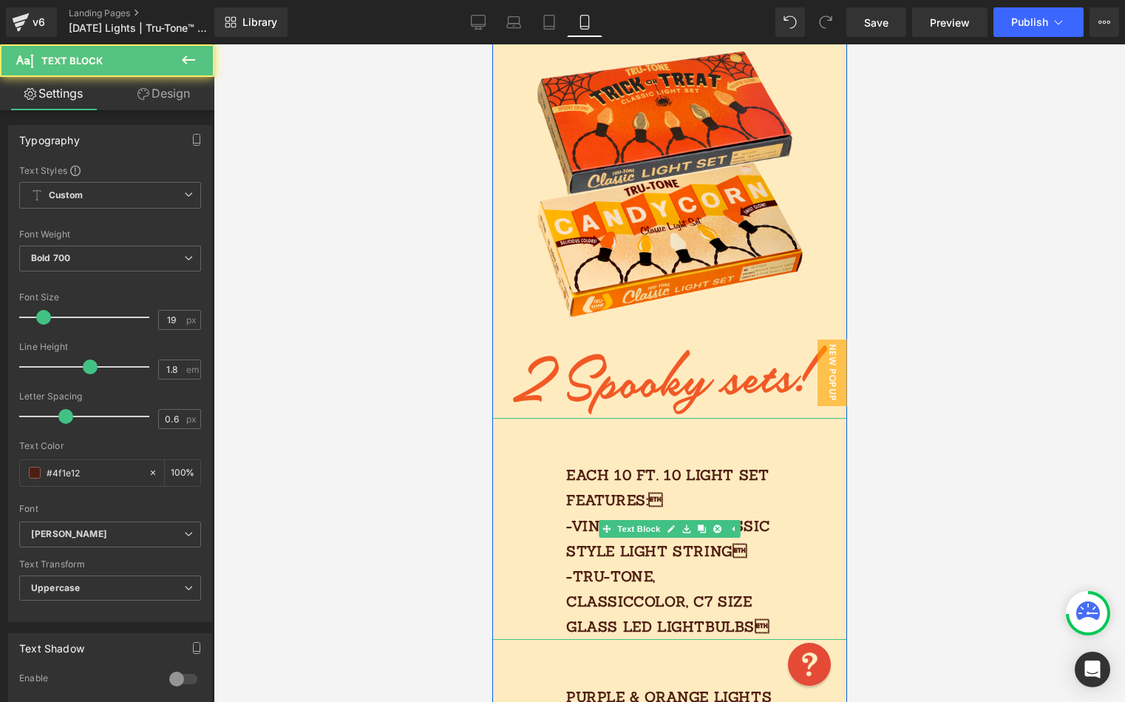
click at [653, 454] on div "Each 10 FT. 10 light SET features: -vintage black classic style light string …" at bounding box center [669, 528] width 355 height 221
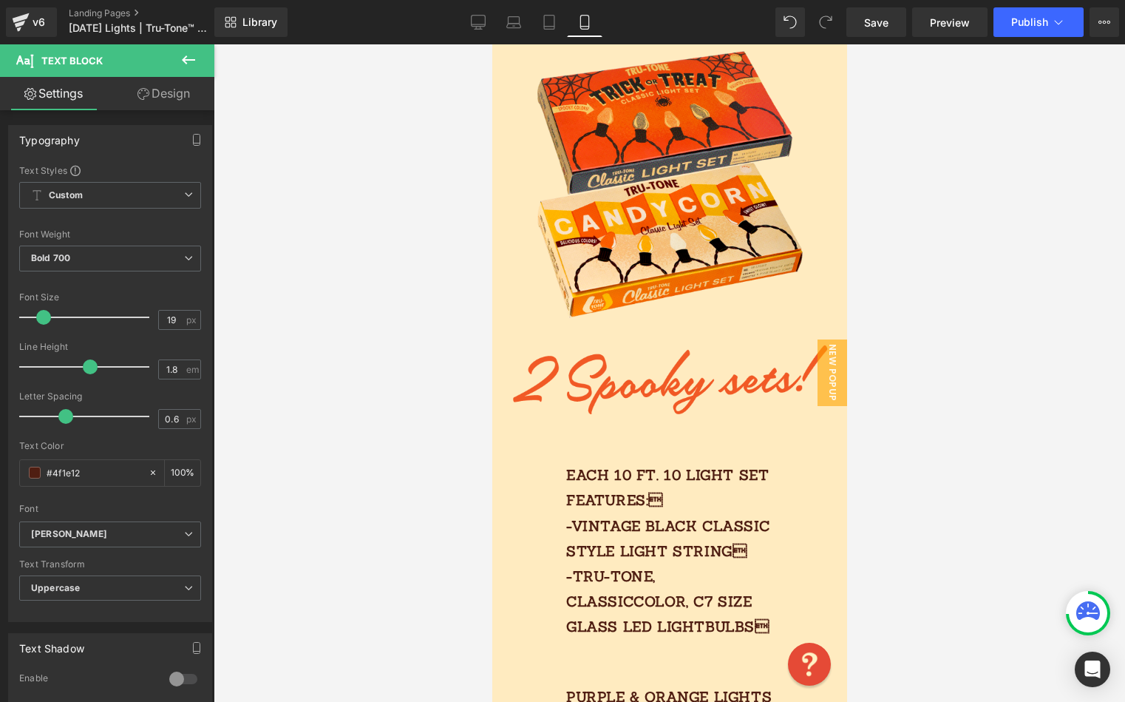
drag, startPoint x: 184, startPoint y: 88, endPoint x: 171, endPoint y: 105, distance: 21.6
click at [185, 88] on link "Design" at bounding box center [163, 93] width 107 height 33
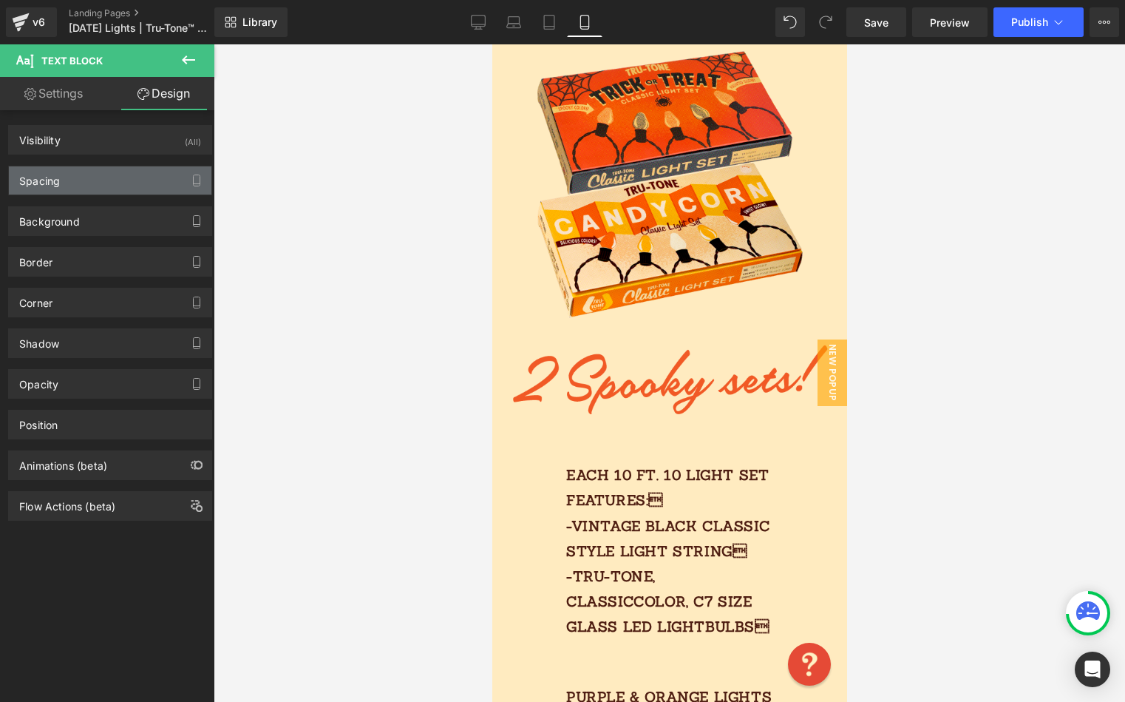
click at [94, 180] on div "Spacing" at bounding box center [110, 180] width 203 height 28
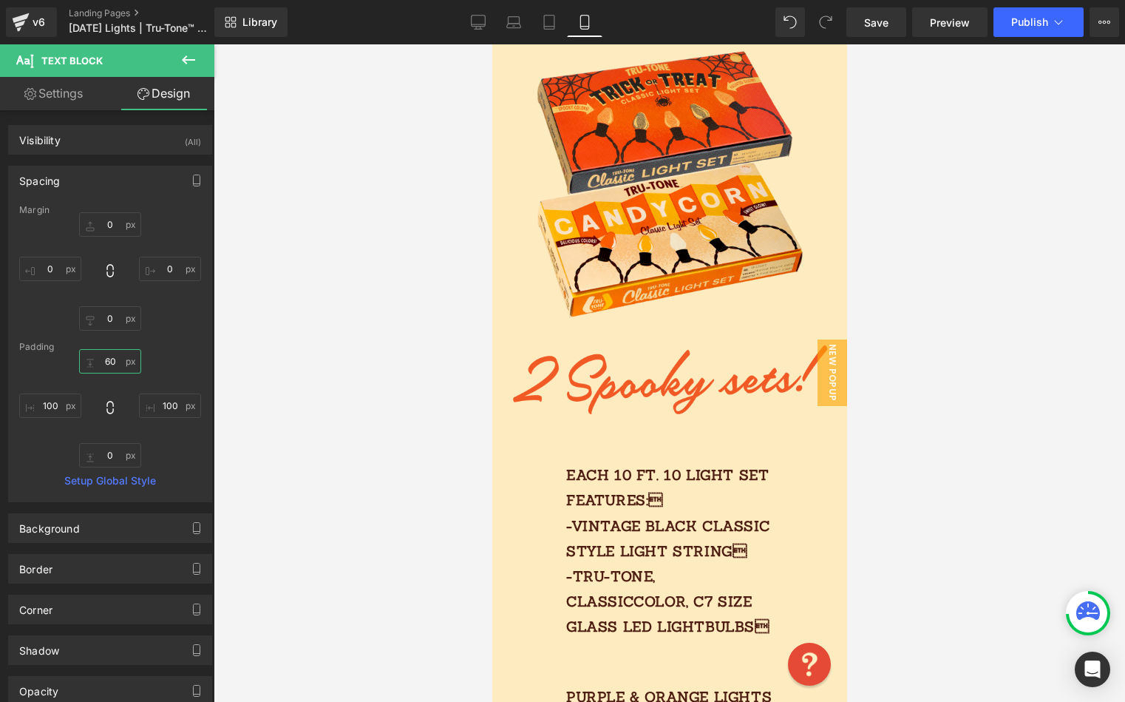
drag, startPoint x: 98, startPoint y: 357, endPoint x: 136, endPoint y: 359, distance: 37.8
click at [140, 359] on div "60px 60 100px 100 0px 0 100px 100" at bounding box center [110, 408] width 182 height 118
click at [108, 356] on input "60" at bounding box center [110, 361] width 62 height 24
type input "00"
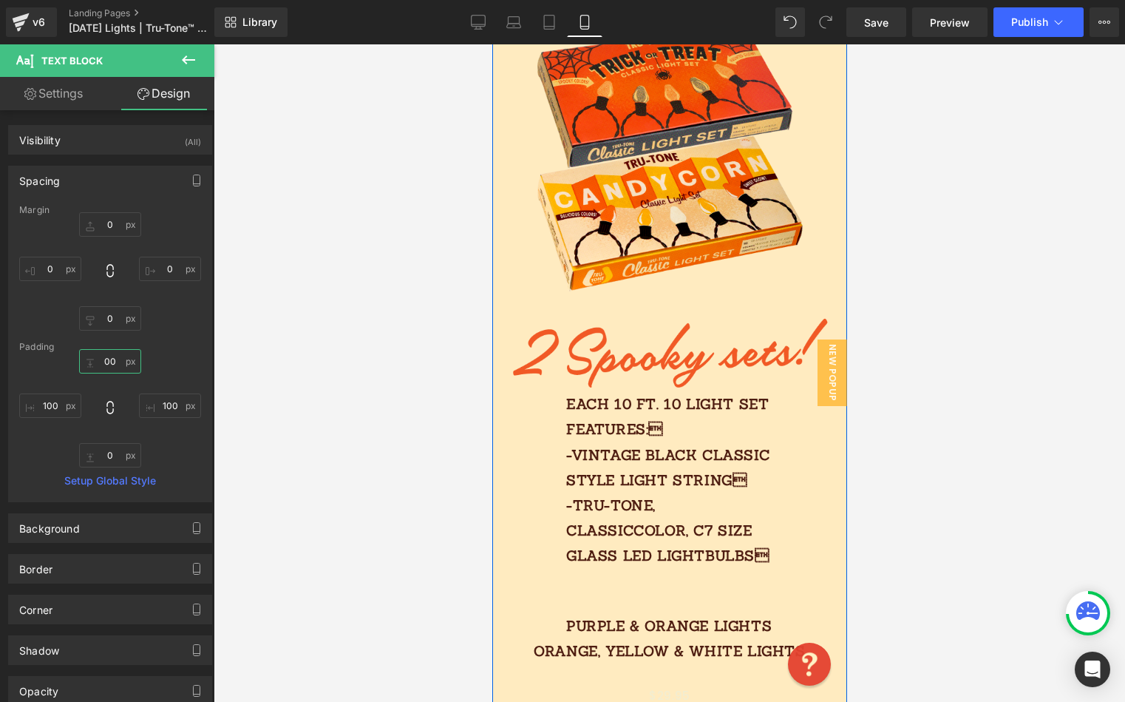
scroll to position [642, 0]
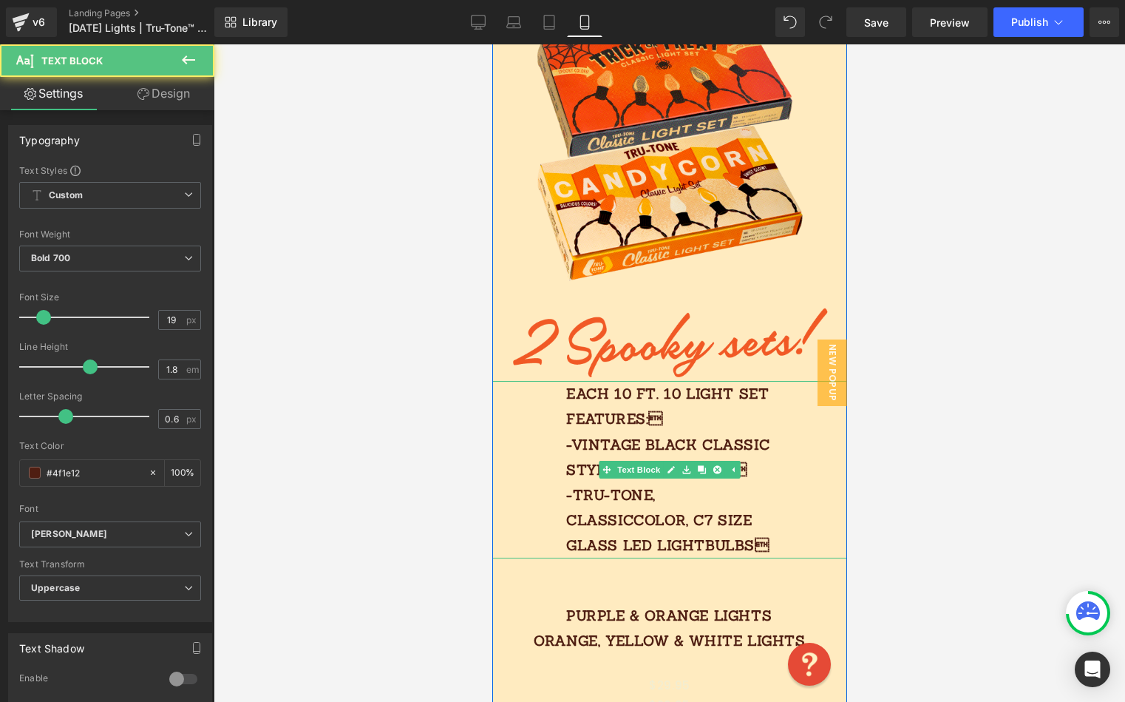
click at [696, 444] on p "Each 10 FT. 10 light SET features: -vintage black classic style light string …" at bounding box center [669, 469] width 207 height 177
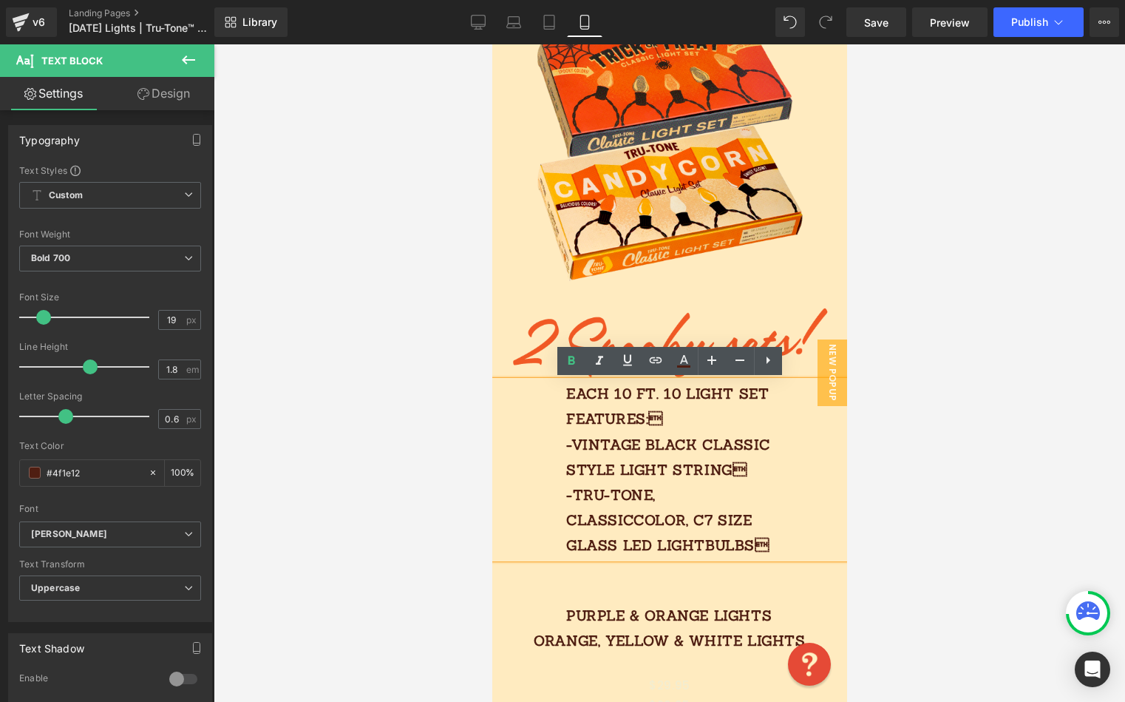
click at [527, 433] on div "Each 10 FT. 10 light SET features: -vintage black classic style light string …" at bounding box center [669, 469] width 355 height 177
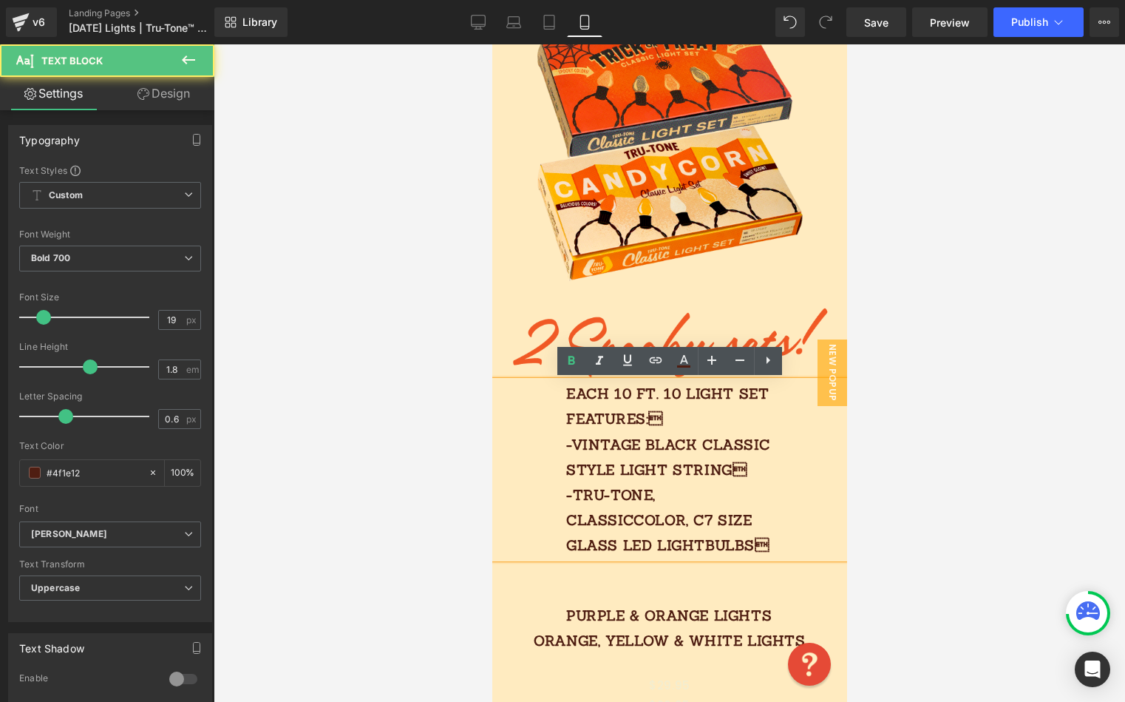
click at [382, 447] on div at bounding box center [670, 372] width 912 height 657
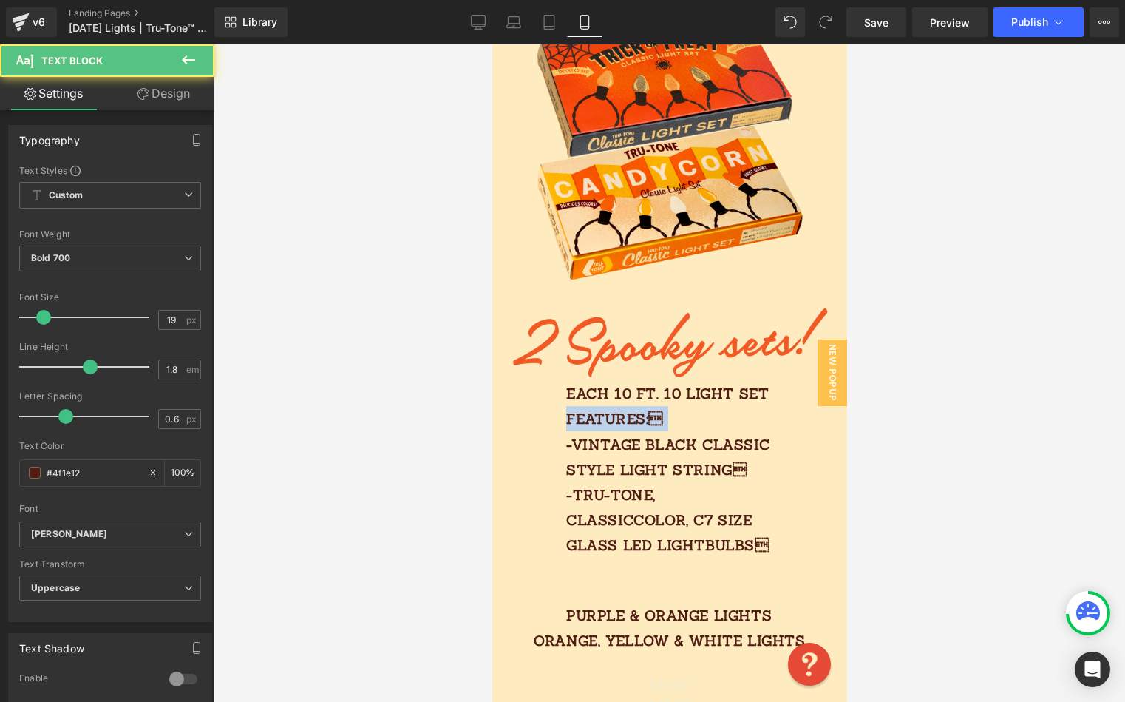
click at [560, 430] on div "Each 10 FT. 10 light SET features: -vintage black classic style light string …" at bounding box center [669, 469] width 355 height 177
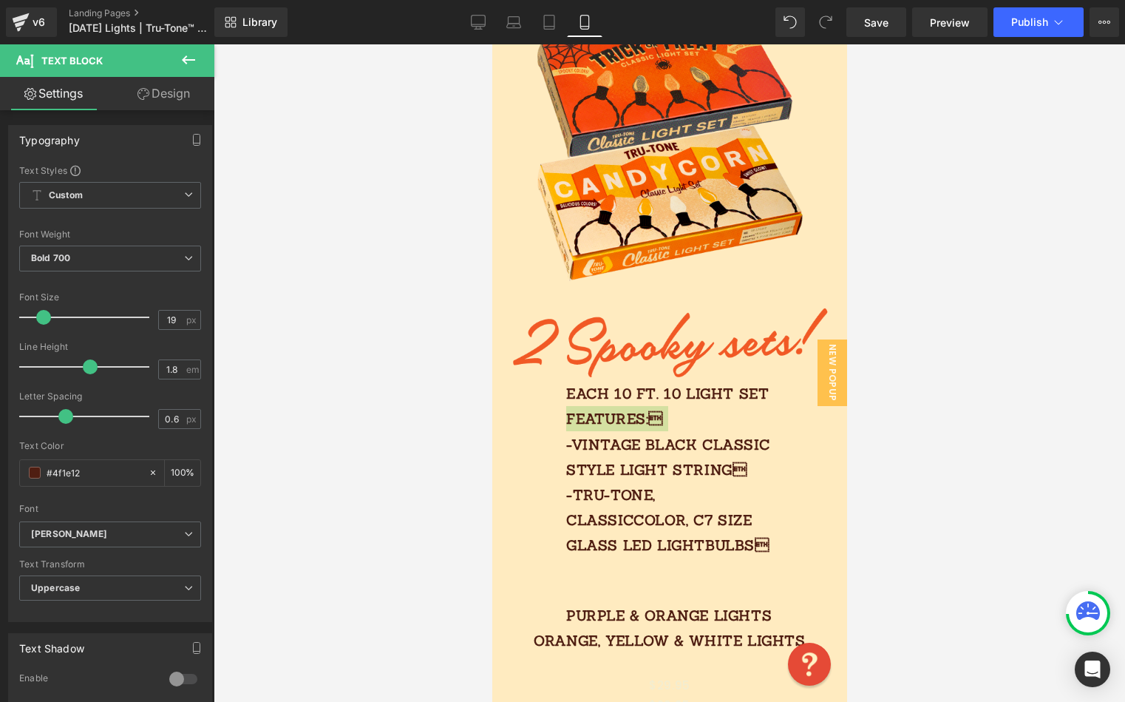
click at [174, 91] on link "Design" at bounding box center [163, 93] width 107 height 33
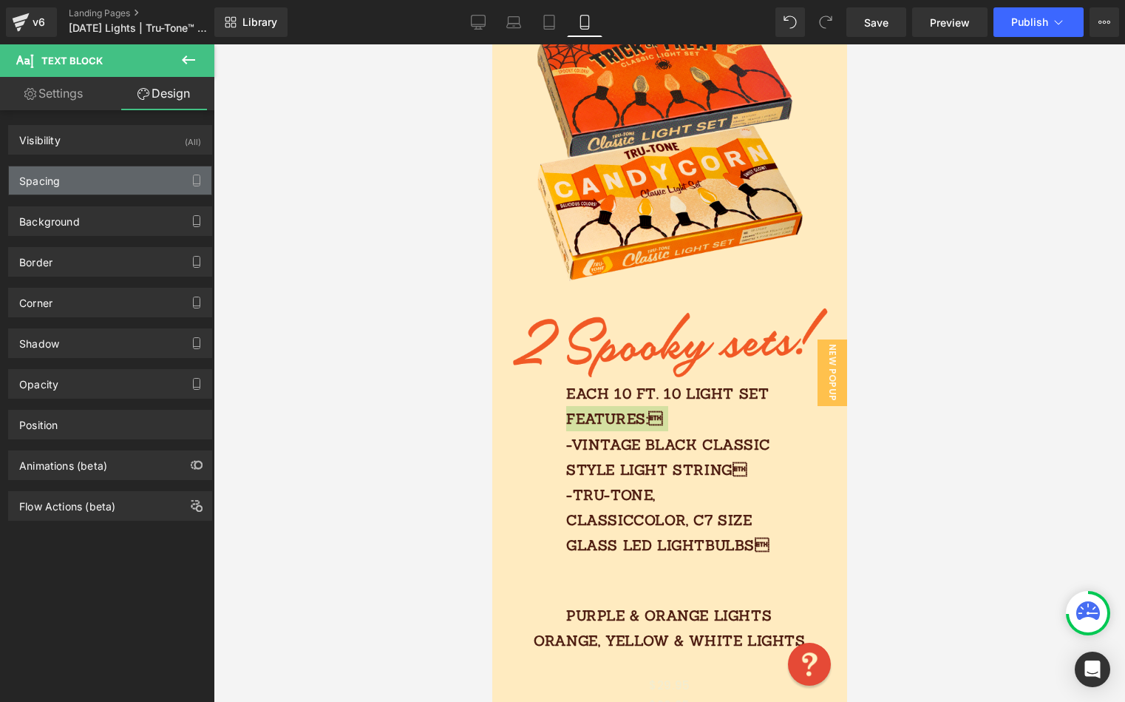
click at [83, 205] on div "Background Color & Image color transparent Color transparent 0 % Image Replace …" at bounding box center [110, 215] width 221 height 41
click at [87, 187] on div "Spacing" at bounding box center [110, 180] width 203 height 28
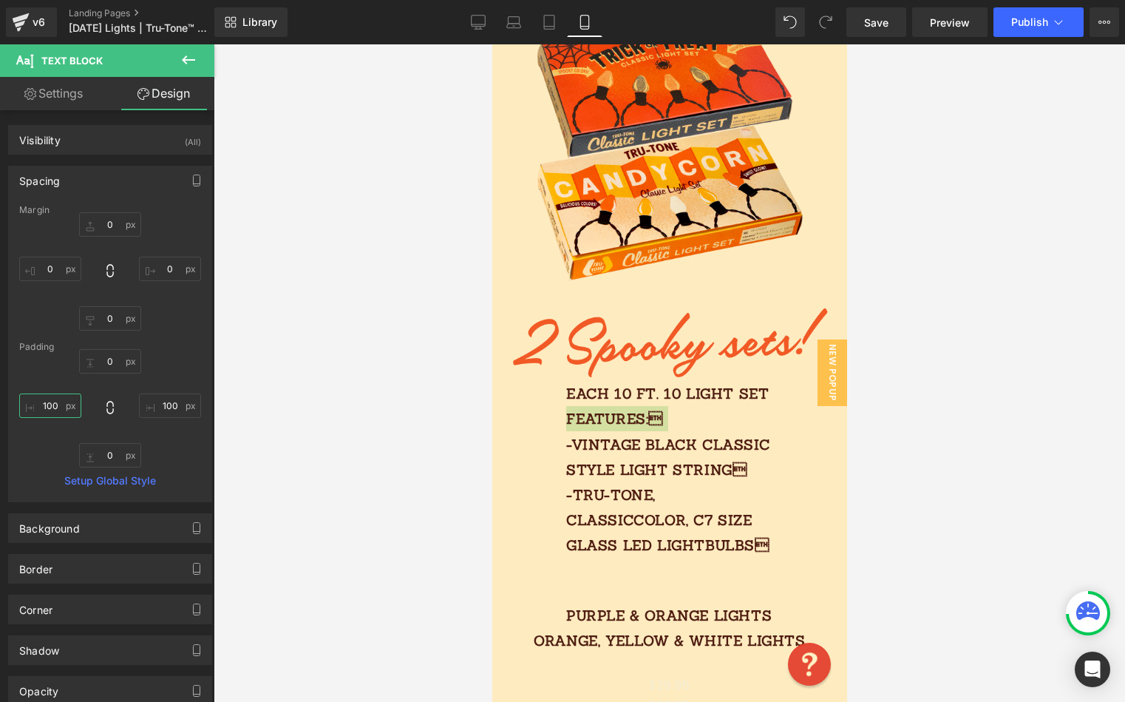
click at [61, 406] on input "100" at bounding box center [50, 405] width 62 height 24
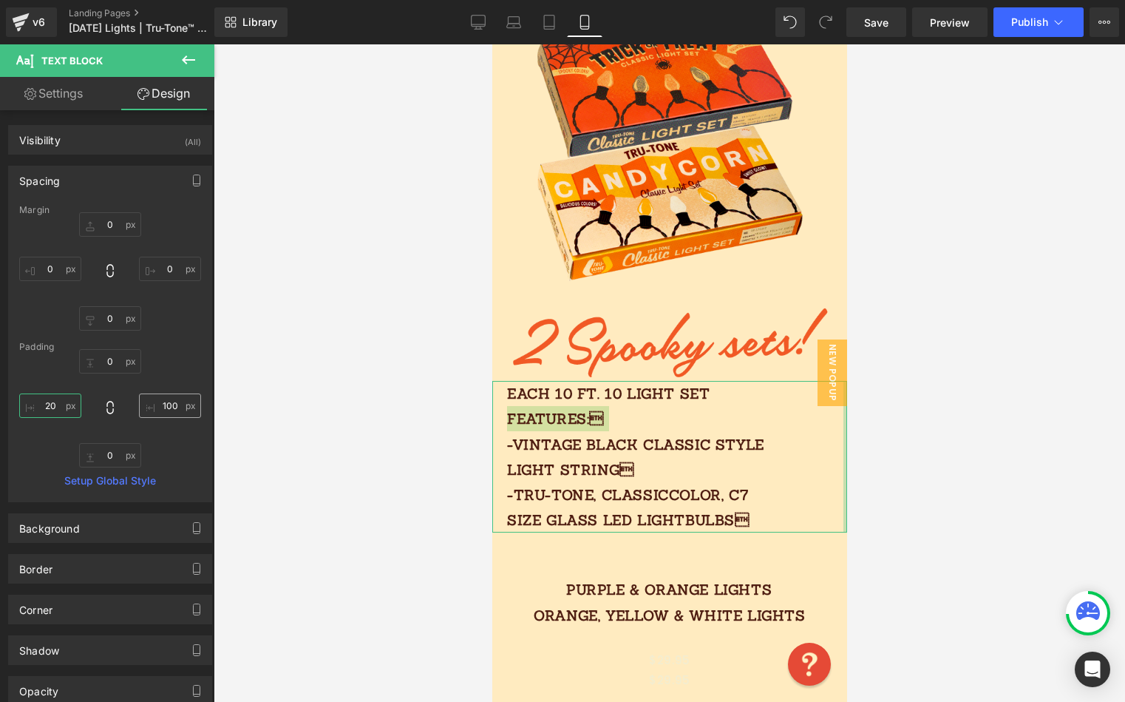
type input "20"
click at [170, 410] on input "100" at bounding box center [170, 405] width 62 height 24
type input "20"
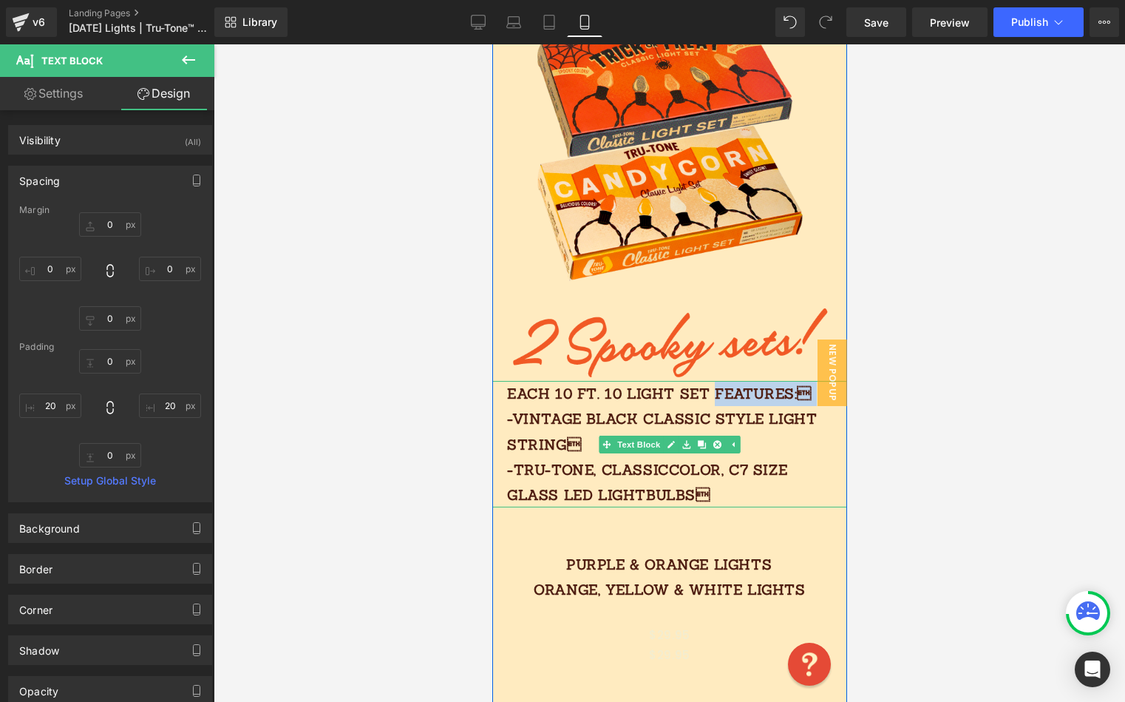
click at [783, 436] on p "Each 10 FT. 10 light SET features: -vintage black classic style light string …" at bounding box center [669, 444] width 325 height 126
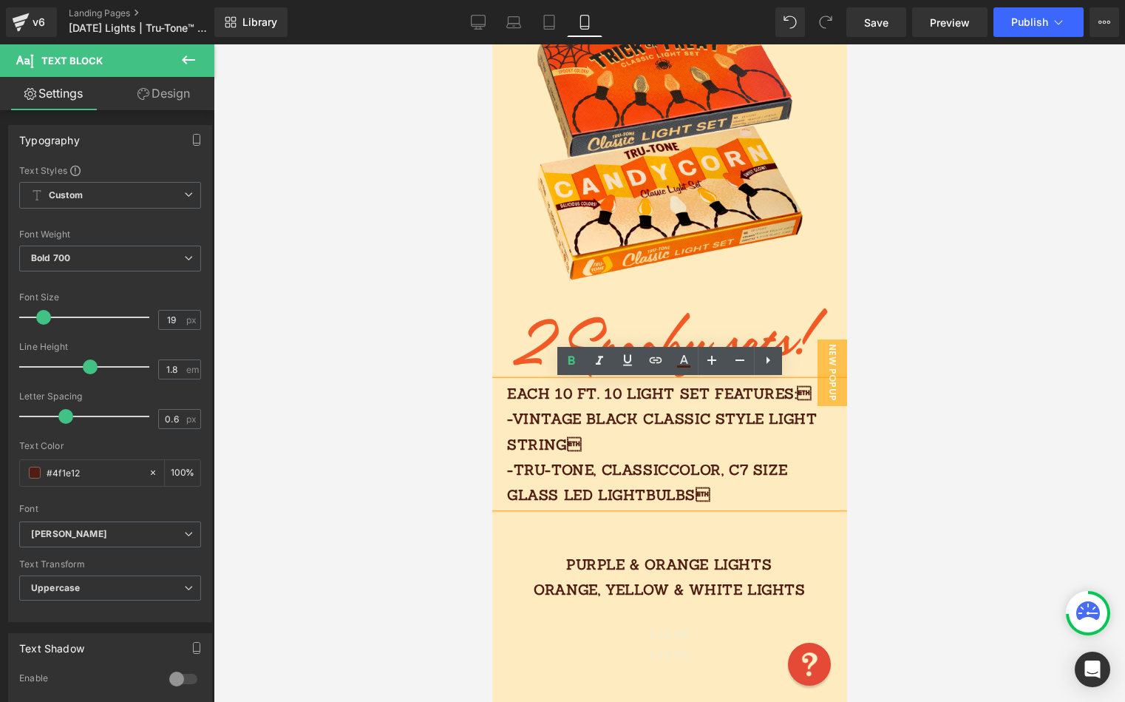
click at [793, 381] on div "Each 10 FT. 10 light SET features: -vintage black classic style light string …" at bounding box center [669, 444] width 355 height 126
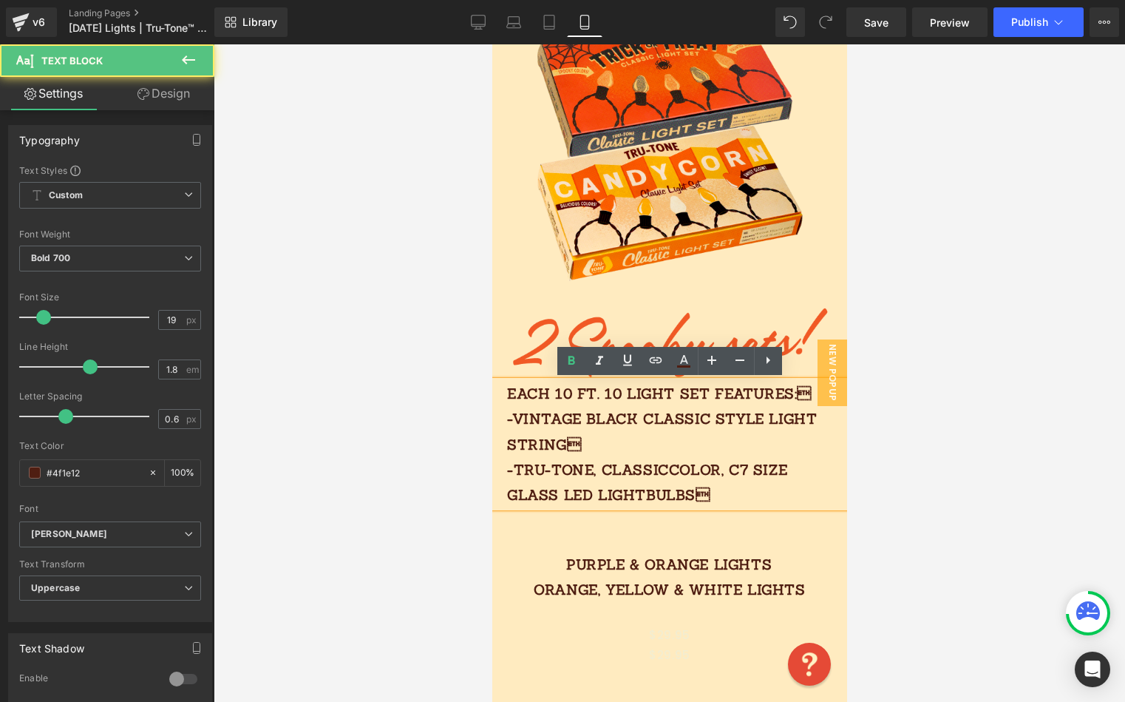
click at [894, 306] on div at bounding box center [670, 372] width 912 height 657
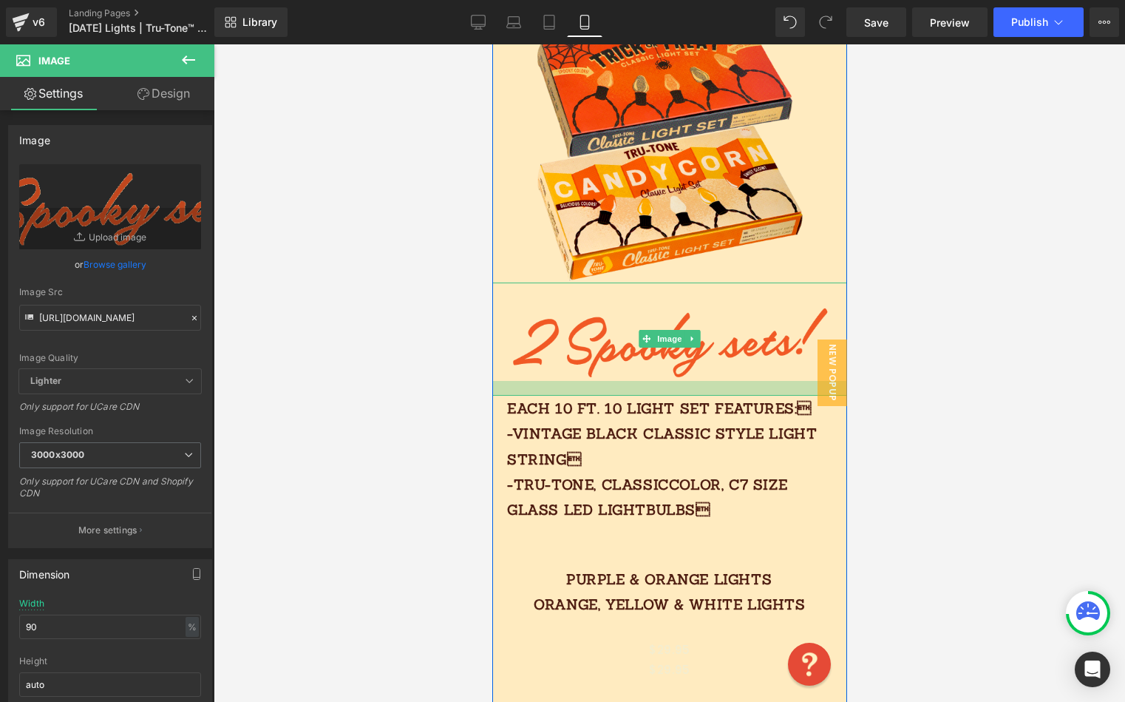
drag, startPoint x: 800, startPoint y: 382, endPoint x: 808, endPoint y: 387, distance: 9.3
click at [799, 393] on div at bounding box center [669, 388] width 355 height 15
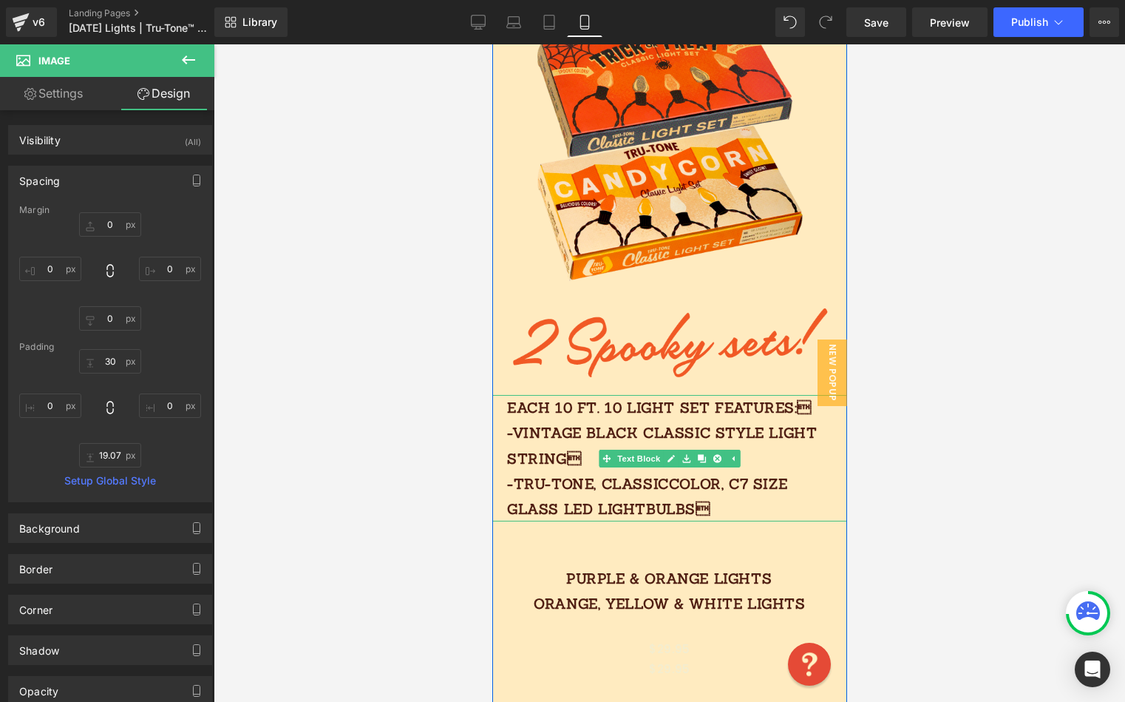
click at [687, 424] on p "Each 10 FT. 10 light SET features: -vintage black classic style light string …" at bounding box center [669, 458] width 325 height 126
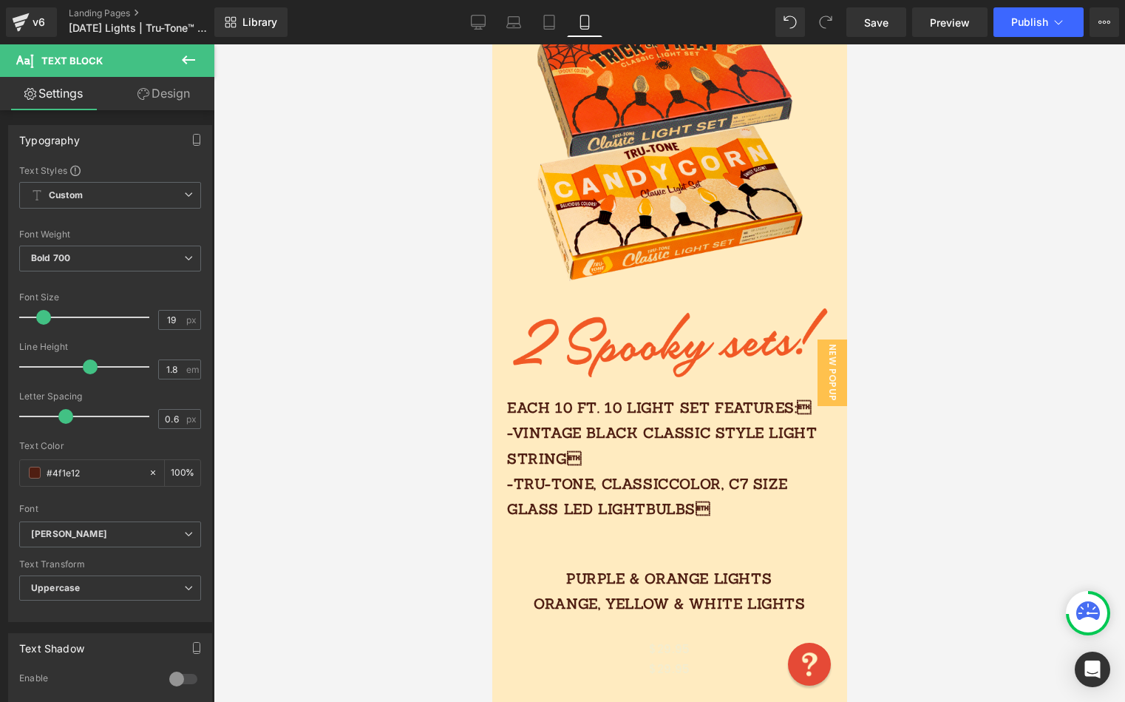
click at [162, 93] on link "Design" at bounding box center [163, 93] width 107 height 33
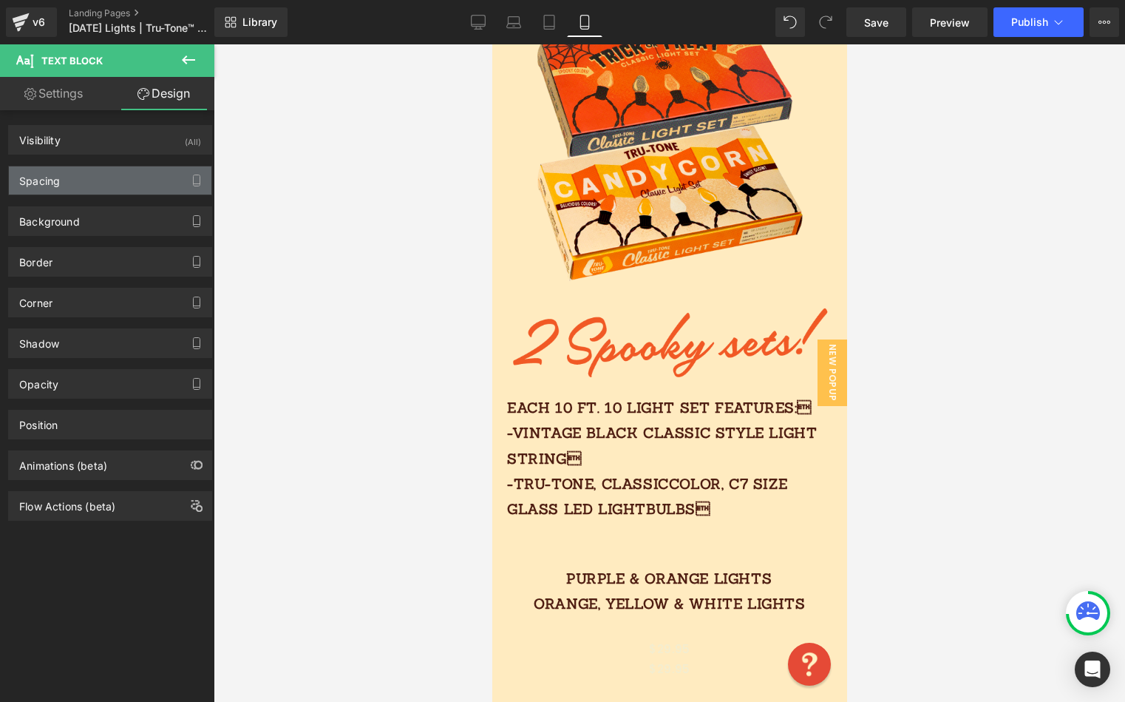
click at [94, 184] on div "Spacing" at bounding box center [110, 180] width 203 height 28
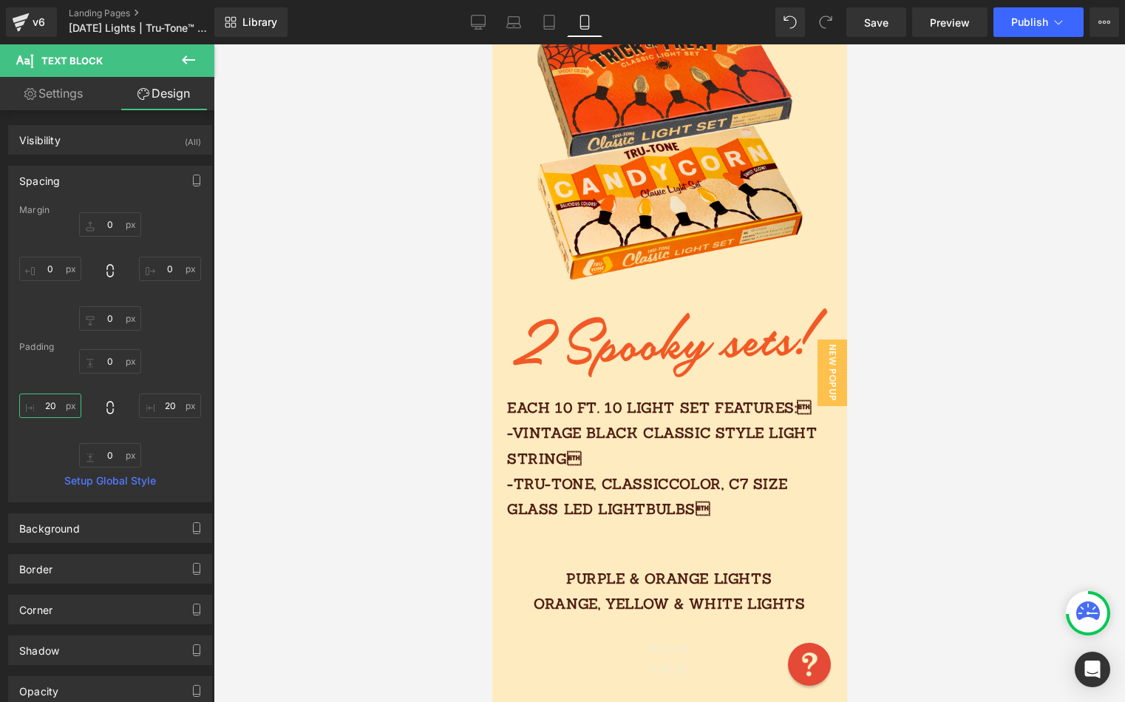
click at [43, 397] on input "20" at bounding box center [50, 405] width 62 height 24
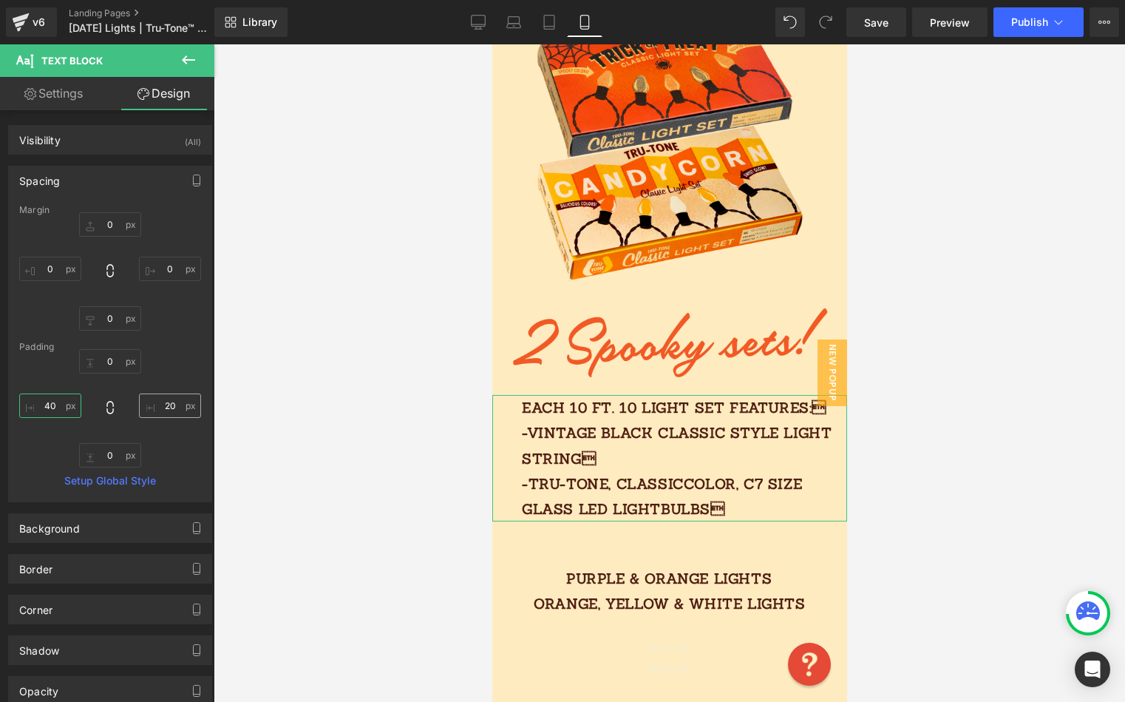
type input "40"
click at [179, 404] on input "20" at bounding box center [170, 405] width 62 height 24
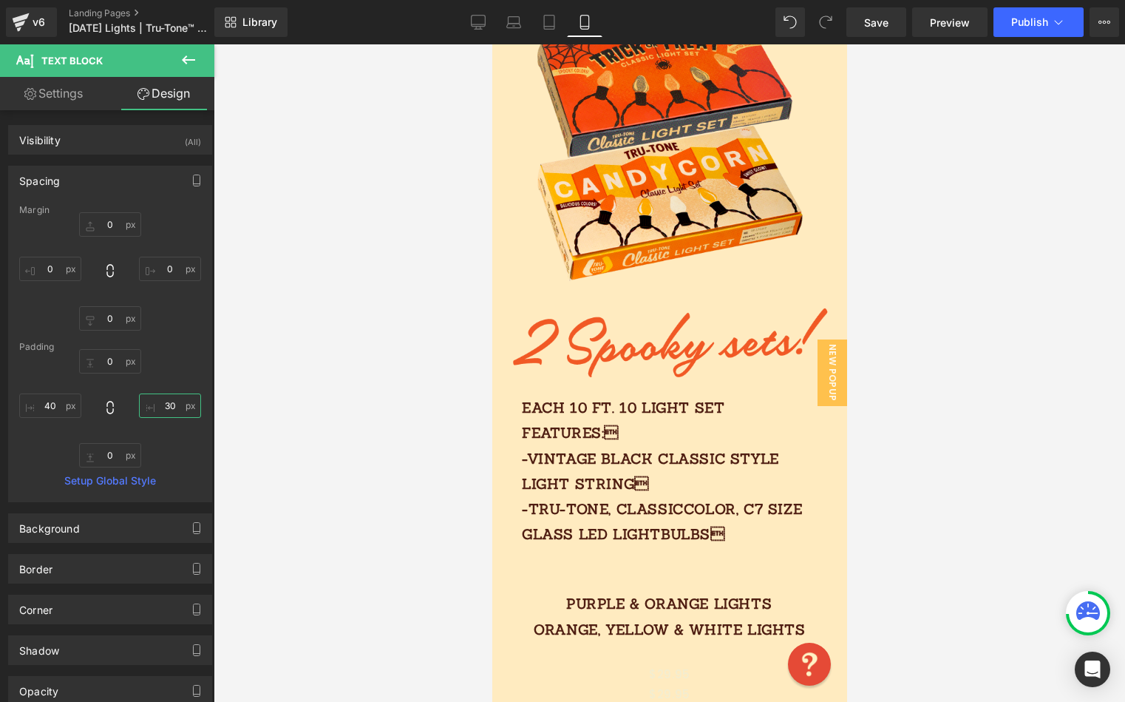
scroll to position [634, 0]
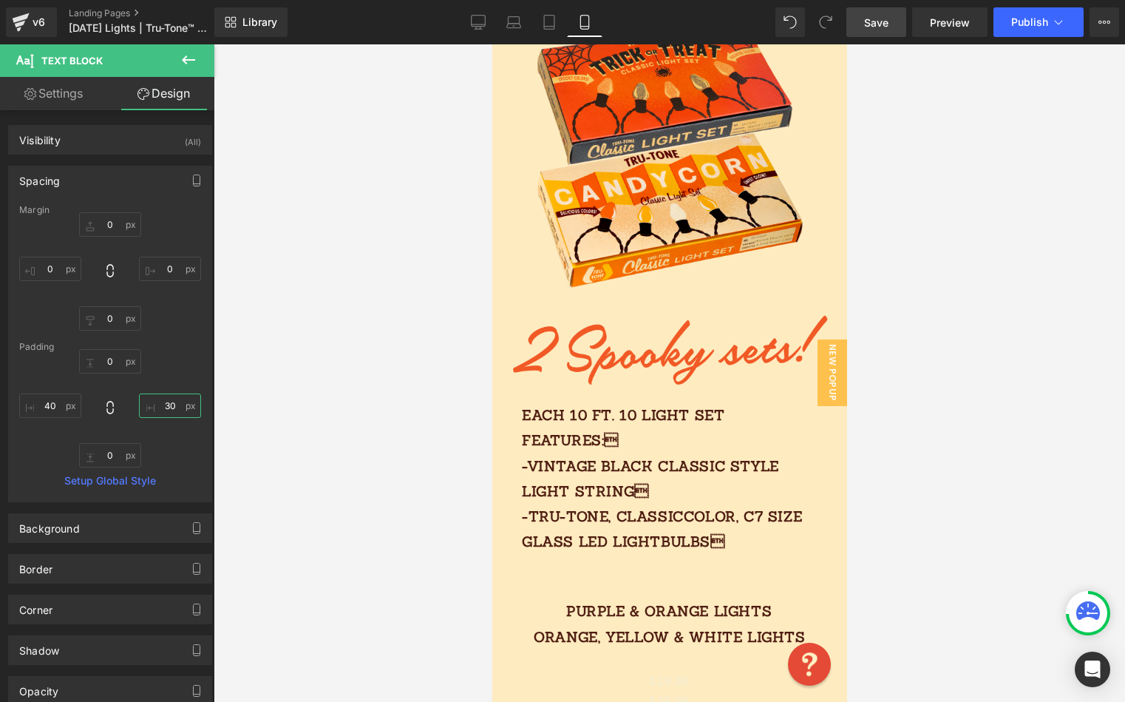
type input "30"
click at [890, 27] on link "Save" at bounding box center [877, 22] width 60 height 30
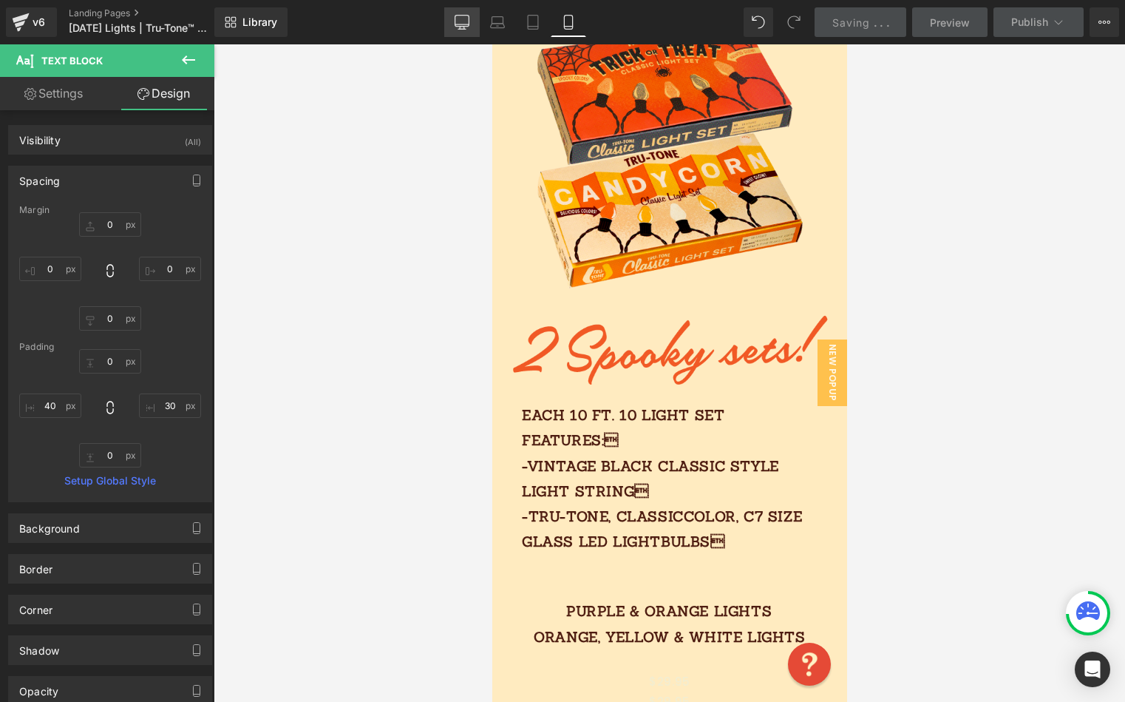
click at [466, 24] on icon at bounding box center [463, 24] width 14 height 0
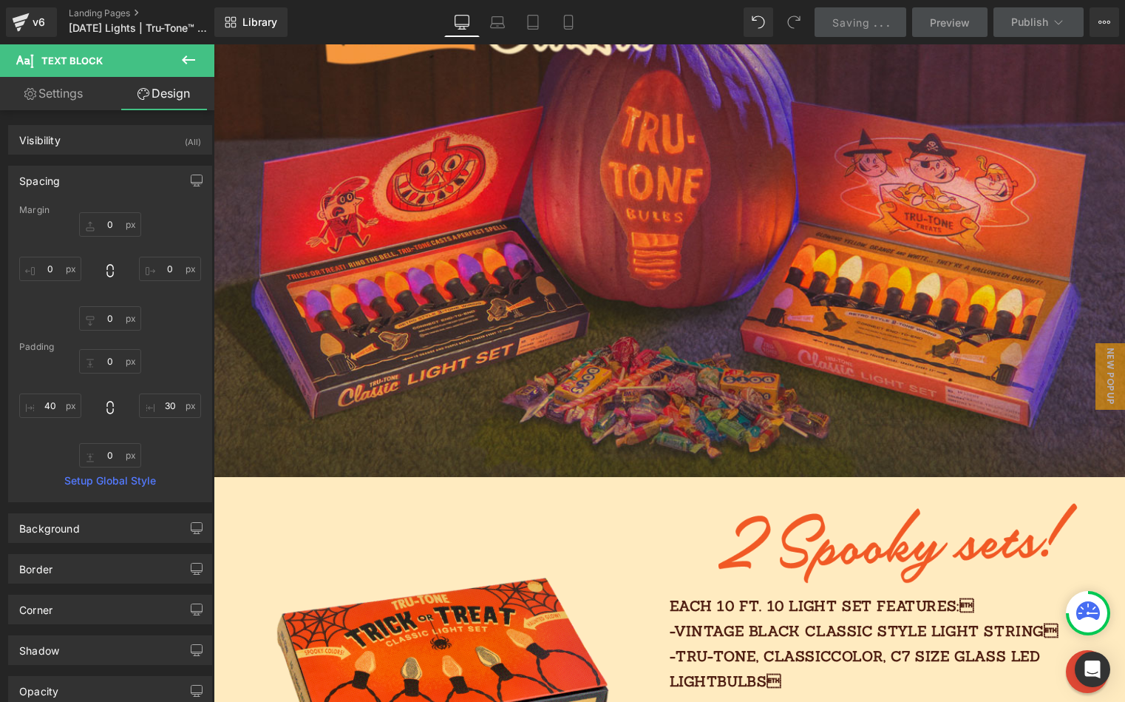
type input "0"
type input "8"
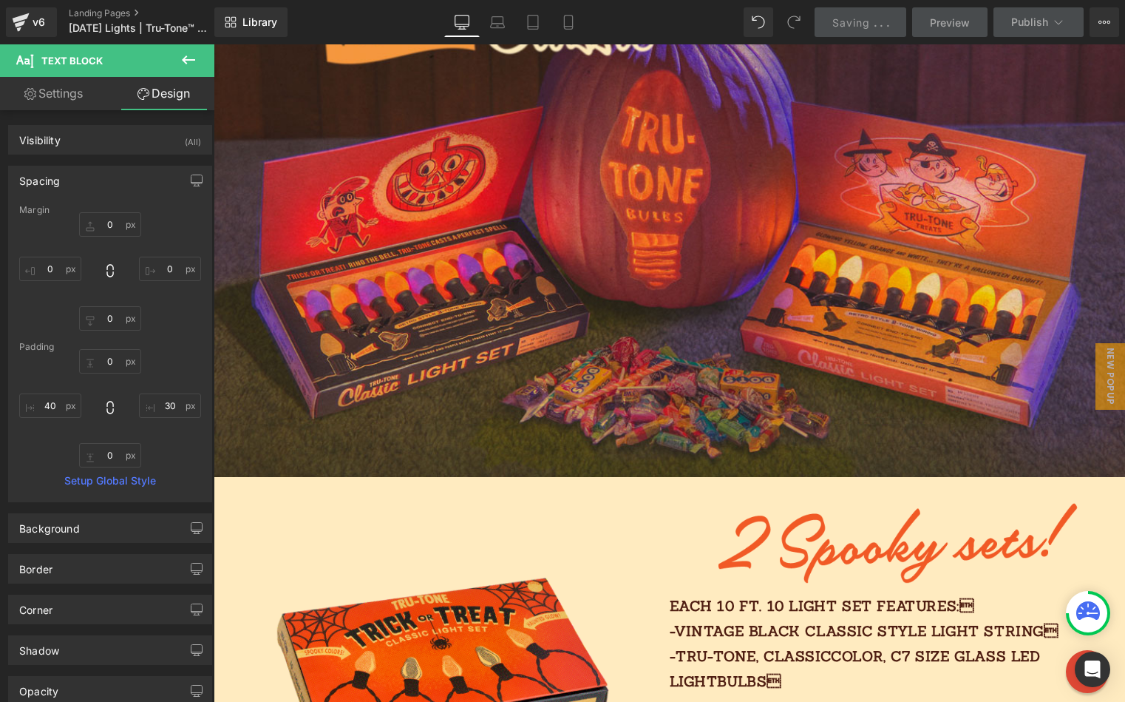
type input "0"
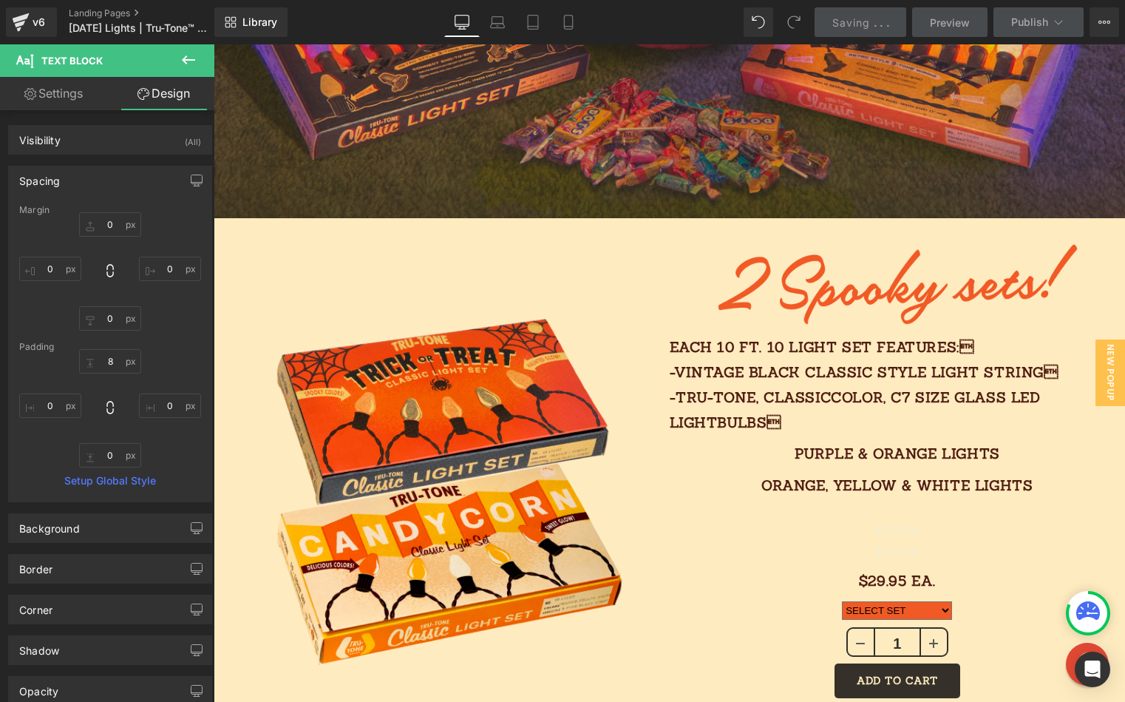
scroll to position [876, 0]
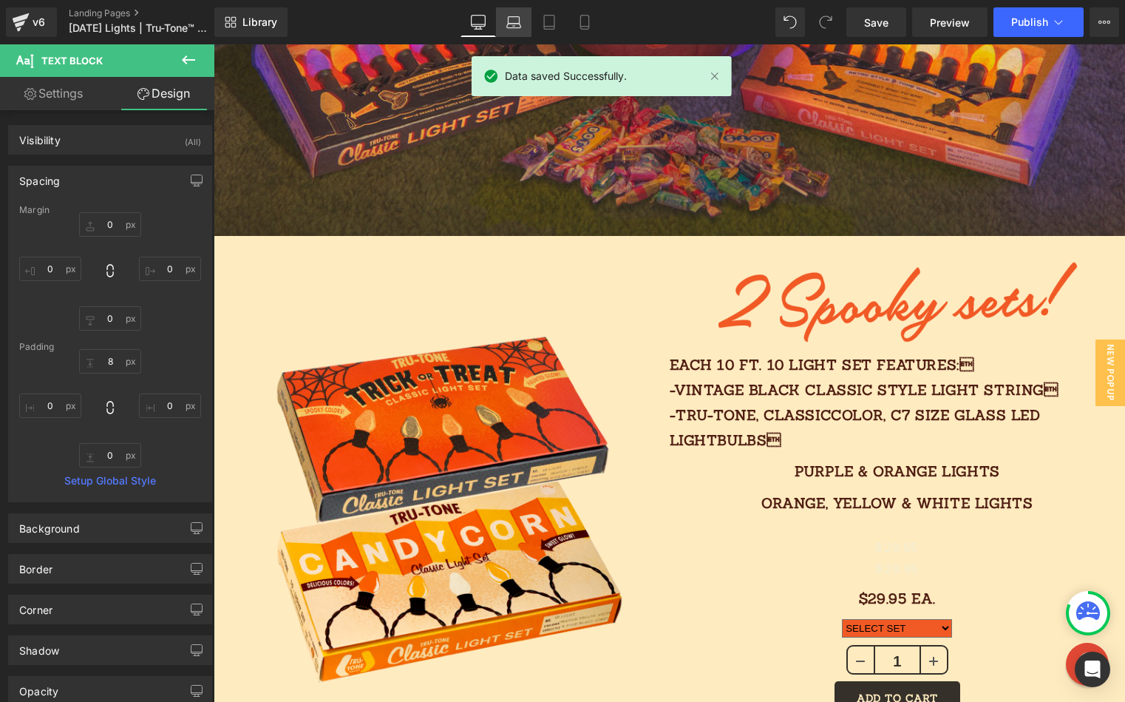
click at [516, 28] on icon at bounding box center [514, 26] width 14 height 4
type input "0"
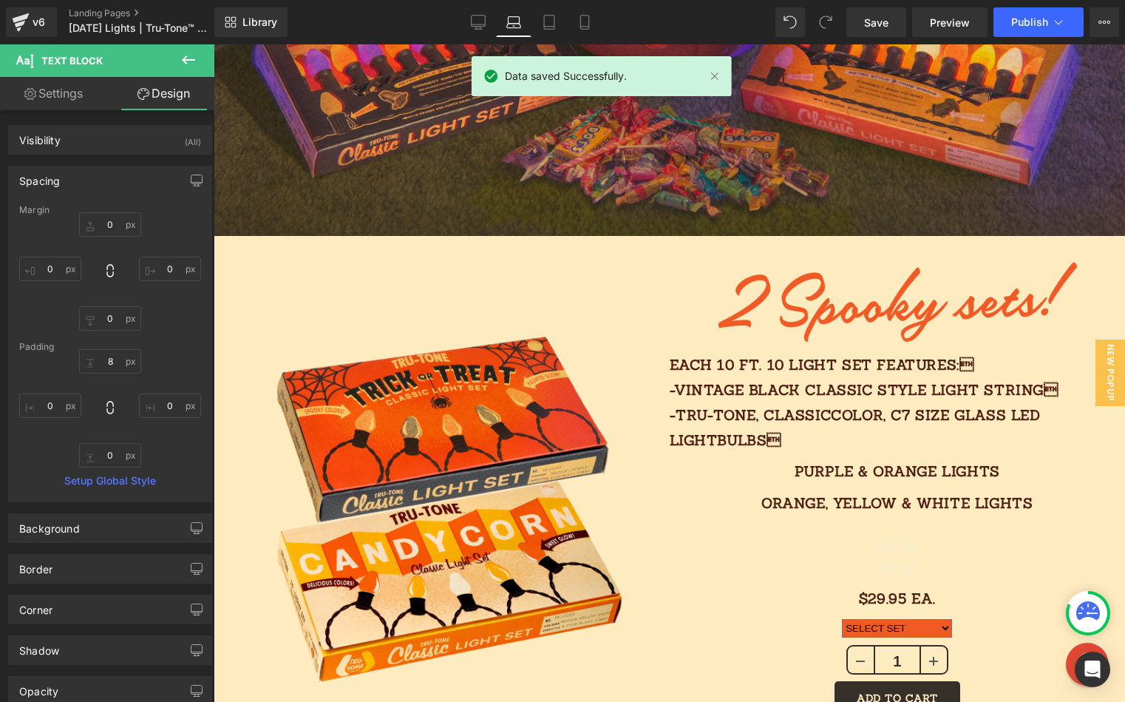
type input "60"
type input "100"
type input "0"
type input "100"
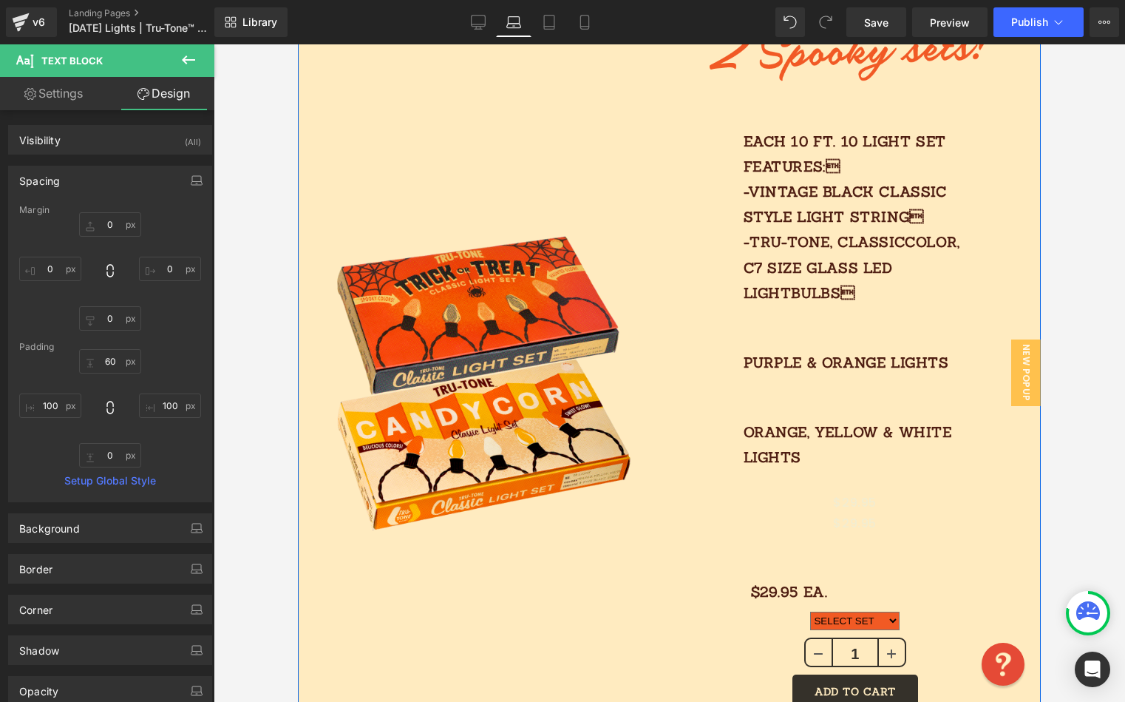
scroll to position [1001, 0]
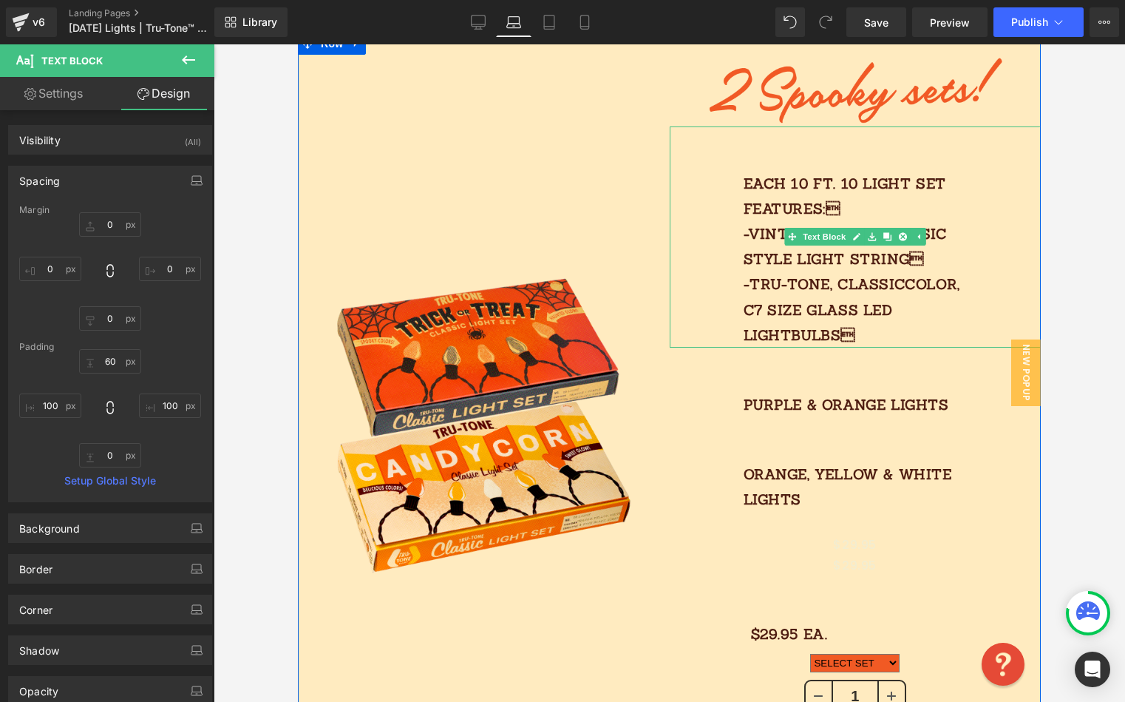
drag, startPoint x: 799, startPoint y: 155, endPoint x: 807, endPoint y: 163, distance: 11.5
click at [799, 155] on div "Each 10 FT. 10 light SET features: -vintage black classic style light string …" at bounding box center [856, 236] width 372 height 221
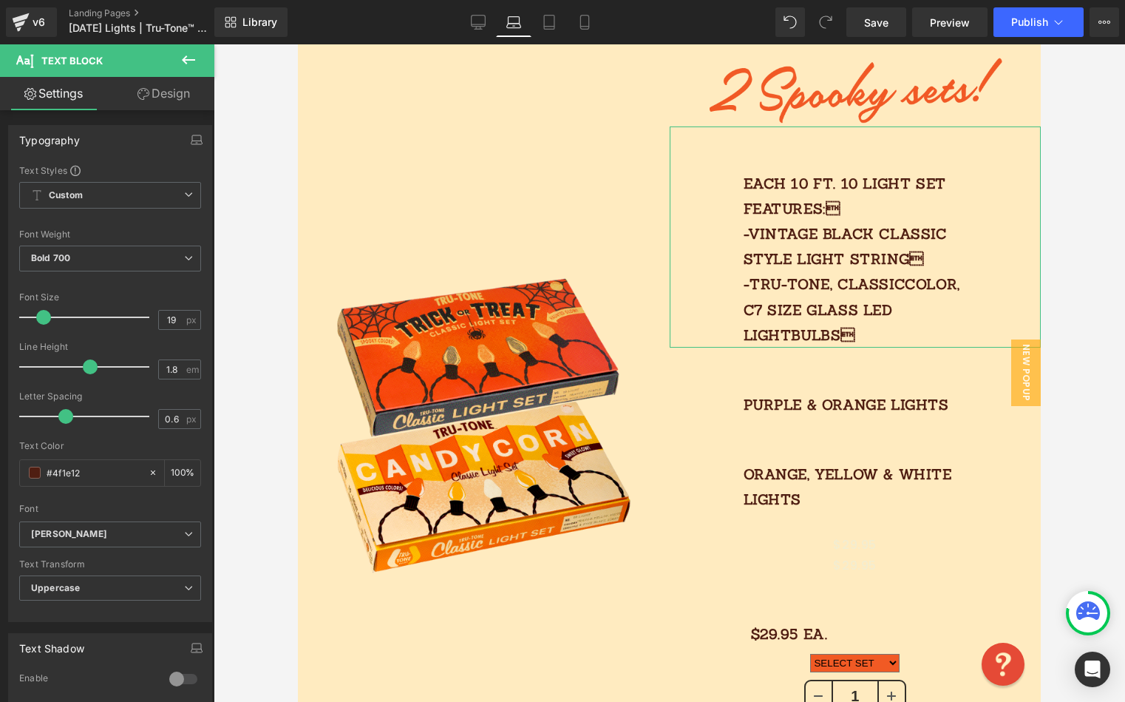
drag, startPoint x: 160, startPoint y: 98, endPoint x: 163, endPoint y: 105, distance: 8.0
click at [160, 98] on link "Design" at bounding box center [163, 93] width 107 height 33
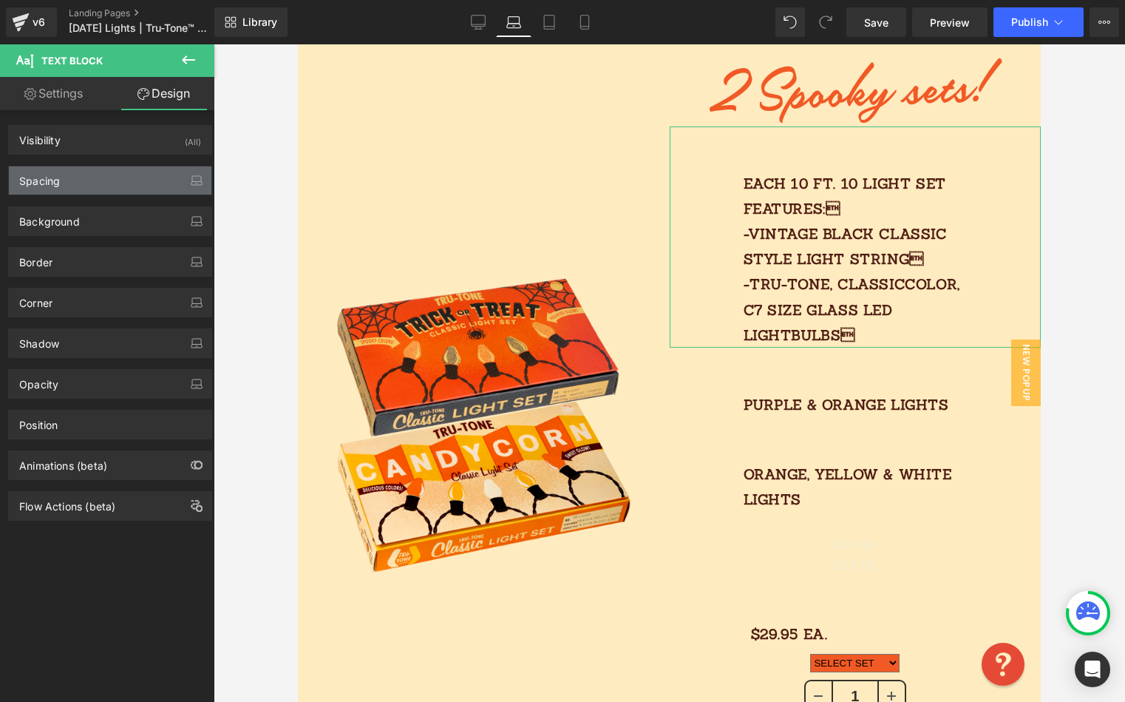
click at [85, 183] on div "Spacing" at bounding box center [110, 180] width 203 height 28
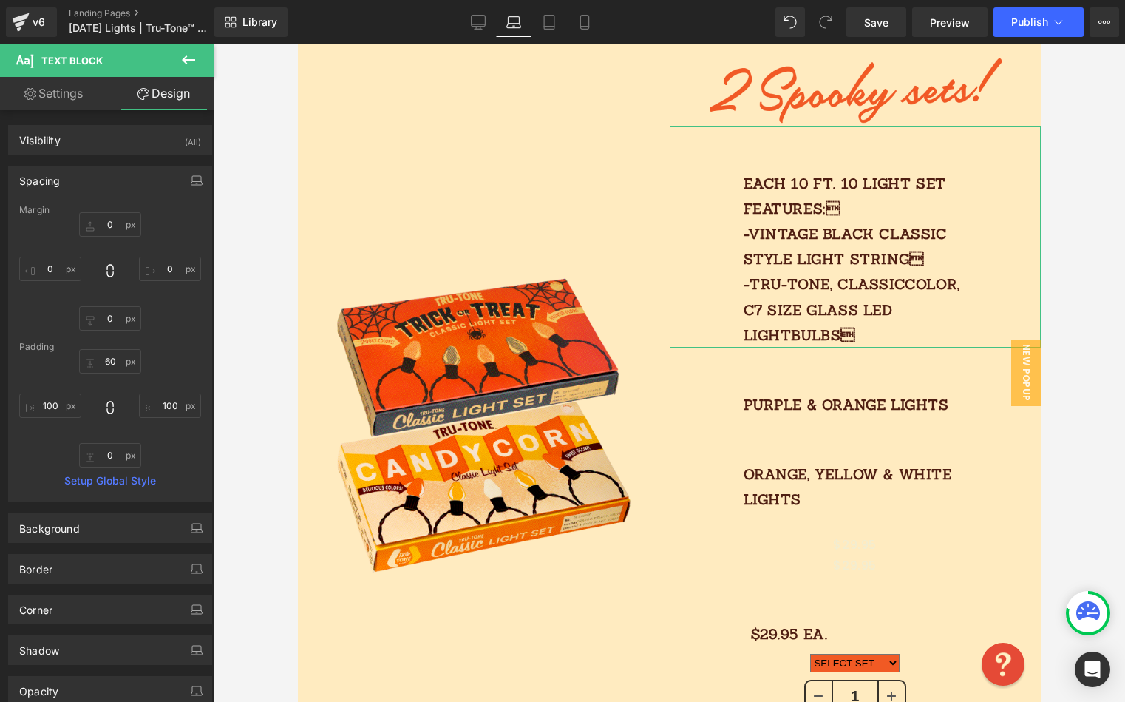
click at [58, 418] on div "60px 60 100px 100 0px 0 100px 100" at bounding box center [110, 408] width 182 height 118
click at [61, 407] on input "100" at bounding box center [50, 405] width 62 height 24
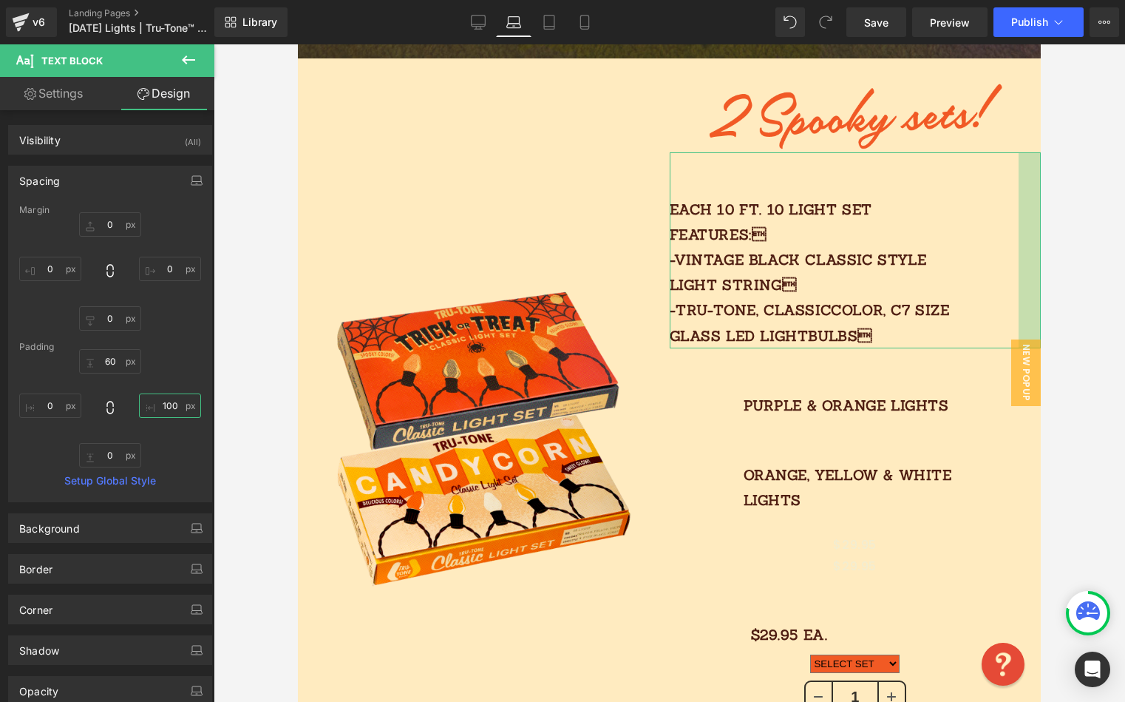
click at [149, 405] on input "100" at bounding box center [170, 405] width 62 height 24
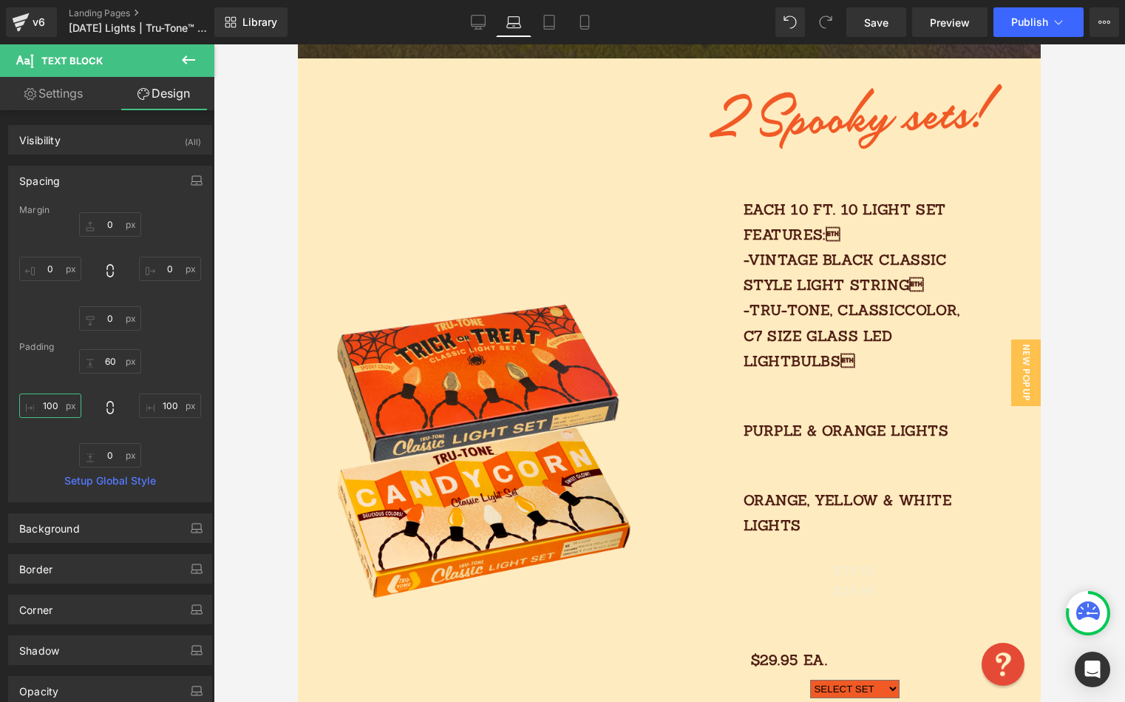
scroll to position [1001, 0]
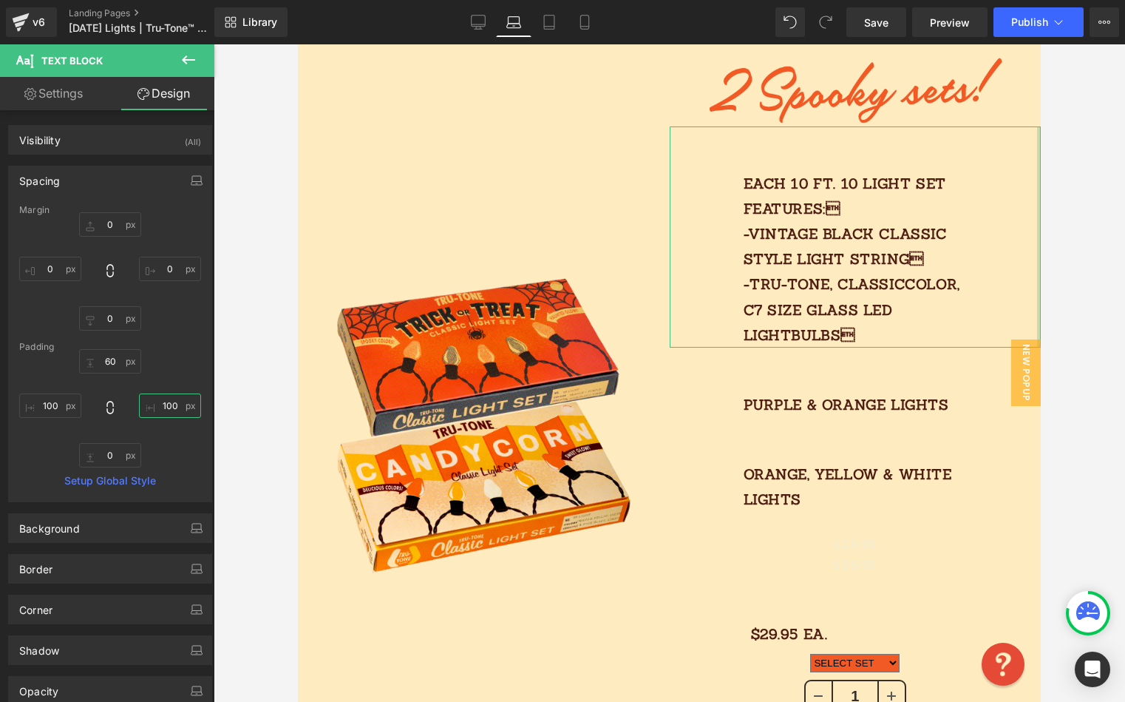
click at [162, 405] on input "100" at bounding box center [170, 405] width 62 height 24
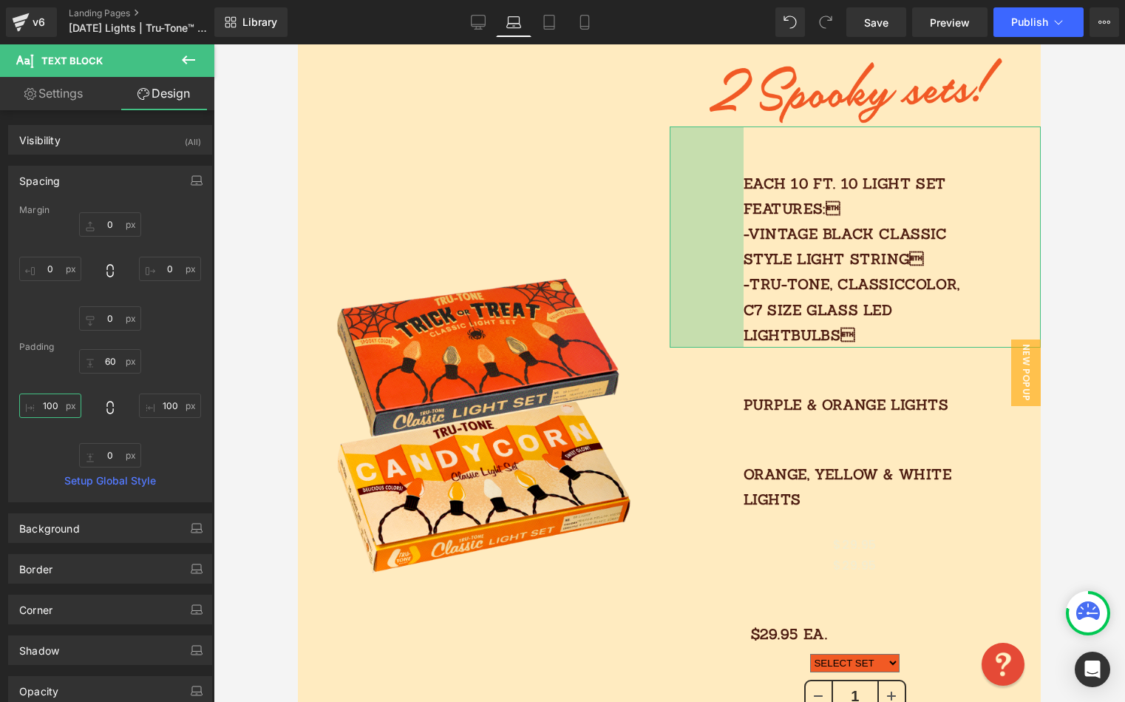
drag, startPoint x: 67, startPoint y: 403, endPoint x: 44, endPoint y: 402, distance: 23.0
click at [30, 403] on input "100" at bounding box center [50, 405] width 62 height 24
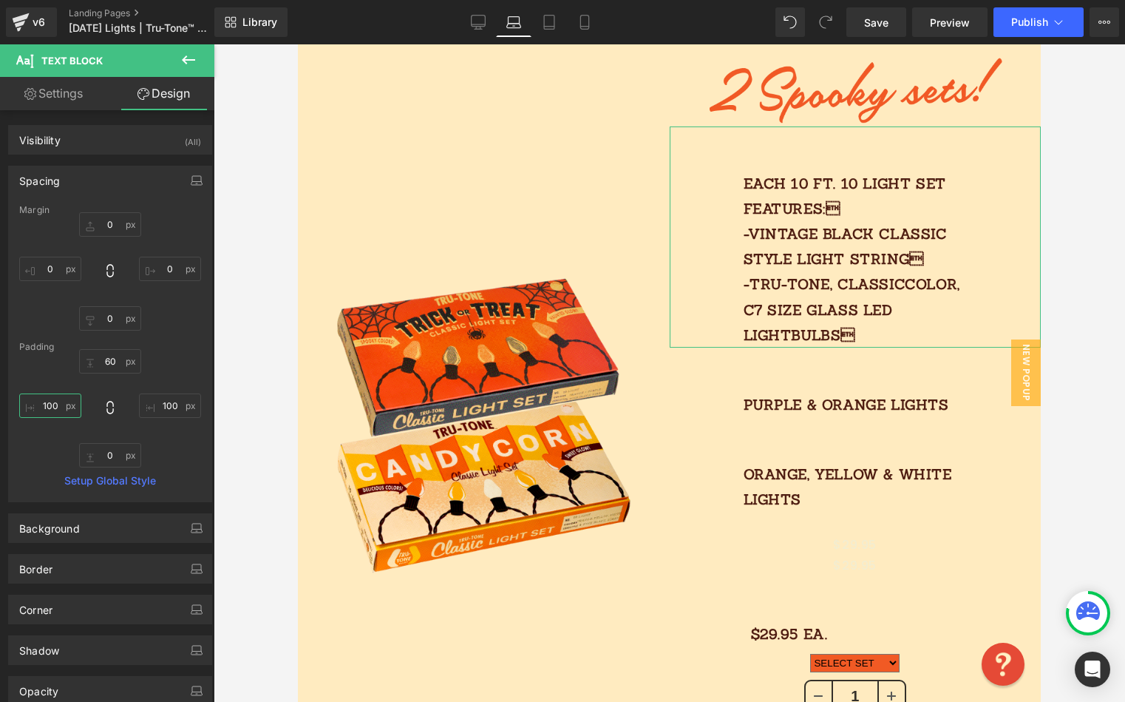
drag, startPoint x: 43, startPoint y: 405, endPoint x: 55, endPoint y: 405, distance: 12.6
click at [38, 404] on input "100" at bounding box center [50, 405] width 62 height 24
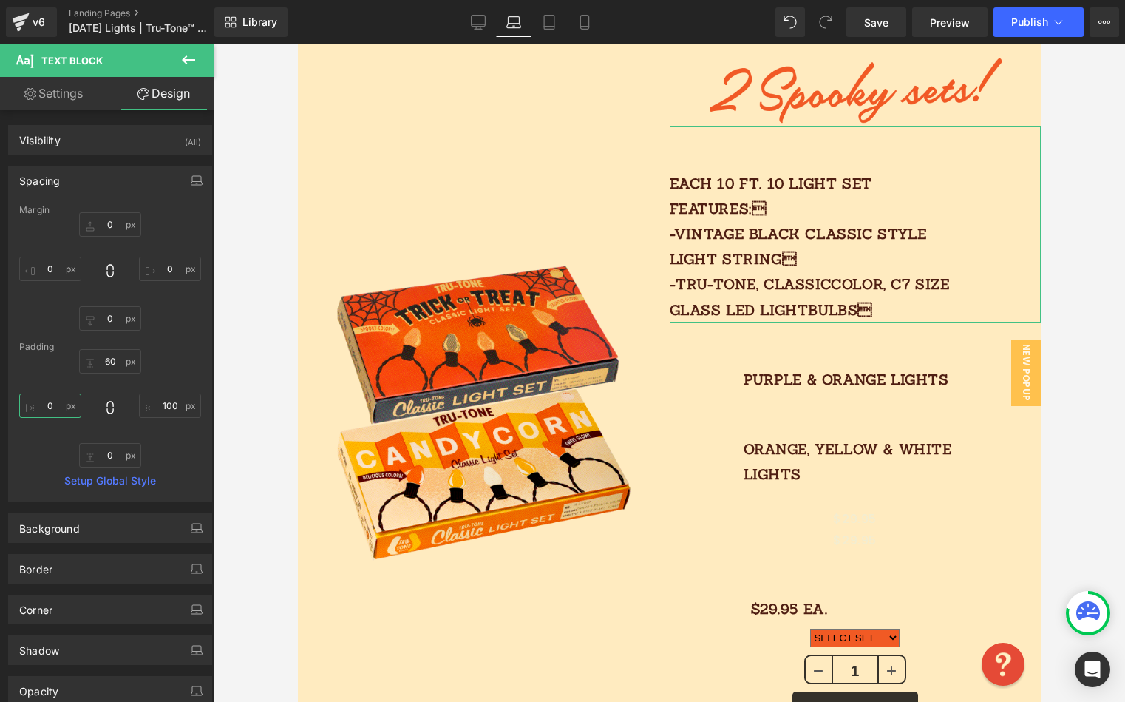
scroll to position [975, 0]
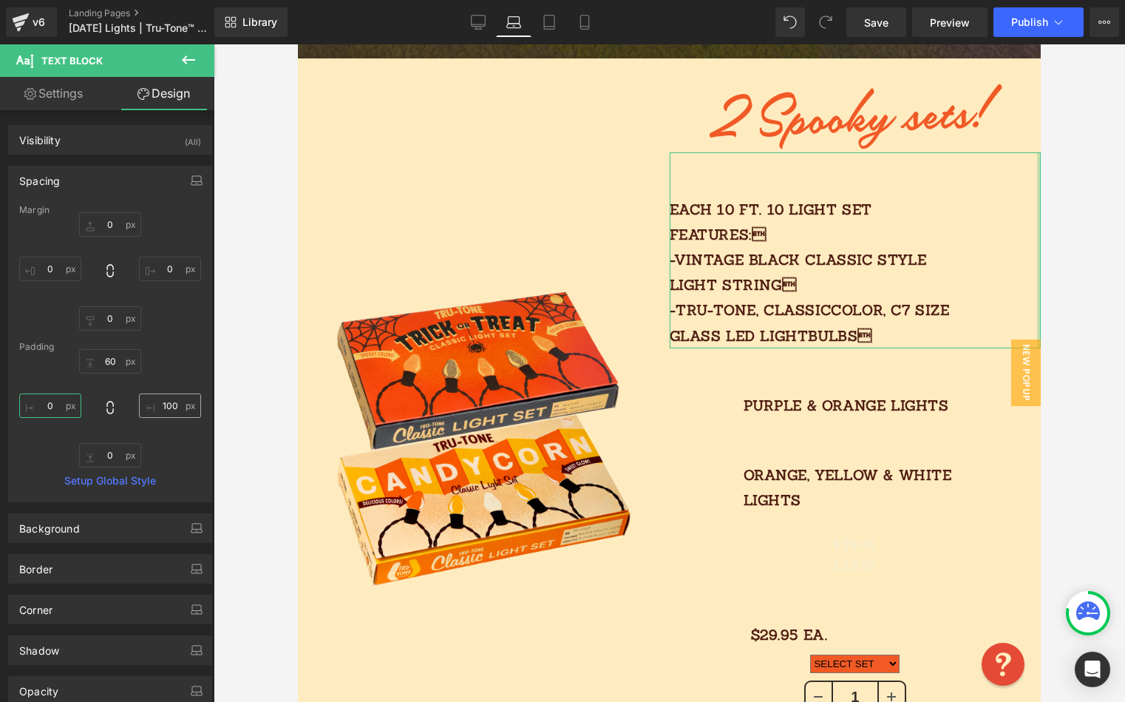
type input "0"
click at [166, 407] on input "100" at bounding box center [170, 405] width 62 height 24
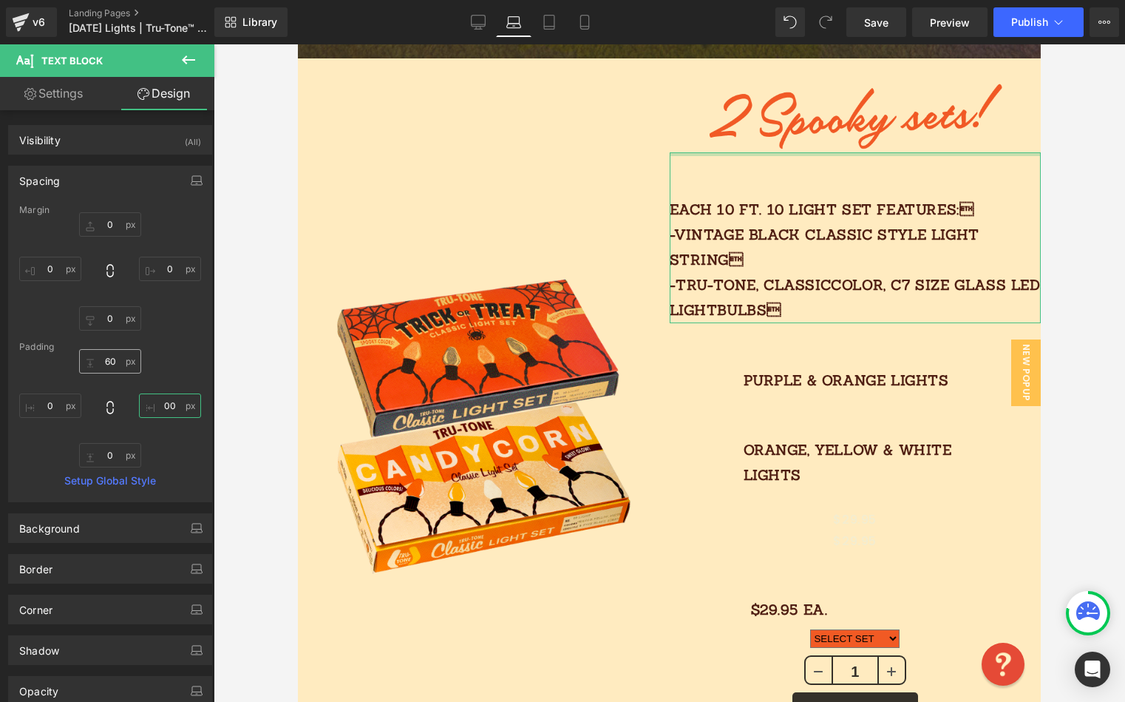
type input "00"
click at [114, 360] on input "60" at bounding box center [110, 361] width 62 height 24
click at [115, 360] on input "60" at bounding box center [110, 361] width 62 height 24
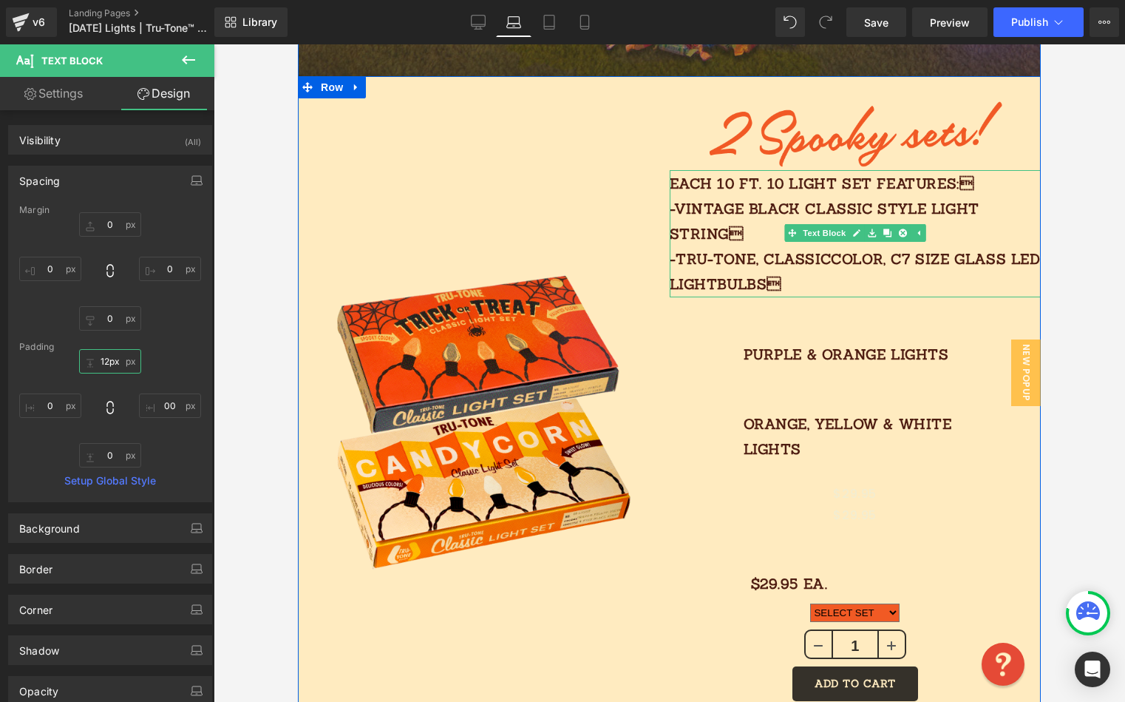
type input "13px"
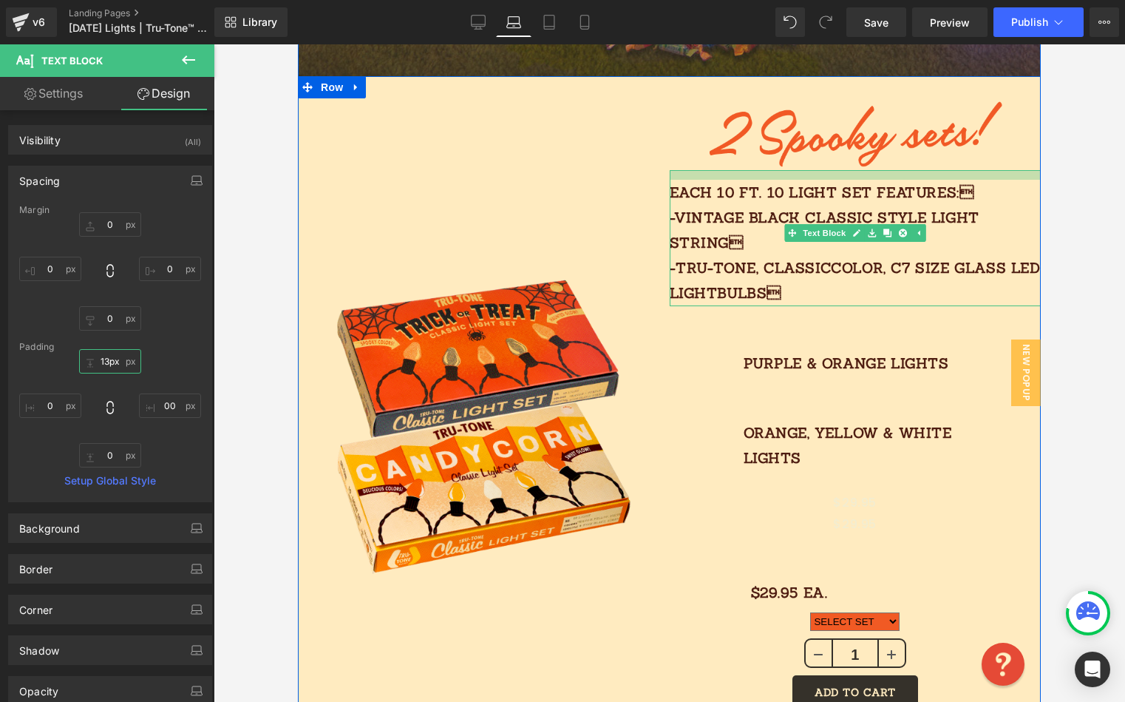
scroll to position [958, 0]
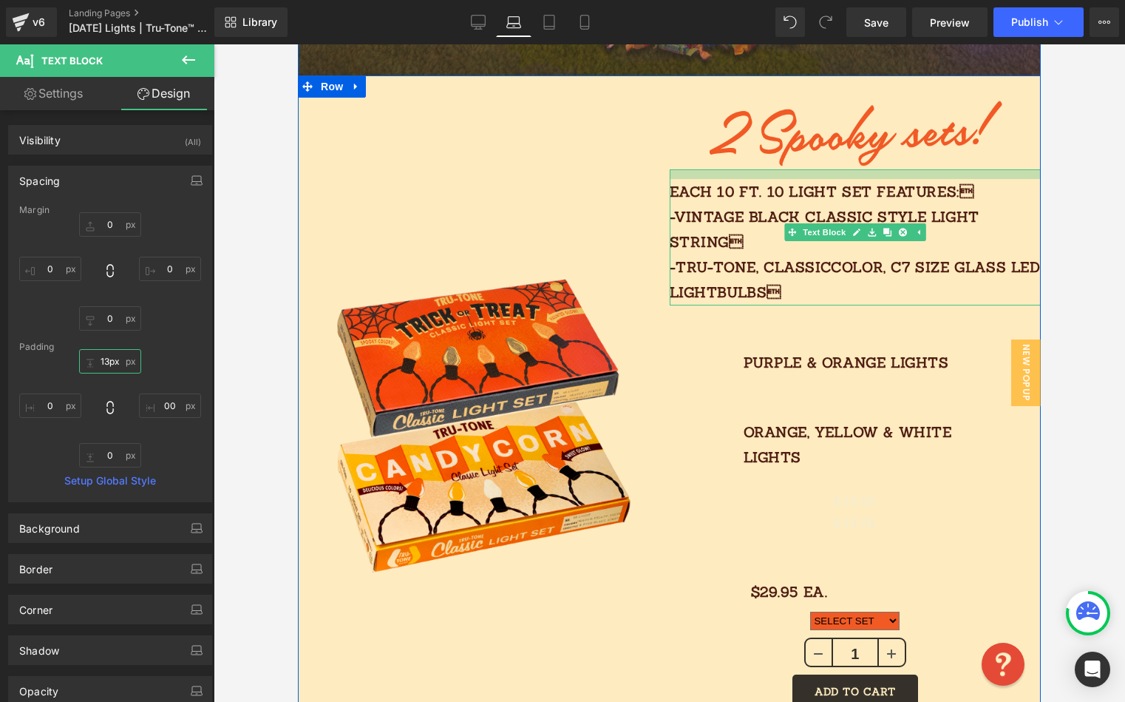
click at [927, 180] on div "Each 10 FT. 10 light SET features: -vintage black classic style light string …" at bounding box center [856, 237] width 372 height 136
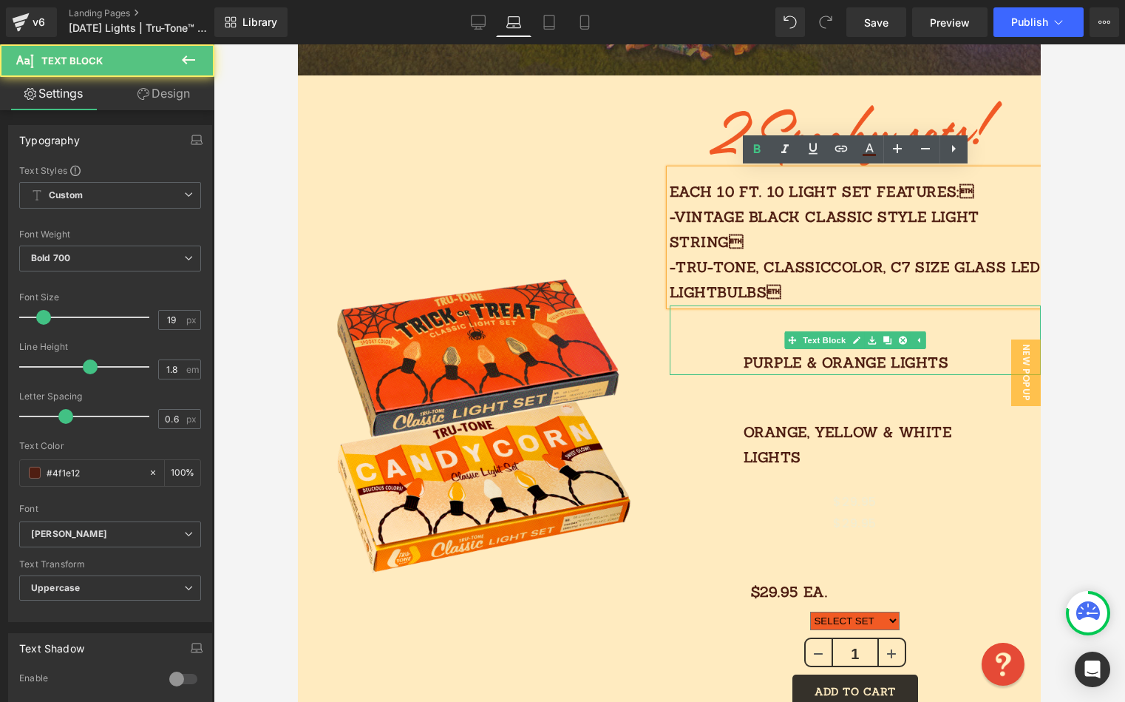
click at [817, 323] on div "PURPLE & ORANGE LIGHTS" at bounding box center [856, 340] width 372 height 70
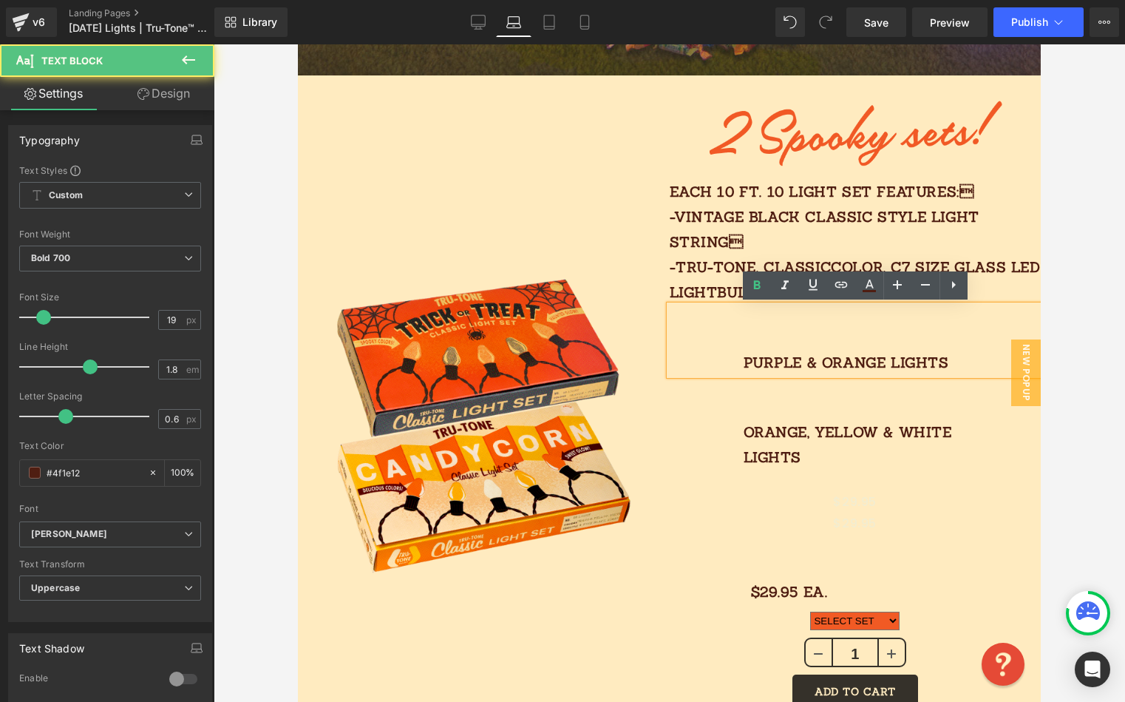
click at [701, 331] on div "PURPLE & ORANGE LIGHTS" at bounding box center [856, 340] width 372 height 70
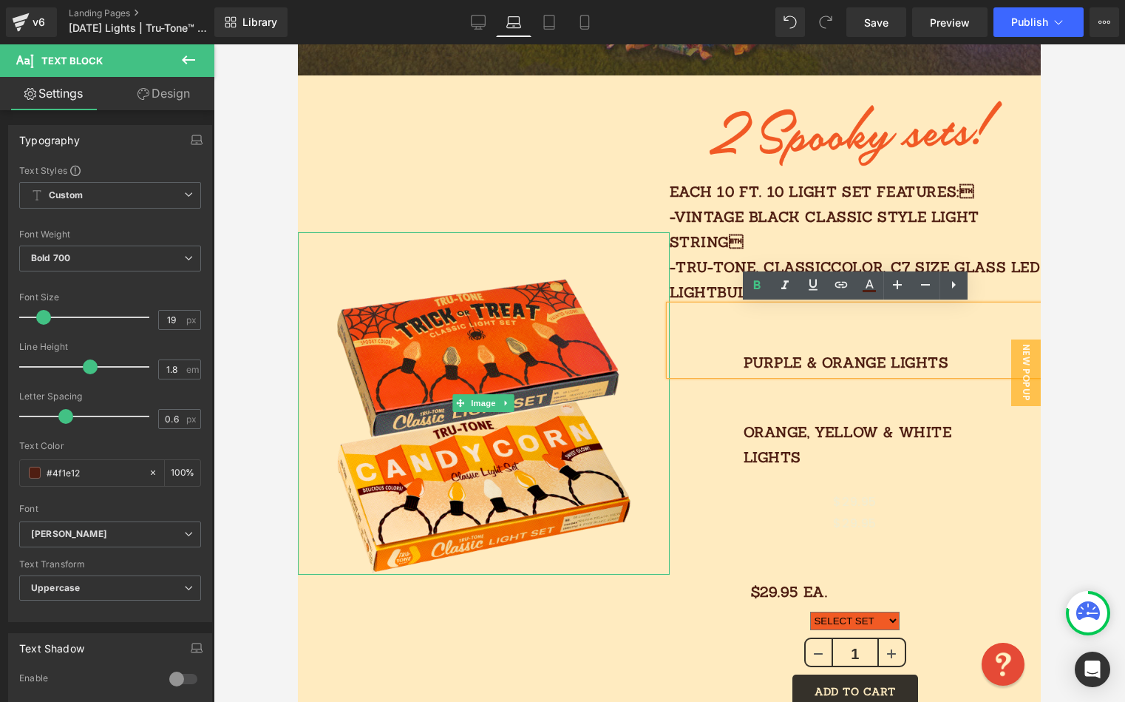
drag, startPoint x: 644, startPoint y: 318, endPoint x: 665, endPoint y: 324, distance: 21.5
click at [644, 318] on div at bounding box center [484, 403] width 372 height 343
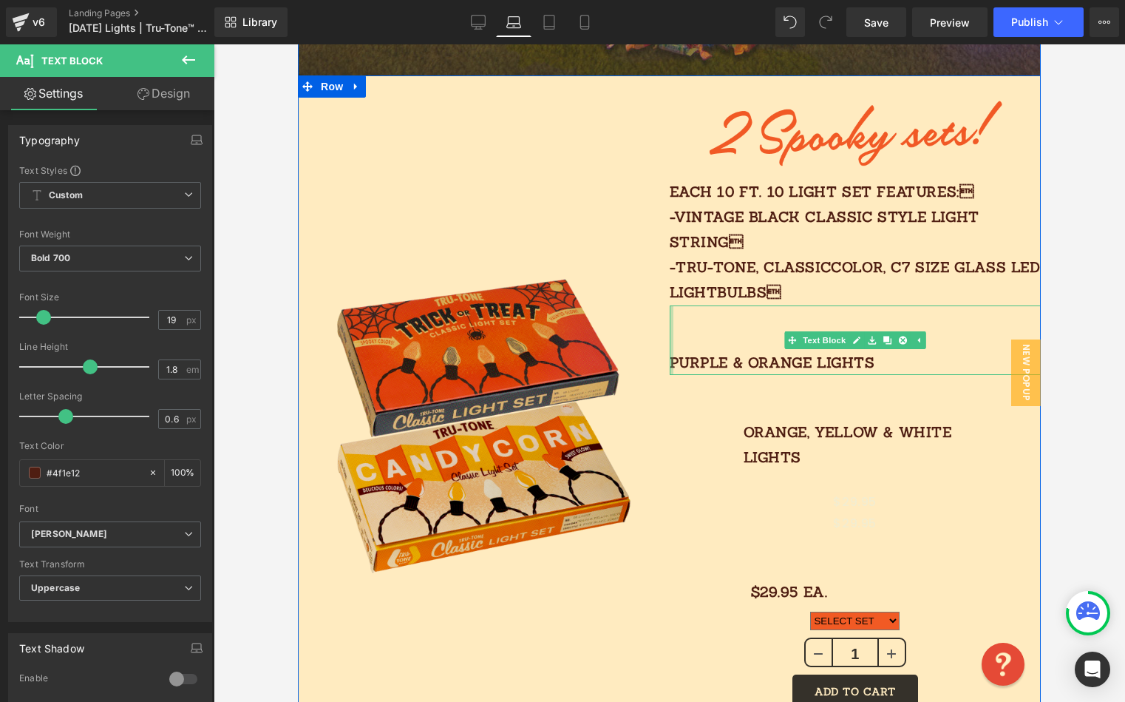
drag, startPoint x: 671, startPoint y: 328, endPoint x: 612, endPoint y: 321, distance: 60.3
click at [589, 319] on div "Image Image Each 10 FT. 10 light SET features: -vintage black classic style li…" at bounding box center [669, 403] width 743 height 656
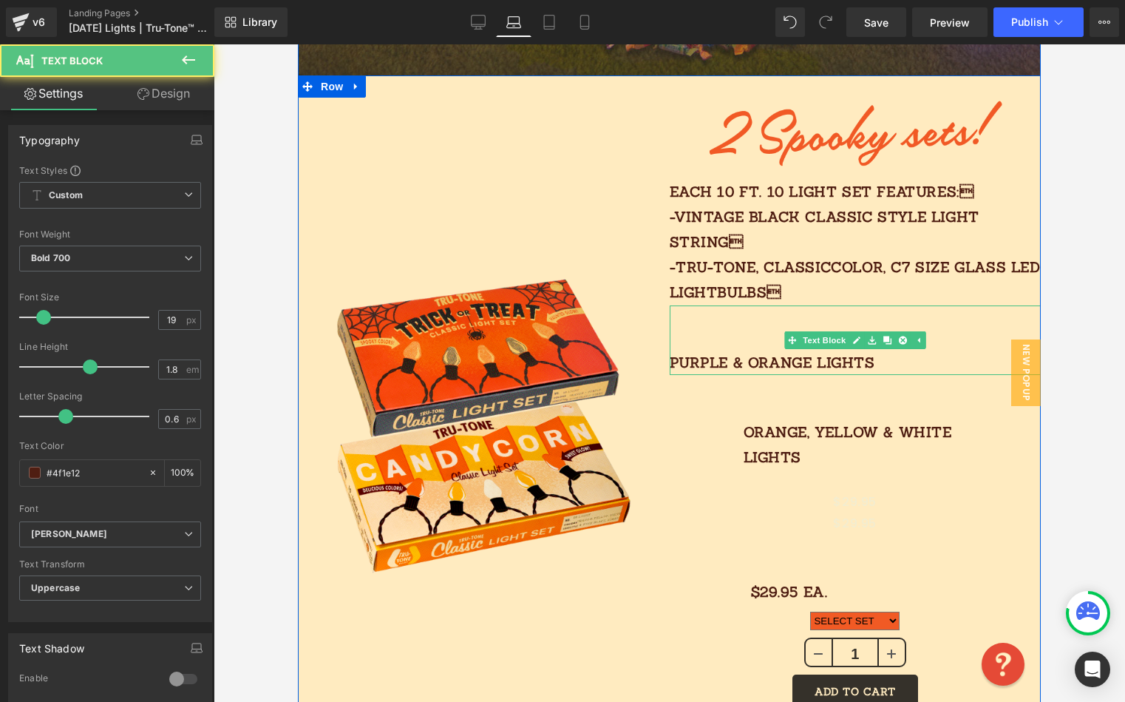
click at [904, 364] on p "PURPLE & ORANGE LIGHTS" at bounding box center [819, 362] width 298 height 25
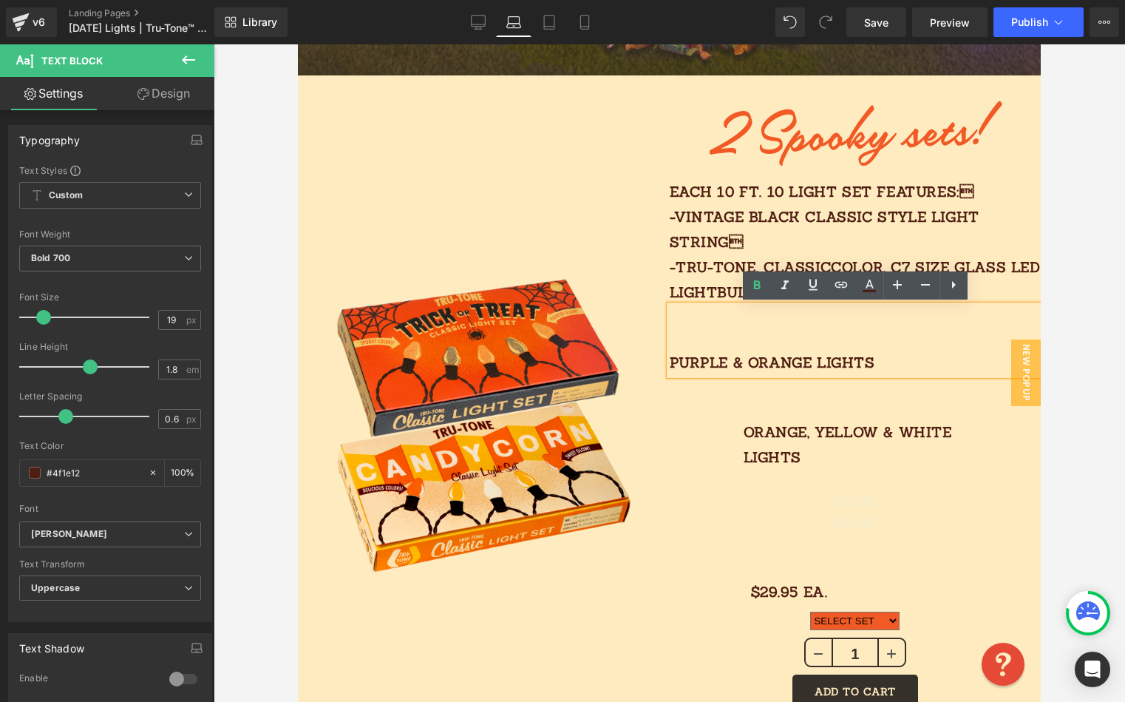
click at [820, 314] on div "PURPLE & ORANGE LIGHTS" at bounding box center [856, 340] width 372 height 70
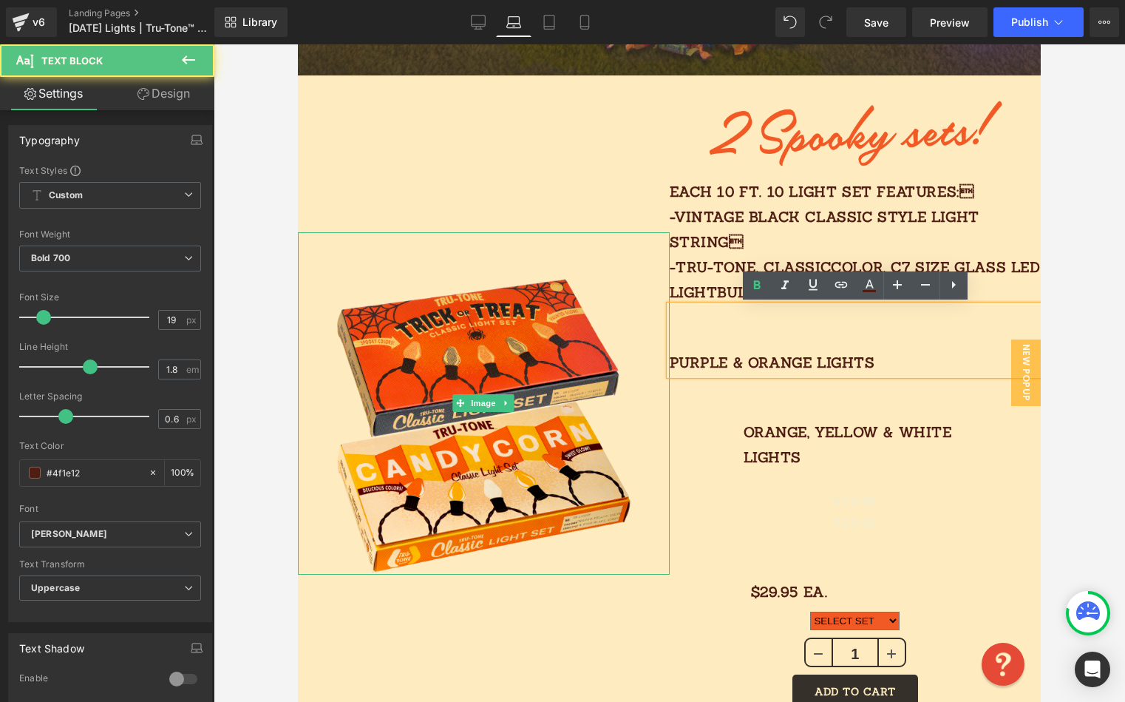
click at [632, 293] on div at bounding box center [484, 403] width 372 height 343
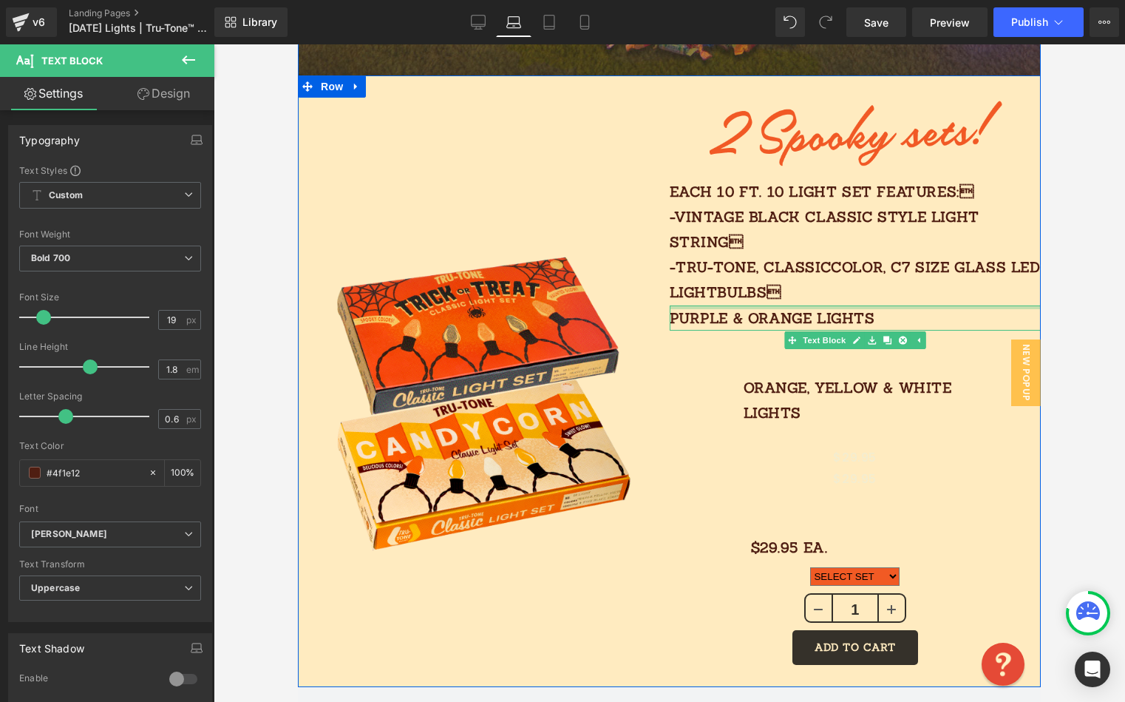
drag, startPoint x: 680, startPoint y: 305, endPoint x: 708, endPoint y: 226, distance: 84.4
click at [705, 224] on div "Image Each 10 FT. 10 light SET features: -vintage black classic style light st…" at bounding box center [856, 381] width 372 height 612
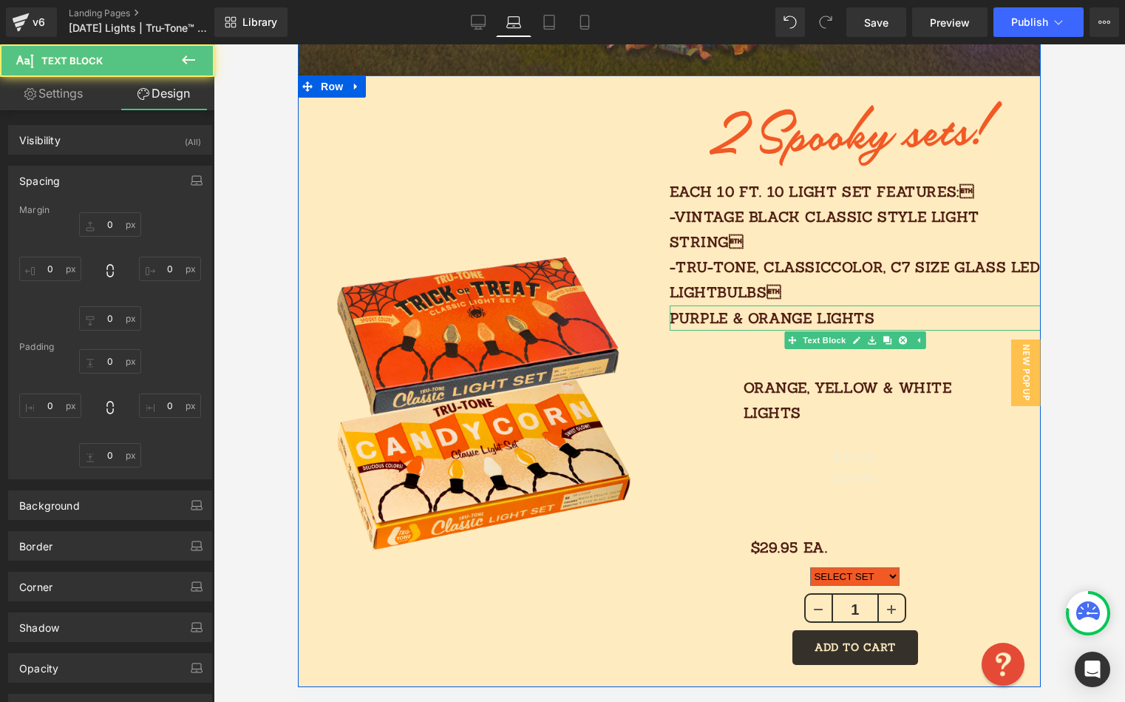
type input "0"
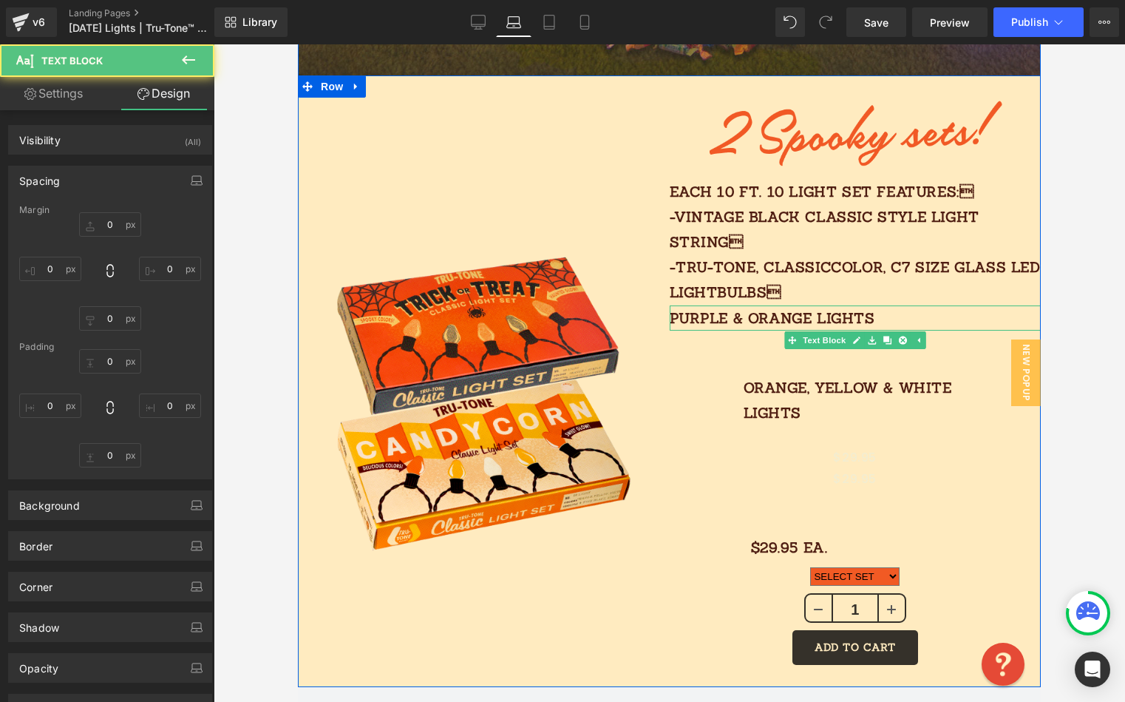
type input "100"
type input "0"
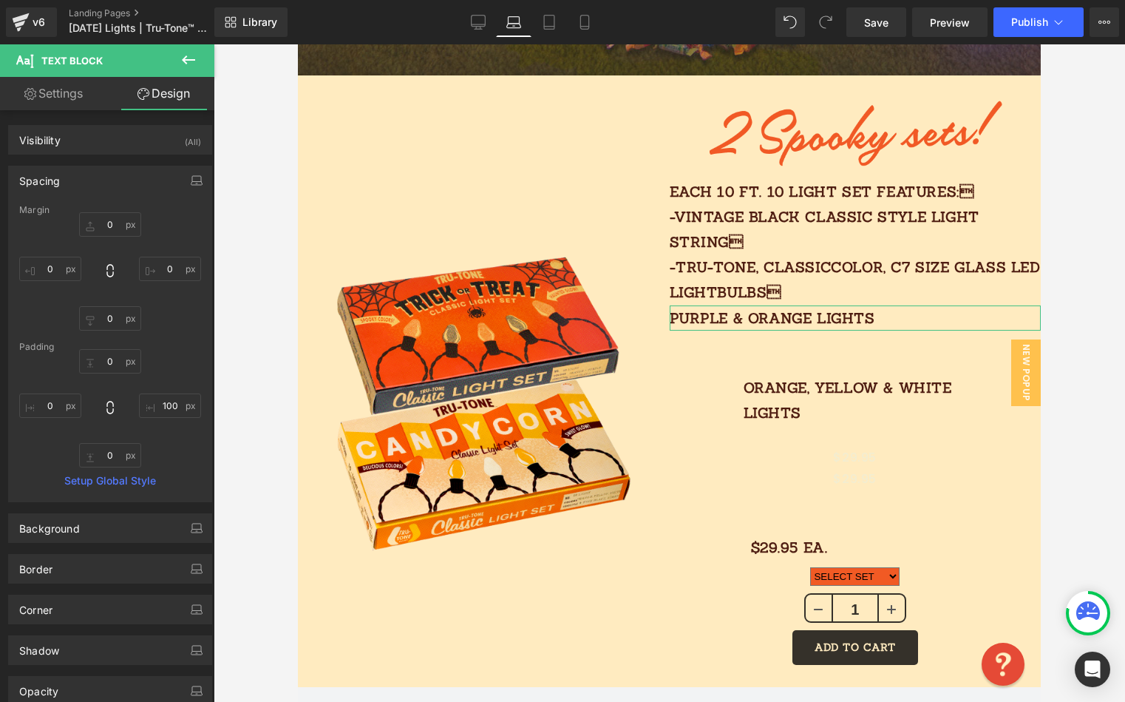
click at [73, 92] on link "Settings" at bounding box center [53, 93] width 107 height 33
type input "100"
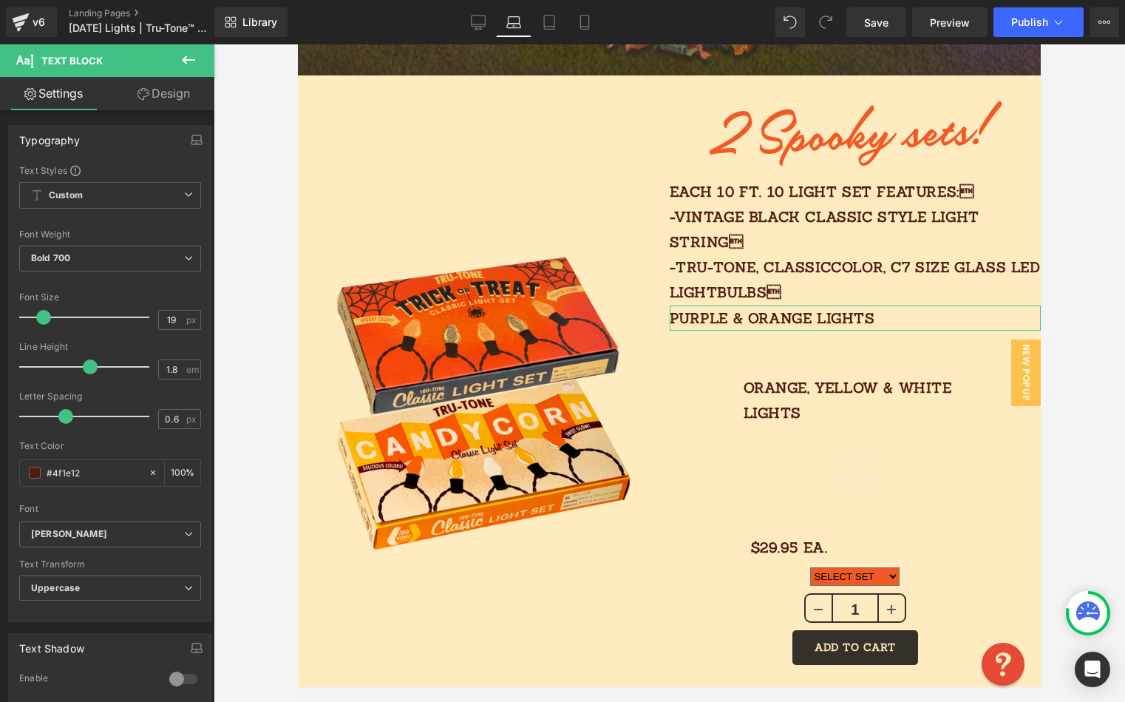
drag, startPoint x: 163, startPoint y: 94, endPoint x: 132, endPoint y: 129, distance: 46.1
click at [166, 95] on link "Design" at bounding box center [163, 93] width 107 height 33
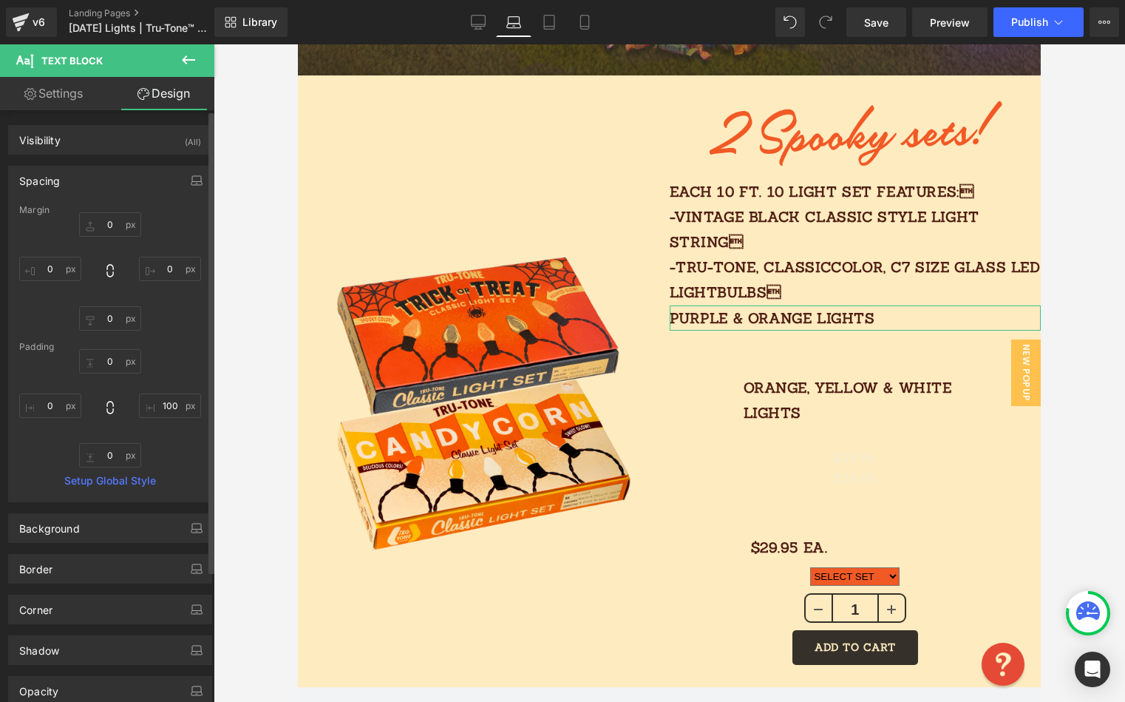
type input "0"
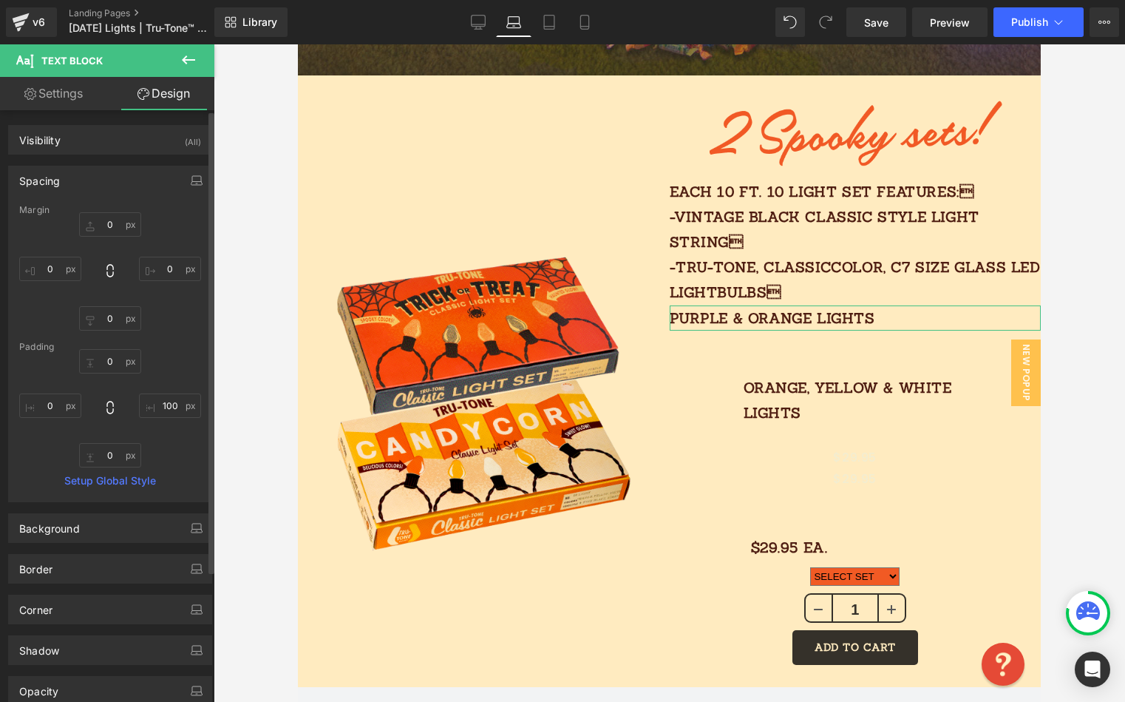
type input "100"
type input "0"
drag, startPoint x: 167, startPoint y: 407, endPoint x: 161, endPoint y: 396, distance: 12.6
click at [168, 407] on input "100" at bounding box center [170, 405] width 62 height 24
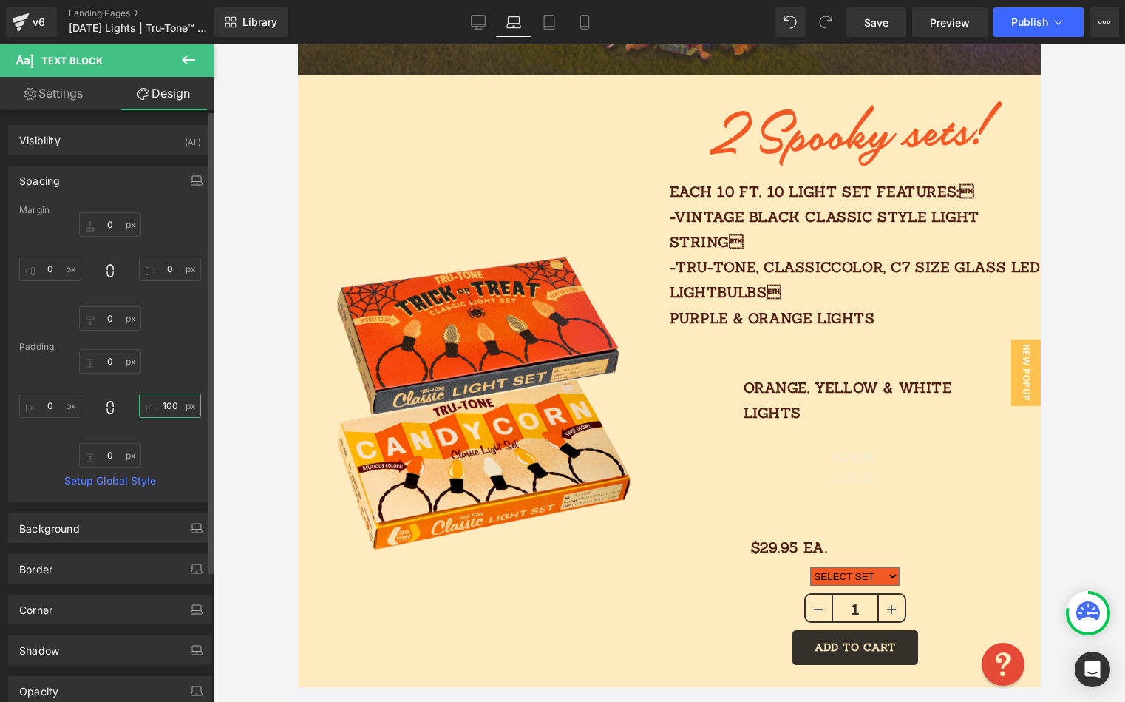
type input "00"
click at [70, 97] on link "Settings" at bounding box center [53, 93] width 107 height 33
type input "100"
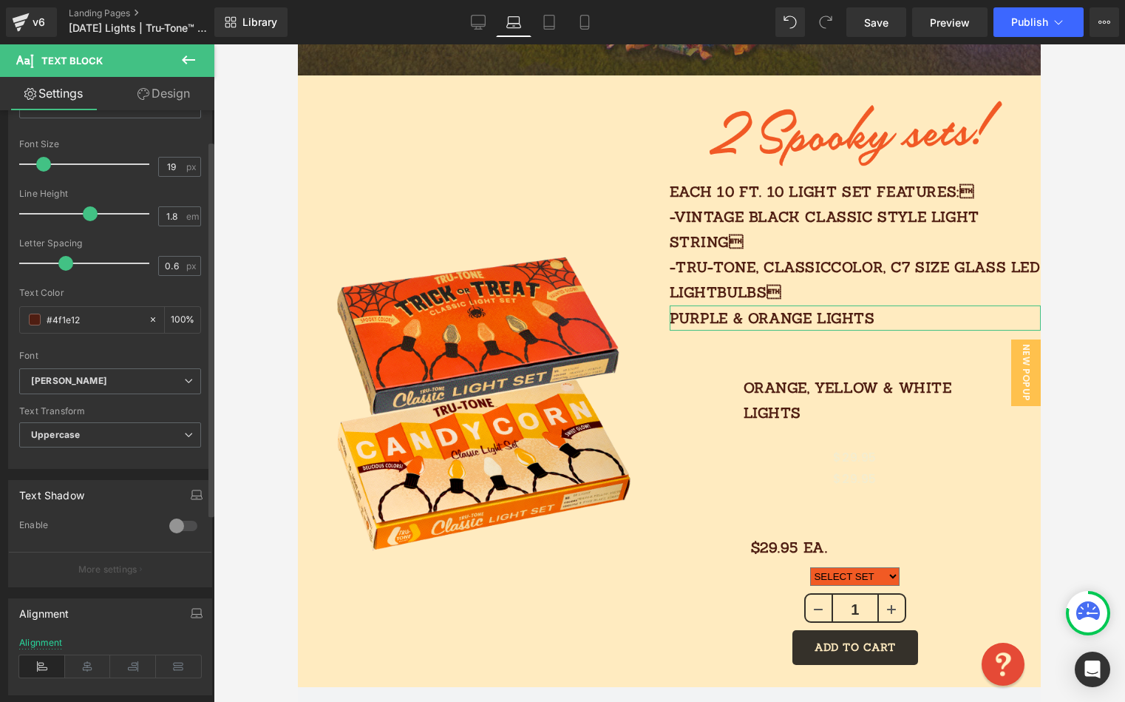
scroll to position [345, 0]
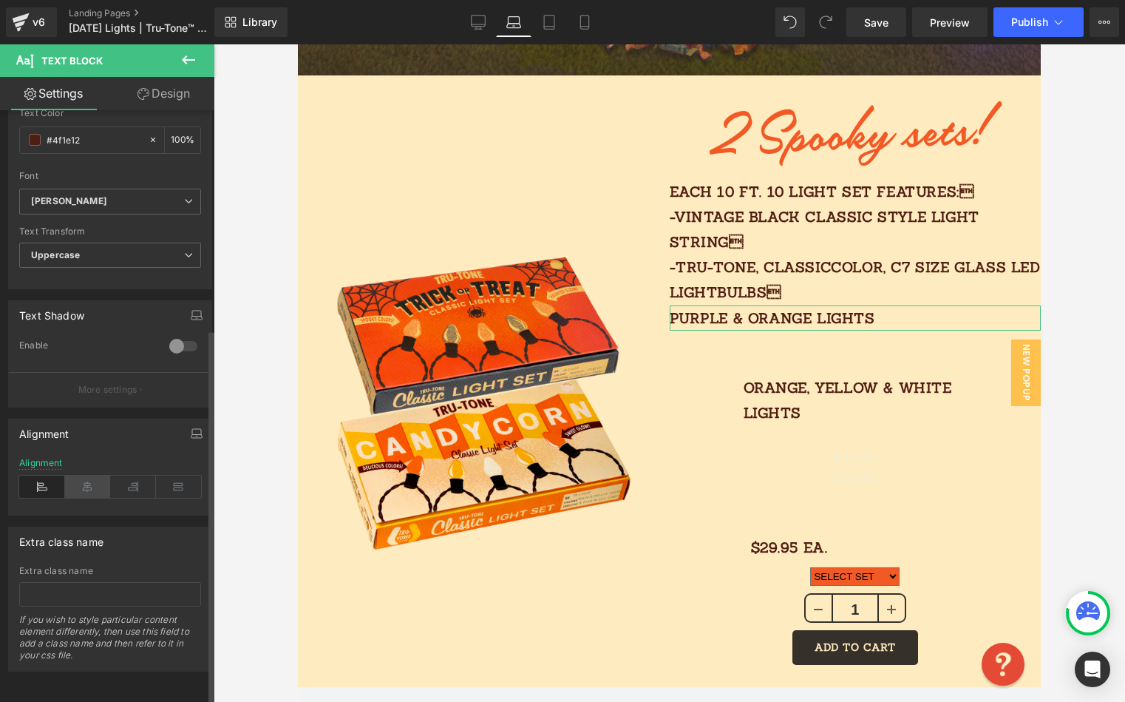
click at [86, 475] on icon at bounding box center [88, 486] width 46 height 22
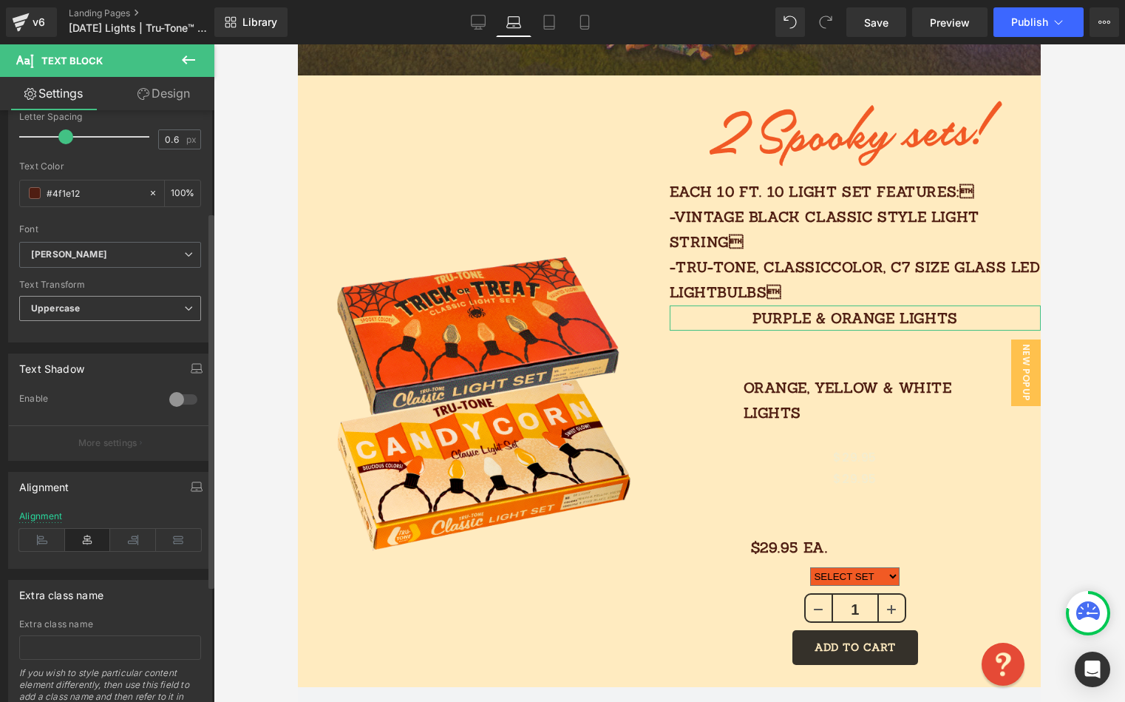
scroll to position [13, 0]
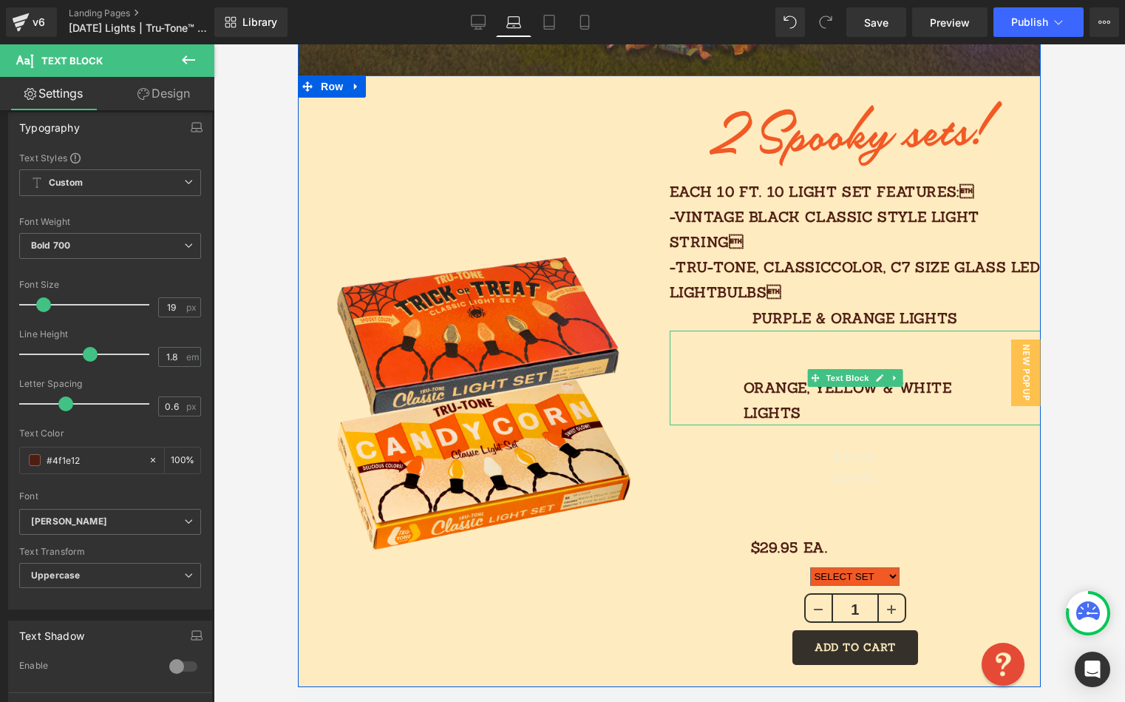
click at [799, 410] on p "ORANGE, YELLOW & WHITE LIGHTS" at bounding box center [856, 400] width 224 height 50
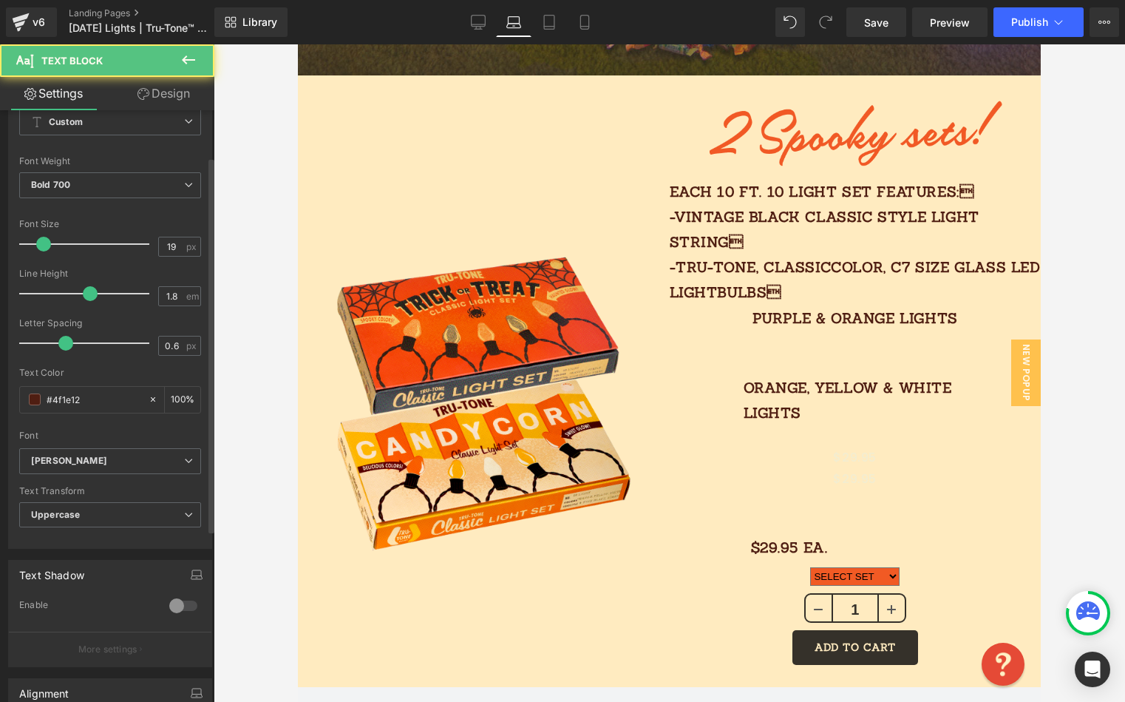
scroll to position [345, 0]
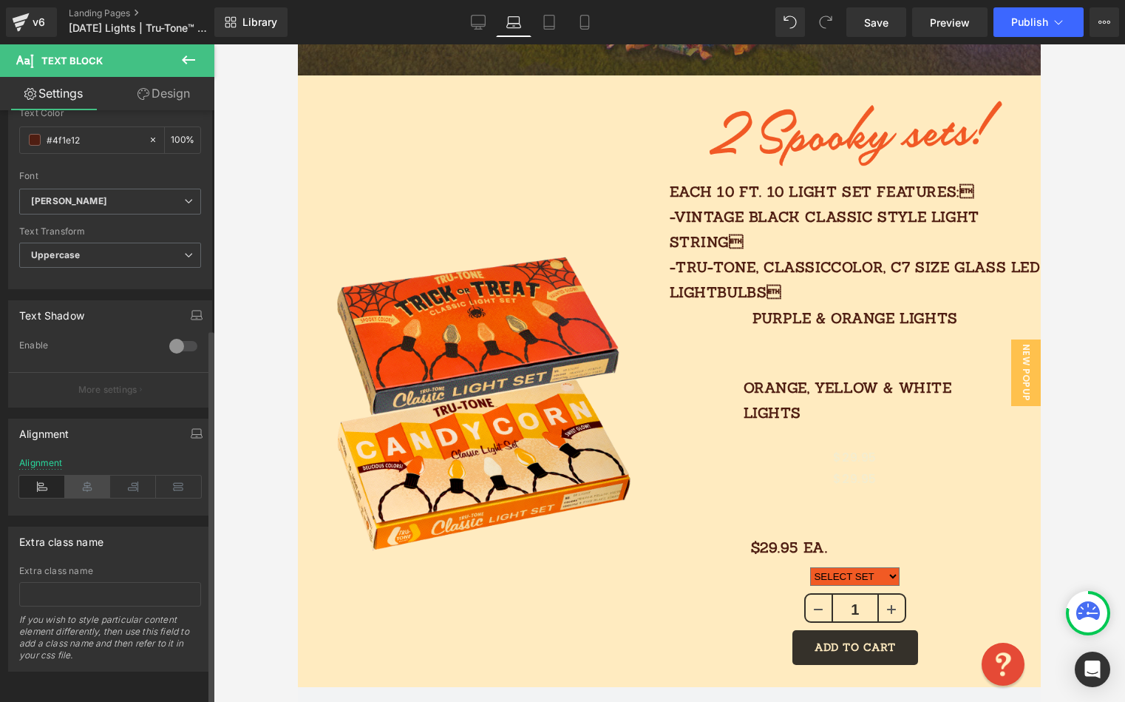
click at [92, 478] on icon at bounding box center [88, 486] width 46 height 22
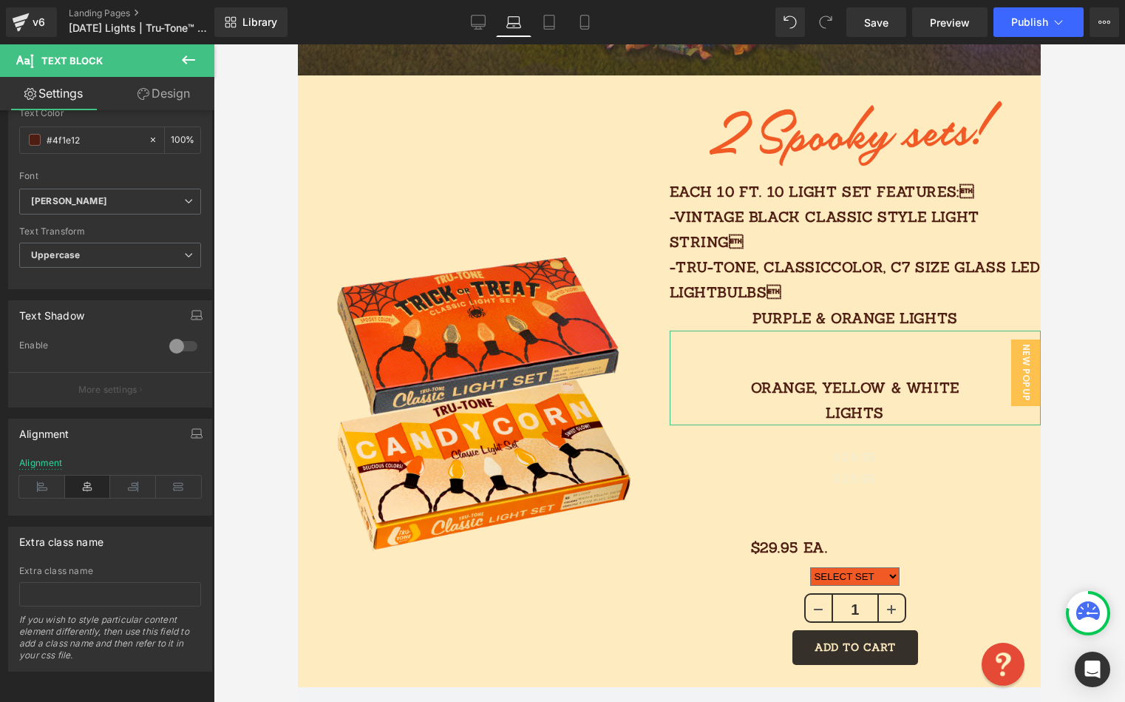
click at [168, 92] on link "Design" at bounding box center [163, 93] width 107 height 33
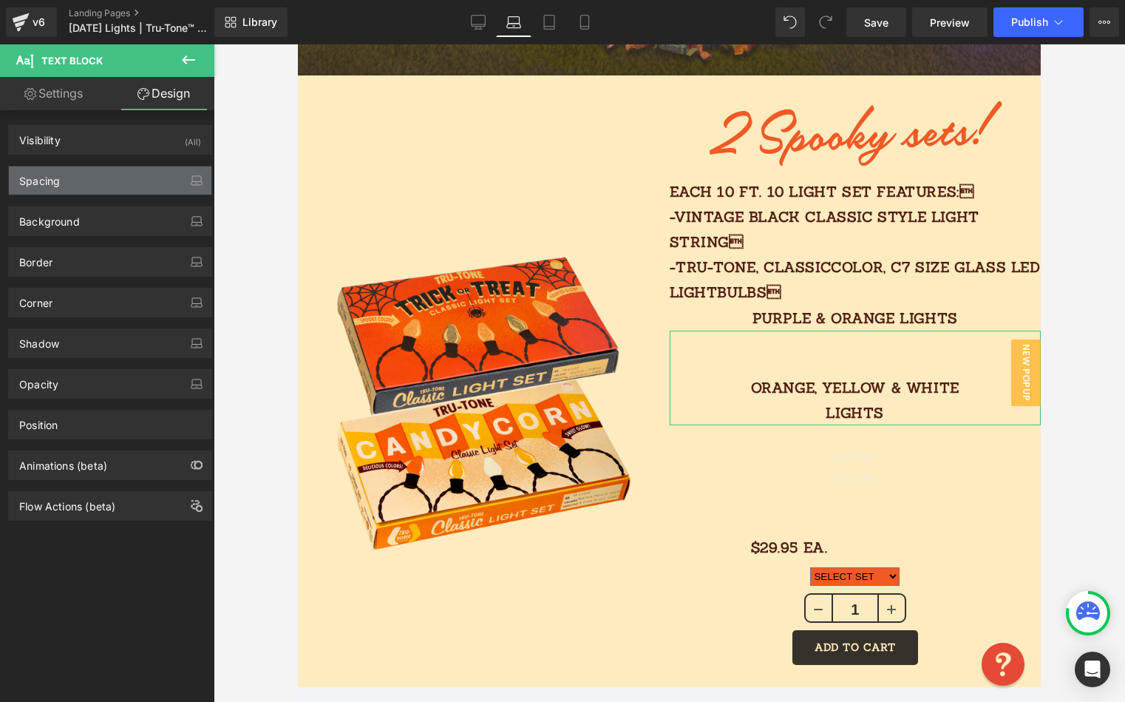
click at [93, 172] on div "Spacing" at bounding box center [110, 180] width 203 height 28
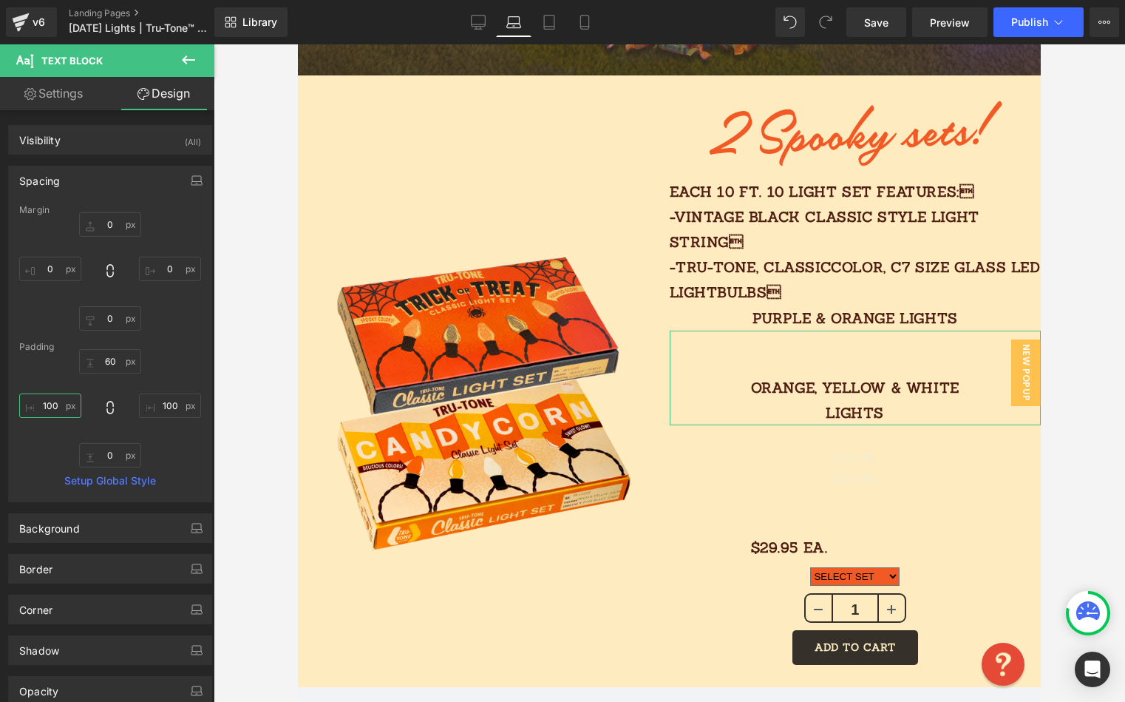
click at [60, 413] on input "100" at bounding box center [50, 405] width 62 height 24
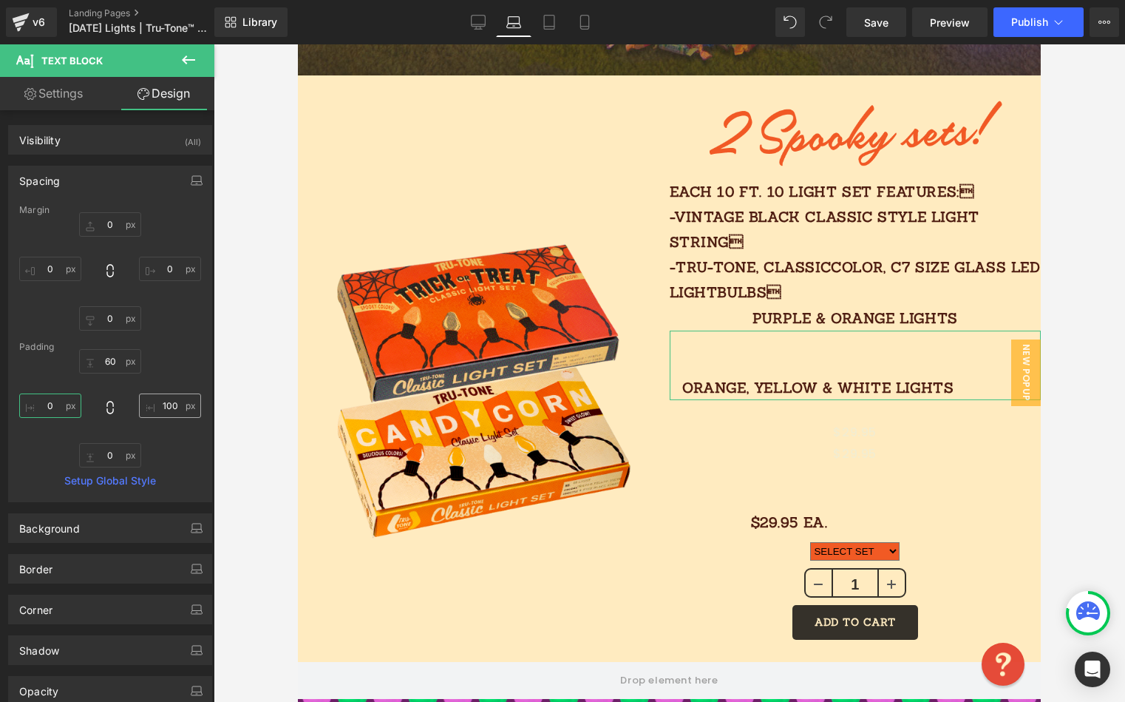
type input "0"
click at [163, 404] on input "100" at bounding box center [170, 405] width 62 height 24
drag, startPoint x: 169, startPoint y: 406, endPoint x: 146, endPoint y: 406, distance: 23.7
click at [149, 406] on input "100" at bounding box center [170, 405] width 62 height 24
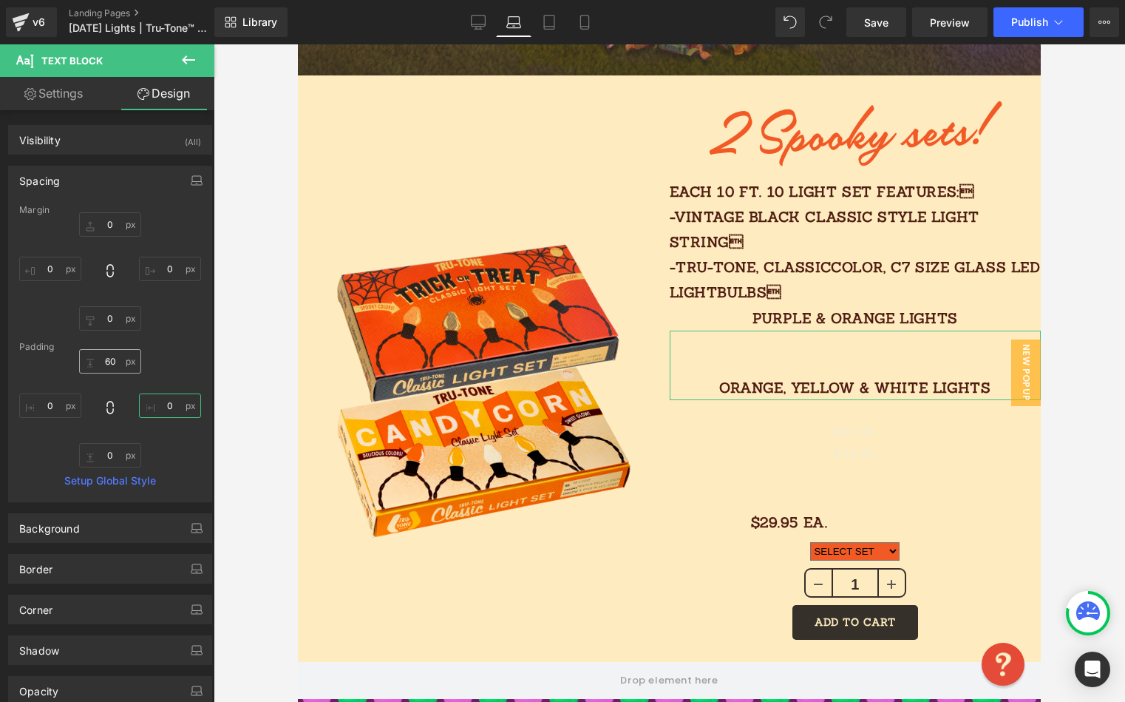
type input "0"
click at [114, 361] on input "60" at bounding box center [110, 361] width 62 height 24
type input "0"
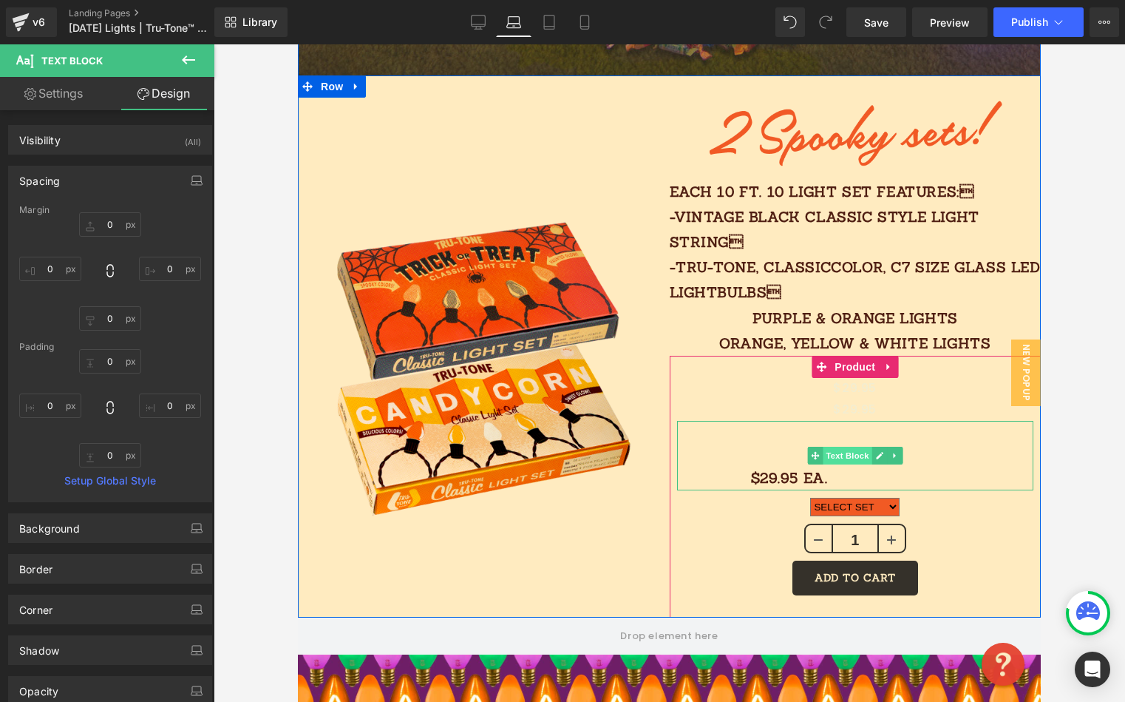
click at [839, 456] on span "Text Block" at bounding box center [847, 456] width 49 height 18
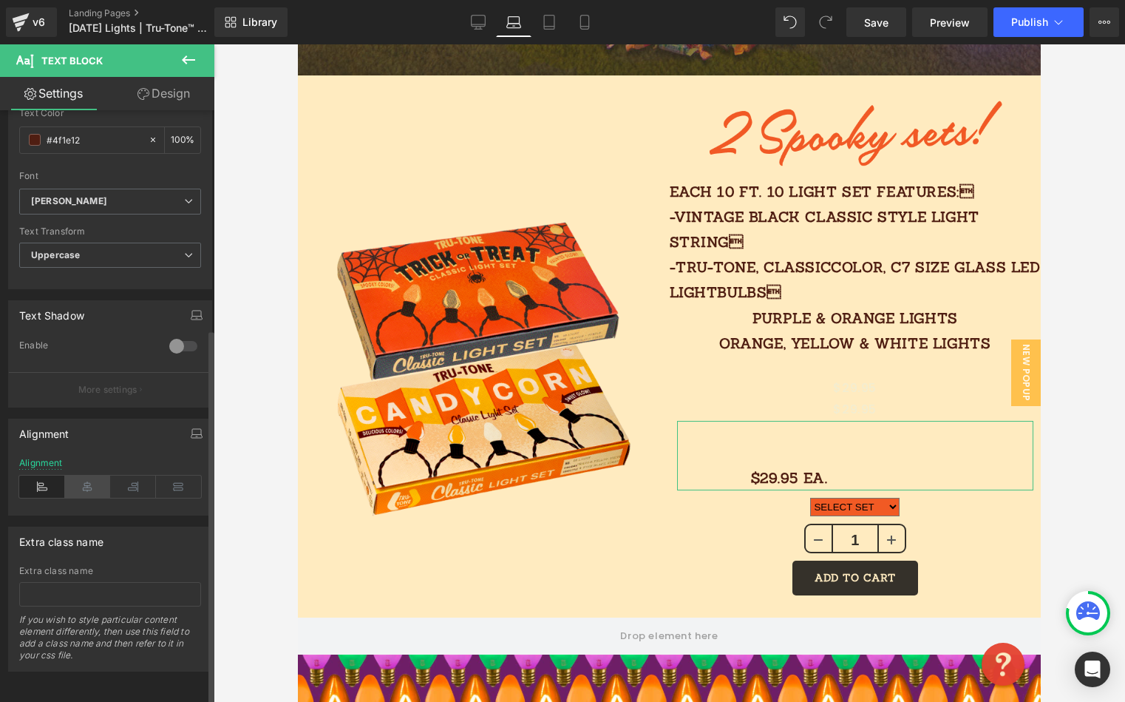
click at [91, 480] on icon at bounding box center [88, 486] width 46 height 22
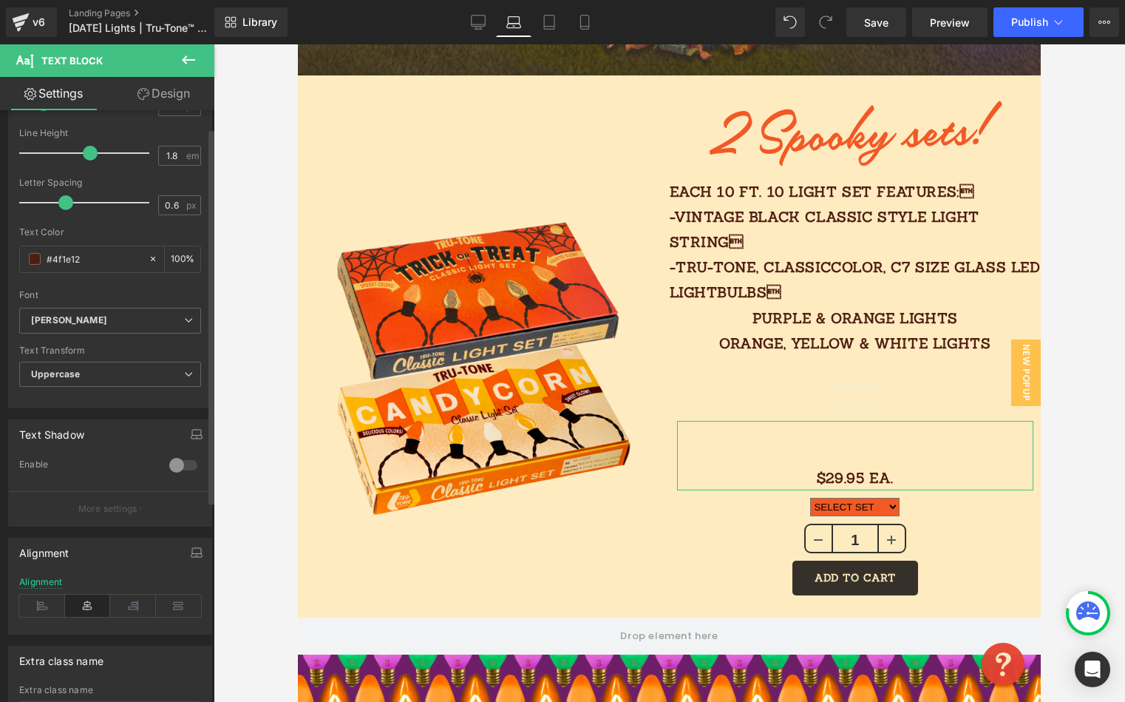
scroll to position [0, 0]
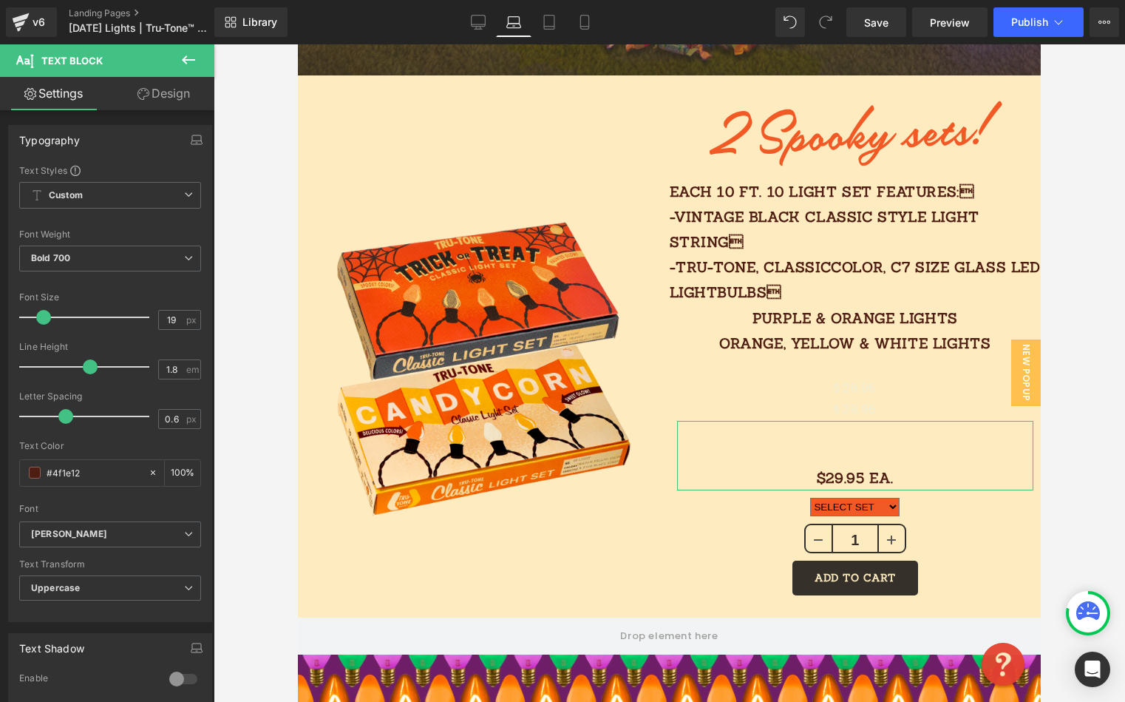
drag, startPoint x: 162, startPoint y: 98, endPoint x: 143, endPoint y: 151, distance: 55.7
click at [162, 98] on link "Design" at bounding box center [163, 93] width 107 height 33
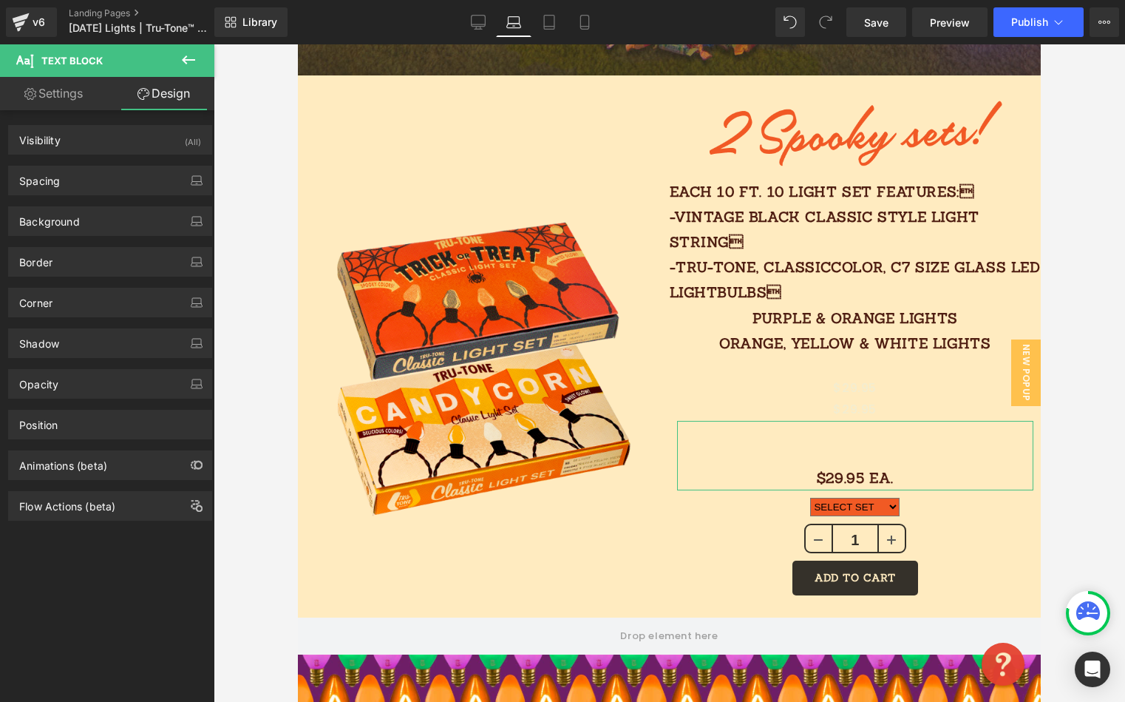
drag, startPoint x: 87, startPoint y: 180, endPoint x: 92, endPoint y: 197, distance: 17.8
click at [87, 180] on div "Spacing" at bounding box center [110, 180] width 203 height 28
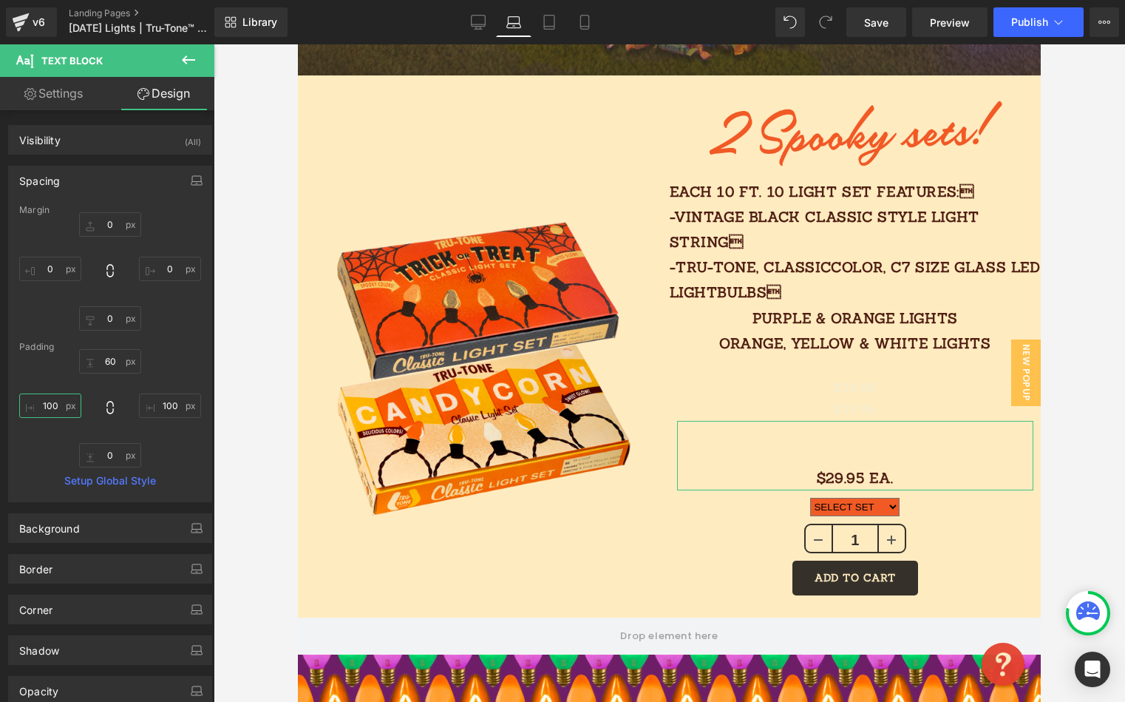
click at [64, 407] on input "100" at bounding box center [50, 405] width 62 height 24
type input "0"
click at [166, 405] on input "100" at bounding box center [170, 405] width 62 height 24
type input "000"
drag, startPoint x: 109, startPoint y: 356, endPoint x: 89, endPoint y: 356, distance: 19.2
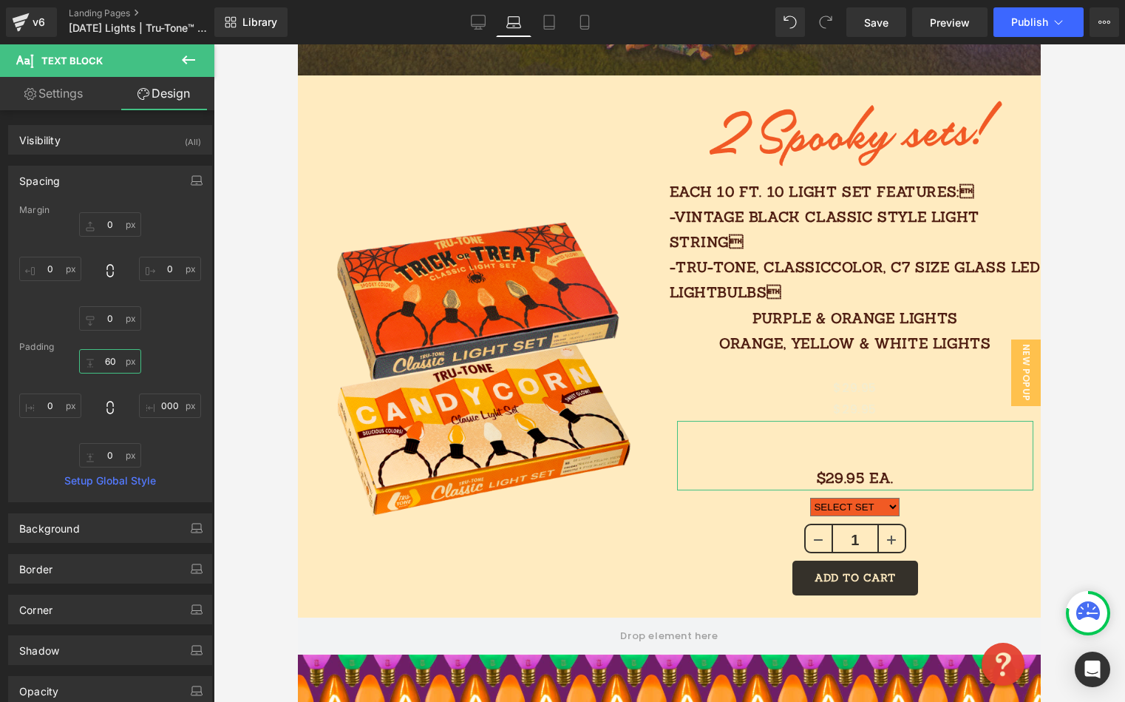
click at [94, 356] on input "60" at bounding box center [110, 361] width 62 height 24
click at [112, 365] on input "60" at bounding box center [110, 361] width 62 height 24
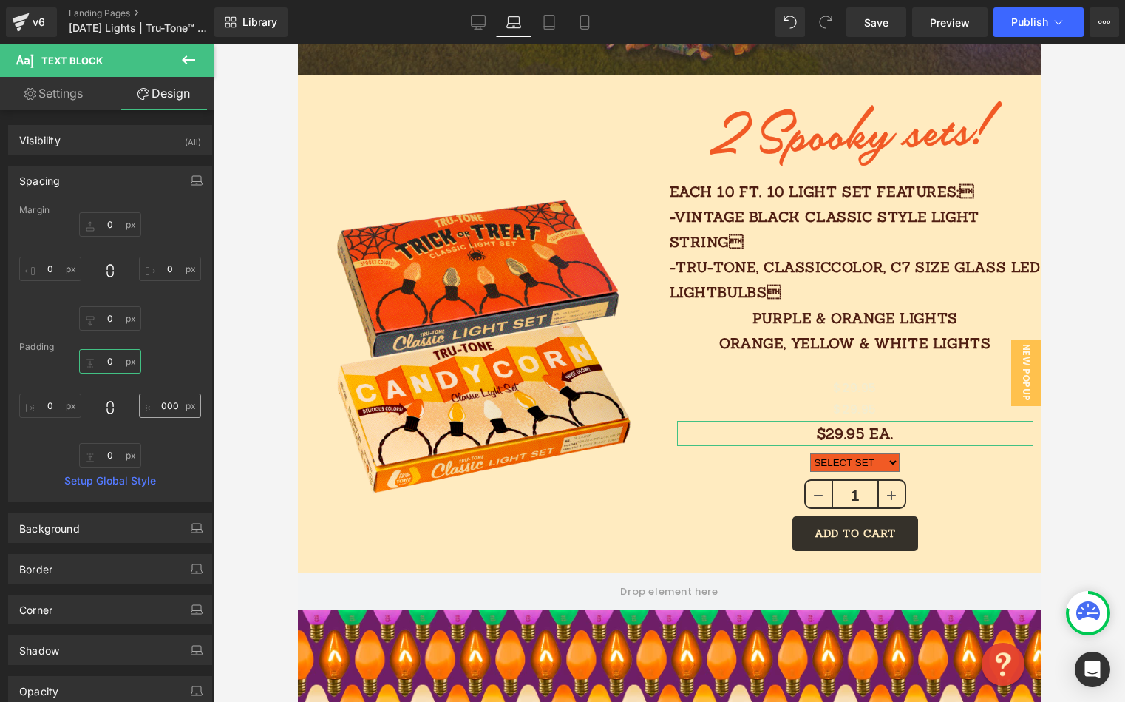
type input "0"
click at [159, 402] on input "000" at bounding box center [170, 405] width 62 height 24
click at [158, 402] on input "000" at bounding box center [170, 405] width 62 height 24
drag, startPoint x: 165, startPoint y: 402, endPoint x: 145, endPoint y: 404, distance: 20.1
click at [146, 404] on input "000" at bounding box center [170, 405] width 62 height 24
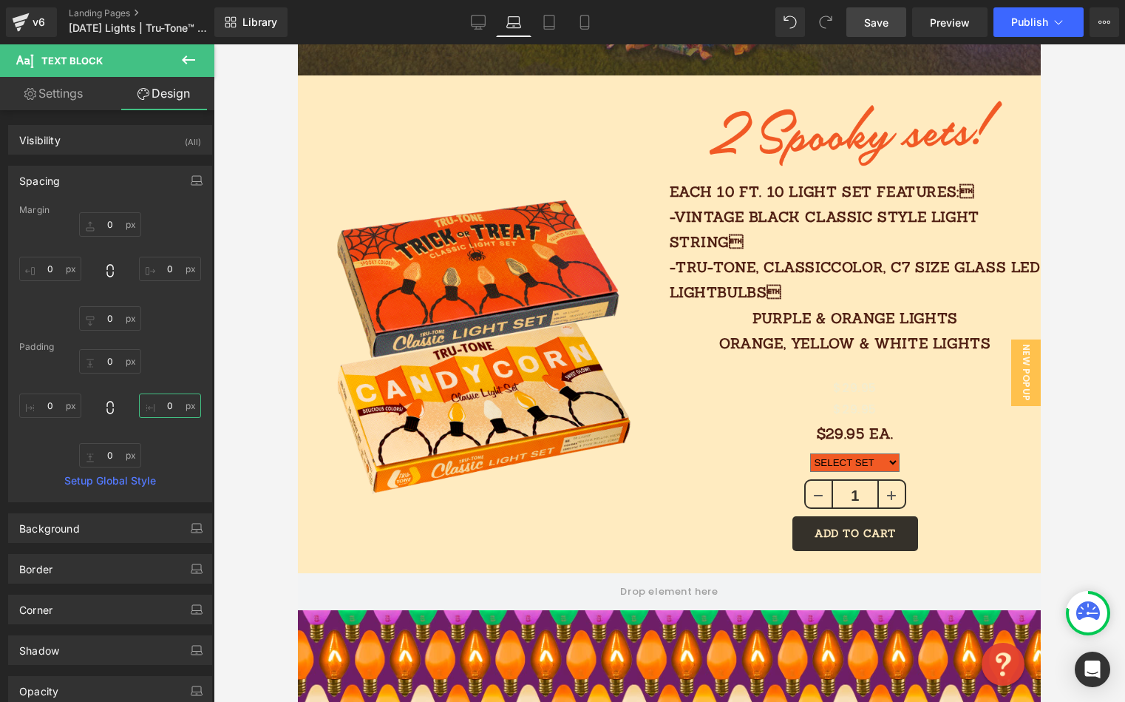
type input "0"
click at [891, 20] on link "Save" at bounding box center [877, 22] width 60 height 30
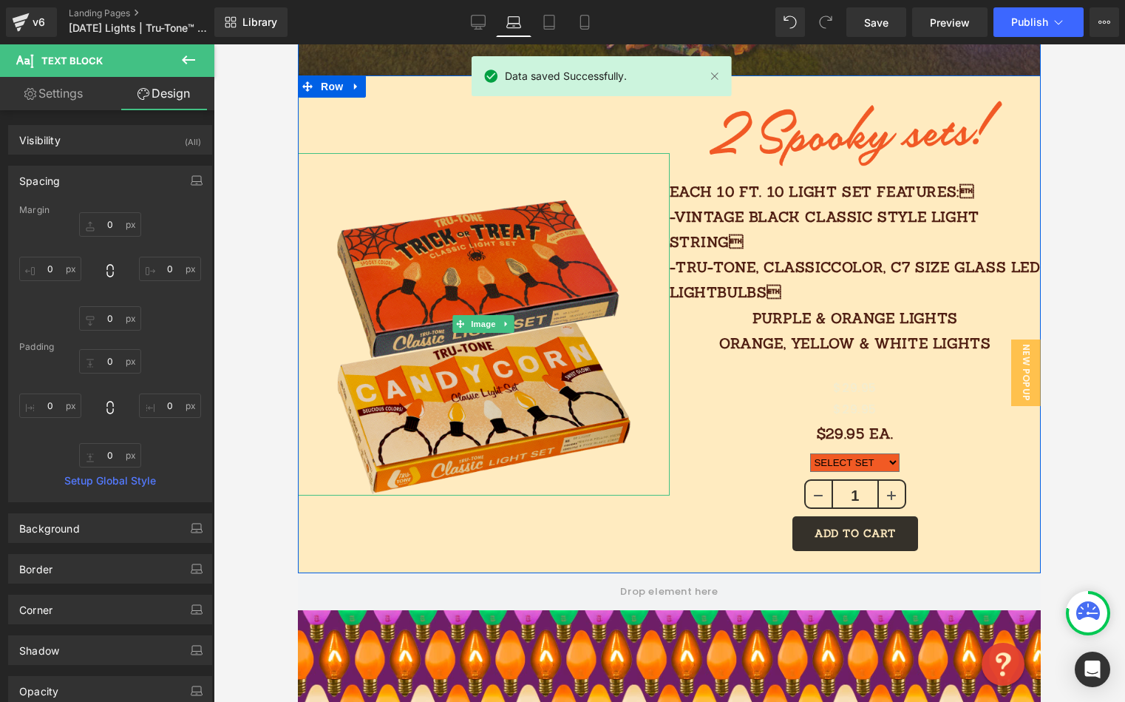
click at [524, 177] on img at bounding box center [483, 324] width 297 height 343
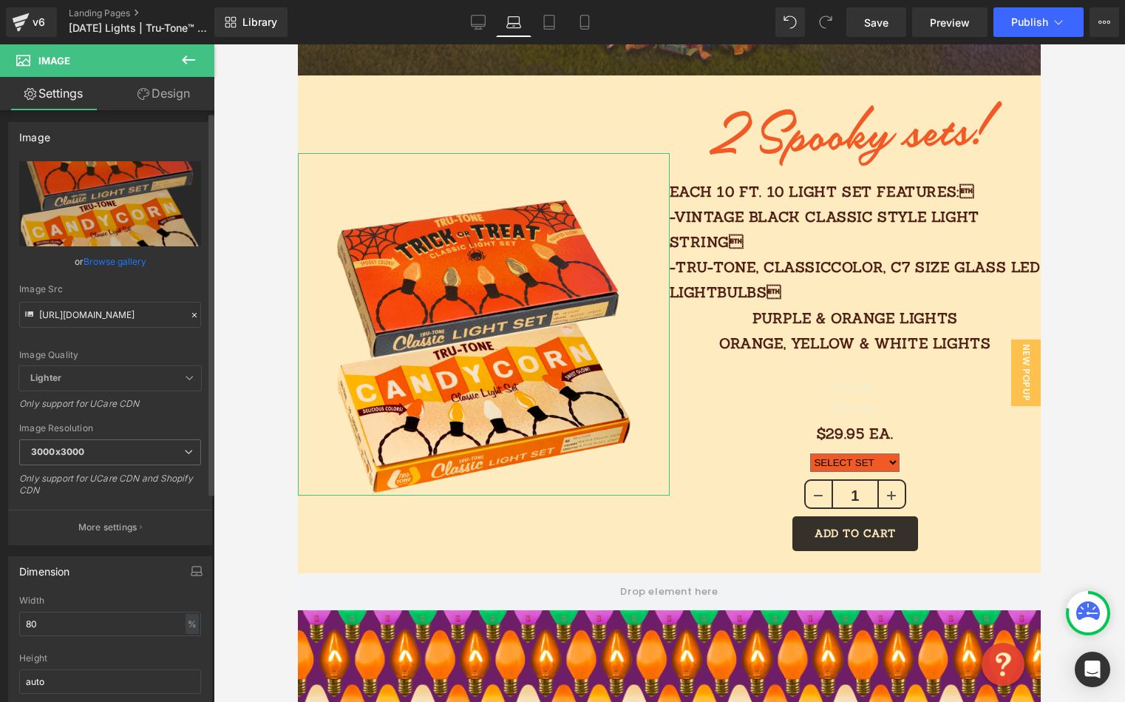
scroll to position [4, 0]
drag, startPoint x: 35, startPoint y: 620, endPoint x: 22, endPoint y: 620, distance: 13.3
click at [23, 620] on input "80" at bounding box center [110, 623] width 182 height 24
type input "2"
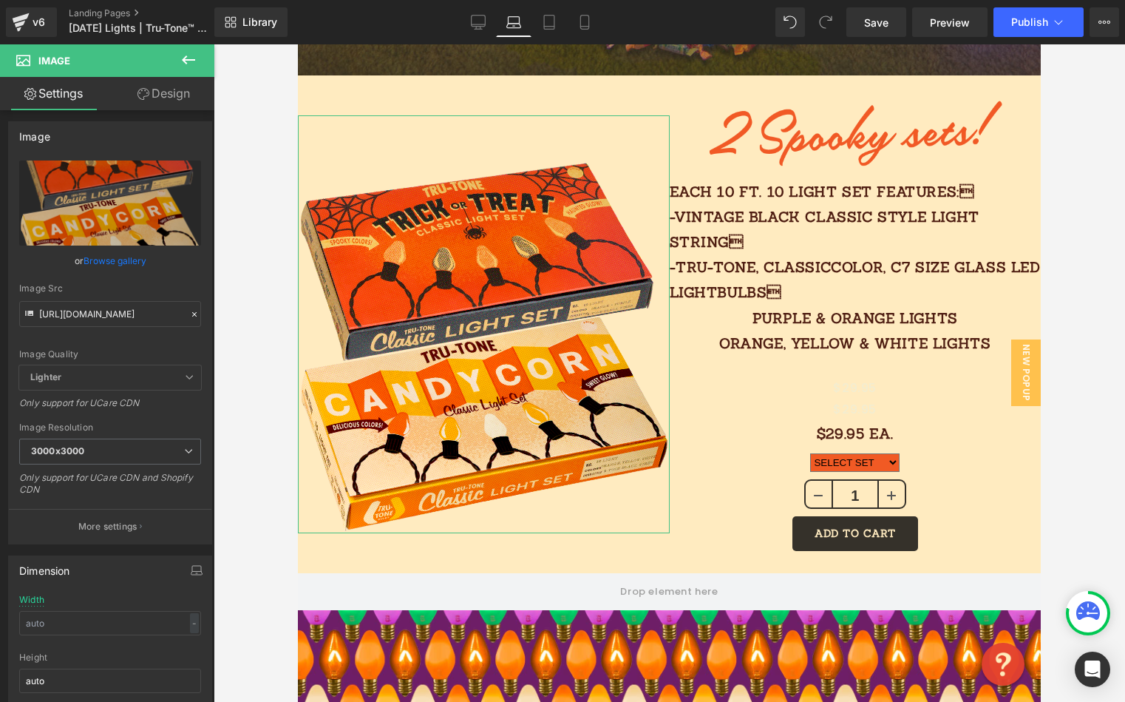
click at [171, 96] on link "Design" at bounding box center [163, 93] width 107 height 33
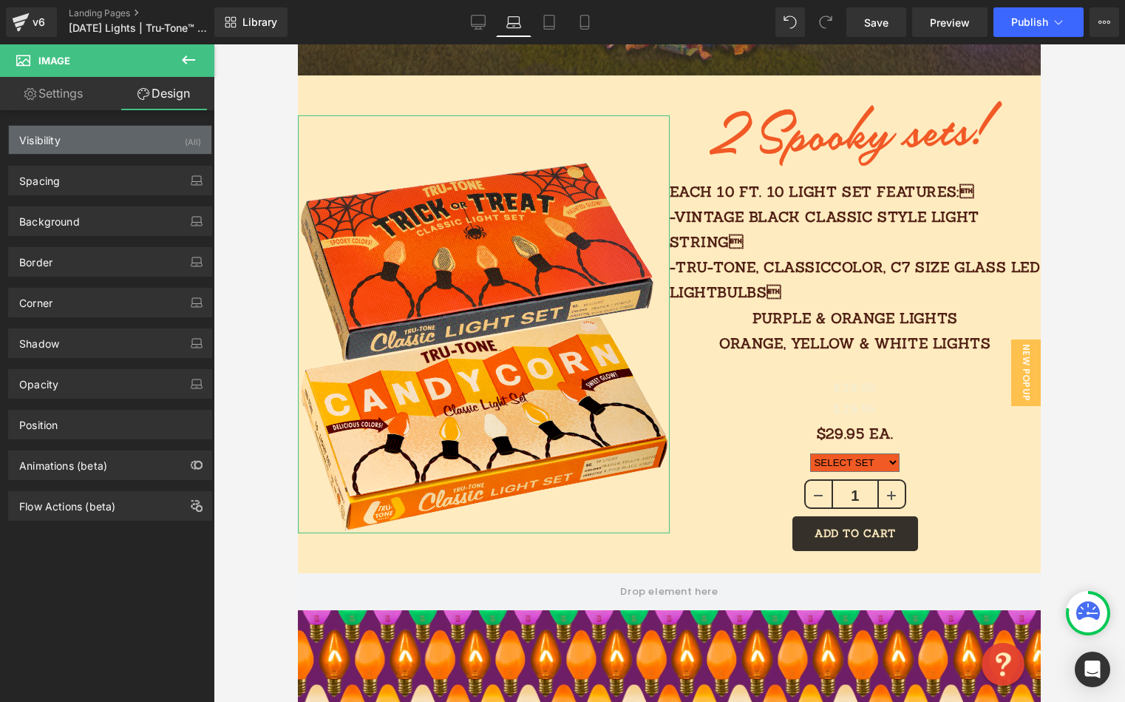
type input "0"
type input "60"
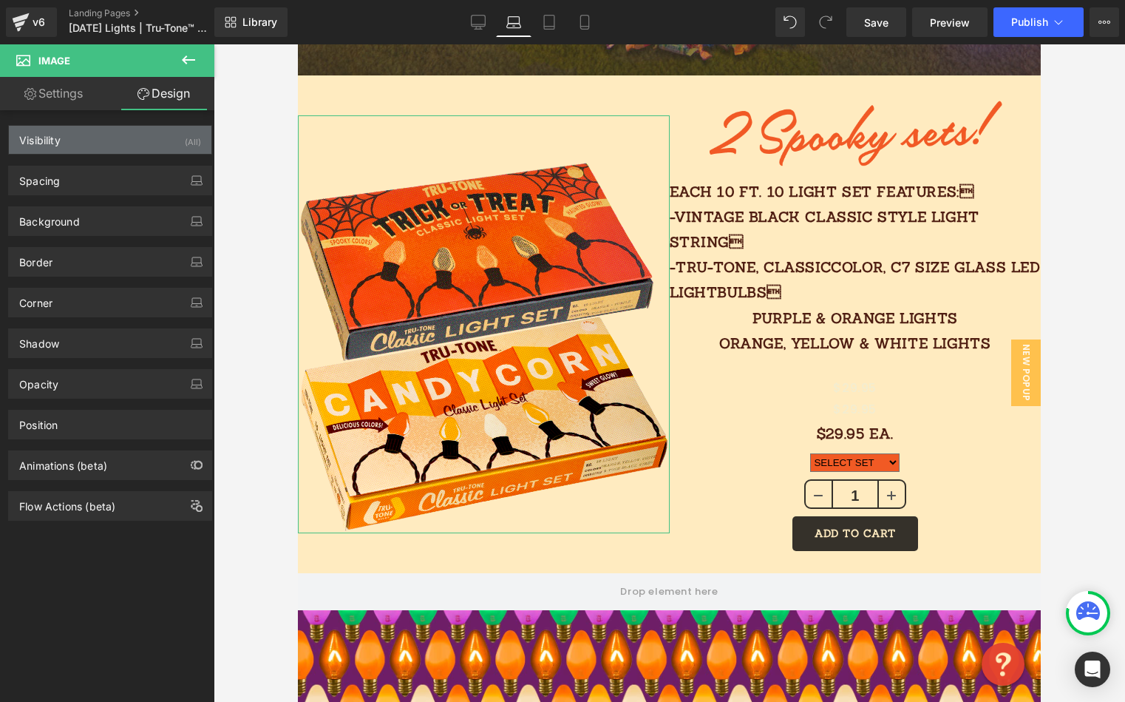
type input "0"
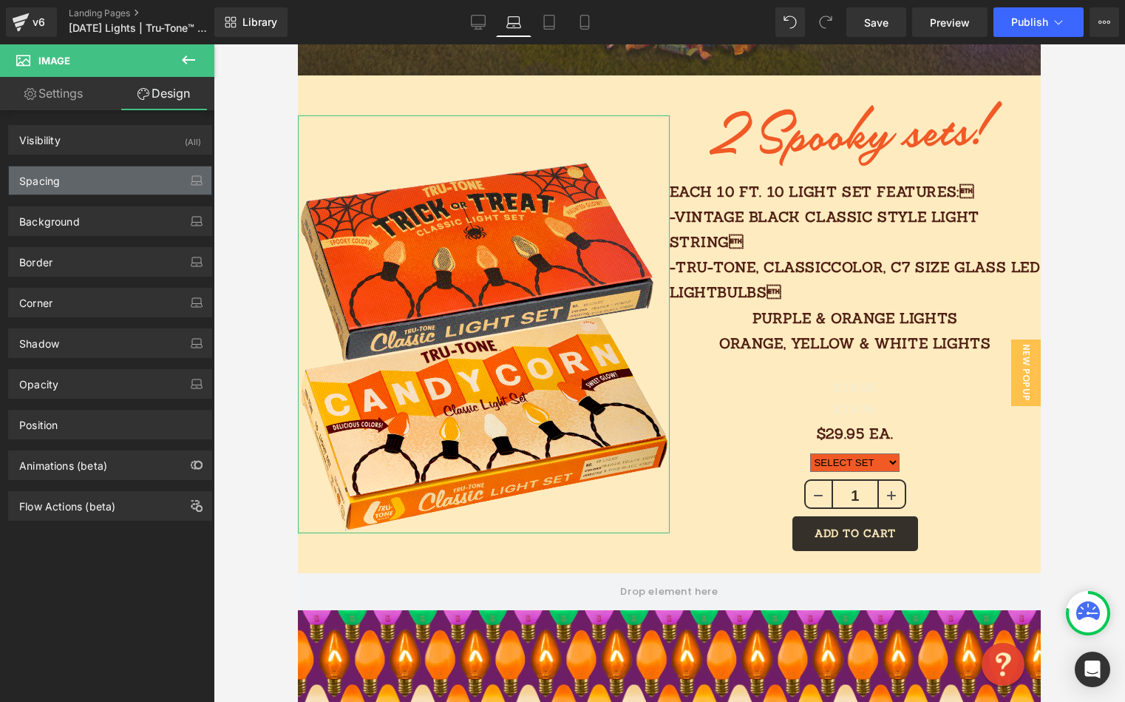
click at [87, 186] on div "Spacing" at bounding box center [110, 180] width 203 height 28
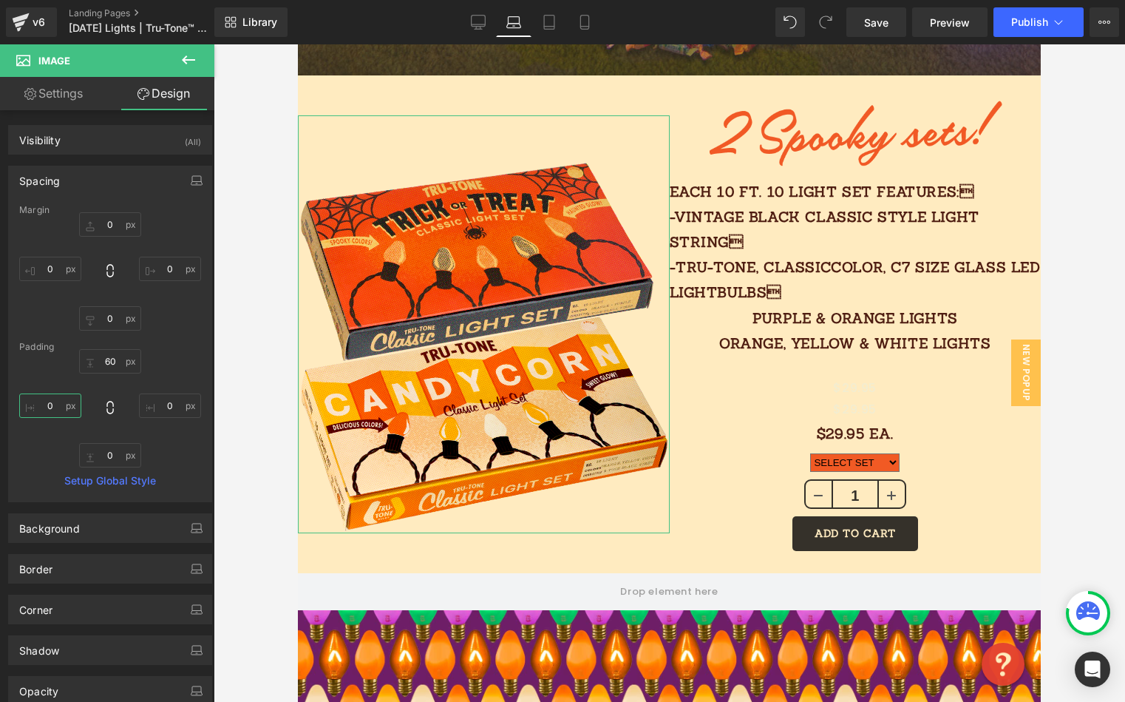
click at [60, 402] on input "0" at bounding box center [50, 405] width 62 height 24
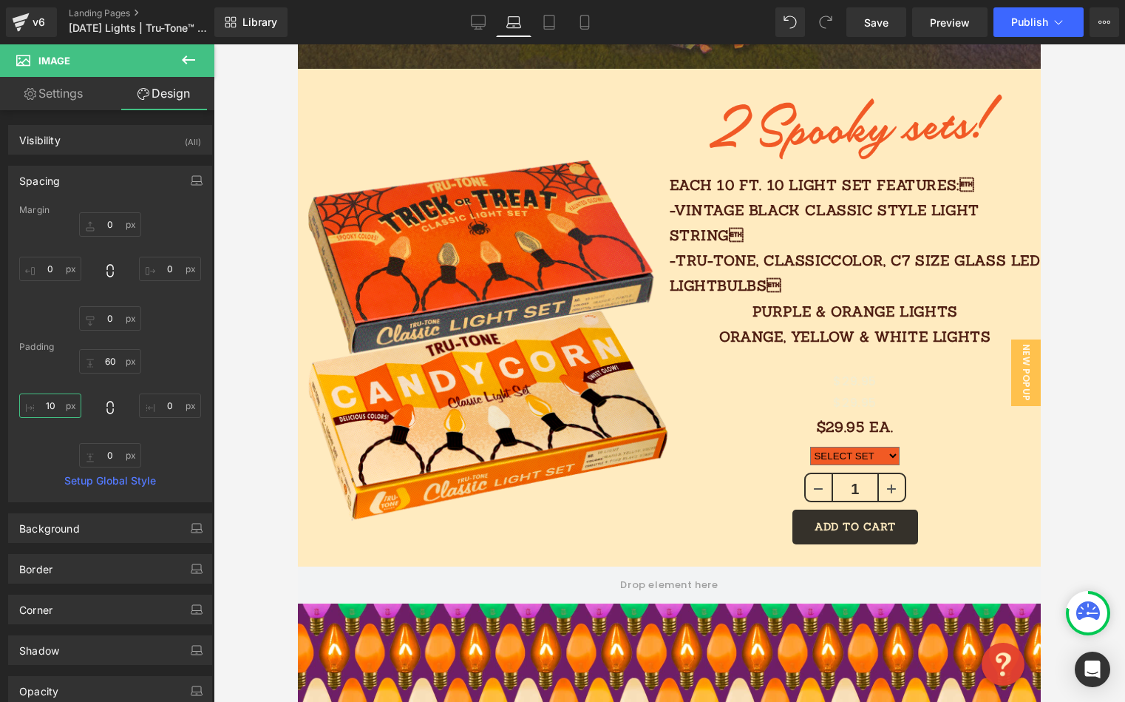
scroll to position [986, 0]
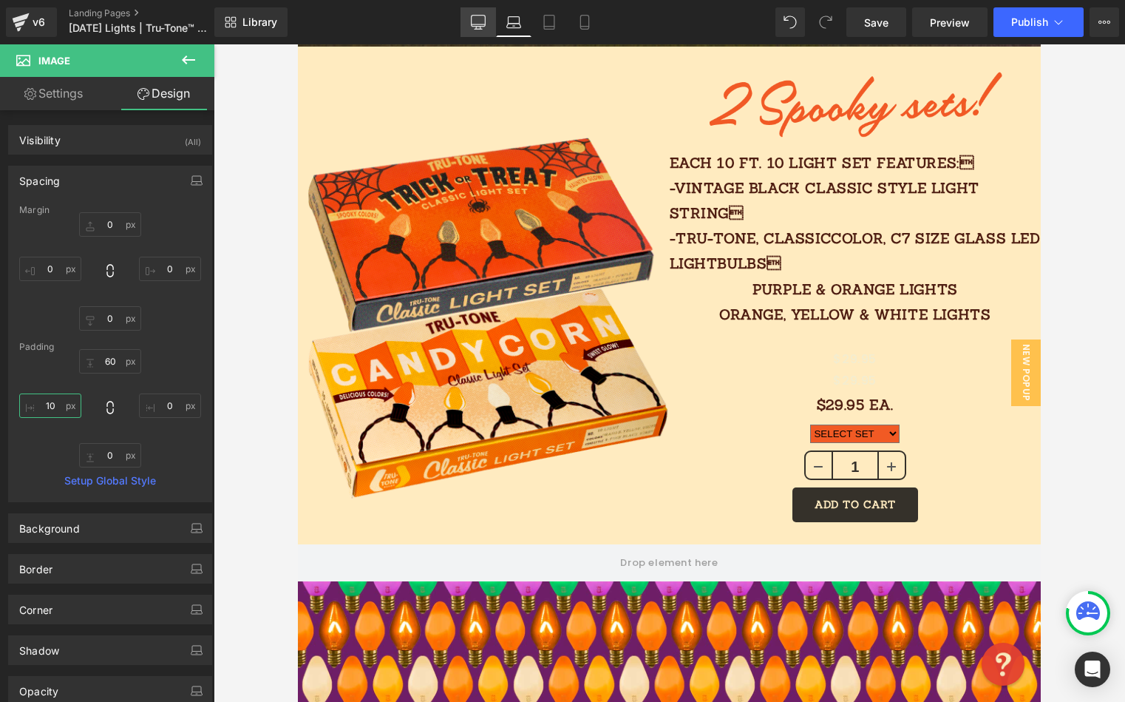
type input "10"
click at [478, 34] on link "Desktop" at bounding box center [478, 22] width 35 height 30
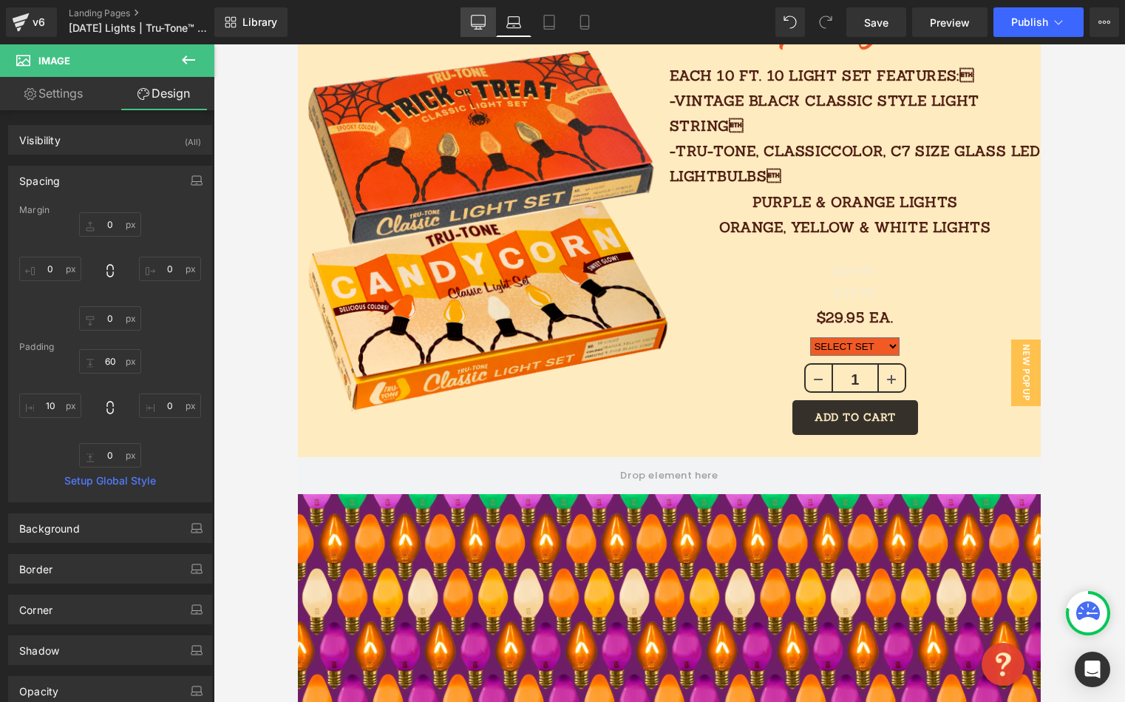
type input "0"
type input "60"
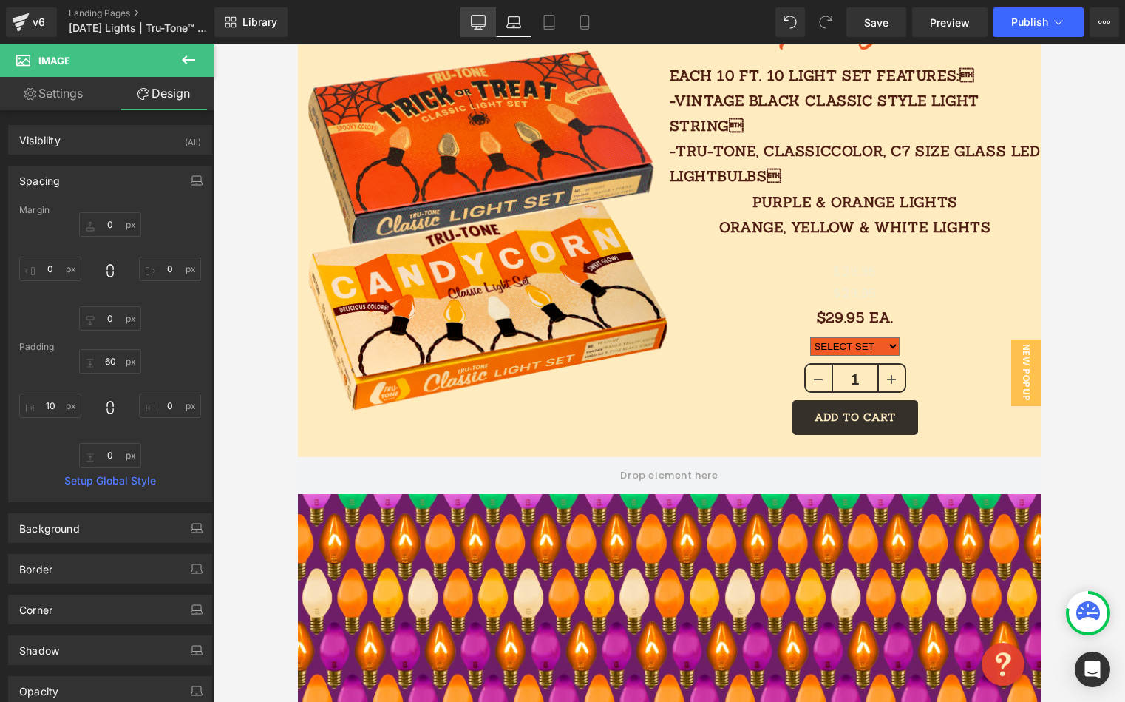
type input "0"
type input "15.7049"
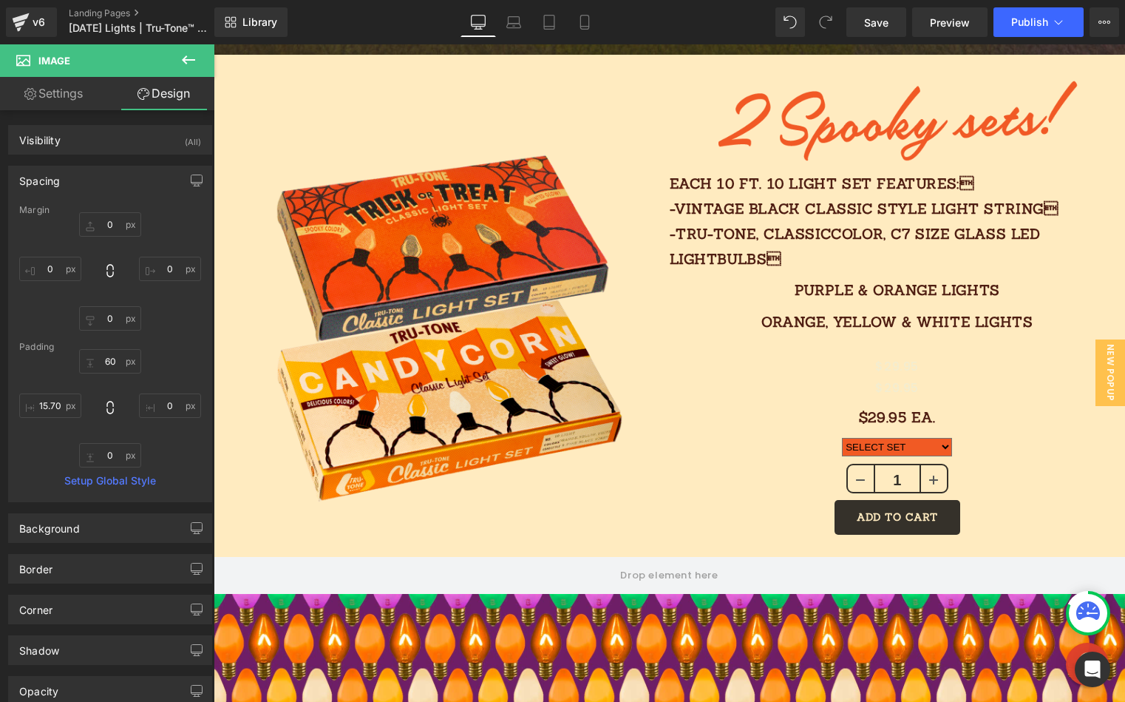
scroll to position [1025, 0]
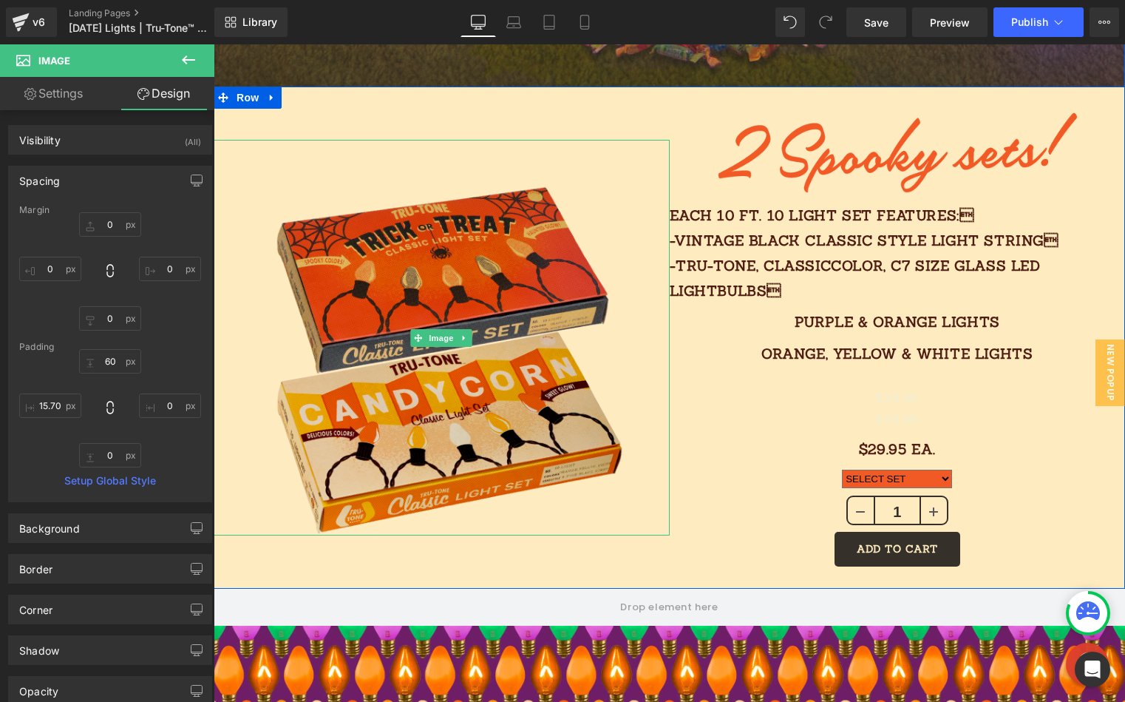
click at [498, 198] on img at bounding box center [442, 338] width 365 height 396
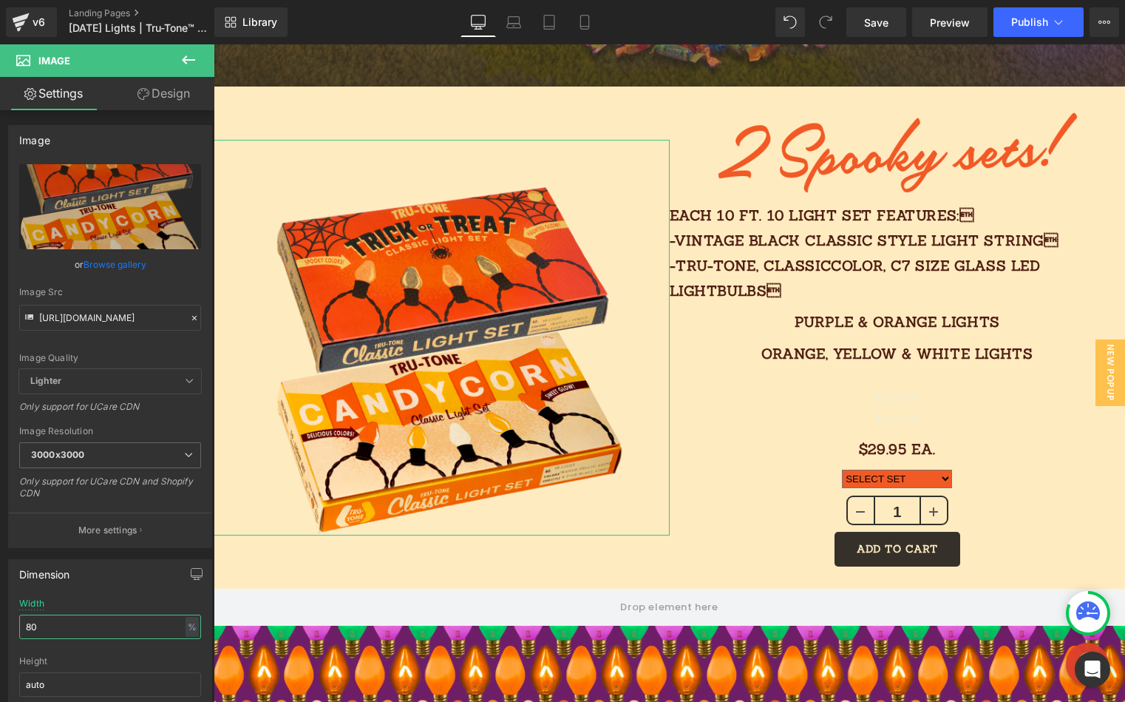
click at [0, 632] on html "Text Block You are previewing how the will restyle your page. You can not edit …" at bounding box center [562, 351] width 1125 height 702
type input "8"
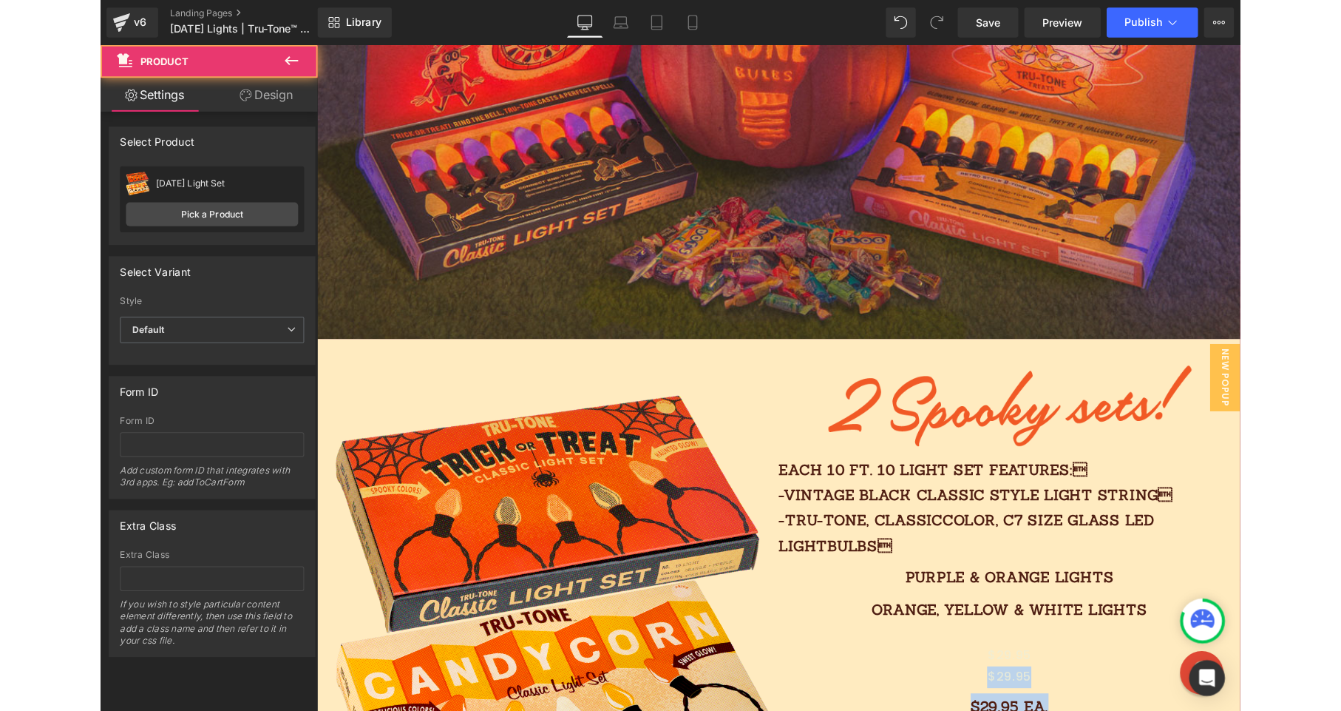
scroll to position [805, 0]
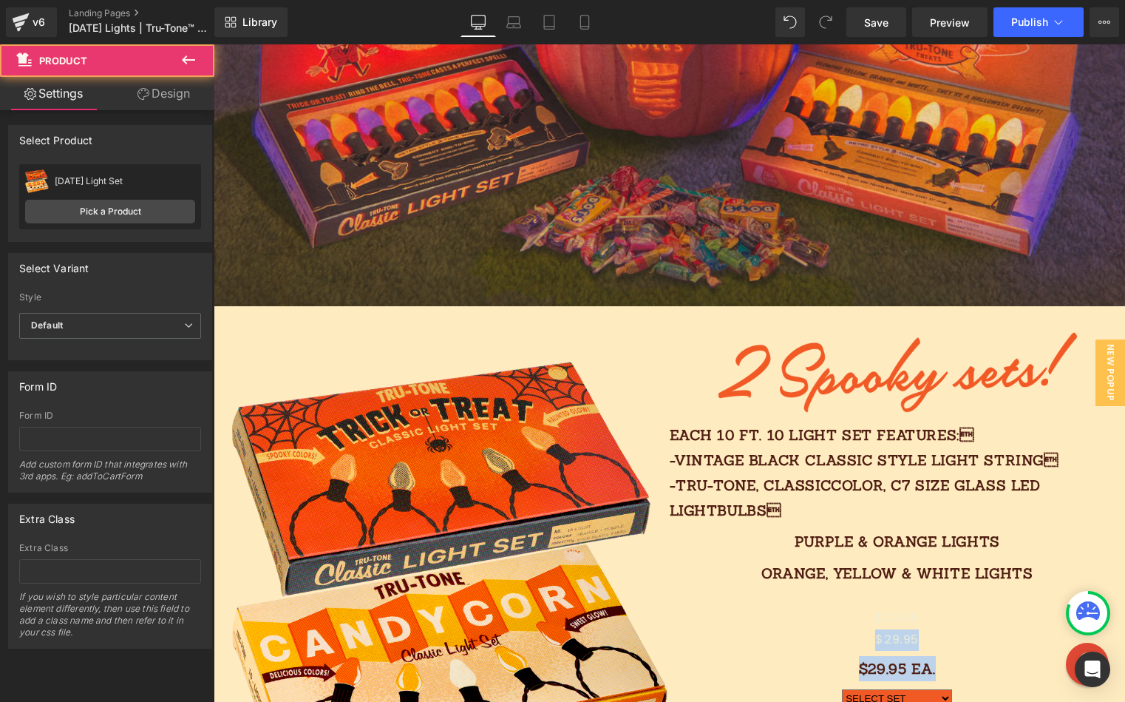
drag, startPoint x: 1118, startPoint y: 689, endPoint x: 1149, endPoint y: 698, distance: 32.3
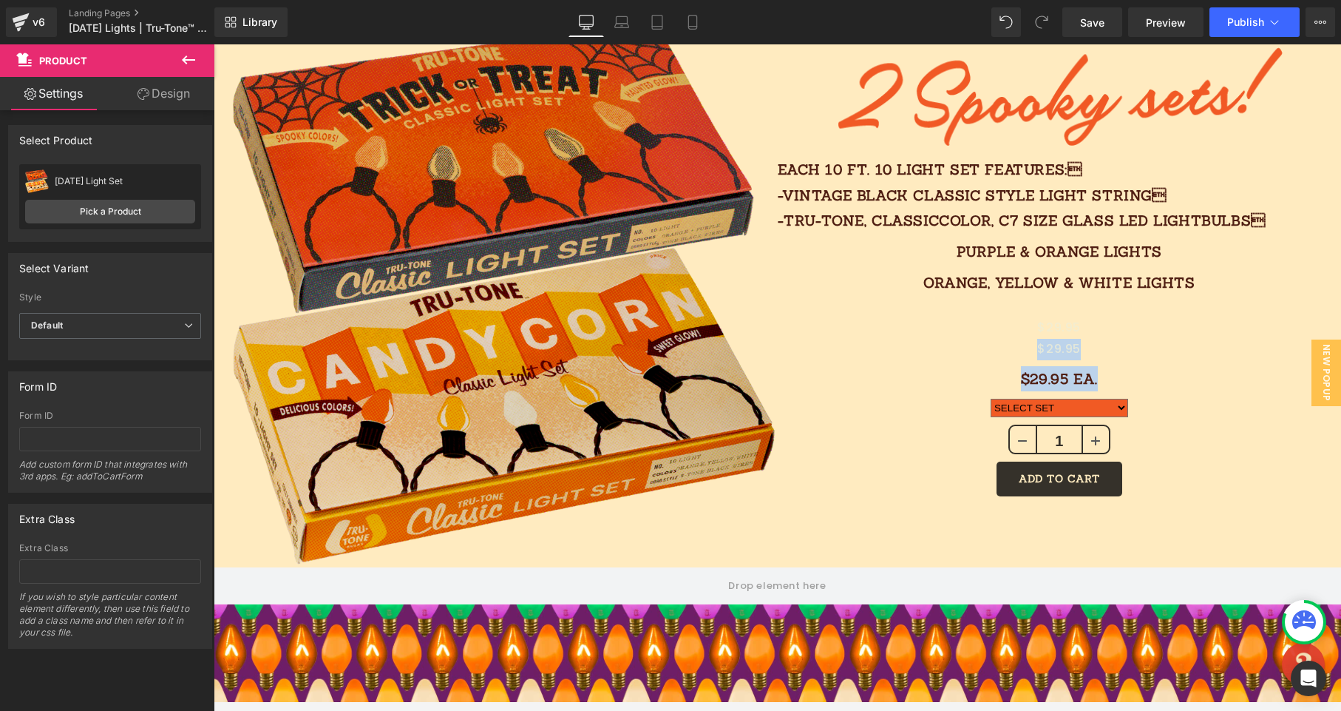
scroll to position [1381, 0]
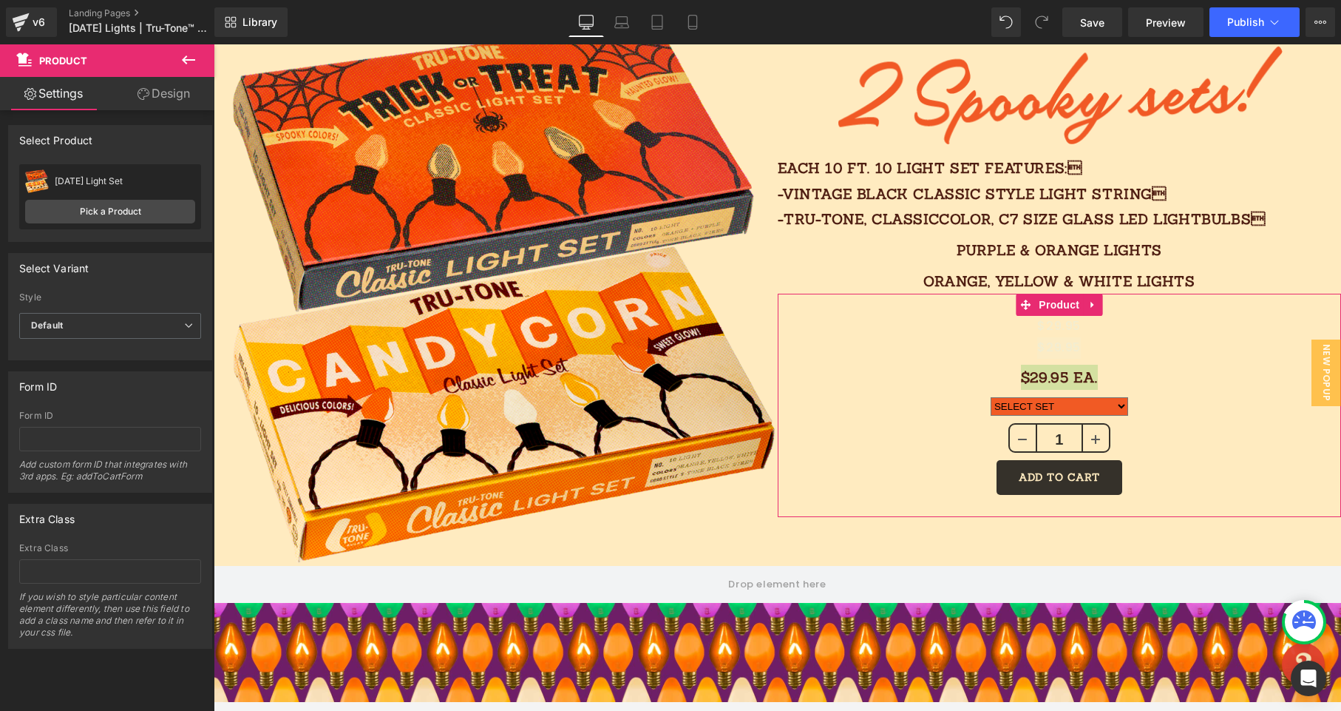
click at [170, 97] on link "Design" at bounding box center [163, 93] width 107 height 33
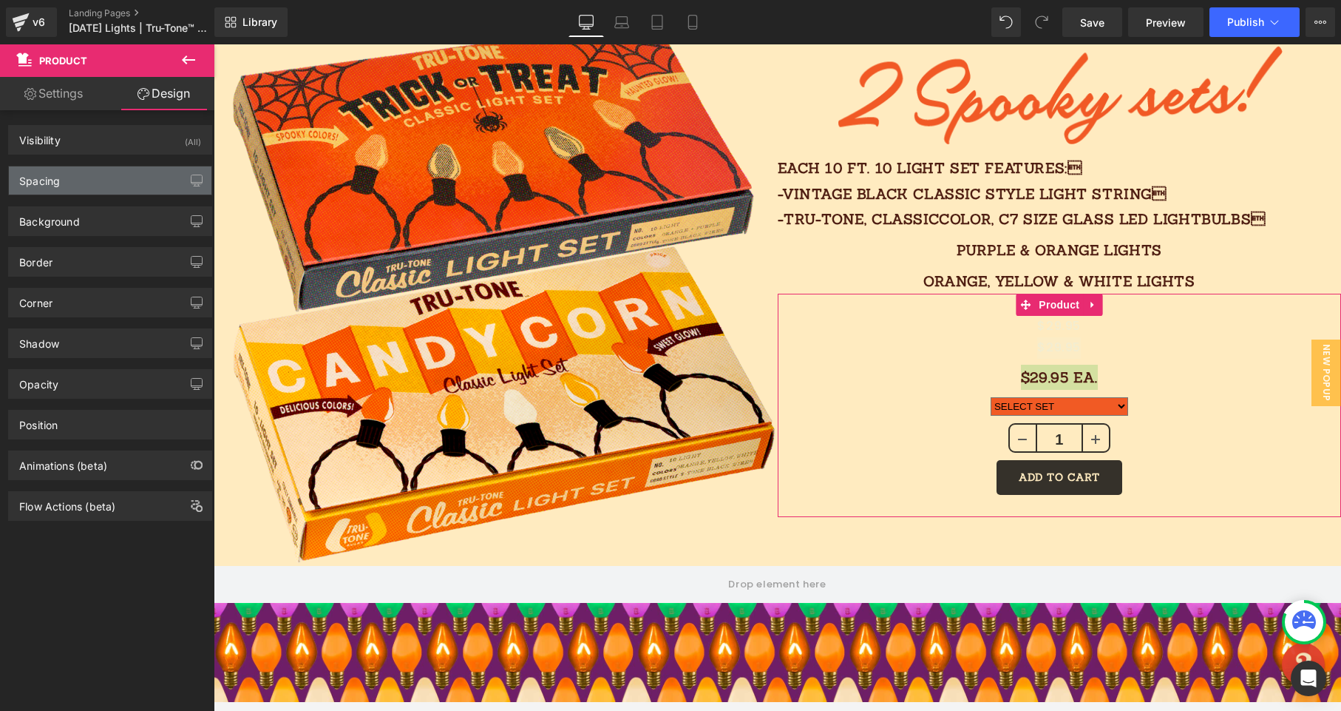
click at [79, 189] on div "Spacing" at bounding box center [110, 180] width 203 height 28
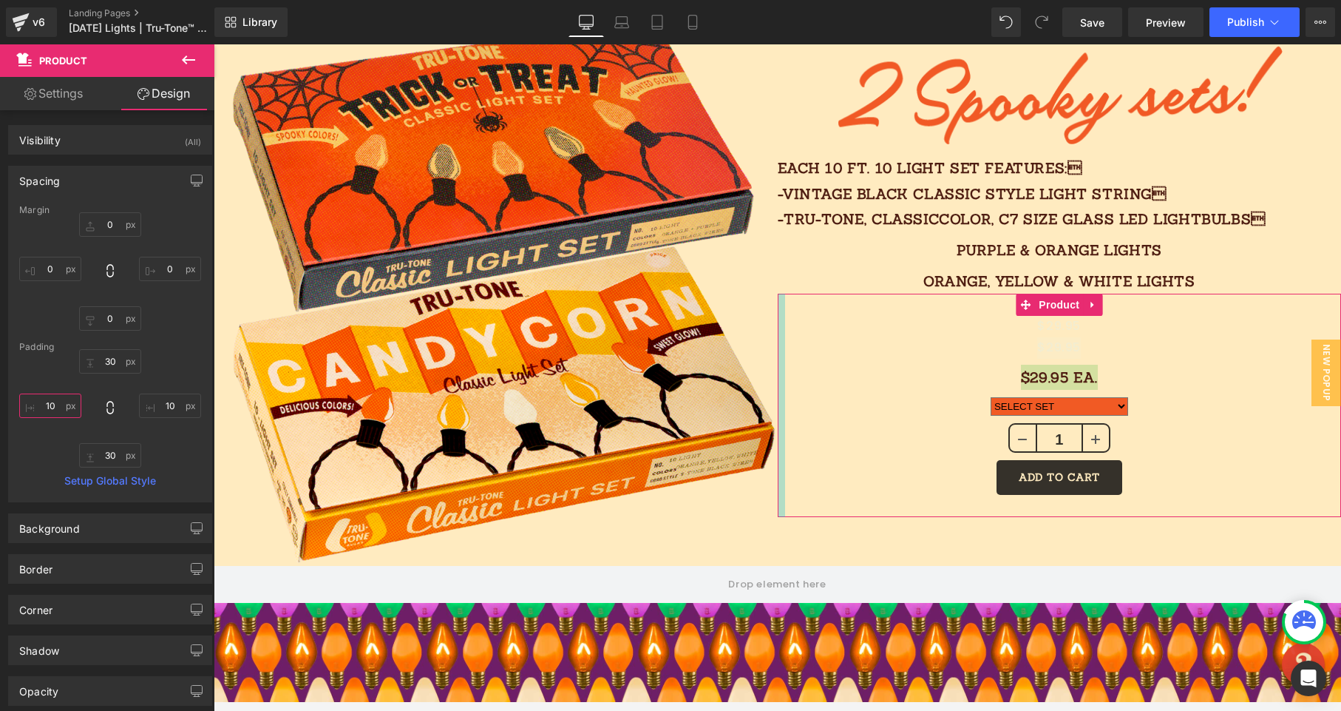
click at [64, 399] on input "10" at bounding box center [50, 405] width 62 height 24
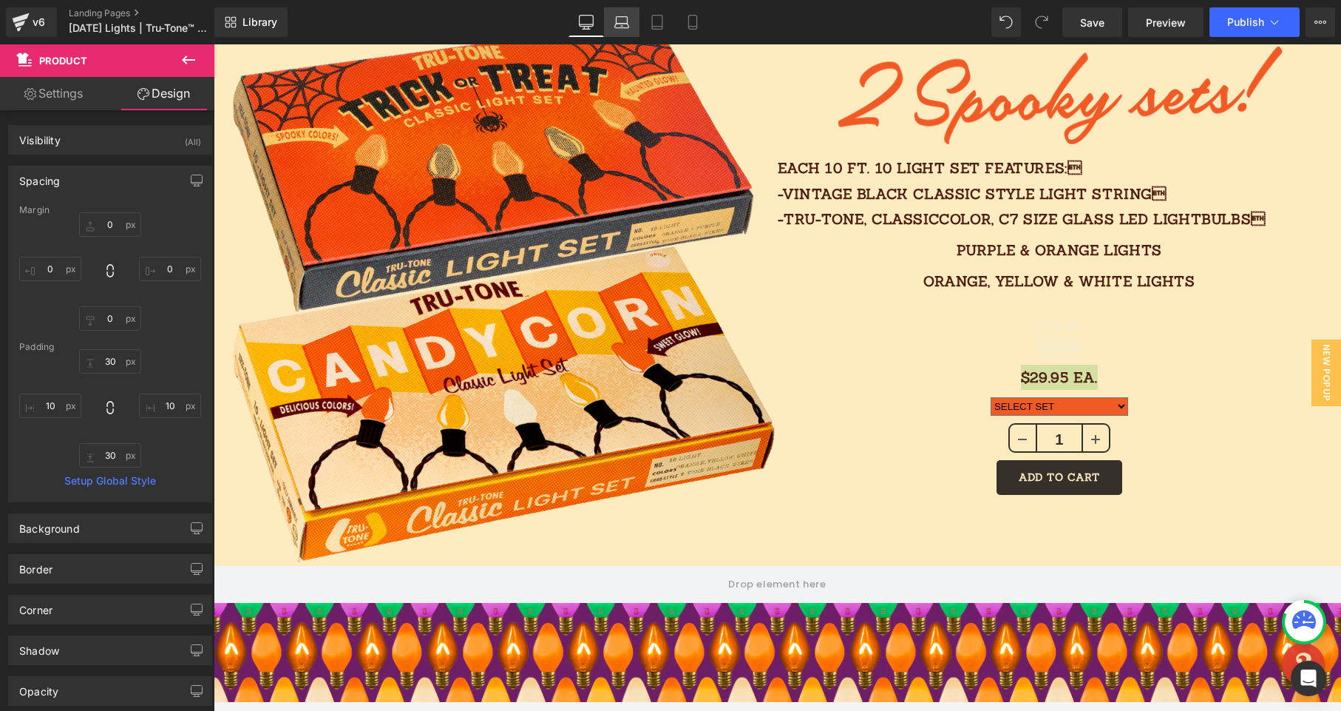
click at [626, 24] on icon at bounding box center [622, 26] width 14 height 4
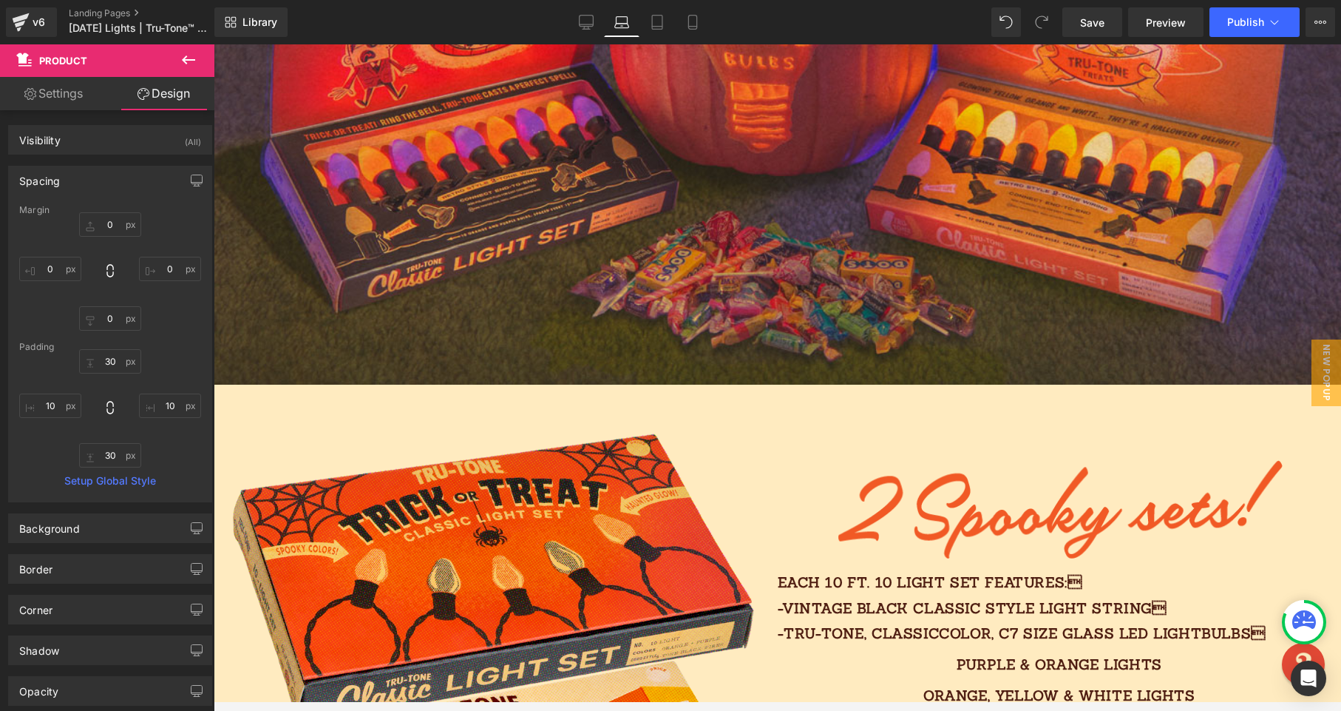
type input "0"
type input "30"
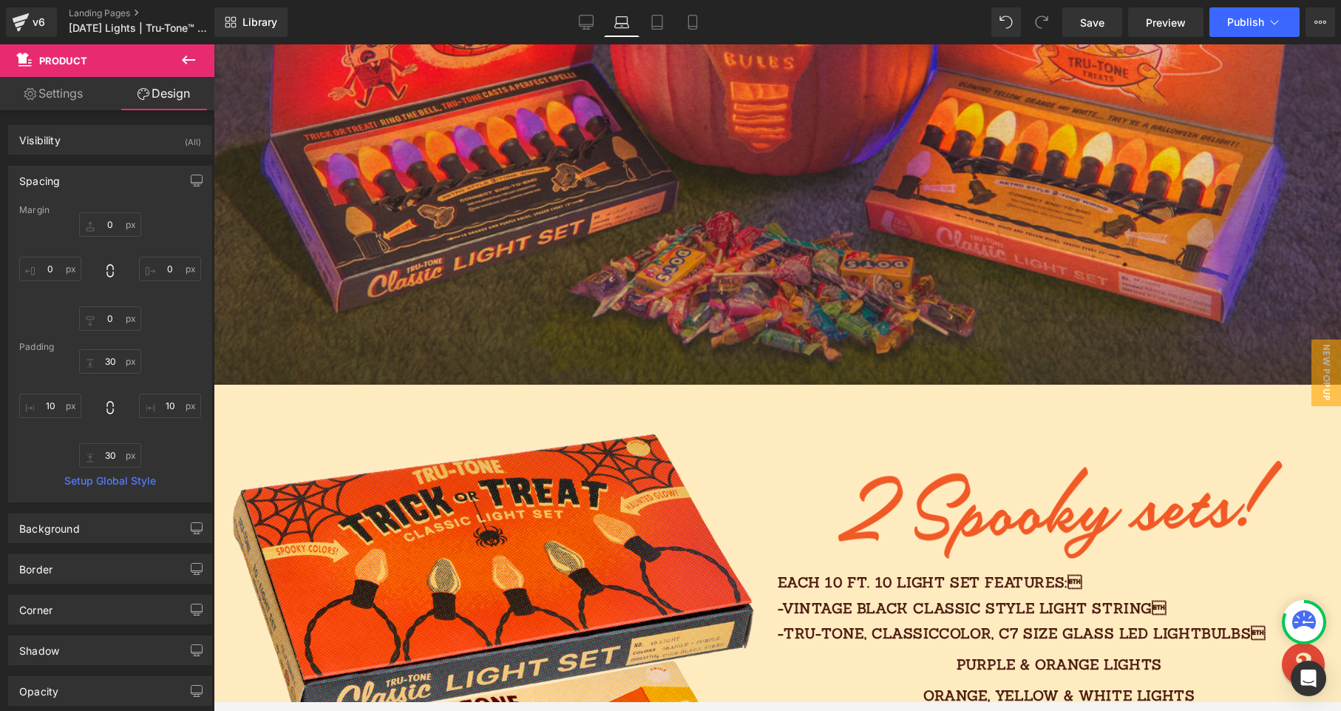
type input "10"
type input "30"
type input "10"
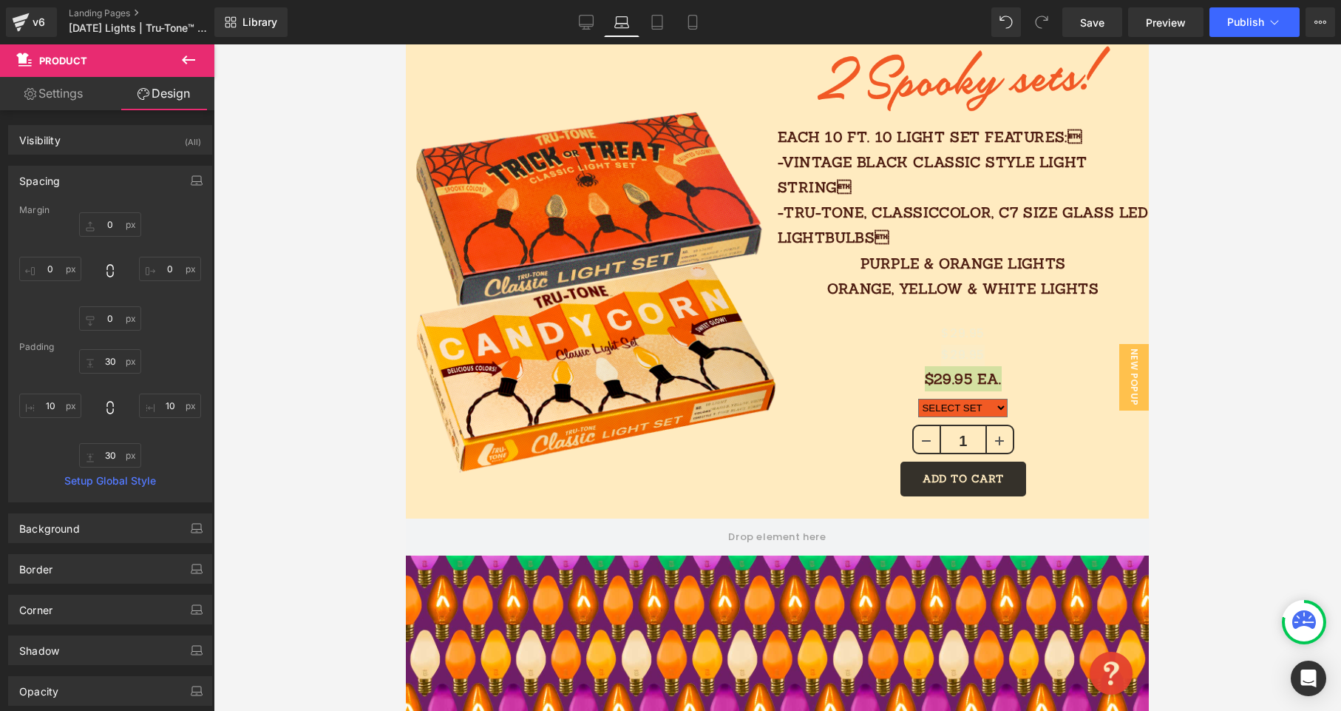
scroll to position [1015, 0]
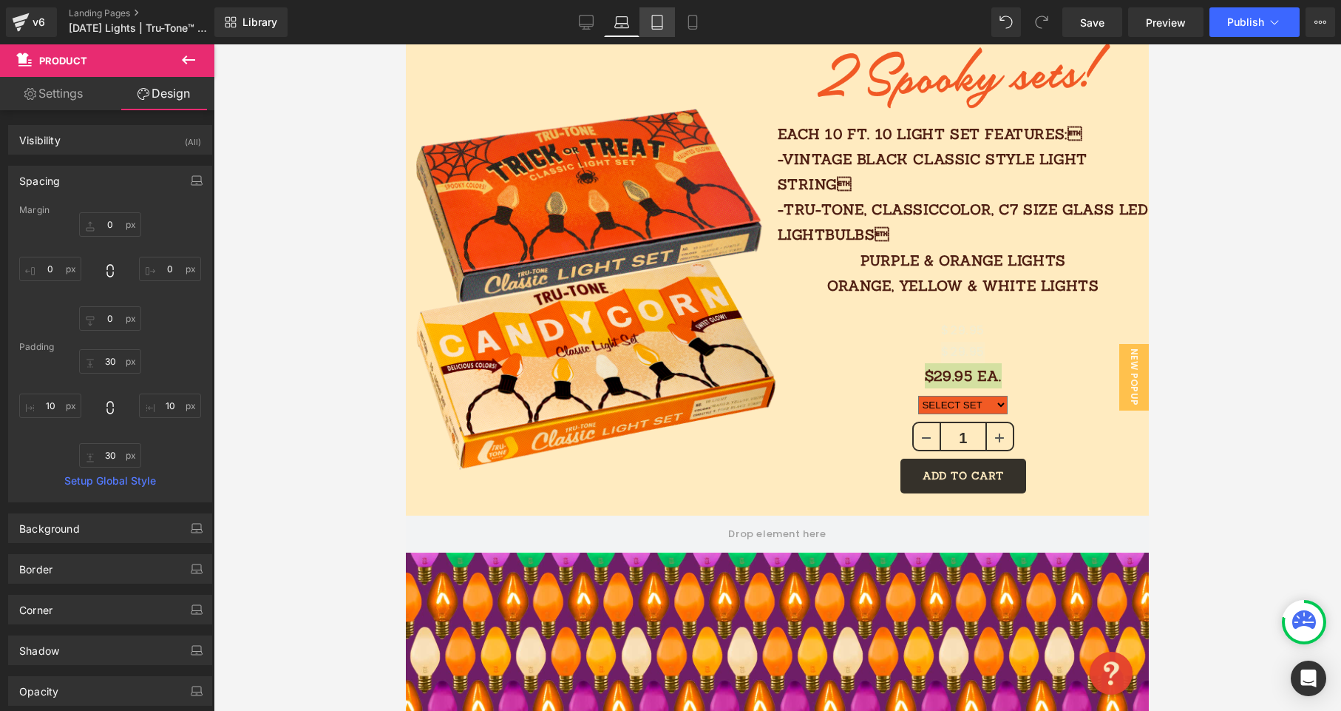
click at [660, 27] on icon at bounding box center [657, 27] width 10 height 0
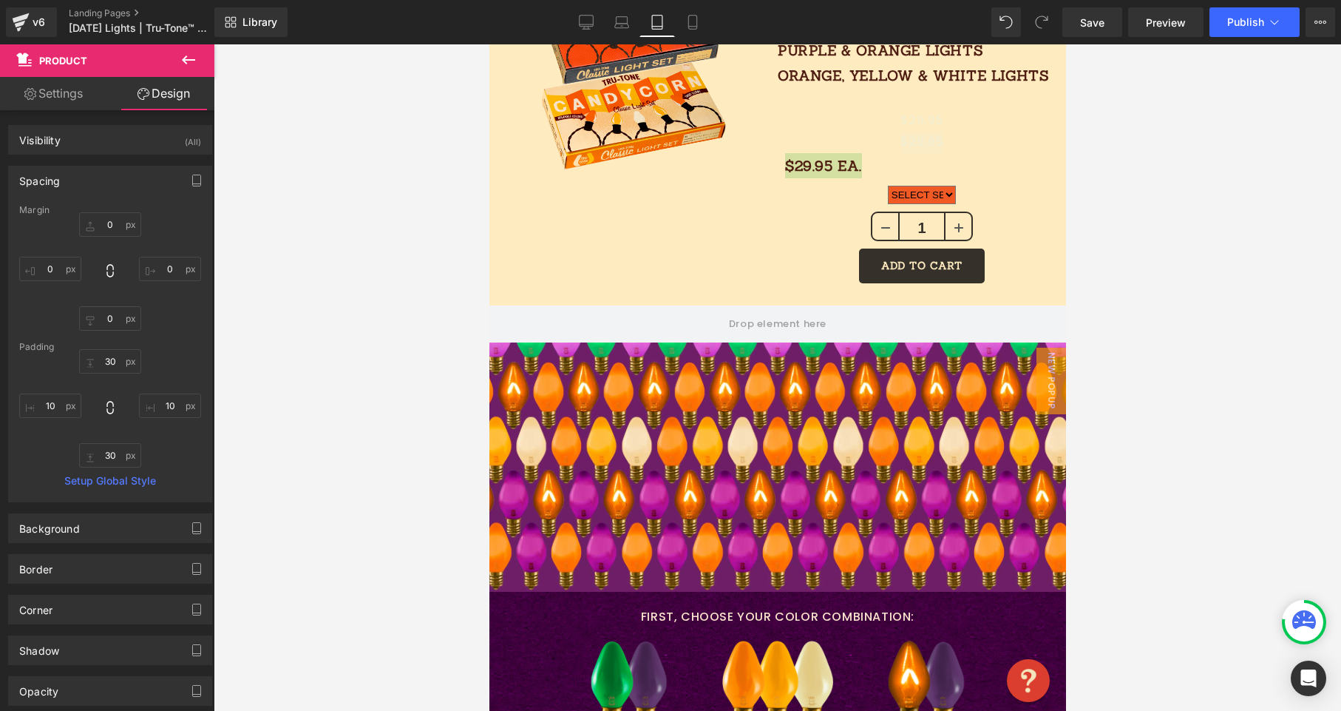
type input "0"
type input "30"
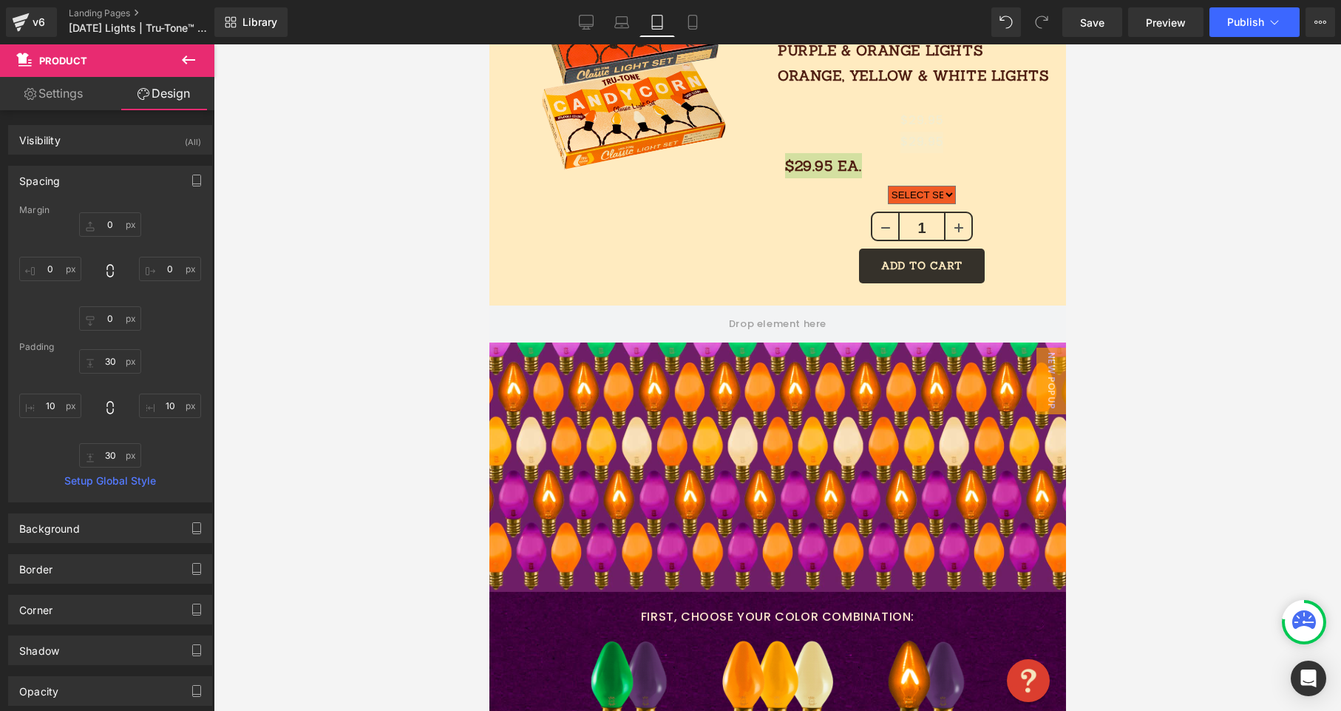
type input "10"
type input "30"
type input "10"
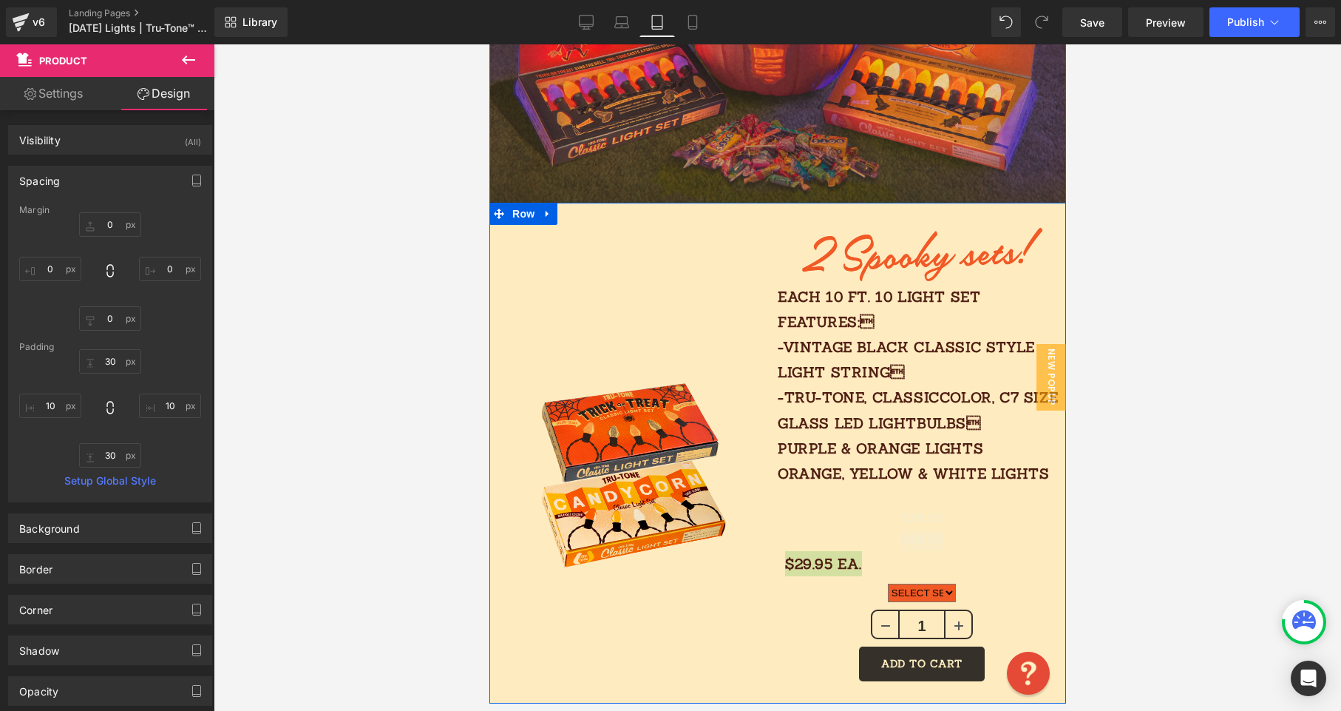
scroll to position [605, 0]
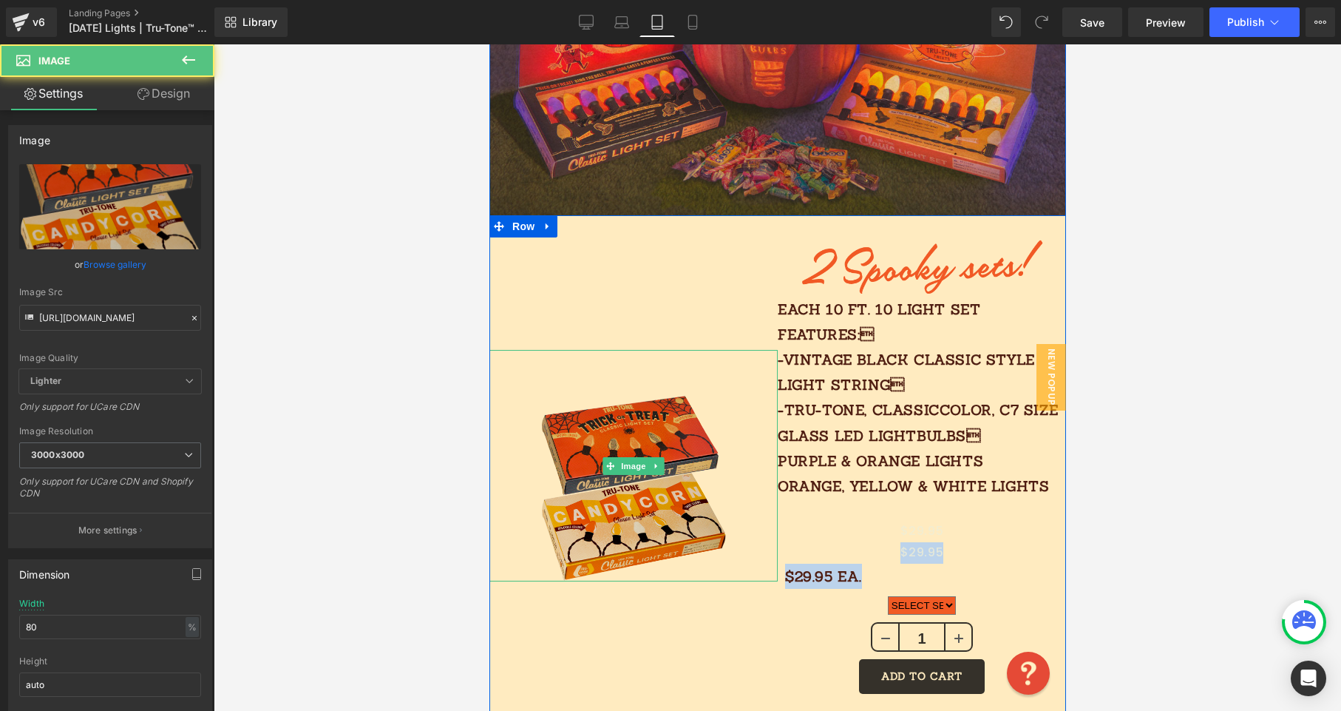
click at [709, 494] on img at bounding box center [633, 465] width 231 height 231
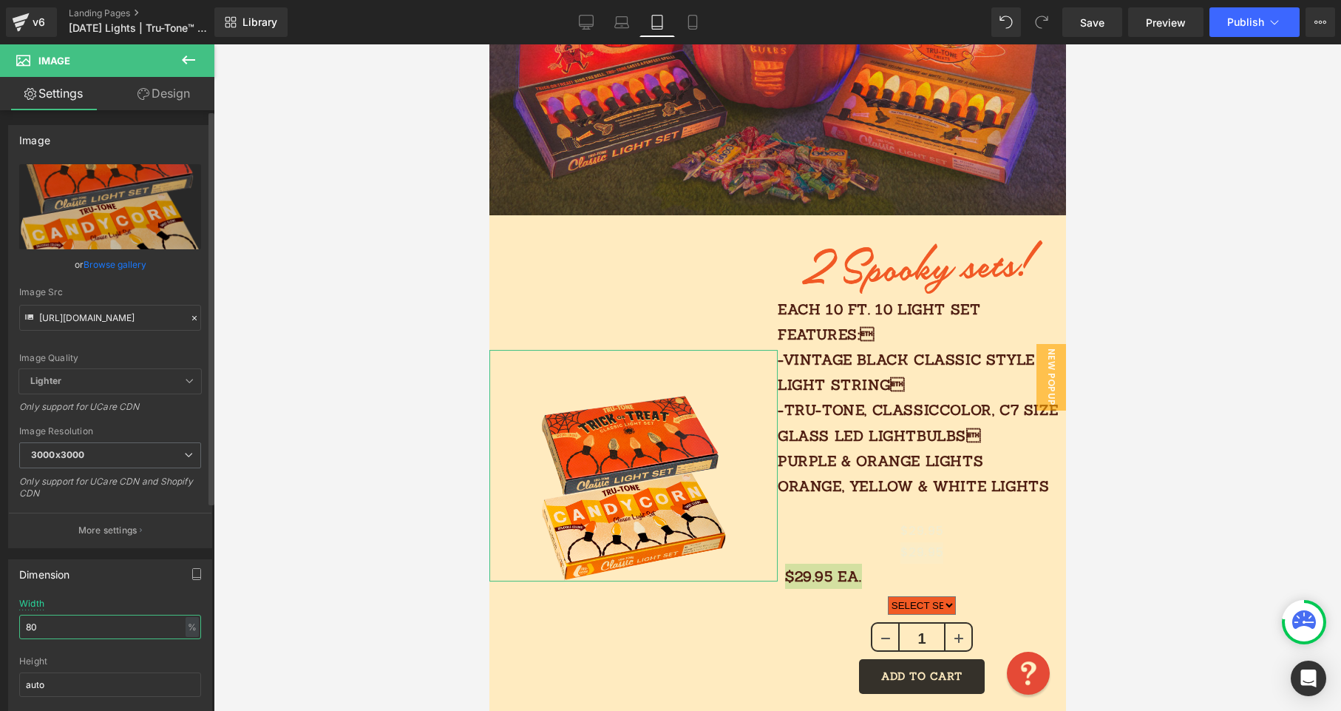
drag, startPoint x: 58, startPoint y: 627, endPoint x: 6, endPoint y: 623, distance: 52.7
click at [9, 624] on div "80% Width 80 % % px auto Height auto 0 Circle Image" at bounding box center [110, 672] width 203 height 148
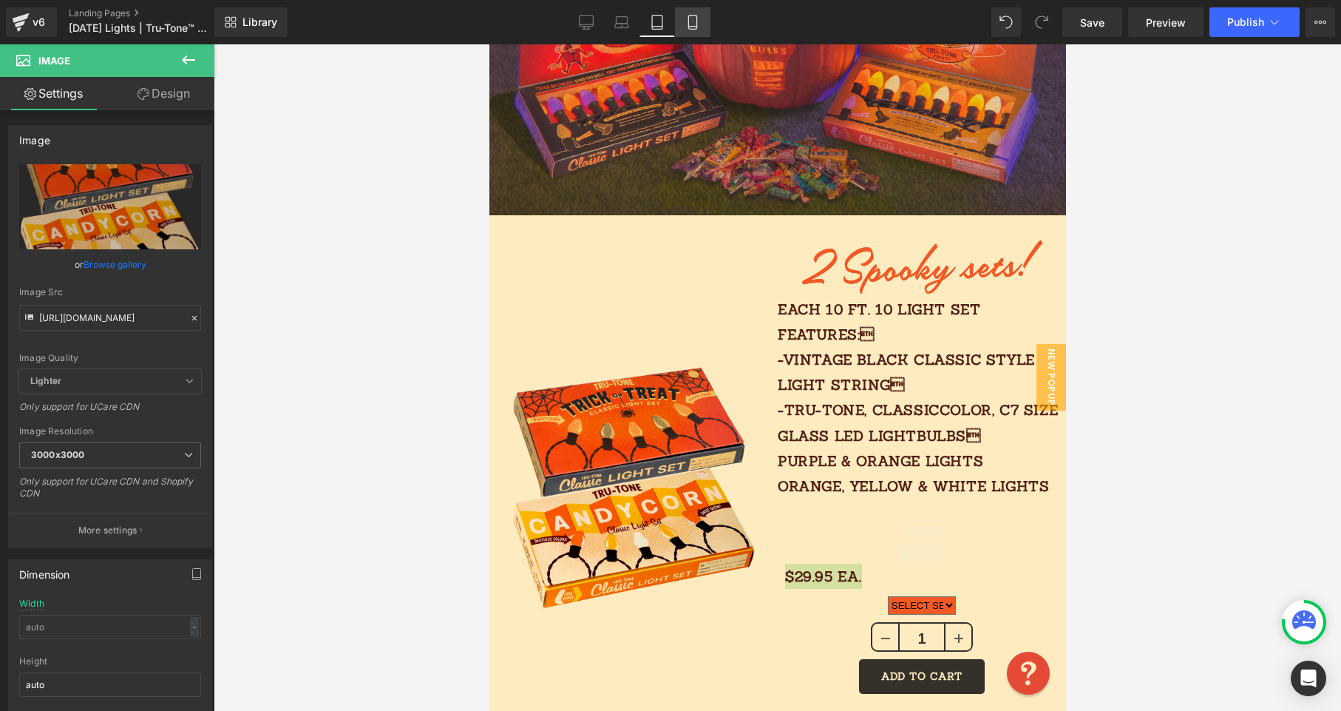
click at [704, 11] on link "Mobile" at bounding box center [692, 22] width 35 height 30
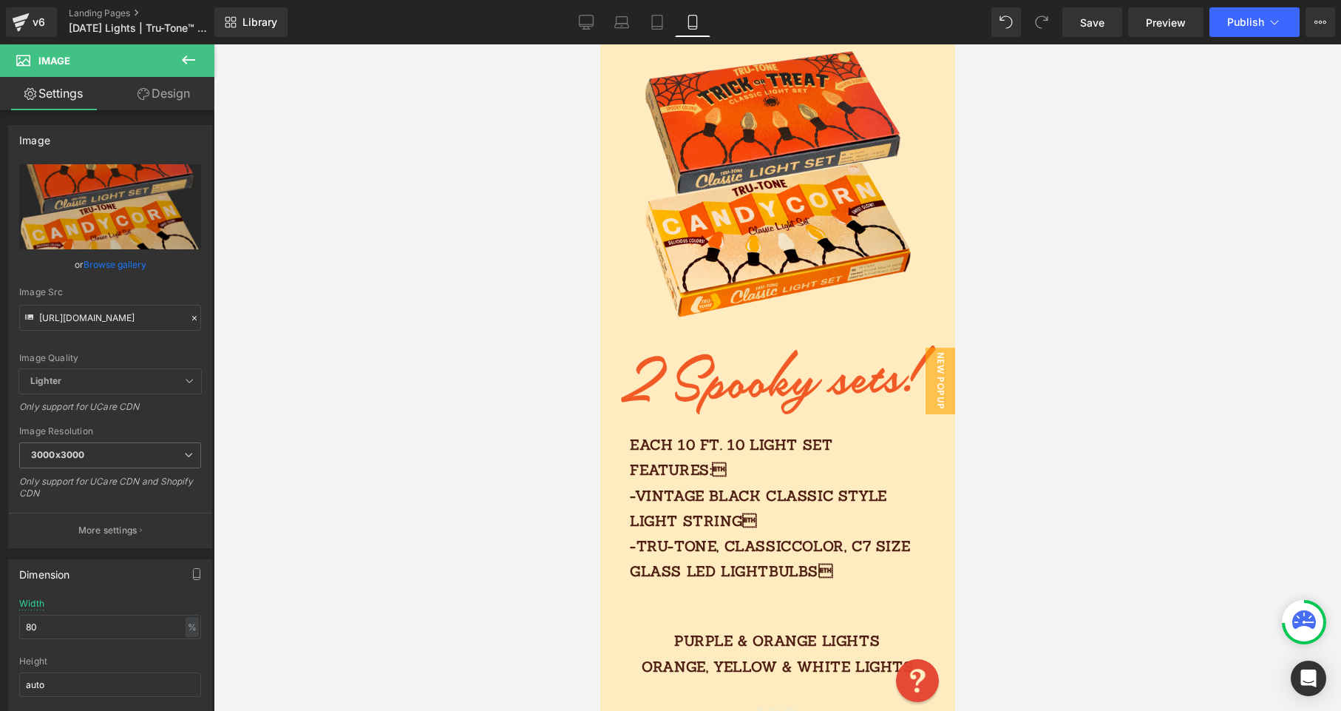
scroll to position [258, 0]
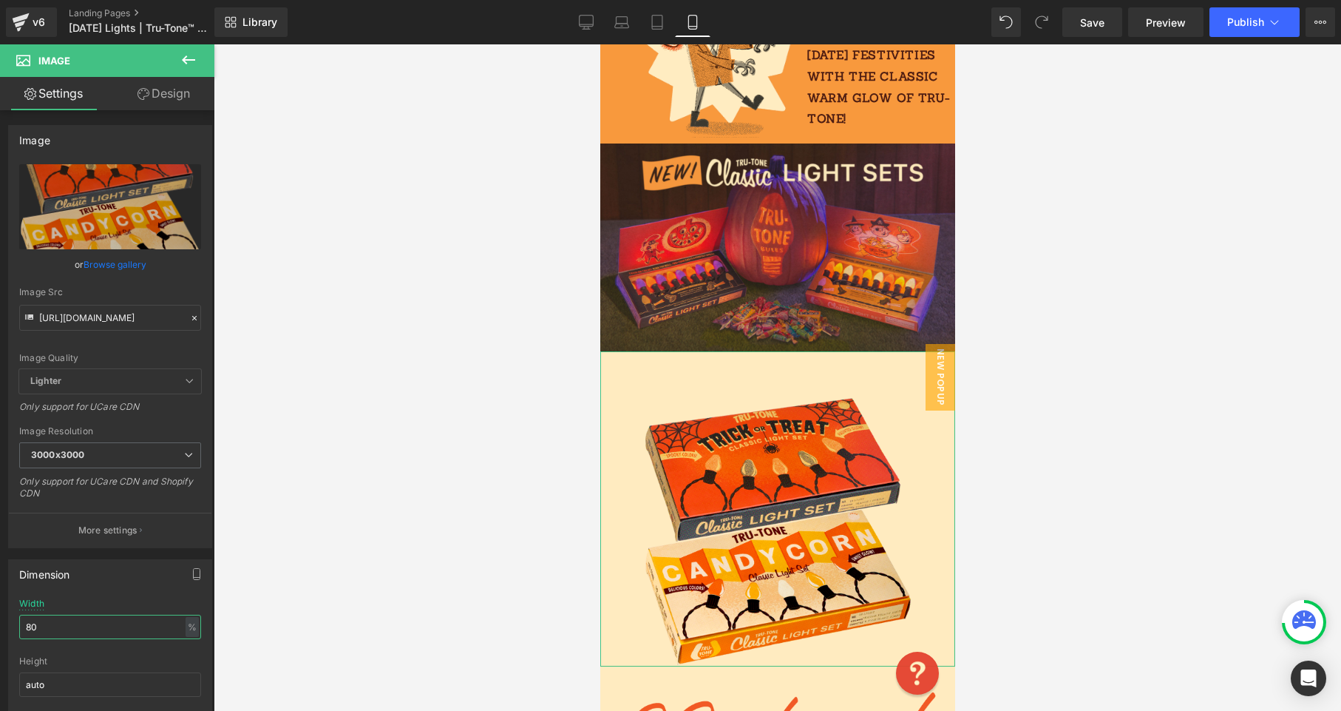
drag, startPoint x: 50, startPoint y: 628, endPoint x: -4, endPoint y: 626, distance: 54.7
click at [0, 626] on html "Text Block You are previewing how the will restyle your page. You can not edit …" at bounding box center [670, 355] width 1341 height 711
type input "0"
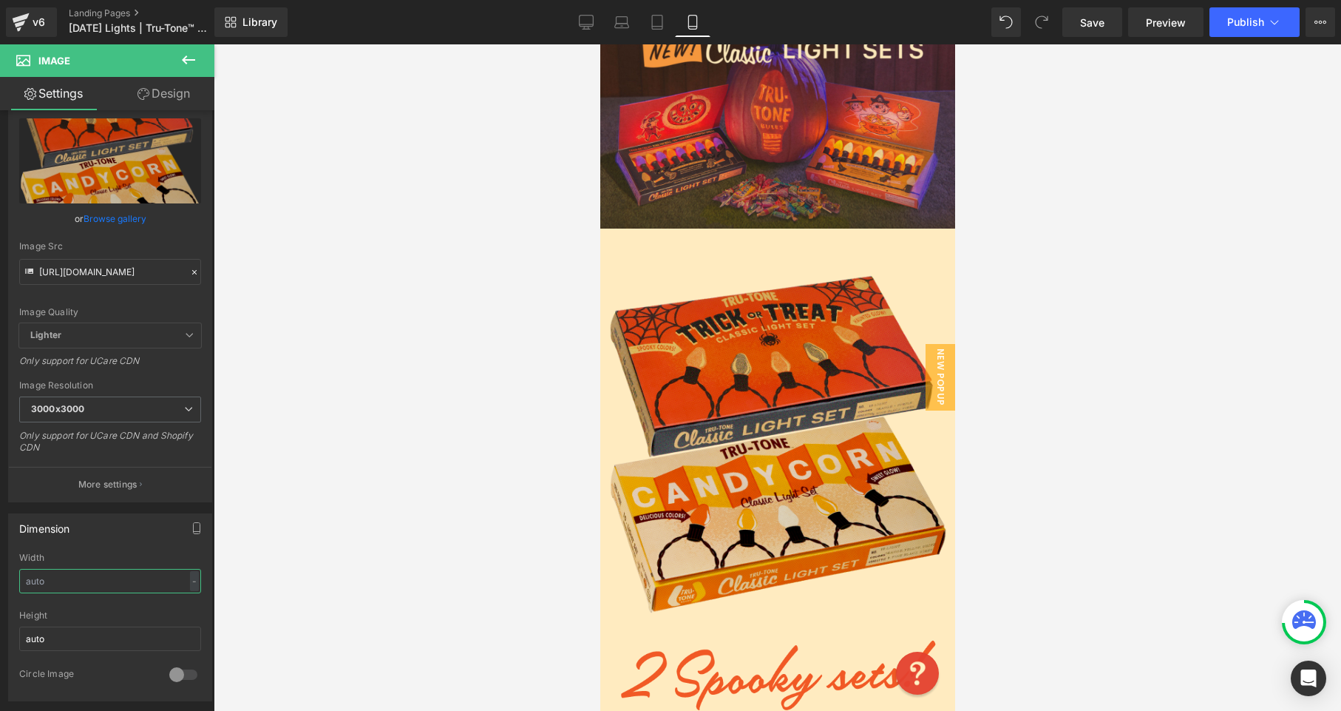
scroll to position [380, 0]
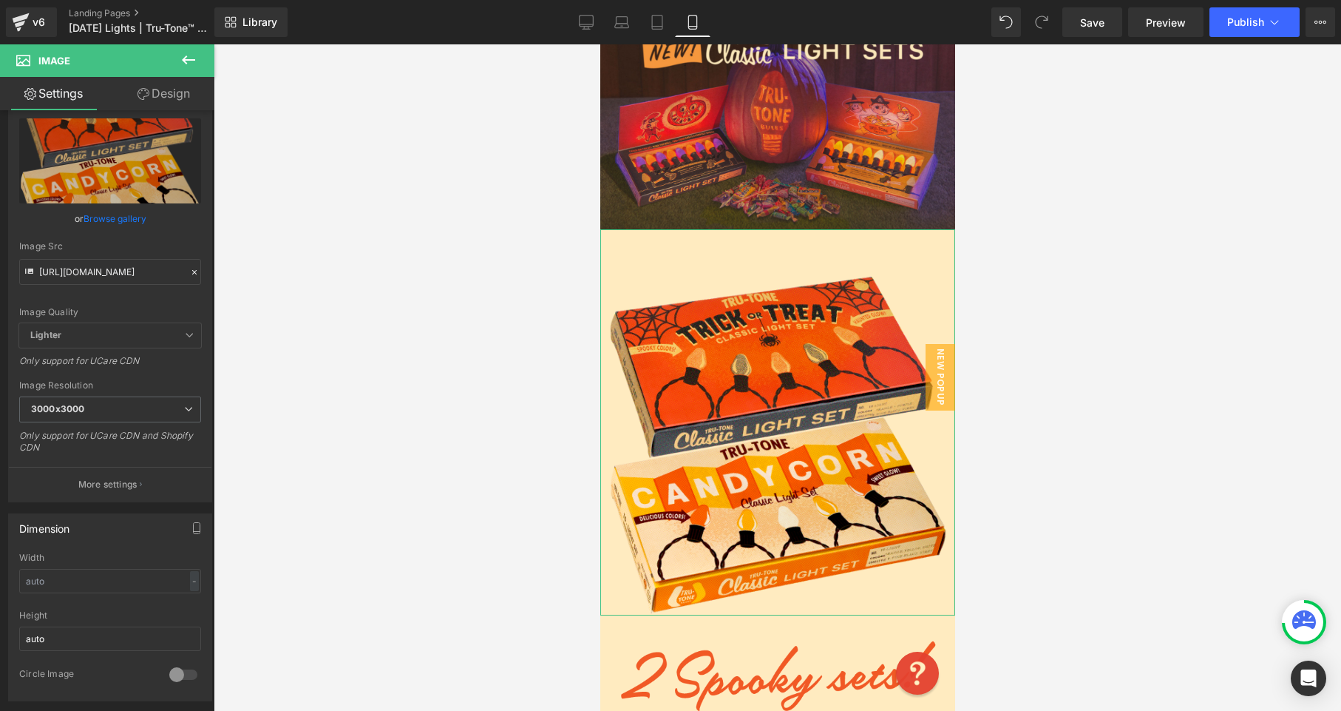
click at [174, 95] on link "Design" at bounding box center [163, 93] width 107 height 33
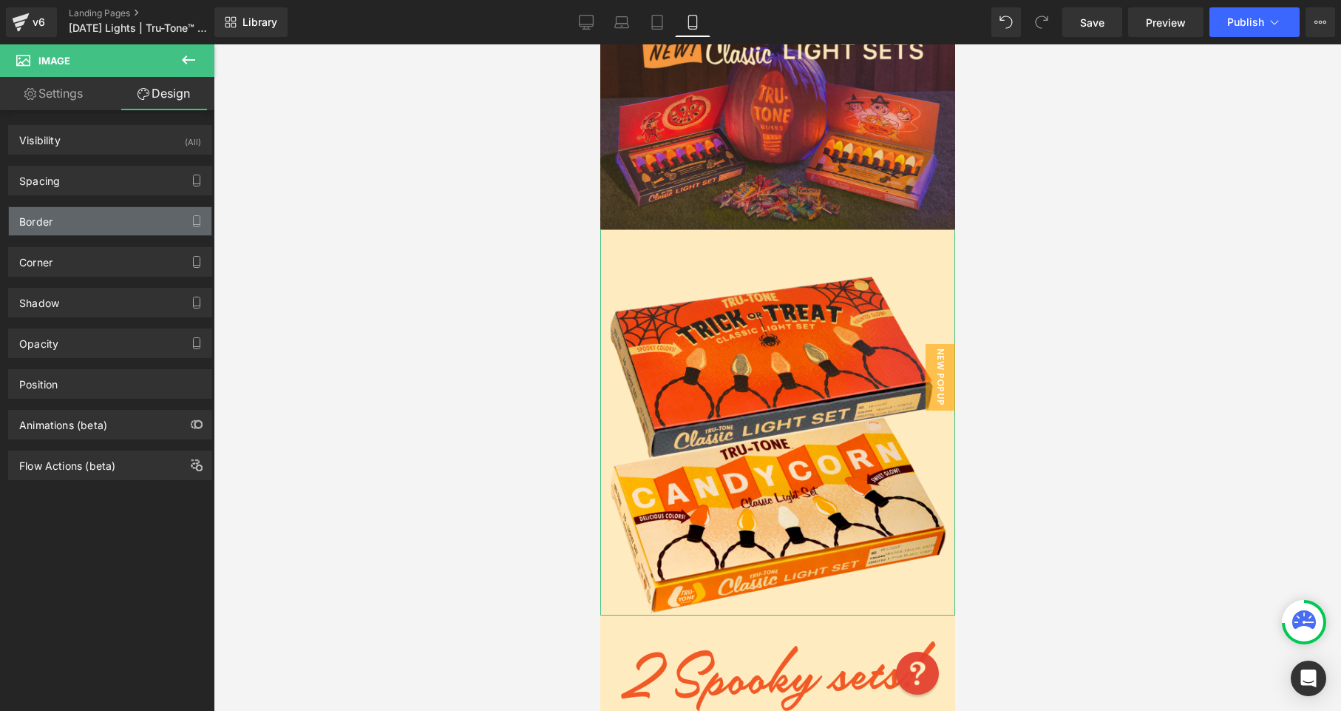
click at [70, 209] on div "Border" at bounding box center [110, 221] width 203 height 28
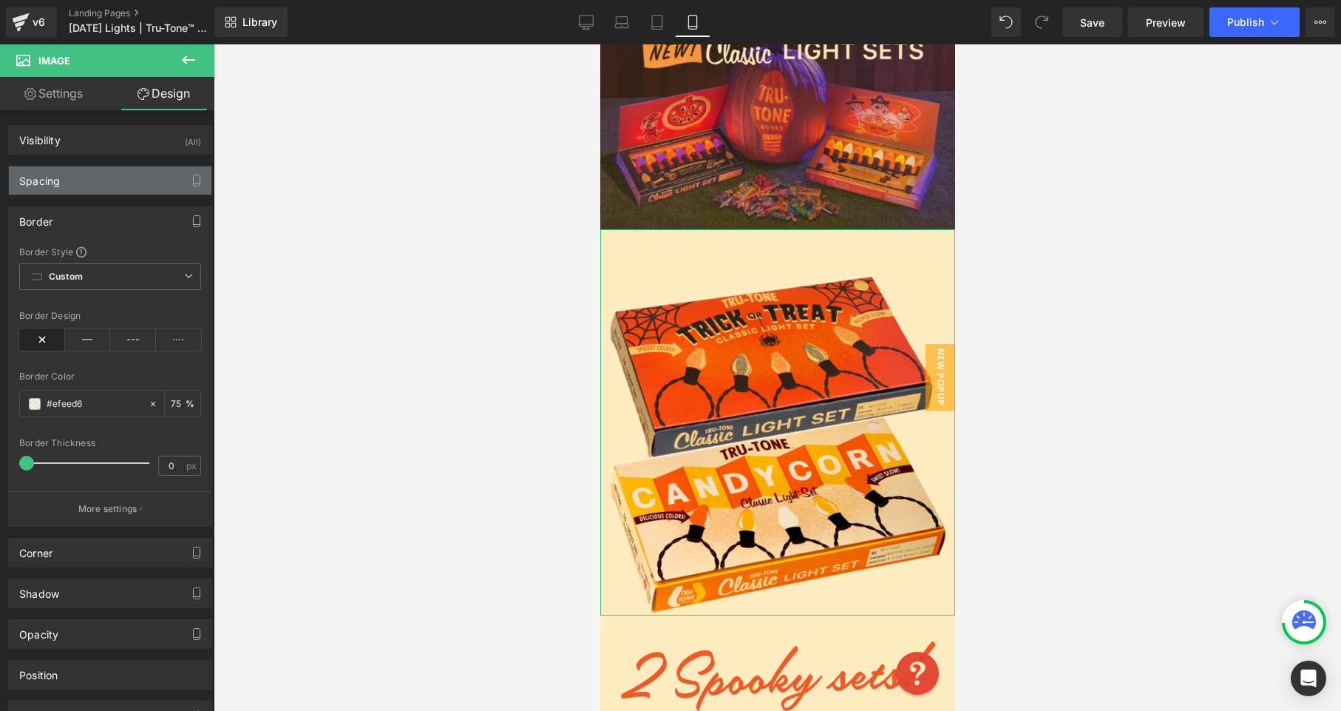
click at [78, 192] on div "Spacing" at bounding box center [110, 180] width 203 height 28
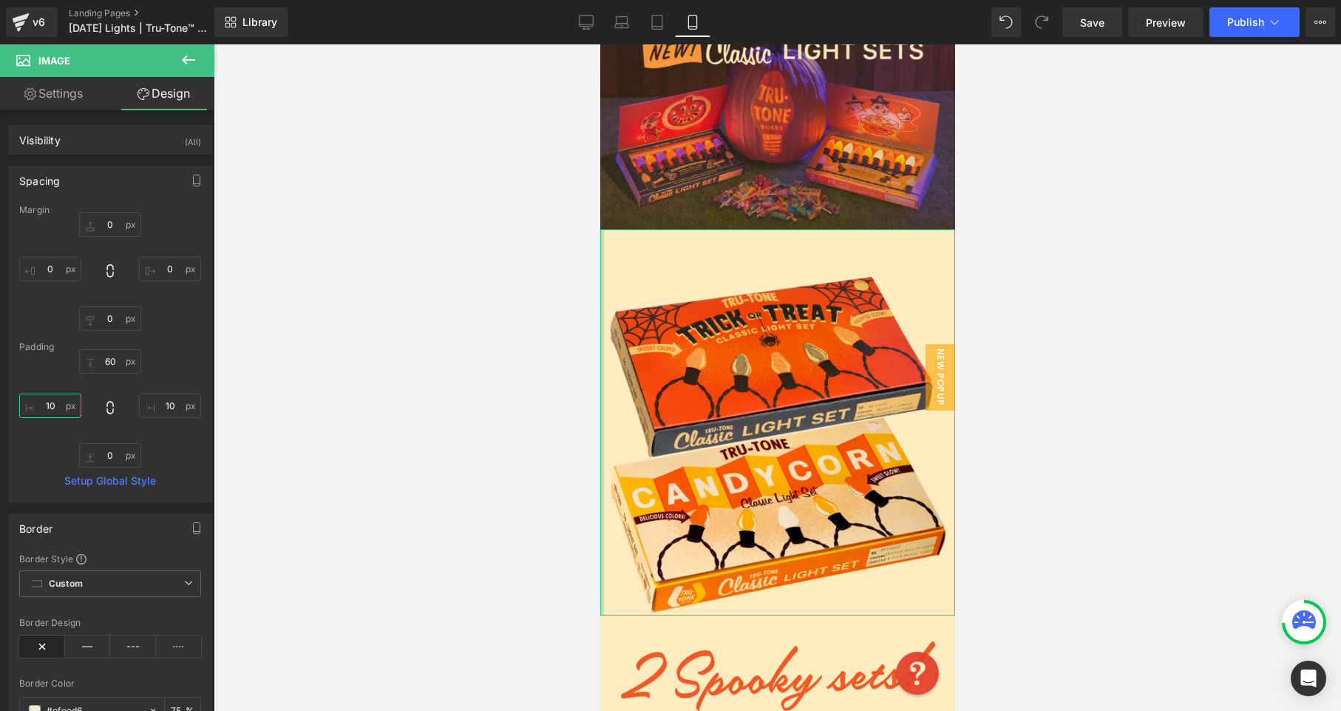
click at [41, 404] on input "10" at bounding box center [50, 405] width 62 height 24
drag, startPoint x: 62, startPoint y: 408, endPoint x: 27, endPoint y: 399, distance: 36.1
click at [27, 406] on input "10" at bounding box center [50, 405] width 62 height 24
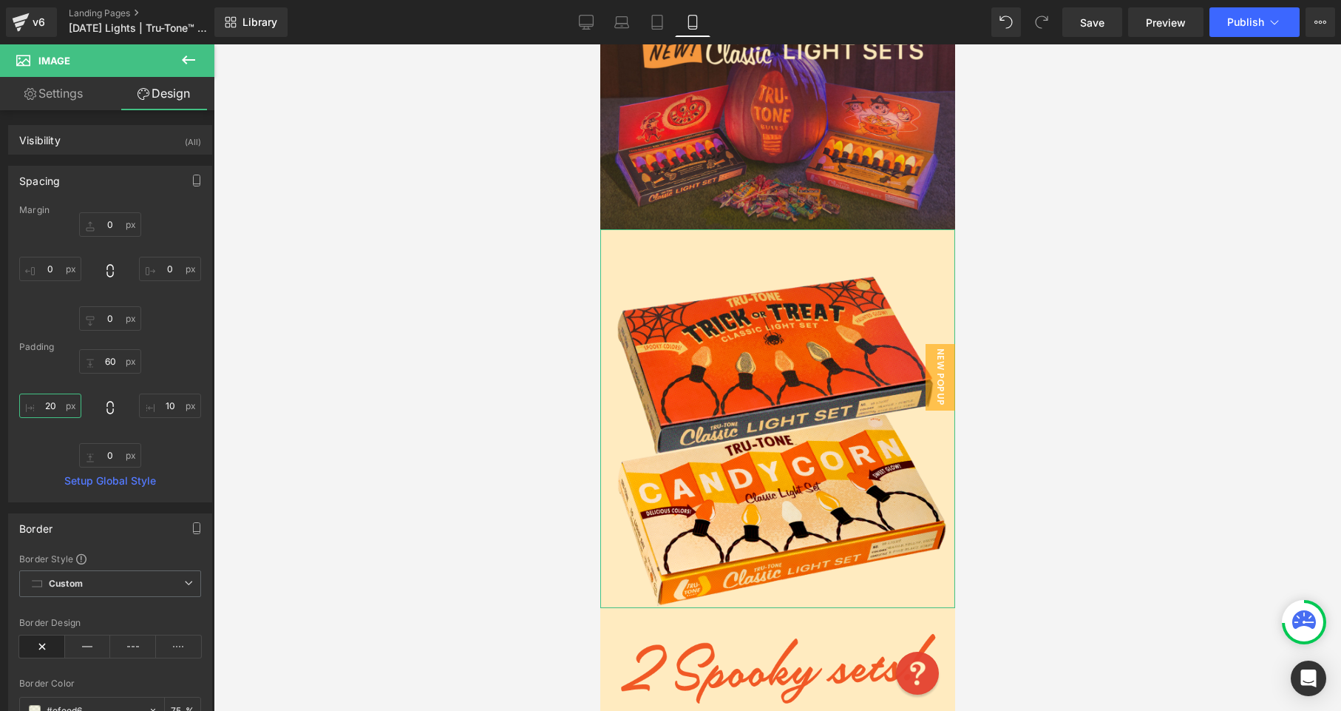
type input "20"
click at [117, 353] on div "Margin 0px 0 0px 0 0px 0 0px 0 [GEOGRAPHIC_DATA] 60px 60 10px 10 0px 0 20 20 Se…" at bounding box center [110, 353] width 203 height 297
click at [102, 358] on input "60" at bounding box center [110, 361] width 62 height 24
click at [96, 356] on input "60" at bounding box center [110, 361] width 62 height 24
type input "0"
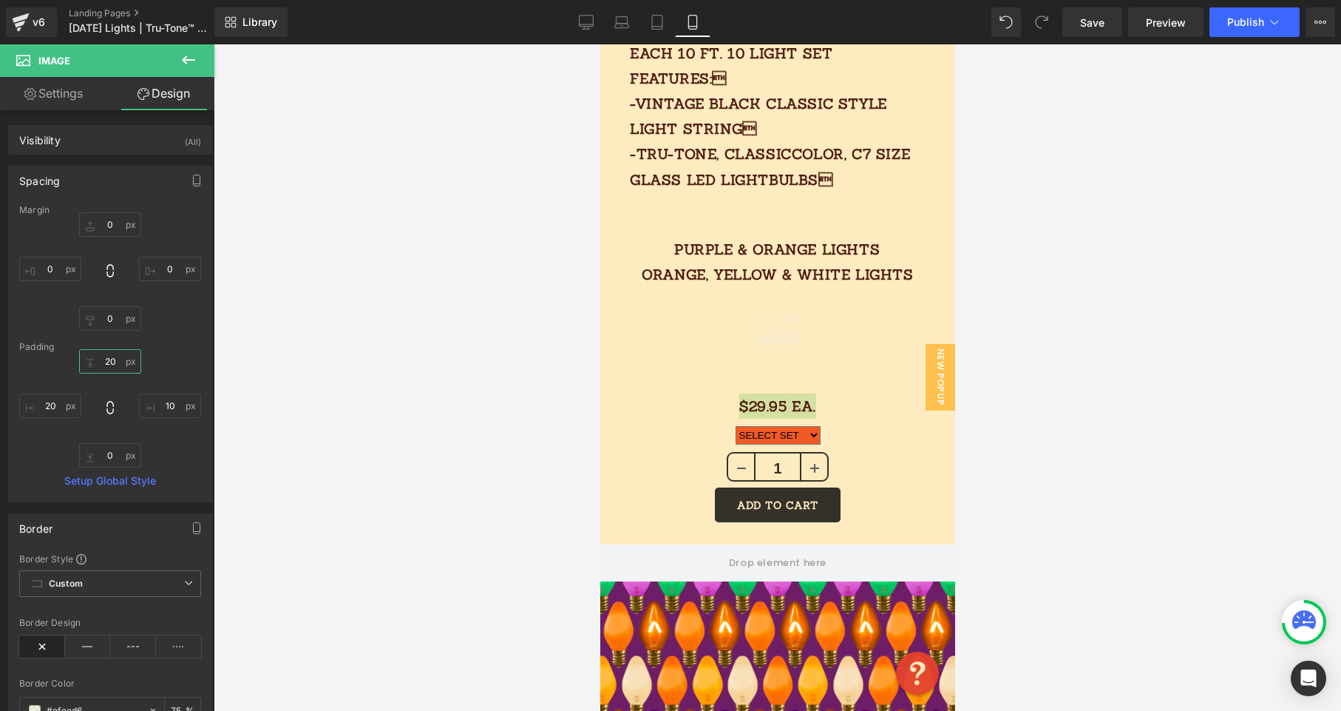
scroll to position [1057, 0]
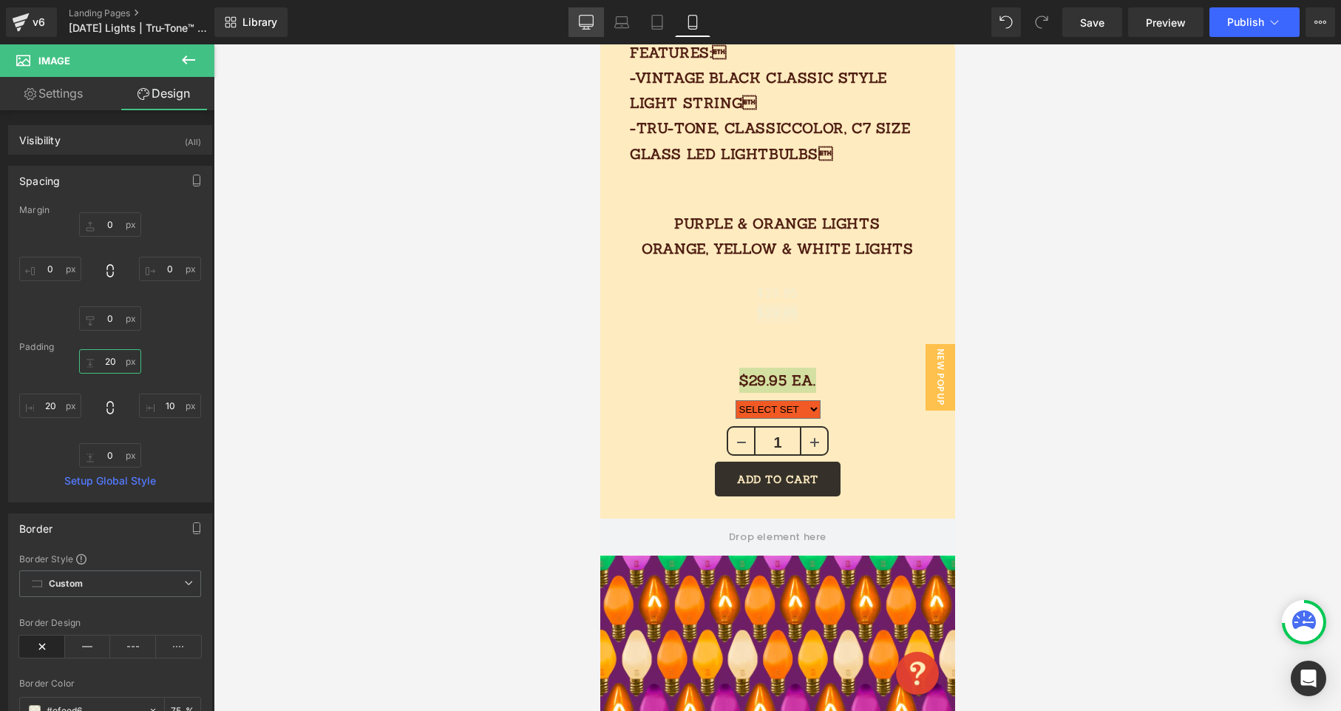
type input "20"
click at [590, 18] on icon at bounding box center [586, 22] width 15 height 15
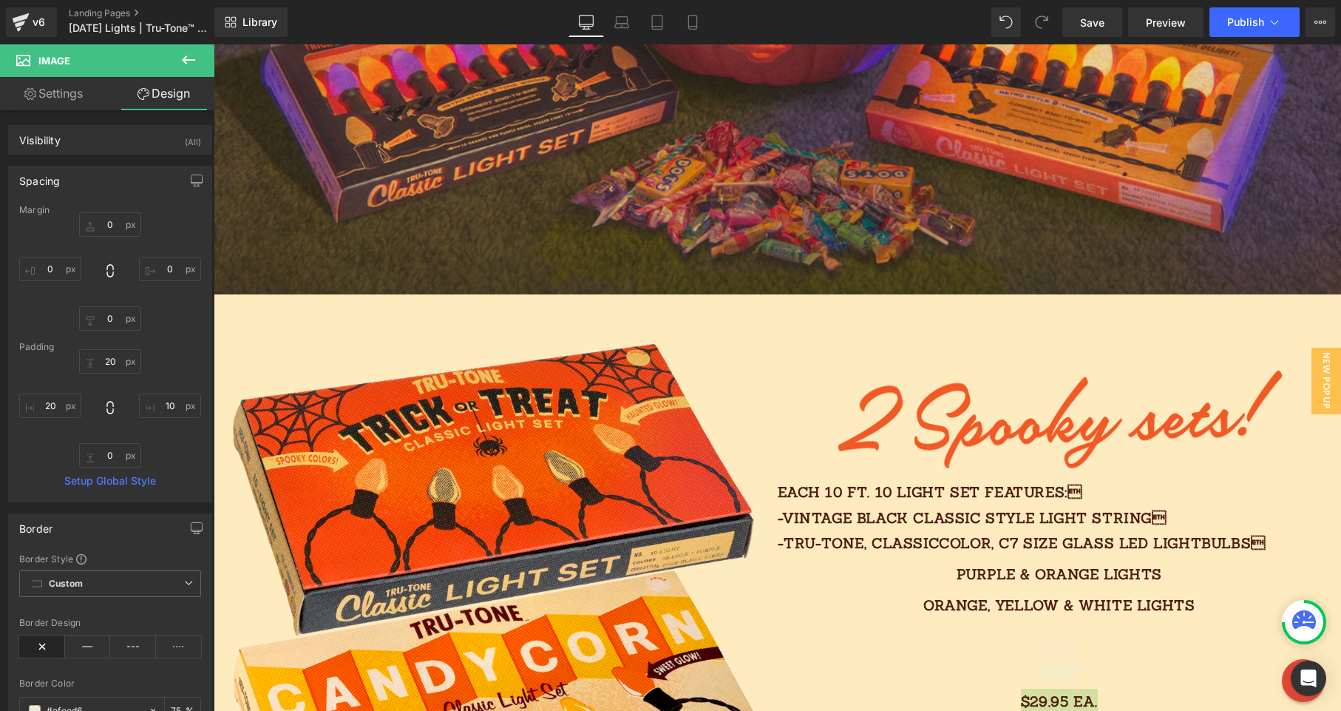
type input "0"
type input "28.8275"
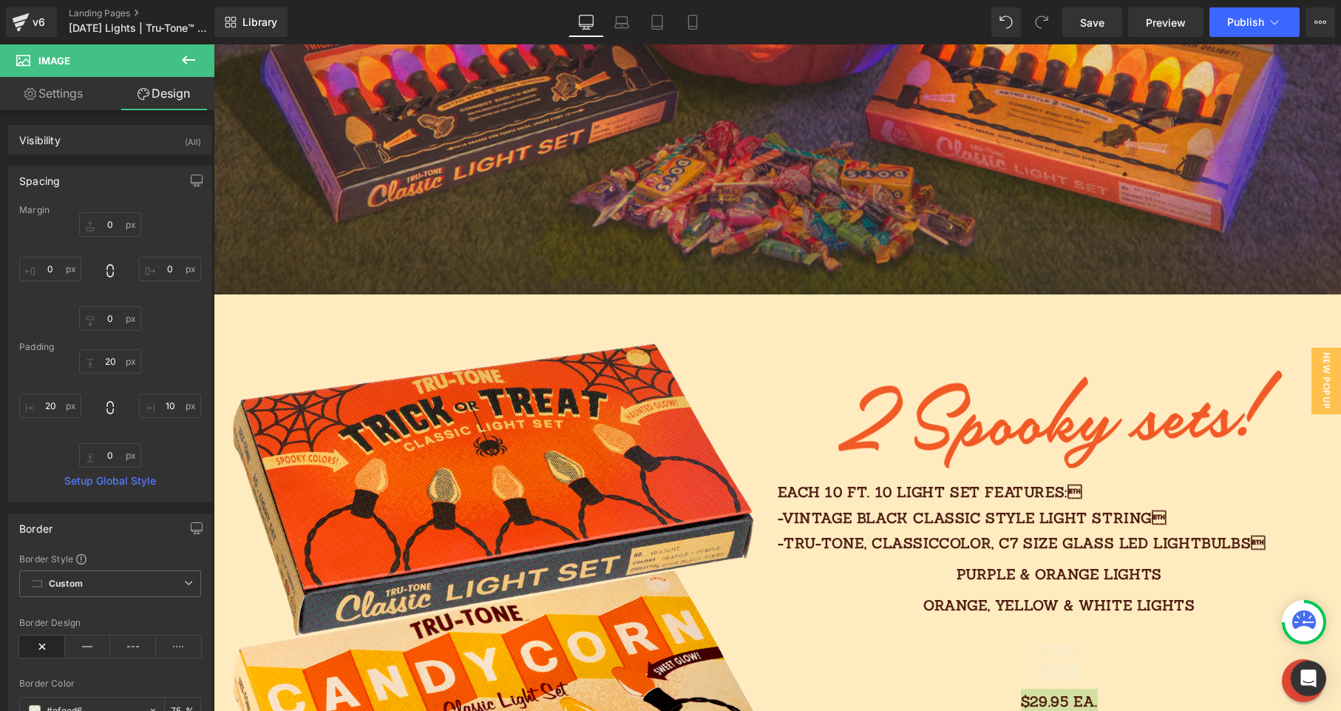
type input "7.79312"
type input "0"
type input "20"
type input "75"
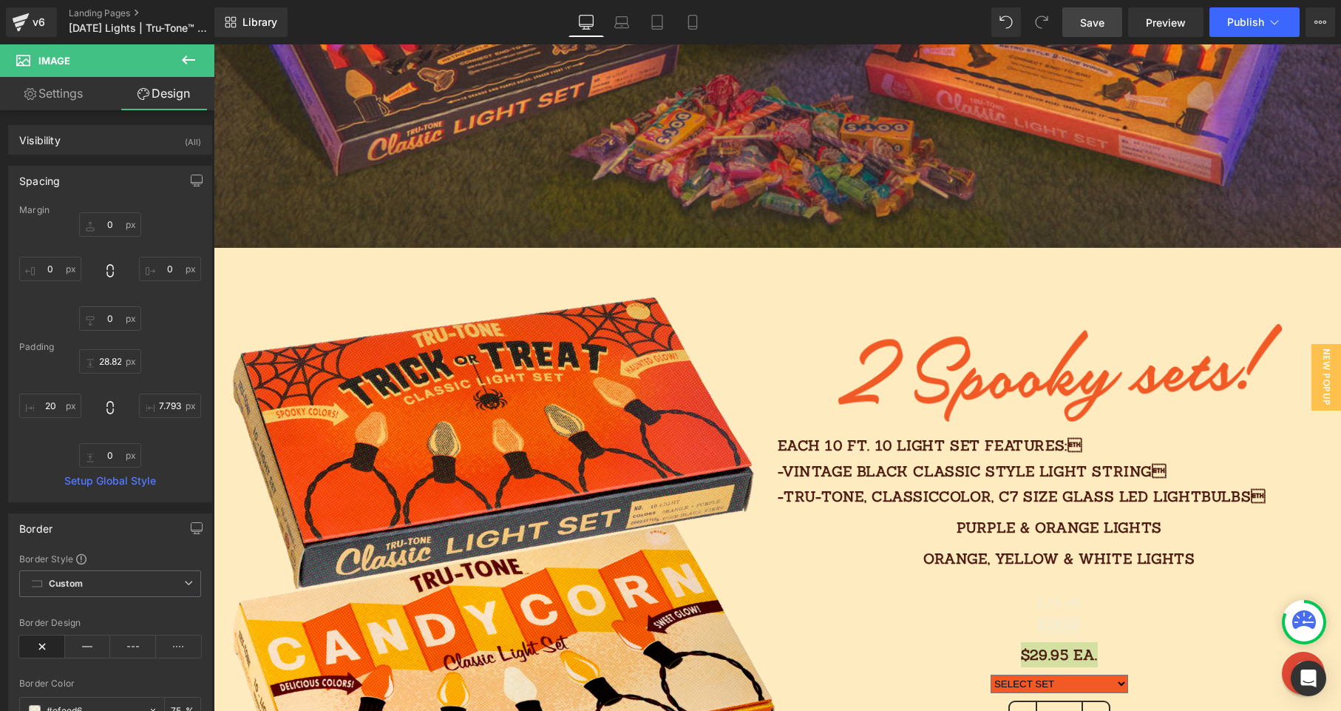
scroll to position [1082, 0]
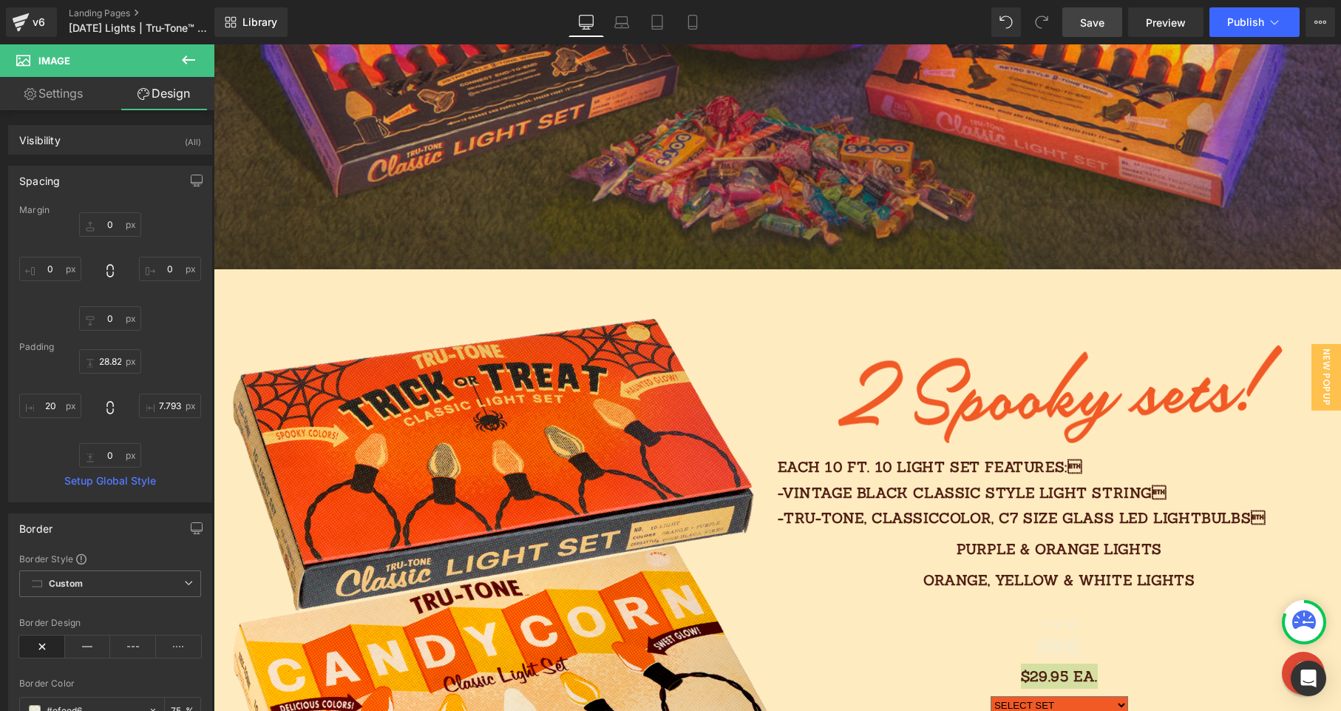
click at [1108, 21] on link "Save" at bounding box center [1093, 22] width 60 height 30
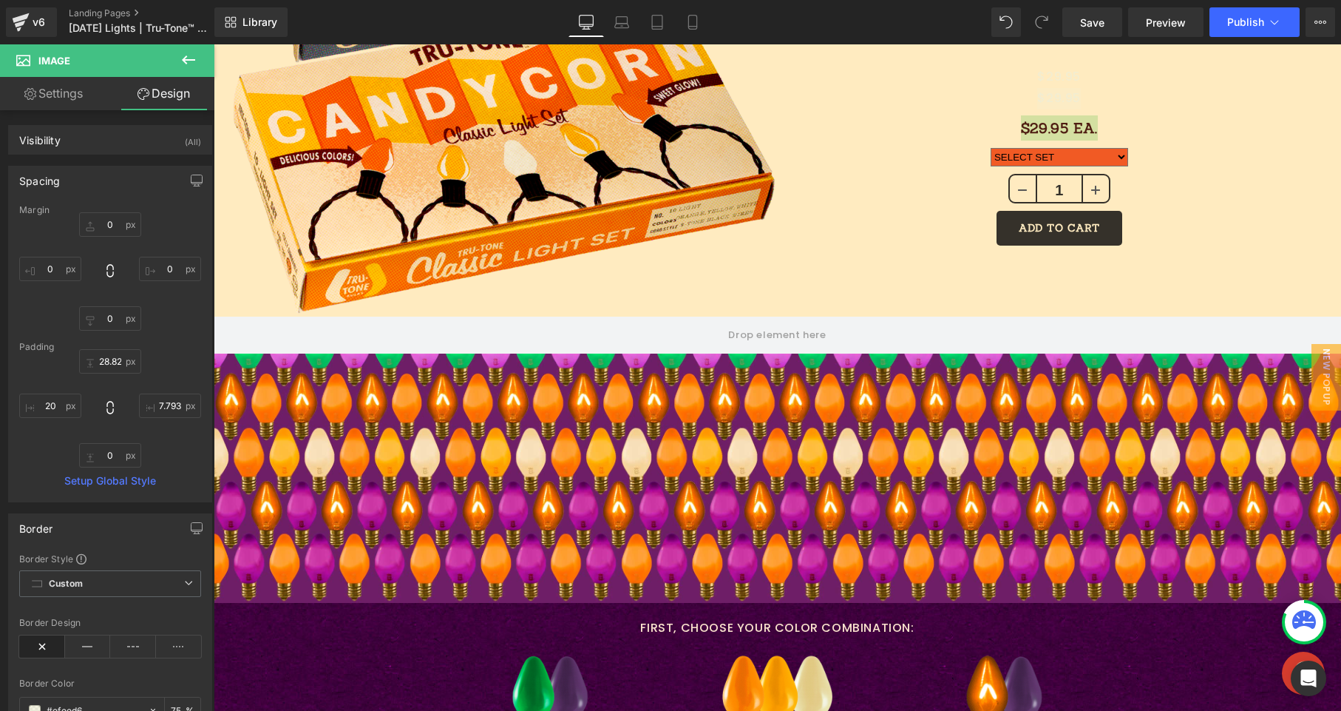
scroll to position [1538, 0]
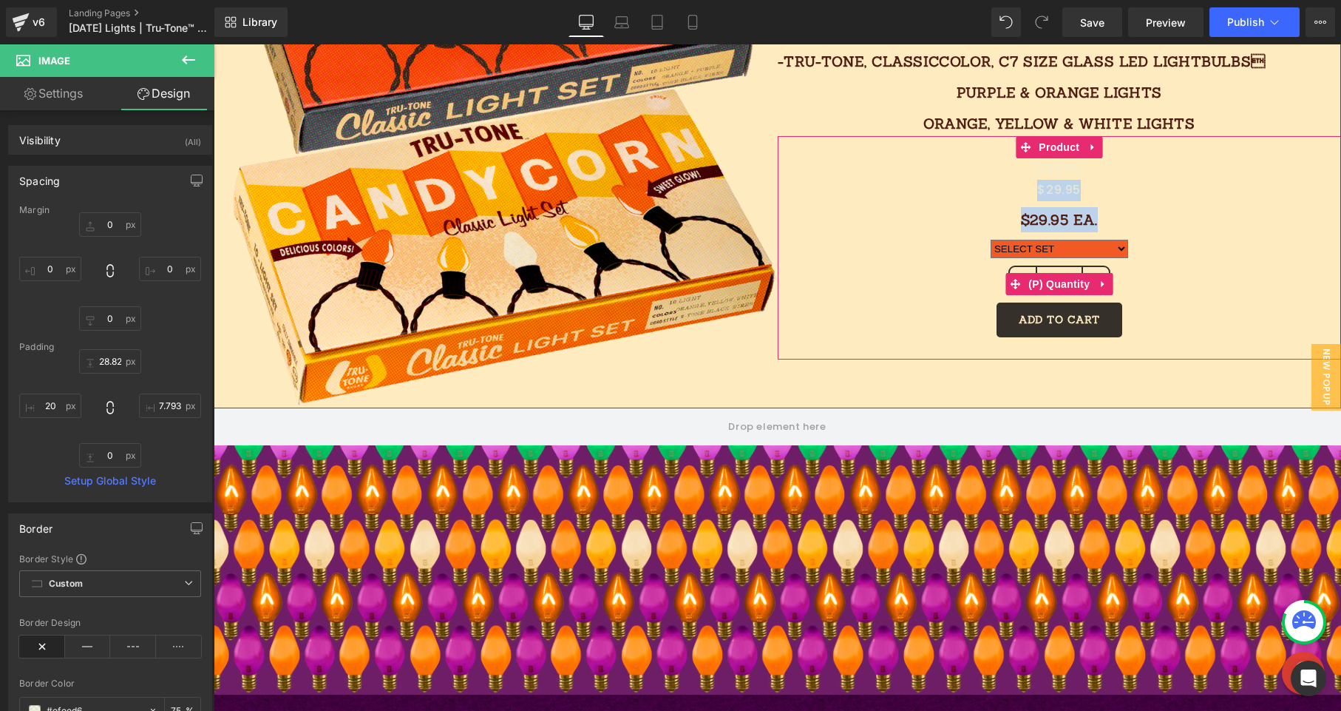
click at [918, 296] on div "1" at bounding box center [1059, 283] width 549 height 37
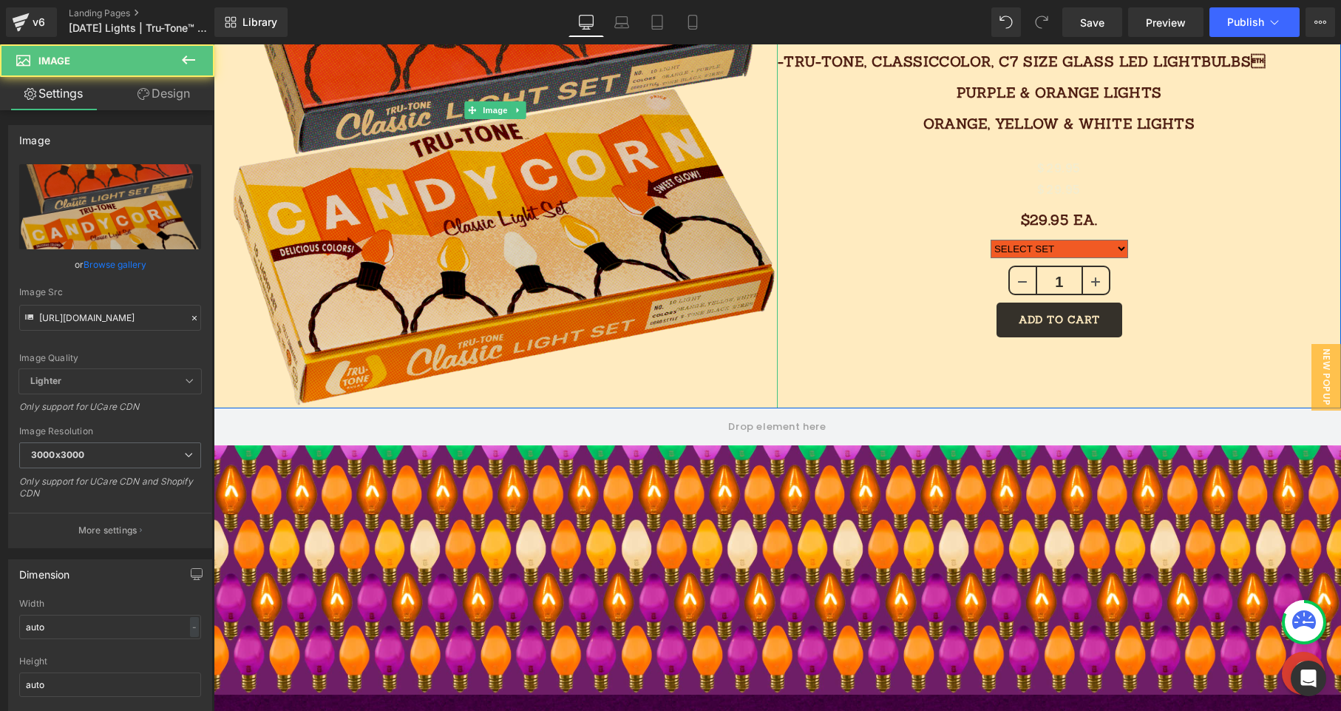
click at [692, 390] on img at bounding box center [496, 110] width 564 height 595
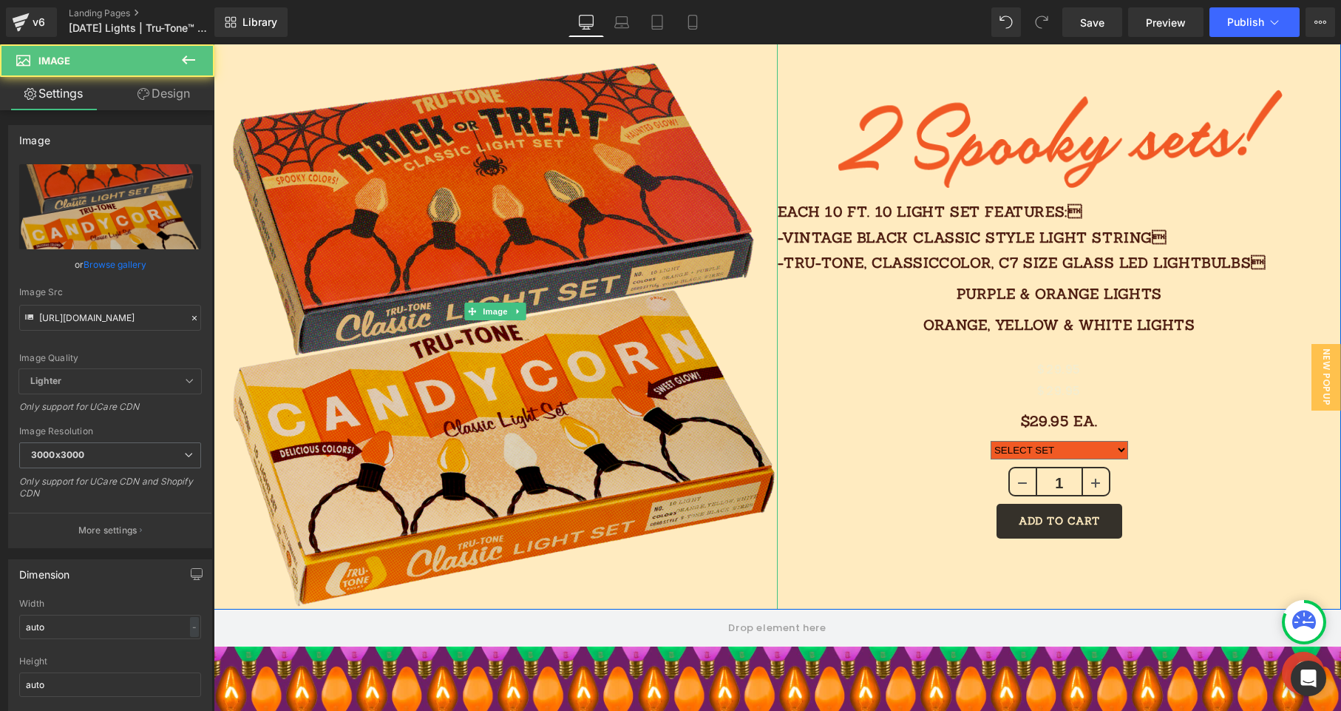
scroll to position [1261, 0]
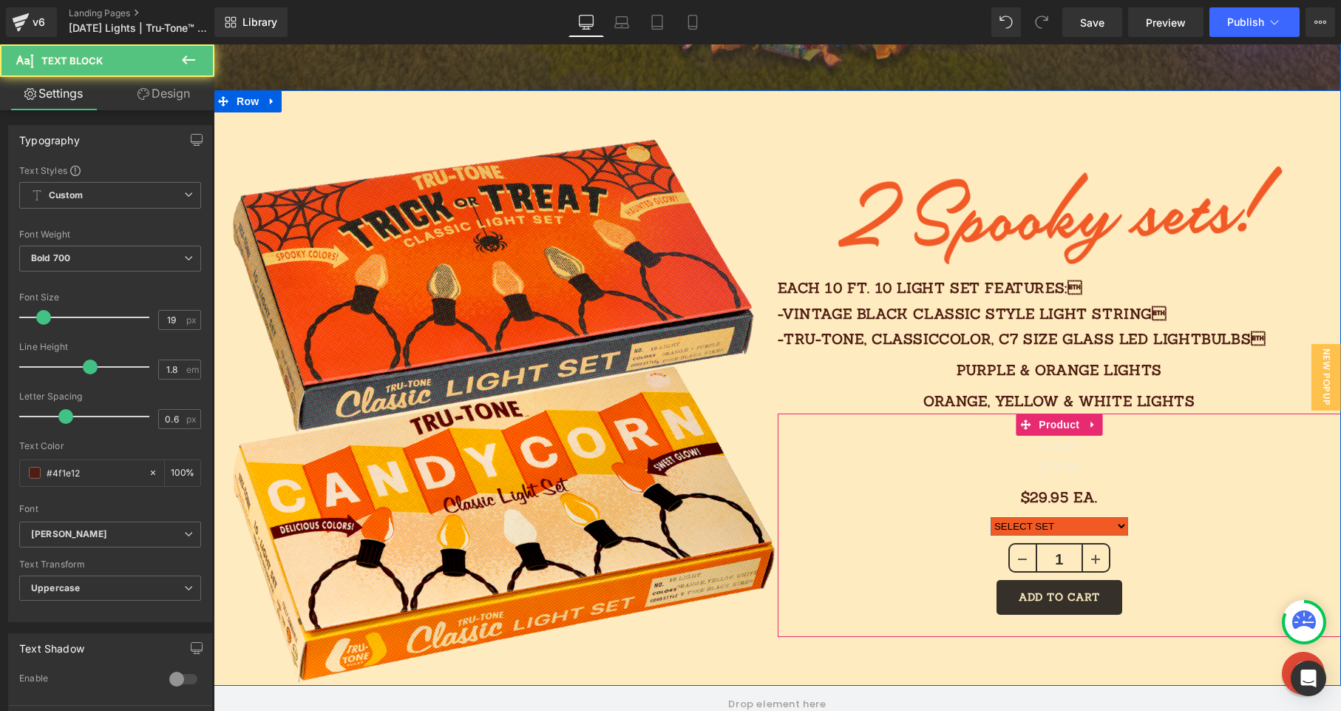
click at [1125, 480] on div "$29.95 Ea. Text Block" at bounding box center [1059, 493] width 549 height 31
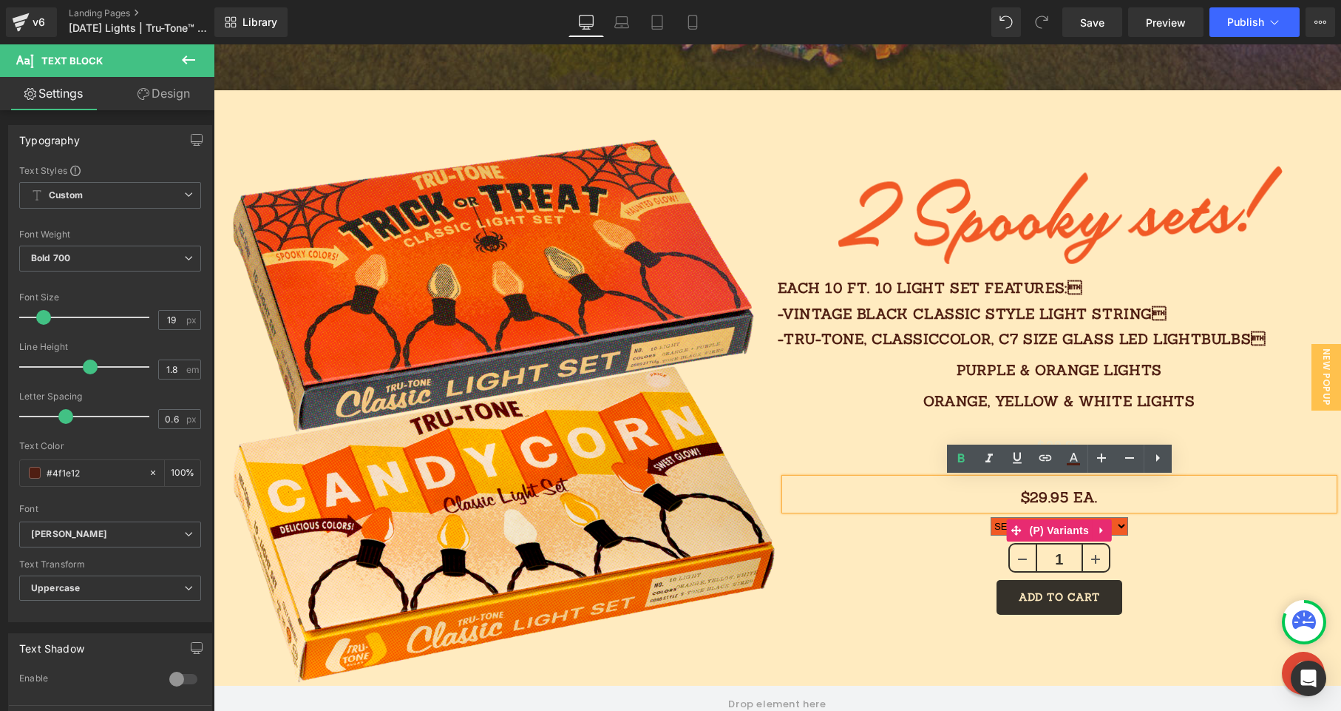
click at [1124, 529] on select "SELECT SET Candy Corn Trick or Treat" at bounding box center [1060, 526] width 138 height 18
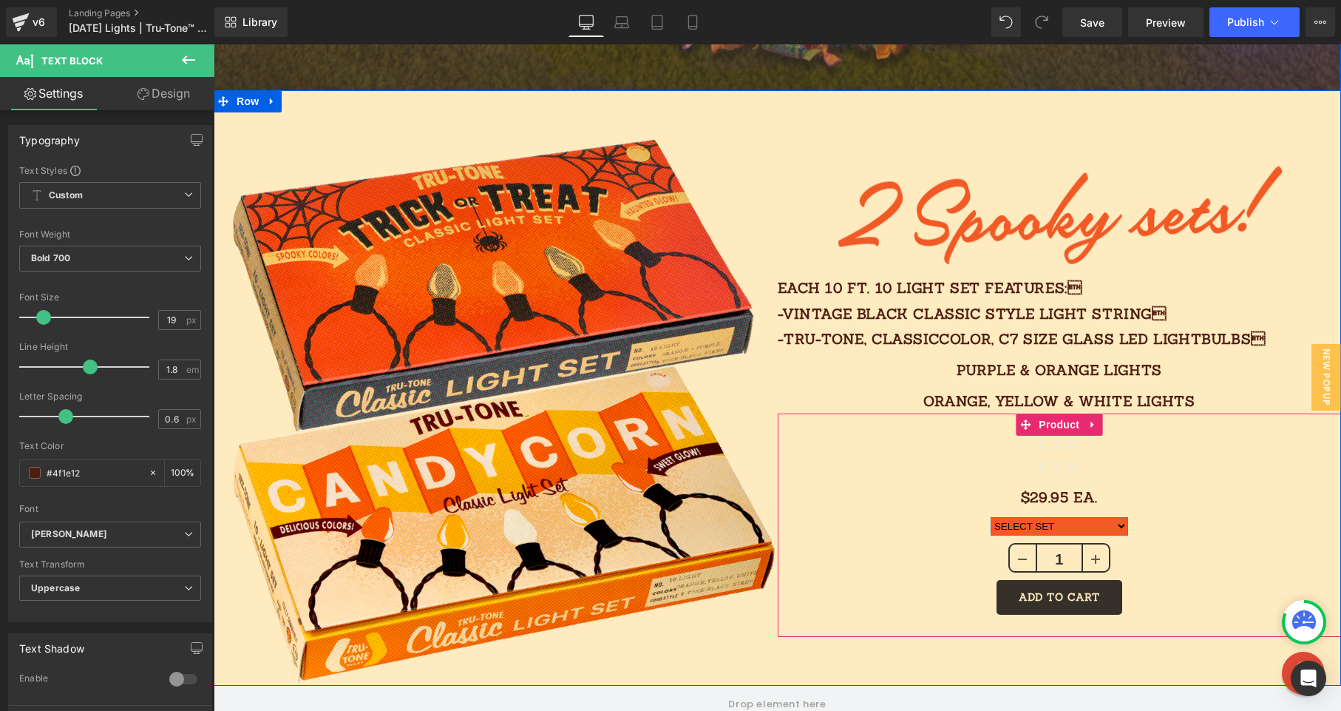
click at [1125, 523] on select "SELECT SET Candy Corn Trick or Treat" at bounding box center [1060, 526] width 138 height 18
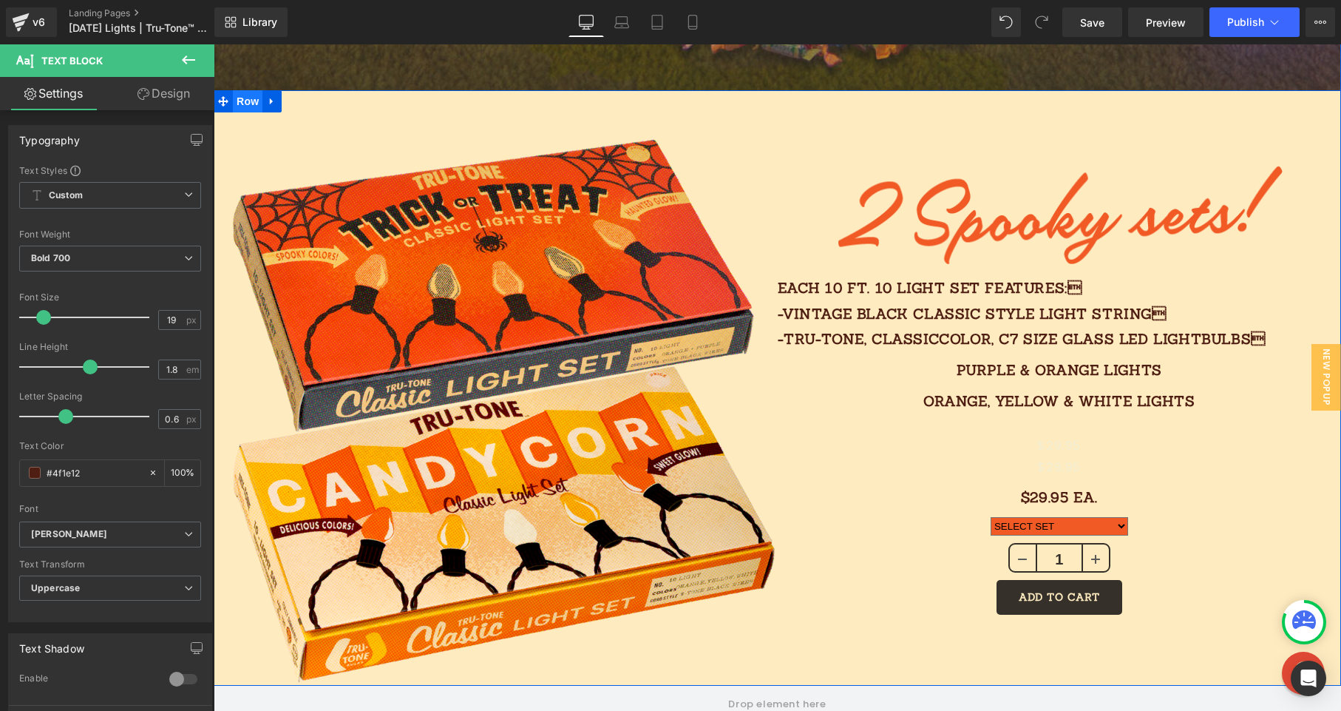
click at [257, 103] on ul "Row" at bounding box center [248, 101] width 68 height 22
click at [253, 101] on span "Row" at bounding box center [248, 102] width 30 height 22
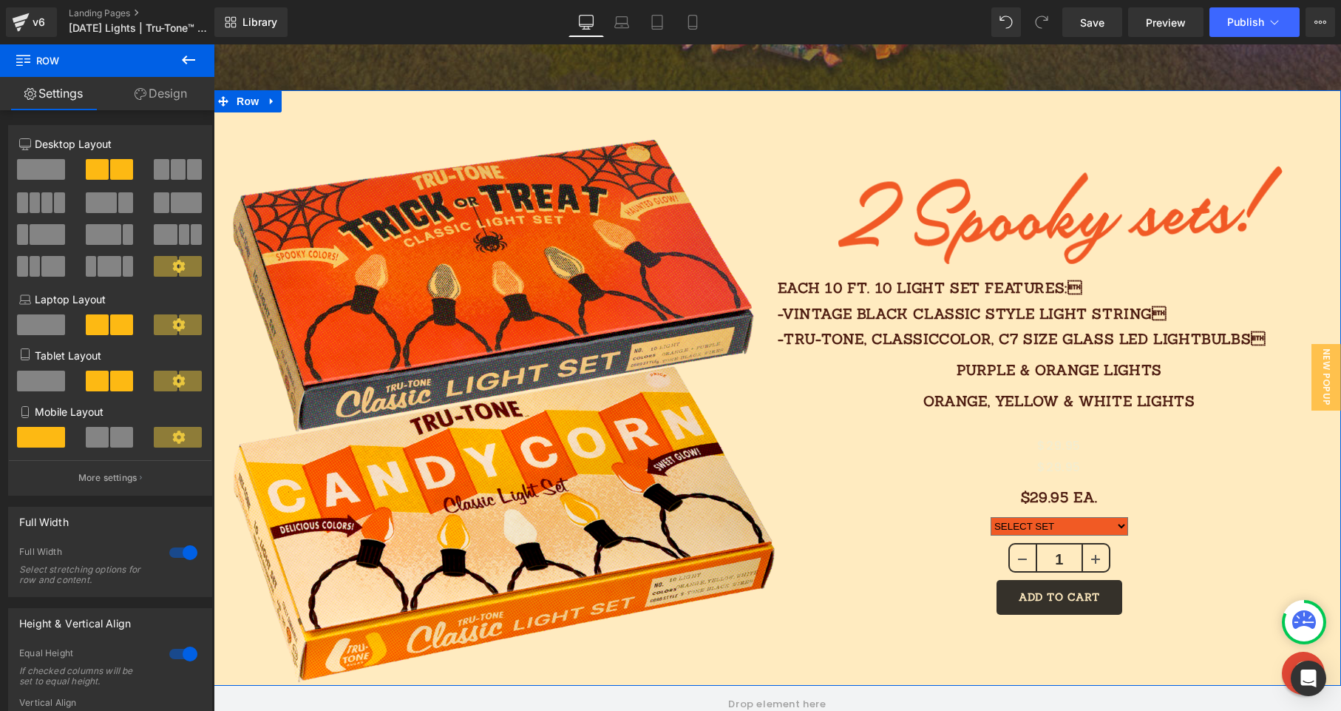
click at [160, 103] on link "Design" at bounding box center [160, 93] width 107 height 33
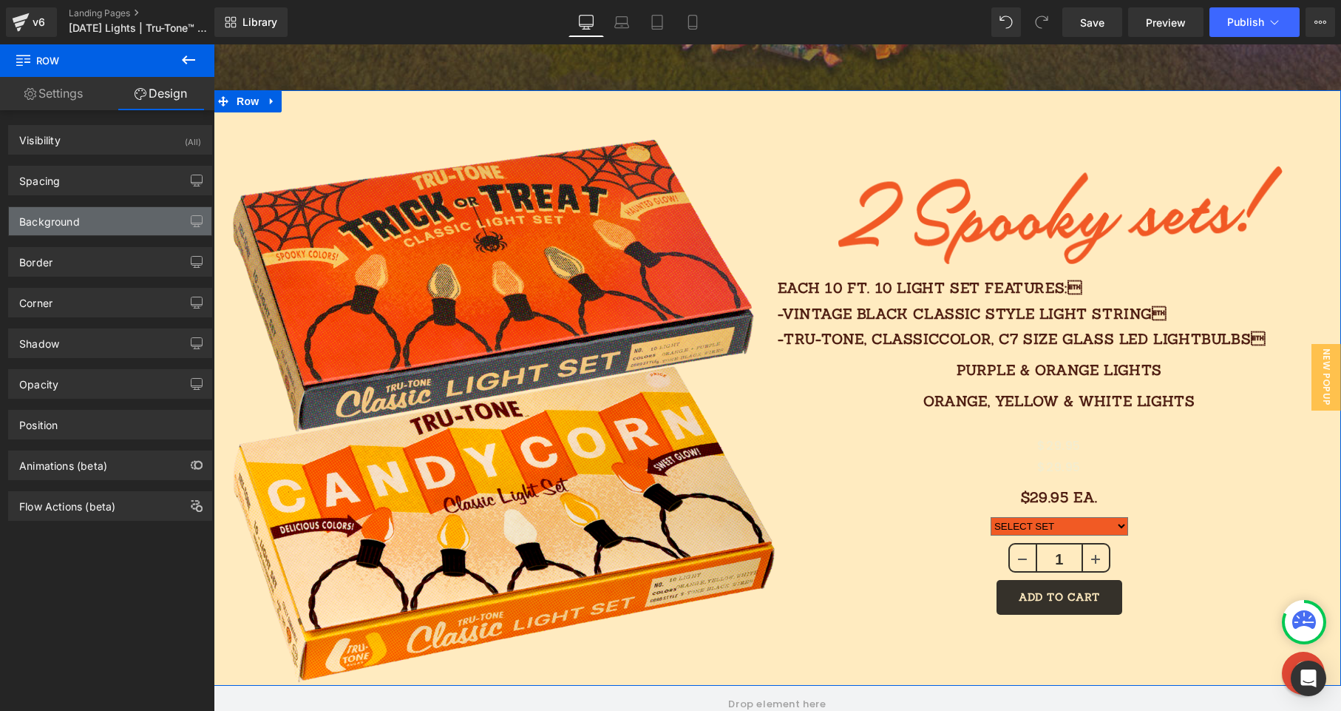
click at [85, 226] on div "Background" at bounding box center [110, 221] width 203 height 28
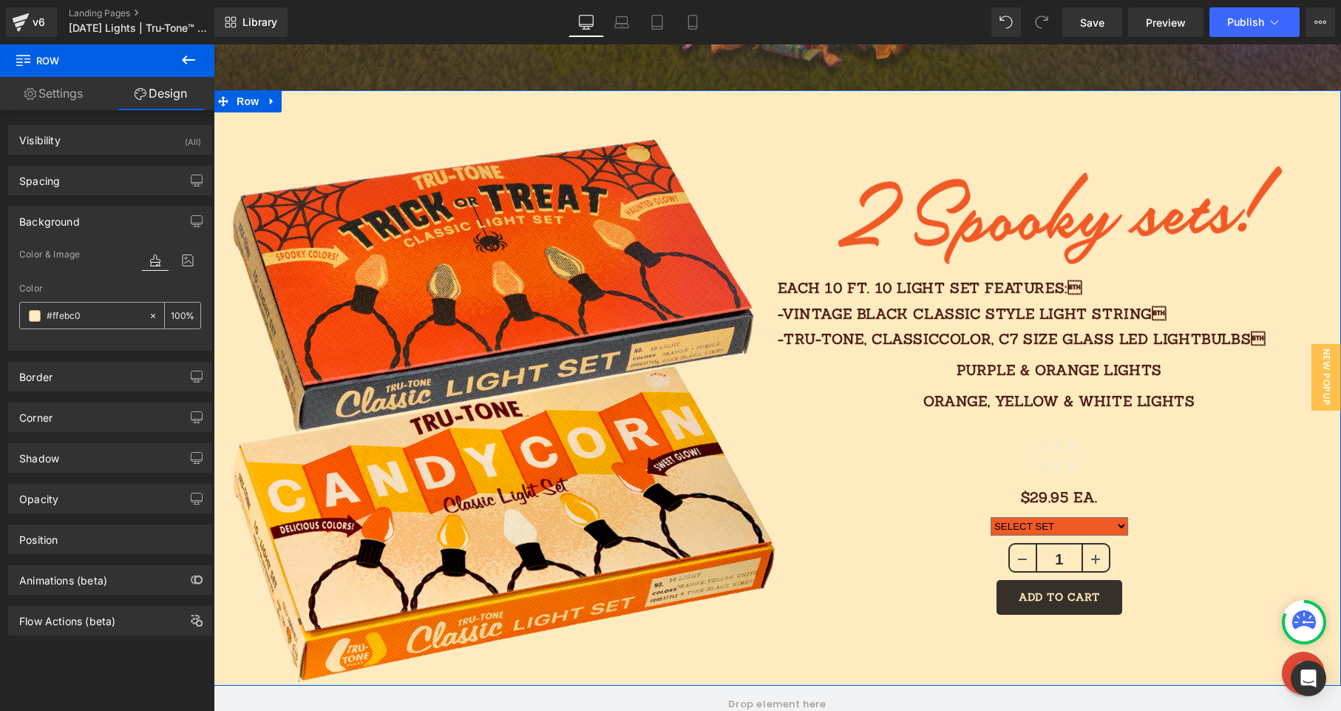
drag, startPoint x: 100, startPoint y: 316, endPoint x: 22, endPoint y: 314, distance: 77.7
click at [22, 314] on div "#ffebc0" at bounding box center [84, 315] width 128 height 26
drag, startPoint x: 106, startPoint y: 316, endPoint x: 28, endPoint y: 319, distance: 77.7
click at [28, 319] on div "#ffebc0" at bounding box center [84, 315] width 128 height 26
click at [1085, 206] on icon at bounding box center [1082, 204] width 8 height 9
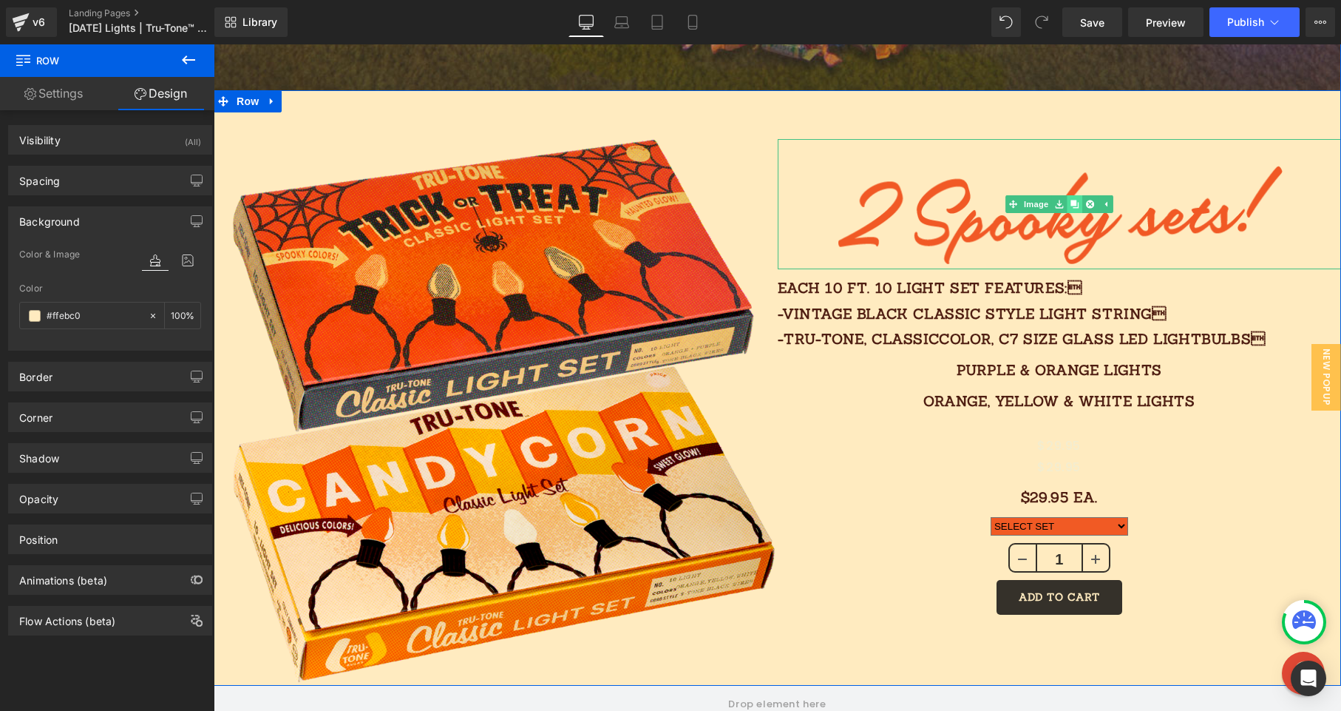
click at [1075, 204] on icon at bounding box center [1075, 204] width 8 height 8
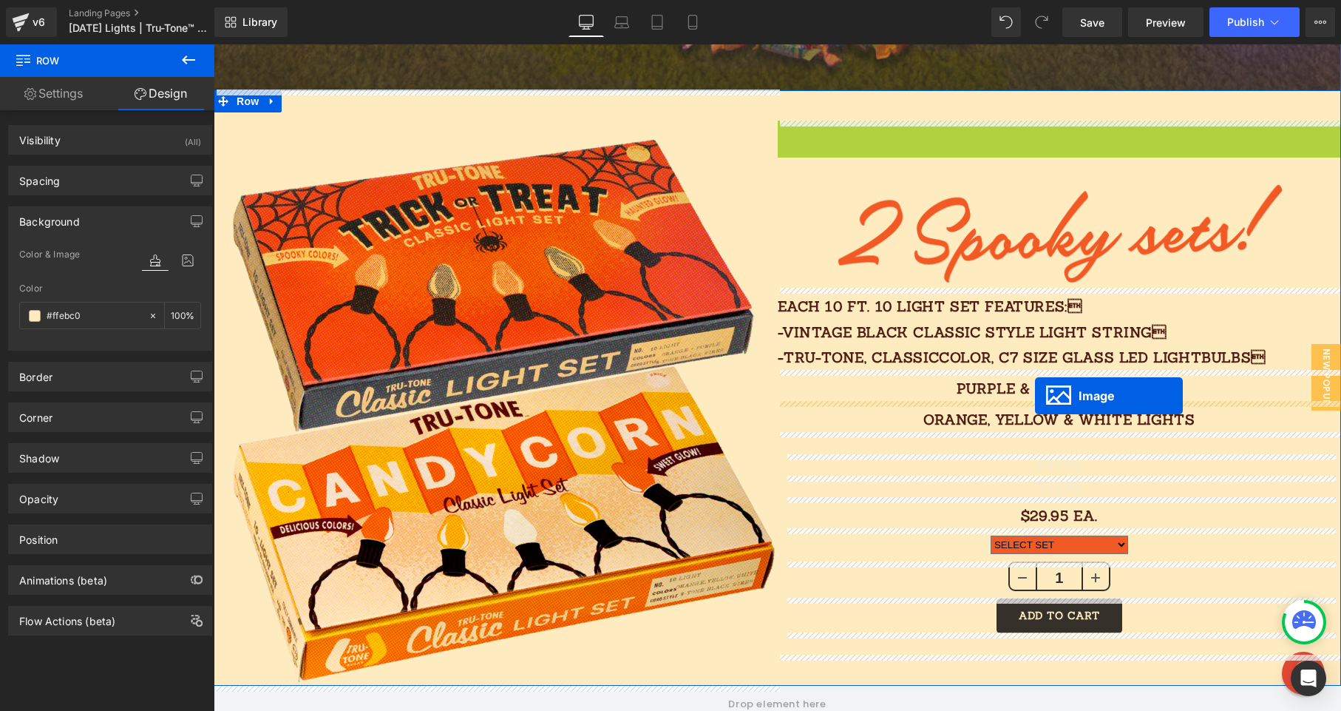
drag, startPoint x: 1012, startPoint y: 155, endPoint x: 1035, endPoint y: 396, distance: 241.5
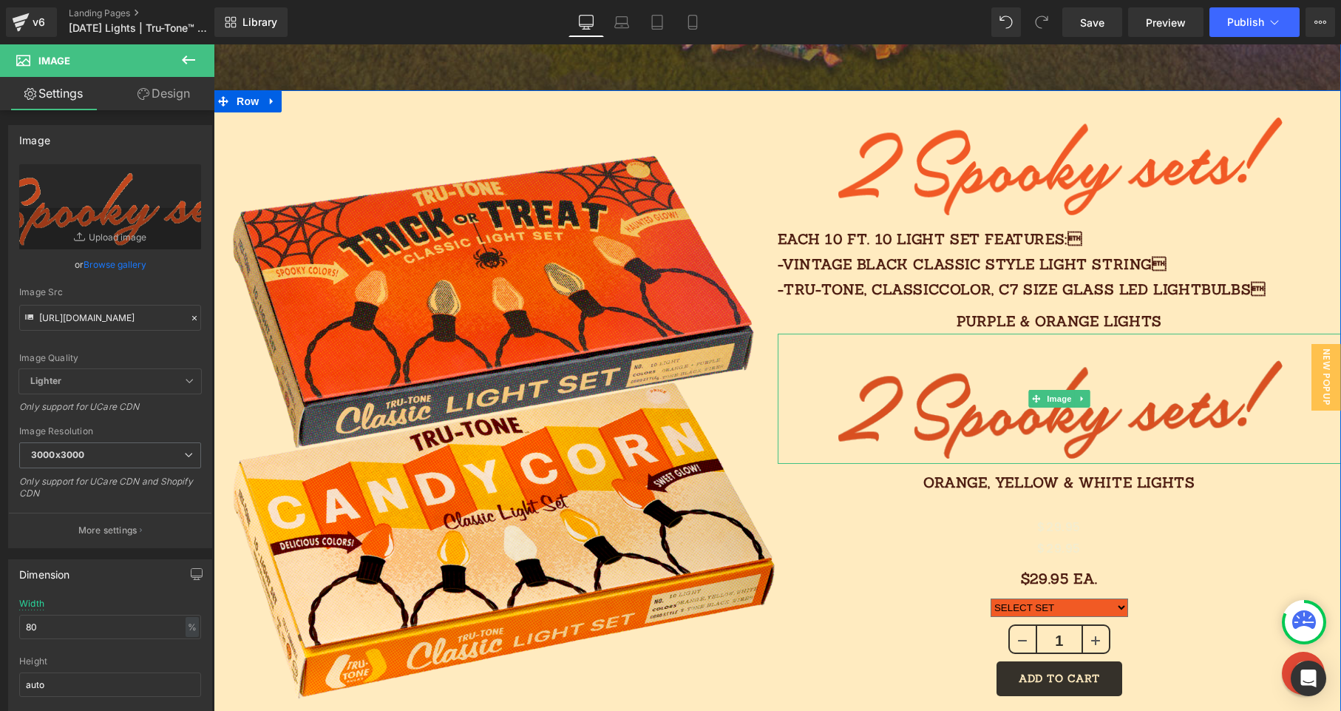
click at [1125, 397] on img at bounding box center [1059, 399] width 451 height 130
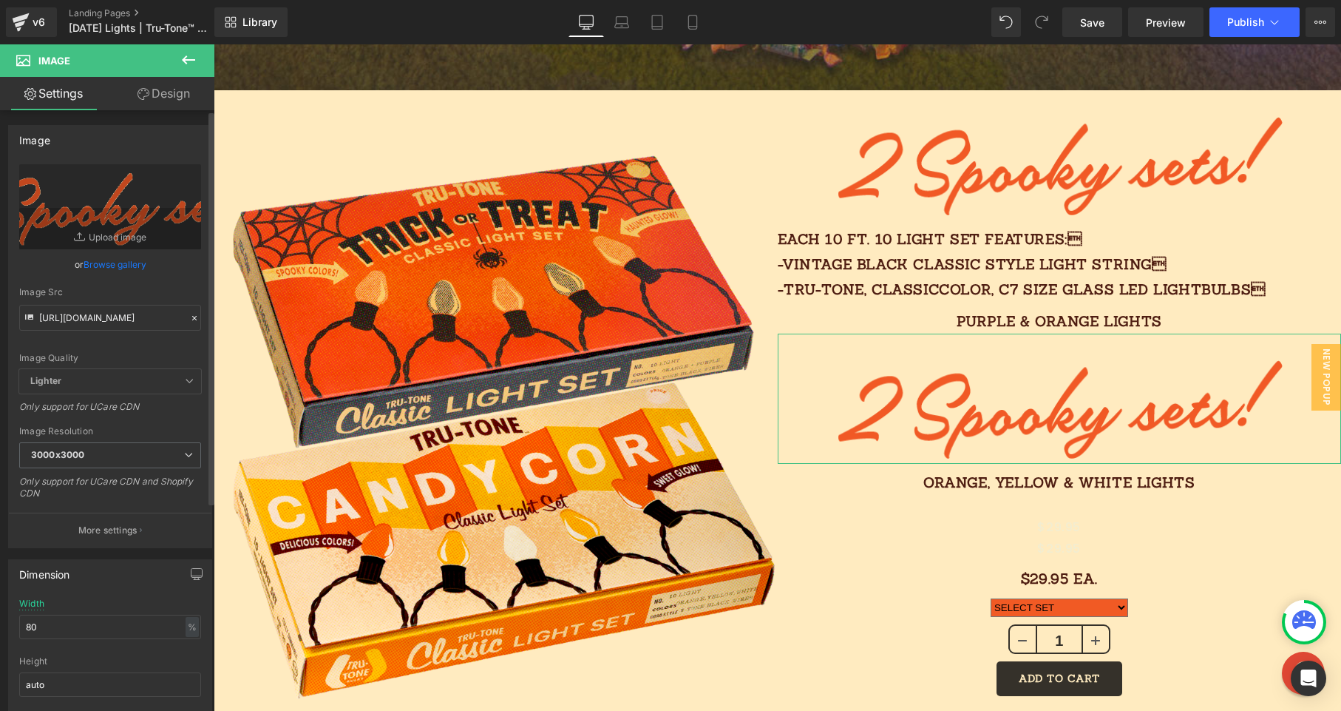
click at [192, 319] on icon at bounding box center [194, 318] width 10 height 10
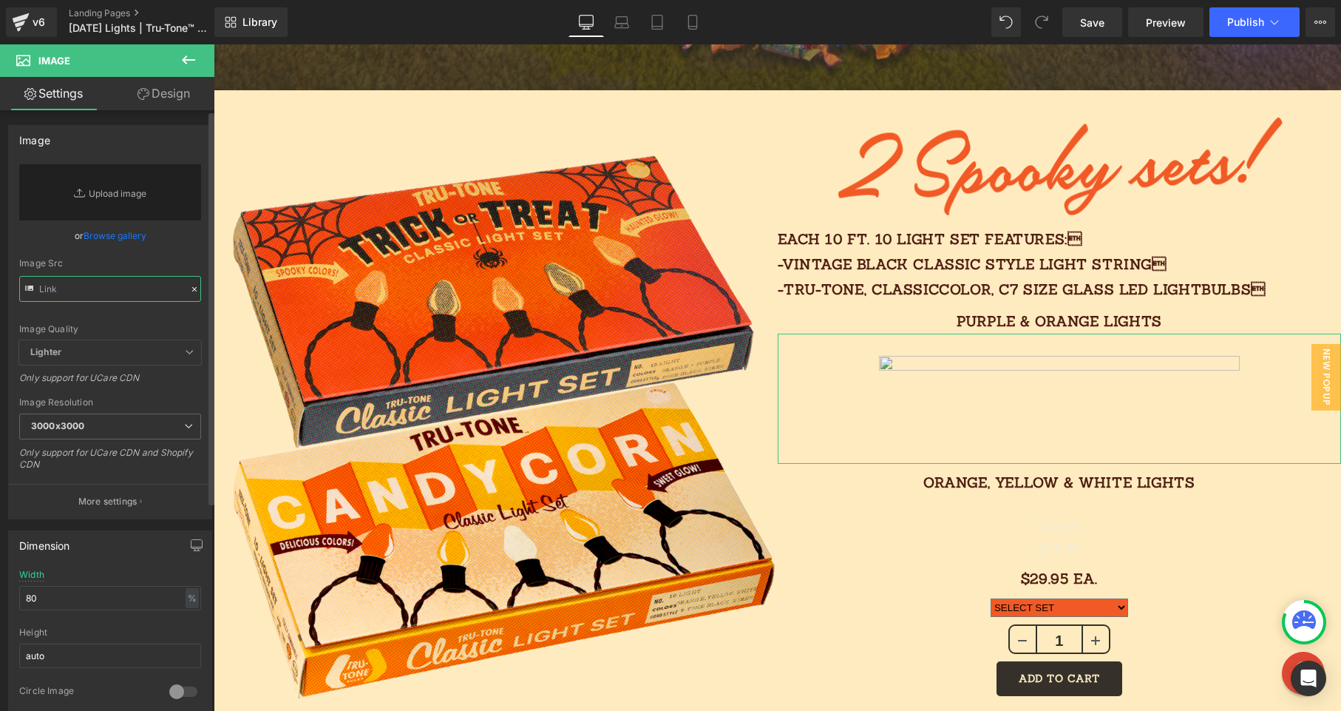
click at [143, 293] on input "text" at bounding box center [110, 289] width 182 height 26
paste input "[URL][DOMAIN_NAME]"
type input "[URL][DOMAIN_NAME]"
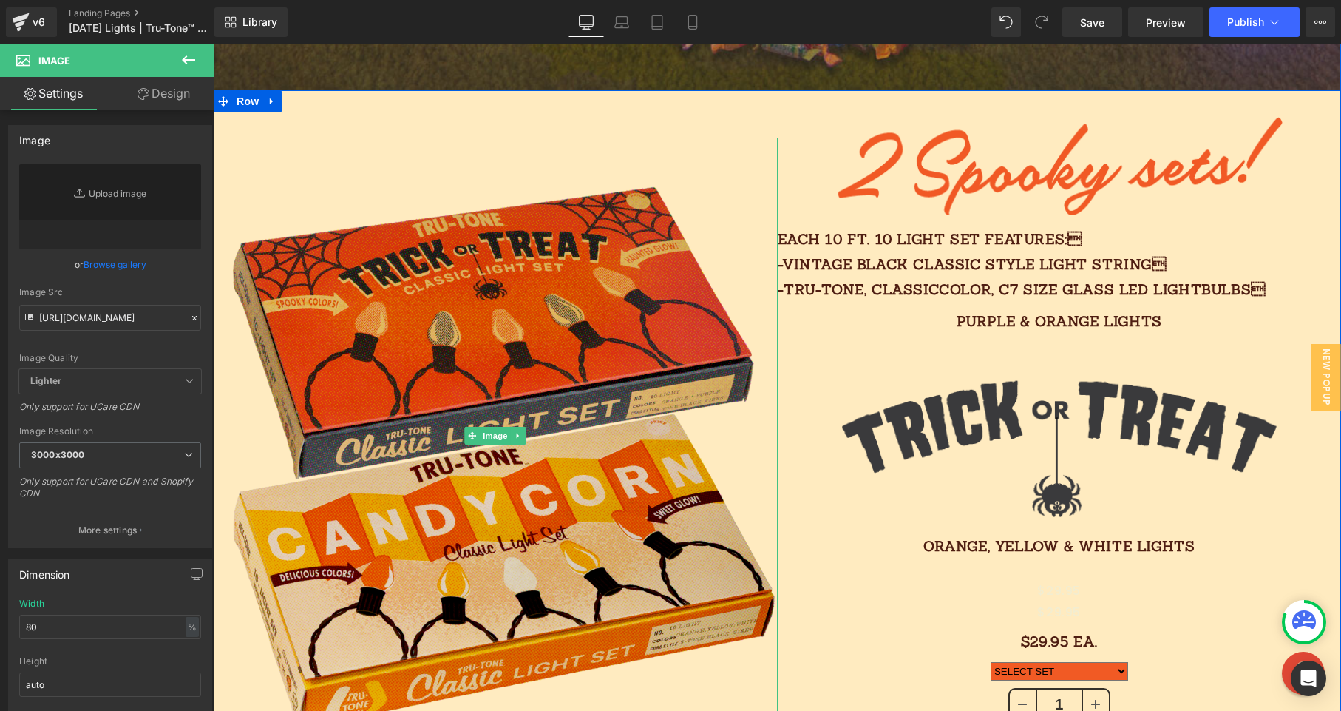
type input "[URL][DOMAIN_NAME]"
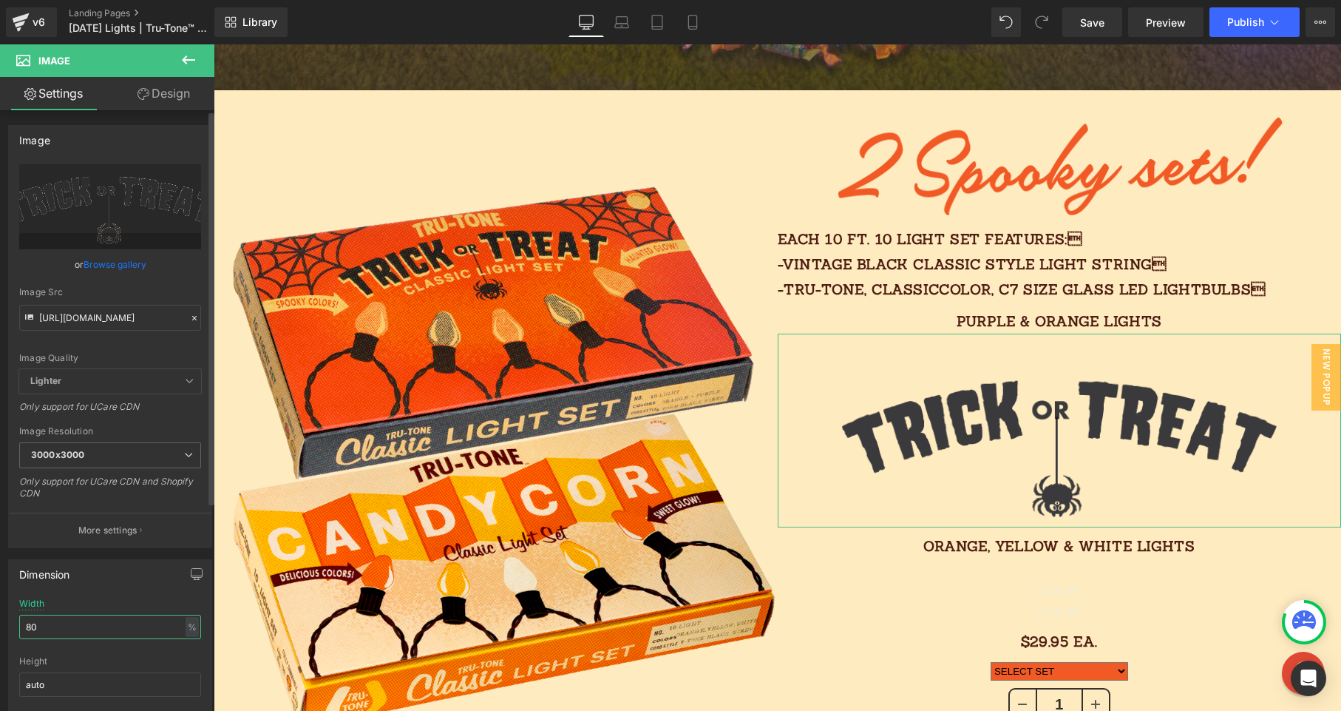
drag, startPoint x: 45, startPoint y: 630, endPoint x: 4, endPoint y: 622, distance: 41.5
click at [4, 622] on div "Dimension 80% Width 80 % % px auto Height auto 0 Circle Image" at bounding box center [110, 647] width 221 height 199
type input "50"
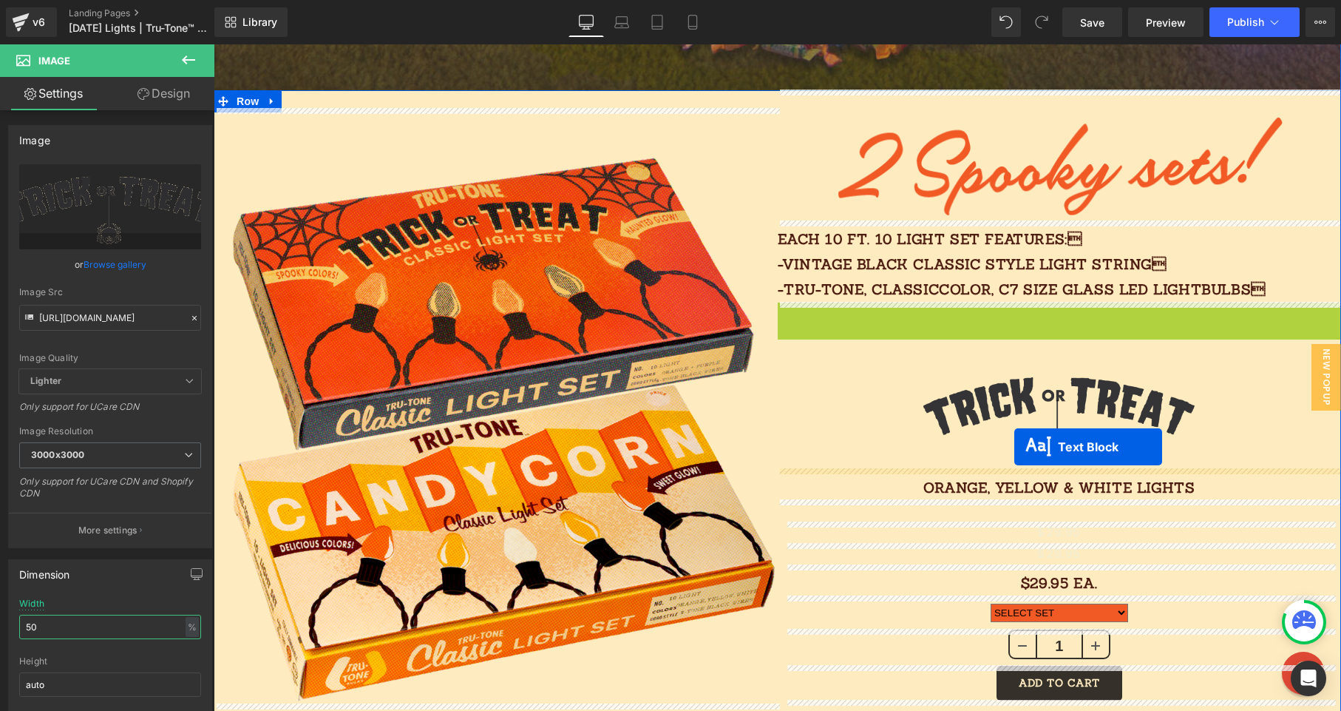
drag, startPoint x: 995, startPoint y: 316, endPoint x: 1015, endPoint y: 447, distance: 131.7
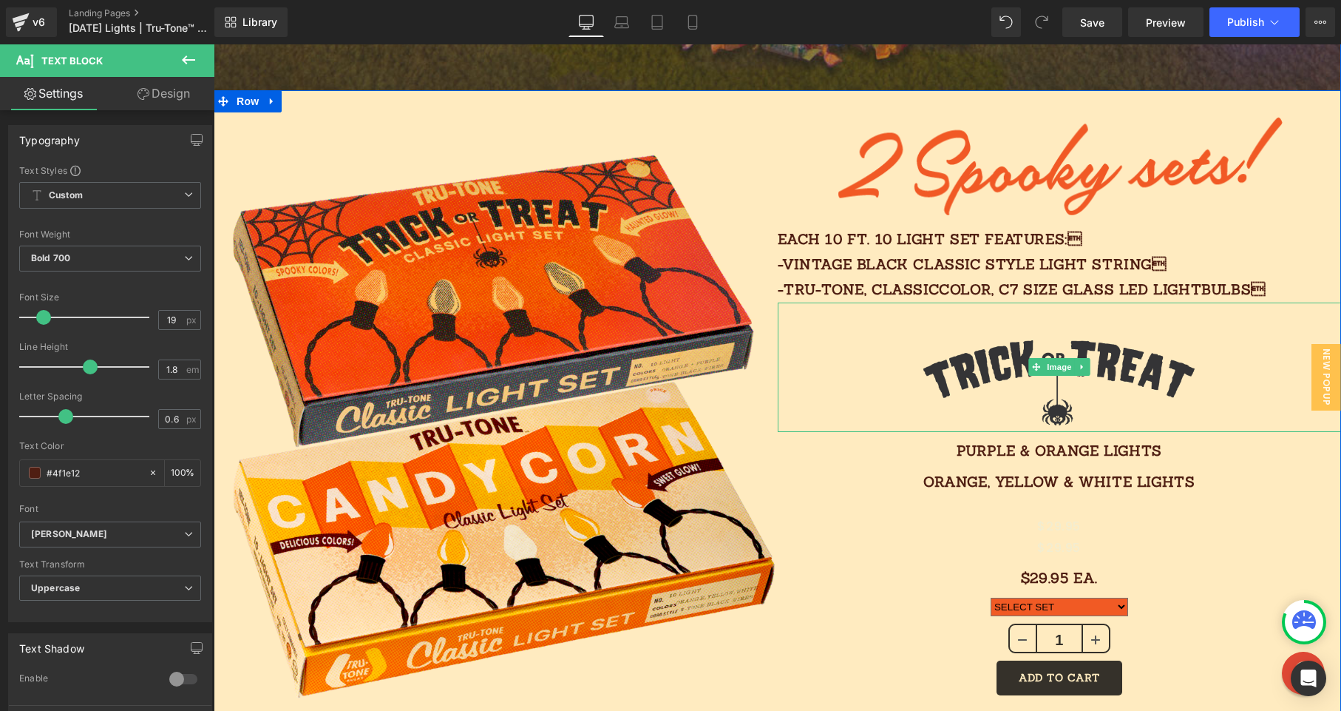
click at [961, 389] on img at bounding box center [1059, 366] width 282 height 129
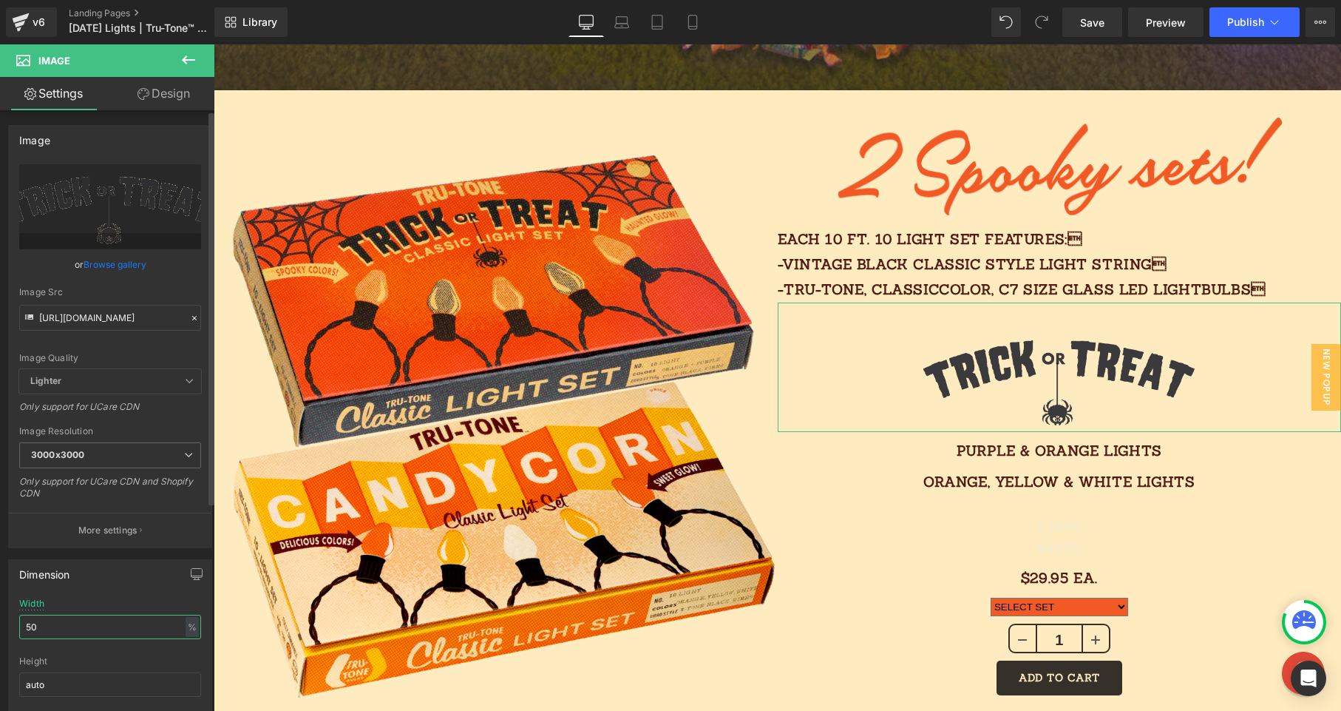
drag, startPoint x: 22, startPoint y: 622, endPoint x: 13, endPoint y: 618, distance: 10.3
click at [14, 623] on div "50% Width 50 % % px auto Height auto 0 Circle Image" at bounding box center [110, 672] width 203 height 148
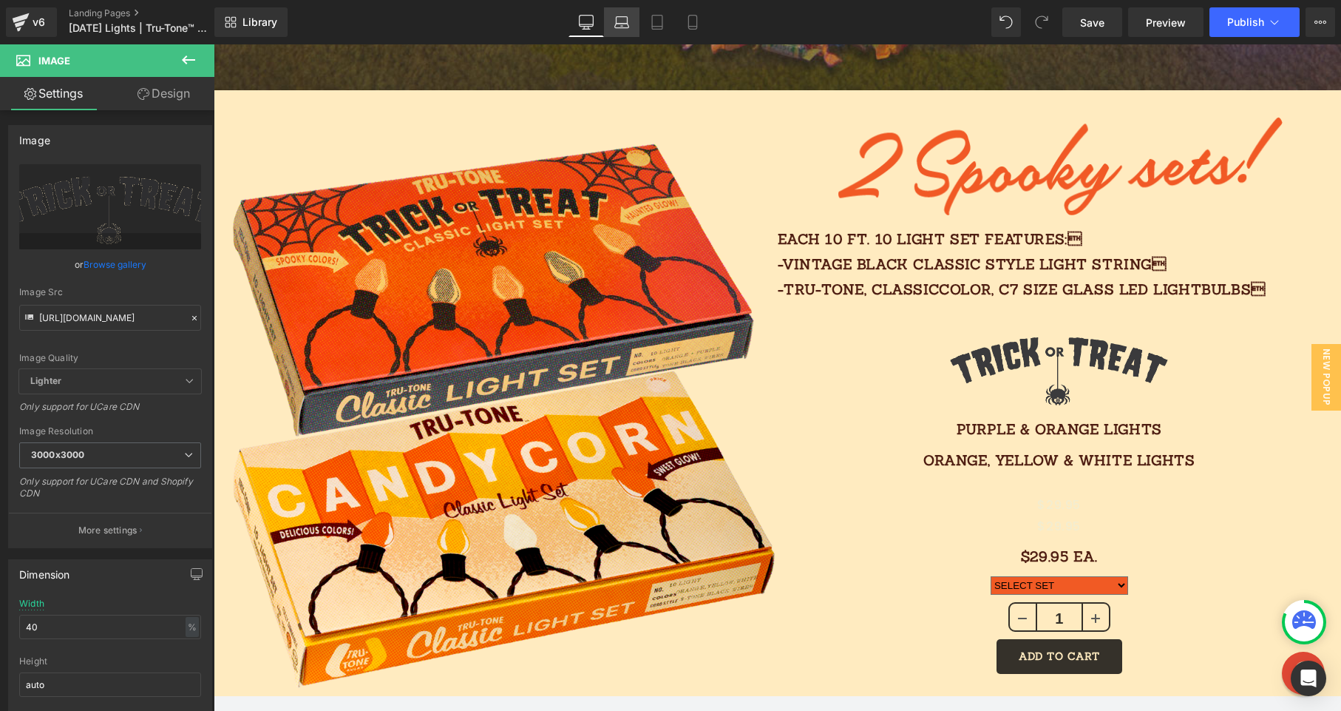
click at [628, 28] on icon at bounding box center [622, 22] width 15 height 15
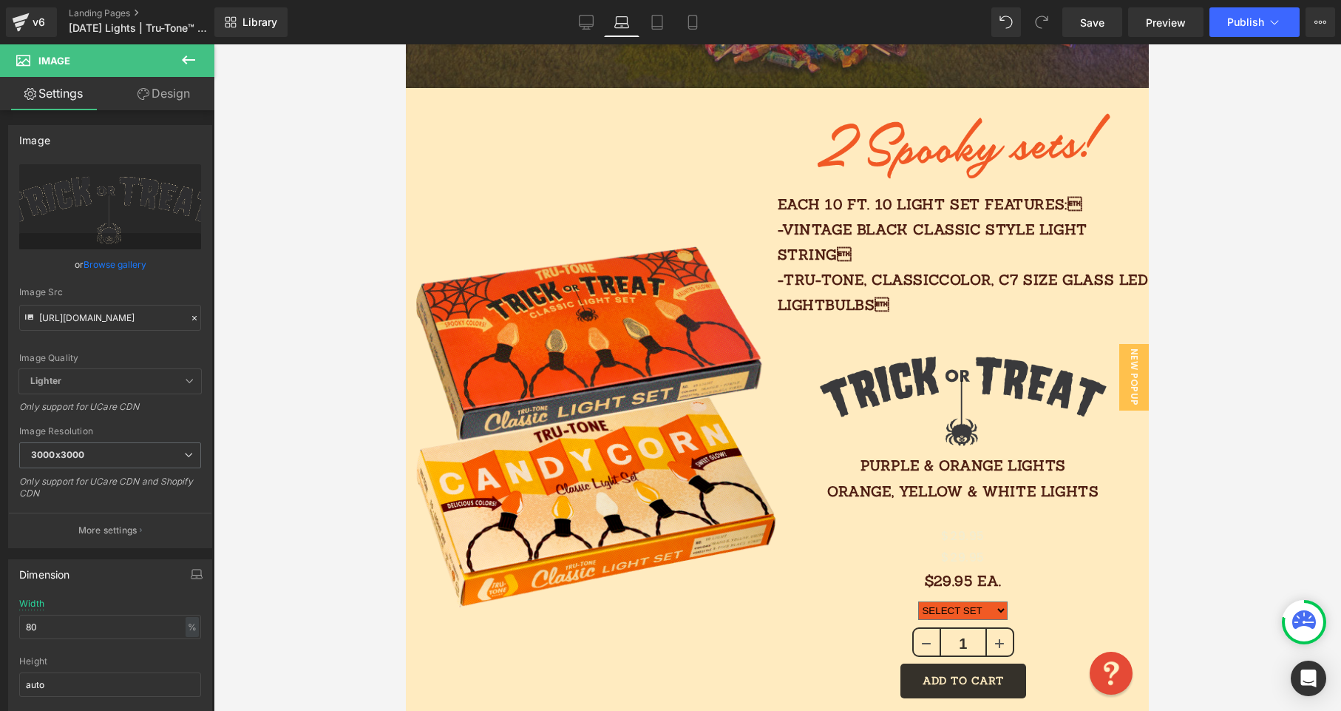
scroll to position [950, 0]
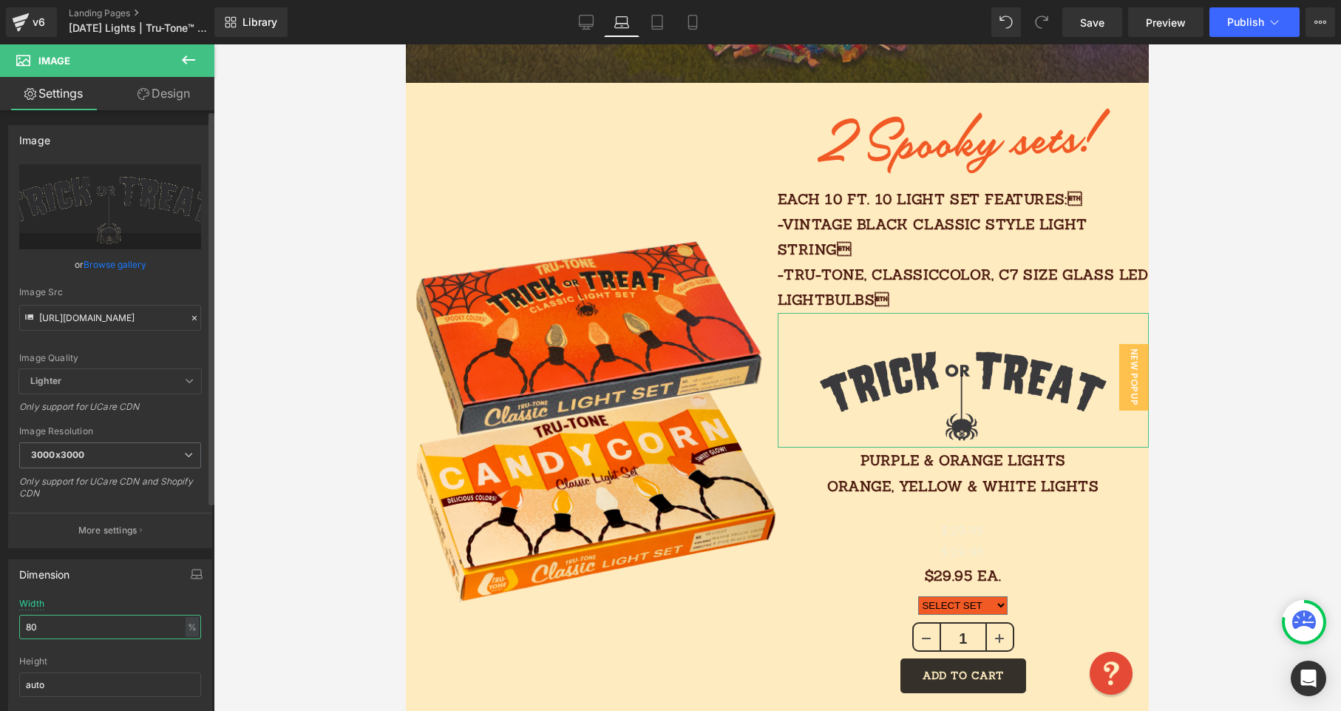
drag, startPoint x: 58, startPoint y: 626, endPoint x: 13, endPoint y: 626, distance: 45.1
click at [13, 627] on div "80% Width 80 % % px auto Height auto 0 Circle Image" at bounding box center [110, 672] width 203 height 148
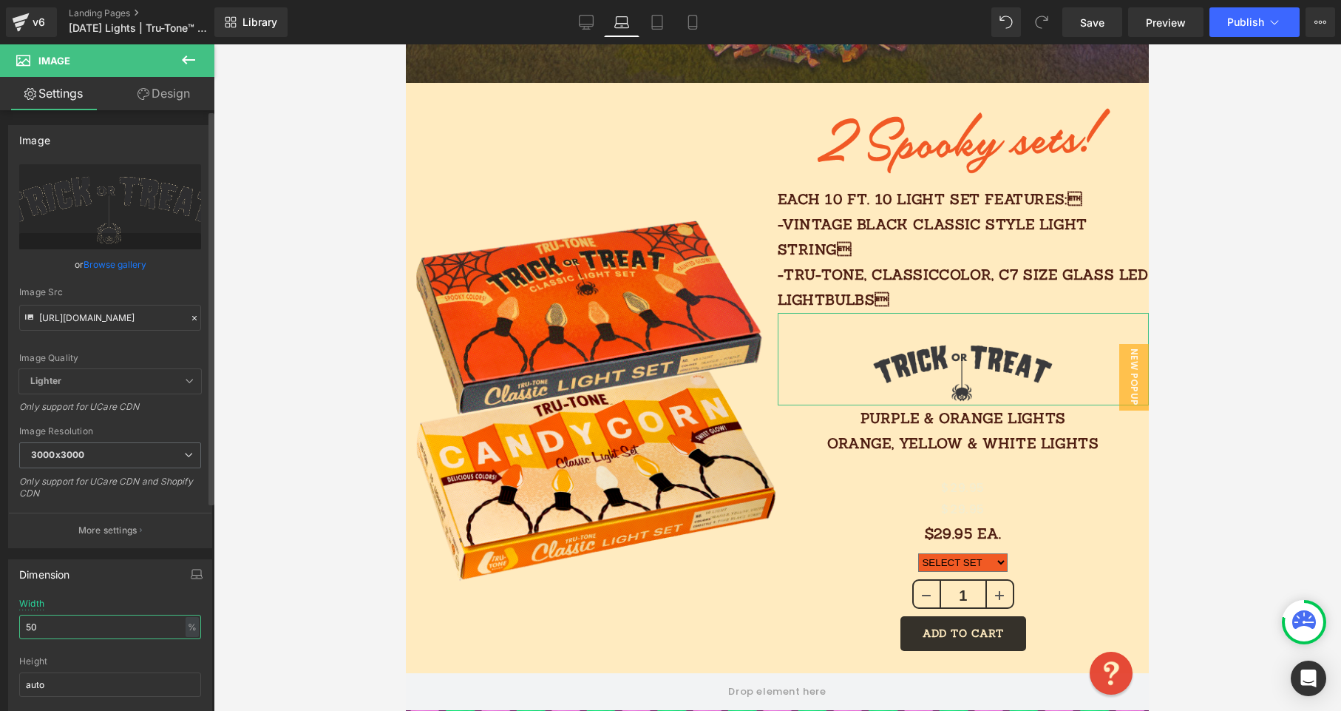
click at [11, 627] on div "50% Width 50 % % px auto Height auto 0 Circle Image" at bounding box center [110, 672] width 203 height 148
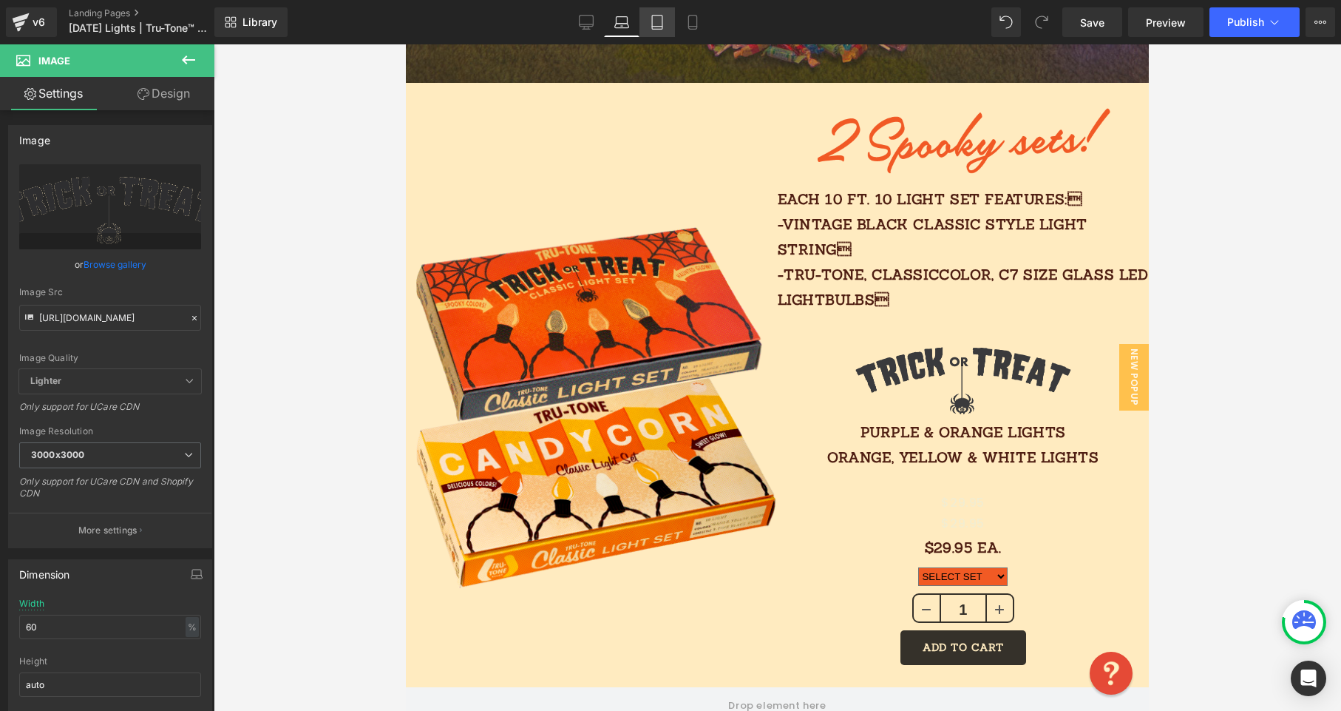
click at [668, 21] on link "Tablet" at bounding box center [657, 22] width 35 height 30
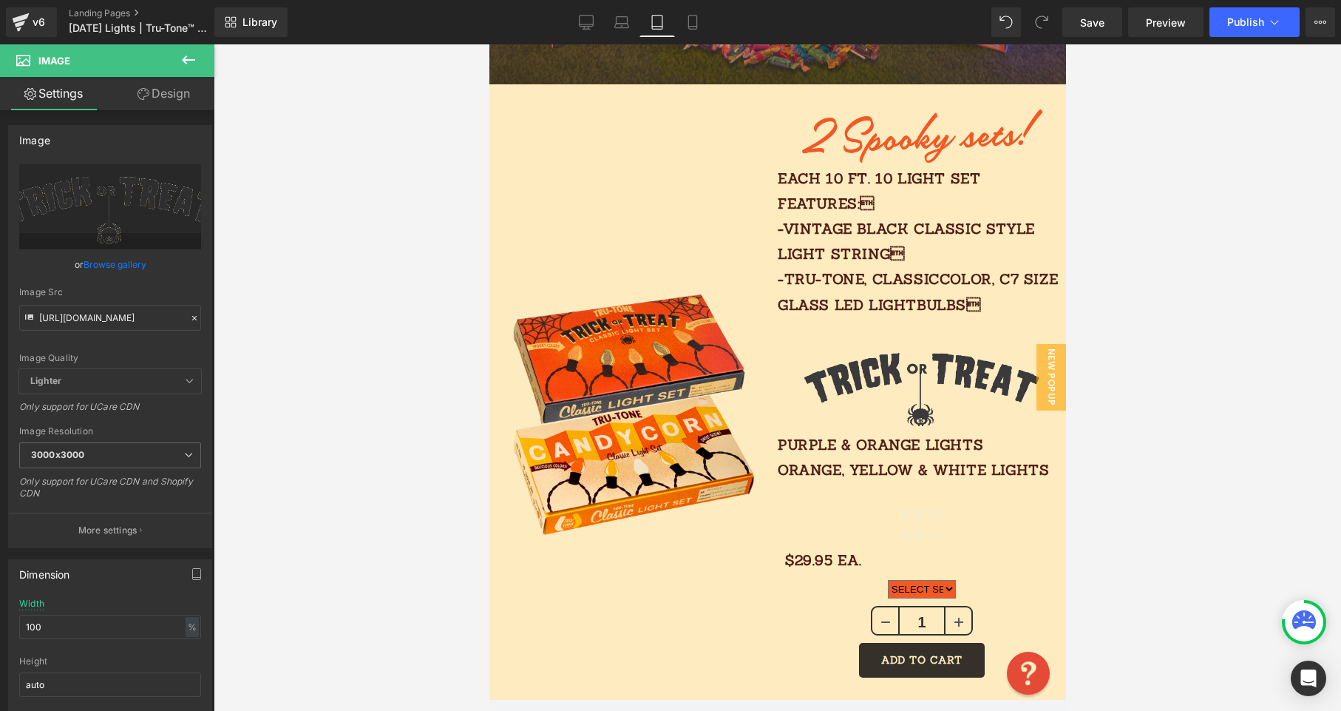
scroll to position [737, 0]
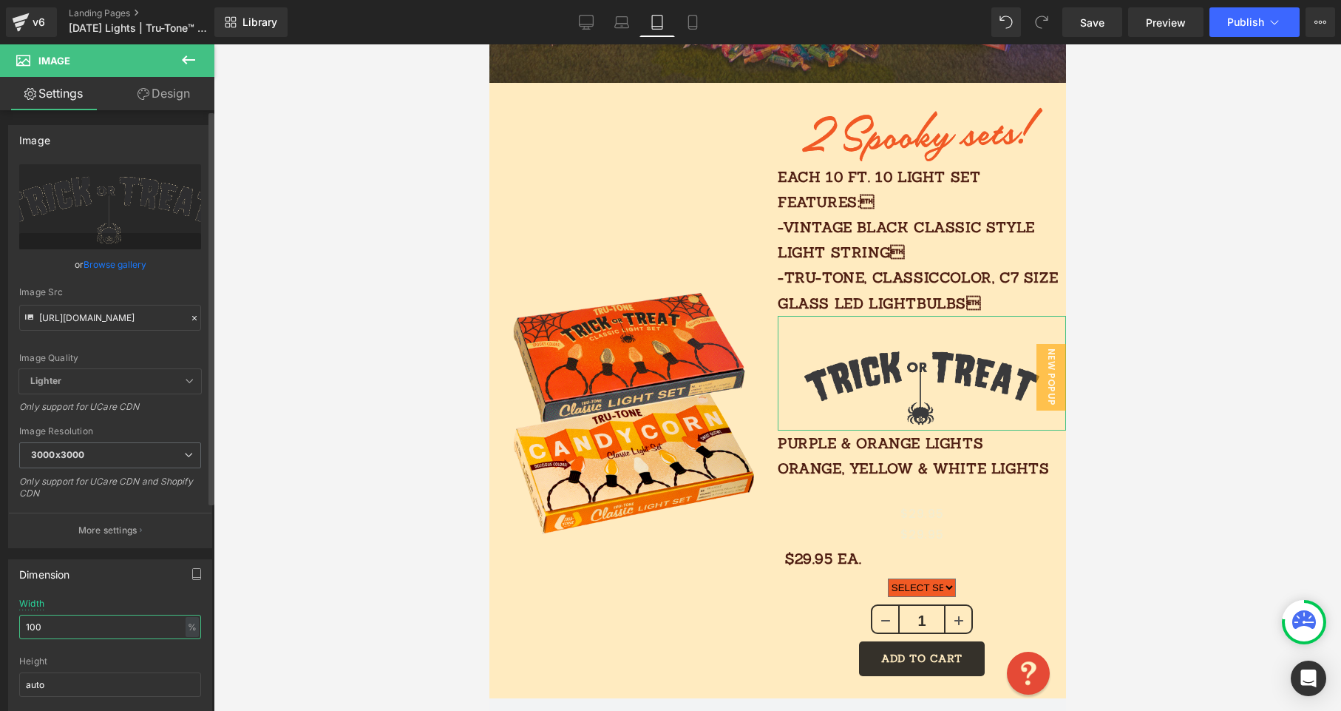
drag, startPoint x: 46, startPoint y: 631, endPoint x: 4, endPoint y: 630, distance: 42.2
click at [9, 632] on div "100% Width 100 % % px auto Height auto 0 Circle Image" at bounding box center [110, 672] width 203 height 148
type input "1"
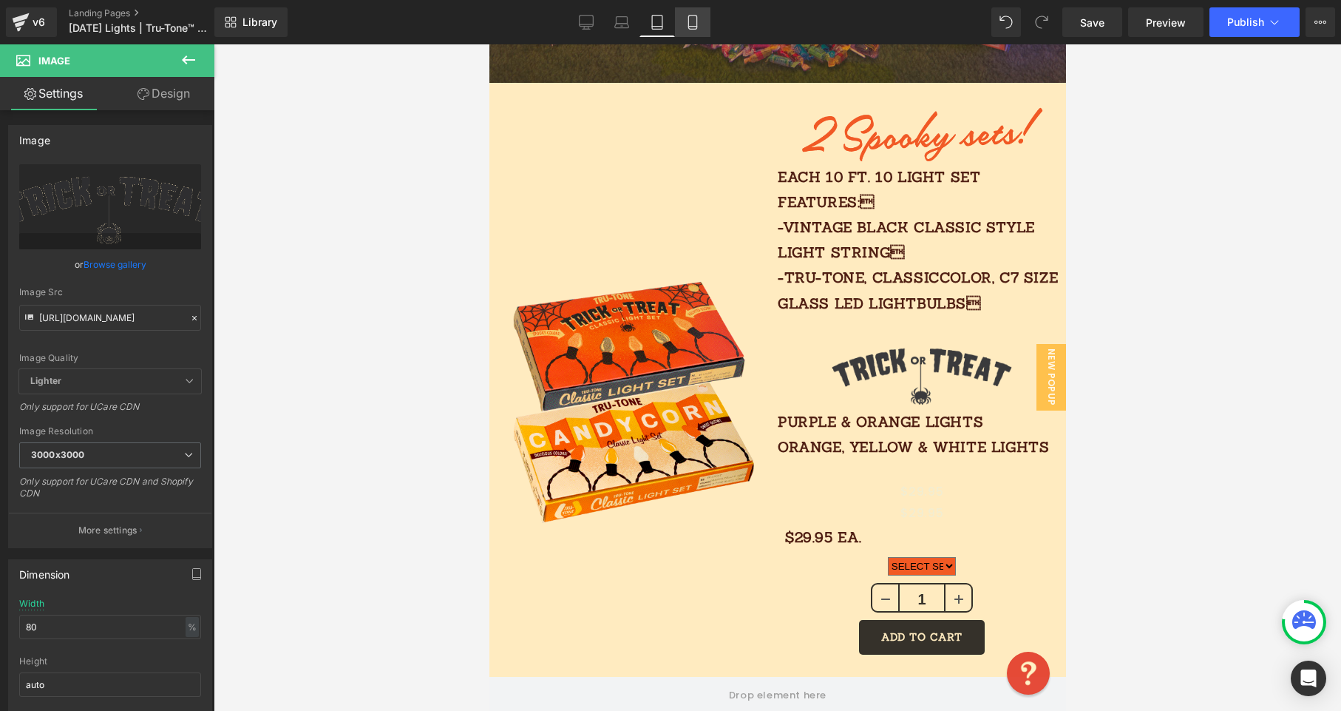
click at [692, 19] on icon at bounding box center [692, 22] width 15 height 15
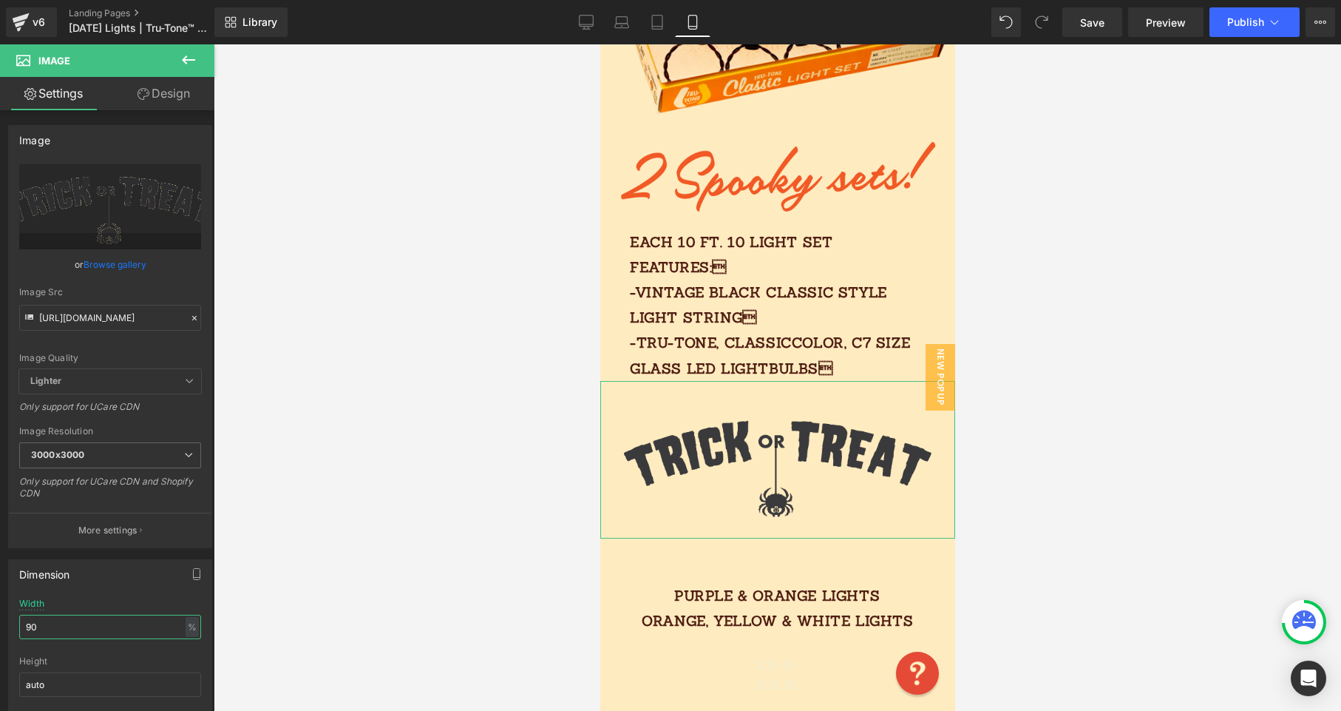
drag, startPoint x: 53, startPoint y: 629, endPoint x: -3, endPoint y: 626, distance: 56.2
click at [0, 626] on html "Text Block You are previewing how the will restyle your page. You can not edit …" at bounding box center [670, 355] width 1341 height 711
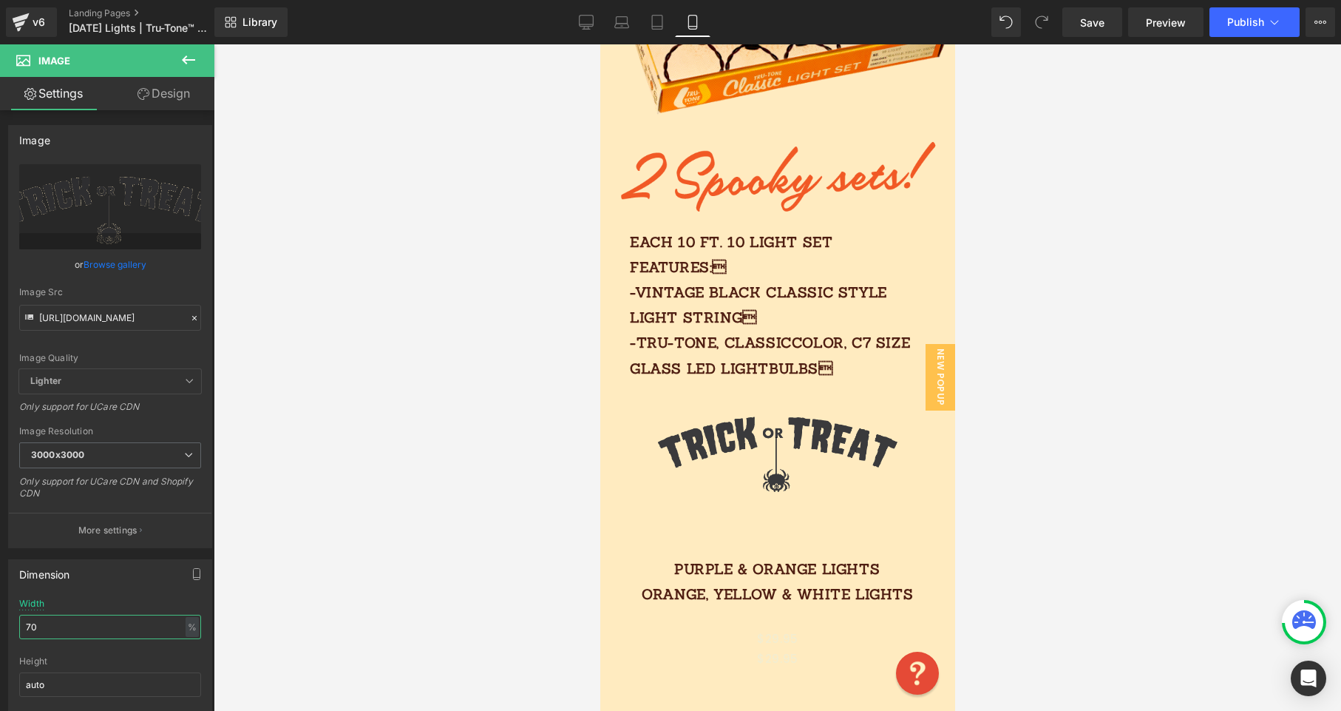
type input "7"
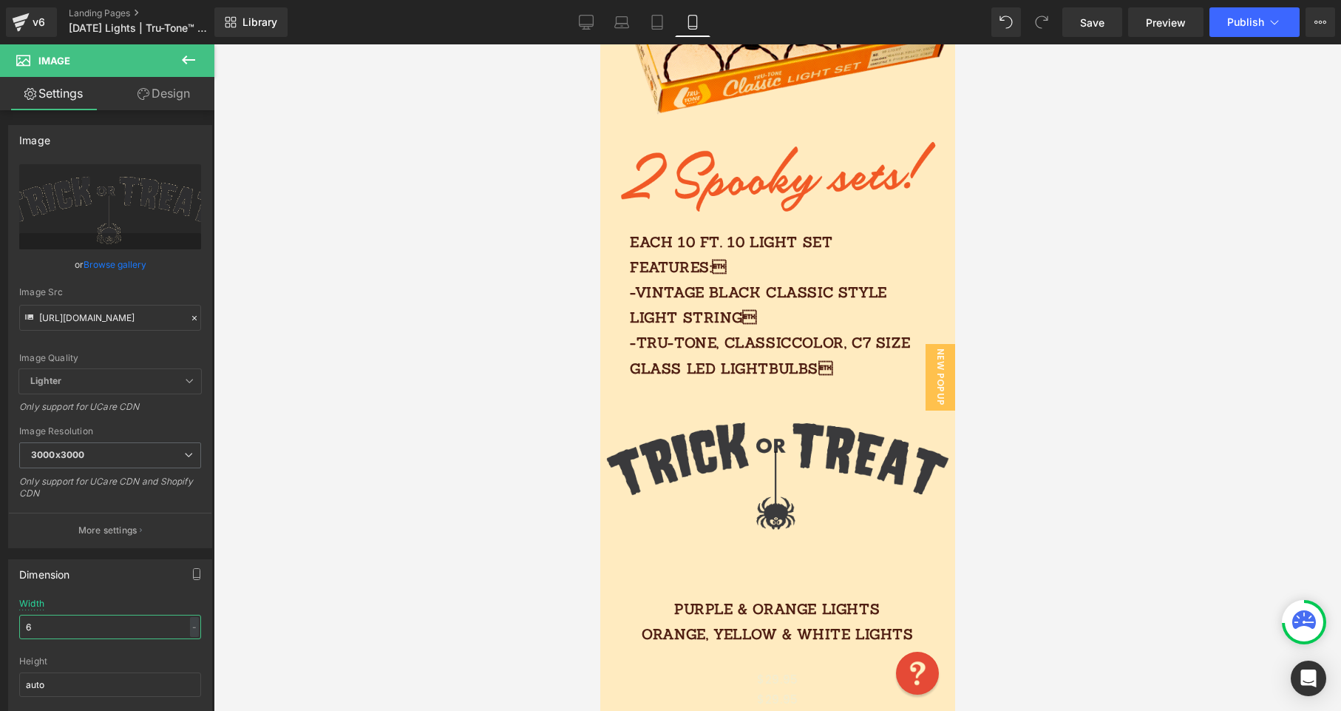
type input "65"
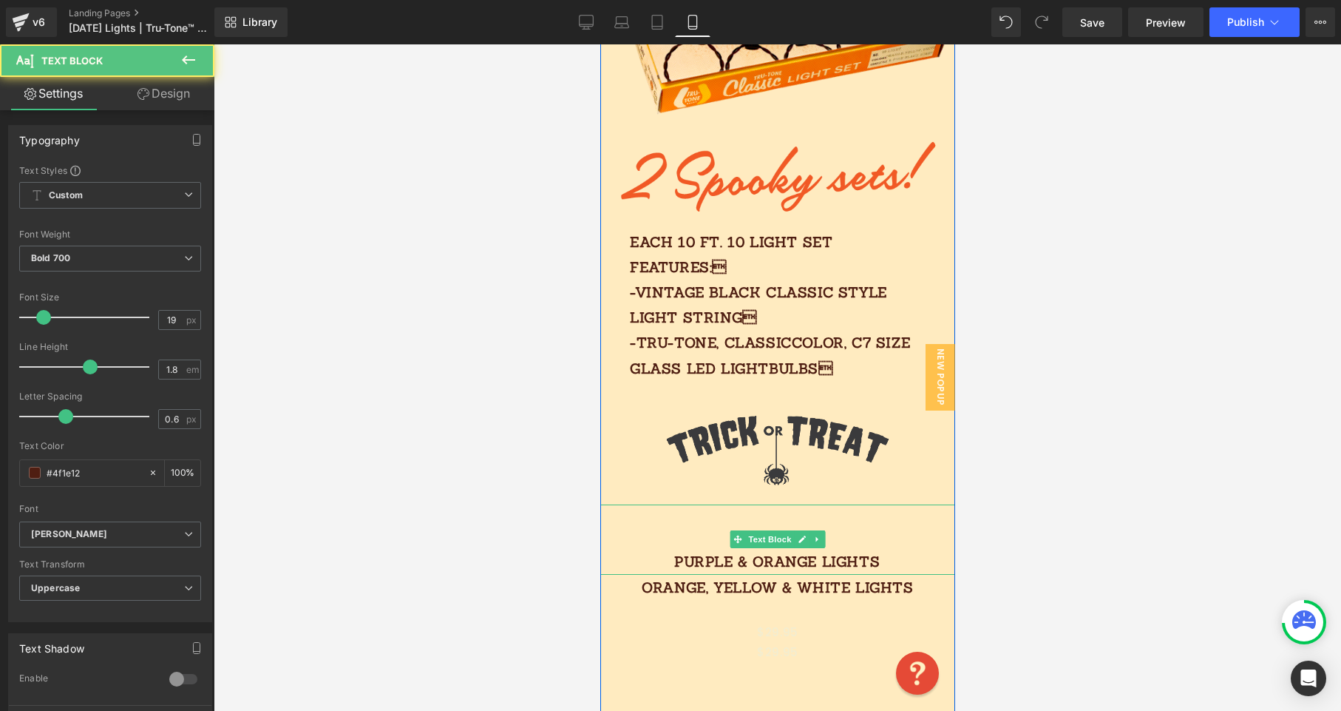
click at [660, 513] on div "PURPLE & ORANGE LIGHTS" at bounding box center [777, 539] width 355 height 70
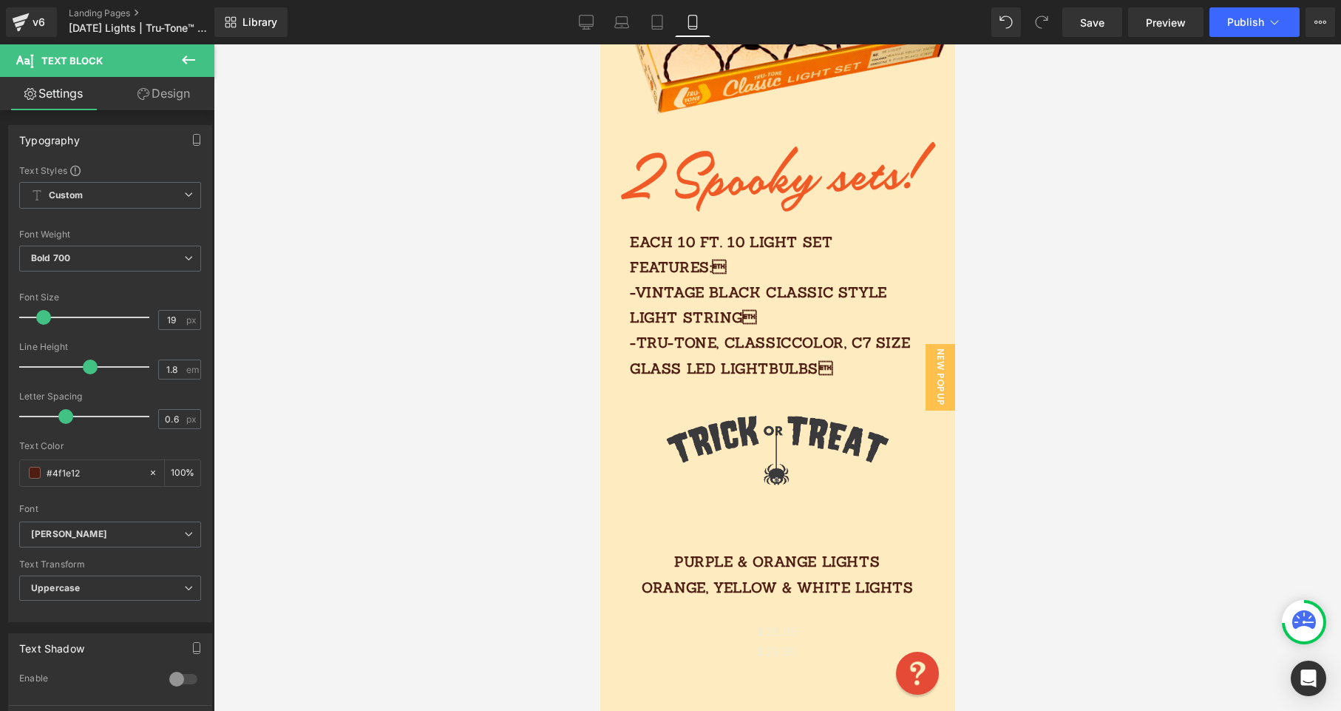
drag, startPoint x: 187, startPoint y: 76, endPoint x: 188, endPoint y: 84, distance: 7.4
click at [187, 76] on div "Text Block Settings Design Typography Text Styles Custom Custom Setup Global St…" at bounding box center [107, 381] width 214 height 674
click at [166, 103] on link "Design" at bounding box center [163, 93] width 107 height 33
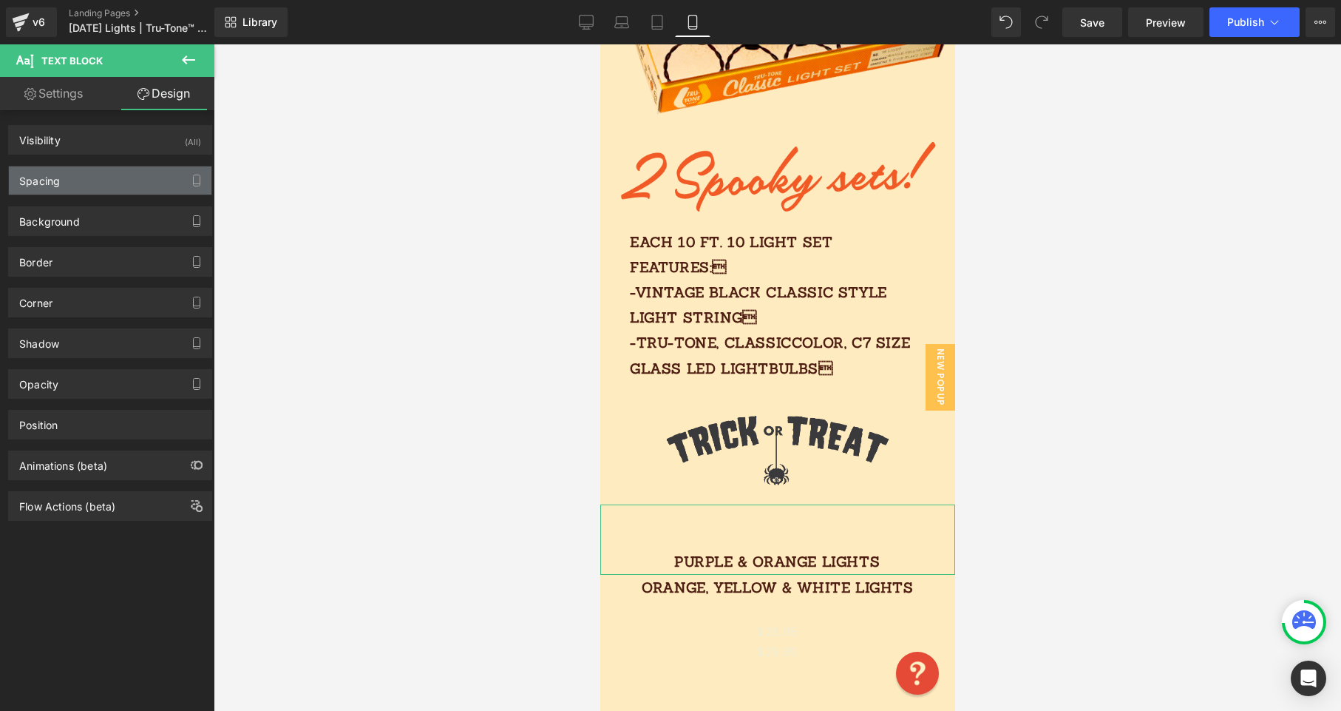
click at [89, 184] on div "Spacing" at bounding box center [110, 180] width 203 height 28
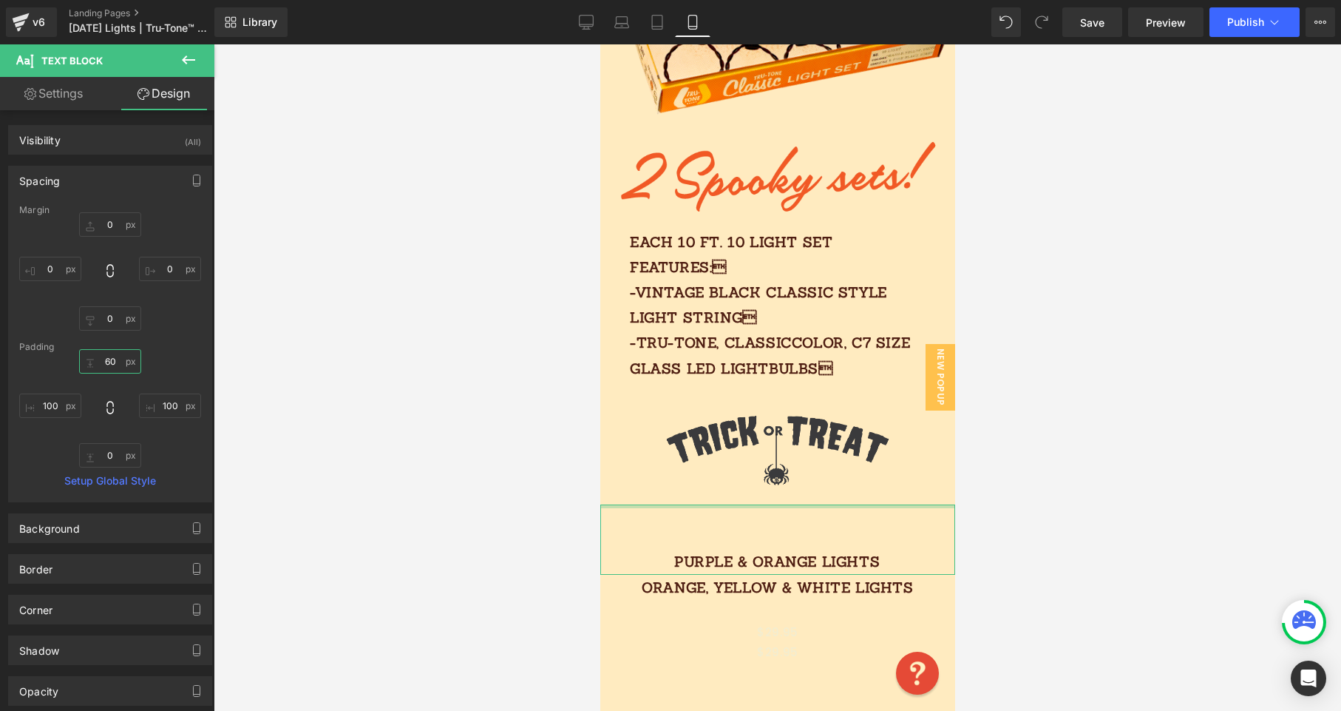
click at [121, 364] on input "60" at bounding box center [110, 361] width 62 height 24
type input "0"
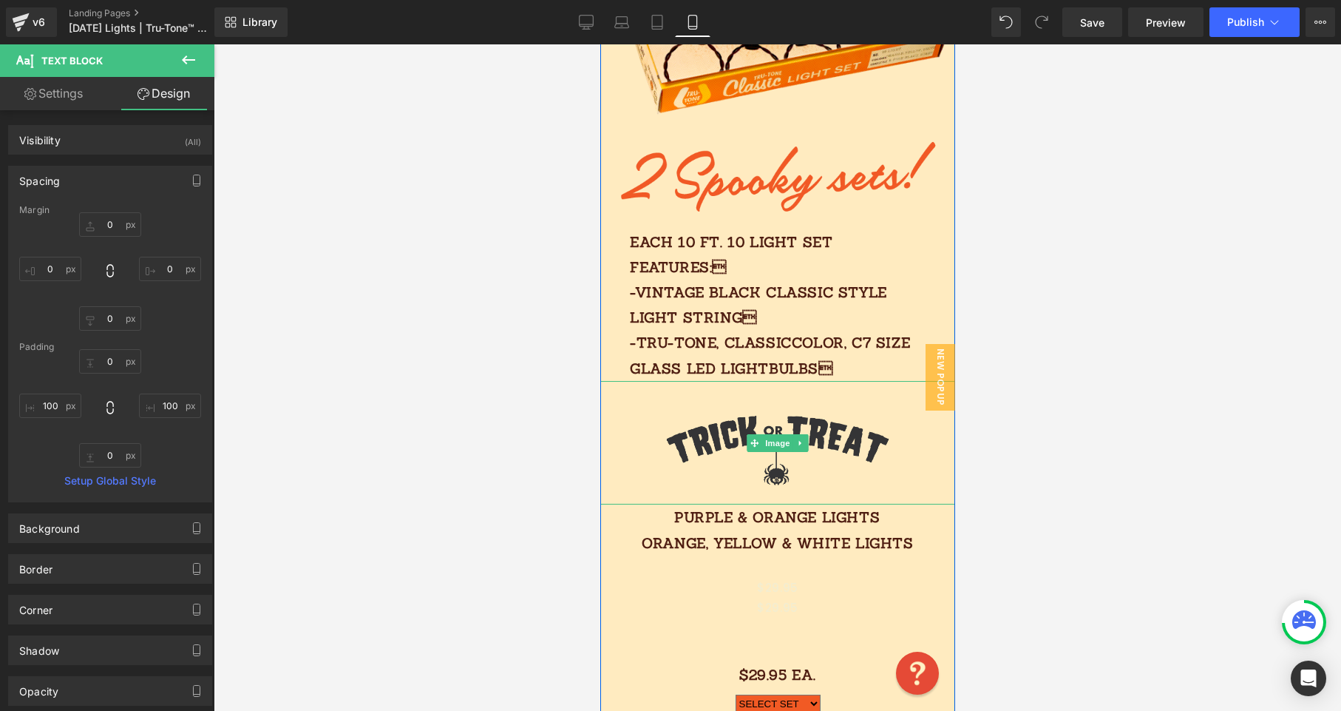
click at [727, 396] on img at bounding box center [777, 443] width 231 height 124
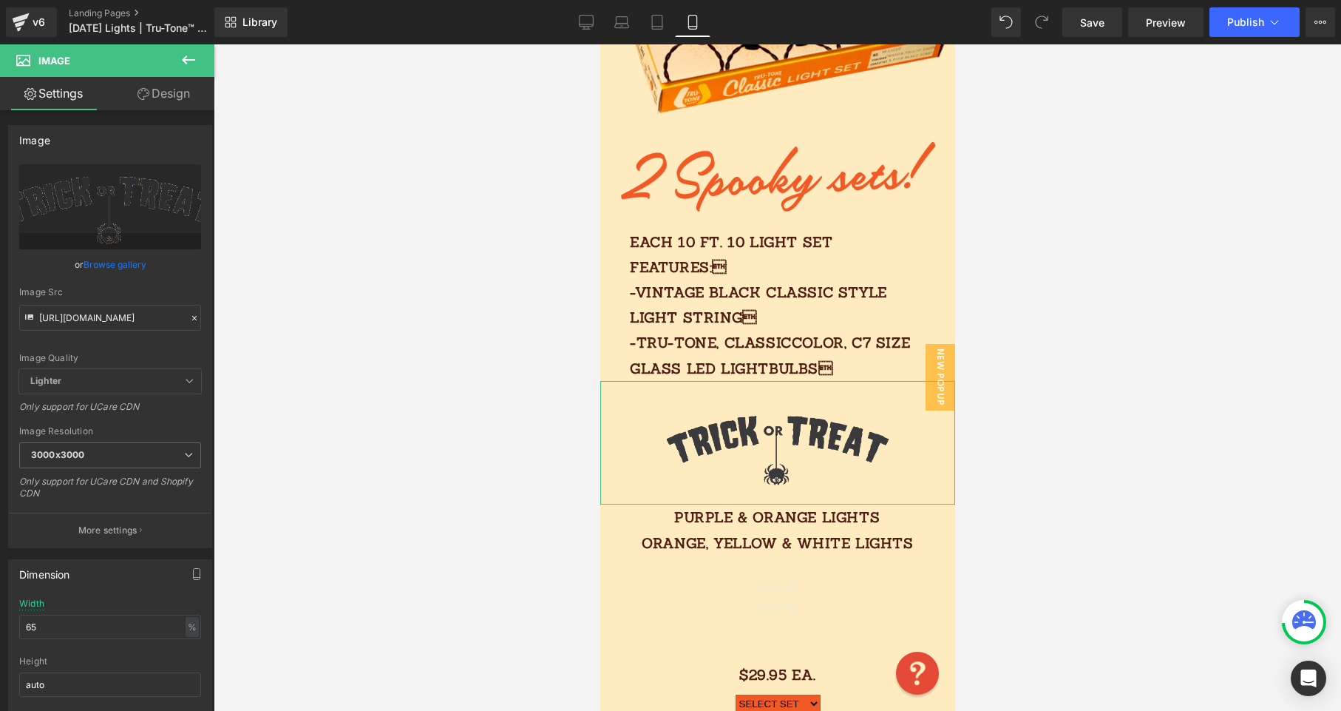
click at [161, 77] on link "Design" at bounding box center [163, 93] width 107 height 33
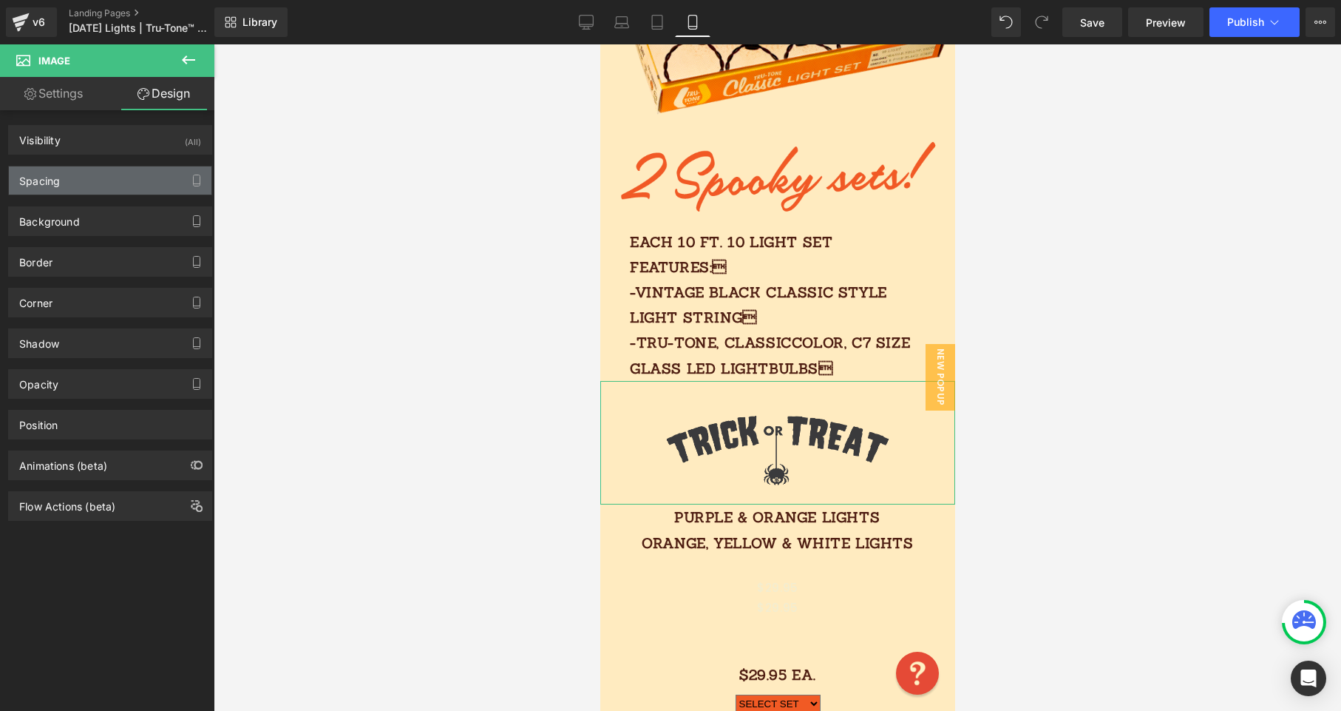
click at [100, 181] on div "Spacing" at bounding box center [110, 180] width 203 height 28
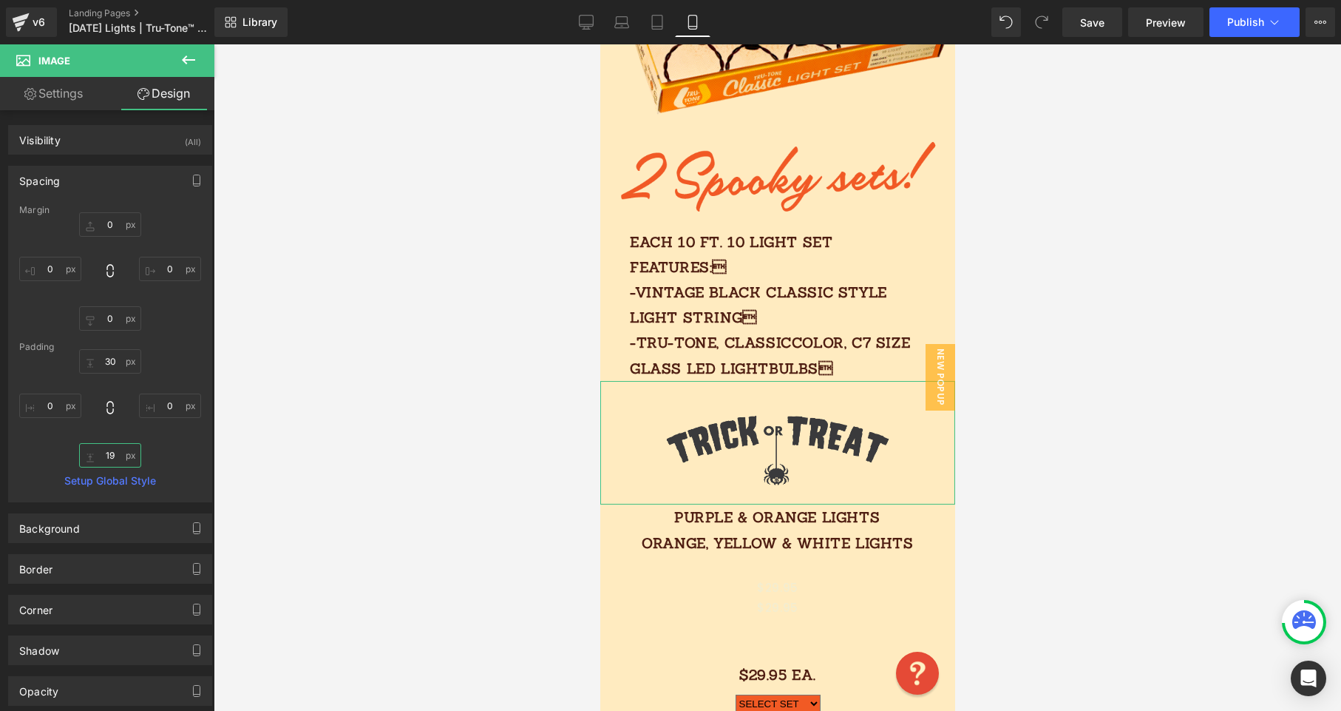
click at [106, 462] on input "19" at bounding box center [110, 455] width 62 height 24
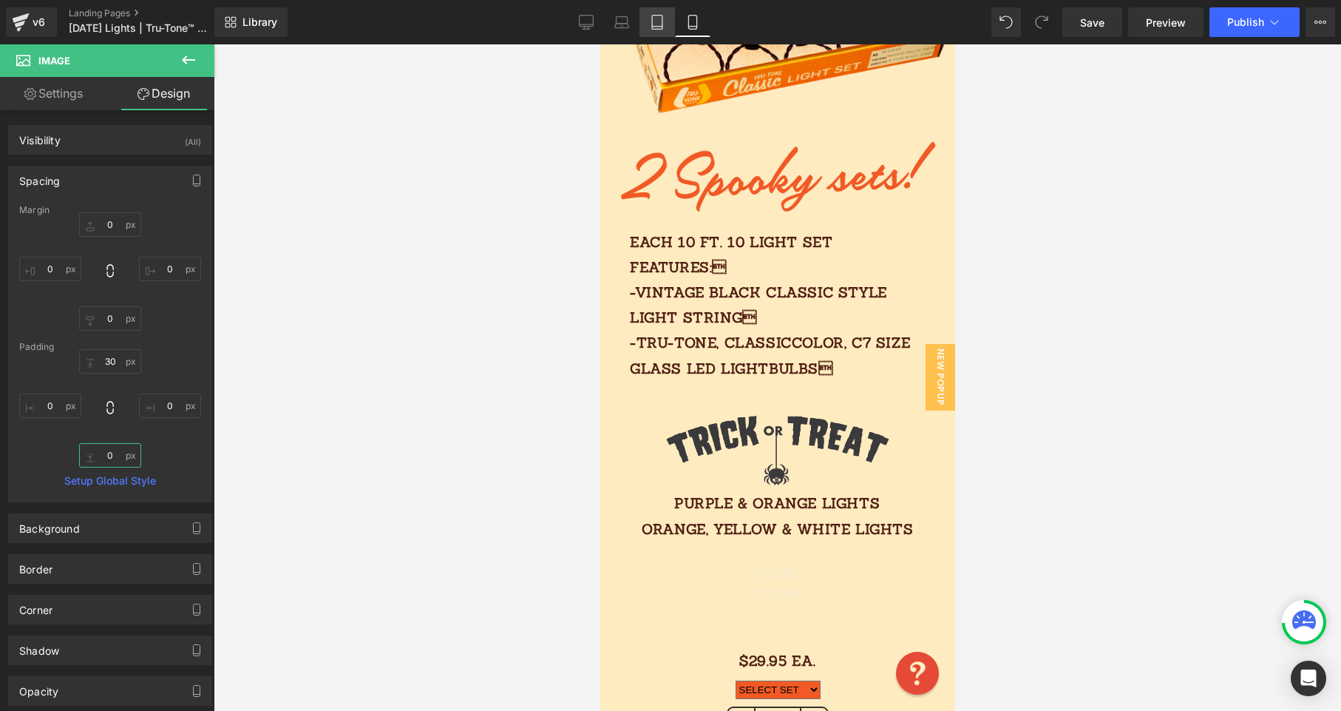
type input "0"
click at [651, 28] on link "Tablet" at bounding box center [657, 22] width 35 height 30
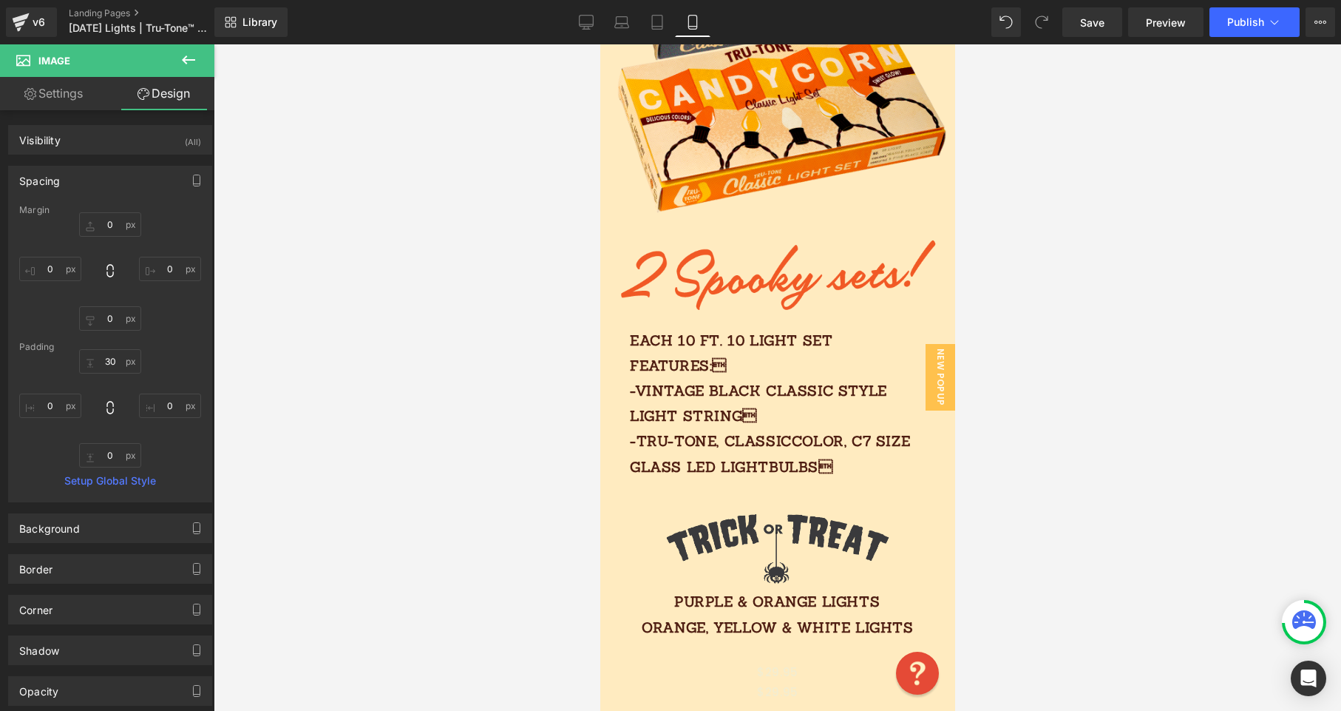
type input "0"
type input "30"
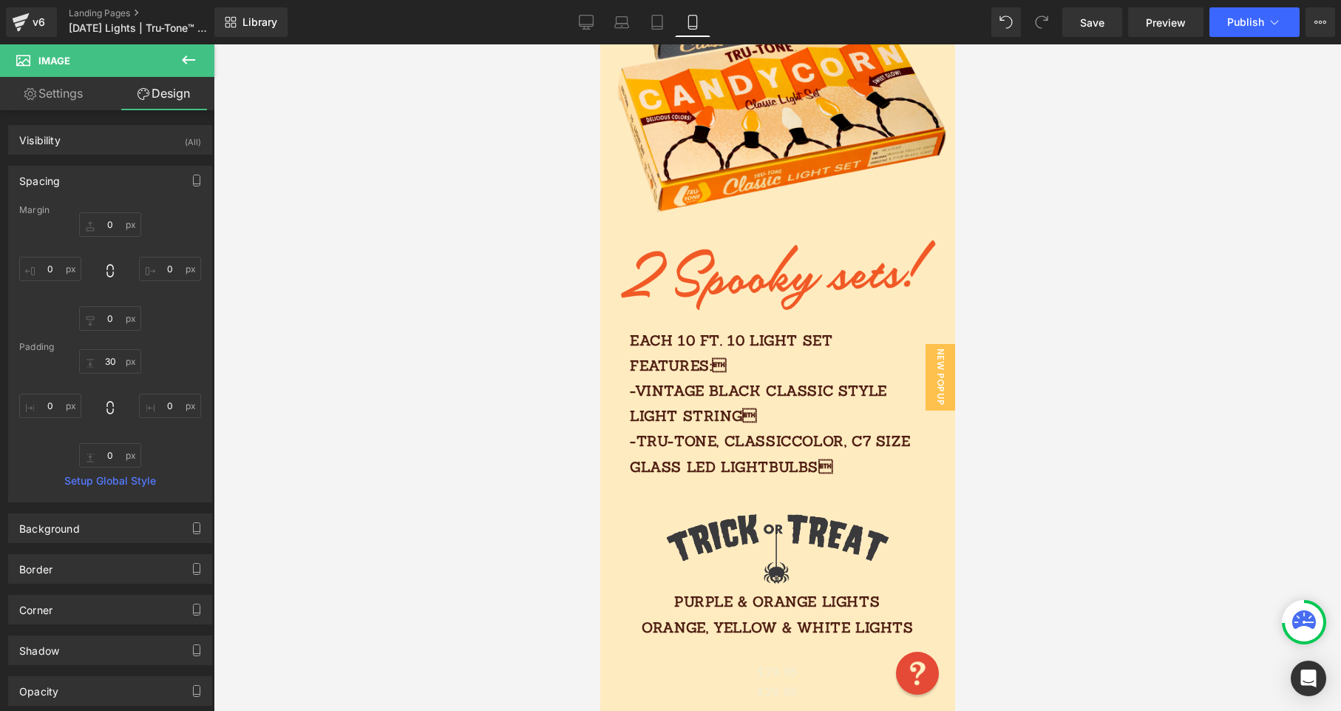
type input "17.1506"
type input "0"
type input "17.1506"
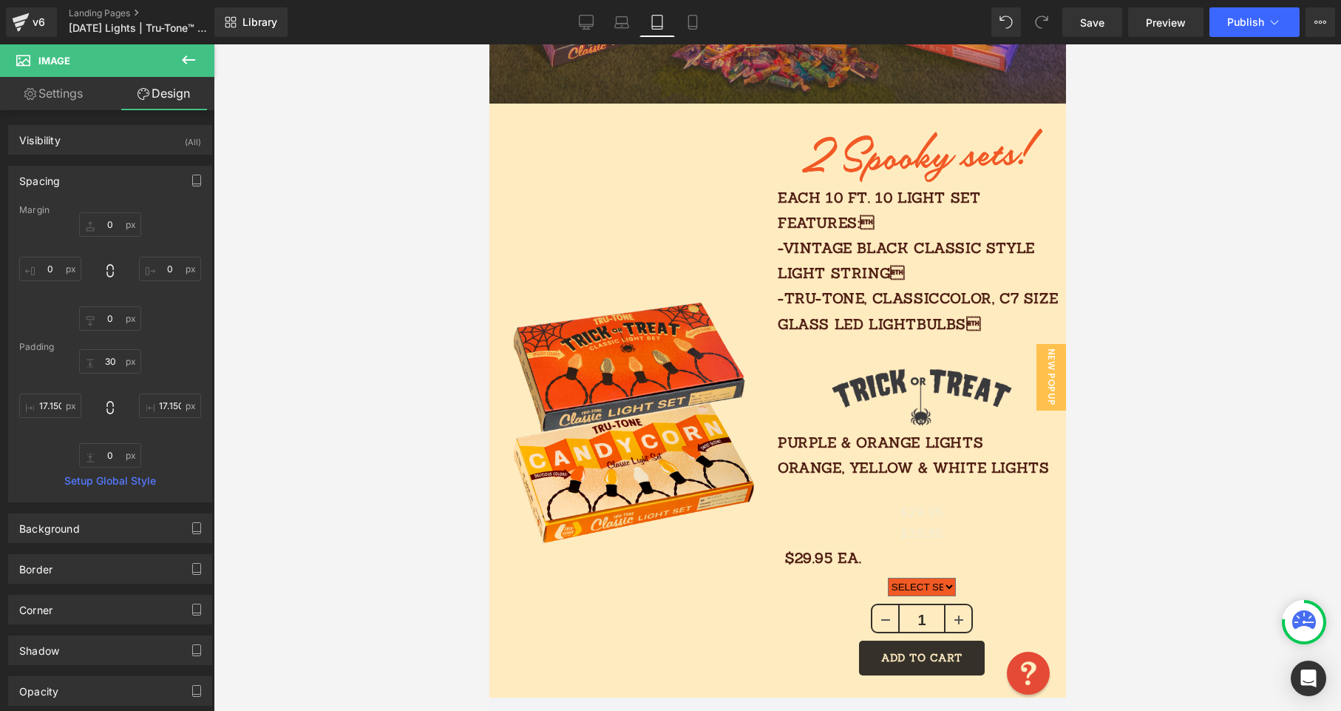
scroll to position [715, 0]
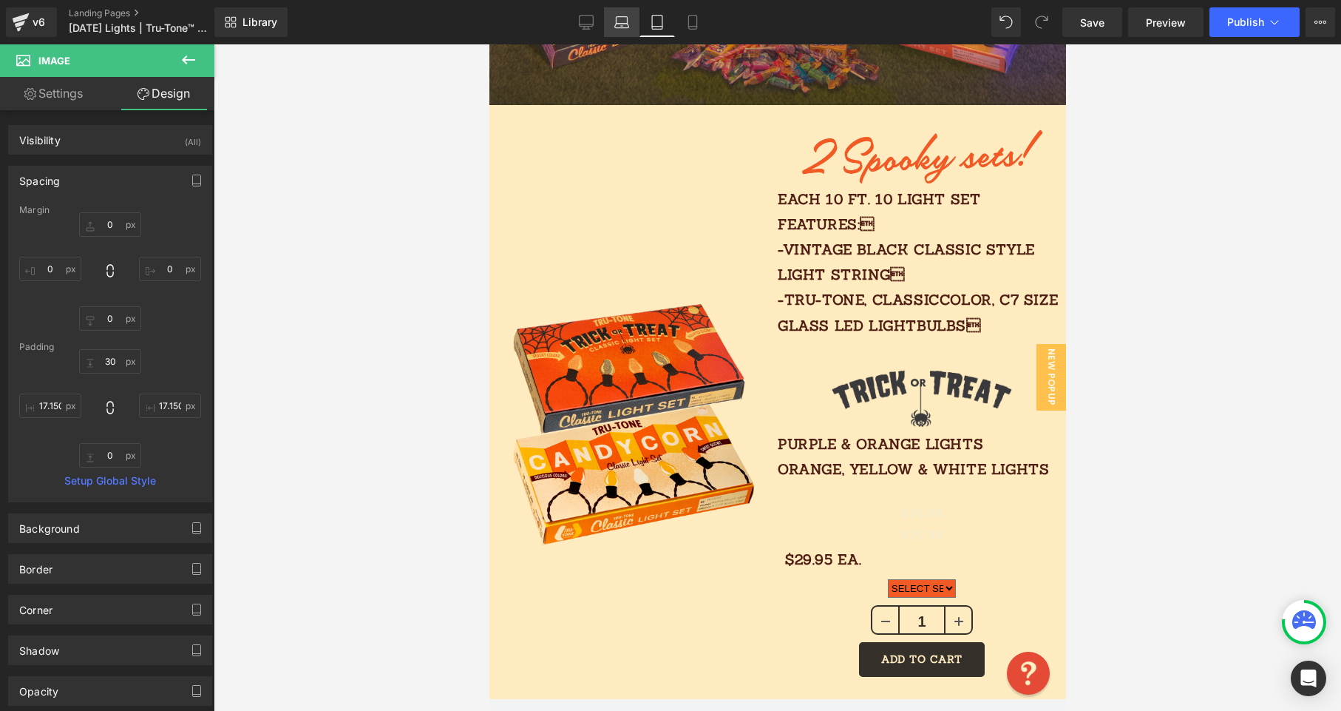
click at [620, 24] on icon at bounding box center [622, 22] width 15 height 15
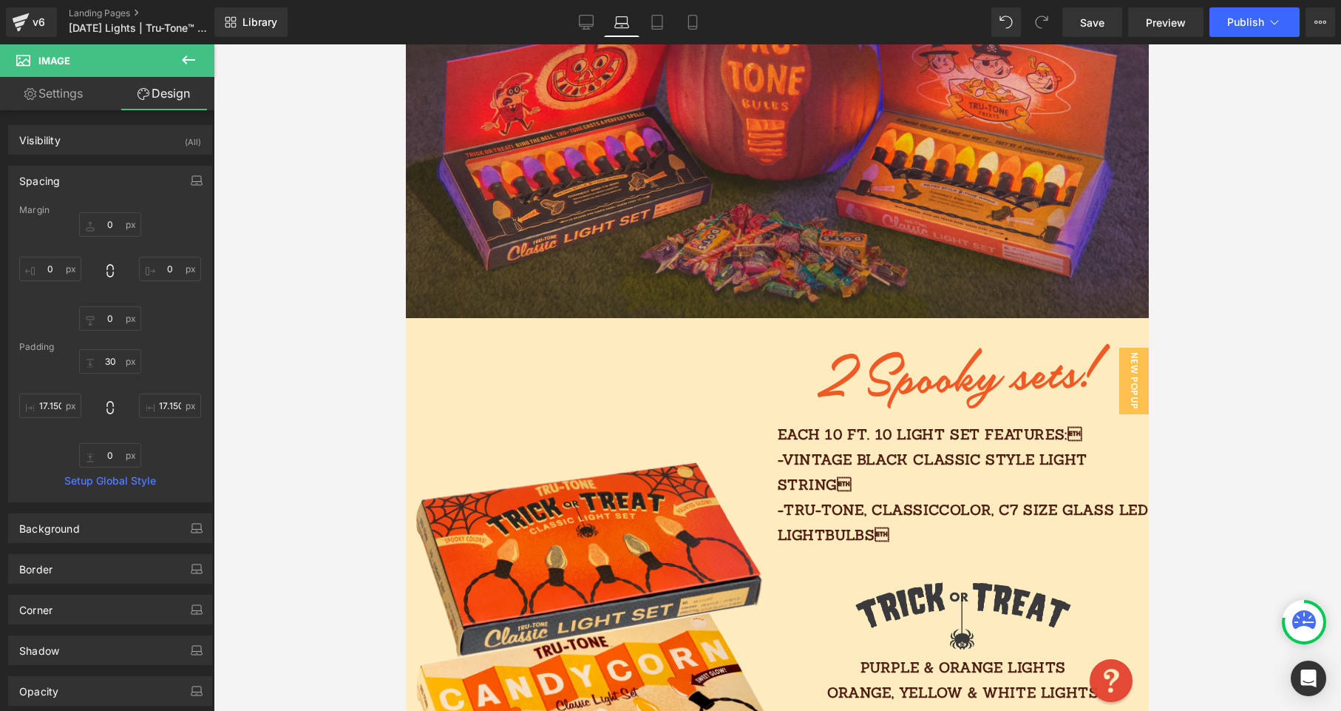
type input "0"
type input "30"
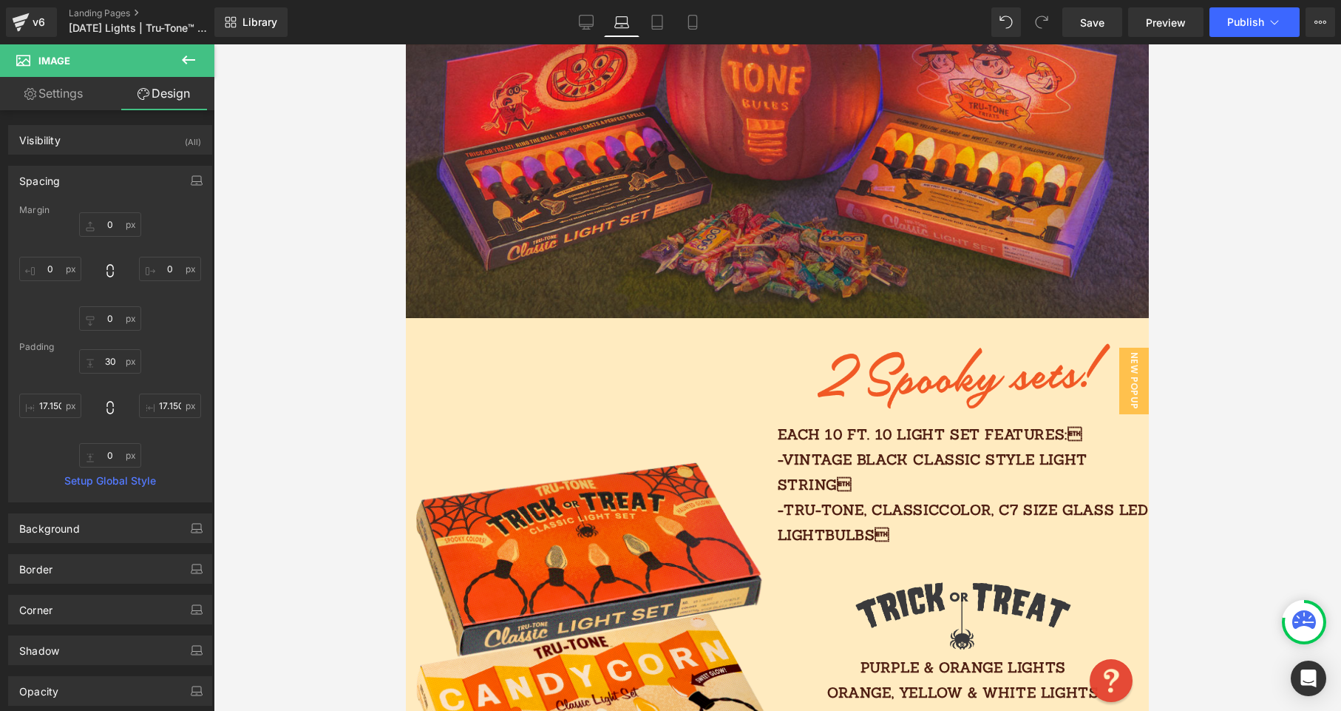
type input "15.9737"
type input "0"
type input "15.9737"
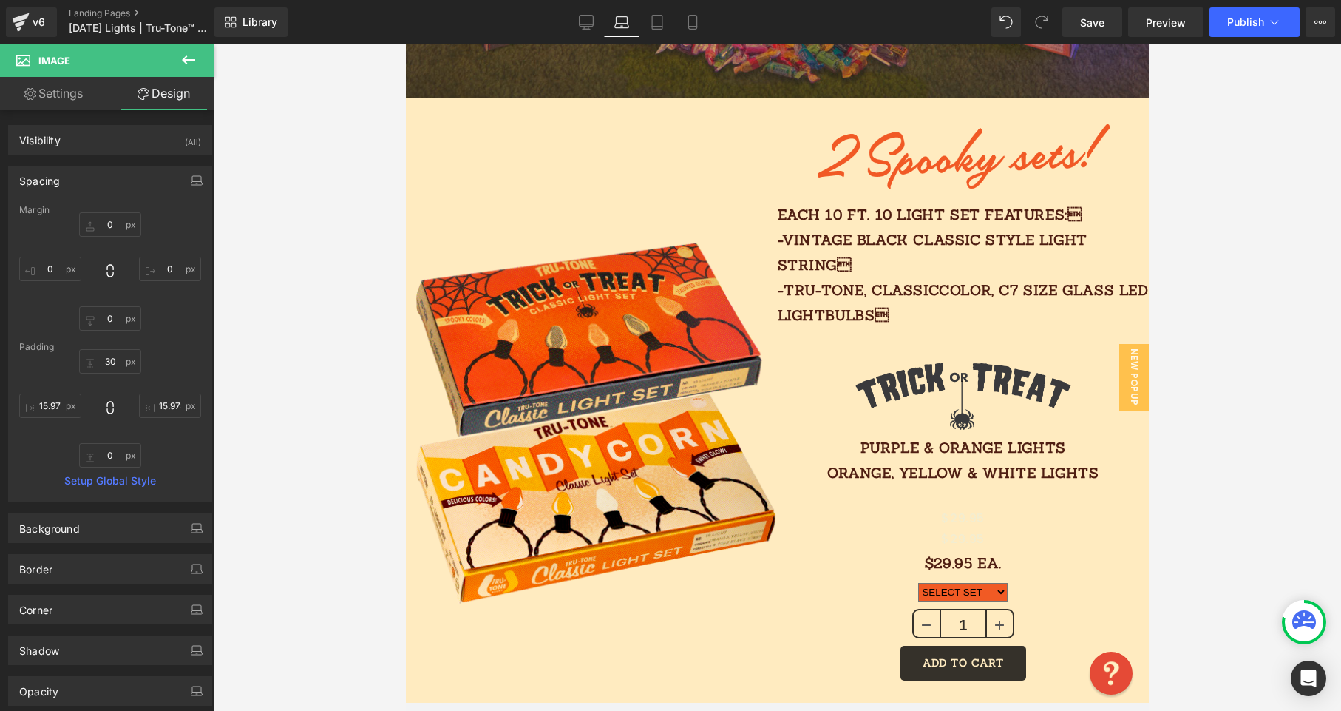
scroll to position [932, 0]
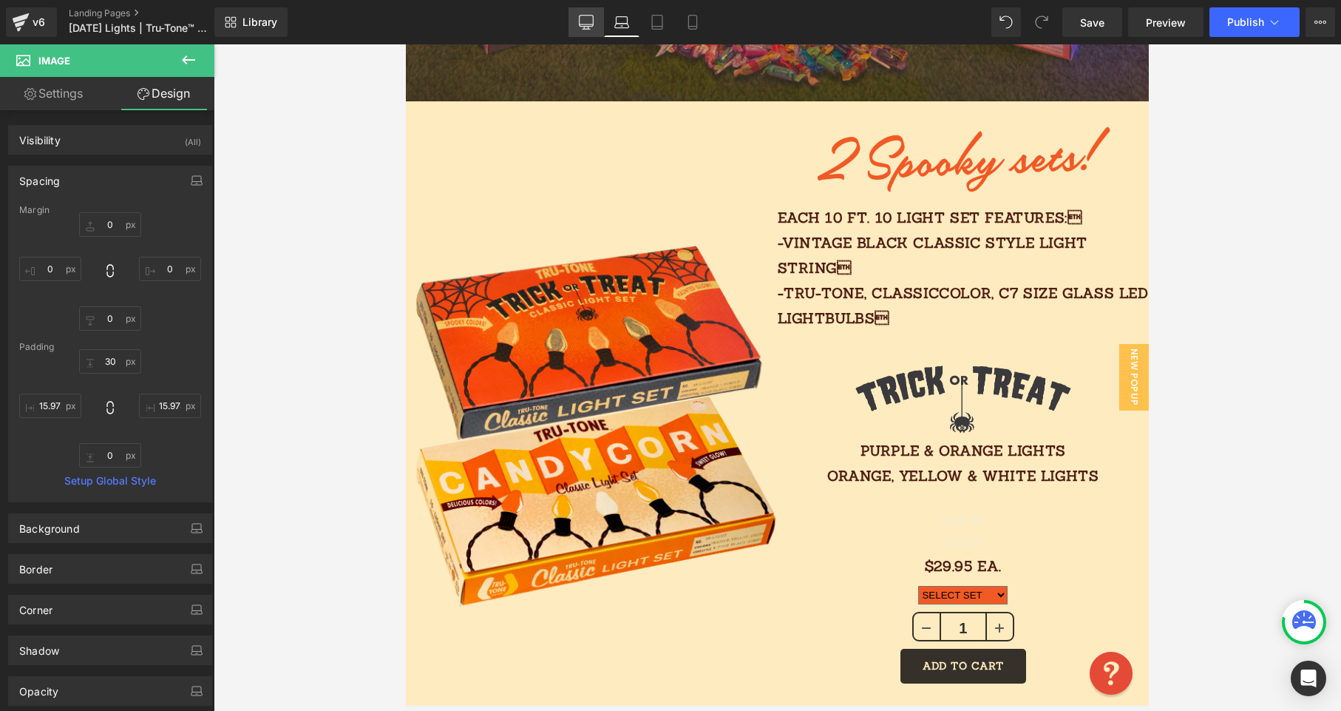
click at [580, 24] on icon at bounding box center [587, 24] width 14 height 0
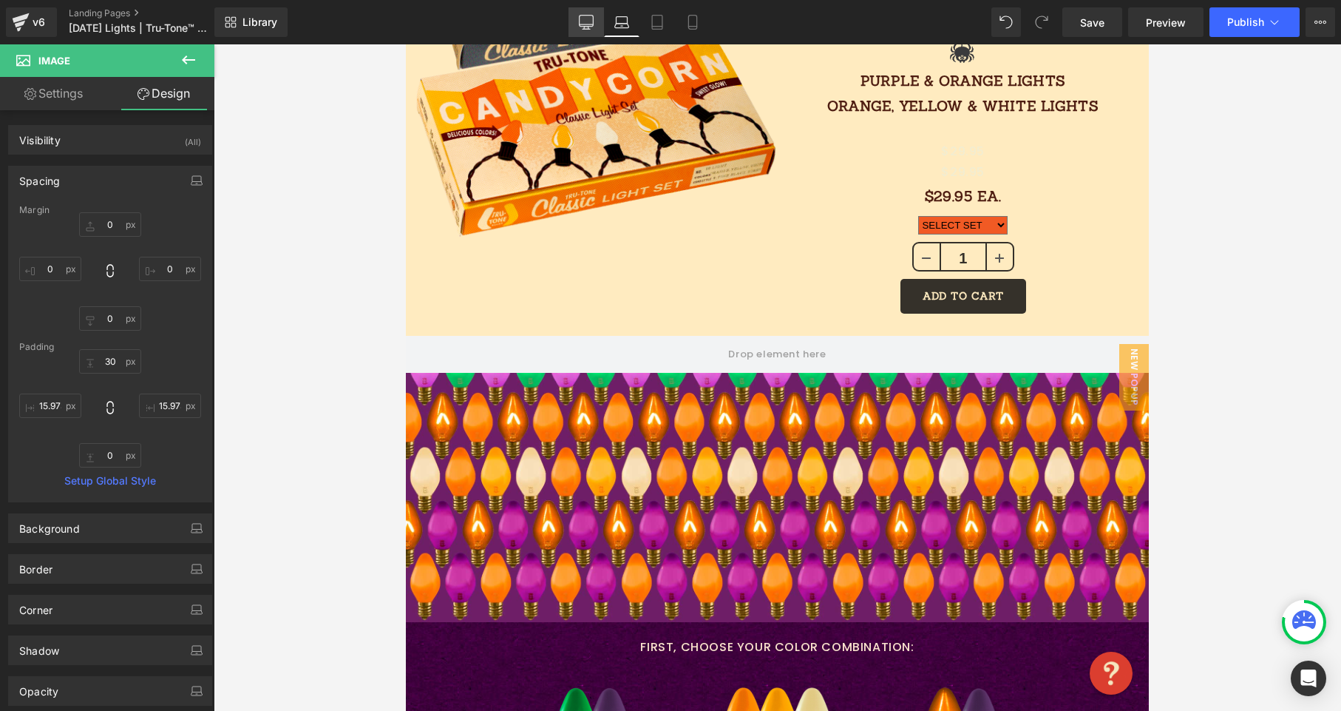
type input "0"
type input "30"
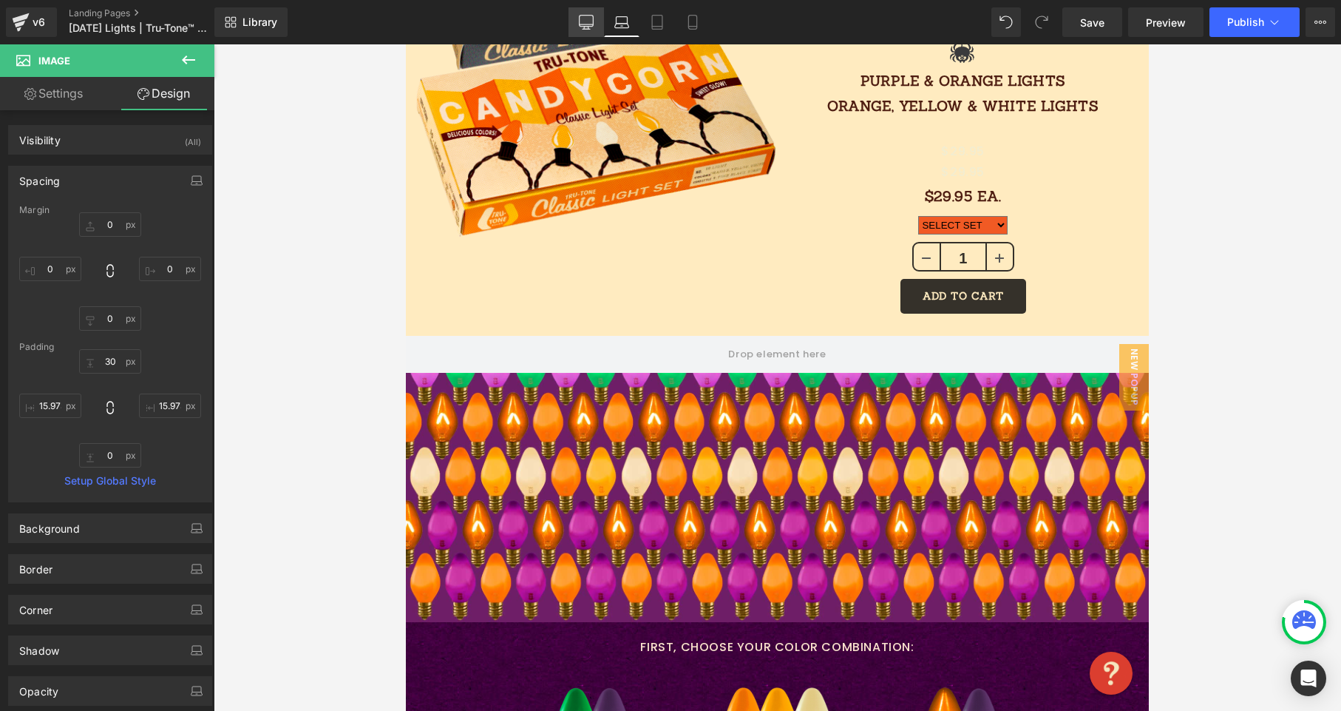
type input "0"
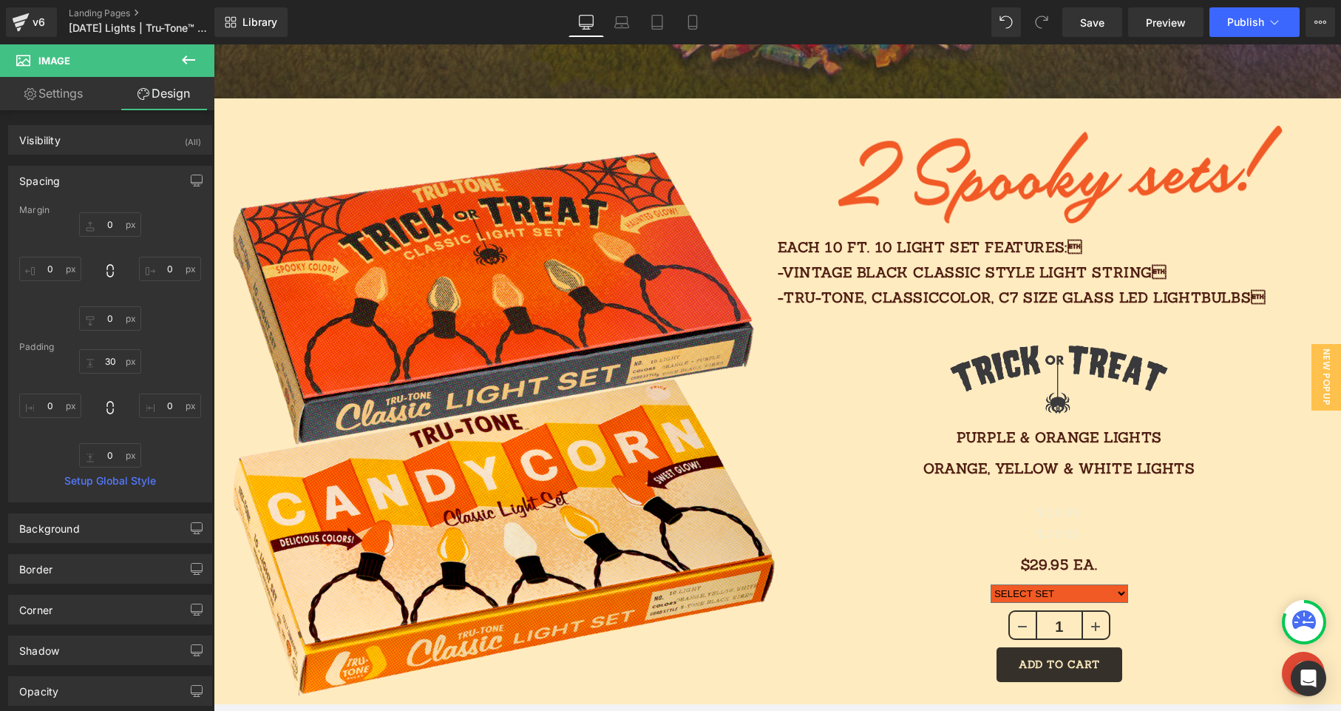
scroll to position [1245, 0]
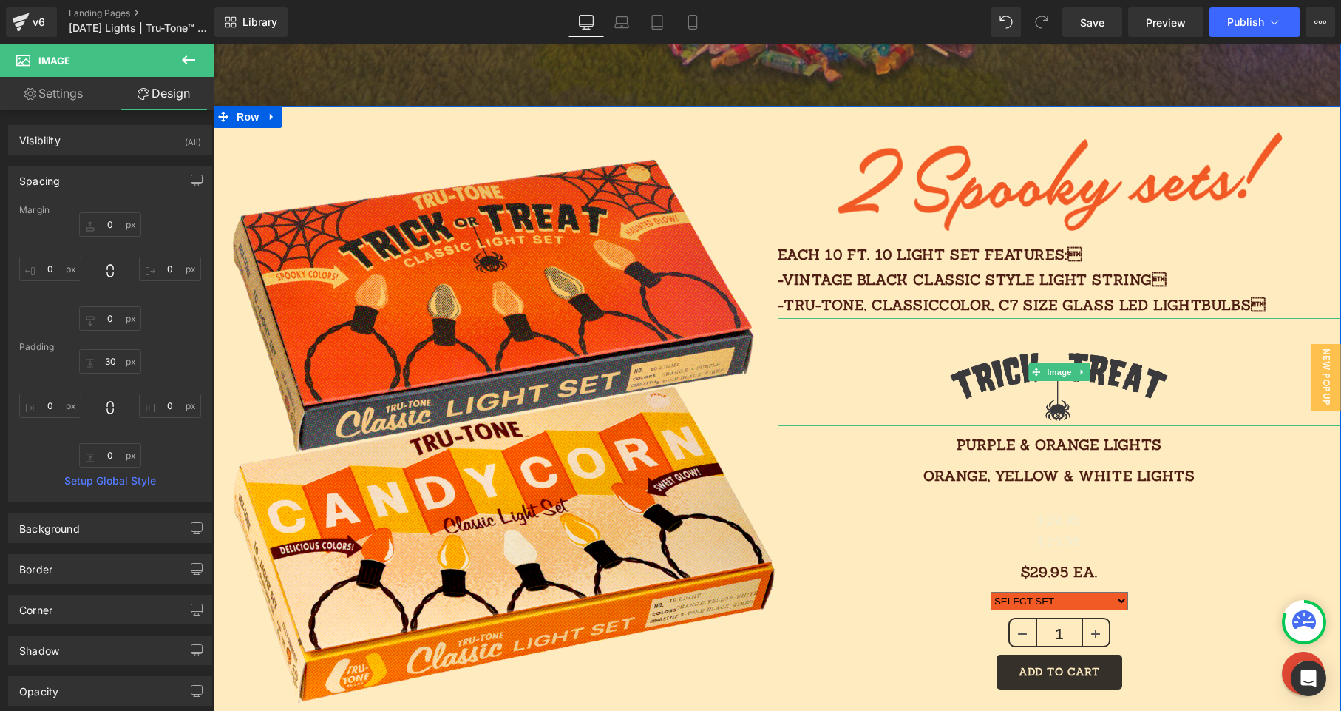
click at [1080, 371] on icon at bounding box center [1081, 371] width 2 height 5
click at [1071, 370] on icon at bounding box center [1075, 372] width 8 height 8
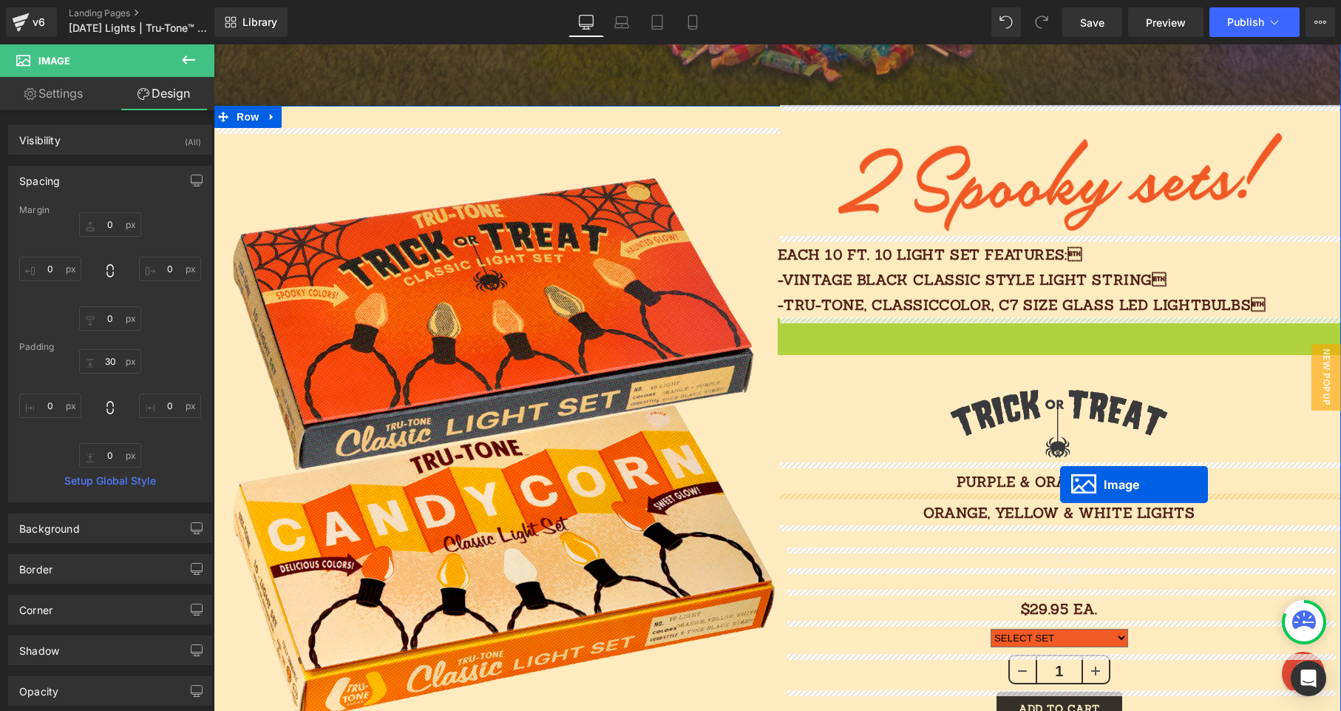
drag, startPoint x: 1013, startPoint y: 369, endPoint x: 1060, endPoint y: 486, distance: 126.1
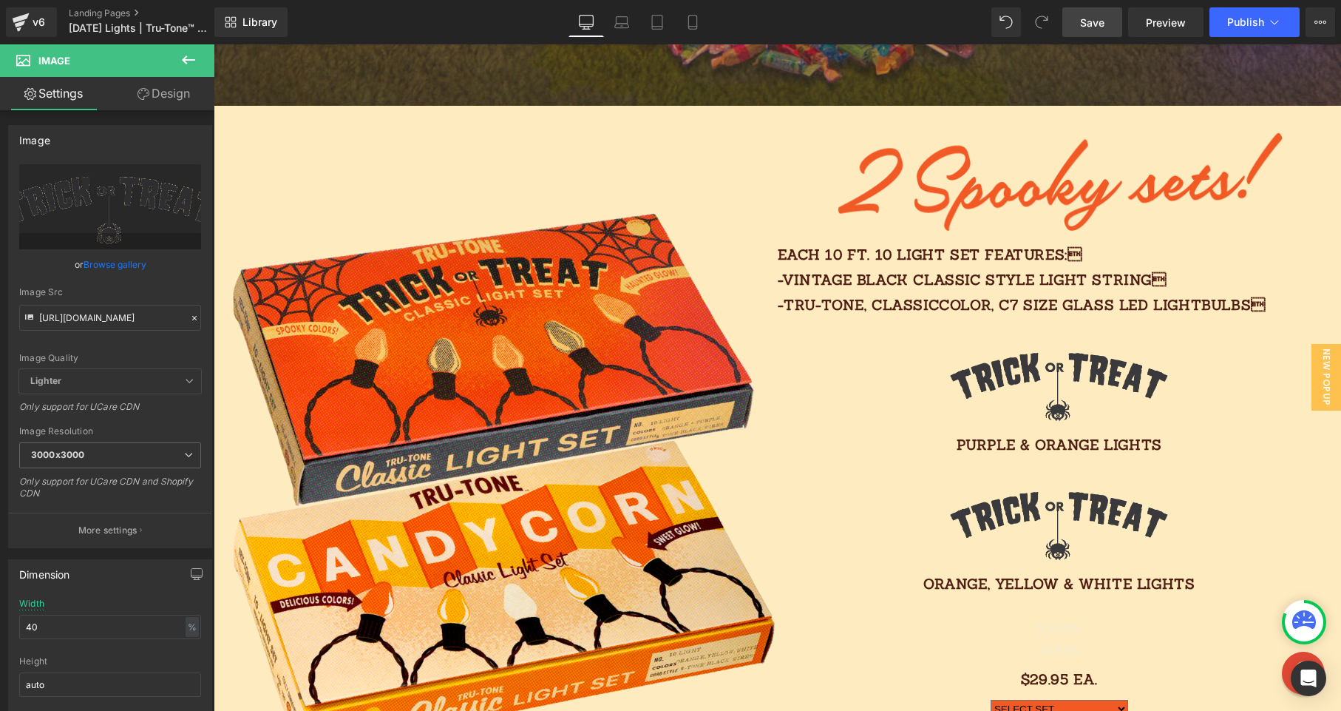
click at [1107, 24] on link "Save" at bounding box center [1093, 22] width 60 height 30
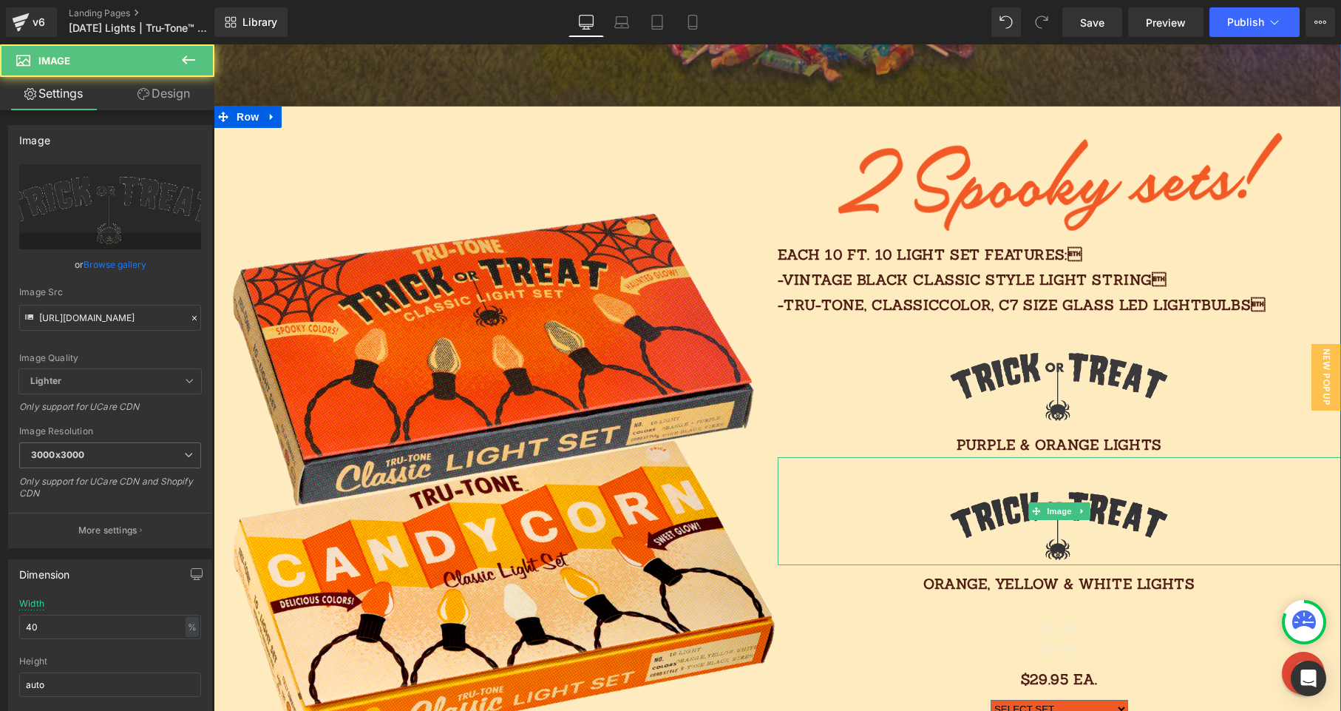
click at [1125, 513] on img at bounding box center [1060, 511] width 226 height 108
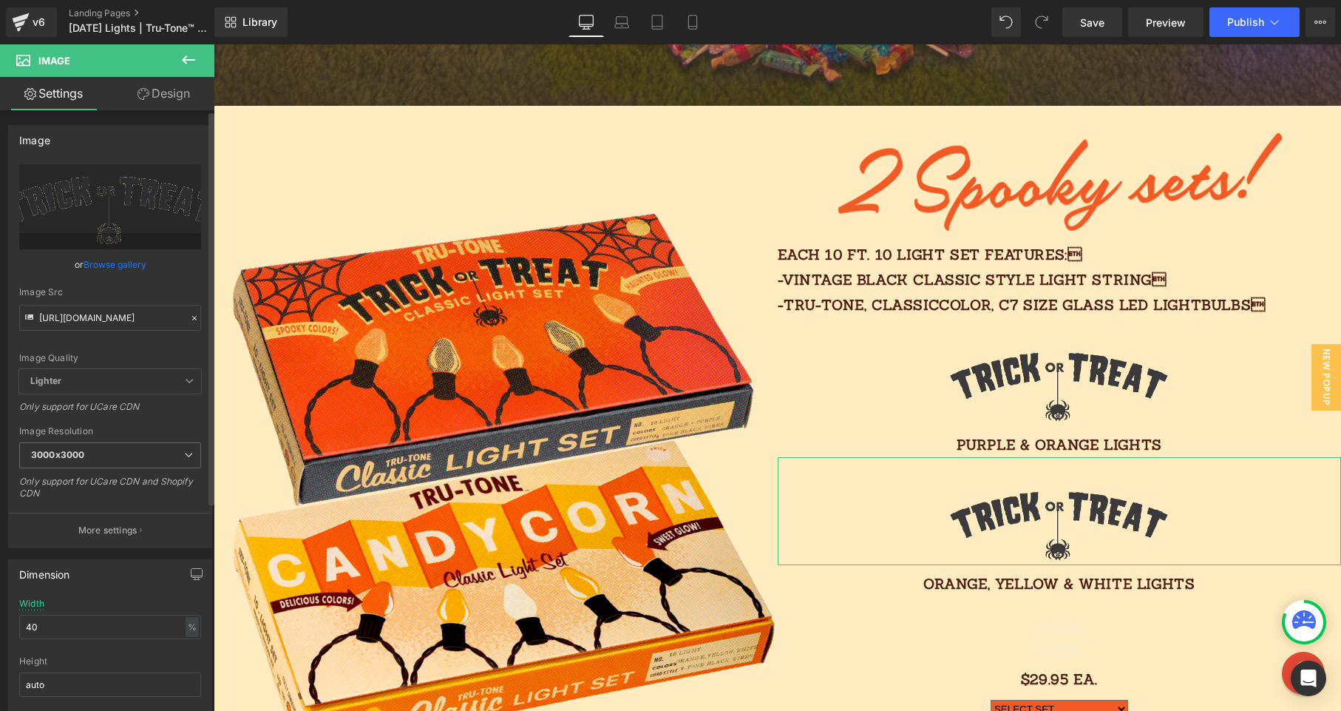
click at [192, 318] on icon at bounding box center [194, 318] width 10 height 10
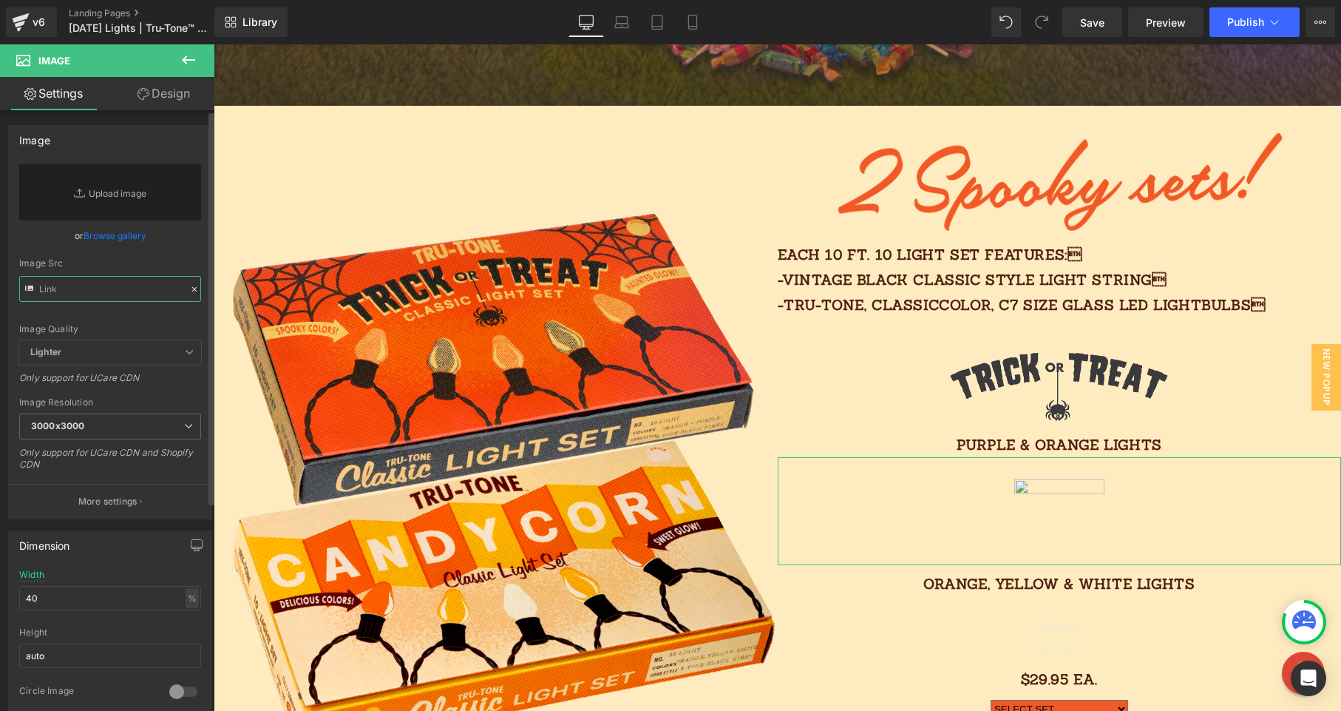
click at [123, 291] on input "text" at bounding box center [110, 289] width 182 height 26
paste input "[URL][DOMAIN_NAME]"
type input "[URL][DOMAIN_NAME]"
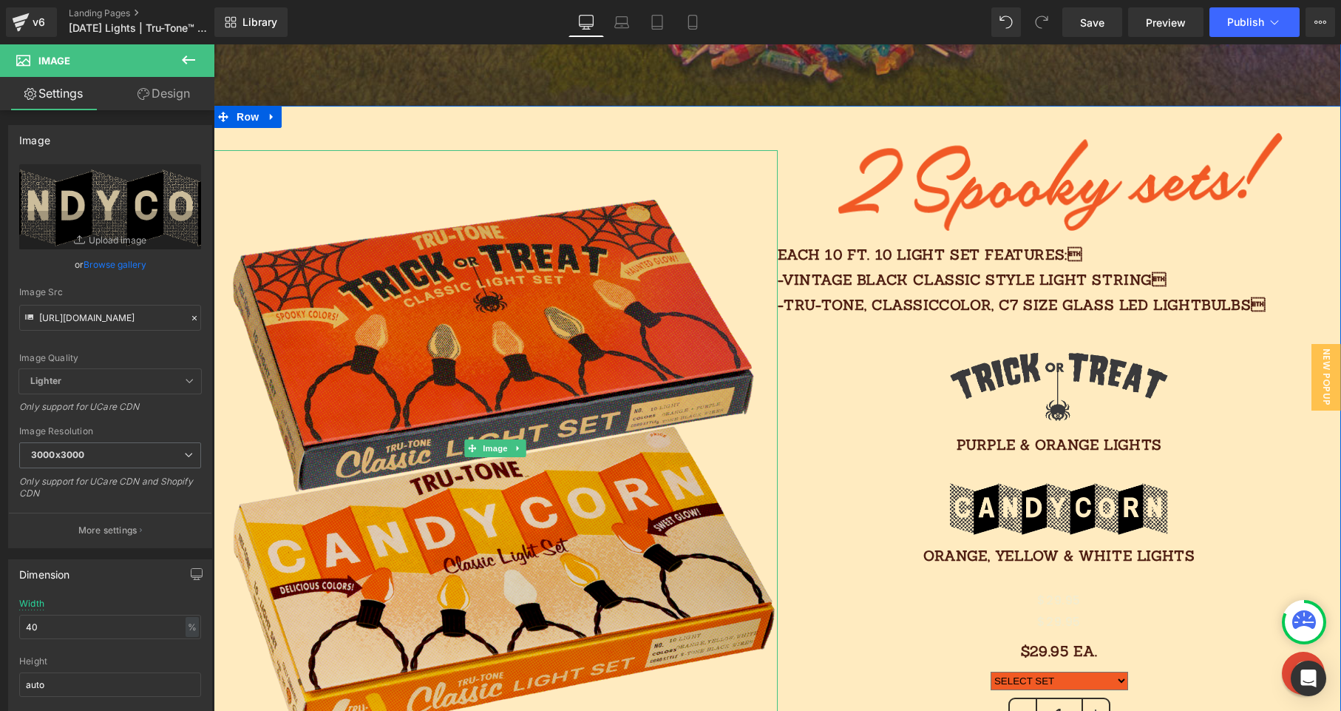
type input "[URL][DOMAIN_NAME]"
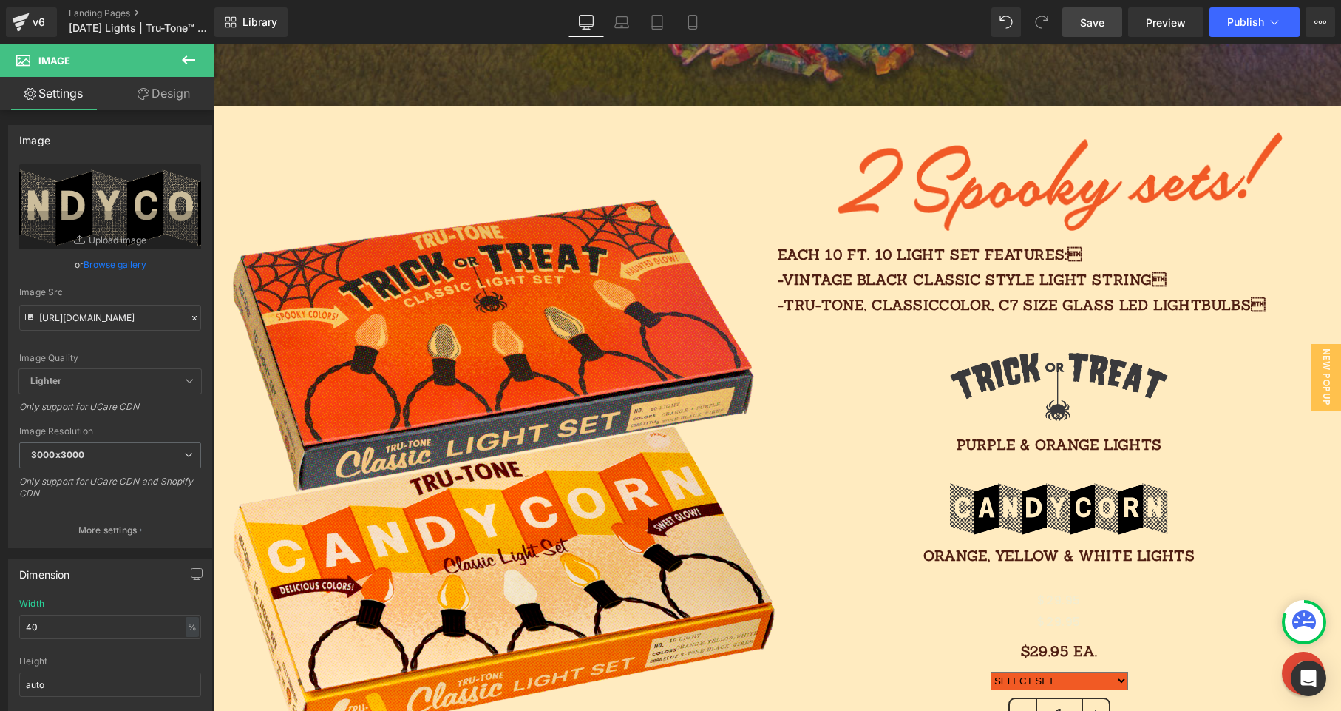
click at [1094, 22] on span "Save" at bounding box center [1092, 23] width 24 height 16
click at [680, 16] on icon at bounding box center [676, 22] width 15 height 15
type input "65"
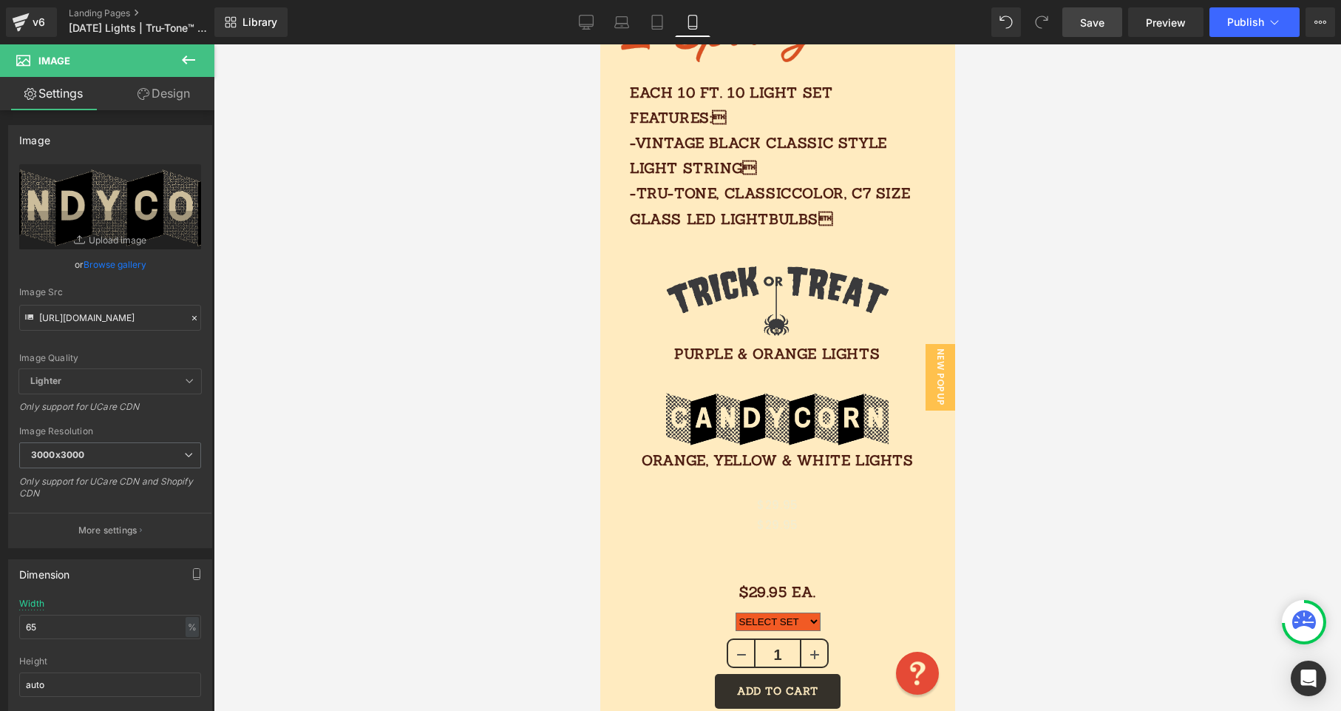
scroll to position [1000, 0]
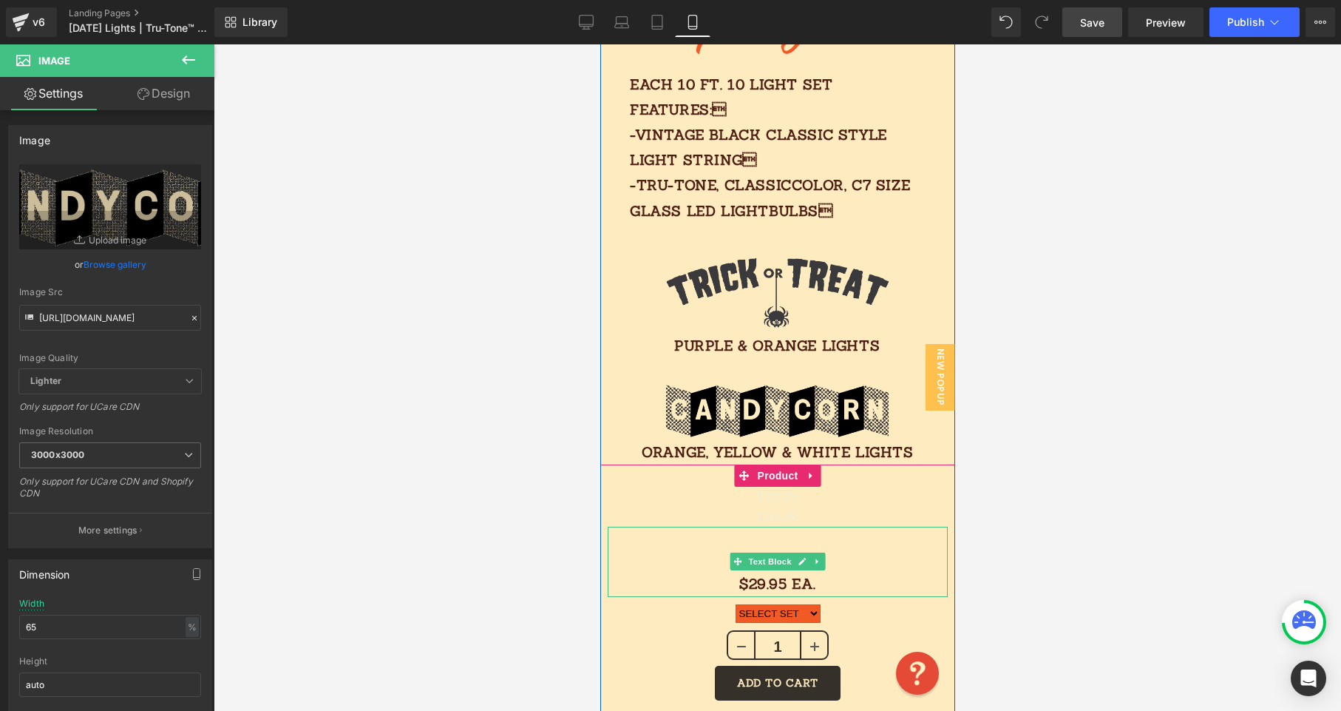
click at [714, 527] on div "$29.95 Ea." at bounding box center [777, 562] width 340 height 70
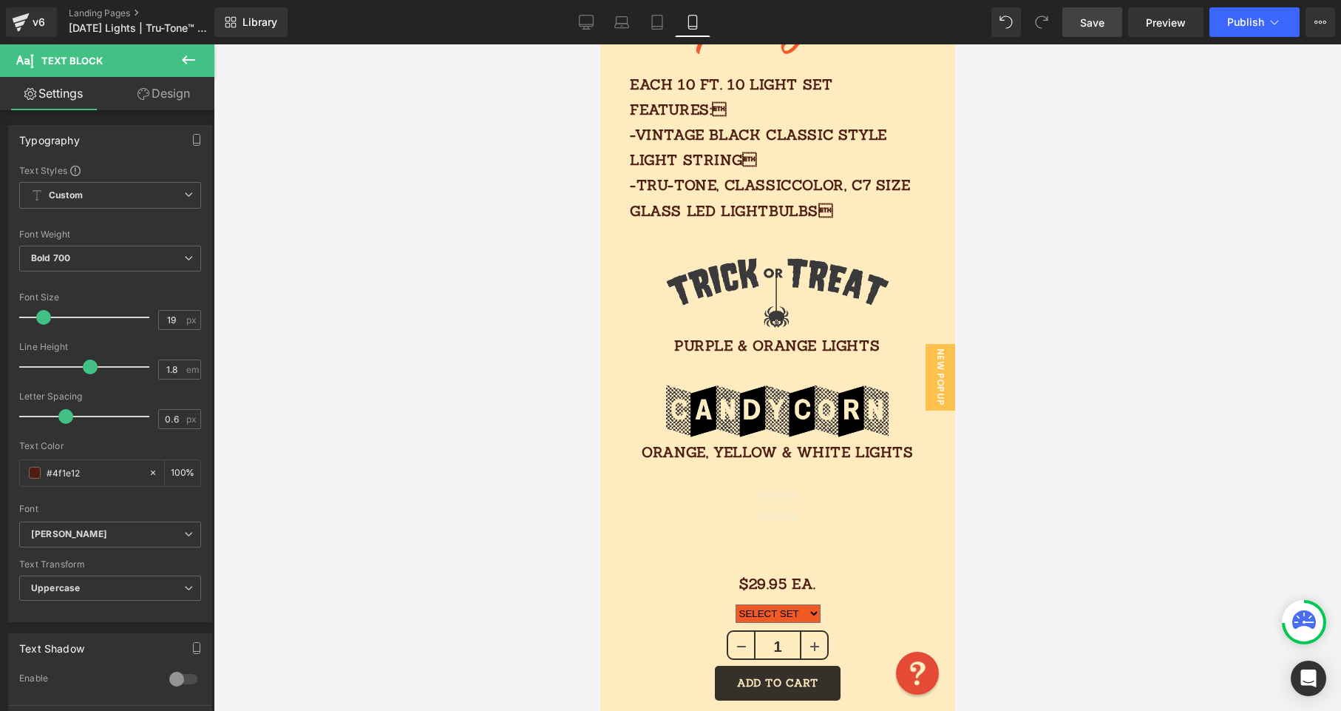
drag, startPoint x: 186, startPoint y: 79, endPoint x: 176, endPoint y: 93, distance: 17.5
click at [187, 80] on link "Design" at bounding box center [163, 93] width 107 height 33
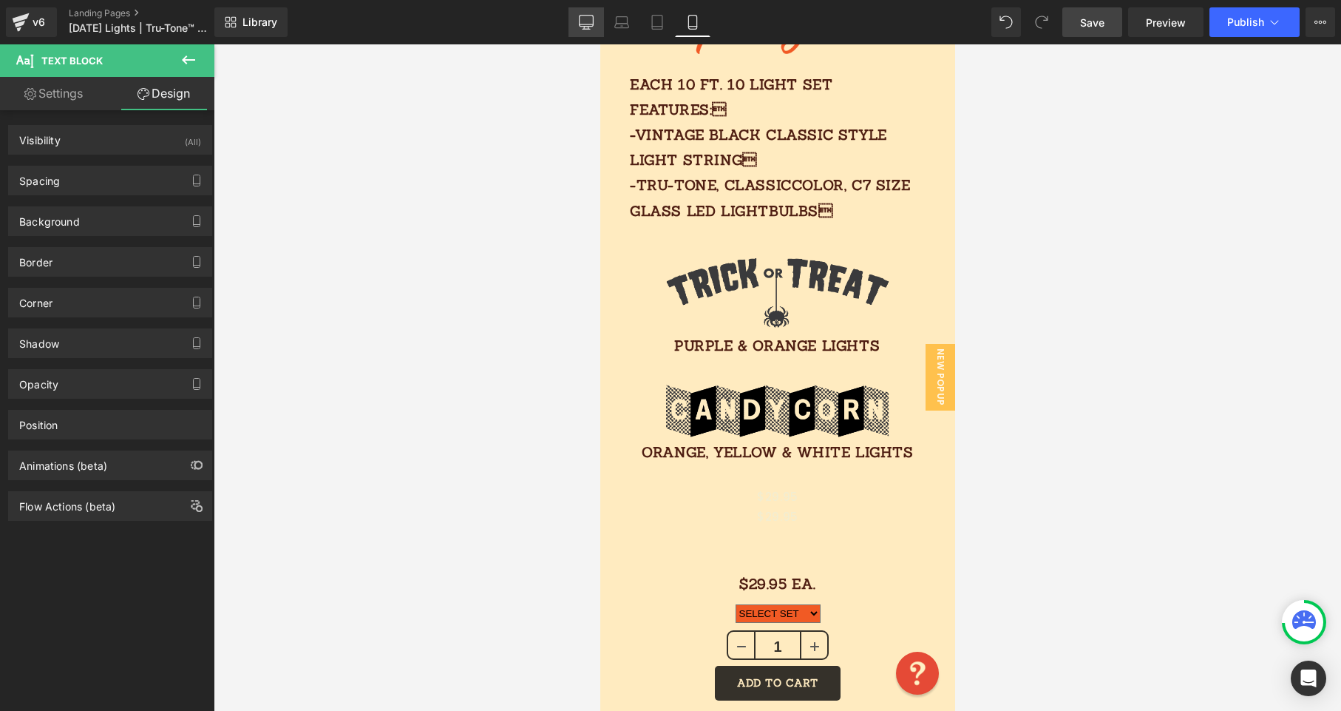
click at [596, 24] on link "Desktop" at bounding box center [586, 22] width 35 height 30
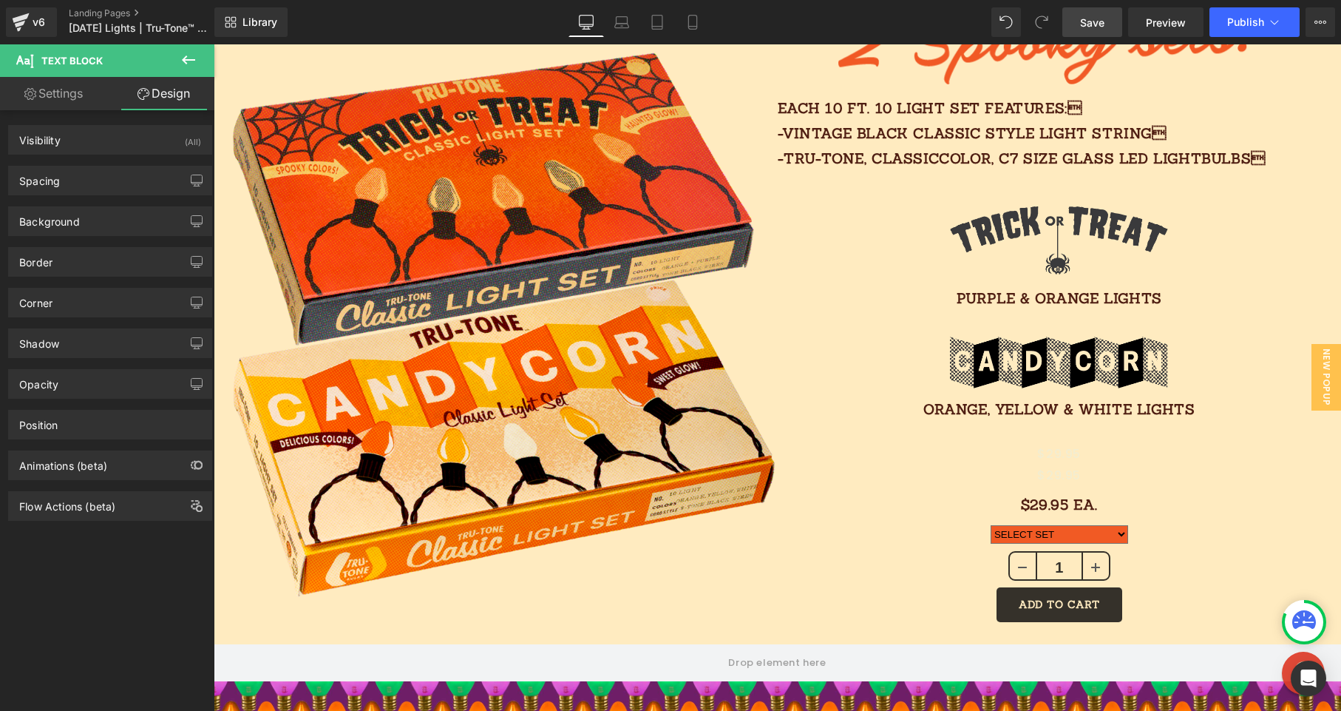
scroll to position [1391, 0]
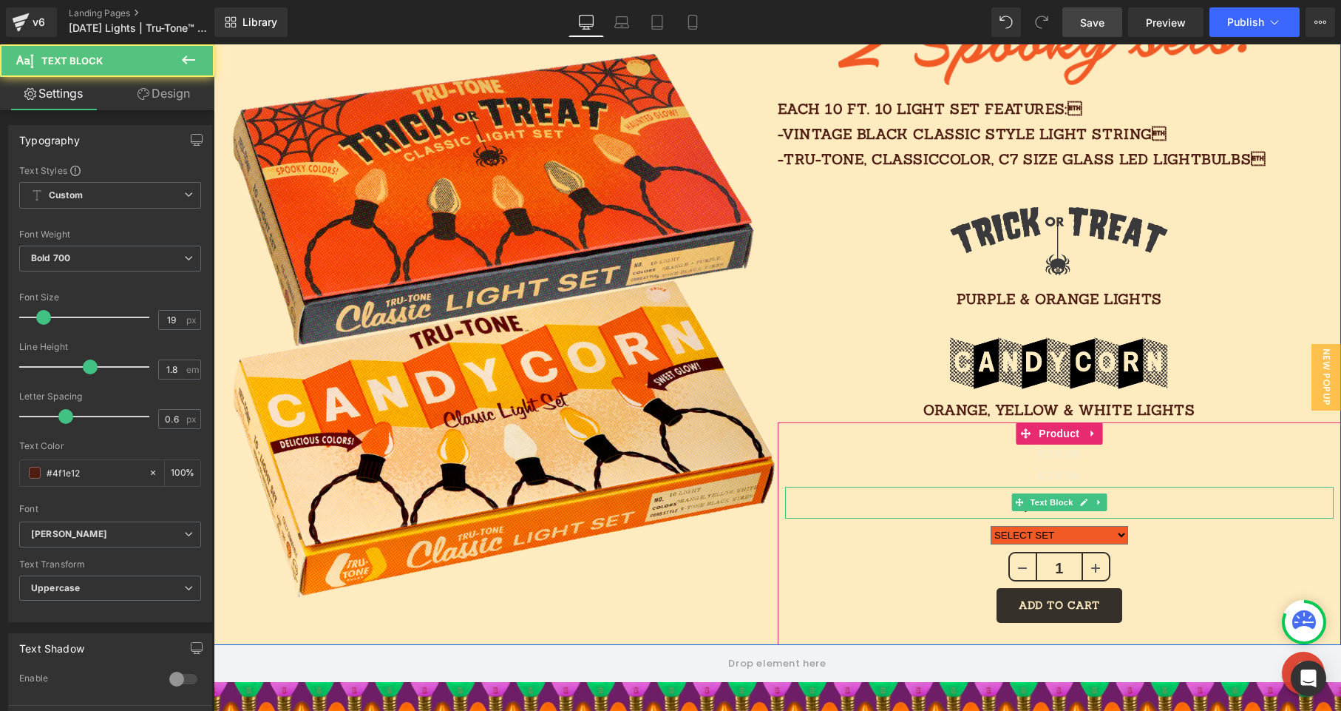
click at [991, 496] on p "$29.95 Ea." at bounding box center [1059, 504] width 549 height 25
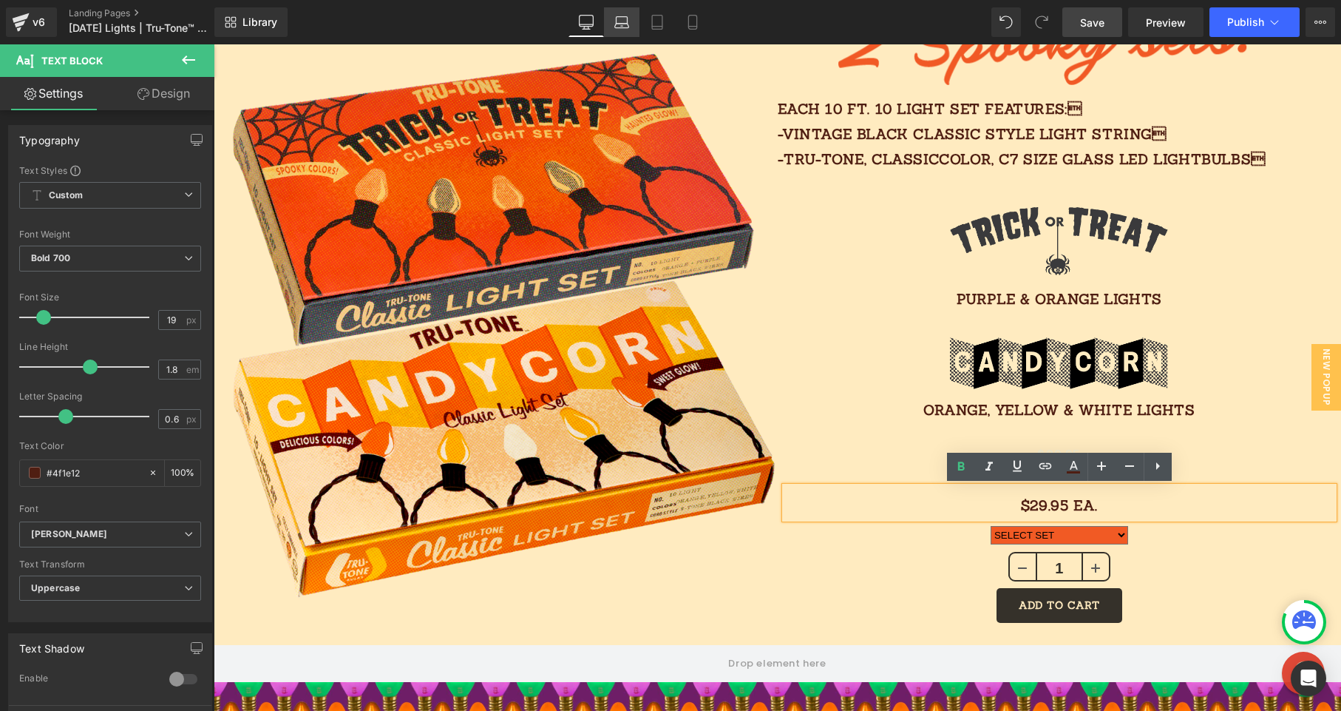
click at [624, 13] on link "Laptop" at bounding box center [621, 22] width 35 height 30
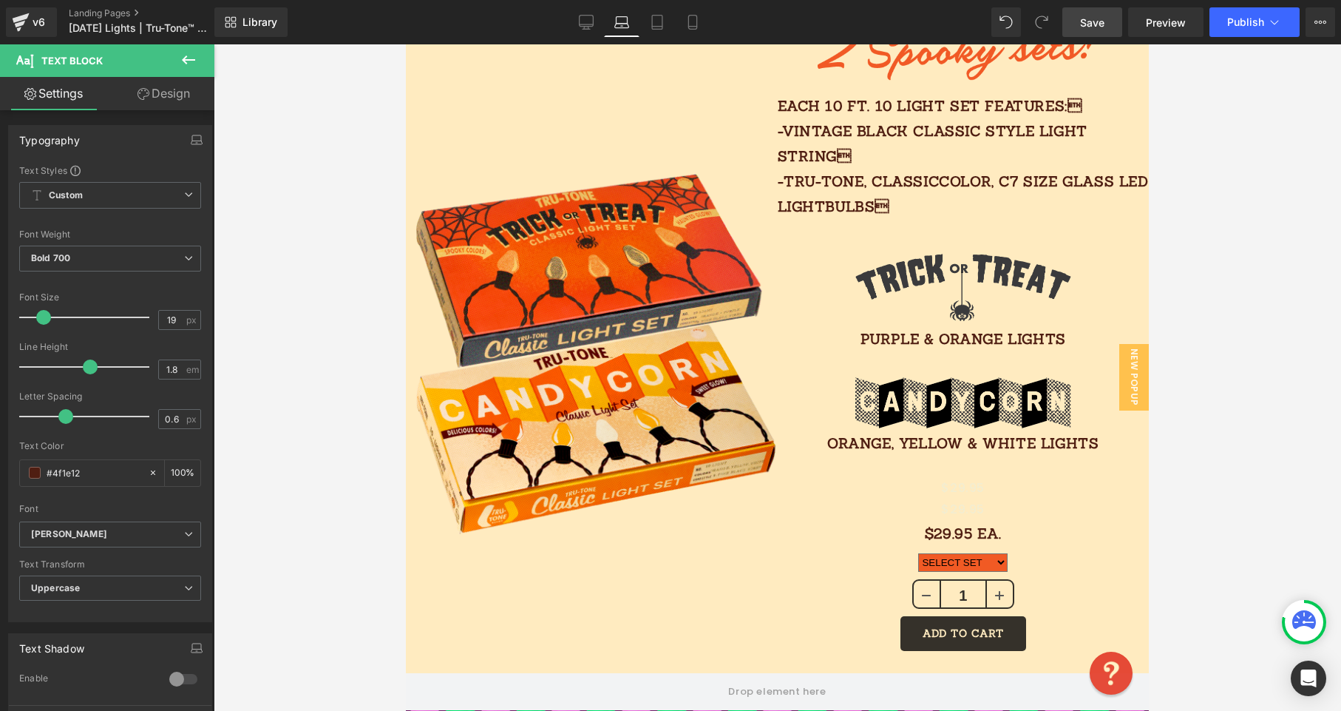
scroll to position [1050, 0]
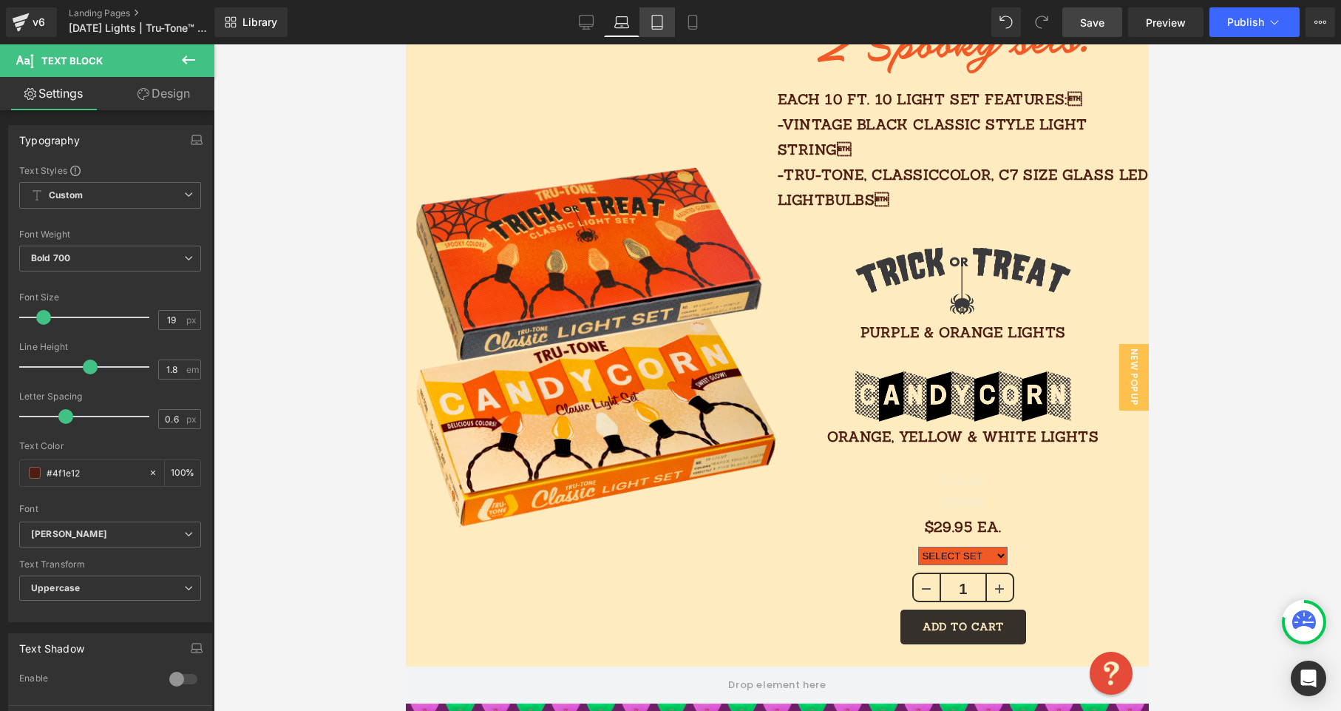
click at [666, 27] on link "Tablet" at bounding box center [657, 22] width 35 height 30
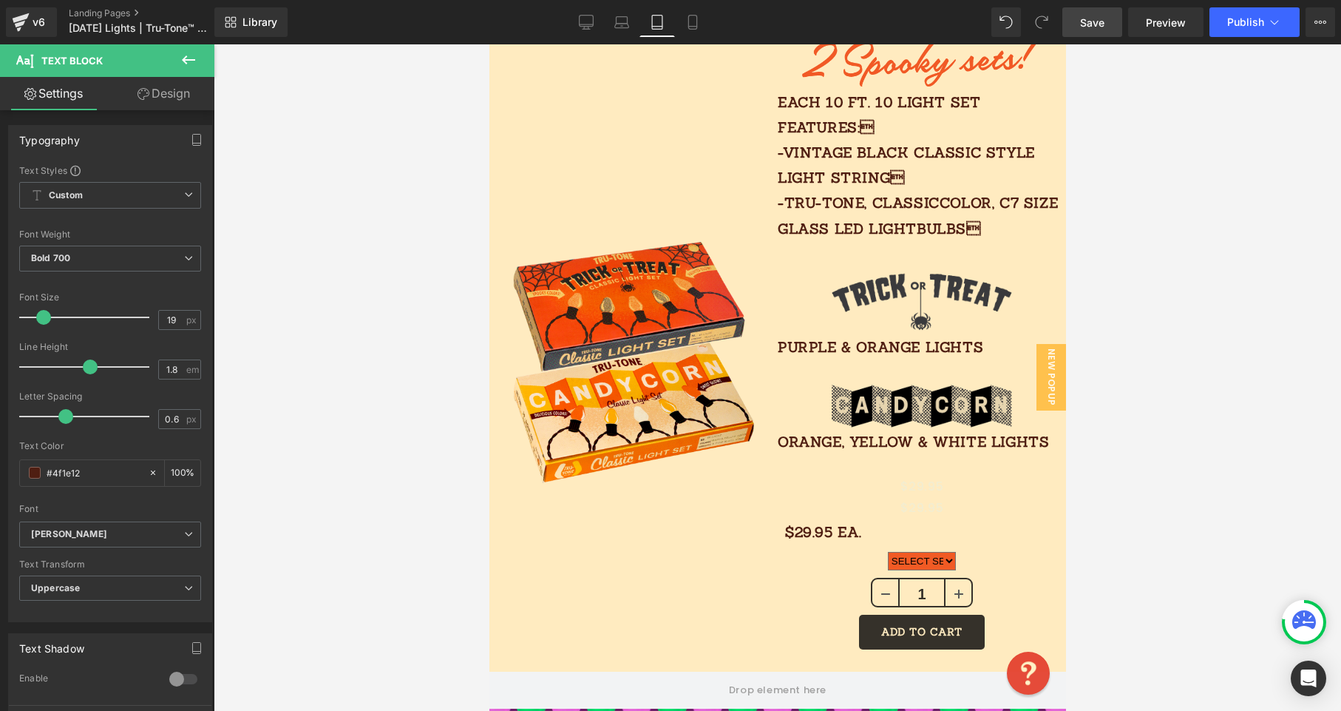
scroll to position [821, 0]
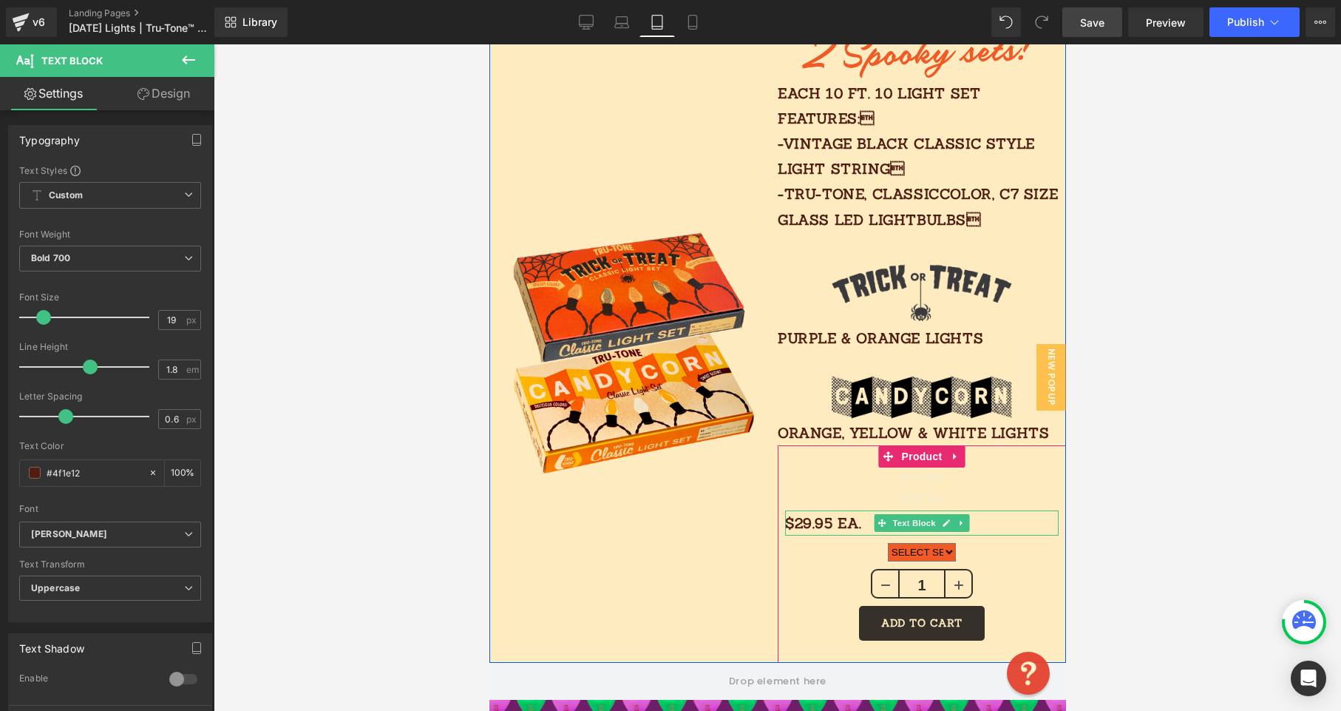
click at [830, 531] on p "$29.95 Ea." at bounding box center [922, 522] width 274 height 25
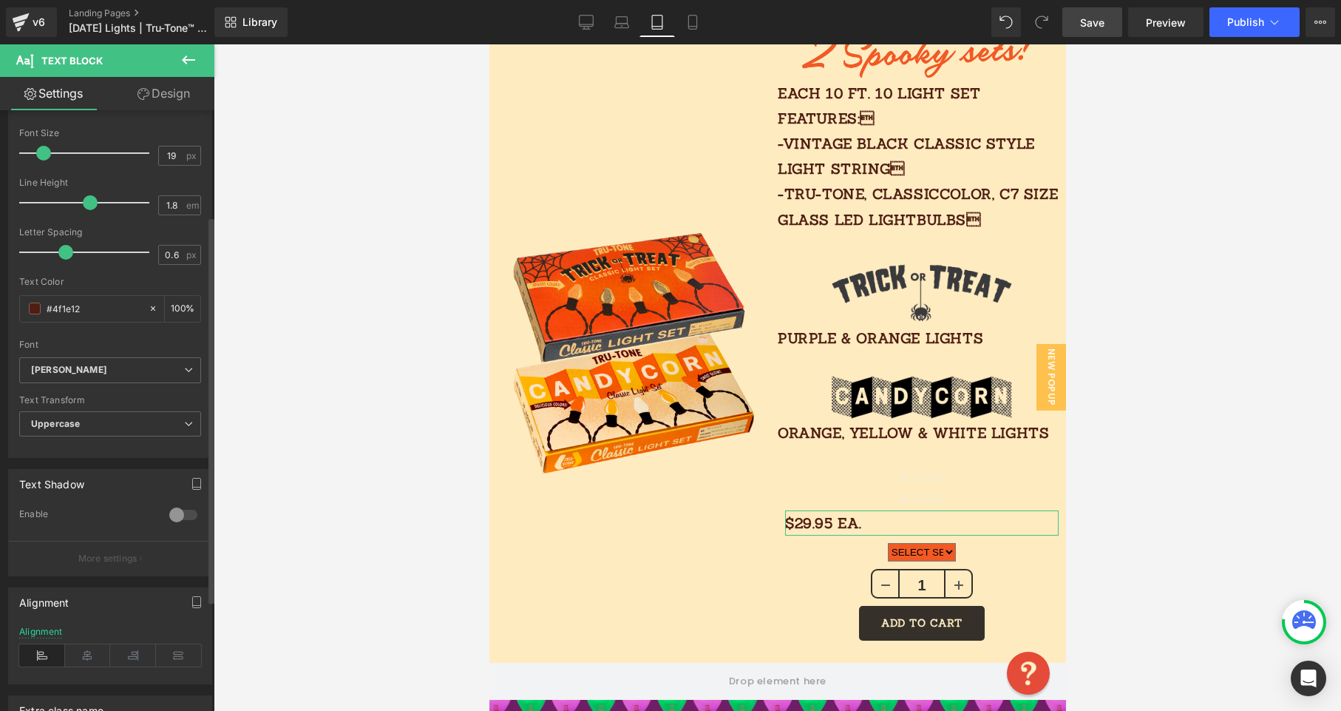
scroll to position [336, 0]
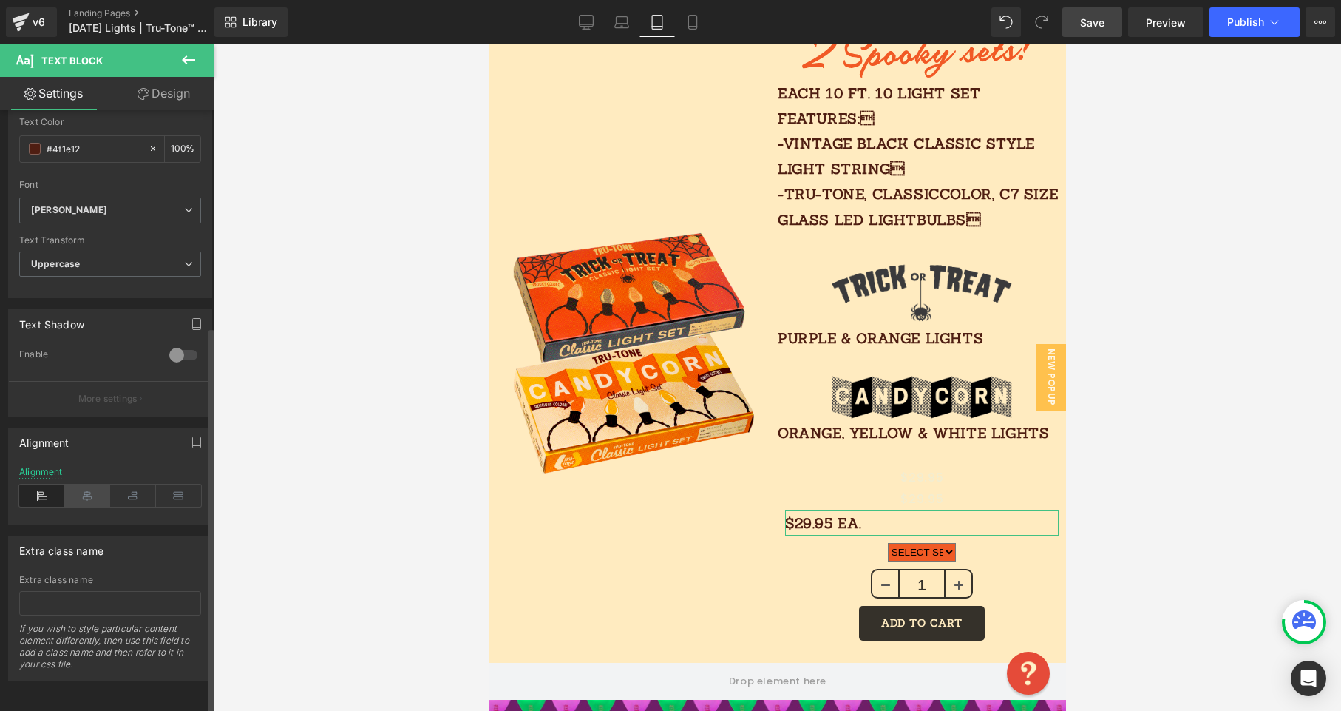
click at [91, 488] on icon at bounding box center [88, 495] width 46 height 22
click at [705, 30] on link "Mobile" at bounding box center [692, 22] width 35 height 30
type input "100"
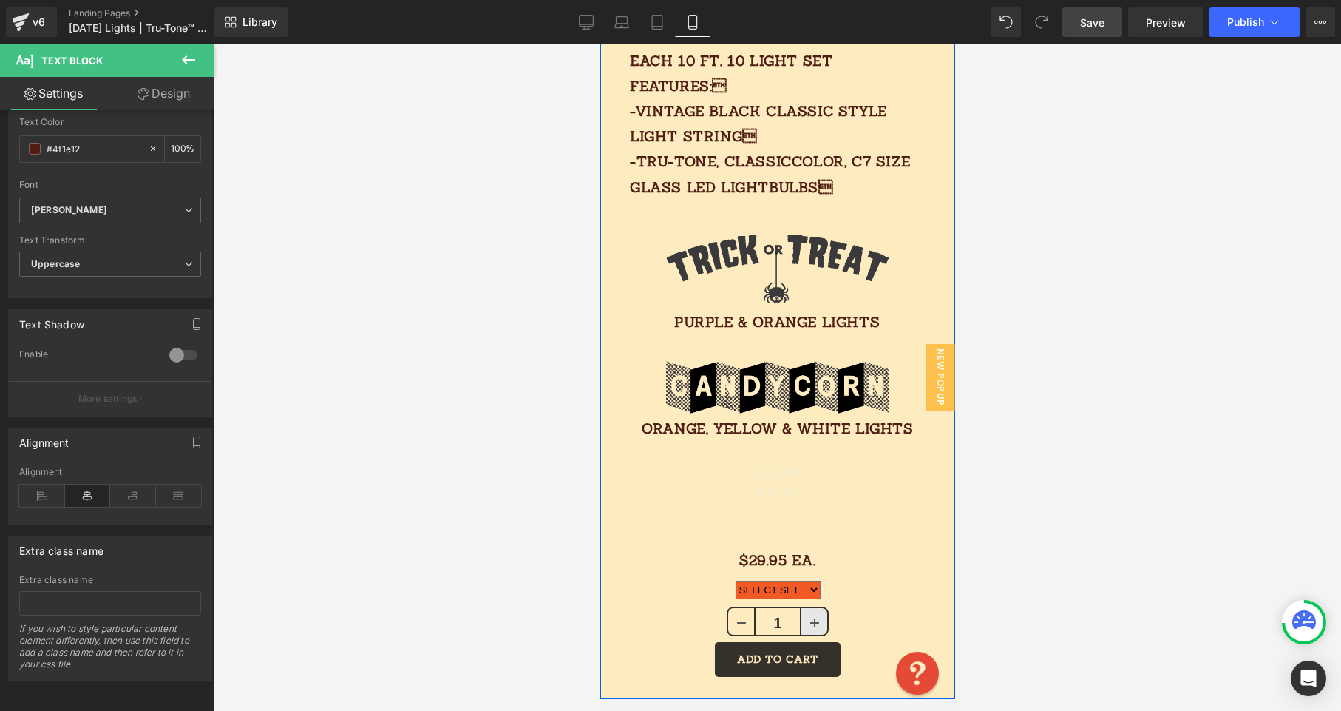
scroll to position [1063, 0]
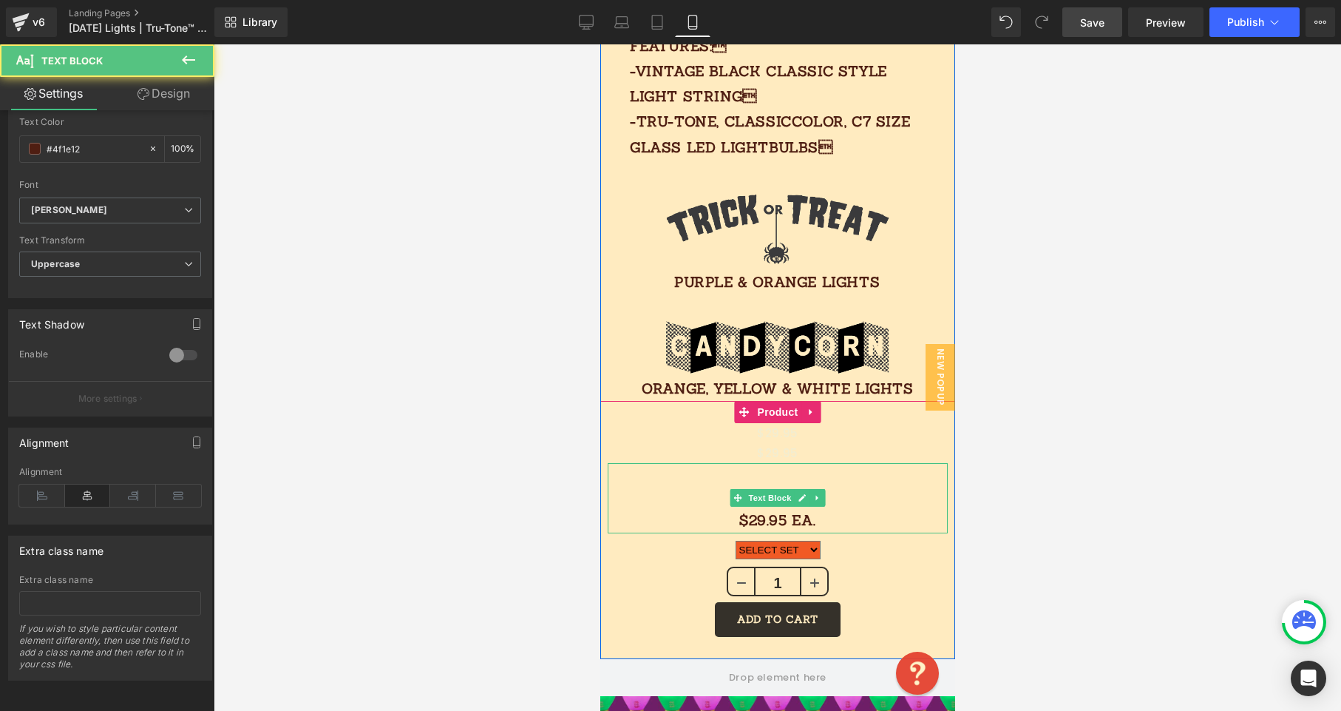
click at [703, 507] on p "$29.95 Ea." at bounding box center [777, 519] width 340 height 25
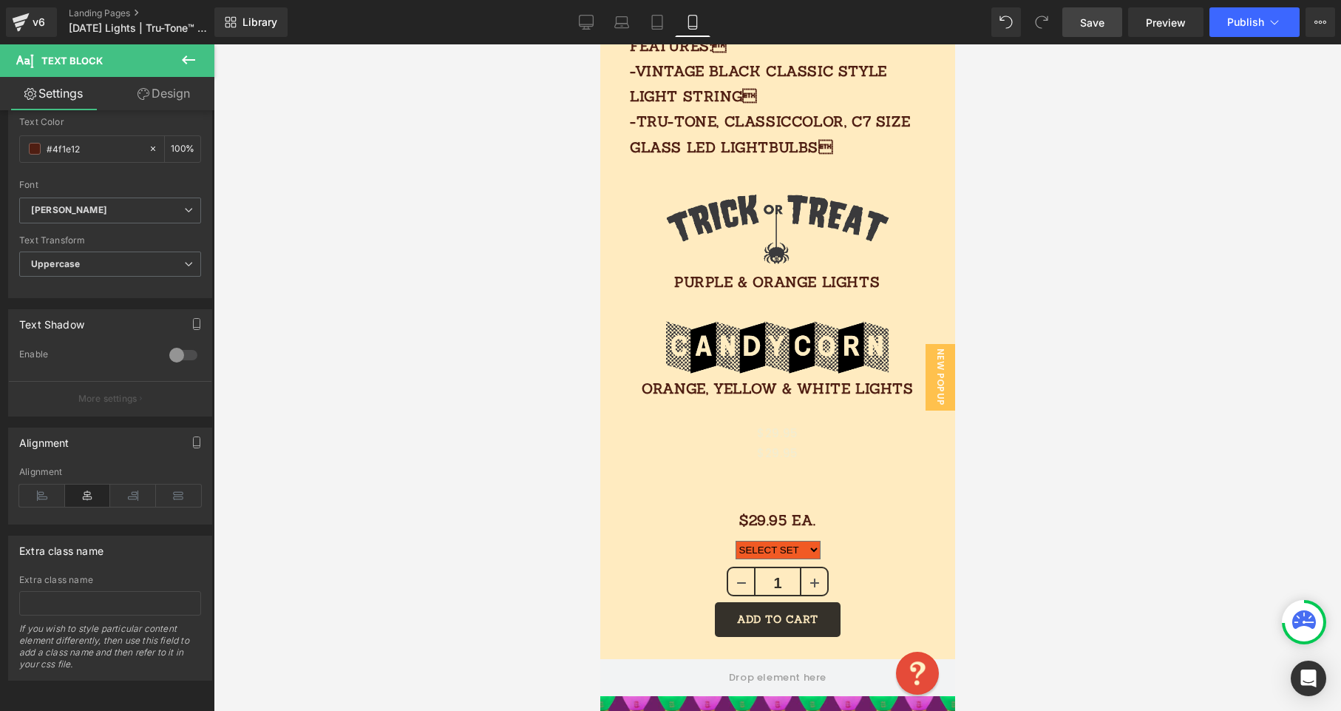
click at [173, 93] on link "Design" at bounding box center [163, 93] width 107 height 33
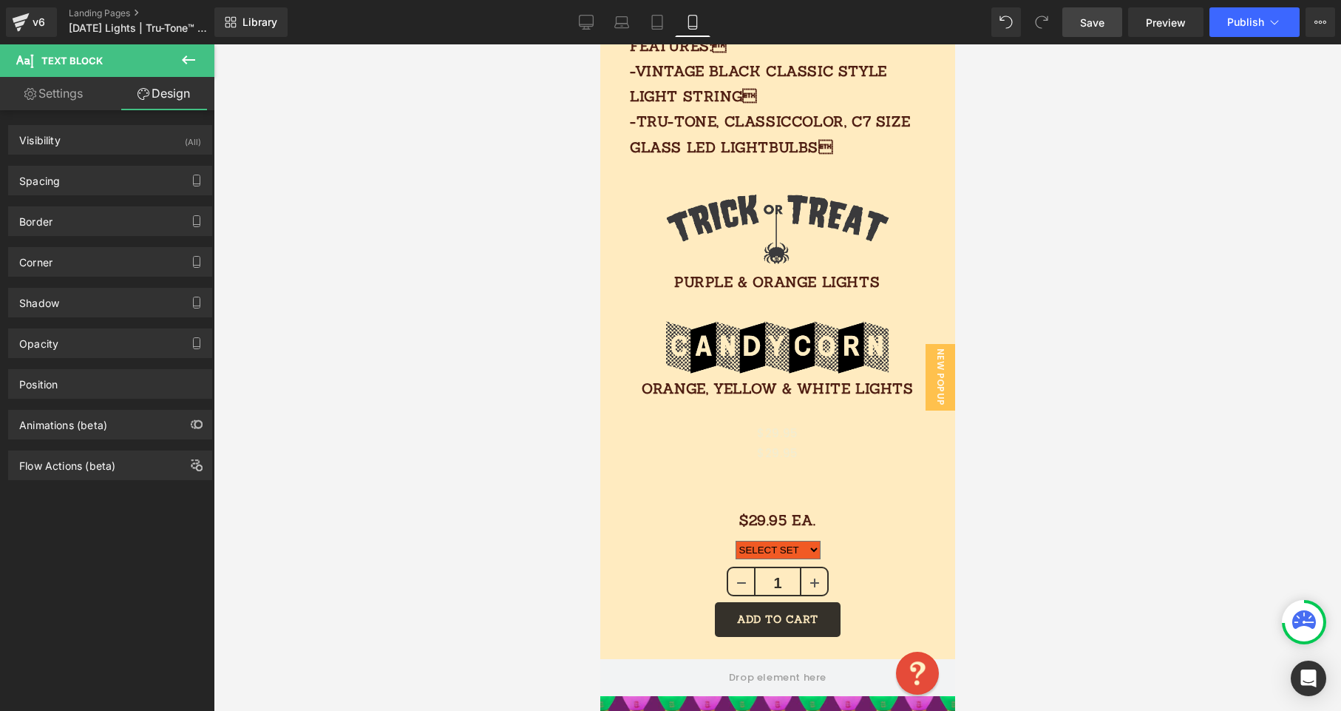
drag, startPoint x: 98, startPoint y: 186, endPoint x: 98, endPoint y: 210, distance: 24.4
click at [98, 186] on div "Spacing" at bounding box center [110, 180] width 203 height 28
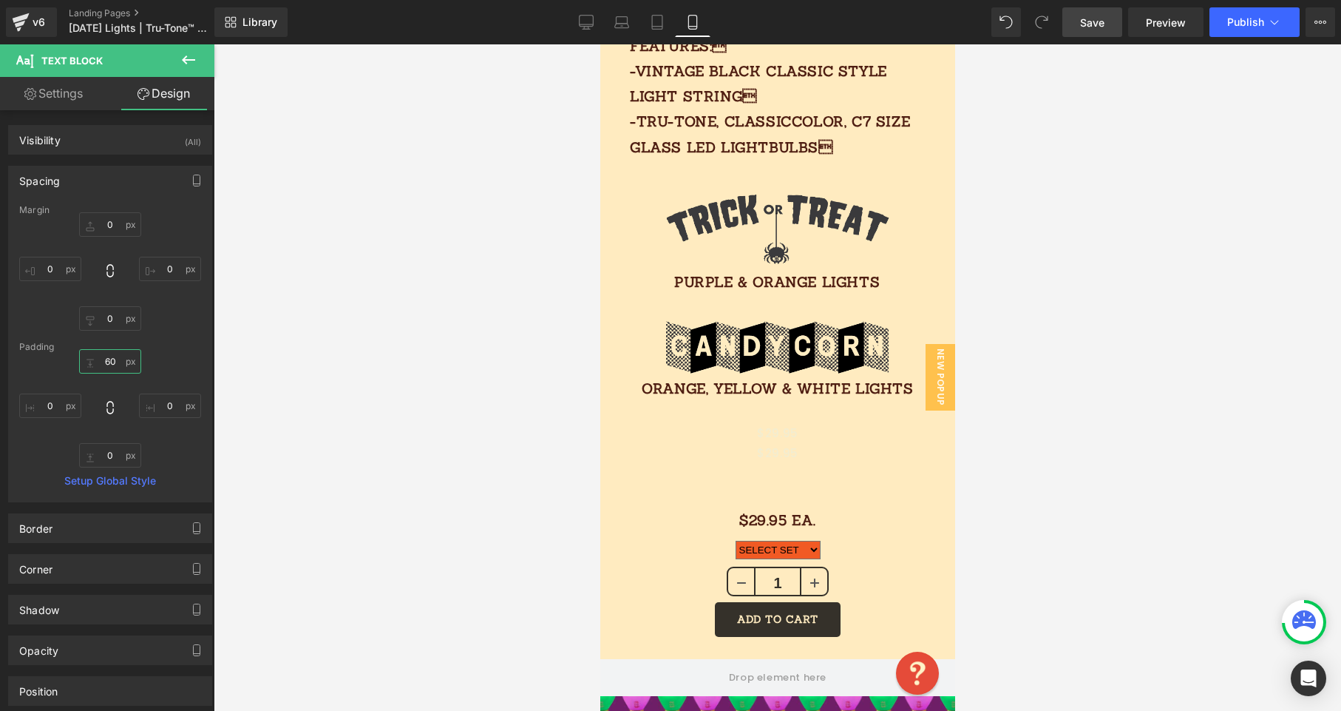
click at [117, 365] on input "60" at bounding box center [110, 361] width 62 height 24
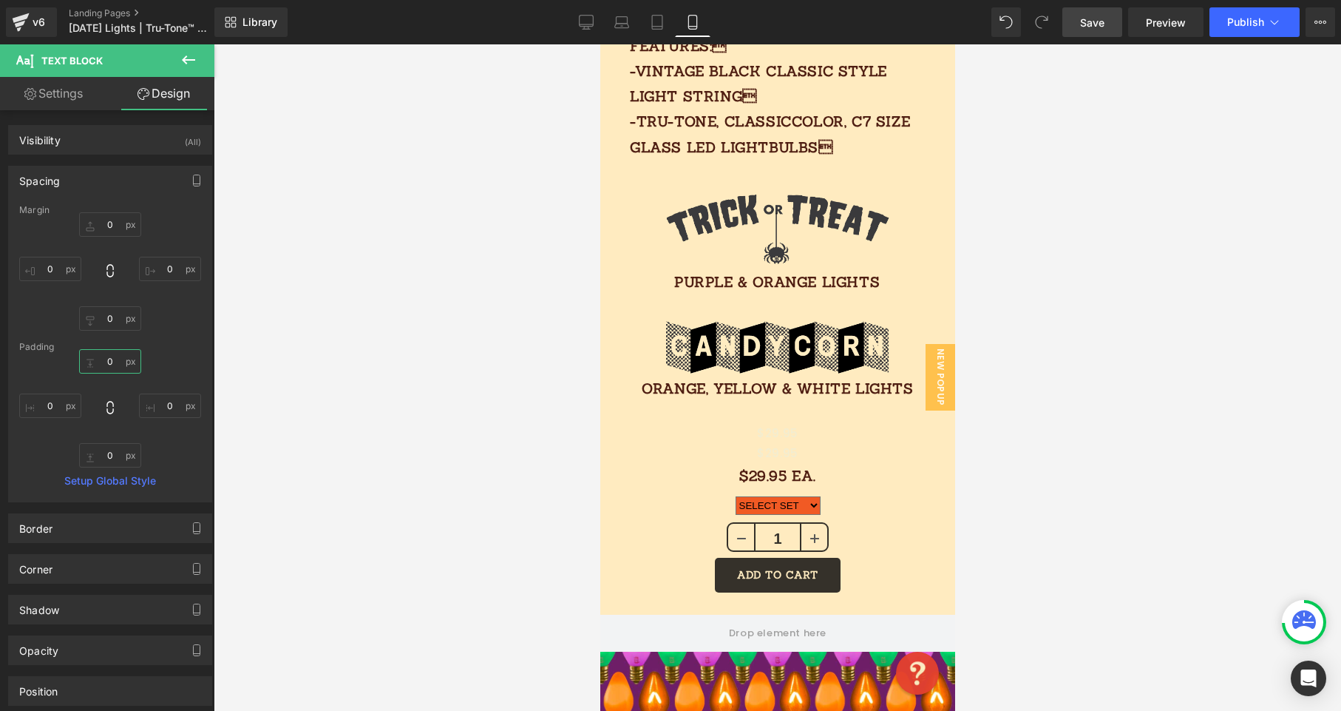
type input "0"
click at [1101, 25] on span "Save" at bounding box center [1092, 23] width 24 height 16
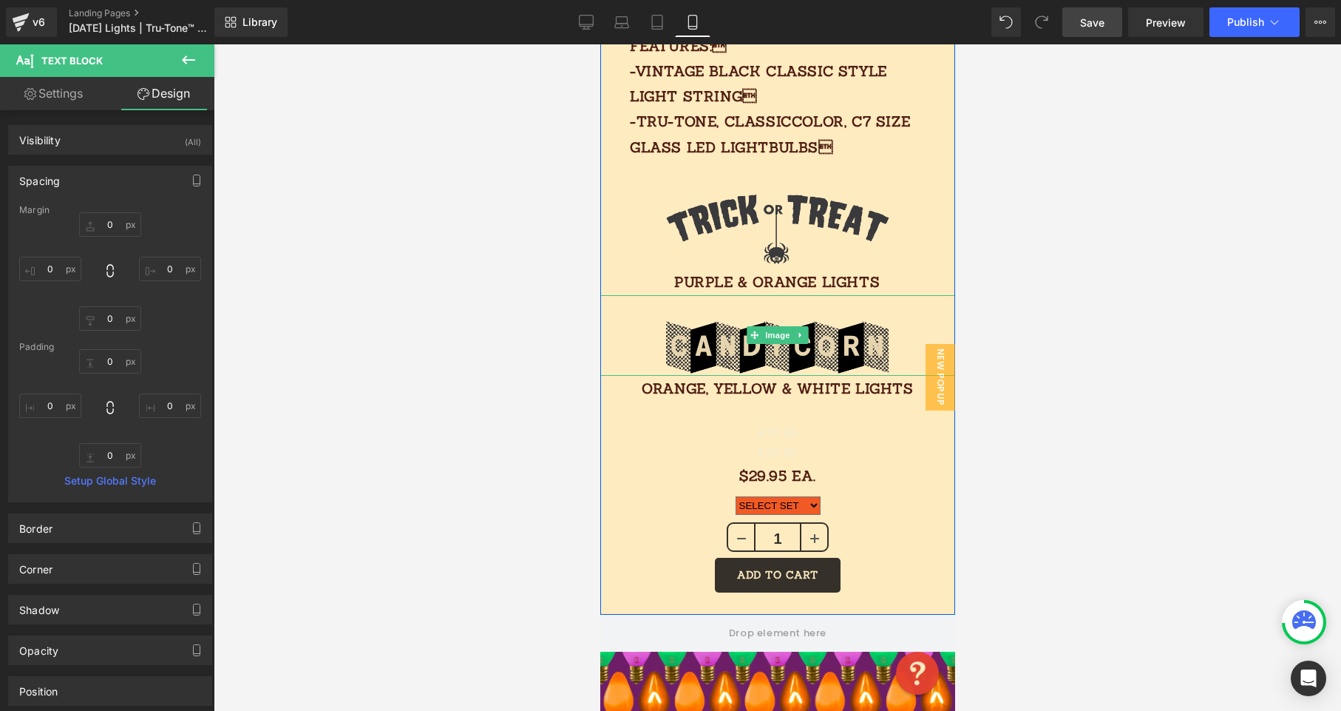
click at [781, 332] on img at bounding box center [777, 335] width 231 height 81
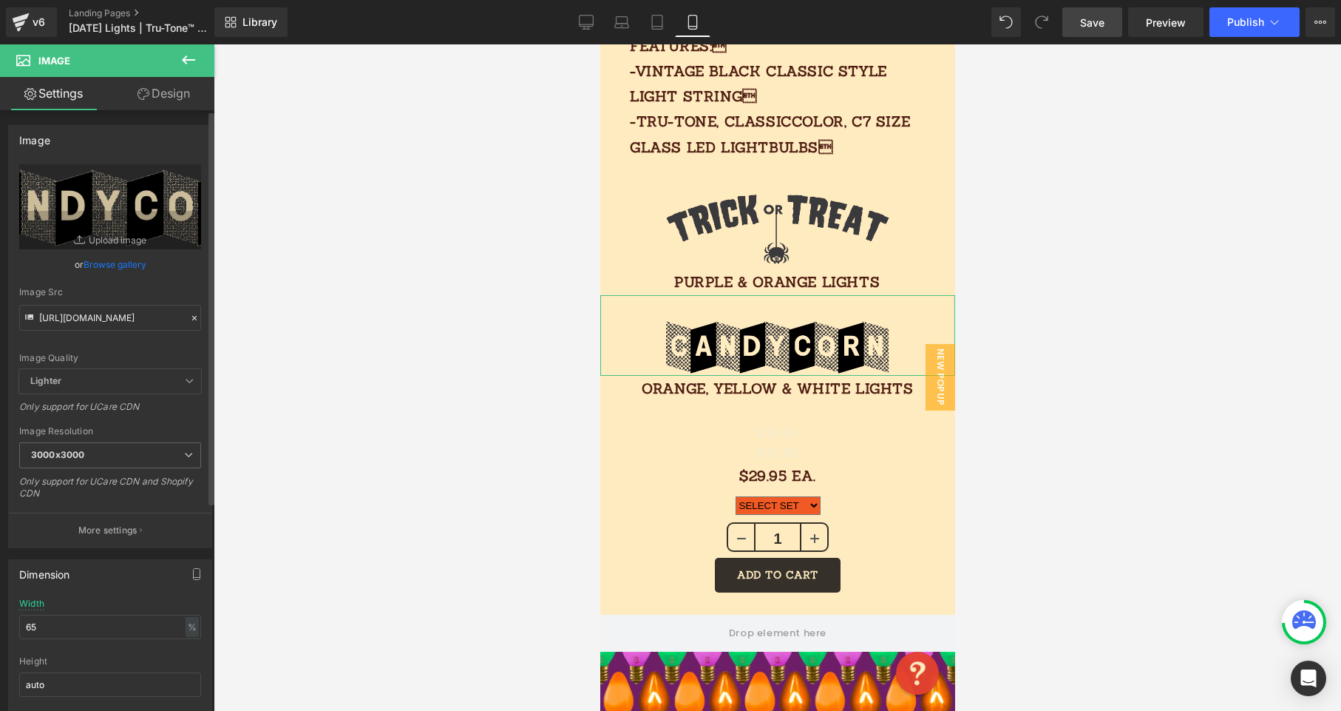
click at [192, 319] on icon at bounding box center [194, 318] width 10 height 10
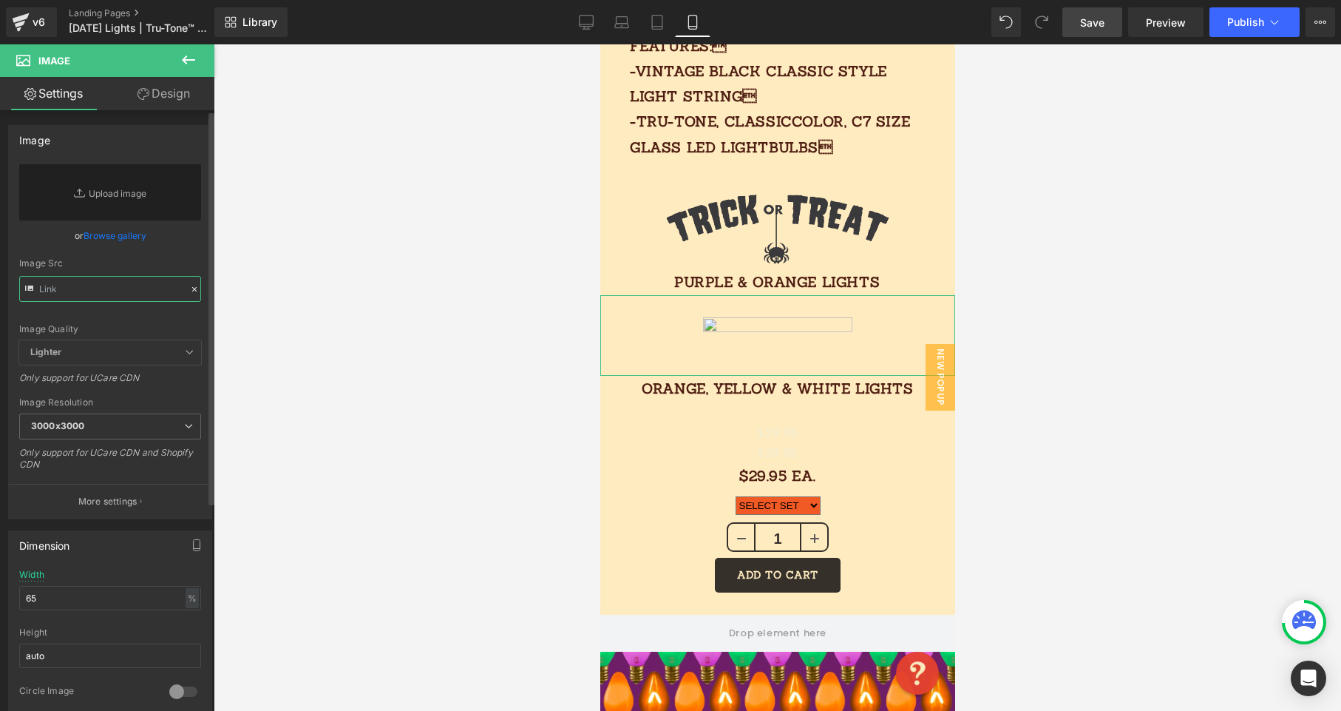
click at [117, 284] on input "text" at bounding box center [110, 289] width 182 height 26
paste input "[URL][DOMAIN_NAME]"
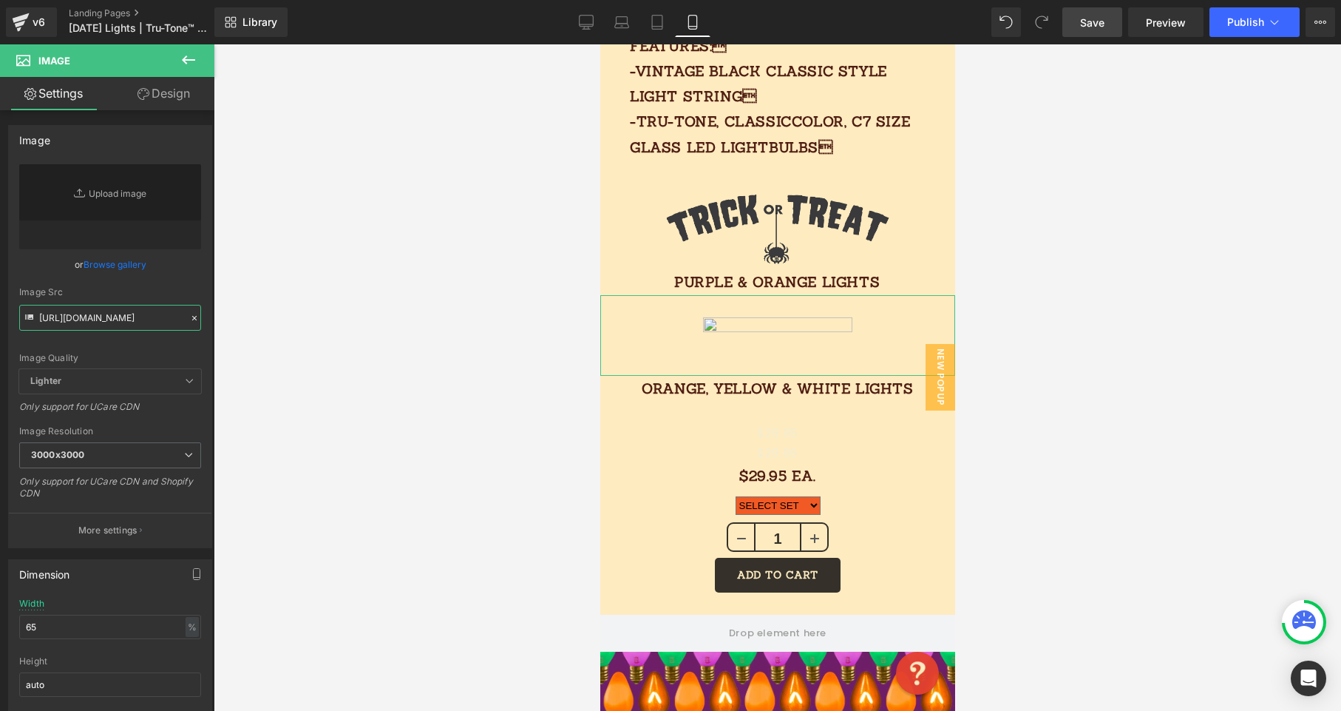
type input "[URL][DOMAIN_NAME]"
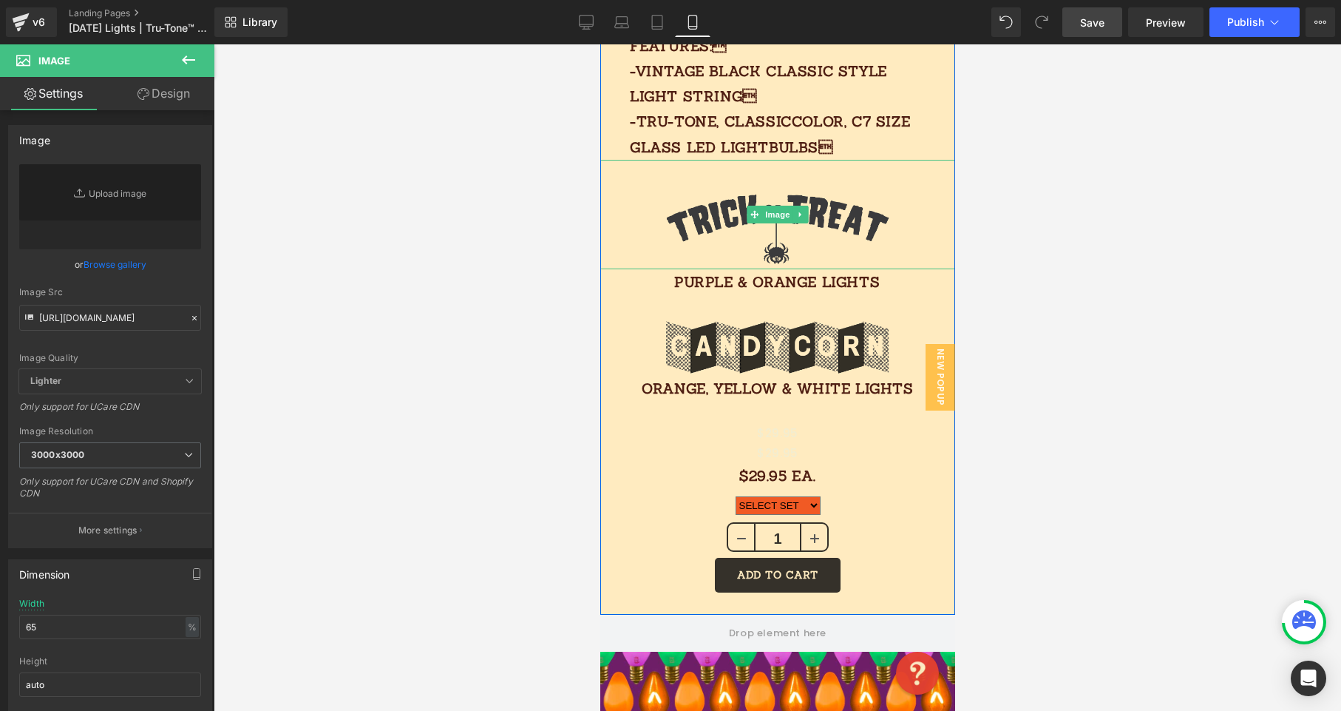
type input "[URL][DOMAIN_NAME]"
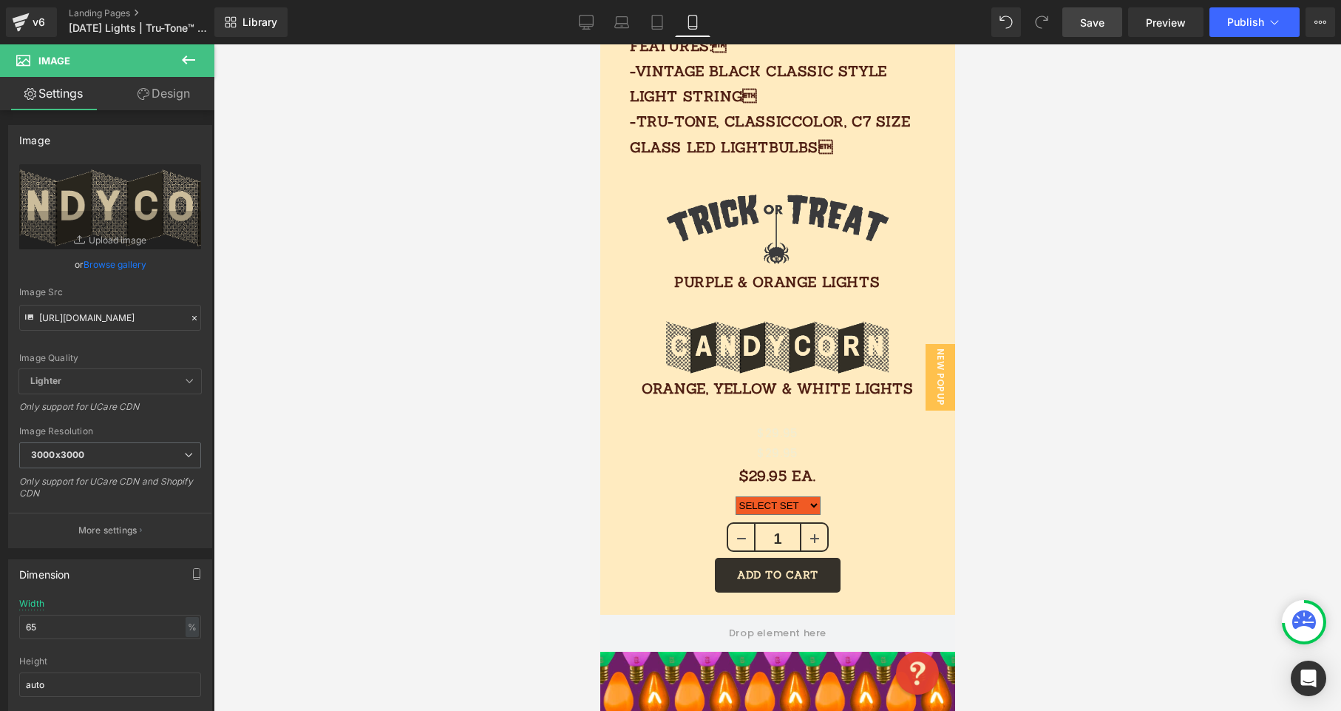
drag, startPoint x: 1106, startPoint y: 21, endPoint x: 986, endPoint y: 14, distance: 120.0
click at [1106, 21] on link "Save" at bounding box center [1093, 22] width 60 height 30
click at [570, 19] on icon at bounding box center [570, 22] width 15 height 15
type input "40"
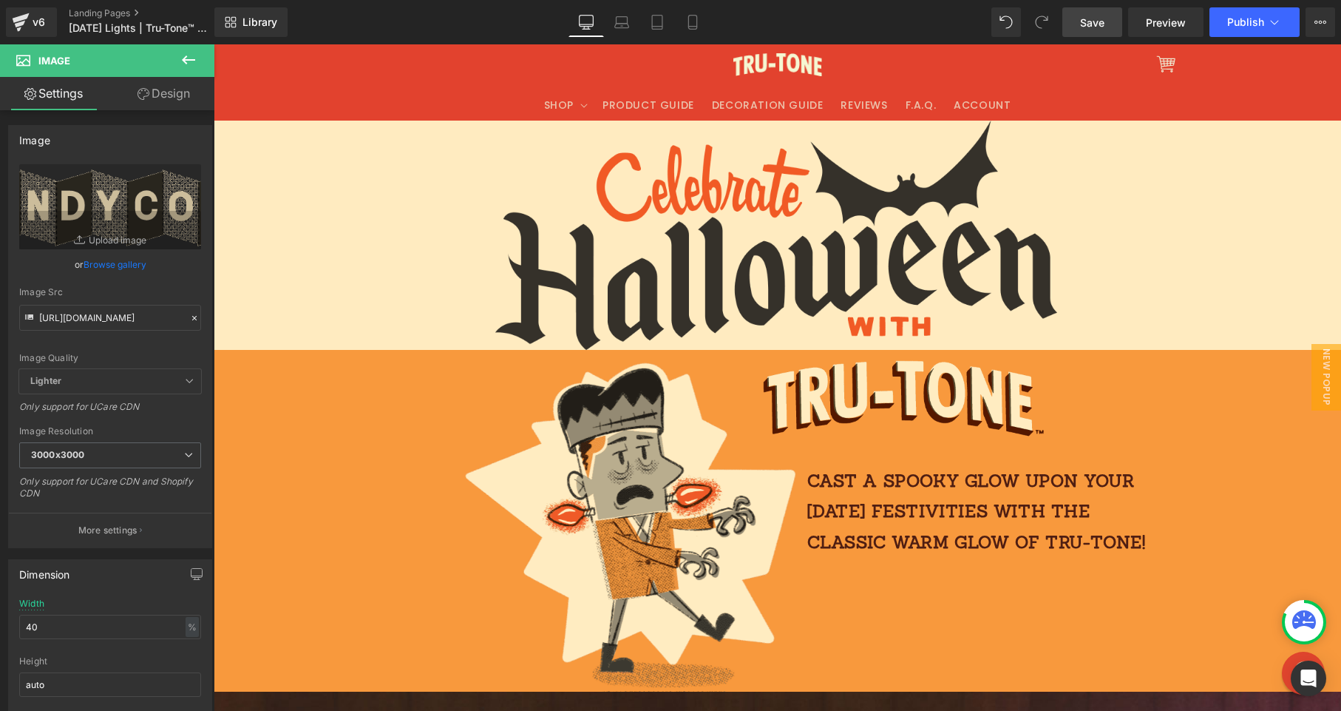
click at [1077, 21] on link "Save" at bounding box center [1093, 22] width 60 height 30
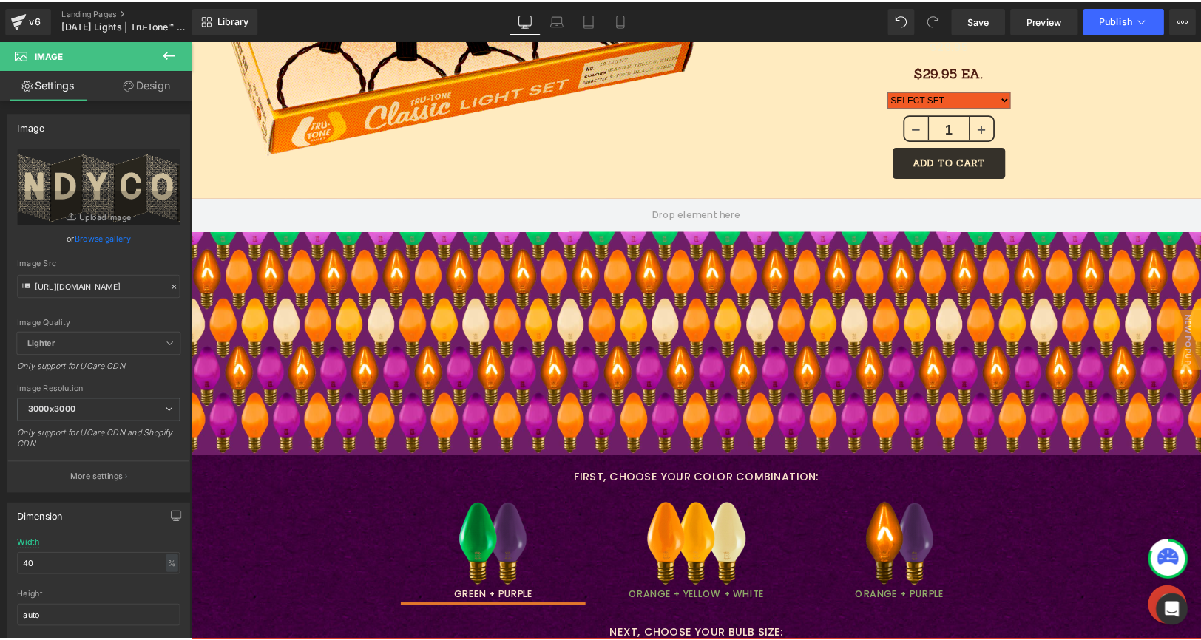
scroll to position [1609, 0]
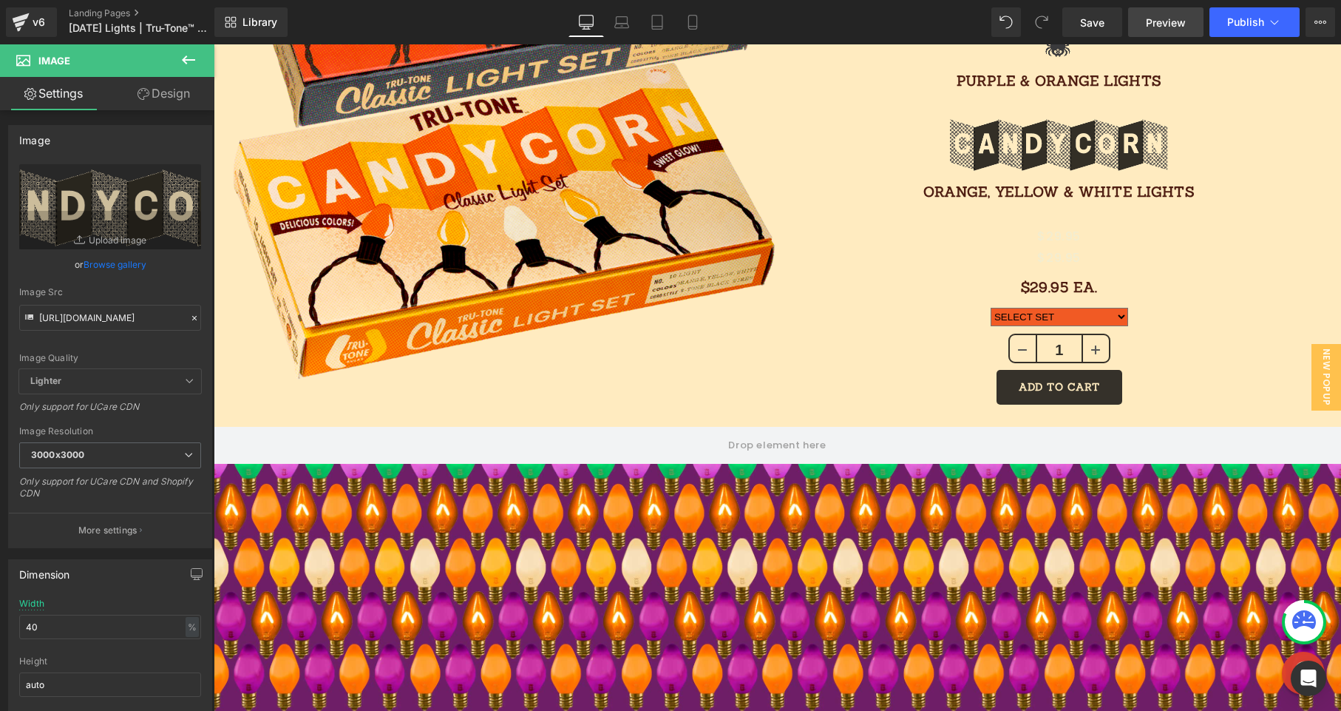
click at [1125, 19] on span "Preview" at bounding box center [1166, 23] width 40 height 16
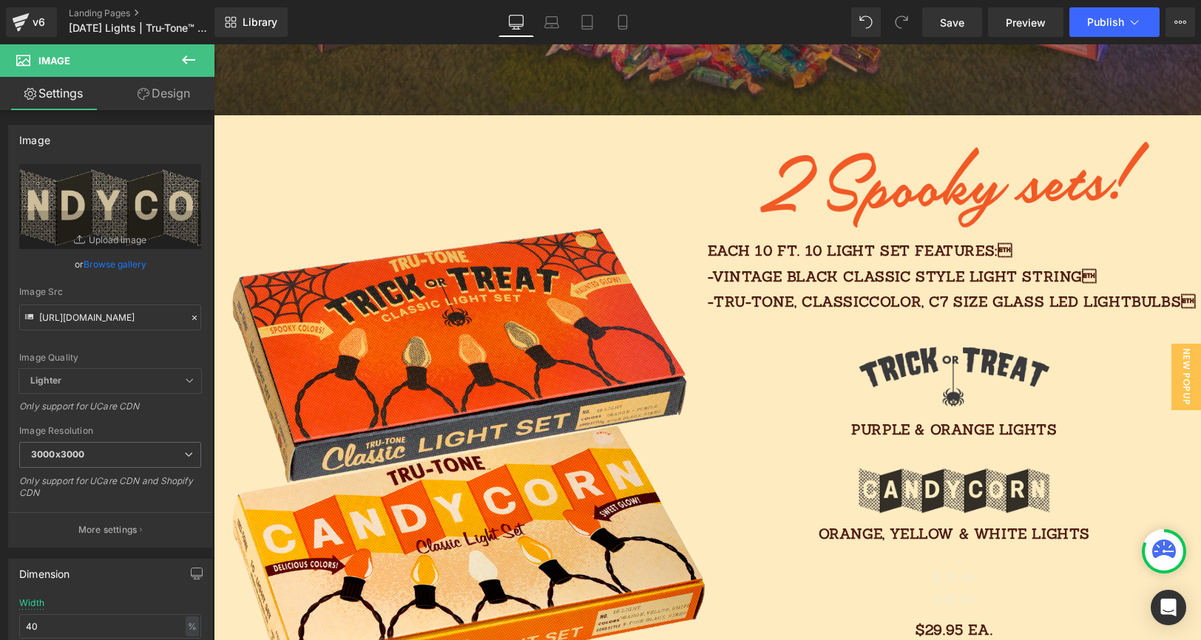
scroll to position [987, 0]
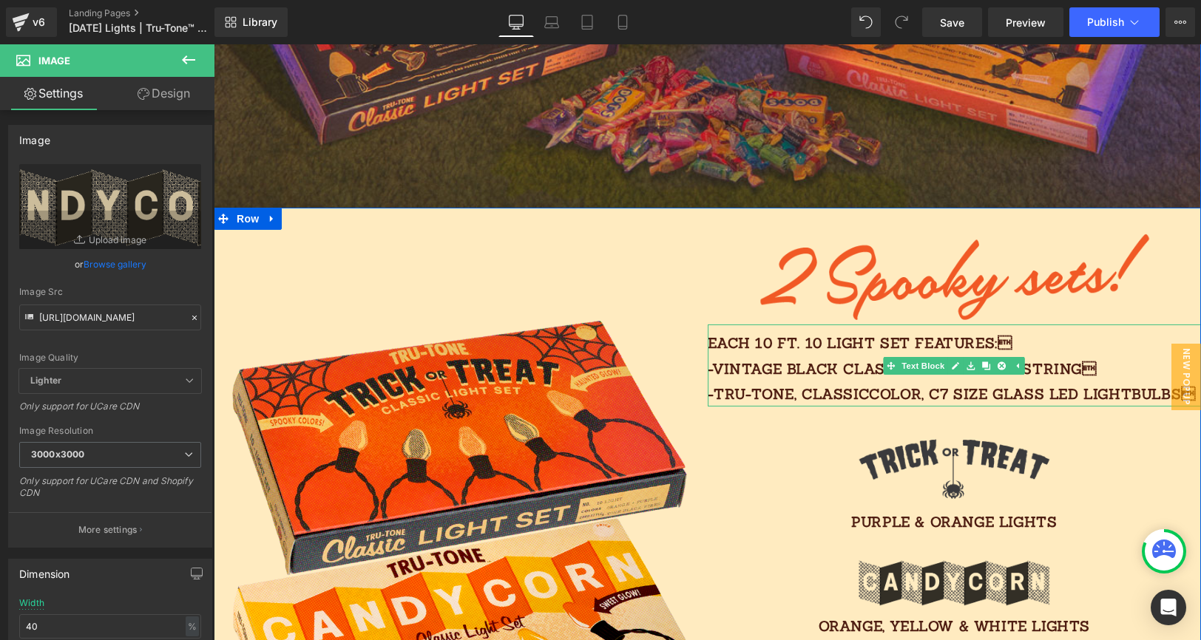
click at [872, 382] on p "Each 10 FT. 10 light SET features: -vintage black classic style light string …" at bounding box center [955, 369] width 494 height 76
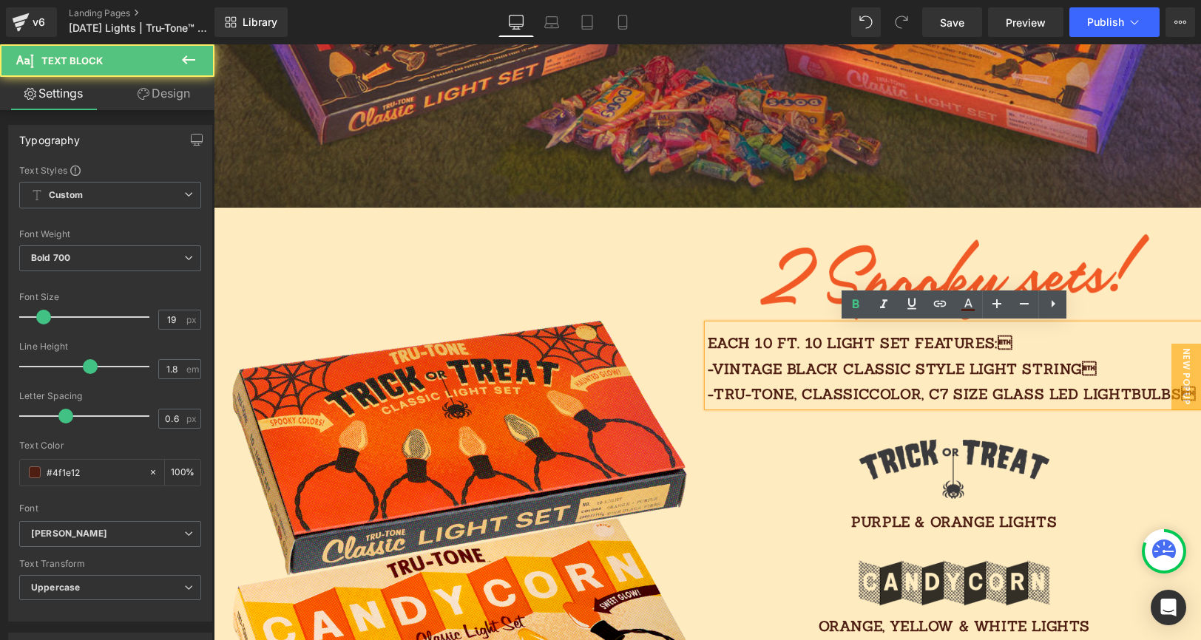
click at [871, 393] on p "Each 10 FT. 10 light SET features: -vintage black classic style light string …" at bounding box center [955, 369] width 494 height 76
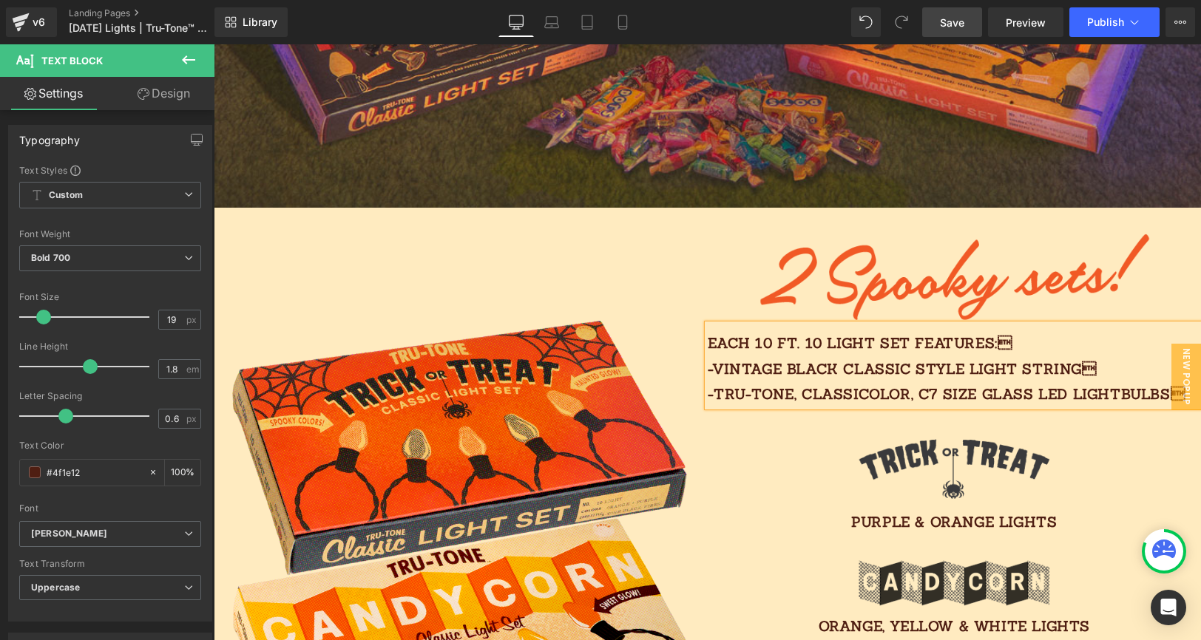
click at [960, 31] on link "Save" at bounding box center [952, 22] width 60 height 30
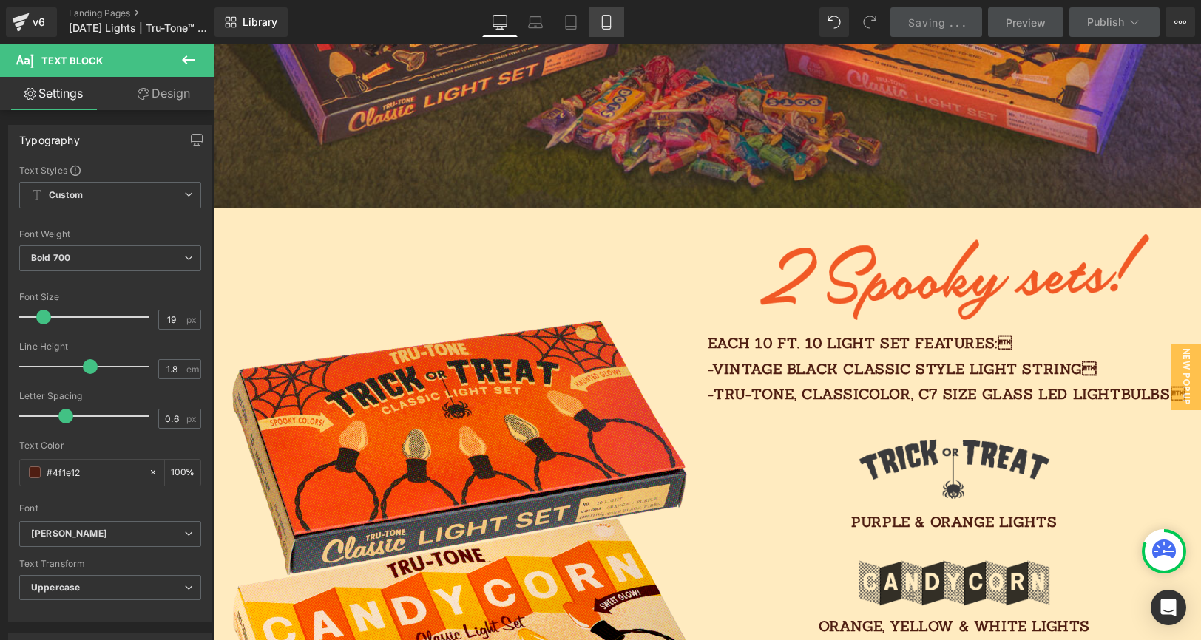
click at [612, 23] on icon at bounding box center [606, 22] width 15 height 15
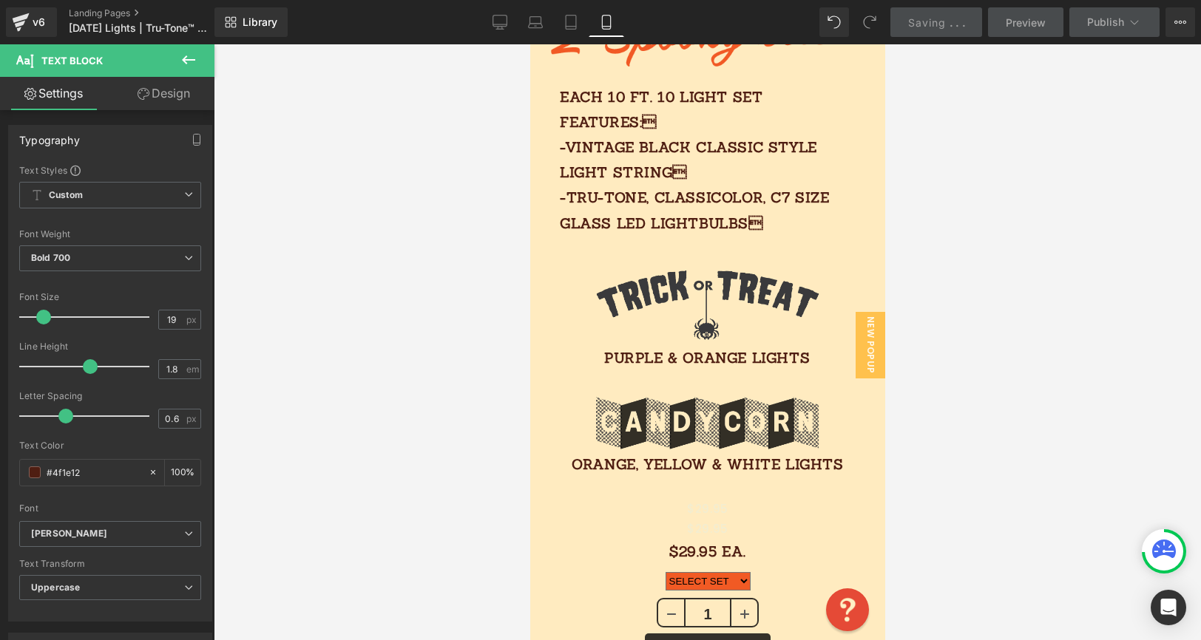
scroll to position [682, 0]
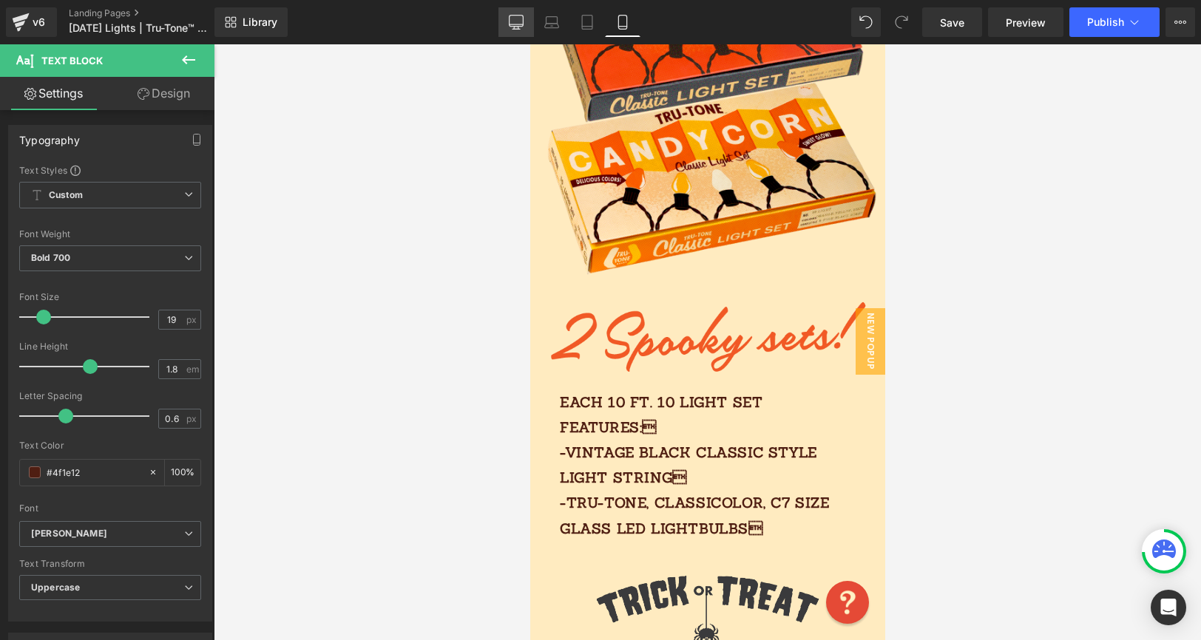
click at [516, 23] on icon at bounding box center [516, 22] width 15 height 15
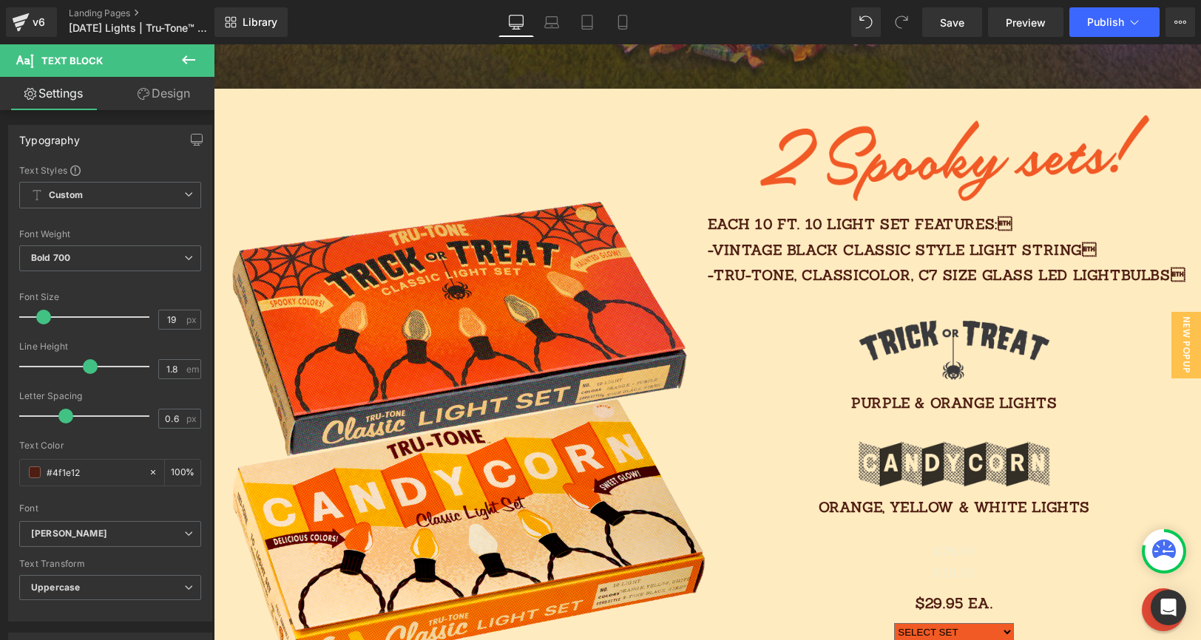
scroll to position [949, 0]
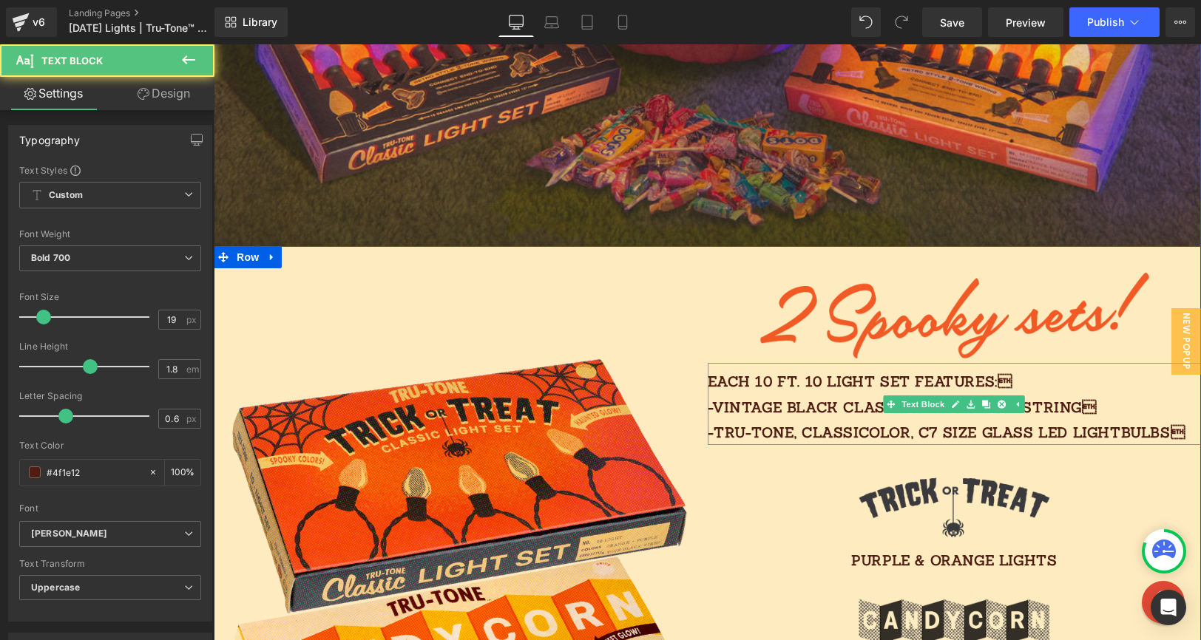
click at [804, 432] on p "Each 10 FT. 10 light SET features: -vintage black classic style light string …" at bounding box center [955, 407] width 494 height 76
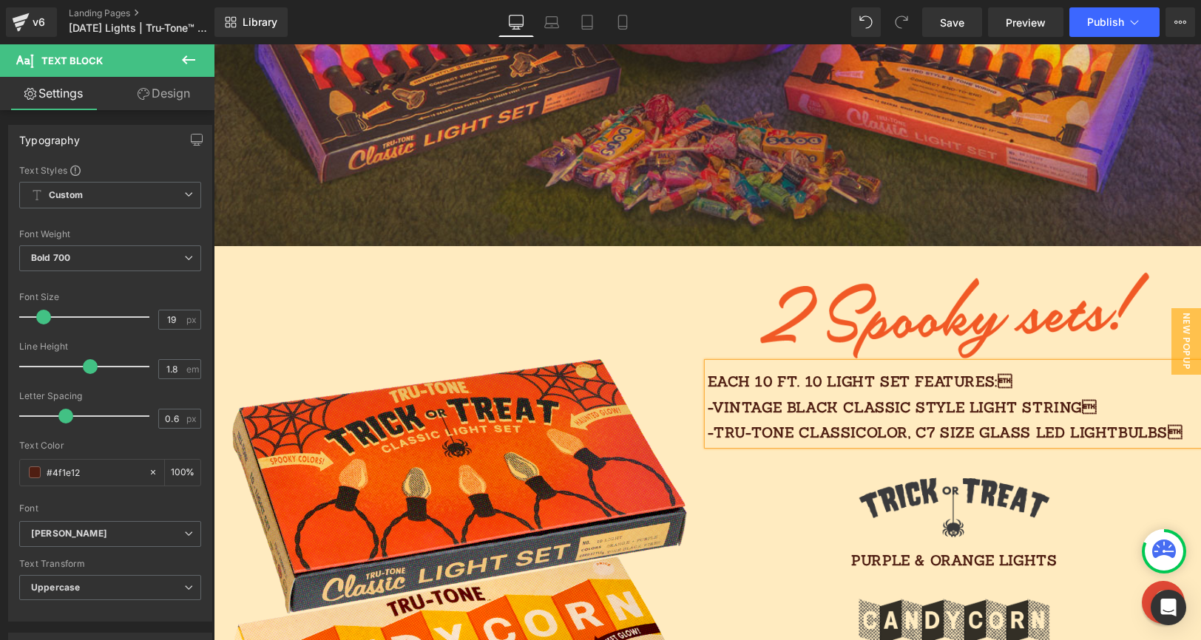
click at [1125, 430] on p "Each 10 FT. 10 light SET features: -vintage black classic style light string …" at bounding box center [955, 407] width 494 height 76
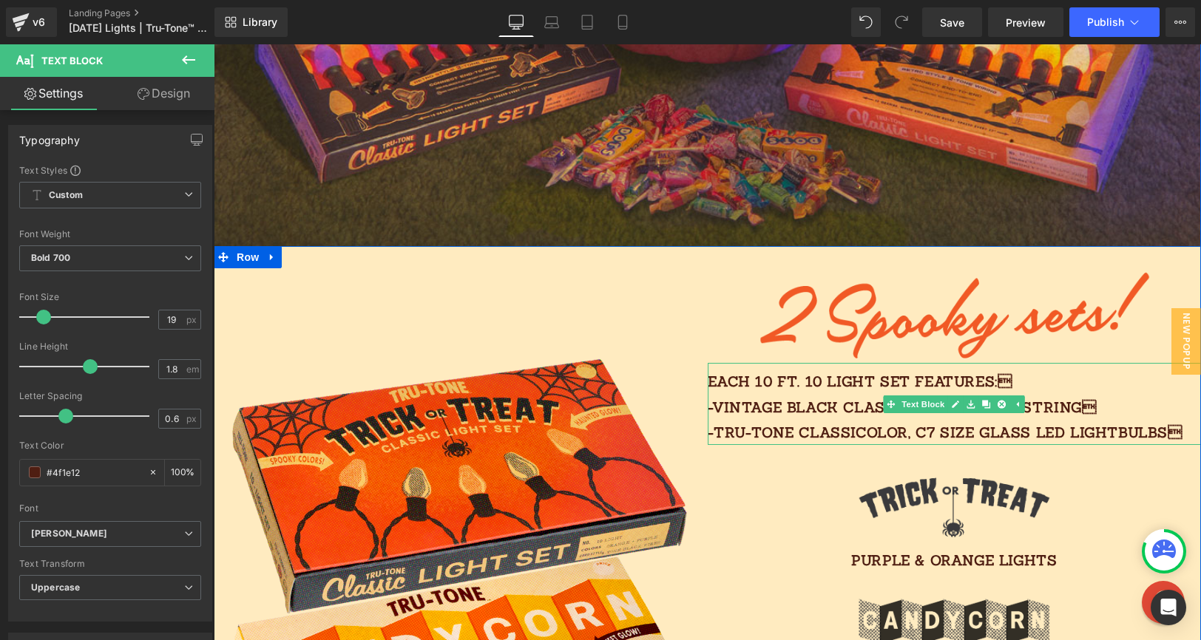
click at [1083, 430] on p "Each 10 FT. 10 light SET features: -vintage black classic style light string …" at bounding box center [955, 407] width 494 height 76
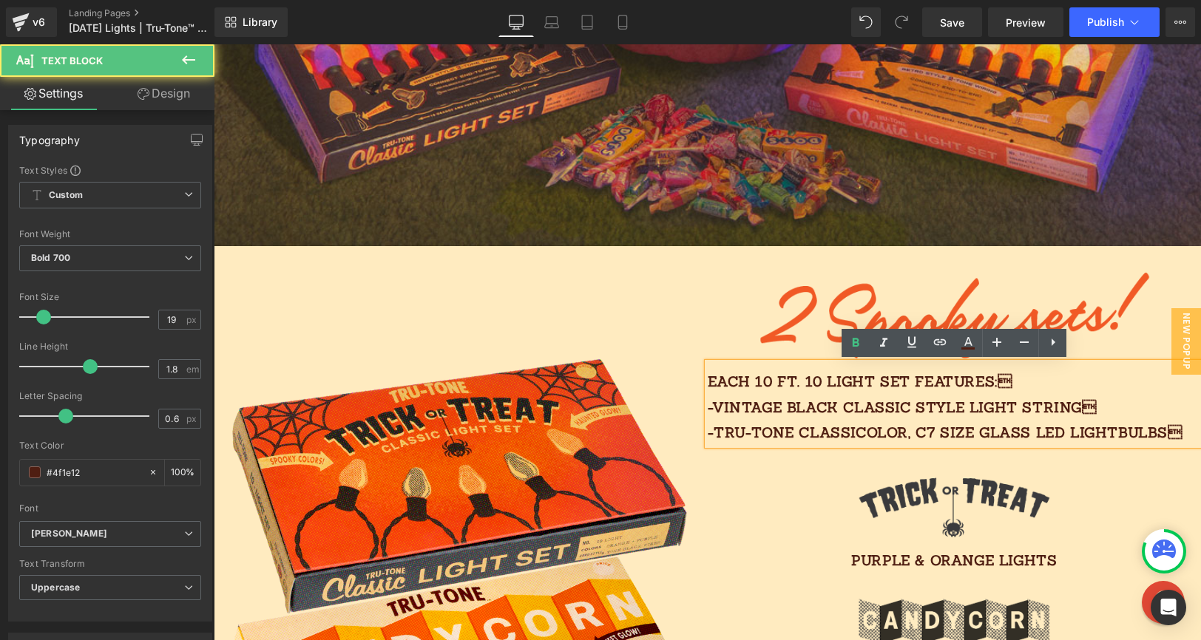
click at [1125, 432] on p "Each 10 FT. 10 light SET features: -vintage black classic style light string …" at bounding box center [955, 407] width 494 height 76
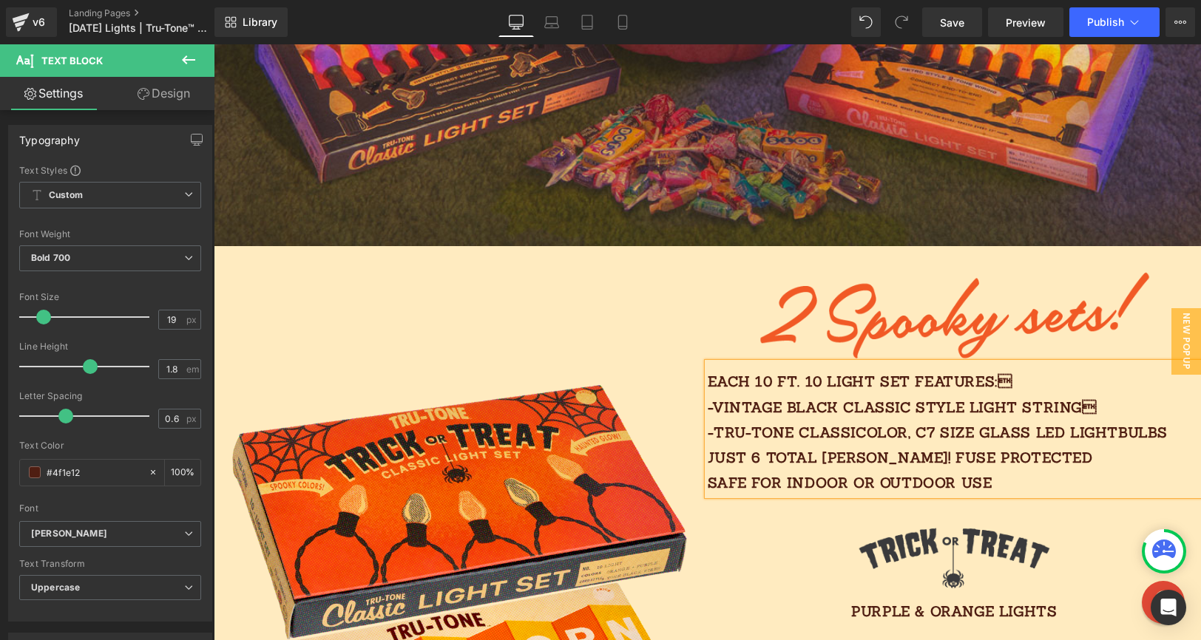
click at [1105, 481] on p "Each 10 FT. 10 light SET features: -vintage black classic style light string …" at bounding box center [955, 432] width 494 height 126
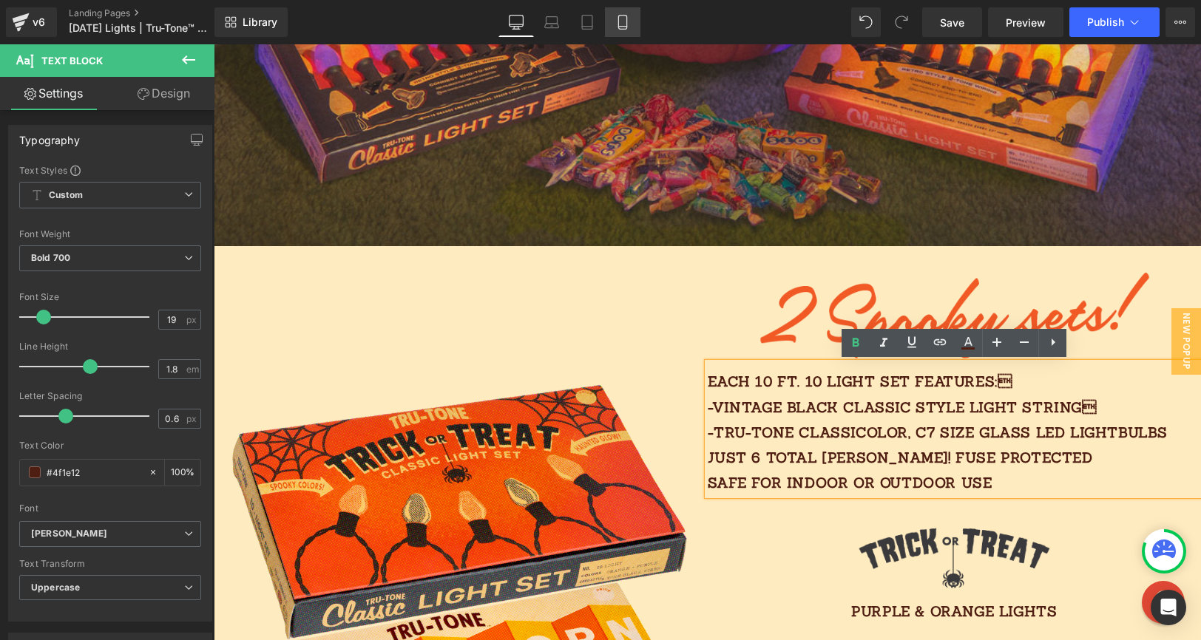
click at [632, 27] on link "Mobile" at bounding box center [622, 22] width 35 height 30
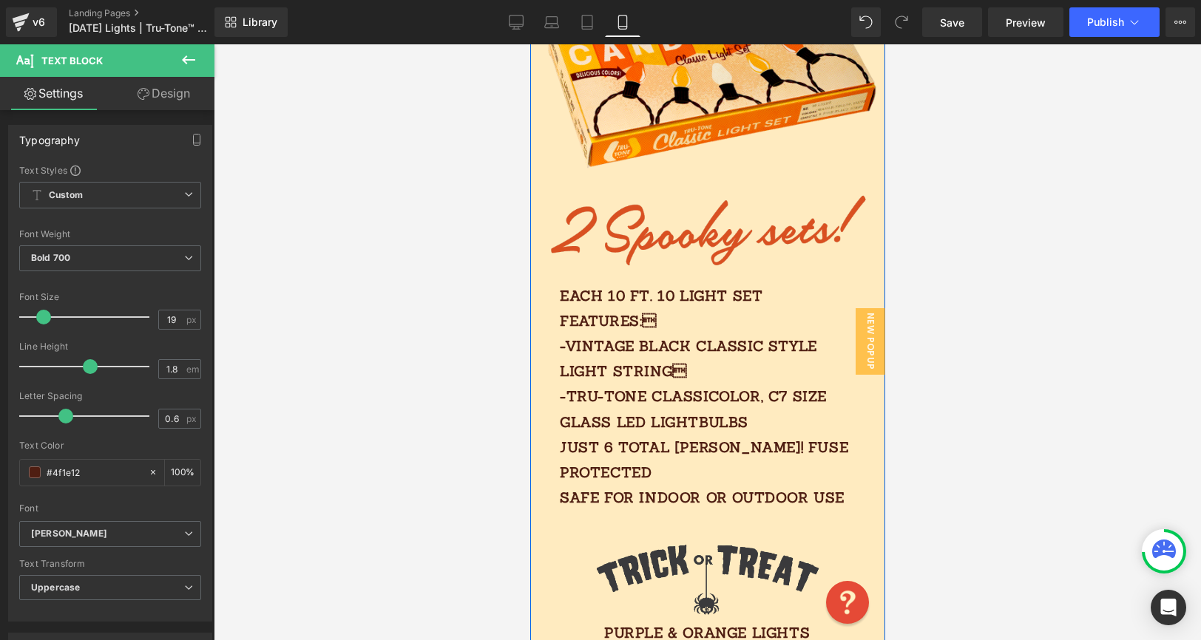
scroll to position [785, 0]
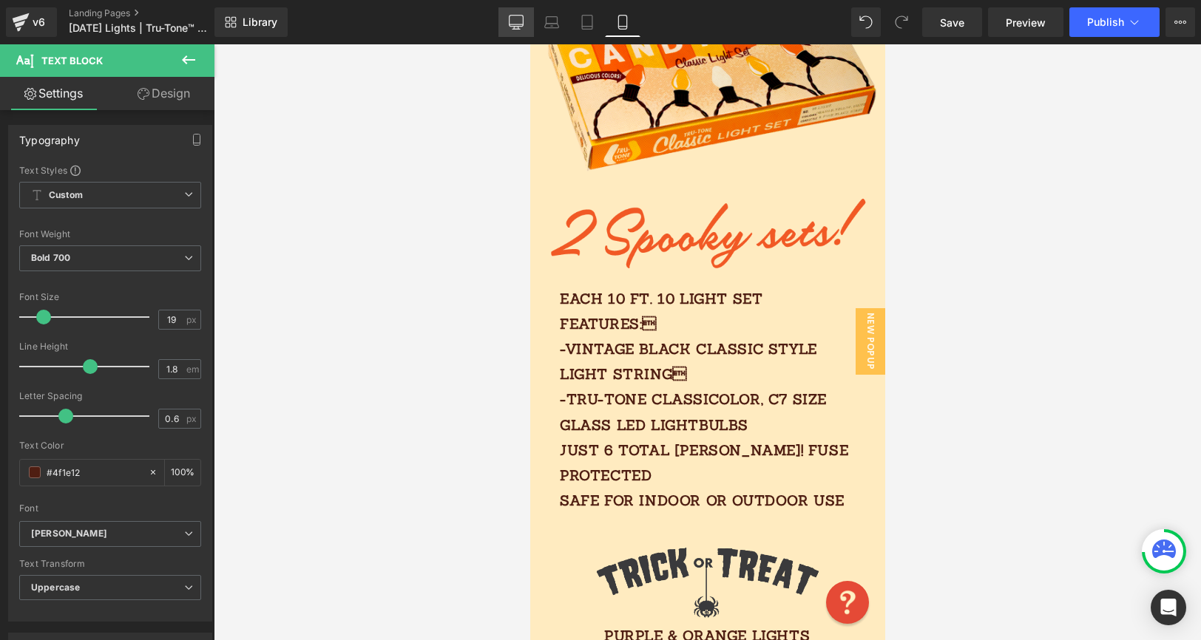
click at [524, 26] on icon at bounding box center [516, 22] width 15 height 15
type input "100"
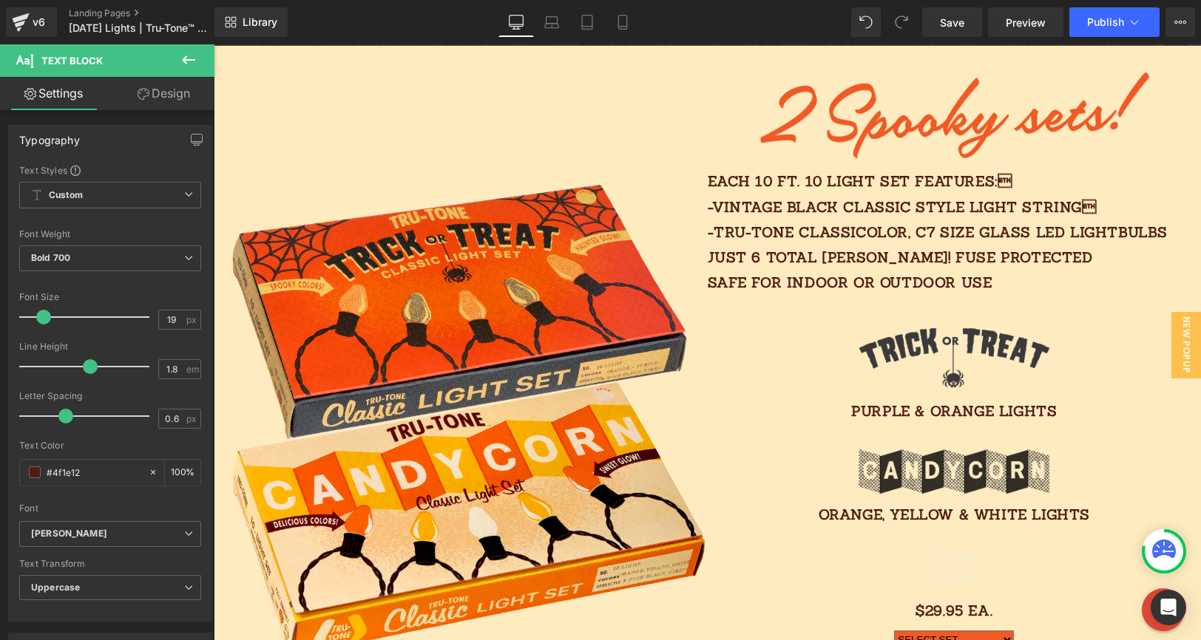
scroll to position [1075, 0]
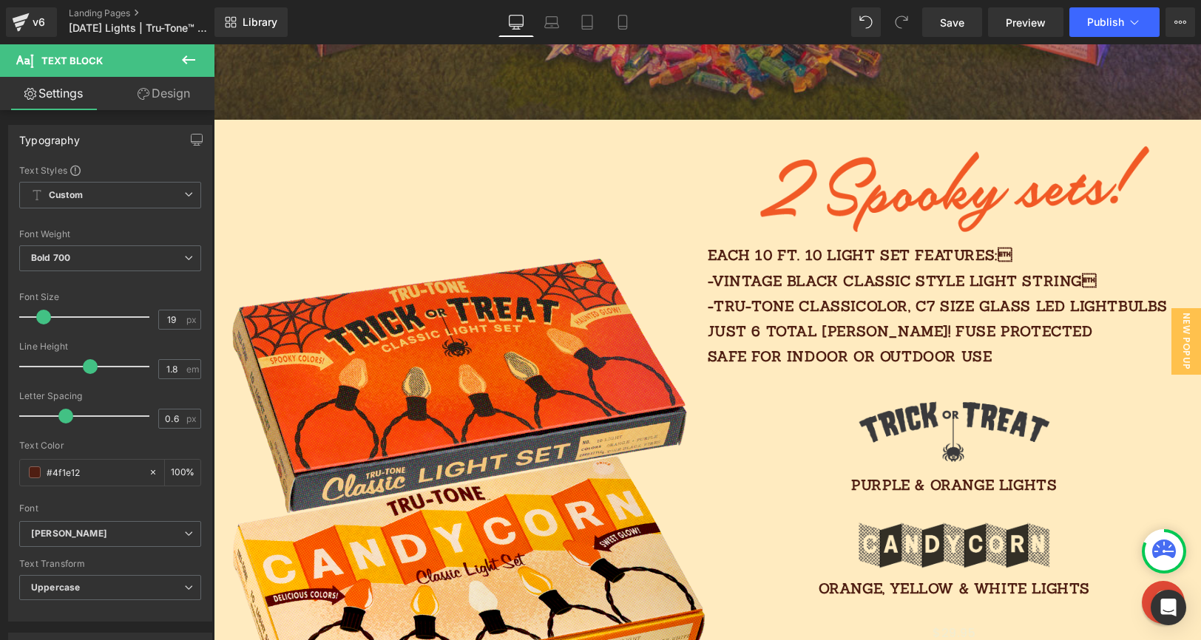
click at [1114, 308] on p "Each 10 FT. 10 light SET features: -vintage black classic style light string …" at bounding box center [955, 306] width 494 height 126
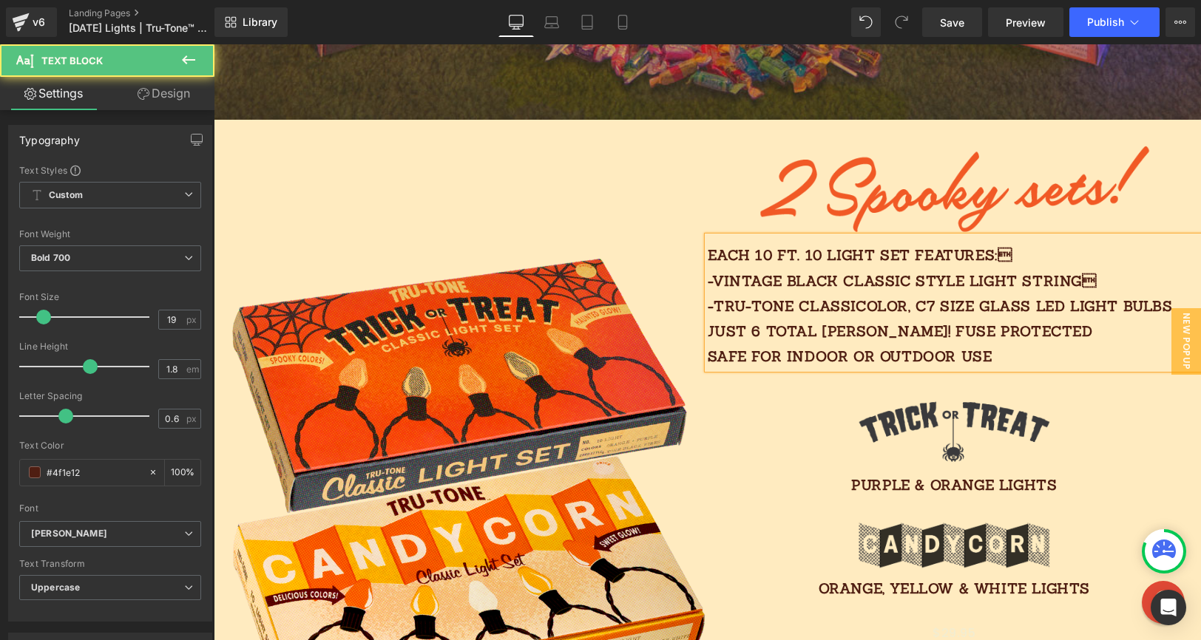
click at [1030, 322] on p "Each 10 FT. 10 light SET features: -vintage black classic style light string …" at bounding box center [955, 306] width 494 height 126
click at [1007, 357] on p "Each 10 FT. 10 light SET features: -vintage black classic style light string …" at bounding box center [955, 306] width 494 height 126
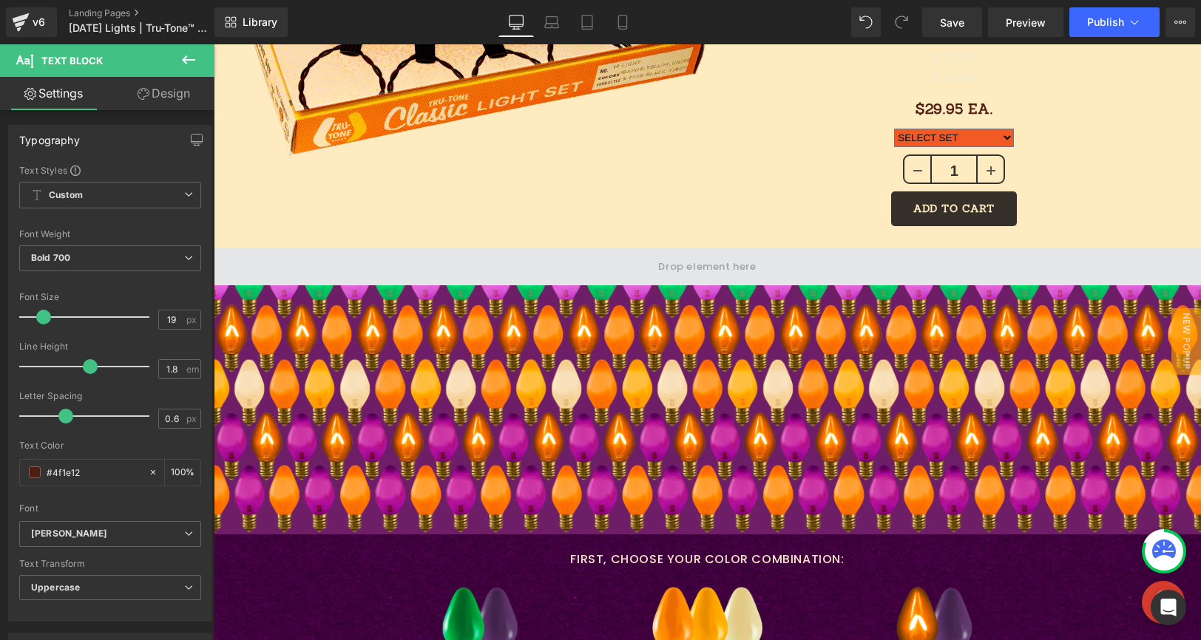
scroll to position [1662, 0]
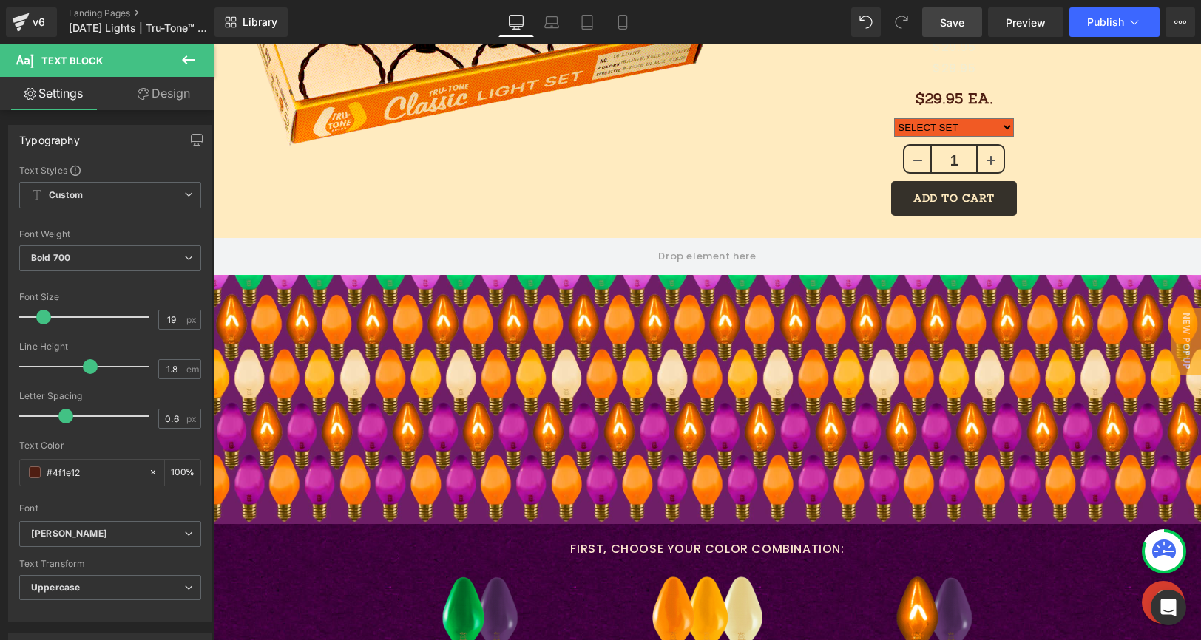
click at [941, 20] on span "Save" at bounding box center [952, 23] width 24 height 16
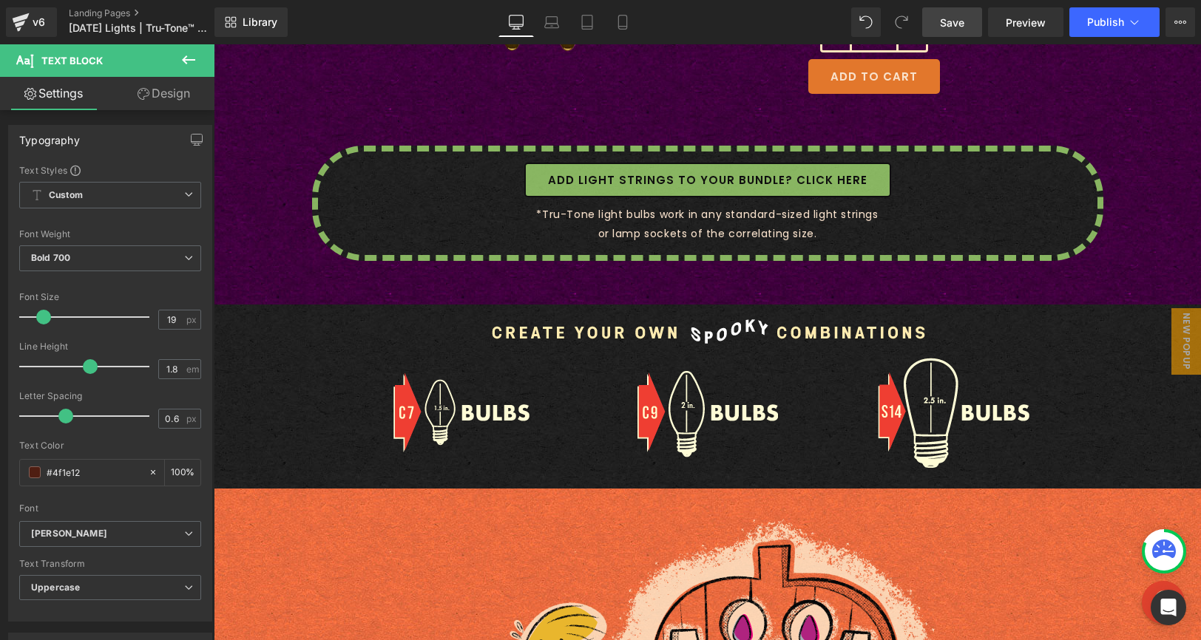
scroll to position [2701, 0]
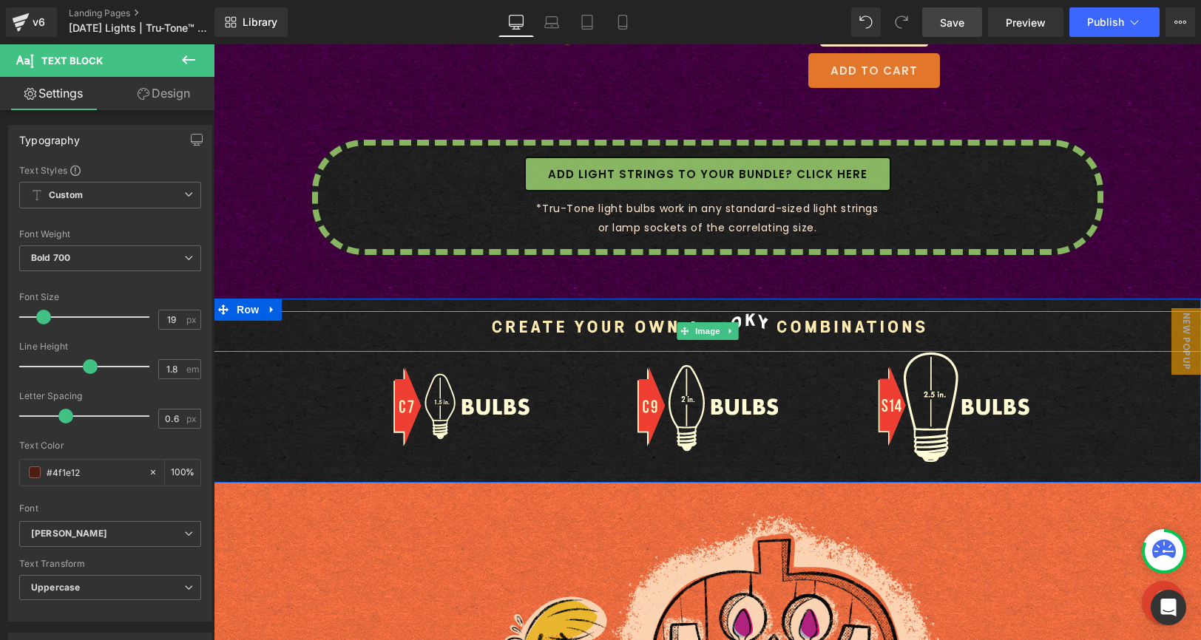
click at [246, 327] on div at bounding box center [707, 331] width 987 height 41
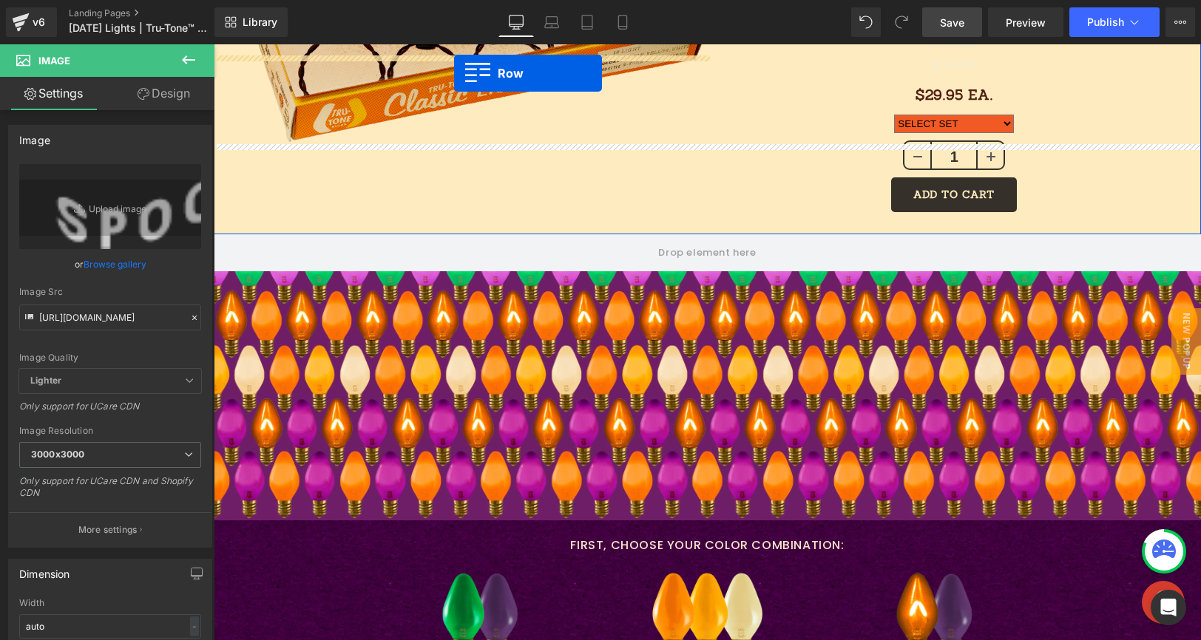
scroll to position [1606, 0]
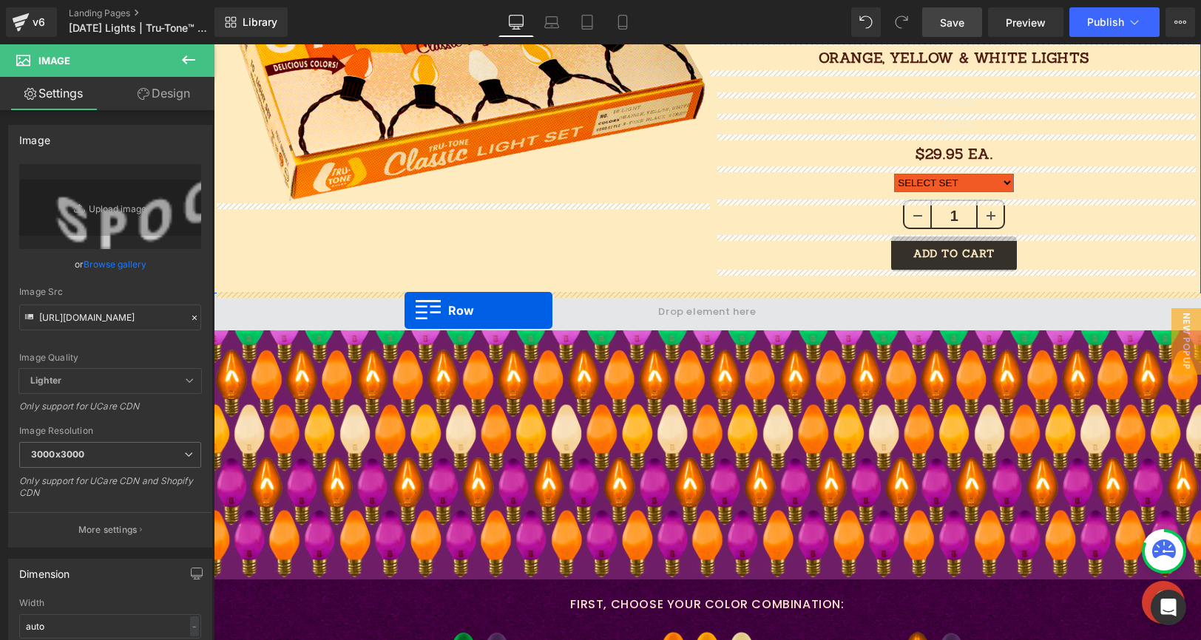
drag, startPoint x: 221, startPoint y: 307, endPoint x: 404, endPoint y: 311, distance: 183.4
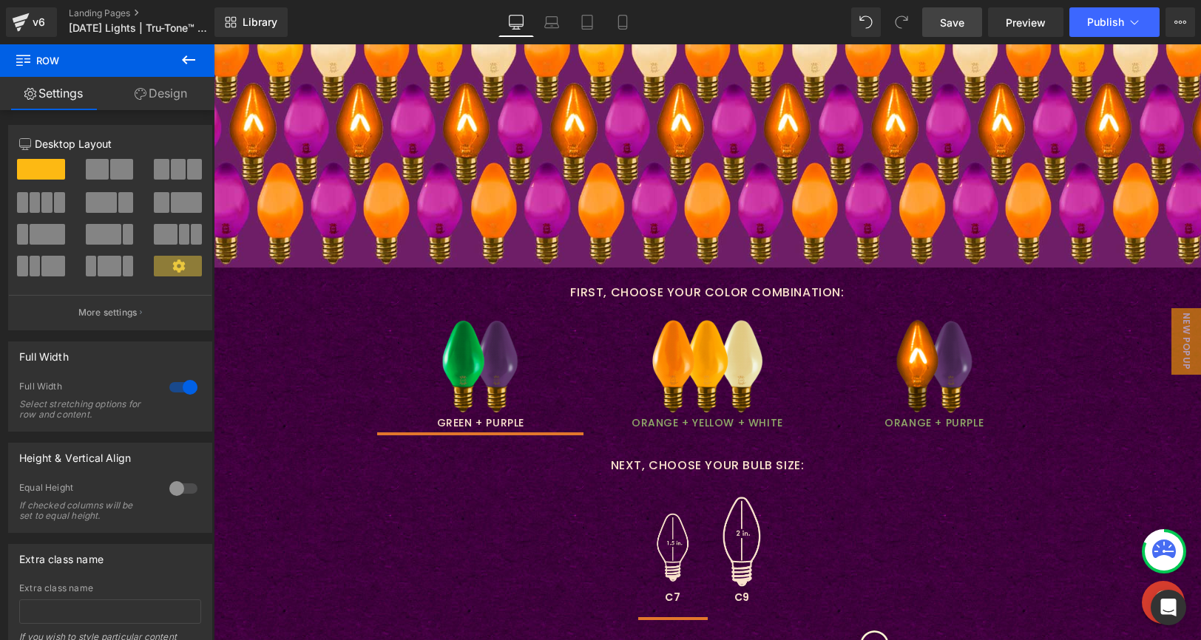
scroll to position [2114, 0]
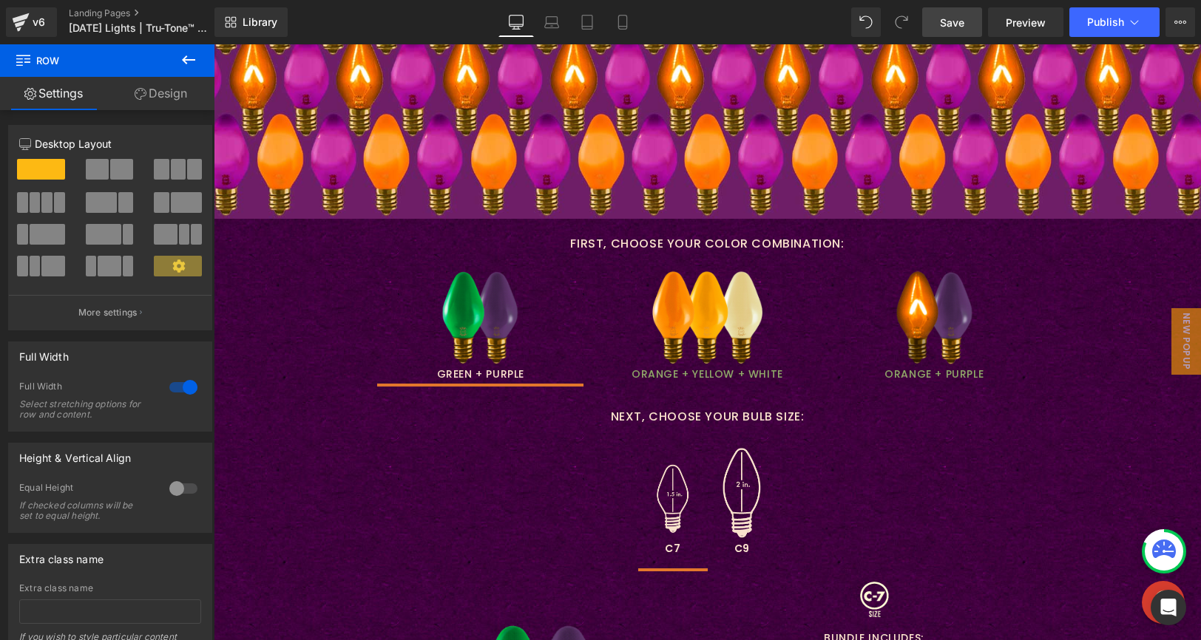
click at [305, 278] on ul "Image GREEN + PURPLE Text Block Image ORANGE + YELLOW + WHITE Text Block Image …" at bounding box center [707, 328] width 987 height 118
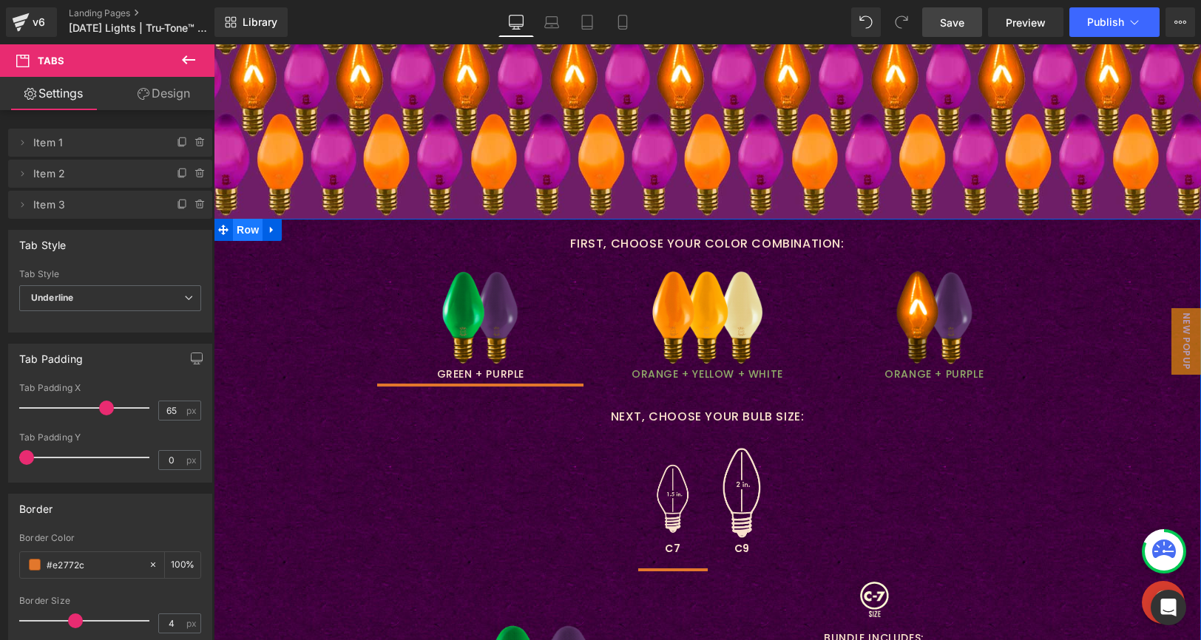
click at [251, 231] on span "Row" at bounding box center [248, 230] width 30 height 22
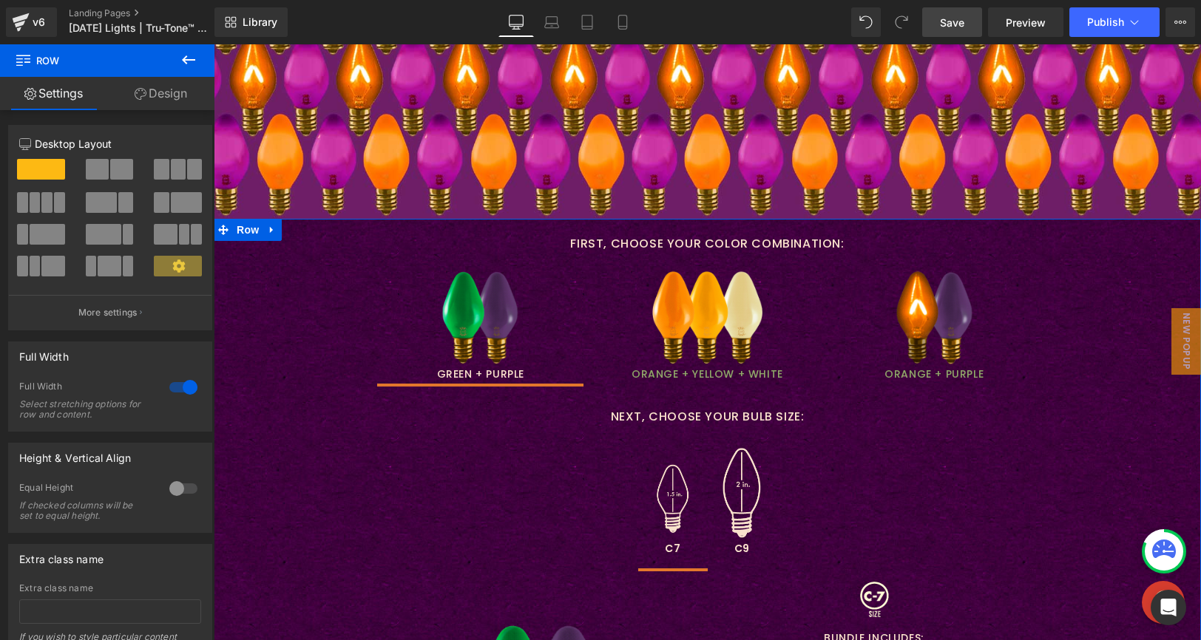
click at [177, 91] on link "Design" at bounding box center [160, 93] width 107 height 33
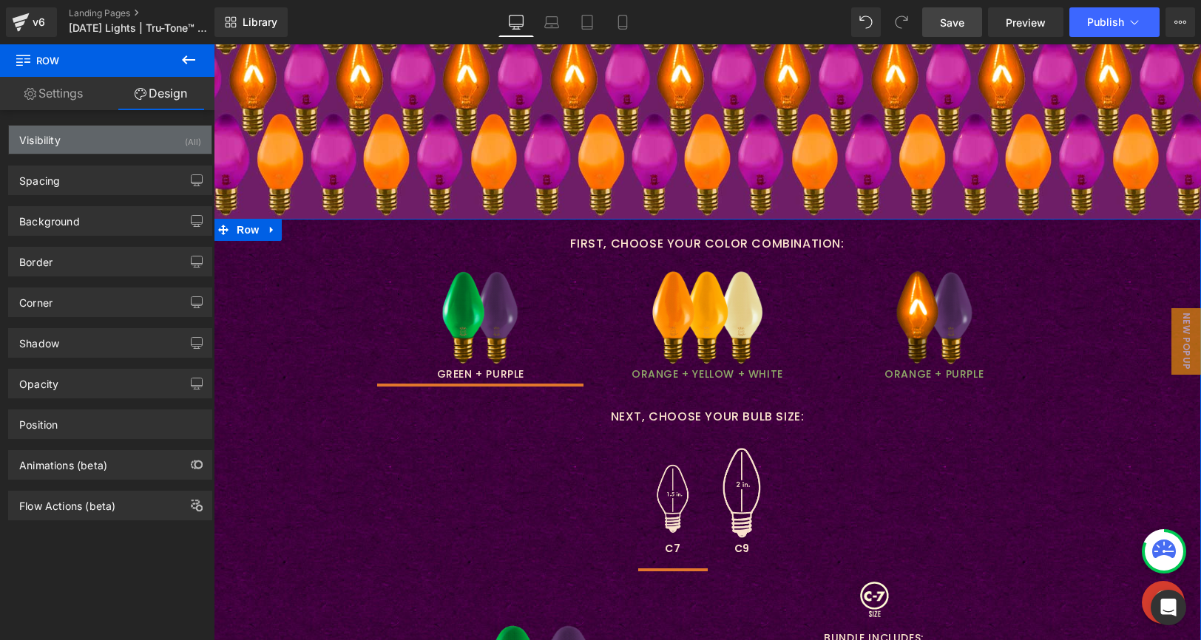
click at [123, 132] on div "Visibility (All)" at bounding box center [110, 140] width 203 height 28
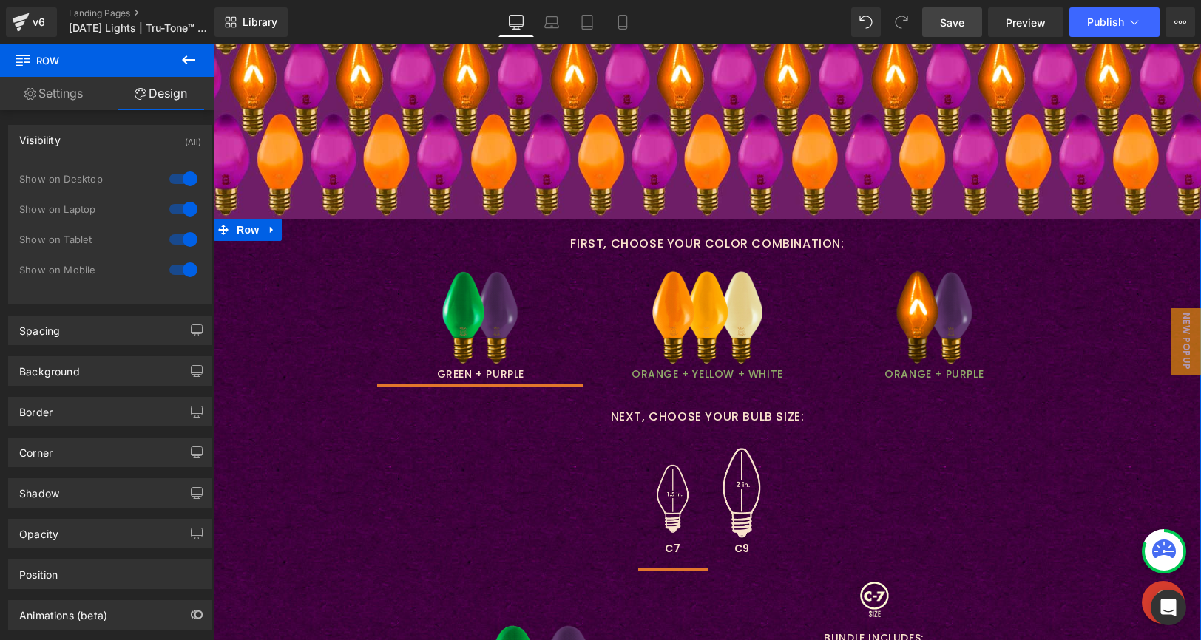
click at [183, 182] on div at bounding box center [183, 179] width 35 height 24
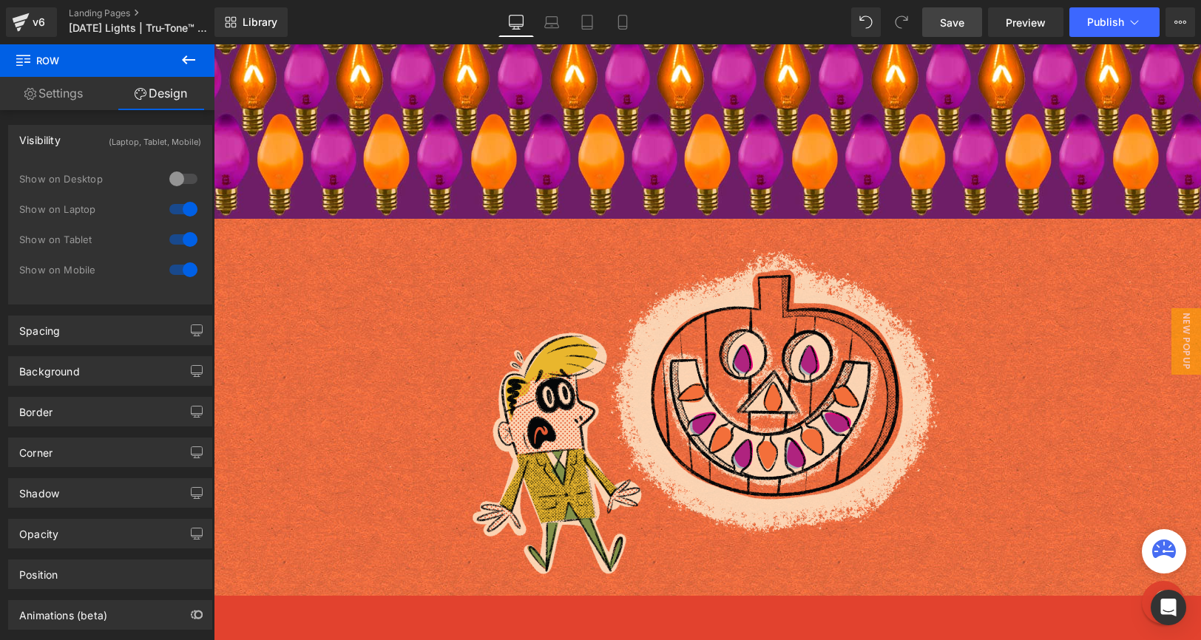
click at [177, 178] on div at bounding box center [183, 179] width 35 height 24
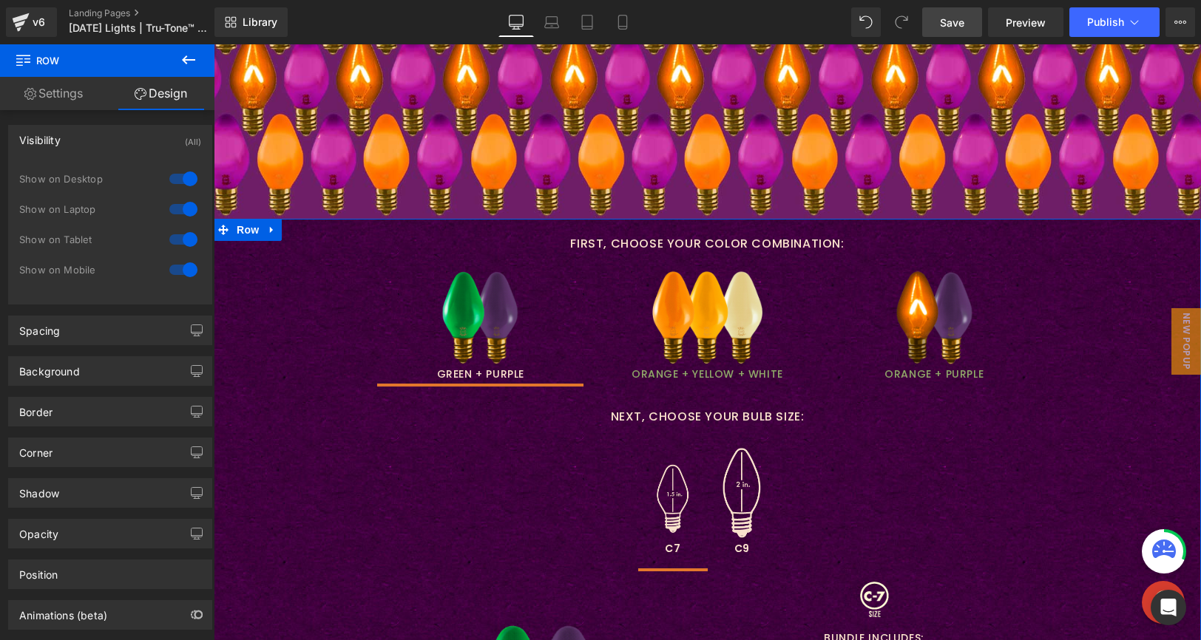
click at [180, 181] on div at bounding box center [183, 179] width 35 height 24
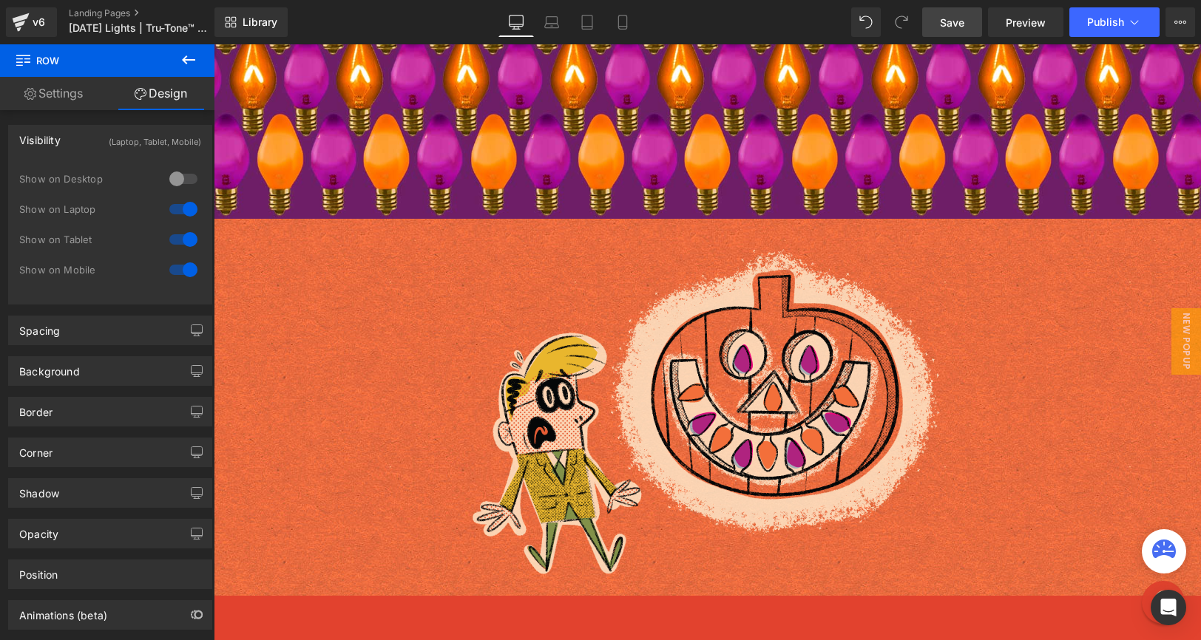
click at [186, 214] on div at bounding box center [183, 209] width 35 height 24
drag, startPoint x: 186, startPoint y: 235, endPoint x: 185, endPoint y: 243, distance: 8.2
click at [185, 239] on div at bounding box center [183, 240] width 35 height 24
click at [183, 268] on div at bounding box center [183, 270] width 35 height 24
click at [186, 246] on div at bounding box center [183, 240] width 35 height 24
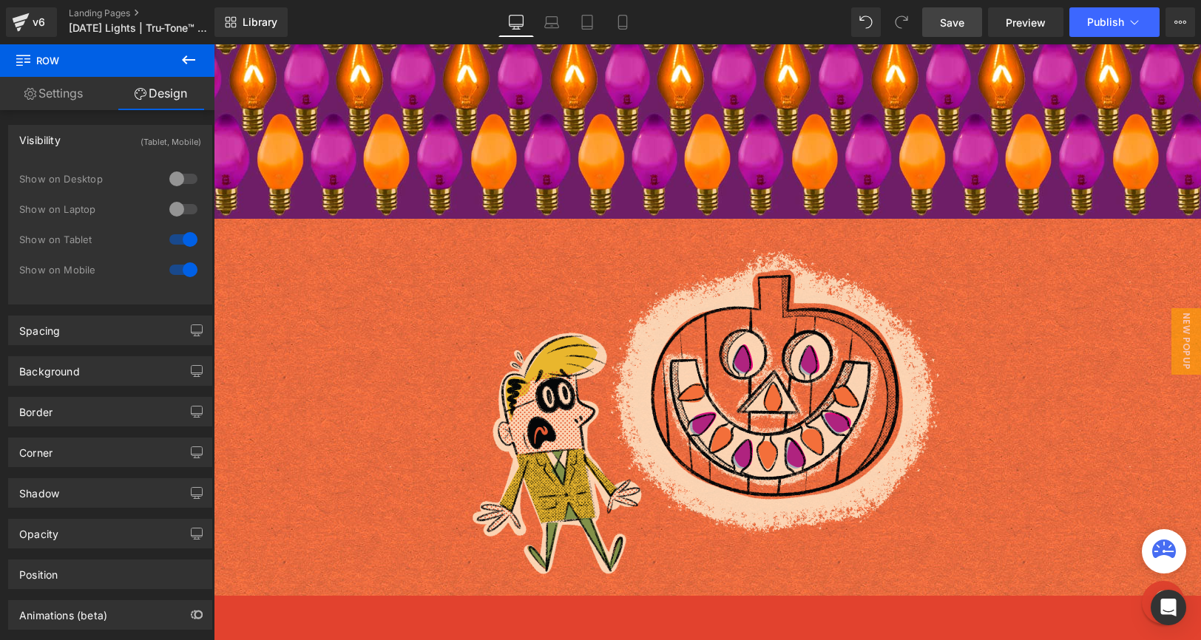
click at [187, 209] on div at bounding box center [183, 209] width 35 height 24
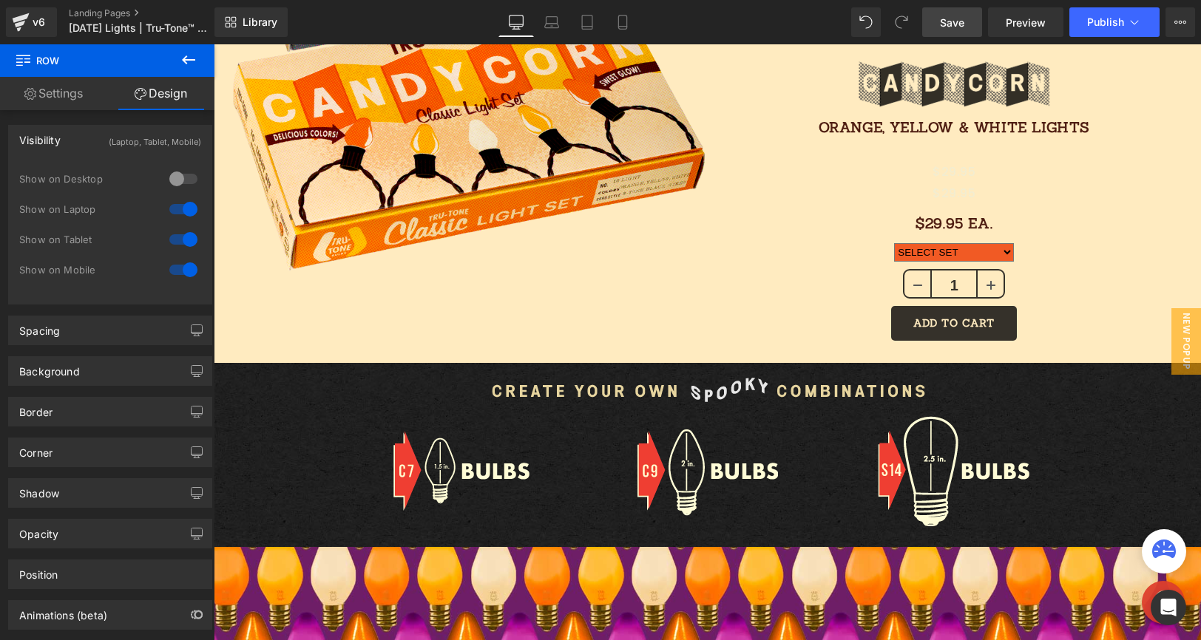
scroll to position [1716, 0]
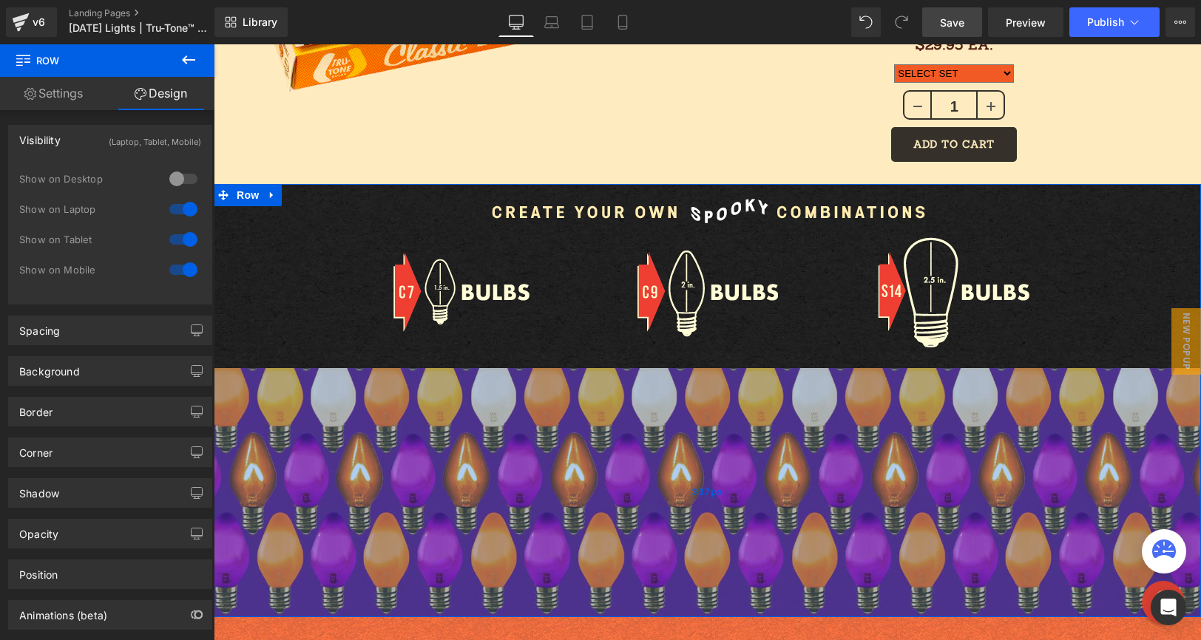
click at [552, 399] on div "337px" at bounding box center [707, 492] width 987 height 249
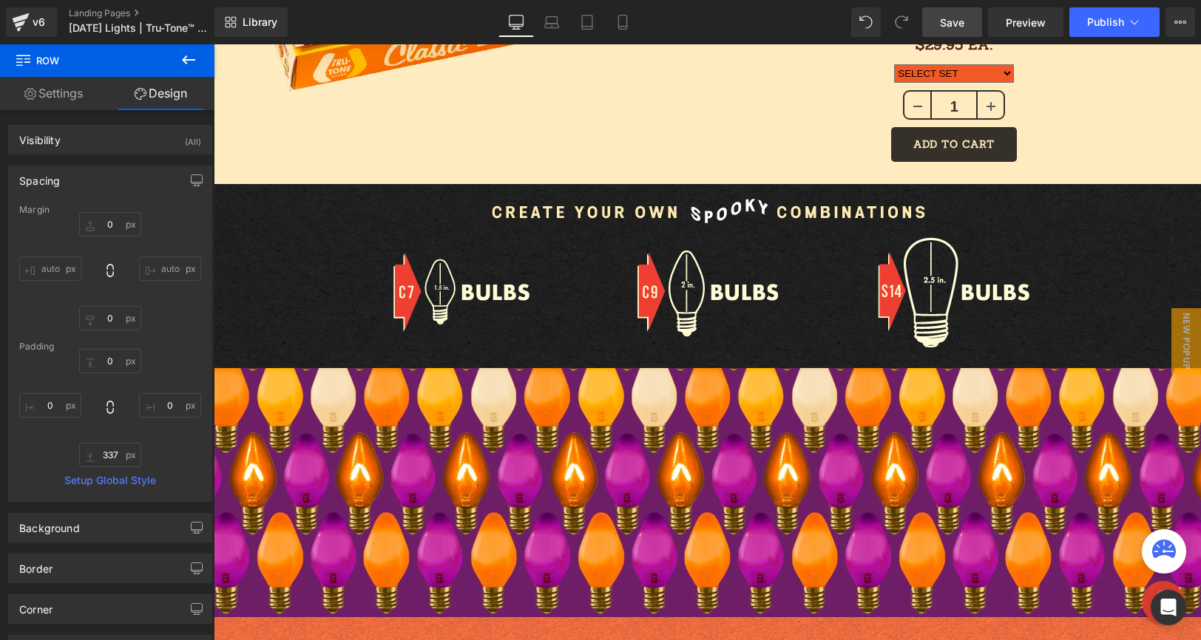
click at [961, 24] on span "Save" at bounding box center [952, 23] width 24 height 16
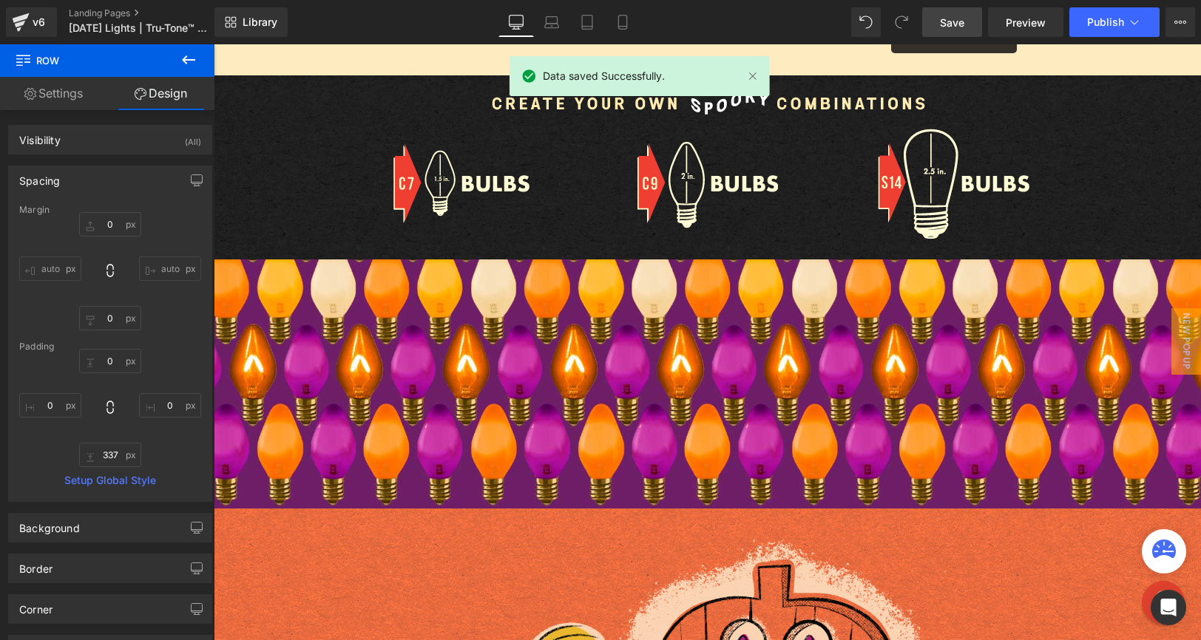
scroll to position [1821, 0]
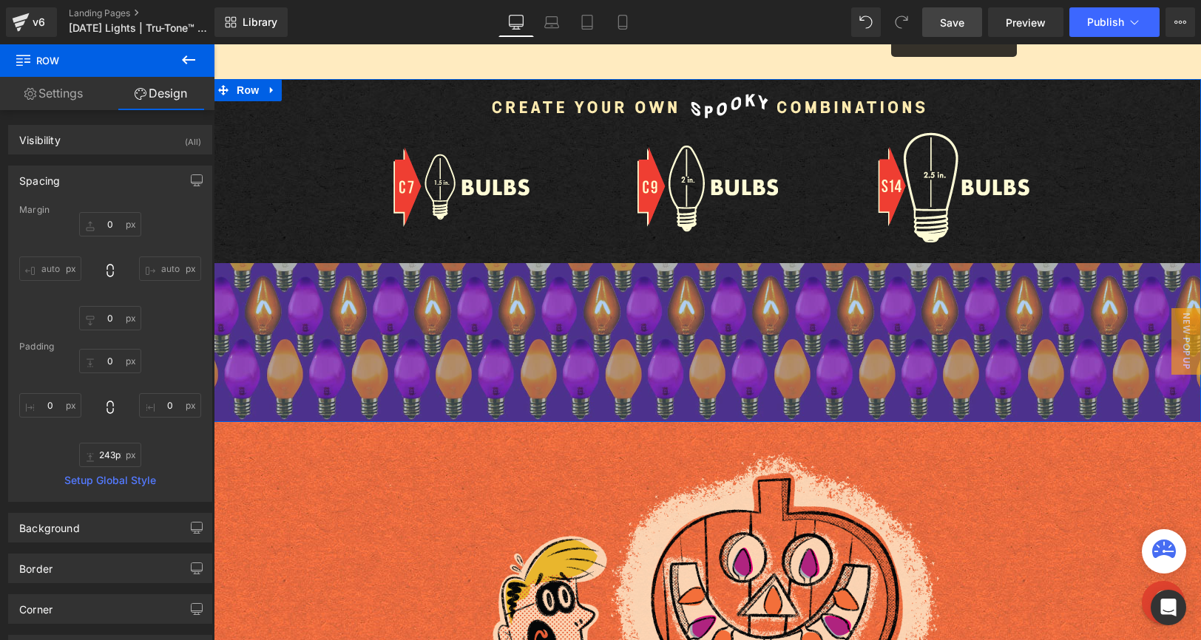
type input "244px"
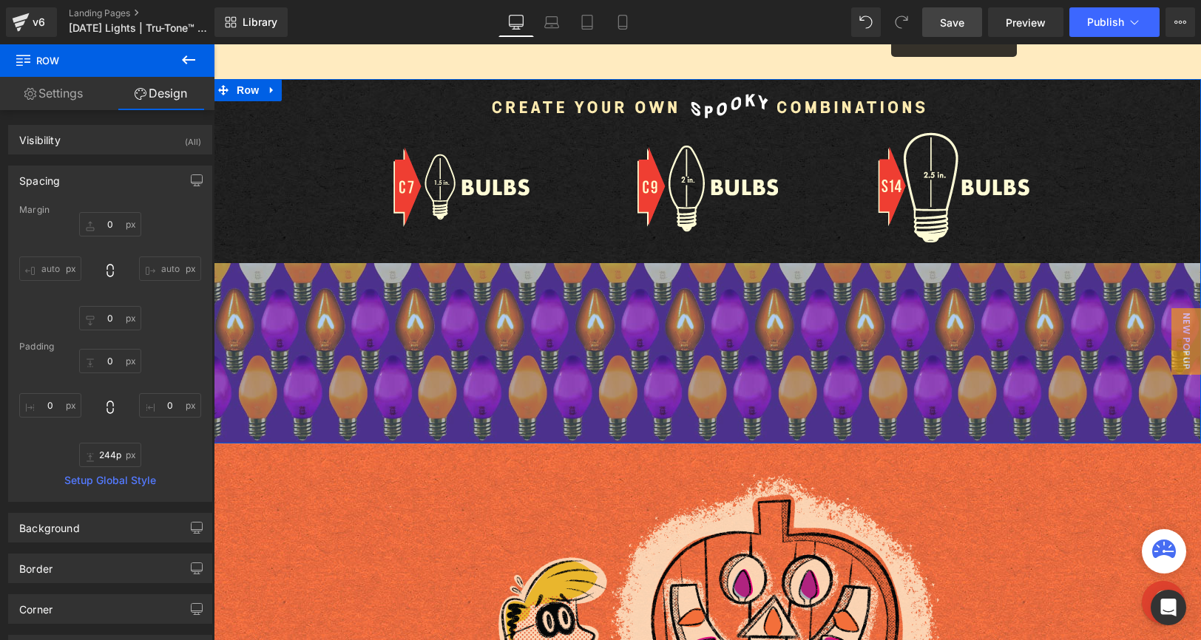
drag, startPoint x: 532, startPoint y: 312, endPoint x: 387, endPoint y: 241, distance: 161.4
click at [387, 243] on div "Image Image Image Image Row Row Row 244px" at bounding box center [707, 261] width 987 height 365
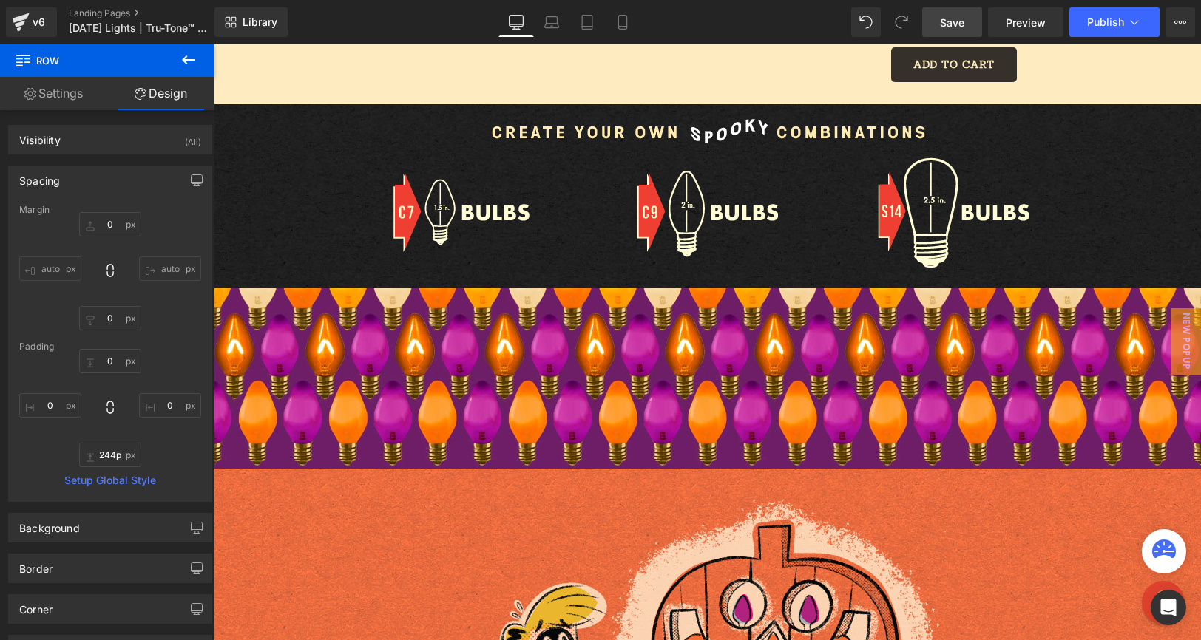
scroll to position [1793, 0]
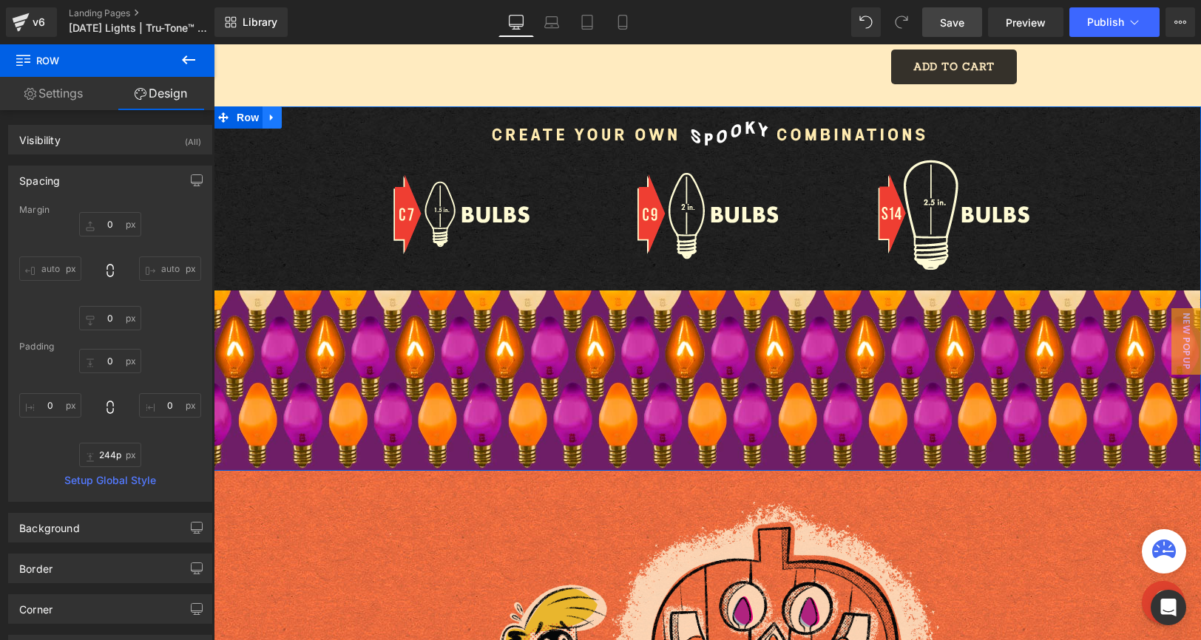
click at [273, 119] on icon at bounding box center [272, 117] width 10 height 11
click at [299, 121] on link at bounding box center [291, 117] width 19 height 22
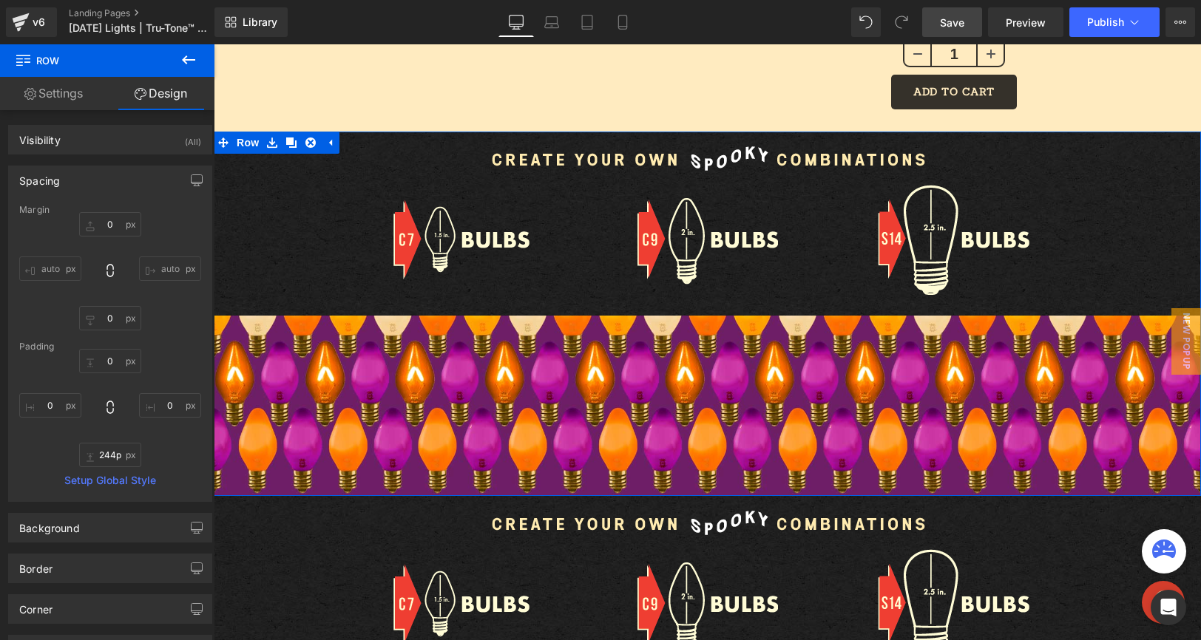
scroll to position [1734, 0]
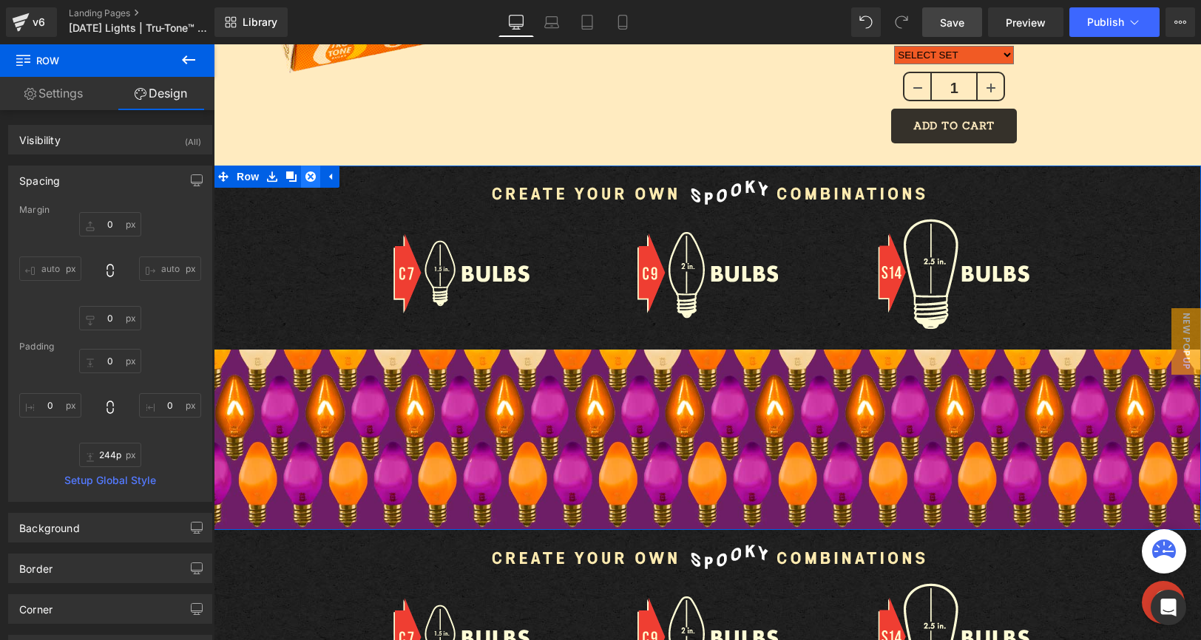
click at [311, 178] on icon at bounding box center [310, 177] width 10 height 10
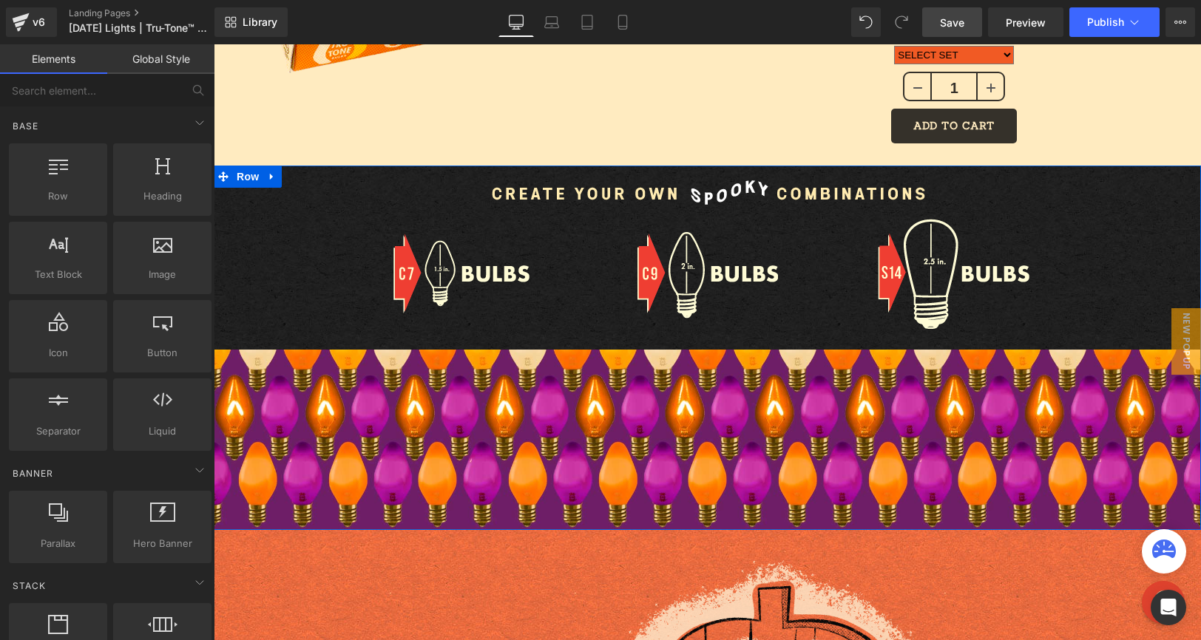
click at [291, 393] on div "Image Image Image Image Row Row Row" at bounding box center [707, 348] width 987 height 365
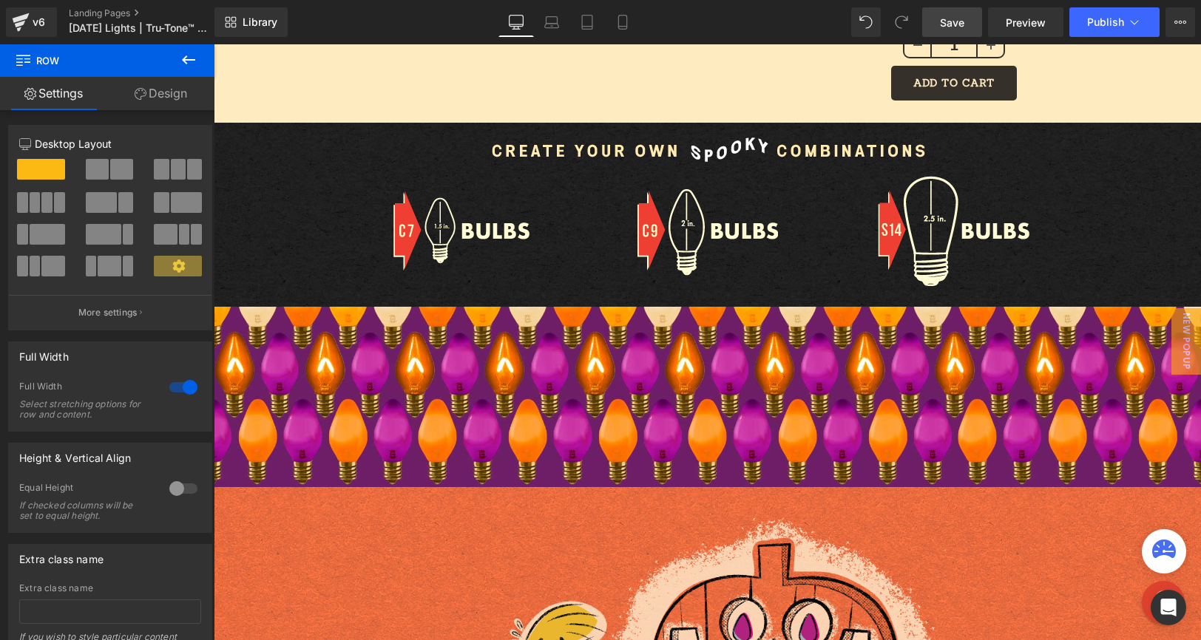
scroll to position [1628, 0]
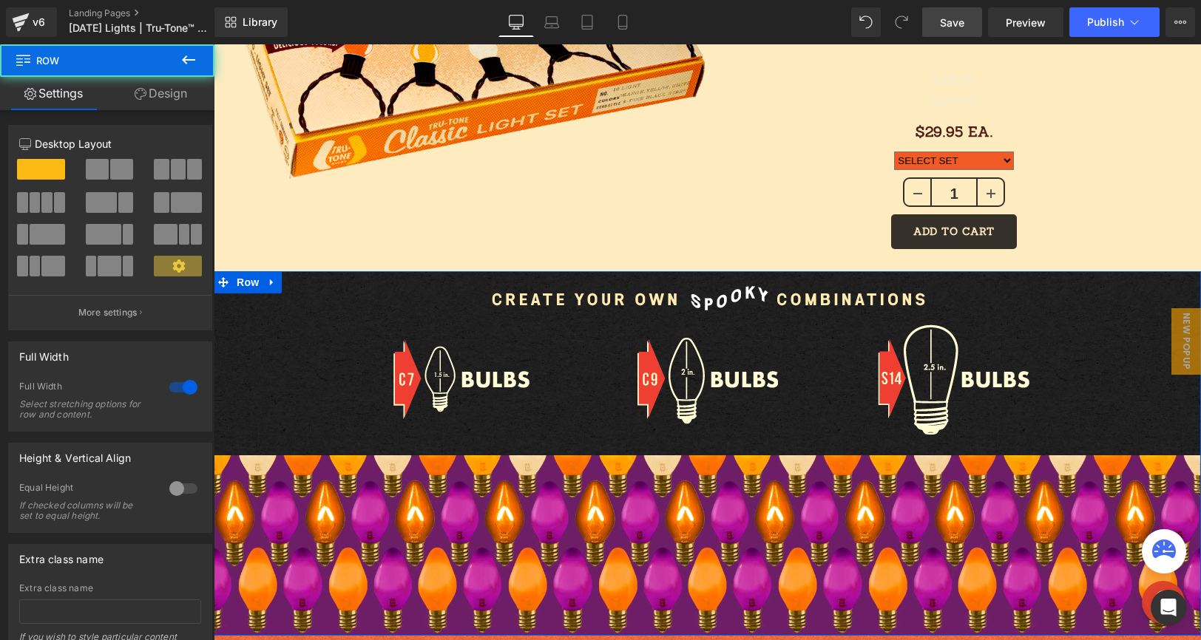
click at [246, 471] on div "Image Image Image Image Row Row Row" at bounding box center [707, 453] width 987 height 365
click at [278, 280] on link at bounding box center [272, 282] width 19 height 22
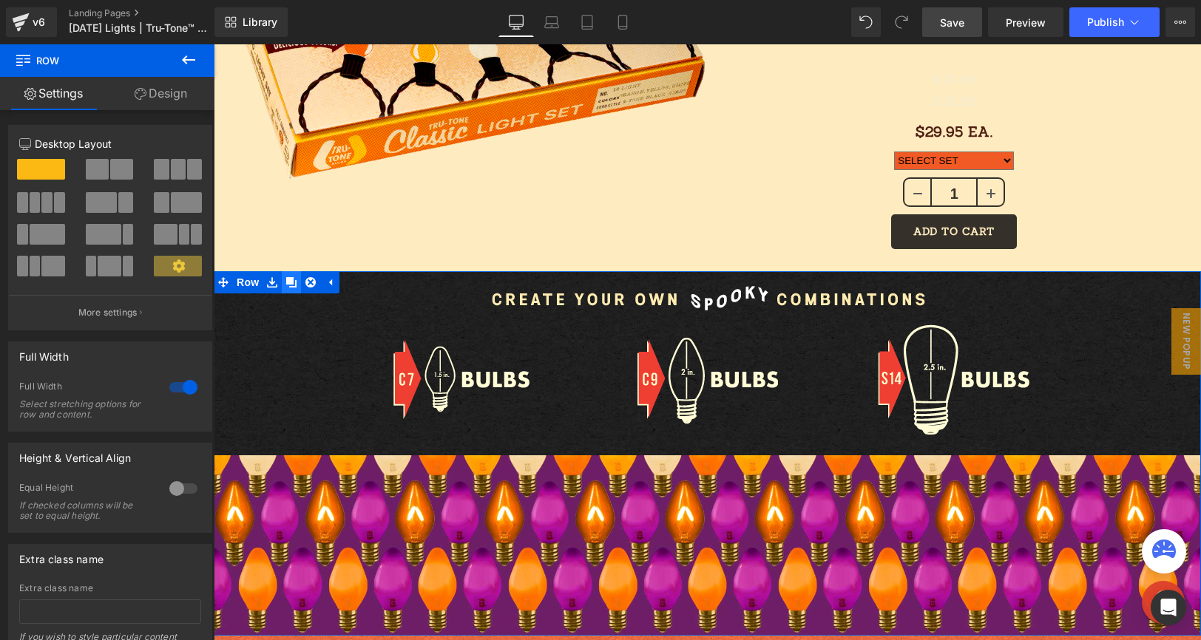
click at [297, 280] on link at bounding box center [291, 282] width 19 height 22
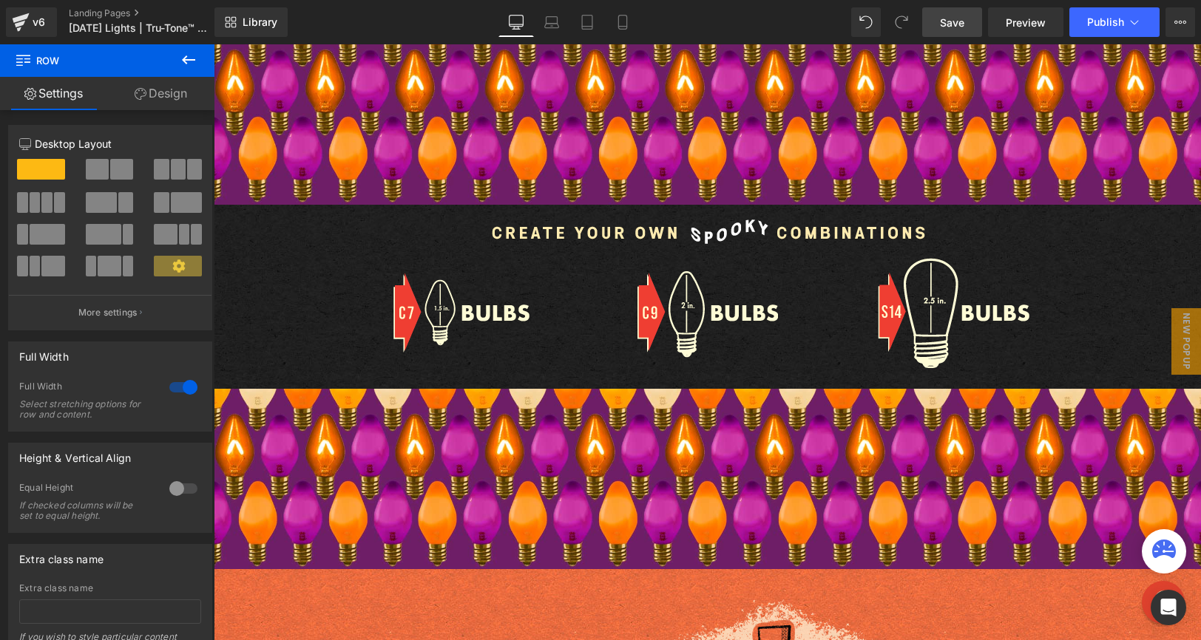
scroll to position [2049, 0]
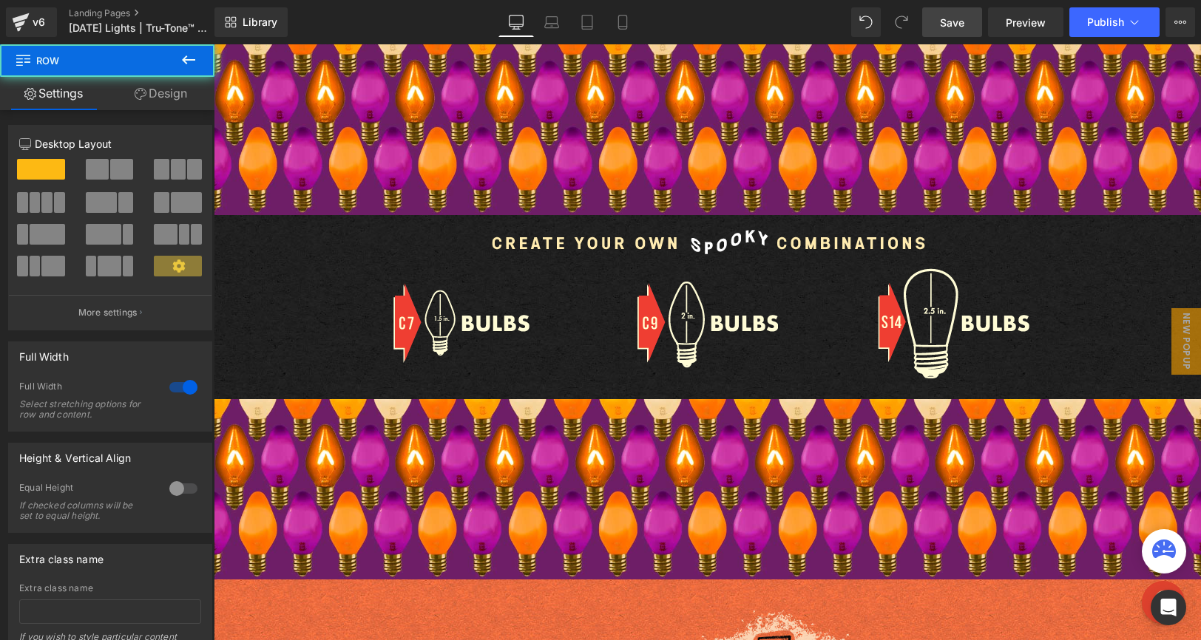
click at [316, 277] on div "Image Image Image Image Row" at bounding box center [707, 304] width 987 height 152
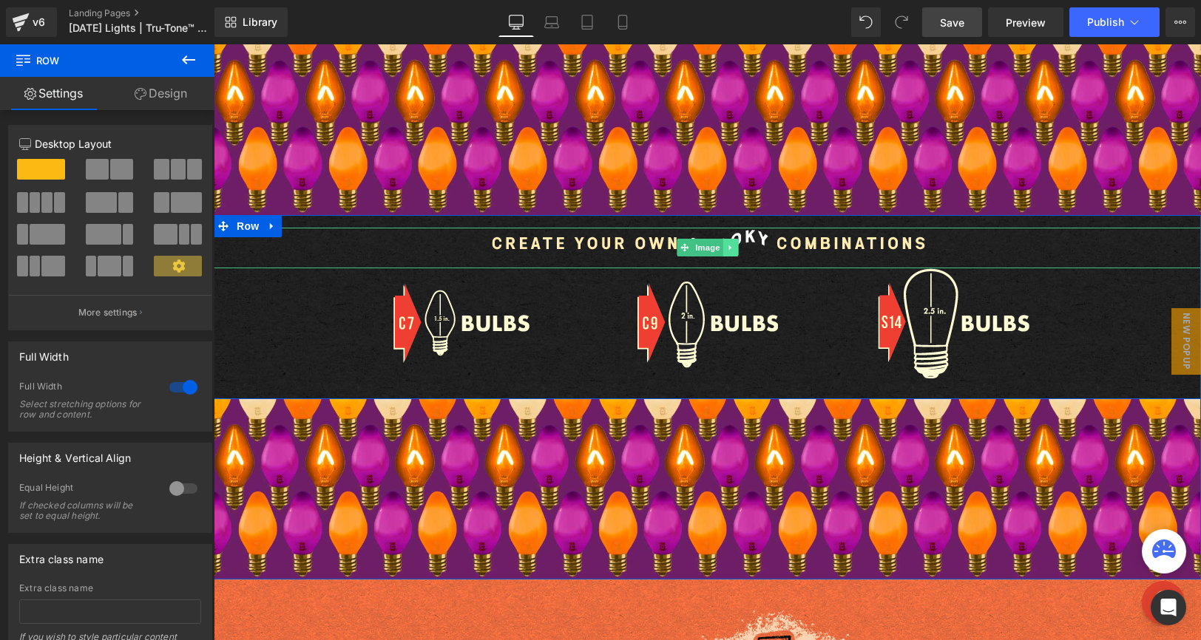
click at [731, 248] on icon at bounding box center [730, 247] width 8 height 9
click at [732, 247] on link at bounding box center [739, 248] width 16 height 18
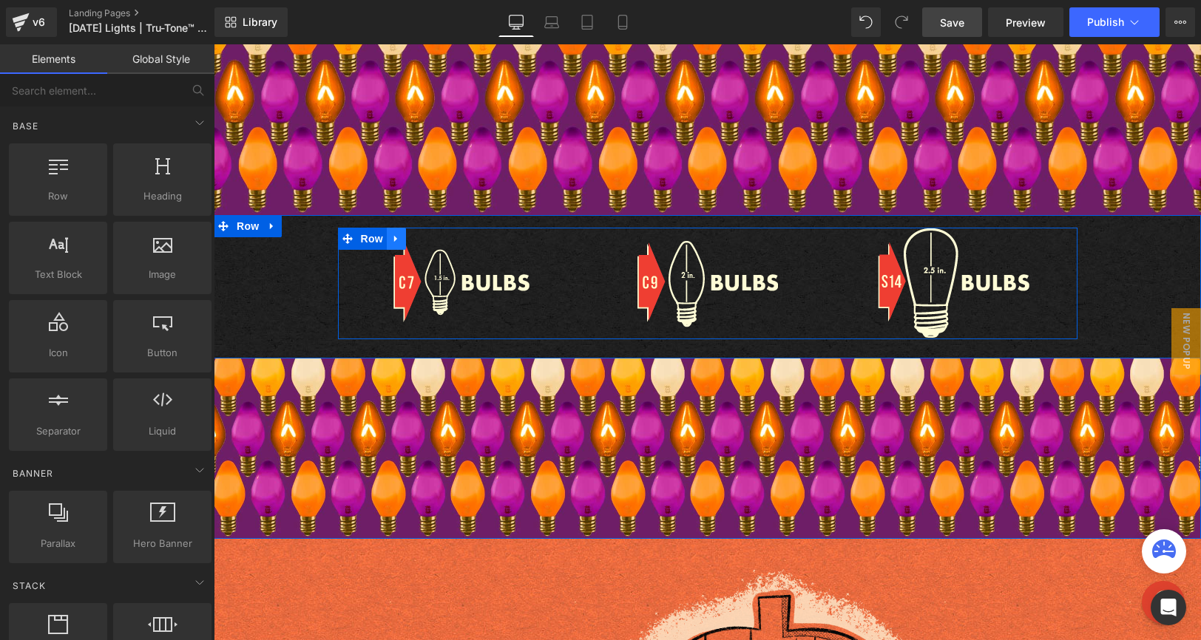
click at [398, 242] on icon at bounding box center [396, 238] width 10 height 11
click at [433, 241] on icon at bounding box center [435, 239] width 10 height 10
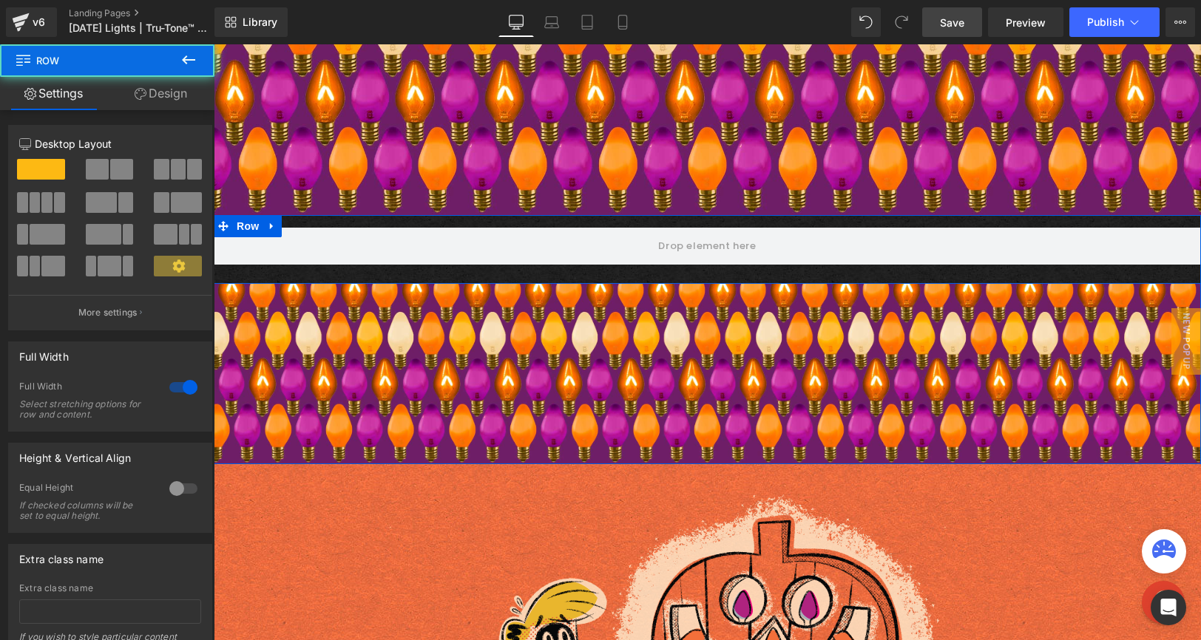
click at [294, 221] on div "Row" at bounding box center [707, 249] width 987 height 69
click at [334, 268] on div "Row" at bounding box center [707, 249] width 987 height 69
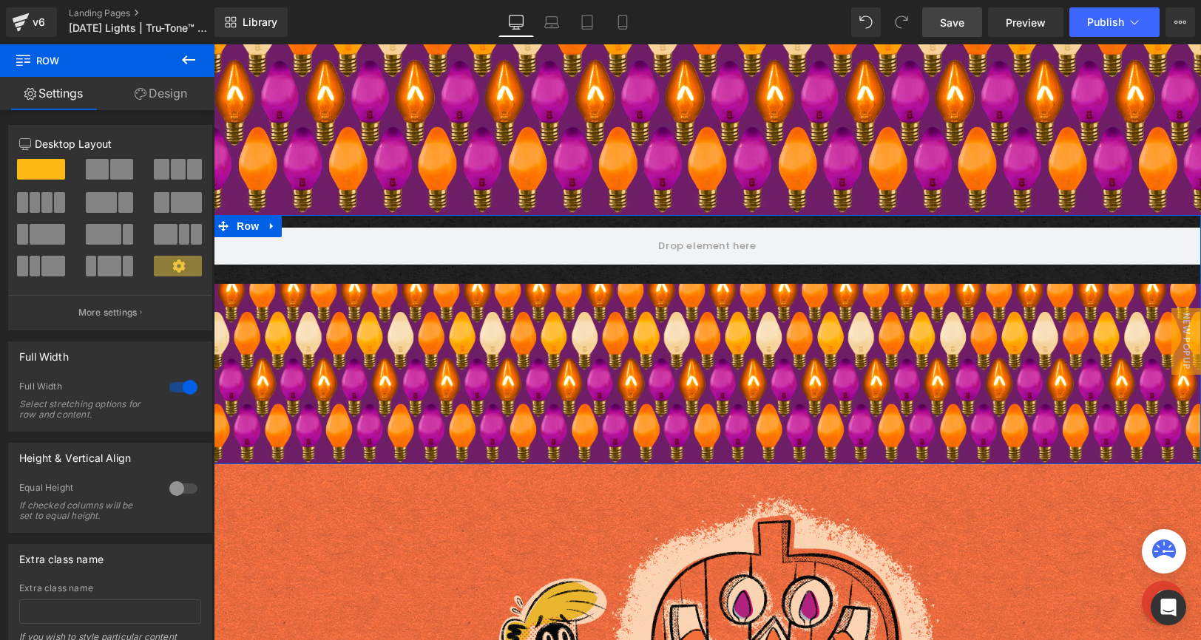
click at [267, 226] on icon at bounding box center [272, 225] width 10 height 11
click at [314, 224] on icon at bounding box center [310, 226] width 10 height 10
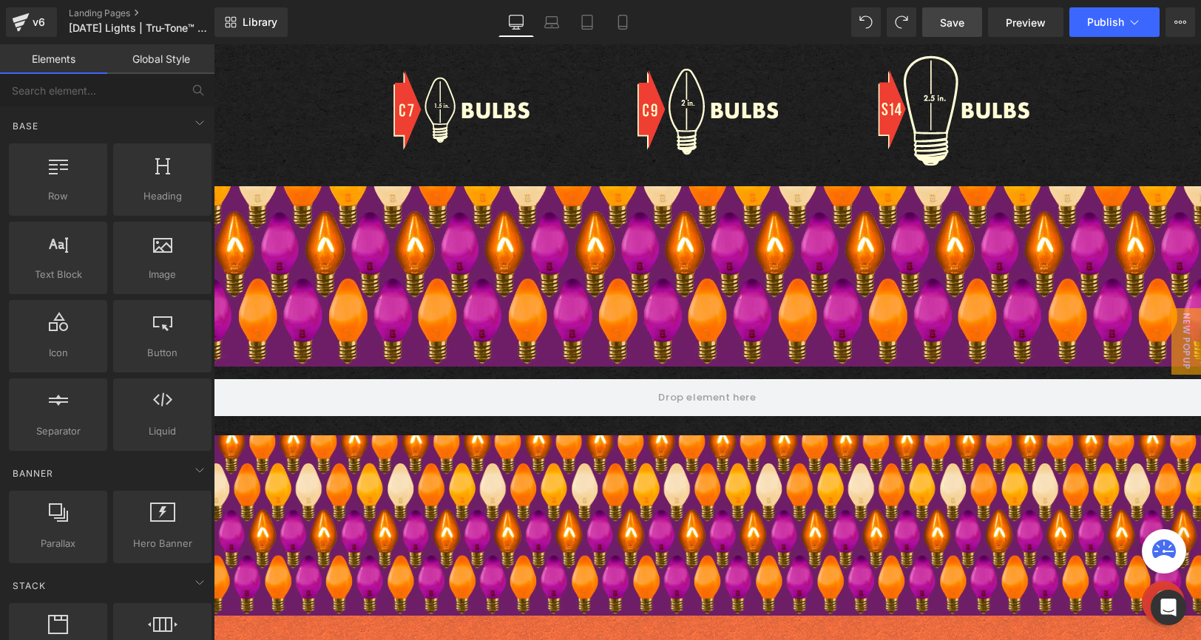
scroll to position [1900, 0]
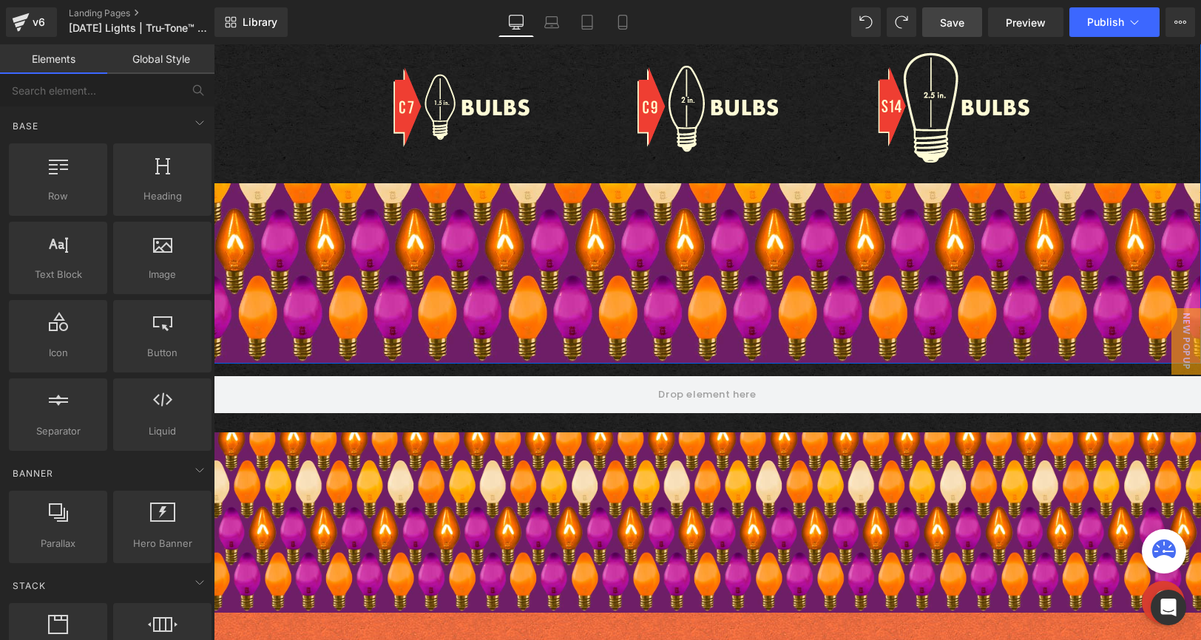
drag, startPoint x: 584, startPoint y: 216, endPoint x: 577, endPoint y: 217, distance: 7.4
click at [580, 217] on div "Image Image Image Image Row Row Row" at bounding box center [707, 181] width 987 height 365
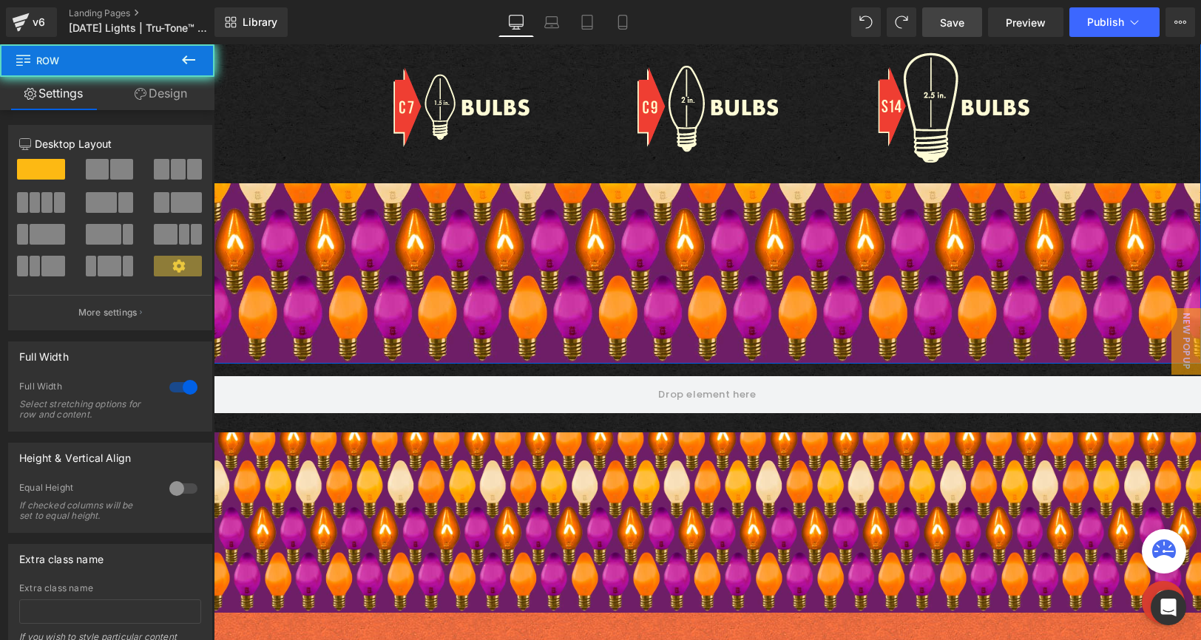
click at [545, 223] on div "Image Image Image Image Row Row Row" at bounding box center [707, 181] width 987 height 365
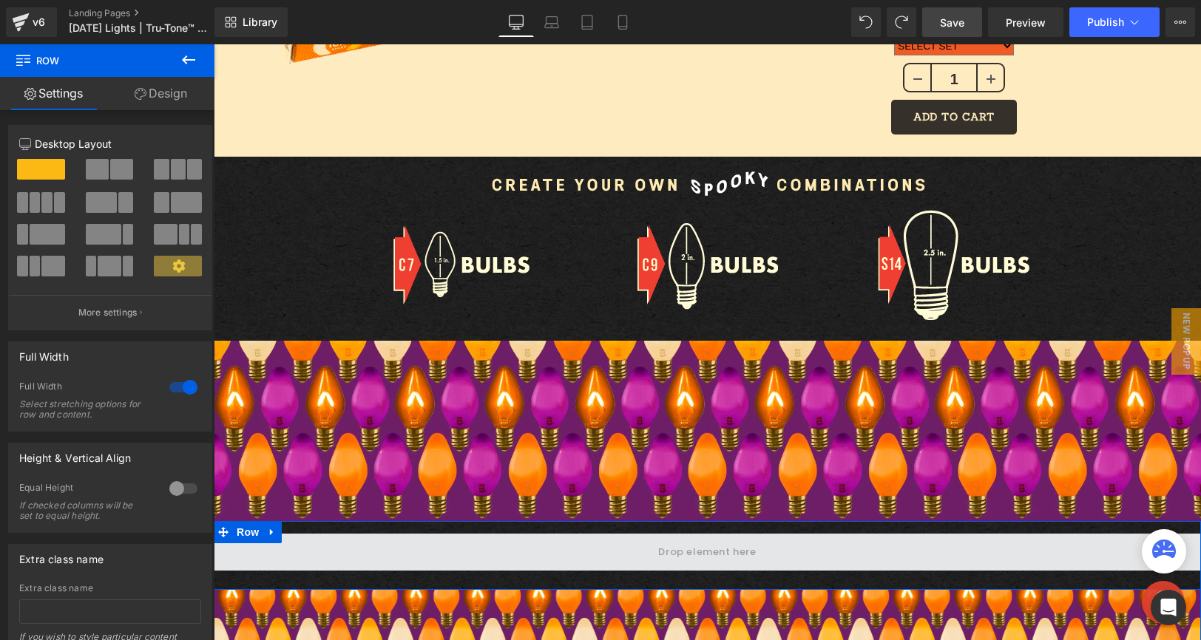
scroll to position [1744, 0]
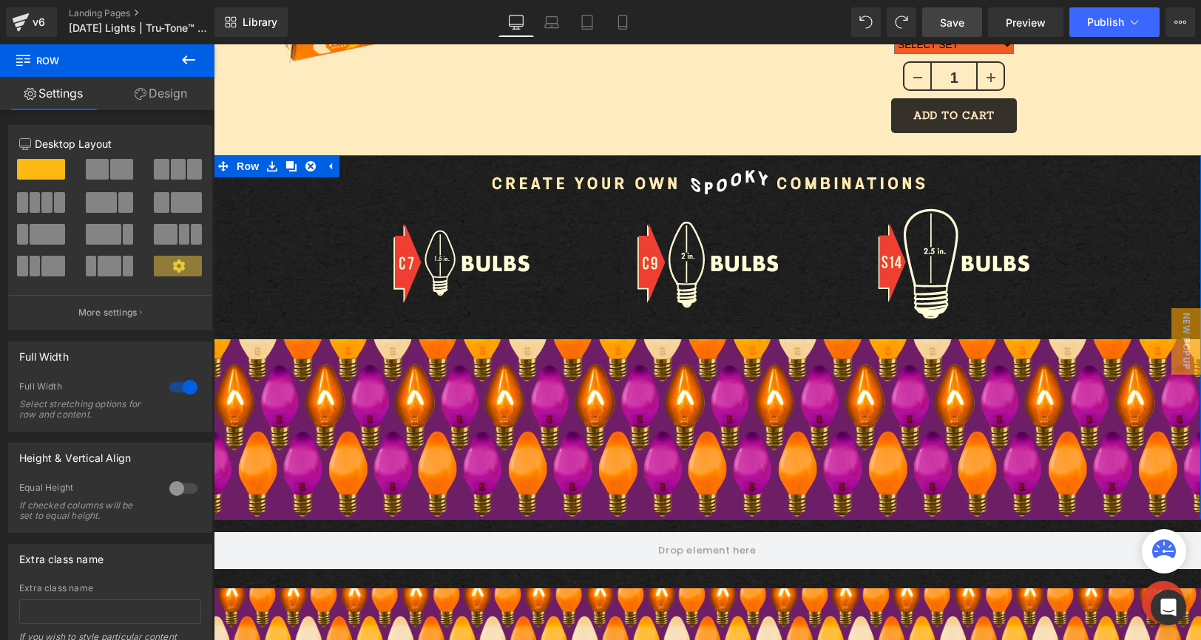
click at [149, 98] on link "Design" at bounding box center [160, 93] width 107 height 33
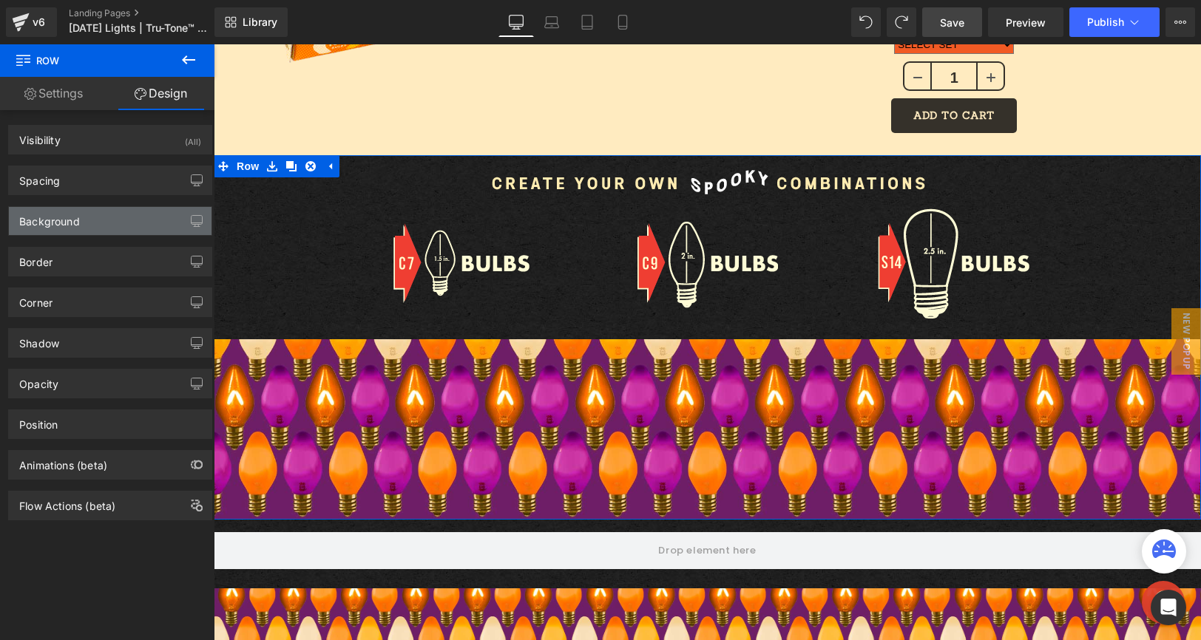
click at [128, 216] on div "Background" at bounding box center [110, 221] width 203 height 28
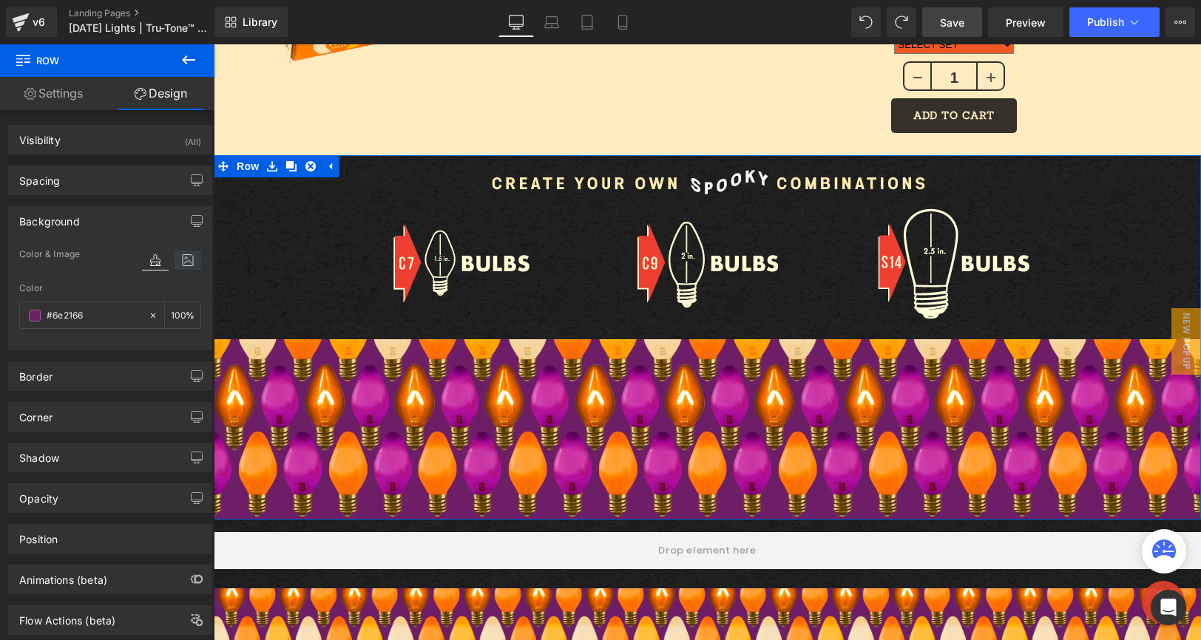
click at [181, 260] on icon at bounding box center [188, 260] width 27 height 19
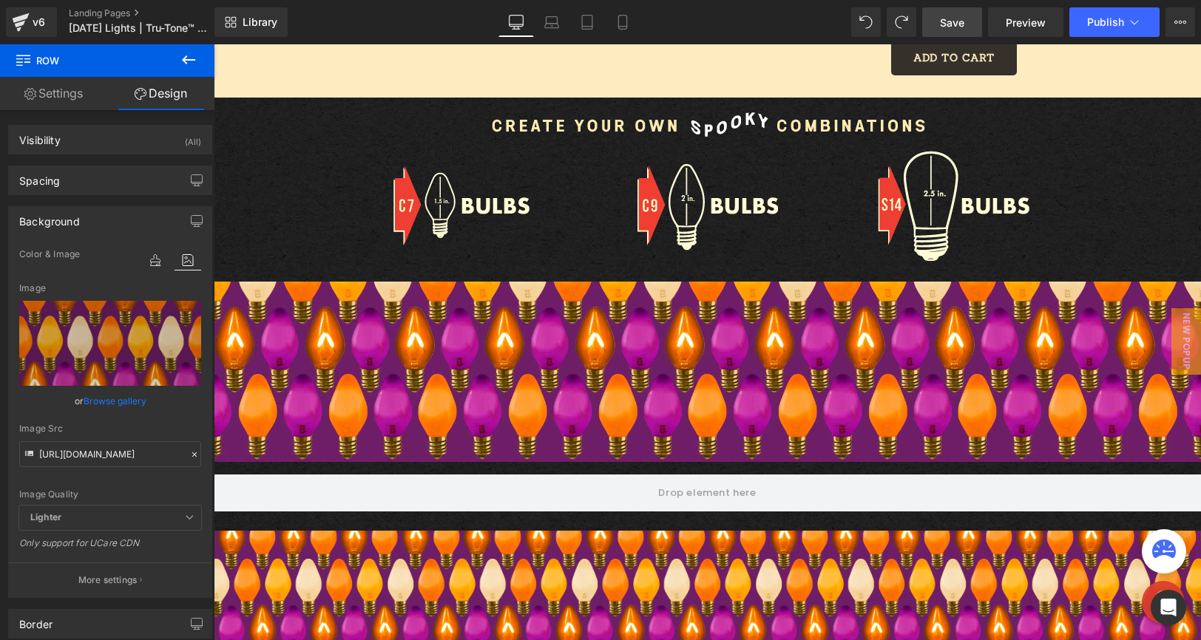
scroll to position [1917, 0]
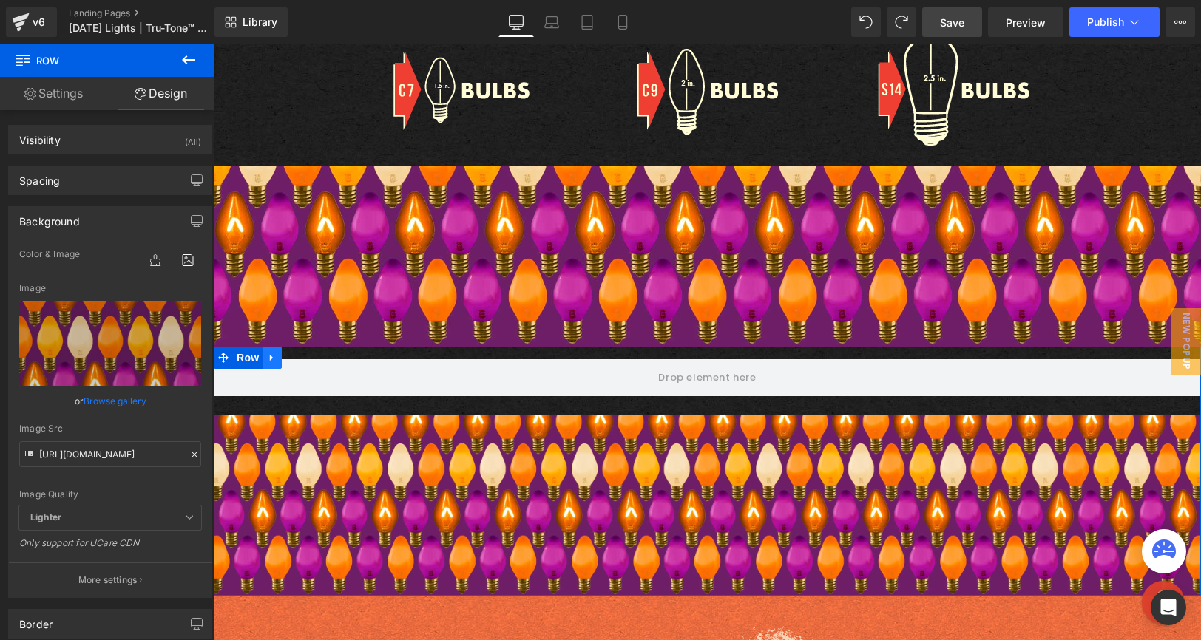
click at [271, 368] on link at bounding box center [272, 358] width 19 height 22
click at [311, 359] on link at bounding box center [310, 358] width 19 height 22
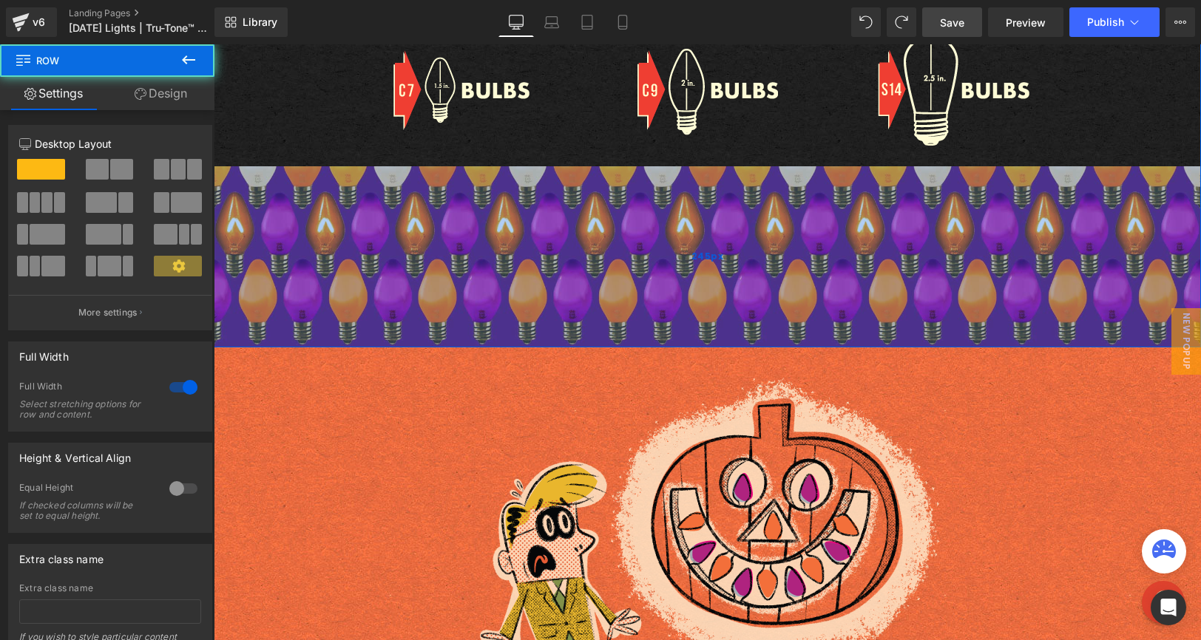
click at [357, 341] on div "245px" at bounding box center [707, 256] width 987 height 181
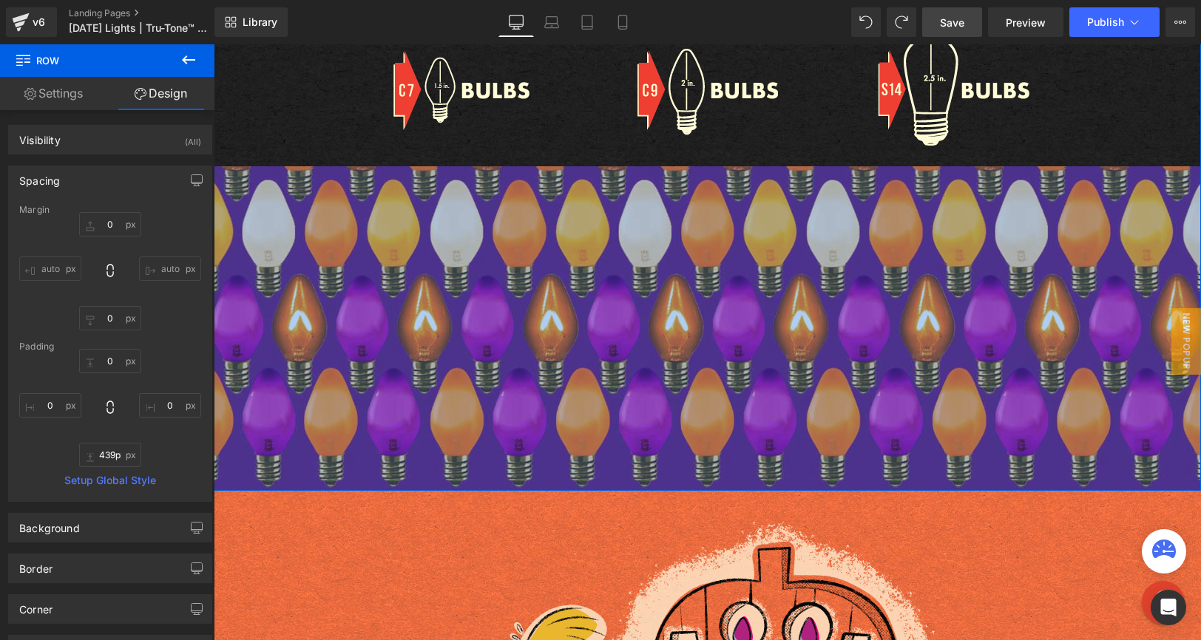
drag, startPoint x: 358, startPoint y: 341, endPoint x: 197, endPoint y: 504, distance: 229.0
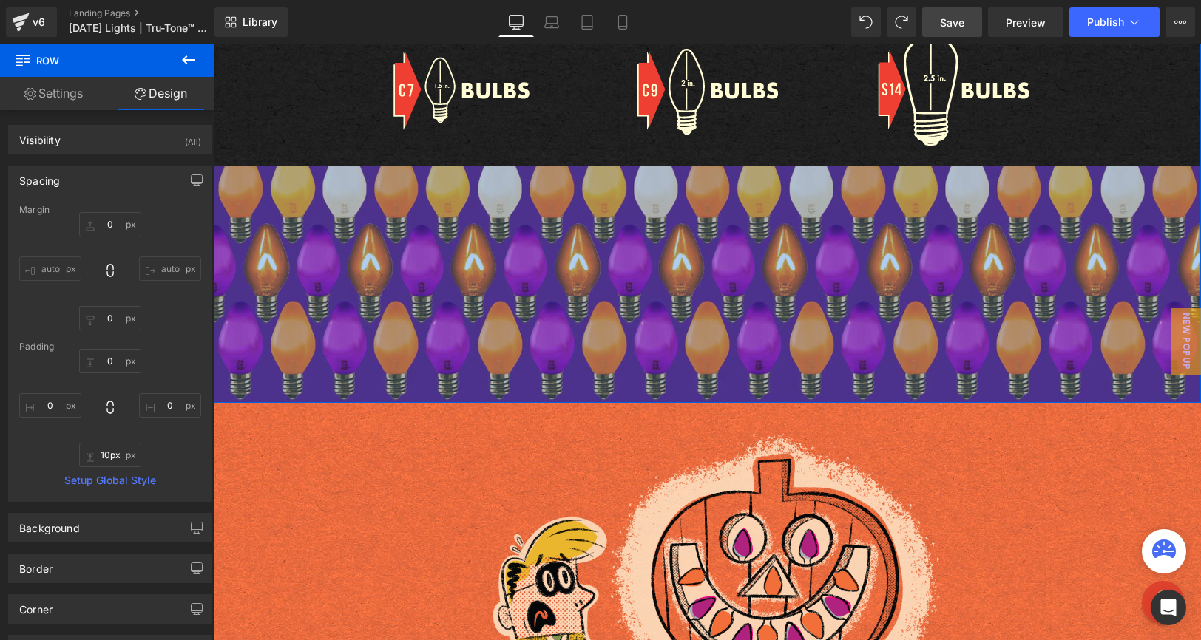
type input "0px"
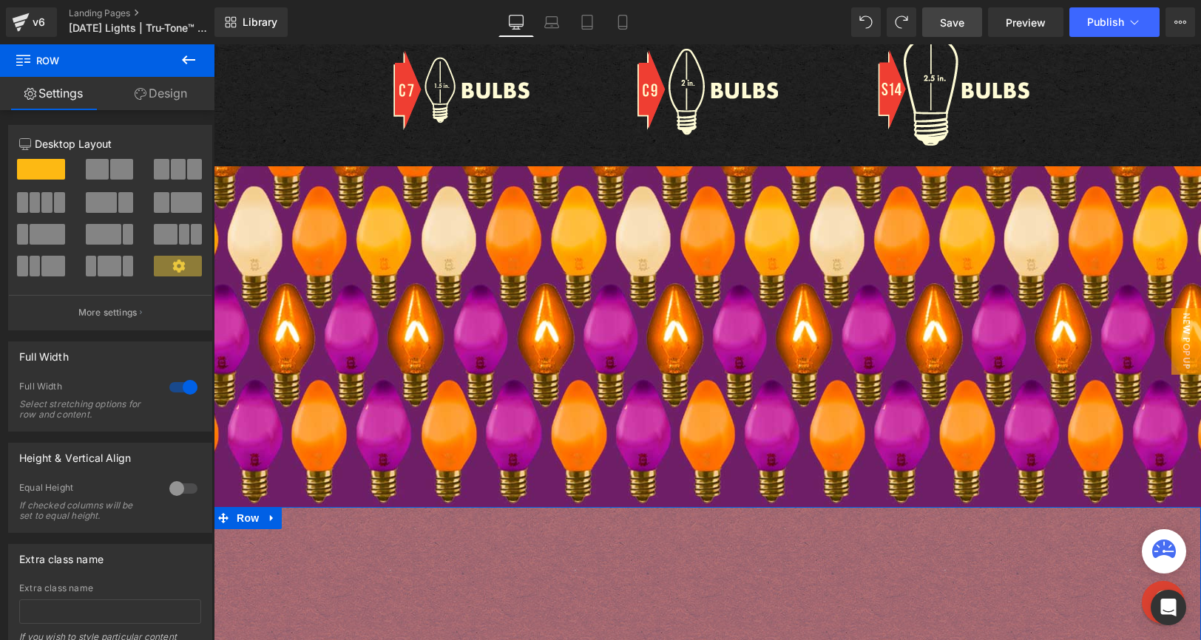
drag, startPoint x: 498, startPoint y: 166, endPoint x: 195, endPoint y: 520, distance: 466.2
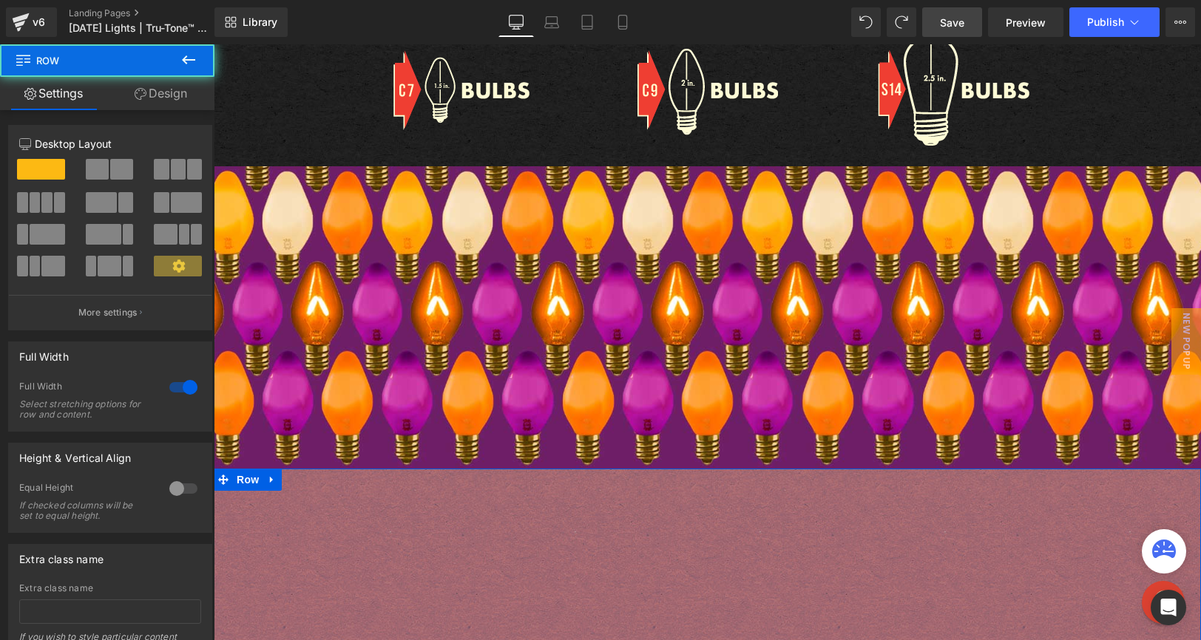
click at [285, 465] on div "Image Image Image Image Row Row Row 409px" at bounding box center [707, 225] width 987 height 487
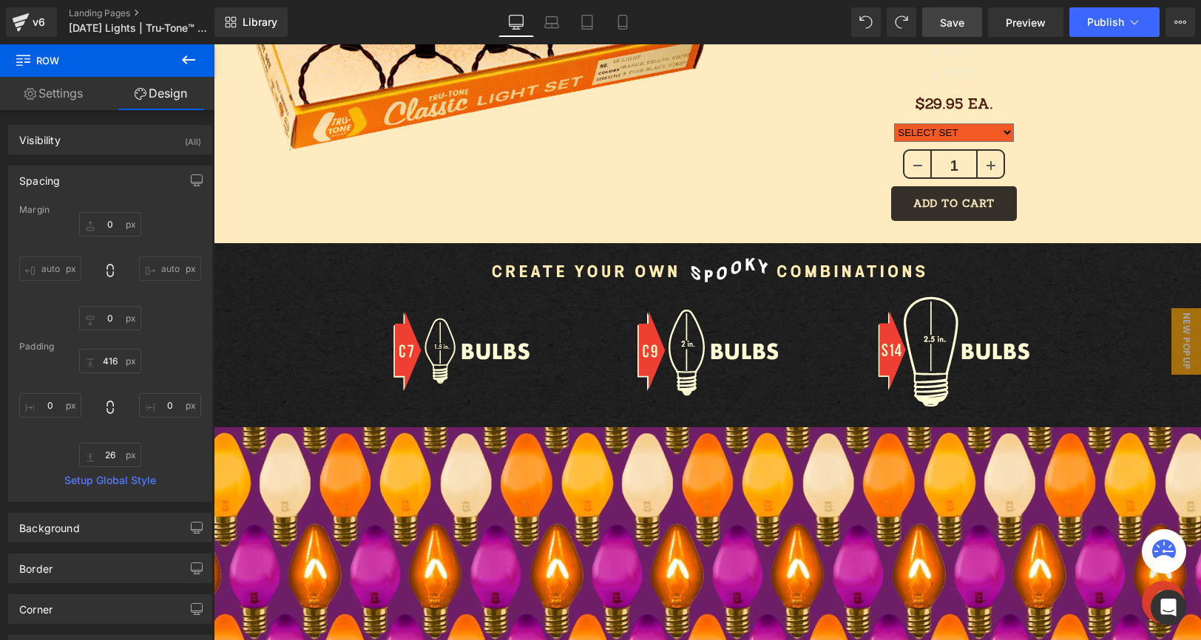
scroll to position [1665, 0]
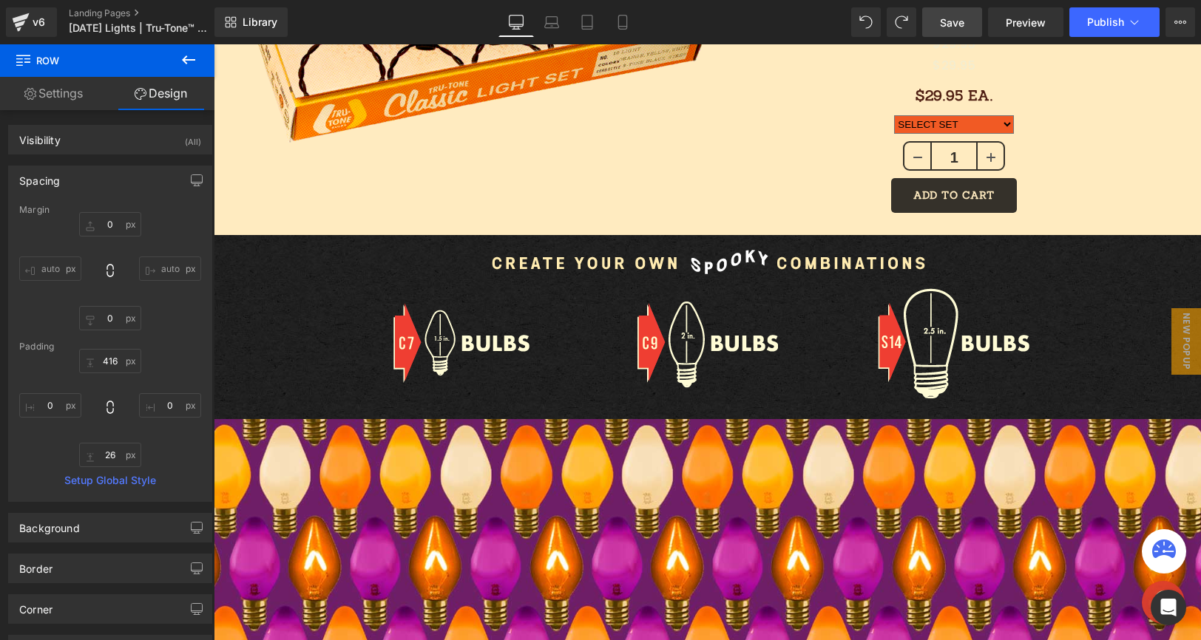
click at [176, 57] on button at bounding box center [189, 60] width 52 height 33
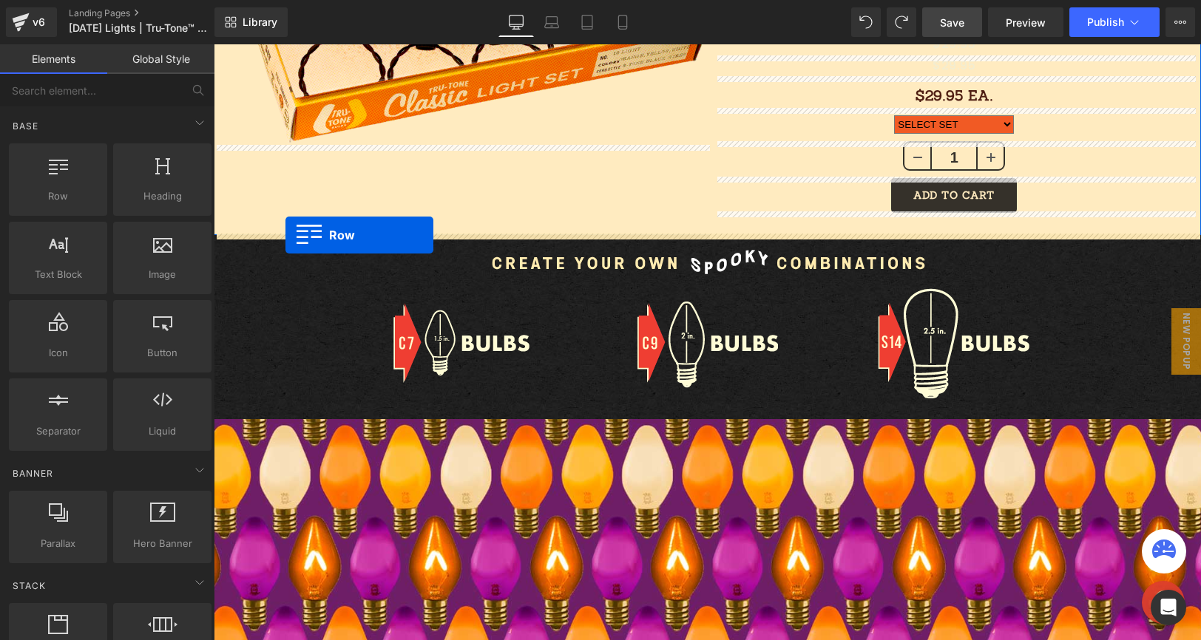
drag, startPoint x: 291, startPoint y: 224, endPoint x: 285, endPoint y: 236, distance: 13.2
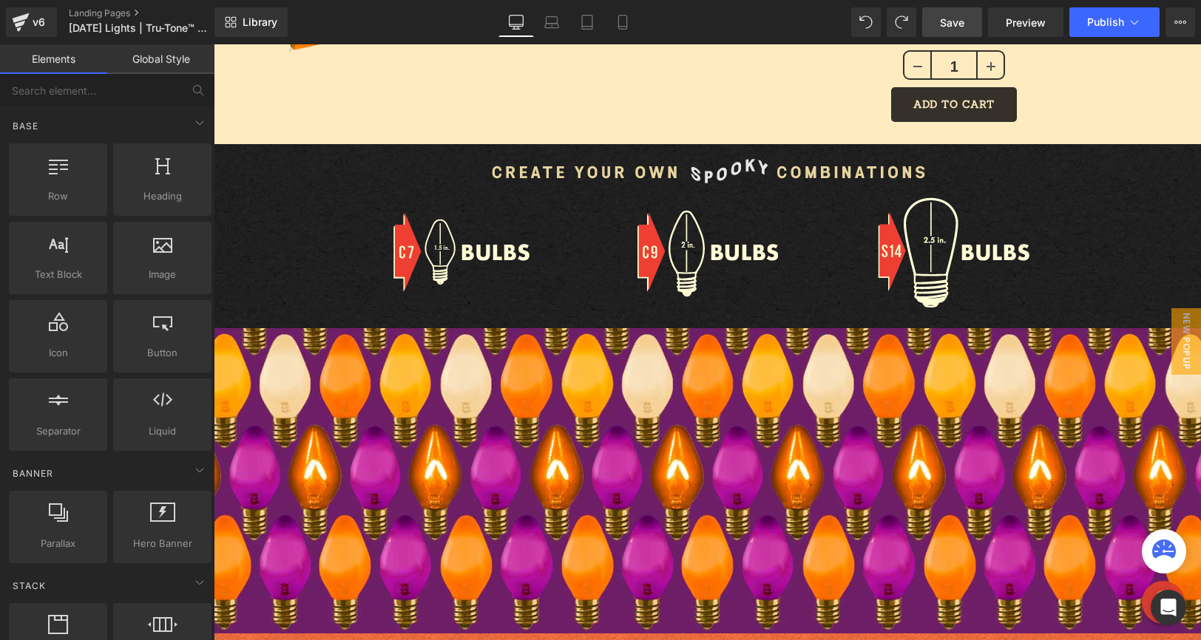
scroll to position [1756, 0]
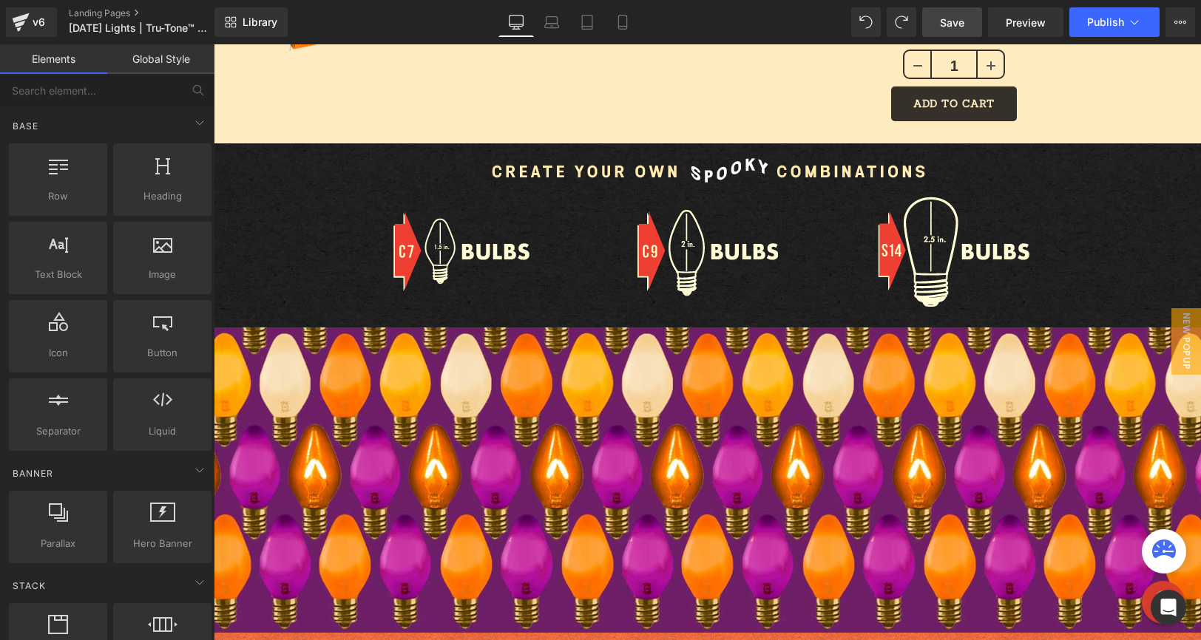
click at [946, 28] on span "Save" at bounding box center [952, 23] width 24 height 16
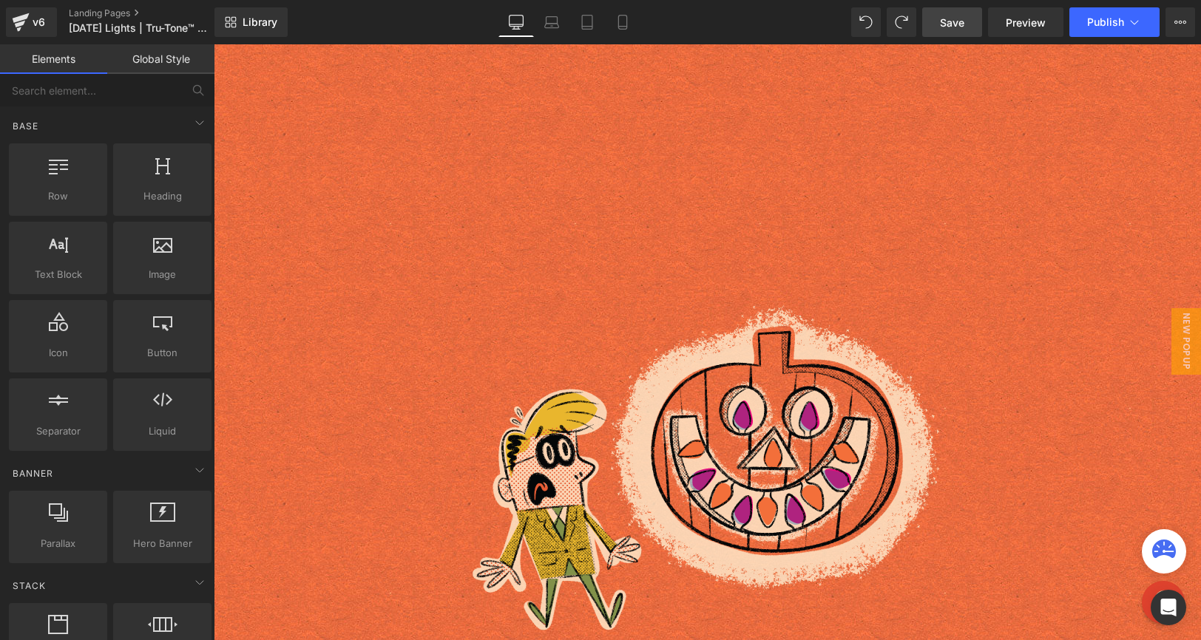
scroll to position [2376, 0]
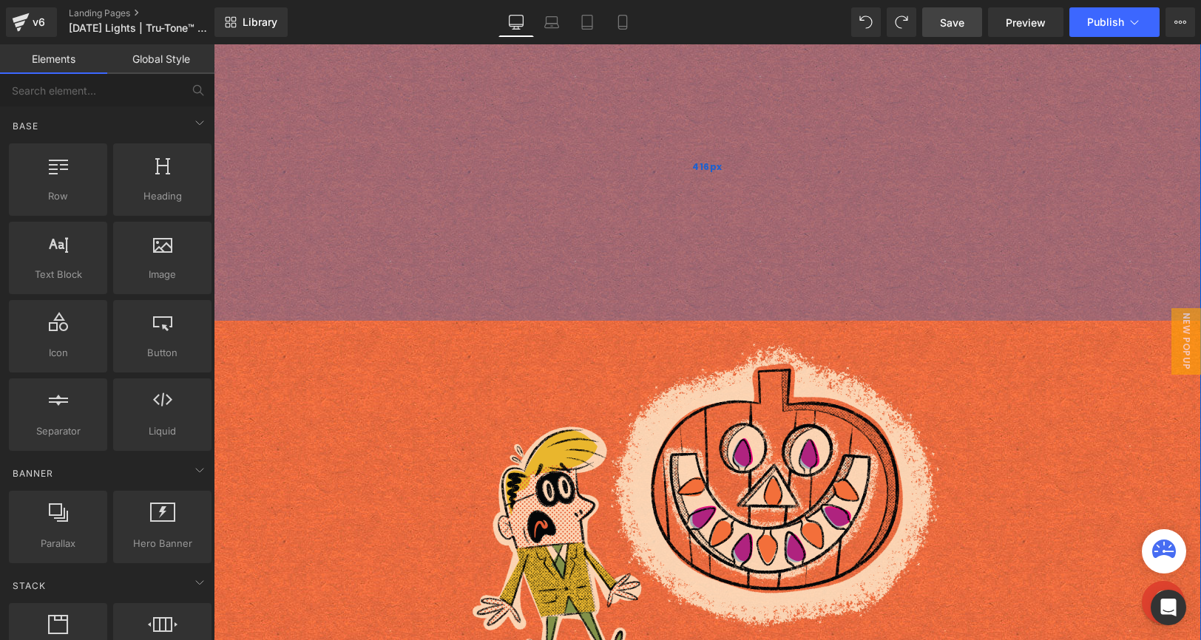
click at [729, 127] on div "Image Row 416px" at bounding box center [707, 351] width 987 height 677
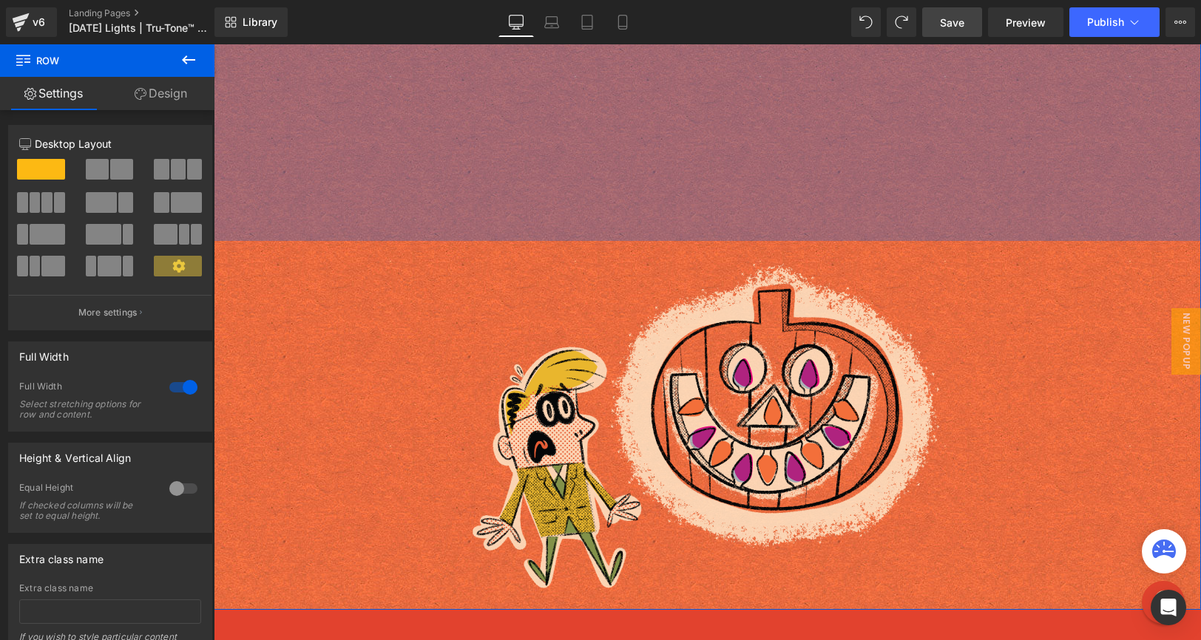
drag, startPoint x: 735, startPoint y: 99, endPoint x: 767, endPoint y: -33, distance: 136.1
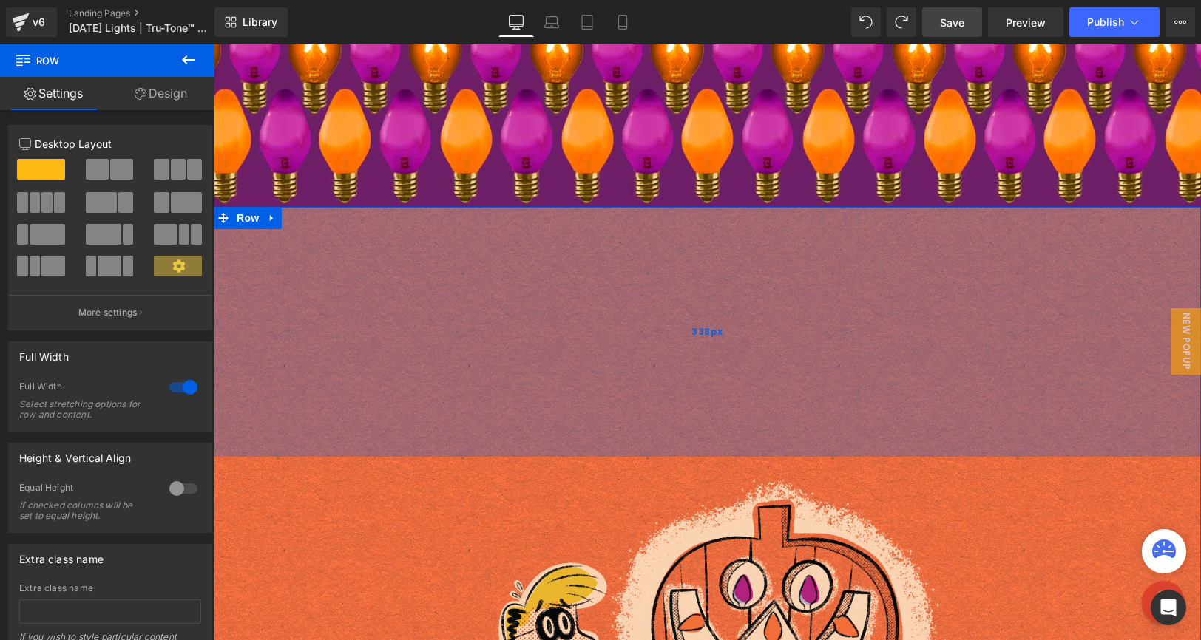
scroll to position [2176, 0]
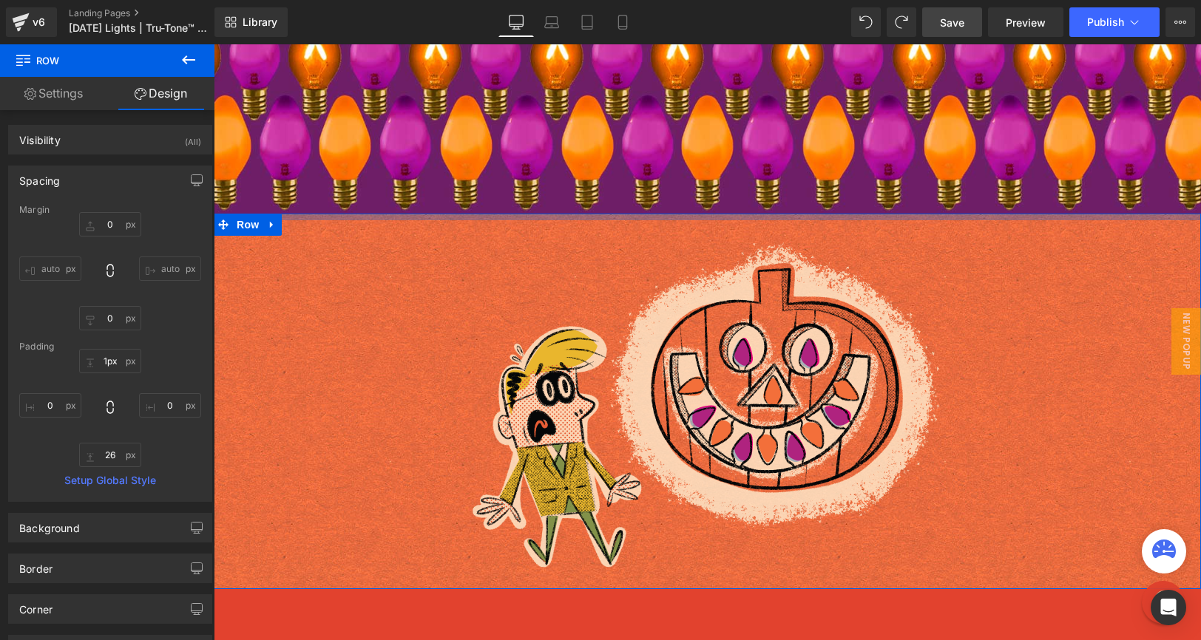
type input "0px"
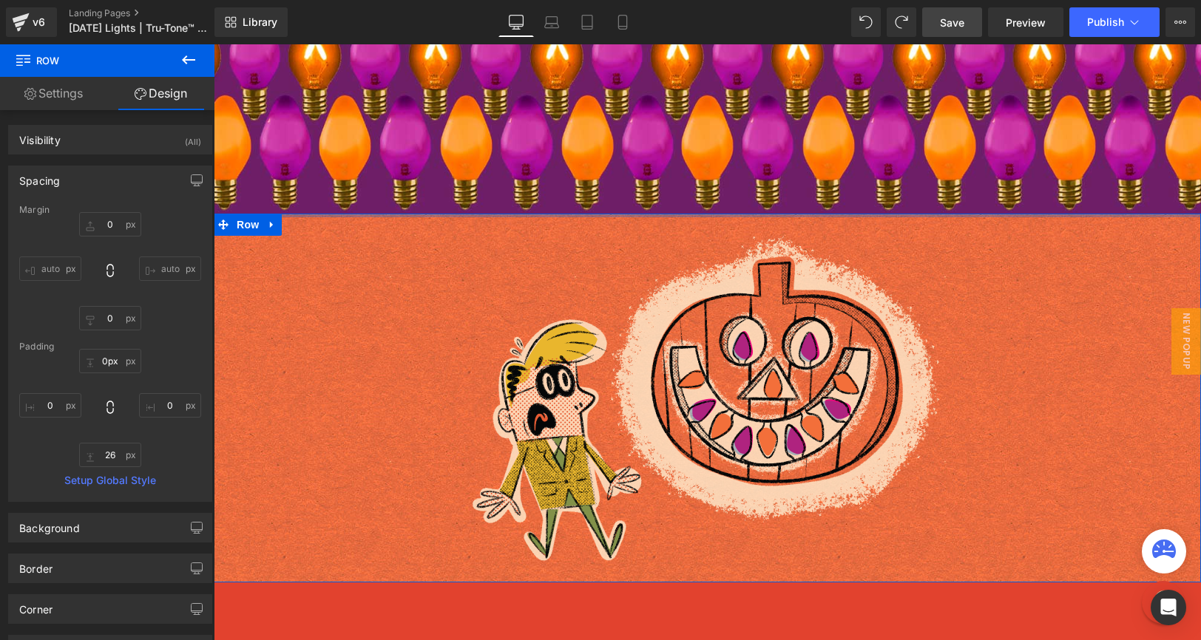
drag, startPoint x: 678, startPoint y: 258, endPoint x: 688, endPoint y: 157, distance: 101.8
click at [944, 28] on span "Save" at bounding box center [952, 23] width 24 height 16
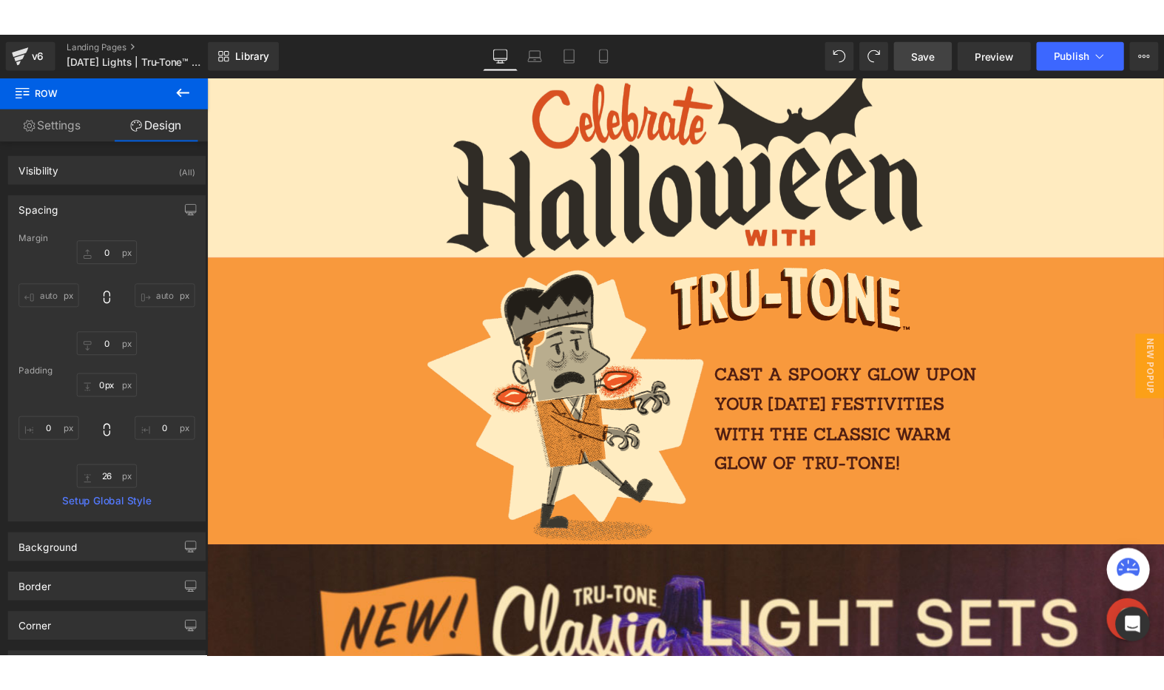
scroll to position [0, 0]
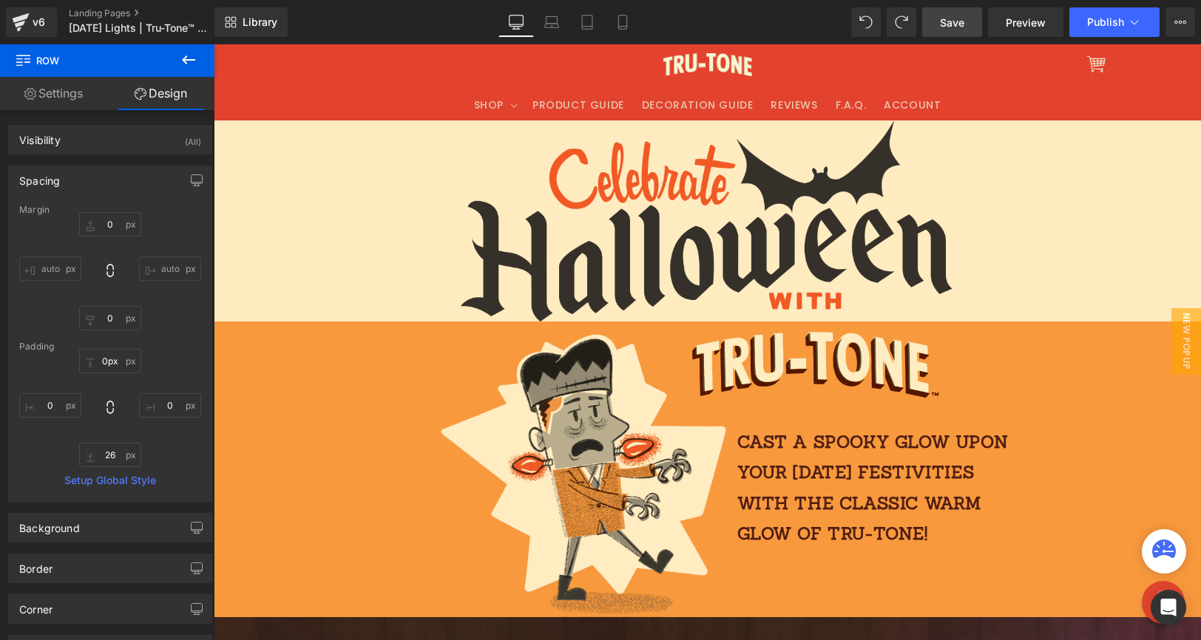
click at [974, 20] on link "Save" at bounding box center [952, 22] width 60 height 30
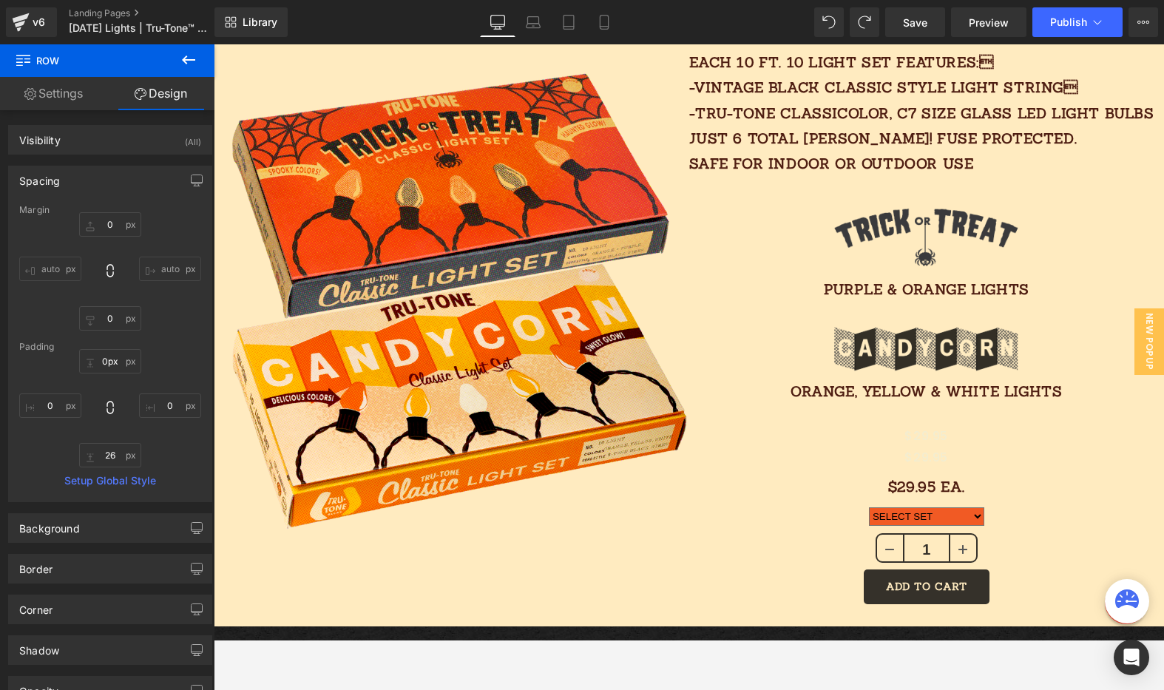
scroll to position [1170, 0]
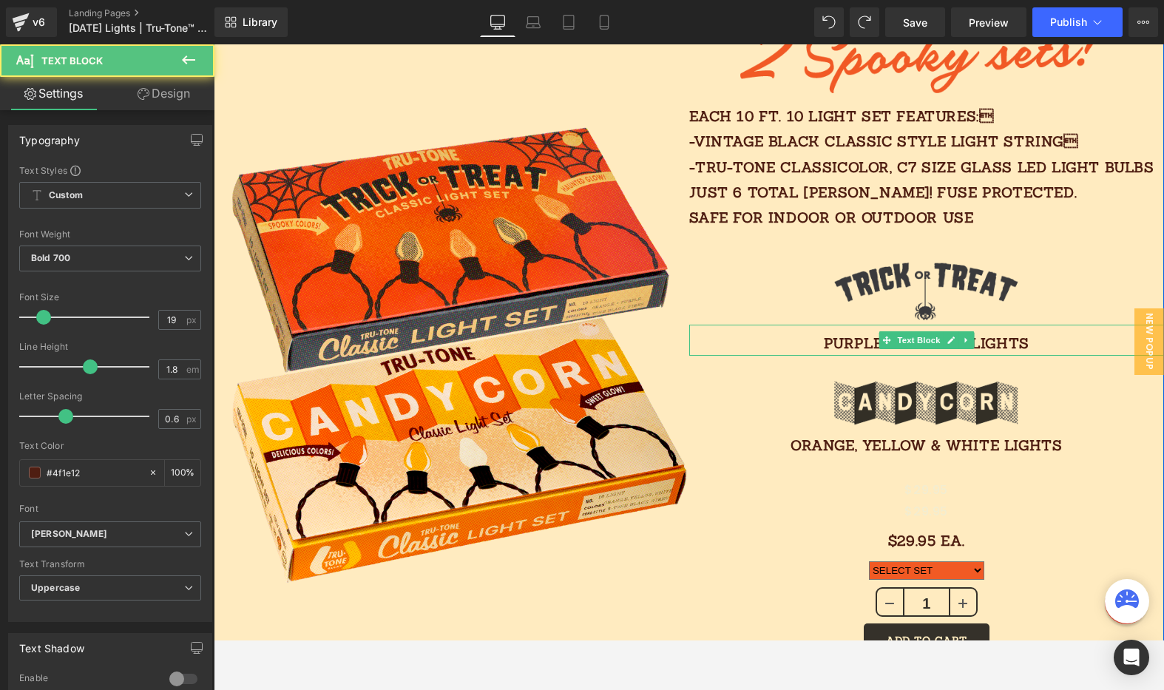
click at [859, 339] on p "PURPLE & ORANGE LIGHTS" at bounding box center [926, 343] width 475 height 25
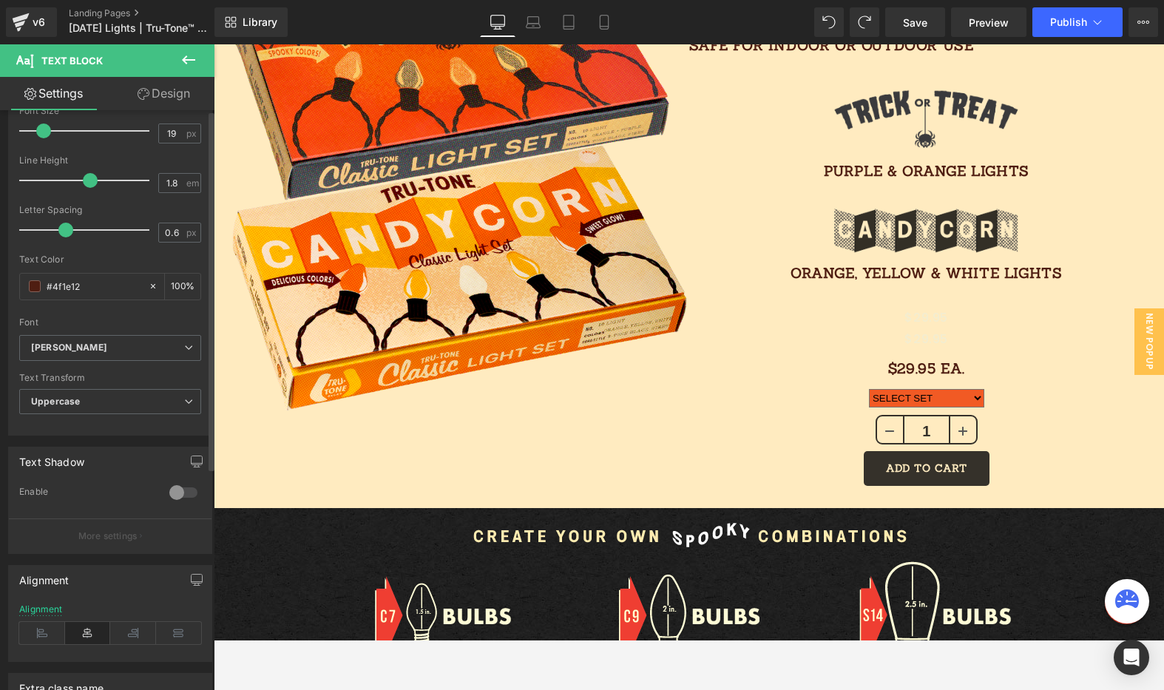
scroll to position [0, 0]
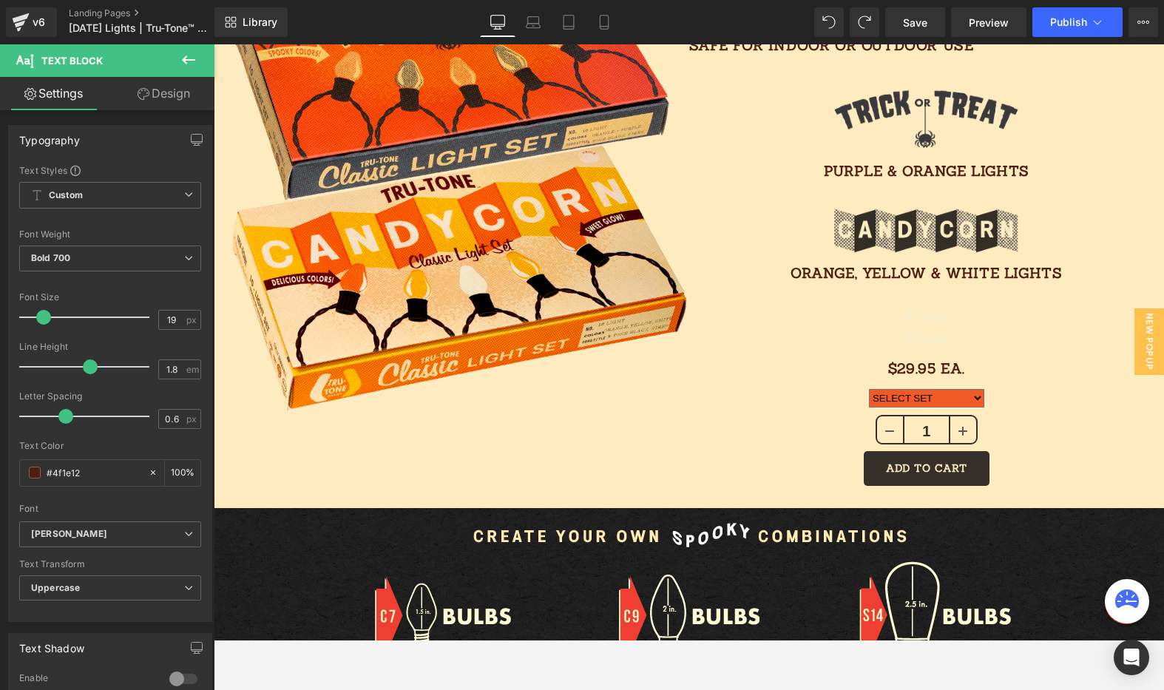
click at [161, 97] on link "Design" at bounding box center [163, 93] width 107 height 33
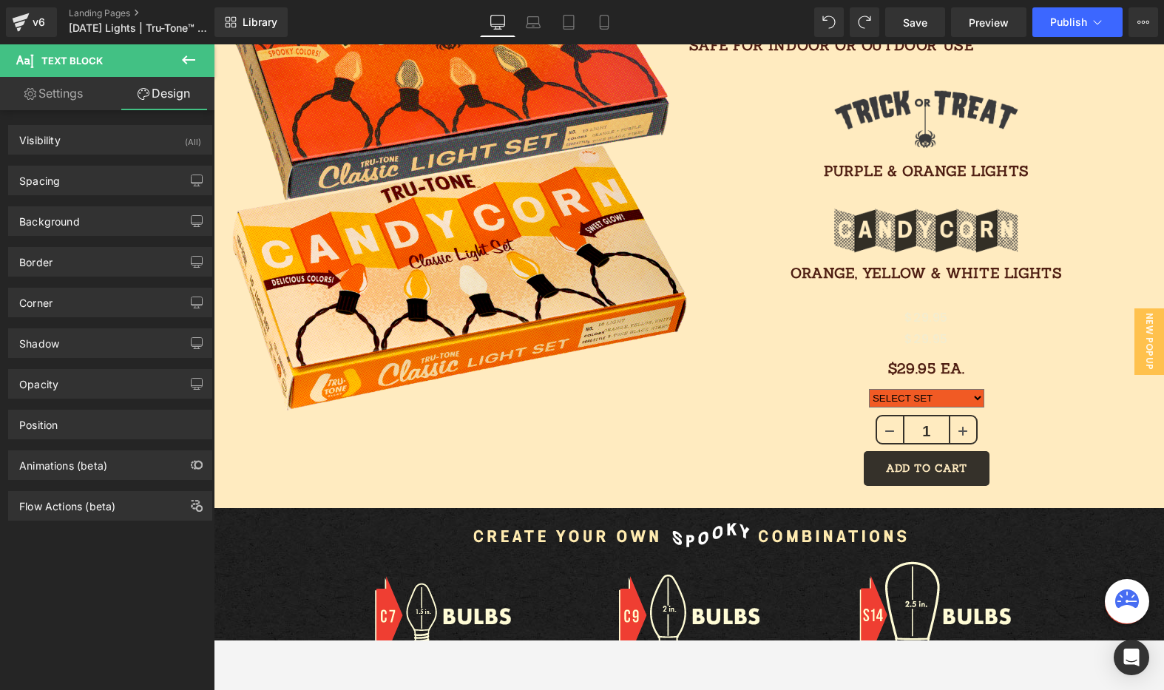
click at [61, 92] on link "Settings" at bounding box center [53, 93] width 107 height 33
type input "100"
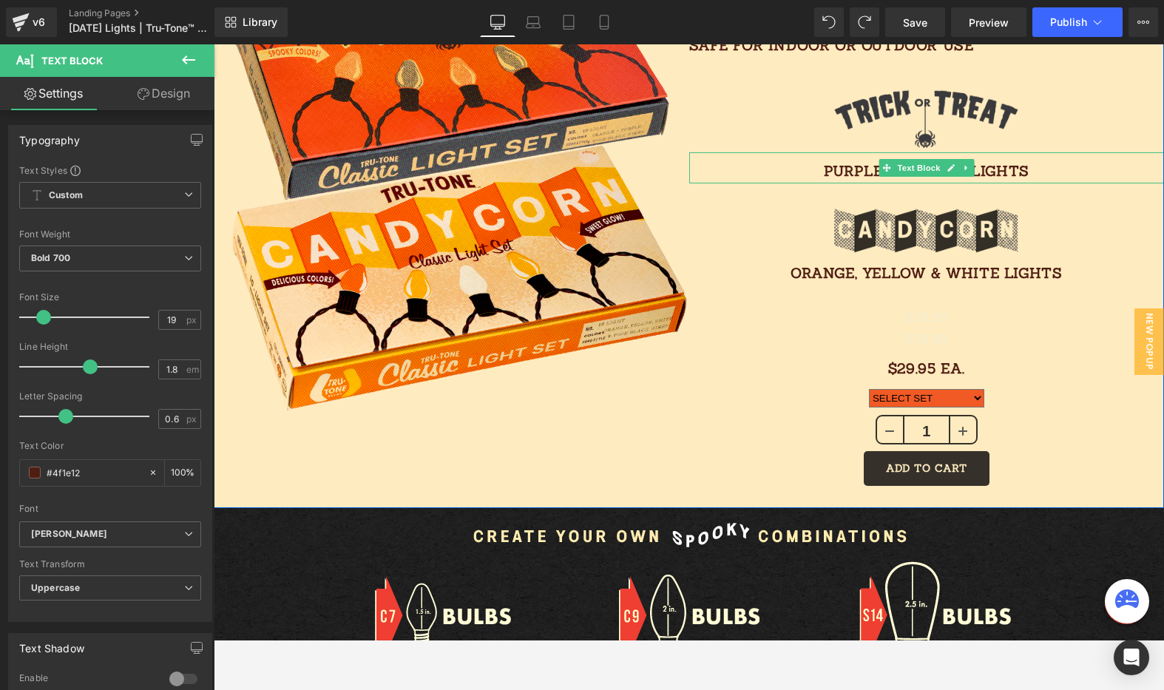
click at [879, 172] on div "PURPLE & ORANGE LIGHTS Text Block" at bounding box center [926, 167] width 475 height 31
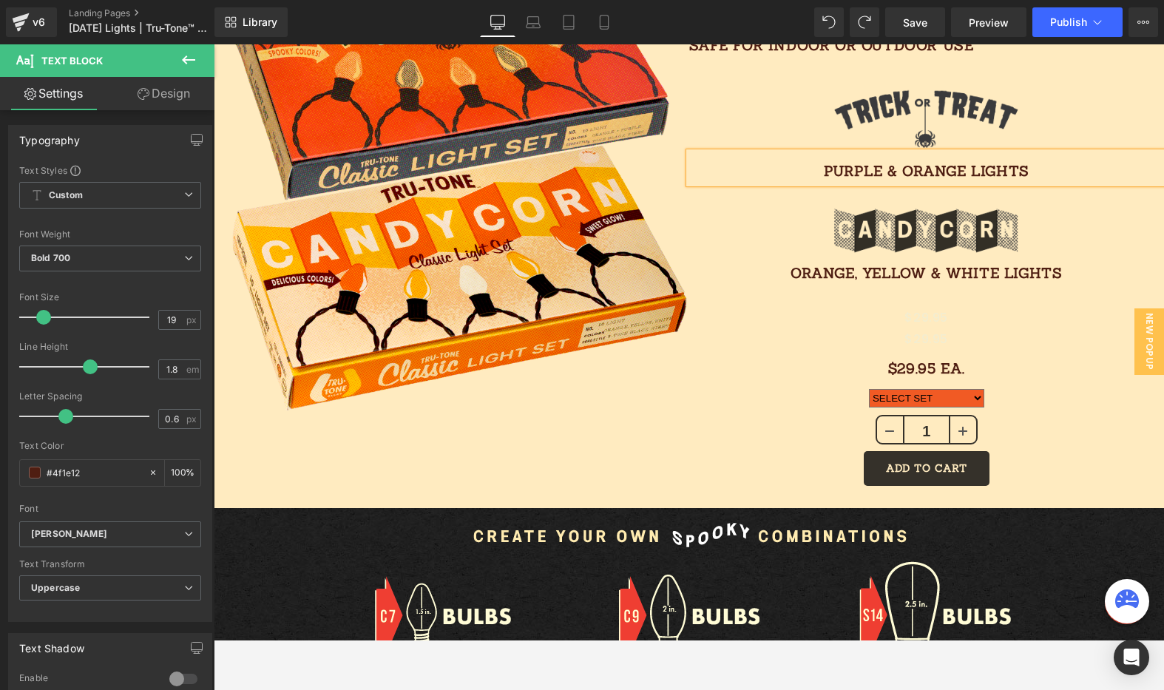
click at [978, 166] on p "PURPLE & ORANGE LIGHTS" at bounding box center [926, 170] width 475 height 25
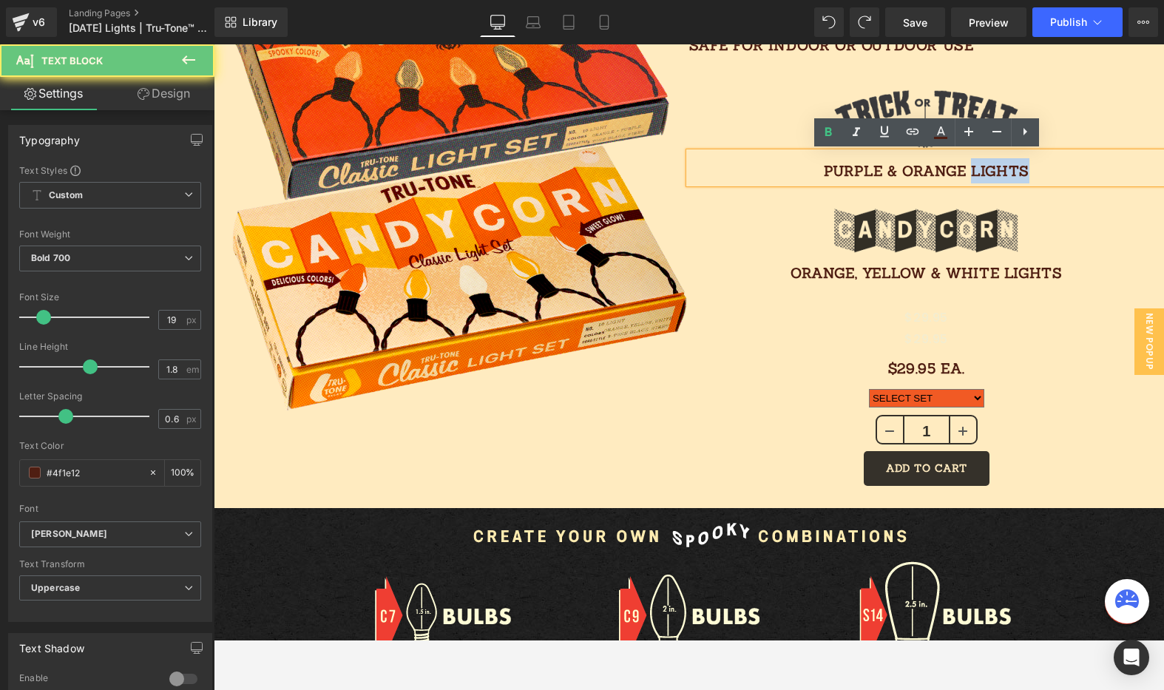
click at [978, 166] on p "PURPLE & ORANGE LIGHTS" at bounding box center [926, 170] width 475 height 25
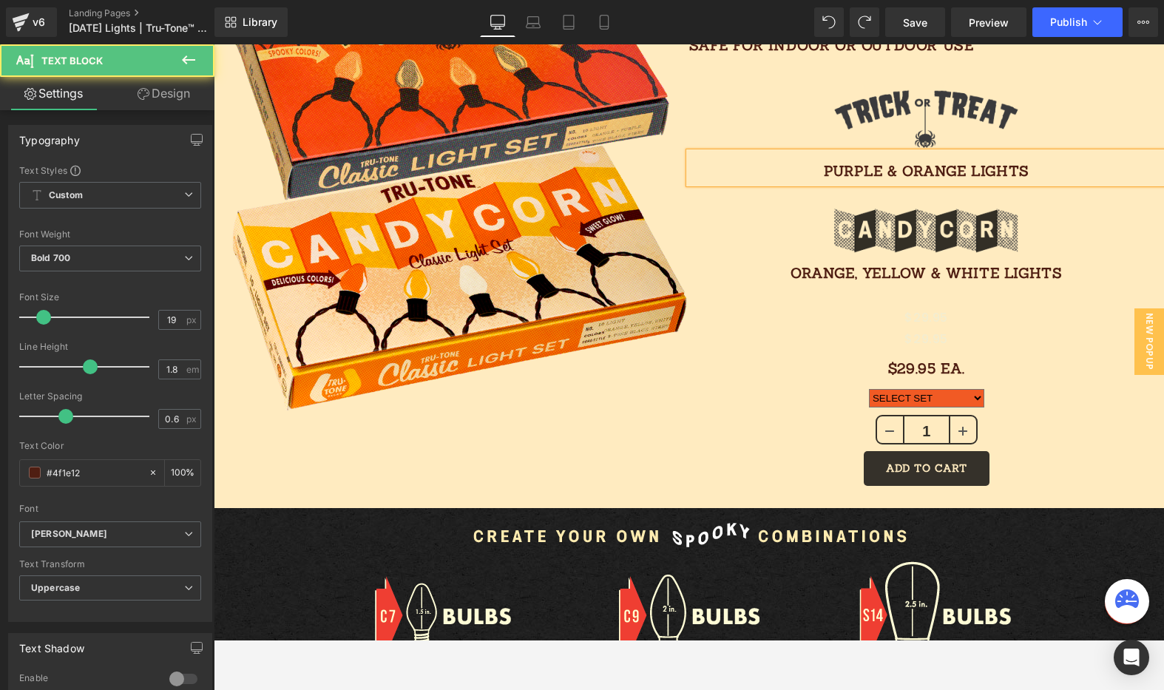
click at [980, 163] on p "PURPLE & ORANGE LIGHTS" at bounding box center [926, 170] width 475 height 25
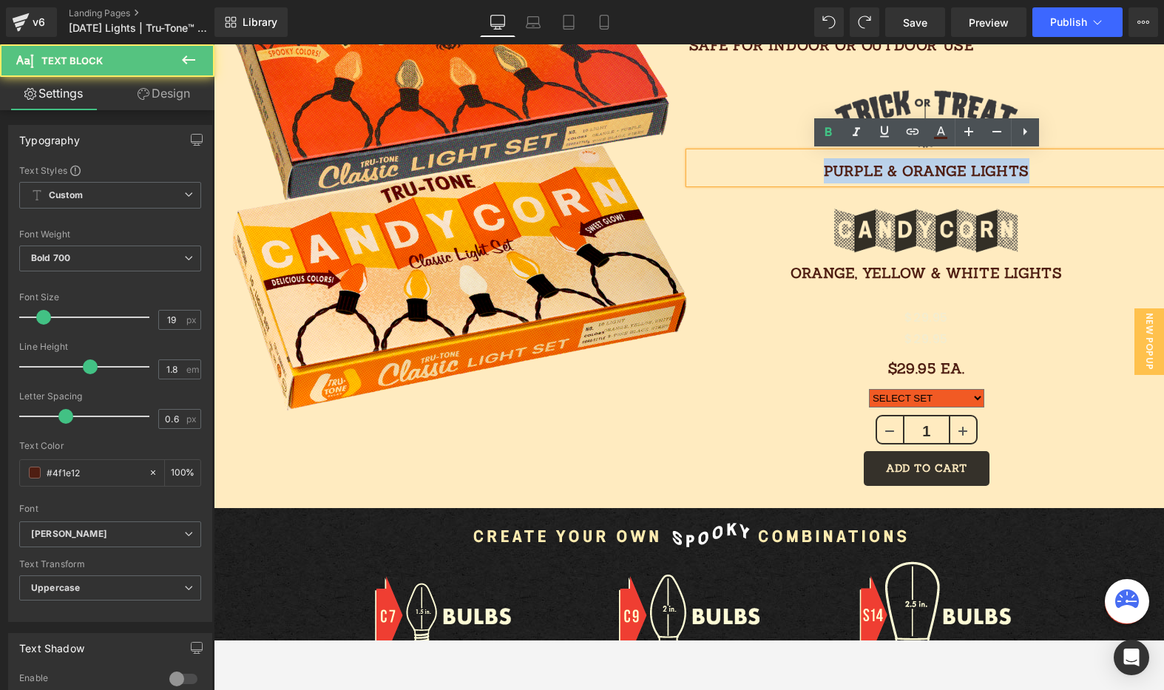
drag, startPoint x: 1026, startPoint y: 169, endPoint x: 825, endPoint y: 164, distance: 201.2
click at [825, 166] on p "PURPLE & ORANGE LIGHTS" at bounding box center [926, 170] width 475 height 25
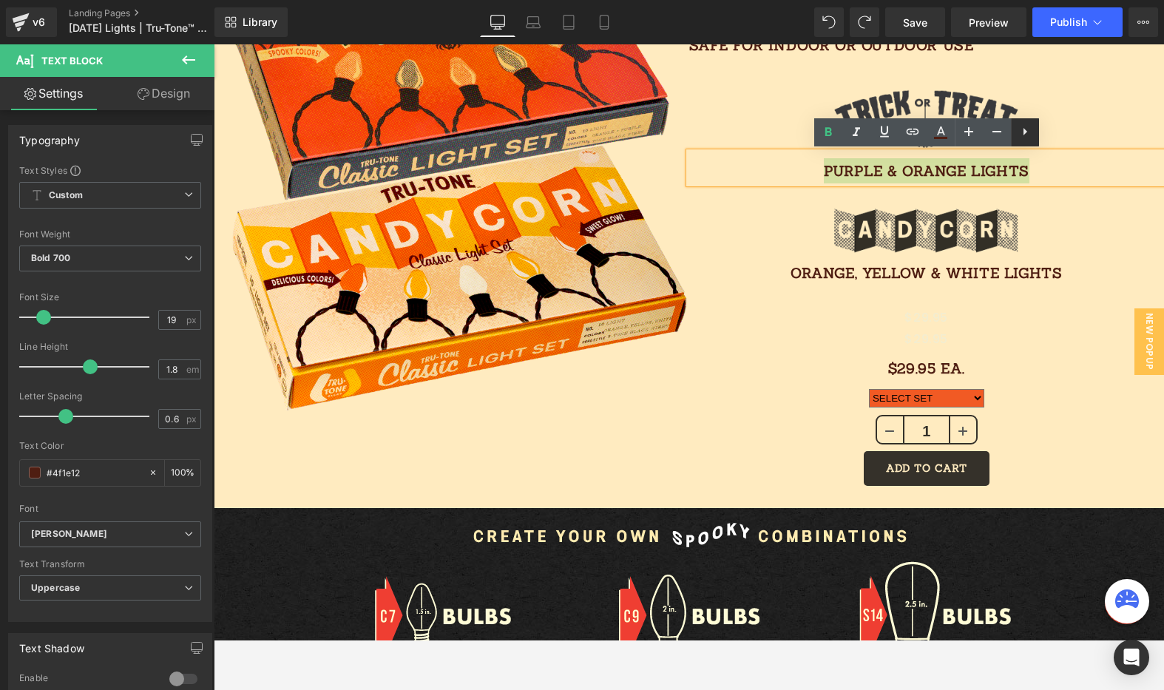
click at [1025, 125] on icon at bounding box center [1025, 132] width 18 height 18
click at [1025, 136] on icon at bounding box center [1025, 132] width 18 height 18
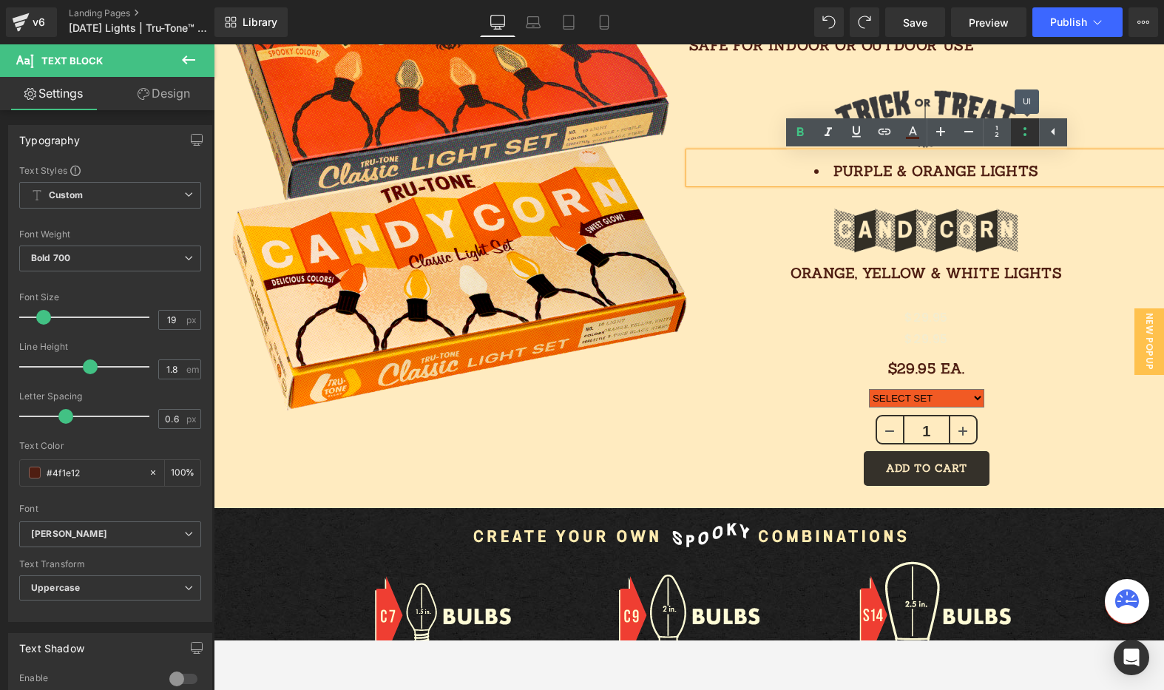
click at [1024, 136] on icon at bounding box center [1025, 132] width 18 height 18
click at [1052, 133] on icon at bounding box center [1053, 132] width 18 height 18
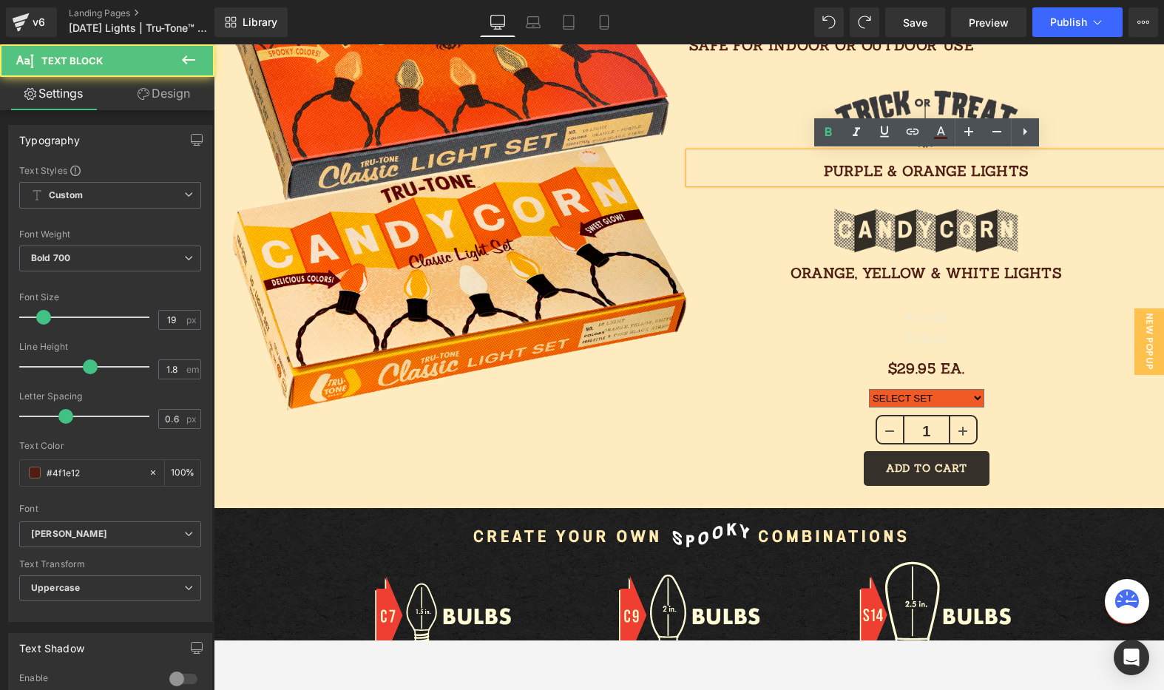
click at [1042, 172] on p "PURPLE & ORANGE LIGHTS" at bounding box center [926, 170] width 475 height 25
click at [976, 271] on p "ORANGE, YELLOW & WHITE LIGHTS" at bounding box center [926, 272] width 475 height 25
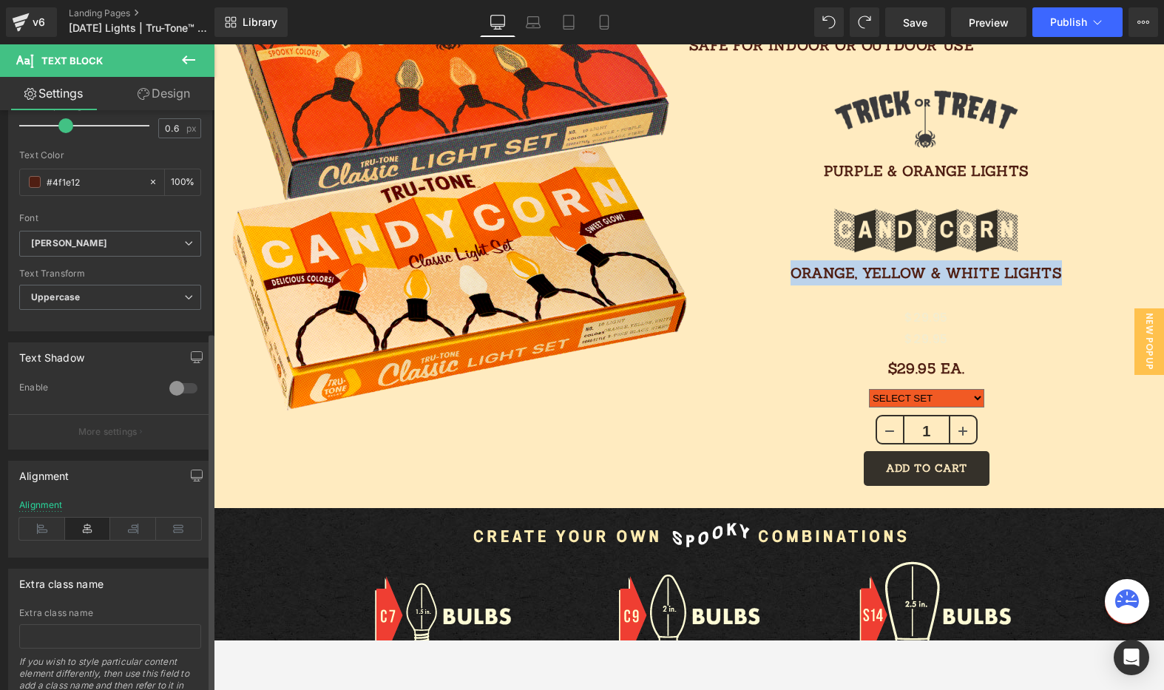
scroll to position [356, 0]
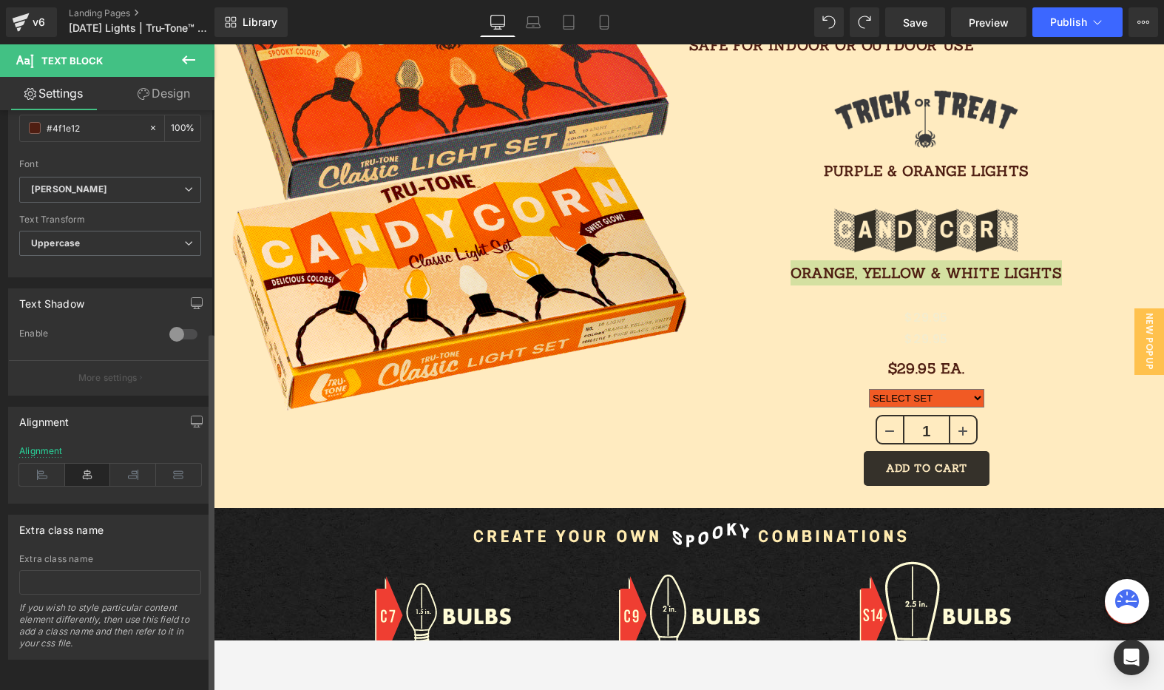
click at [83, 464] on icon at bounding box center [88, 475] width 46 height 22
click at [41, 464] on icon at bounding box center [42, 475] width 46 height 22
click at [78, 464] on icon at bounding box center [88, 475] width 46 height 22
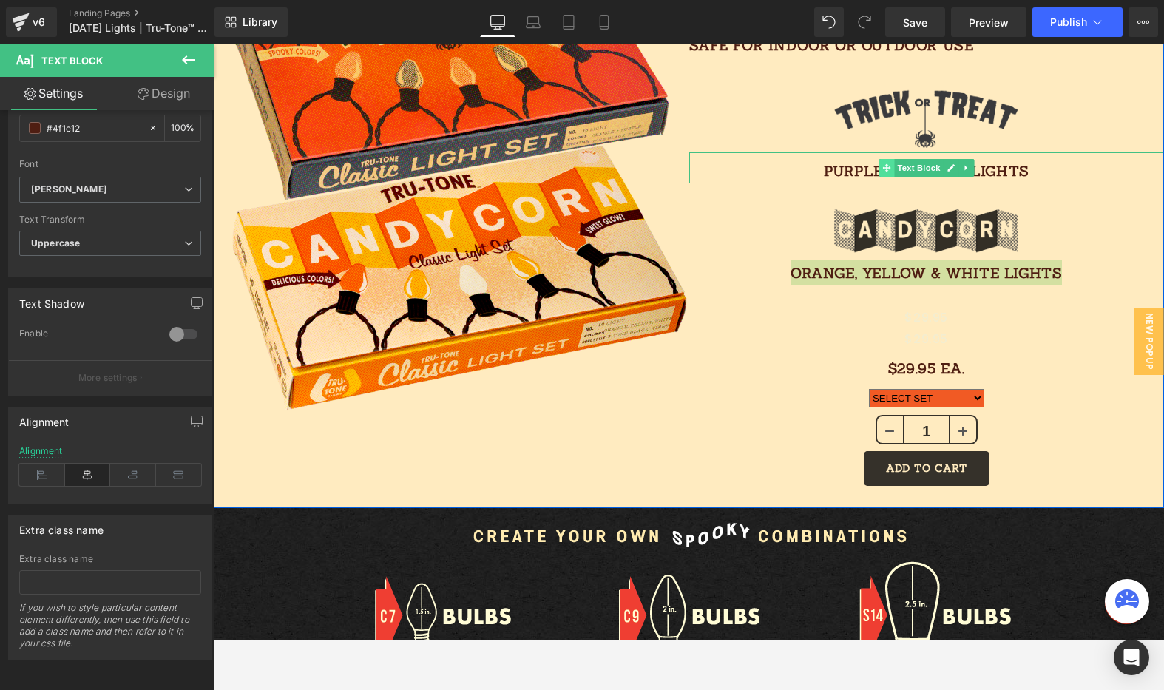
click at [890, 171] on icon at bounding box center [886, 167] width 8 height 9
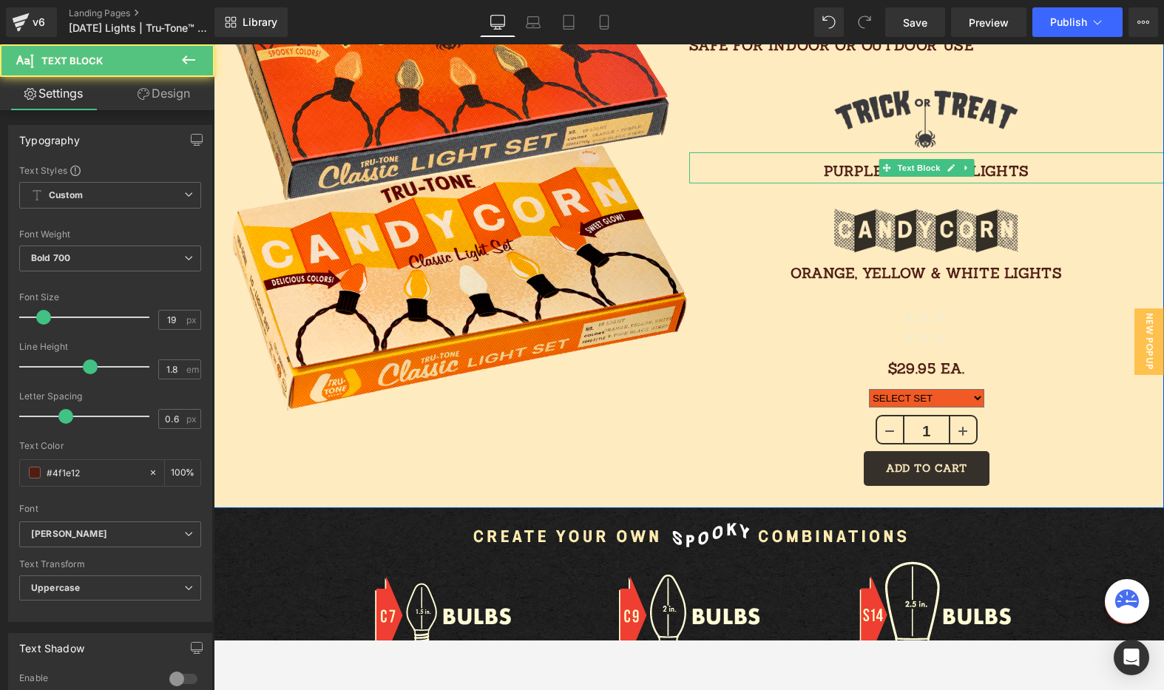
click at [849, 174] on span "PURPLE & ORANGE LIGHTS" at bounding box center [927, 171] width 206 height 18
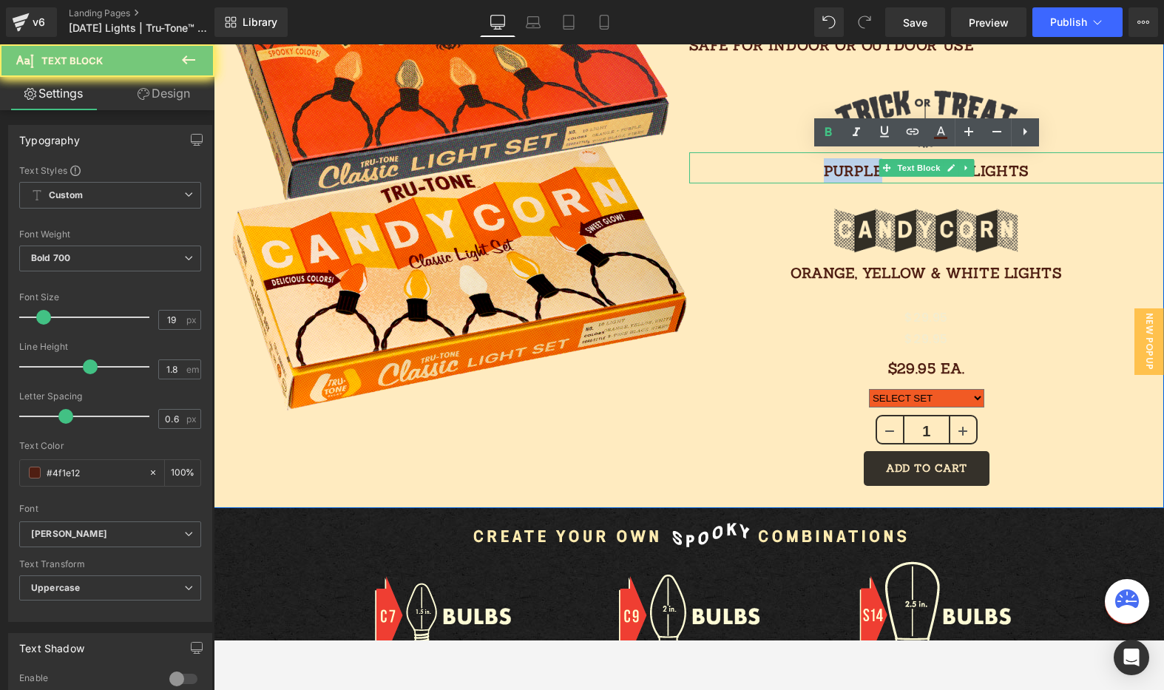
click at [849, 174] on span "PURPLE & ORANGE LIGHTS" at bounding box center [927, 171] width 206 height 18
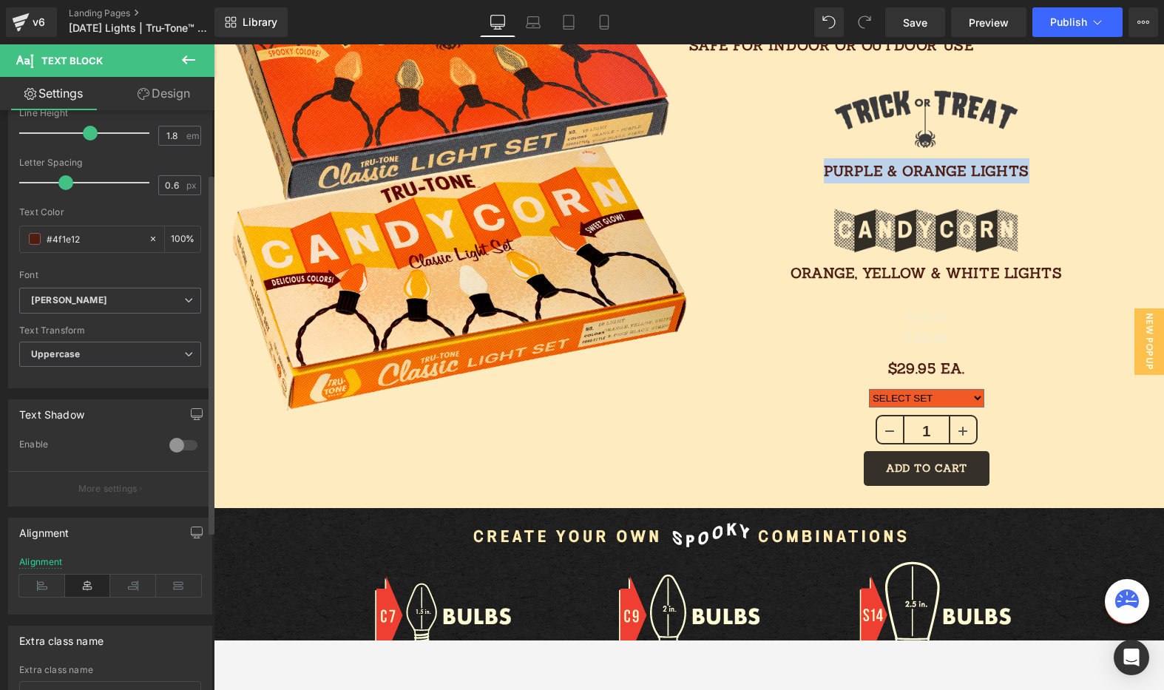
scroll to position [287, 0]
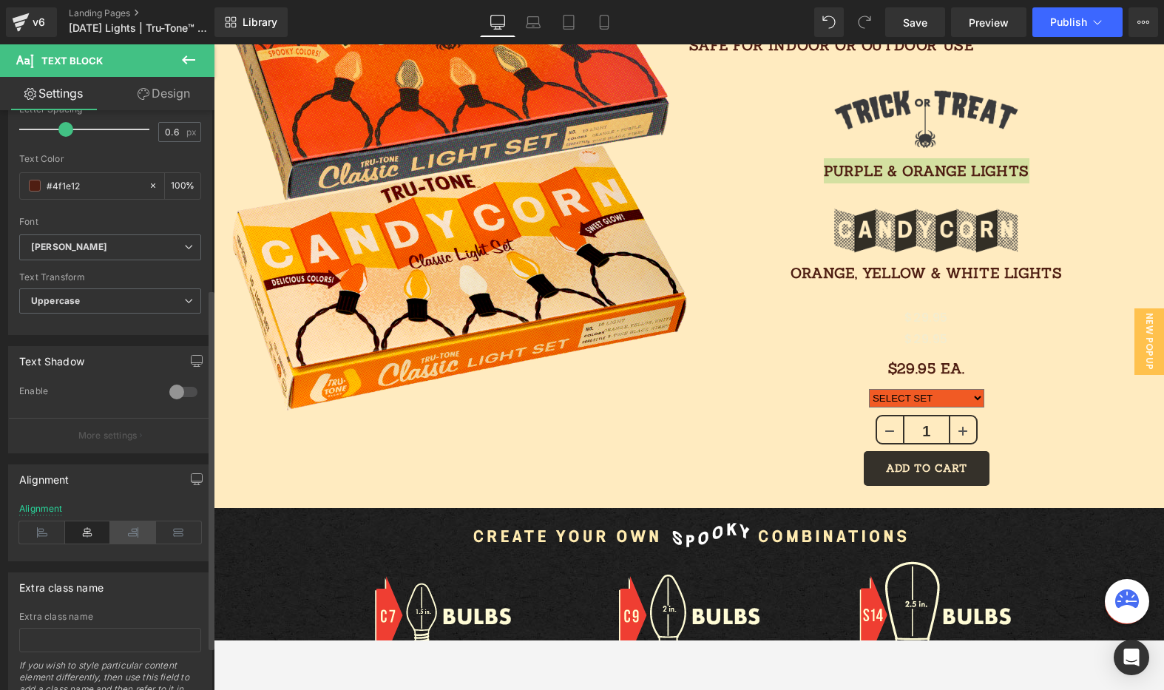
click at [110, 535] on icon at bounding box center [133, 532] width 46 height 22
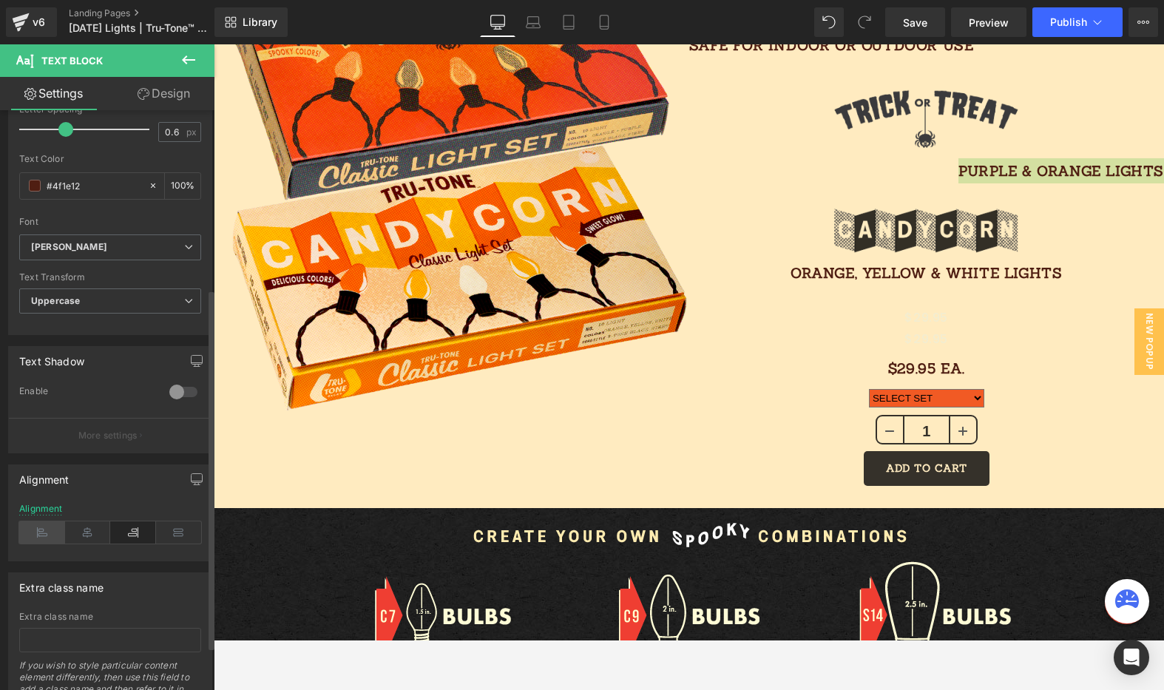
click at [52, 533] on icon at bounding box center [42, 532] width 46 height 22
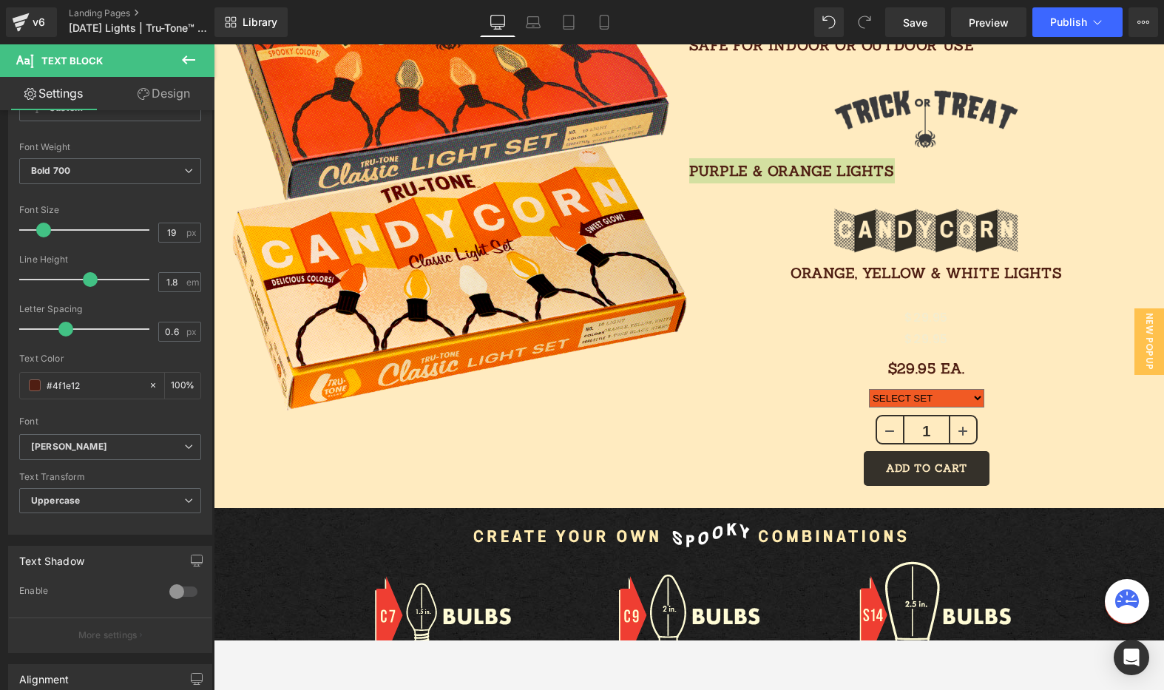
scroll to position [0, 0]
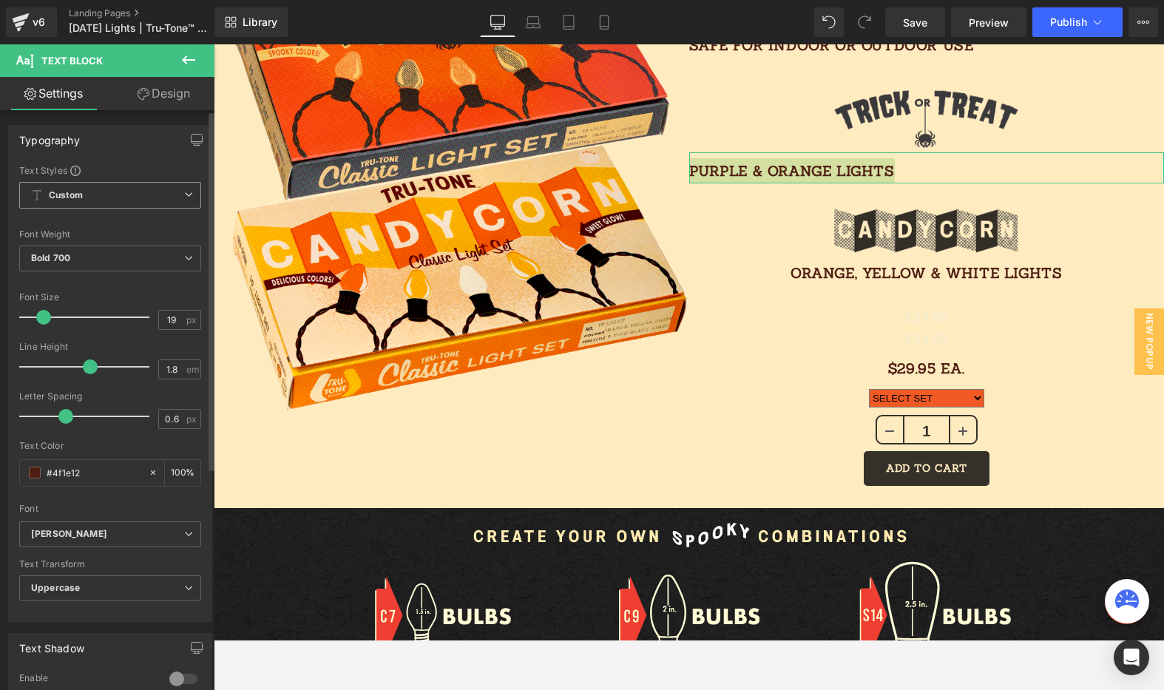
click at [132, 192] on span "Custom Setup Global Style" at bounding box center [110, 195] width 182 height 27
click at [152, 180] on div "Font Default [GEOGRAPHIC_DATA] Nunito Sans [PERSON_NAME] Poppins Domine Courier…" at bounding box center [110, 342] width 182 height 357
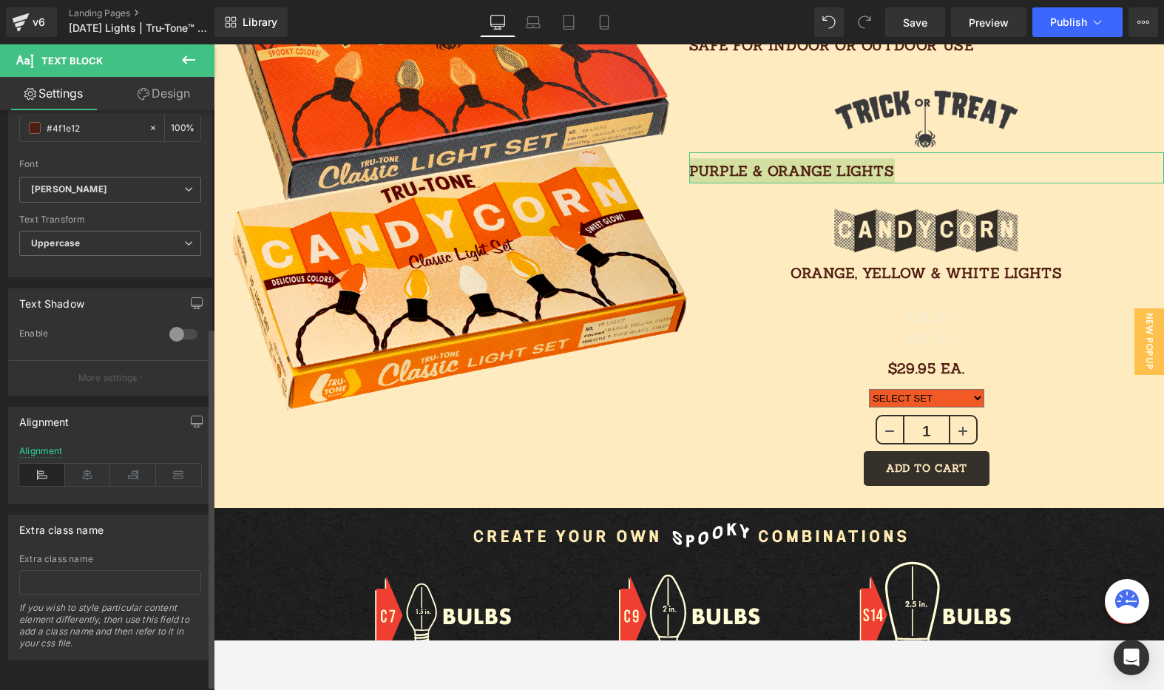
scroll to position [356, 0]
click at [187, 97] on link "Design" at bounding box center [163, 93] width 107 height 33
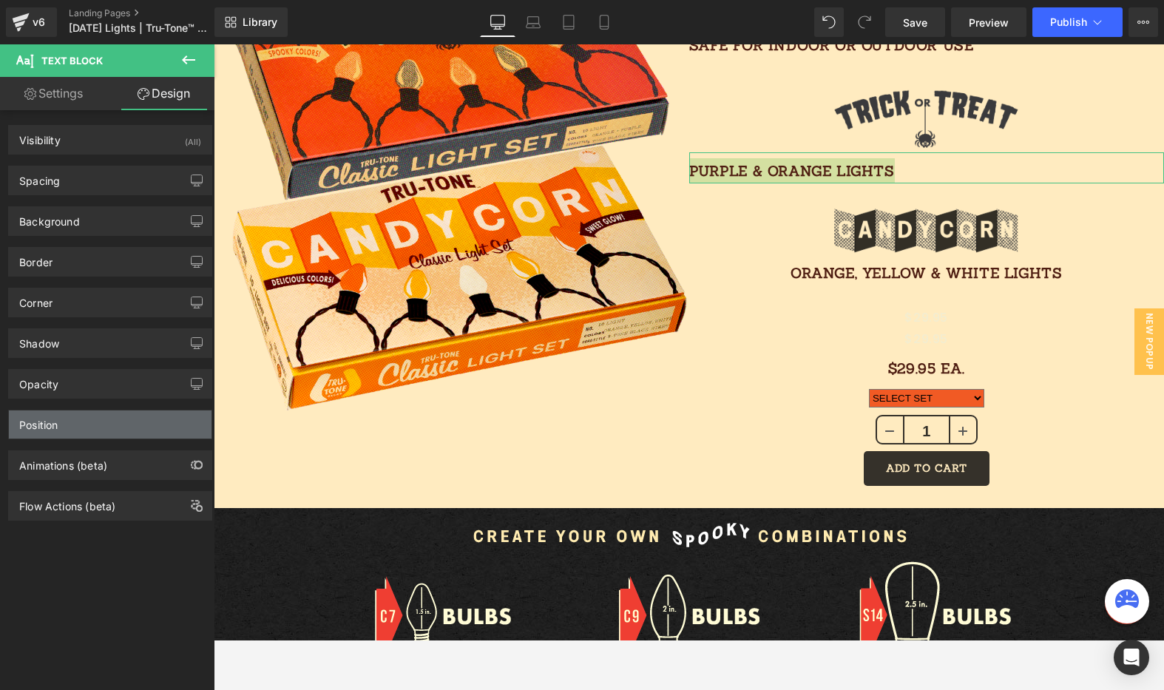
click at [78, 437] on div "Position" at bounding box center [110, 424] width 203 height 28
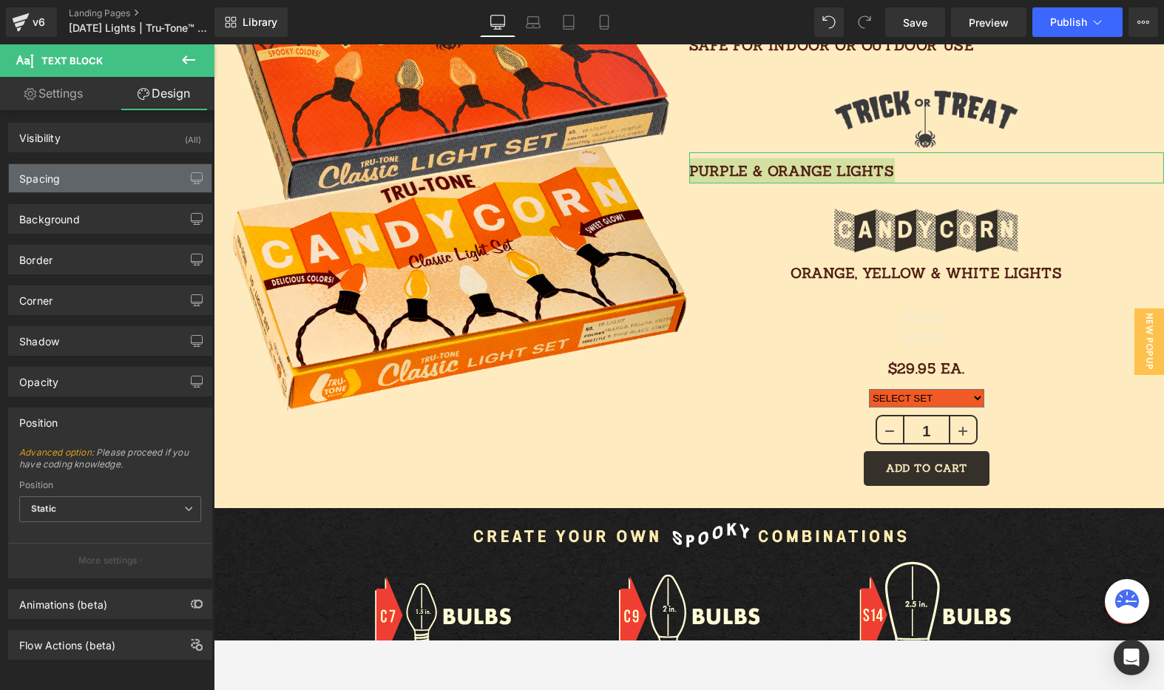
scroll to position [0, 0]
click at [104, 173] on div "Spacing" at bounding box center [110, 180] width 203 height 28
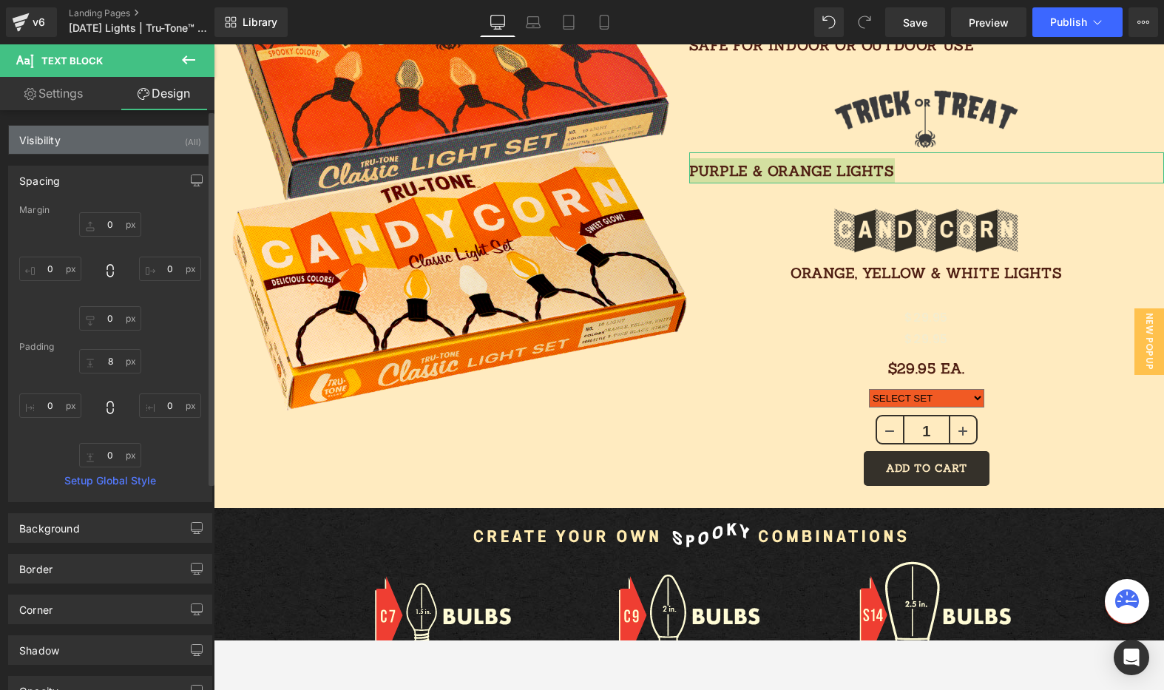
click at [132, 140] on div "Visibility (All)" at bounding box center [110, 140] width 203 height 28
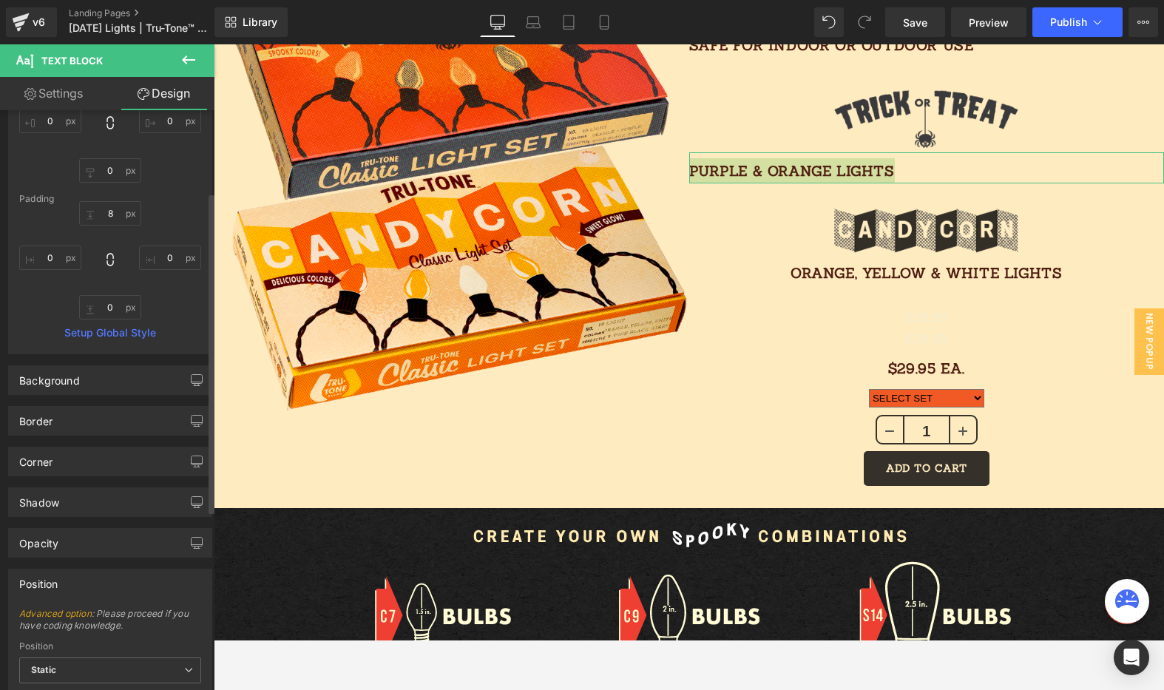
scroll to position [471, 0]
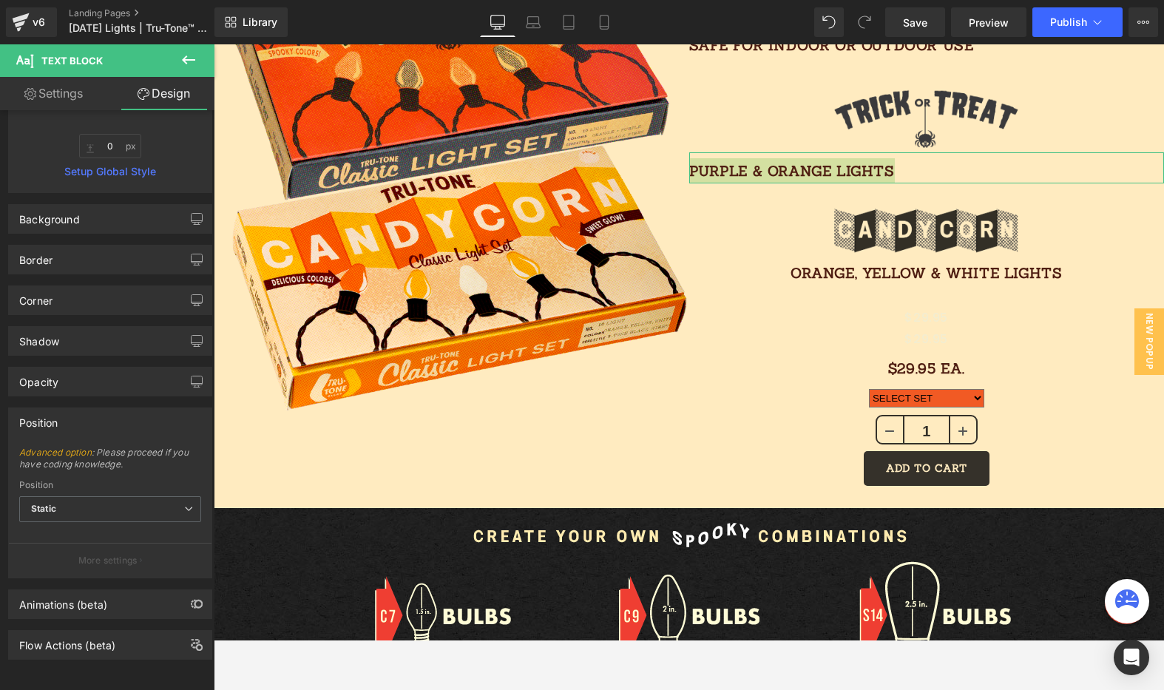
click at [83, 97] on link "Settings" at bounding box center [53, 93] width 107 height 33
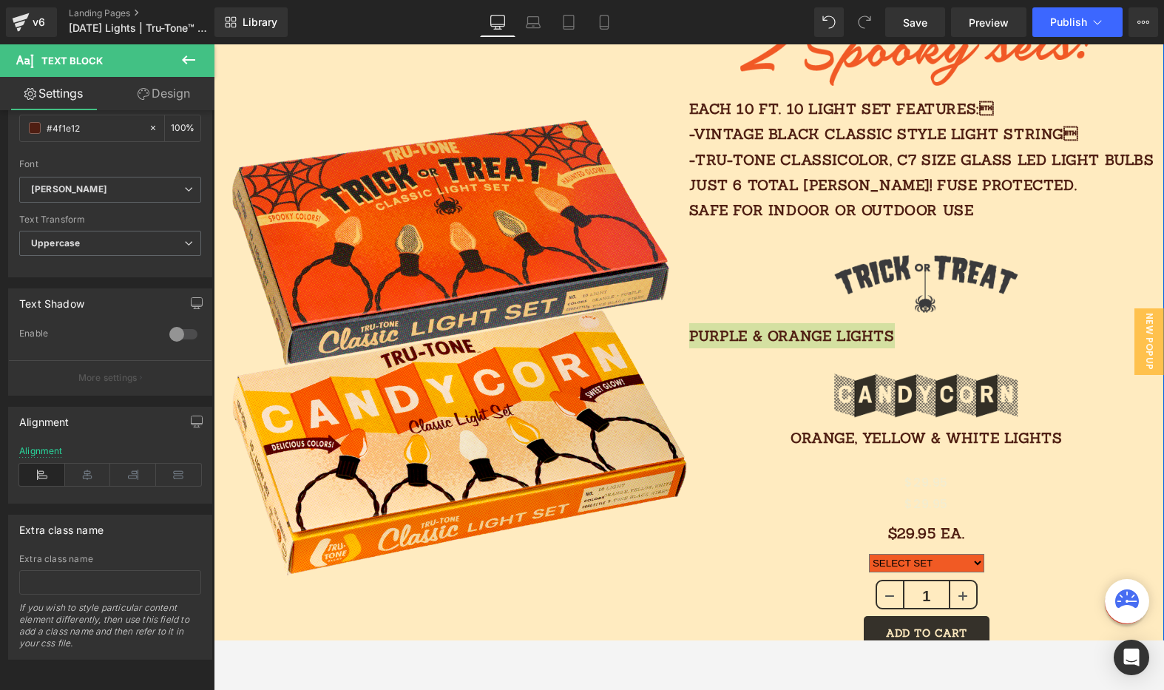
scroll to position [1176, 0]
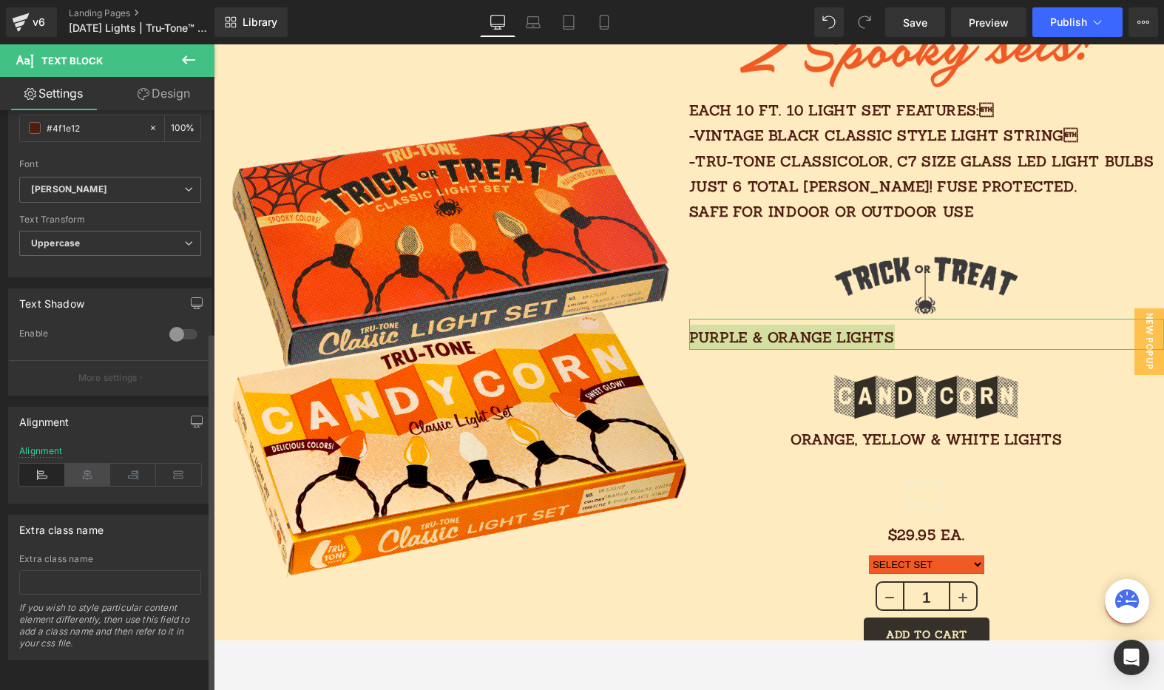
click at [82, 465] on icon at bounding box center [88, 475] width 46 height 22
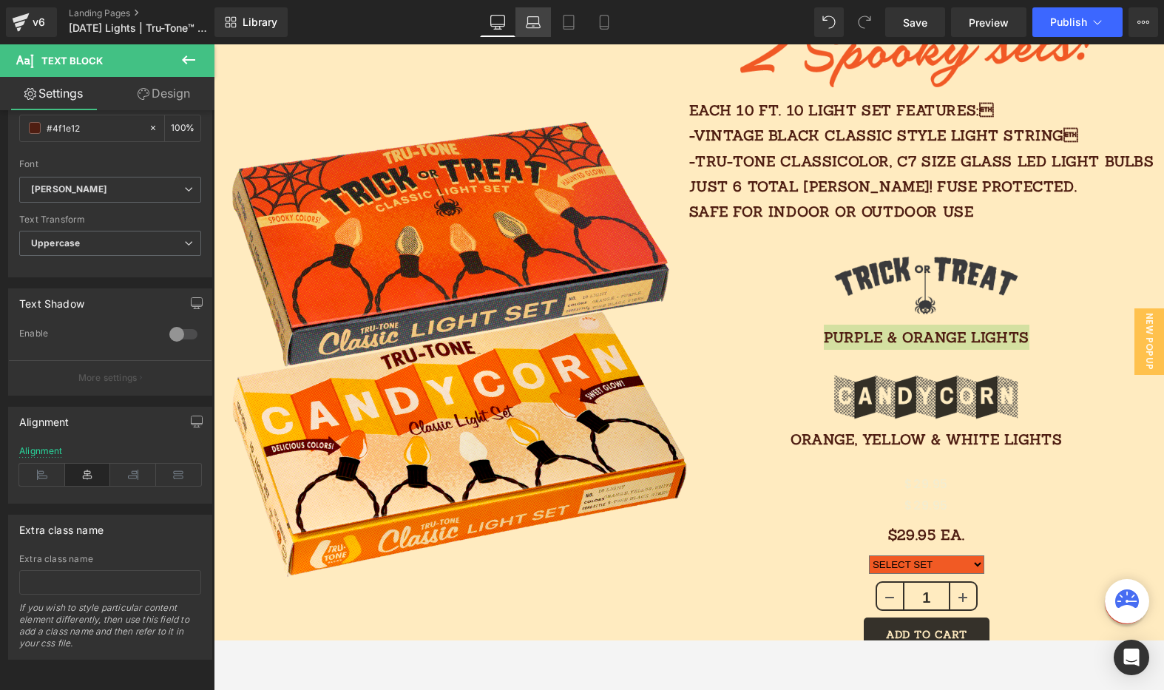
click at [541, 26] on link "Laptop" at bounding box center [532, 22] width 35 height 30
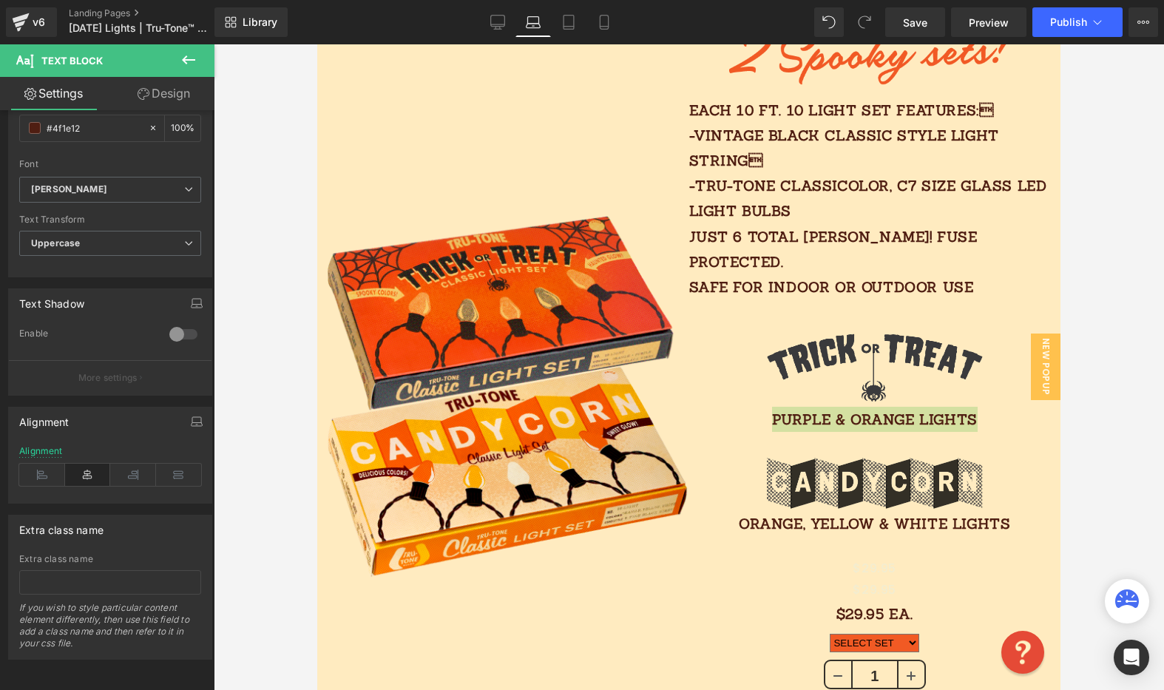
scroll to position [1093, 0]
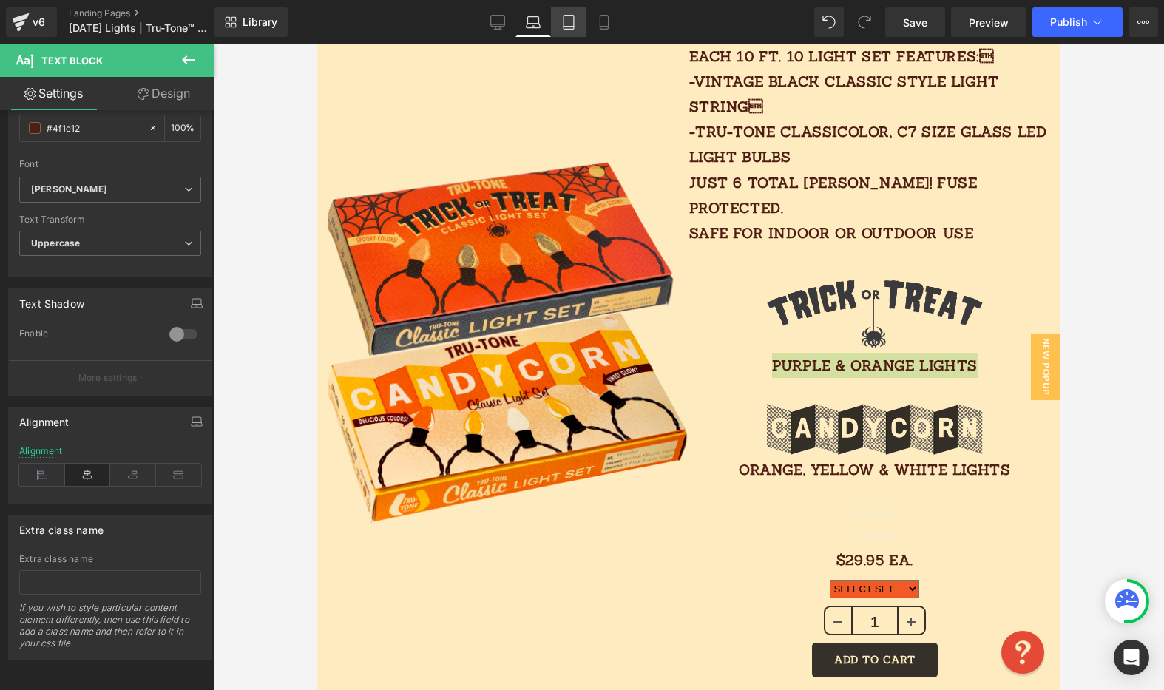
click at [578, 24] on link "Tablet" at bounding box center [568, 22] width 35 height 30
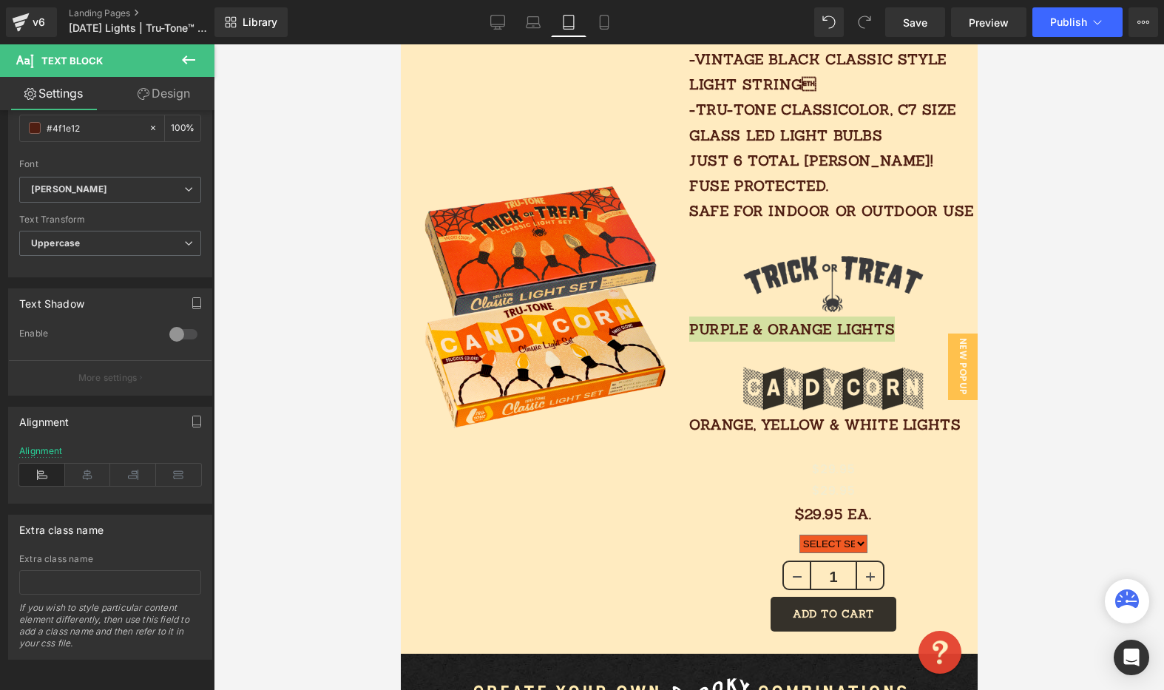
scroll to position [911, 0]
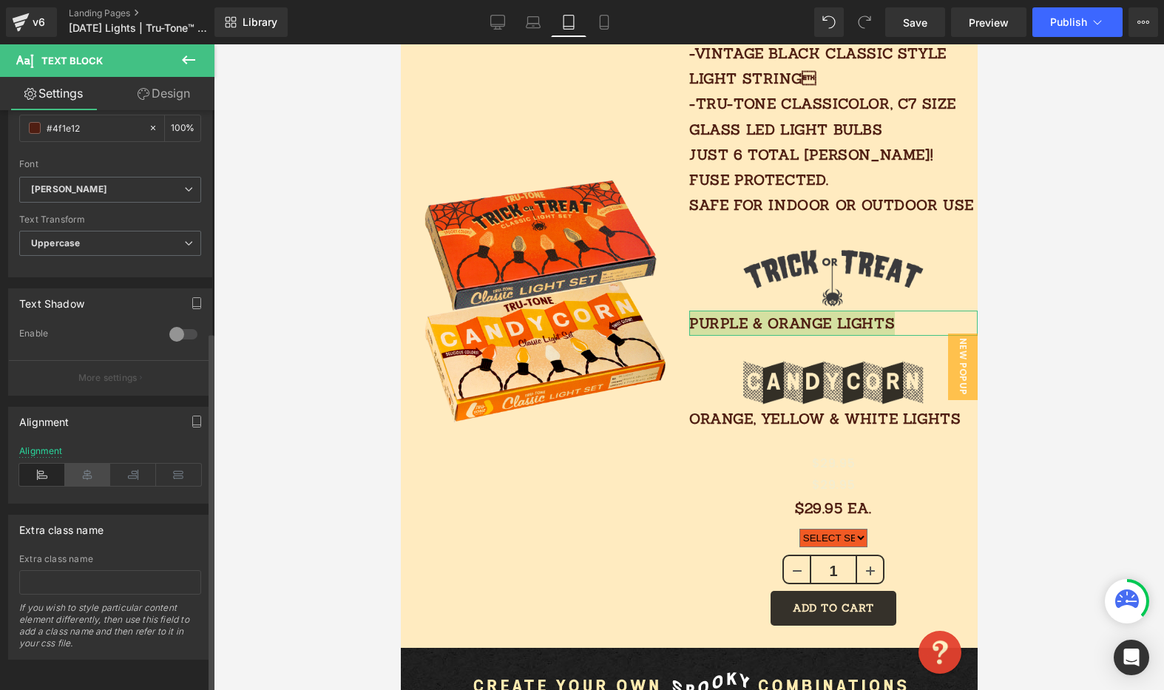
click at [86, 464] on icon at bounding box center [88, 475] width 46 height 22
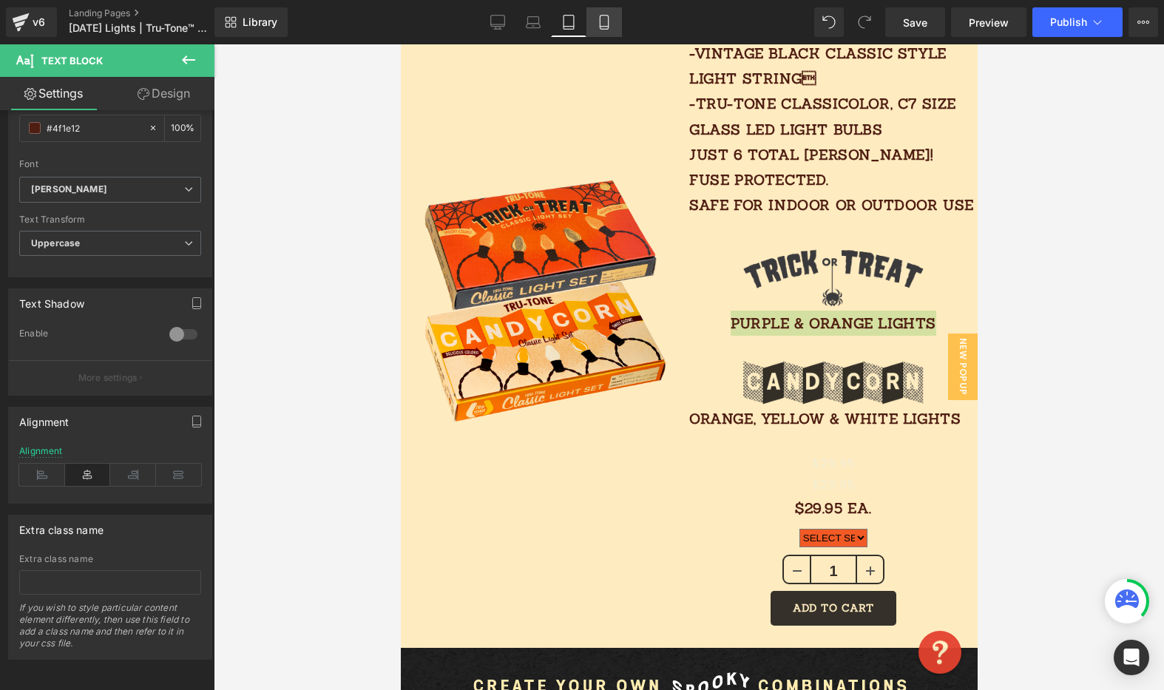
click at [607, 27] on icon at bounding box center [604, 22] width 15 height 15
type input "100"
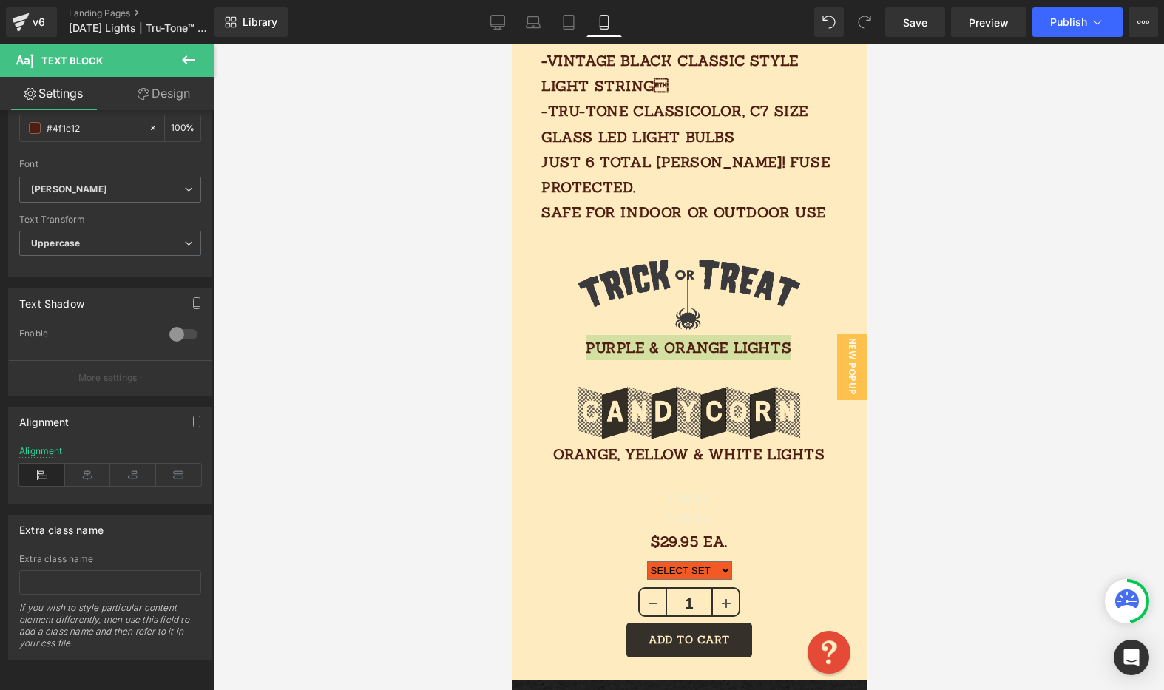
scroll to position [1076, 0]
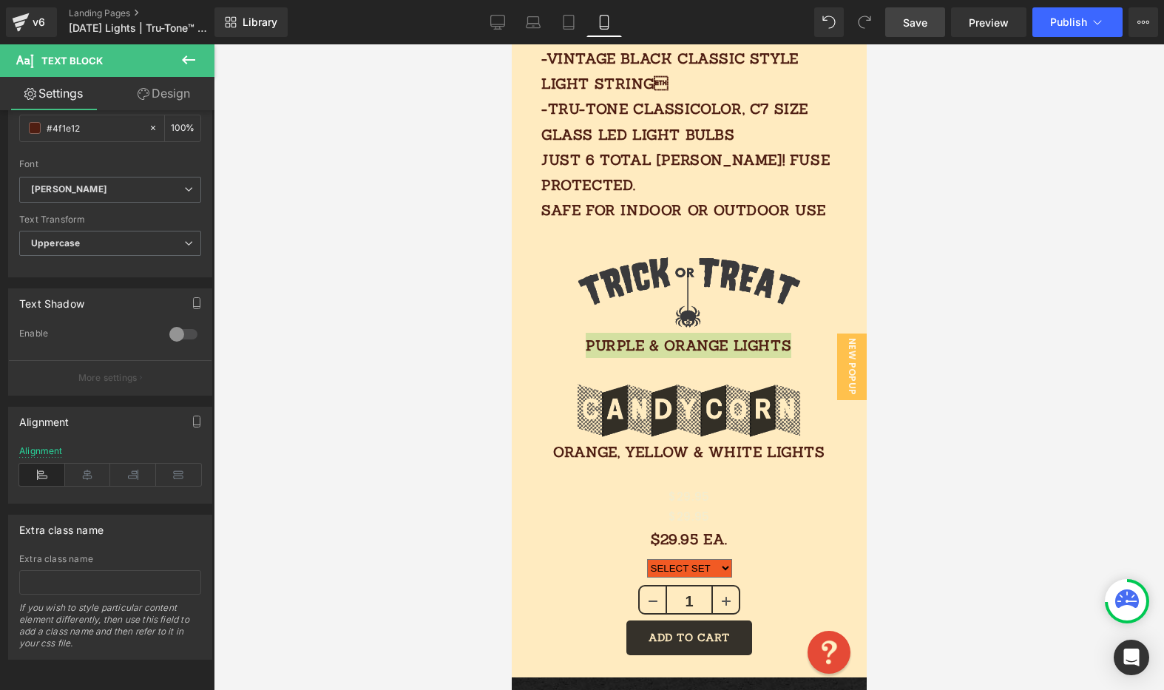
click at [908, 21] on span "Save" at bounding box center [915, 23] width 24 height 16
click at [932, 27] on link "Save" at bounding box center [915, 22] width 60 height 30
drag, startPoint x: 776, startPoint y: 83, endPoint x: 840, endPoint y: 98, distance: 66.0
click at [840, 98] on p "Each 10 FT. 10 light SET features: -vintage black classic style light string …" at bounding box center [692, 110] width 303 height 228
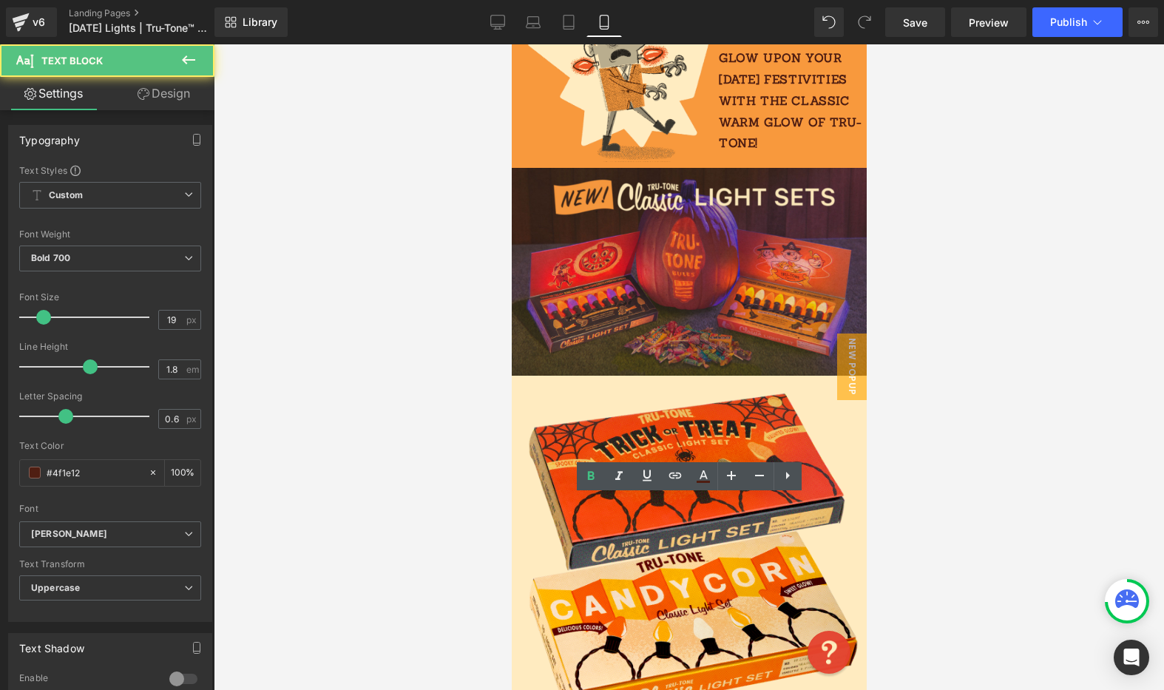
scroll to position [0, 0]
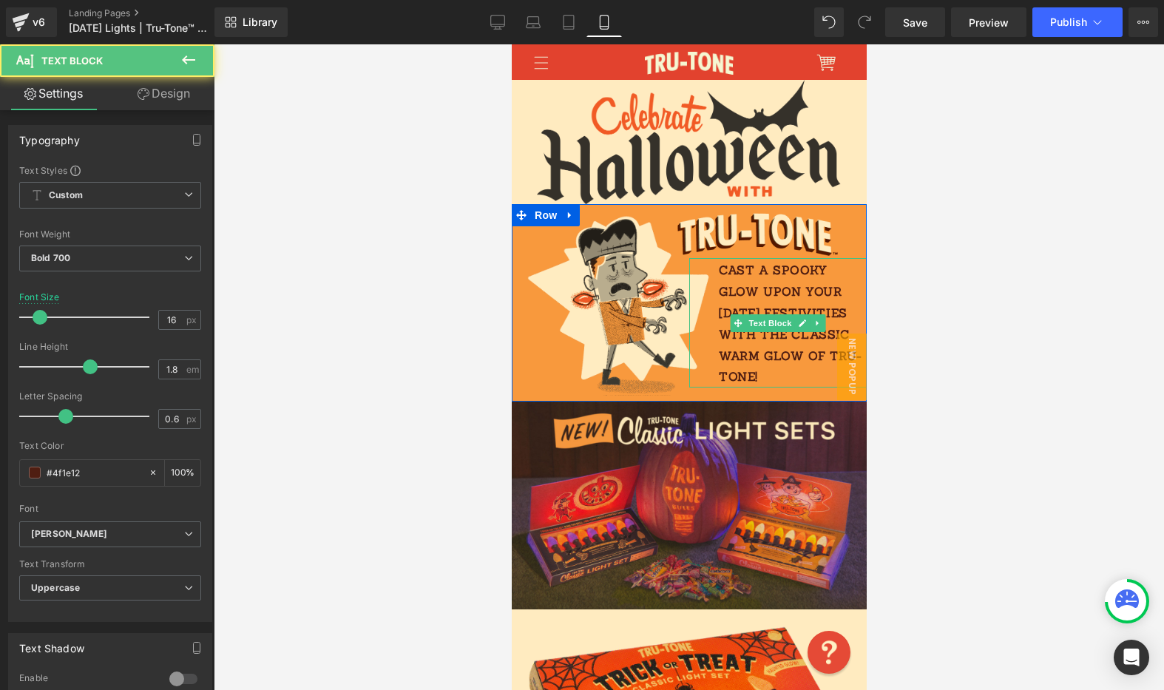
click at [778, 274] on p "Cast a spooky glow upon your [DATE] festivities with the classic warm glow of T…" at bounding box center [792, 324] width 148 height 128
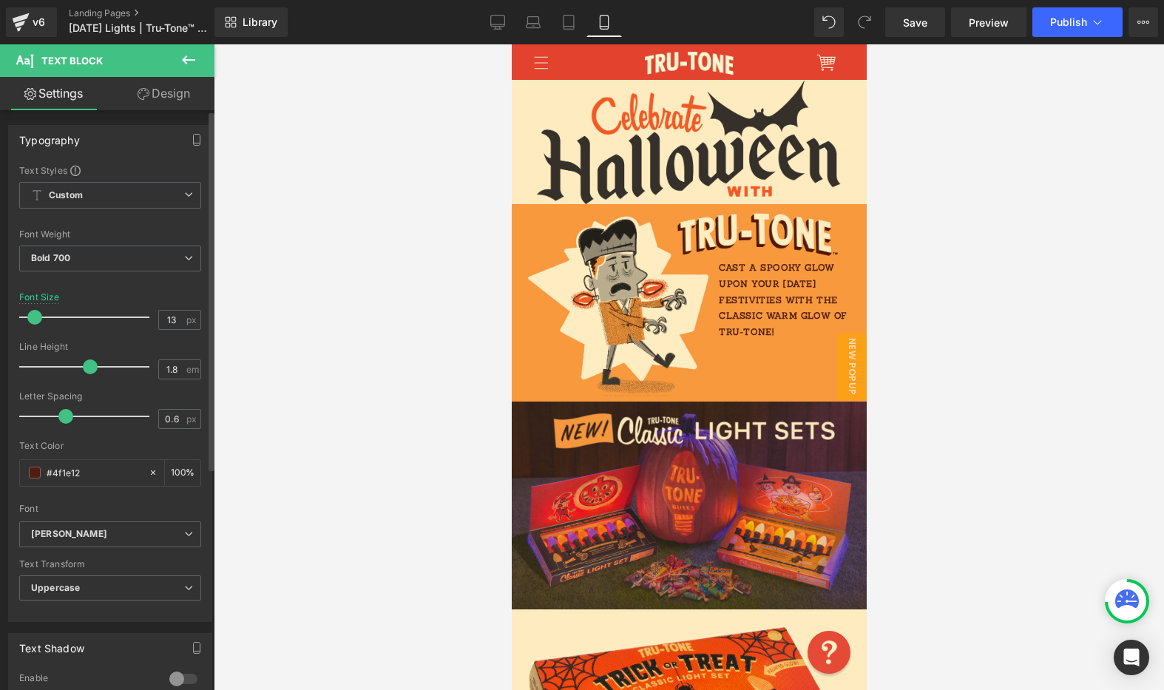
type input "14"
click at [35, 318] on span at bounding box center [37, 317] width 15 height 15
click at [923, 18] on span "Save" at bounding box center [915, 23] width 24 height 16
type input "1.6"
drag, startPoint x: 89, startPoint y: 364, endPoint x: 81, endPoint y: 361, distance: 8.7
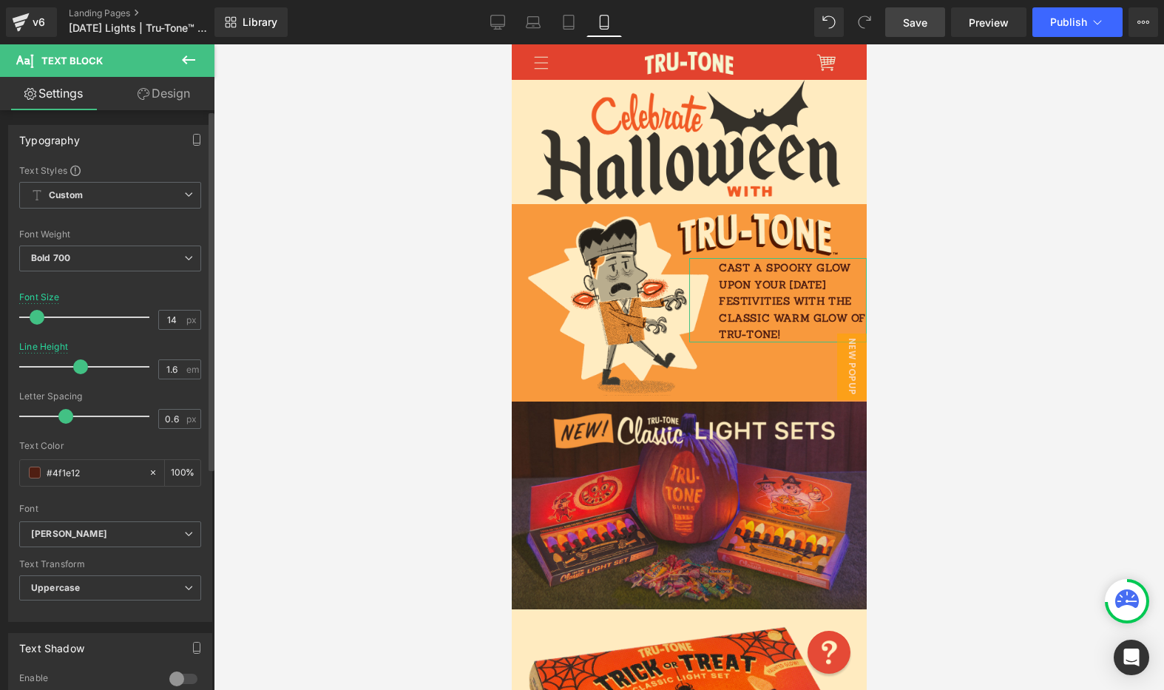
click at [81, 362] on span at bounding box center [80, 366] width 15 height 15
click at [926, 17] on span "Save" at bounding box center [915, 23] width 24 height 16
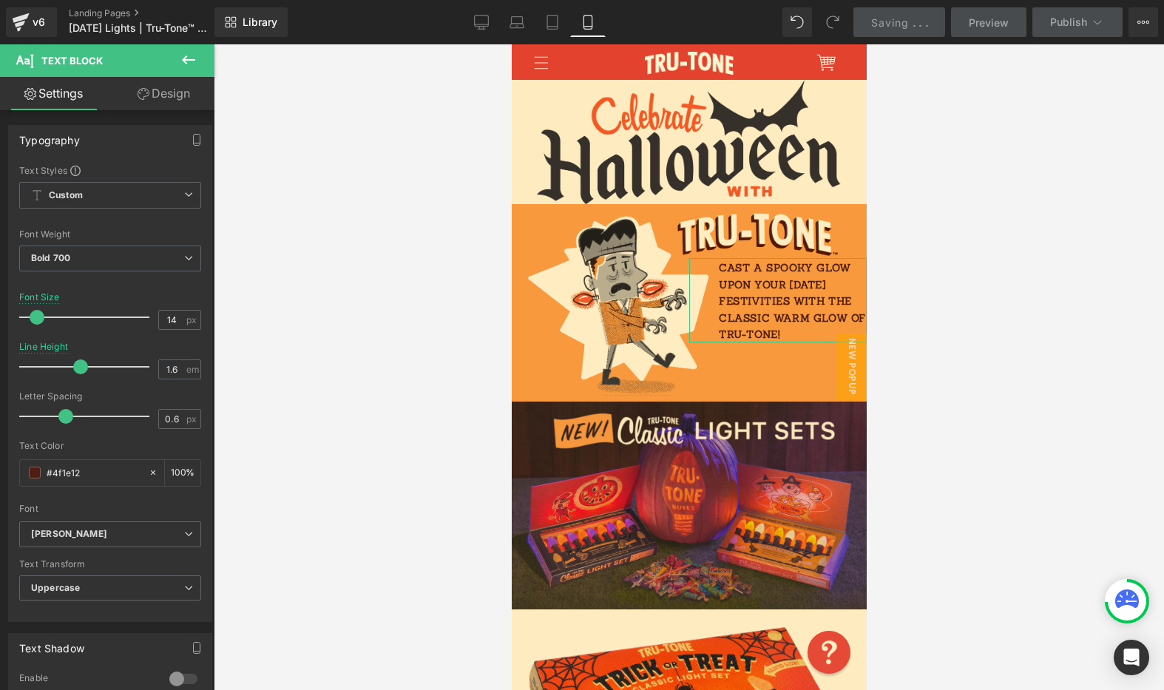
click at [170, 93] on link "Design" at bounding box center [163, 93] width 107 height 33
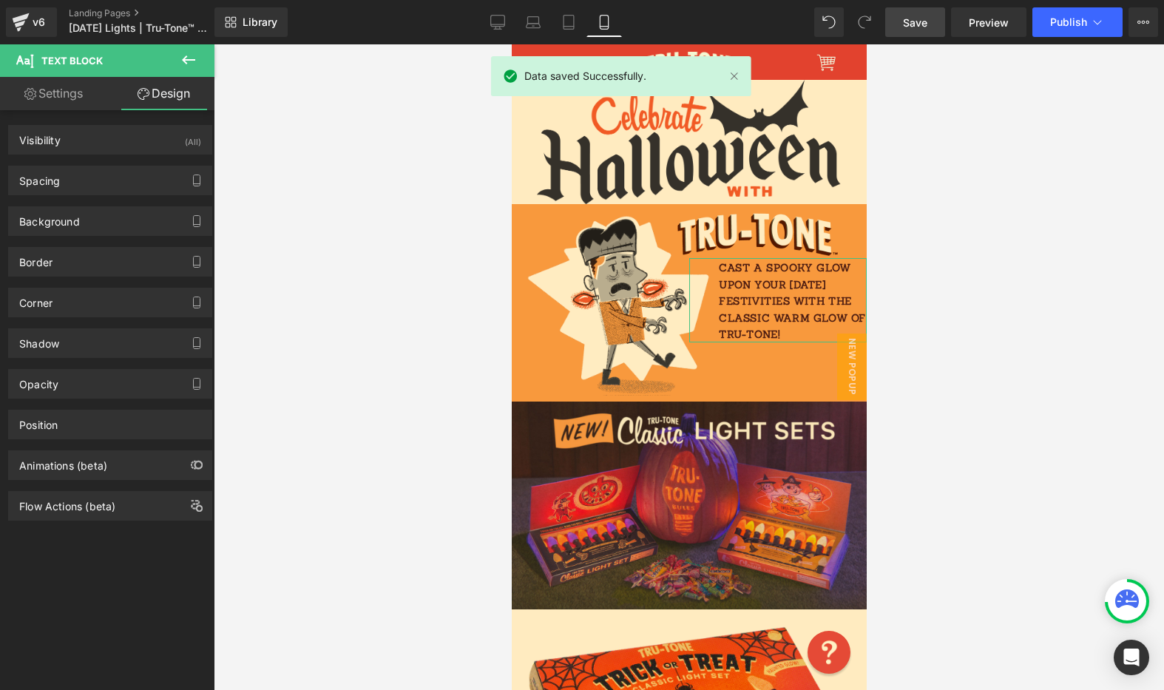
drag, startPoint x: 78, startPoint y: 186, endPoint x: 96, endPoint y: 202, distance: 24.1
click at [78, 186] on div "Spacing" at bounding box center [110, 180] width 203 height 28
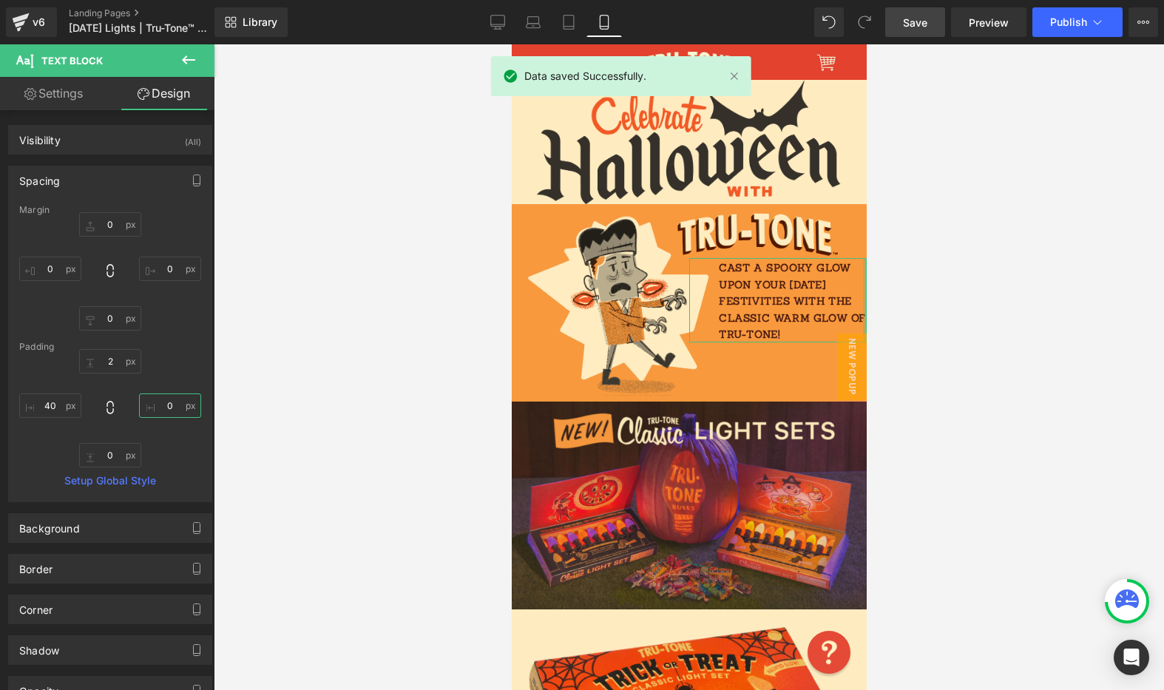
click at [170, 403] on input "0" at bounding box center [170, 405] width 62 height 24
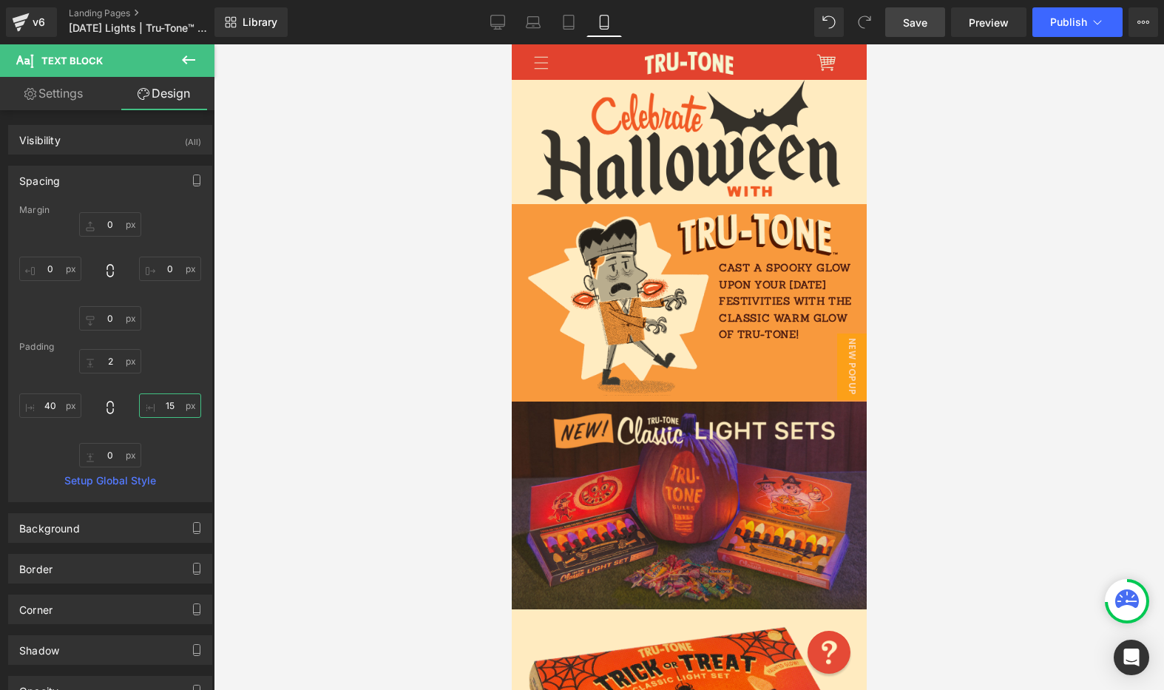
type input "1"
click at [913, 25] on span "Save" at bounding box center [915, 23] width 24 height 16
click at [173, 396] on input "20" at bounding box center [170, 405] width 62 height 24
click at [158, 404] on input "20" at bounding box center [170, 405] width 62 height 24
type input "10"
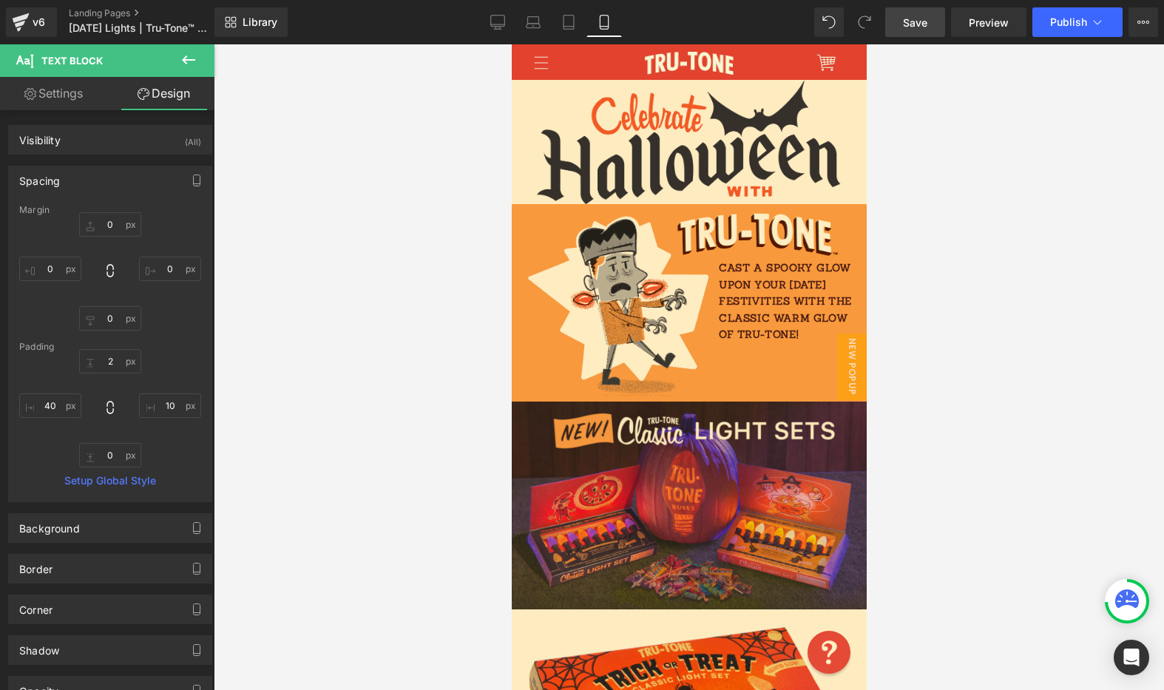
click at [915, 28] on span "Save" at bounding box center [915, 23] width 24 height 16
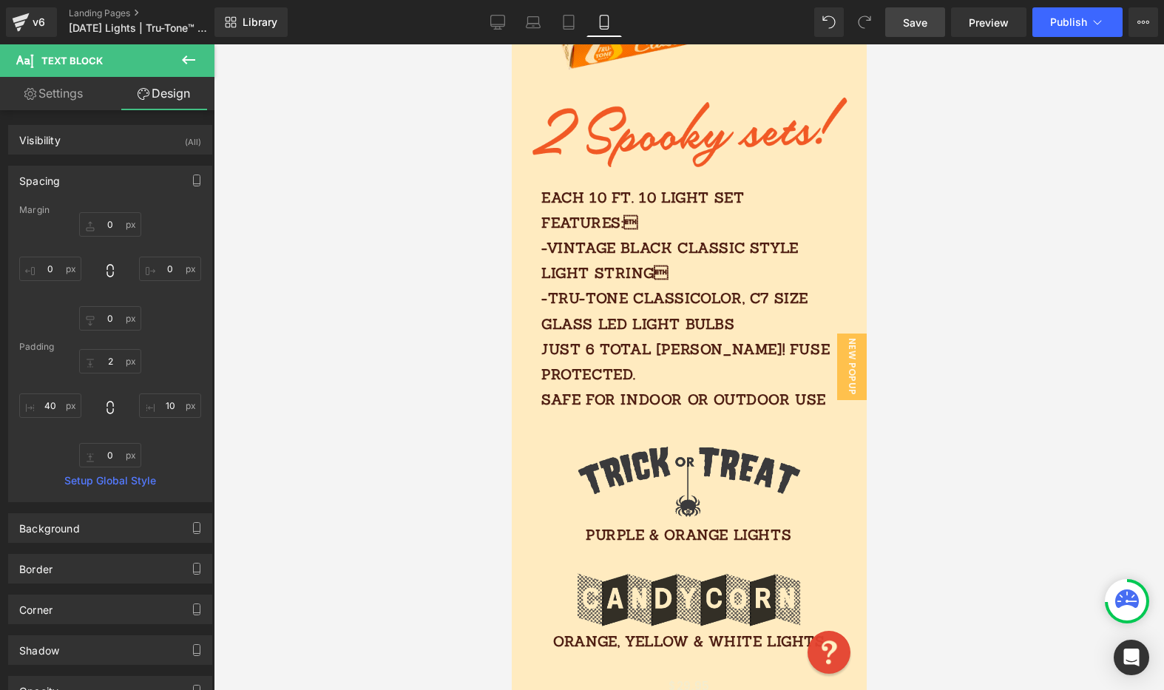
scroll to position [852, 0]
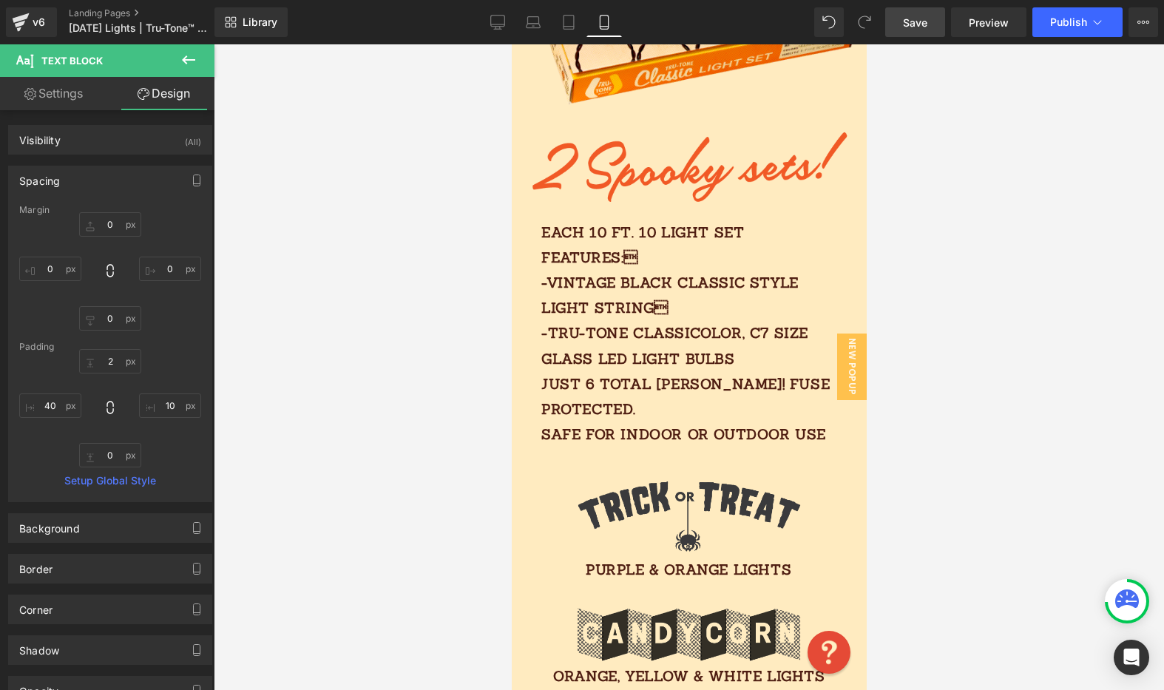
click at [599, 330] on p "Each 10 FT. 10 light SET features: -vintage black classic style light string …" at bounding box center [692, 334] width 303 height 228
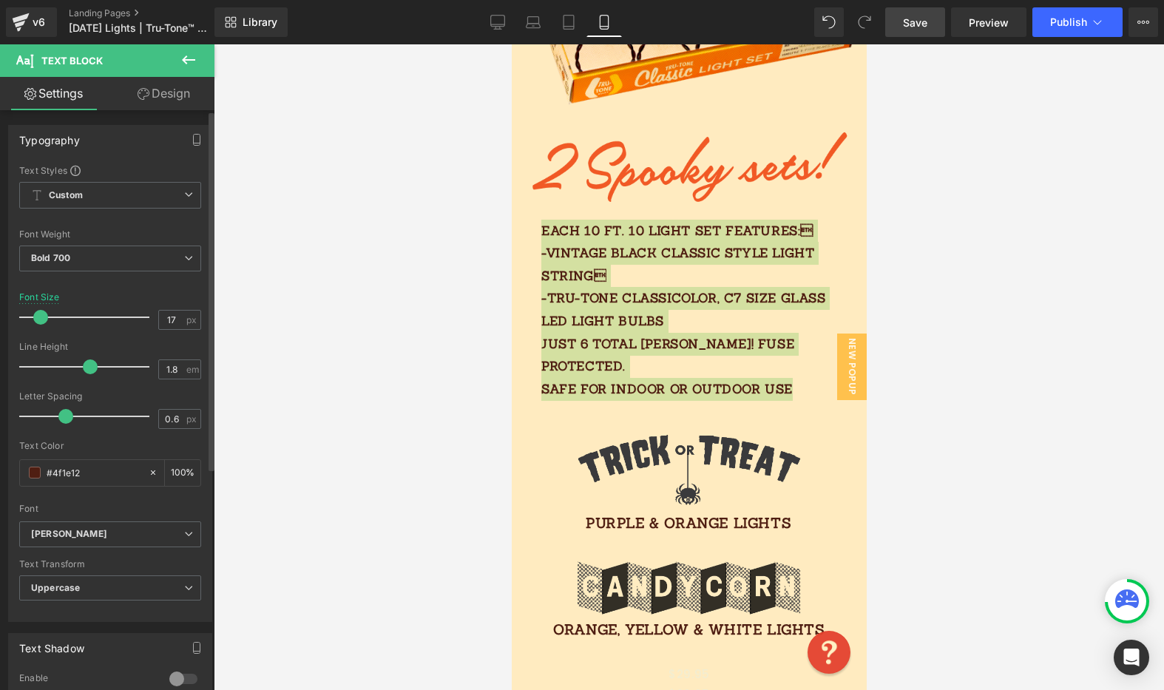
type input "16"
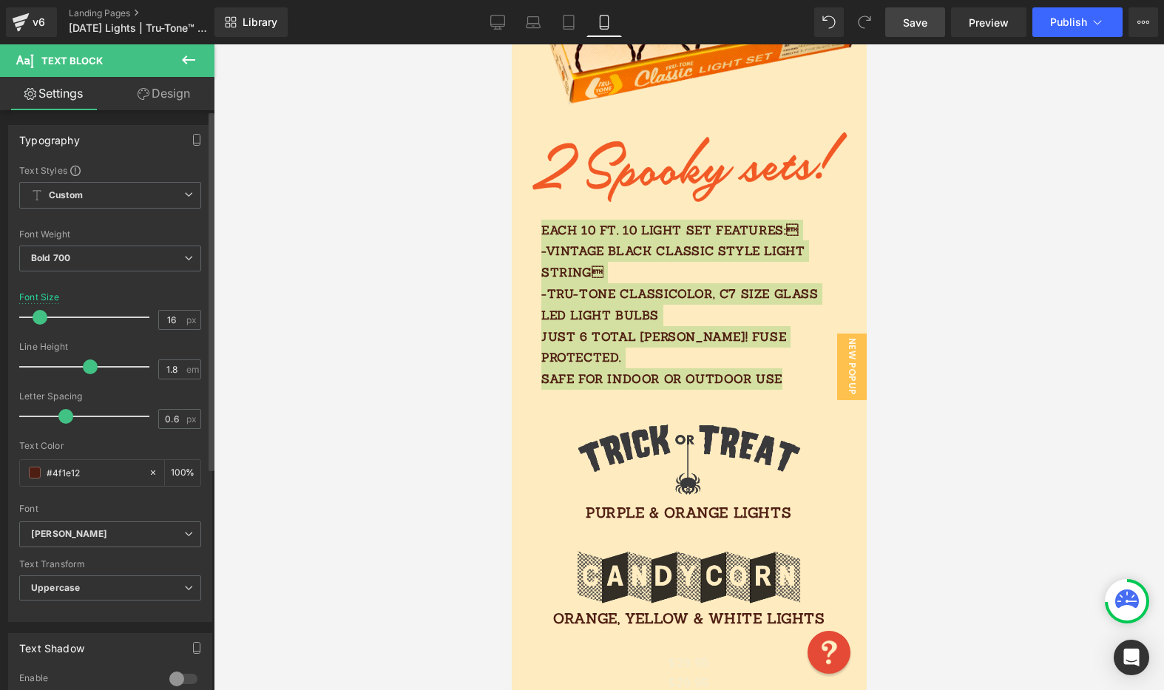
click at [36, 319] on span at bounding box center [40, 317] width 15 height 15
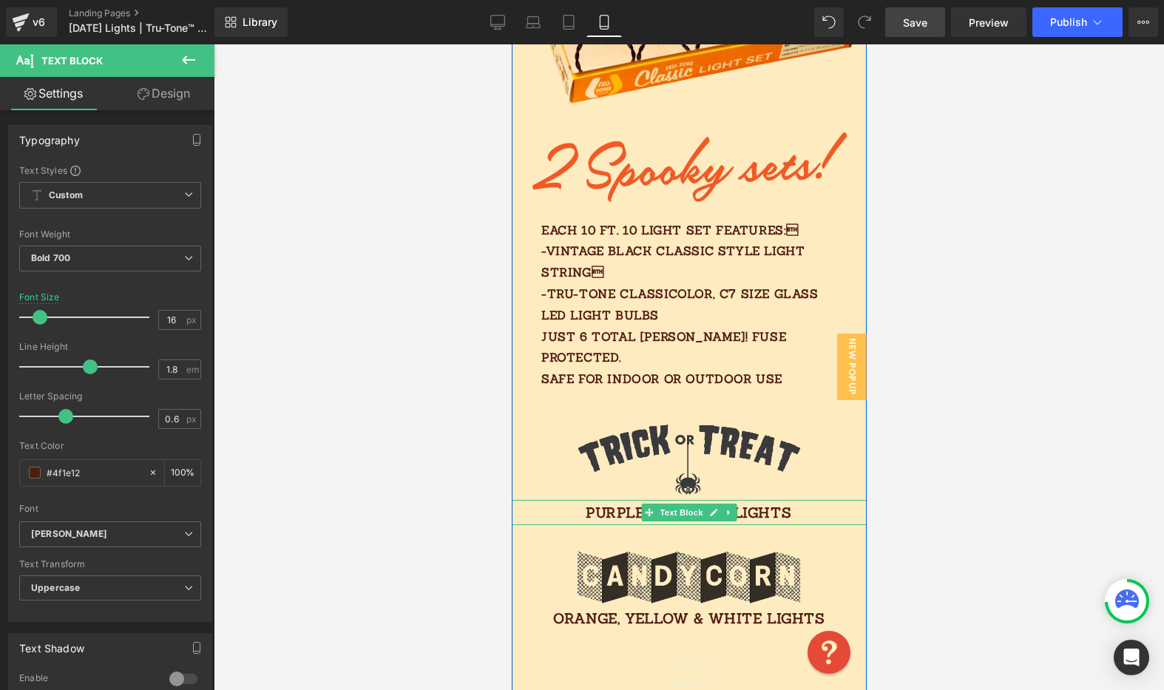
click at [751, 504] on span "PURPLE & ORANGE LIGHTS" at bounding box center [688, 513] width 206 height 18
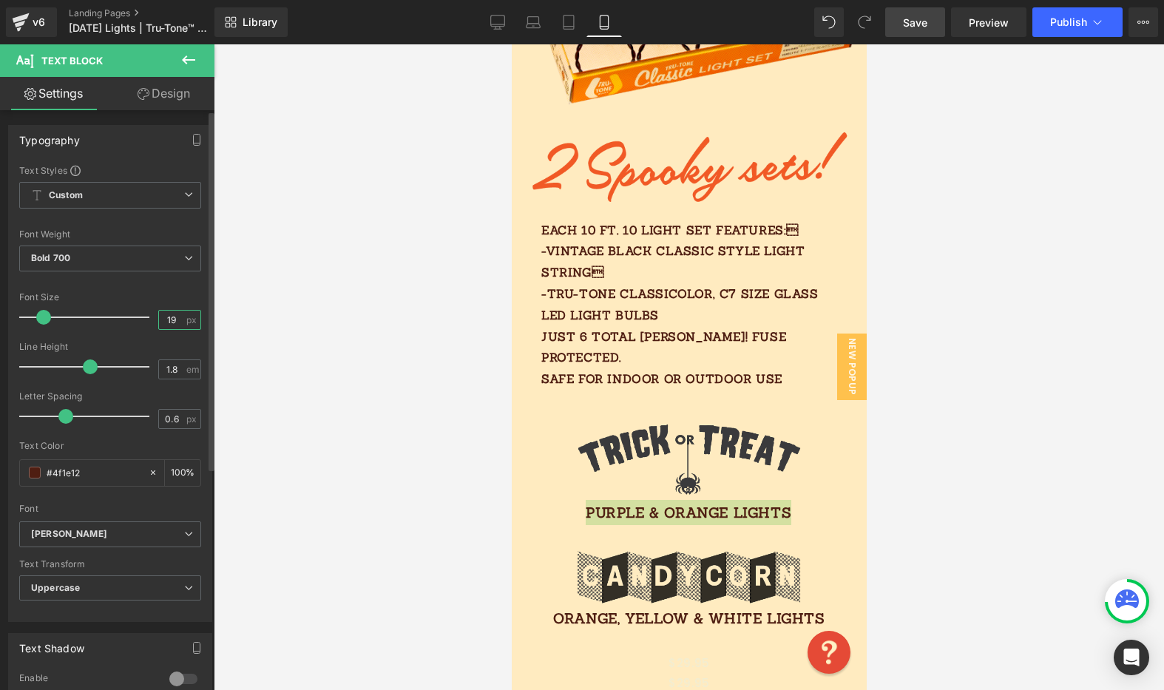
drag, startPoint x: 177, startPoint y: 325, endPoint x: 156, endPoint y: 319, distance: 21.7
click at [159, 319] on input "19" at bounding box center [172, 320] width 26 height 18
type input "16"
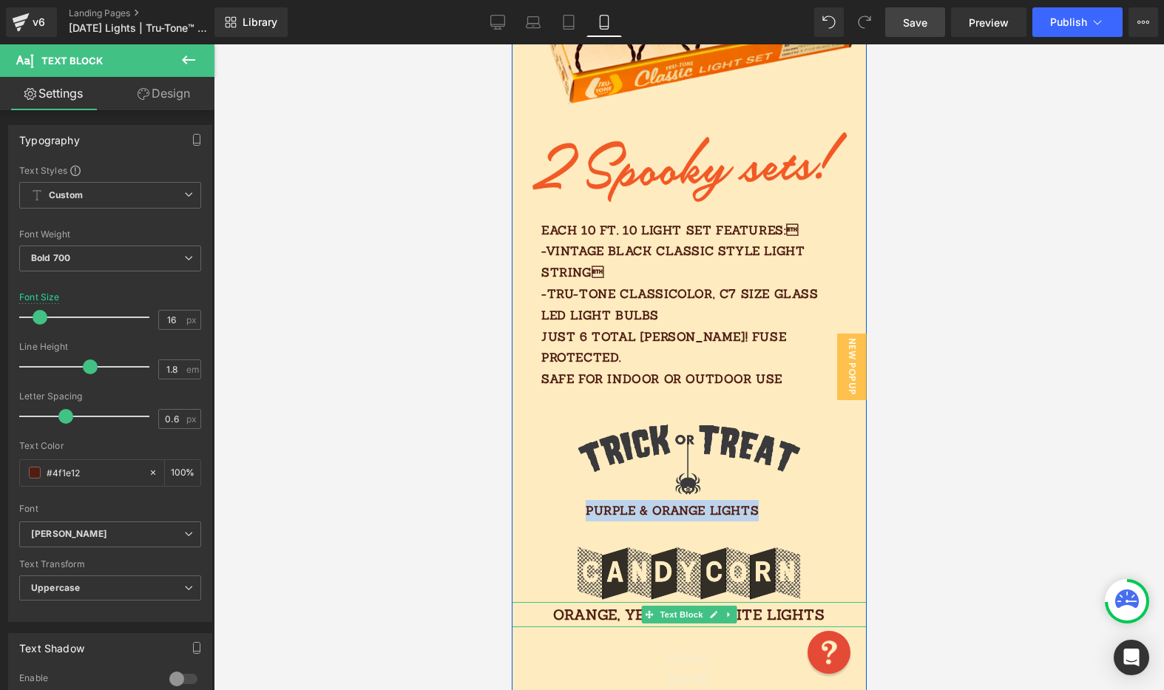
click at [599, 602] on p "ORANGE, YELLOW & WHITE LIGHTS" at bounding box center [688, 614] width 355 height 25
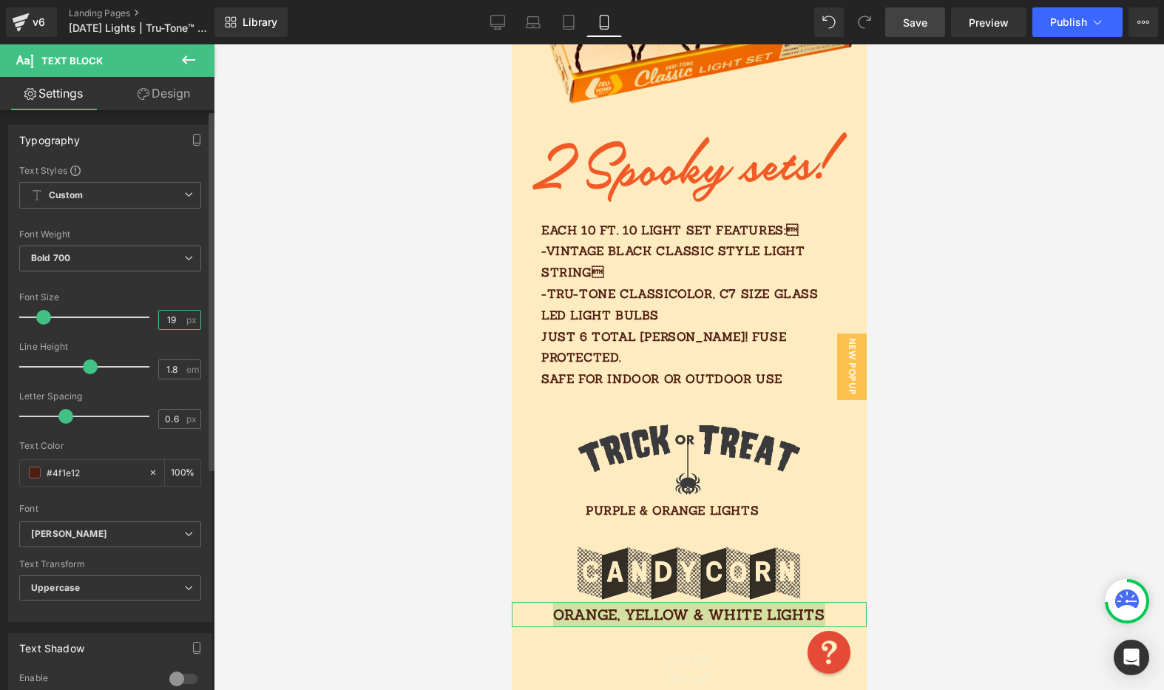
drag, startPoint x: 176, startPoint y: 318, endPoint x: 152, endPoint y: 317, distance: 24.4
click at [159, 318] on input "19" at bounding box center [172, 320] width 26 height 18
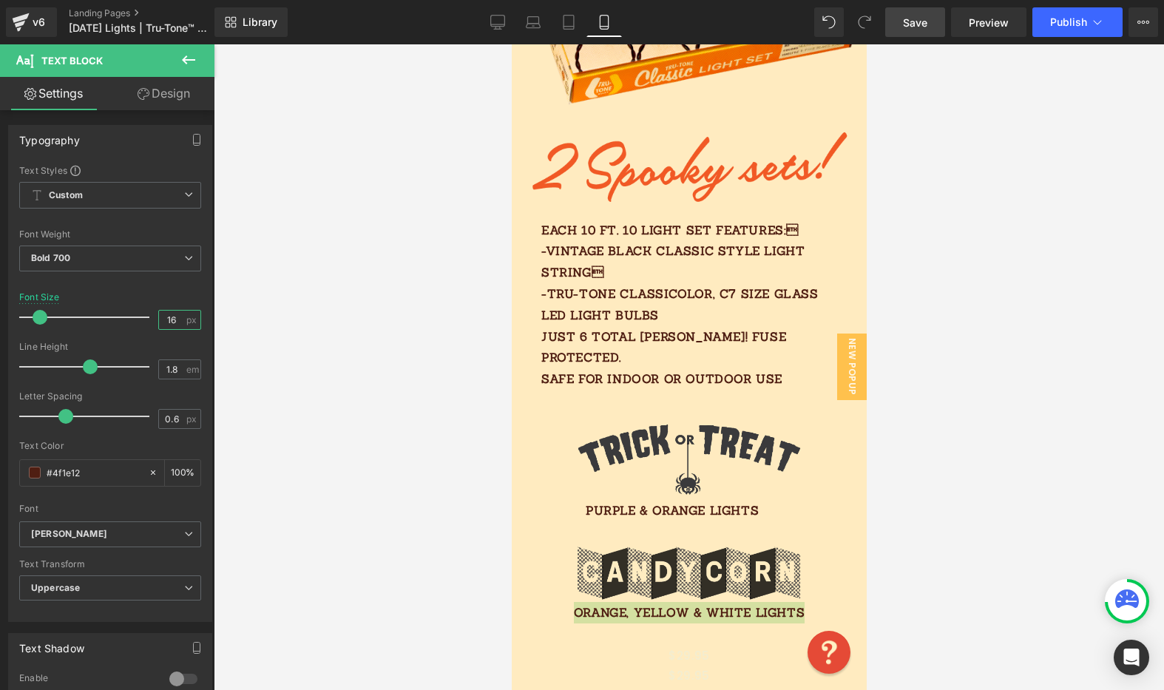
type input "16"
click at [910, 28] on span "Save" at bounding box center [915, 23] width 24 height 16
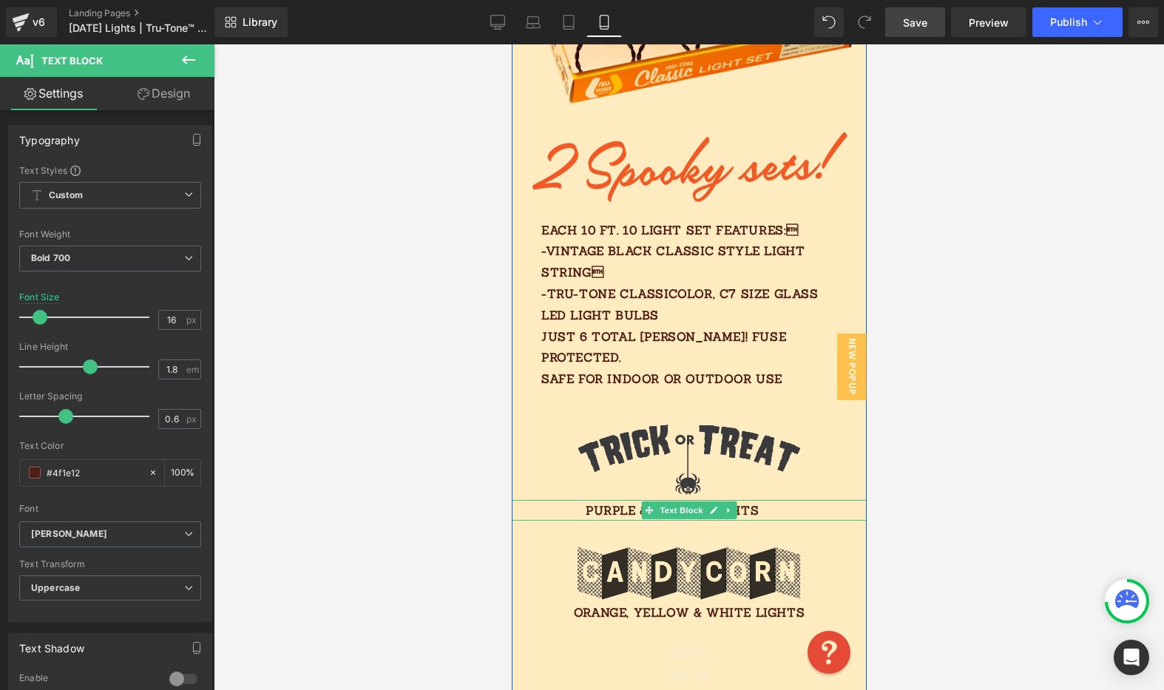
click at [777, 500] on p "PURPLE & ORANGE LIGHTS" at bounding box center [688, 510] width 207 height 21
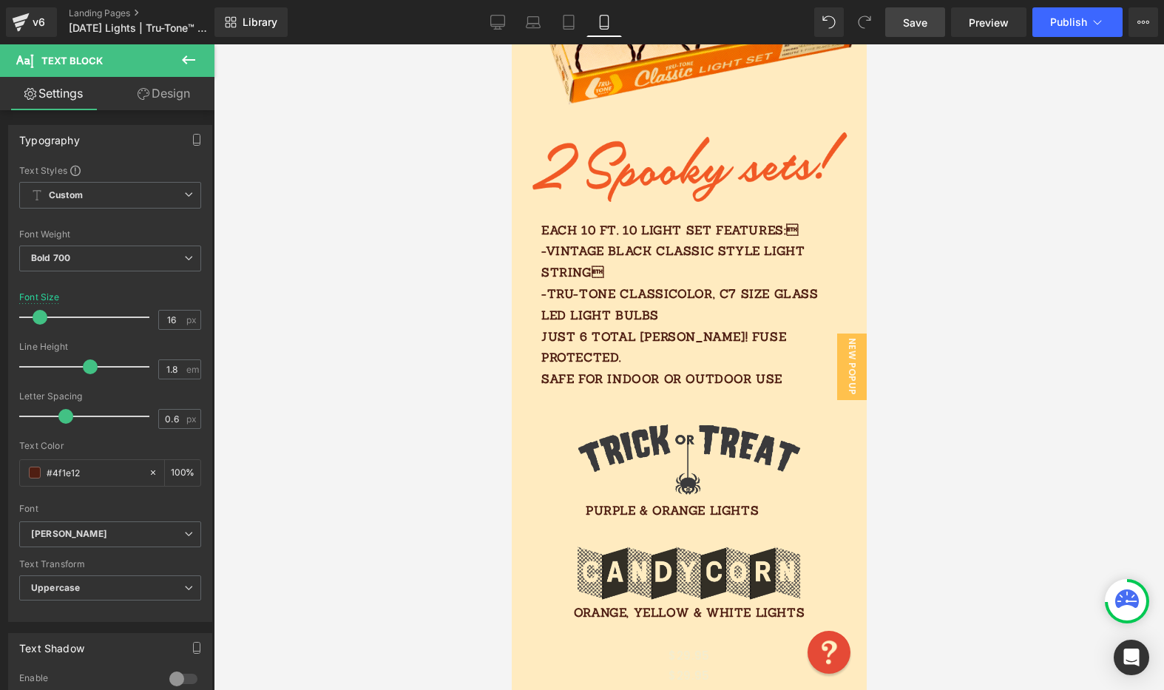
click at [176, 95] on link "Design" at bounding box center [163, 93] width 107 height 33
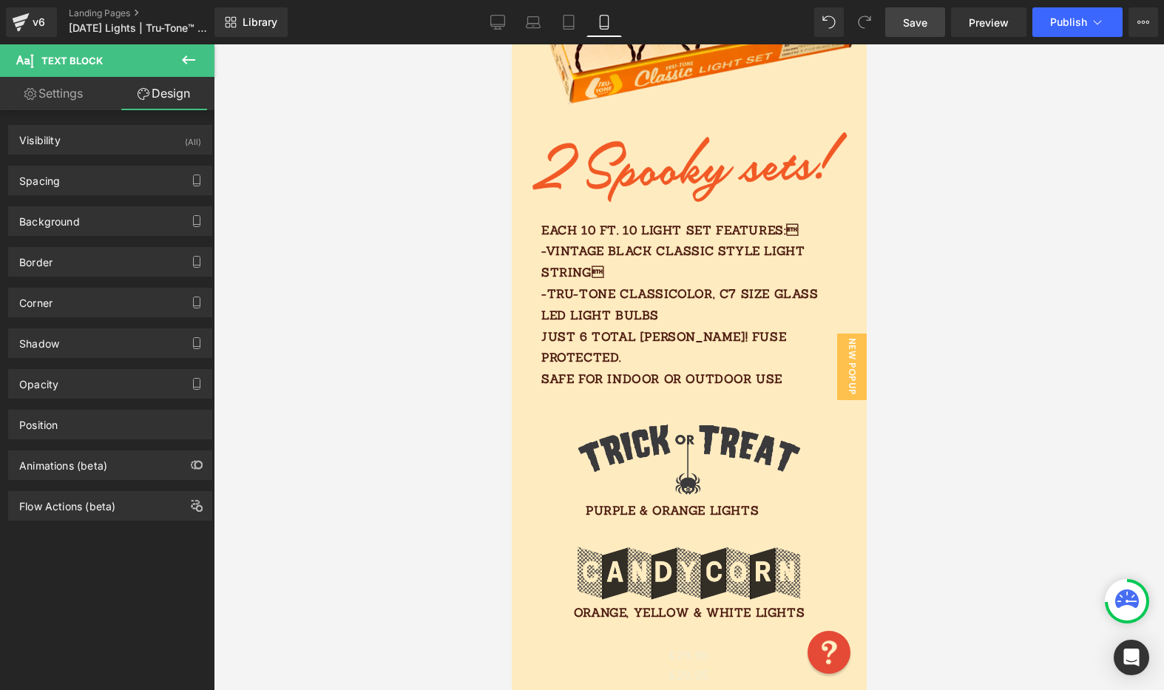
type input "0"
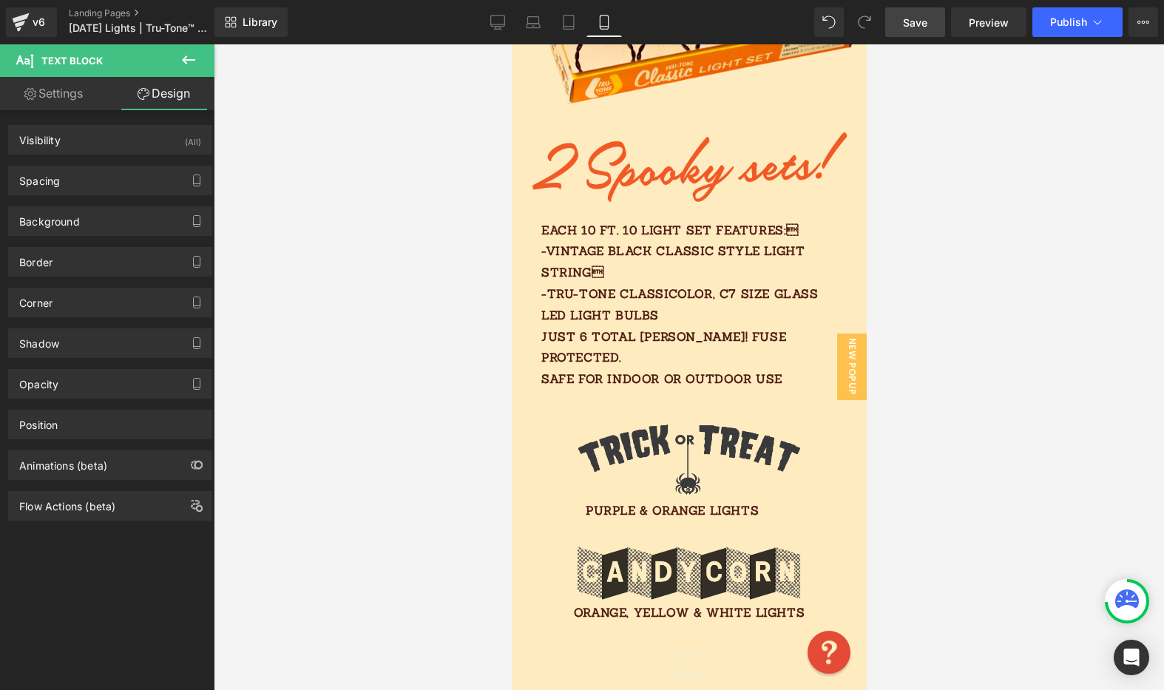
type input "100"
type input "0"
type input "100"
click at [88, 180] on div "Spacing" at bounding box center [110, 180] width 203 height 28
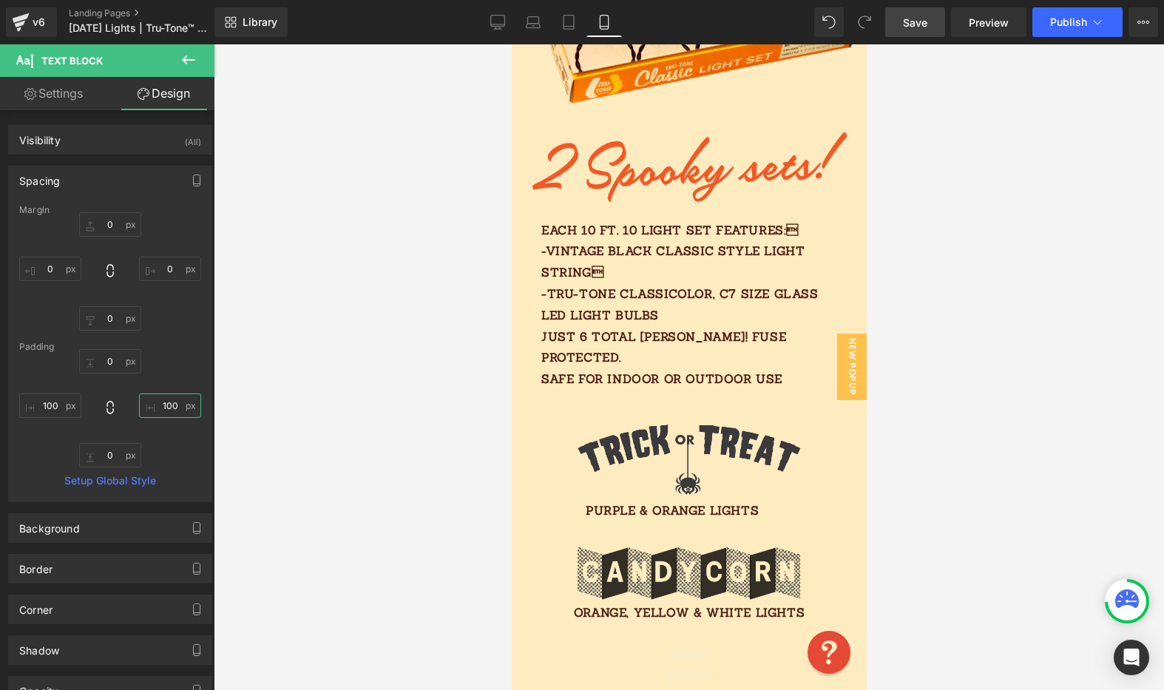
drag, startPoint x: 163, startPoint y: 402, endPoint x: 181, endPoint y: 400, distance: 18.5
click at [186, 404] on input "100" at bounding box center [170, 405] width 62 height 24
type input "0"
drag, startPoint x: 61, startPoint y: 404, endPoint x: 57, endPoint y: 413, distance: 9.6
click at [61, 404] on input "100" at bounding box center [50, 405] width 62 height 24
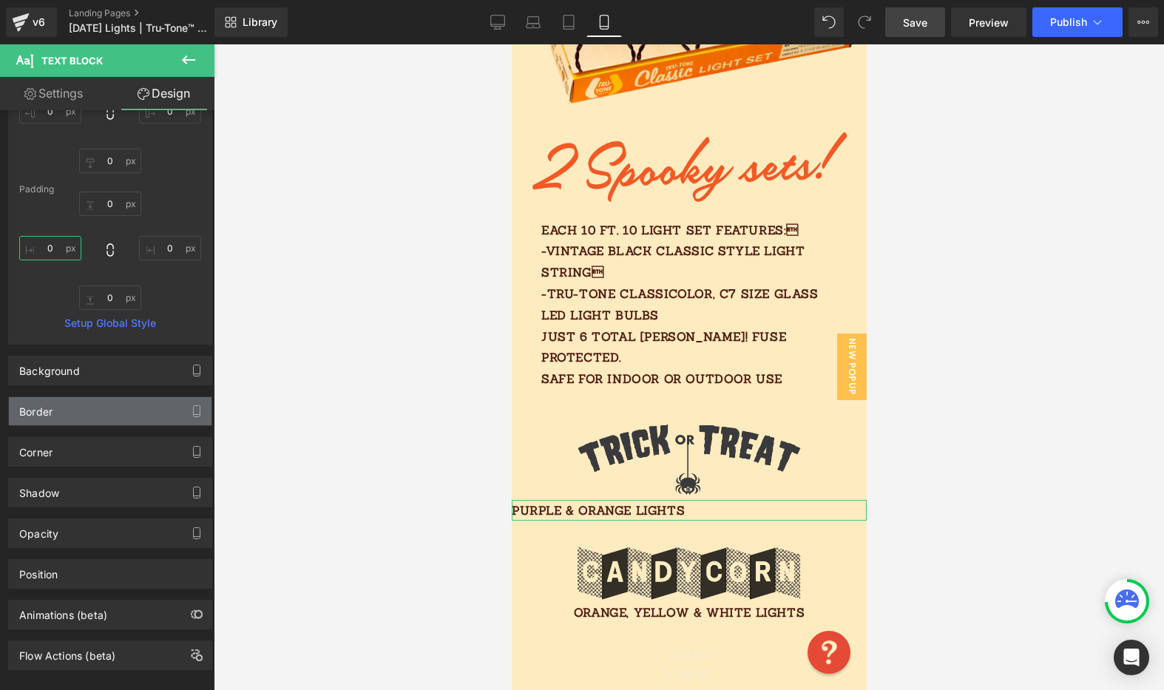
scroll to position [180, 0]
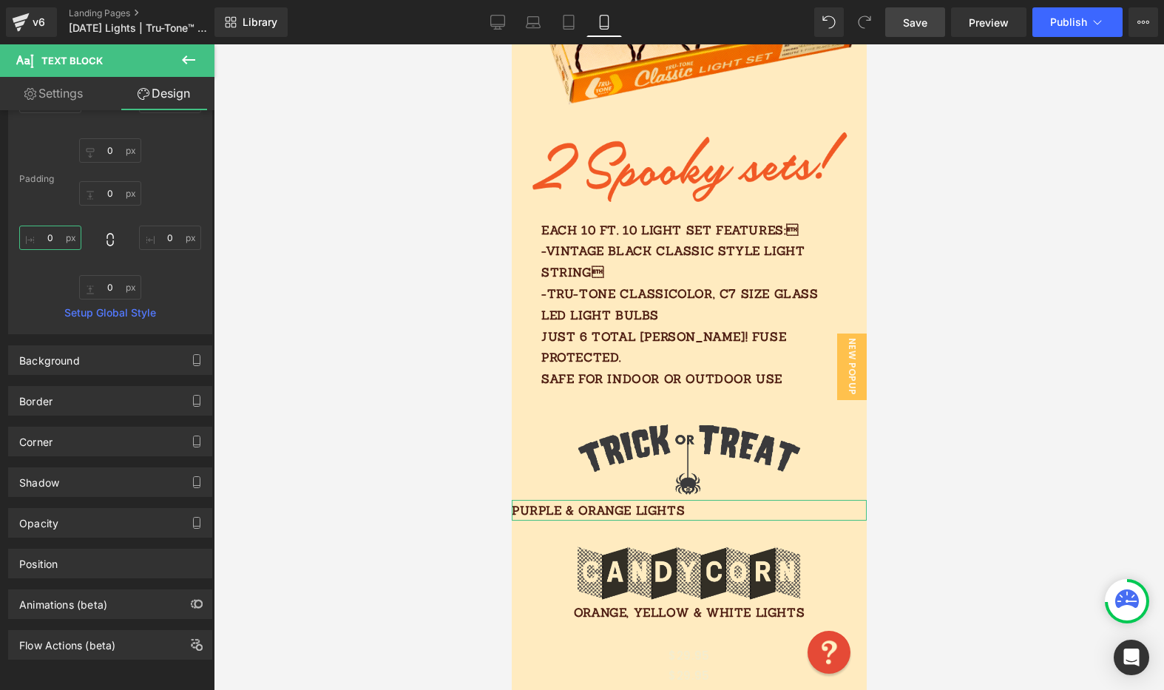
type input "0"
click at [59, 95] on link "Settings" at bounding box center [53, 93] width 107 height 33
type input "100"
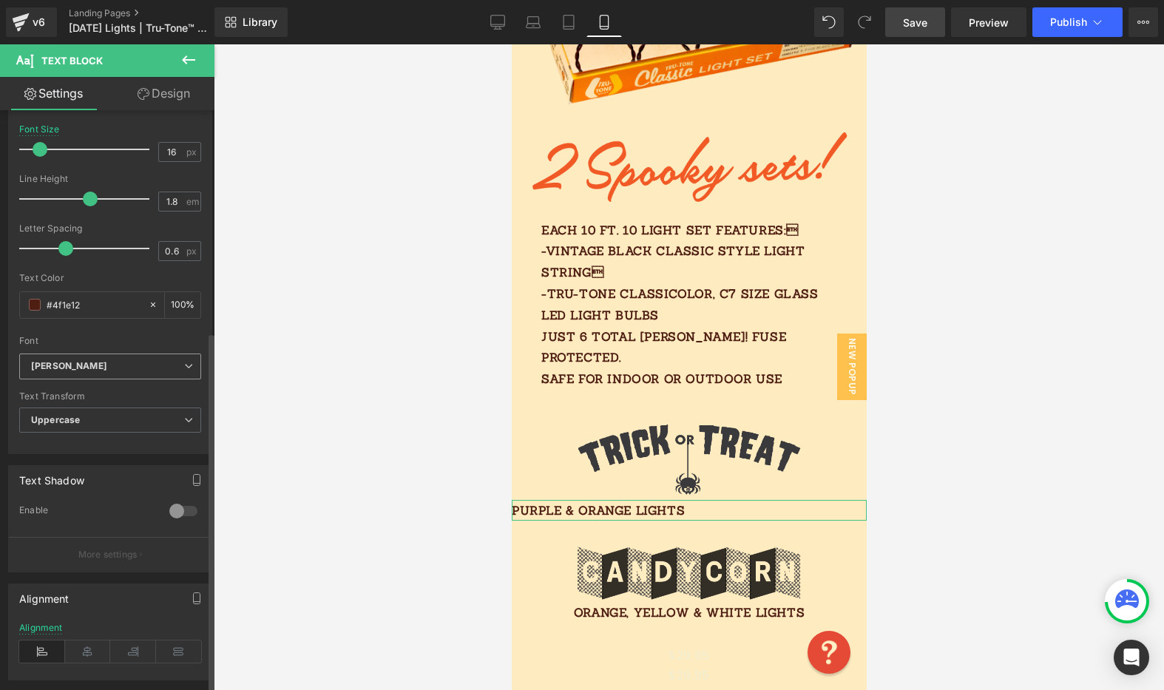
scroll to position [356, 0]
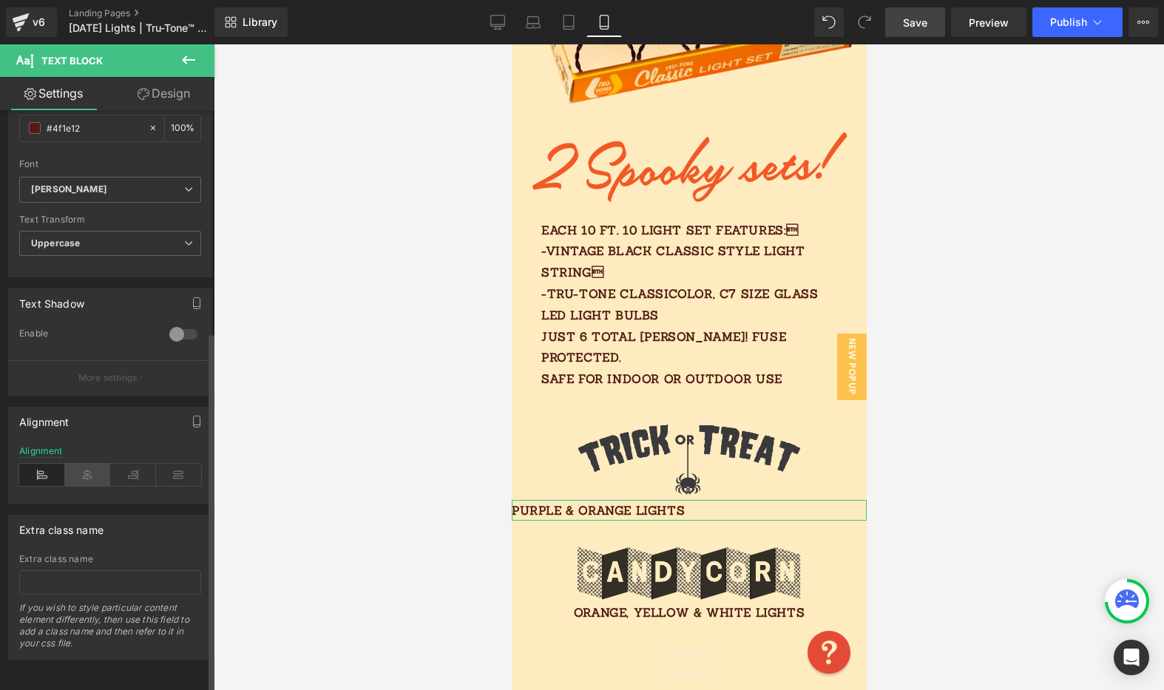
click at [87, 466] on icon at bounding box center [88, 475] width 46 height 22
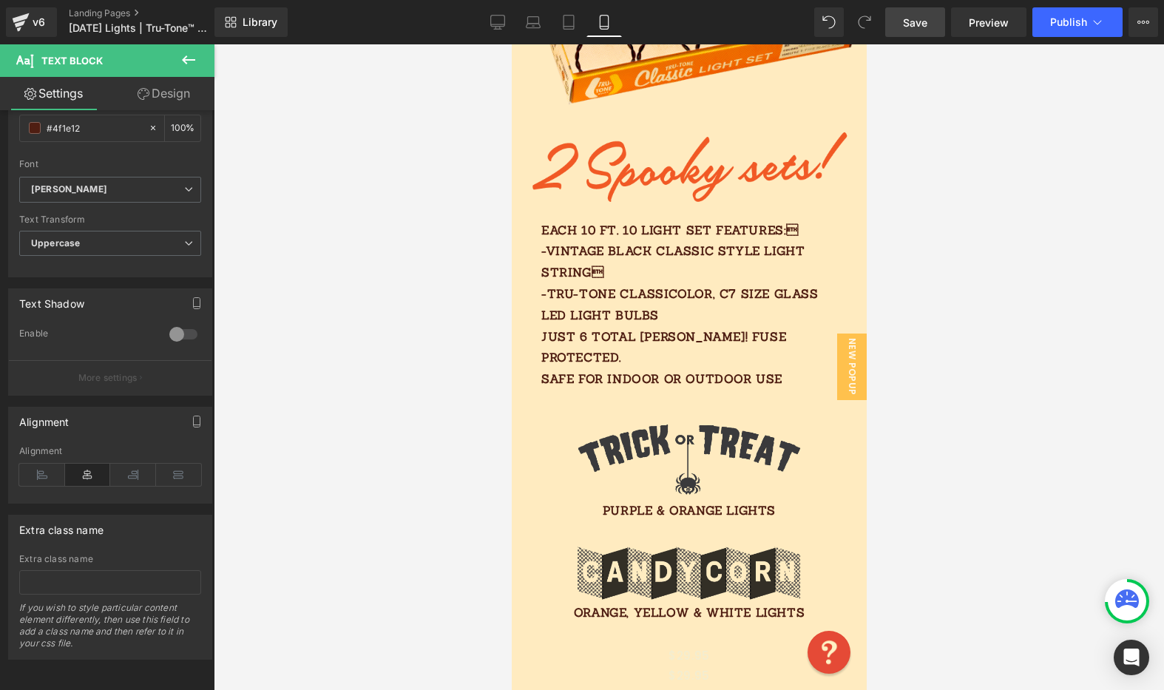
click at [896, 30] on link "Save" at bounding box center [915, 22] width 60 height 30
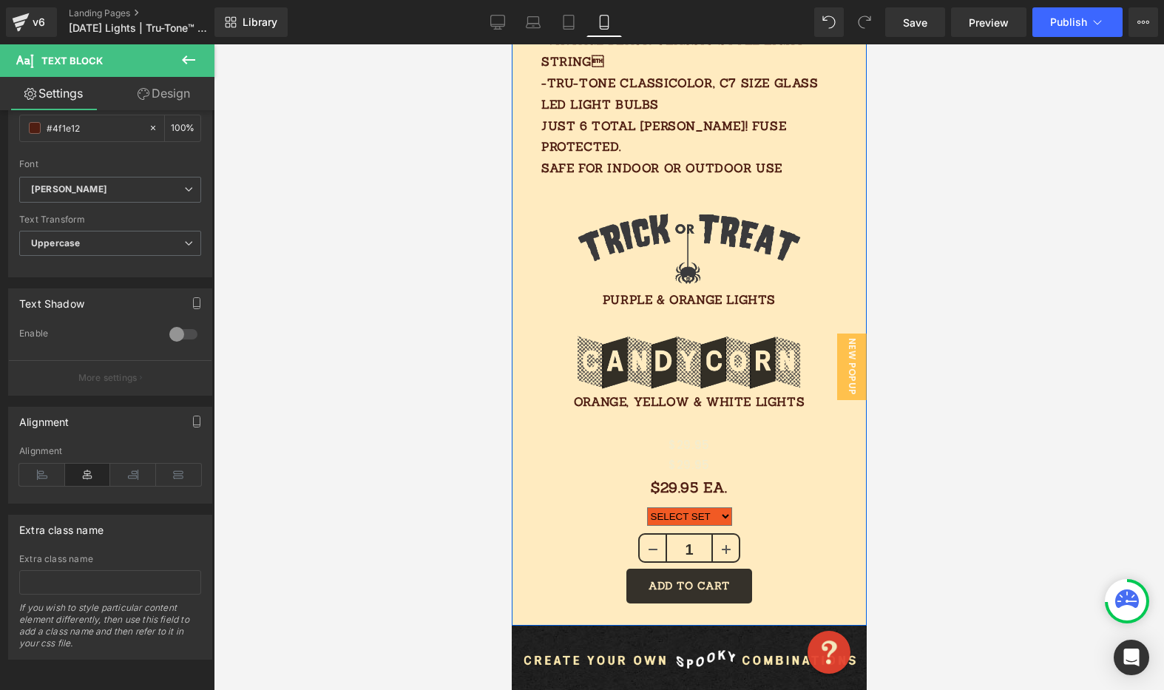
scroll to position [1063, 0]
click at [686, 507] on select "SELECT SET Candy Corn Trick or Treat" at bounding box center [688, 516] width 85 height 18
click at [646, 507] on select "SELECT SET Candy Corn Trick or Treat" at bounding box center [688, 516] width 85 height 18
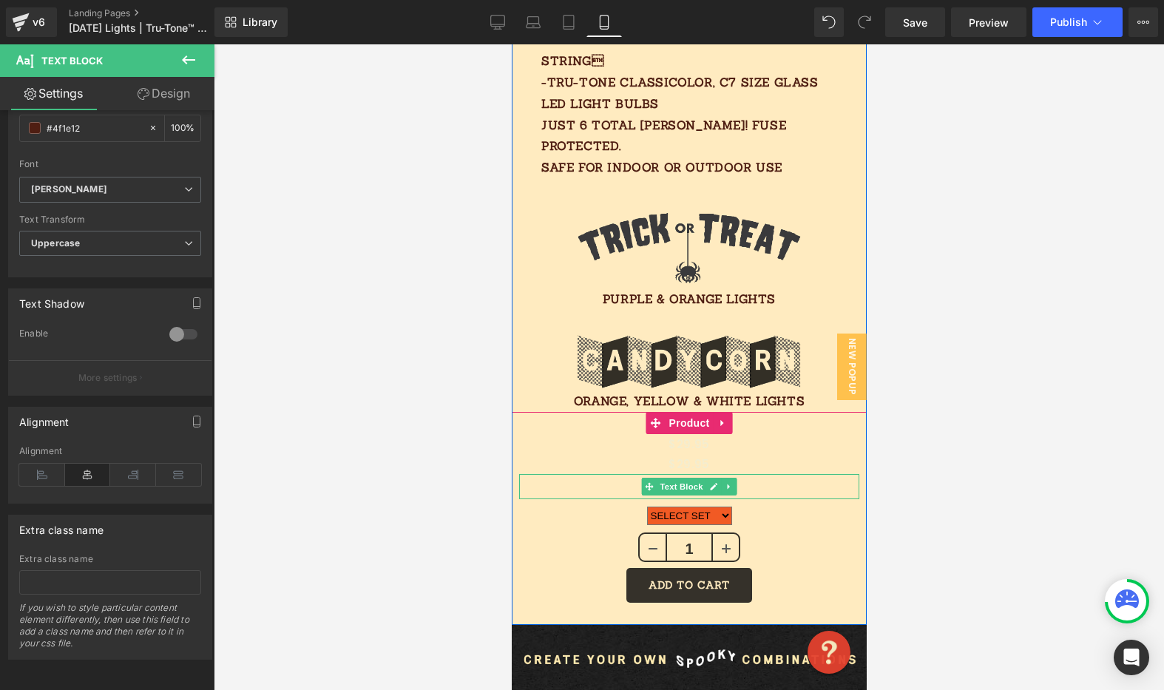
click at [799, 474] on p "$29.95 Ea." at bounding box center [688, 486] width 340 height 25
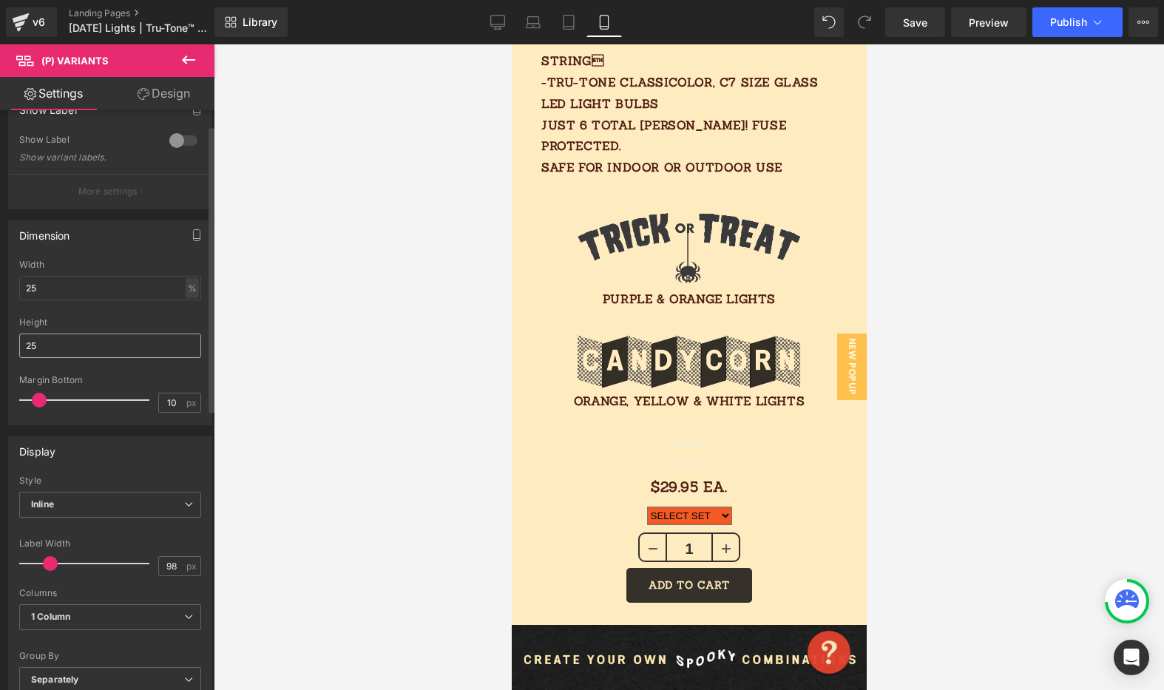
scroll to position [0, 0]
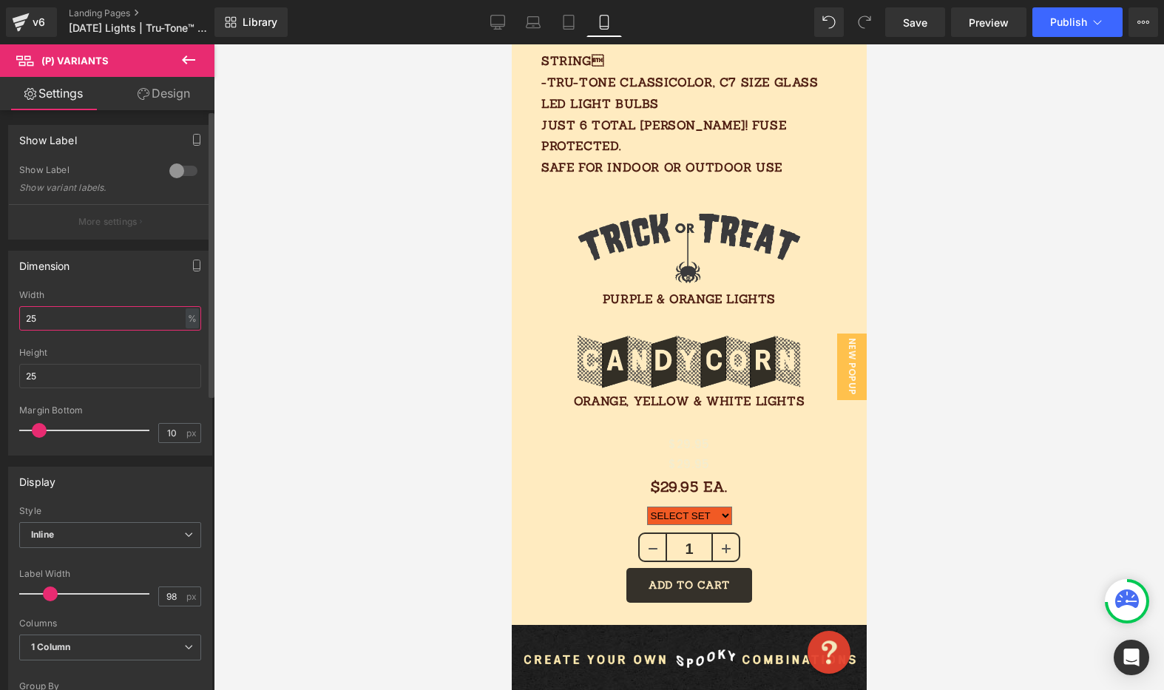
drag, startPoint x: 53, startPoint y: 322, endPoint x: 30, endPoint y: 321, distance: 22.9
click at [31, 321] on input "25" at bounding box center [110, 318] width 182 height 24
drag, startPoint x: 50, startPoint y: 319, endPoint x: 4, endPoint y: 314, distance: 46.9
click at [4, 319] on div "Dimension 25% Width 25 % % px 25px Height 25 10px Margin Bottom 10 px" at bounding box center [110, 348] width 221 height 216
type input "30"
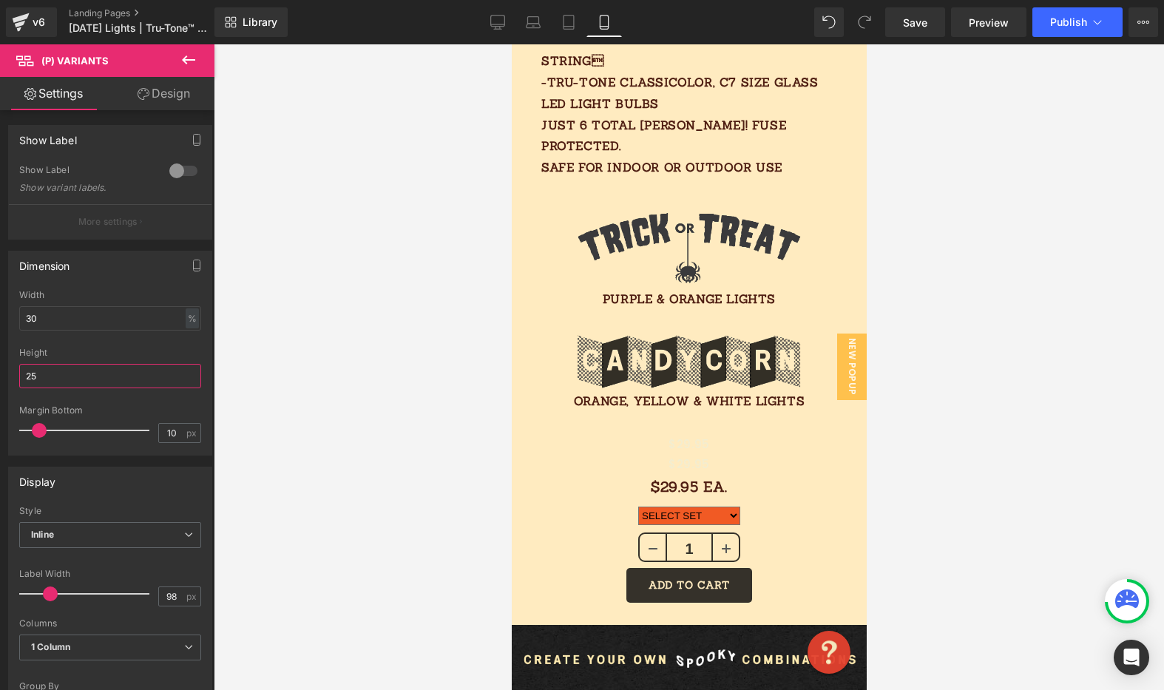
click at [0, 370] on html "(P) Variants You are previewing how the will restyle your page. You can not edi…" at bounding box center [582, 345] width 1164 height 690
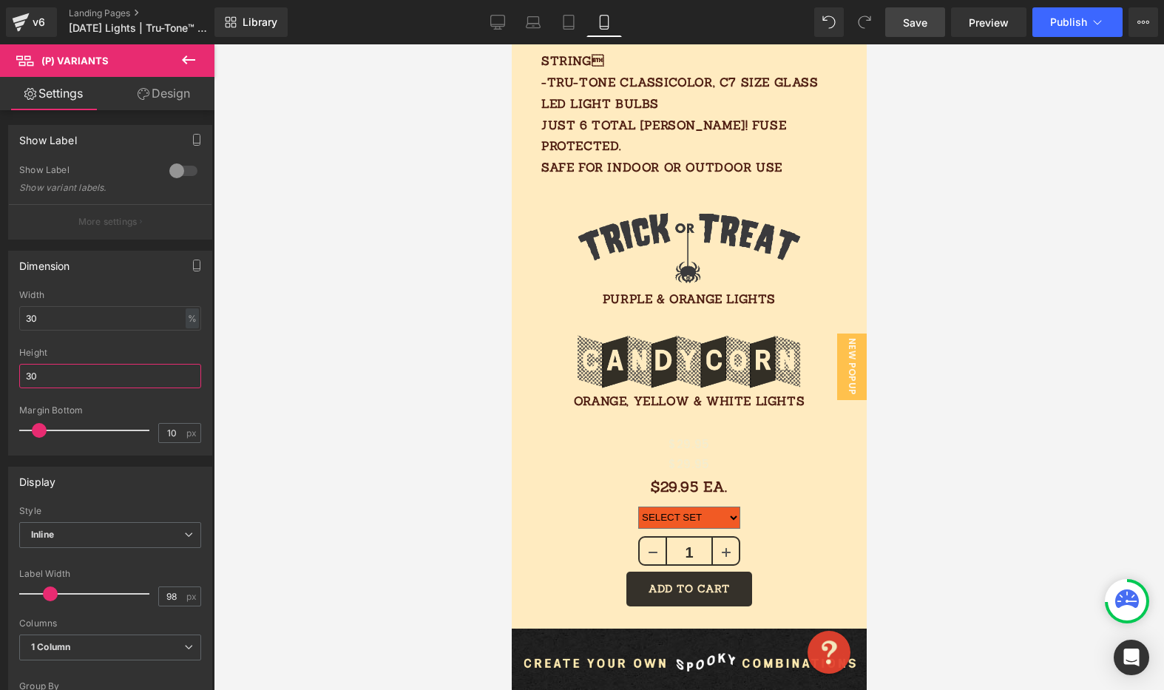
type input "30"
click at [917, 25] on span "Save" at bounding box center [915, 23] width 24 height 16
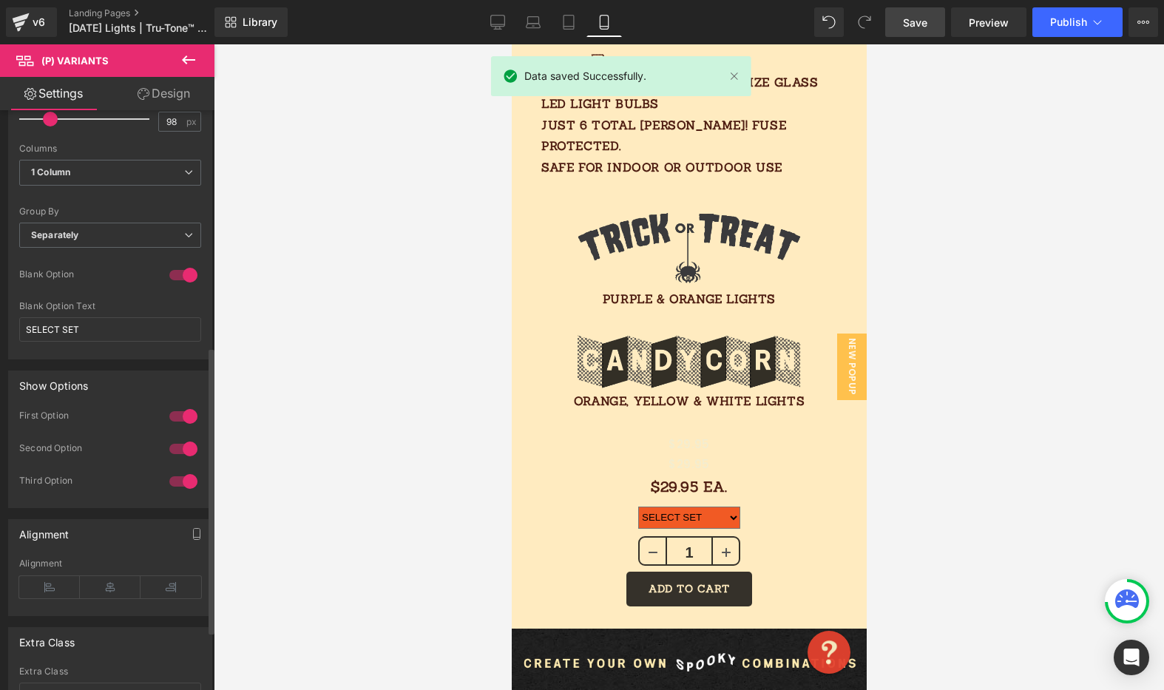
scroll to position [479, 0]
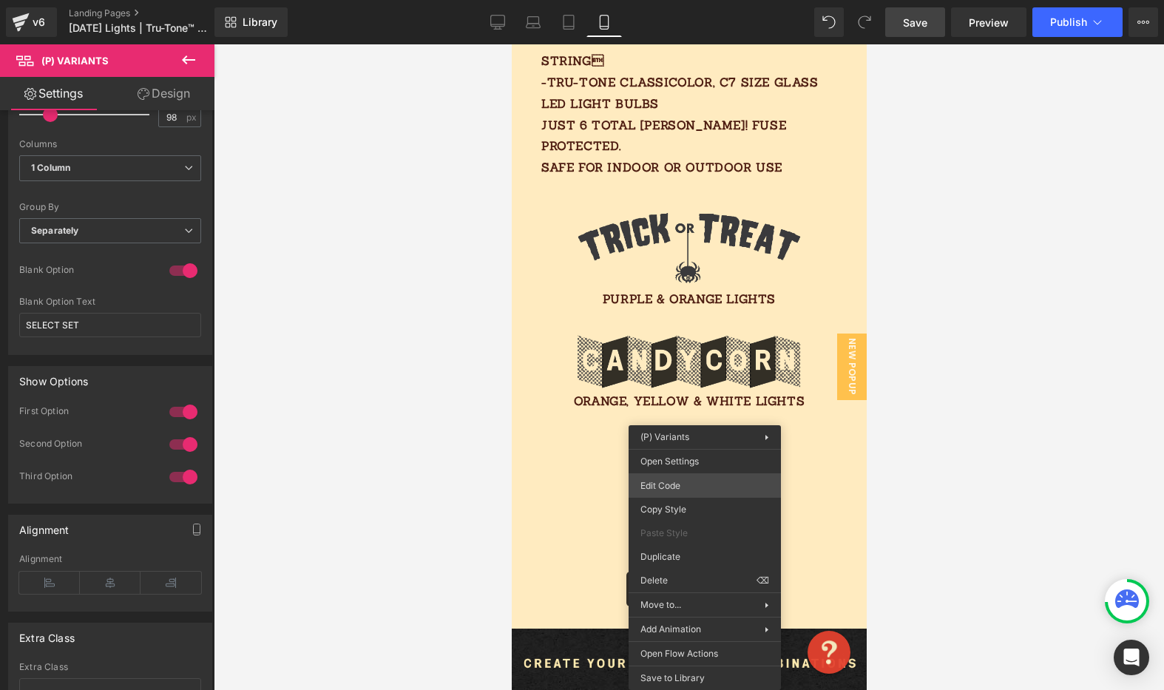
click at [697, 0] on div "(P) Variants You are previewing how the will restyle your page. You can not edi…" at bounding box center [582, 0] width 1164 height 0
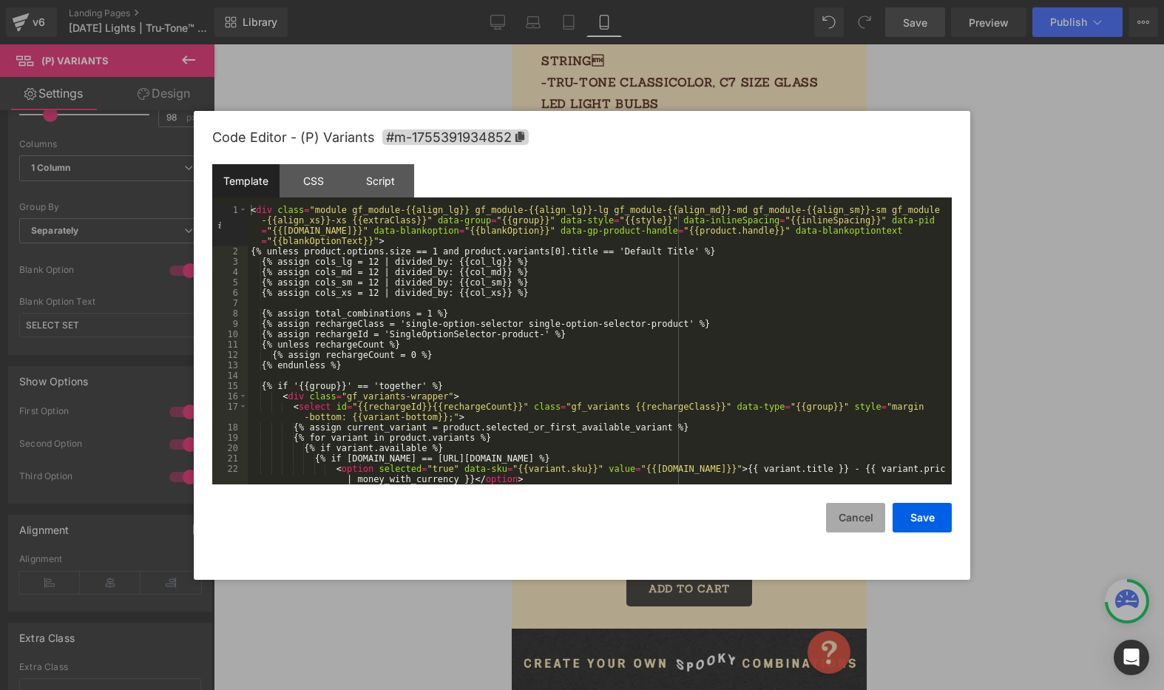
click at [844, 512] on button "Cancel" at bounding box center [855, 518] width 59 height 30
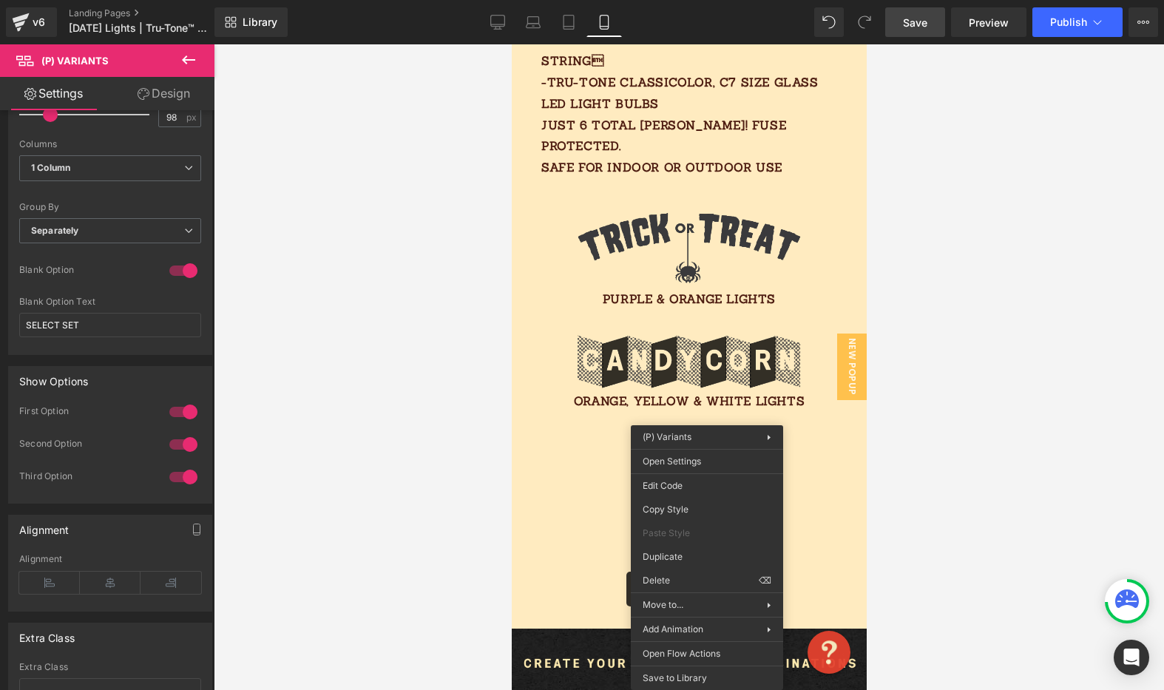
drag, startPoint x: 1196, startPoint y: 504, endPoint x: 684, endPoint y: 460, distance: 513.6
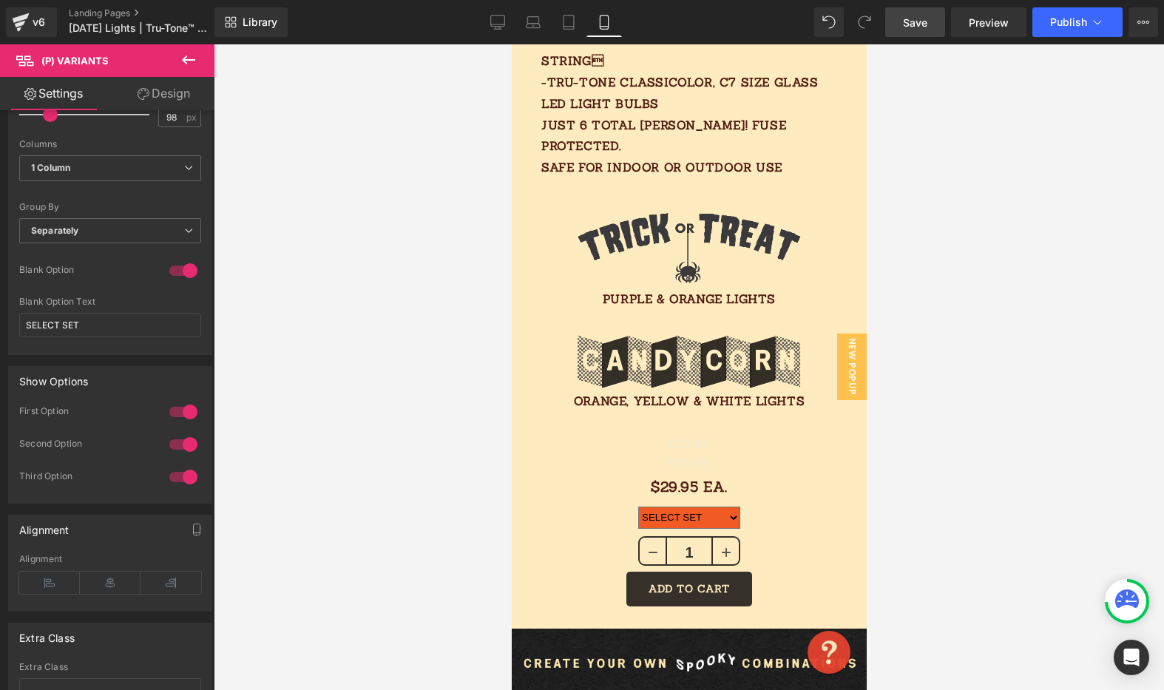
click at [915, 22] on span "Save" at bounding box center [915, 23] width 24 height 16
drag, startPoint x: 505, startPoint y: 22, endPoint x: 524, endPoint y: 32, distance: 20.8
click at [506, 22] on link "Desktop" at bounding box center [497, 22] width 35 height 30
type input "25"
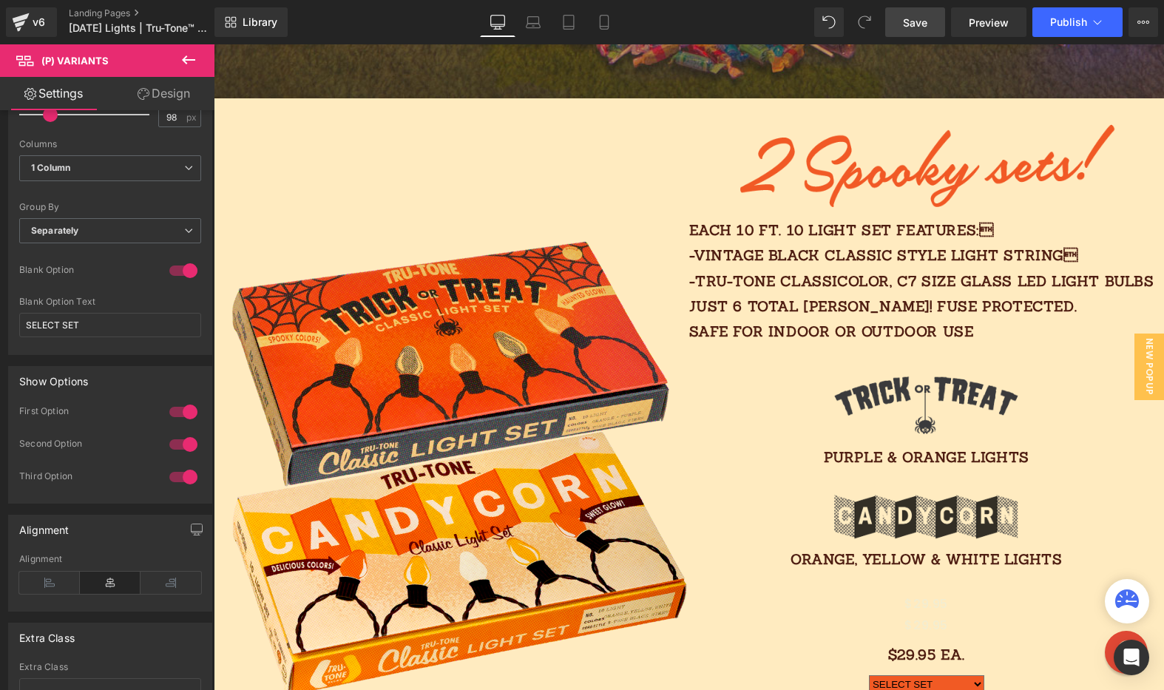
scroll to position [1057, 0]
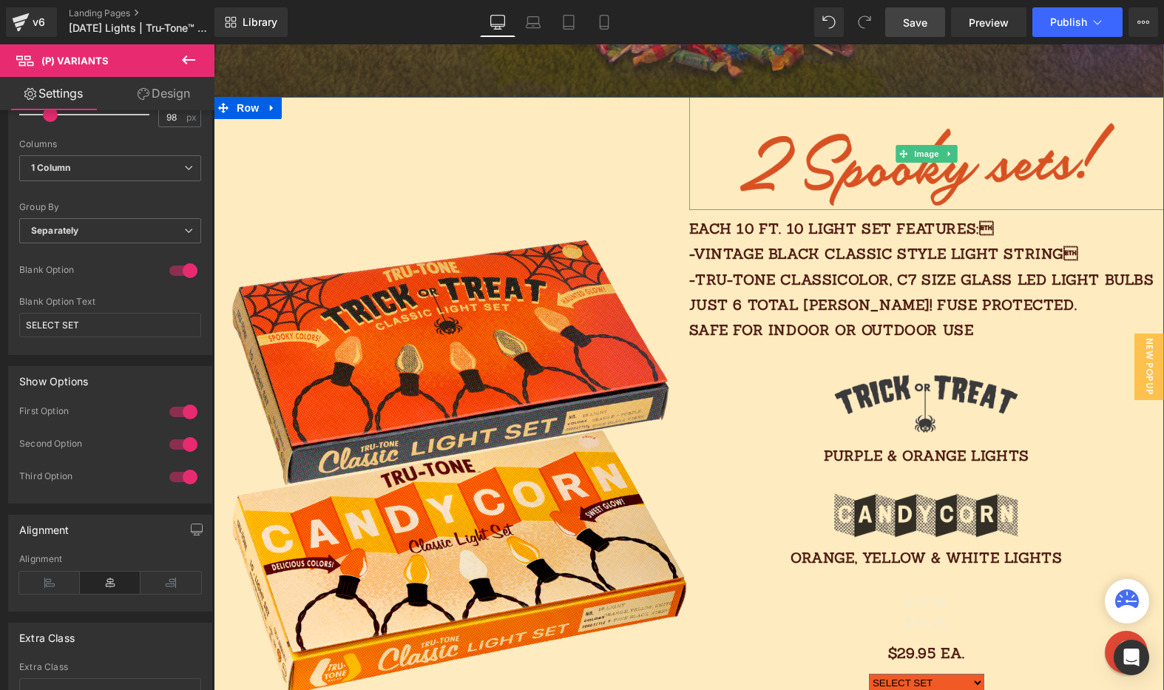
click at [916, 182] on img at bounding box center [927, 153] width 380 height 113
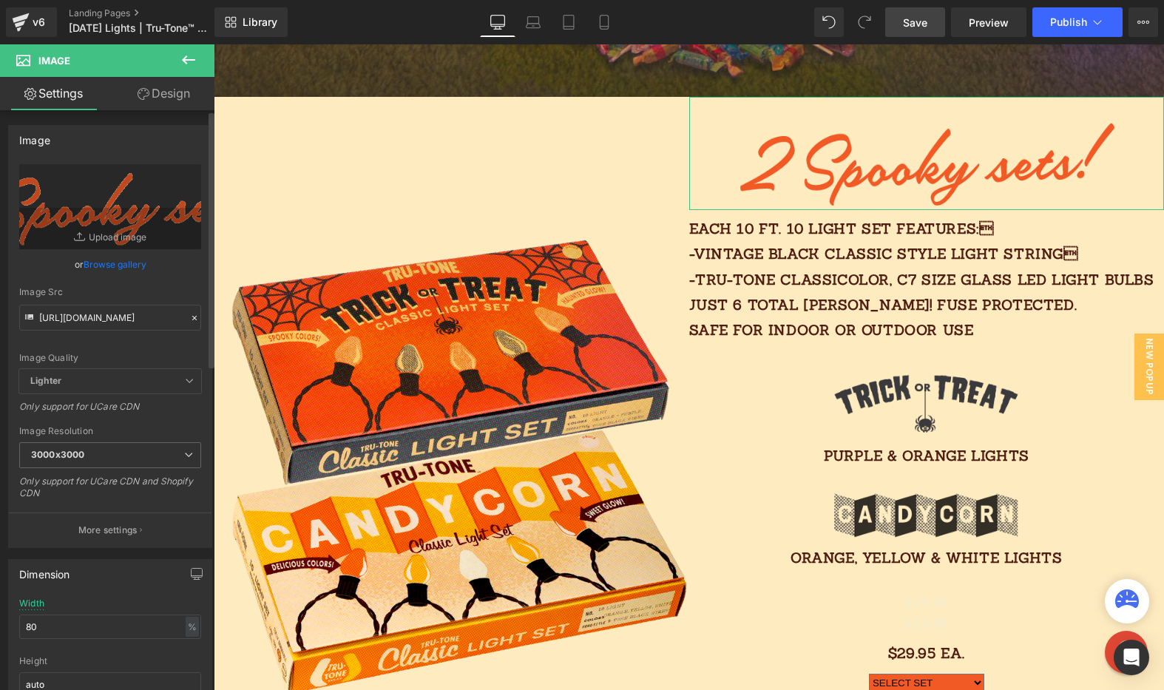
click at [192, 316] on icon at bounding box center [194, 318] width 4 height 4
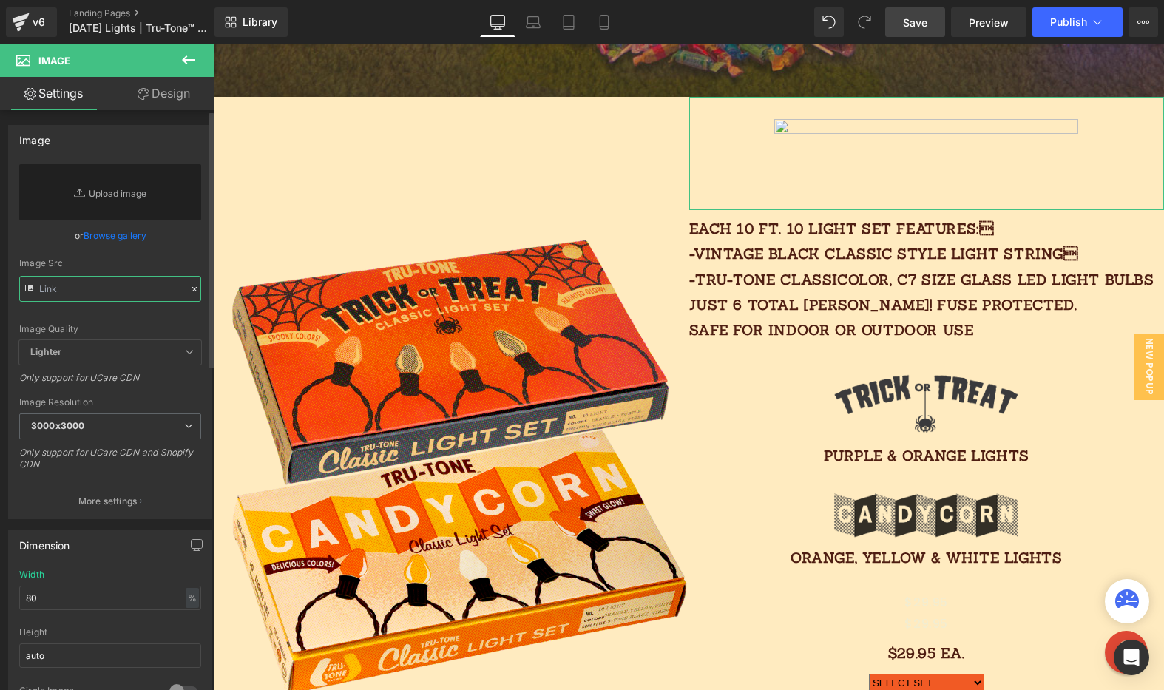
click at [133, 288] on input "text" at bounding box center [110, 289] width 182 height 26
paste input "[URL][DOMAIN_NAME]"
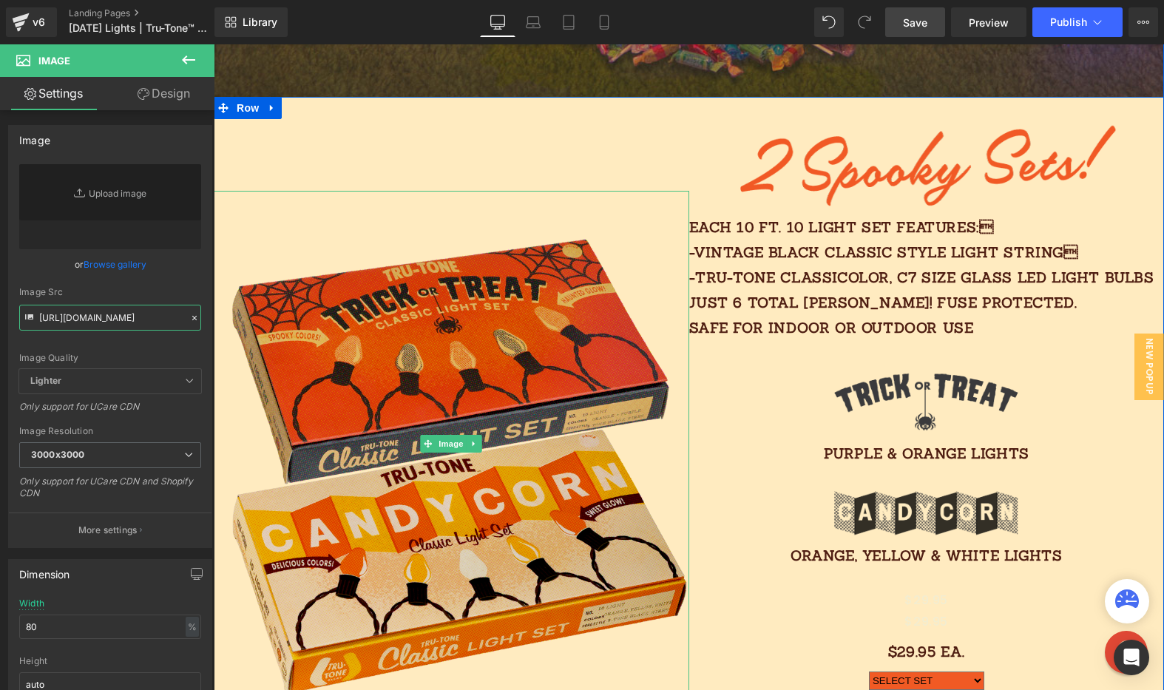
type input "[URL][DOMAIN_NAME]"
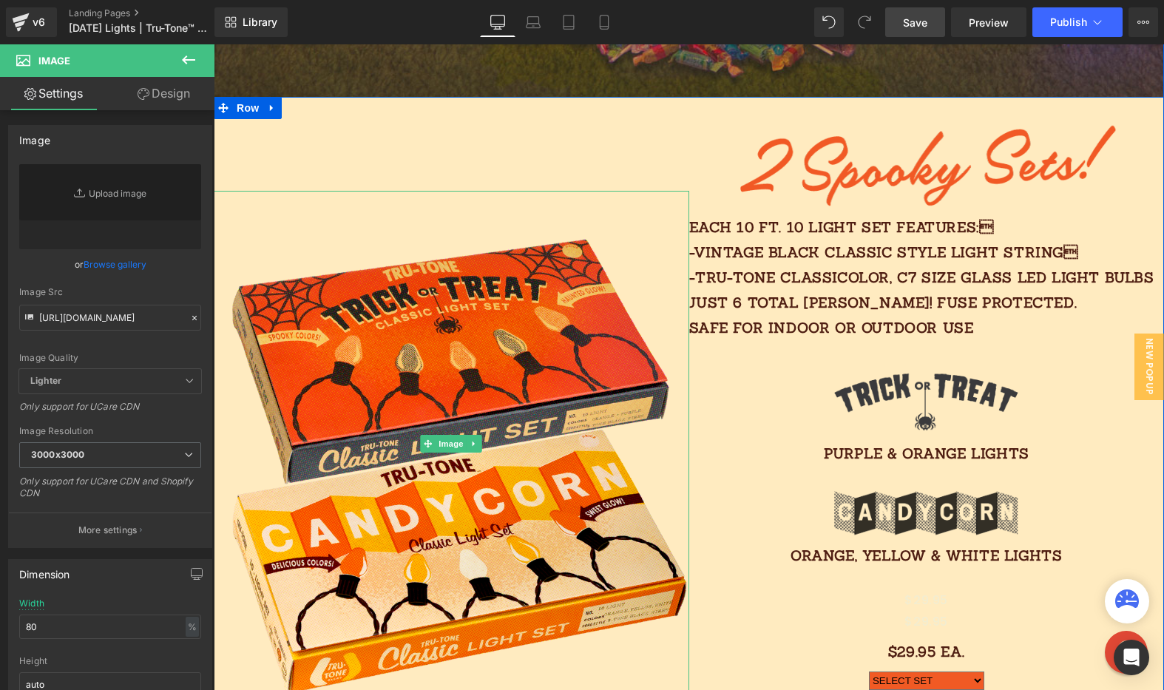
type input "[URL][DOMAIN_NAME]"
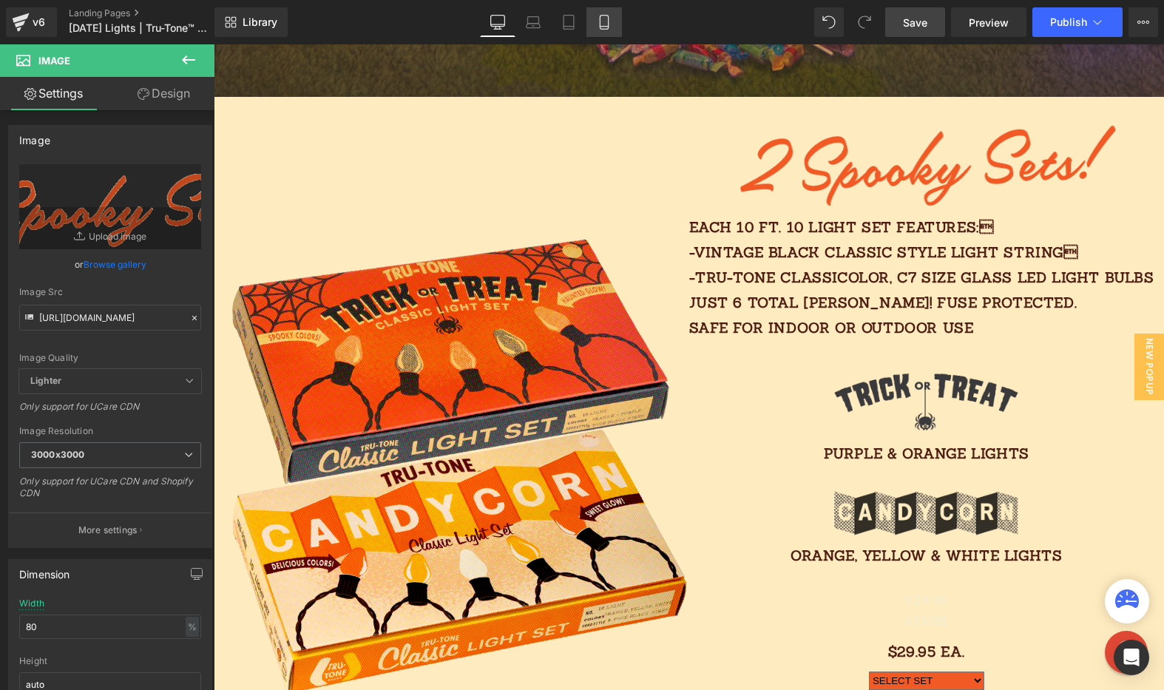
click at [601, 22] on icon at bounding box center [604, 22] width 15 height 15
type input "90"
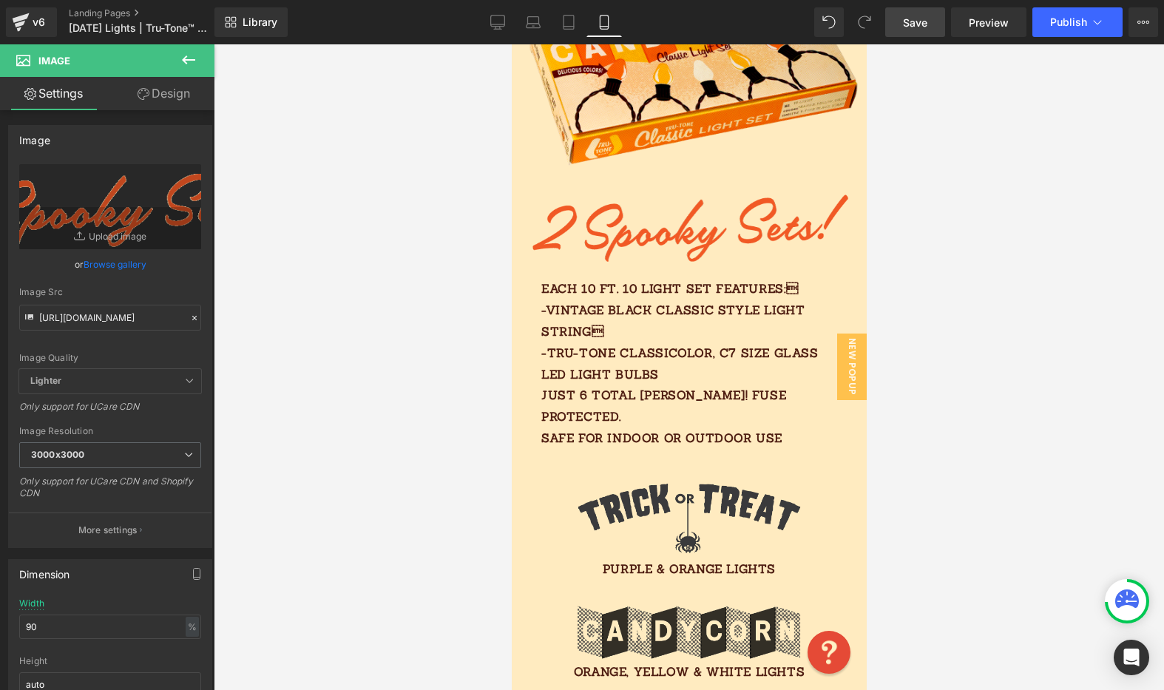
click at [913, 27] on span "Save" at bounding box center [915, 23] width 24 height 16
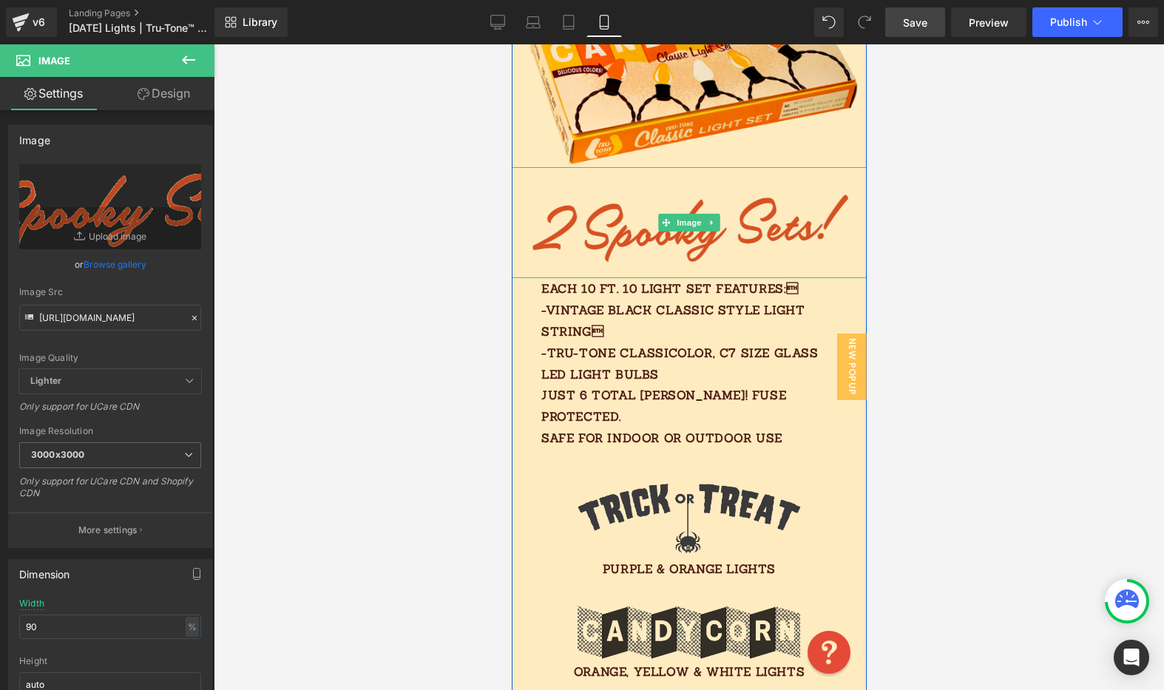
click at [688, 173] on img at bounding box center [688, 223] width 319 height 112
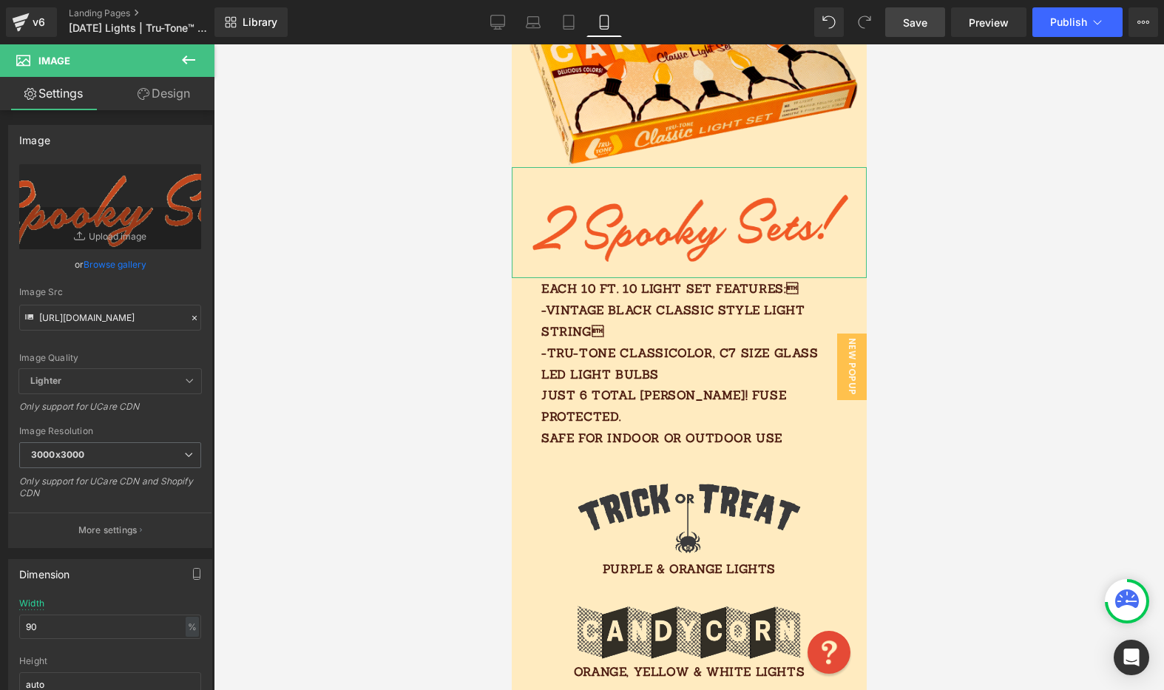
drag, startPoint x: 182, startPoint y: 87, endPoint x: 144, endPoint y: 138, distance: 63.4
click at [181, 87] on link "Design" at bounding box center [163, 93] width 107 height 33
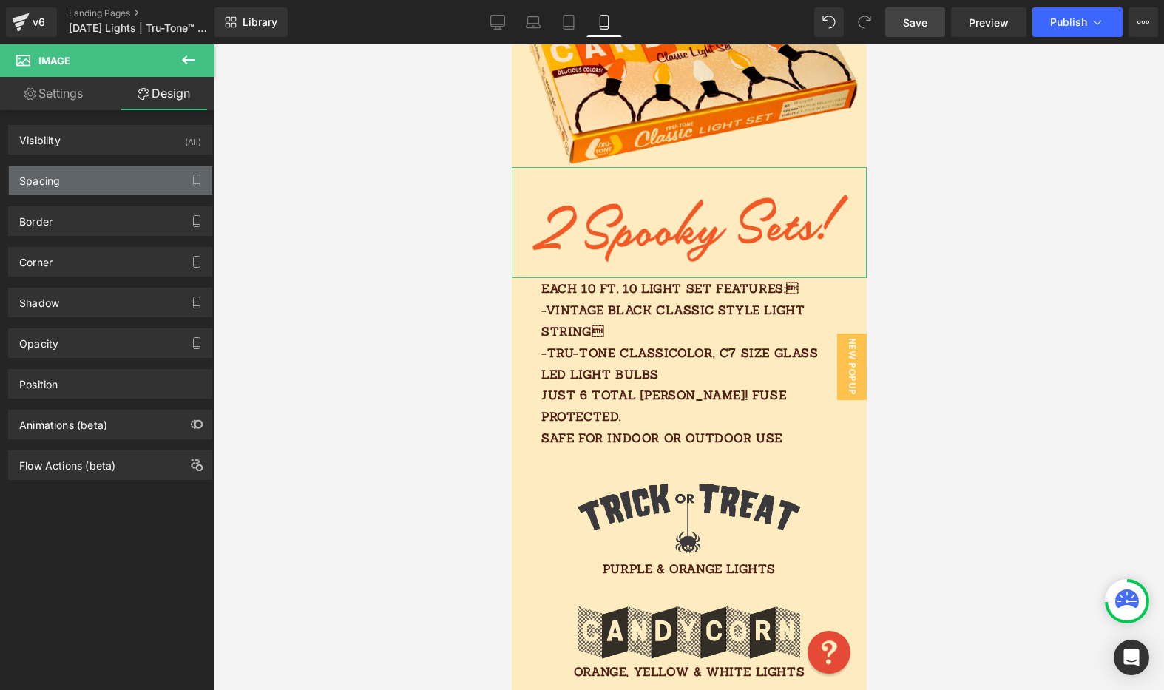
click at [106, 183] on div "Spacing" at bounding box center [110, 180] width 203 height 28
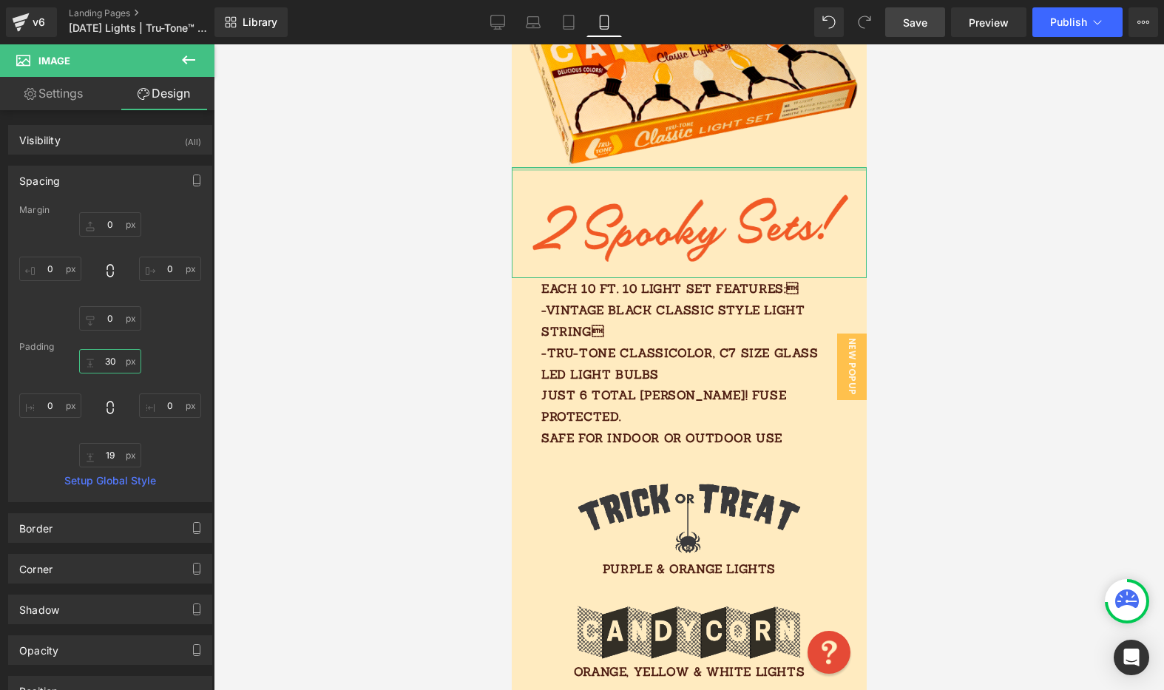
drag, startPoint x: 98, startPoint y: 362, endPoint x: 120, endPoint y: 362, distance: 21.4
click at [120, 362] on input "30" at bounding box center [110, 361] width 62 height 24
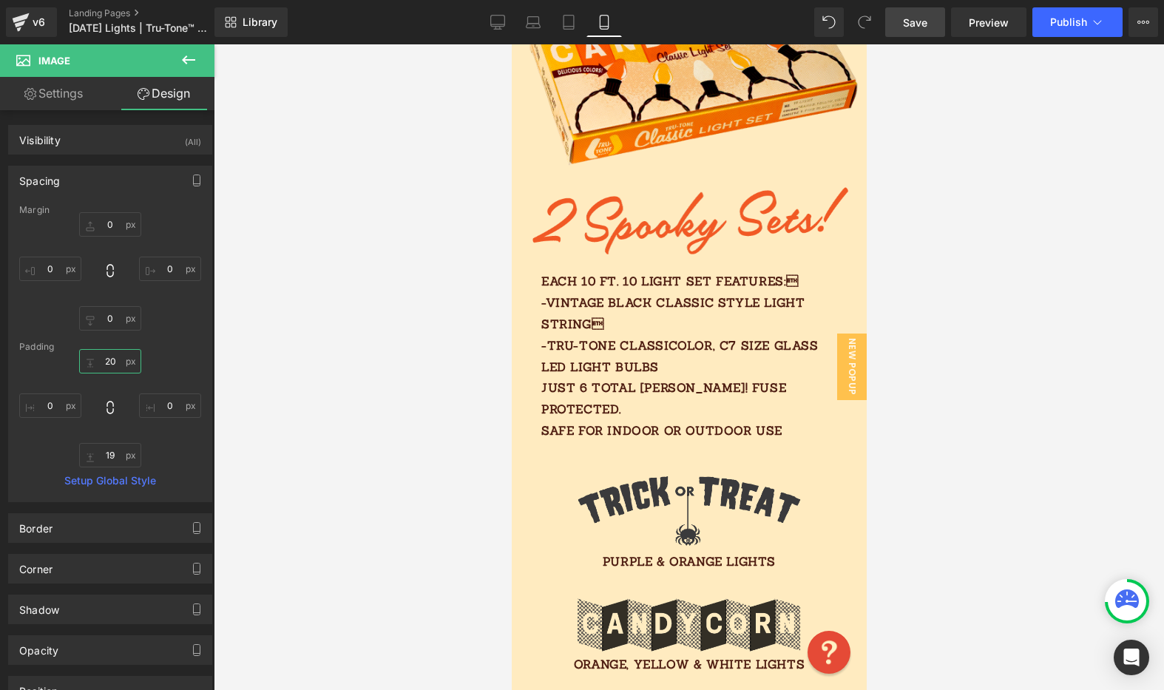
type input "2"
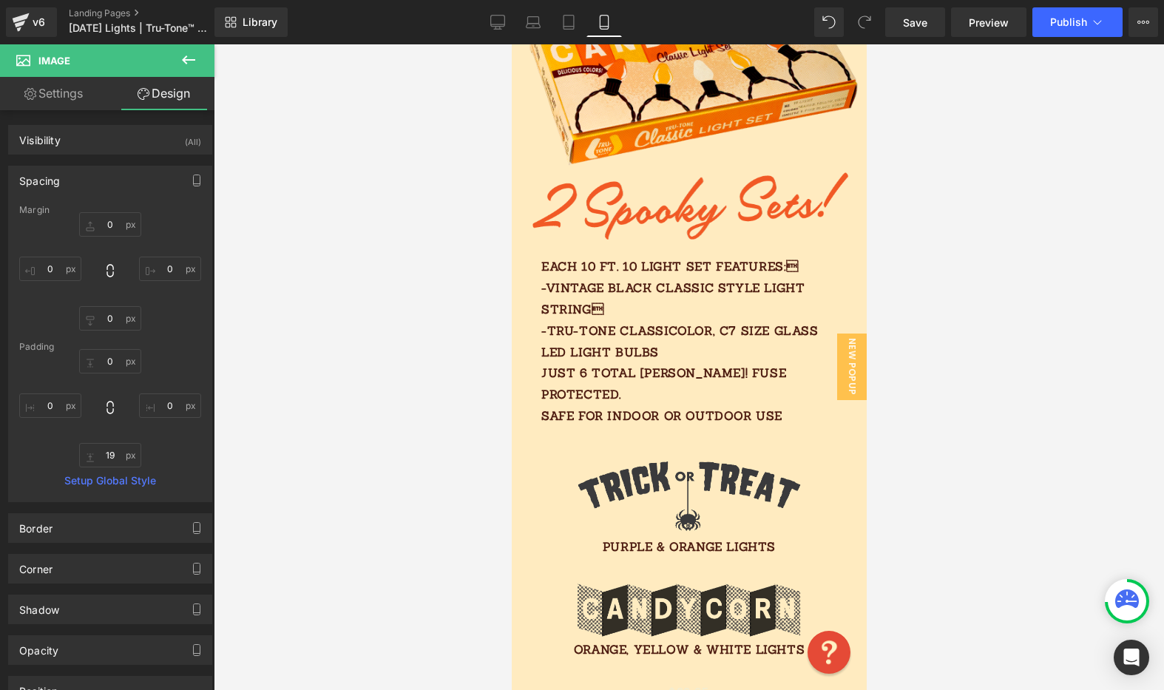
drag, startPoint x: 915, startPoint y: 26, endPoint x: 957, endPoint y: 61, distance: 54.6
click at [915, 26] on span "Save" at bounding box center [915, 23] width 24 height 16
click at [569, 24] on icon at bounding box center [568, 22] width 15 height 15
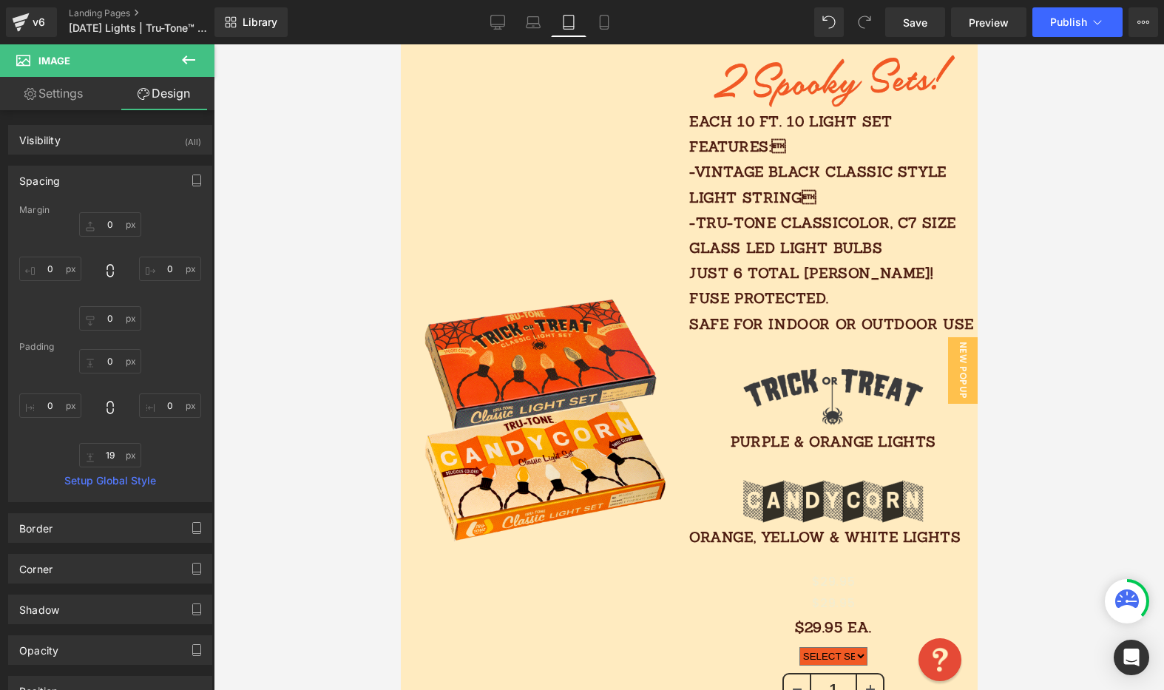
type input "0"
type input "14.0405"
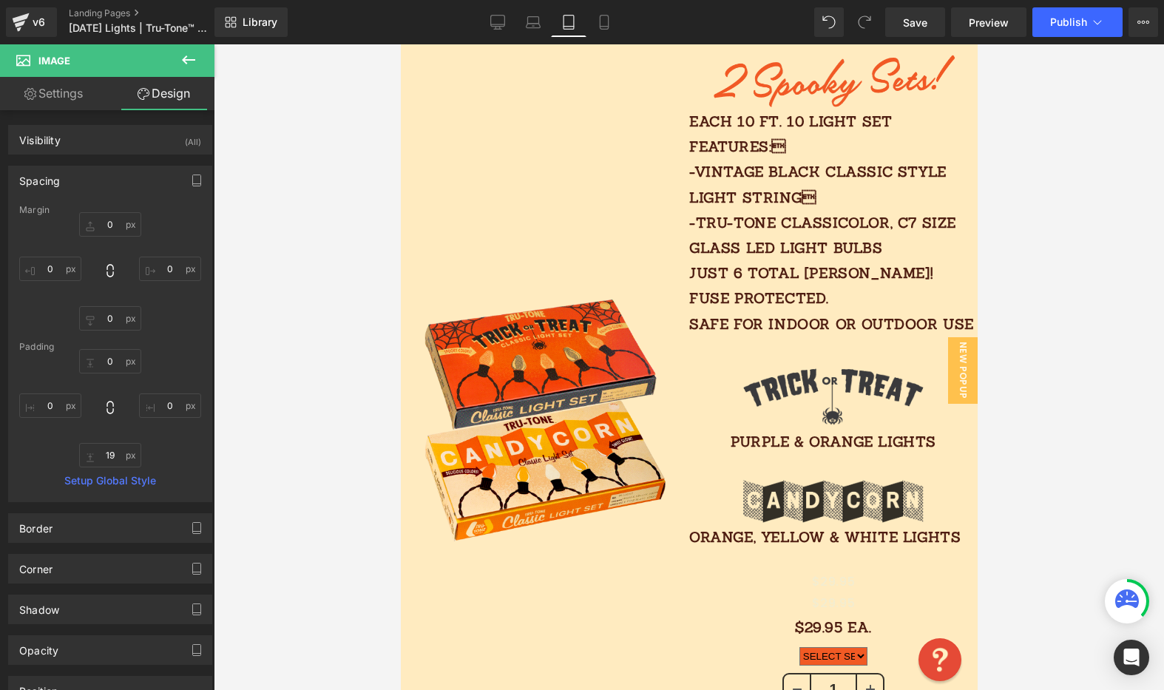
type input "14.0405"
type input "10.1077"
type input "14.0405"
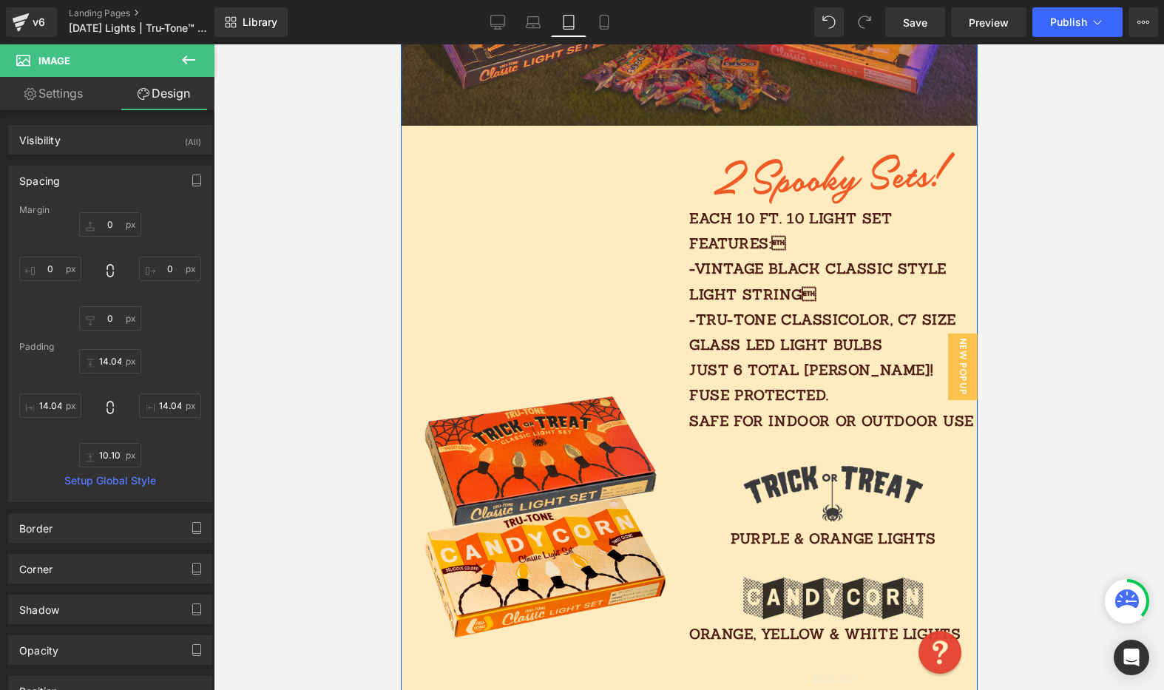
scroll to position [685, 0]
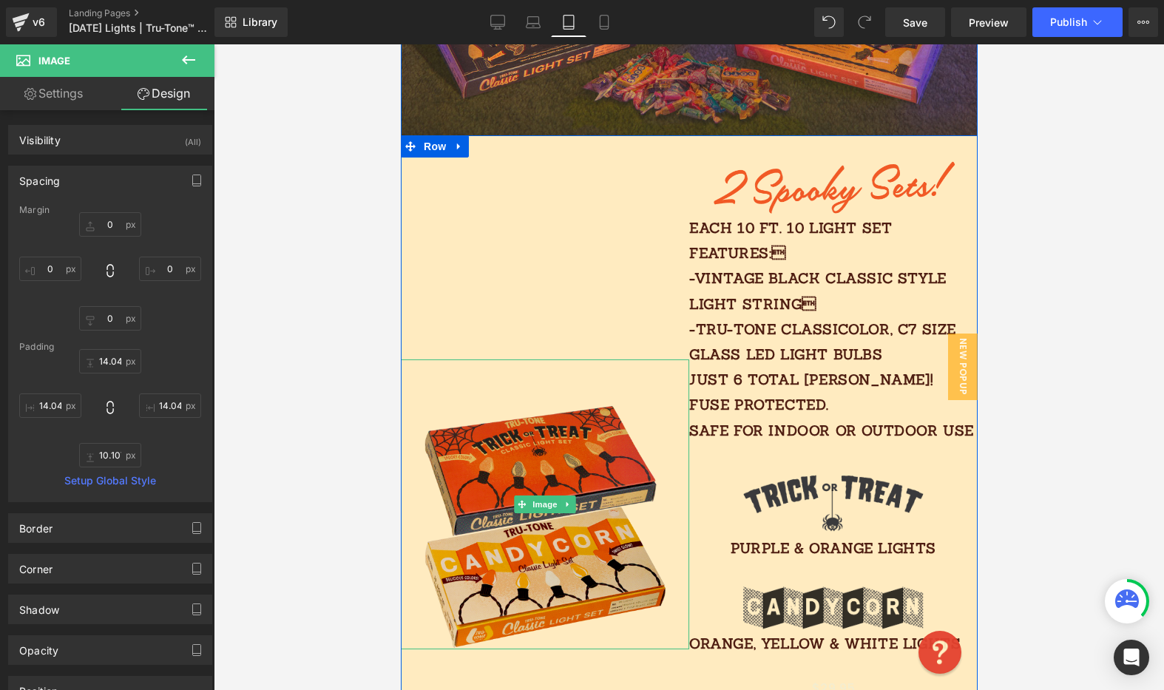
click at [493, 400] on img at bounding box center [544, 503] width 288 height 289
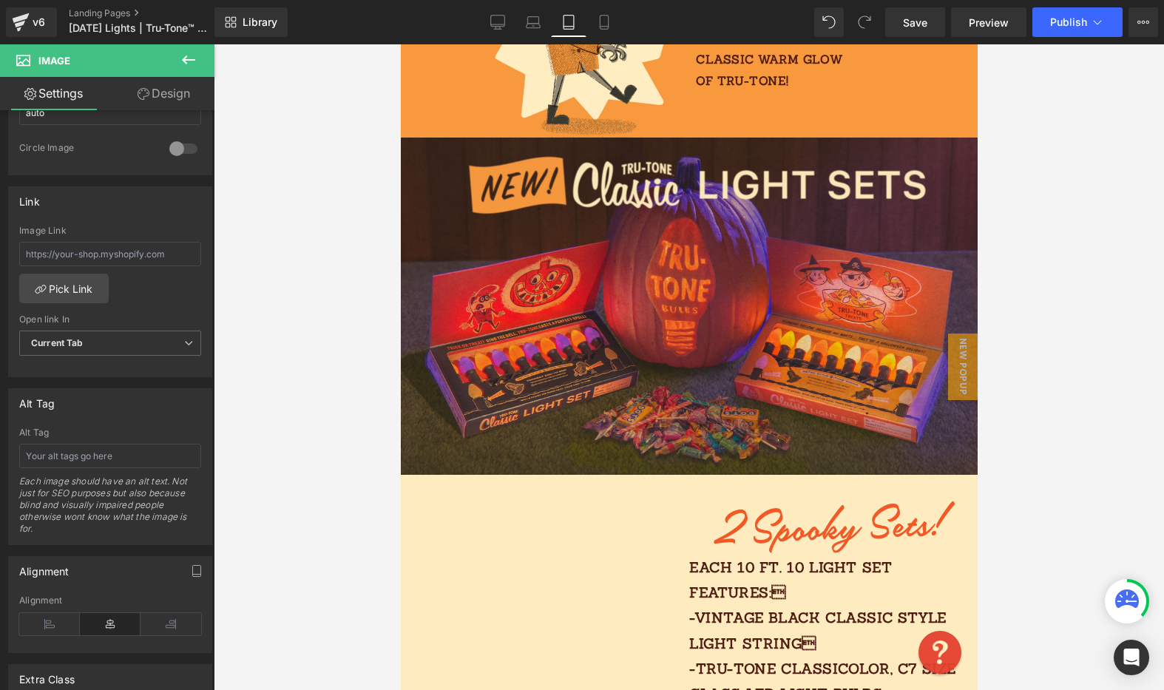
scroll to position [730, 0]
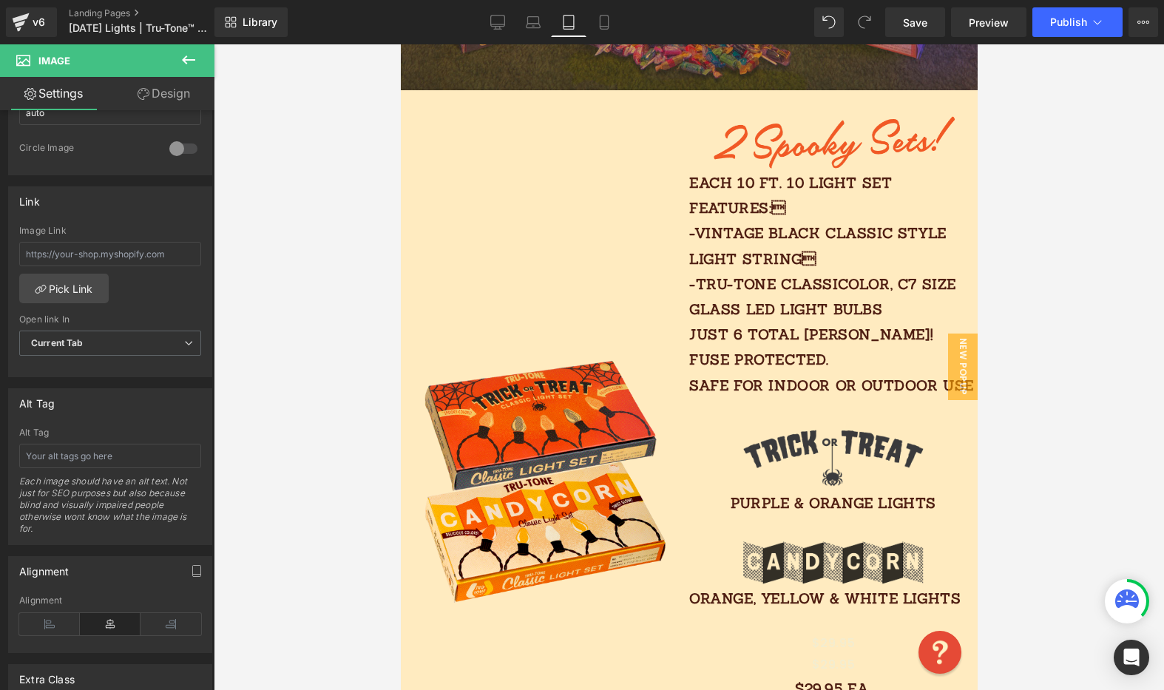
click at [864, 302] on p "Each 10 FT. 10 light SET features: -vintage black classic style light string …" at bounding box center [832, 284] width 288 height 228
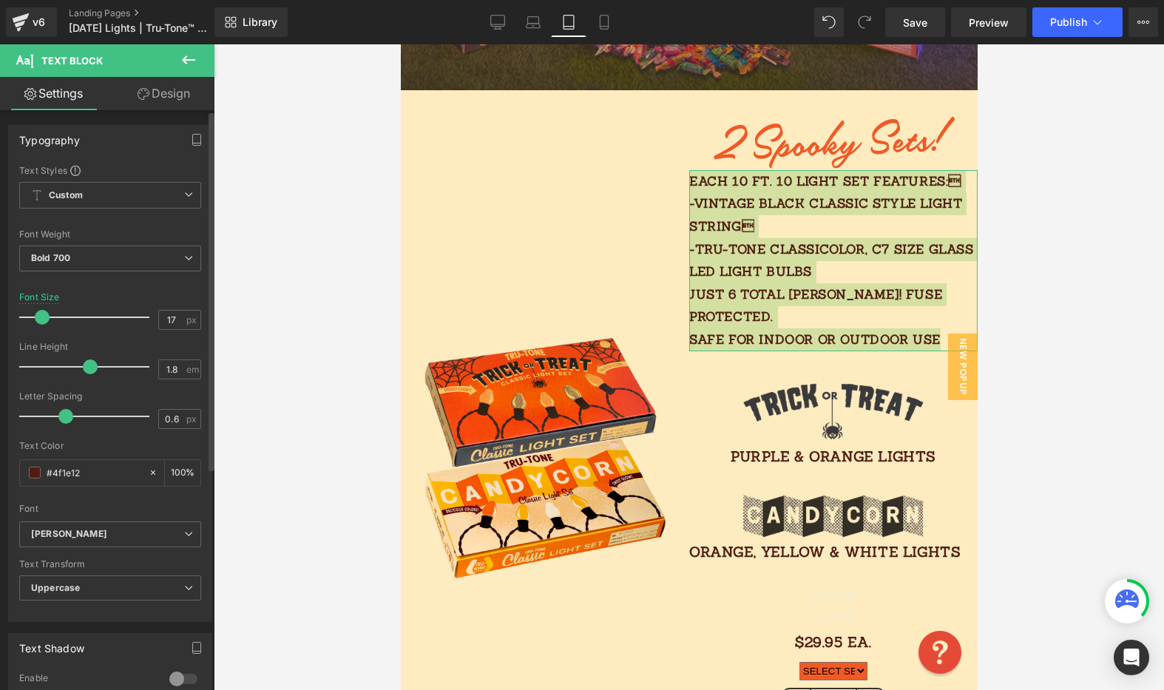
type input "16"
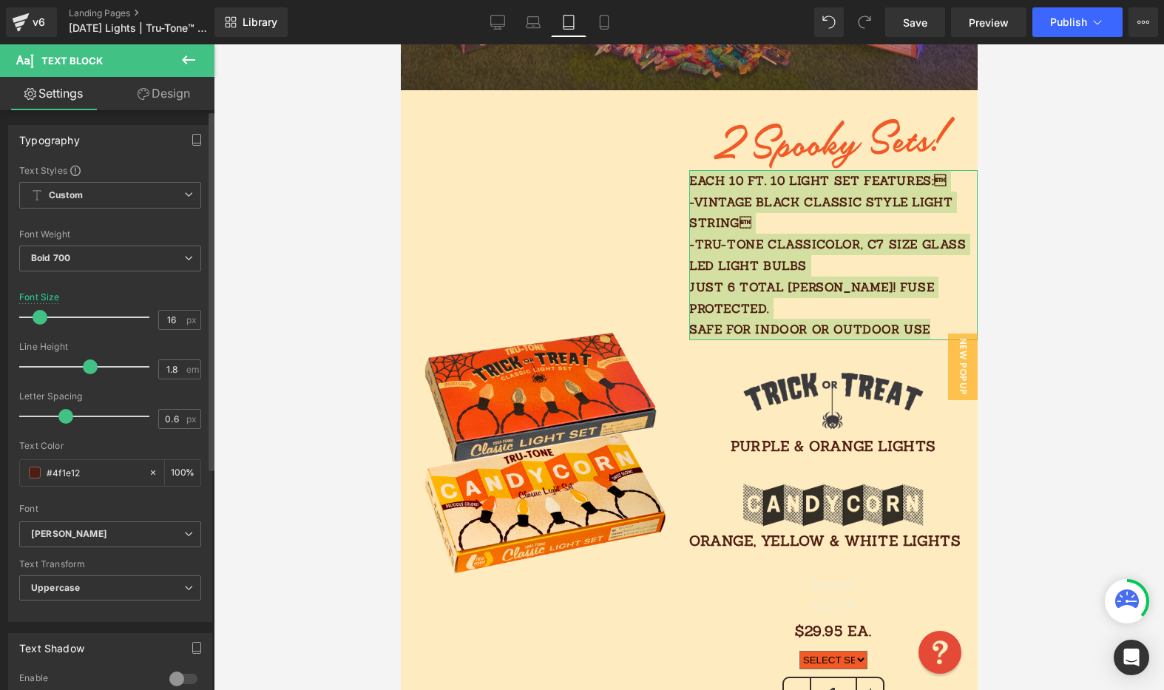
click at [39, 314] on span at bounding box center [40, 317] width 15 height 15
click at [166, 321] on input "19" at bounding box center [172, 320] width 26 height 18
type input "16"
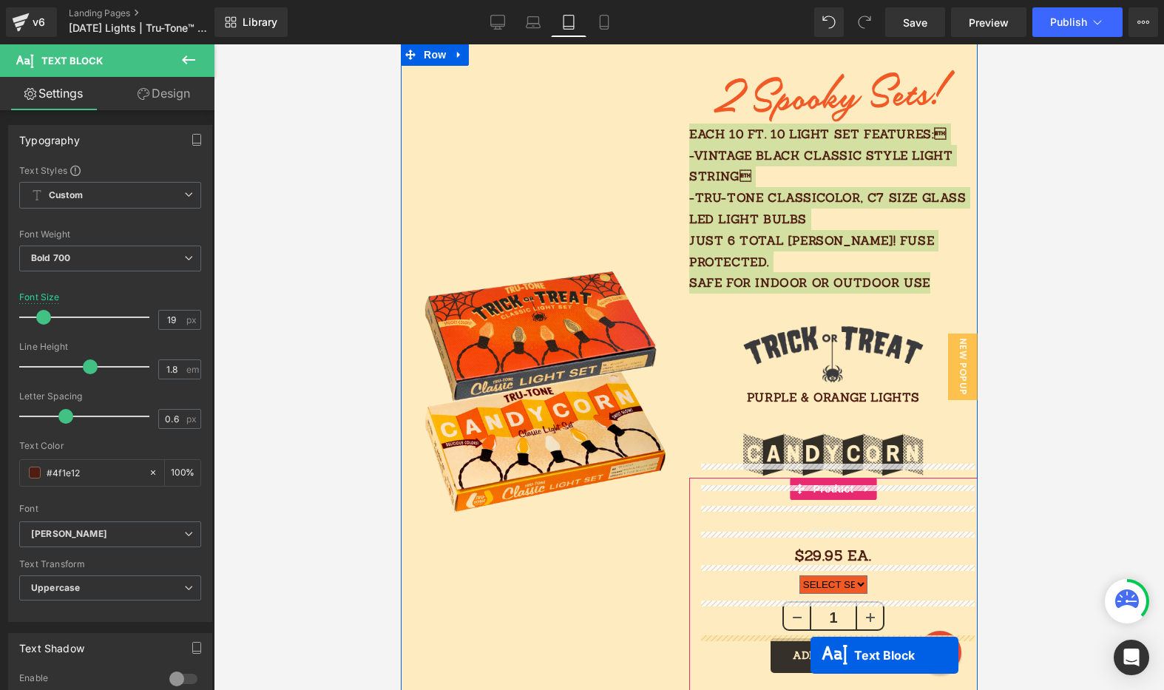
scroll to position [917, 0]
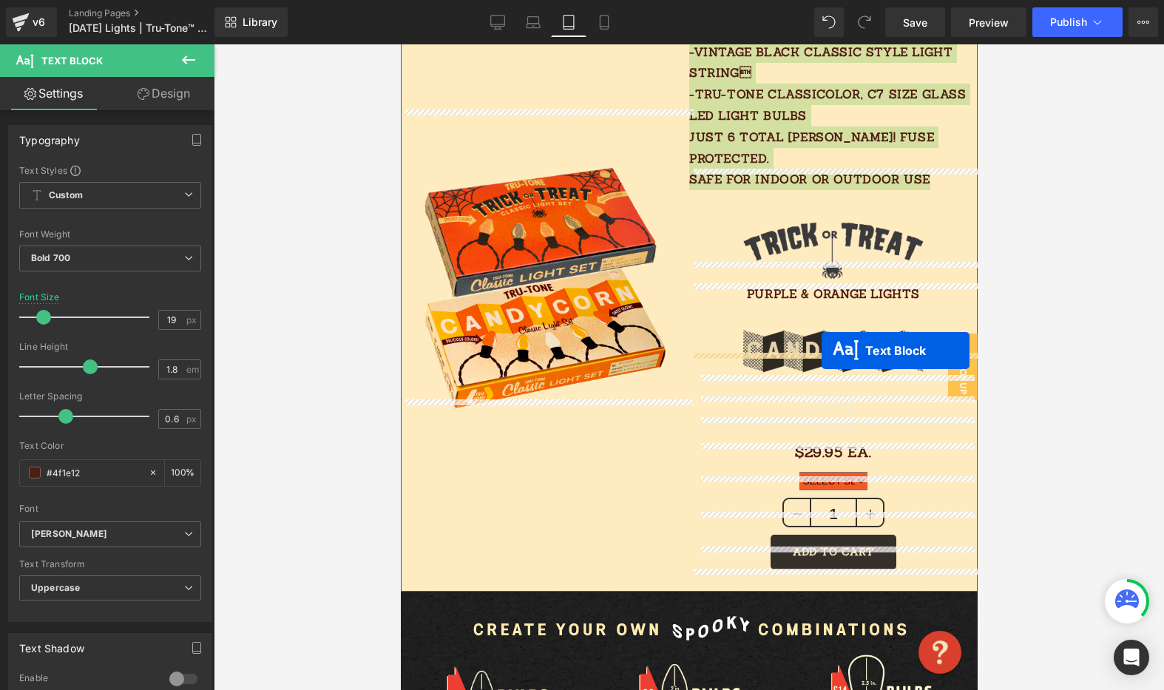
drag, startPoint x: 649, startPoint y: 93, endPoint x: 821, endPoint y: 351, distance: 309.9
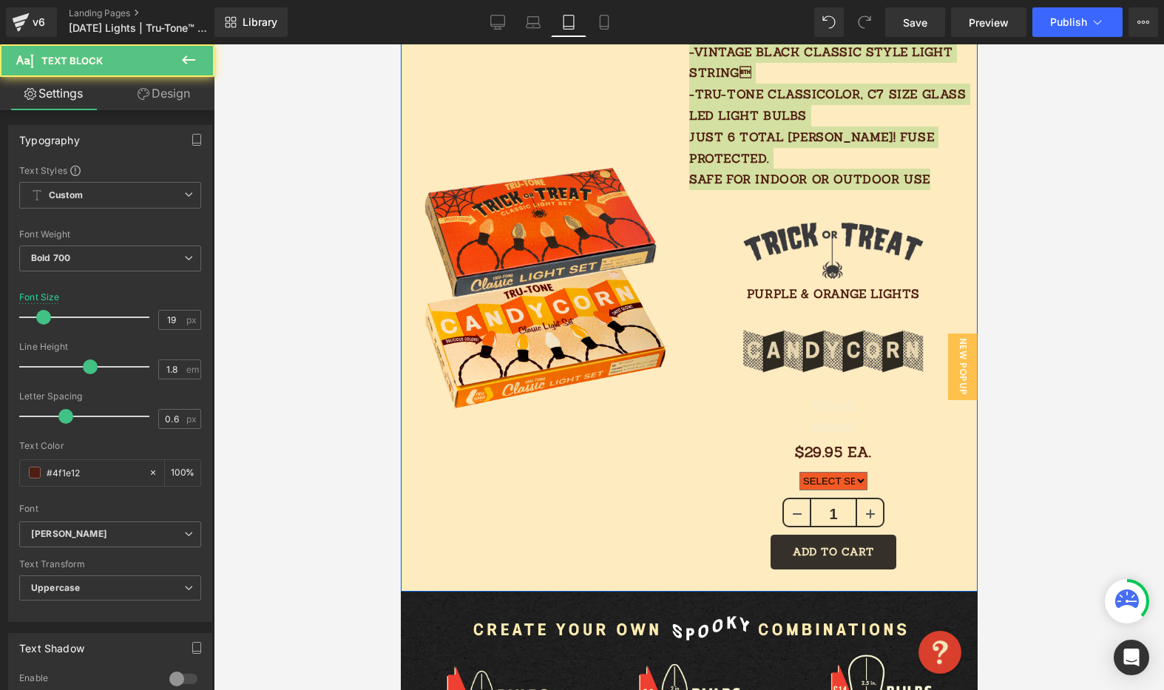
scroll to position [893, 0]
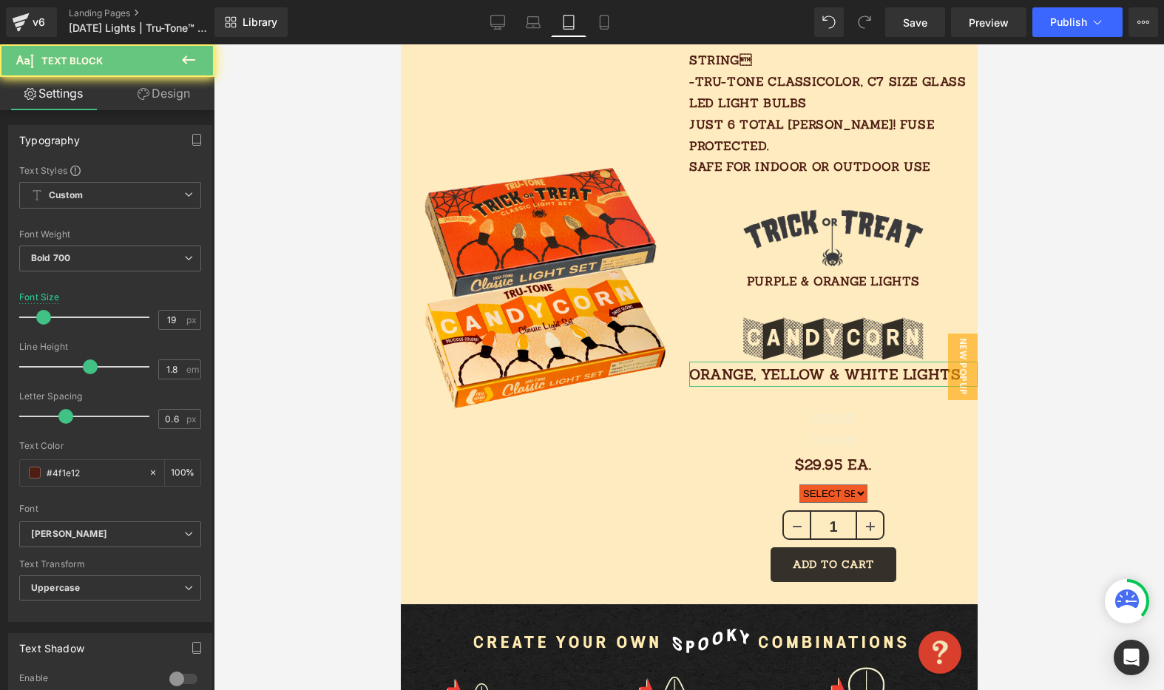
click at [831, 362] on div "ORANGE, YELLOW & WHITE LIGHTS Text Block" at bounding box center [832, 374] width 288 height 25
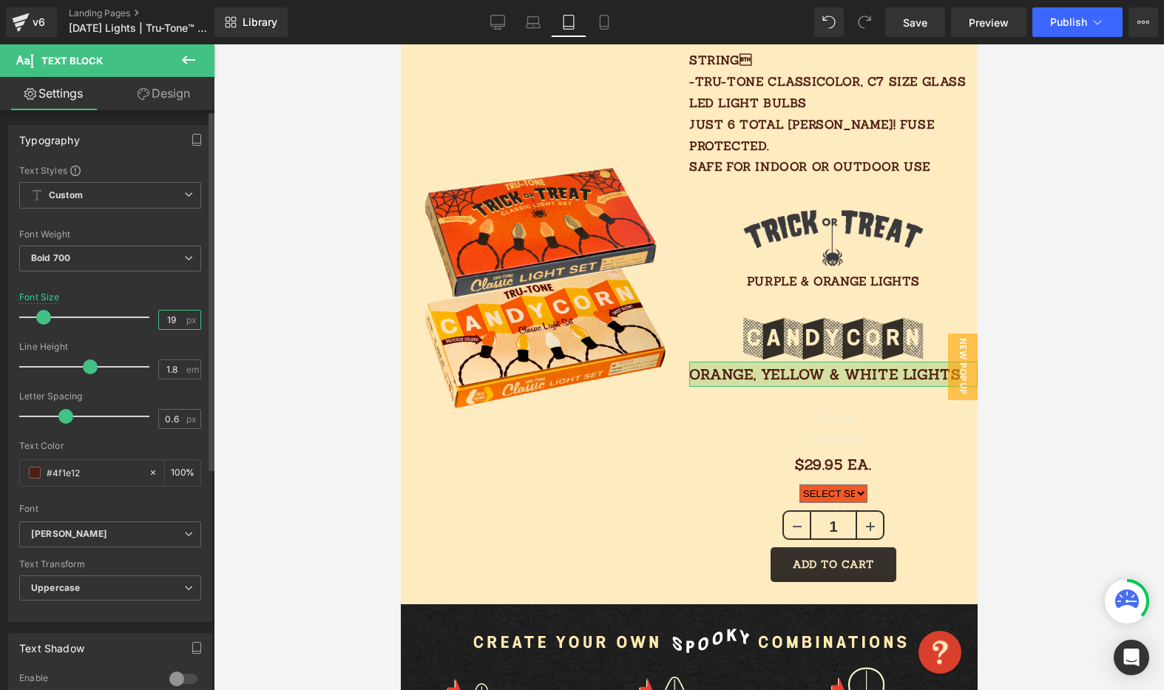
drag, startPoint x: 173, startPoint y: 320, endPoint x: 184, endPoint y: 328, distance: 13.3
click at [173, 320] on input "19" at bounding box center [172, 320] width 26 height 18
type input "1"
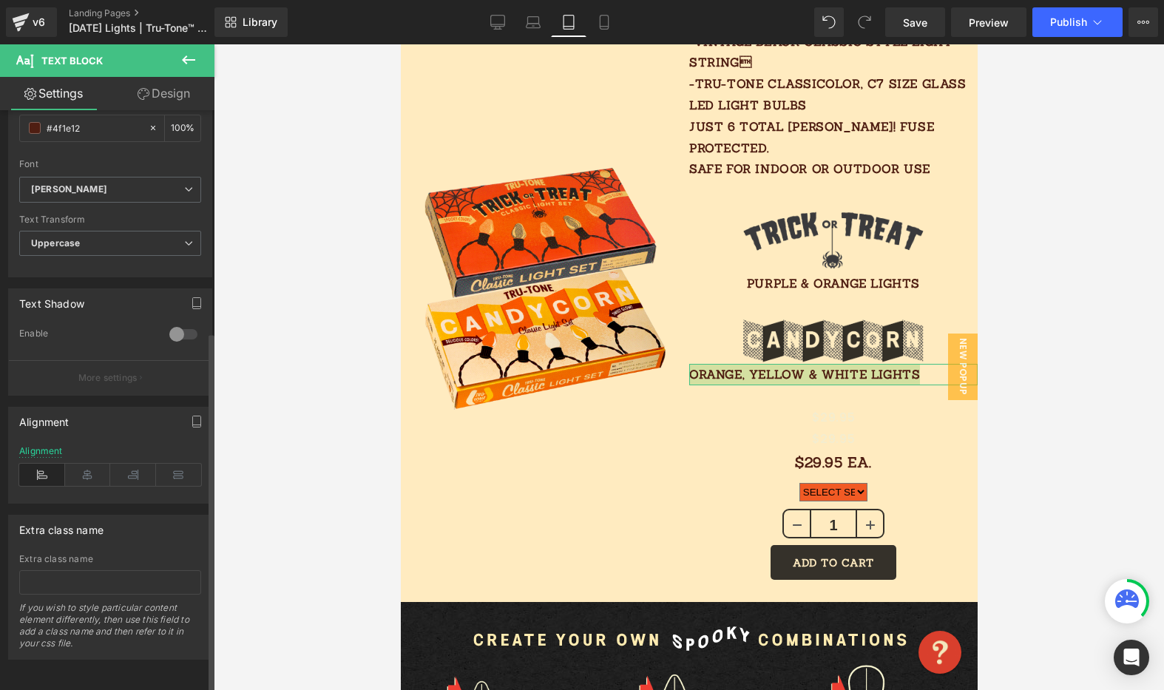
scroll to position [356, 0]
type input "16"
click at [86, 493] on div at bounding box center [110, 498] width 182 height 10
click at [85, 467] on icon at bounding box center [88, 475] width 46 height 22
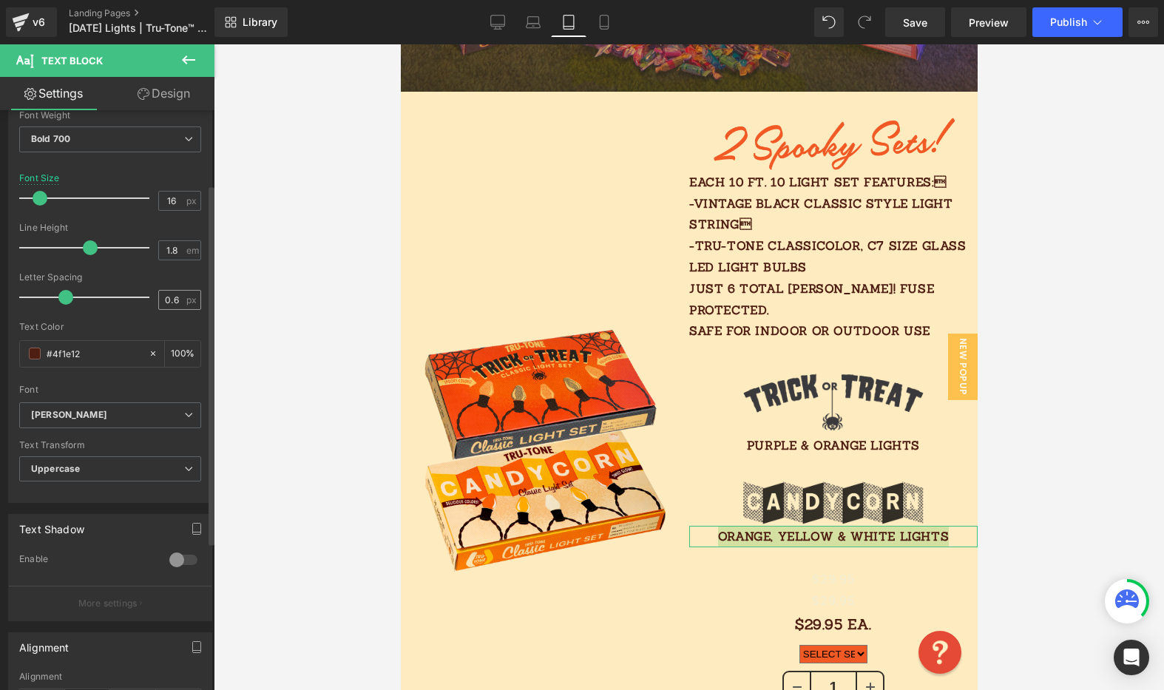
scroll to position [90, 0]
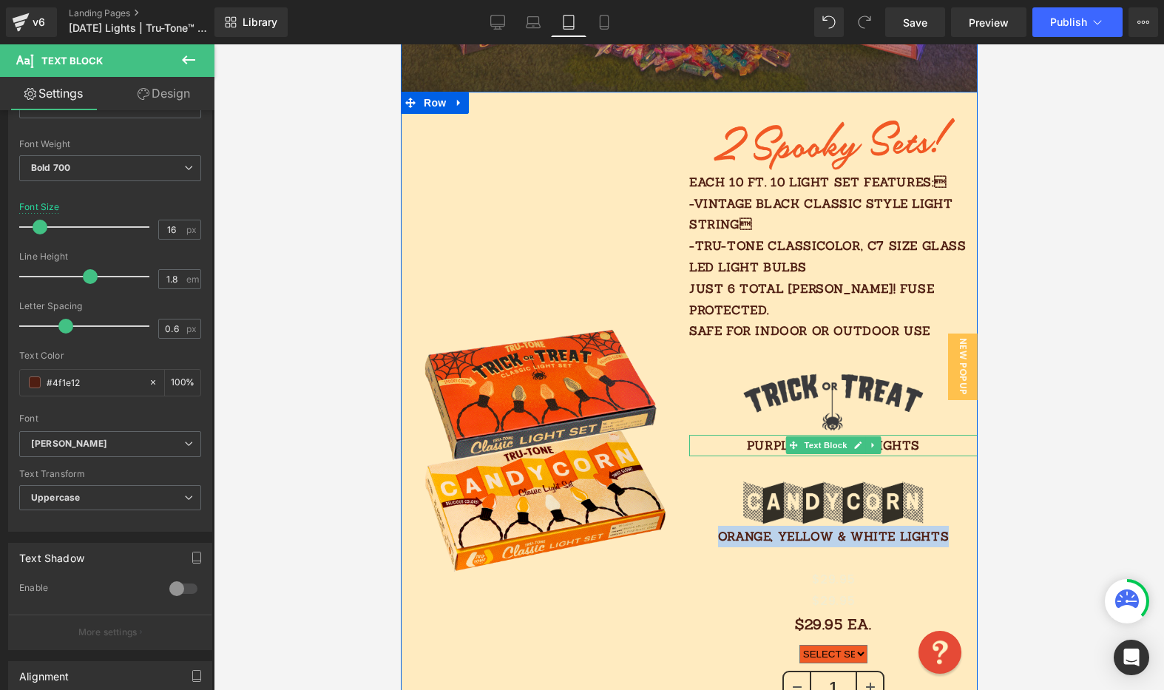
click at [765, 438] on span "PURPLE & ORANGE LIGHTS" at bounding box center [832, 445] width 173 height 15
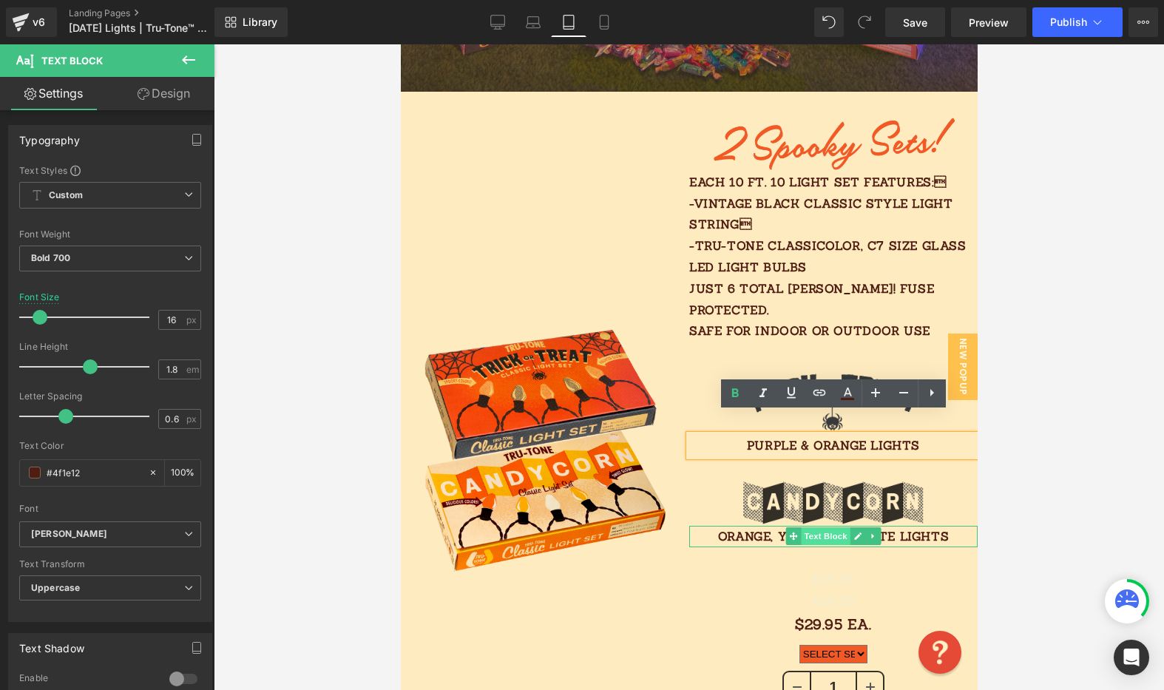
click at [842, 527] on span "Text Block" at bounding box center [824, 536] width 49 height 18
click at [775, 438] on span "PURPLE & ORANGE LIGHTS" at bounding box center [832, 445] width 173 height 15
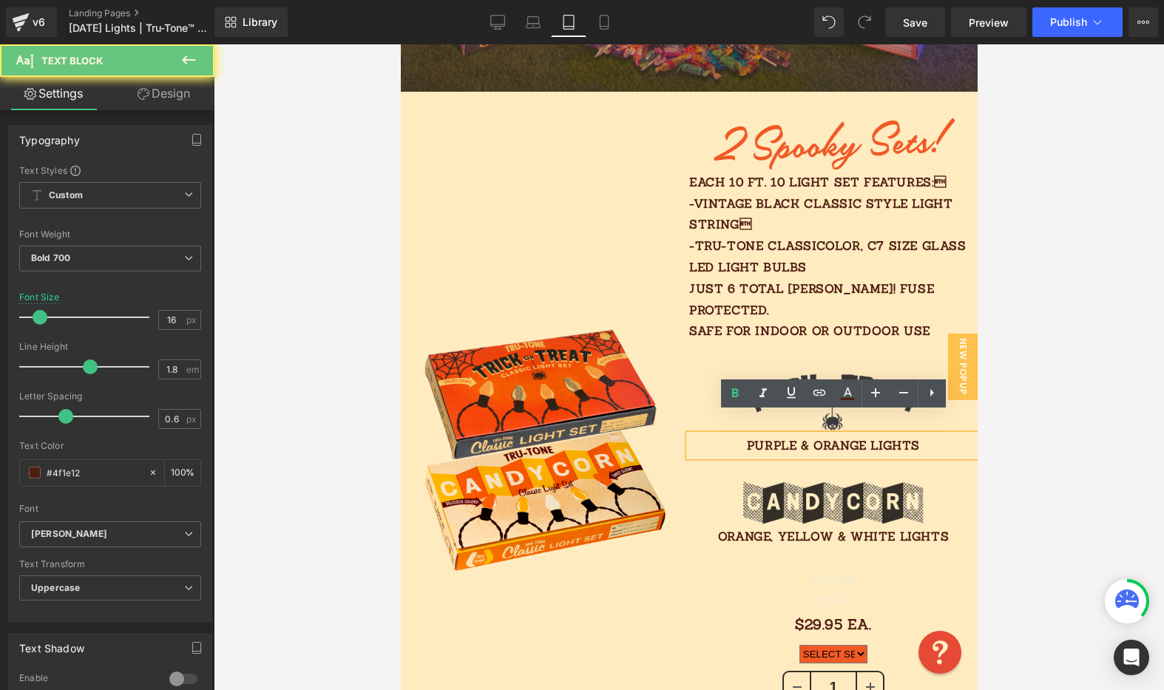
click at [777, 438] on span "PURPLE & ORANGE LIGHTS" at bounding box center [832, 445] width 173 height 15
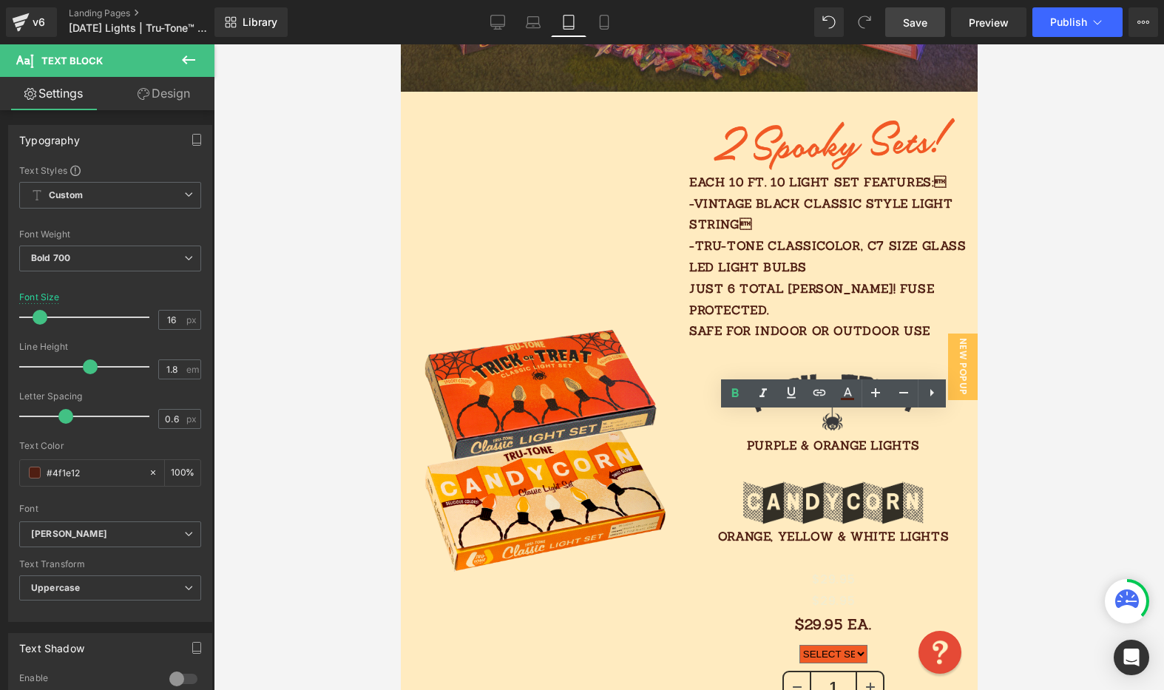
click at [942, 18] on link "Save" at bounding box center [915, 22] width 60 height 30
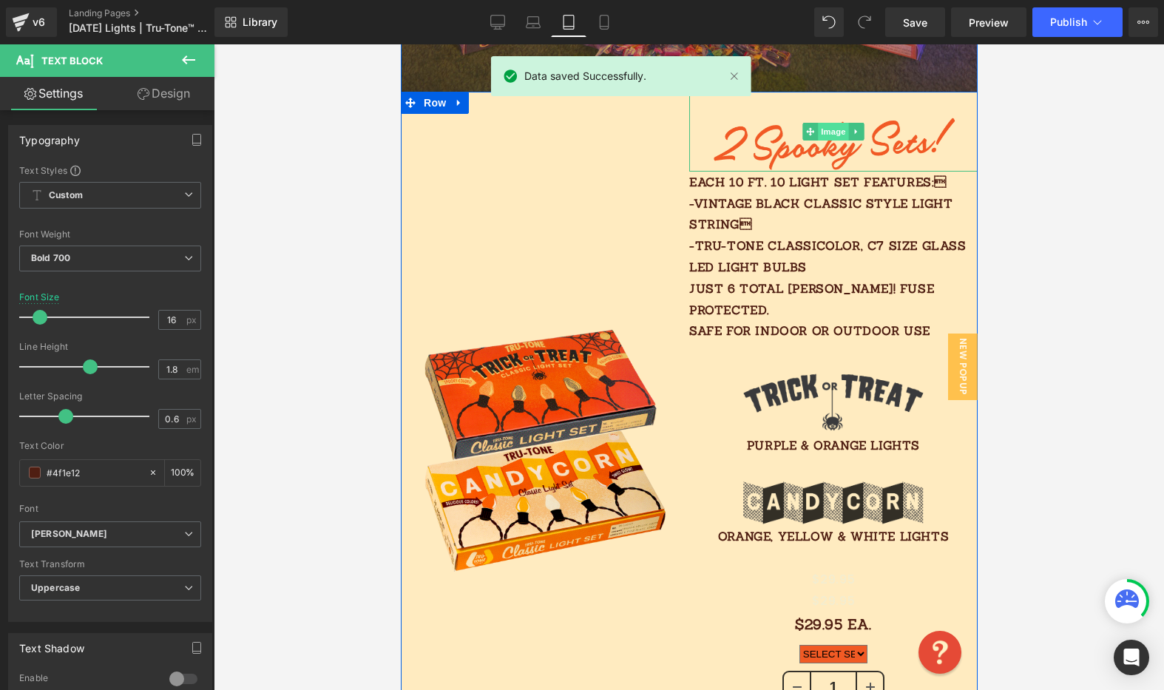
click at [845, 137] on ul "Image" at bounding box center [832, 132] width 61 height 18
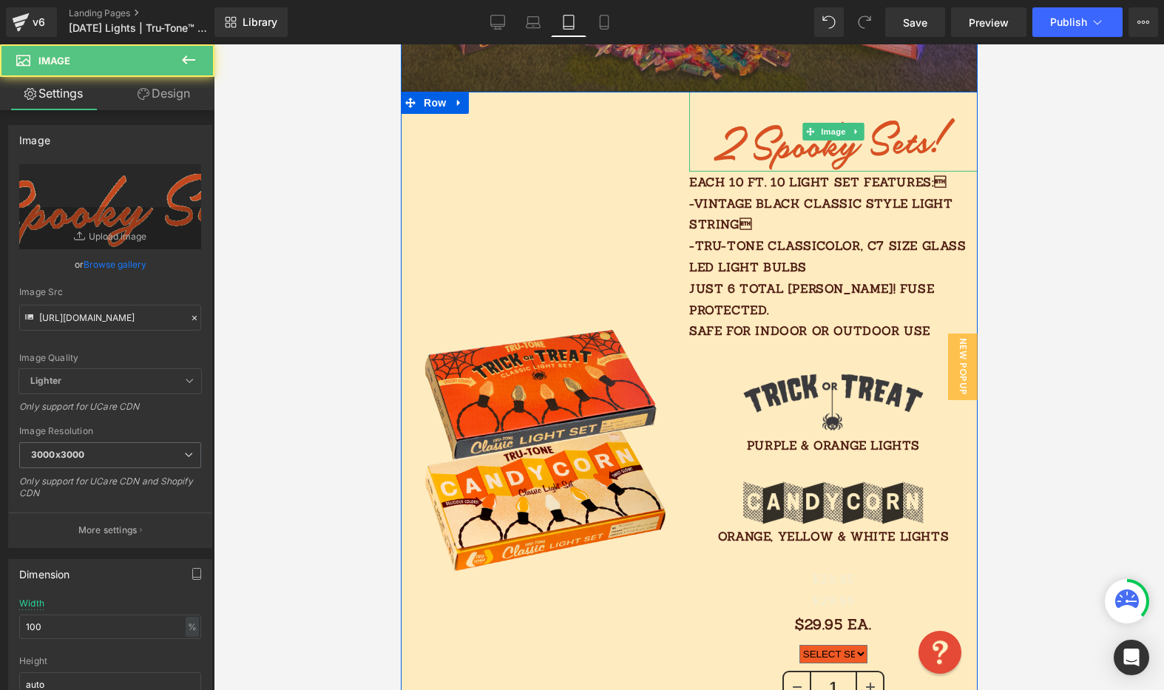
click at [885, 129] on img at bounding box center [832, 132] width 288 height 80
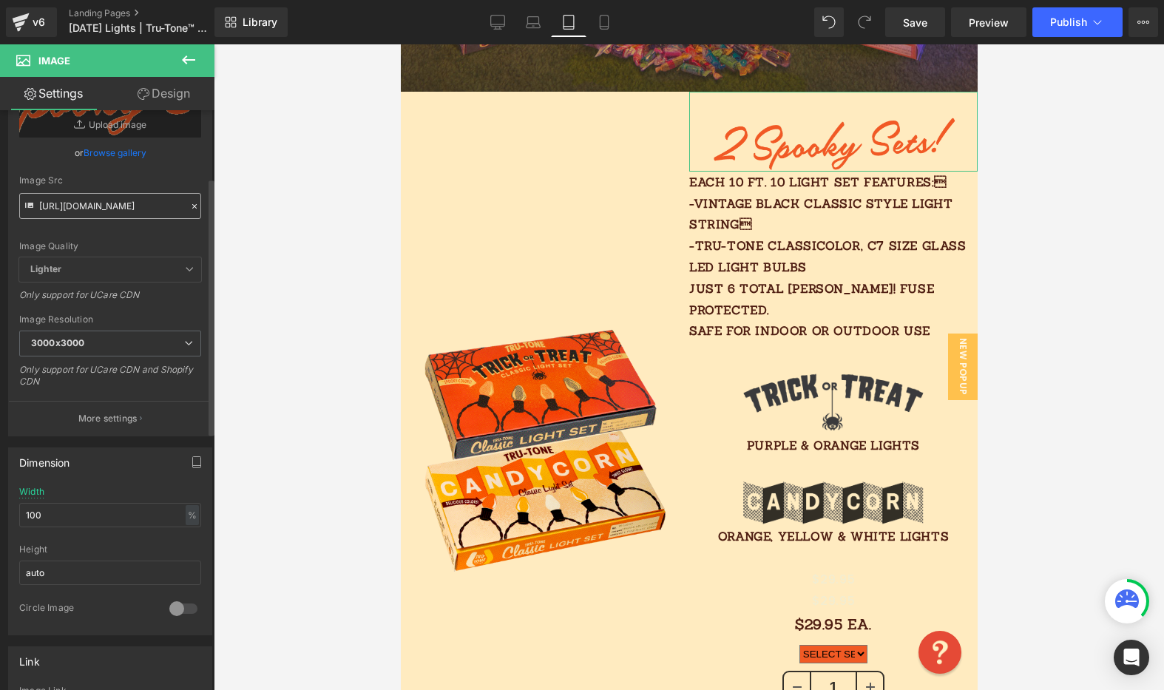
scroll to position [152, 0]
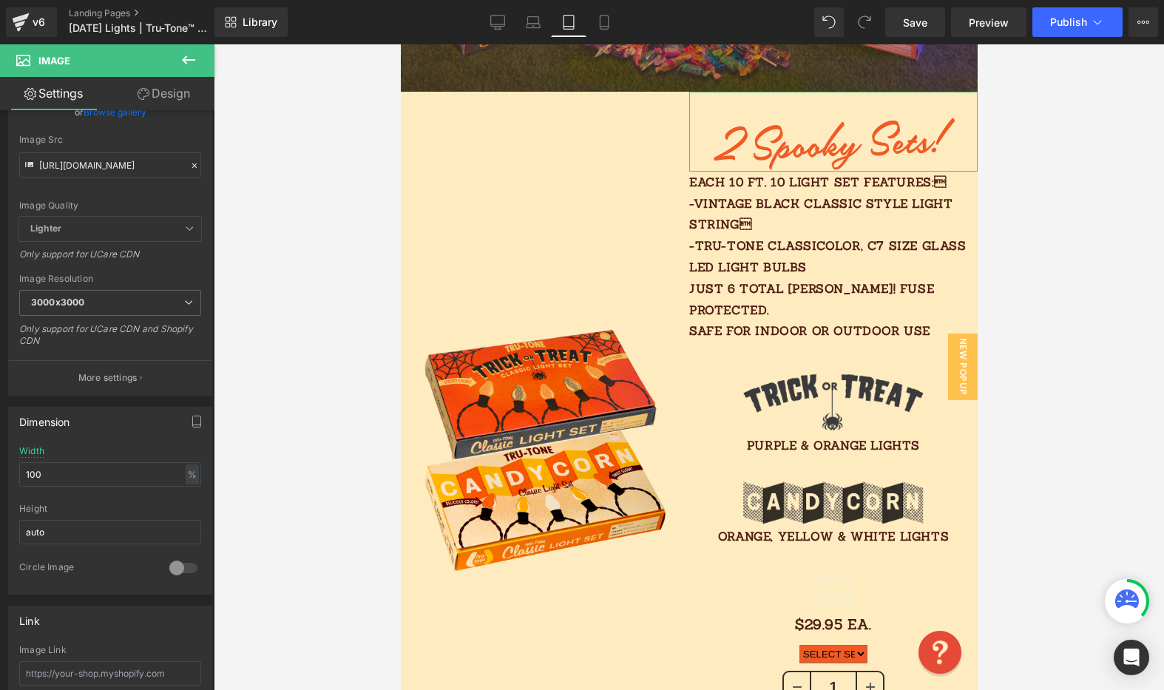
click at [167, 97] on link "Design" at bounding box center [163, 93] width 107 height 33
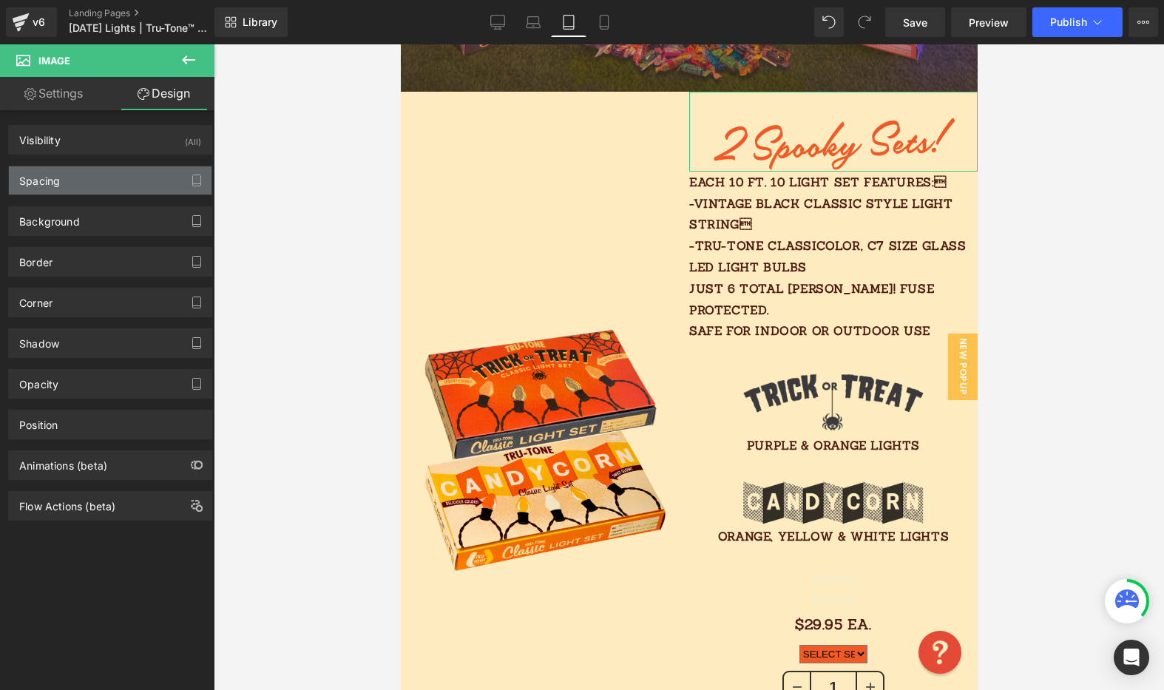
click at [91, 171] on div "Spacing" at bounding box center [110, 180] width 203 height 28
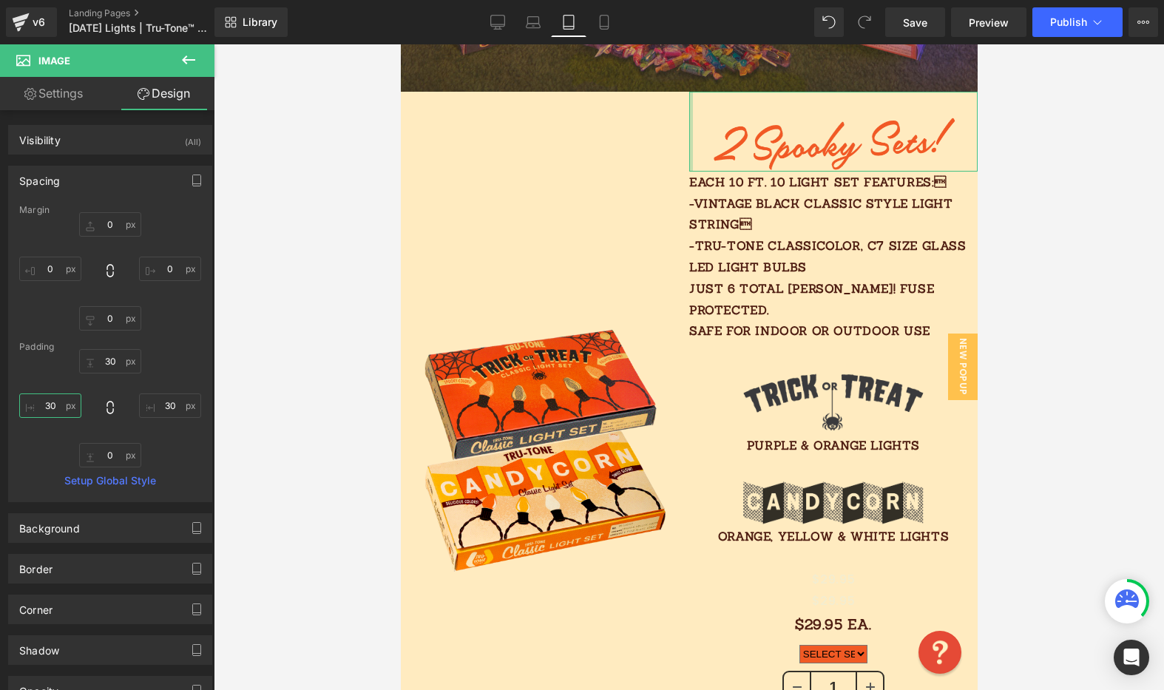
click at [58, 404] on input "30" at bounding box center [50, 405] width 62 height 24
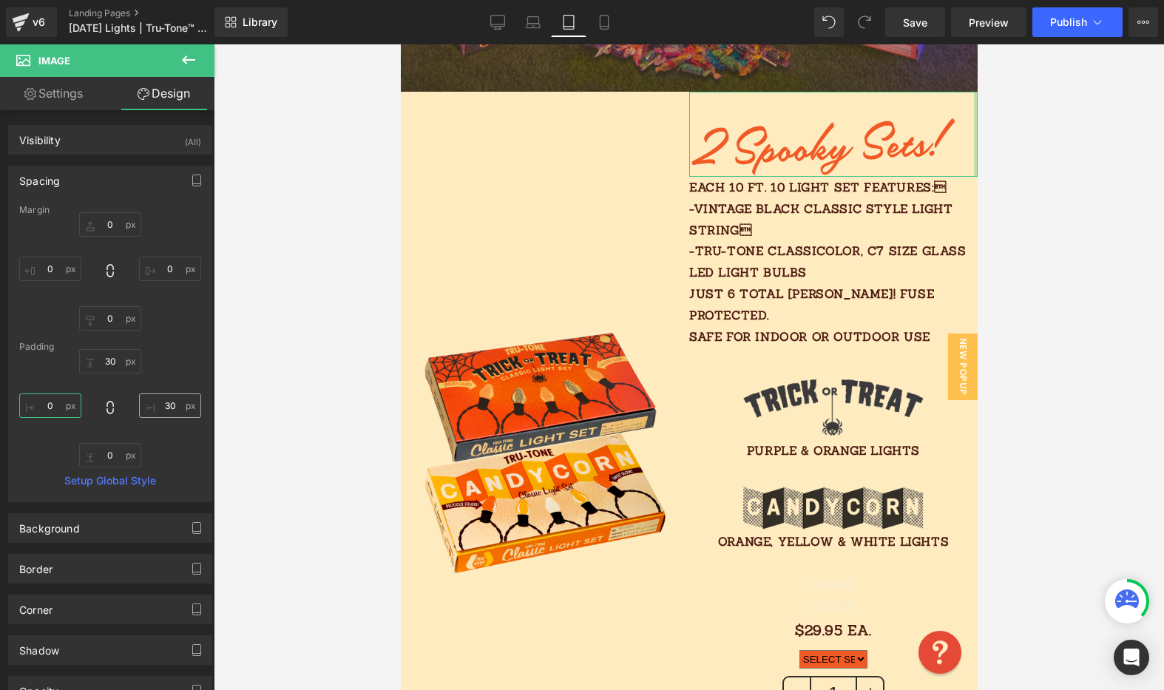
type input "0"
drag, startPoint x: 170, startPoint y: 403, endPoint x: 147, endPoint y: 404, distance: 22.9
click at [149, 404] on input "30" at bounding box center [170, 405] width 62 height 24
click at [155, 405] on input "30" at bounding box center [170, 405] width 62 height 24
type input "0"
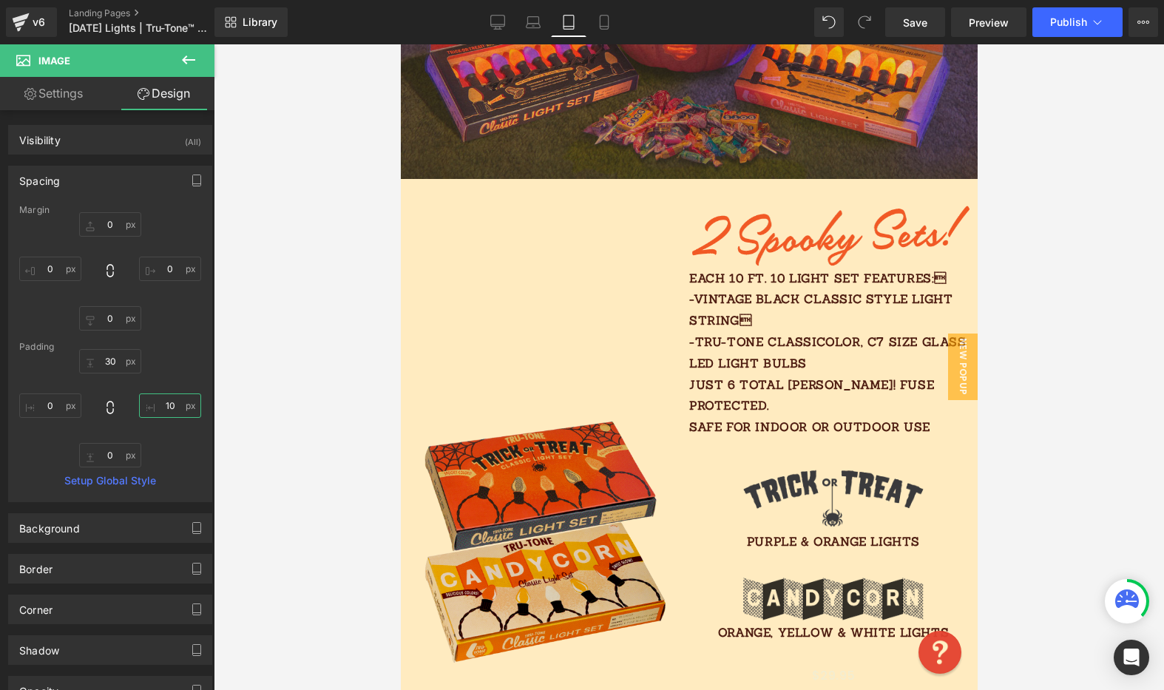
scroll to position [580, 0]
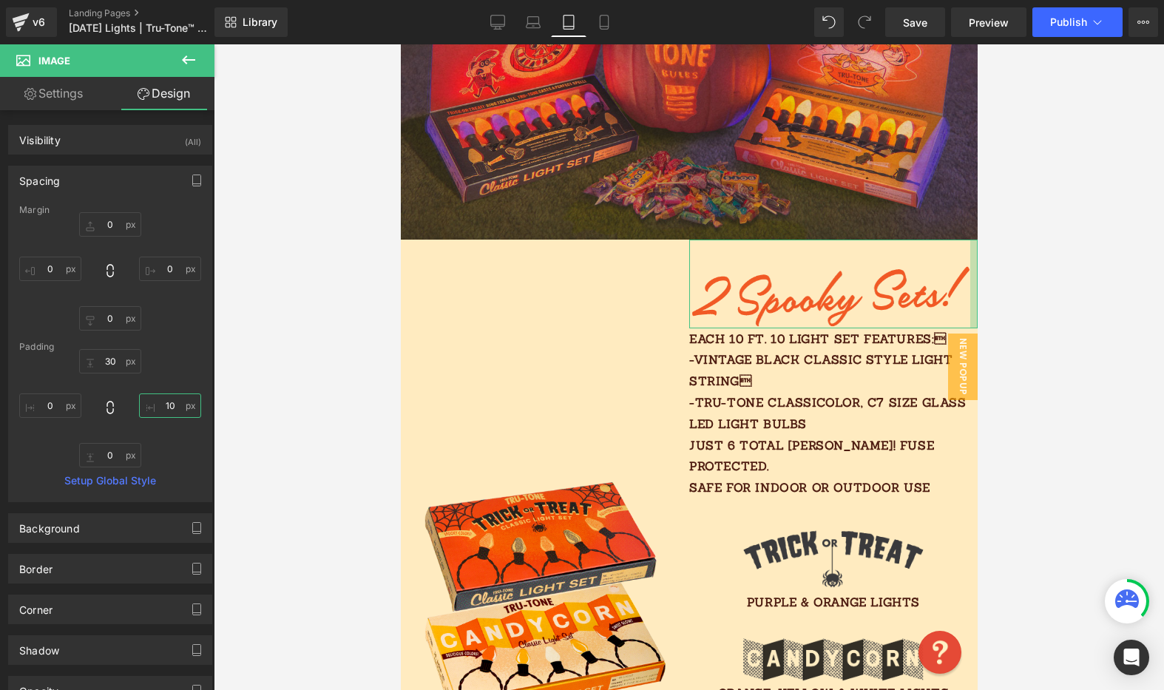
click at [155, 408] on input "10" at bounding box center [170, 405] width 62 height 24
type input "15"
click at [603, 21] on icon at bounding box center [604, 22] width 15 height 15
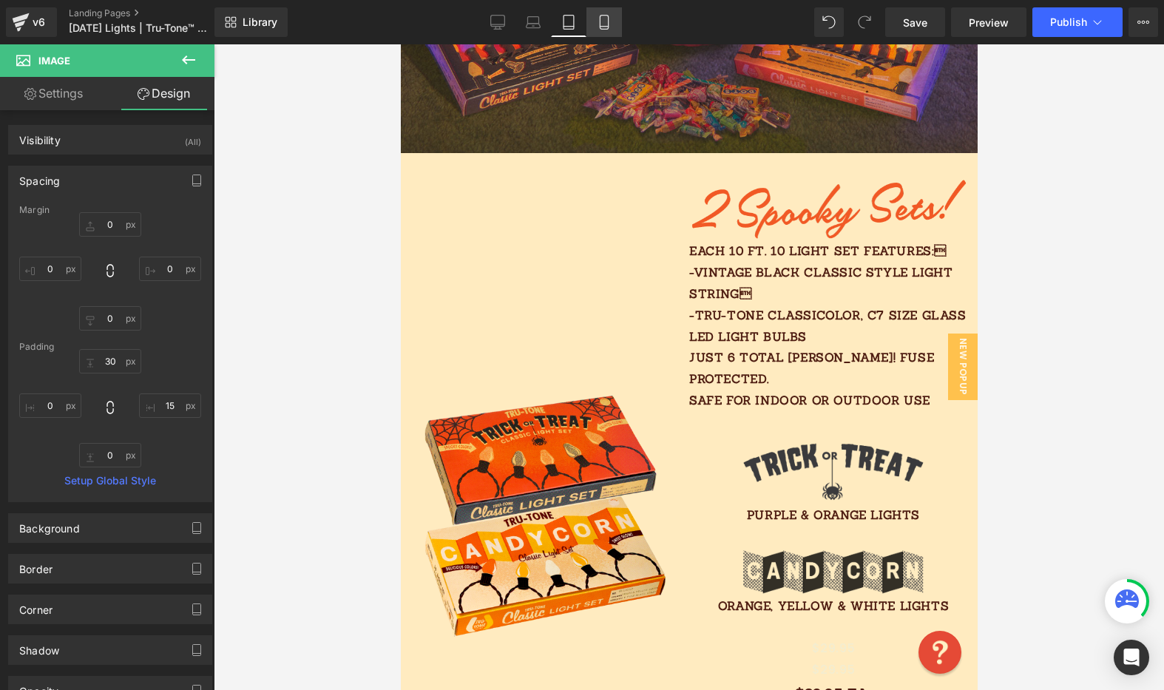
type input "0"
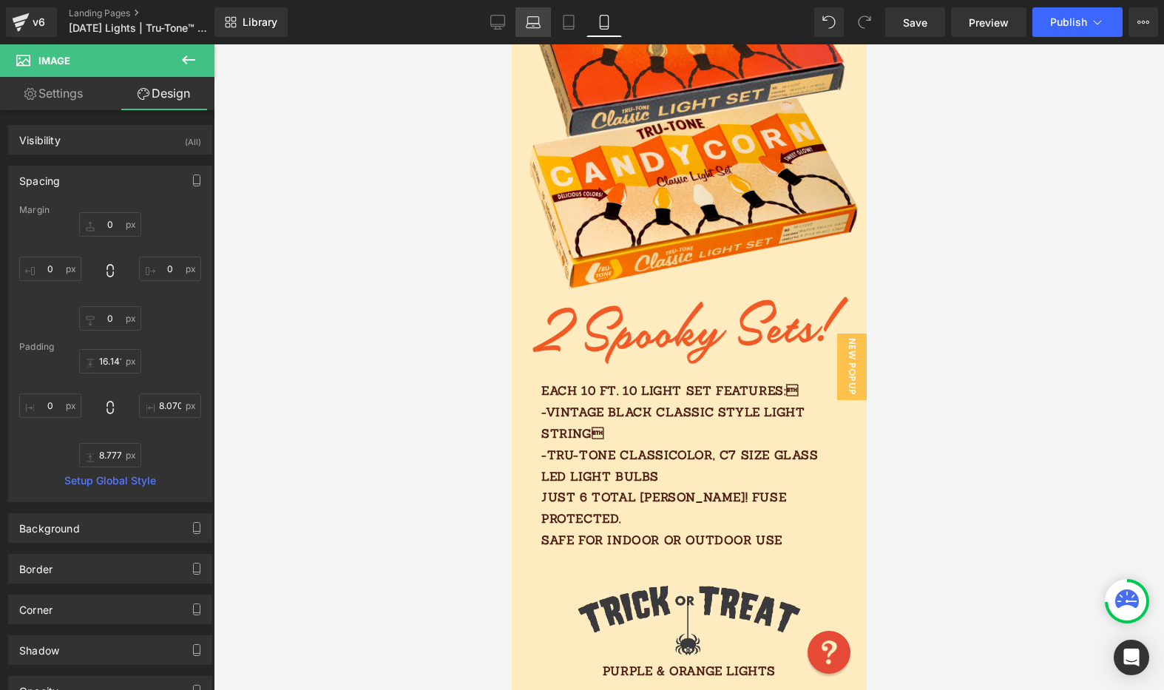
click at [533, 21] on icon at bounding box center [533, 22] width 15 height 15
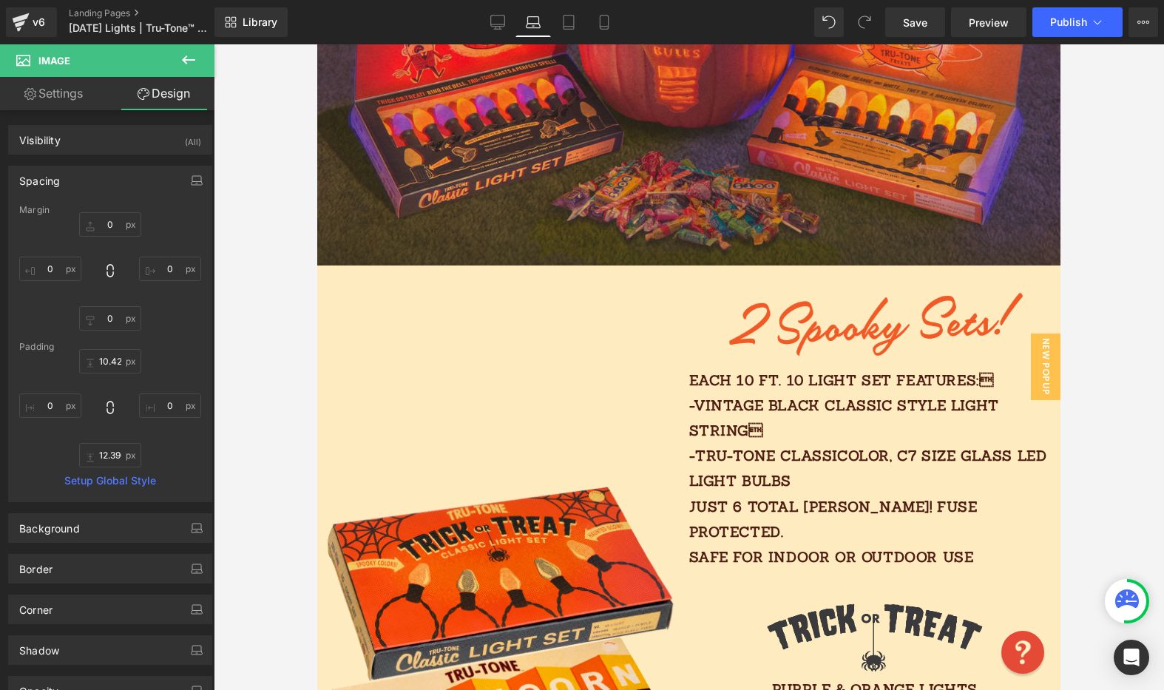
scroll to position [759, 0]
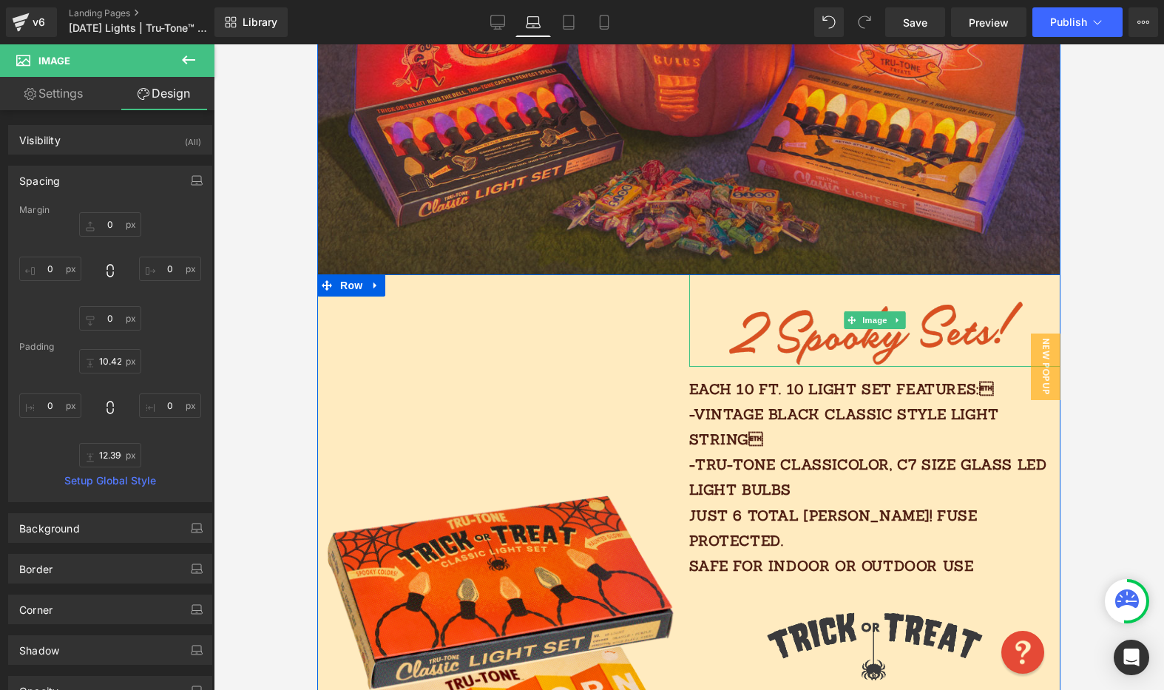
click at [926, 335] on img at bounding box center [874, 320] width 297 height 92
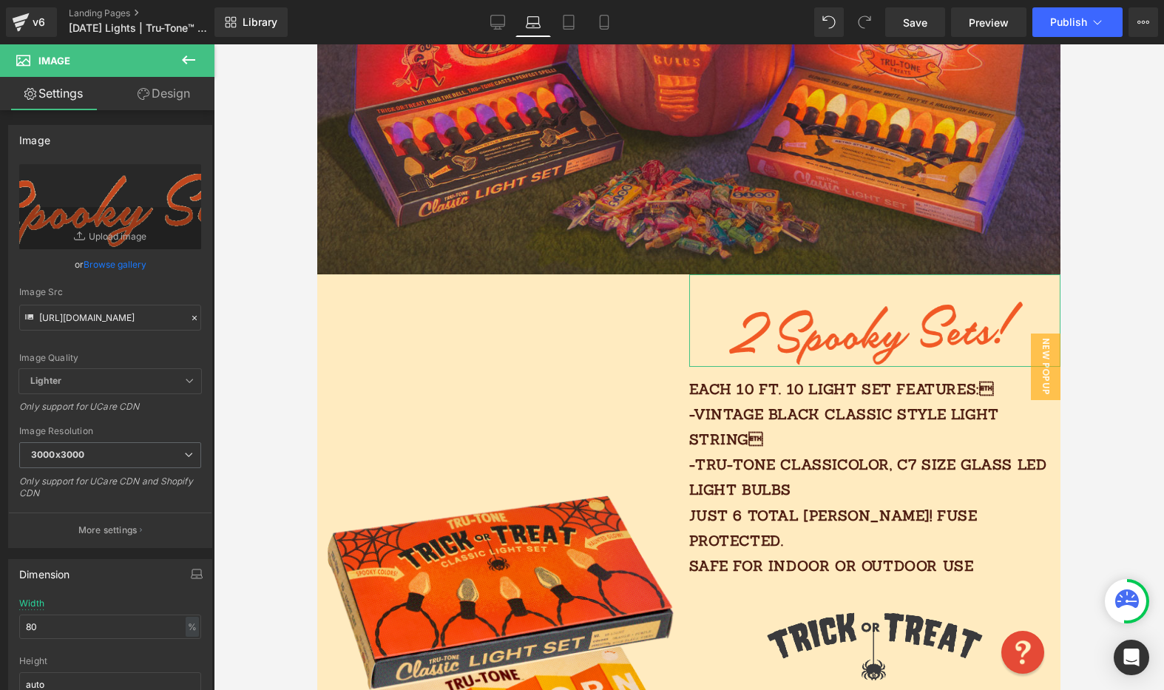
click at [177, 104] on link "Design" at bounding box center [163, 93] width 107 height 33
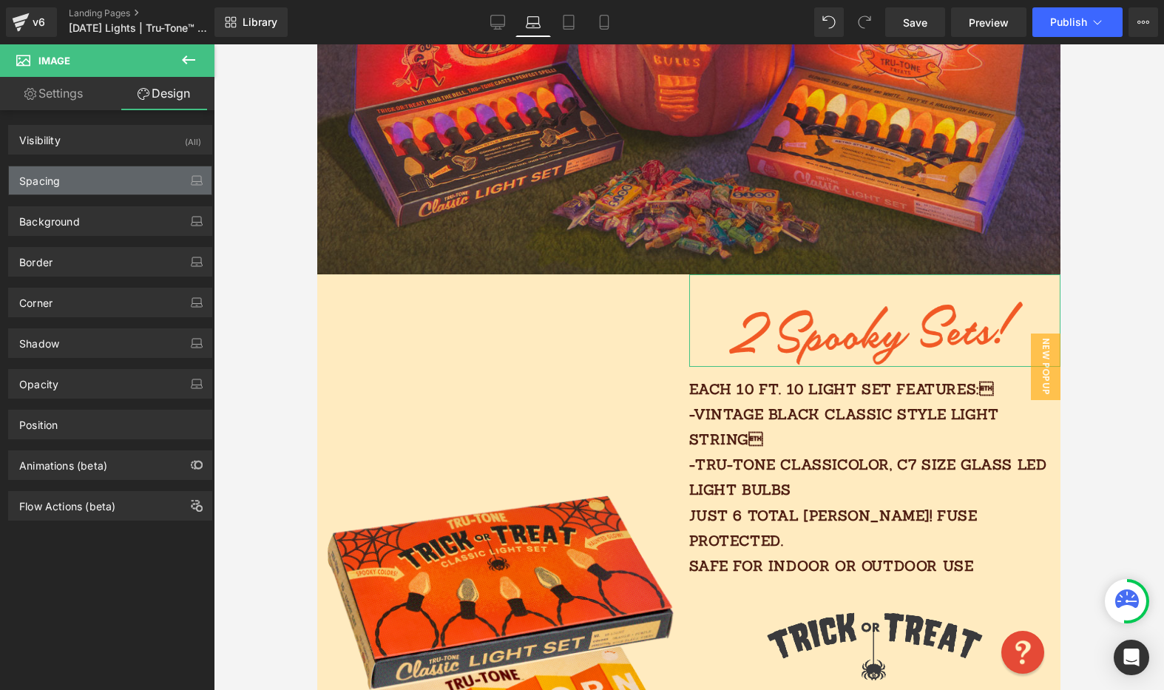
click at [96, 188] on div "Spacing" at bounding box center [110, 180] width 203 height 28
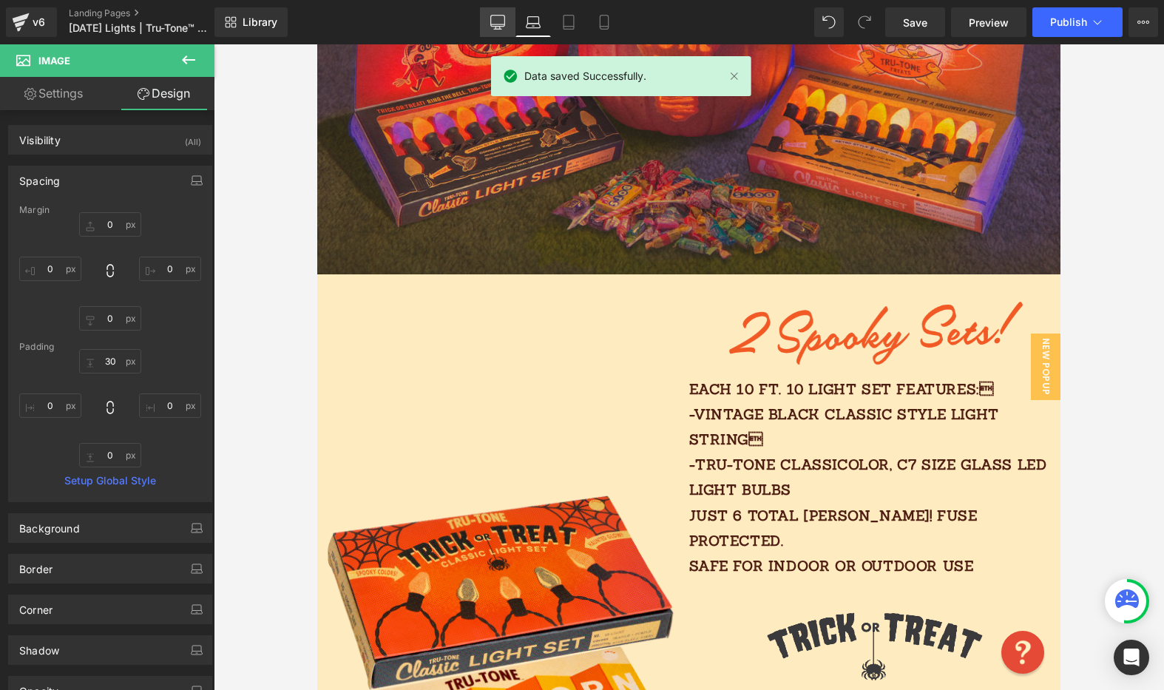
click at [497, 27] on icon at bounding box center [497, 22] width 15 height 15
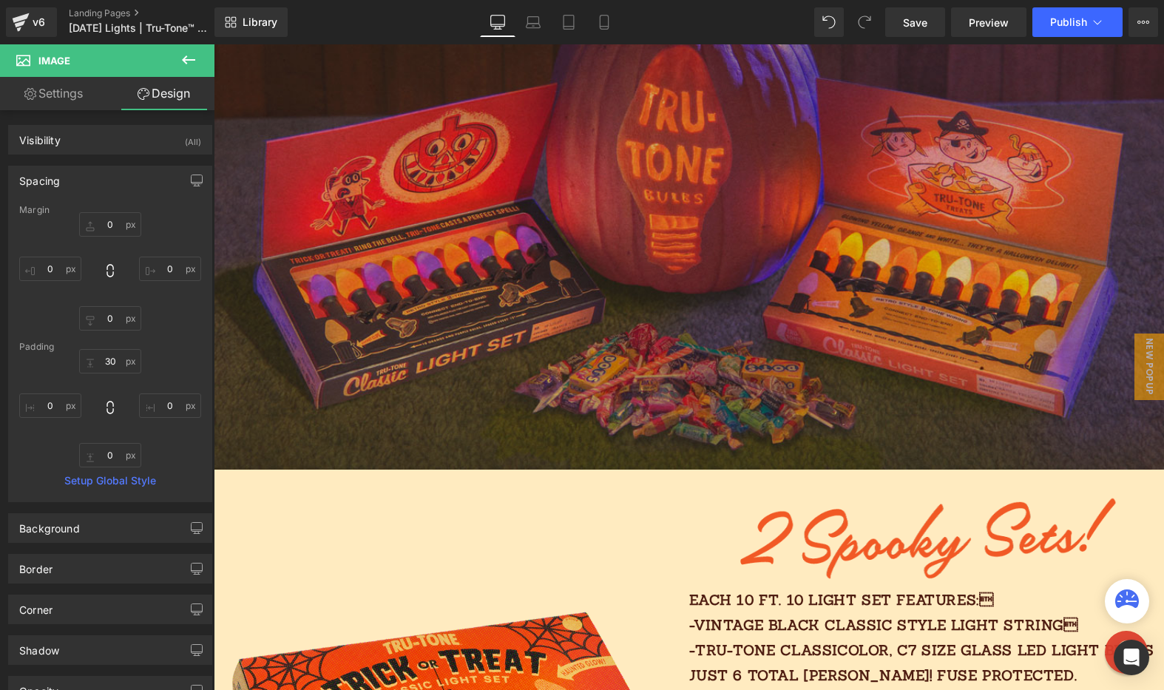
scroll to position [0, 0]
